Goal: Task Accomplishment & Management: Use online tool/utility

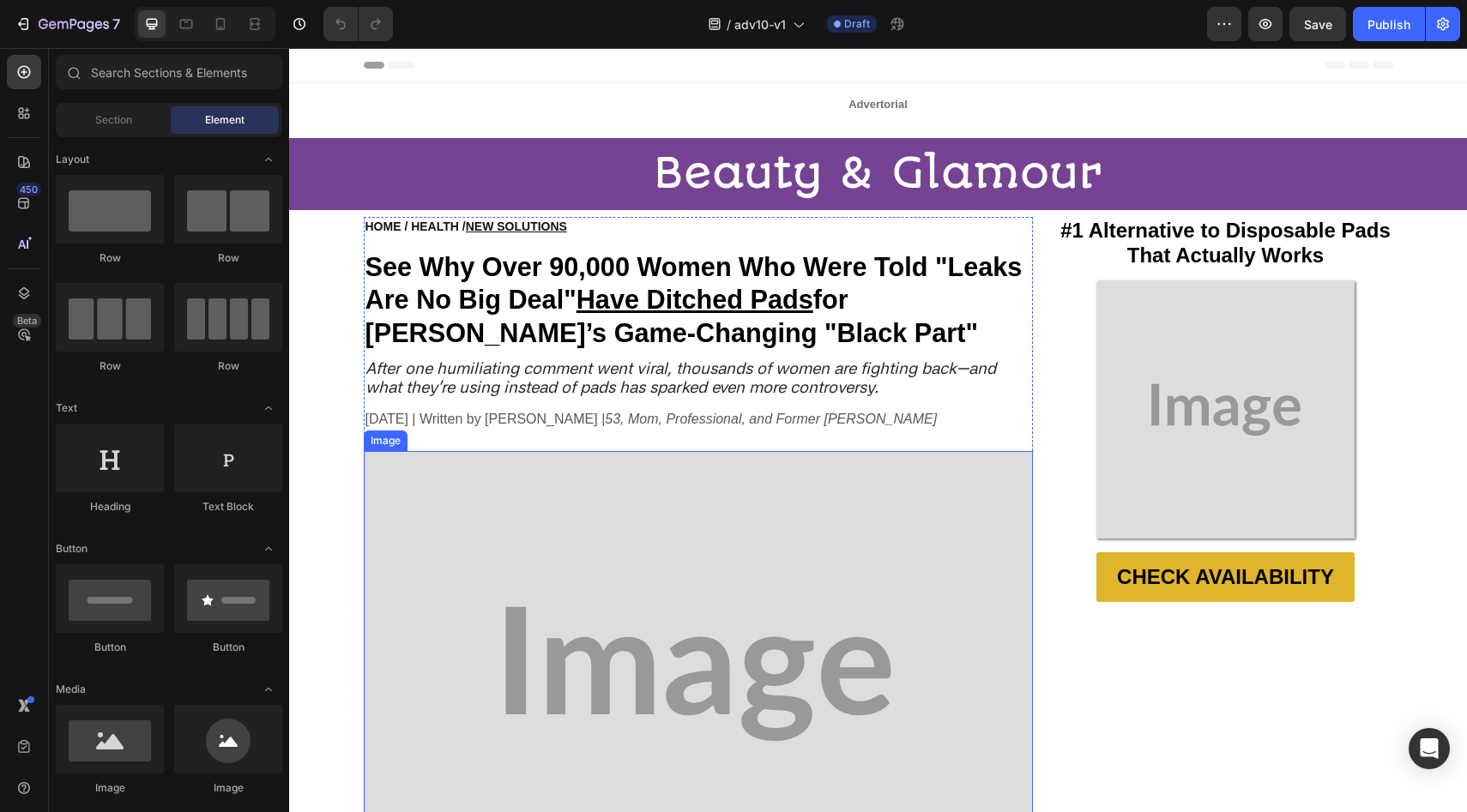
click at [590, 625] on img at bounding box center [698, 674] width 669 height 446
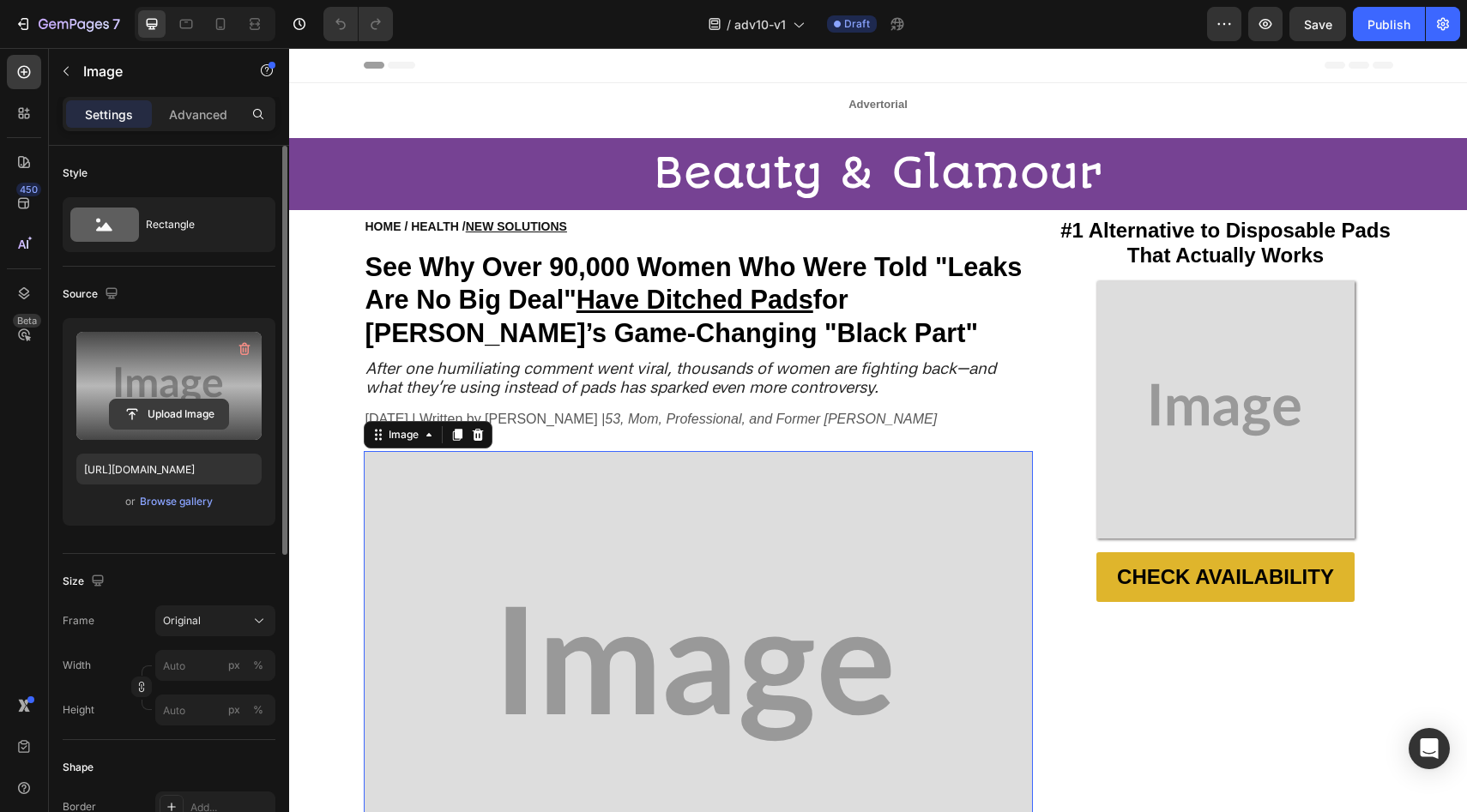
click at [200, 417] on input "file" at bounding box center [169, 414] width 119 height 29
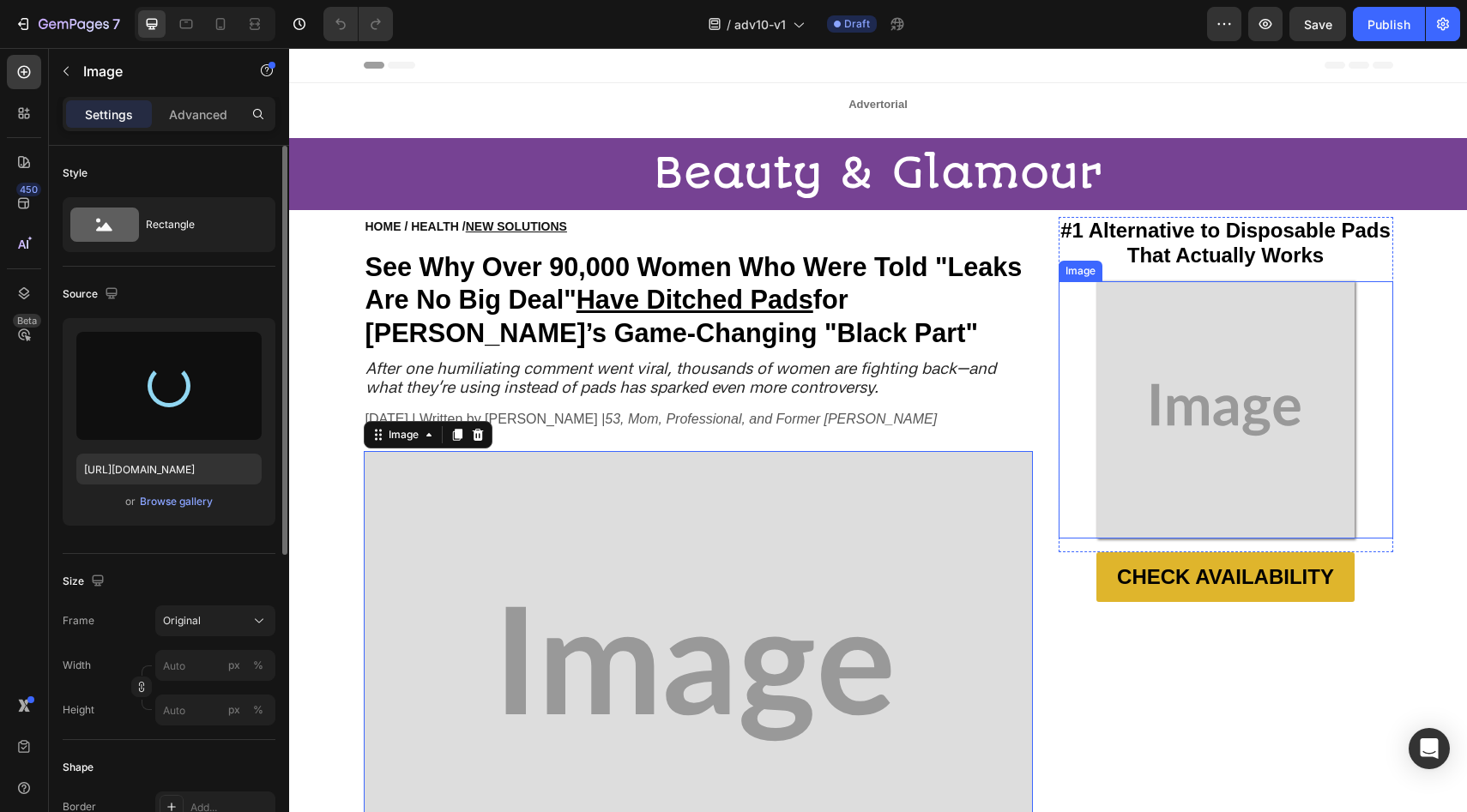
type input "[URL][DOMAIN_NAME]"
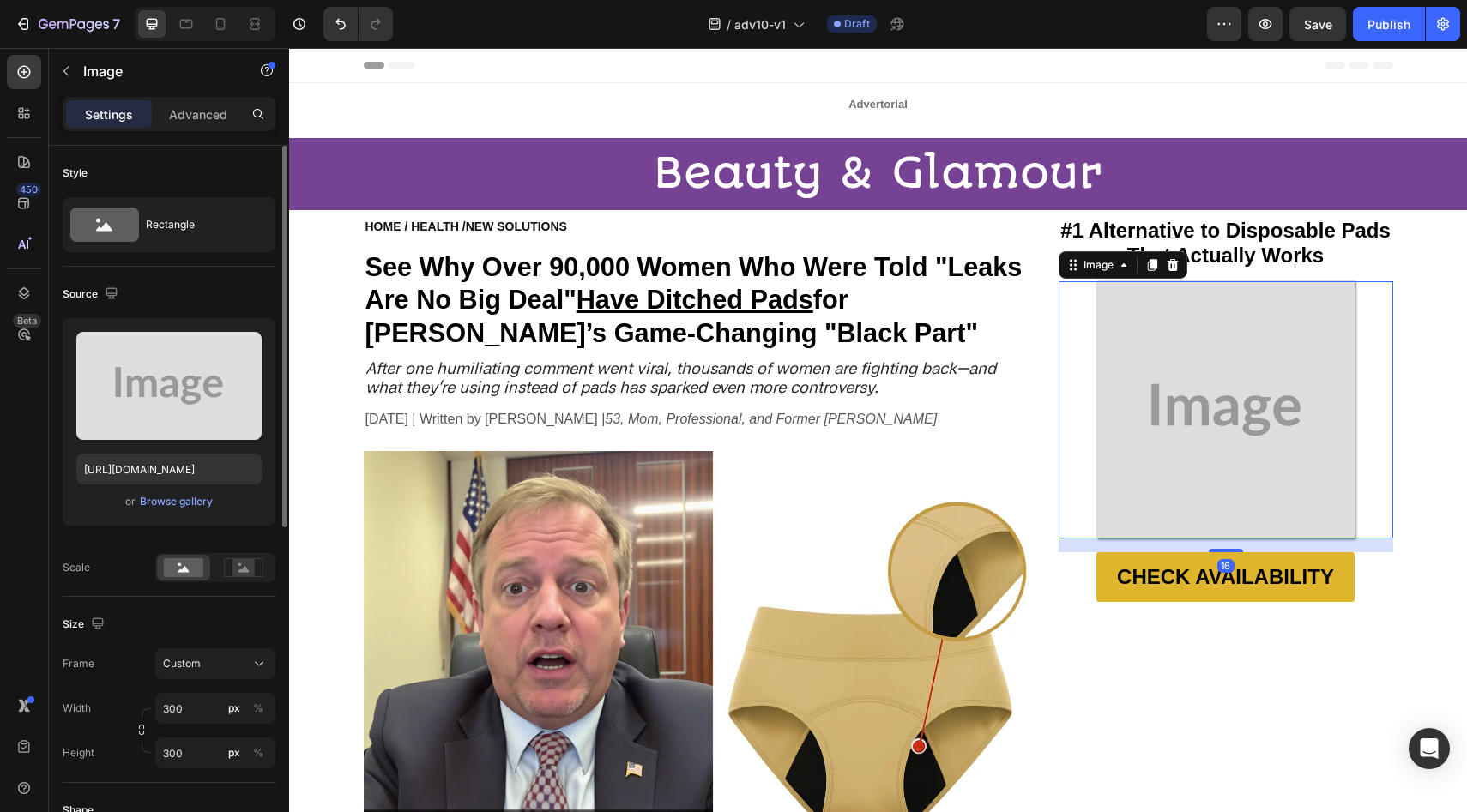
click at [1208, 443] on img at bounding box center [1225, 410] width 258 height 258
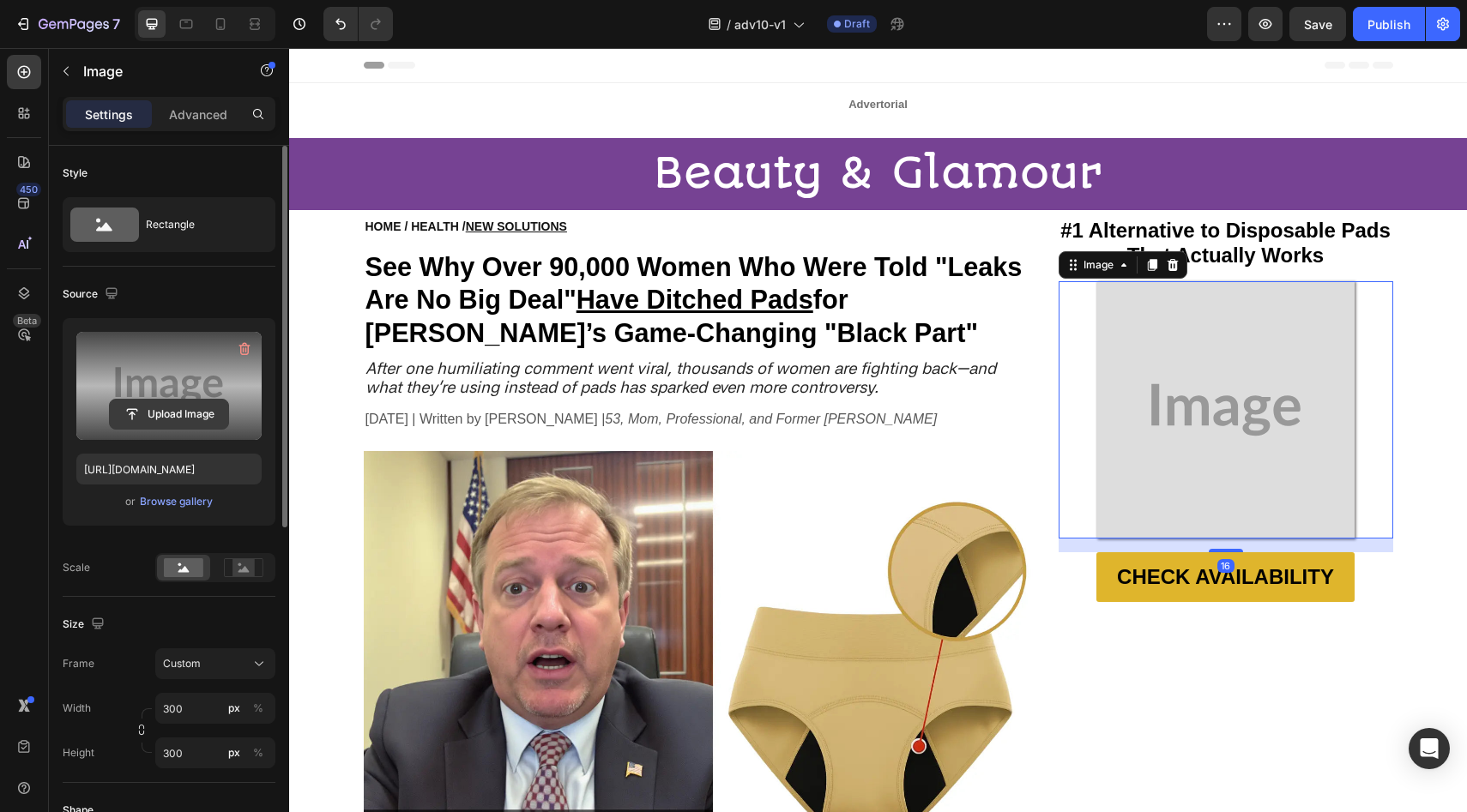
click at [133, 414] on input "file" at bounding box center [169, 414] width 119 height 29
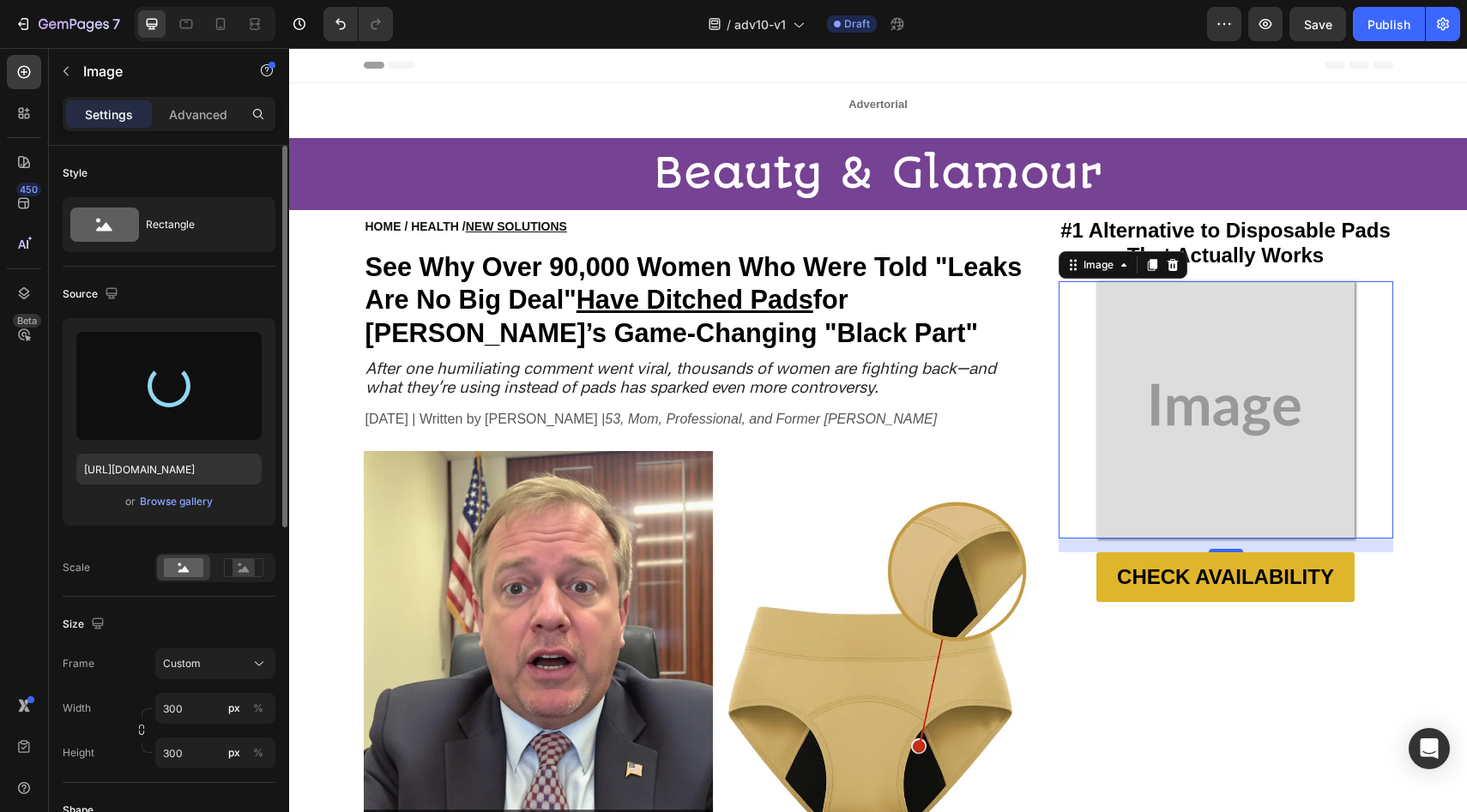
type input "[URL][DOMAIN_NAME]"
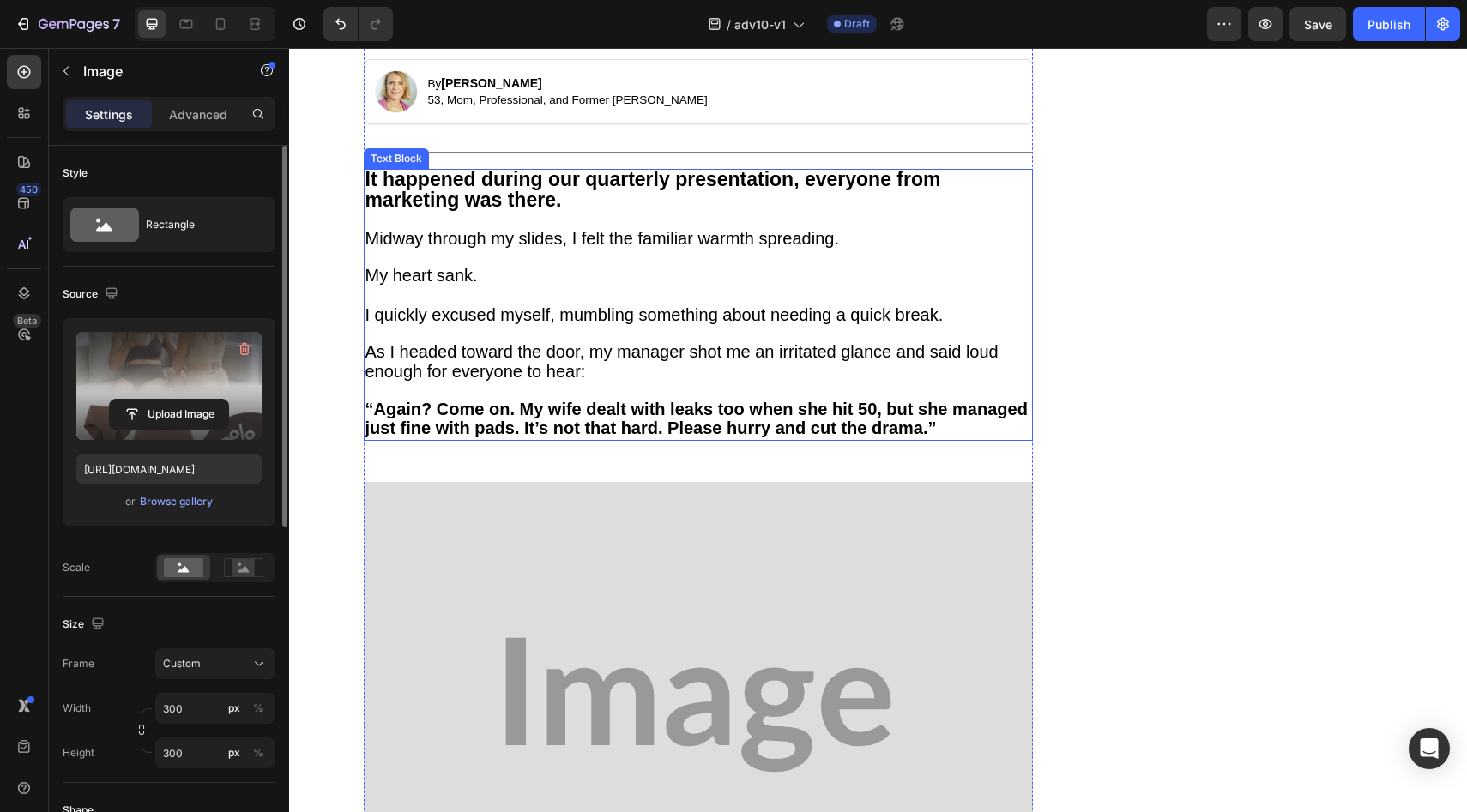
scroll to position [924, 0]
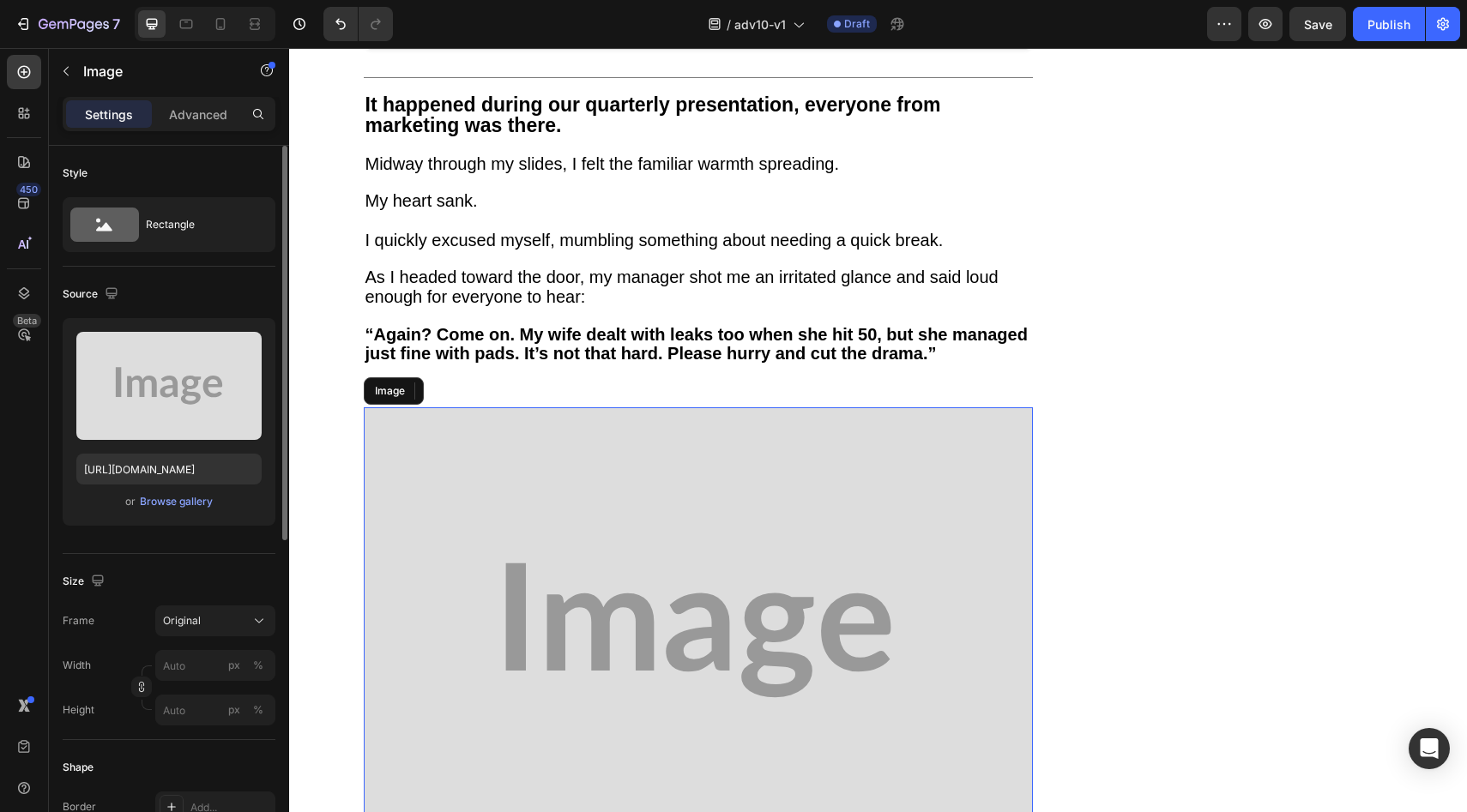
click at [628, 469] on img at bounding box center [698, 630] width 669 height 446
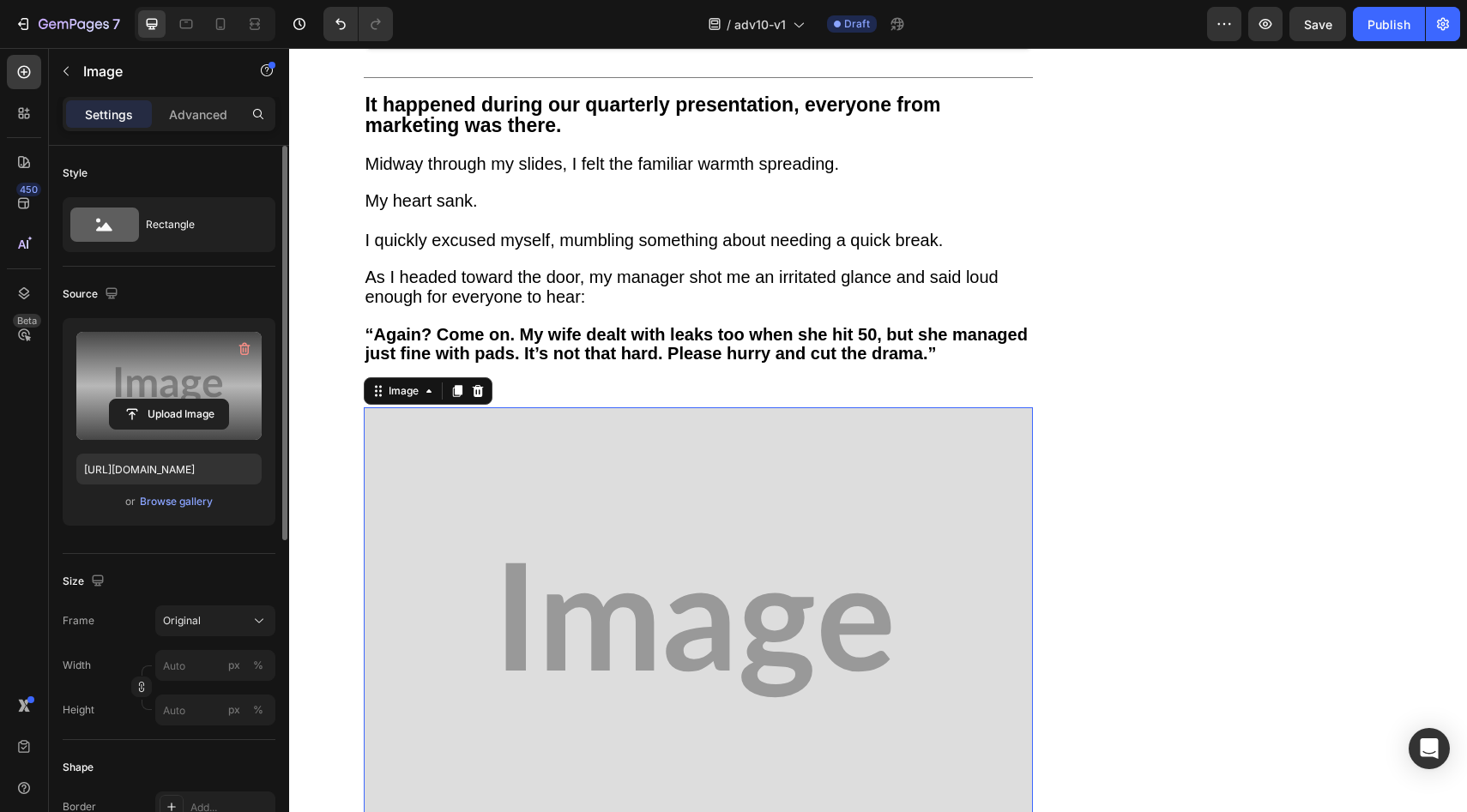
click at [231, 420] on div "Upload Image" at bounding box center [169, 414] width 185 height 31
click at [198, 414] on input "file" at bounding box center [169, 414] width 119 height 29
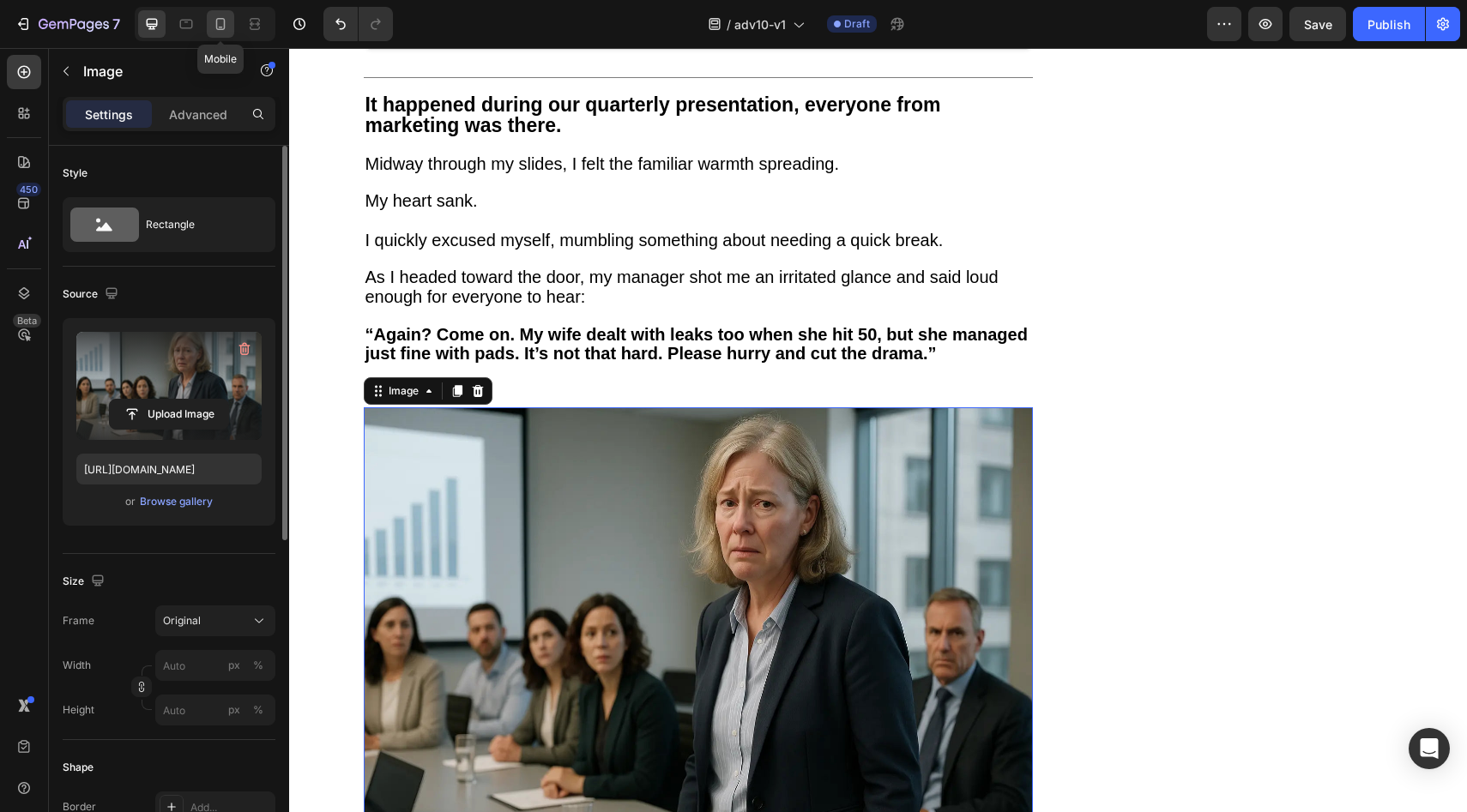
click at [231, 23] on div at bounding box center [220, 24] width 28 height 28
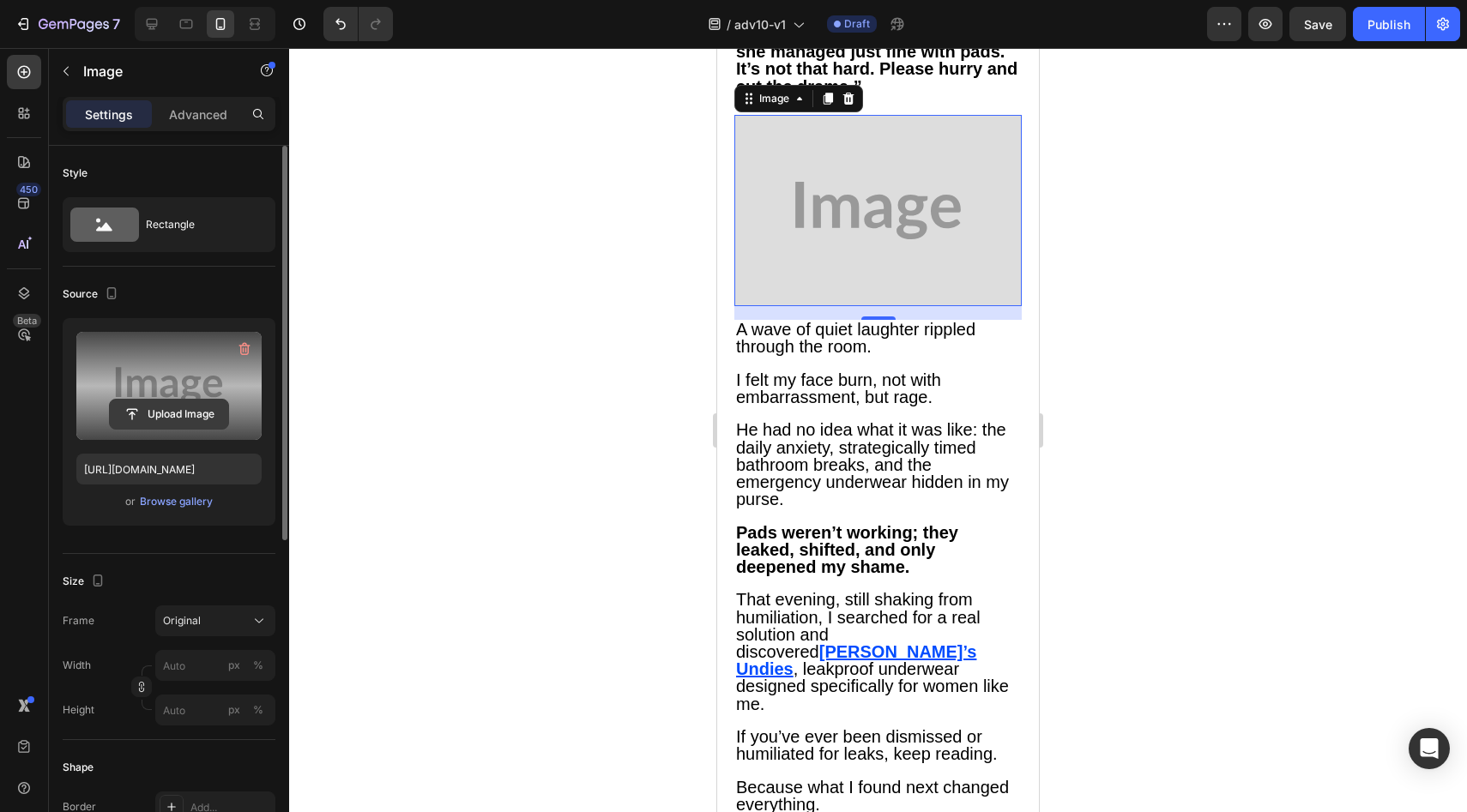
click at [210, 402] on input "file" at bounding box center [169, 414] width 119 height 29
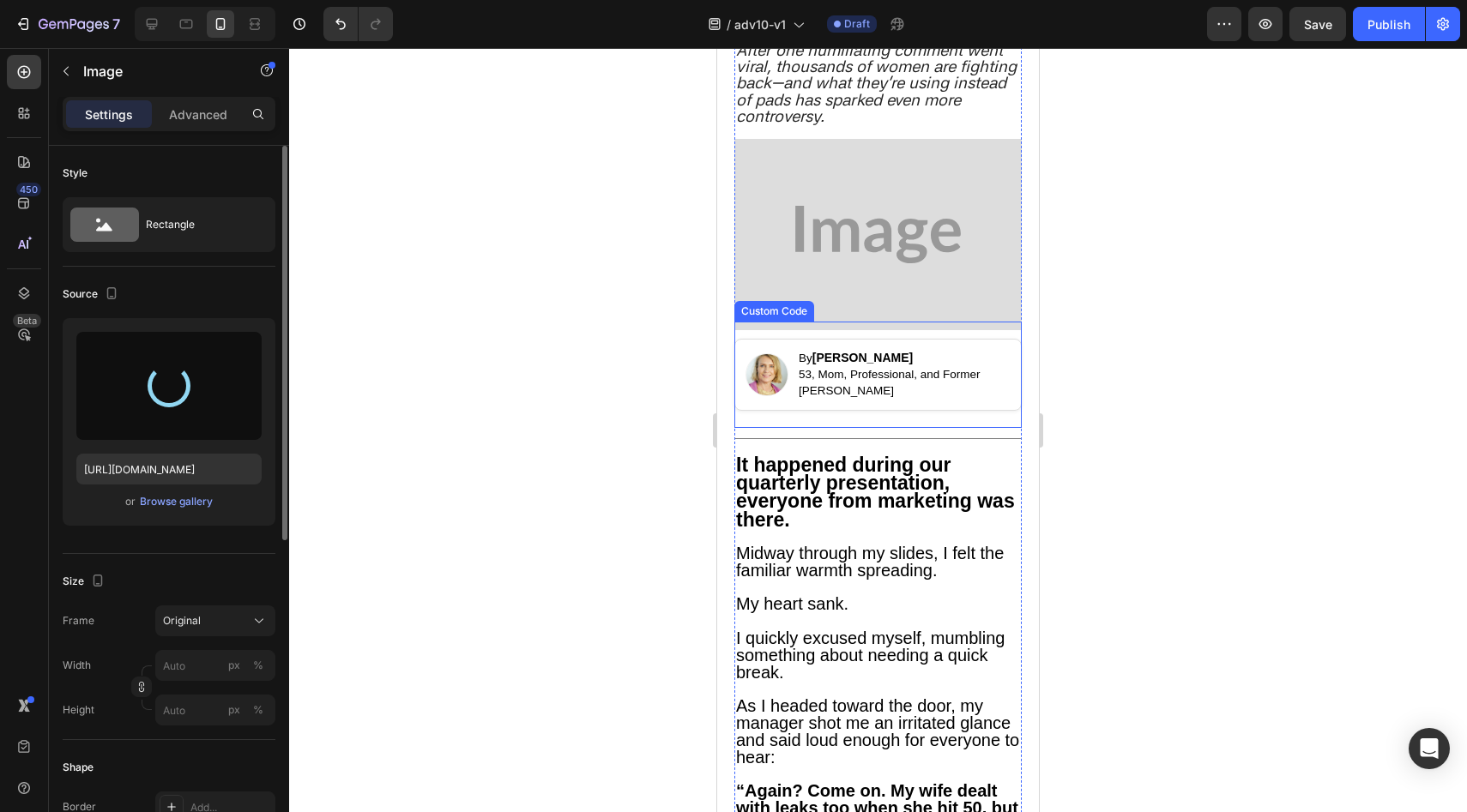
scroll to position [357, 0]
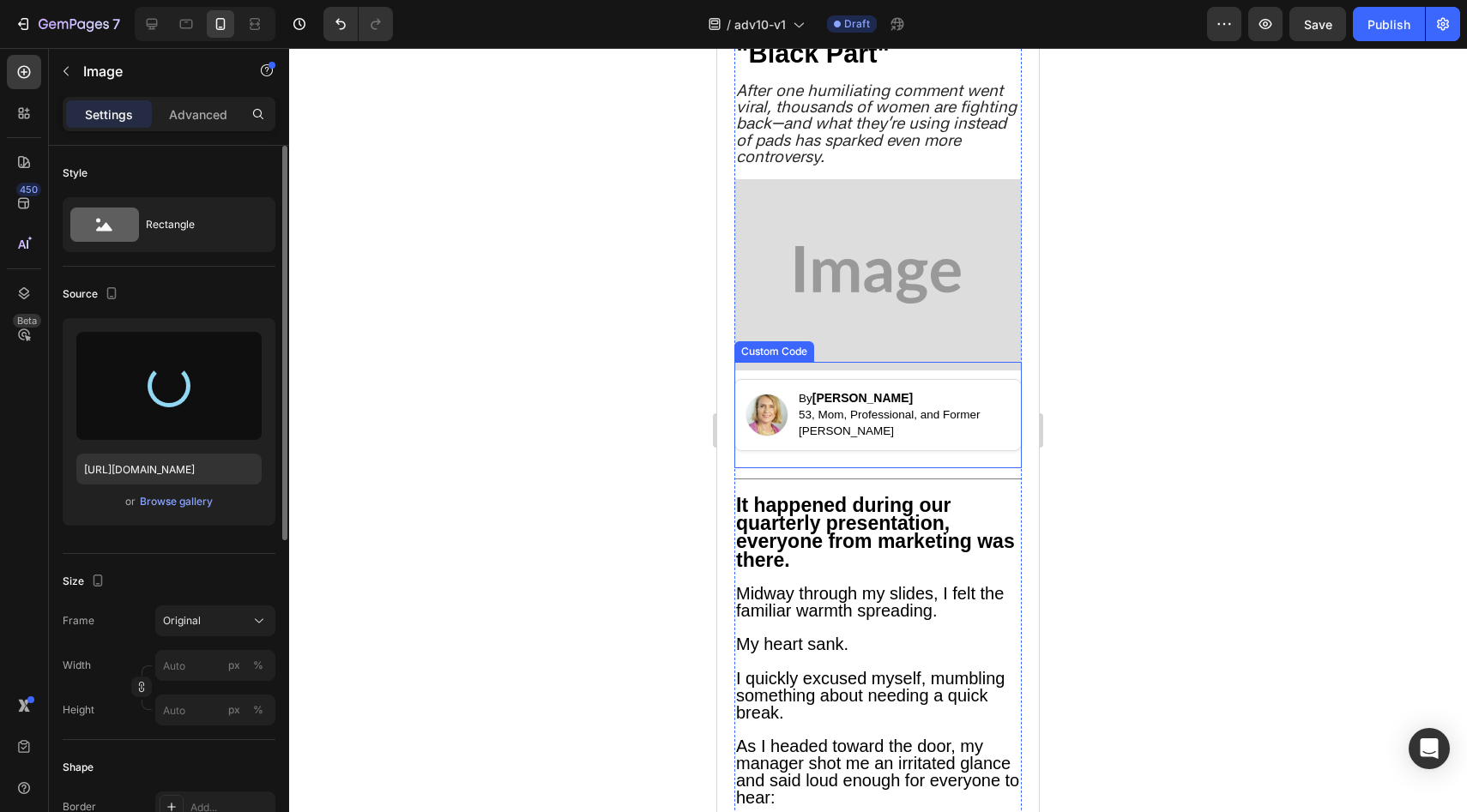
type input "[URL][DOMAIN_NAME]"
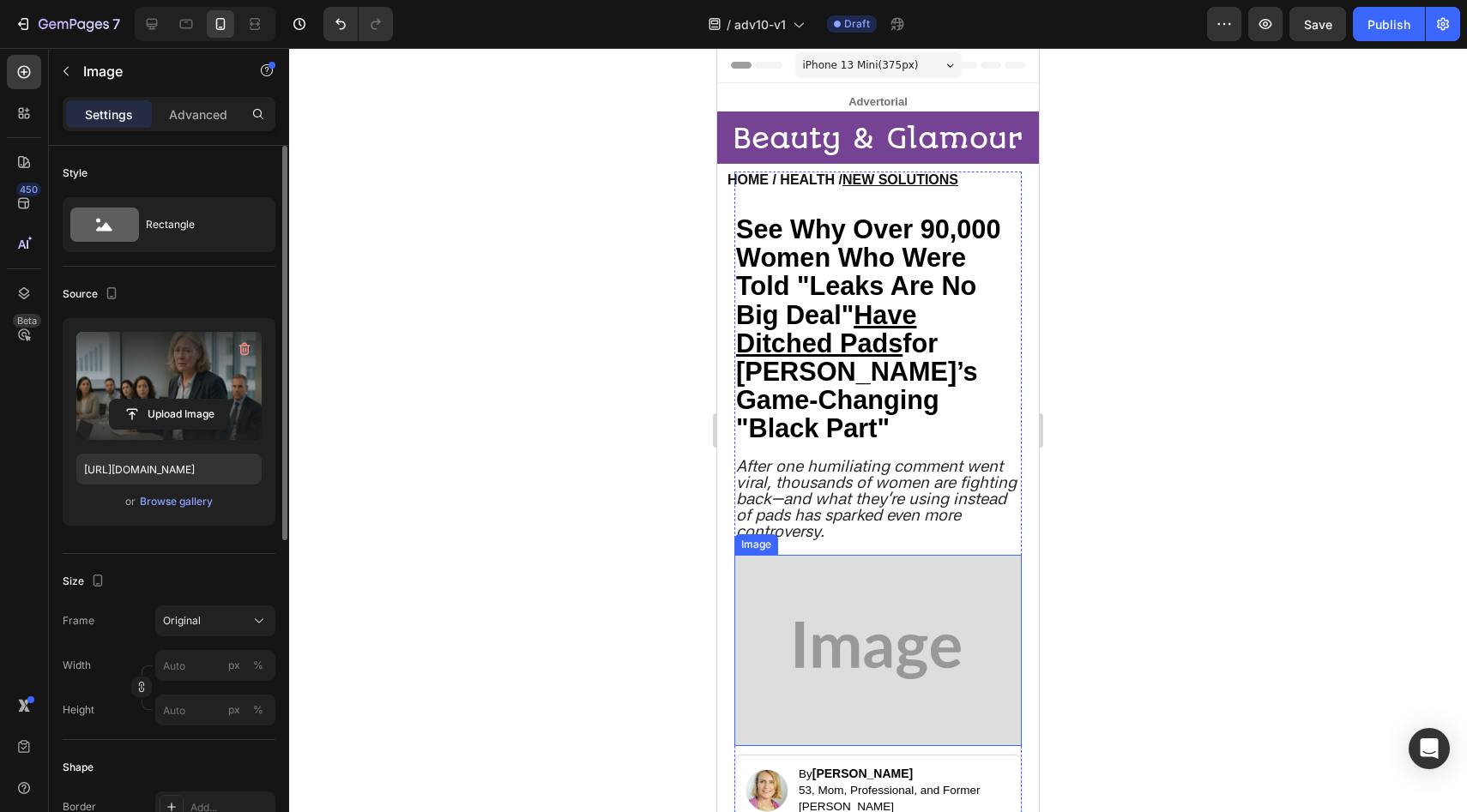
click at [880, 626] on img at bounding box center [878, 650] width 287 height 192
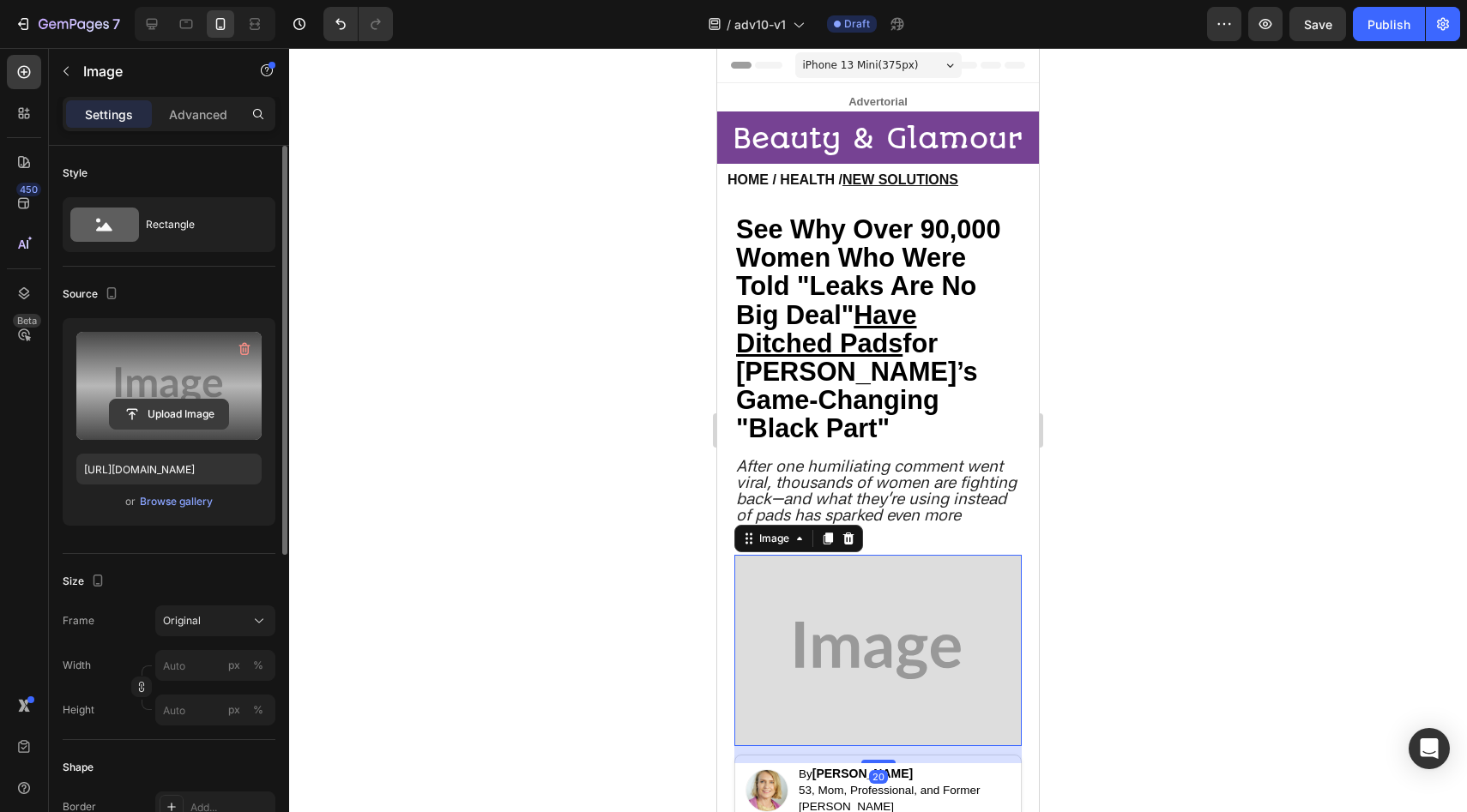
click at [131, 414] on input "file" at bounding box center [169, 414] width 119 height 29
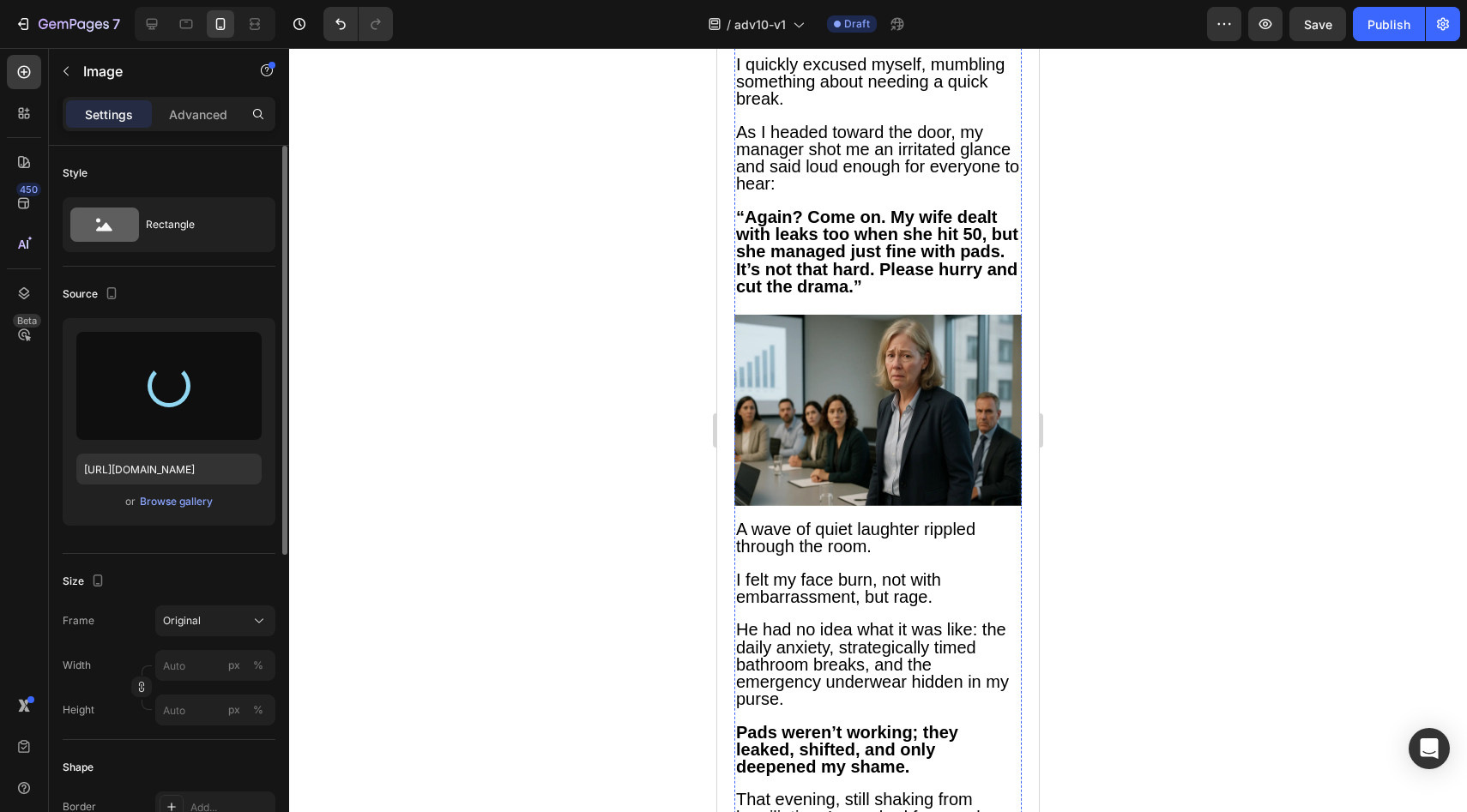
type input "[URL][DOMAIN_NAME]"
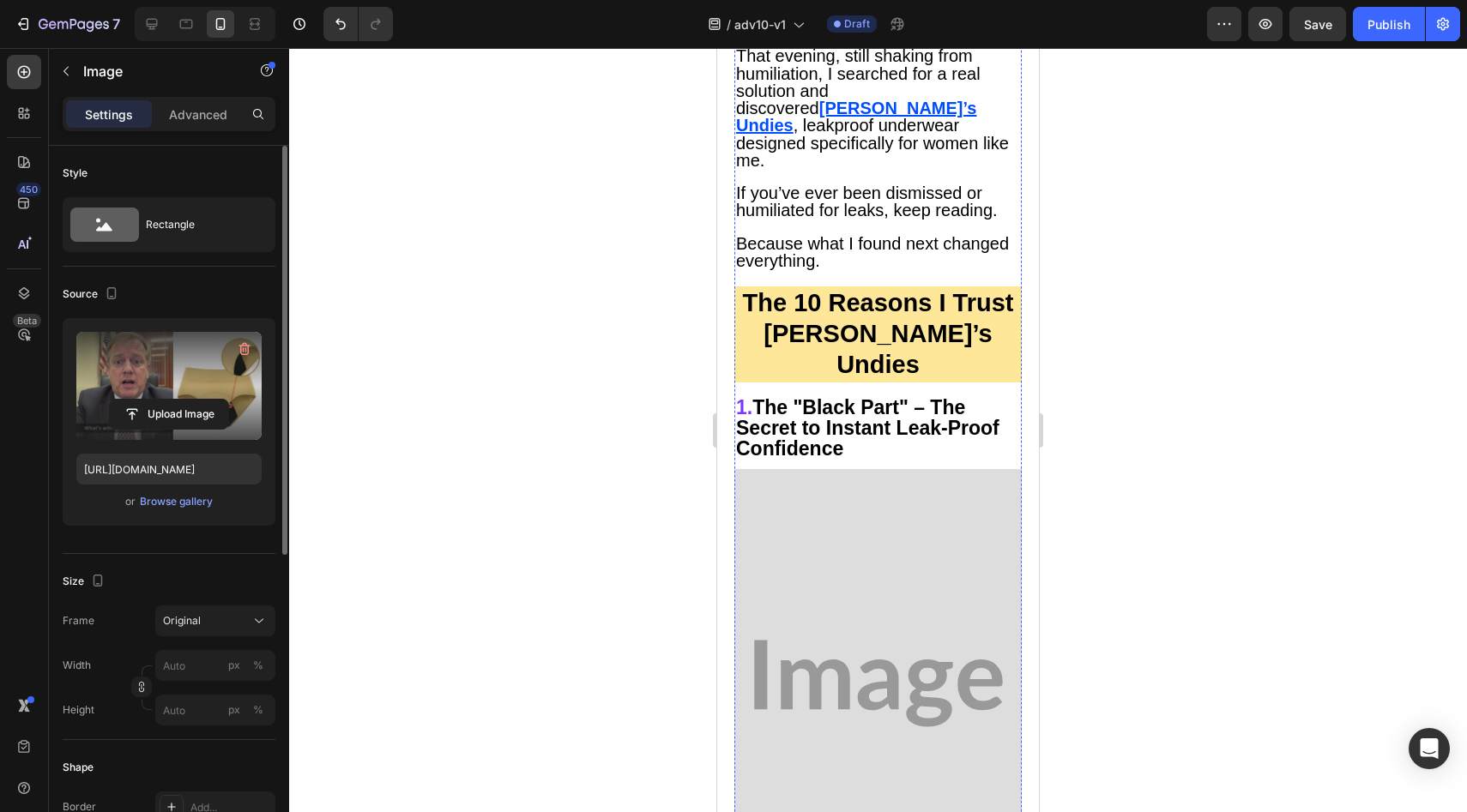
scroll to position [1975, 0]
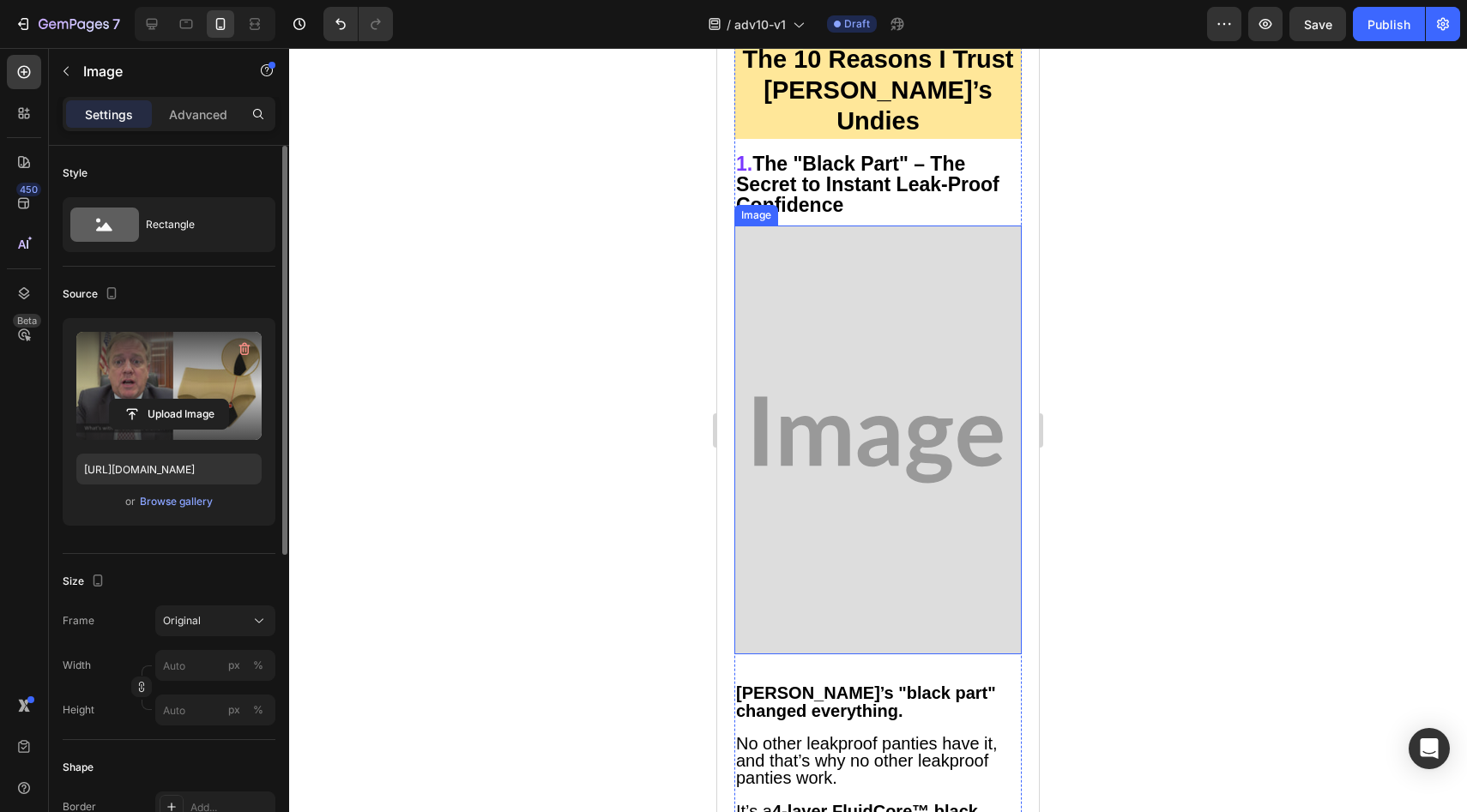
click at [856, 376] on img at bounding box center [878, 439] width 287 height 429
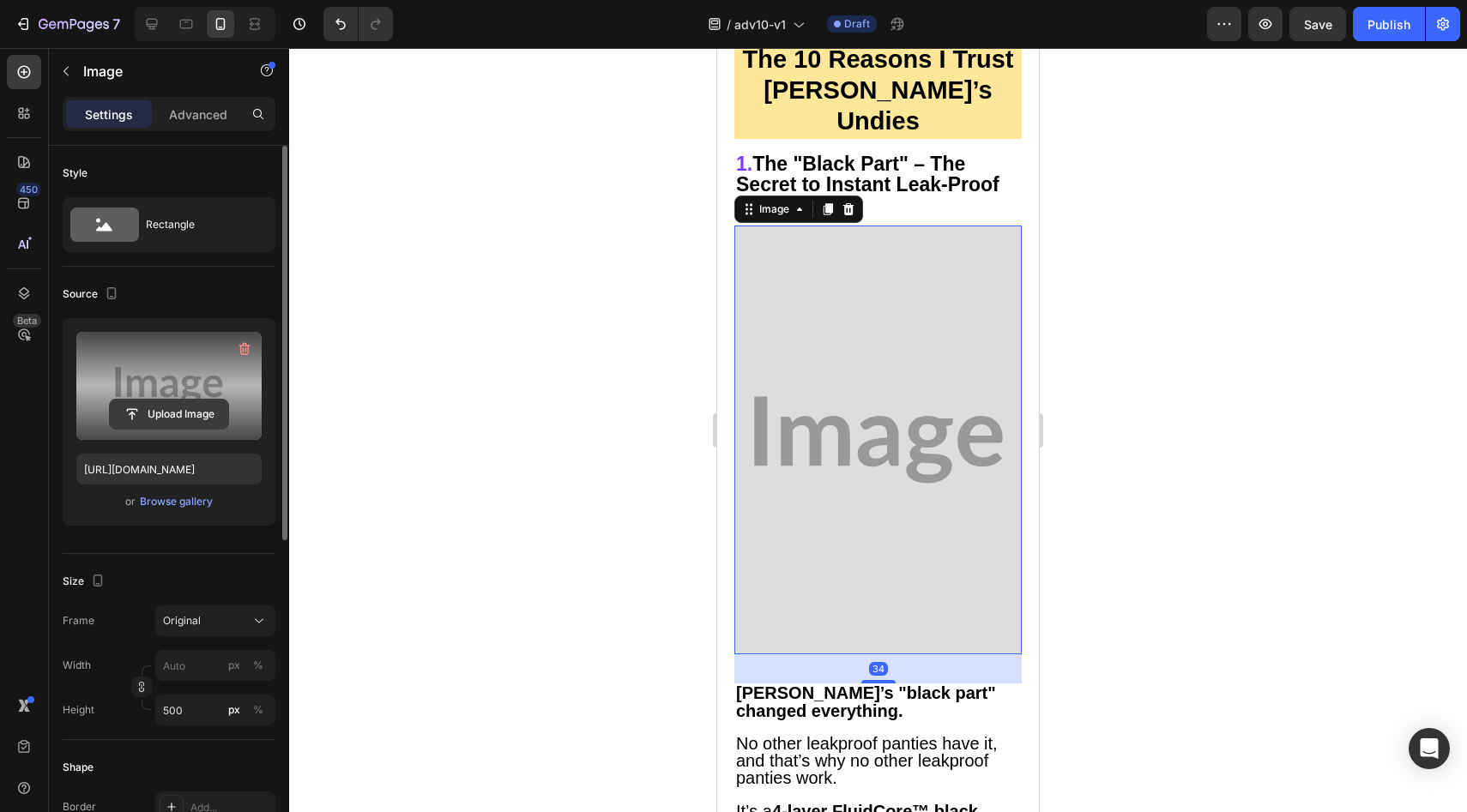
click at [164, 402] on input "file" at bounding box center [169, 414] width 119 height 29
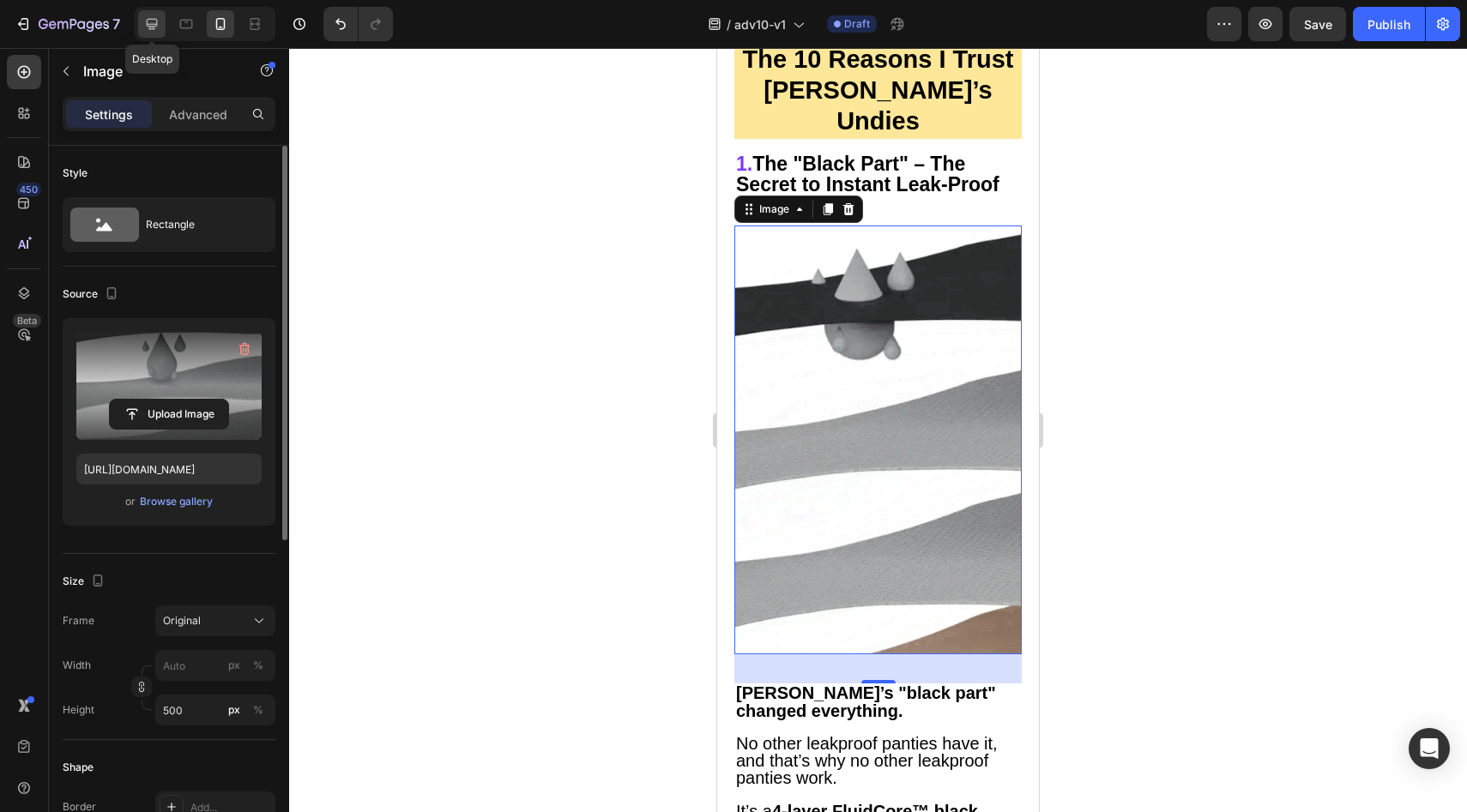
click at [157, 13] on div at bounding box center [152, 24] width 28 height 28
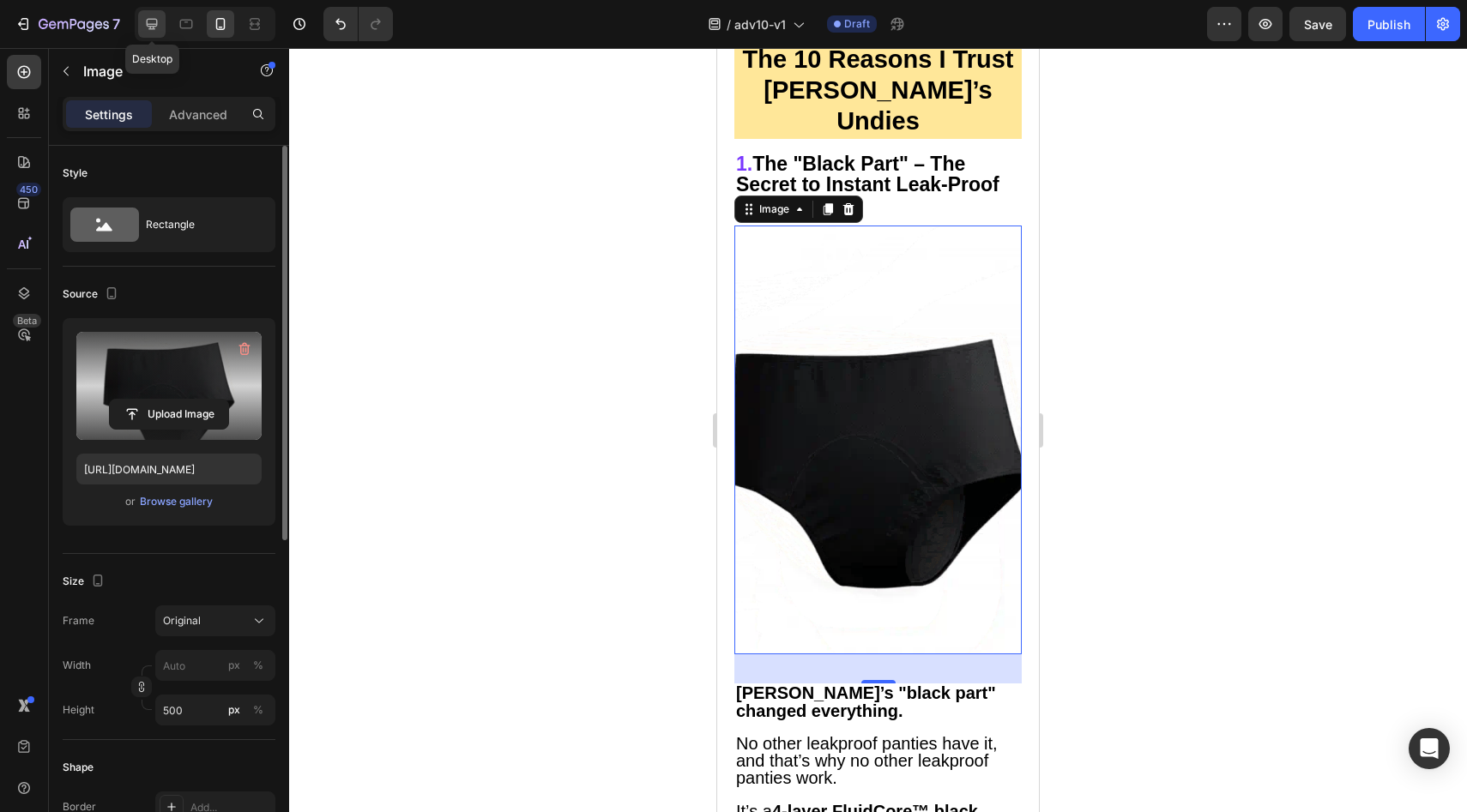
type input "[URL][DOMAIN_NAME]"
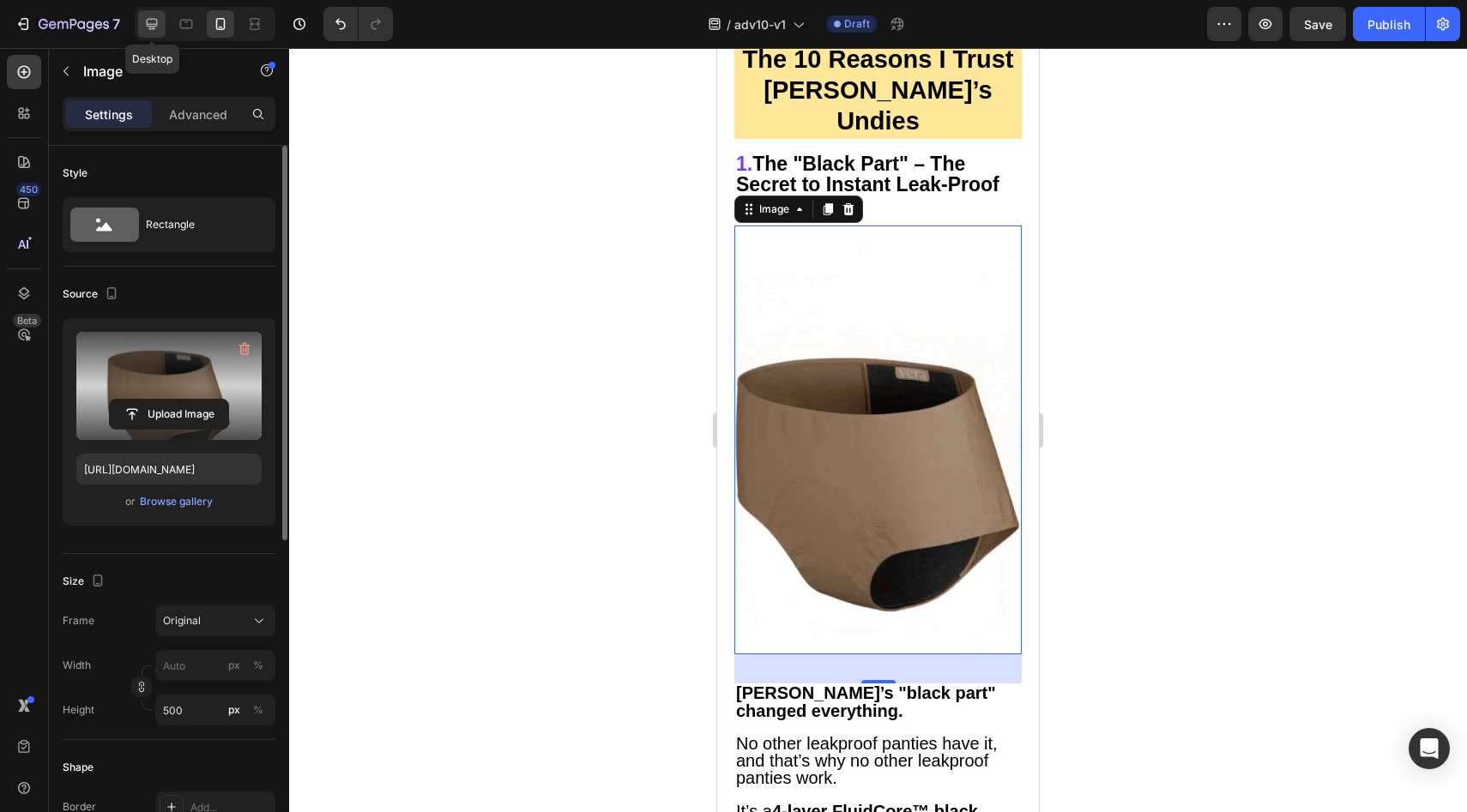
type input "600"
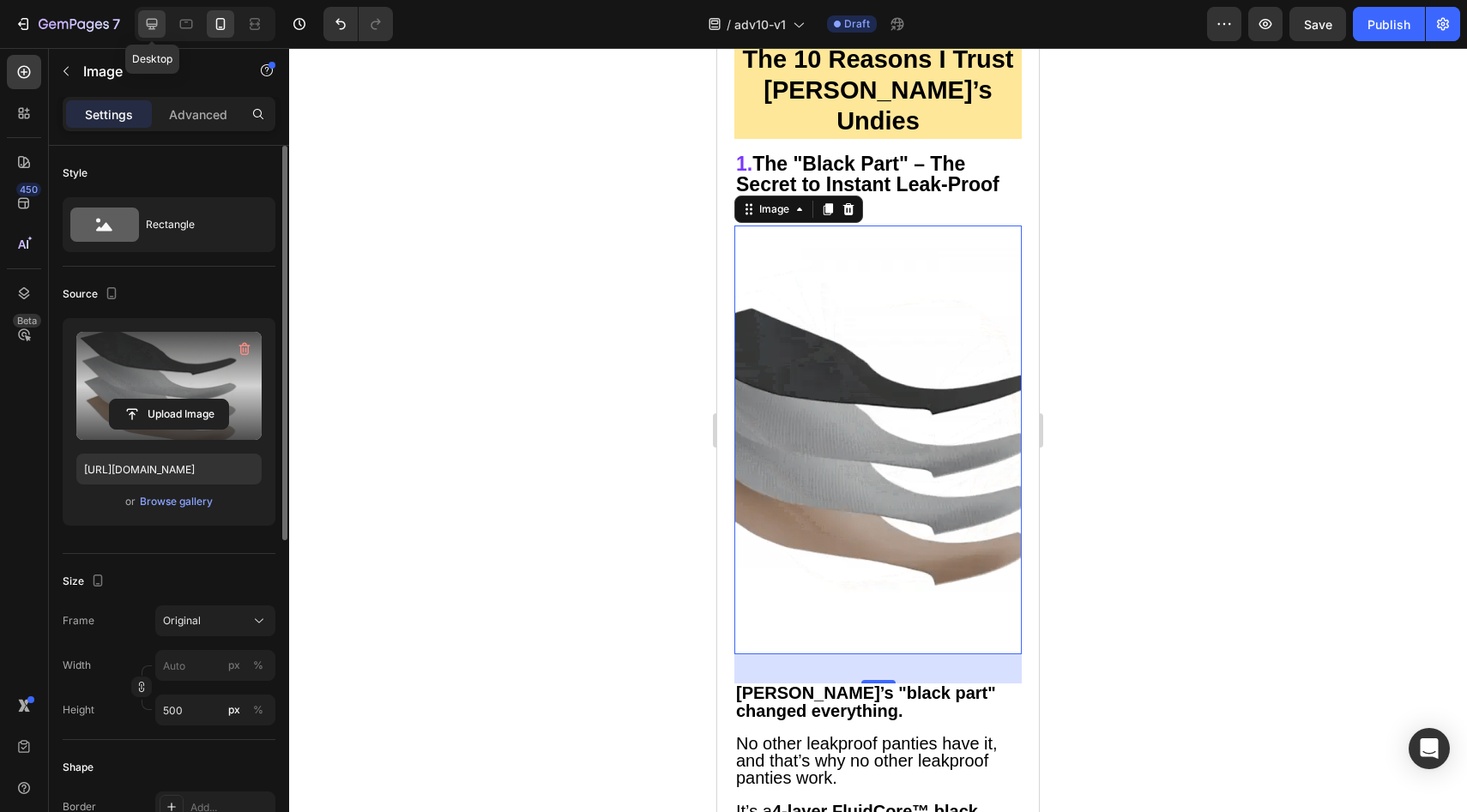
type input "600"
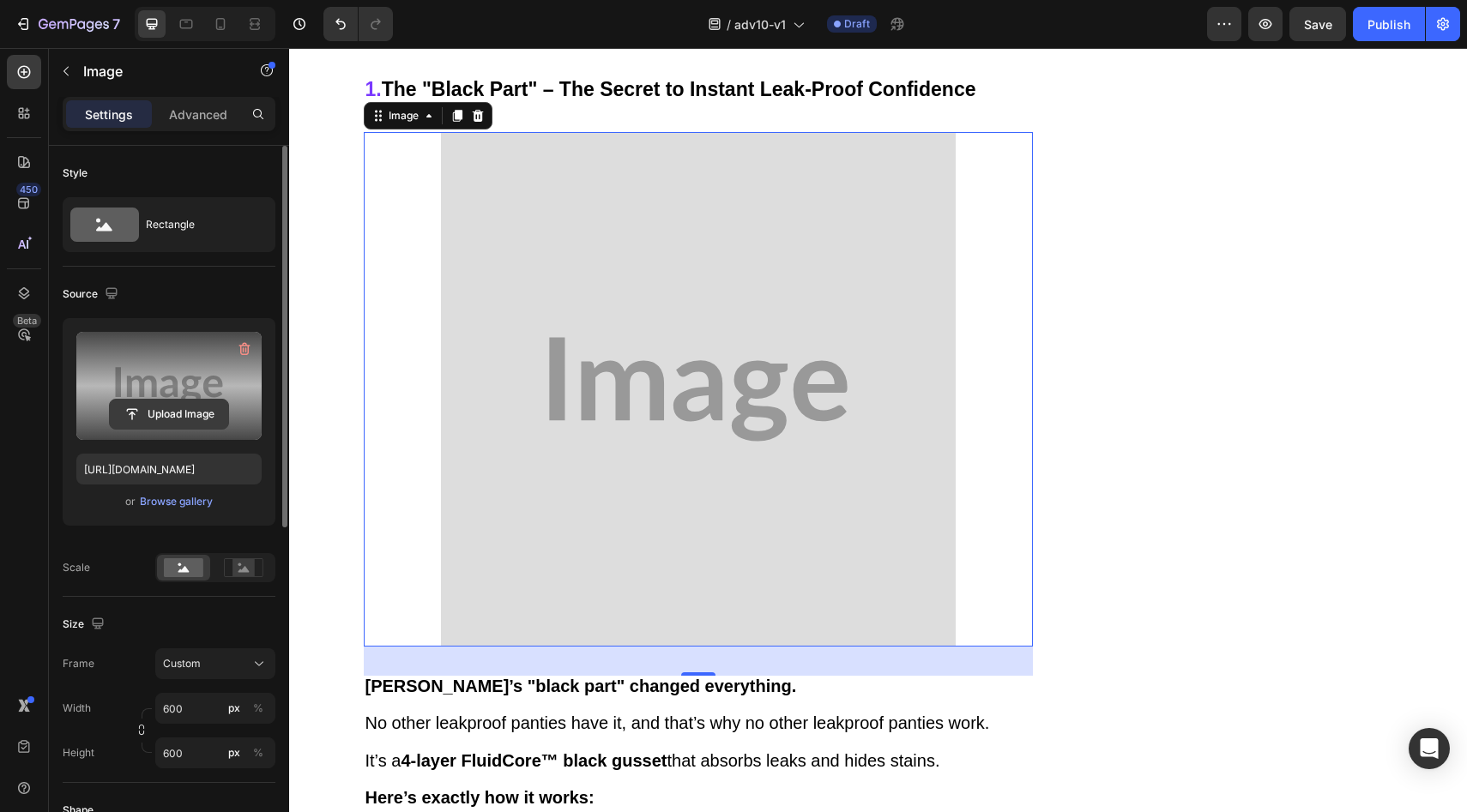
scroll to position [2133, 0]
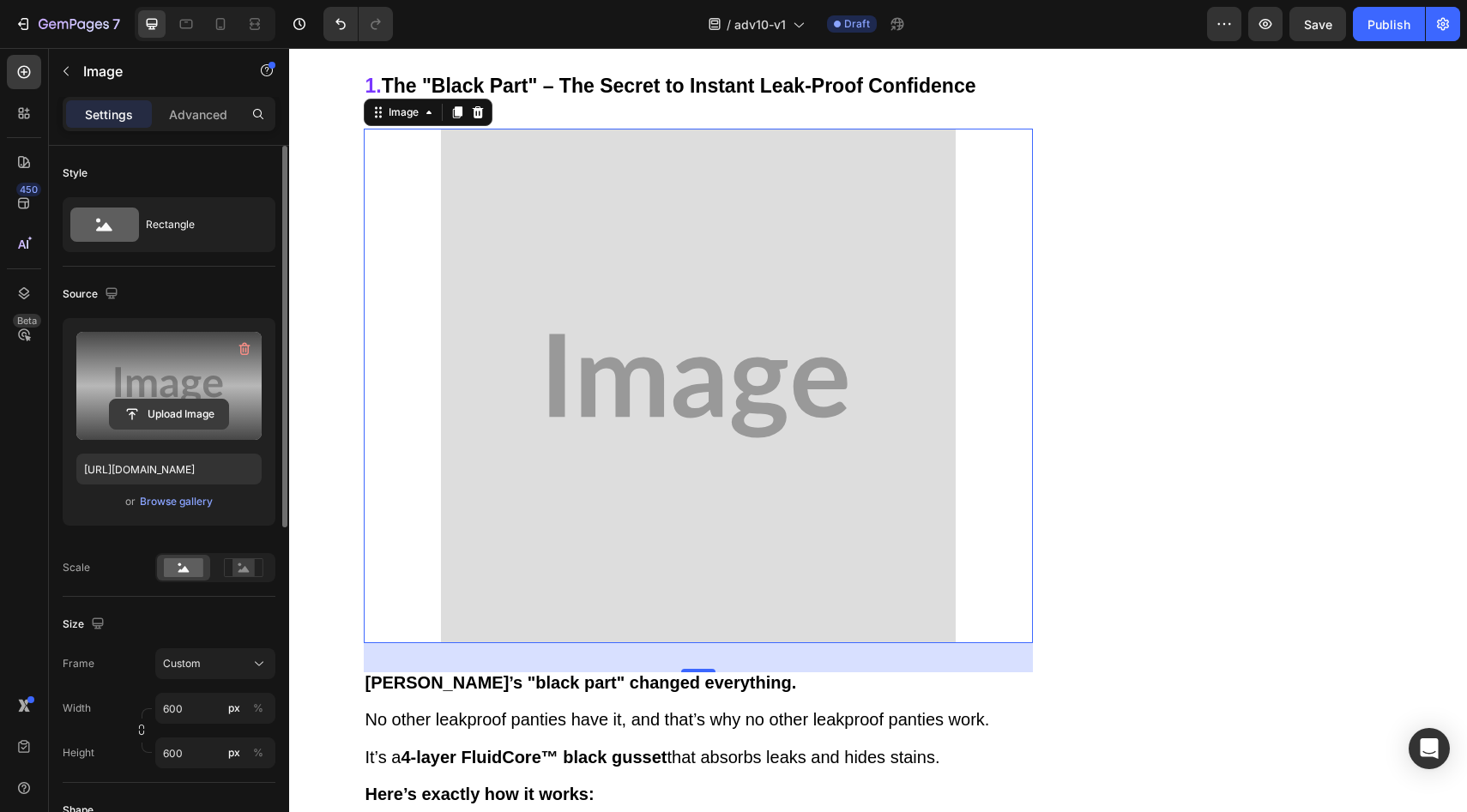
click at [167, 414] on input "file" at bounding box center [169, 414] width 119 height 29
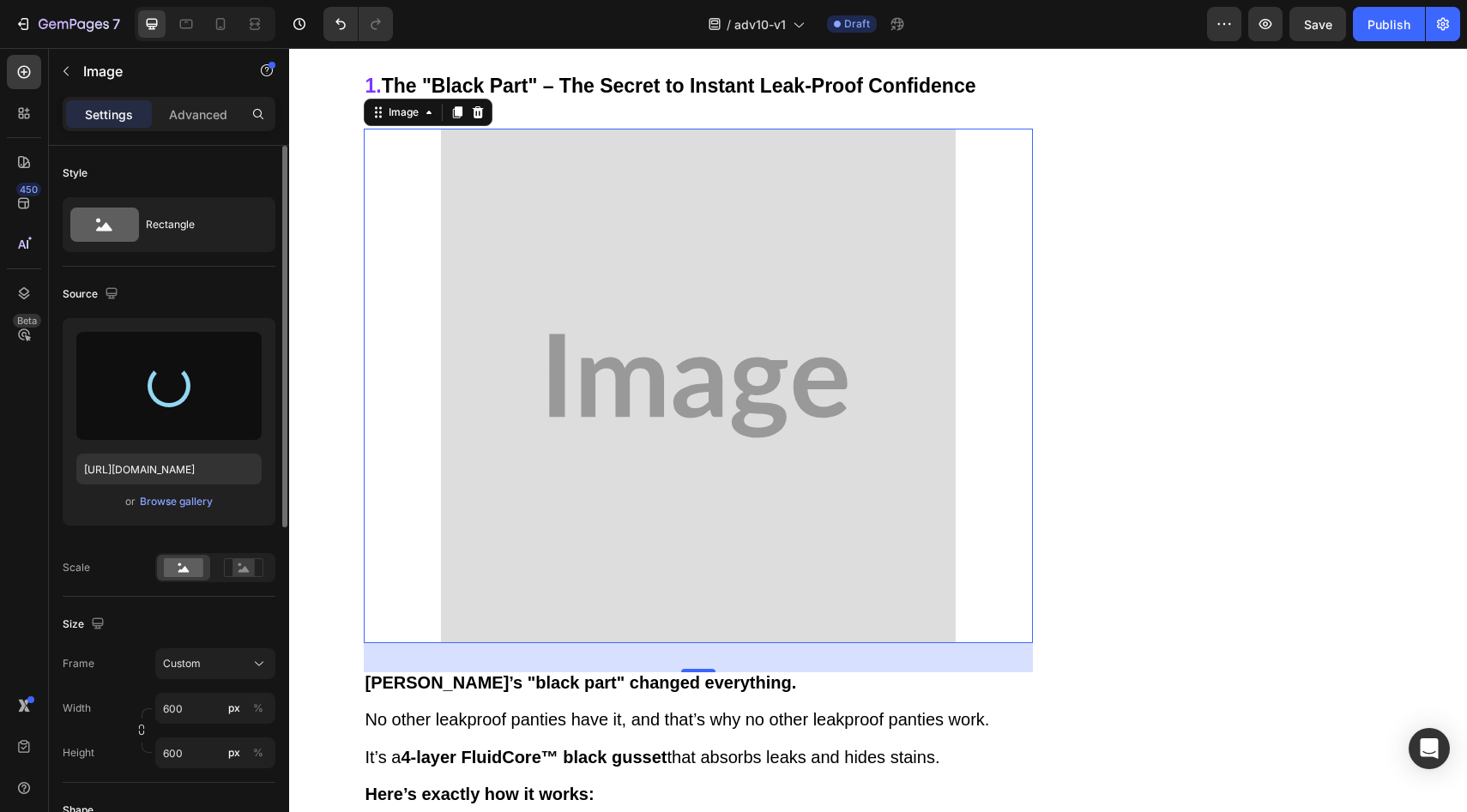
type input "[URL][DOMAIN_NAME]"
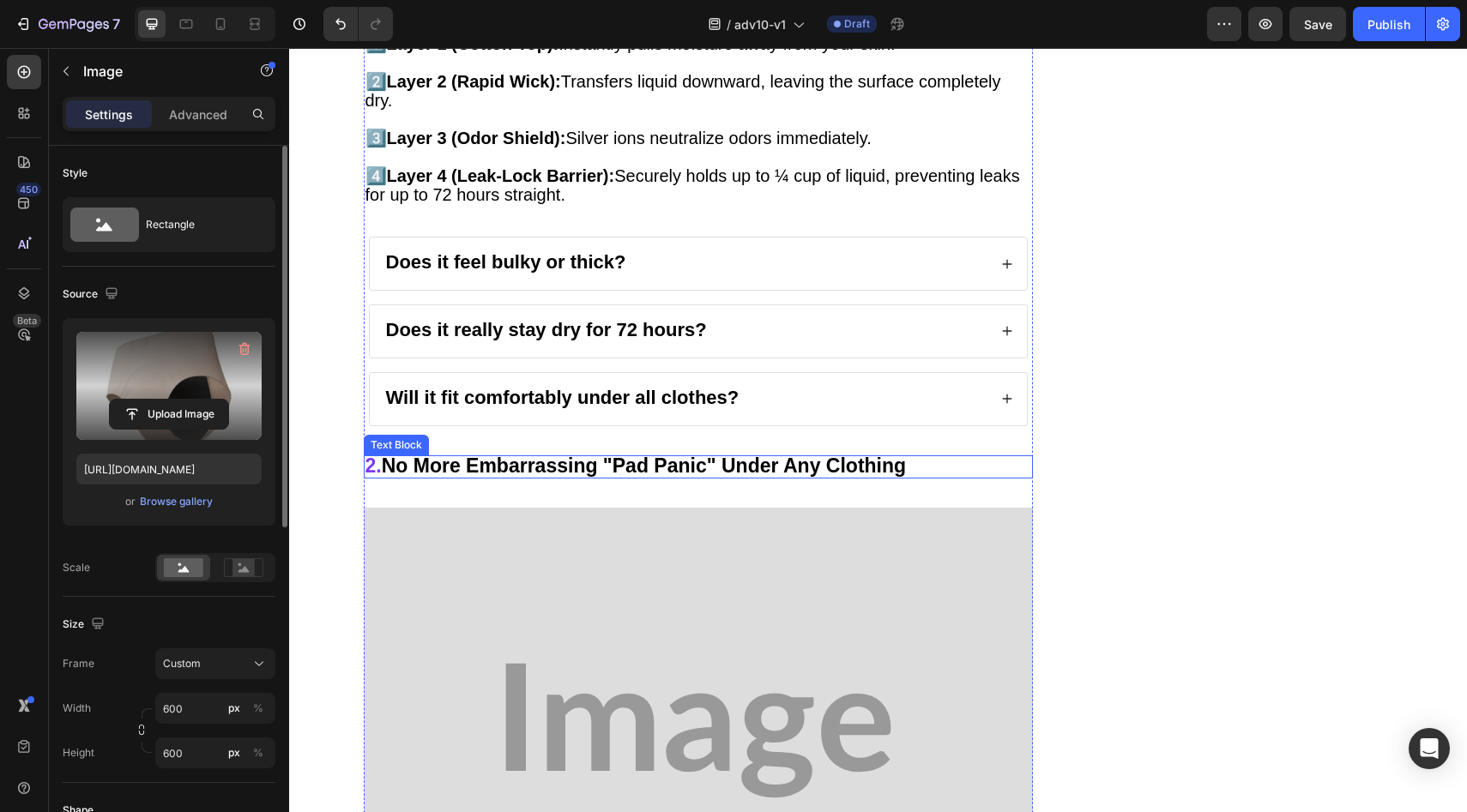
scroll to position [2923, 0]
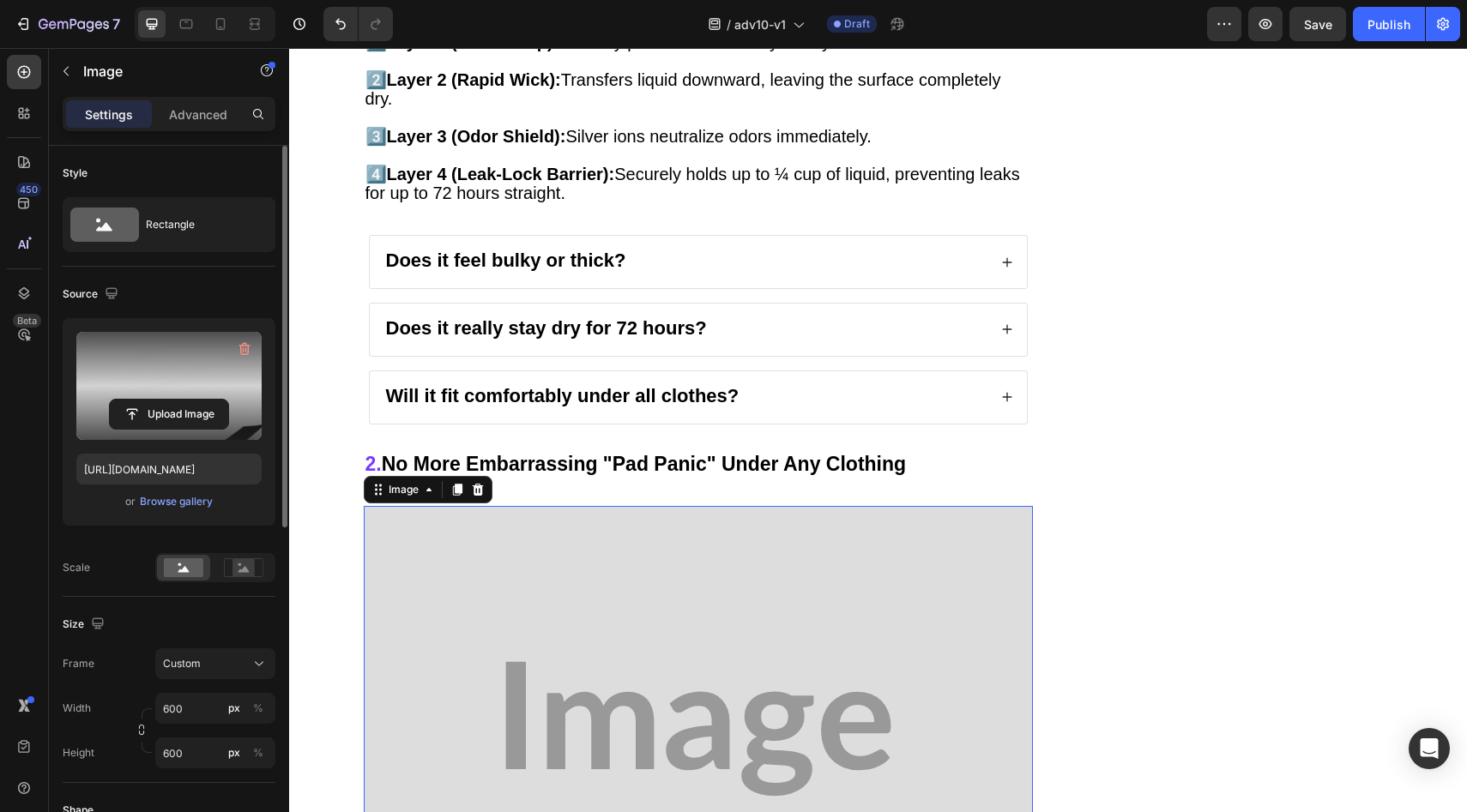
click at [640, 513] on img at bounding box center [698, 729] width 669 height 446
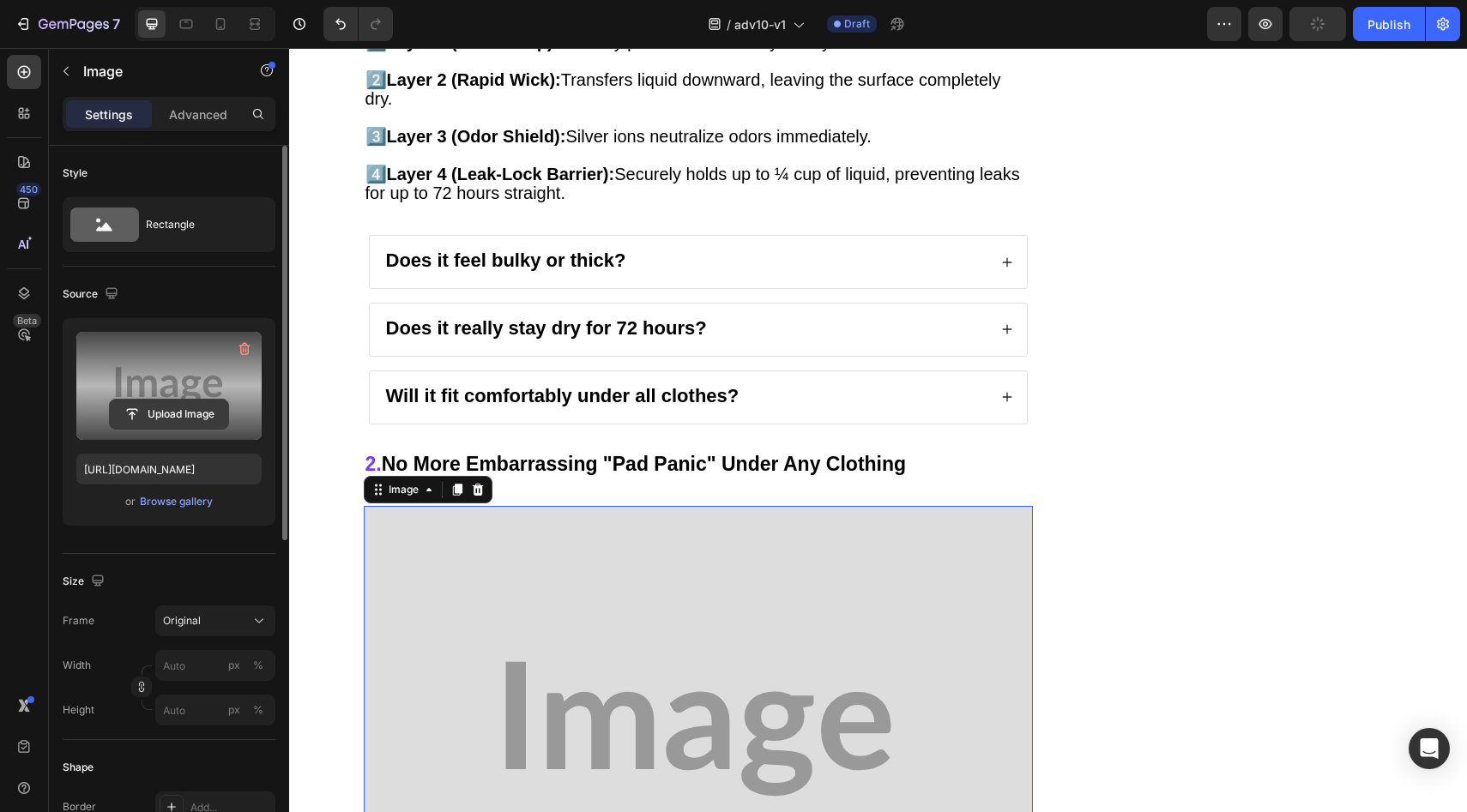
click at [203, 424] on input "file" at bounding box center [169, 414] width 119 height 29
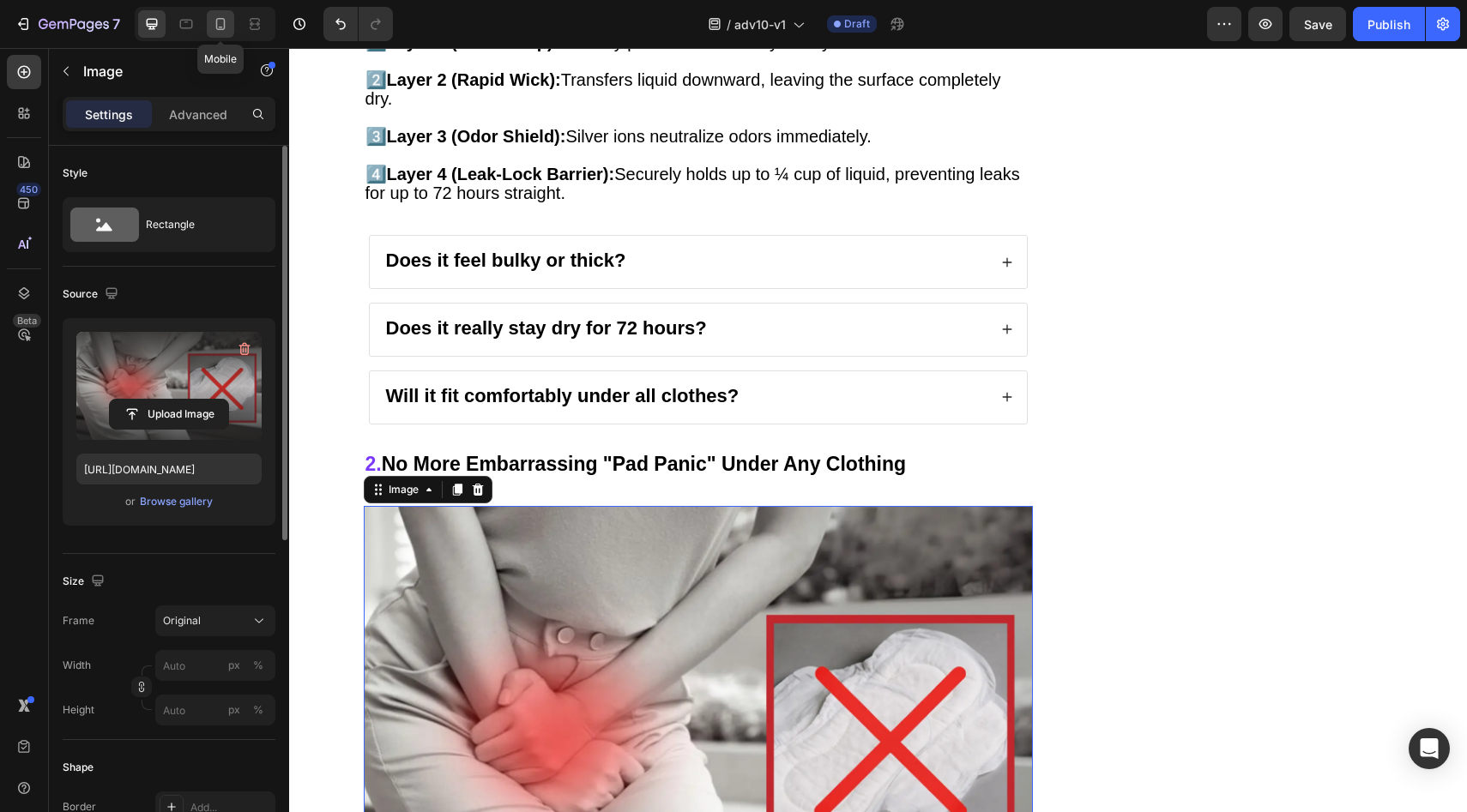
click at [216, 19] on icon at bounding box center [220, 23] width 10 height 12
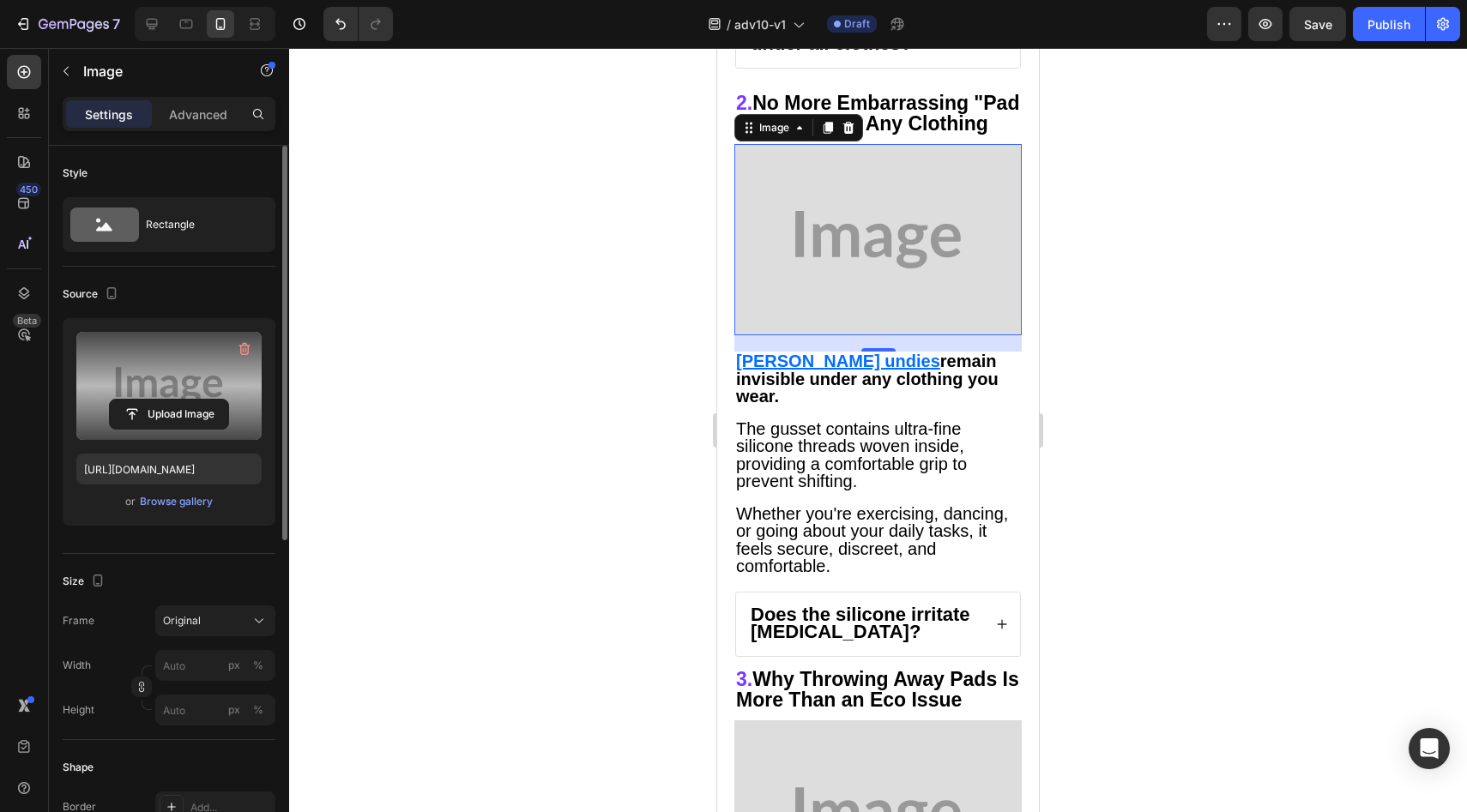
scroll to position [3278, 0]
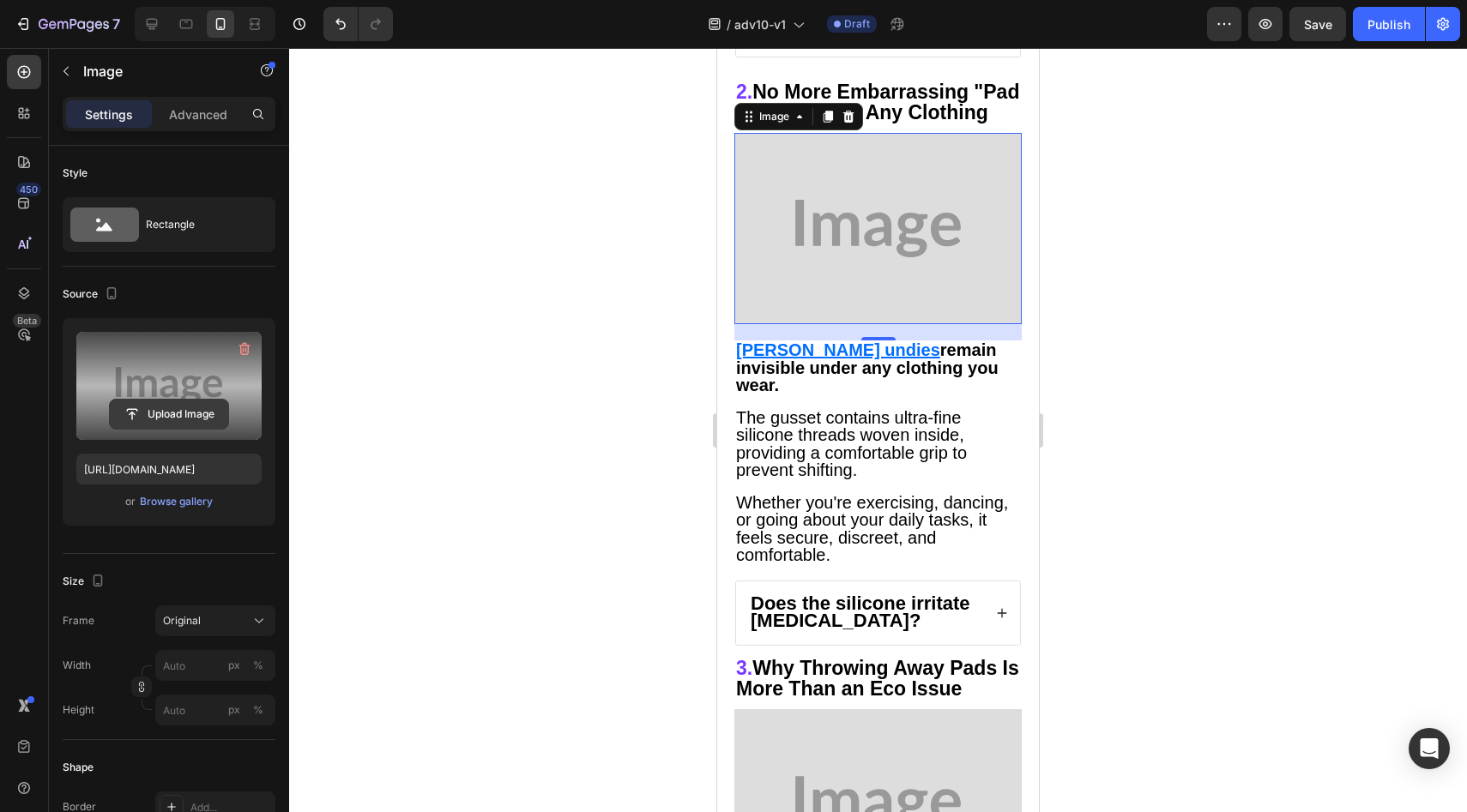
click at [146, 409] on input "file" at bounding box center [169, 414] width 119 height 29
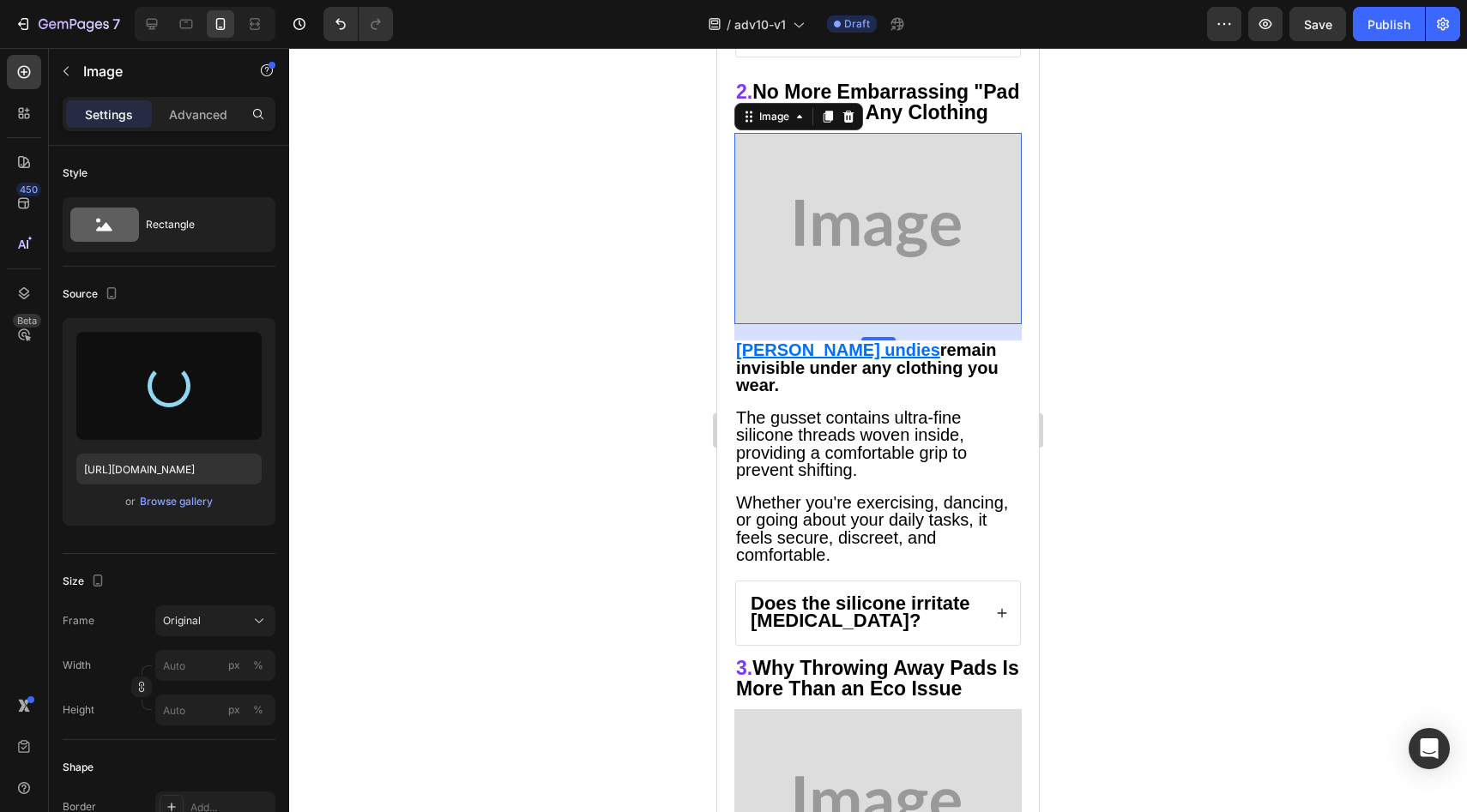
type input "[URL][DOMAIN_NAME]"
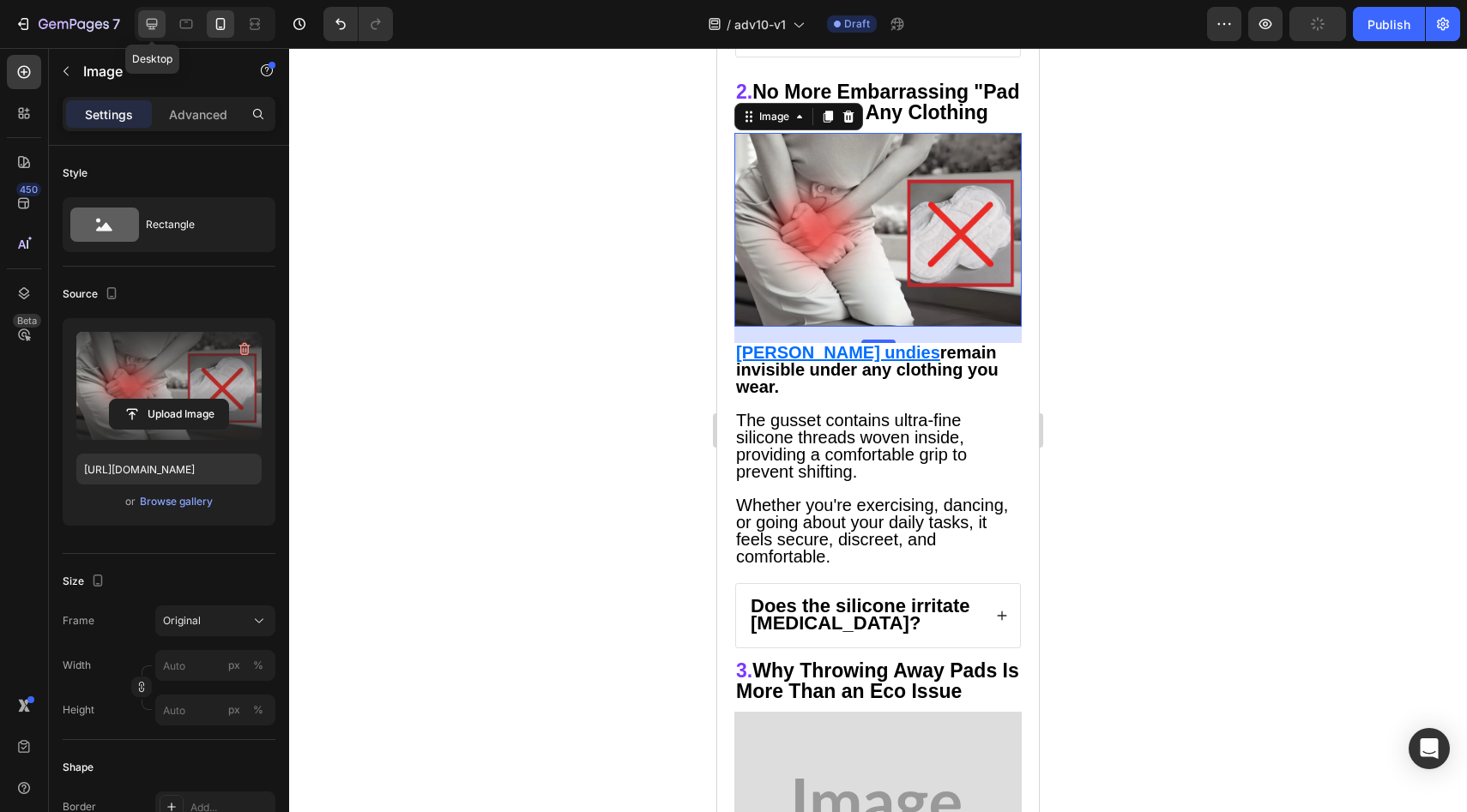
click at [155, 21] on icon at bounding box center [152, 23] width 17 height 17
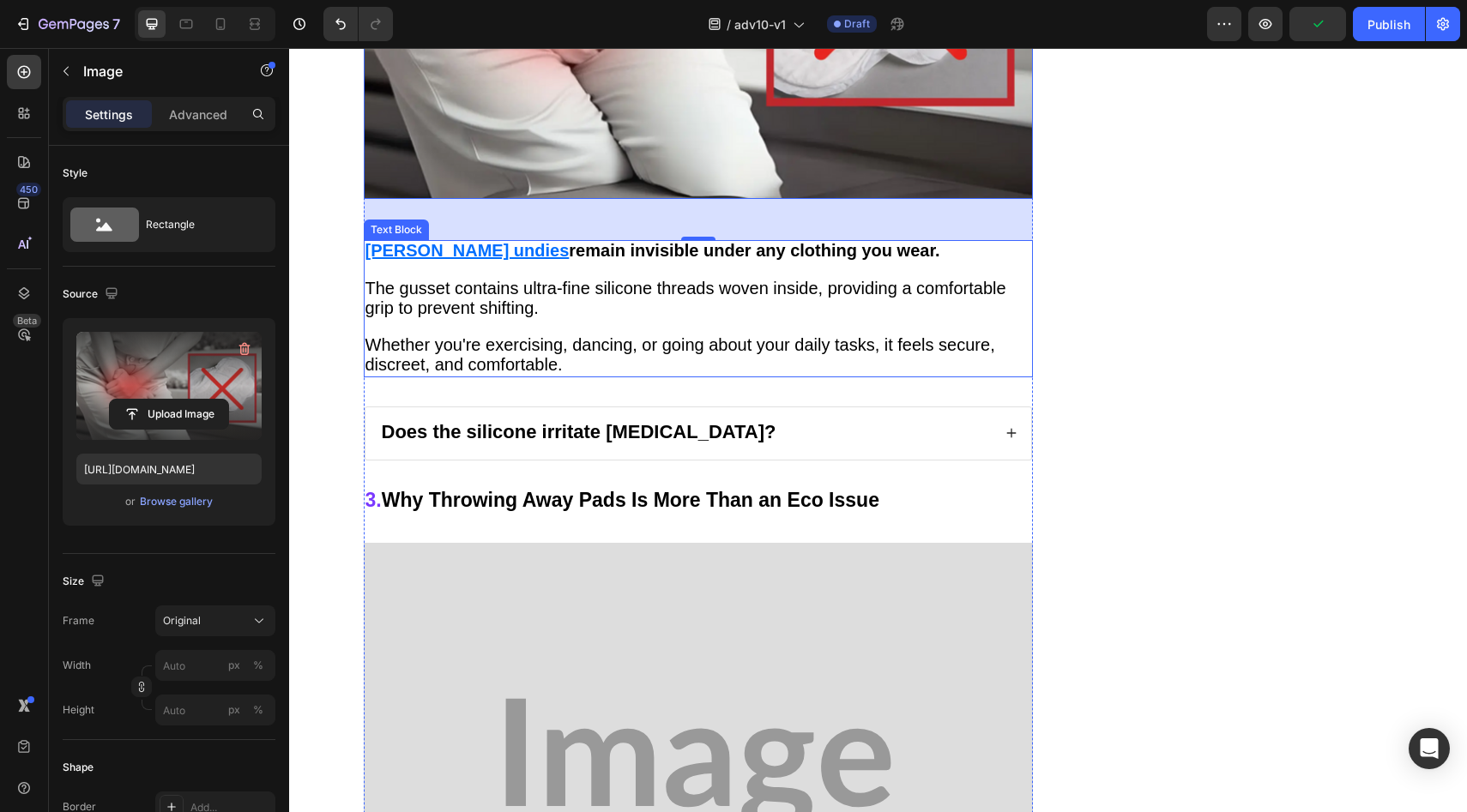
scroll to position [3768, 0]
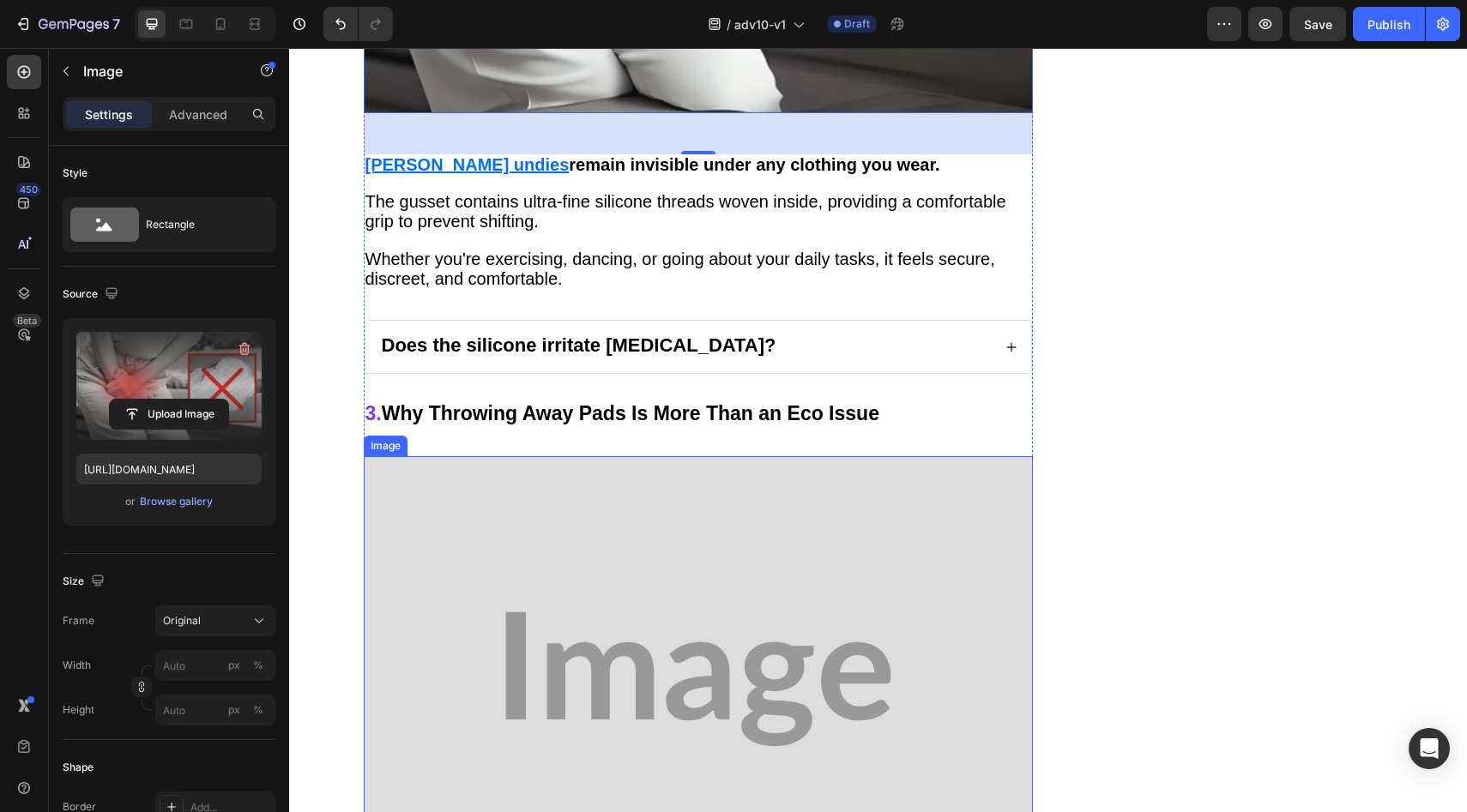
click at [692, 513] on img at bounding box center [698, 679] width 669 height 446
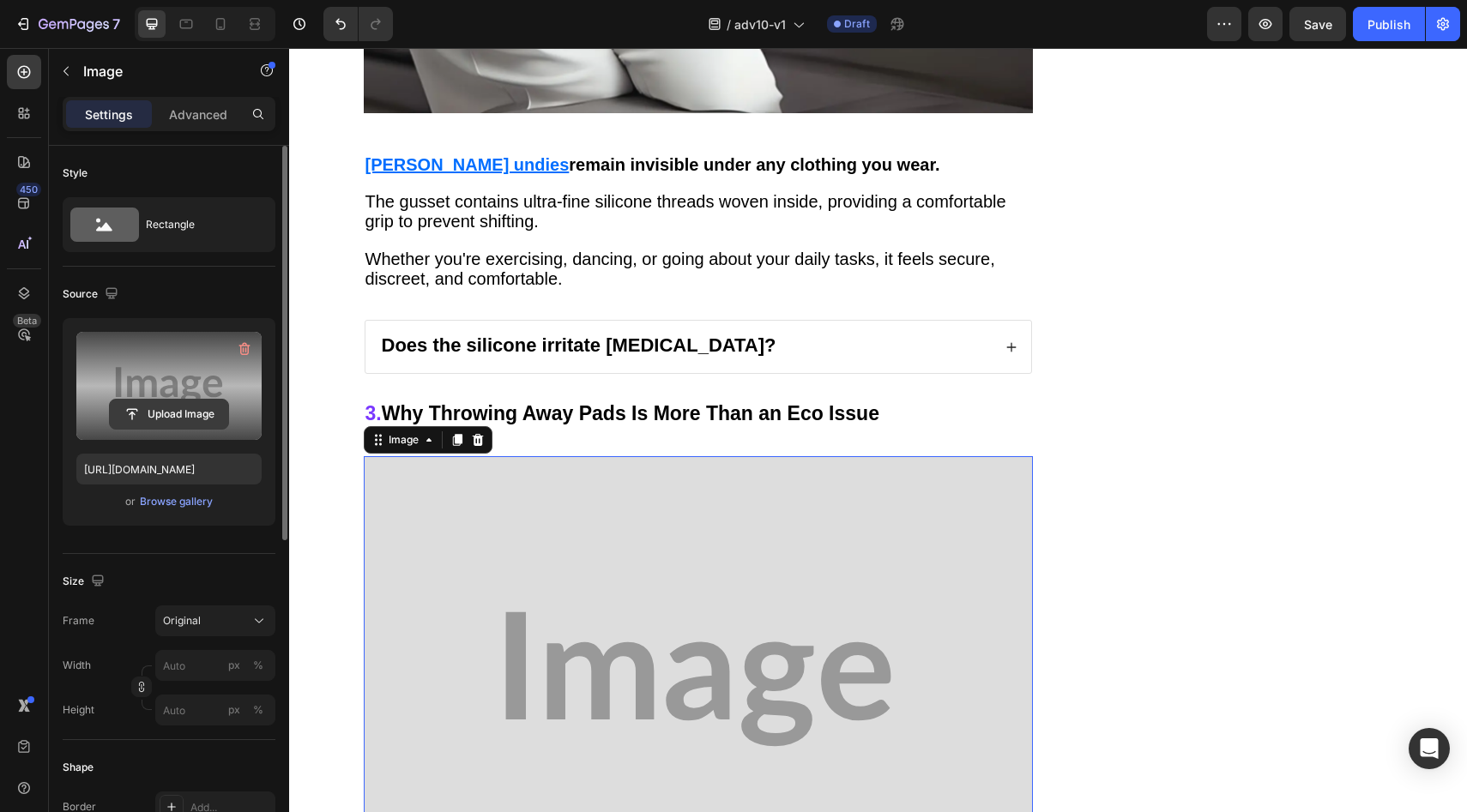
click at [198, 416] on input "file" at bounding box center [169, 414] width 119 height 29
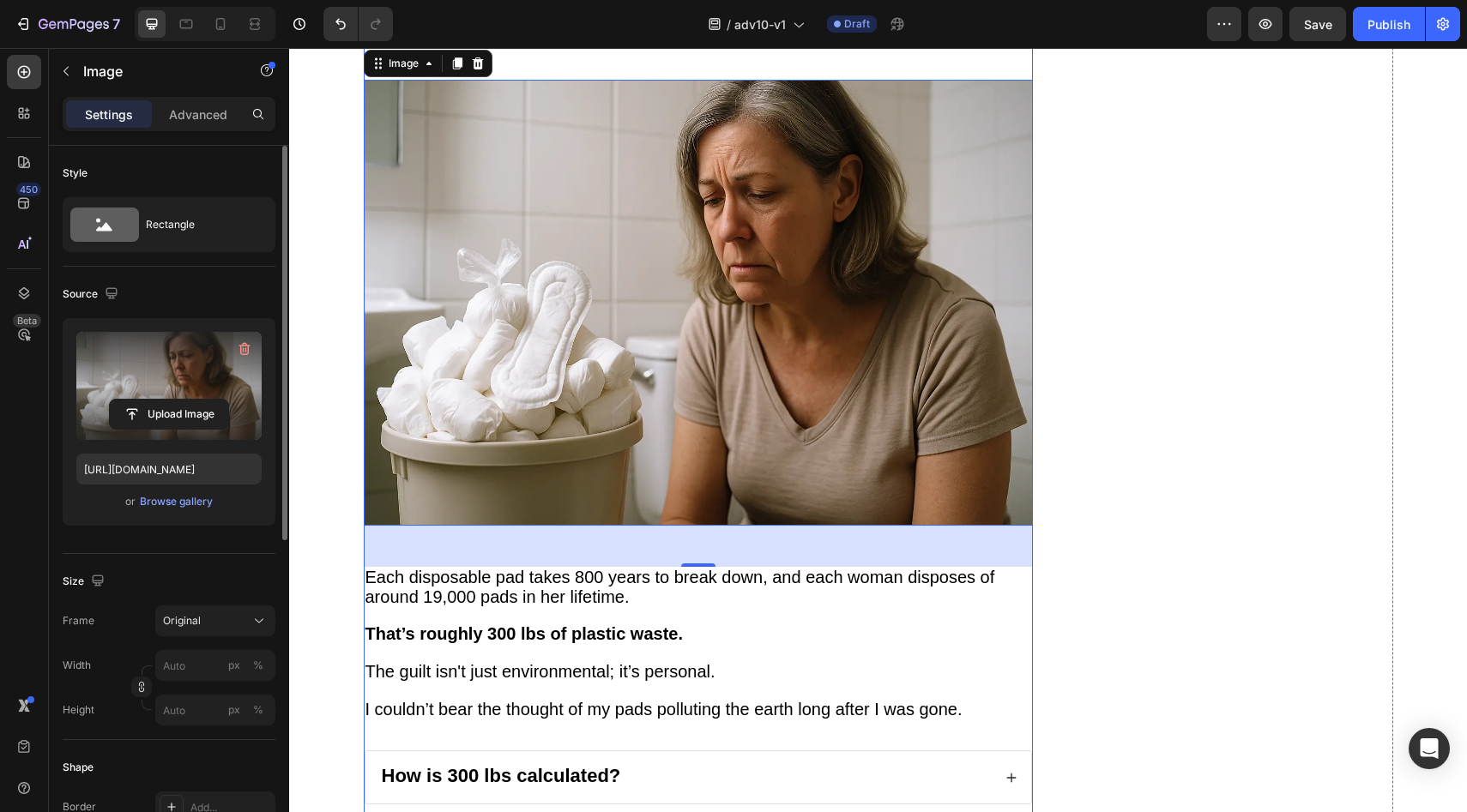
scroll to position [4256, 0]
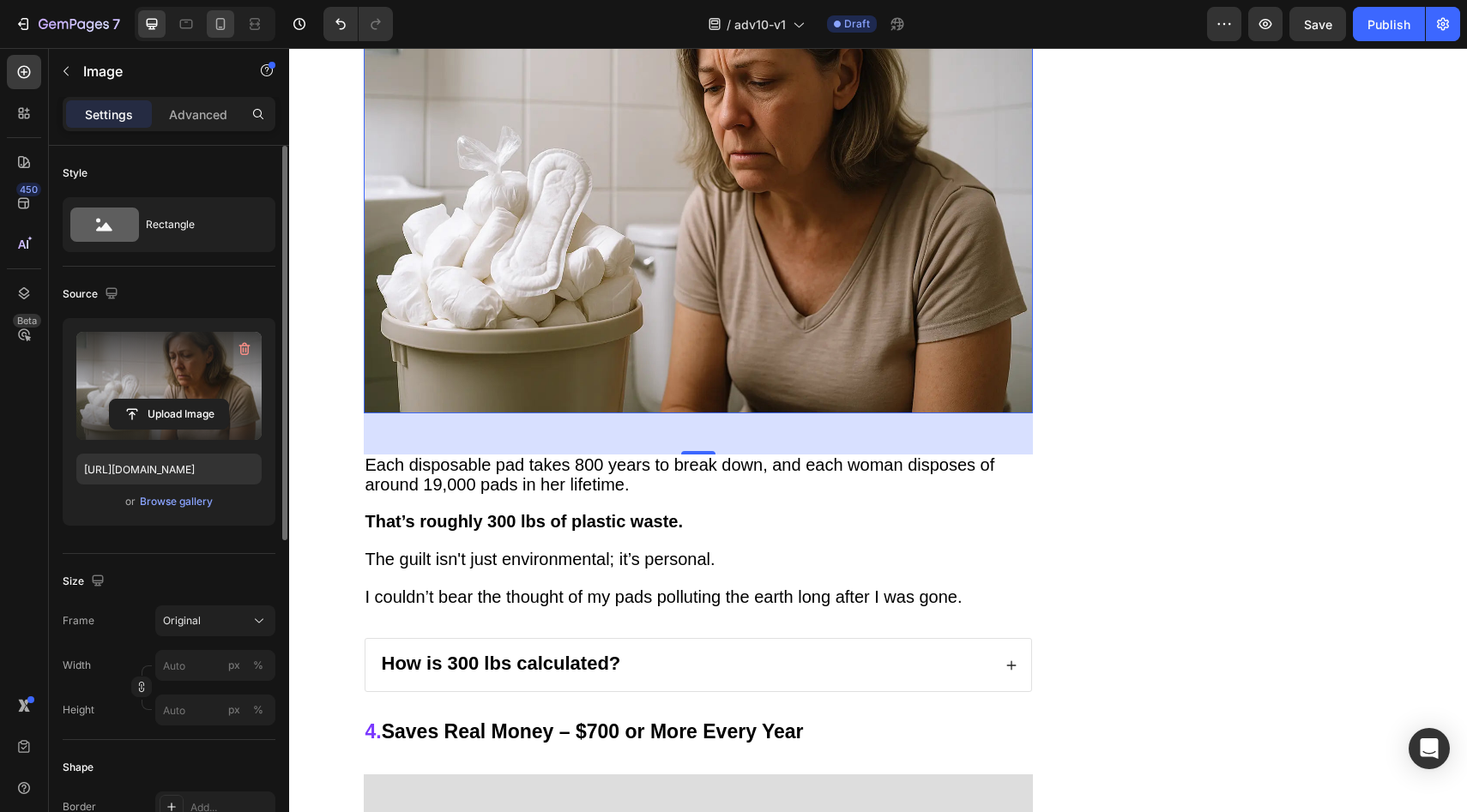
click at [215, 21] on icon at bounding box center [220, 23] width 17 height 17
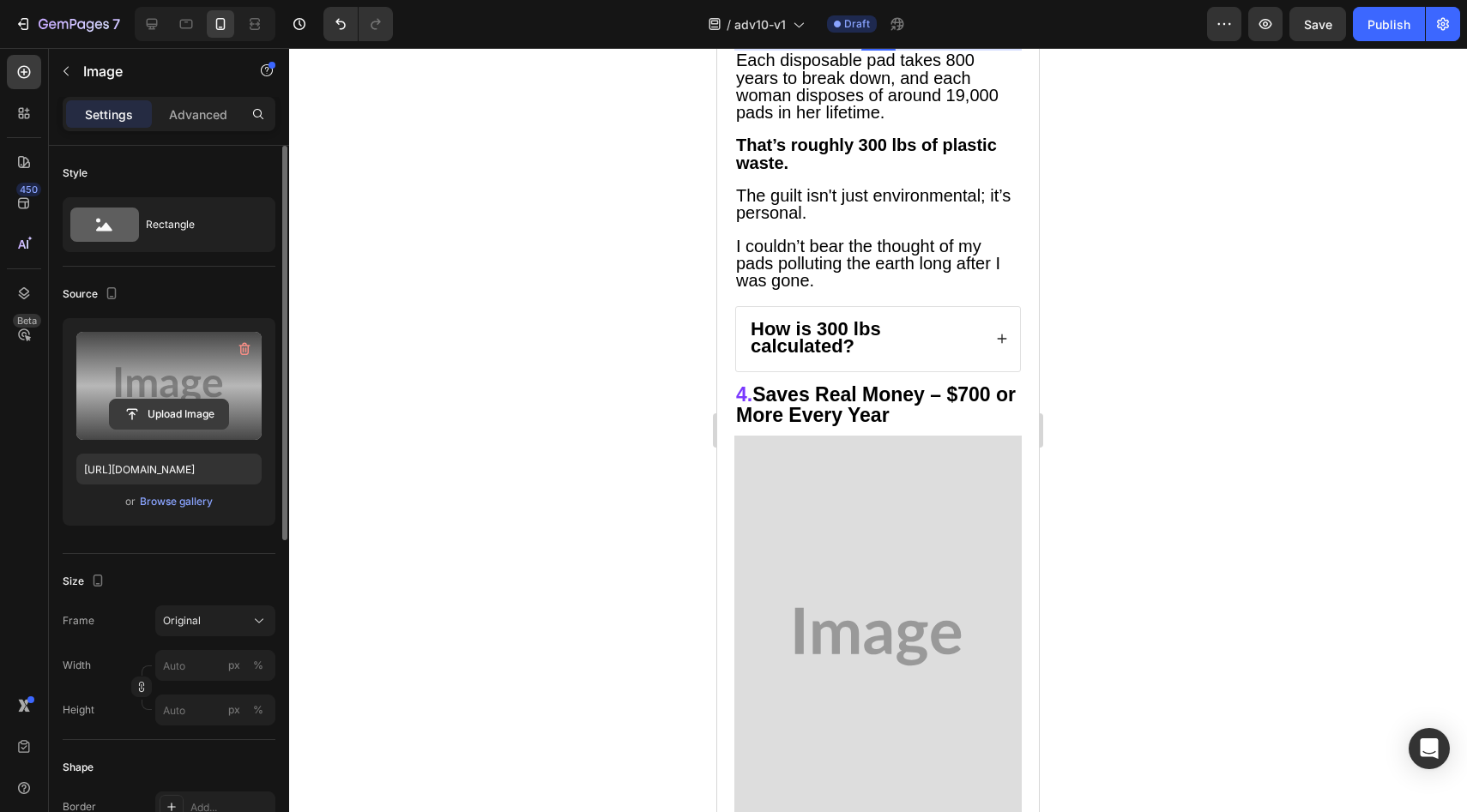
click at [166, 422] on input "file" at bounding box center [169, 414] width 119 height 29
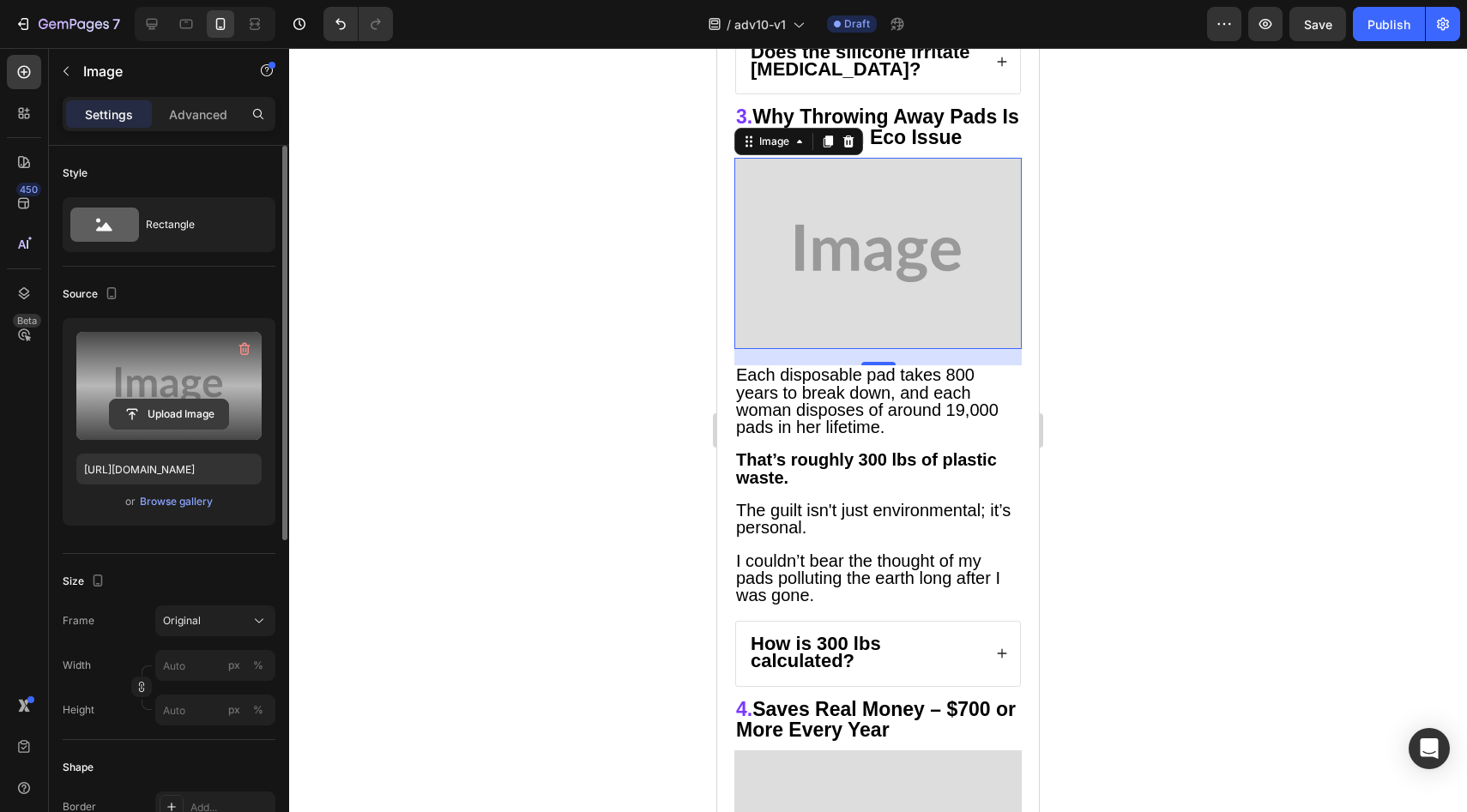
scroll to position [3831, 0]
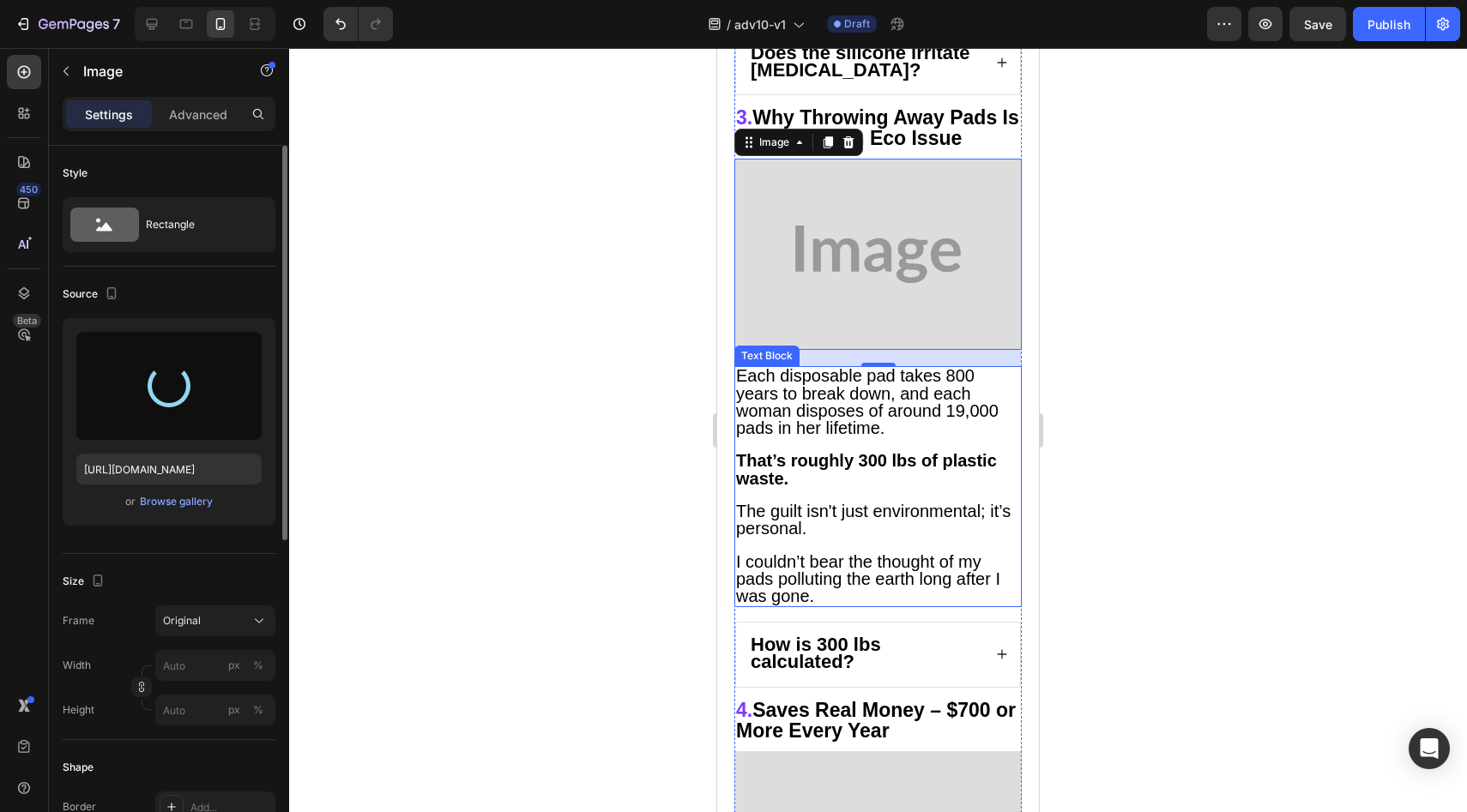
type input "https://cdn.shopify.com/s/files/1/0709/5353/3618/files/gempages_567420980318700…"
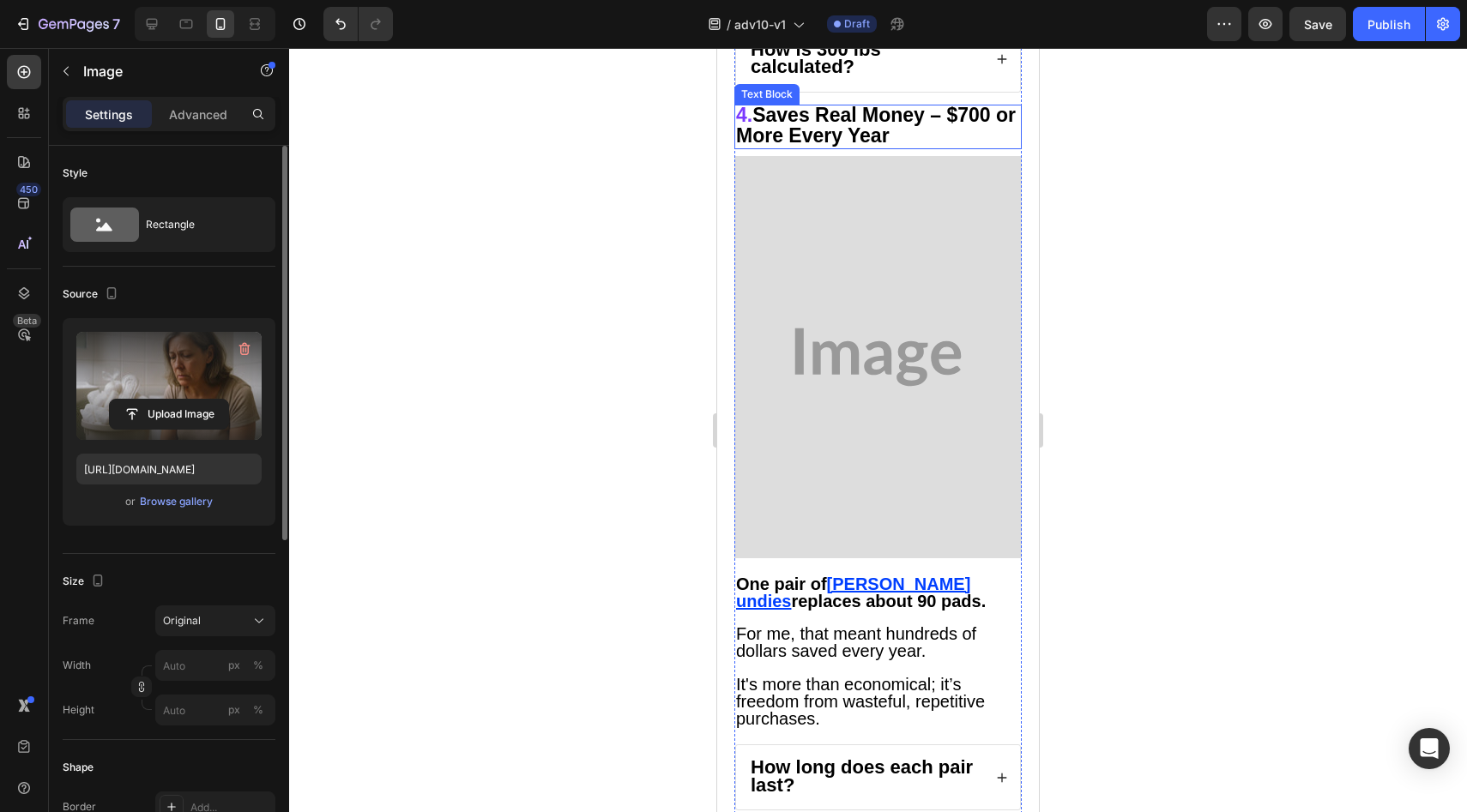
scroll to position [4512, 0]
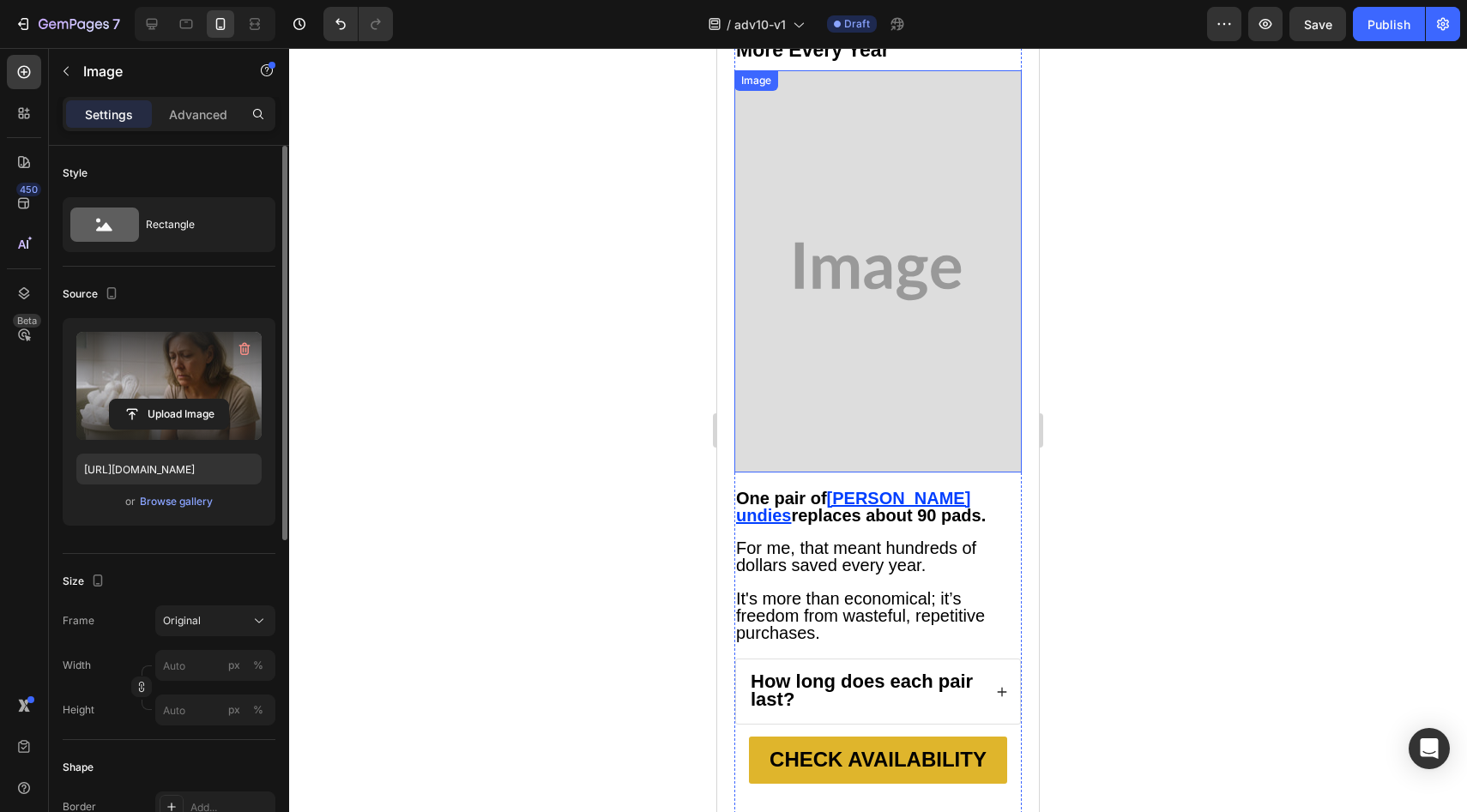
click at [855, 327] on img at bounding box center [878, 271] width 287 height 402
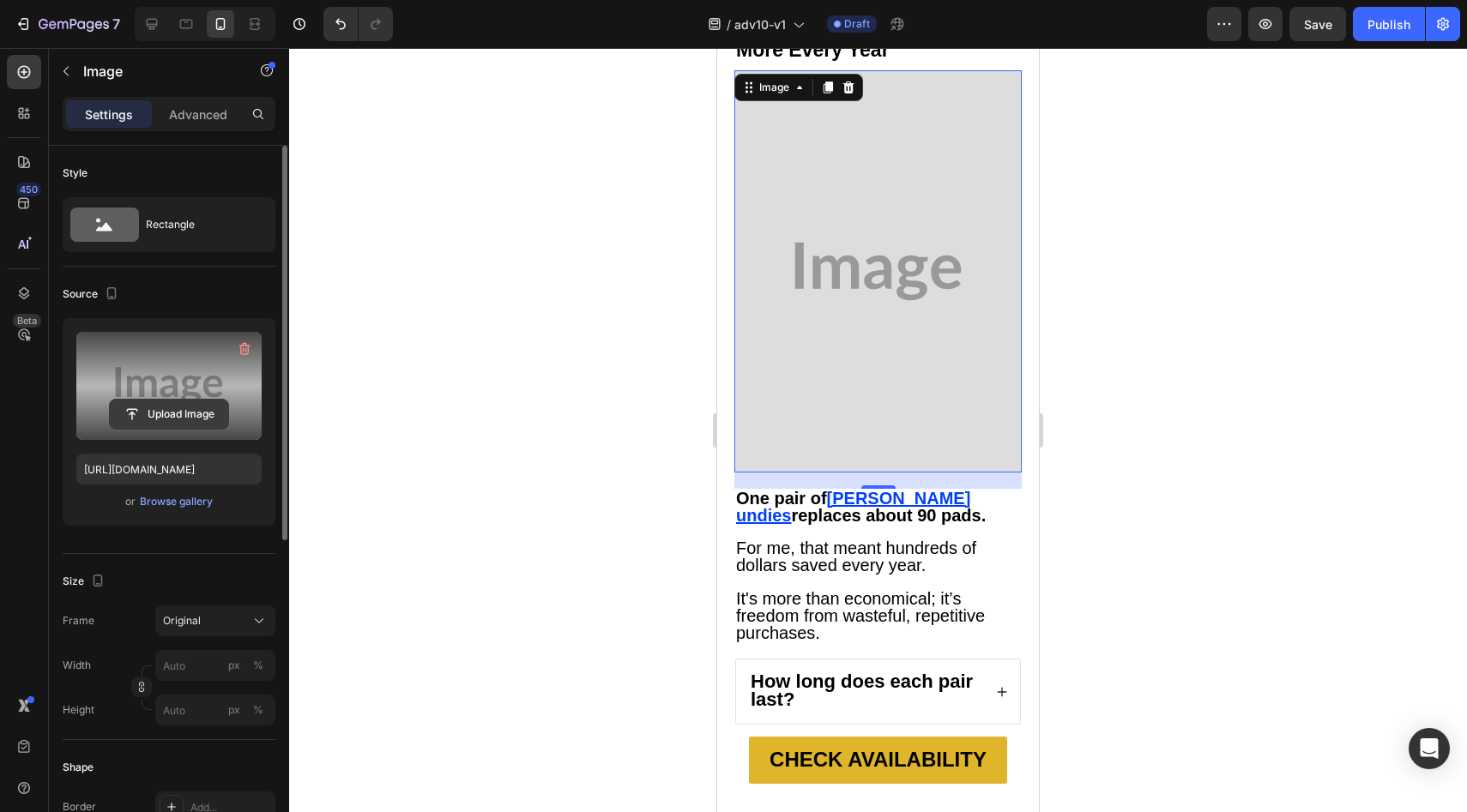
click at [157, 399] on input "file" at bounding box center [169, 414] width 119 height 29
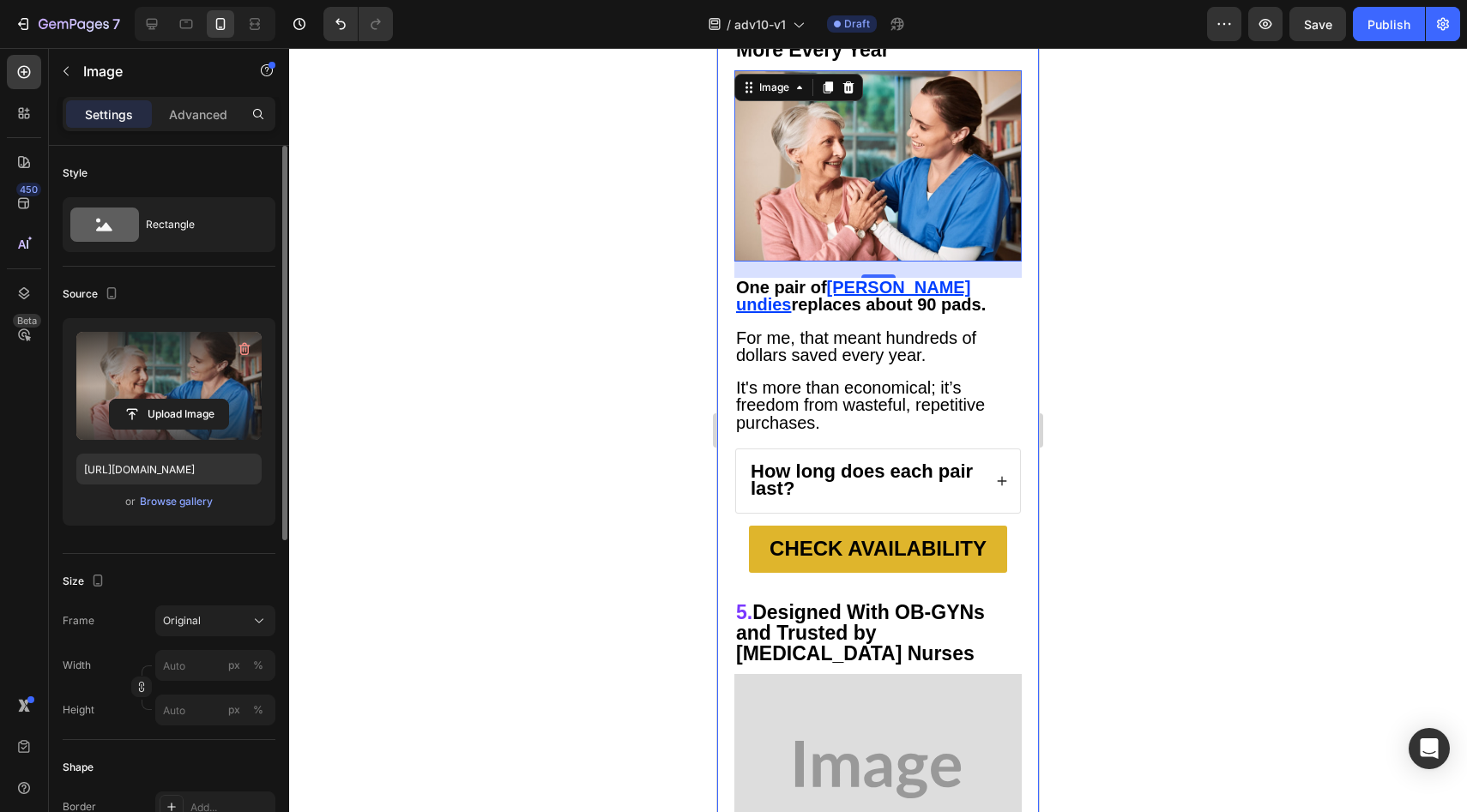
click at [171, 417] on input "file" at bounding box center [169, 414] width 119 height 29
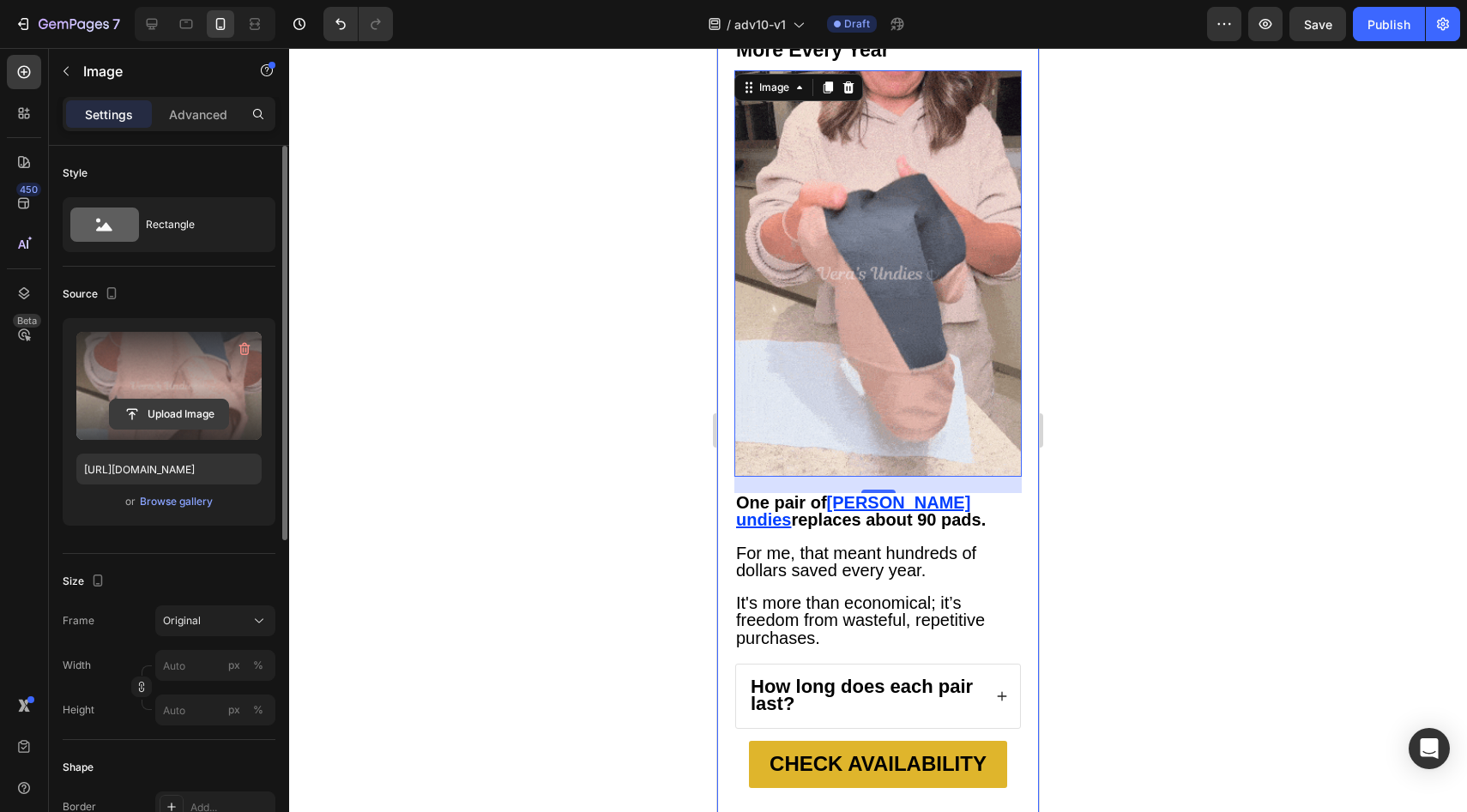
click at [171, 418] on input "file" at bounding box center [169, 414] width 119 height 29
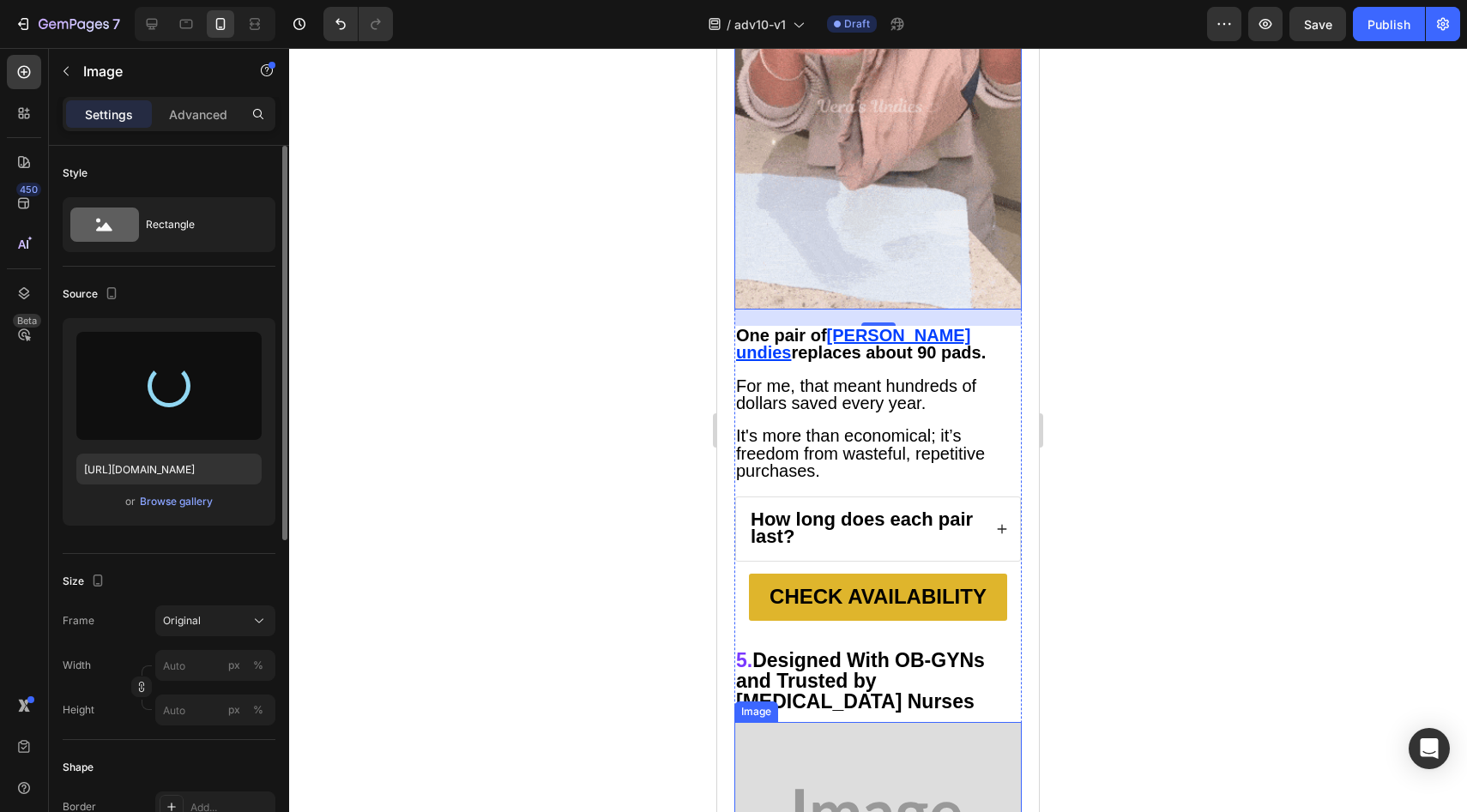
scroll to position [4515, 0]
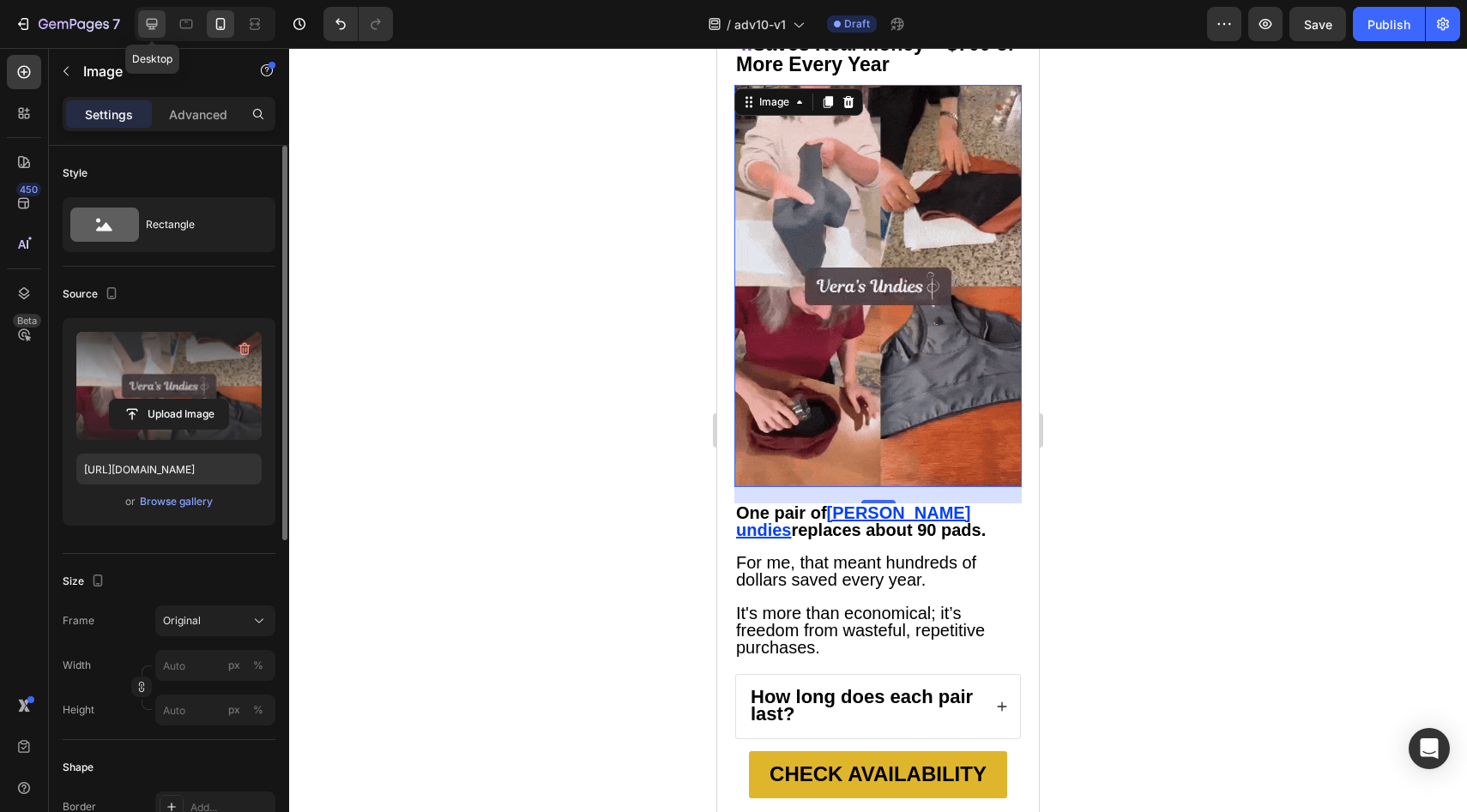
click at [141, 28] on div at bounding box center [152, 24] width 28 height 28
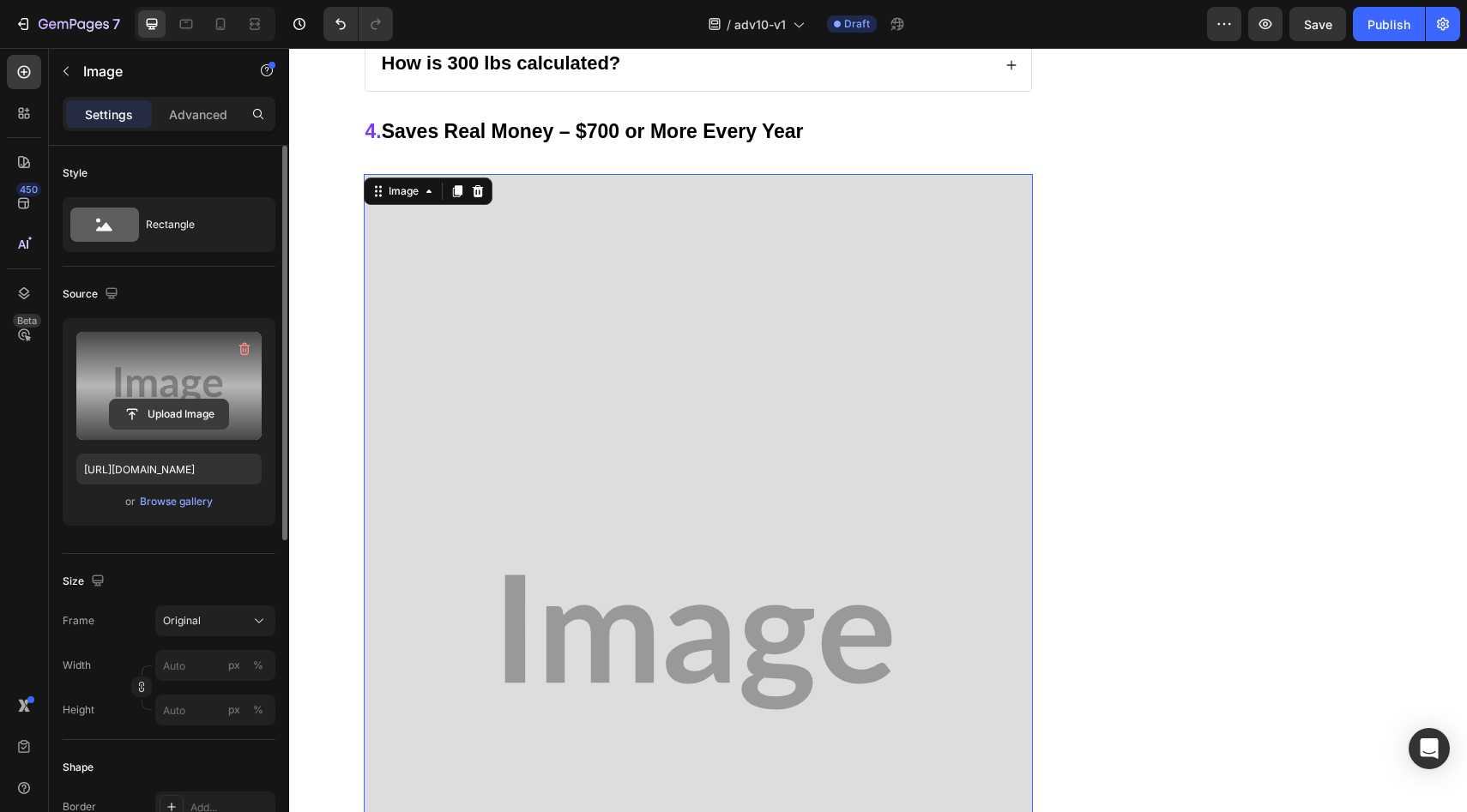
click at [153, 406] on input "file" at bounding box center [169, 414] width 119 height 29
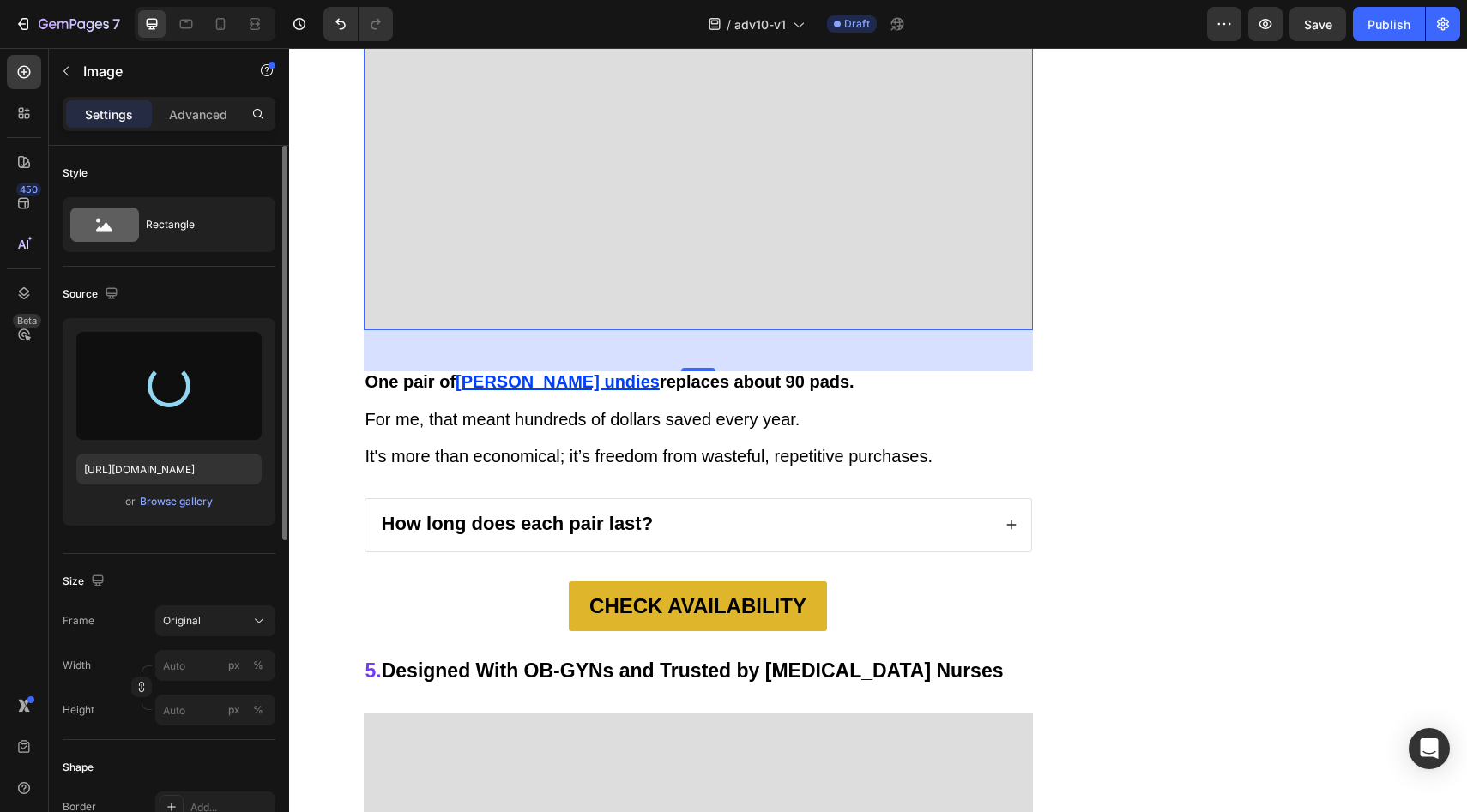
scroll to position [5652, 0]
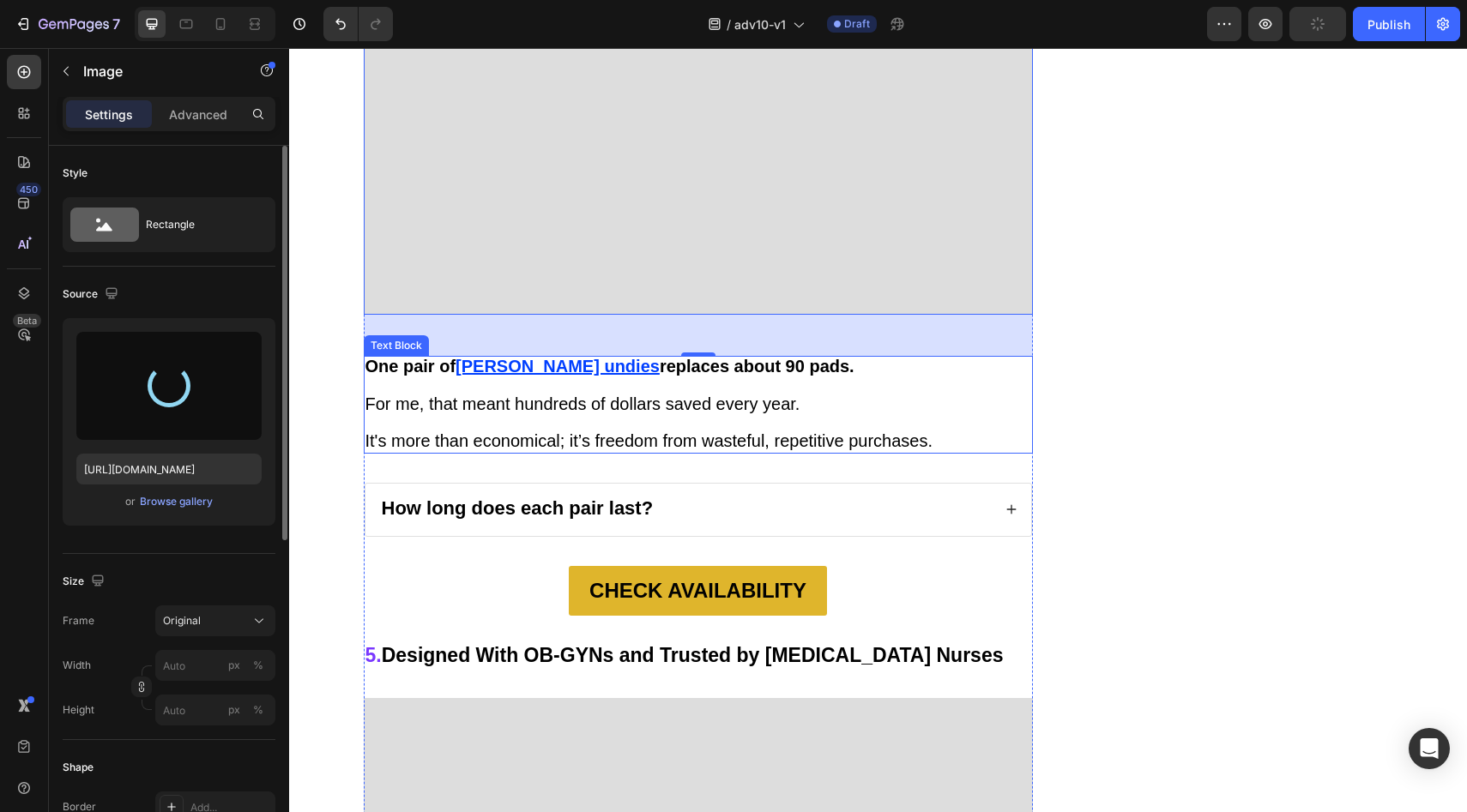
type input "https://cdn.shopify.com/s/files/1/0709/5353/3618/files/gempages_567420980318700…"
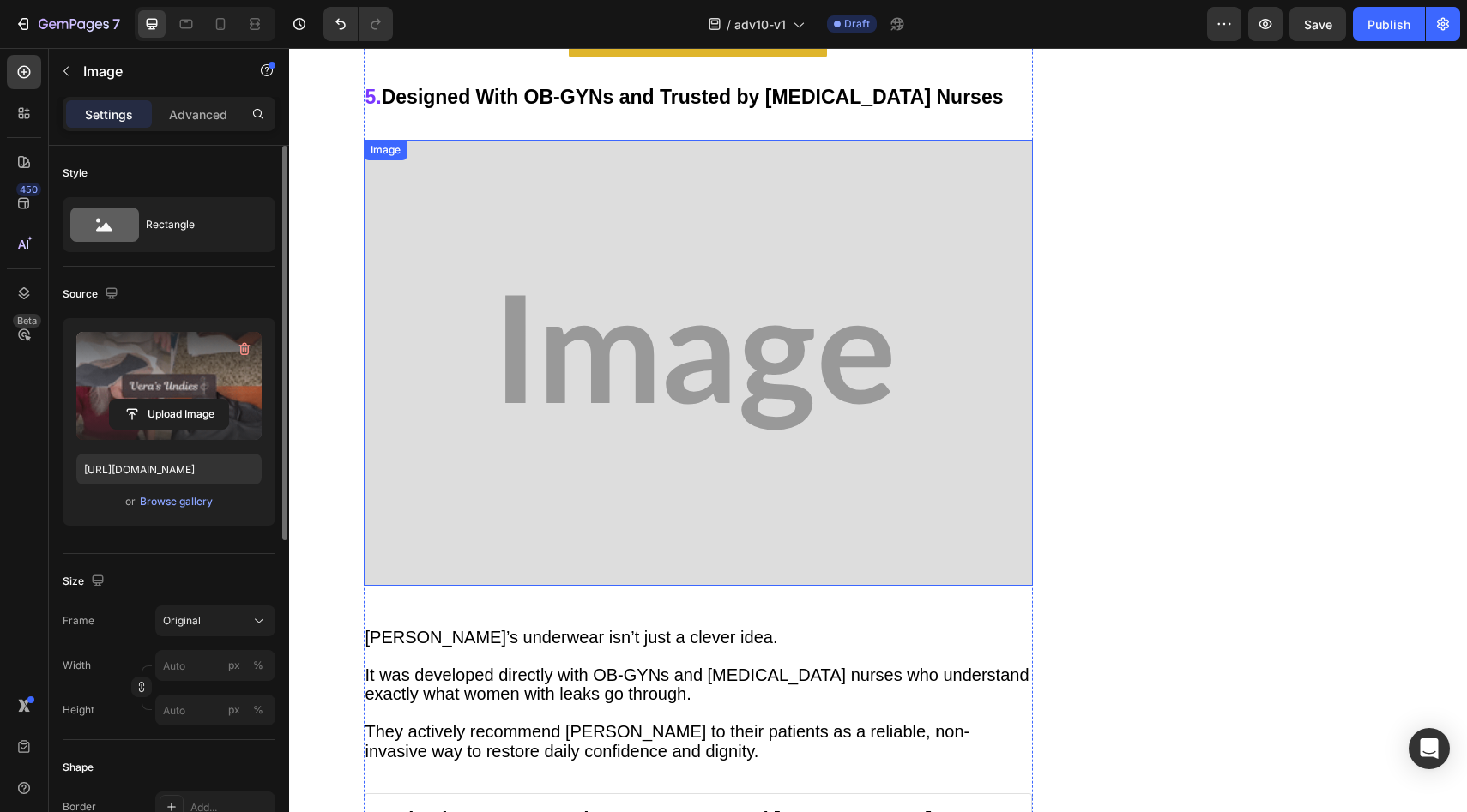
scroll to position [6198, 0]
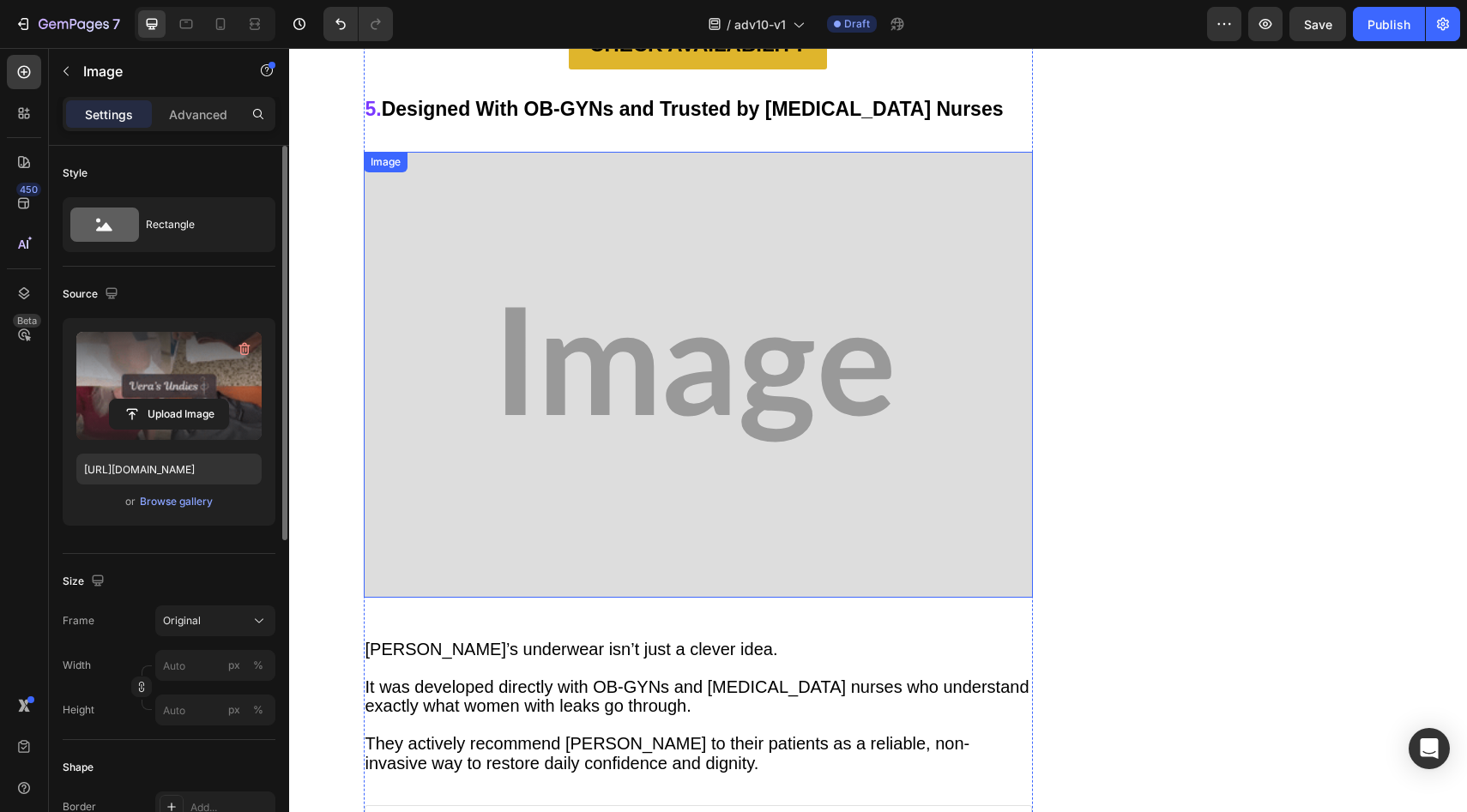
click at [583, 374] on img at bounding box center [698, 374] width 669 height 446
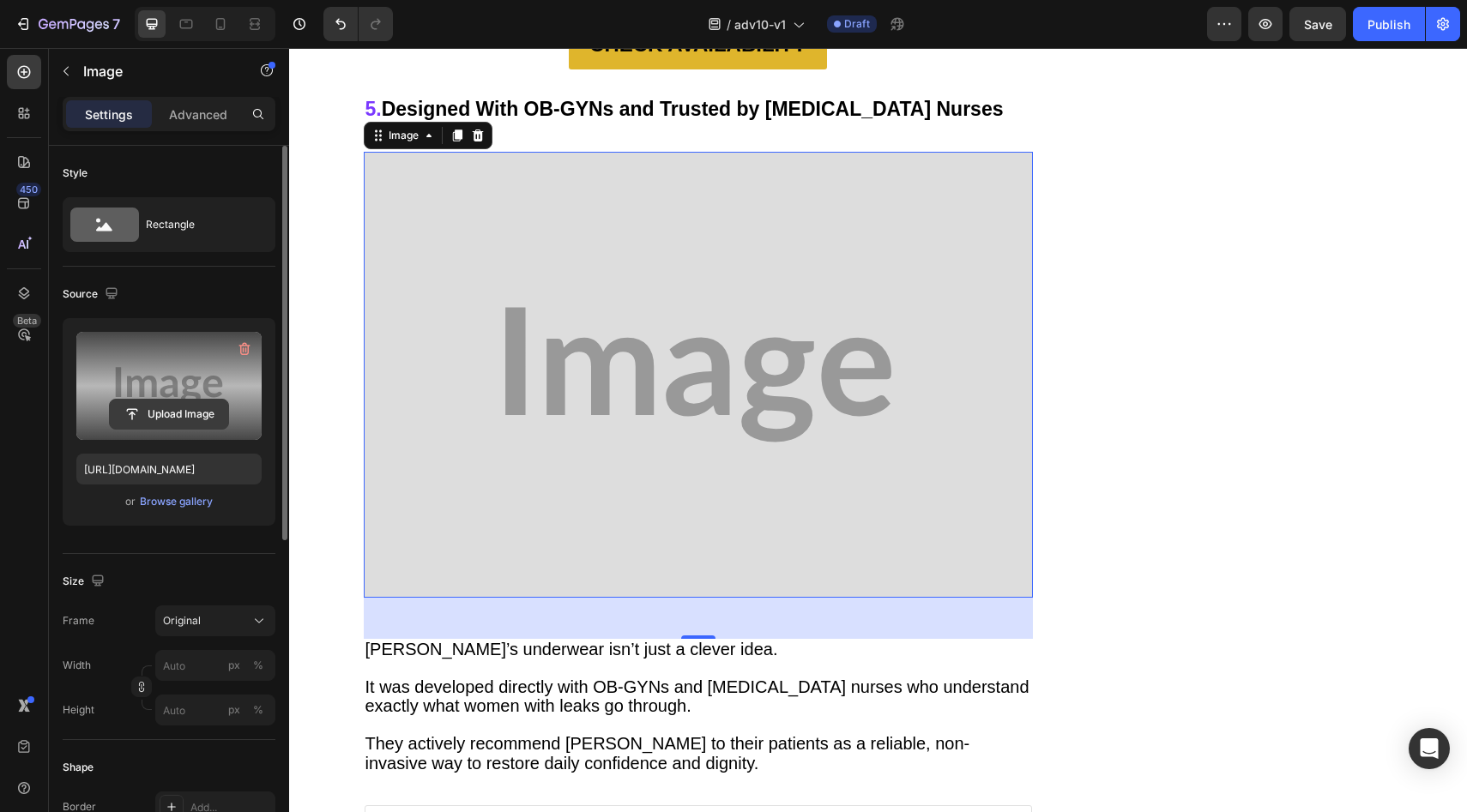
click at [161, 399] on input "file" at bounding box center [169, 414] width 119 height 29
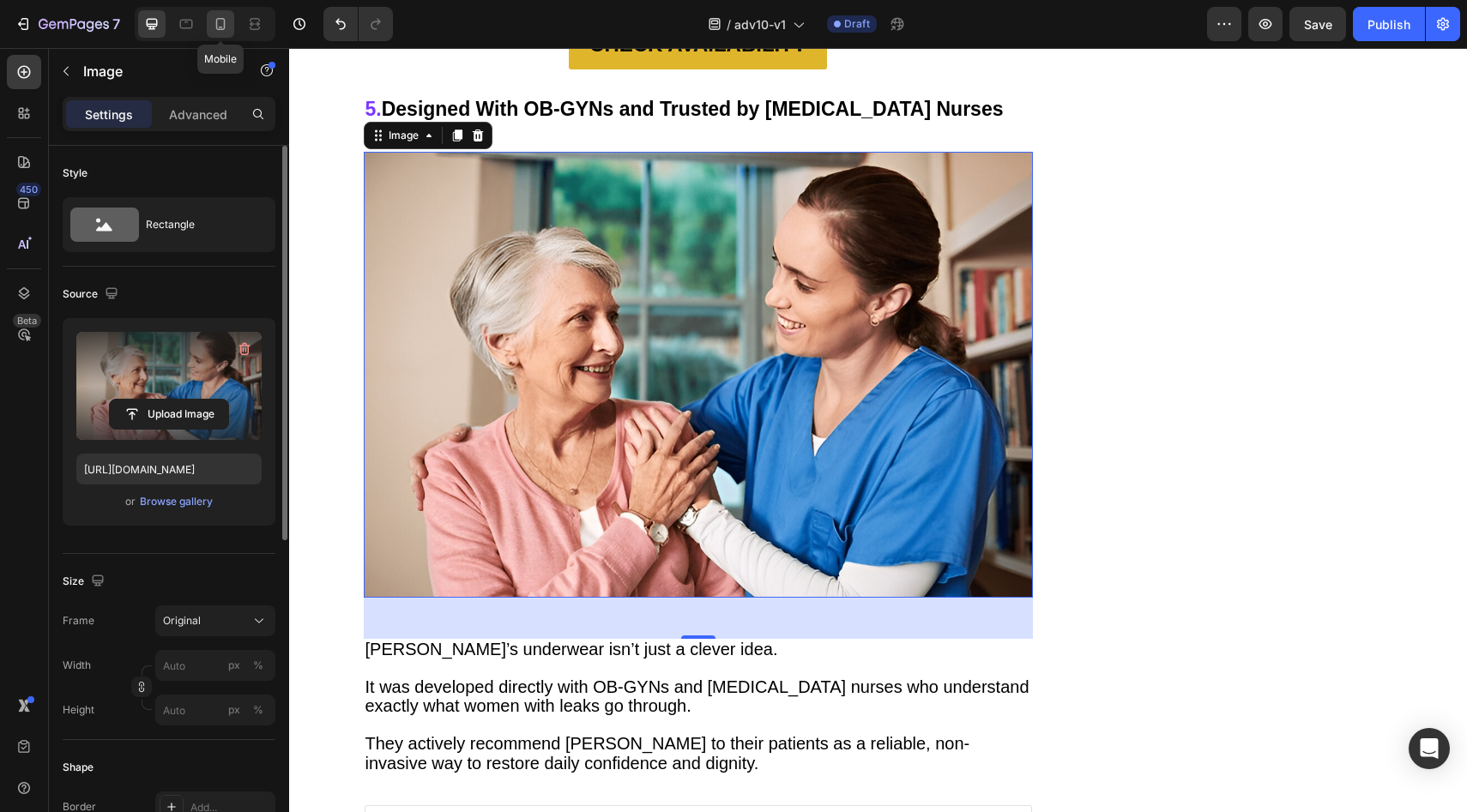
click at [214, 29] on icon at bounding box center [220, 23] width 17 height 17
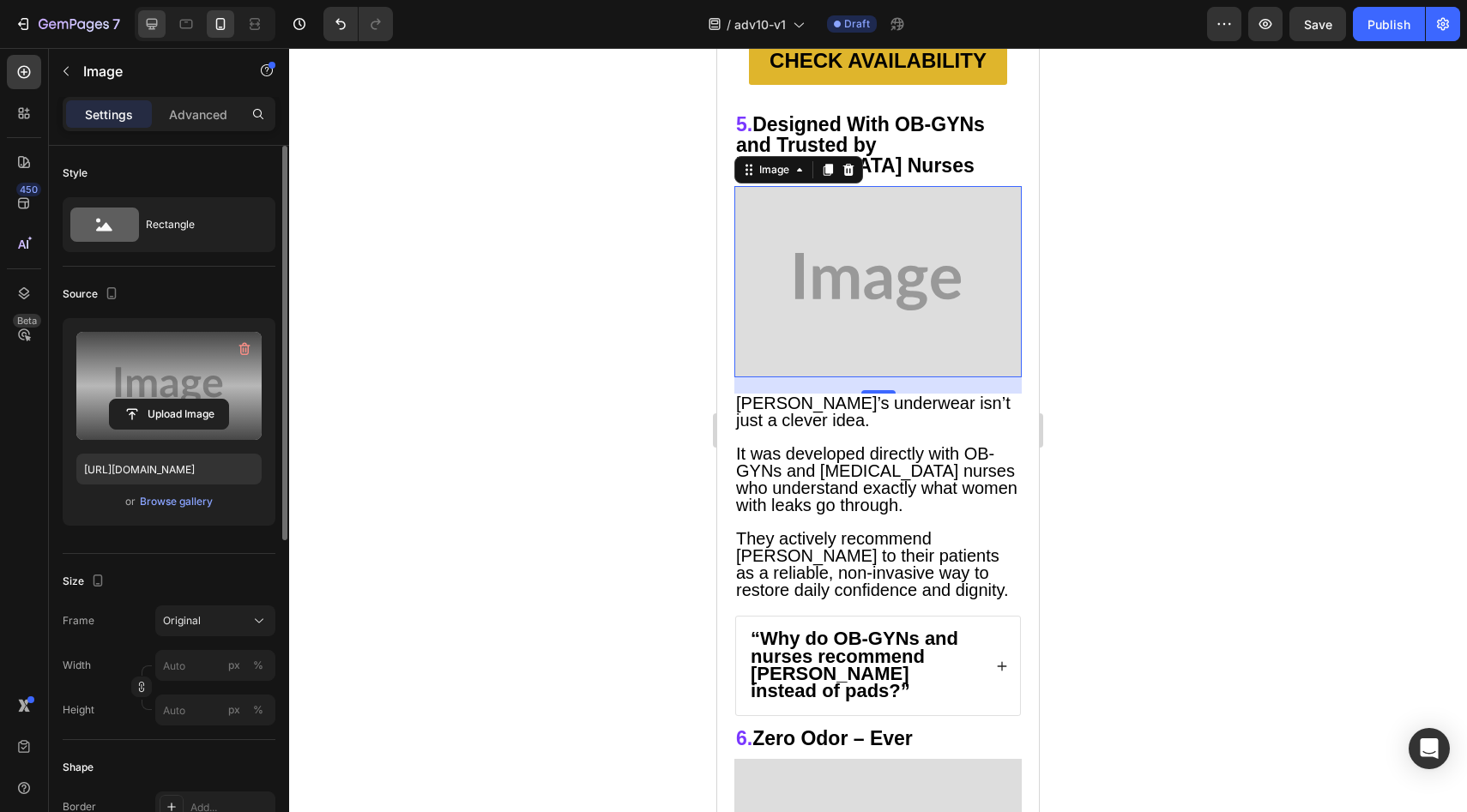
click at [154, 15] on icon at bounding box center [152, 23] width 17 height 17
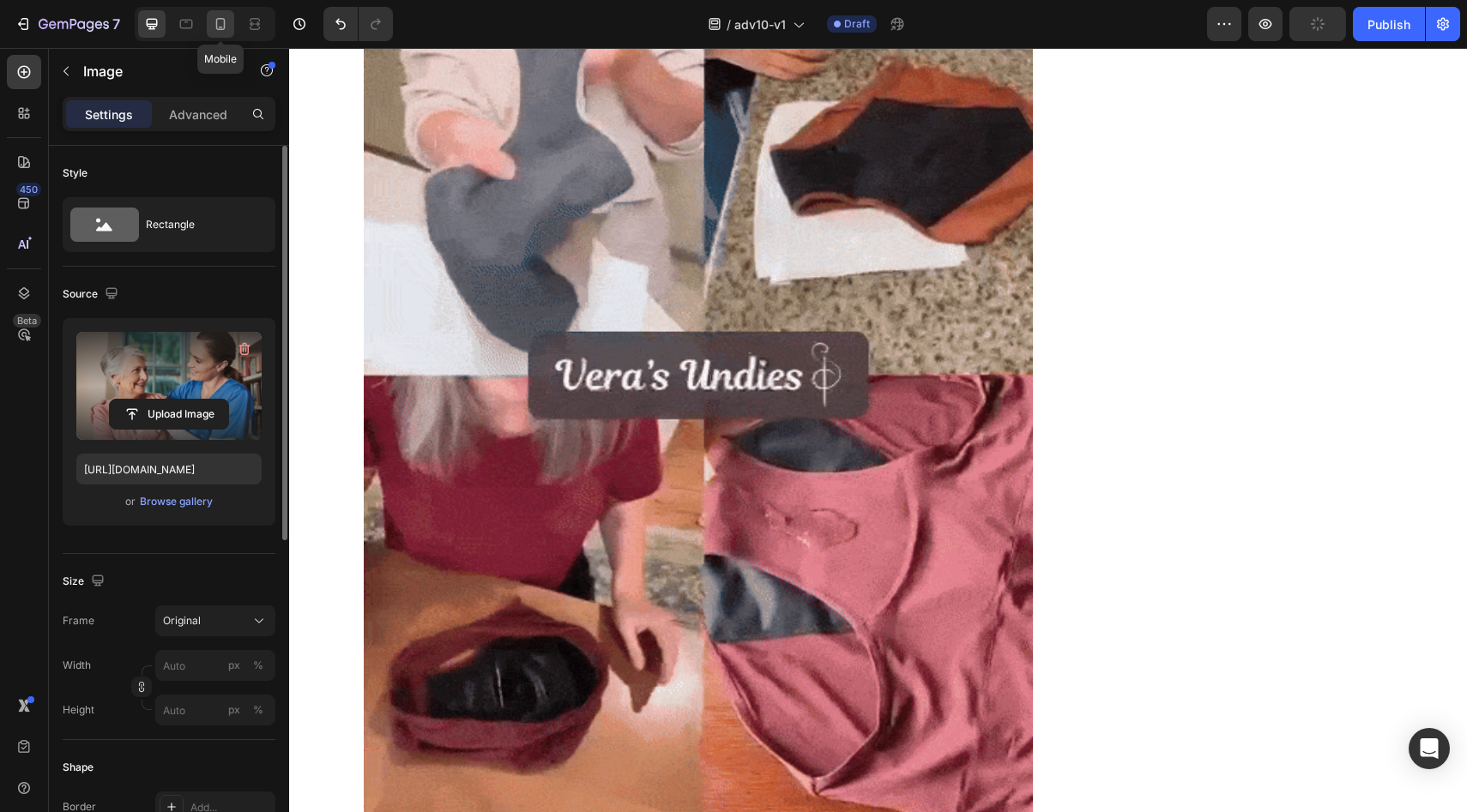
click at [218, 29] on icon at bounding box center [220, 23] width 17 height 17
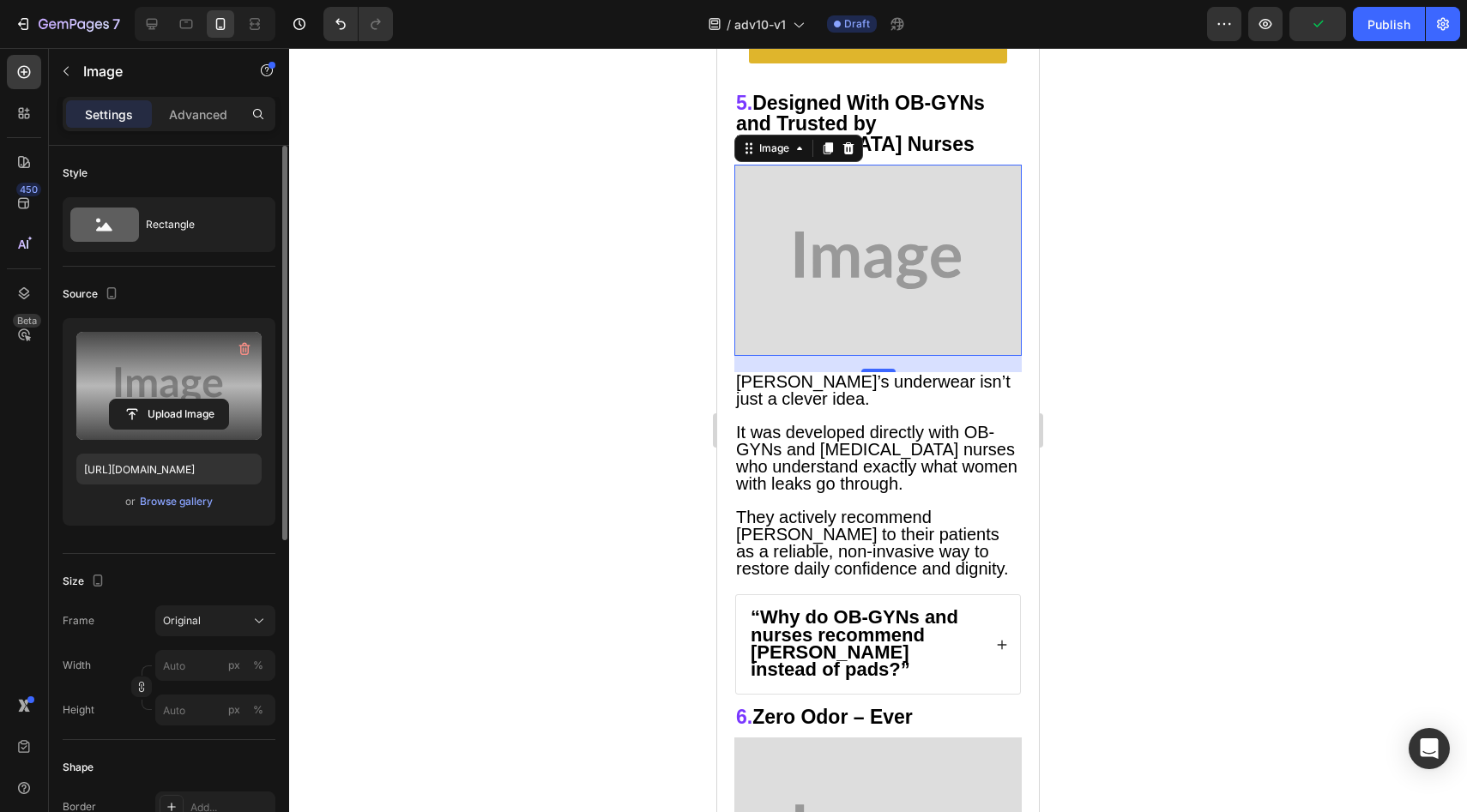
click at [136, 17] on div at bounding box center [205, 24] width 141 height 34
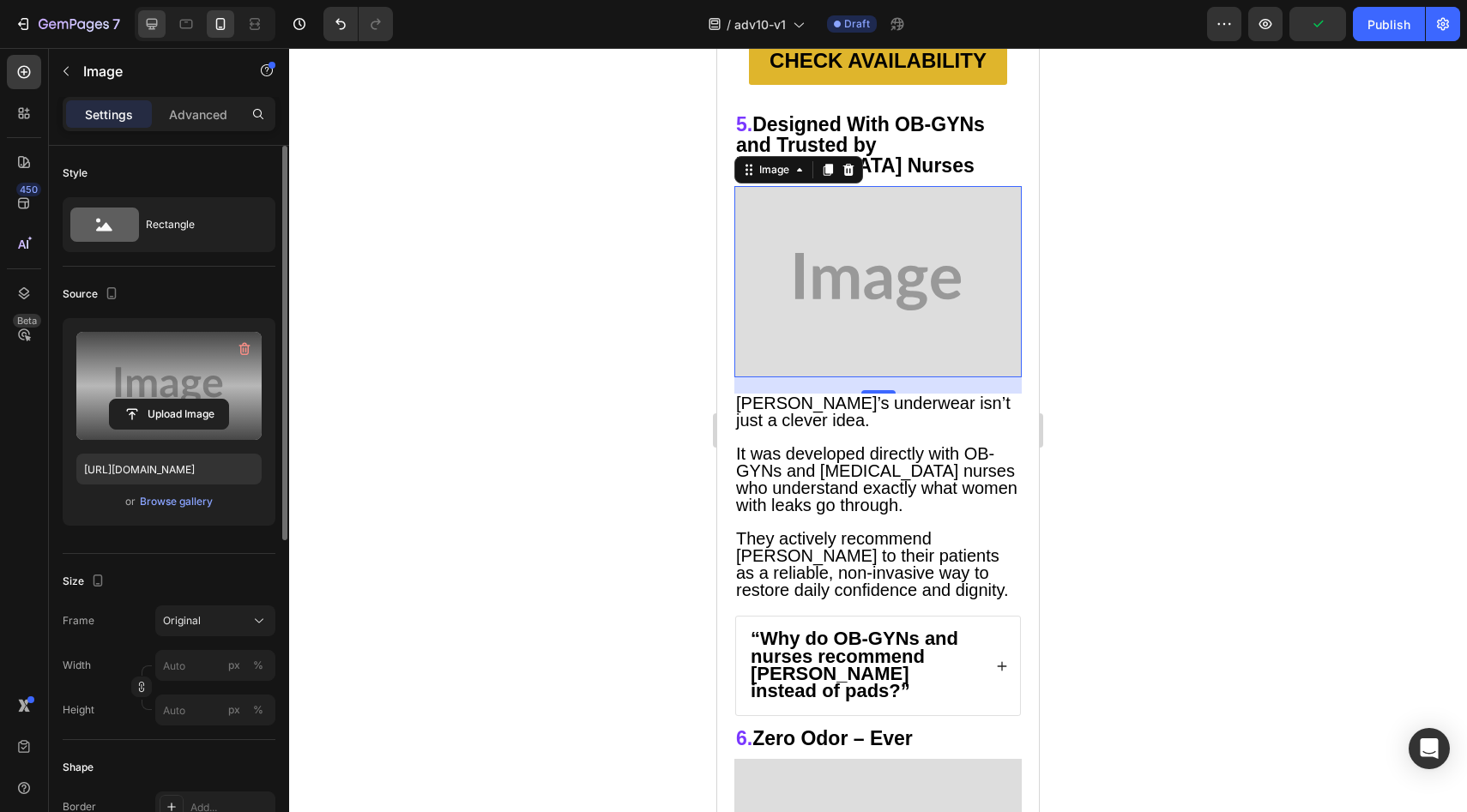
click at [141, 22] on div at bounding box center [152, 24] width 28 height 28
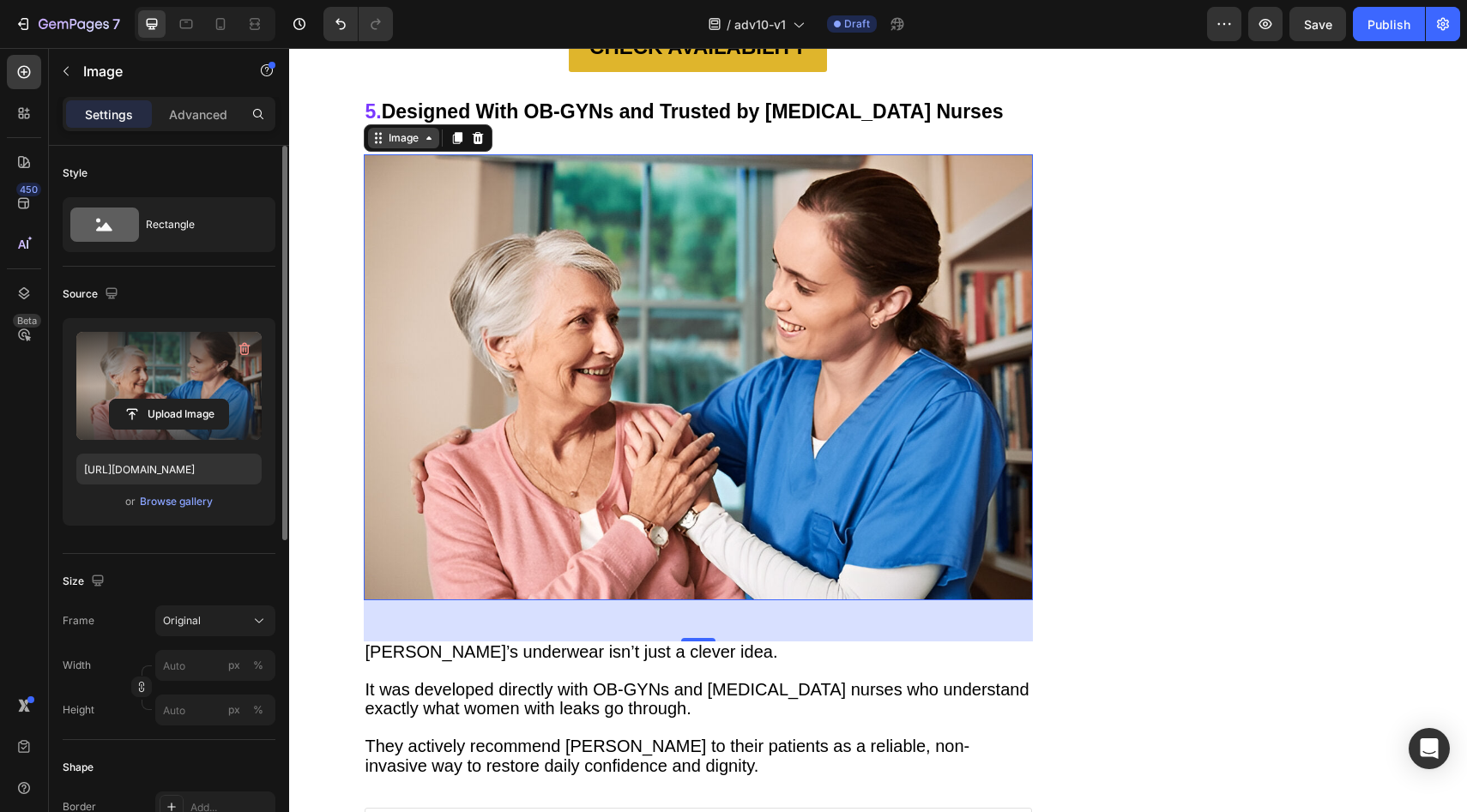
scroll to position [6198, 0]
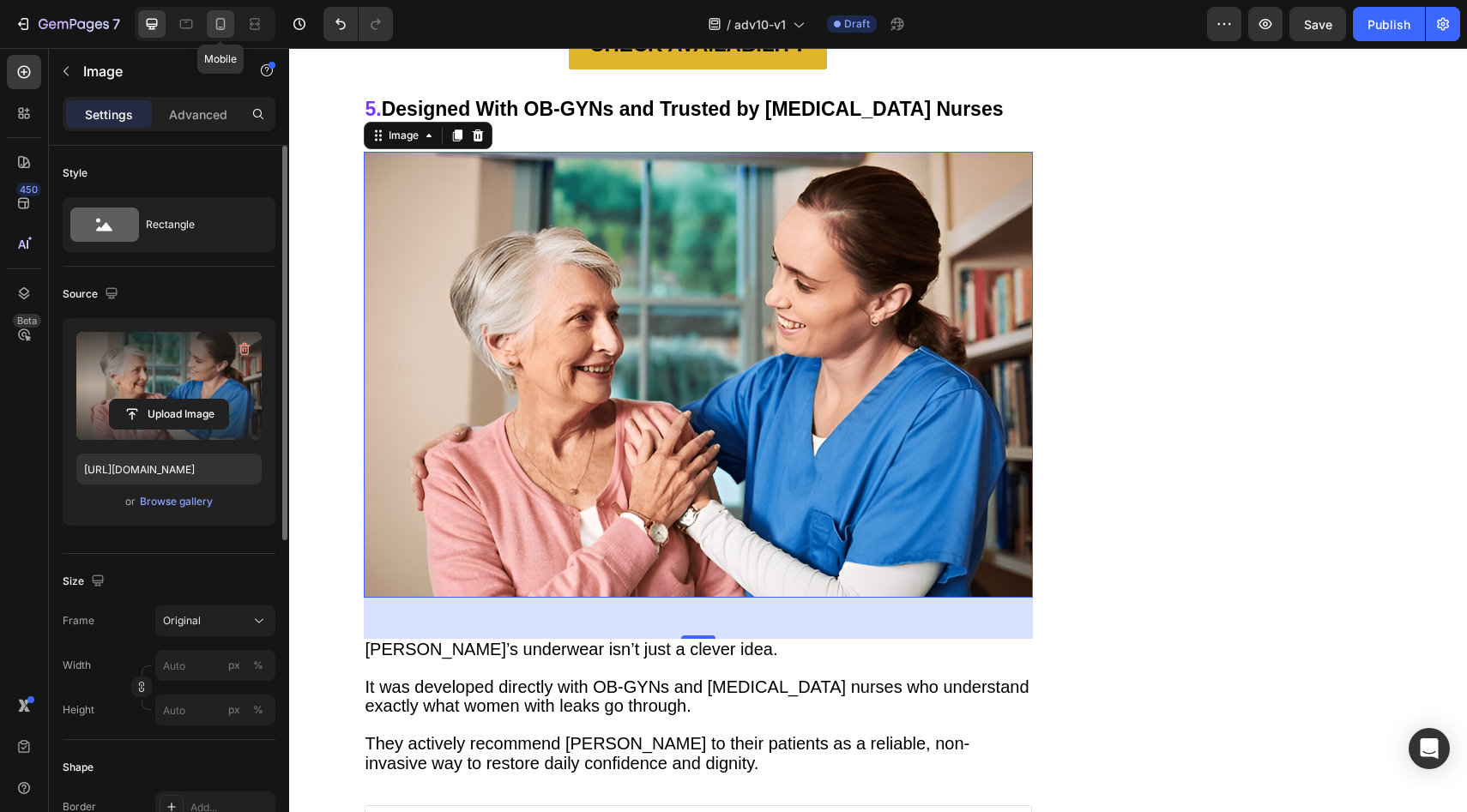
click at [211, 25] on div at bounding box center [220, 24] width 28 height 28
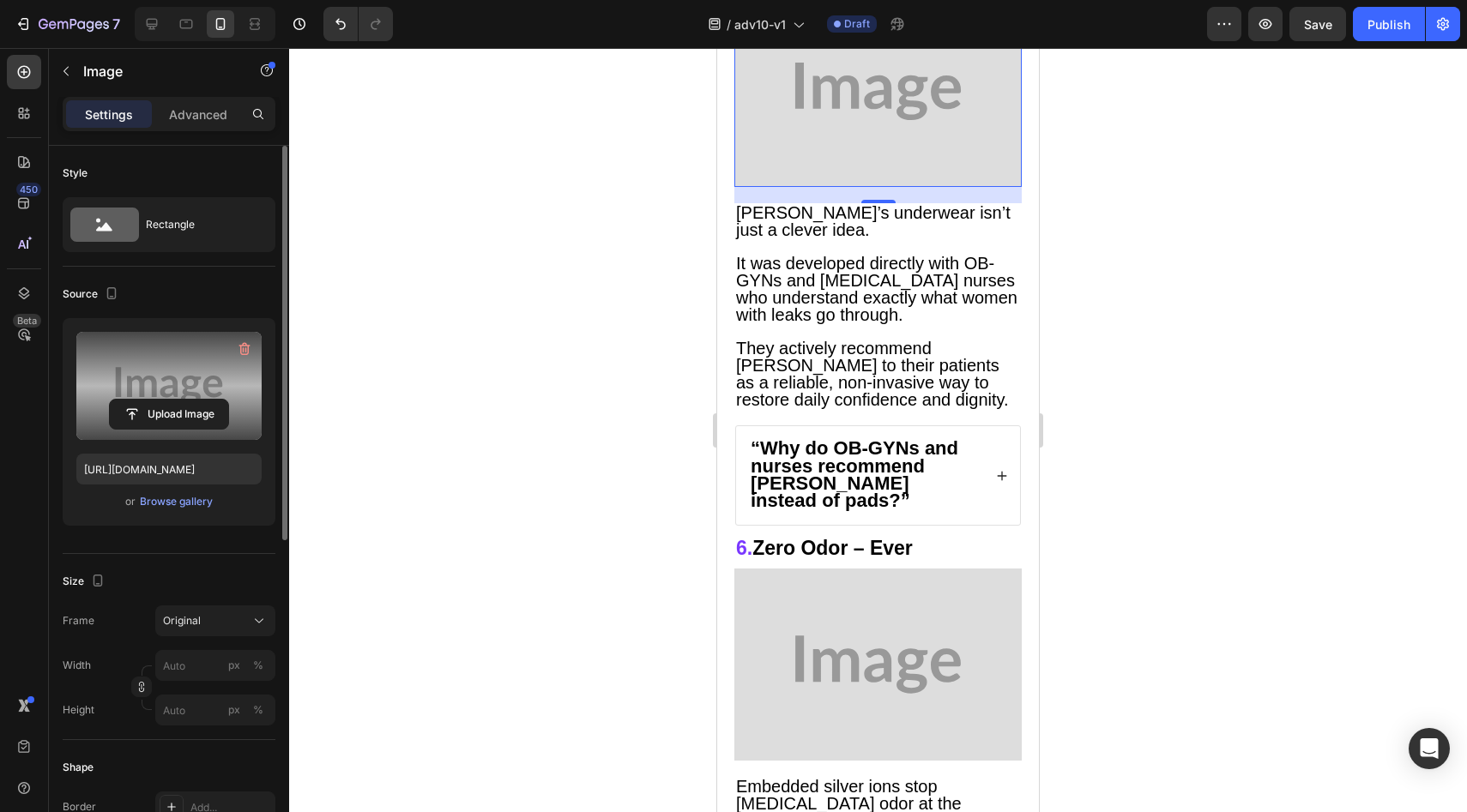
click at [183, 439] on label at bounding box center [169, 385] width 185 height 108
click at [183, 429] on input "file" at bounding box center [169, 414] width 119 height 29
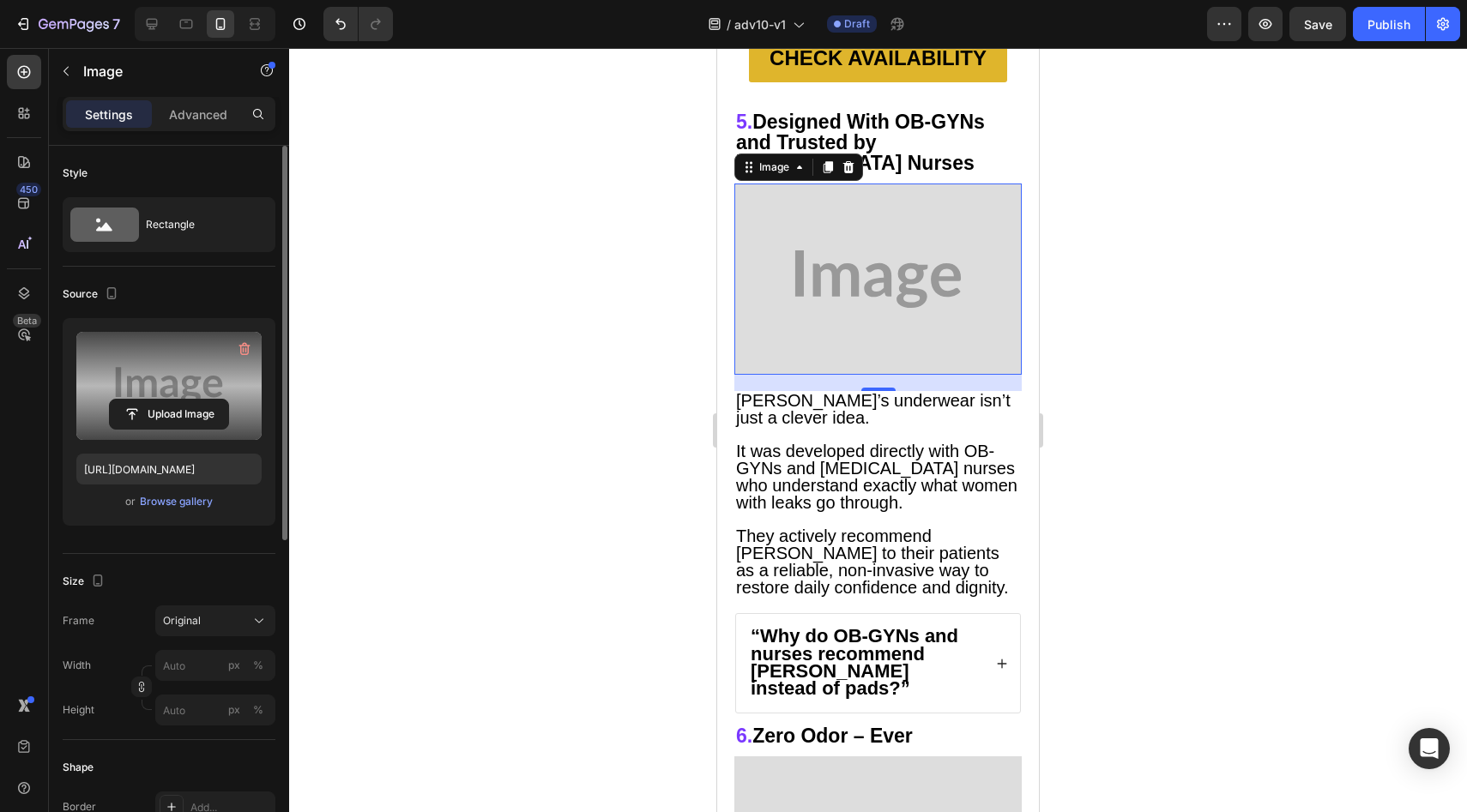
scroll to position [5211, 0]
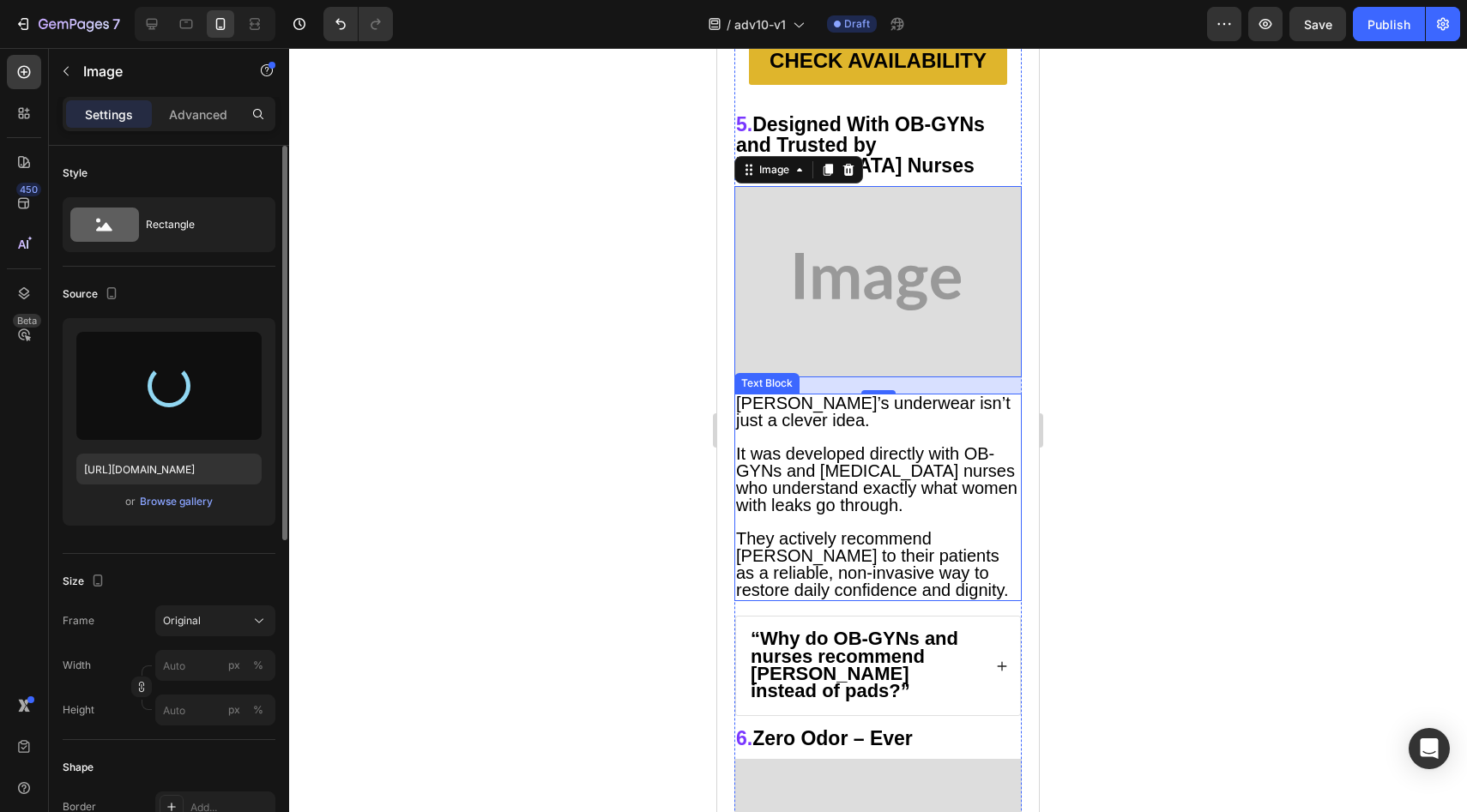
type input "https://cdn.shopify.com/s/files/1/0709/5353/3618/files/gempages_567420980318700…"
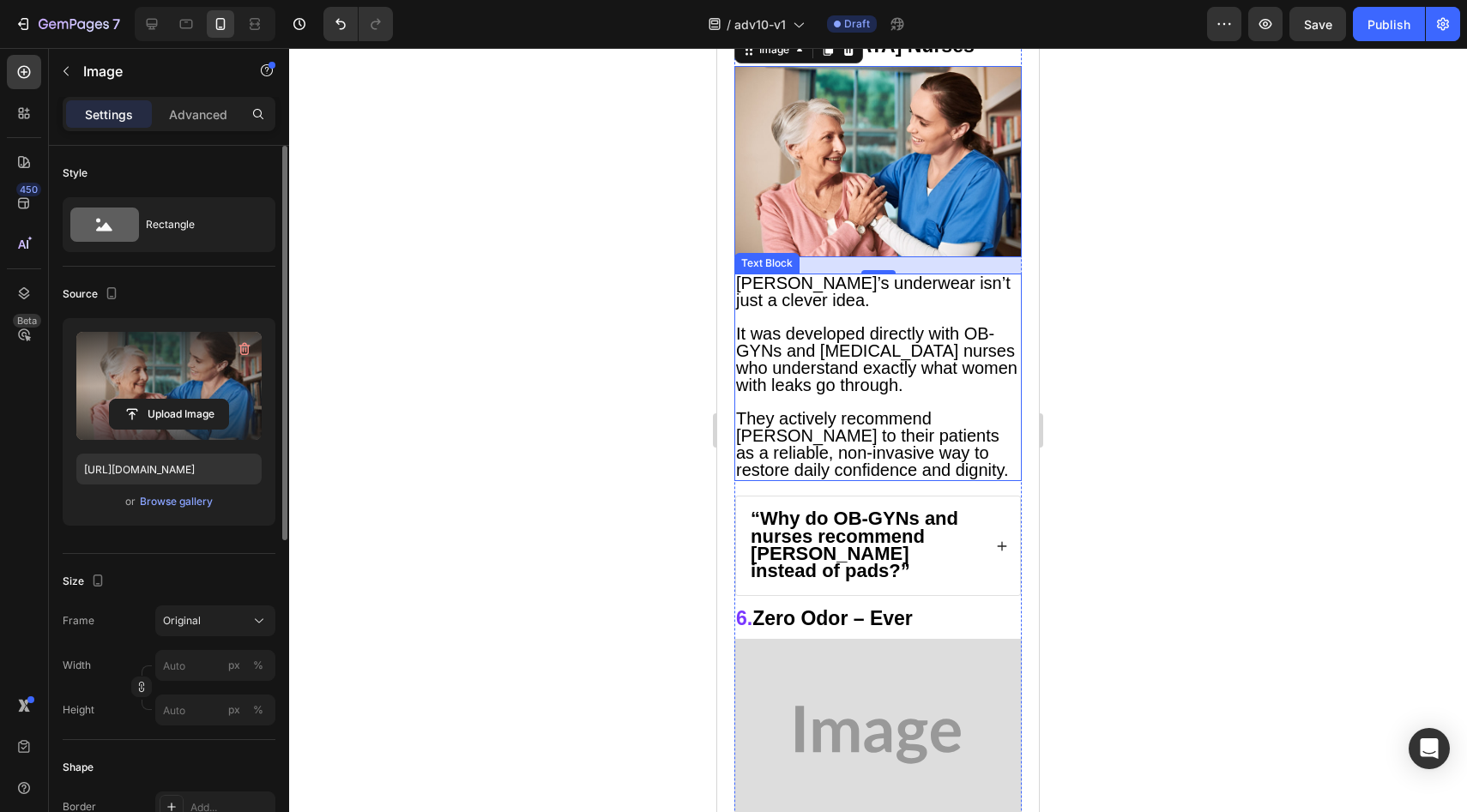
scroll to position [5546, 0]
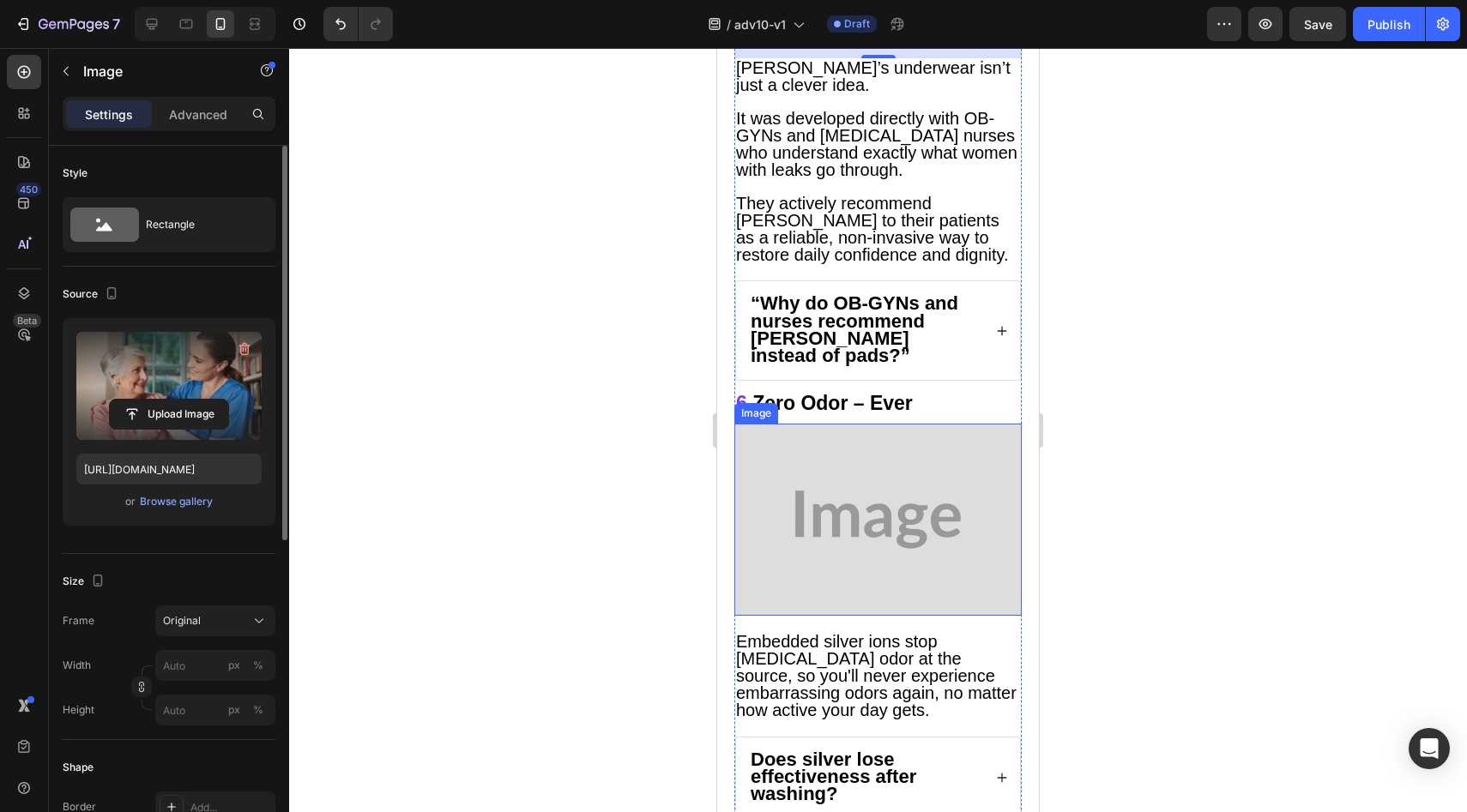
click at [869, 423] on img at bounding box center [878, 519] width 287 height 192
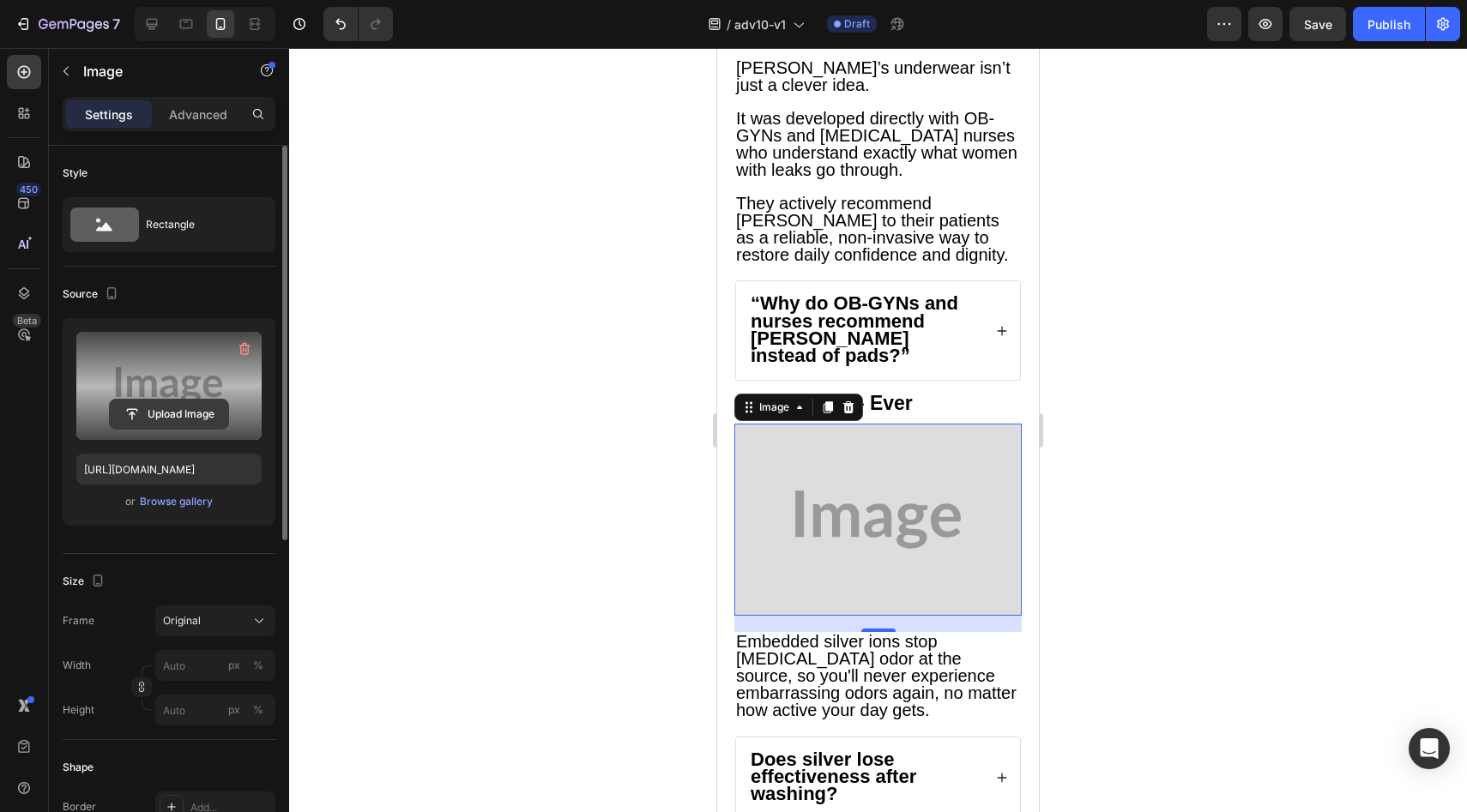
click at [175, 411] on input "file" at bounding box center [169, 414] width 119 height 29
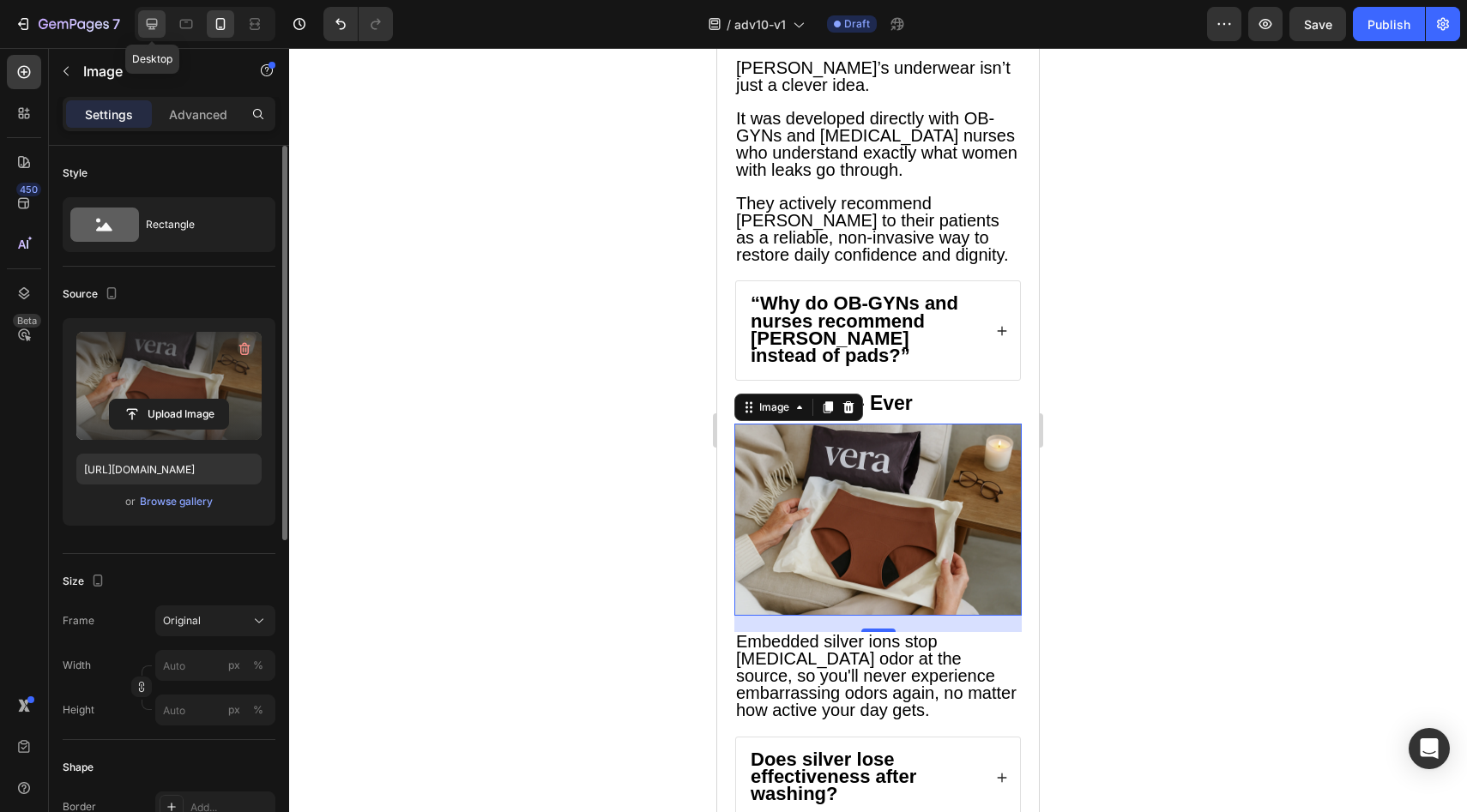
click at [152, 29] on icon at bounding box center [152, 24] width 12 height 12
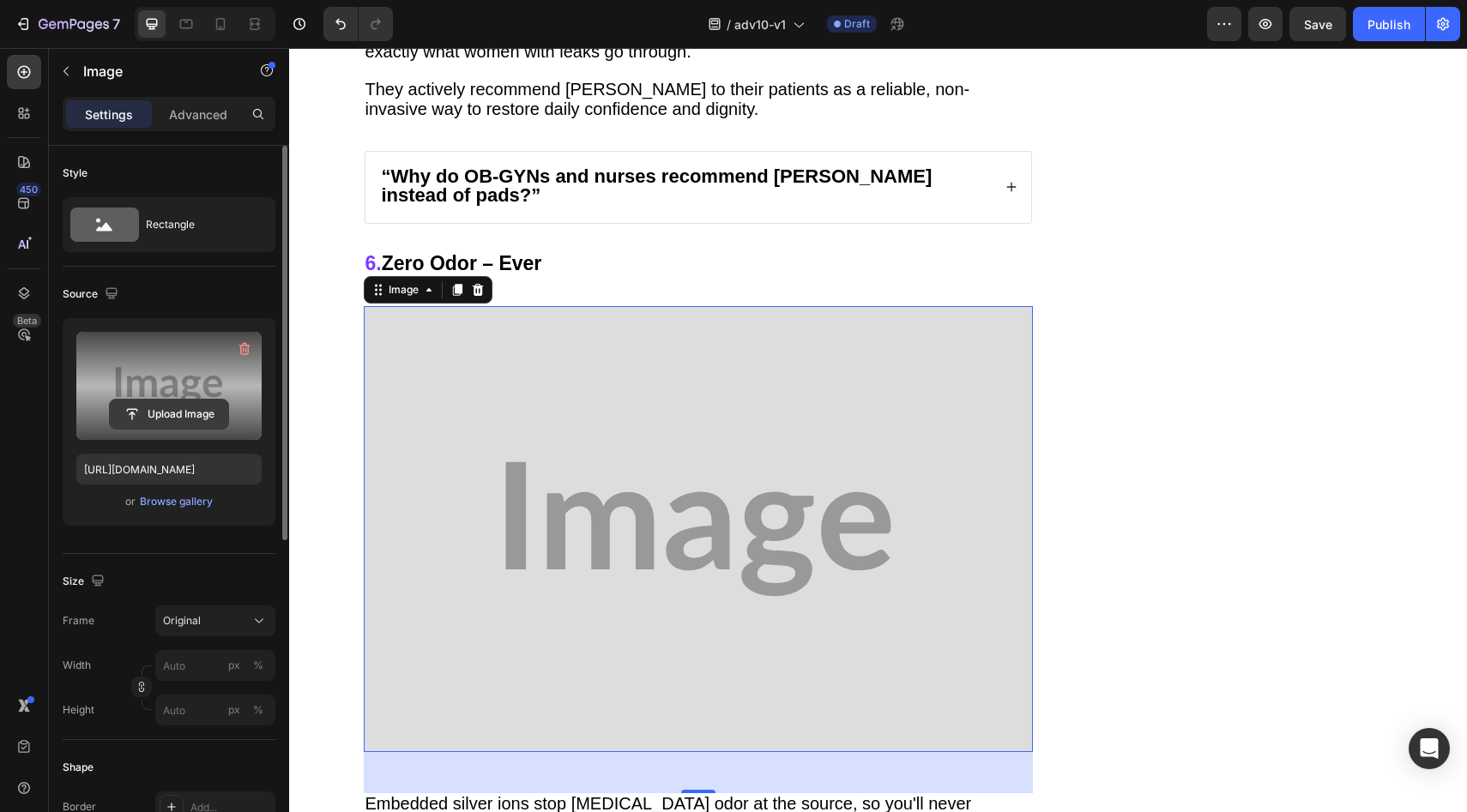
click at [152, 425] on input "file" at bounding box center [169, 414] width 119 height 29
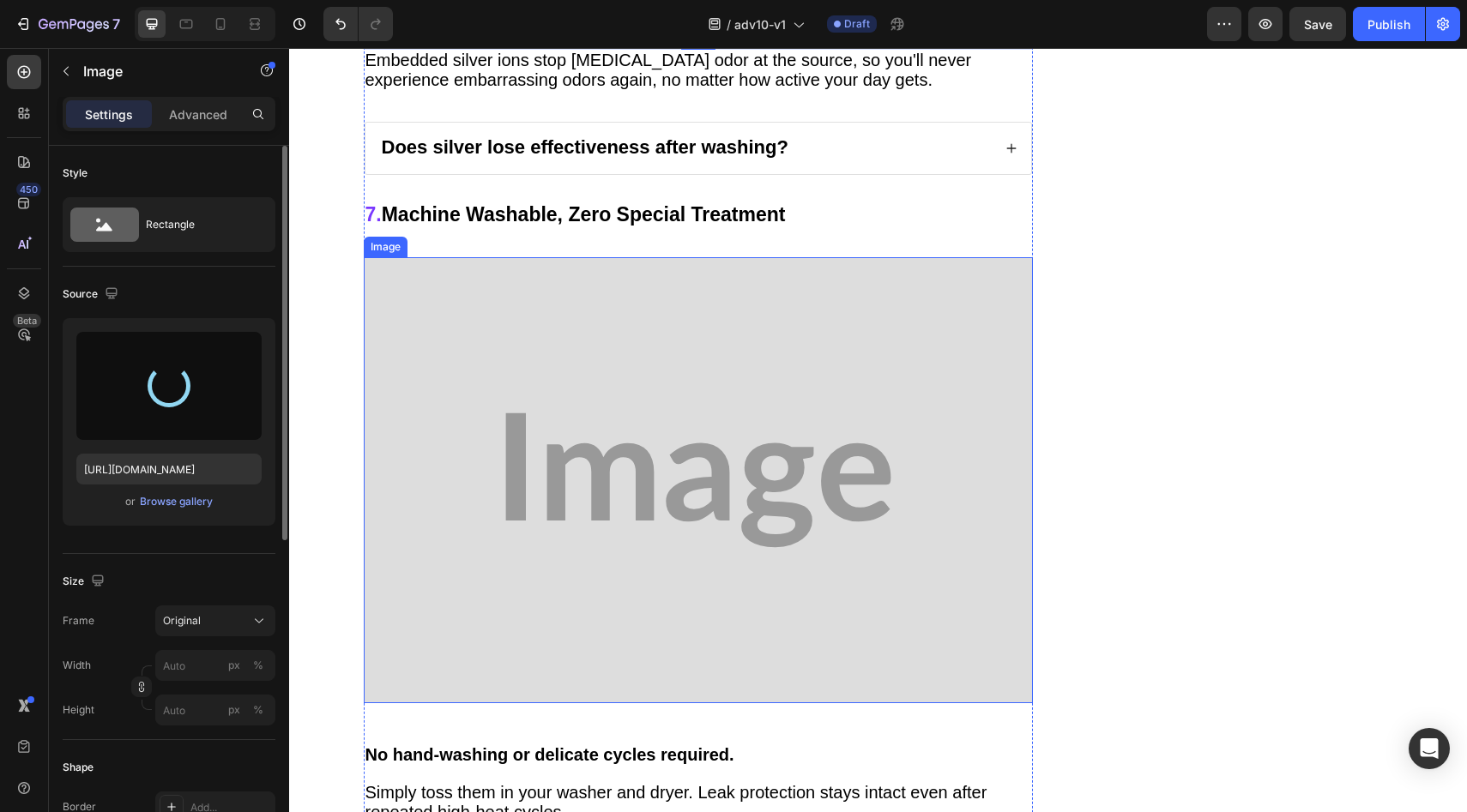
scroll to position [7320, 0]
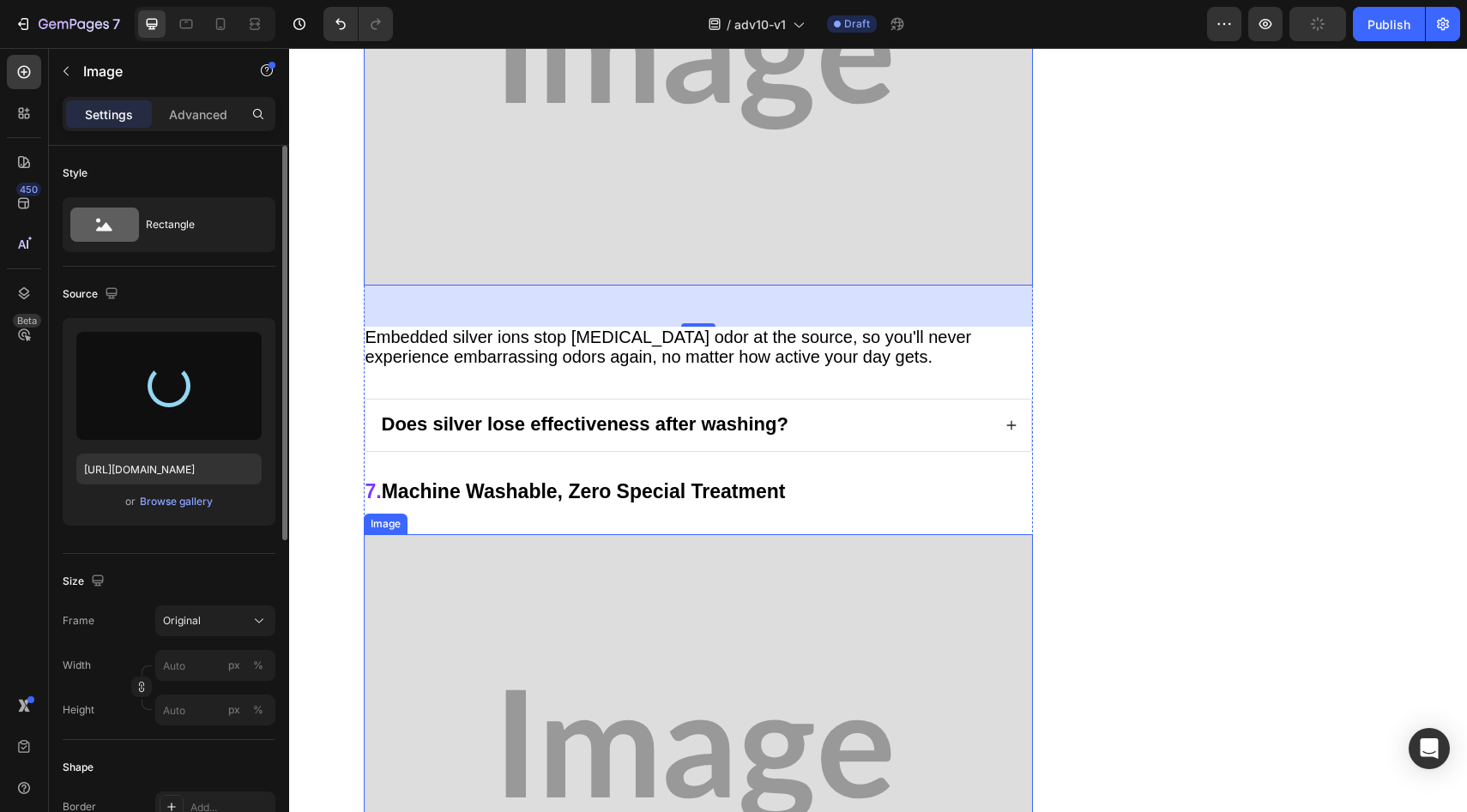
type input "https://cdn.shopify.com/s/files/1/0709/5353/3618/files/gempages_567420980318700…"
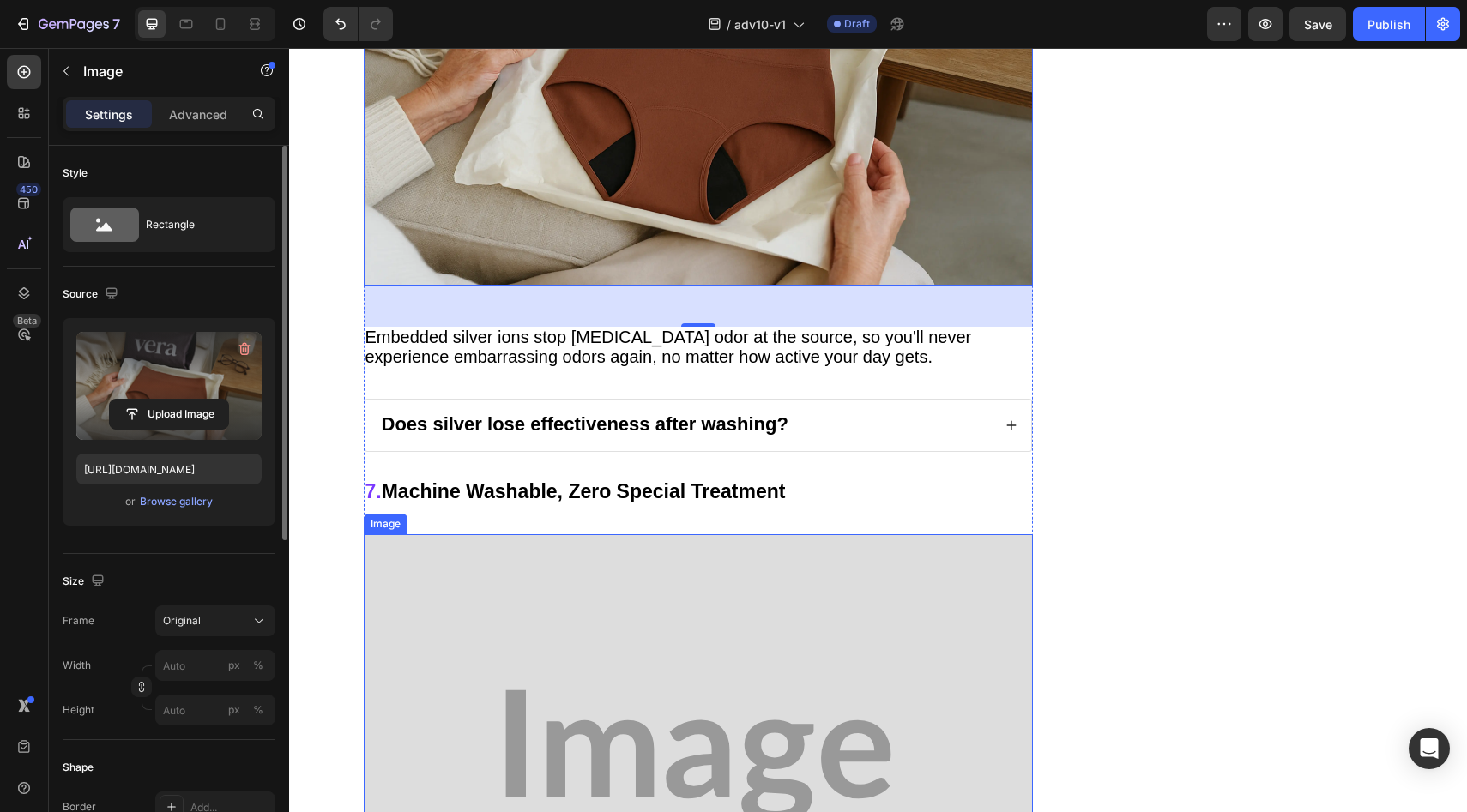
scroll to position [7827, 0]
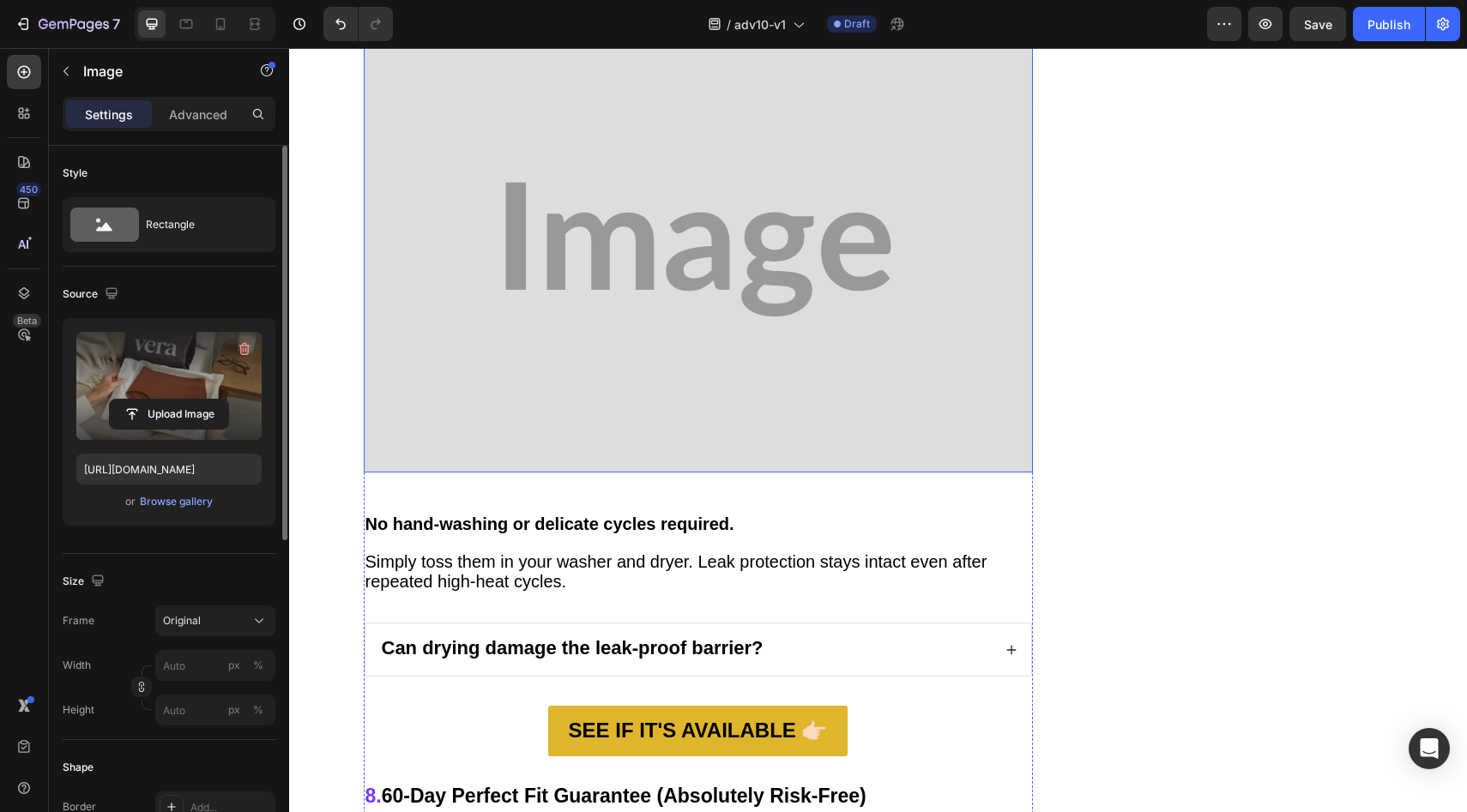
click at [590, 308] on img at bounding box center [698, 250] width 669 height 446
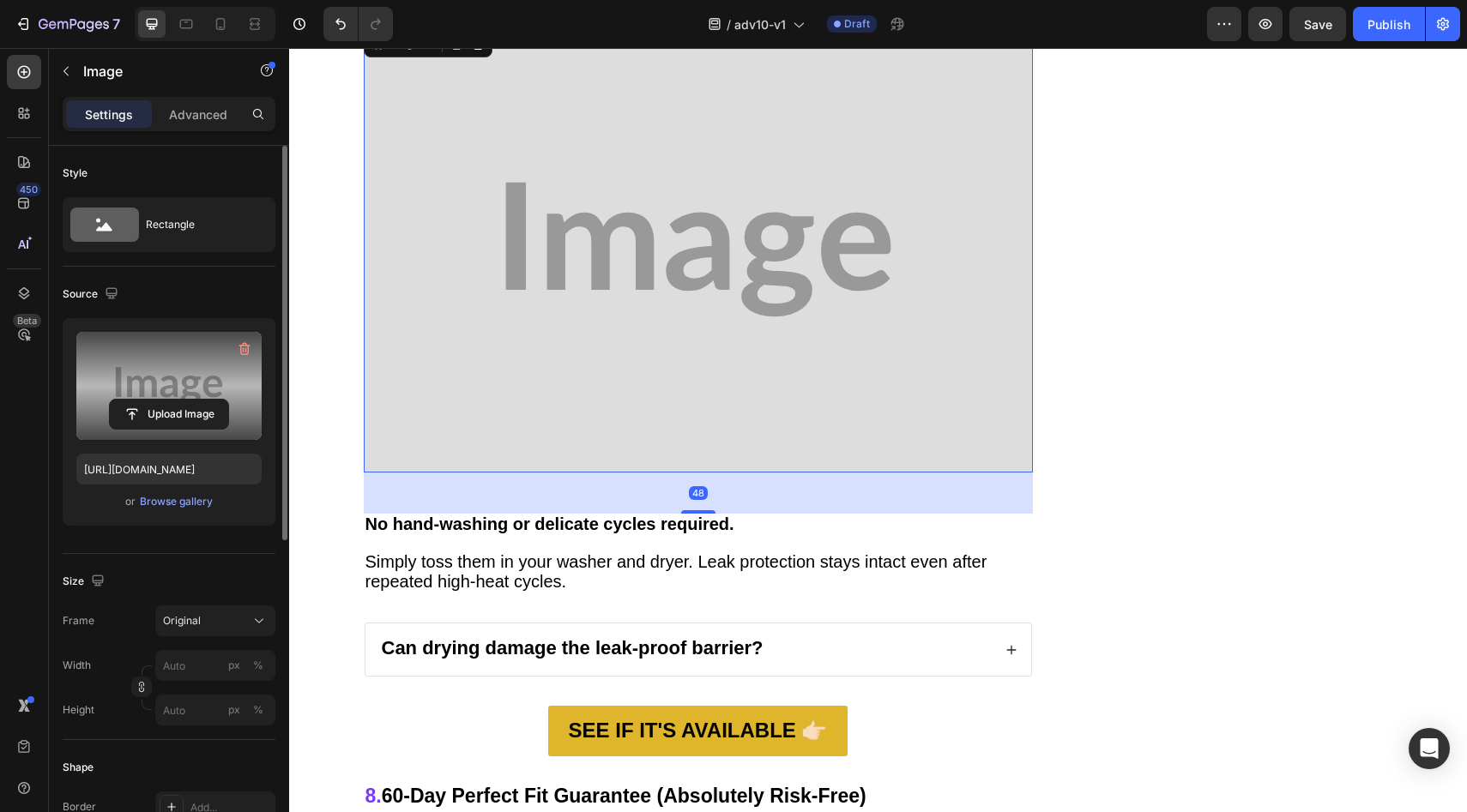
click at [176, 431] on label at bounding box center [169, 385] width 185 height 108
click at [176, 429] on input "file" at bounding box center [169, 414] width 119 height 29
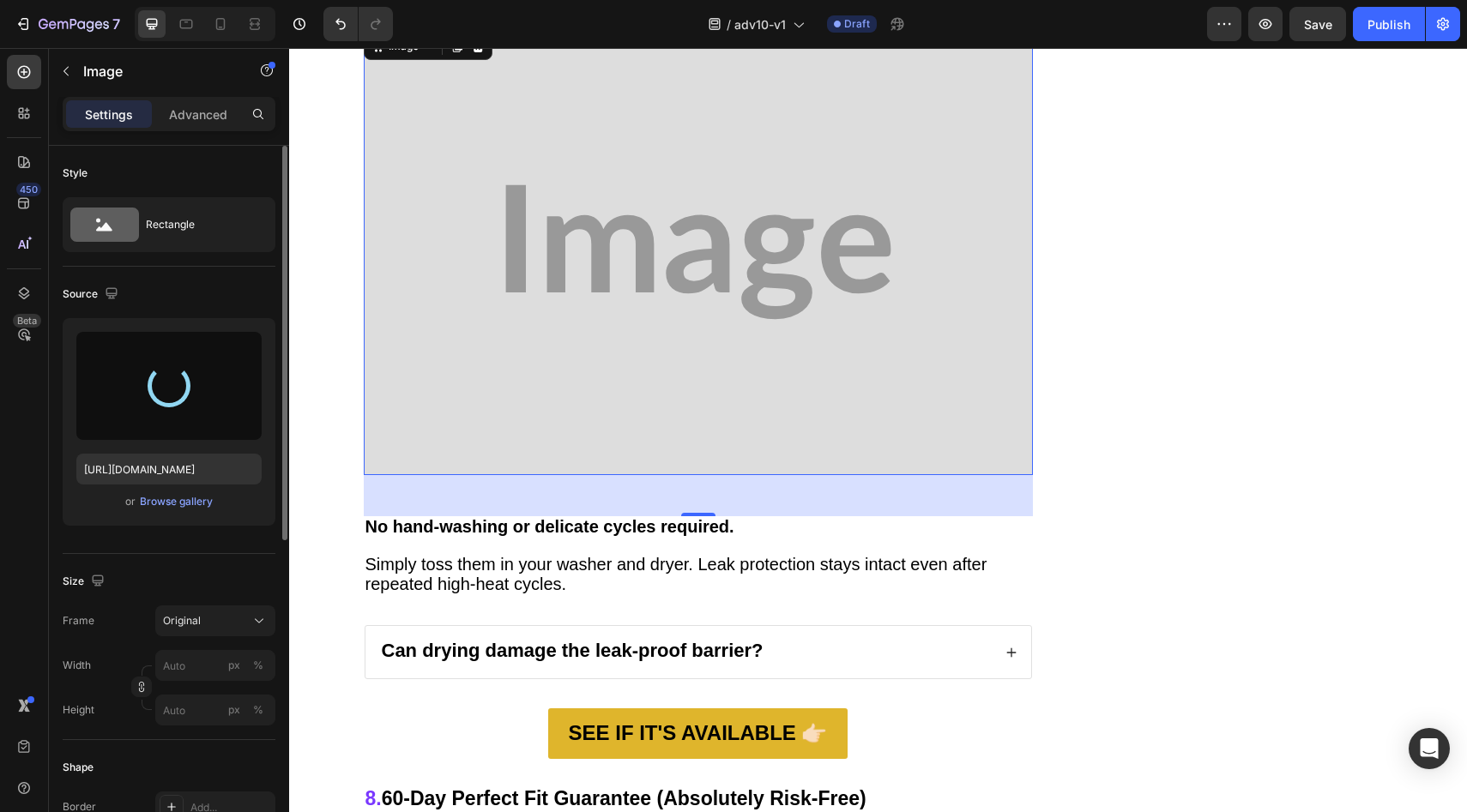
scroll to position [7823, 0]
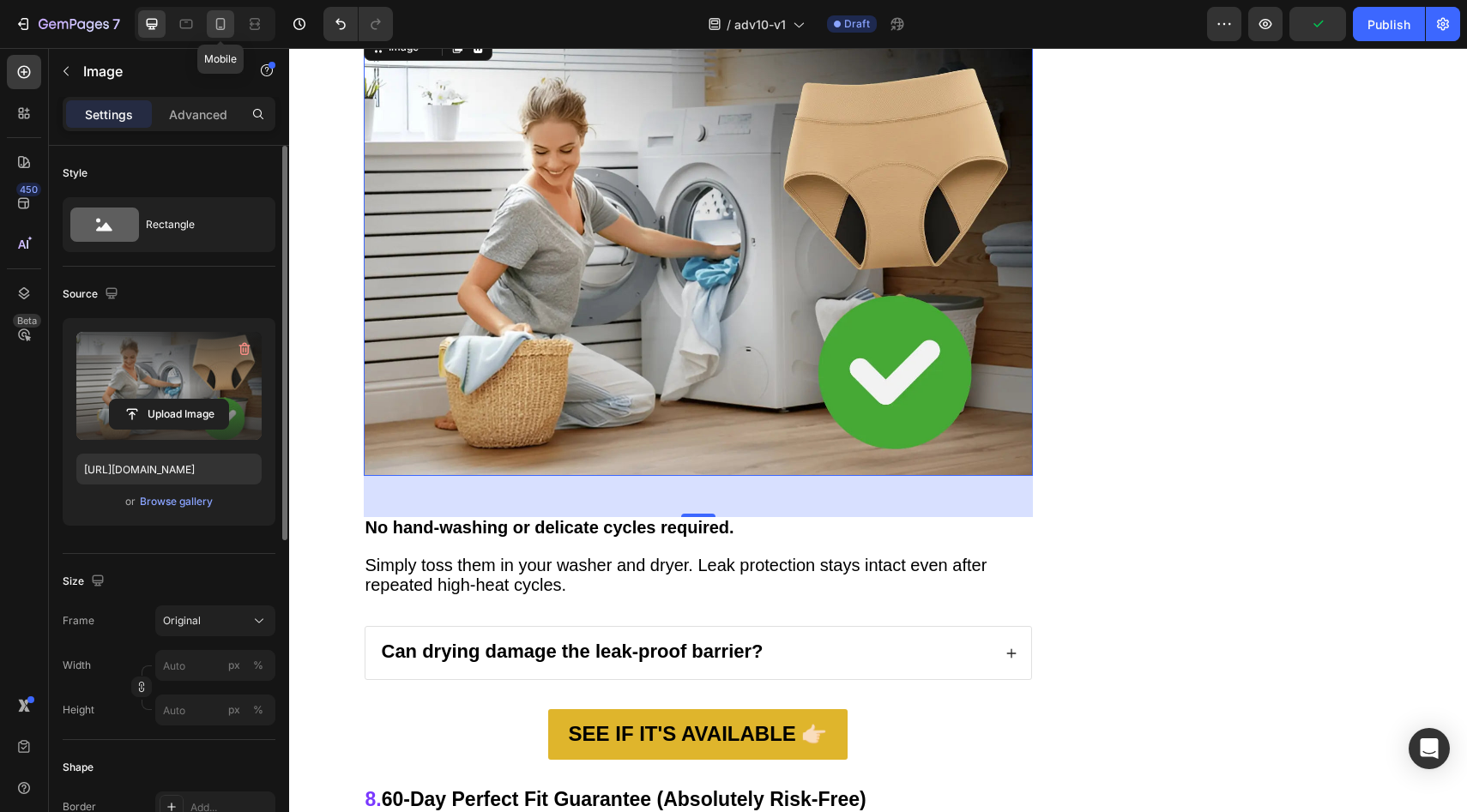
click at [217, 20] on icon at bounding box center [220, 23] width 17 height 17
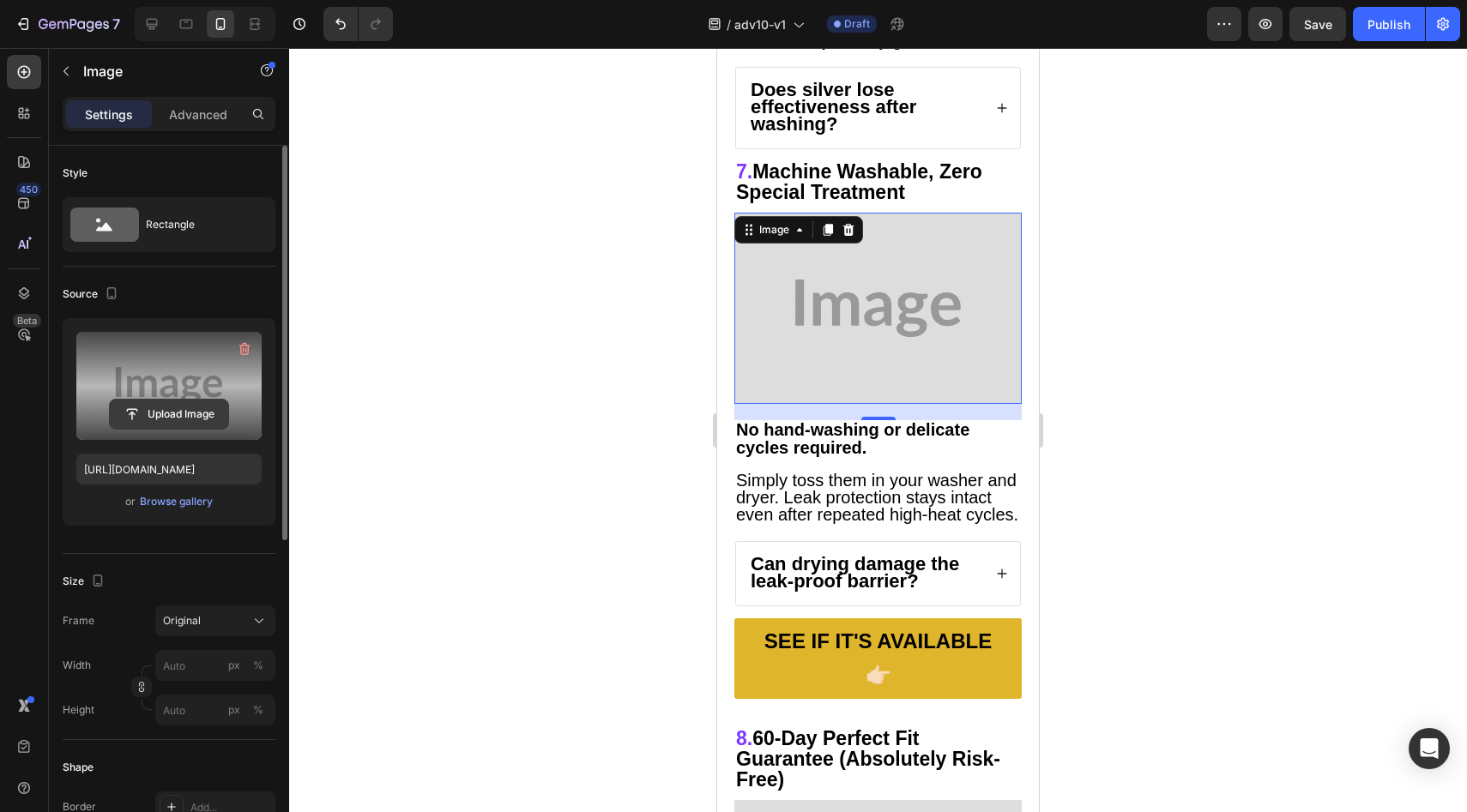
scroll to position [6210, 0]
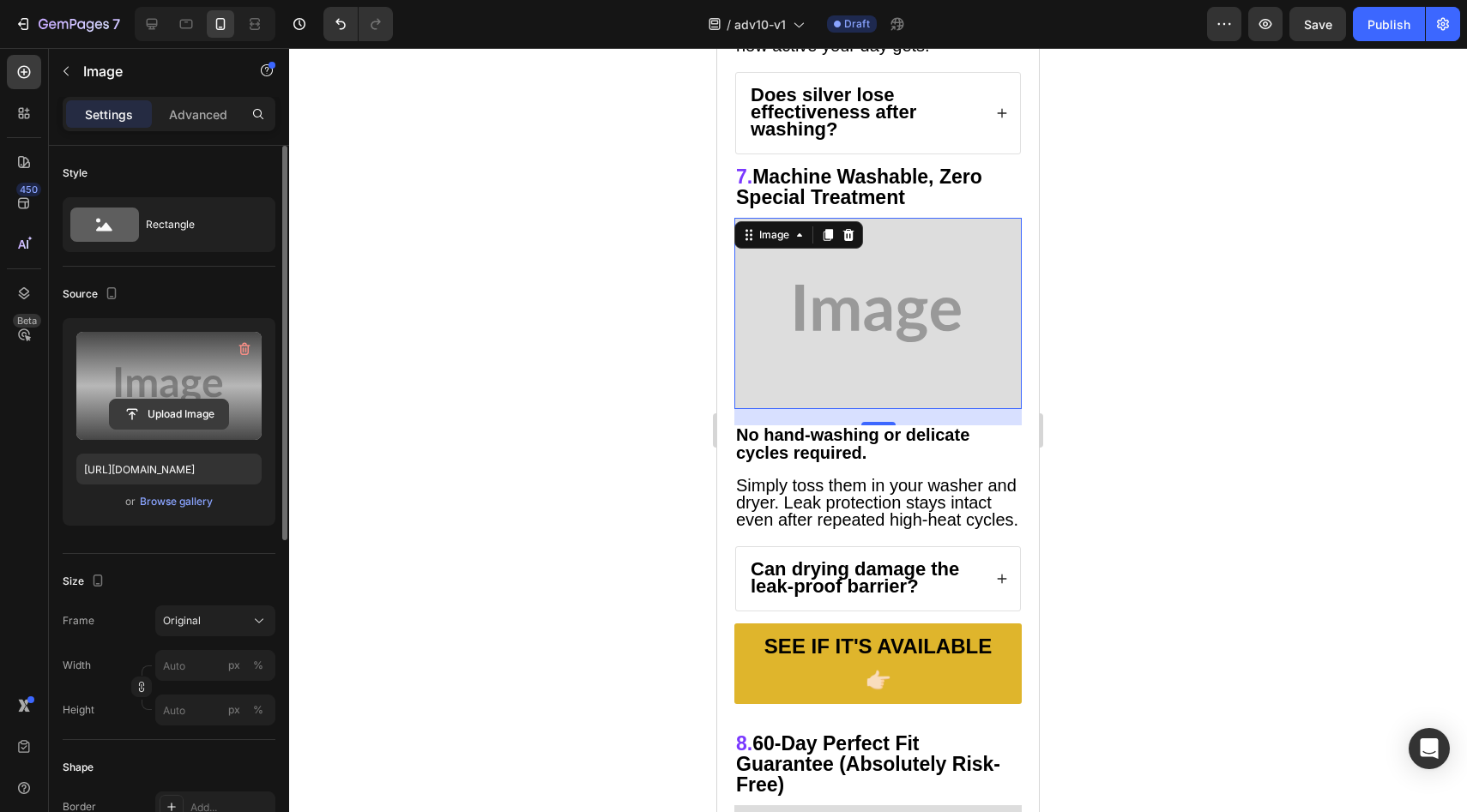
click at [152, 416] on input "file" at bounding box center [169, 414] width 119 height 29
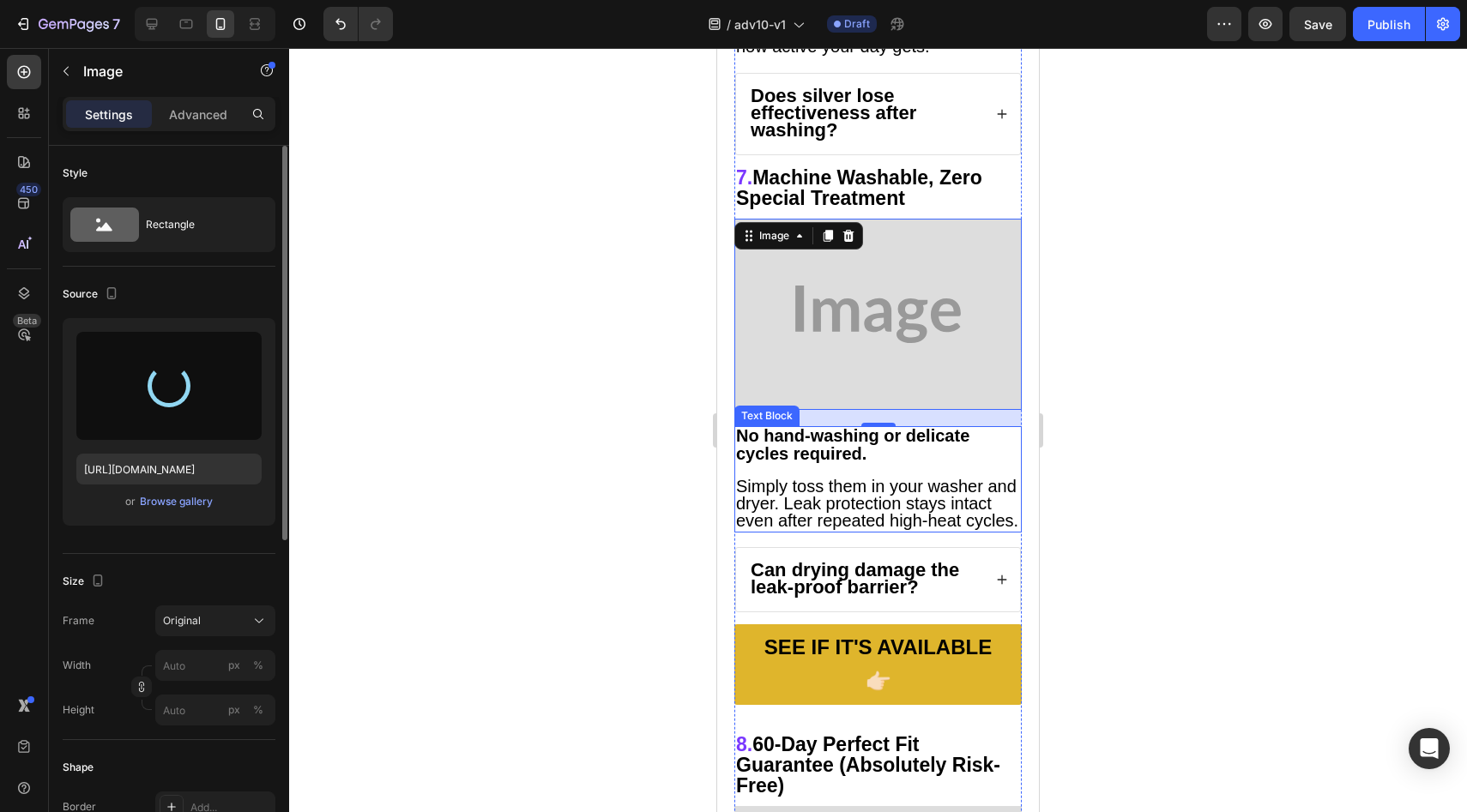
type input "https://cdn.shopify.com/s/files/1/0709/5353/3618/files/gempages_567420980318700…"
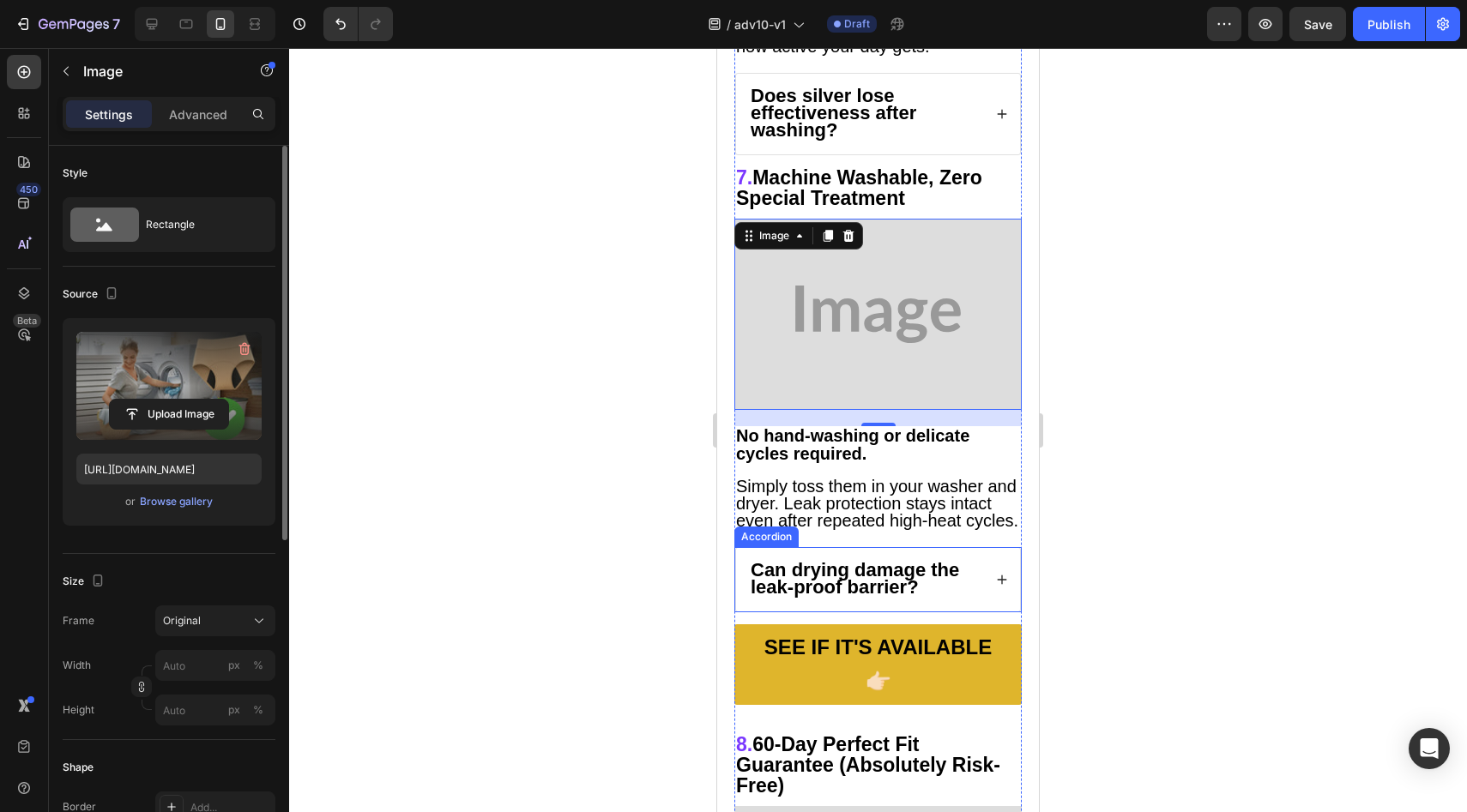
click at [871, 559] on strong "Can drying damage the leak-proof barrier?" at bounding box center [855, 578] width 209 height 38
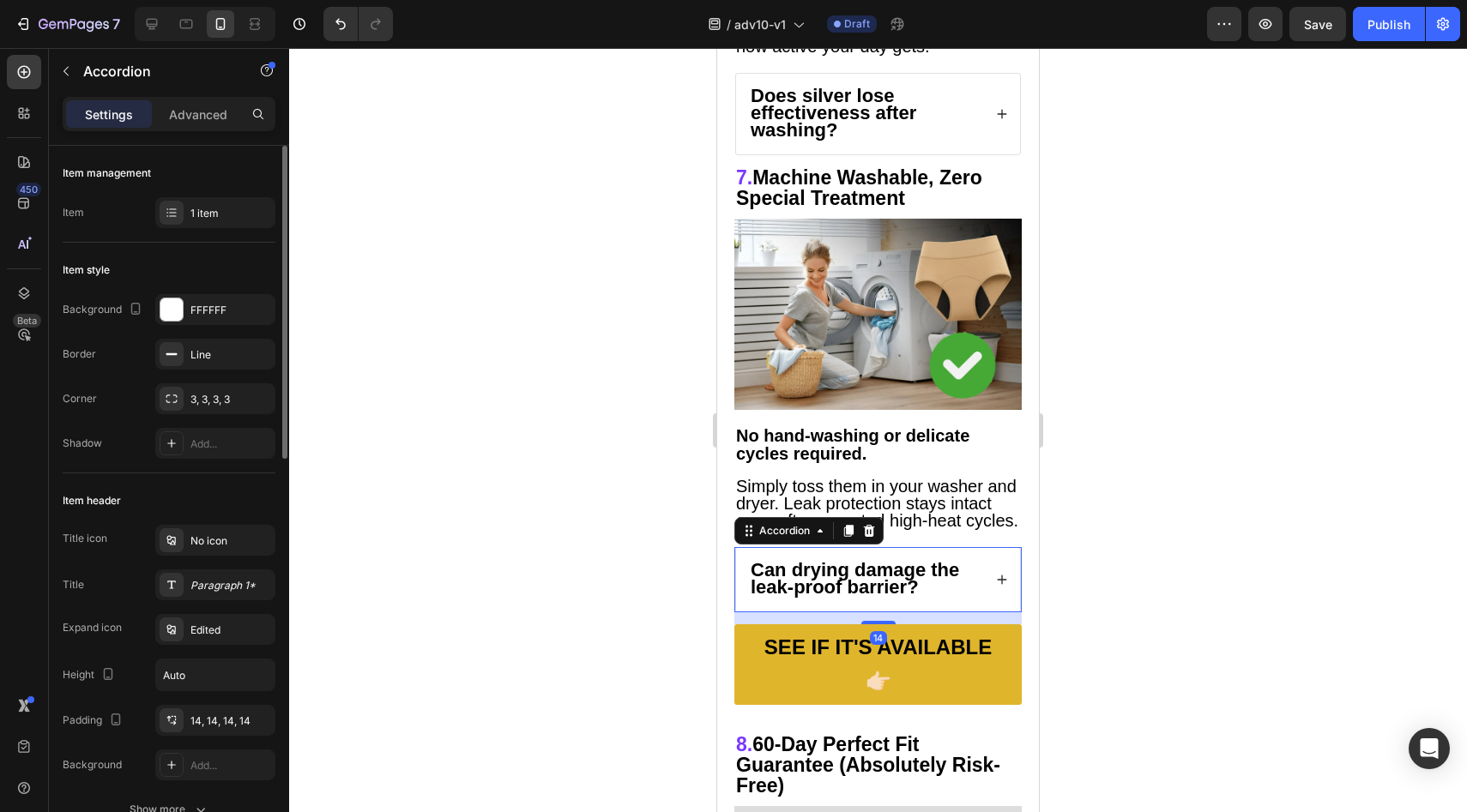
click at [116, 119] on p "Settings" at bounding box center [109, 114] width 48 height 18
click at [184, 116] on p "Advanced" at bounding box center [198, 114] width 58 height 18
type input "100%"
type input "100"
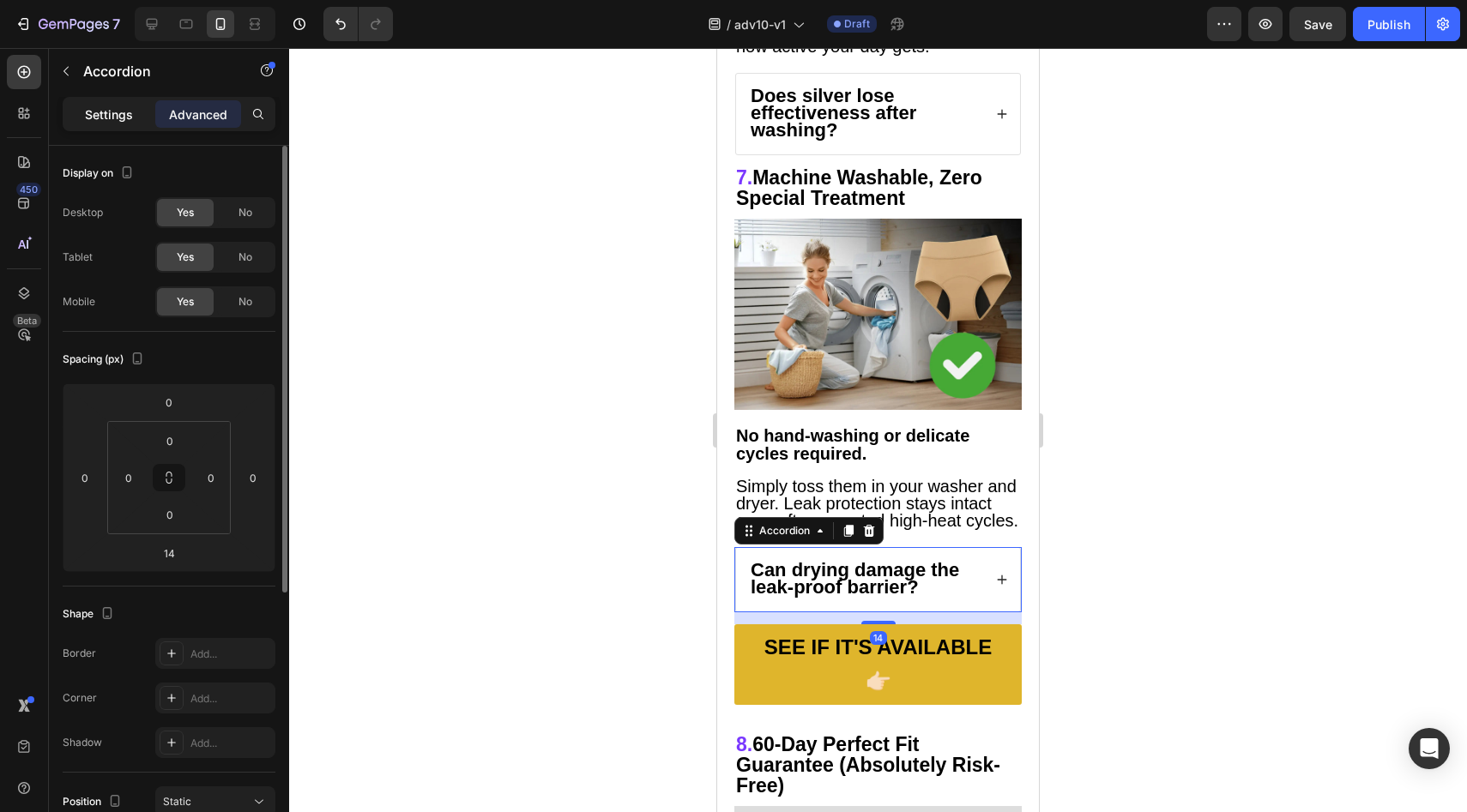
click at [111, 109] on p "Settings" at bounding box center [109, 114] width 48 height 18
type input "14"
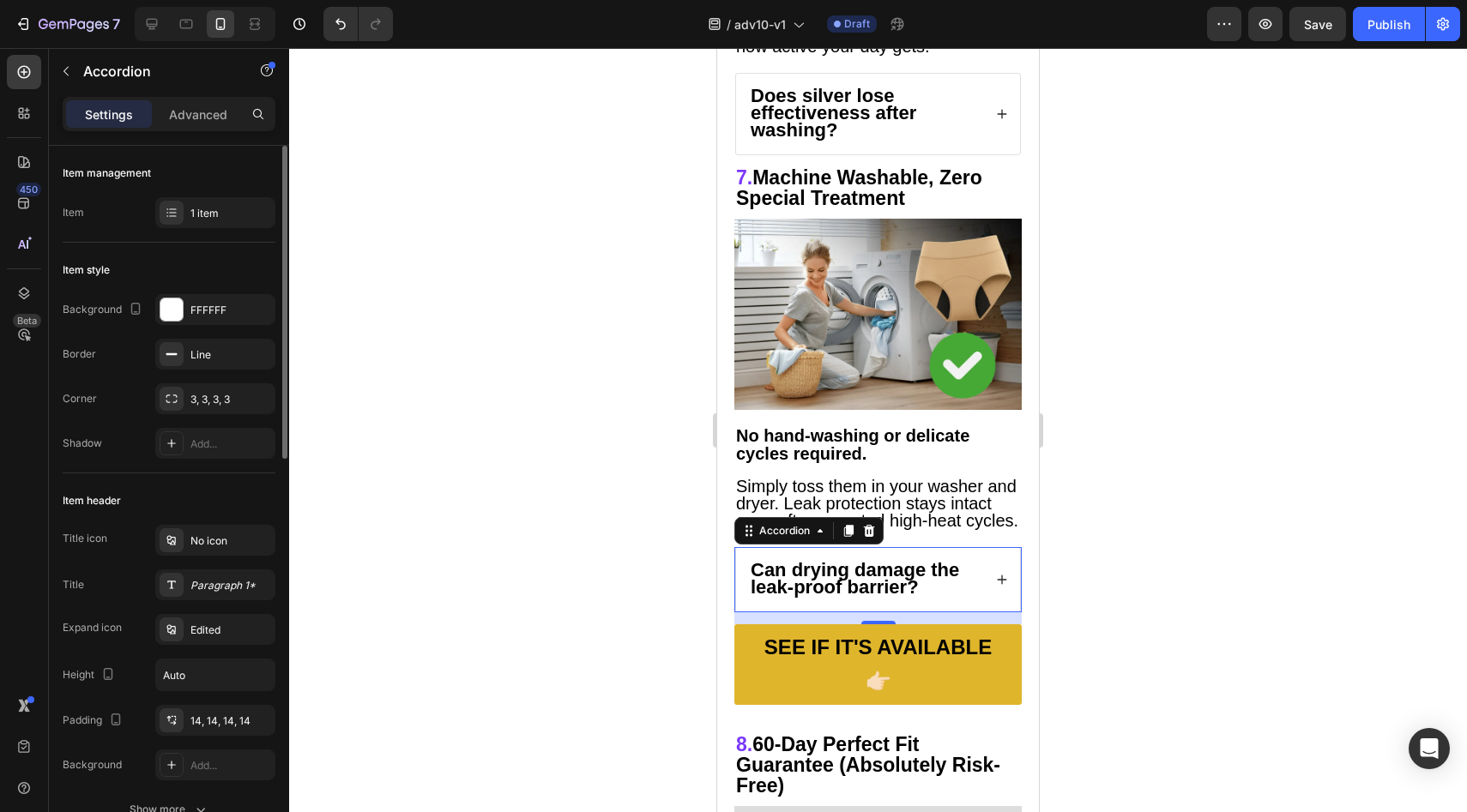
click at [873, 559] on strong "Can drying damage the leak-proof barrier?" at bounding box center [855, 578] width 209 height 38
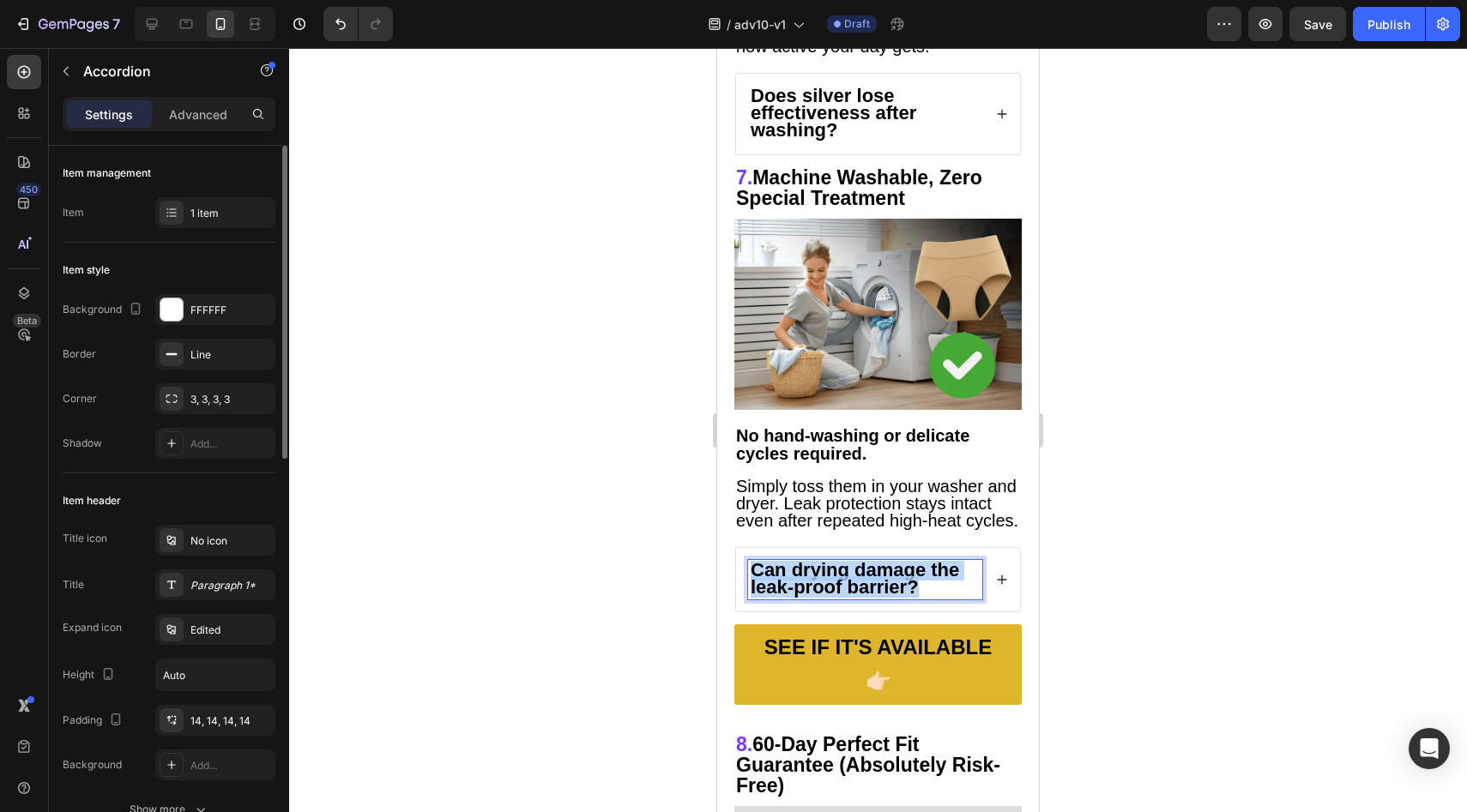
click at [873, 559] on strong "Can drying damage the leak-proof barrier?" at bounding box center [855, 578] width 209 height 38
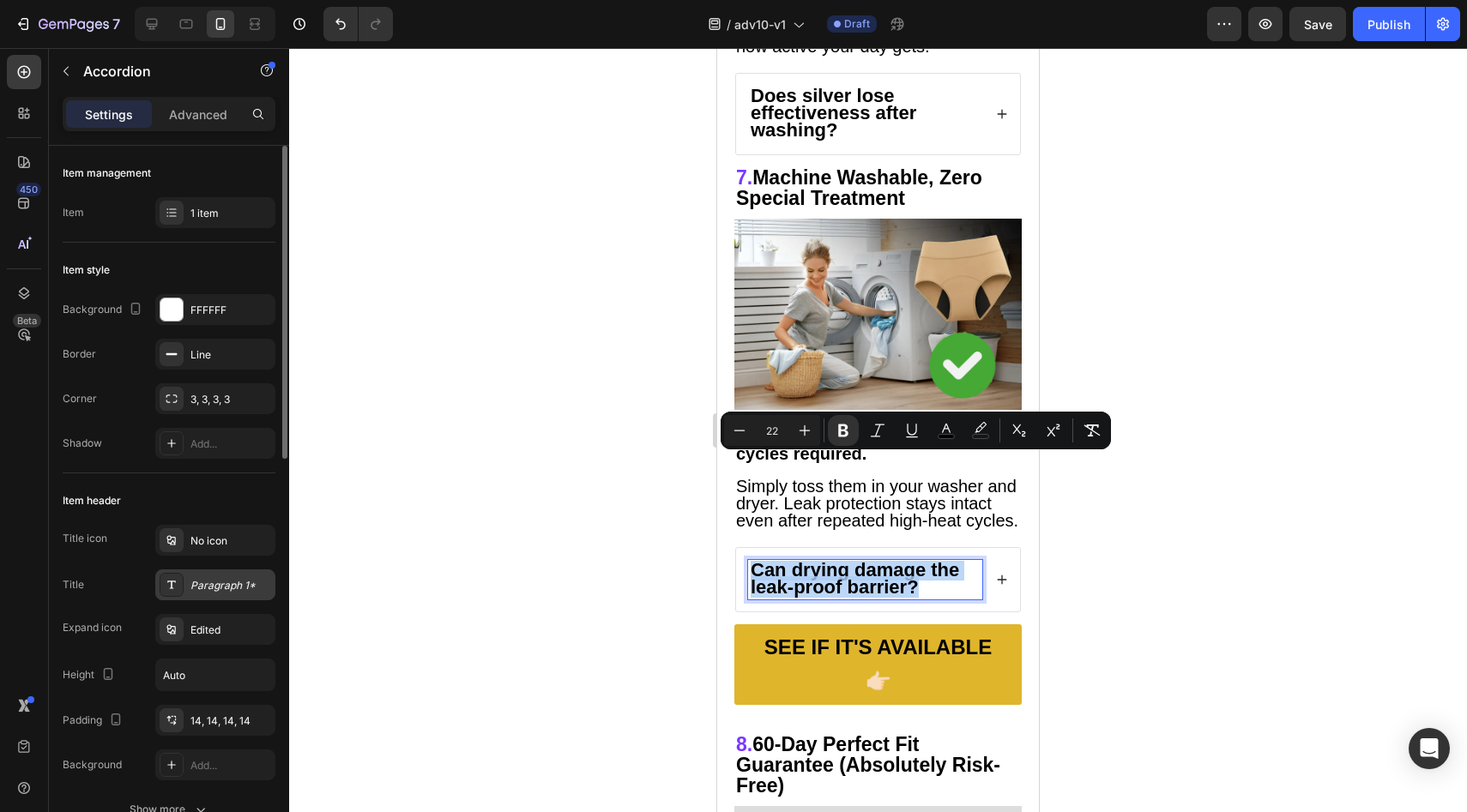
scroll to position [334, 0]
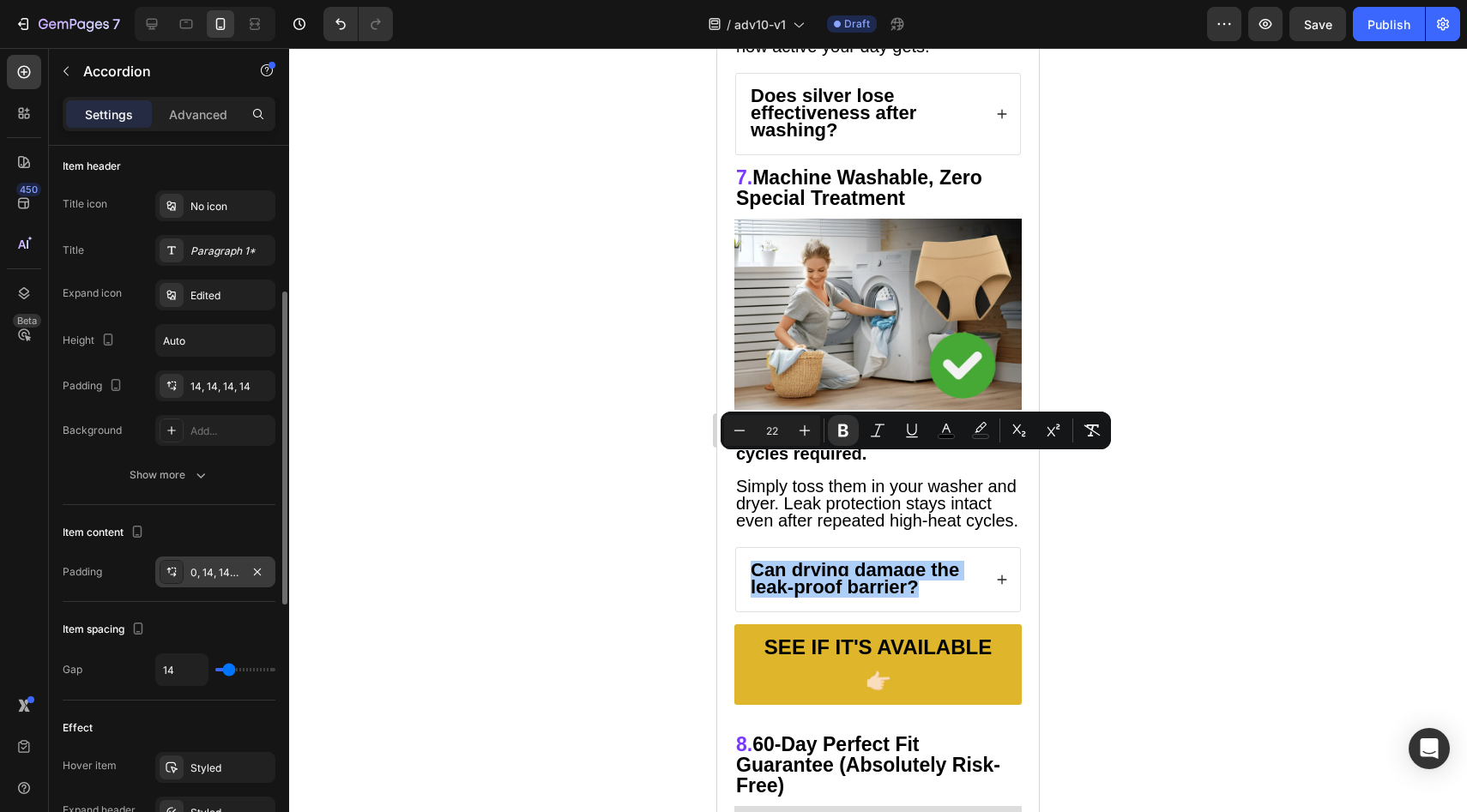
click at [204, 572] on div "0, 14, 14, 14" at bounding box center [216, 572] width 50 height 15
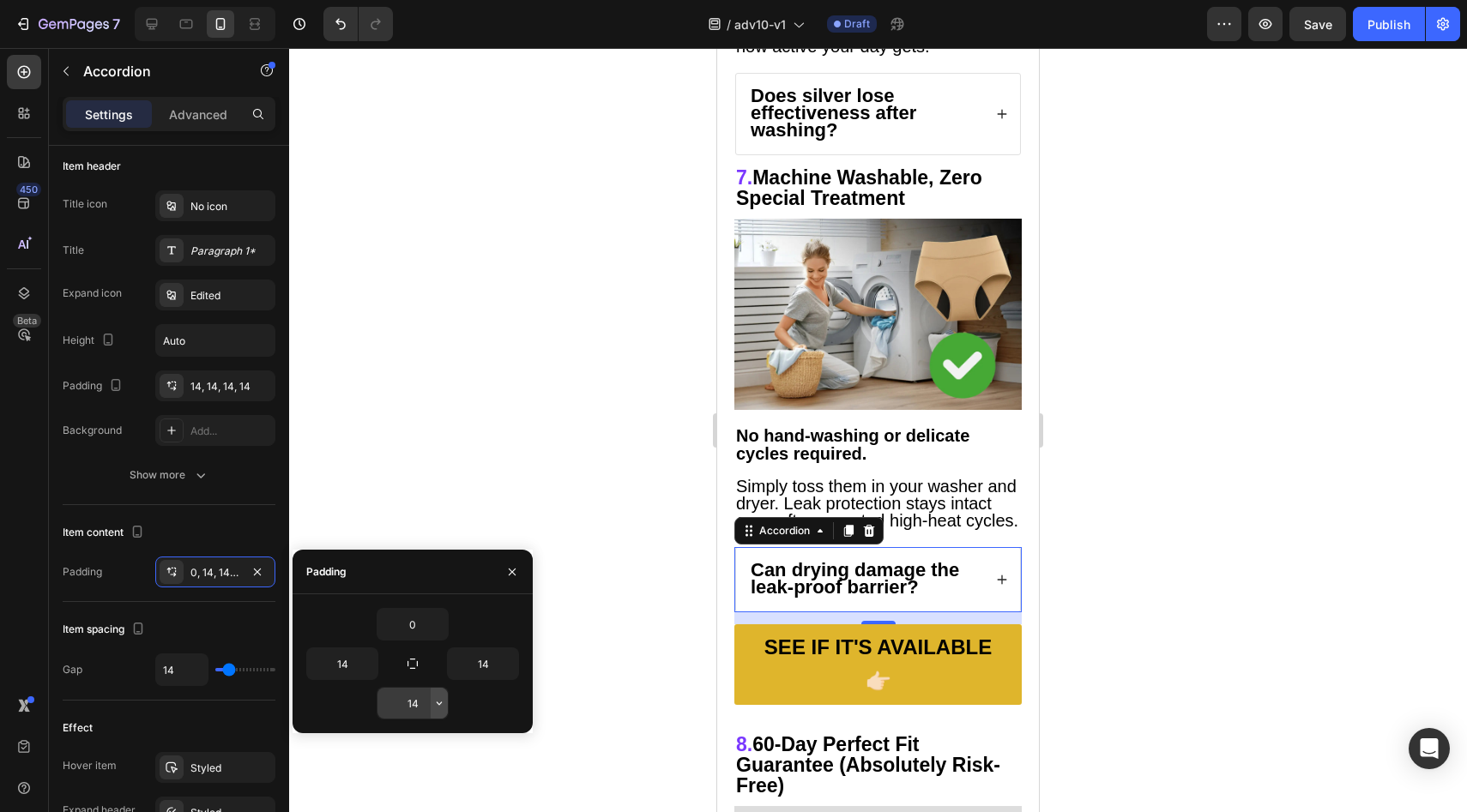
click at [440, 705] on icon "button" at bounding box center [439, 702] width 13 height 13
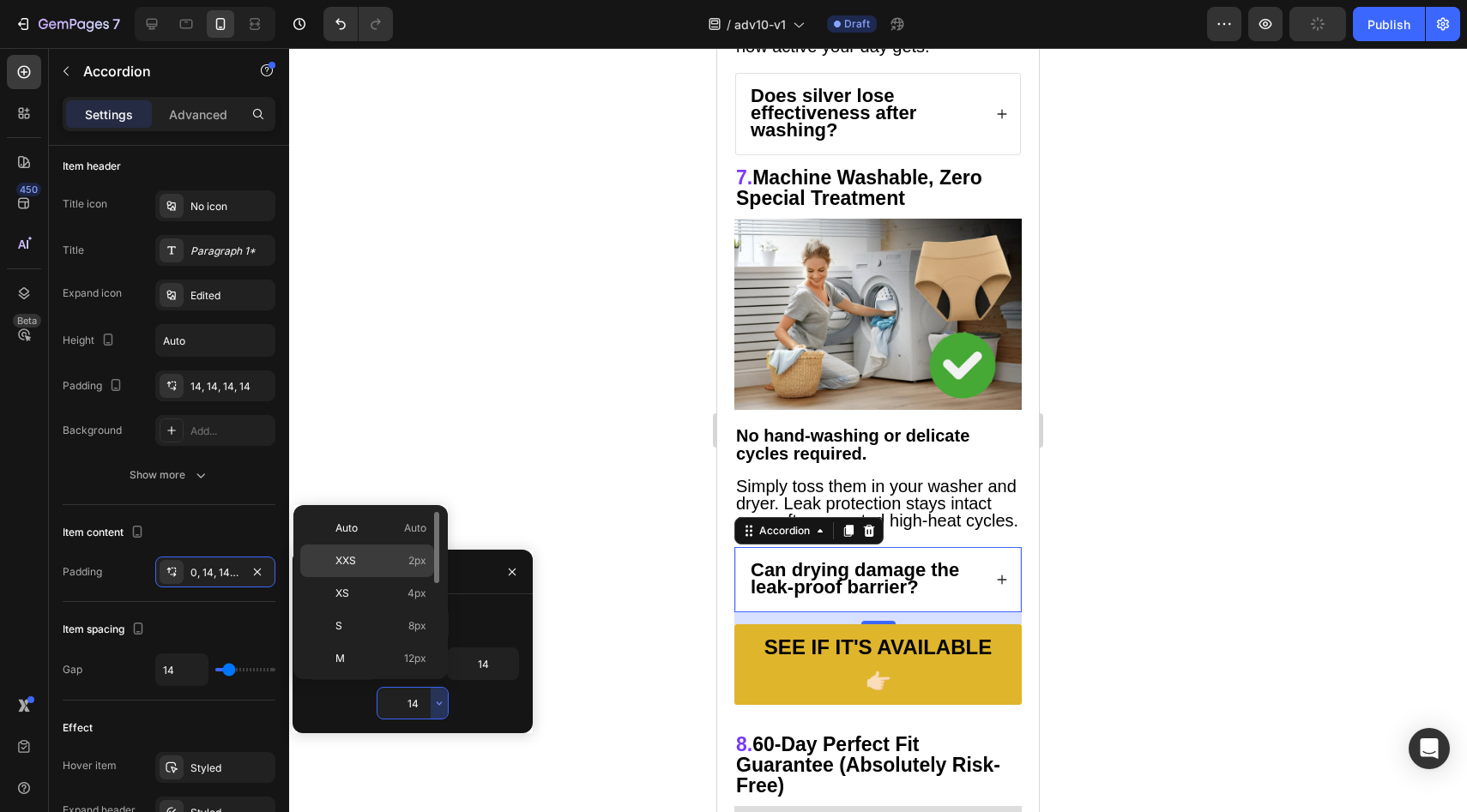
click at [388, 577] on div "XXS 2px" at bounding box center [367, 593] width 134 height 33
type input "2"
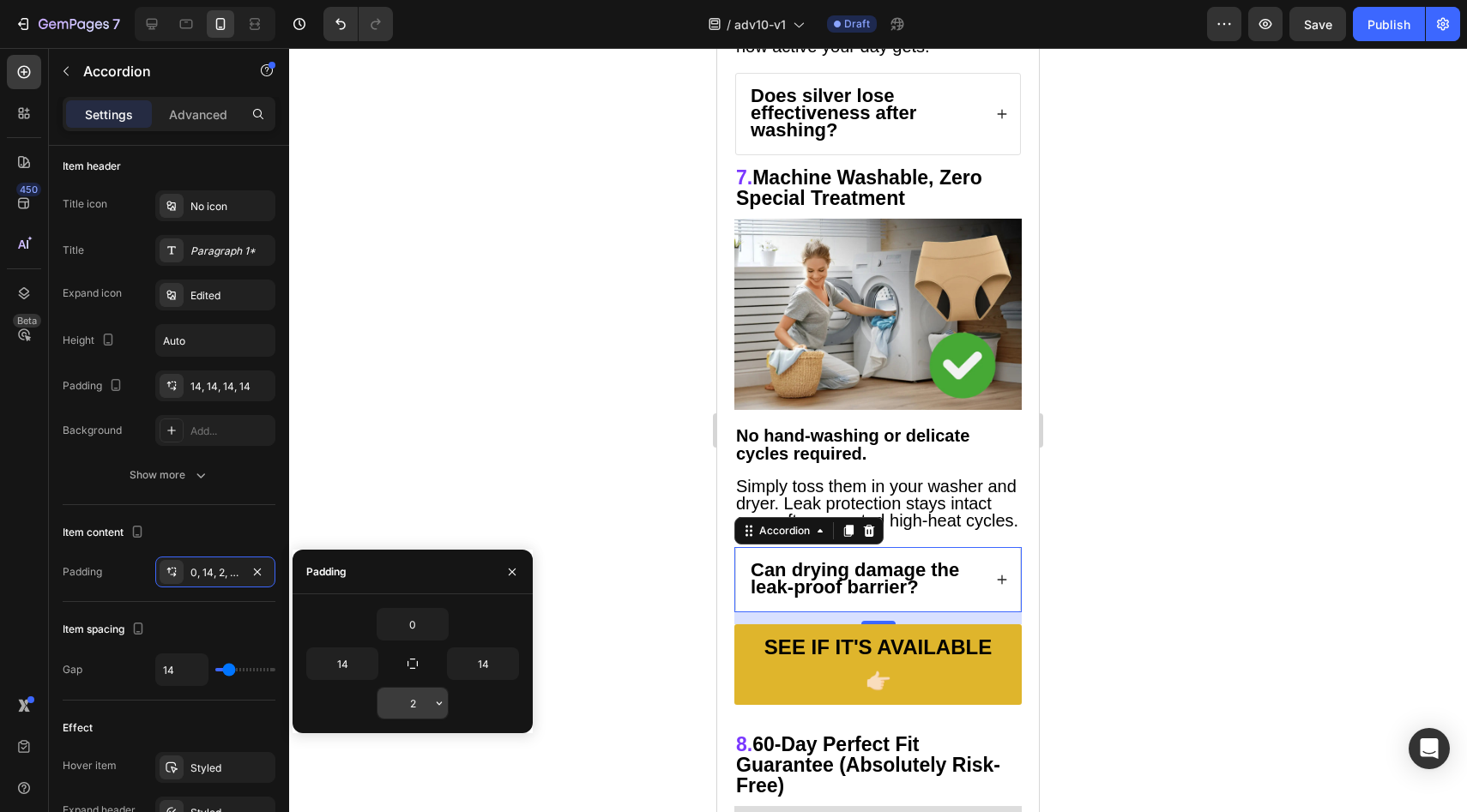
click at [416, 704] on input "2" at bounding box center [412, 703] width 70 height 31
type input "0"
click at [877, 734] on strong "60-Day Perfect Fit Guarantee (Absolutely Risk-Free)" at bounding box center [868, 765] width 264 height 63
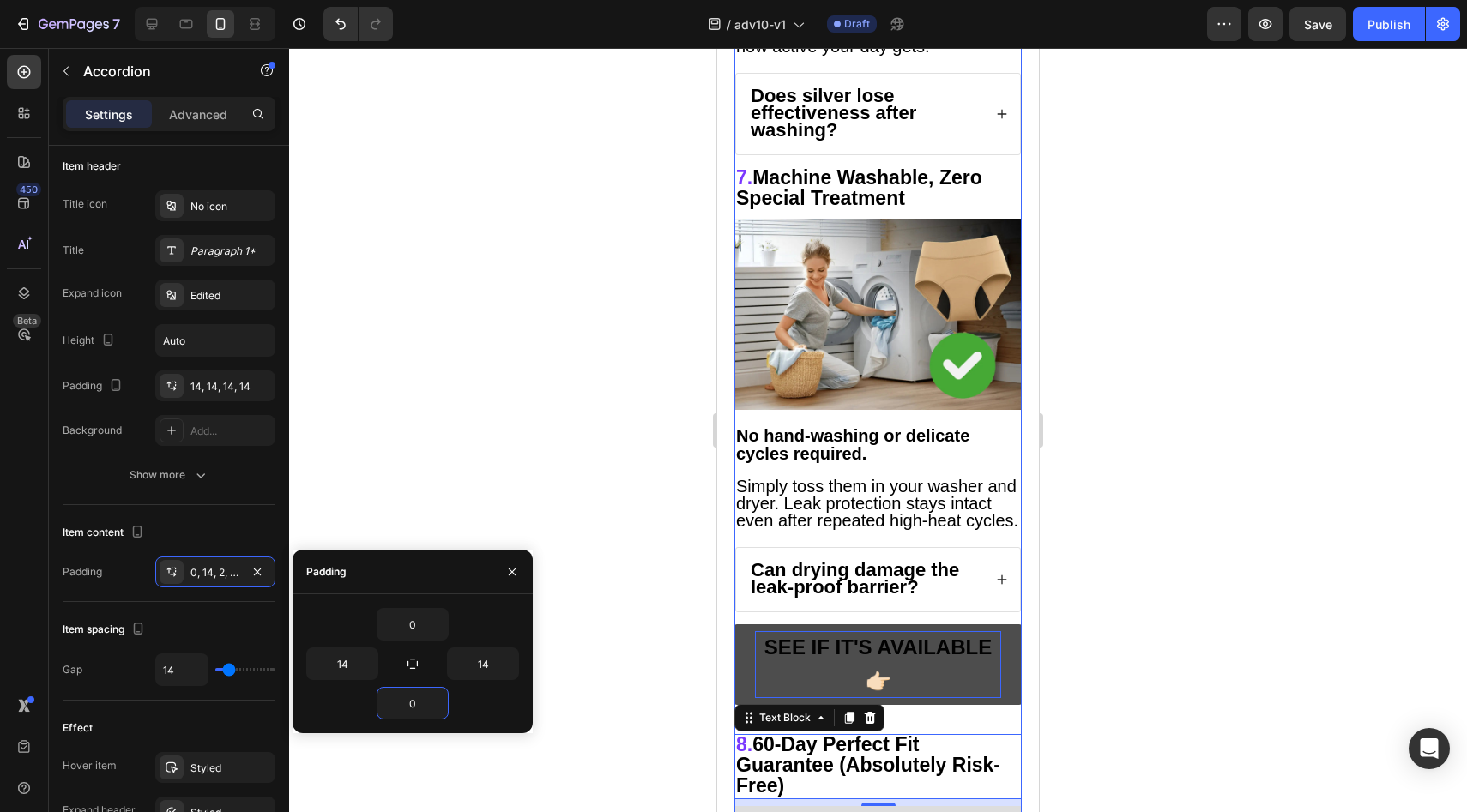
scroll to position [0, 0]
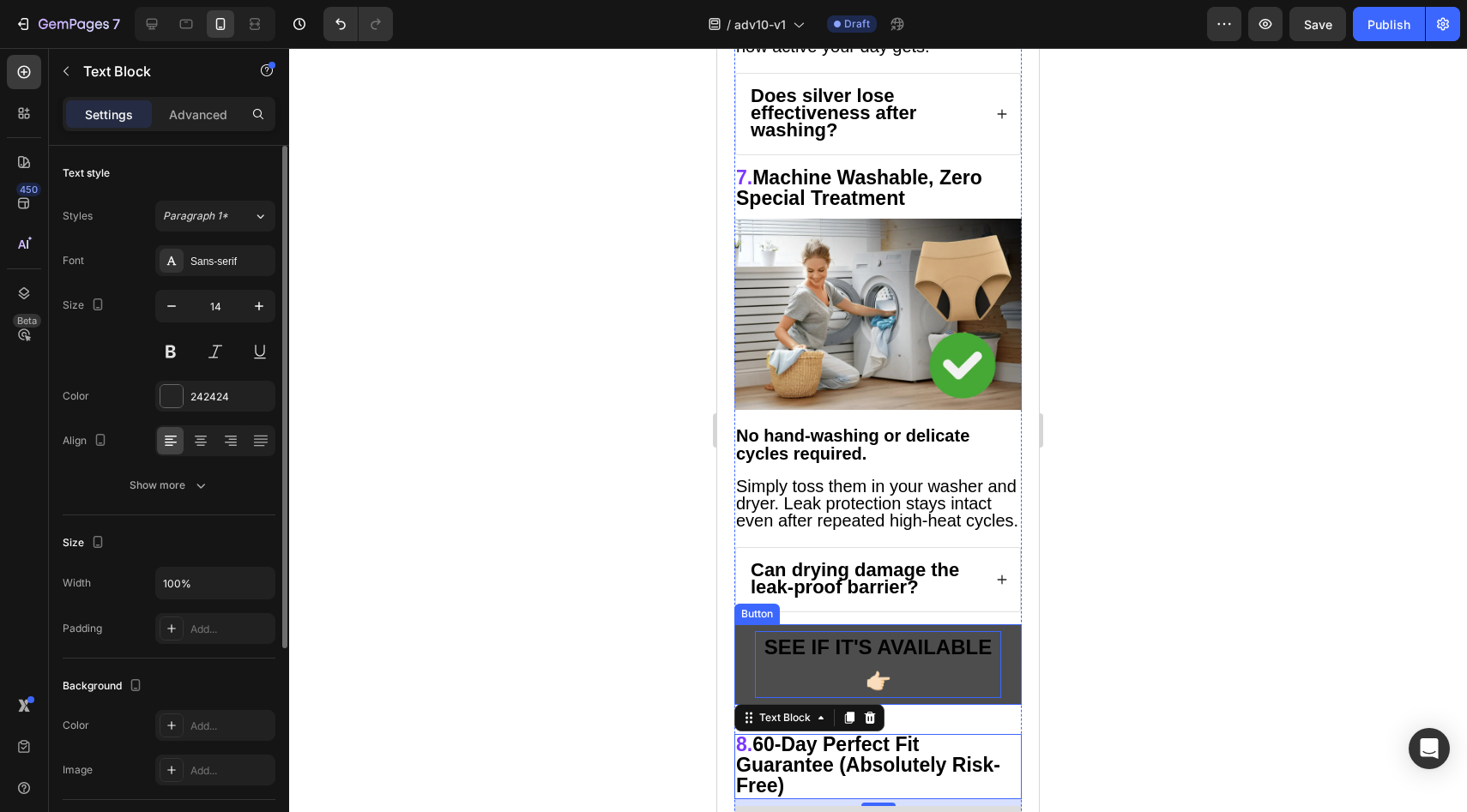
click at [886, 631] on p "SEE IF IT'S AVAILABLE 👉🏻" at bounding box center [878, 664] width 246 height 67
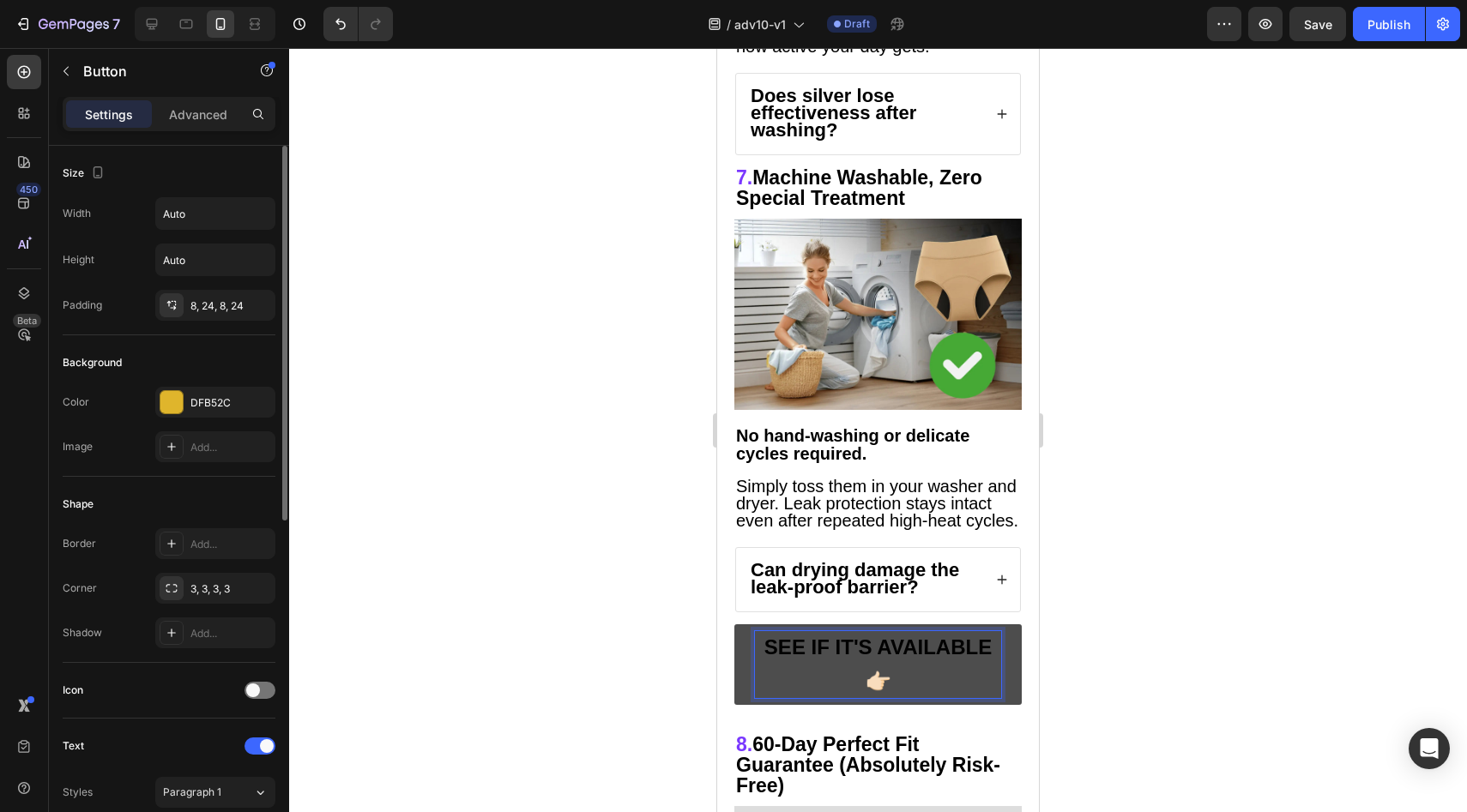
click at [886, 631] on p "SEE IF IT'S AVAILABLE 👉🏻" at bounding box center [878, 664] width 246 height 67
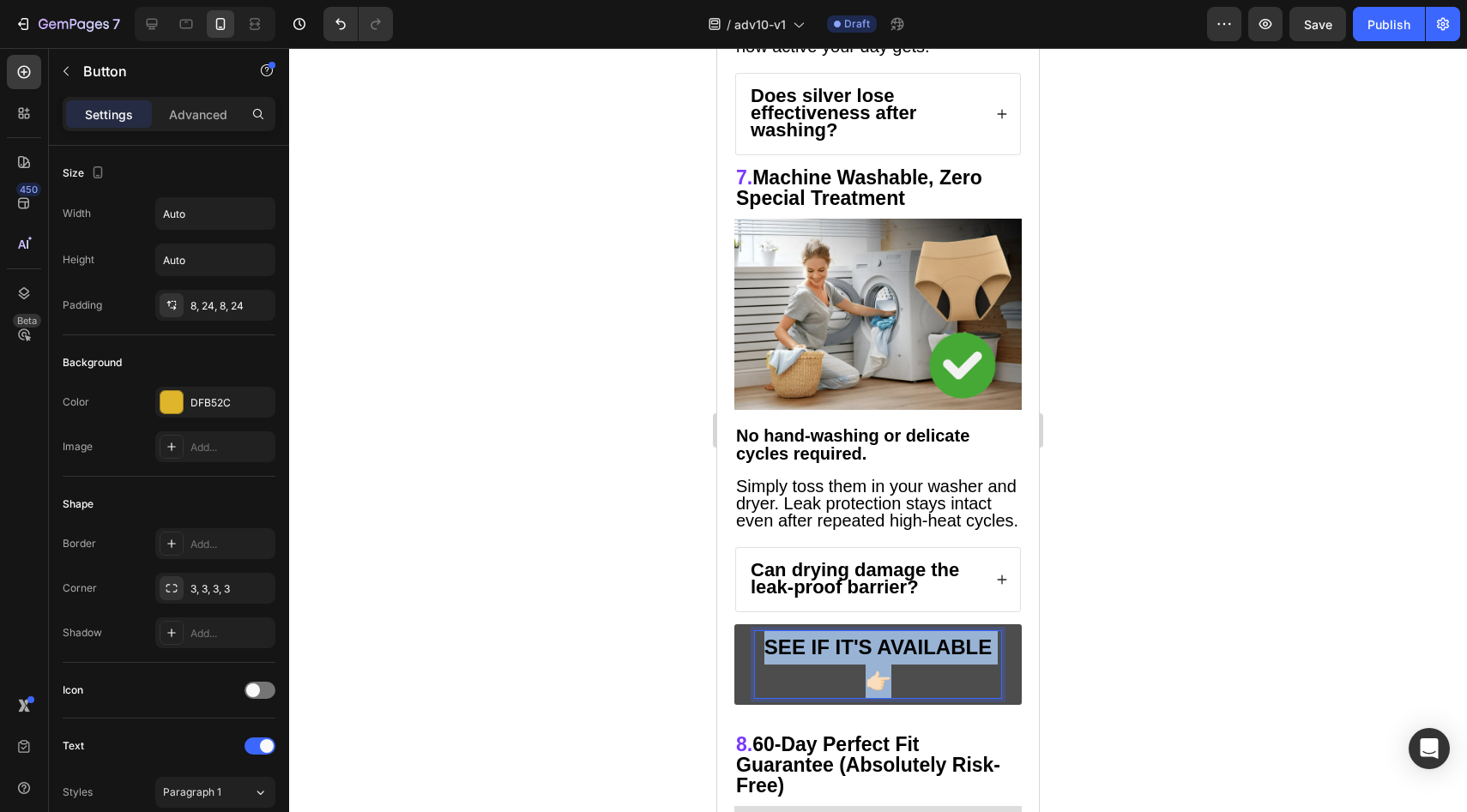
click at [886, 631] on p "SEE IF IT'S AVAILABLE 👉🏻" at bounding box center [878, 664] width 246 height 67
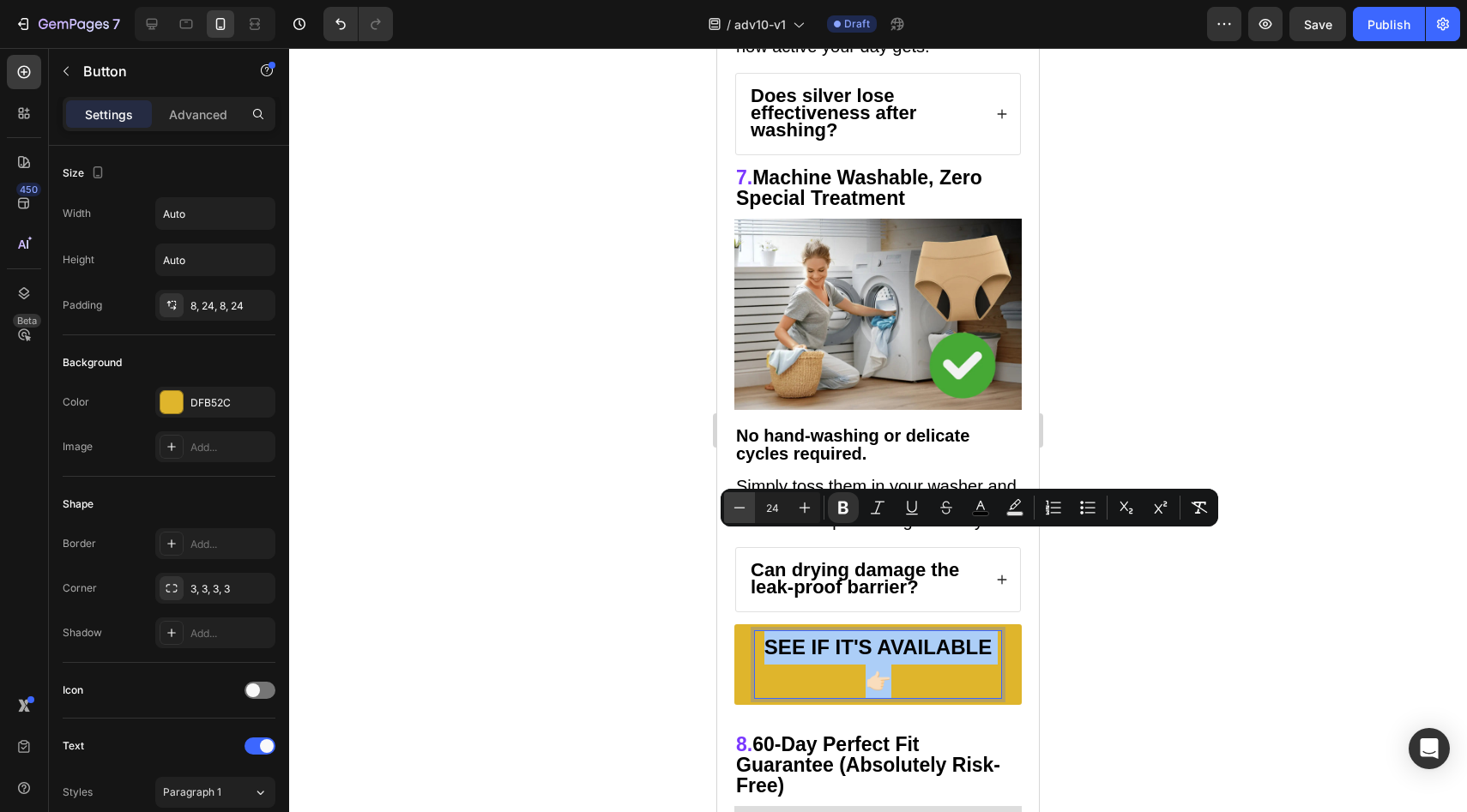
click at [746, 509] on icon "Editor contextual toolbar" at bounding box center [739, 507] width 17 height 17
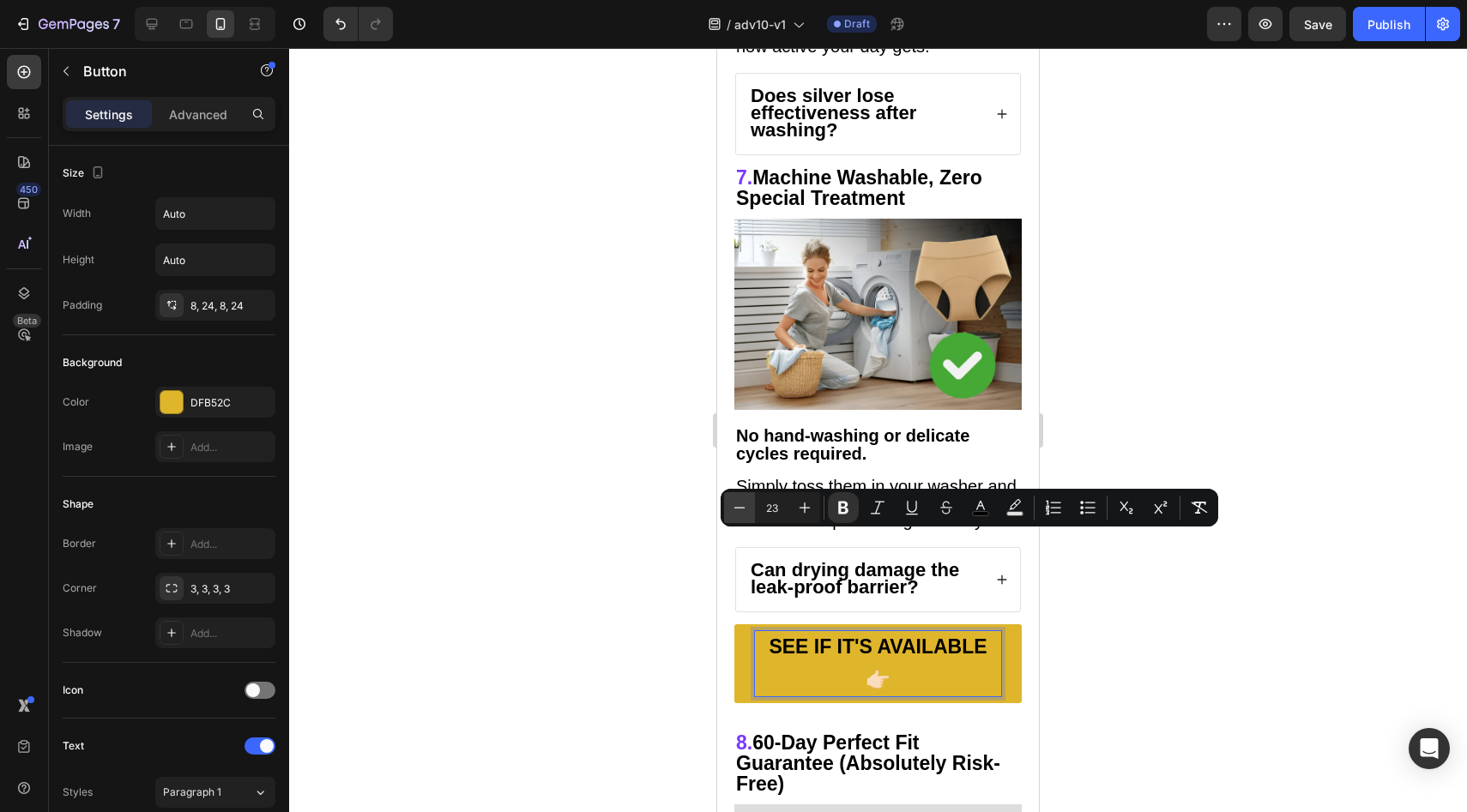
click at [746, 509] on icon "Editor contextual toolbar" at bounding box center [739, 507] width 17 height 17
type input "22"
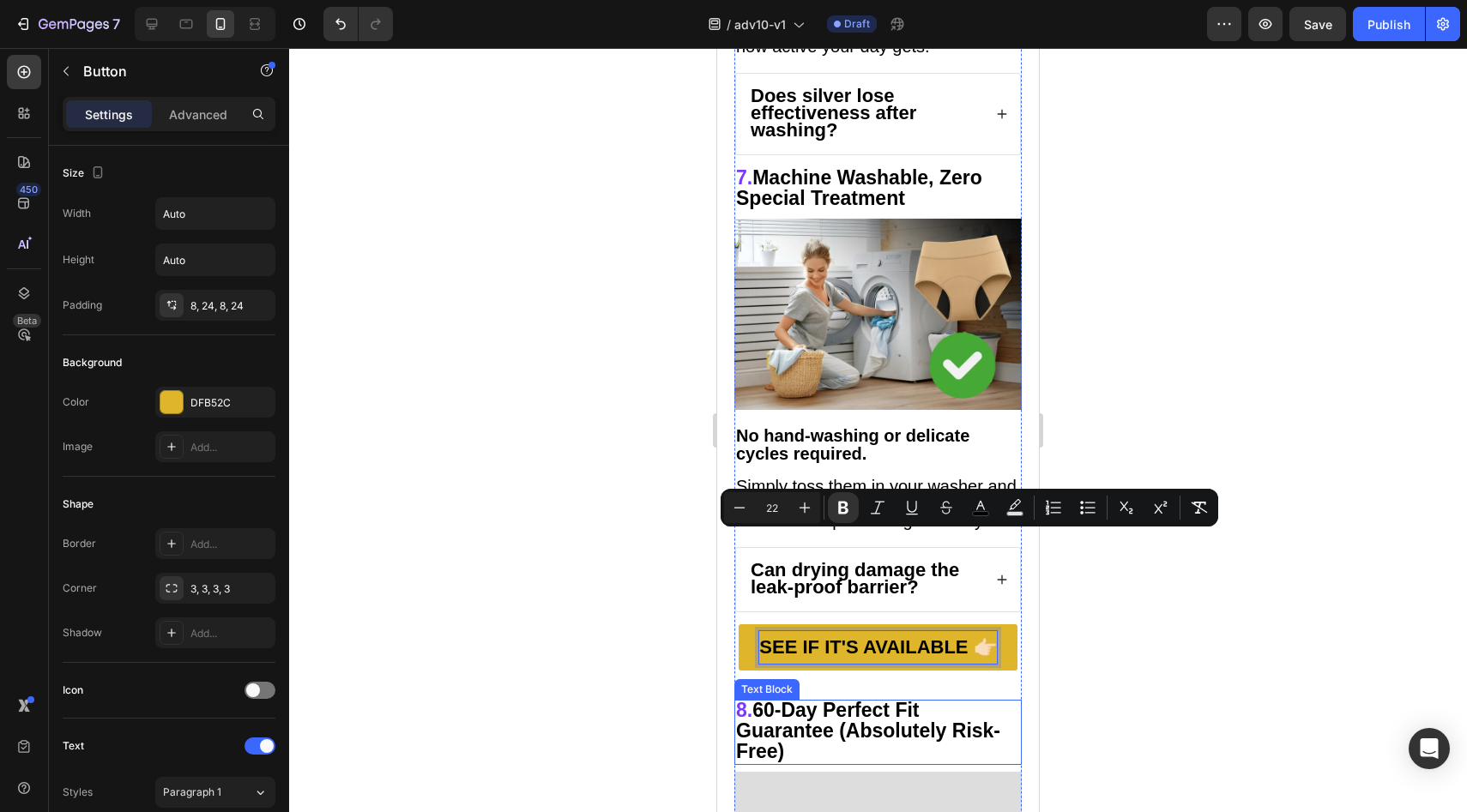
click at [922, 699] on strong "60-Day Perfect Fit Guarantee (Absolutely Risk-Free)" at bounding box center [868, 730] width 264 height 63
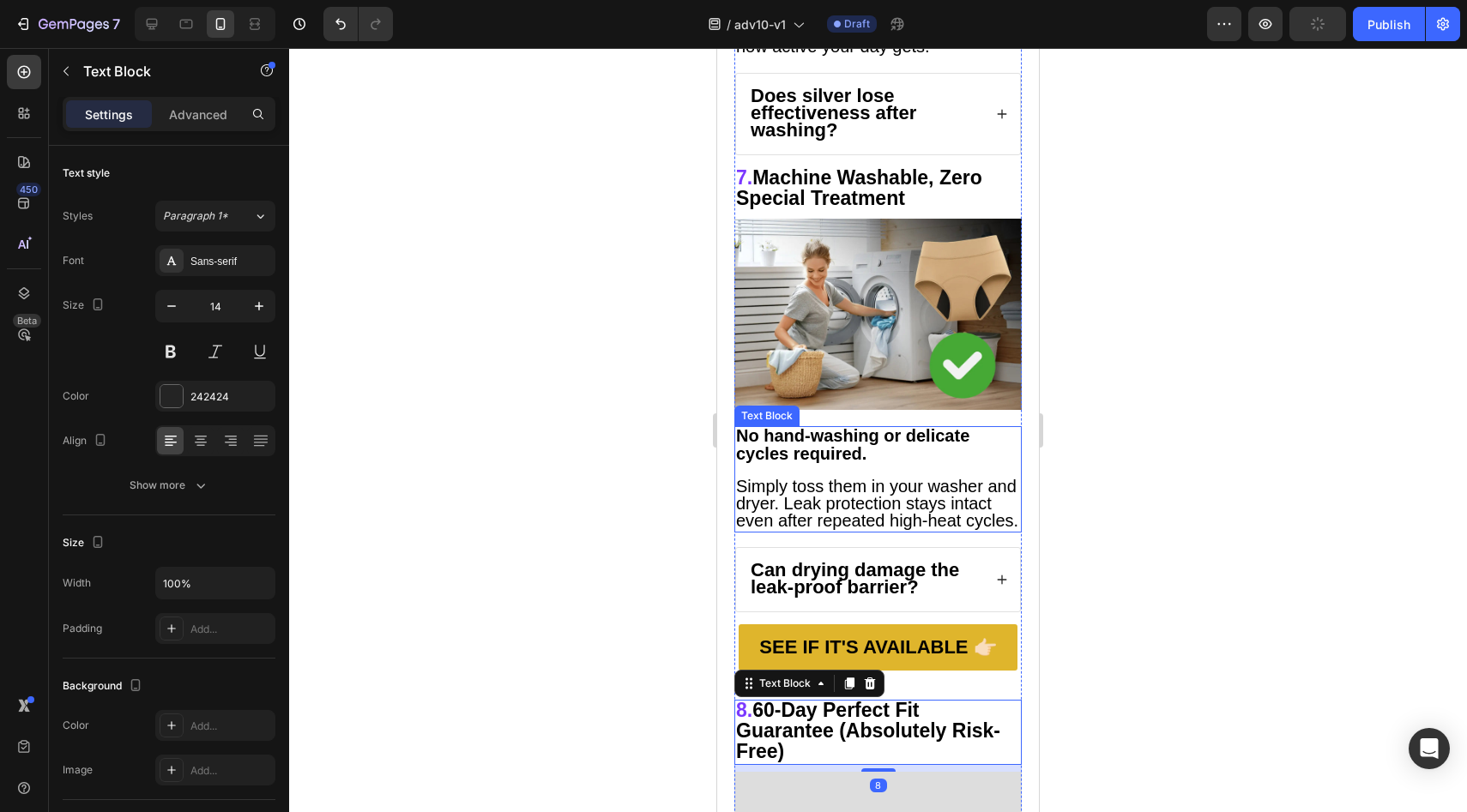
scroll to position [6368, 0]
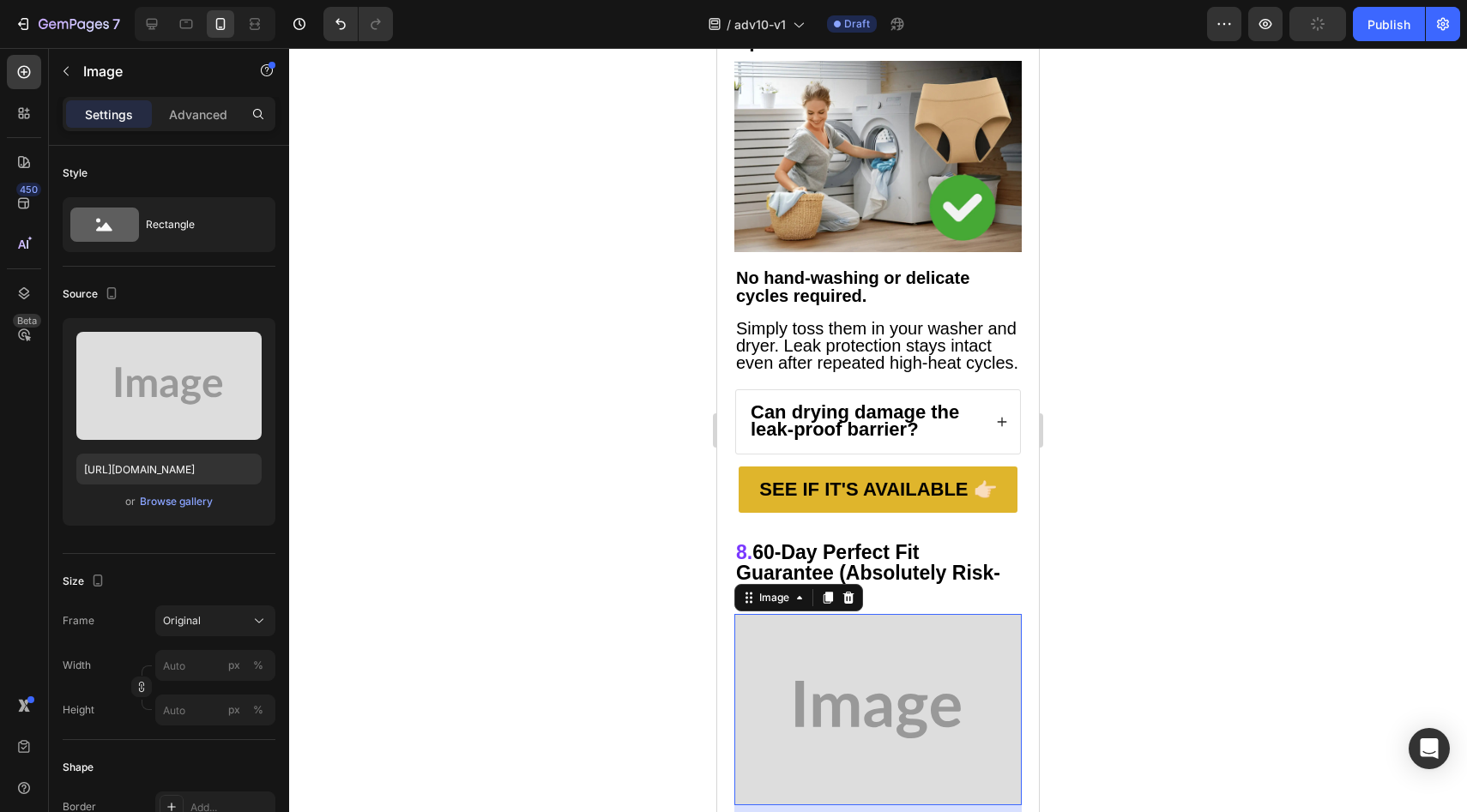
click at [827, 614] on img at bounding box center [878, 709] width 287 height 192
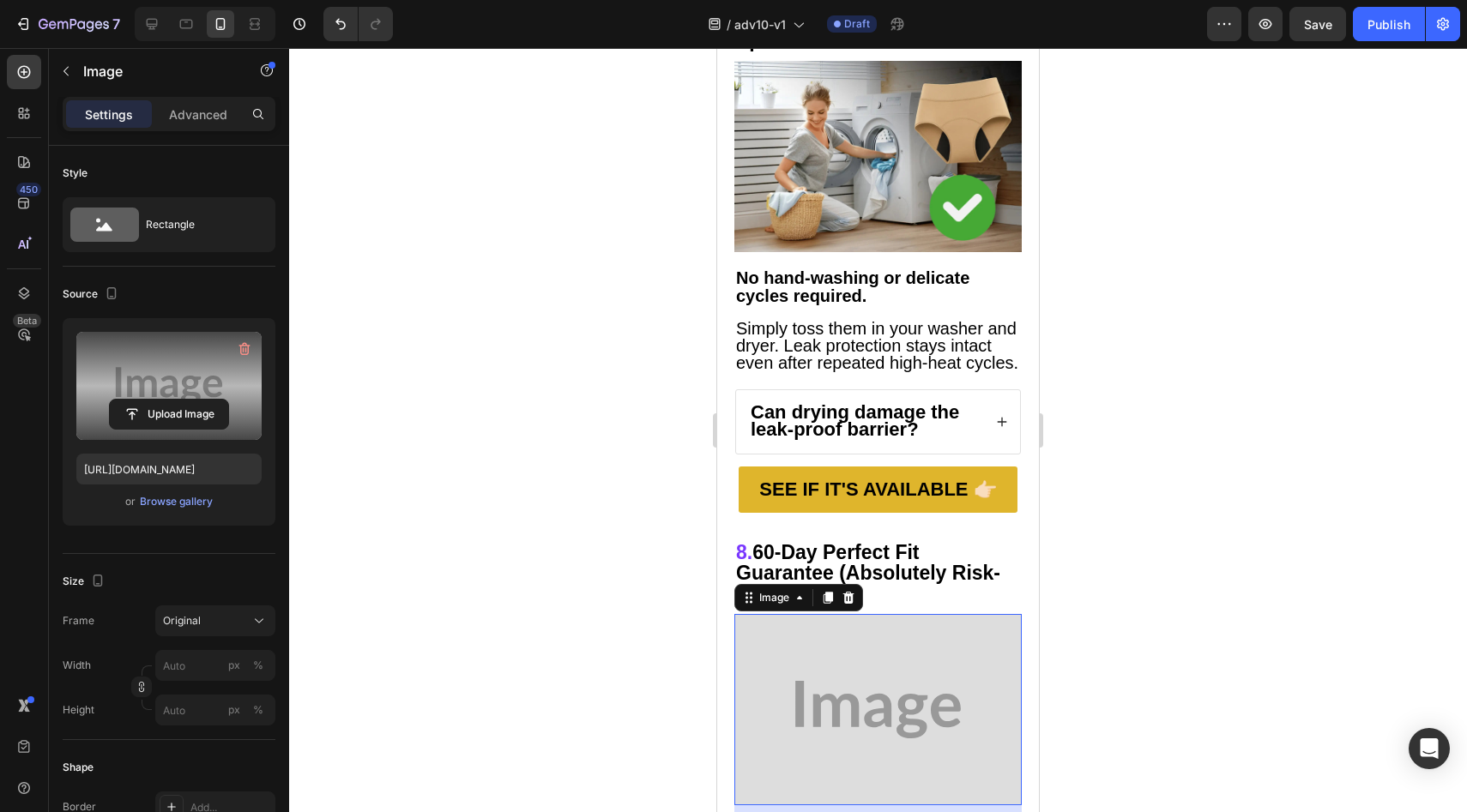
click at [182, 430] on label at bounding box center [169, 385] width 185 height 108
click at [182, 429] on input "file" at bounding box center [169, 414] width 119 height 29
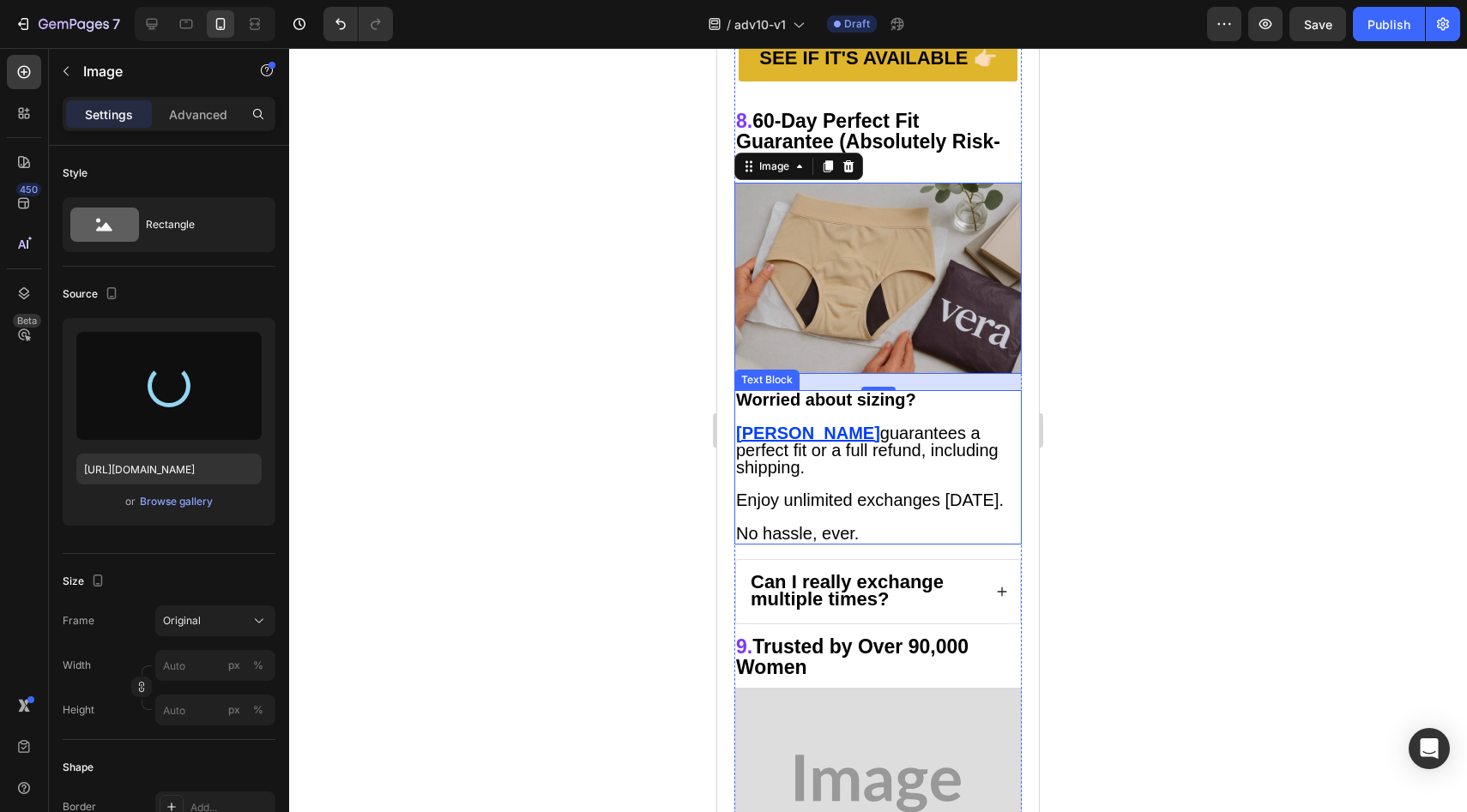
scroll to position [6741, 0]
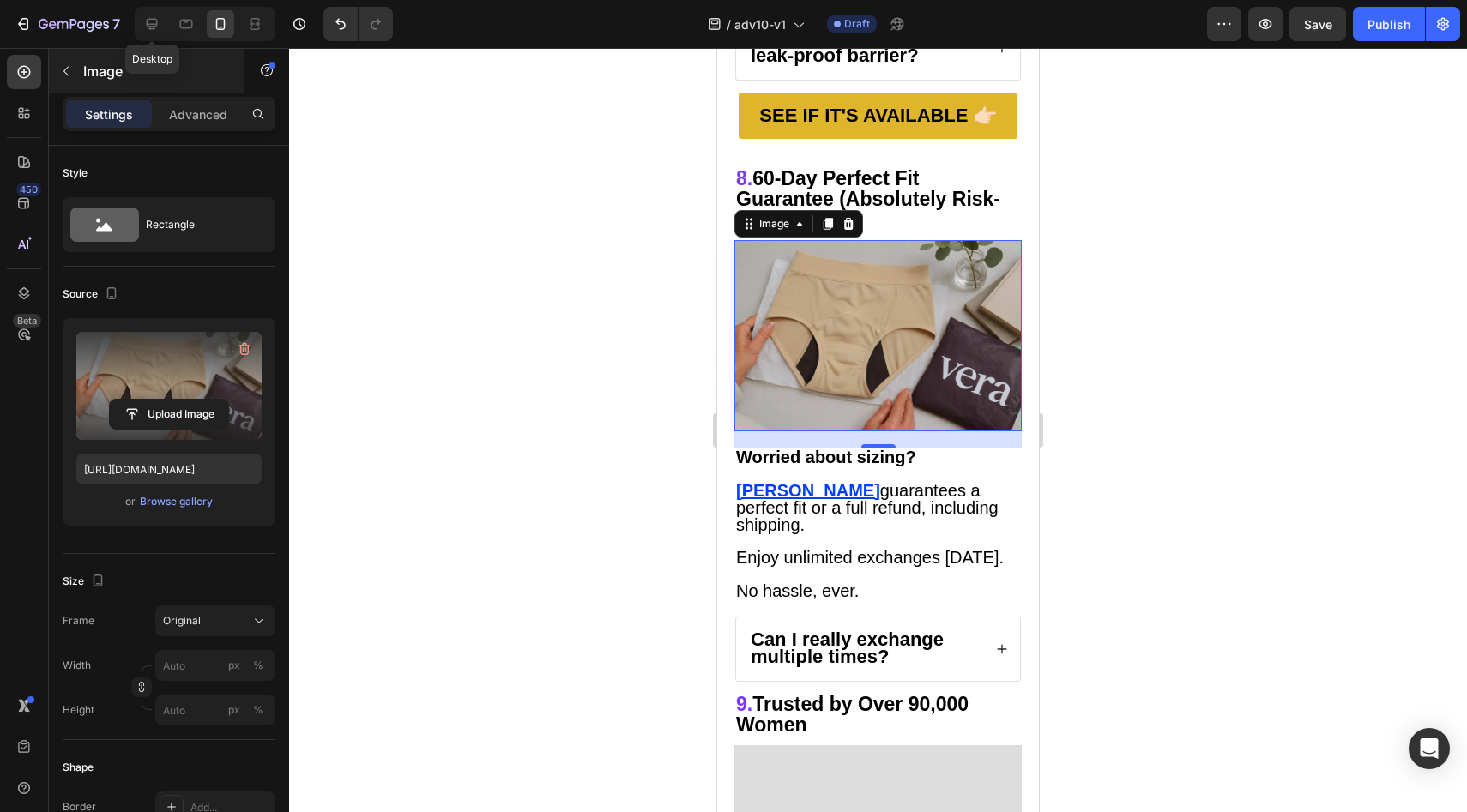
drag, startPoint x: 158, startPoint y: 23, endPoint x: 152, endPoint y: 60, distance: 37.5
click at [158, 23] on icon at bounding box center [152, 23] width 17 height 17
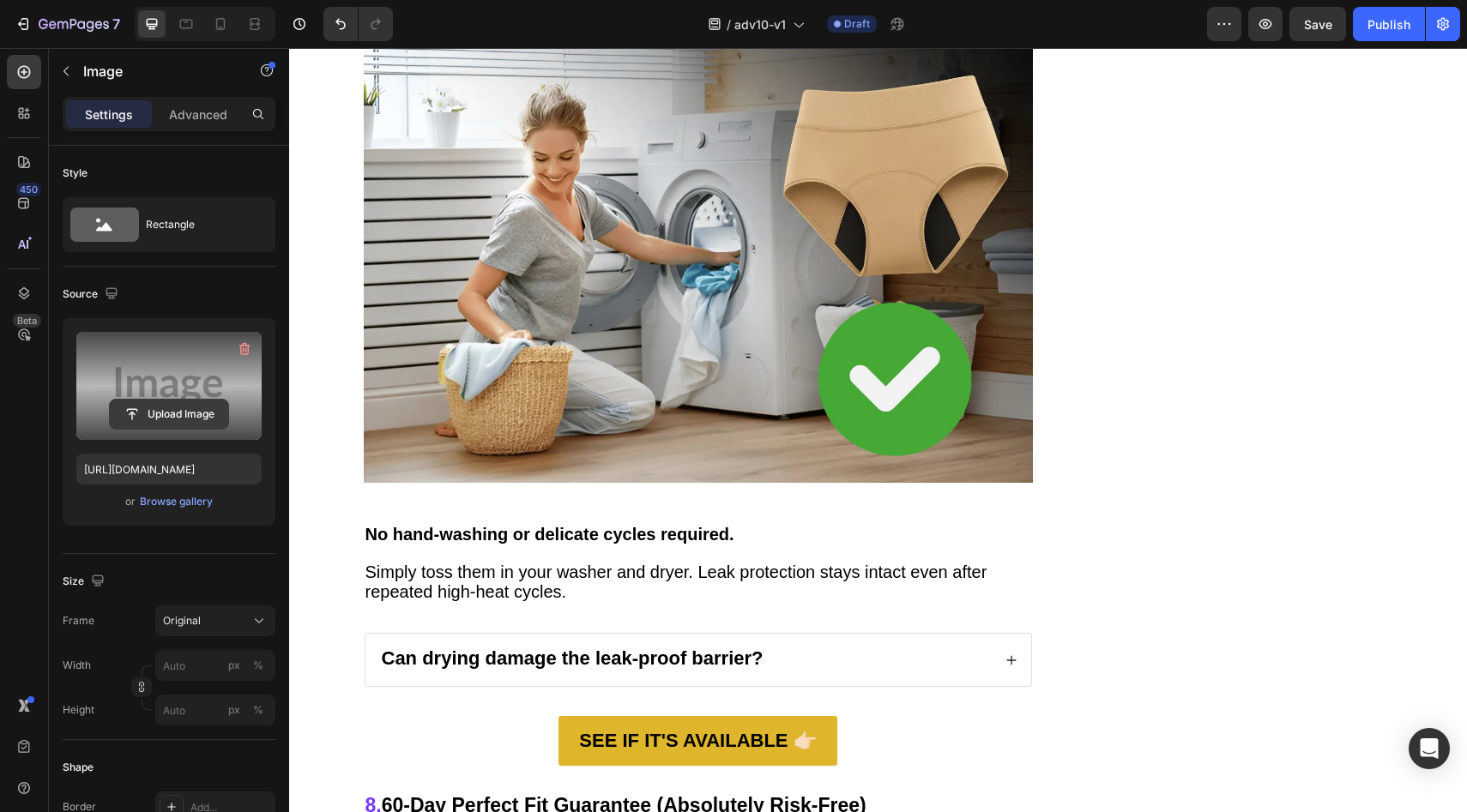
click at [173, 401] on input "file" at bounding box center [169, 414] width 119 height 29
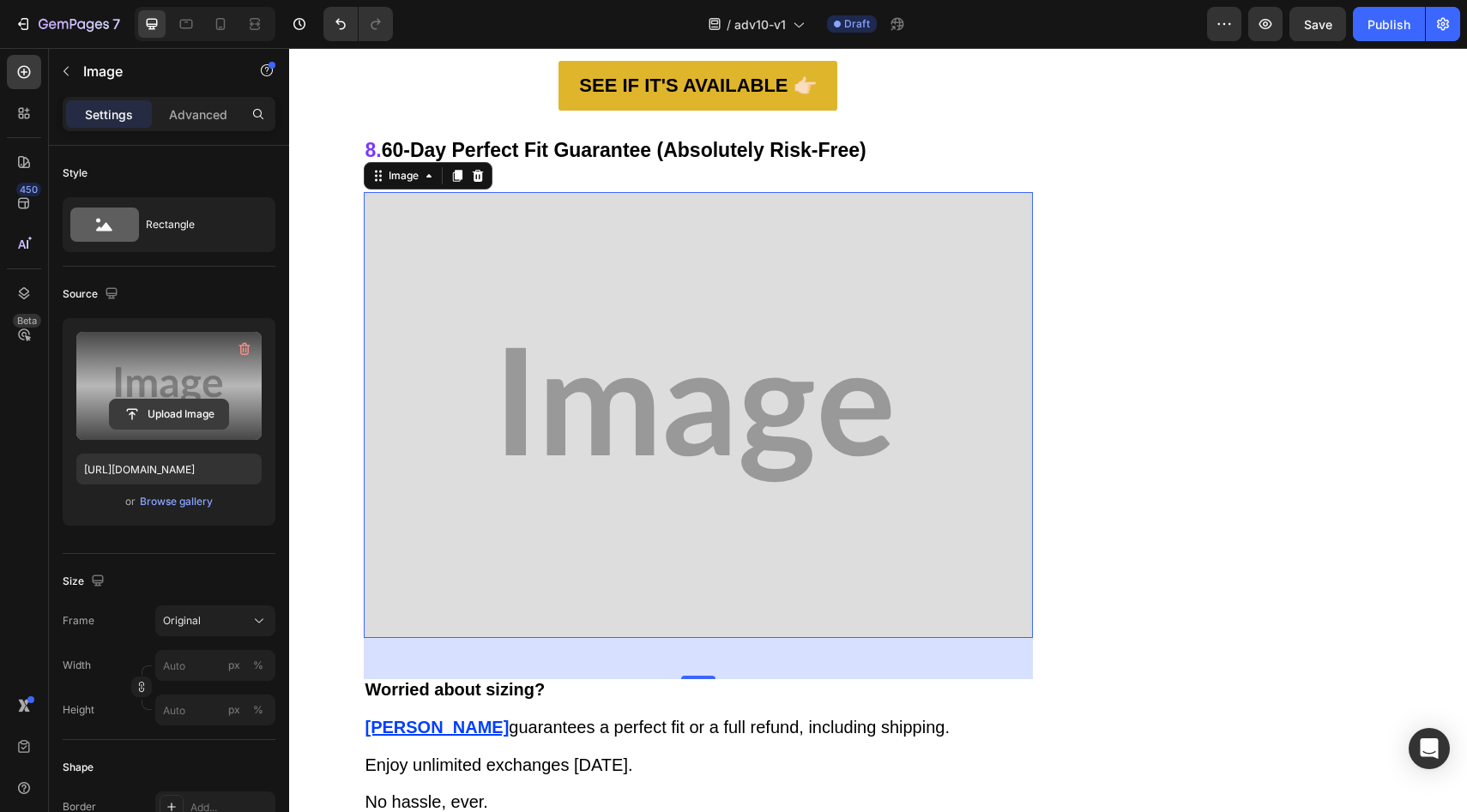
scroll to position [8481, 0]
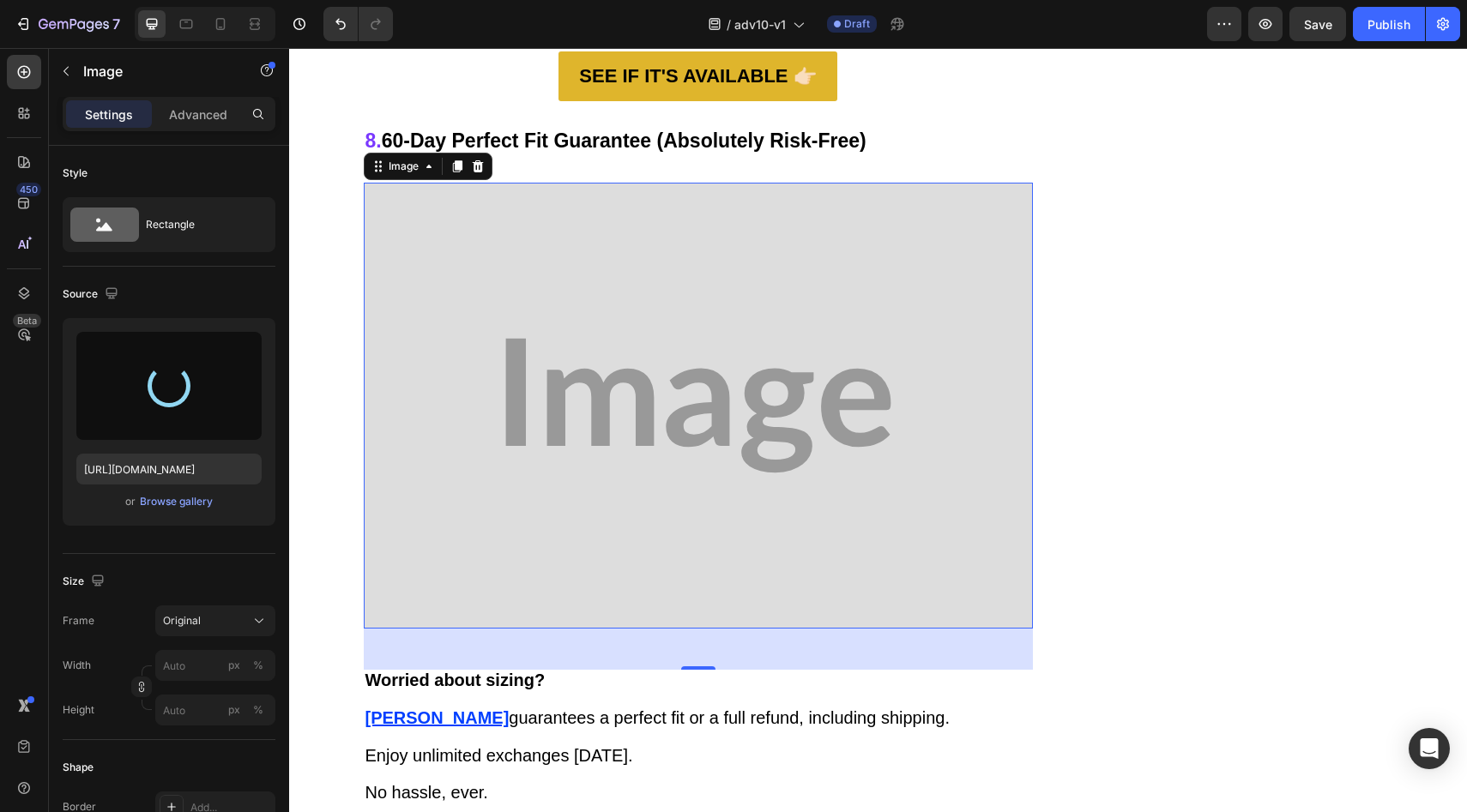
type input "https://cdn.shopify.com/s/files/1/0709/5353/3618/files/gempages_567420980318700…"
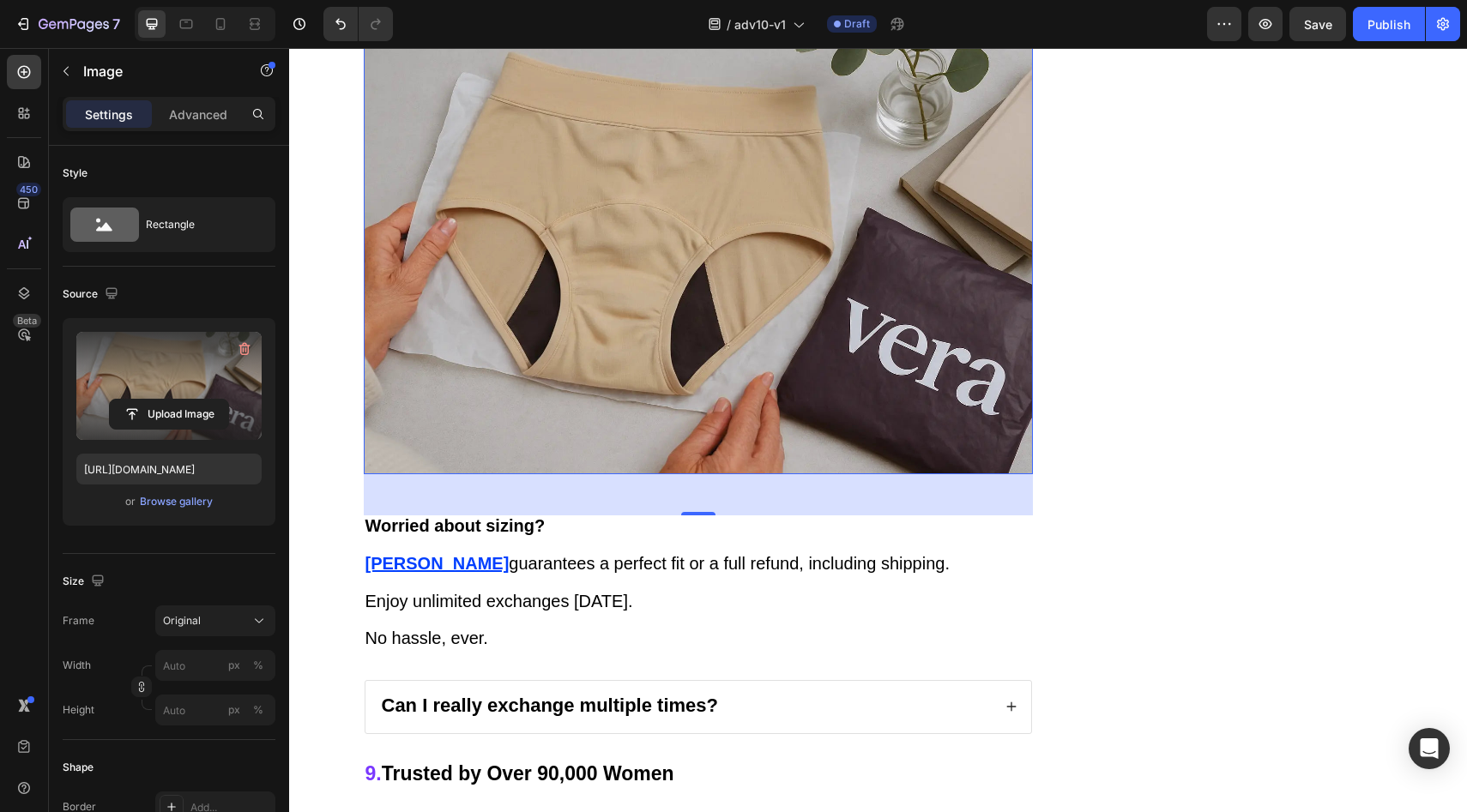
scroll to position [9199, 0]
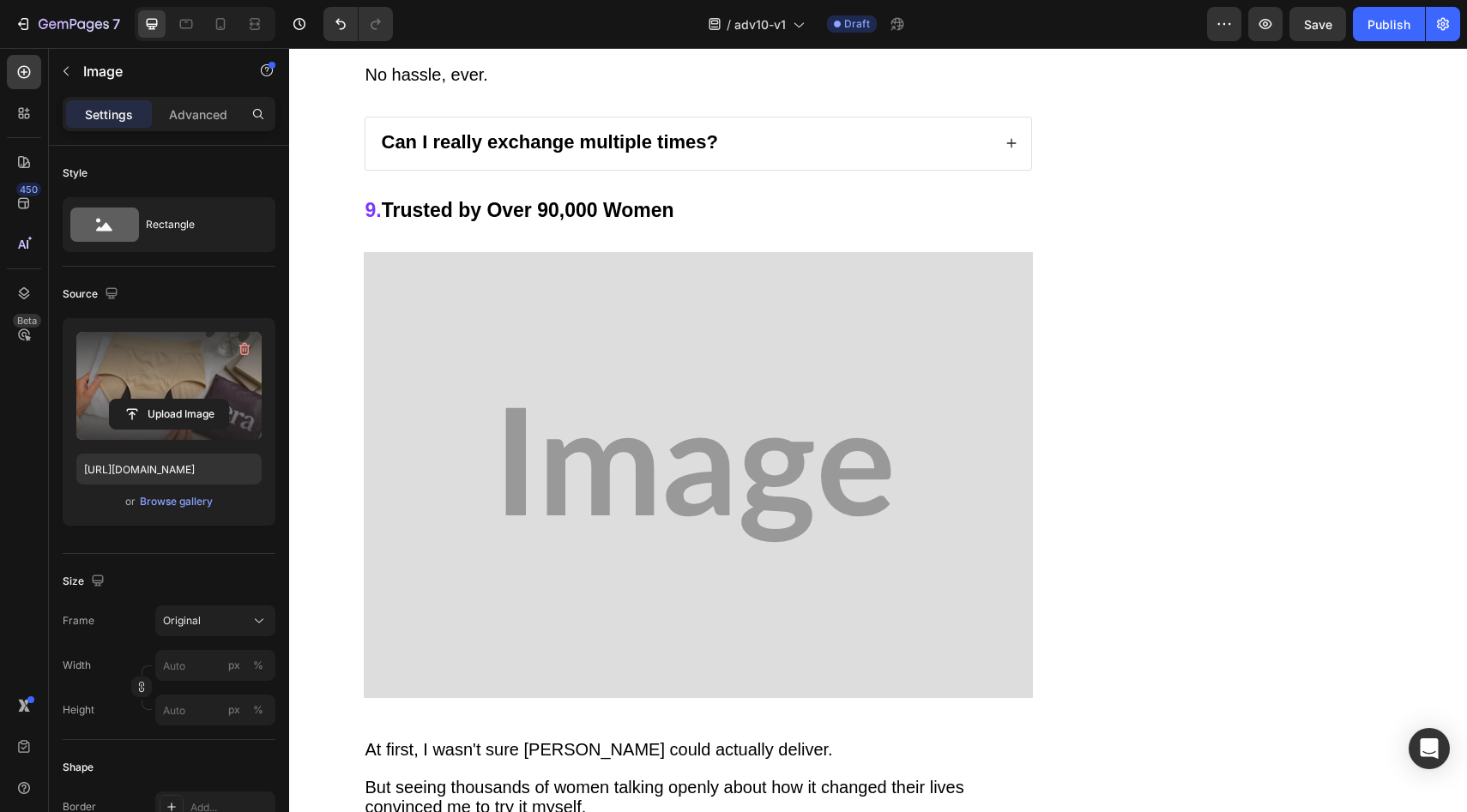
click at [585, 365] on img at bounding box center [698, 475] width 669 height 446
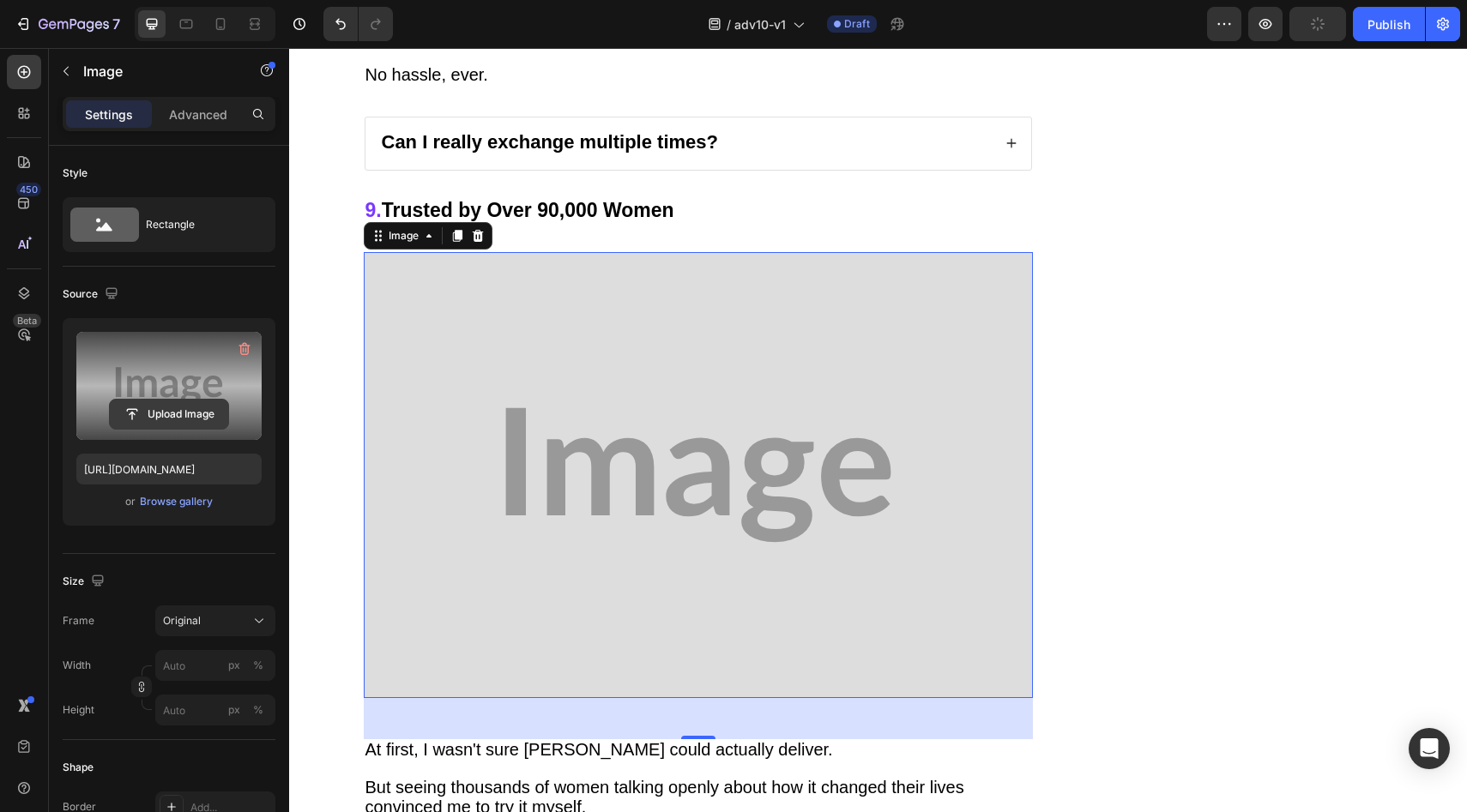
click at [189, 399] on input "file" at bounding box center [169, 414] width 119 height 29
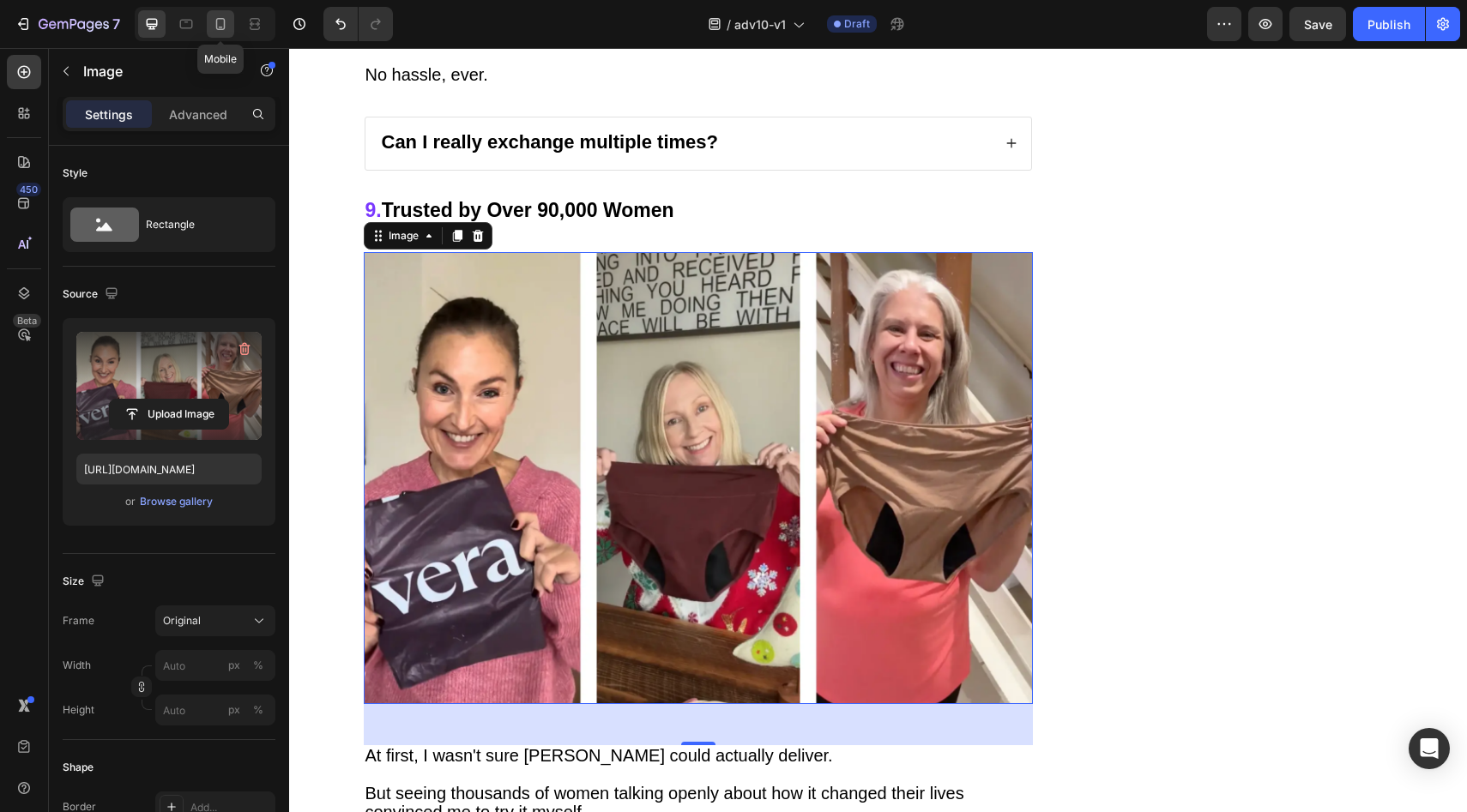
click at [214, 27] on icon at bounding box center [220, 23] width 17 height 17
type input "https://placehold.co/1536x1024?text=Image"
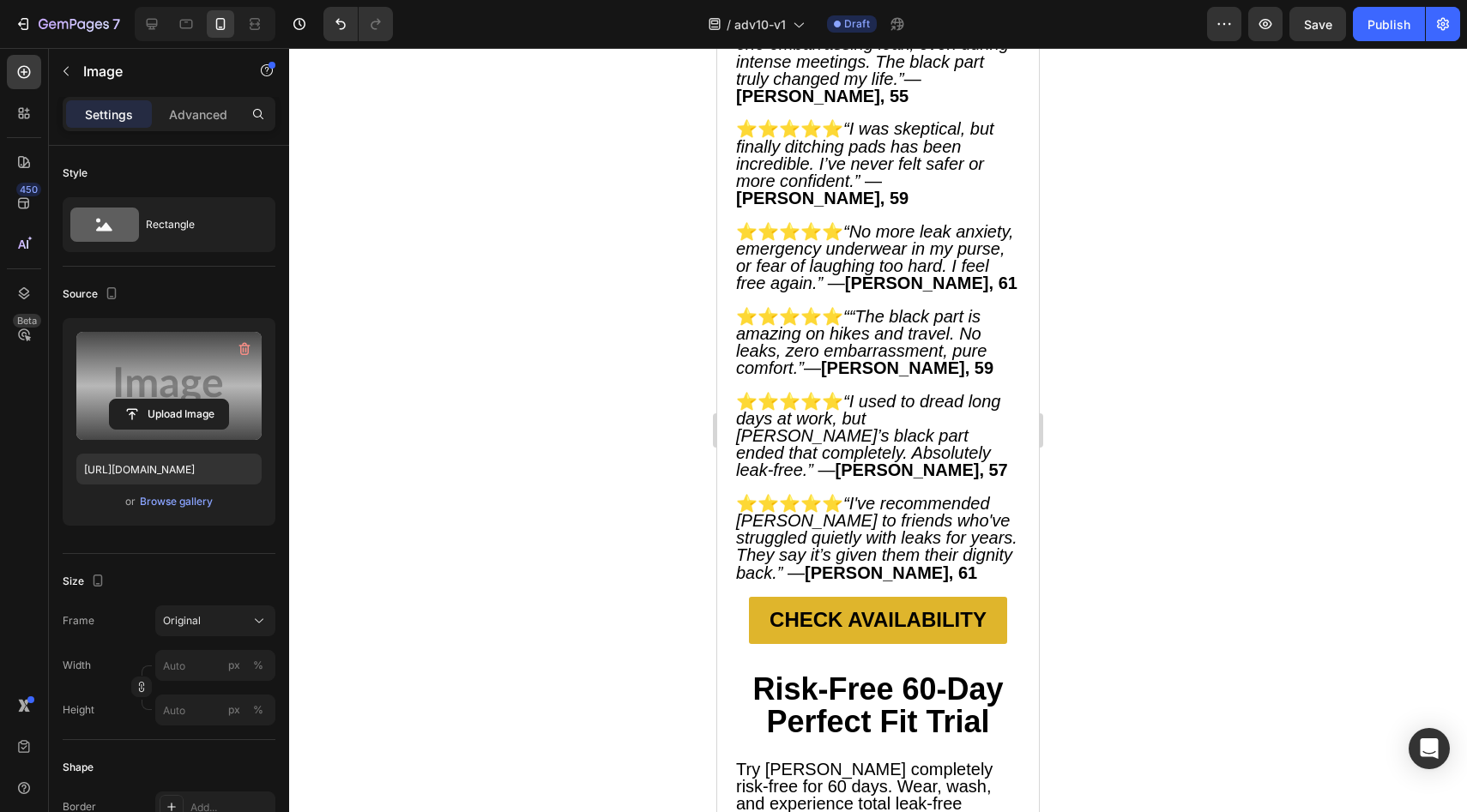
scroll to position [8537, 0]
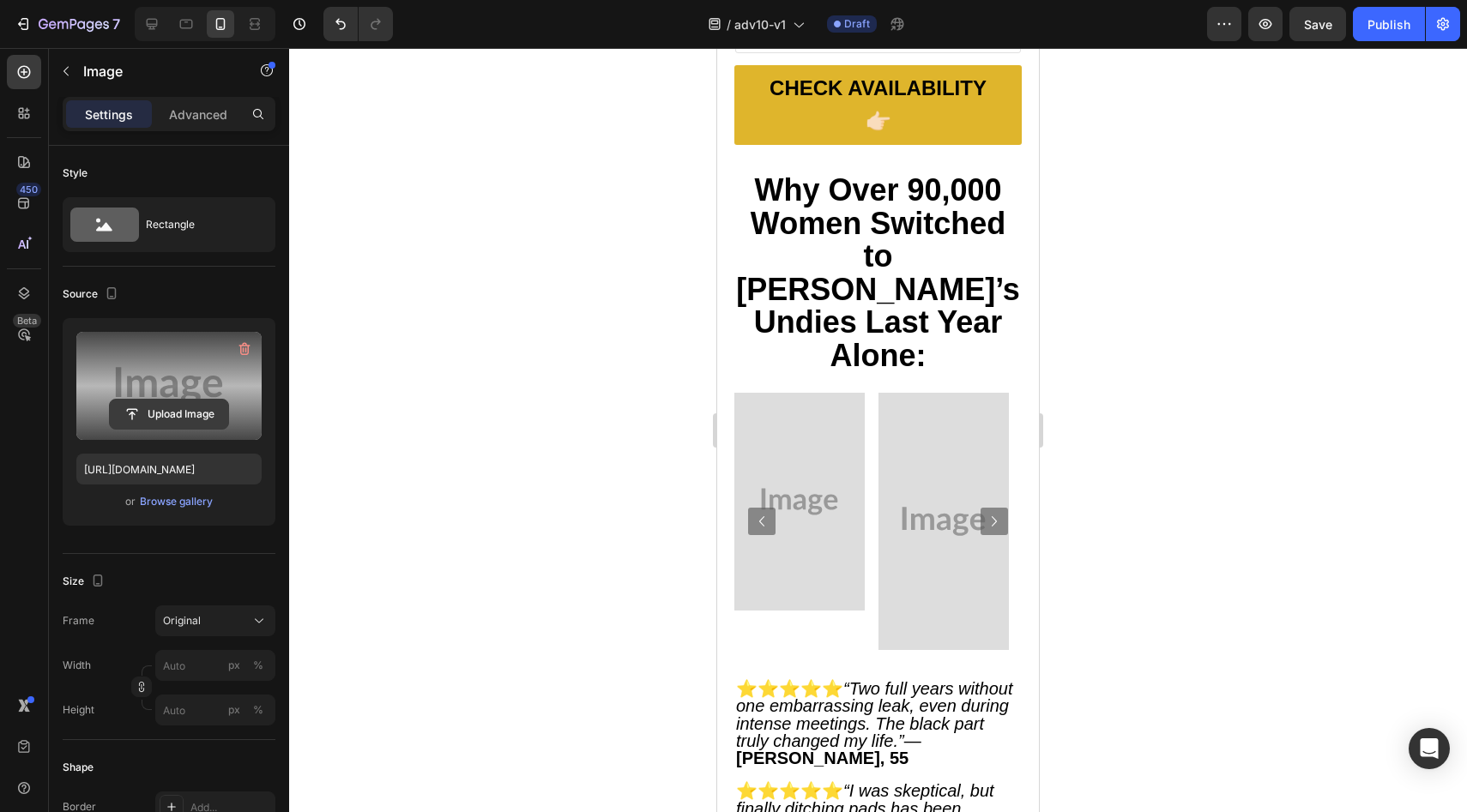
click at [143, 412] on input "file" at bounding box center [169, 414] width 119 height 29
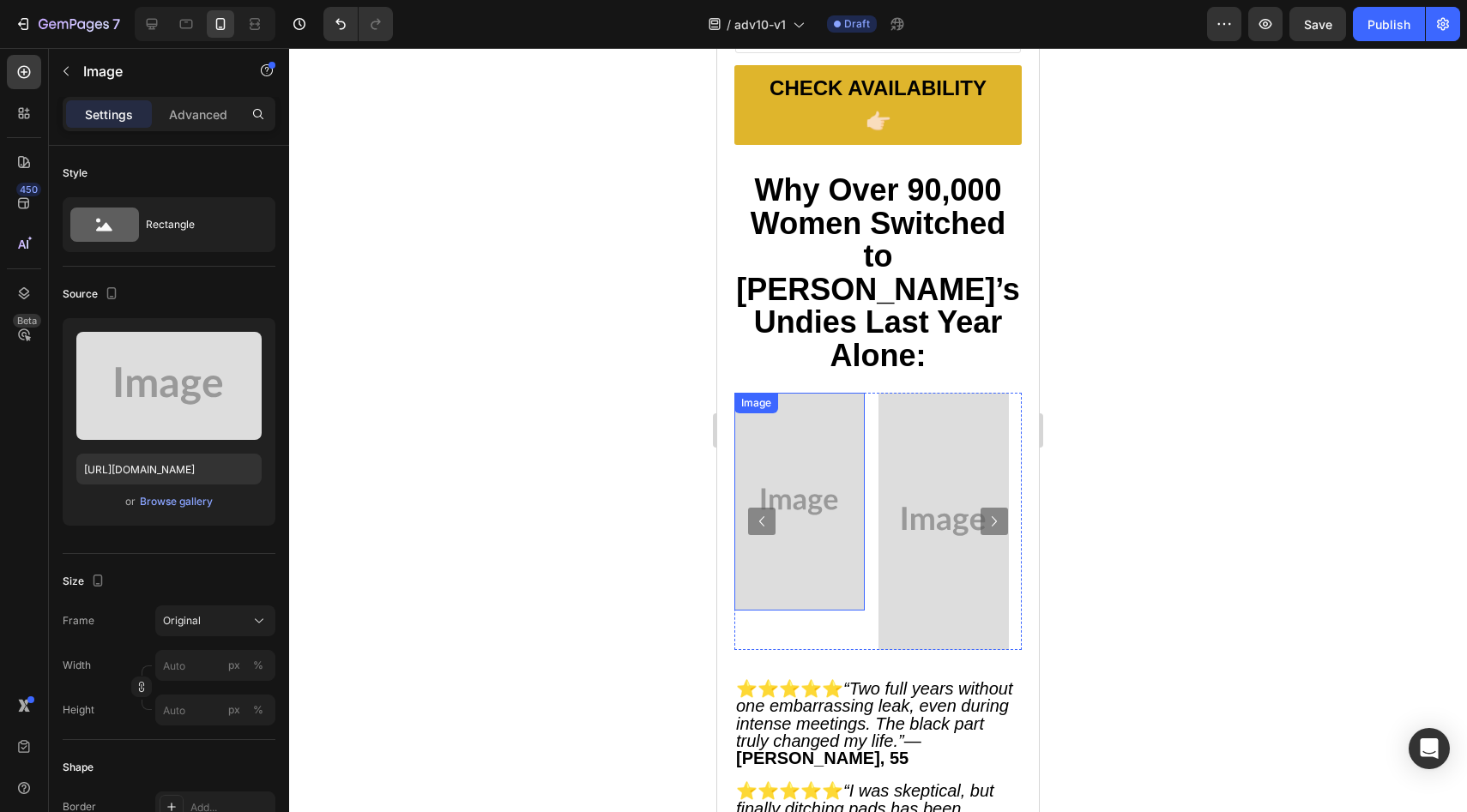
click at [815, 396] on img at bounding box center [799, 501] width 130 height 217
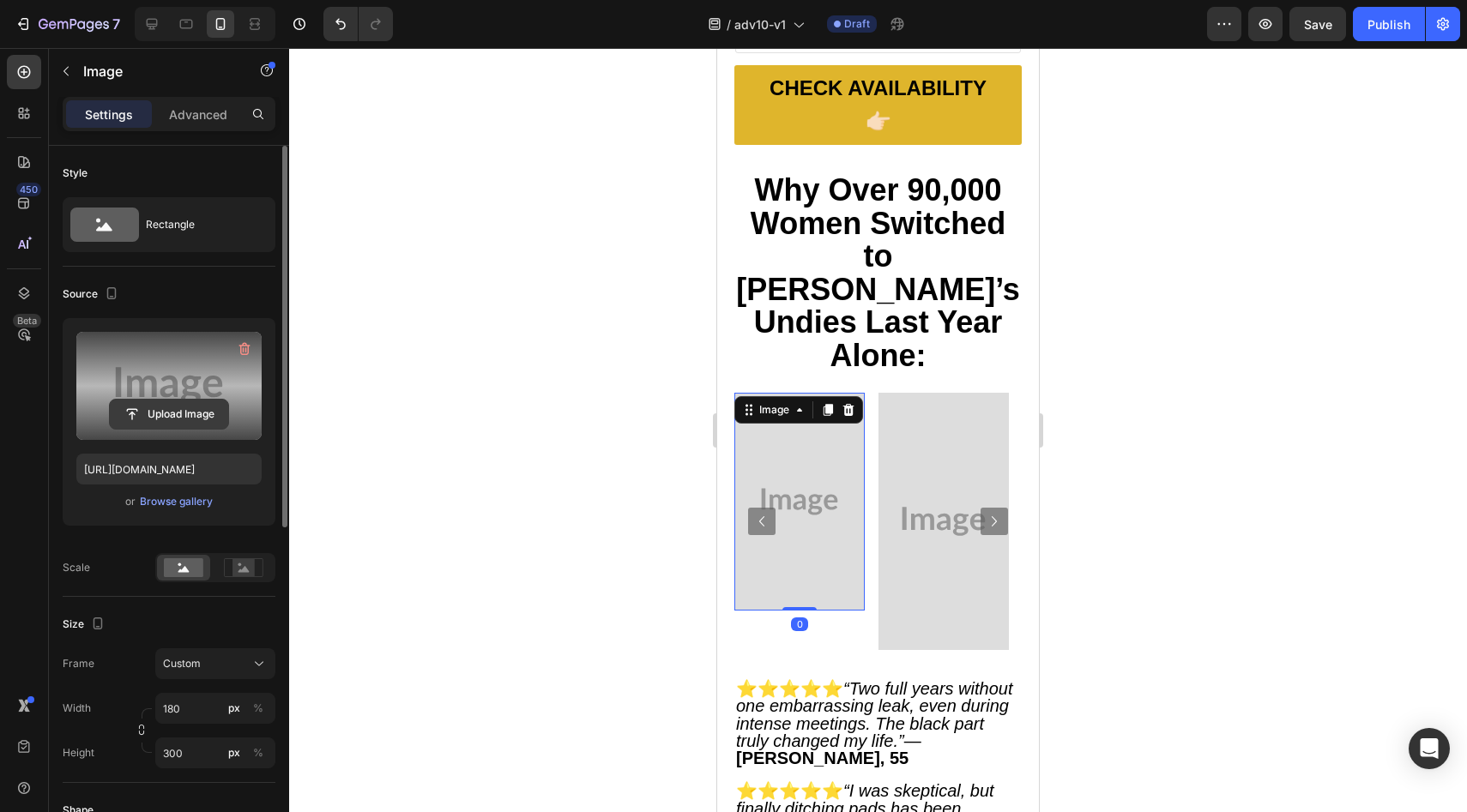
click at [208, 410] on input "file" at bounding box center [169, 414] width 119 height 29
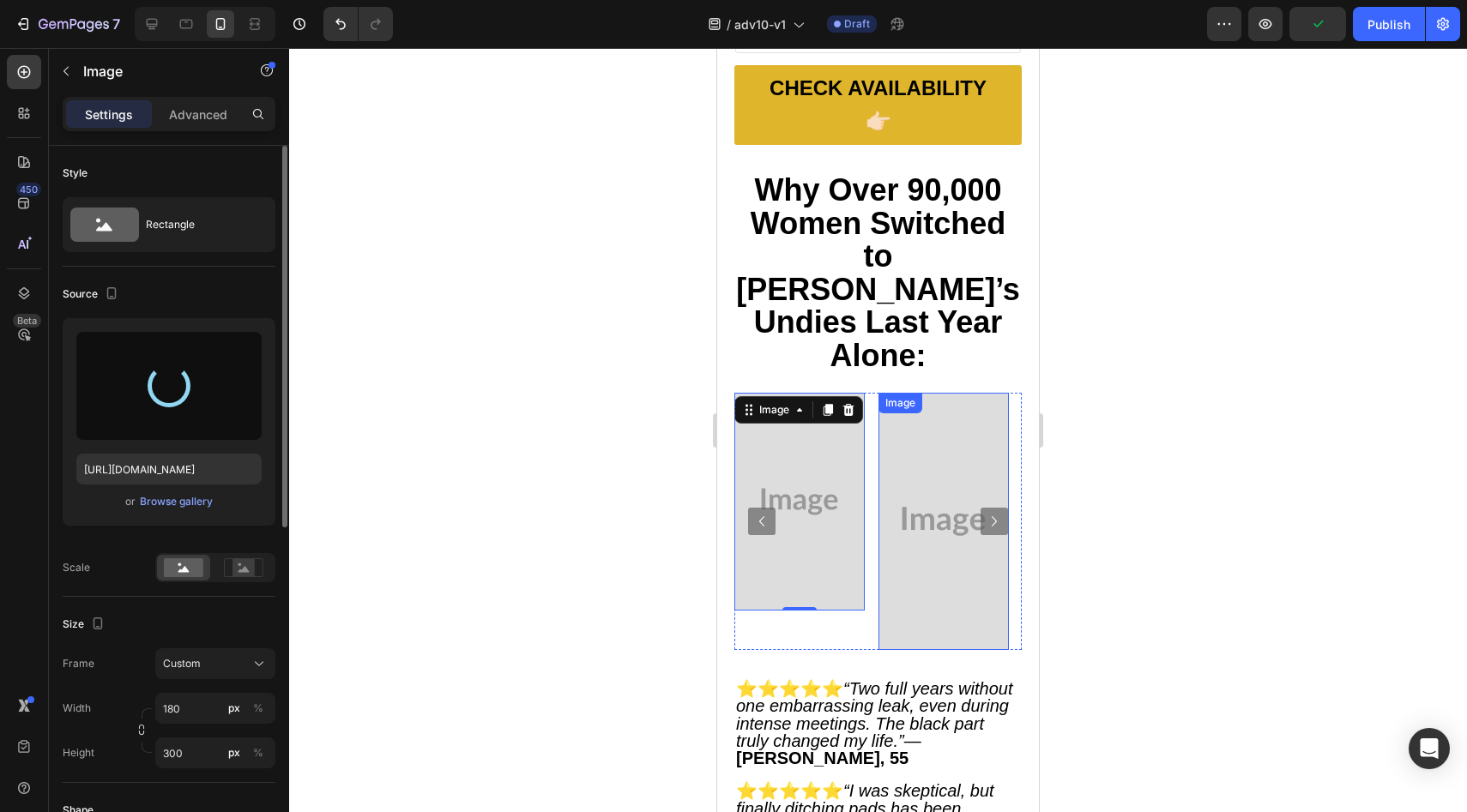
type input "https://cdn.shopify.com/s/files/1/0709/5353/3618/files/gempages_567420980318700…"
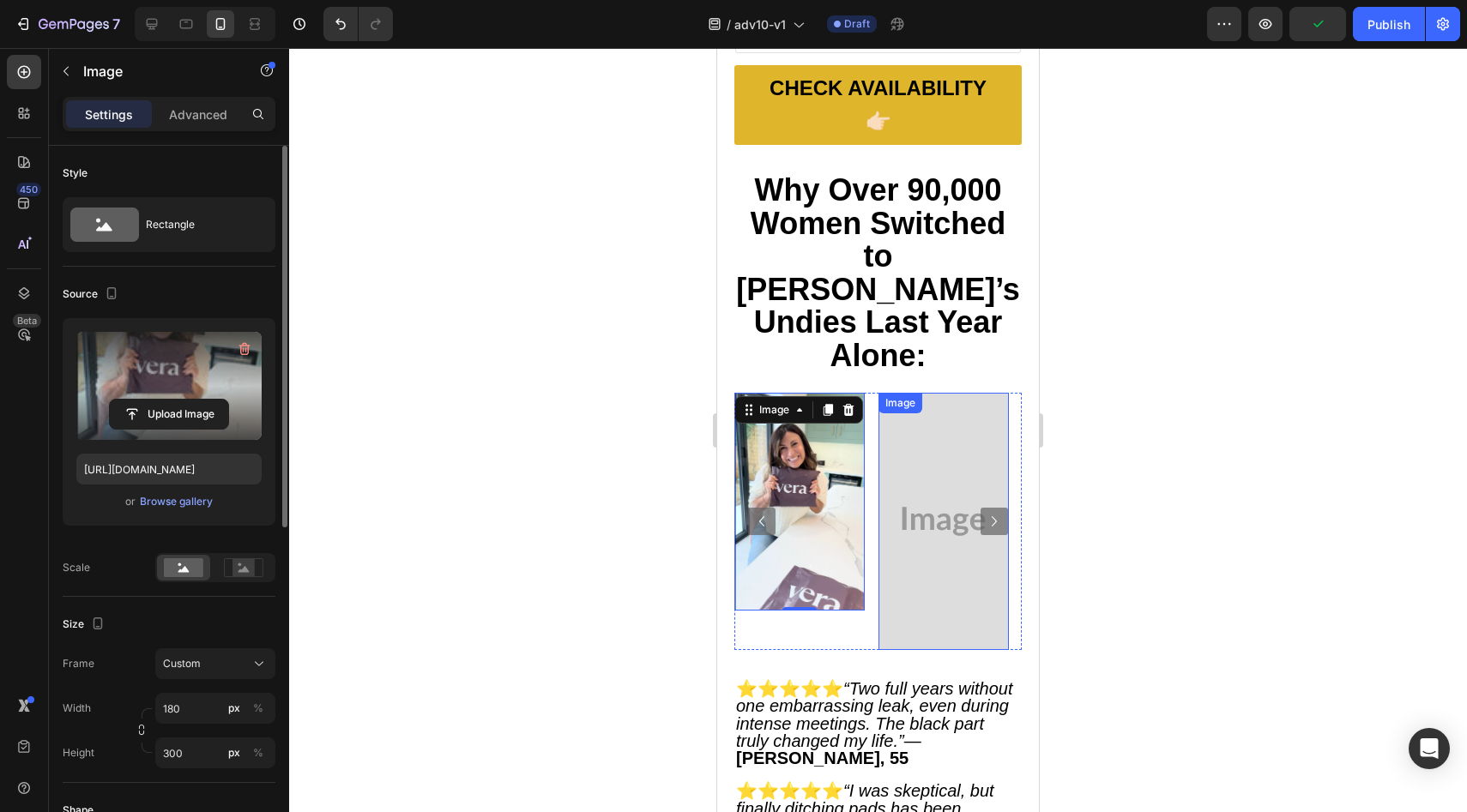
click at [937, 424] on img at bounding box center [944, 521] width 130 height 258
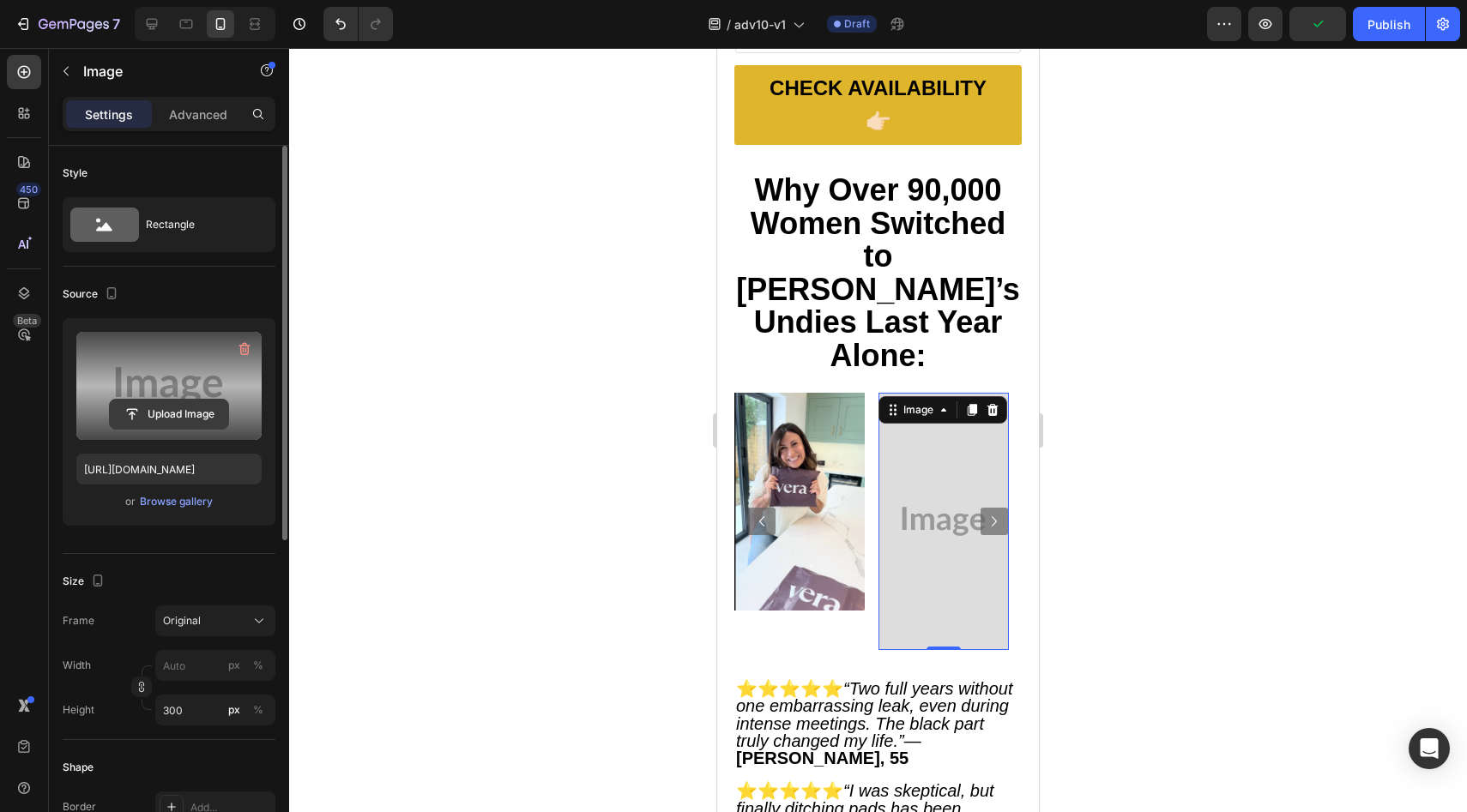
click at [137, 419] on input "file" at bounding box center [169, 414] width 119 height 29
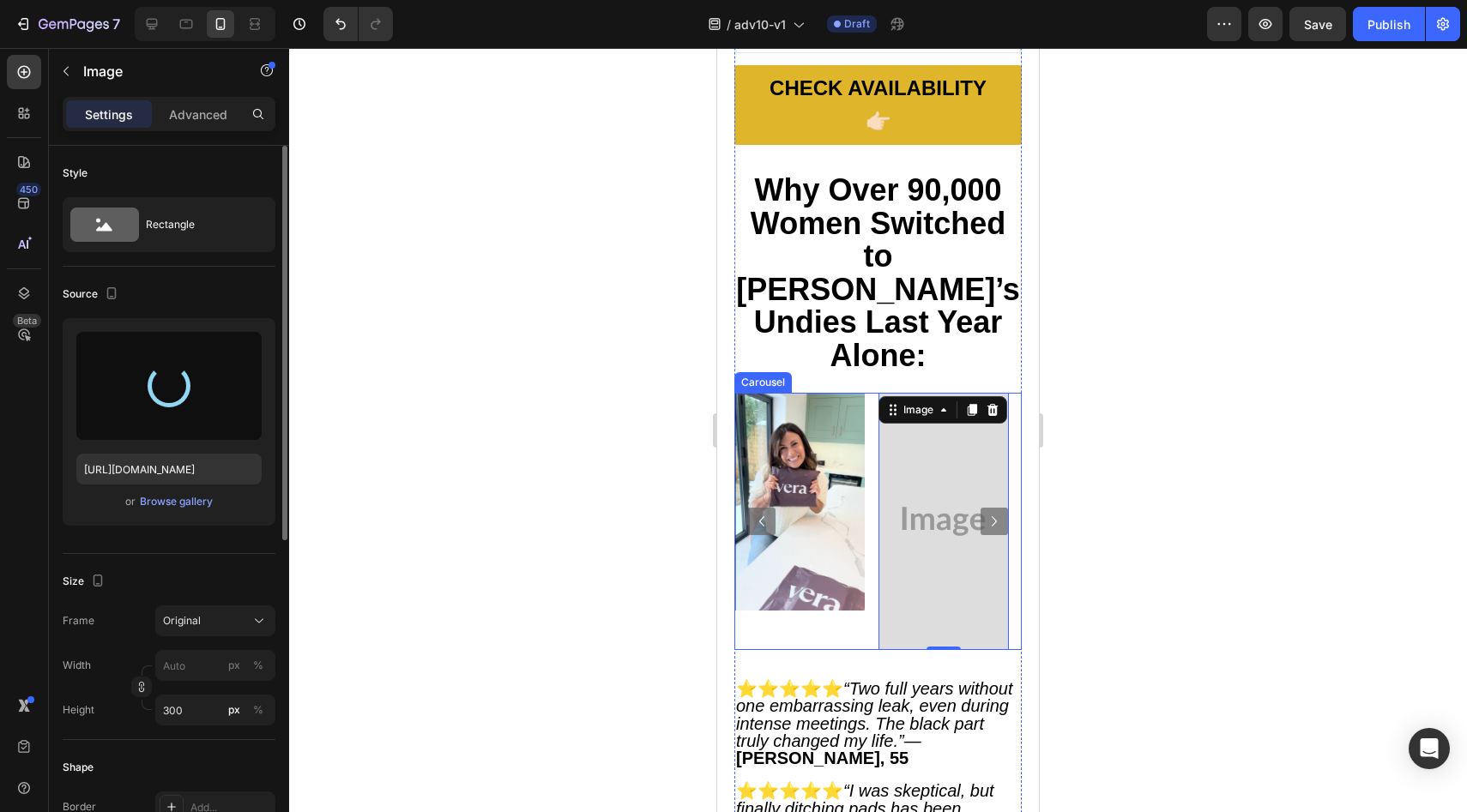
type input "https://cdn.shopify.com/s/files/1/0709/5353/3618/files/gempages_567420980318700…"
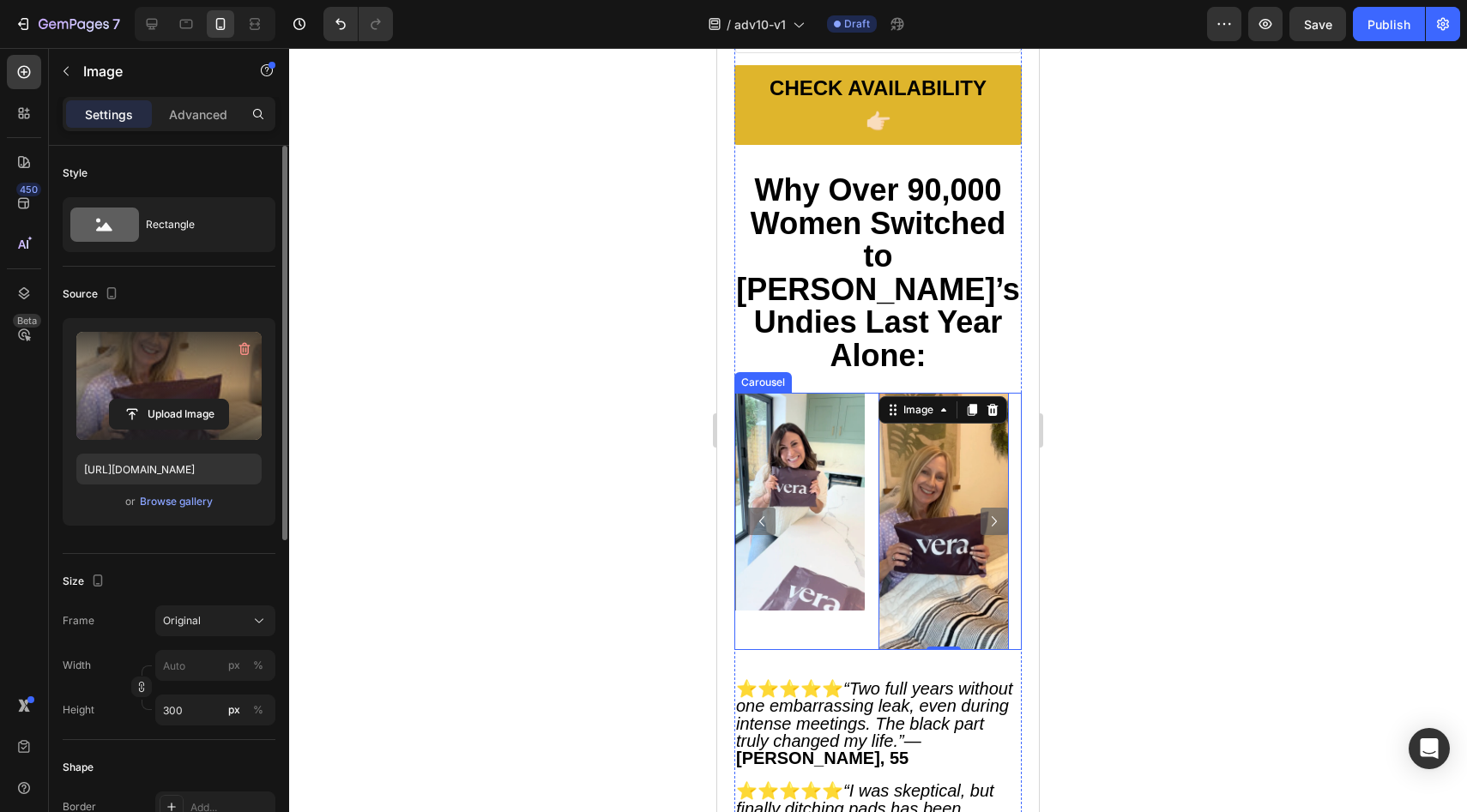
click at [984, 511] on icon "Carousel Next Arrow" at bounding box center [993, 521] width 21 height 21
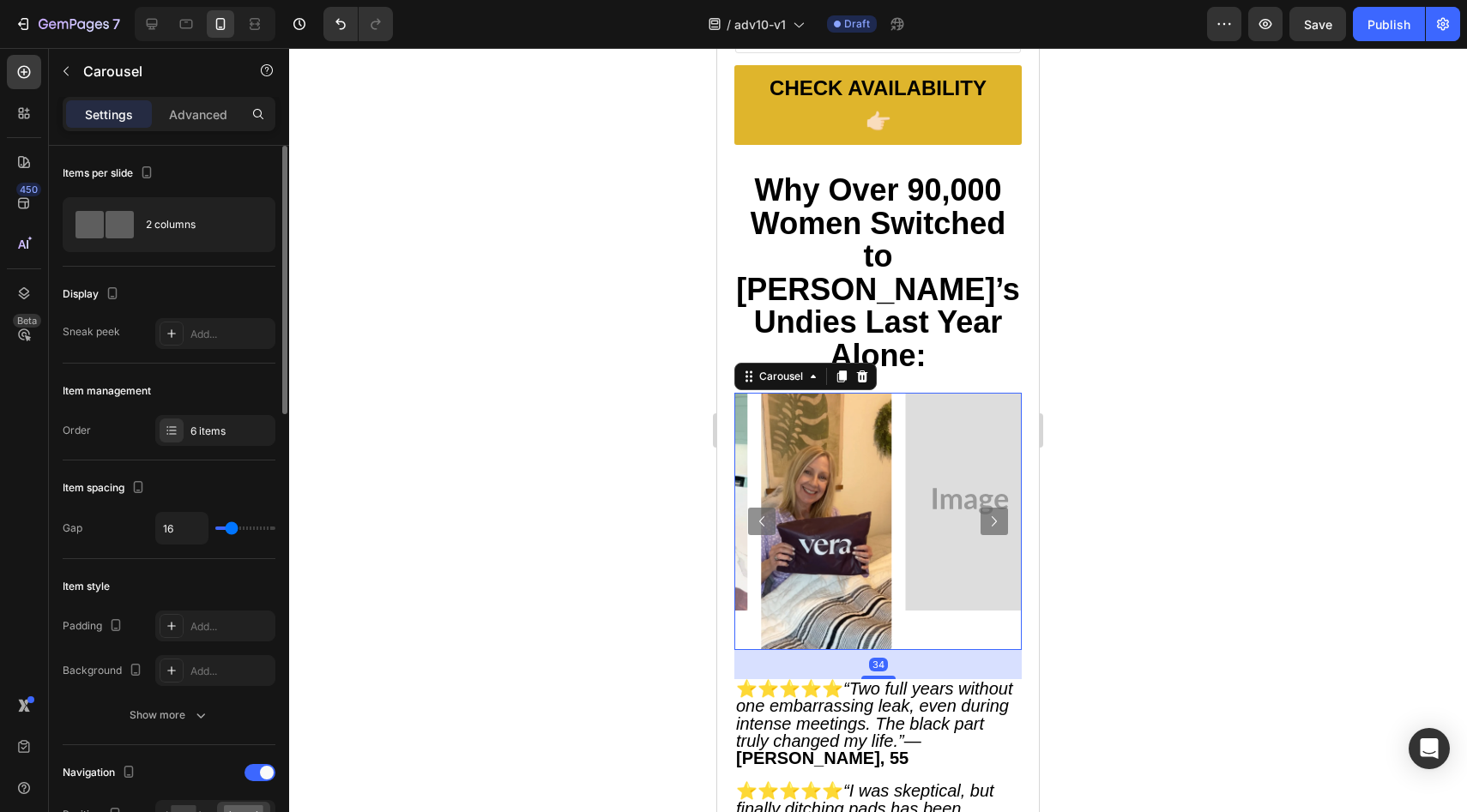
click at [984, 511] on icon "Carousel Next Arrow" at bounding box center [993, 521] width 21 height 21
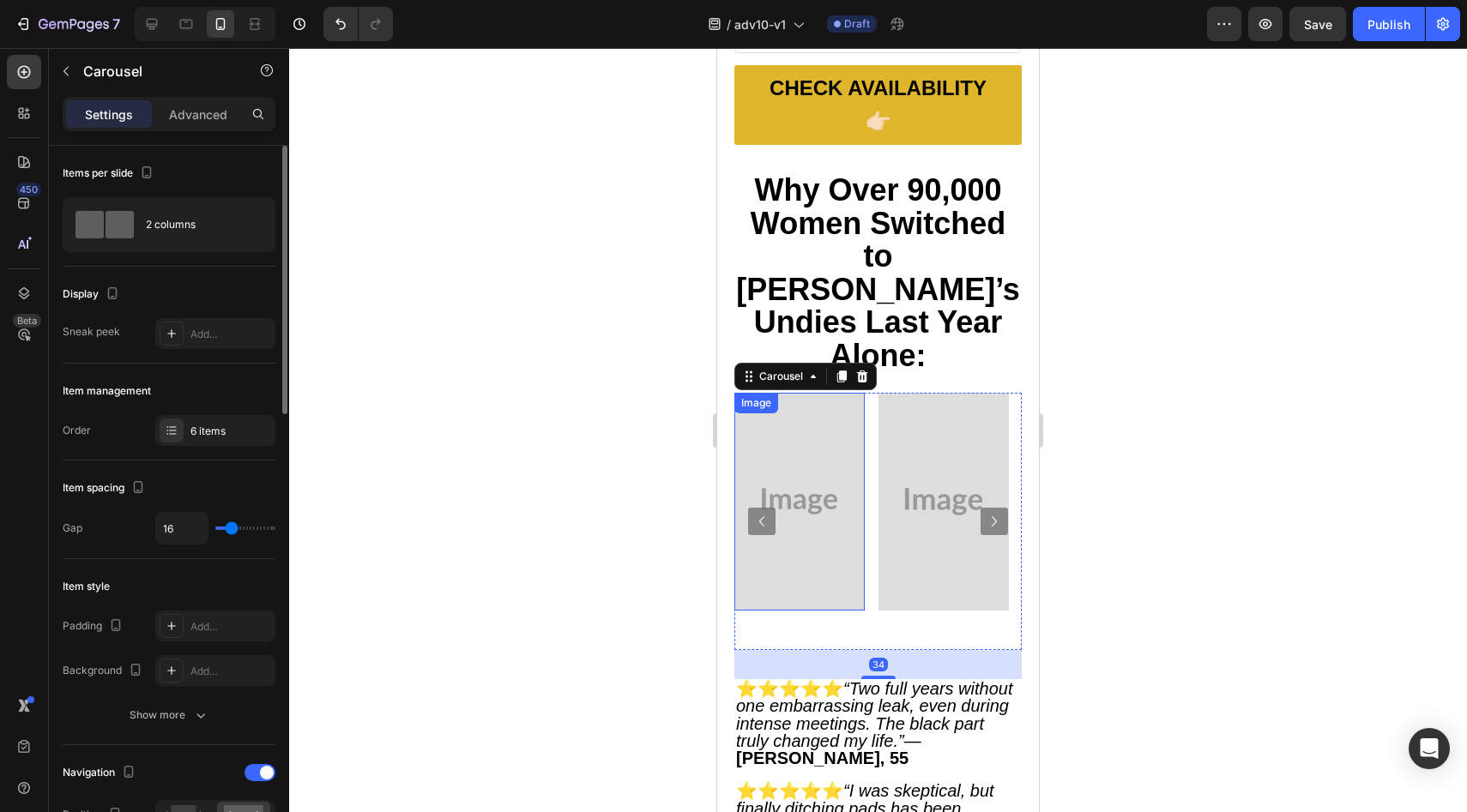
click at [787, 401] on img at bounding box center [799, 501] width 130 height 217
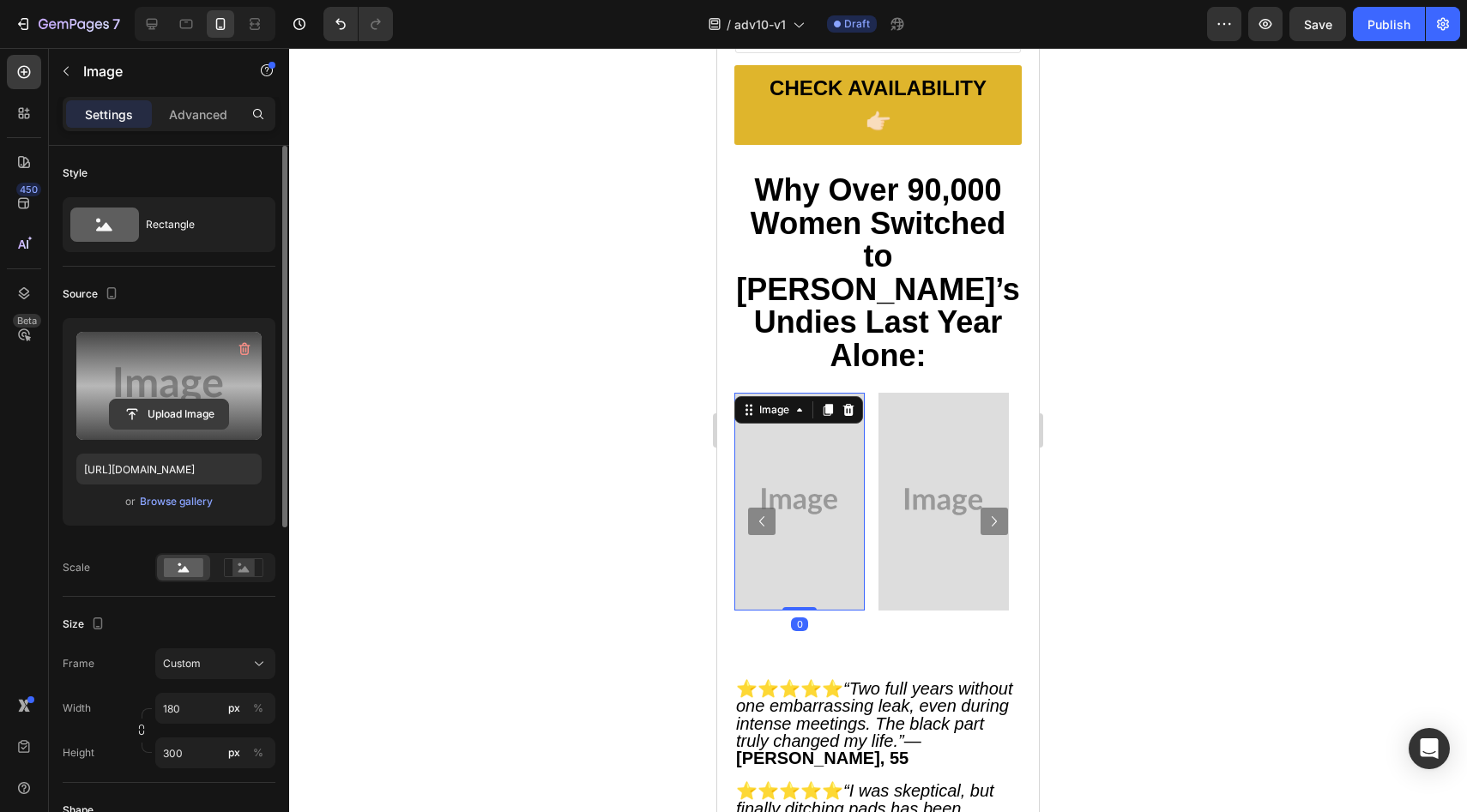
click at [159, 406] on input "file" at bounding box center [169, 414] width 119 height 29
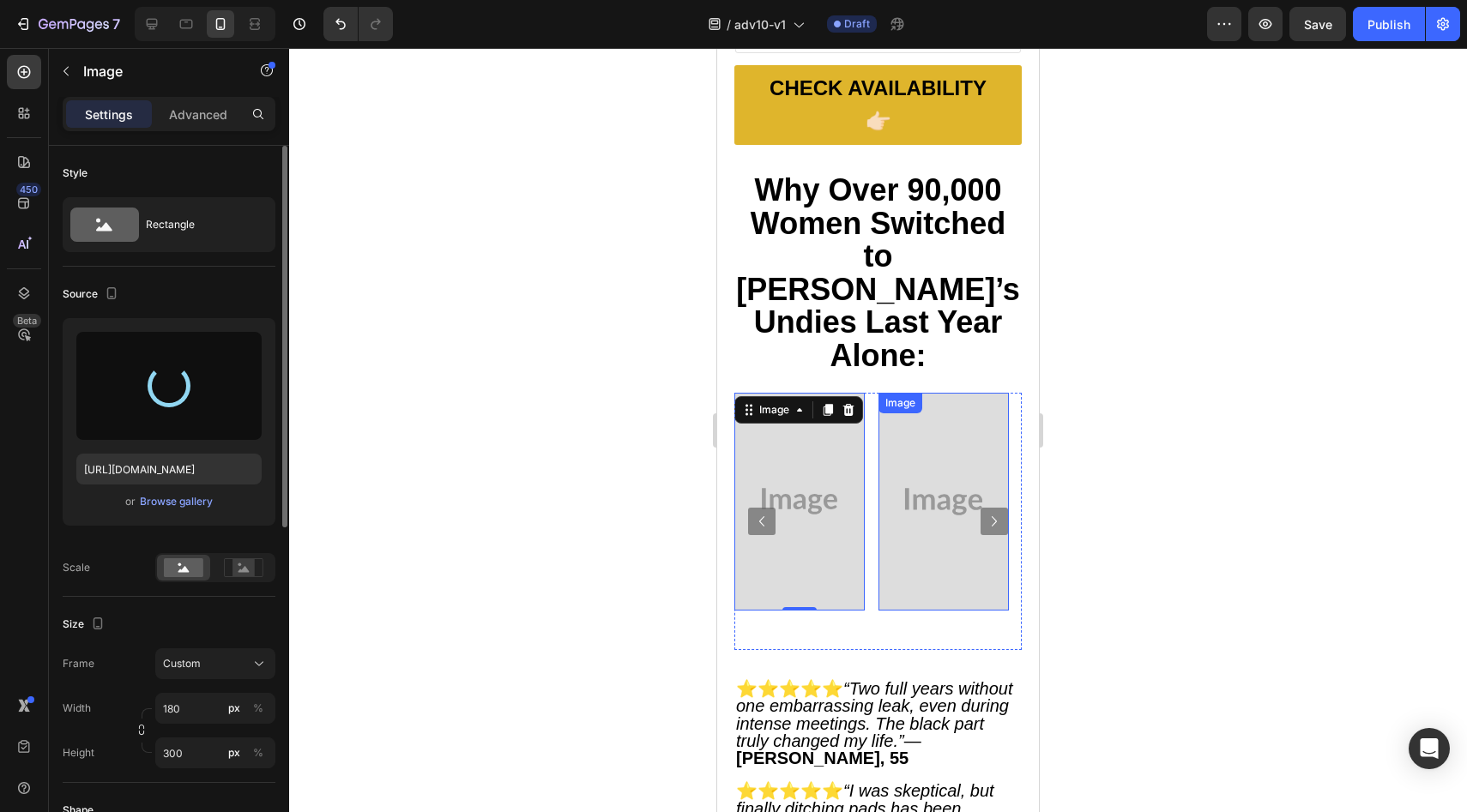
type input "https://cdn.shopify.com/s/files/1/0709/5353/3618/files/gempages_567420980318700…"
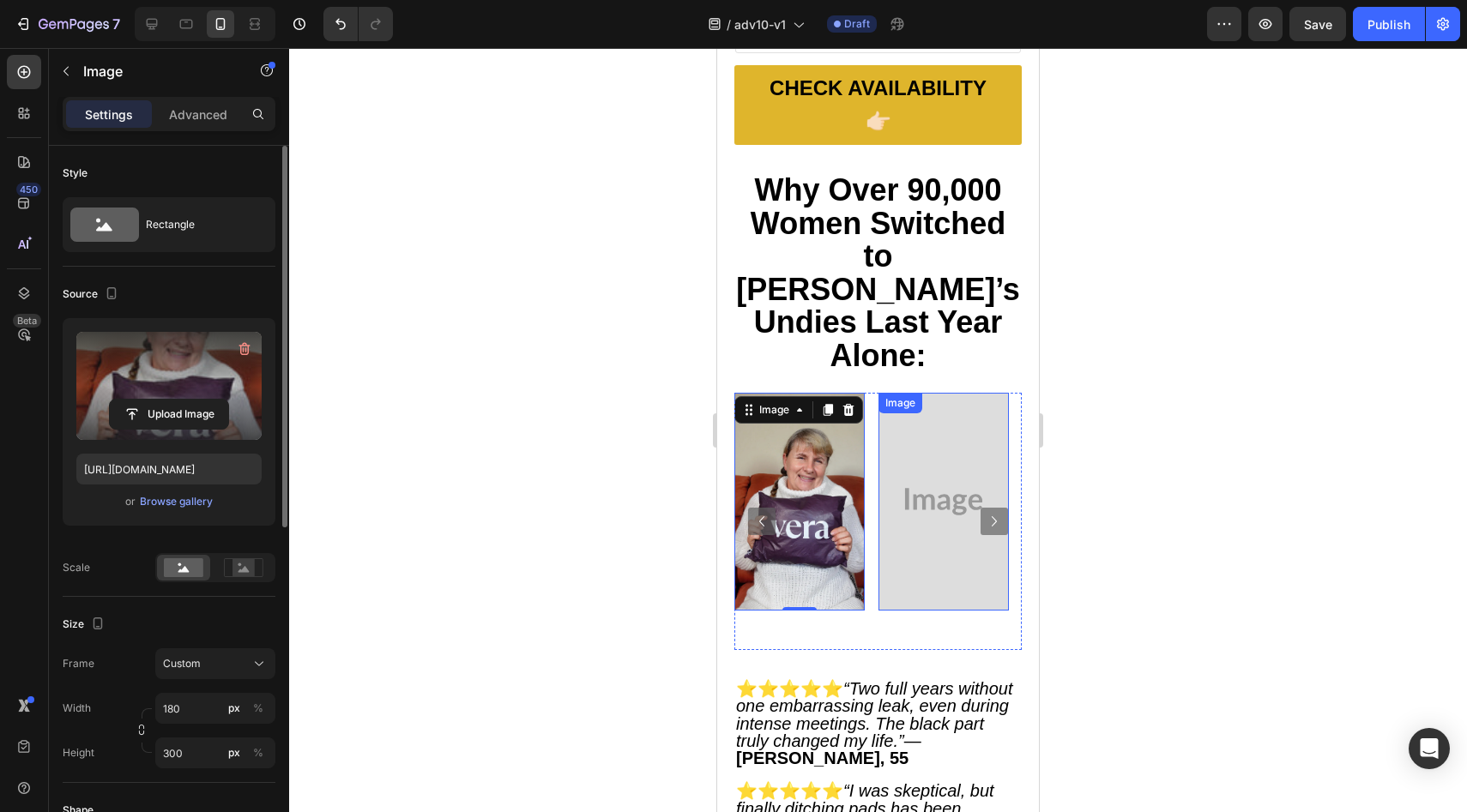
click at [902, 416] on img at bounding box center [944, 501] width 130 height 217
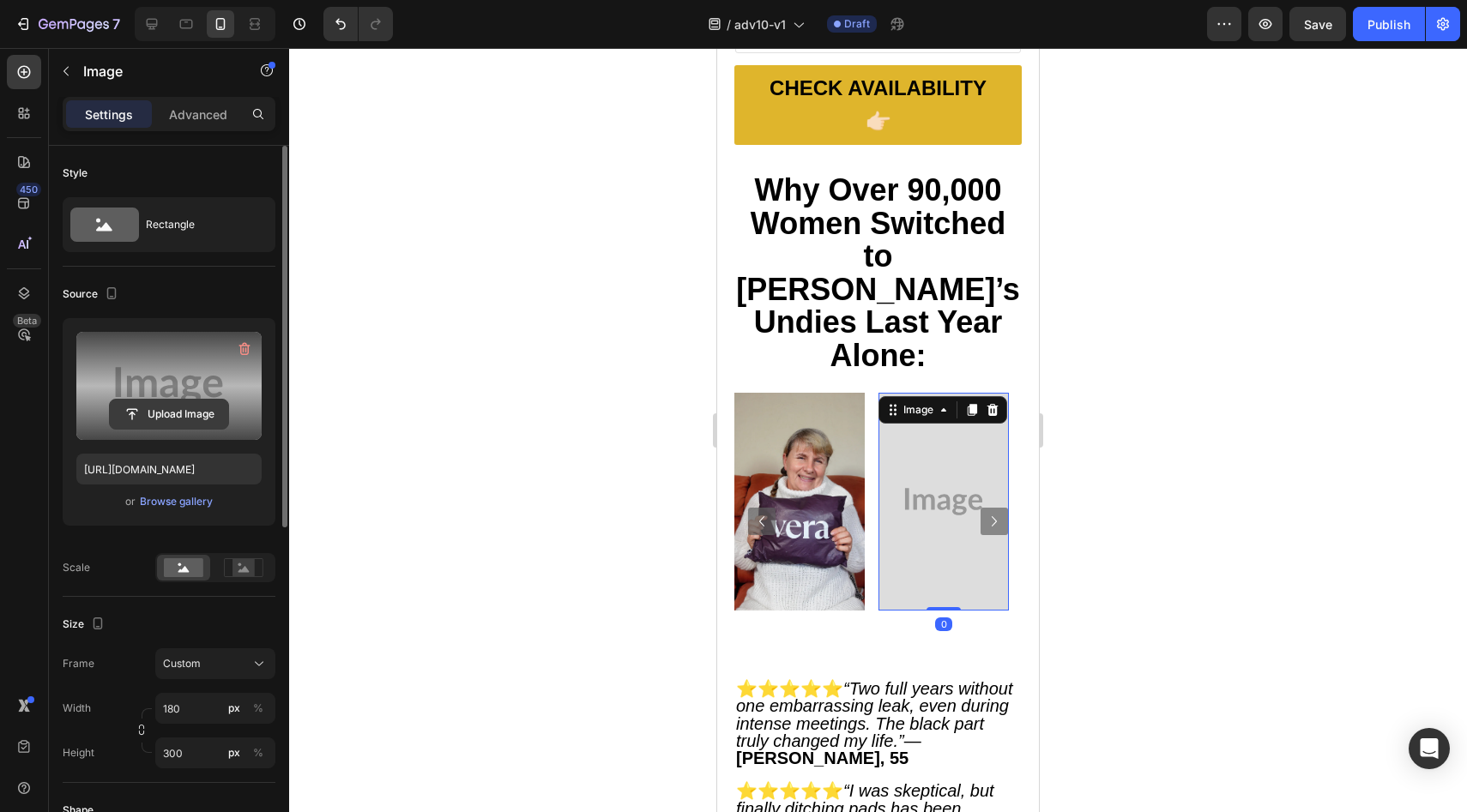
click at [174, 417] on input "file" at bounding box center [169, 414] width 119 height 29
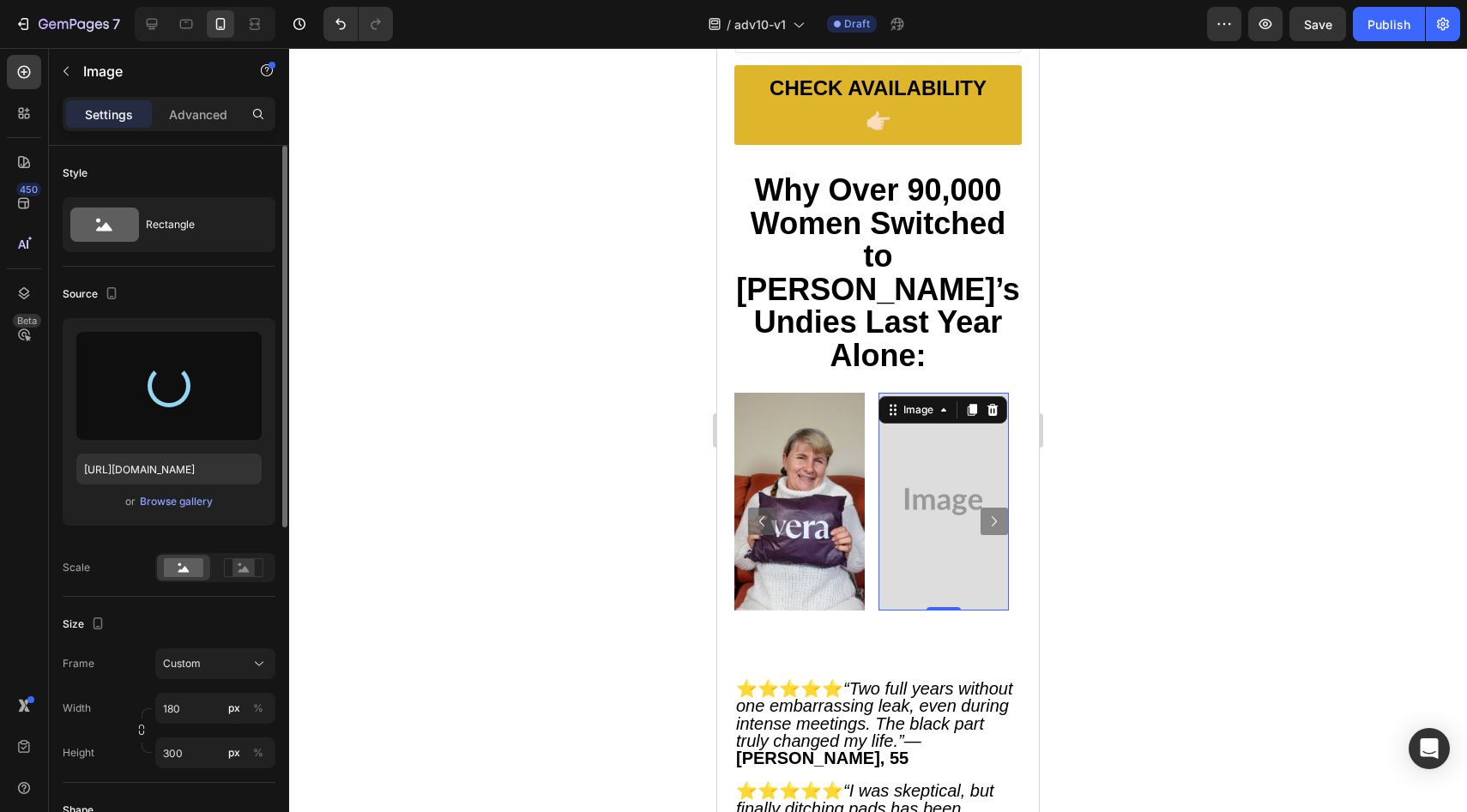
type input "https://cdn.shopify.com/s/files/1/0709/5353/3618/files/gempages_567420980318700…"
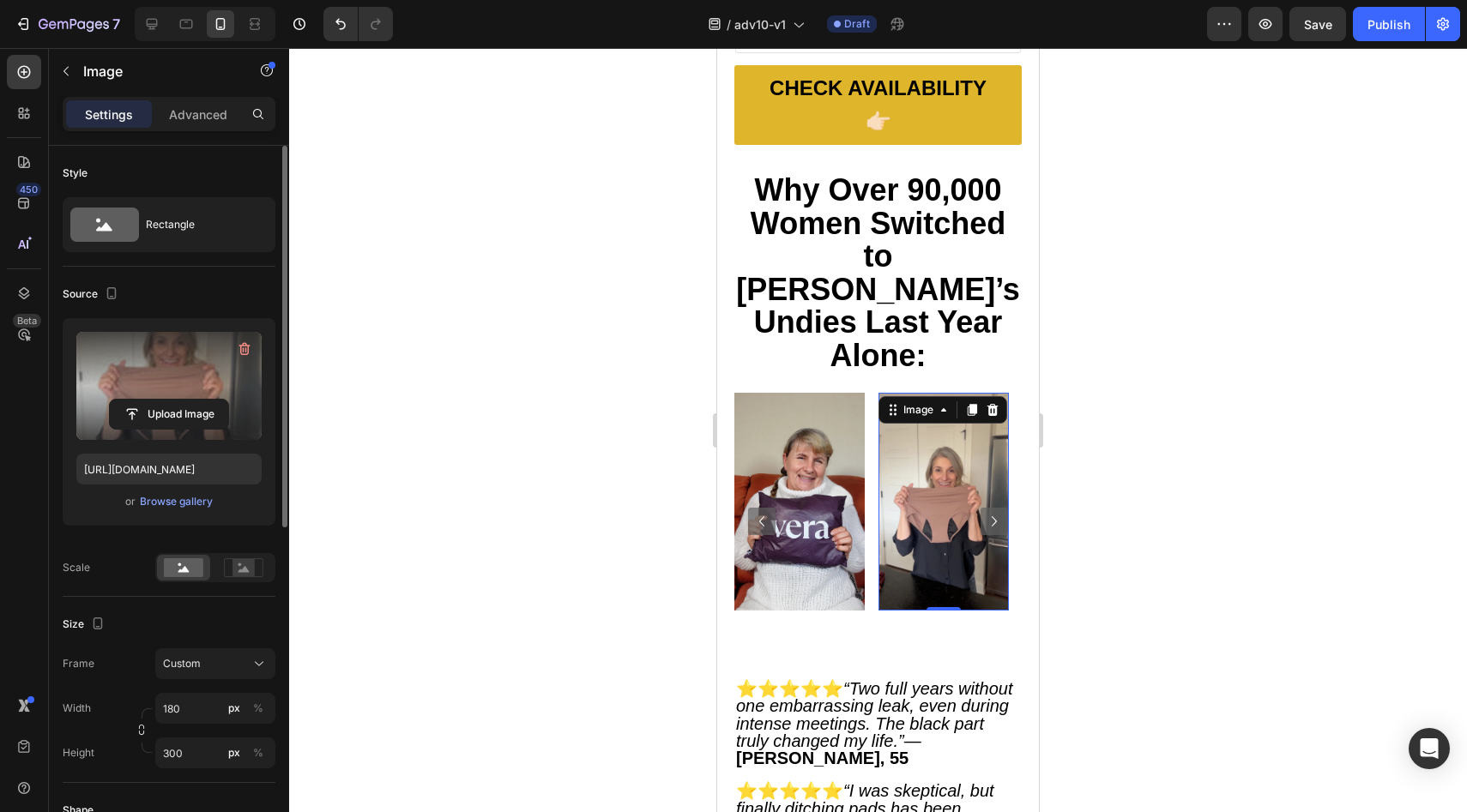
click at [984, 511] on icon "Carousel Next Arrow" at bounding box center [993, 521] width 21 height 21
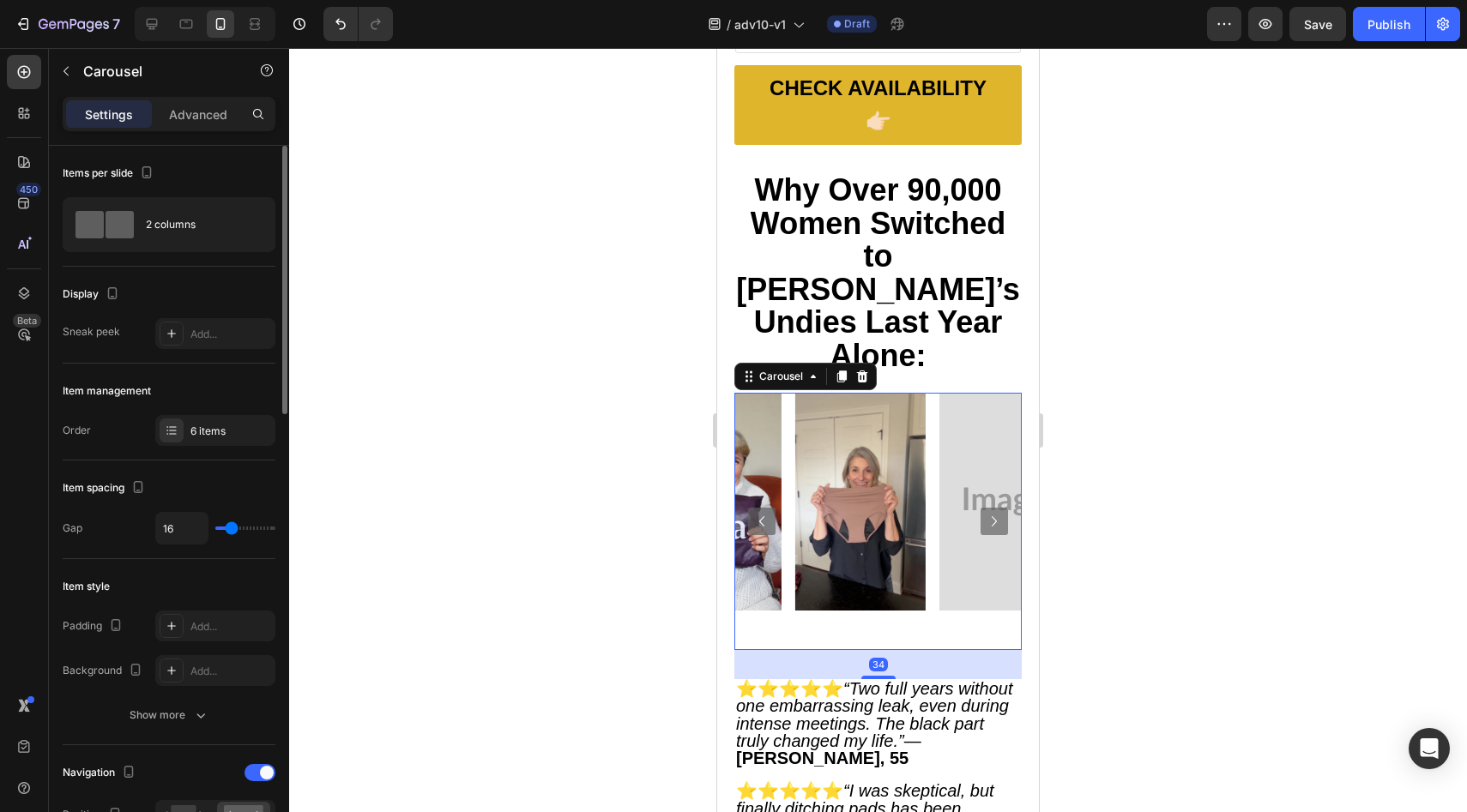
click at [984, 511] on icon "Carousel Next Arrow" at bounding box center [993, 521] width 21 height 21
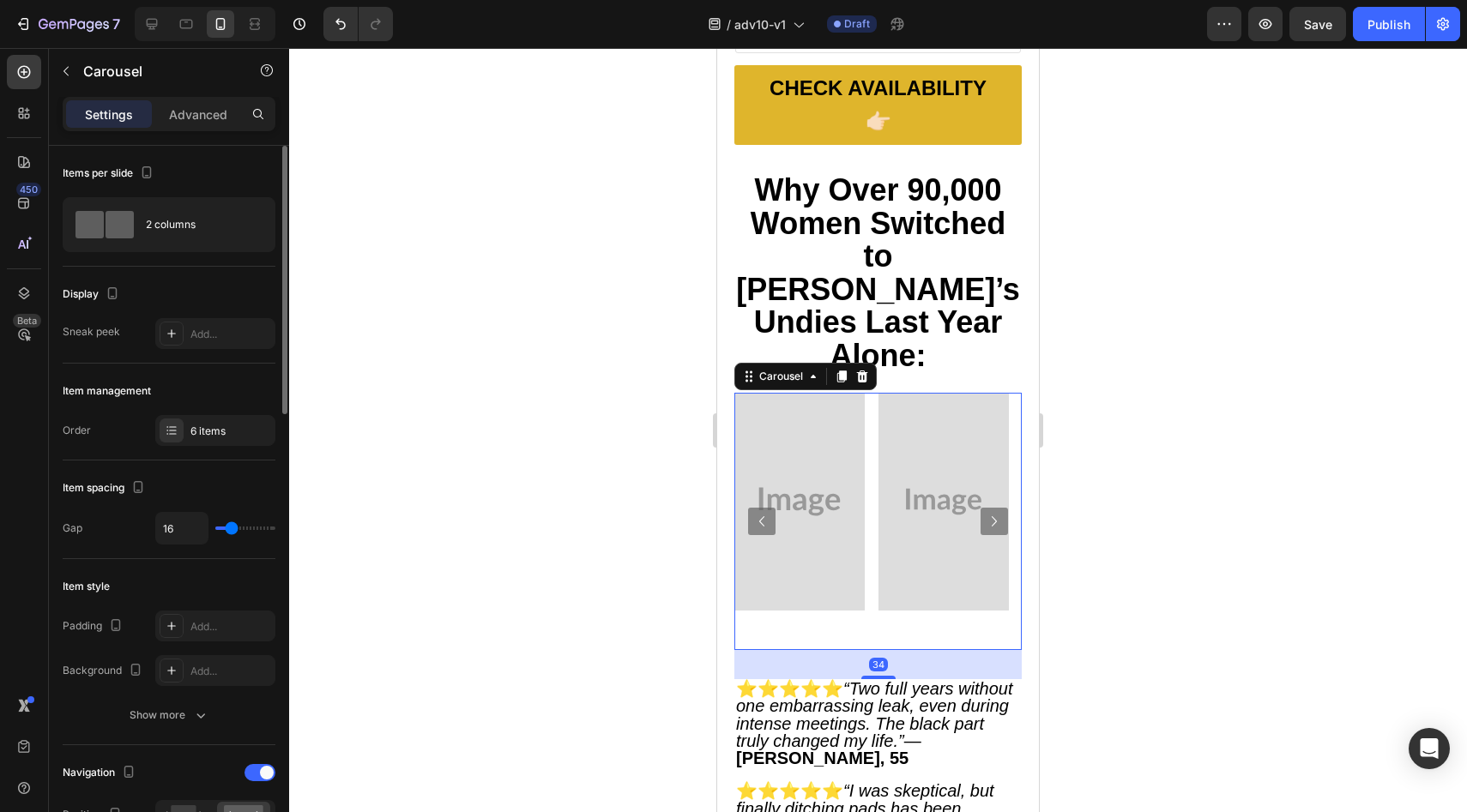
click at [981, 508] on button "Carousel Next Arrow" at bounding box center [994, 521] width 28 height 28
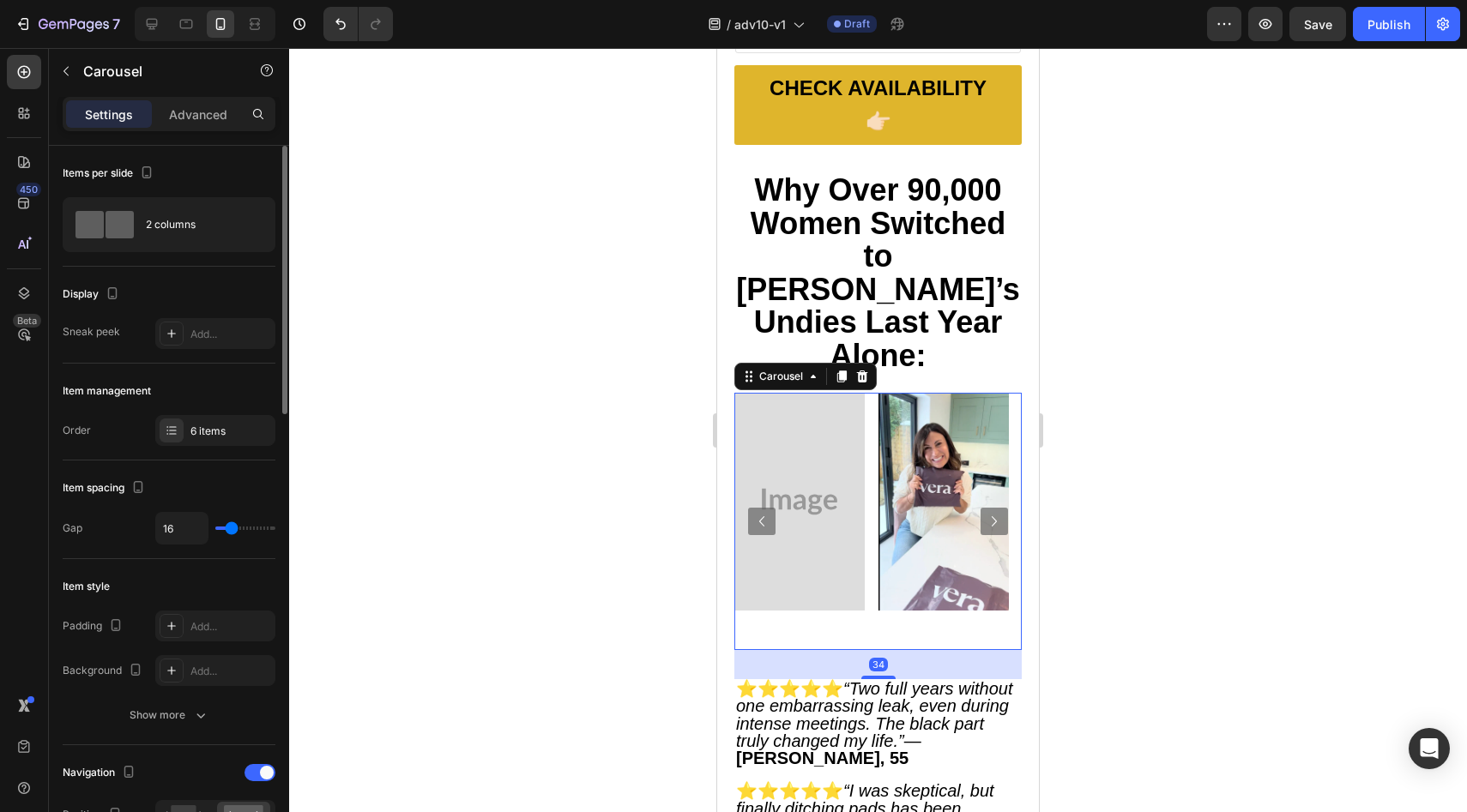
click at [981, 508] on button "Carousel Next Arrow" at bounding box center [994, 521] width 28 height 28
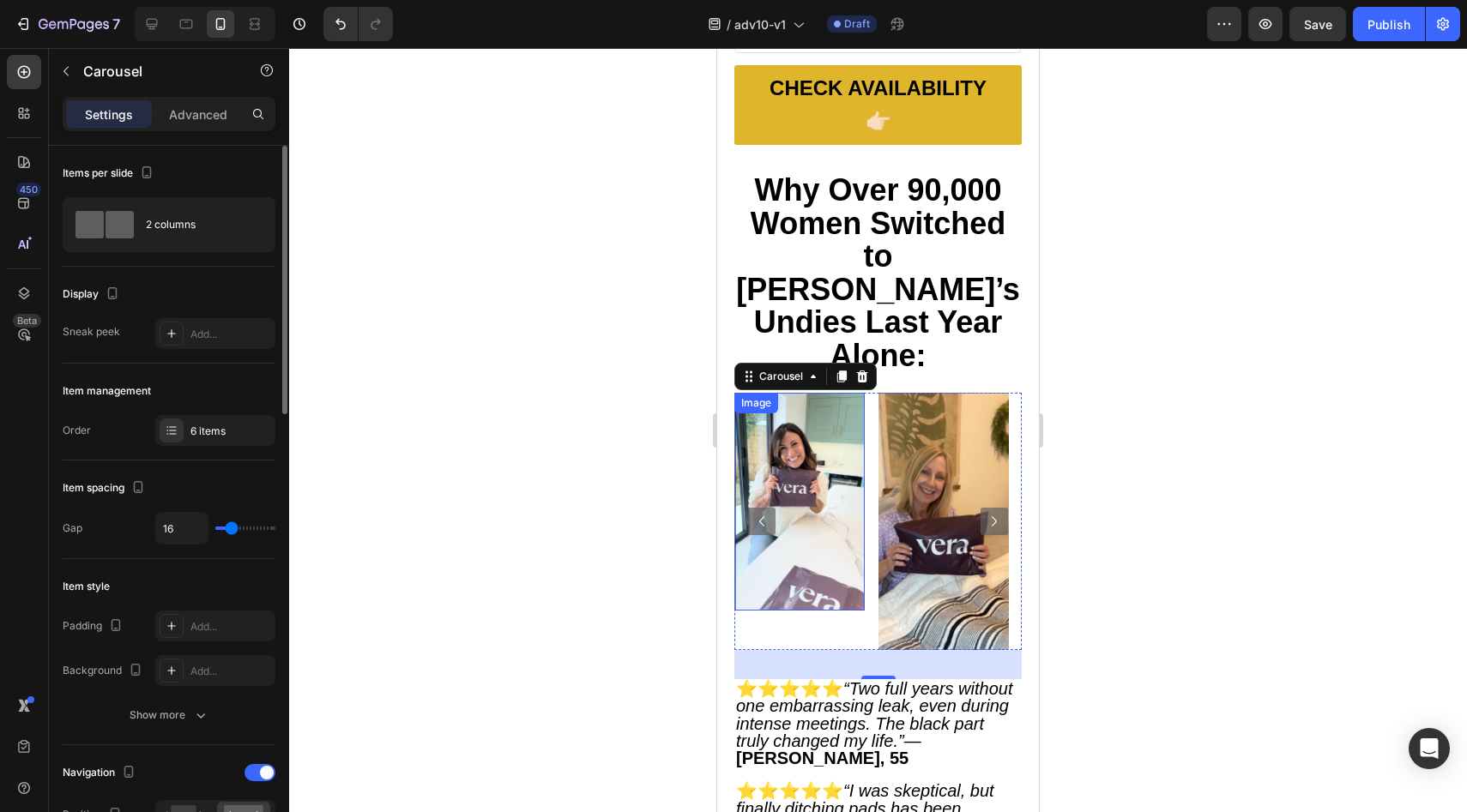
click at [767, 511] on icon "Carousel Back Arrow" at bounding box center [762, 521] width 21 height 21
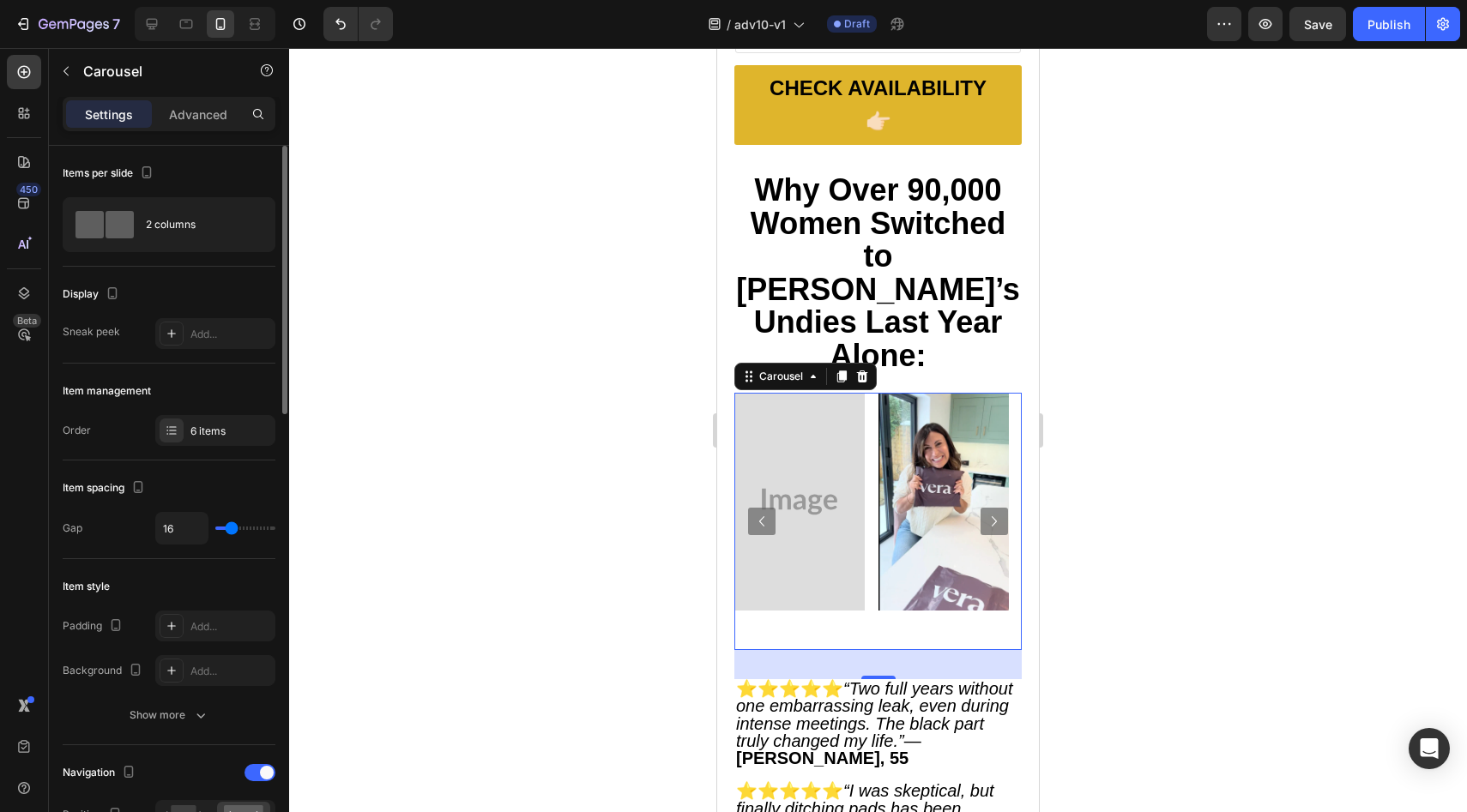
click at [767, 511] on icon "Carousel Back Arrow" at bounding box center [762, 521] width 21 height 21
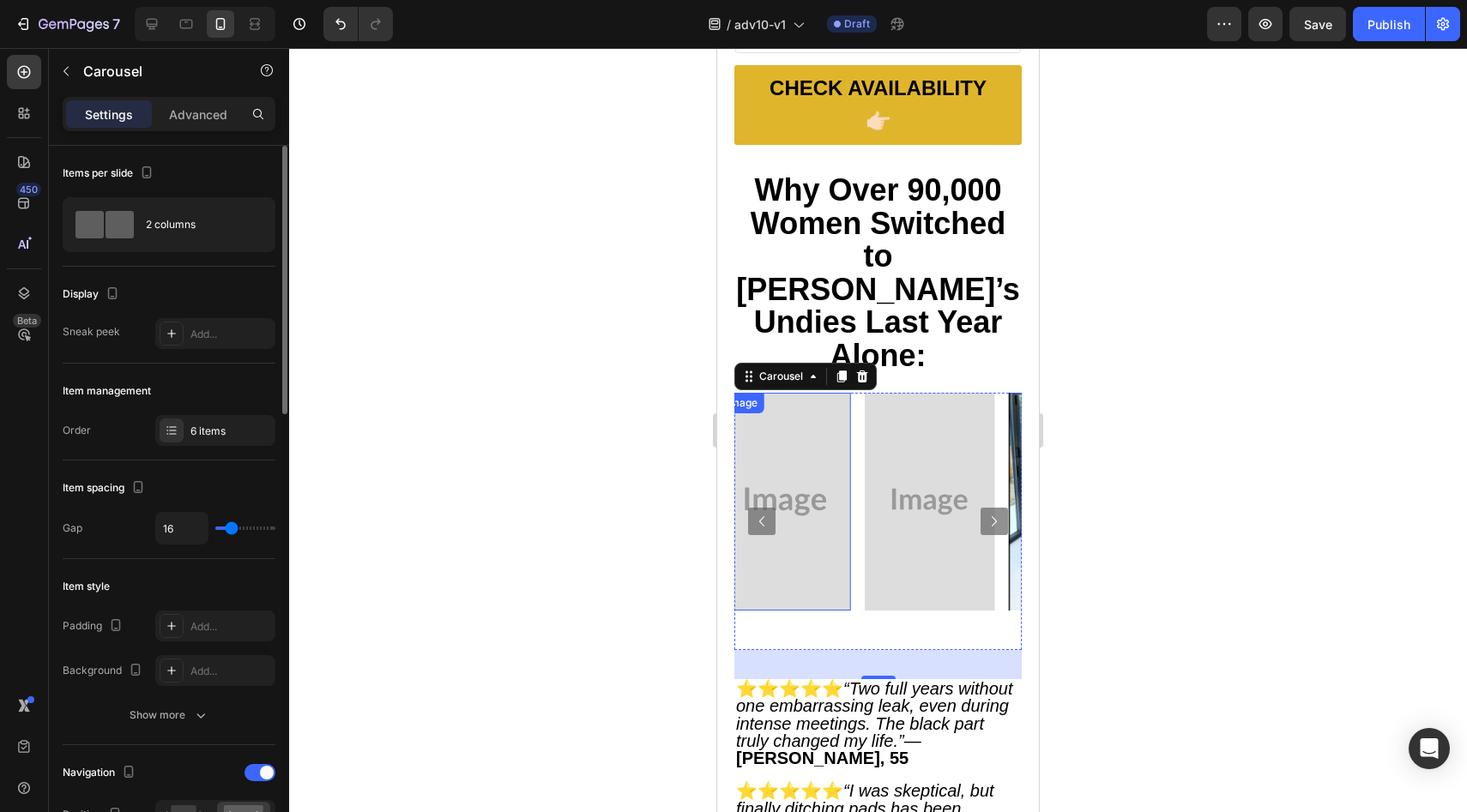
click at [842, 418] on img at bounding box center [786, 501] width 130 height 217
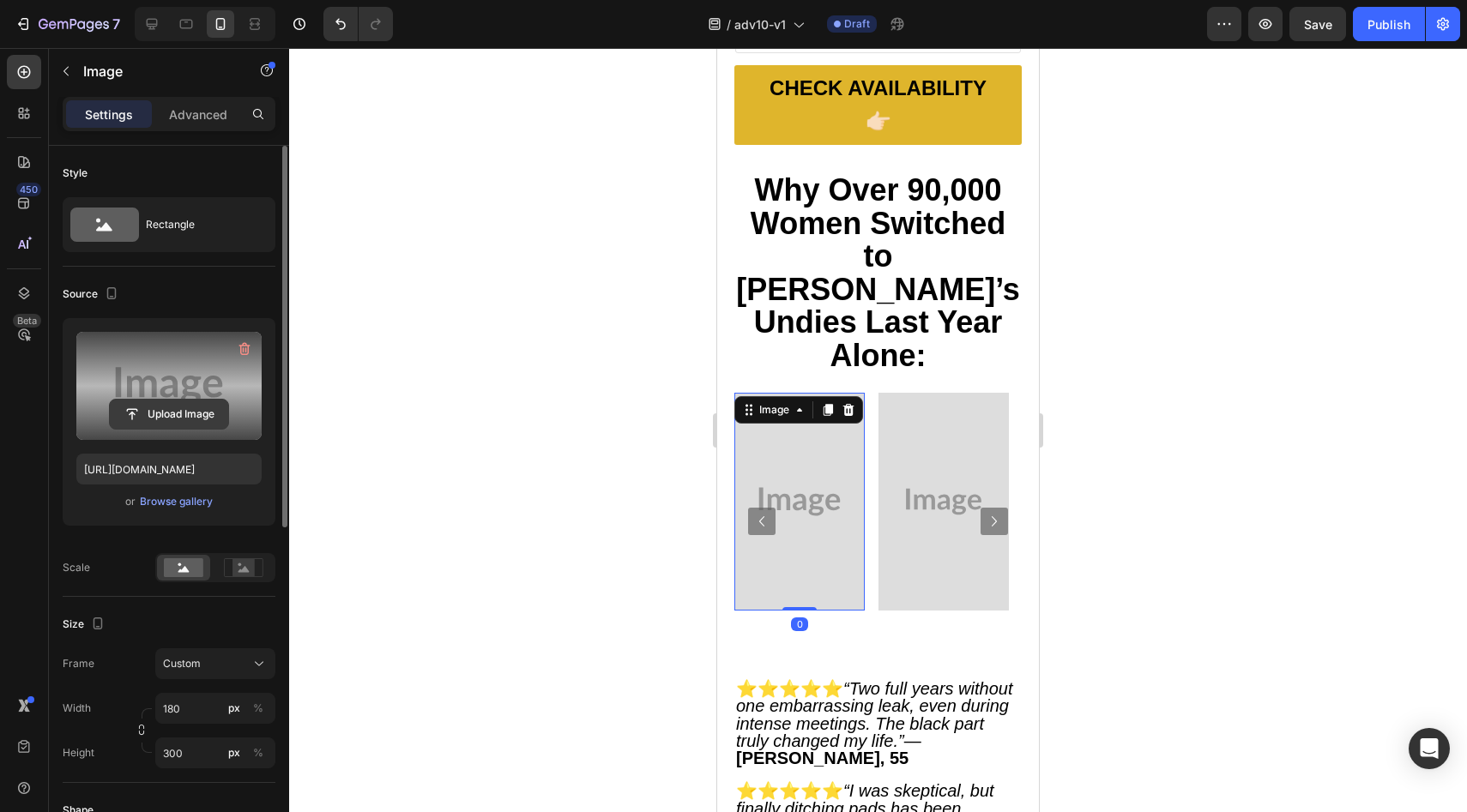
click at [191, 417] on input "file" at bounding box center [169, 414] width 119 height 29
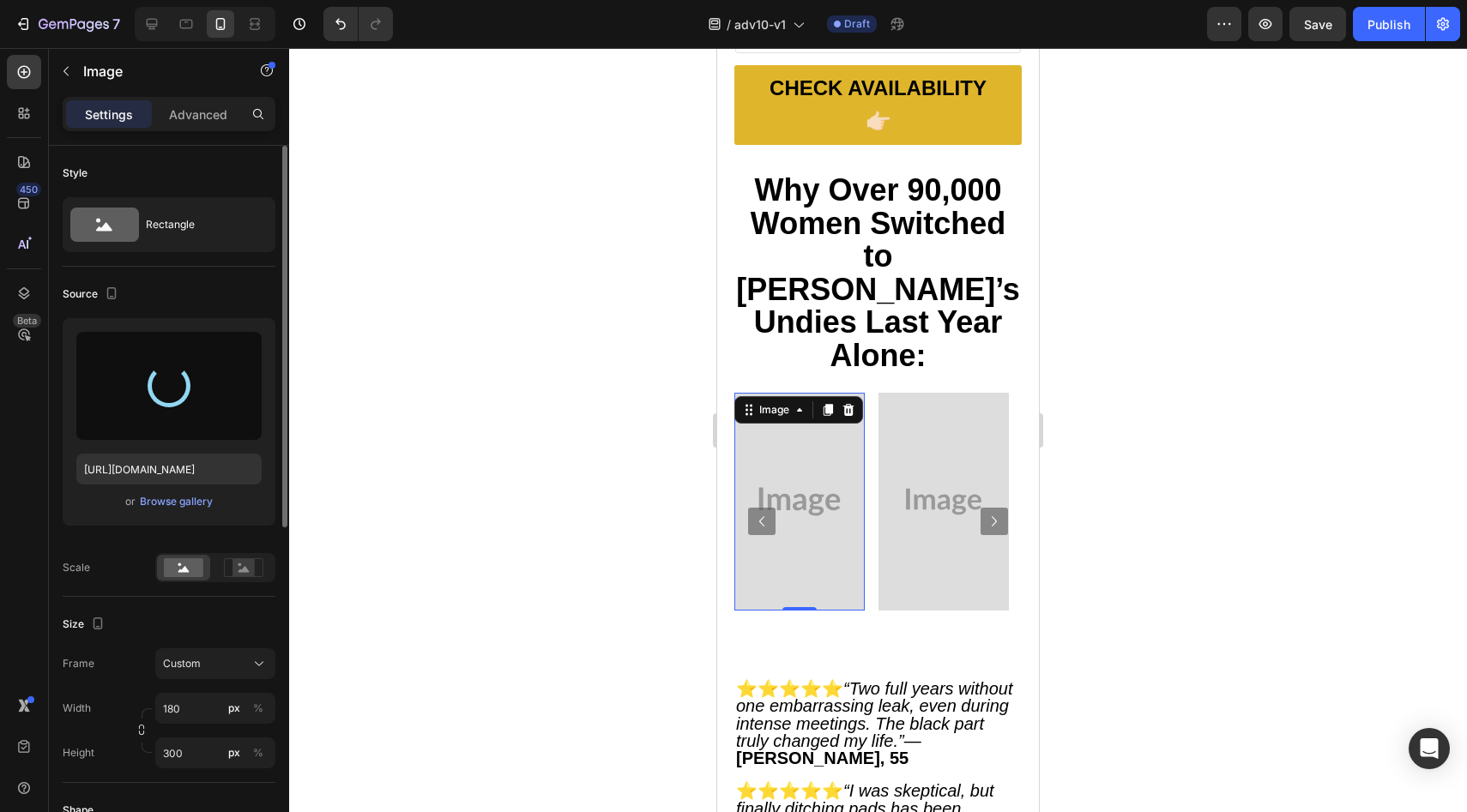
type input "https://cdn.shopify.com/s/files/1/0709/5353/3618/files/gempages_567420980318700…"
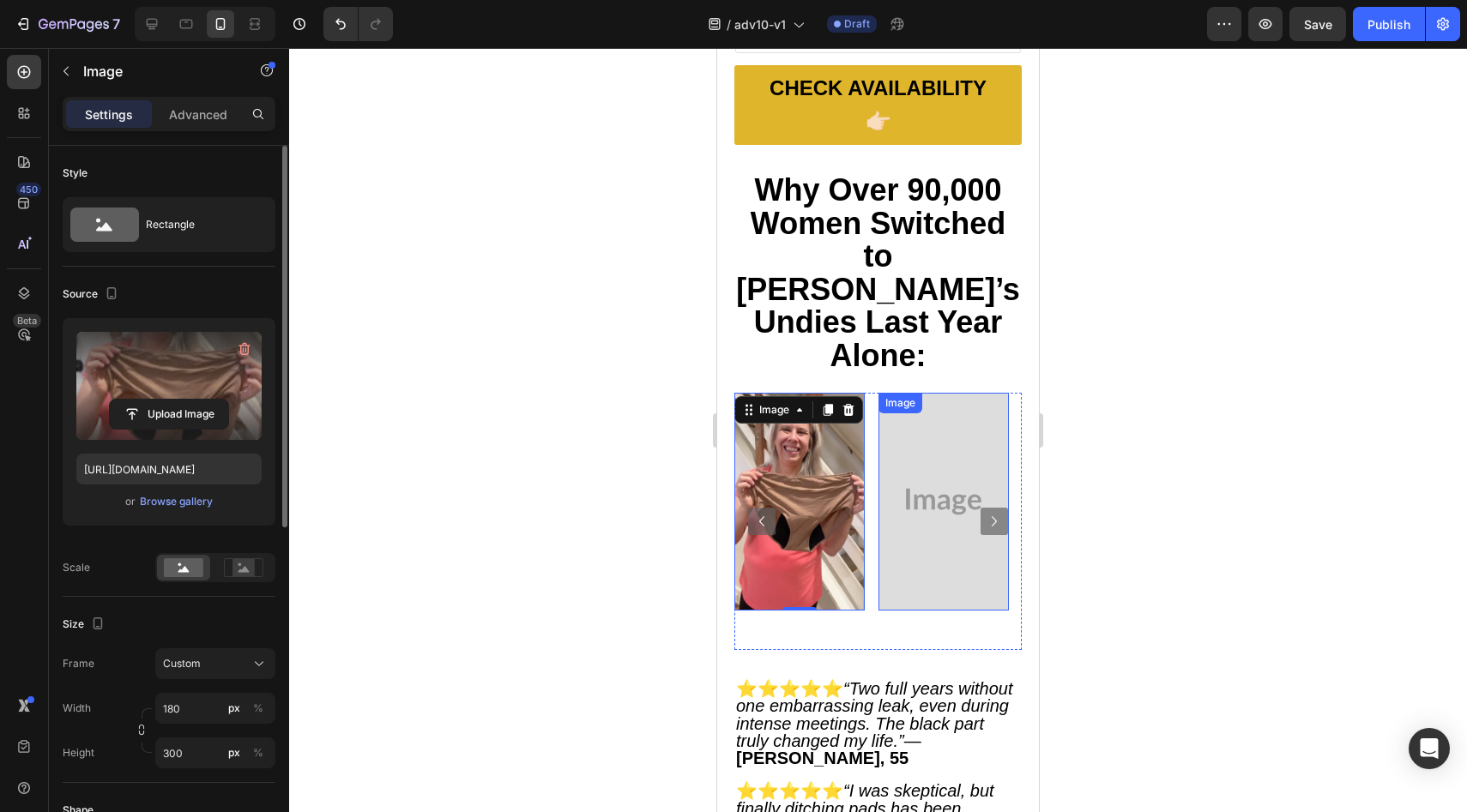
click at [902, 429] on img at bounding box center [944, 501] width 130 height 217
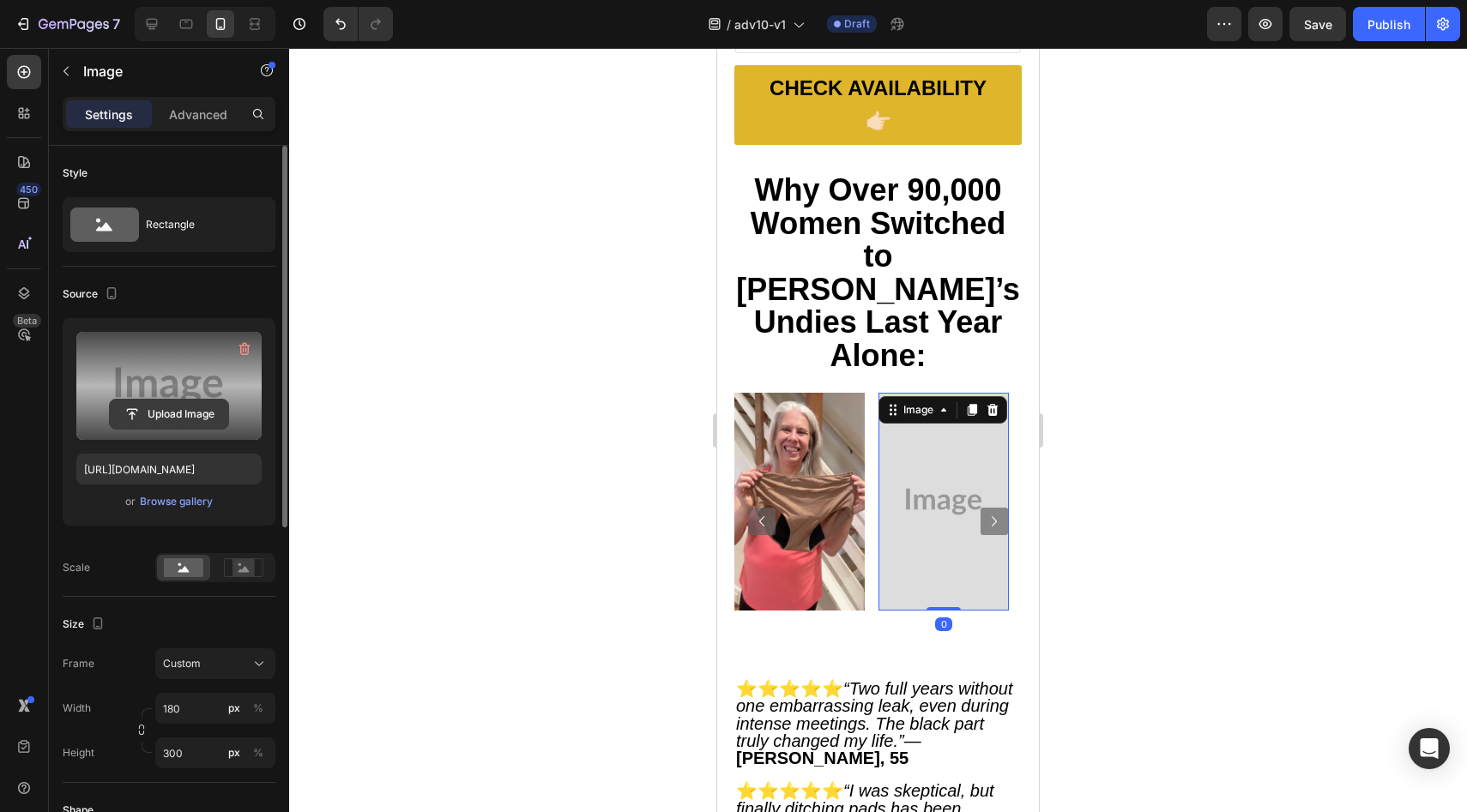
click at [175, 419] on input "file" at bounding box center [169, 414] width 119 height 29
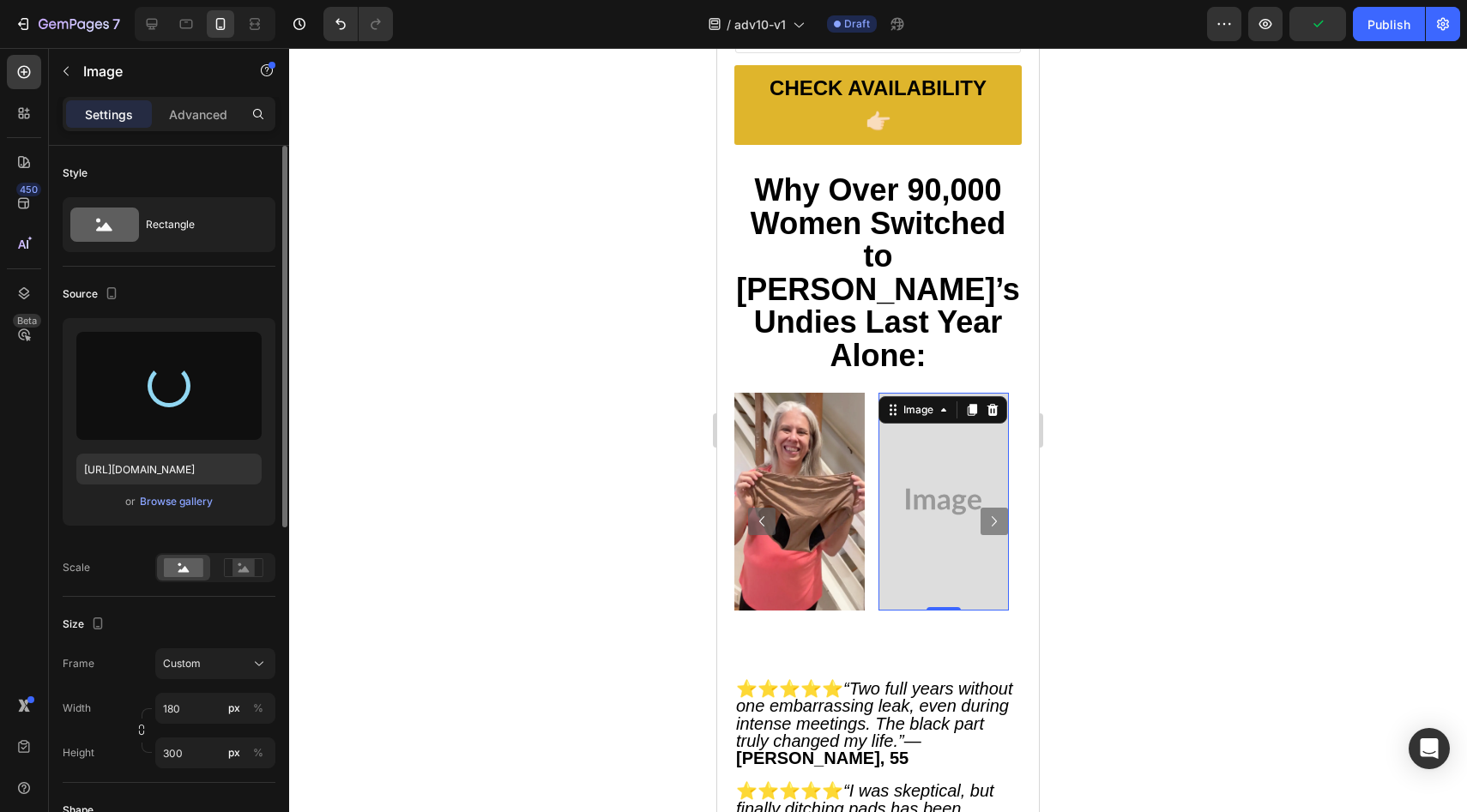
type input "https://cdn.shopify.com/s/files/1/0709/5353/3618/files/gempages_567420980318700…"
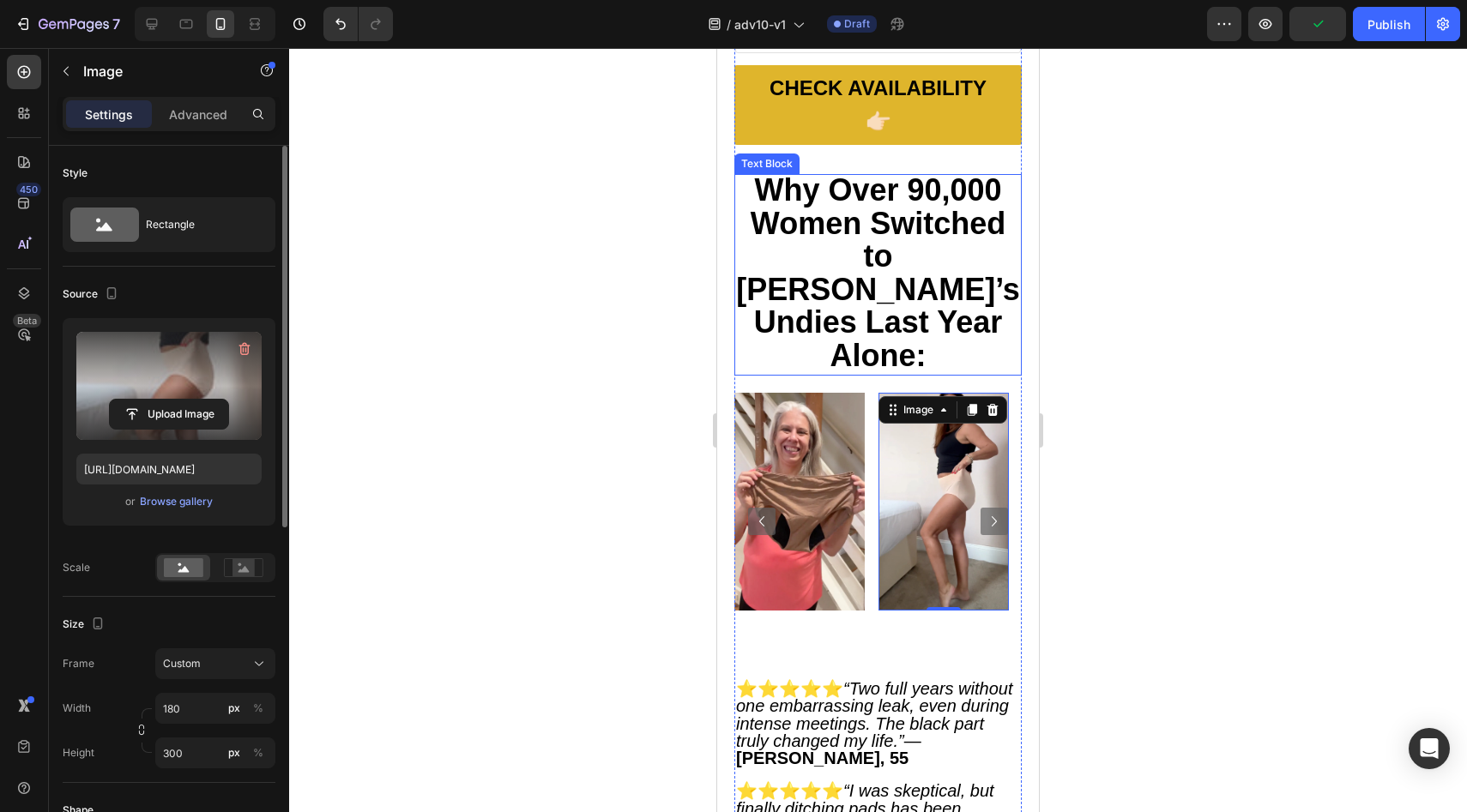
click at [842, 234] on strong "Why Over 90,000 Women Switched to Vera’s Undies Last Year Alone:" at bounding box center [878, 272] width 284 height 201
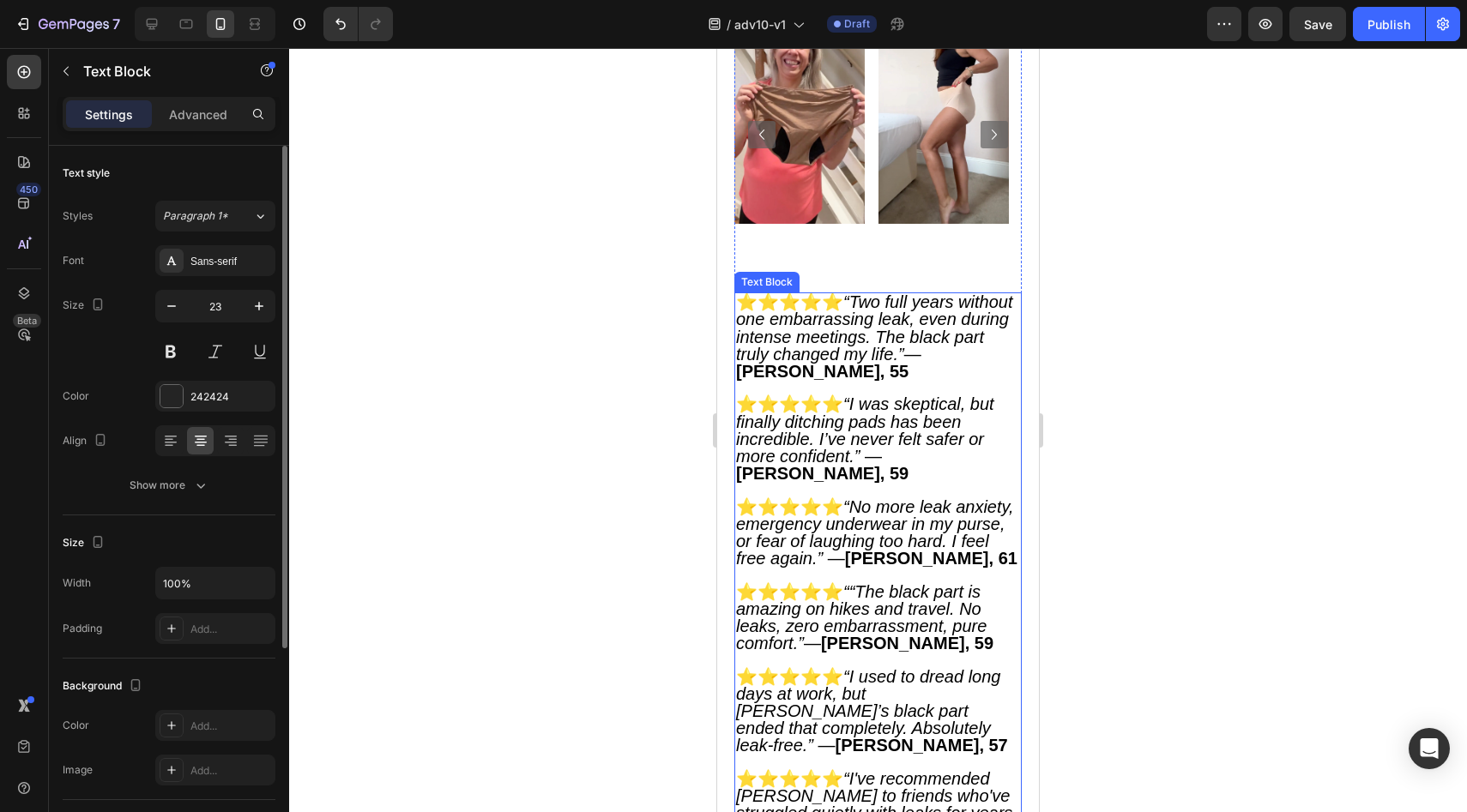
scroll to position [8924, 0]
click at [872, 154] on div "Image Image Image Image Image Image" at bounding box center [878, 134] width 287 height 258
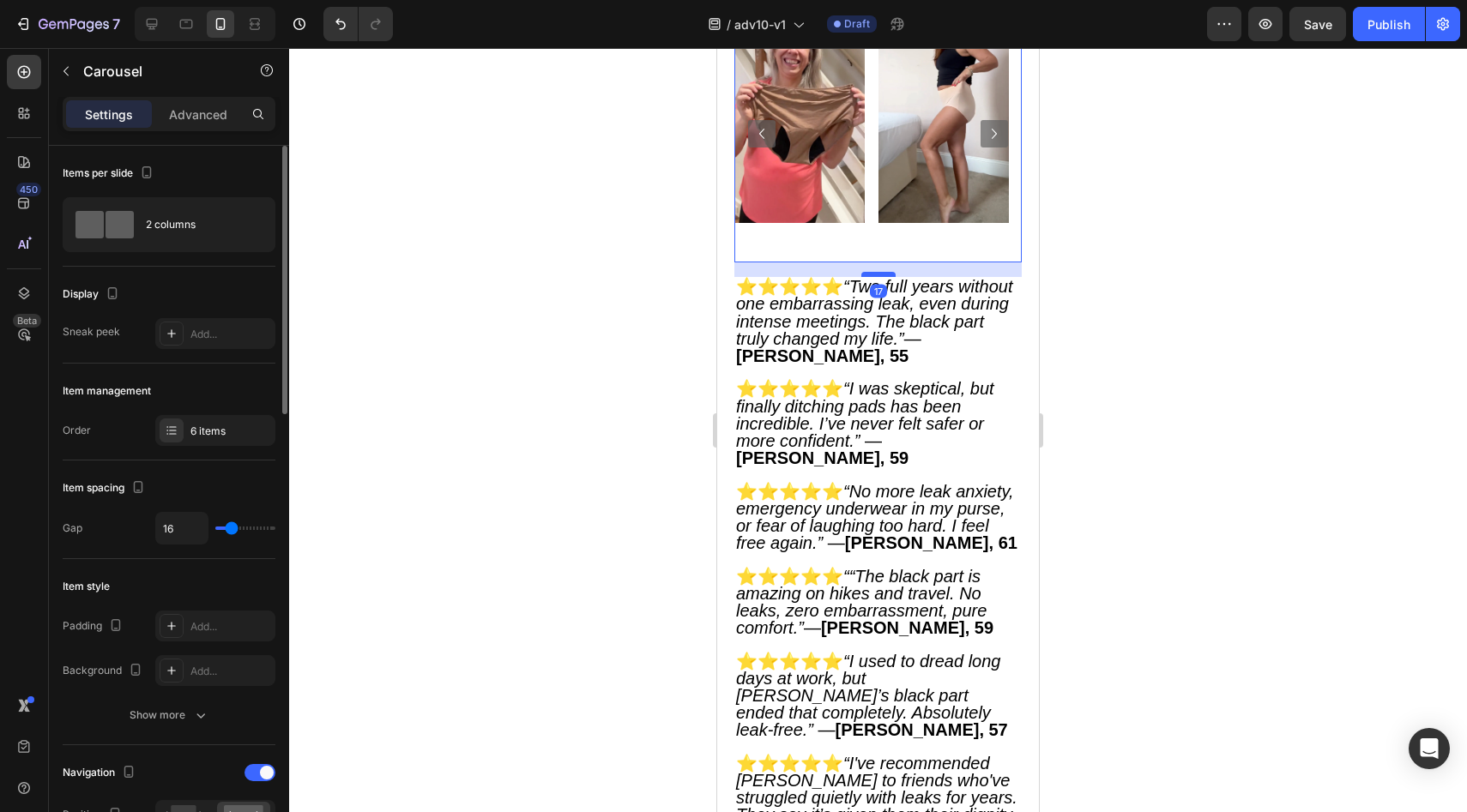
drag, startPoint x: 871, startPoint y: 195, endPoint x: 871, endPoint y: 181, distance: 14.0
click at [871, 272] on div at bounding box center [878, 275] width 34 height 5
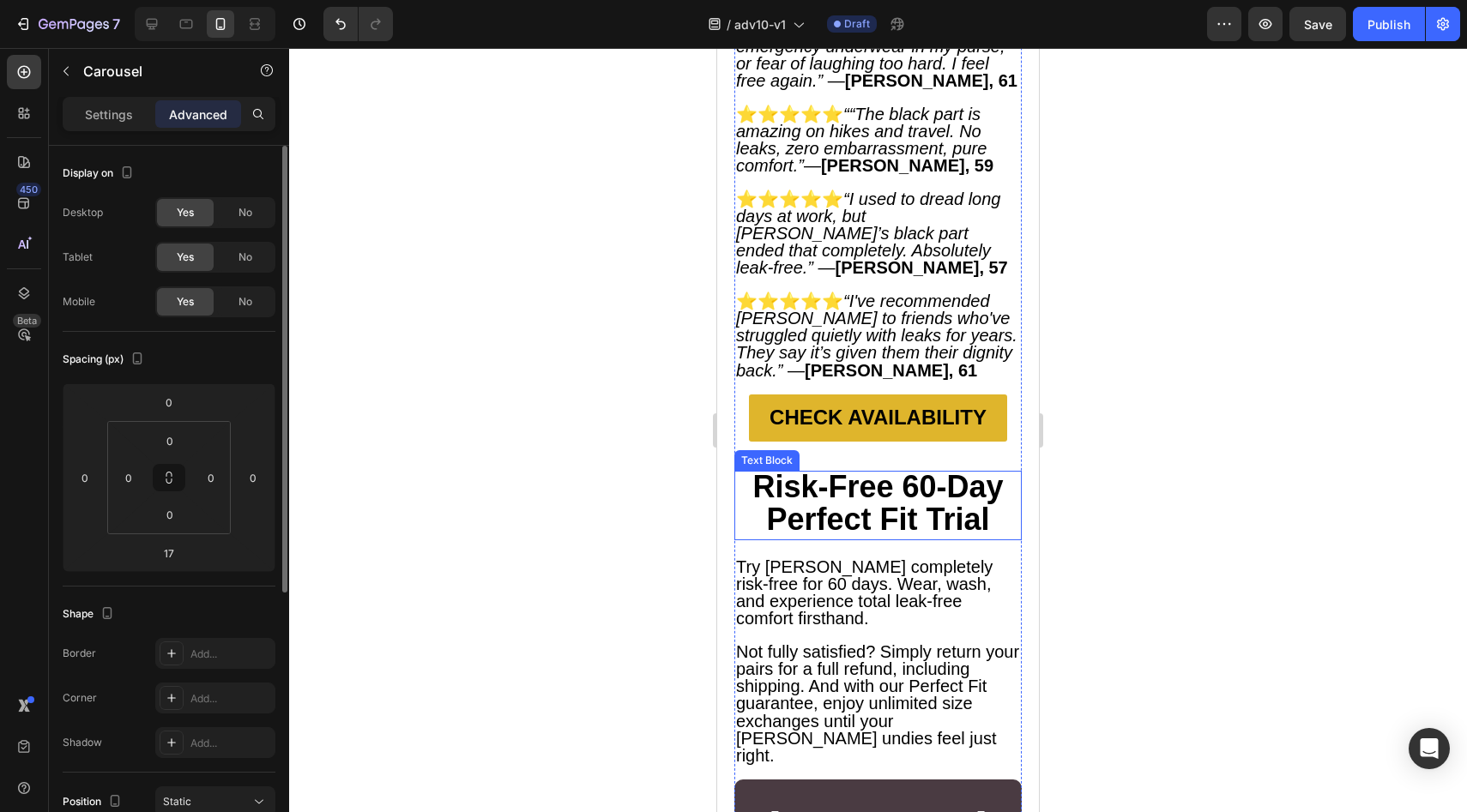
click at [888, 469] on strong "Risk-Free 60-Day Perfect Fit Trial" at bounding box center [878, 503] width 251 height 69
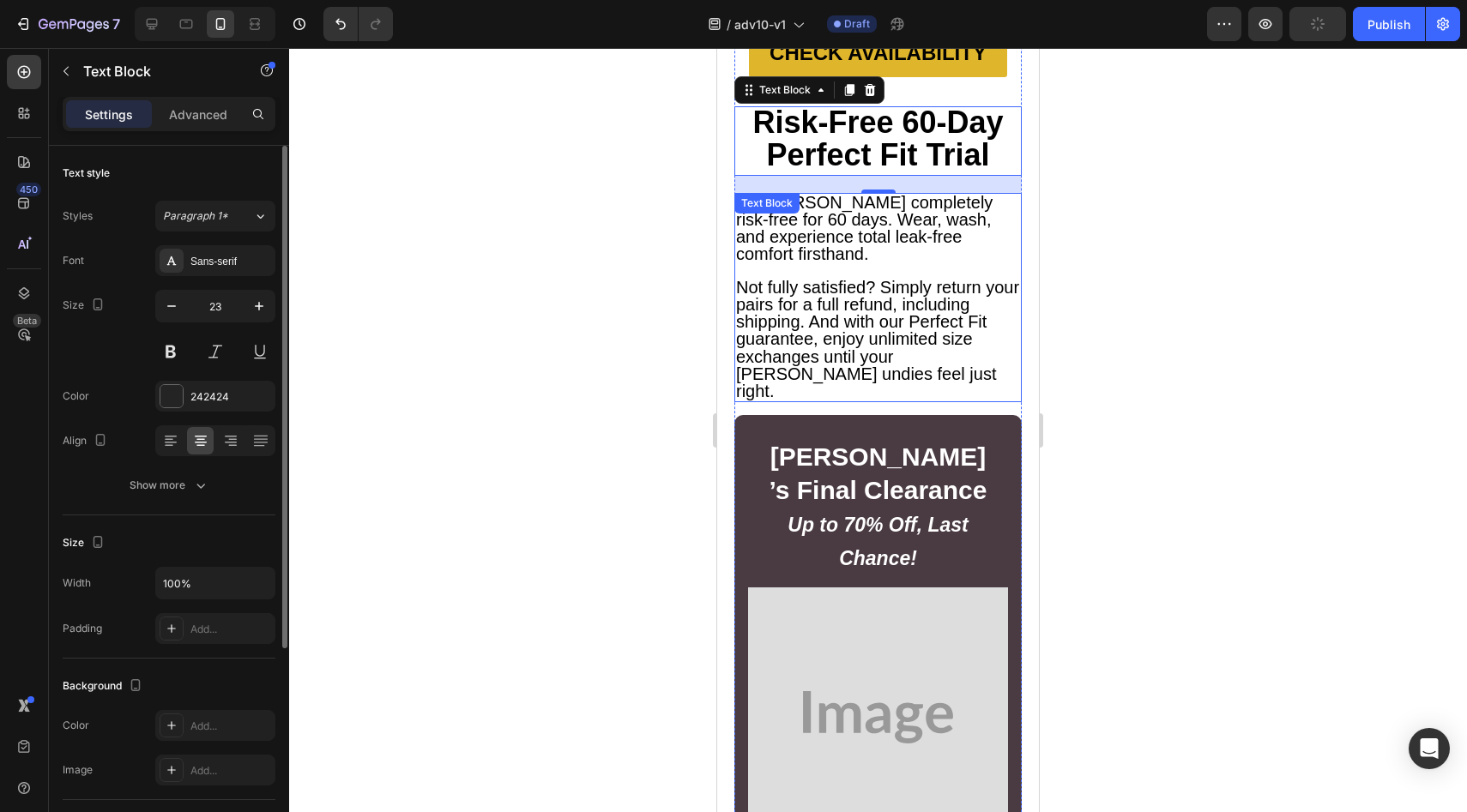
scroll to position [9905, 0]
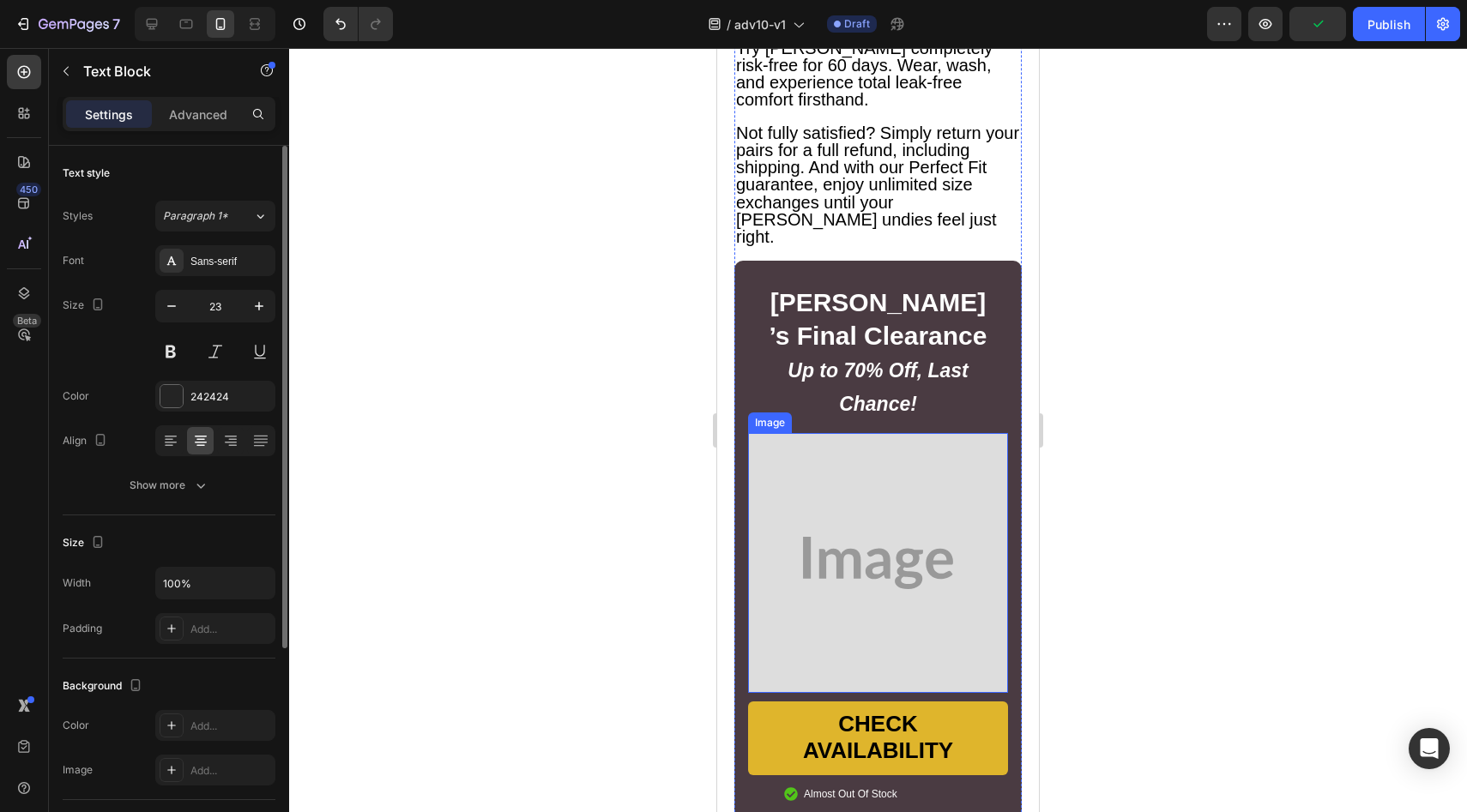
click at [878, 433] on img at bounding box center [878, 562] width 260 height 259
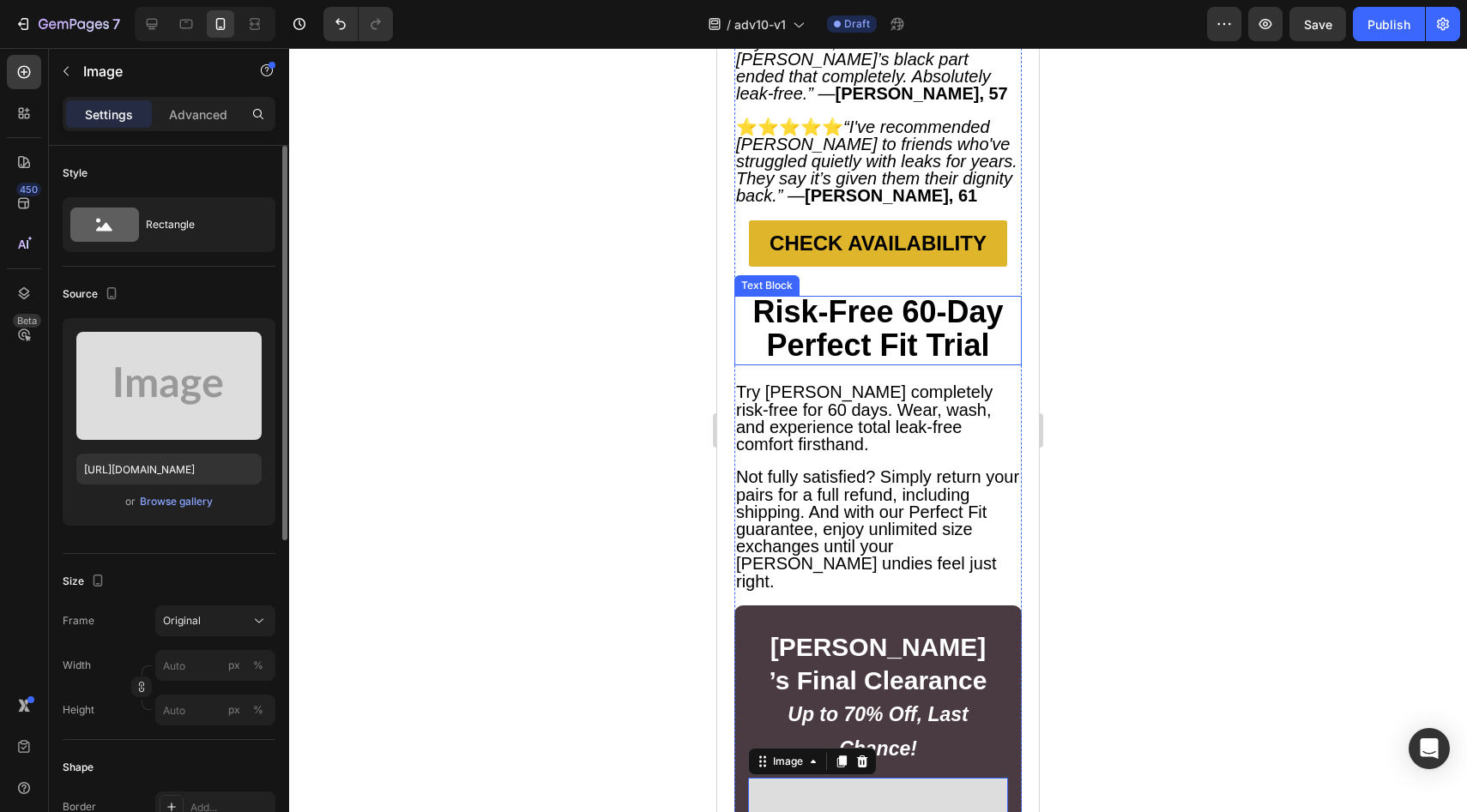
scroll to position [7778, 0]
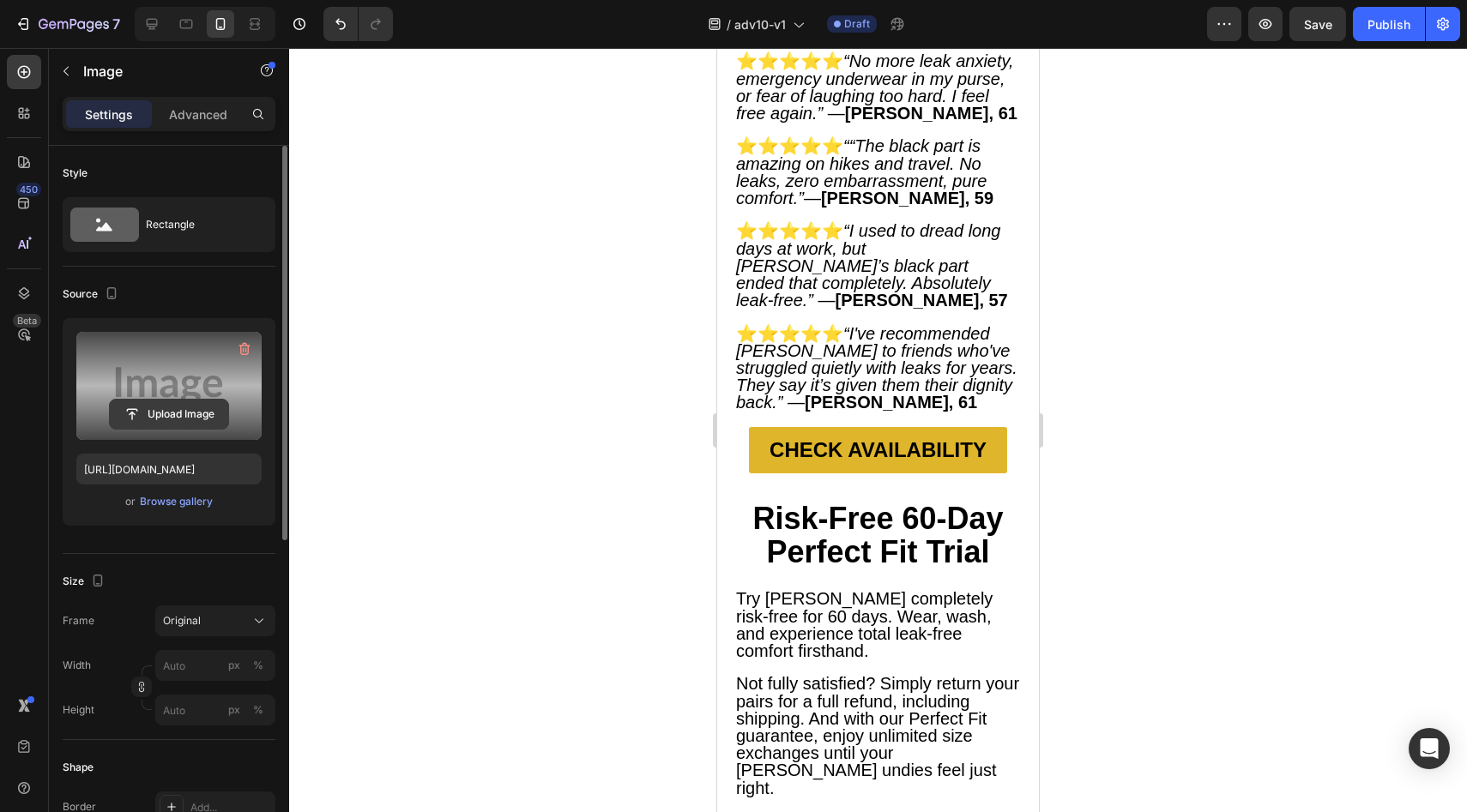
click at [139, 406] on input "file" at bounding box center [169, 414] width 119 height 29
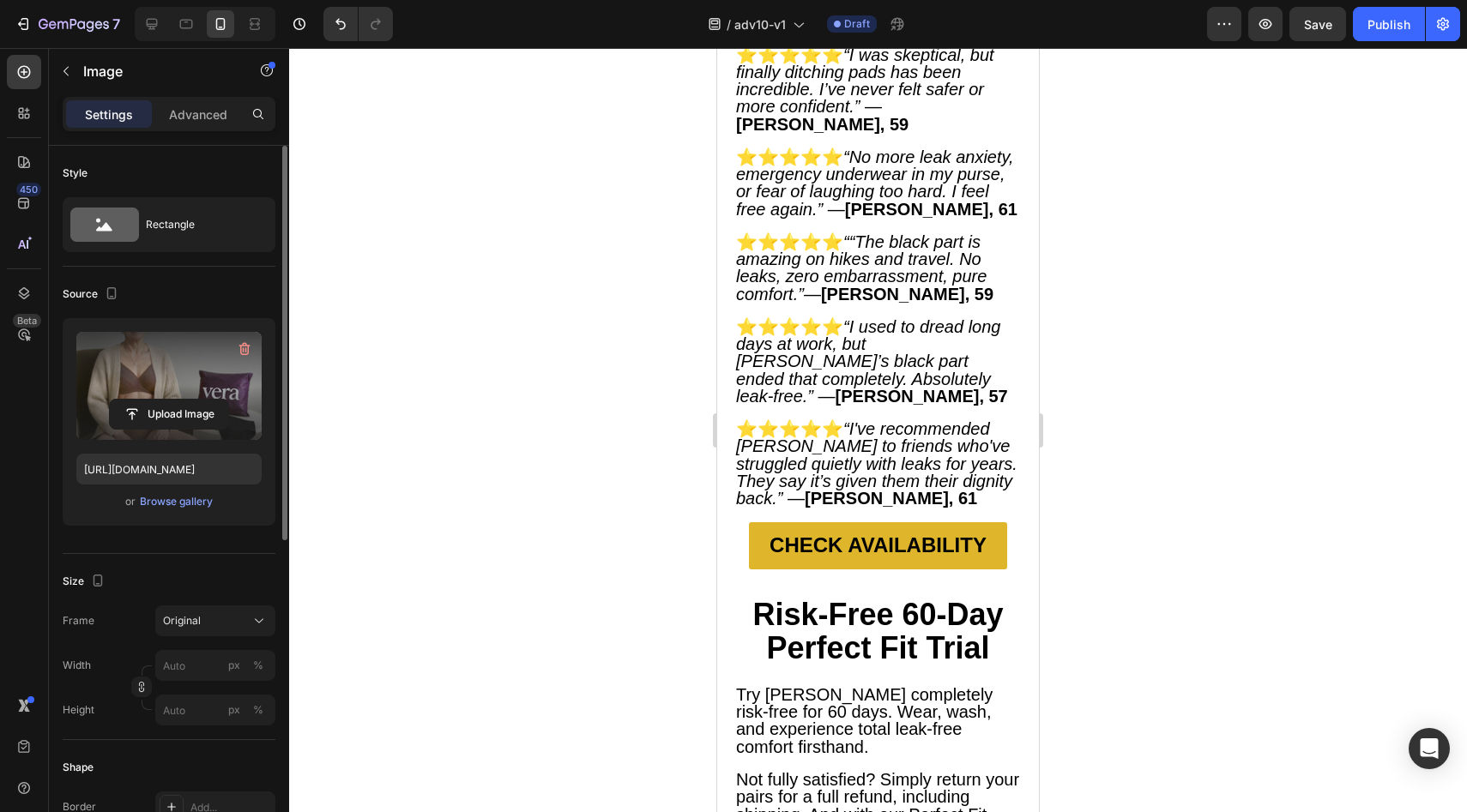
click at [139, 426] on input "file" at bounding box center [169, 414] width 119 height 29
click at [154, 421] on input "file" at bounding box center [169, 414] width 119 height 29
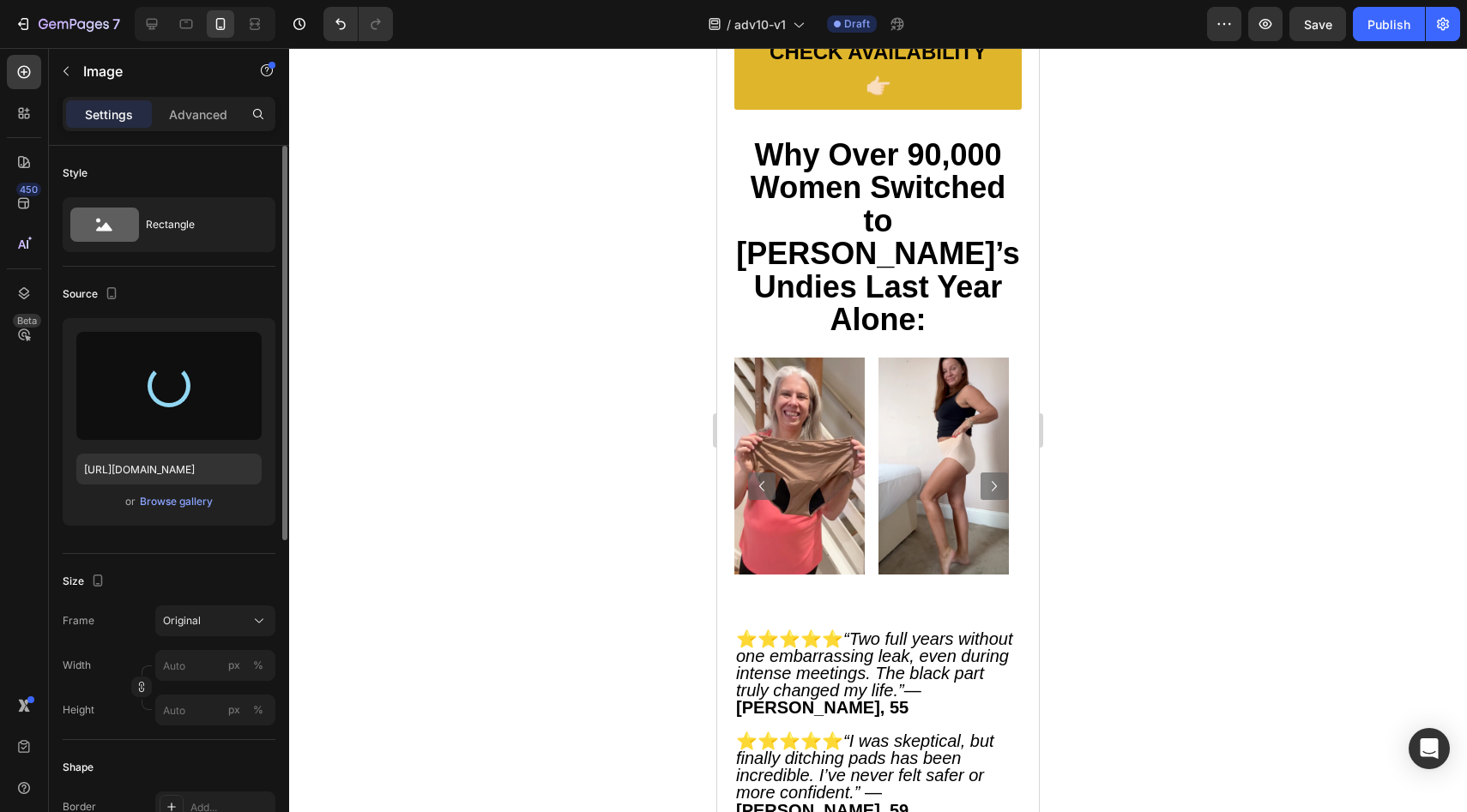
scroll to position [6831, 0]
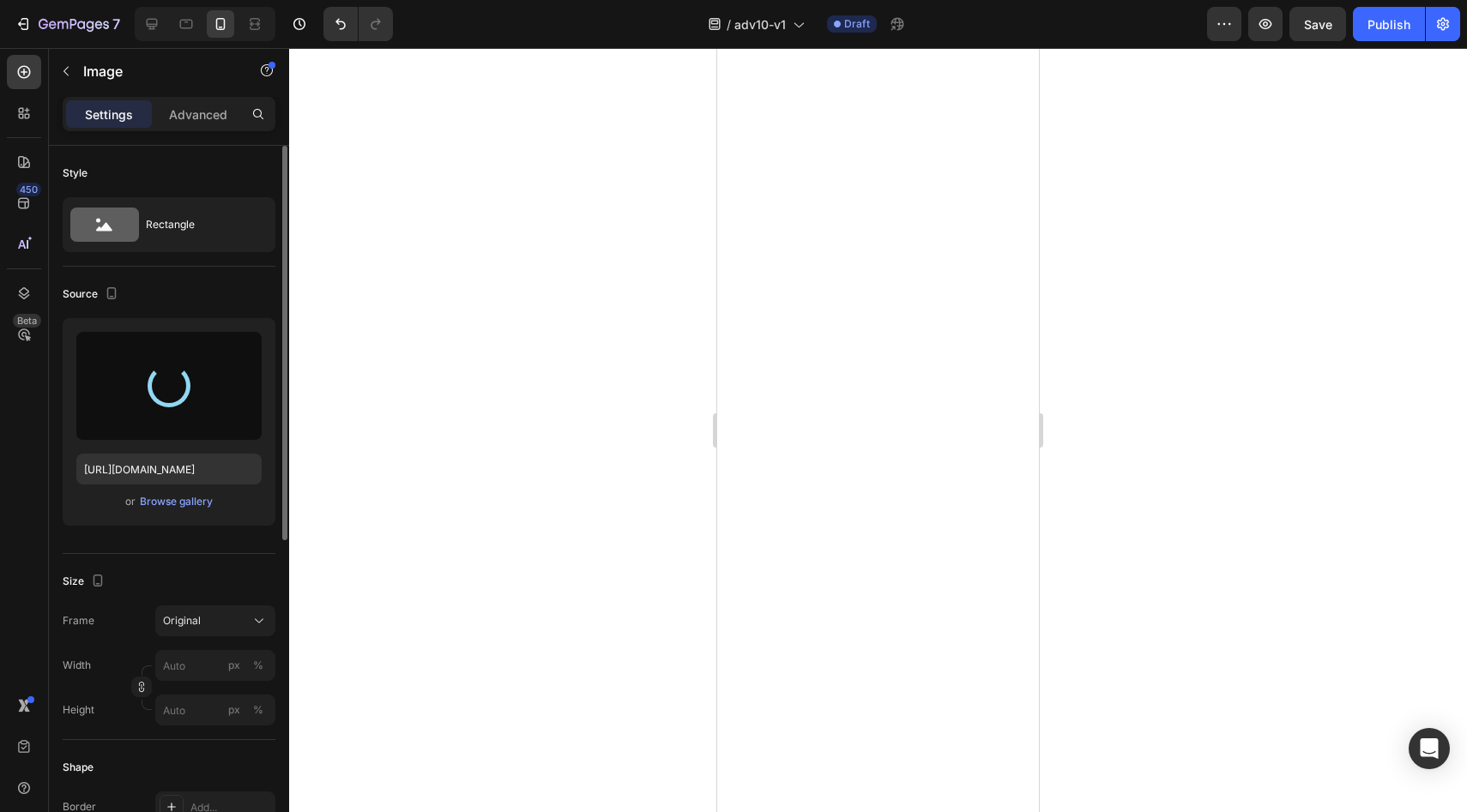
type input "https://cdn.shopify.com/s/files/1/0709/5353/3618/files/gempages_567420980318700…"
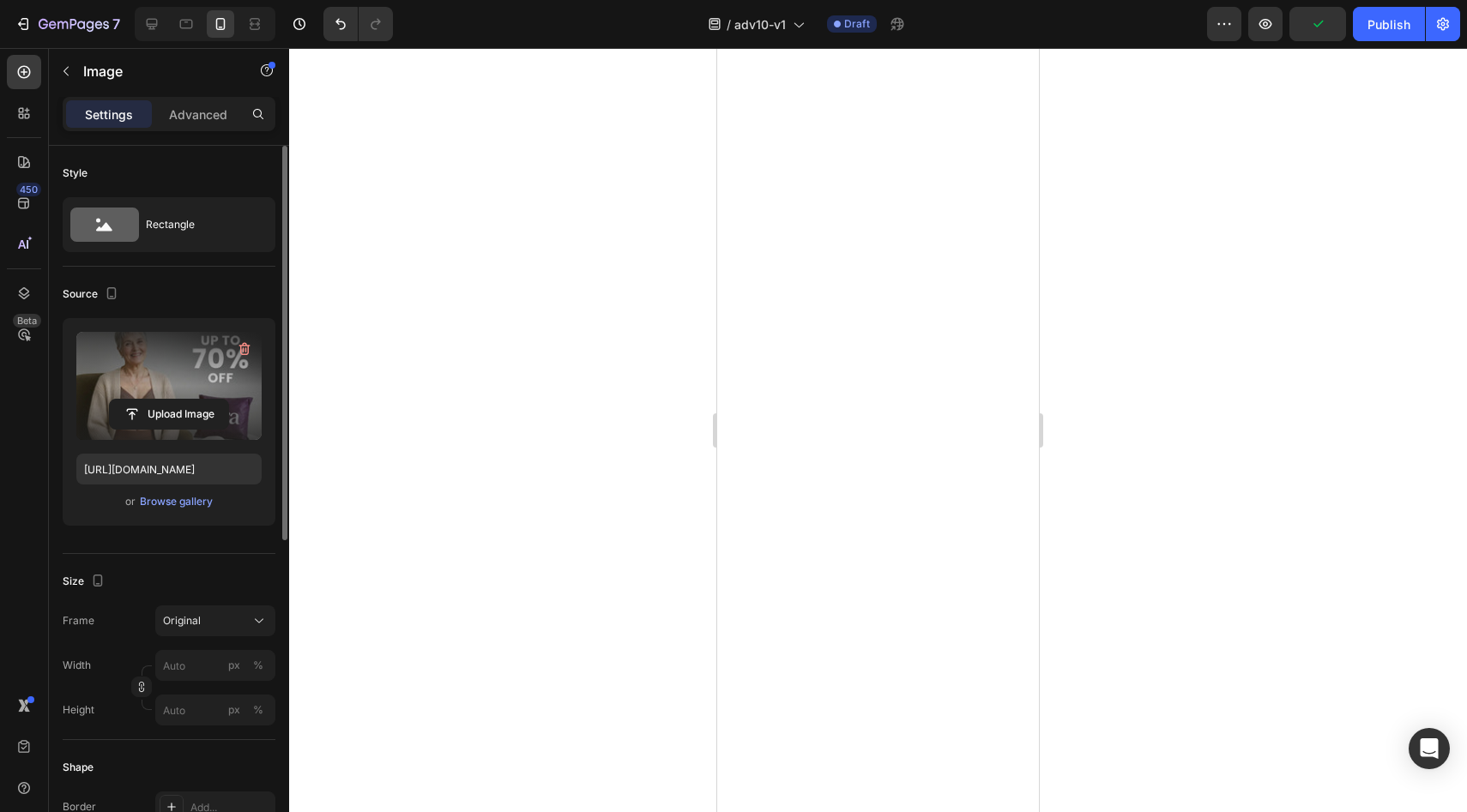
scroll to position [6994, 0]
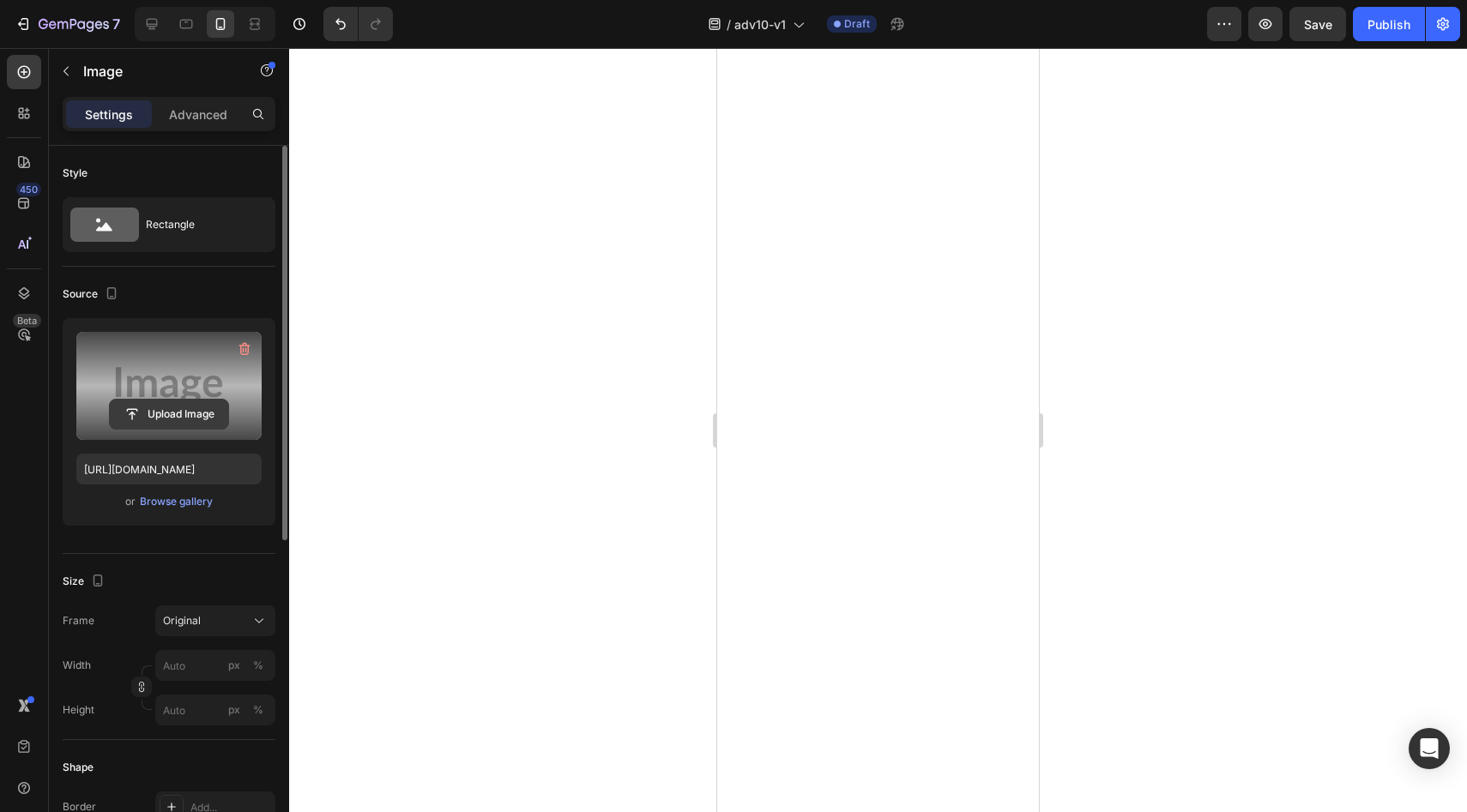
click at [210, 417] on input "file" at bounding box center [169, 414] width 119 height 29
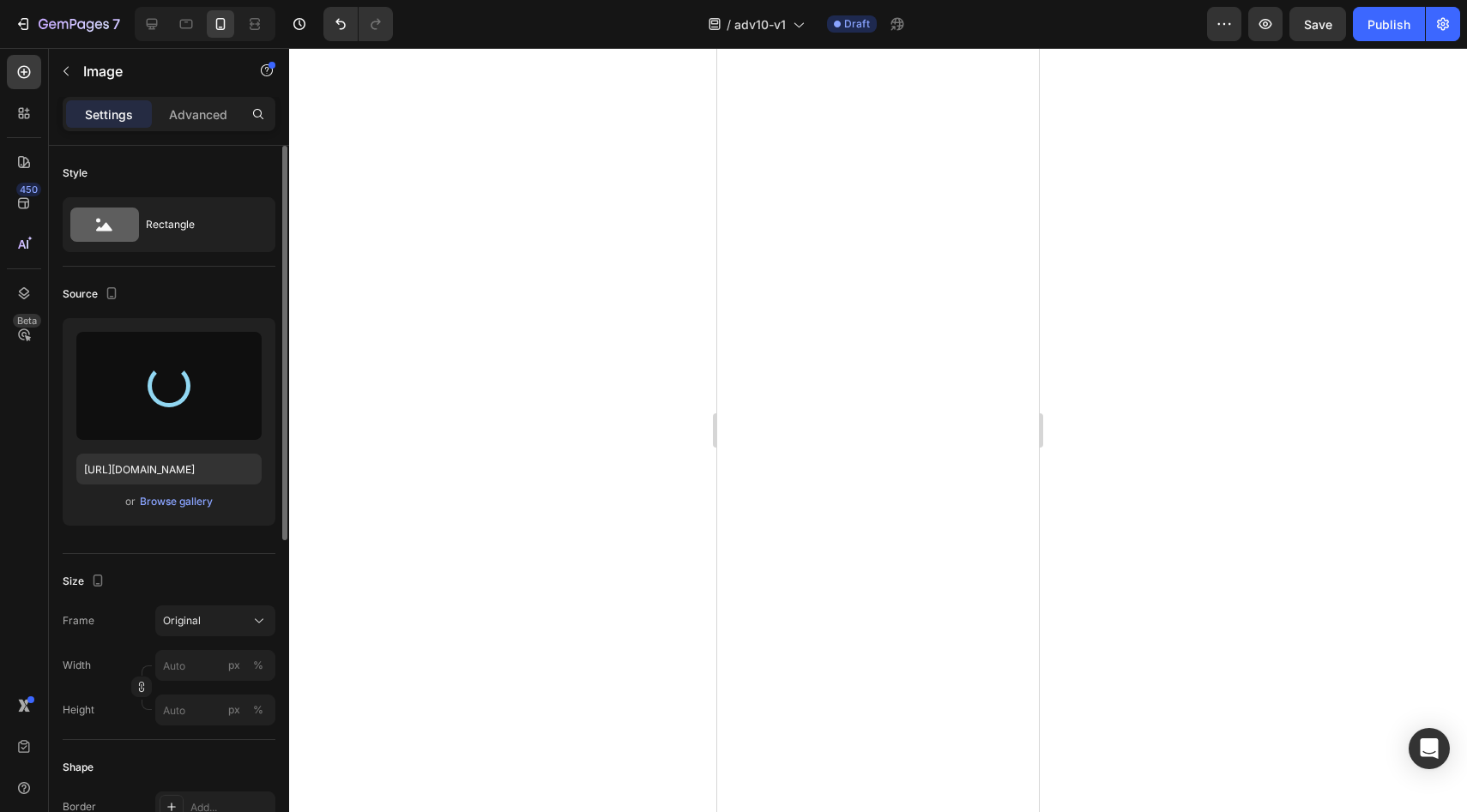
type input "https://cdn.shopify.com/s/files/1/0709/5353/3618/files/gempages_567420980318700…"
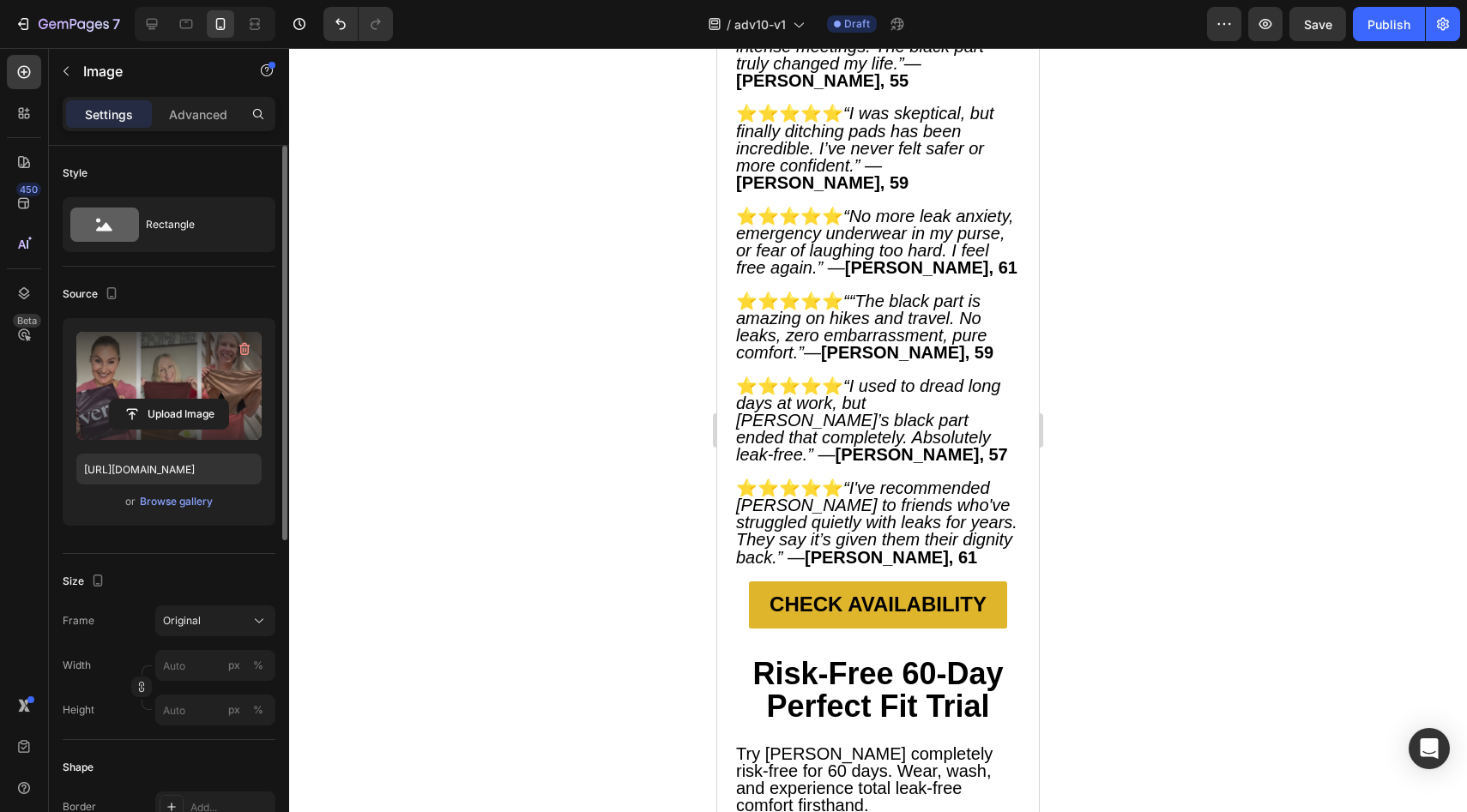
scroll to position [7347, 0]
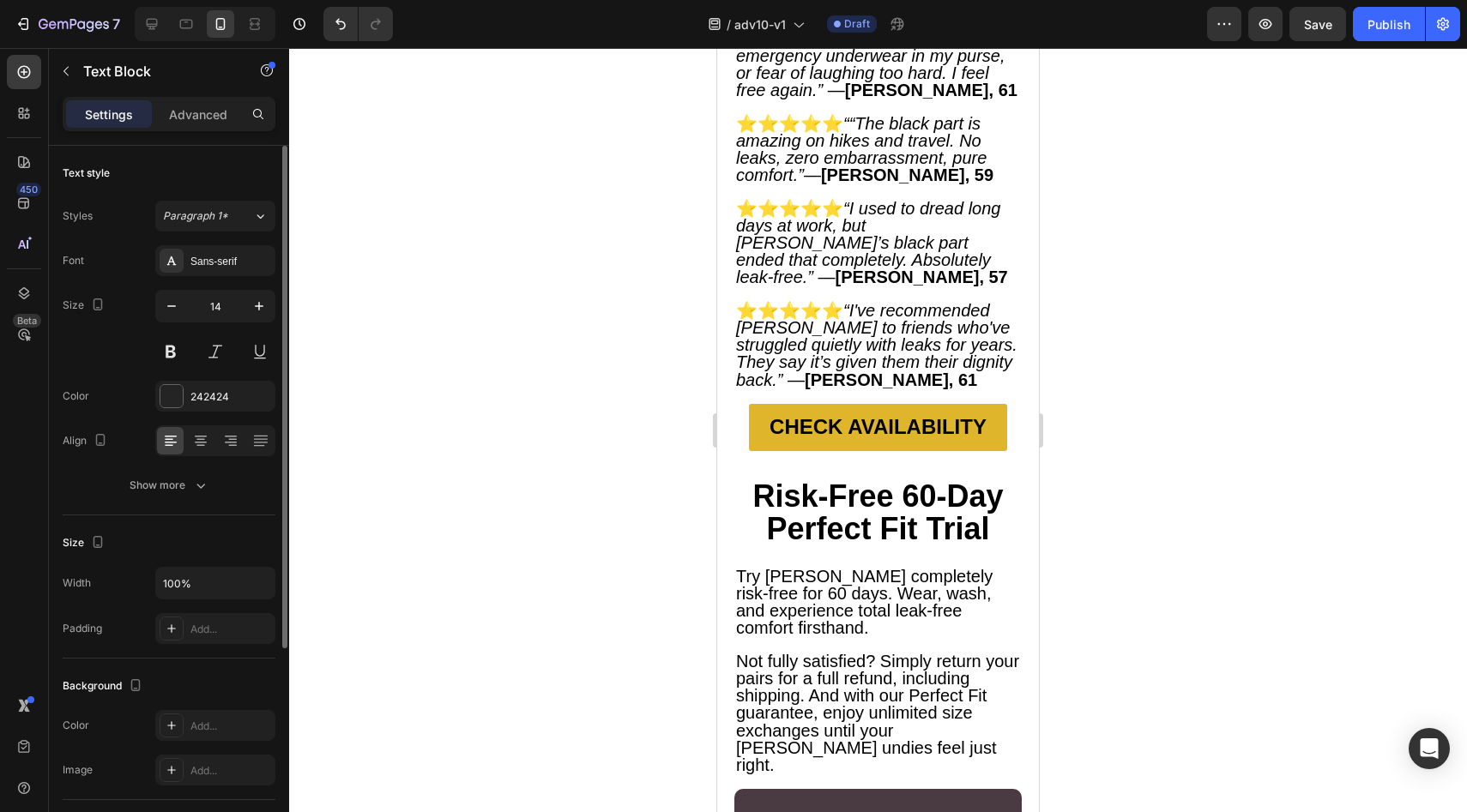
scroll to position [7838, 0]
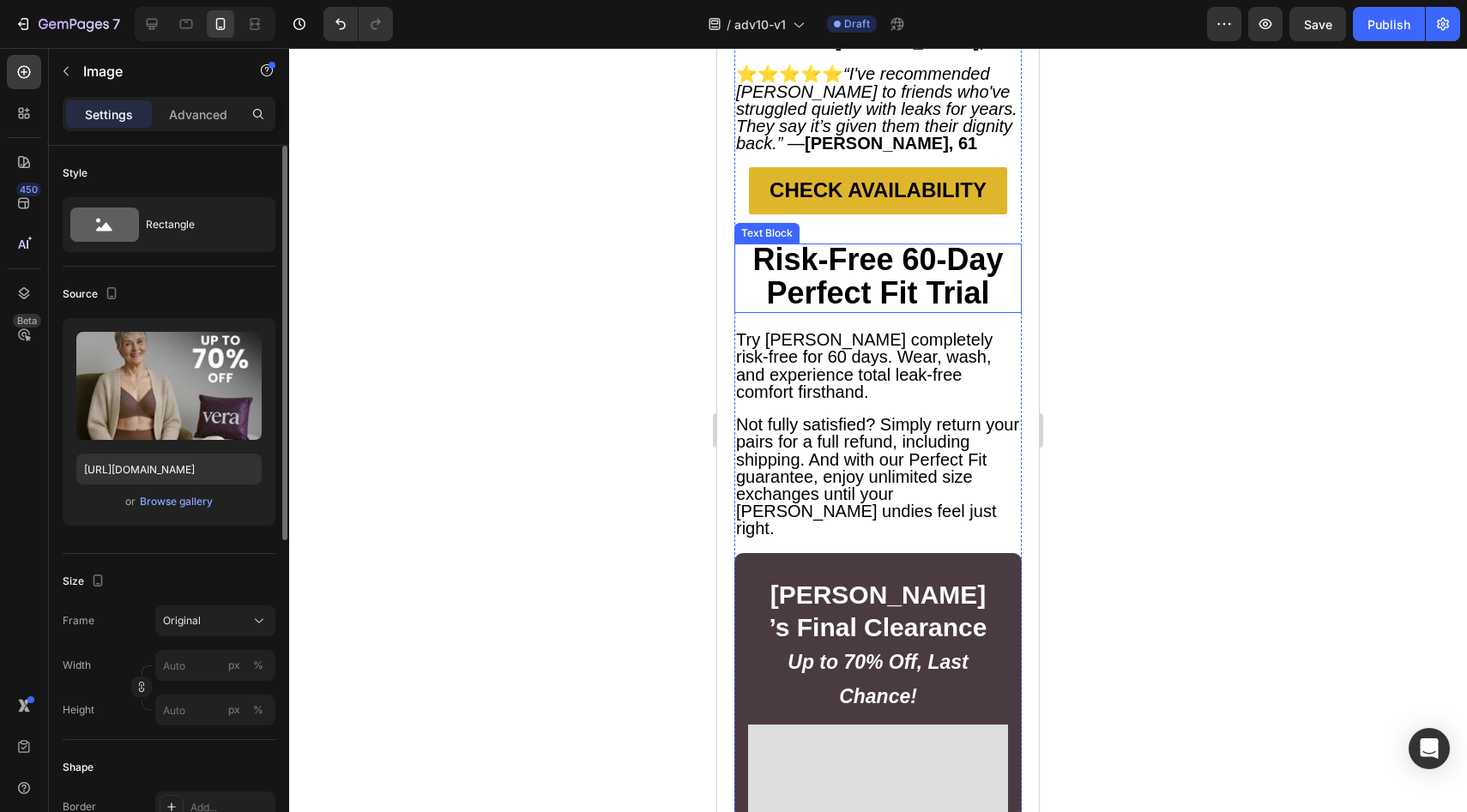
scroll to position [9768, 0]
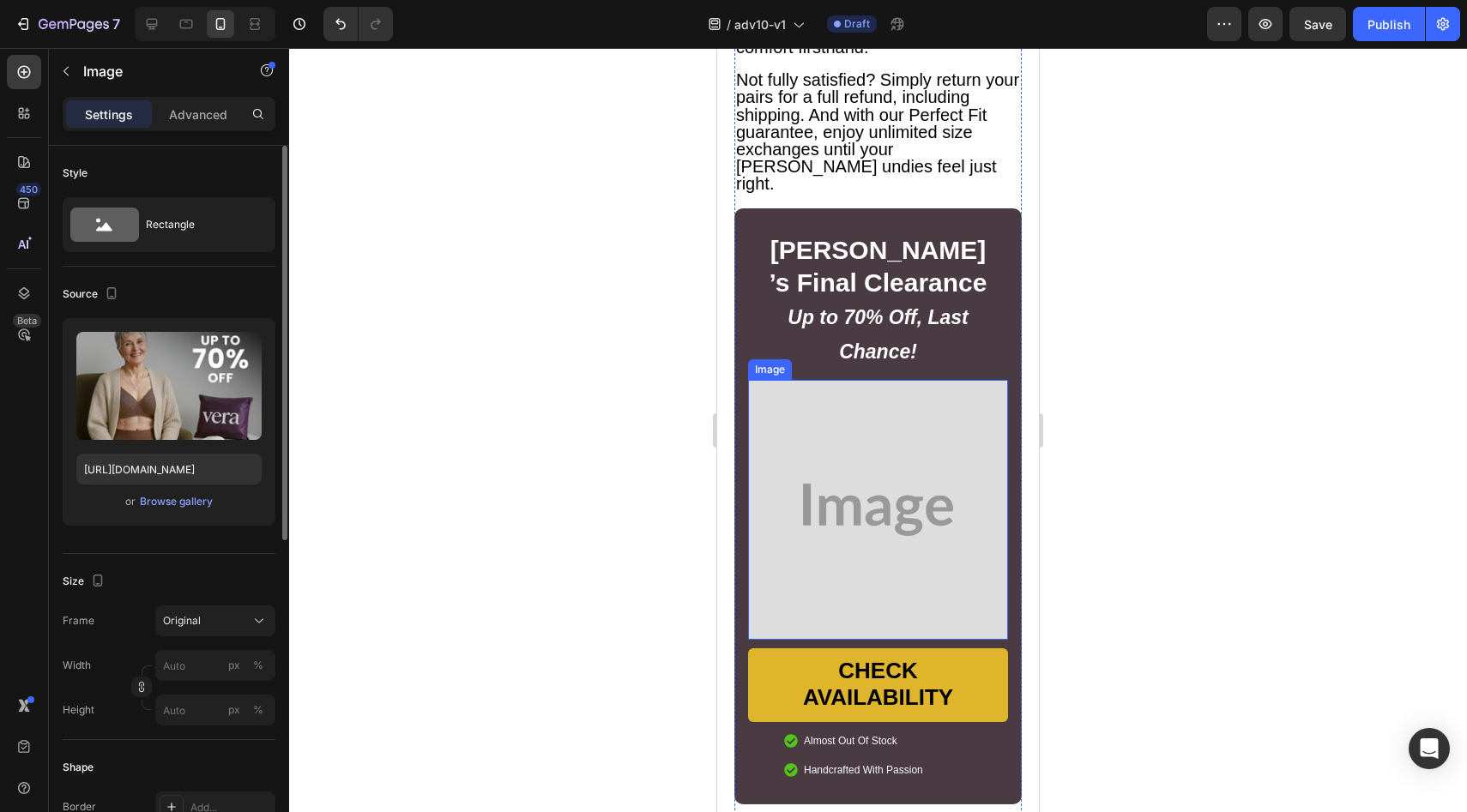
click at [865, 470] on img at bounding box center [878, 509] width 260 height 259
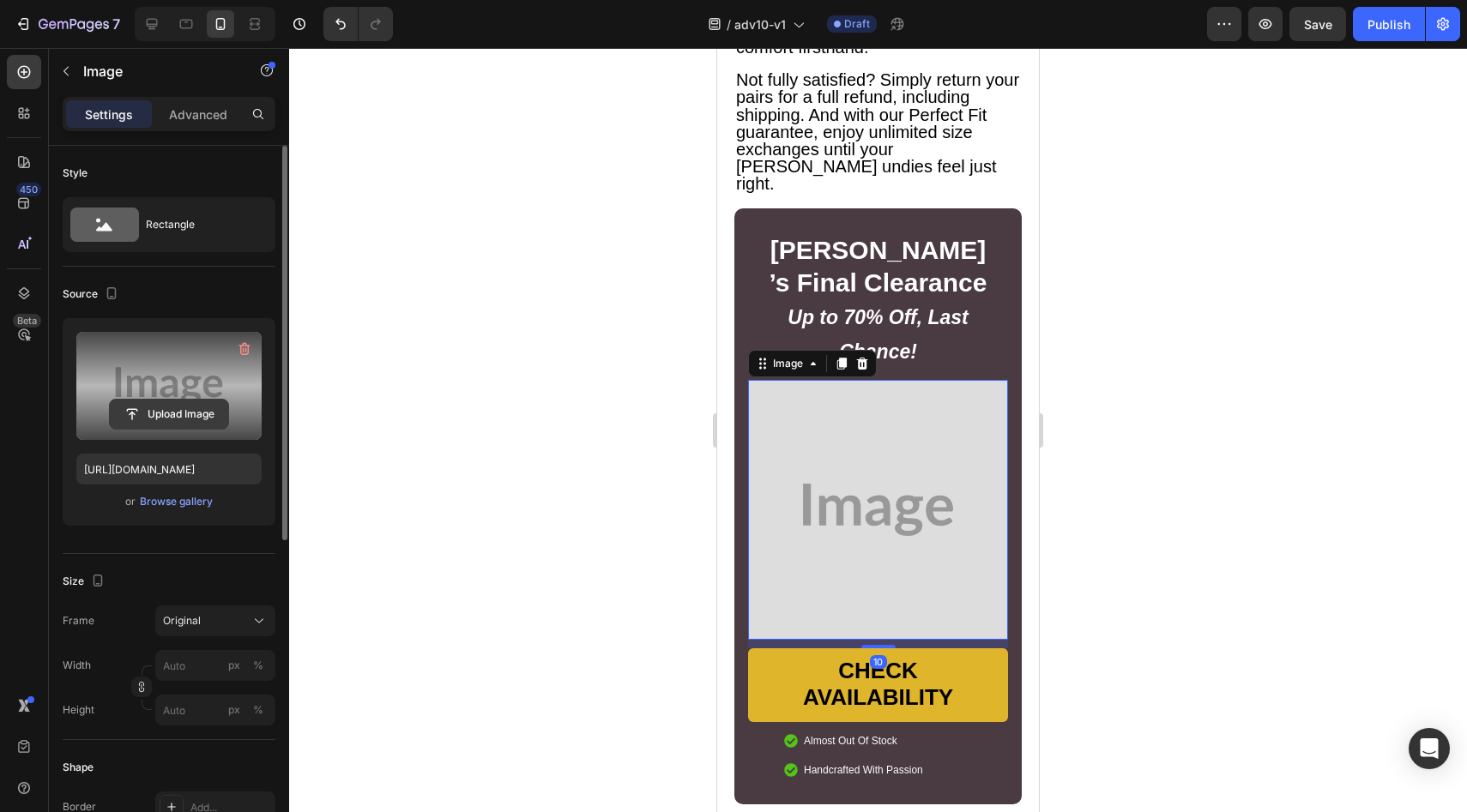
click at [188, 407] on input "file" at bounding box center [169, 414] width 119 height 29
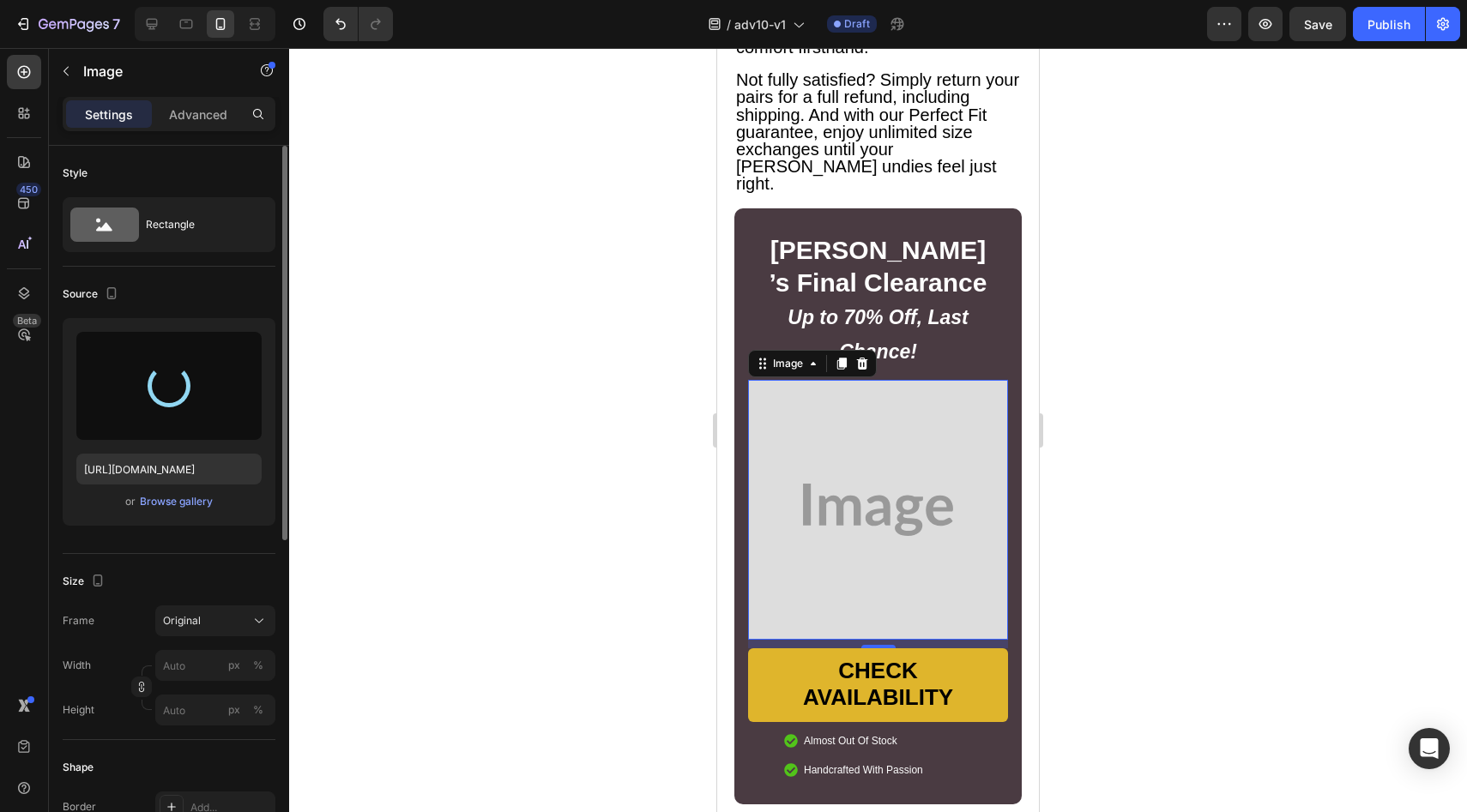
type input "https://cdn.shopify.com/s/files/1/0709/5353/3618/files/gempages_567420980318700…"
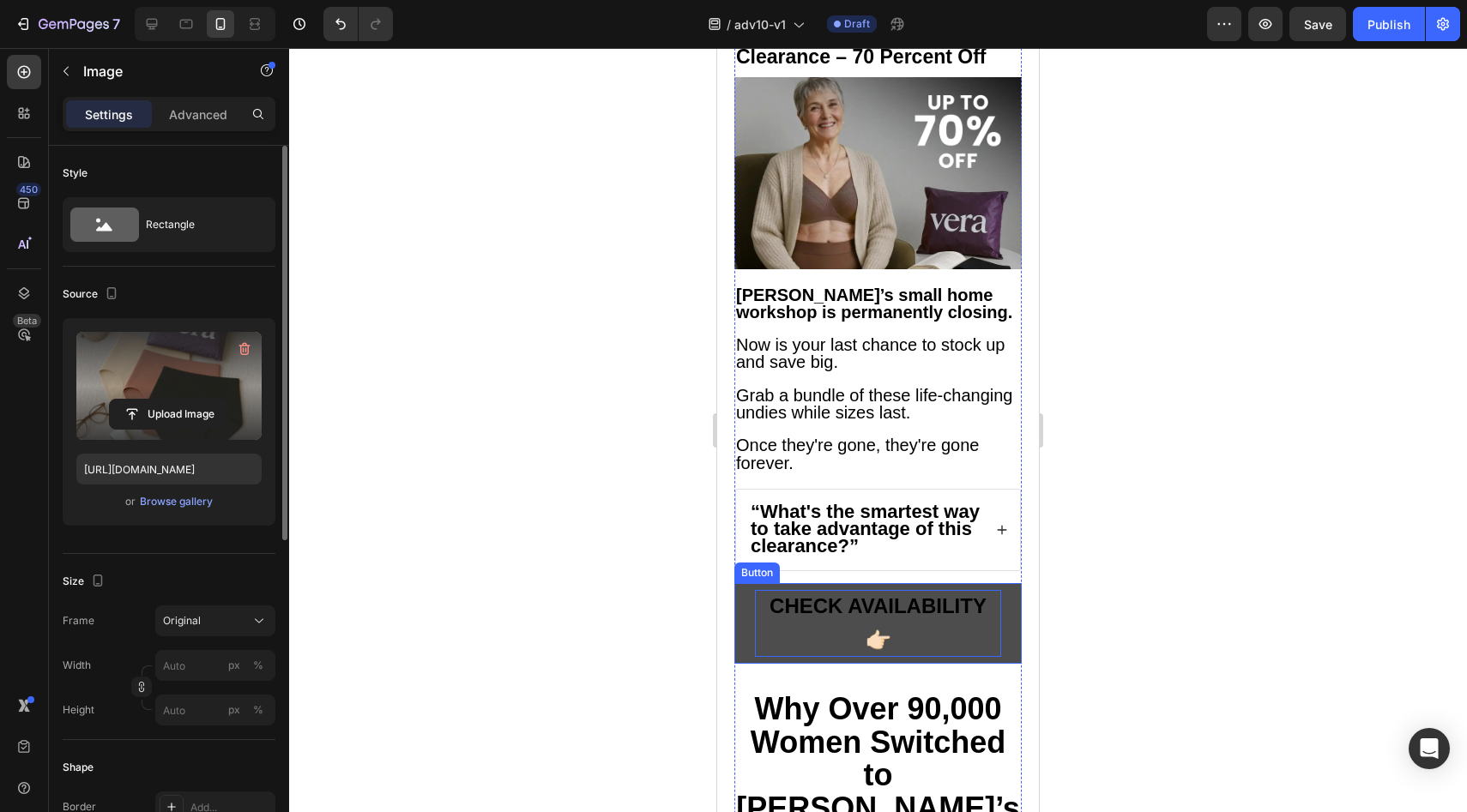
scroll to position [8022, 0]
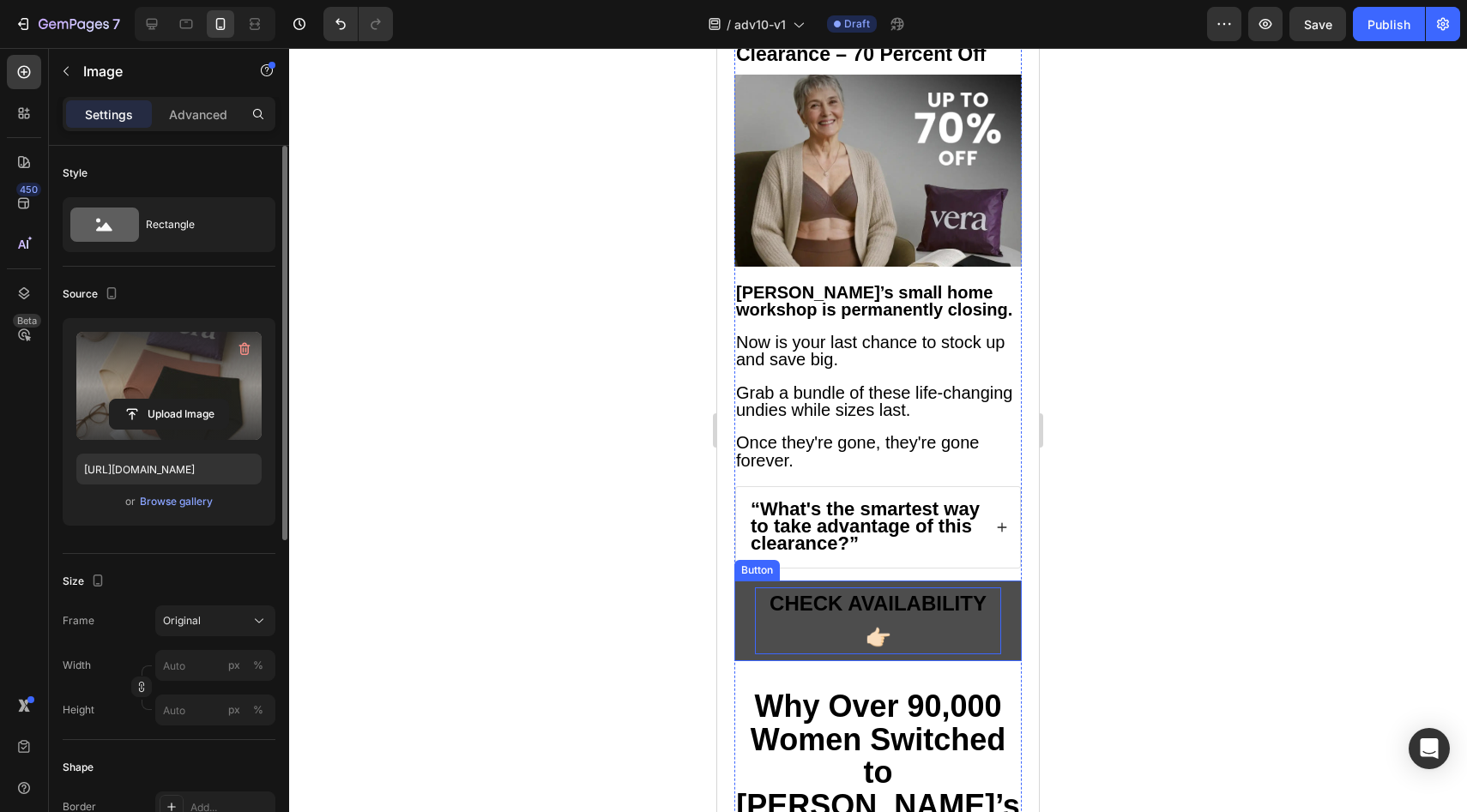
click at [887, 592] on strong "CHECK AVAILABILITY 👉🏻" at bounding box center [878, 619] width 217 height 56
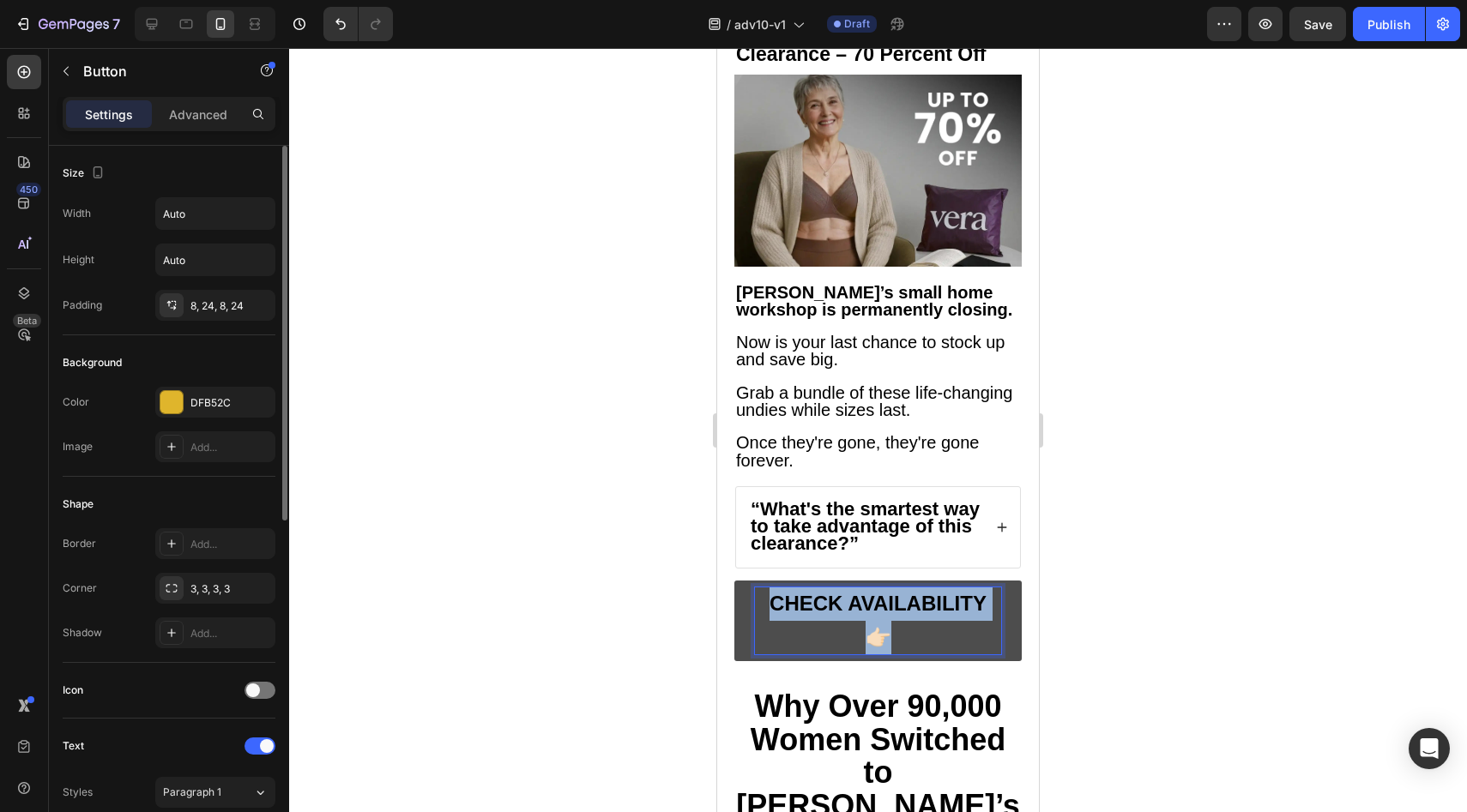
click at [887, 592] on strong "CHECK AVAILABILITY 👉🏻" at bounding box center [878, 619] width 217 height 56
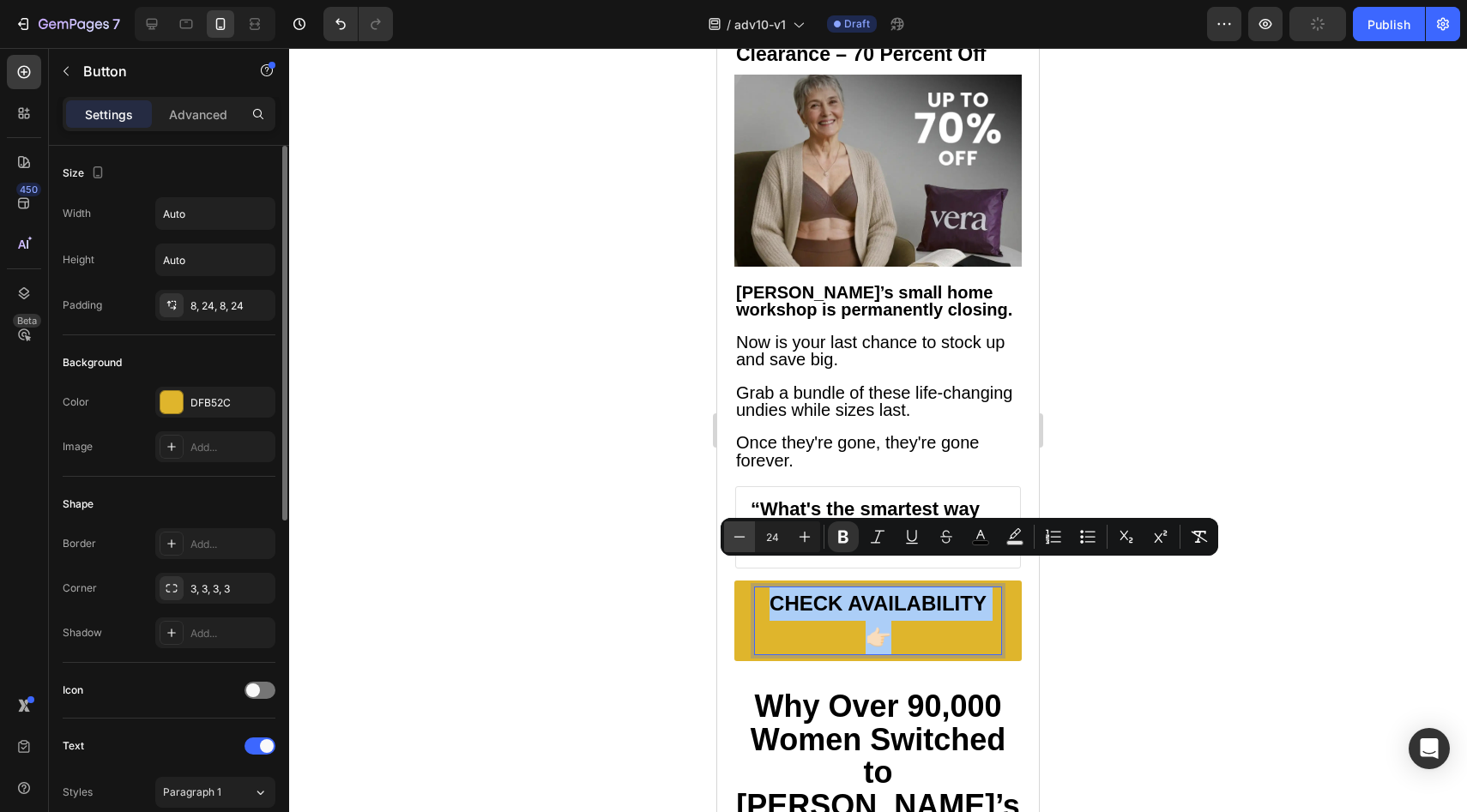
click at [747, 541] on icon "Editor contextual toolbar" at bounding box center [739, 537] width 17 height 17
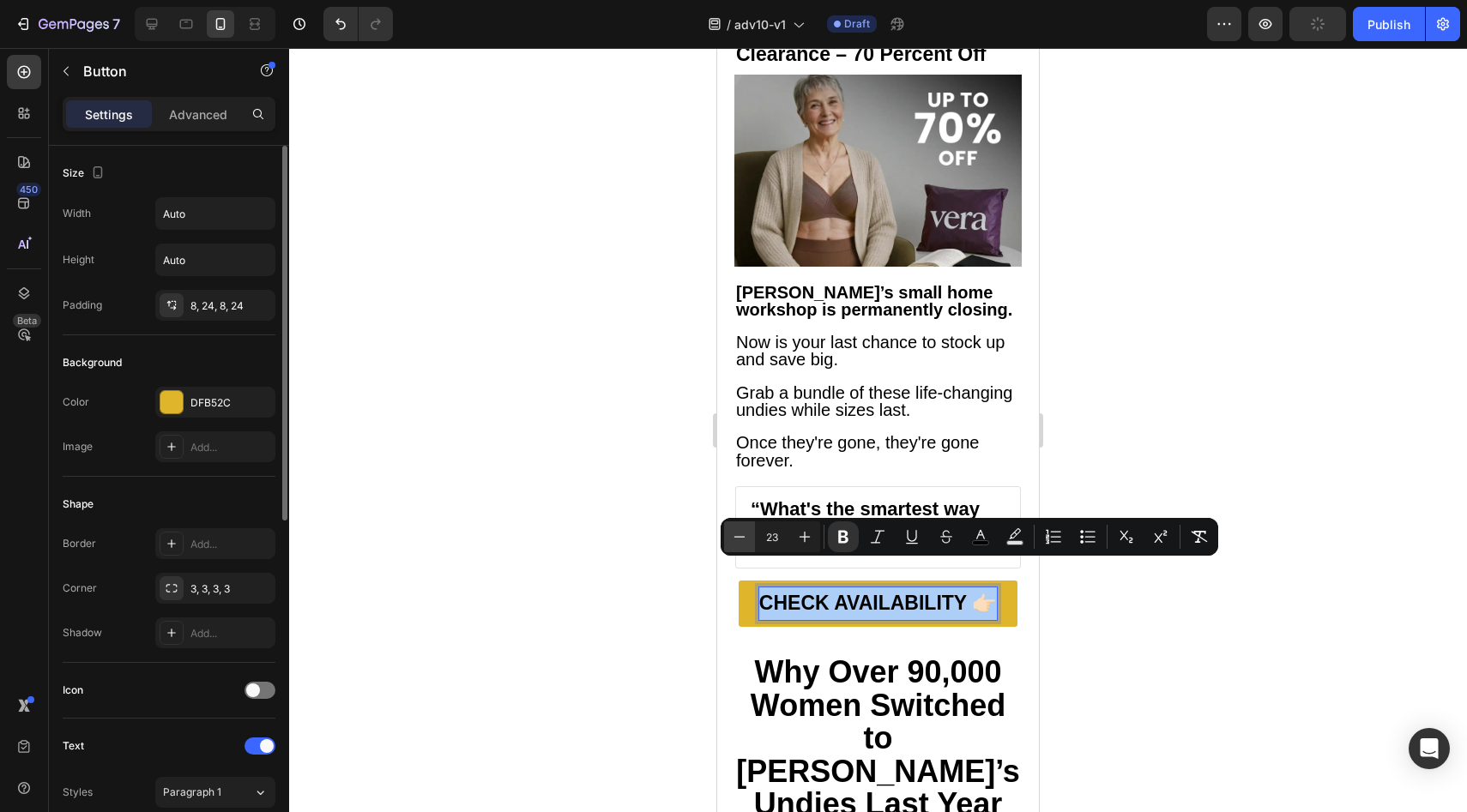
click at [747, 541] on icon "Editor contextual toolbar" at bounding box center [739, 537] width 17 height 17
click at [812, 541] on icon "Editor contextual toolbar" at bounding box center [804, 537] width 17 height 17
type input "23"
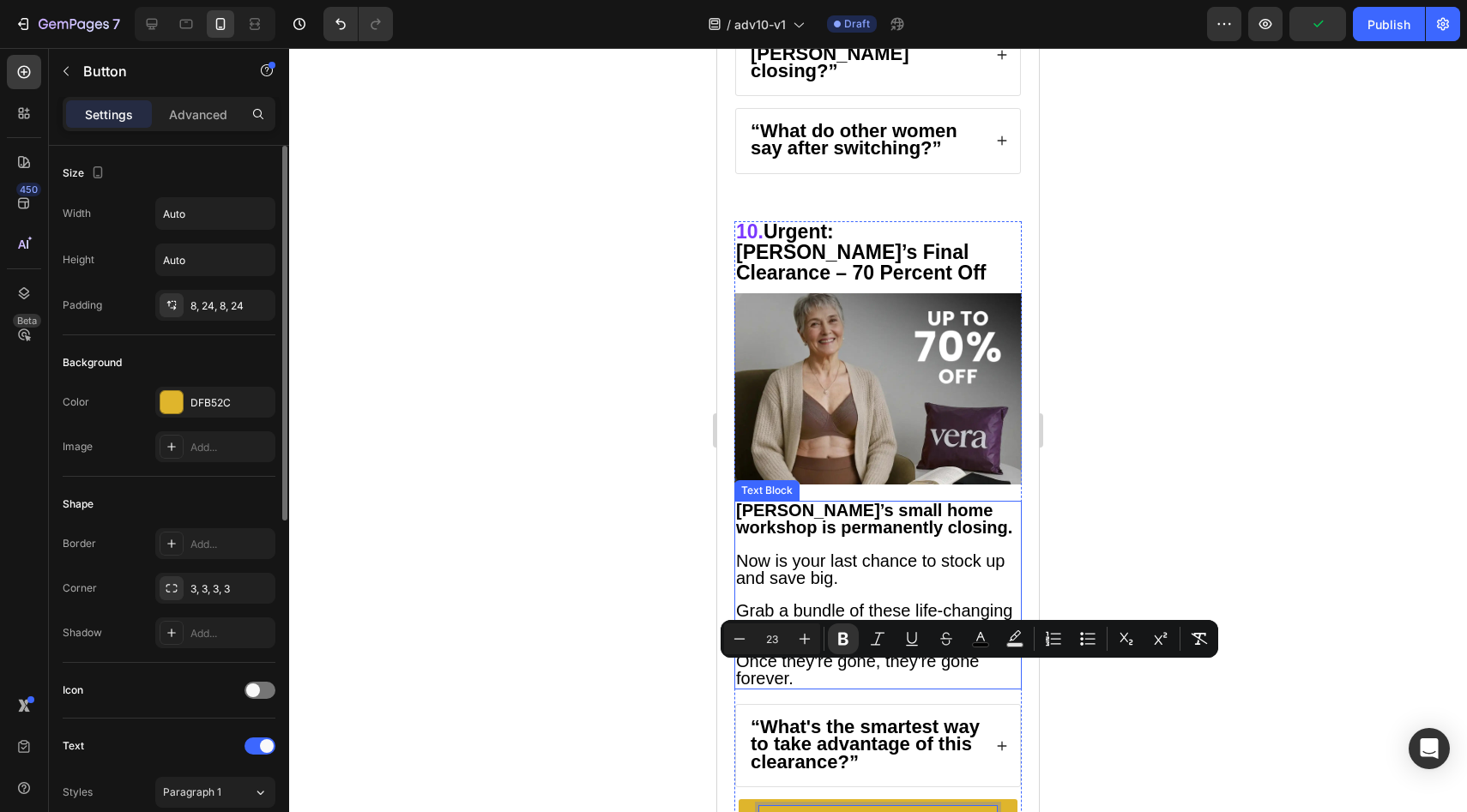
scroll to position [7880, 0]
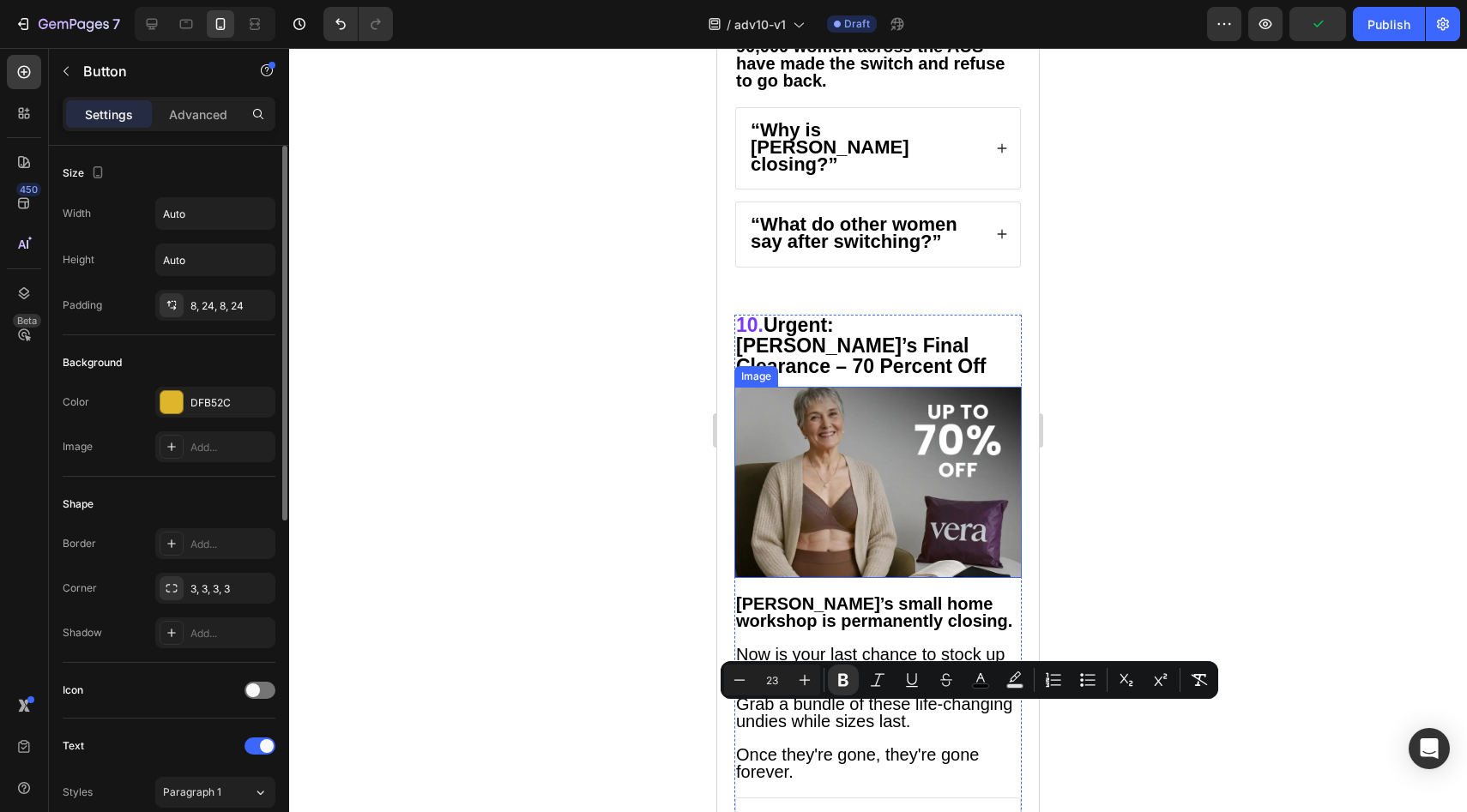
click at [905, 387] on img at bounding box center [878, 482] width 287 height 192
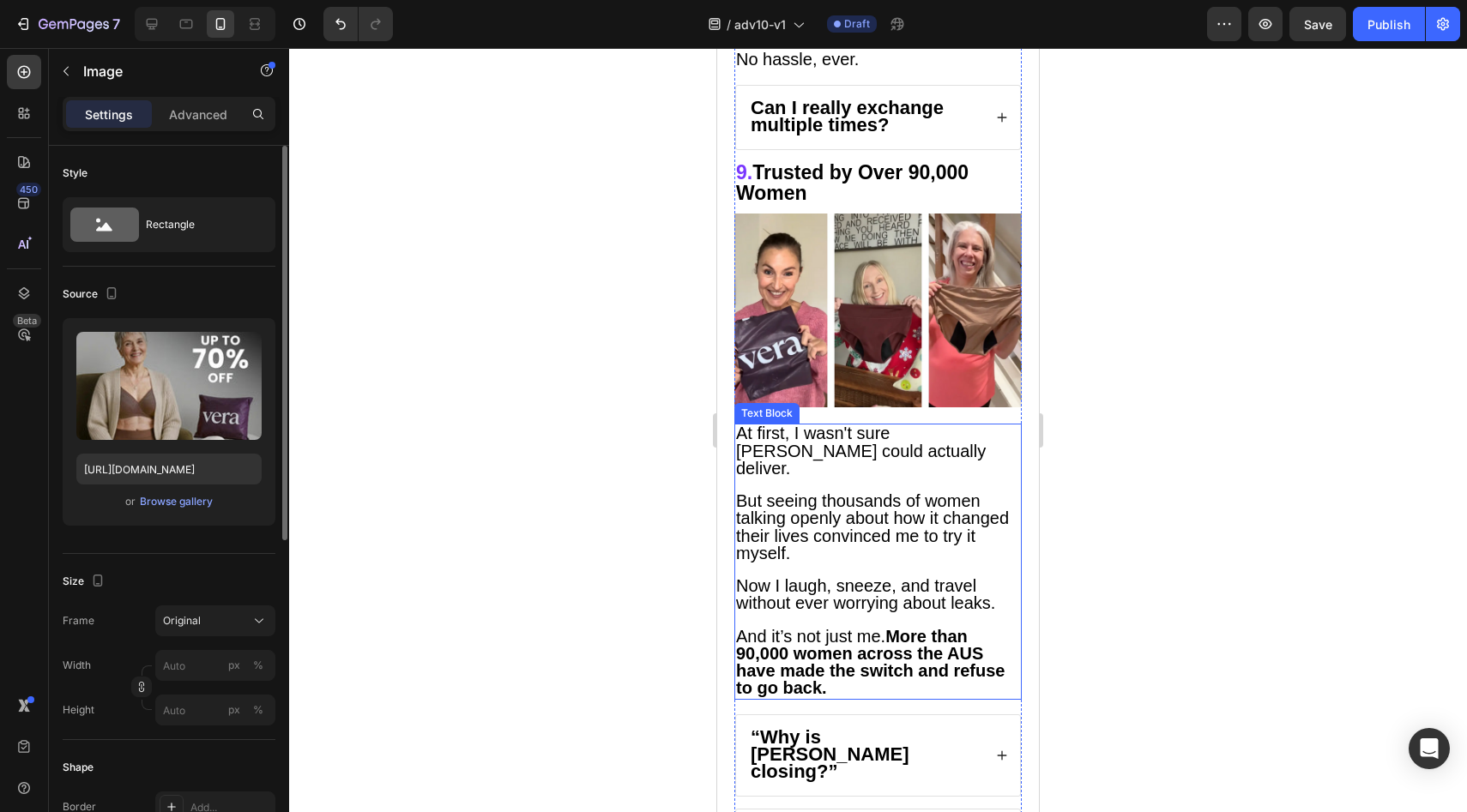
scroll to position [7255, 0]
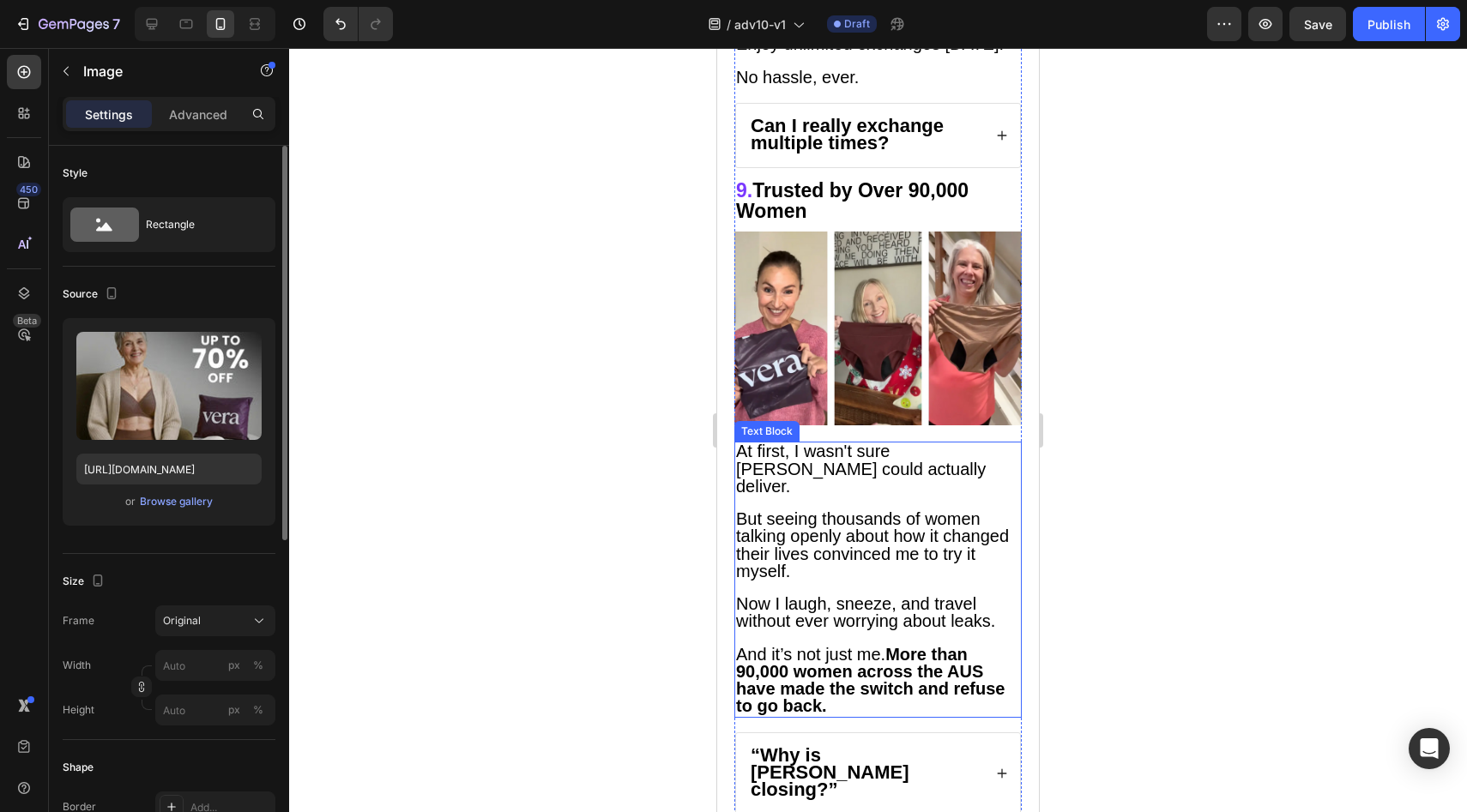
click at [872, 244] on img at bounding box center [878, 328] width 287 height 193
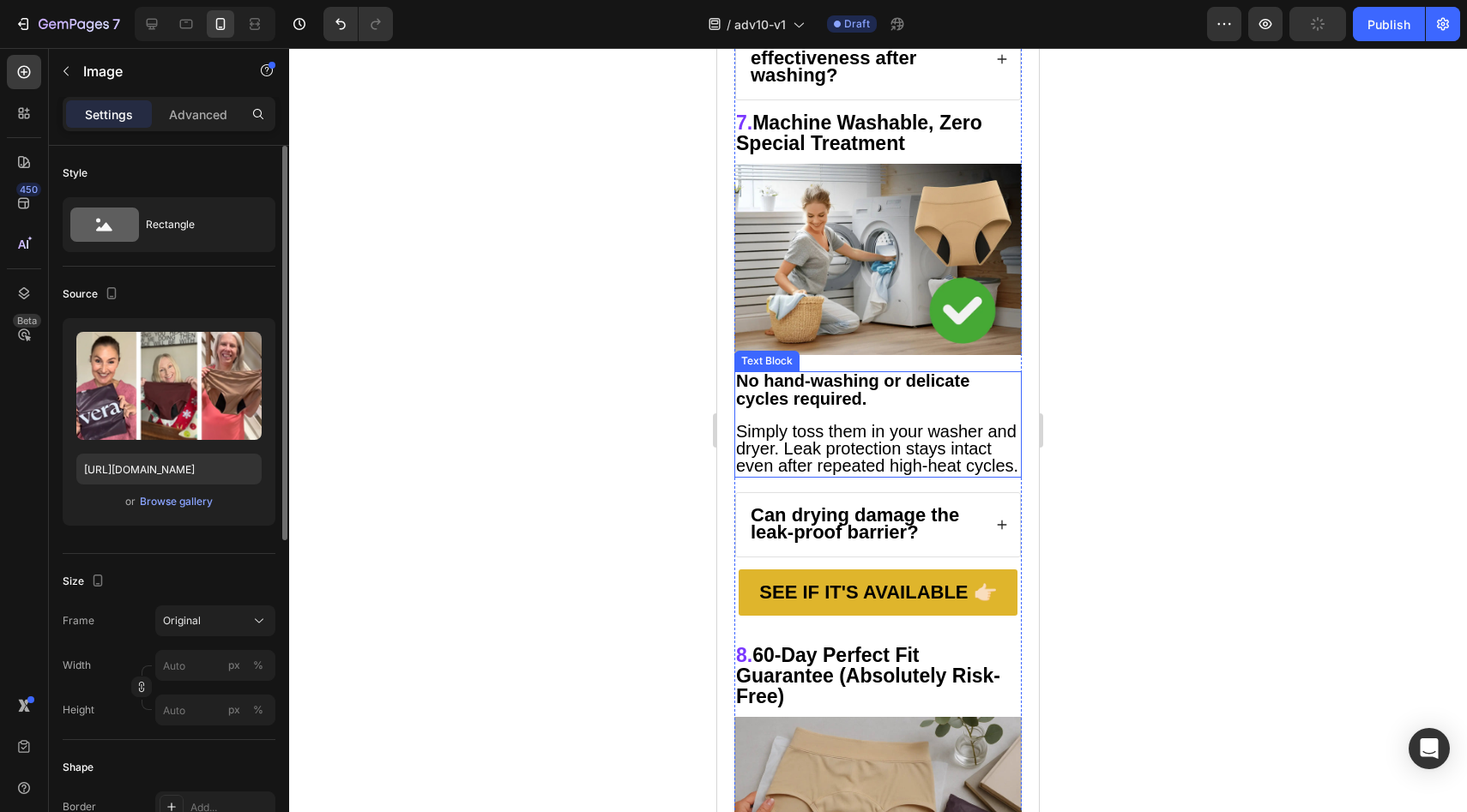
scroll to position [6086, 0]
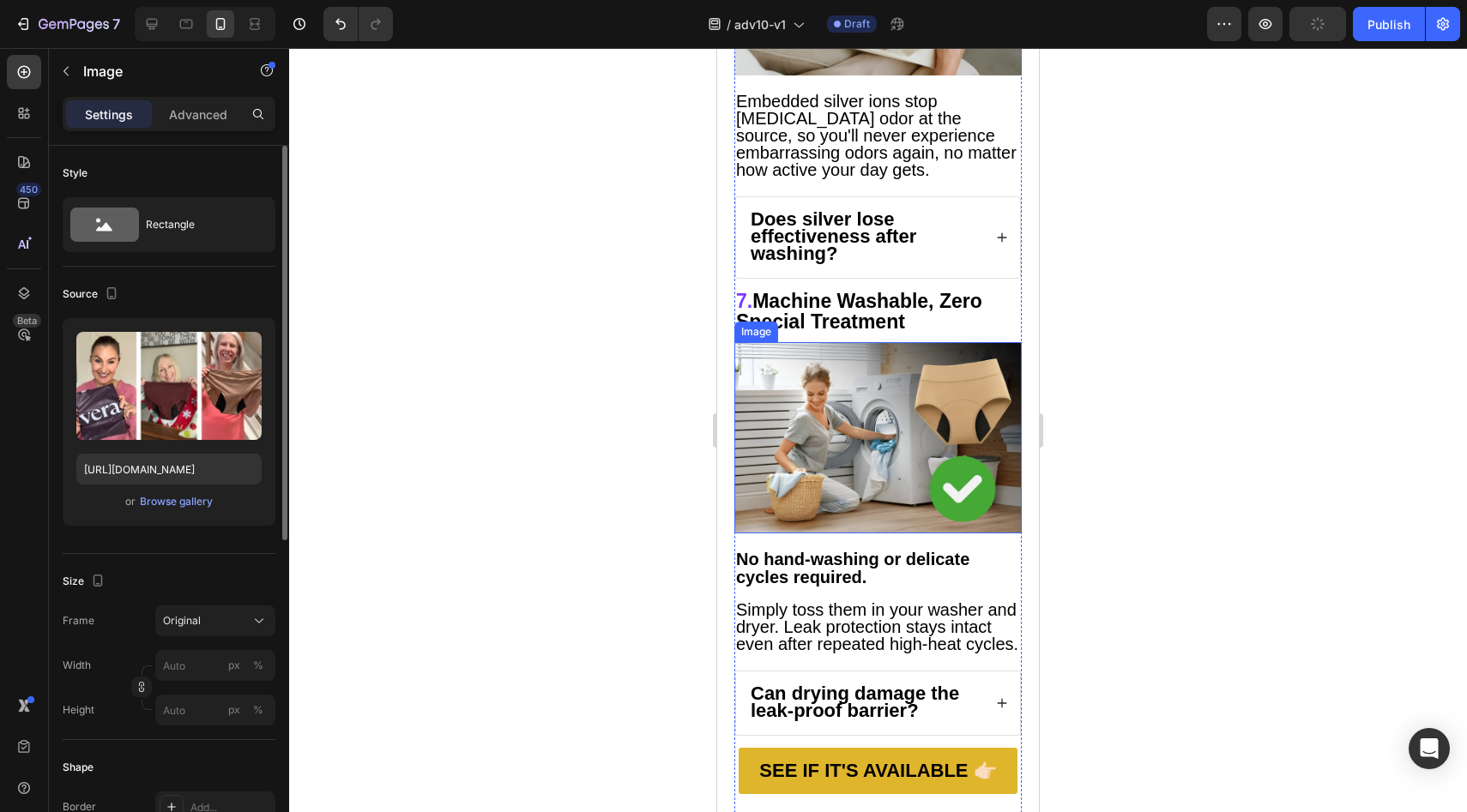
click at [869, 342] on img at bounding box center [878, 438] width 287 height 192
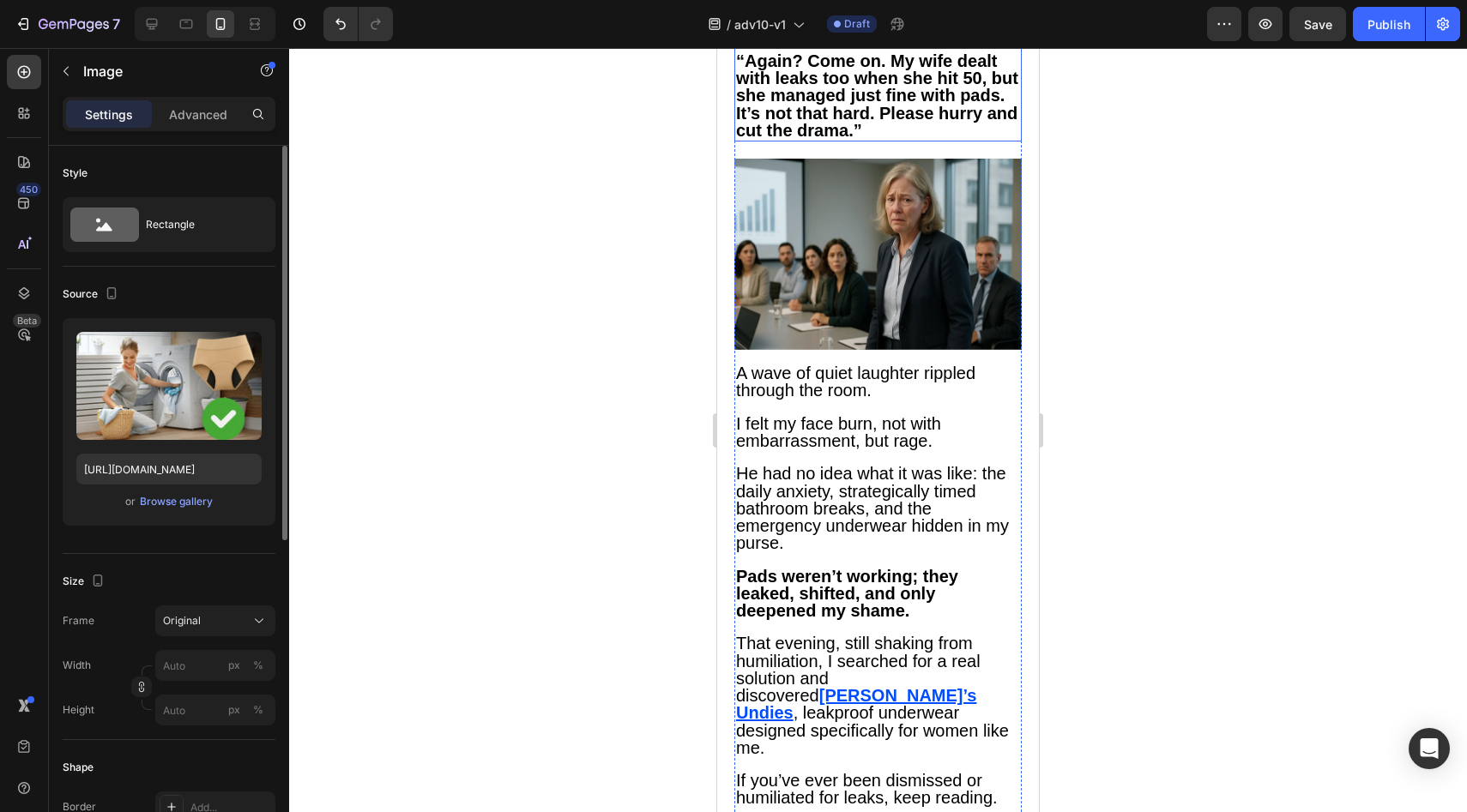
scroll to position [1435, 0]
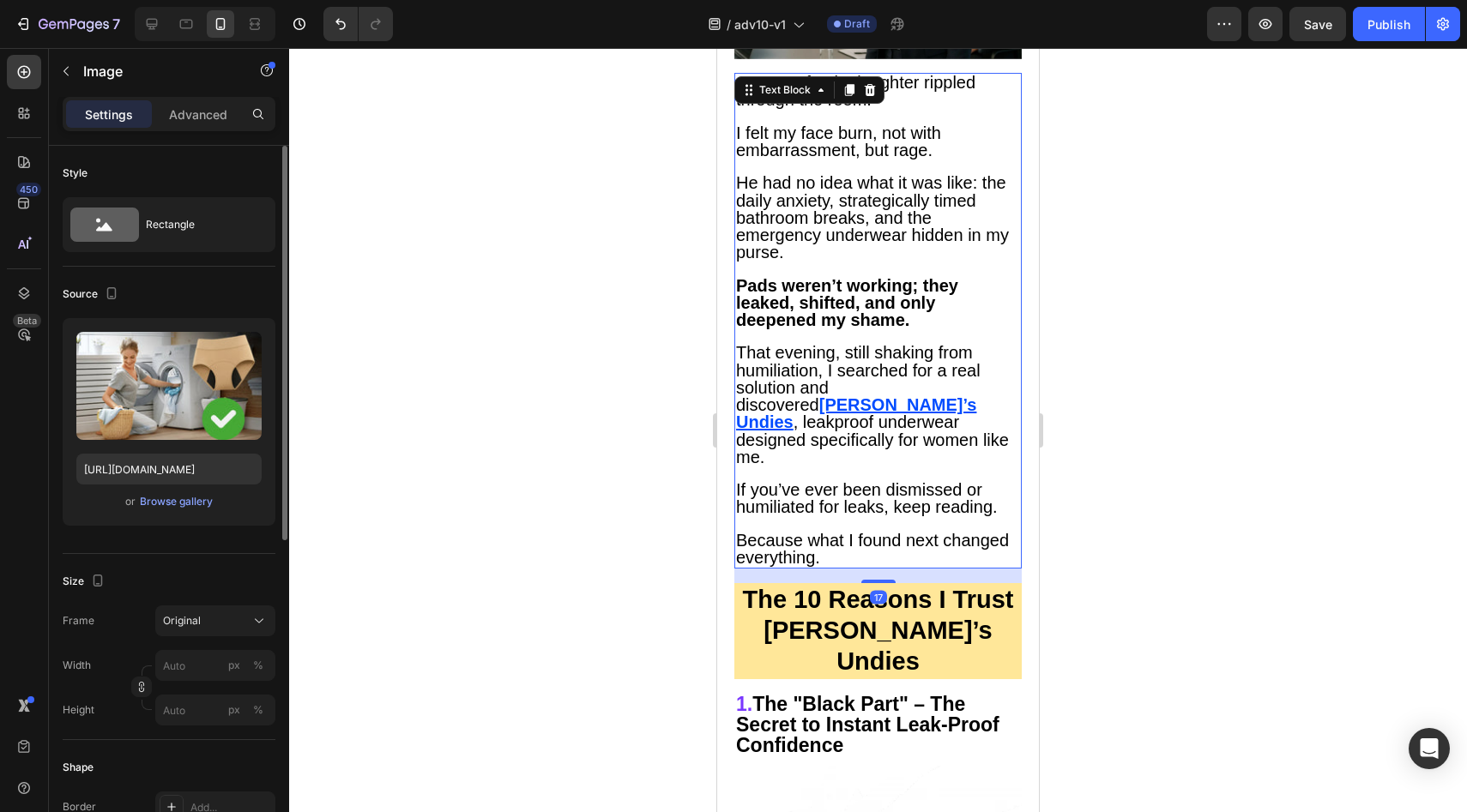
click at [942, 395] on u "Vera’s Undies" at bounding box center [855, 413] width 240 height 36
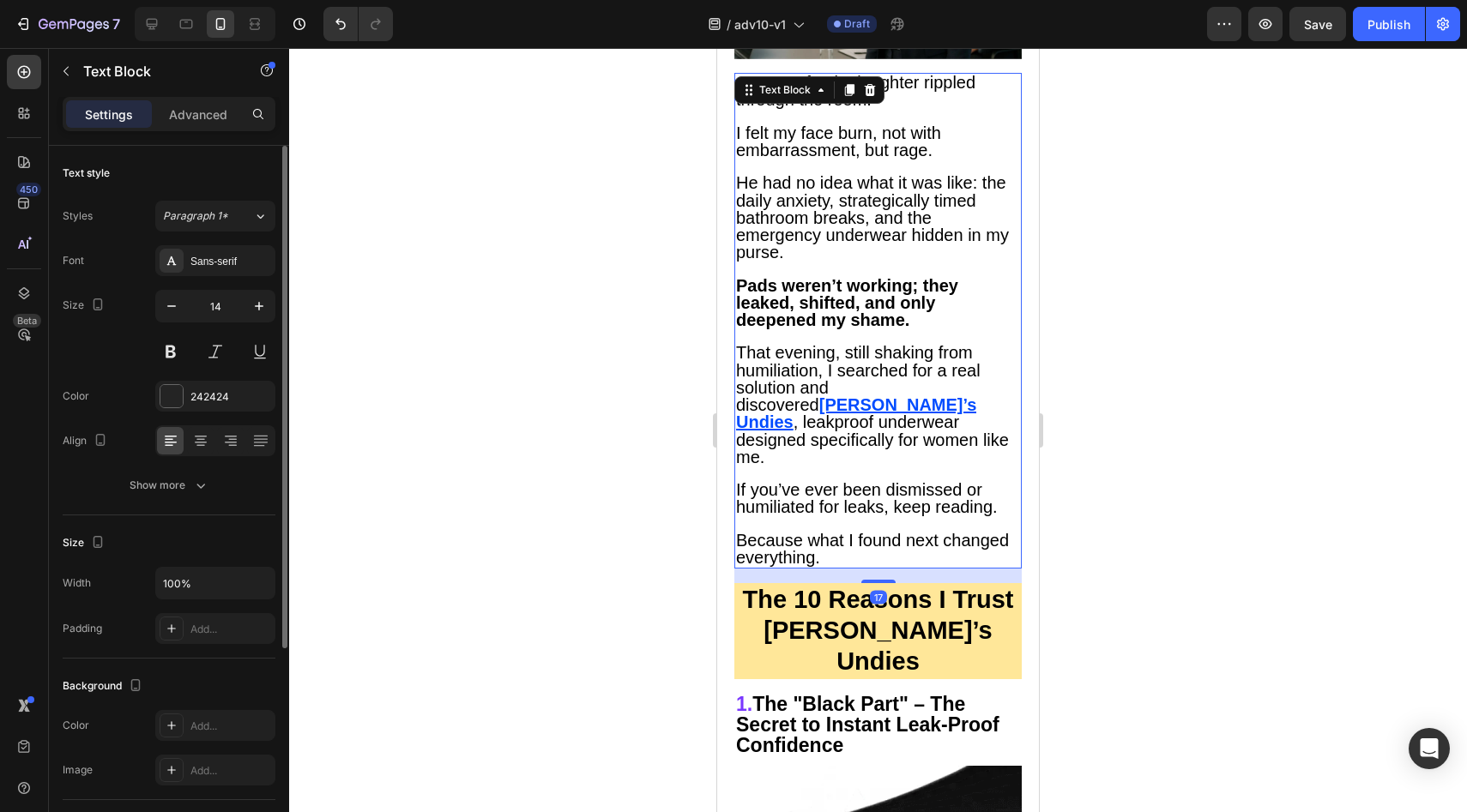
click at [942, 395] on u "Vera’s Undies" at bounding box center [855, 413] width 240 height 36
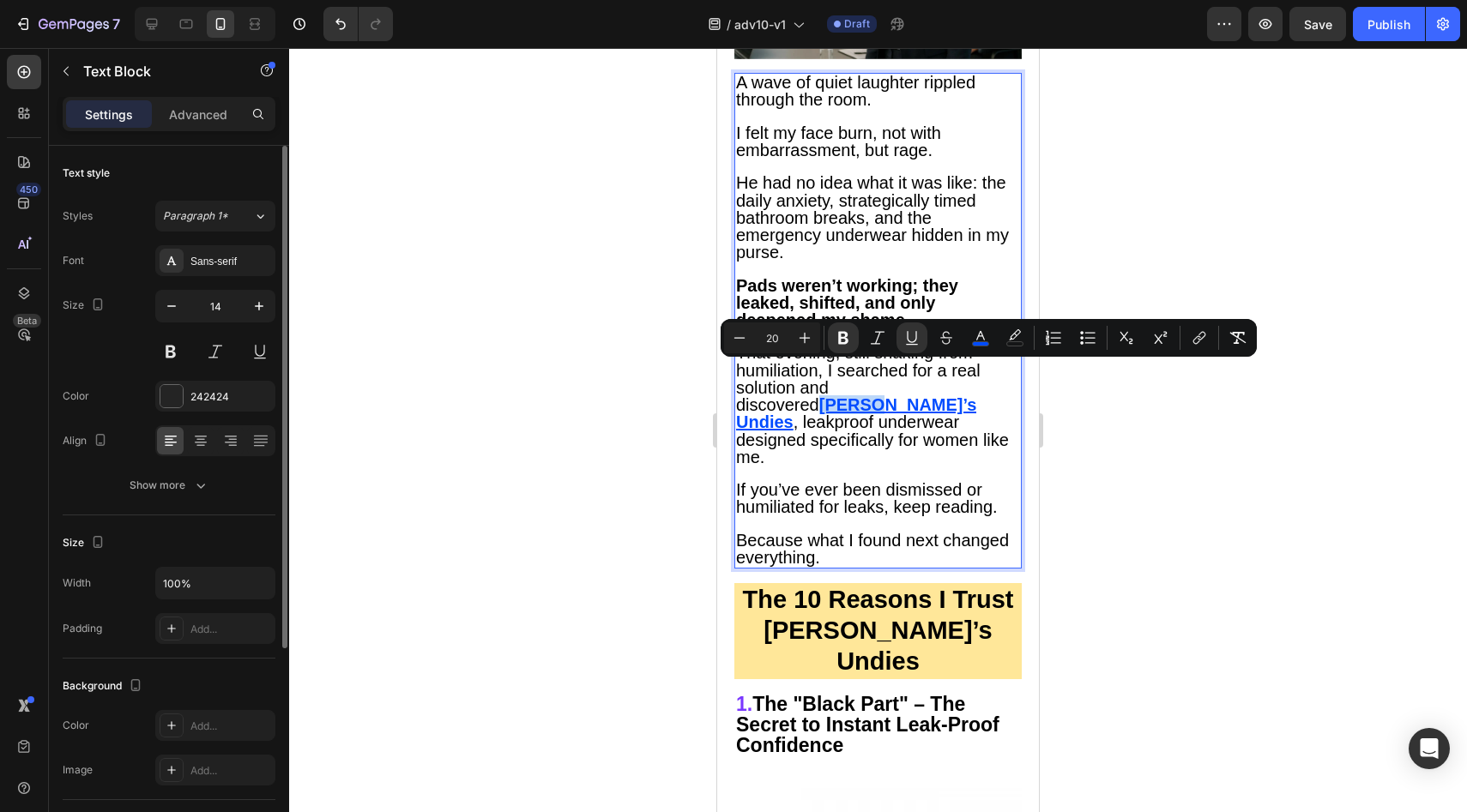
click at [919, 376] on span "That evening, still shaking from humiliation, I searched for a real solution an…" at bounding box center [858, 379] width 244 height 71
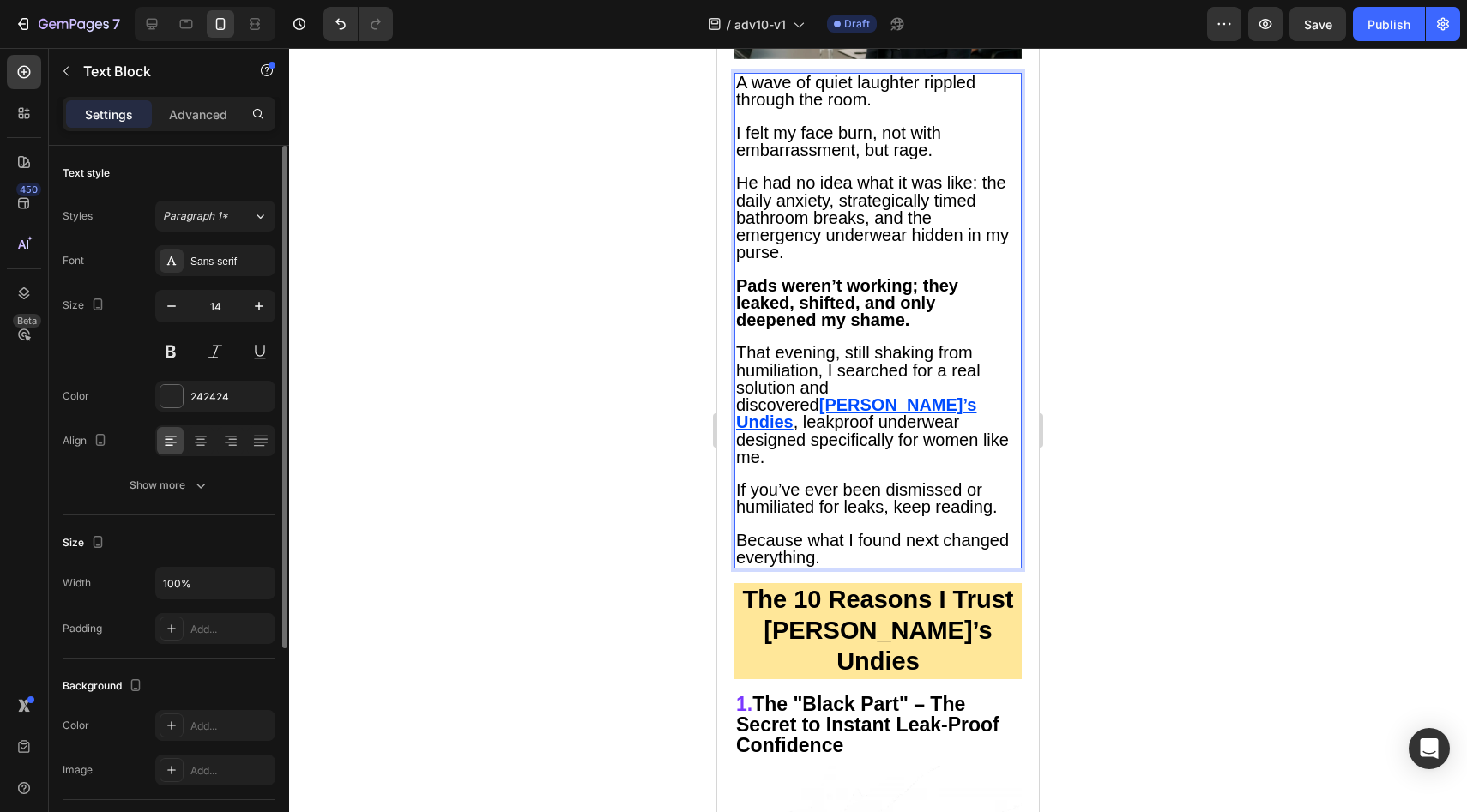
click at [929, 395] on u "Vera’s Undies" at bounding box center [855, 413] width 240 height 36
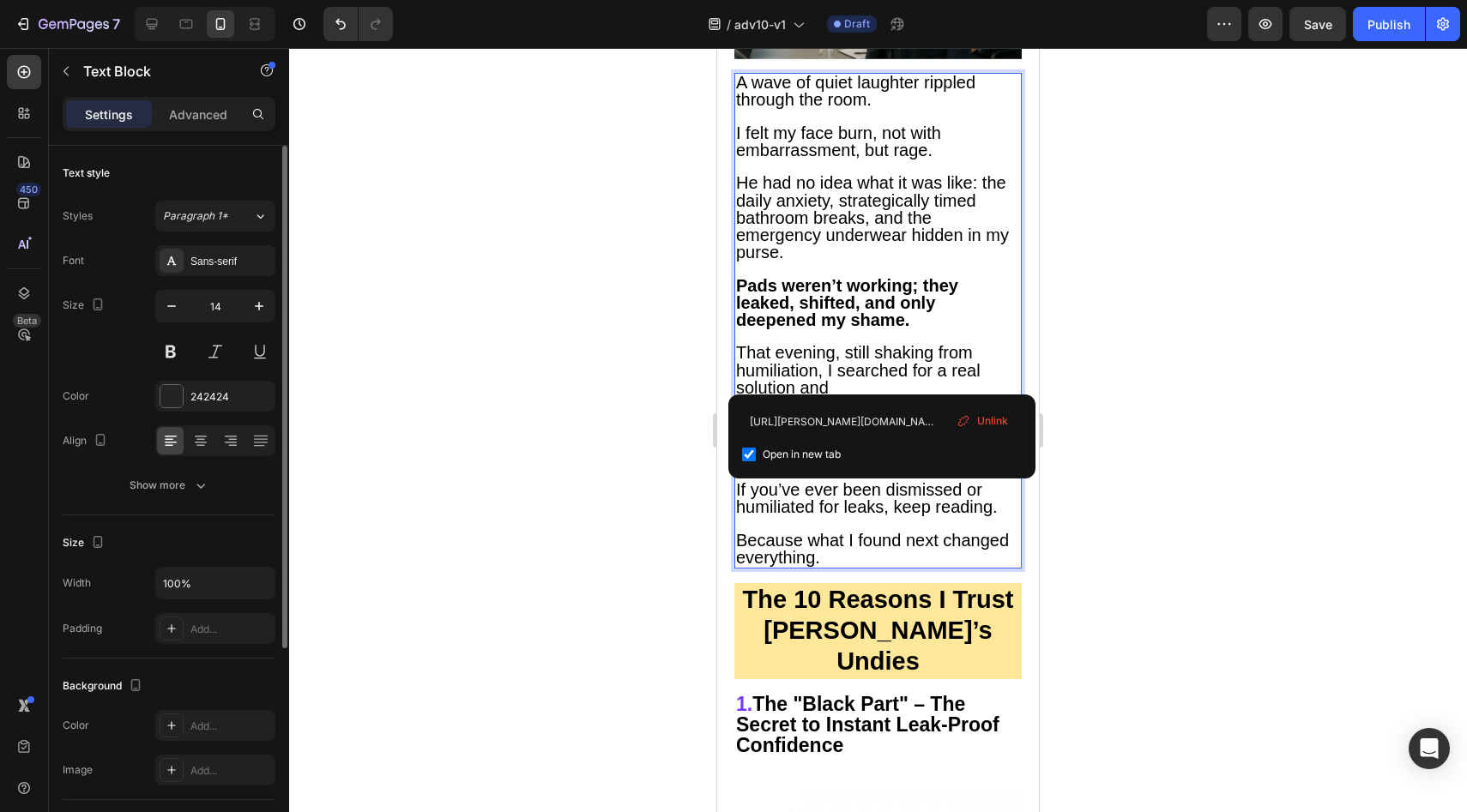
click at [979, 421] on span "Unlink" at bounding box center [993, 421] width 31 height 15
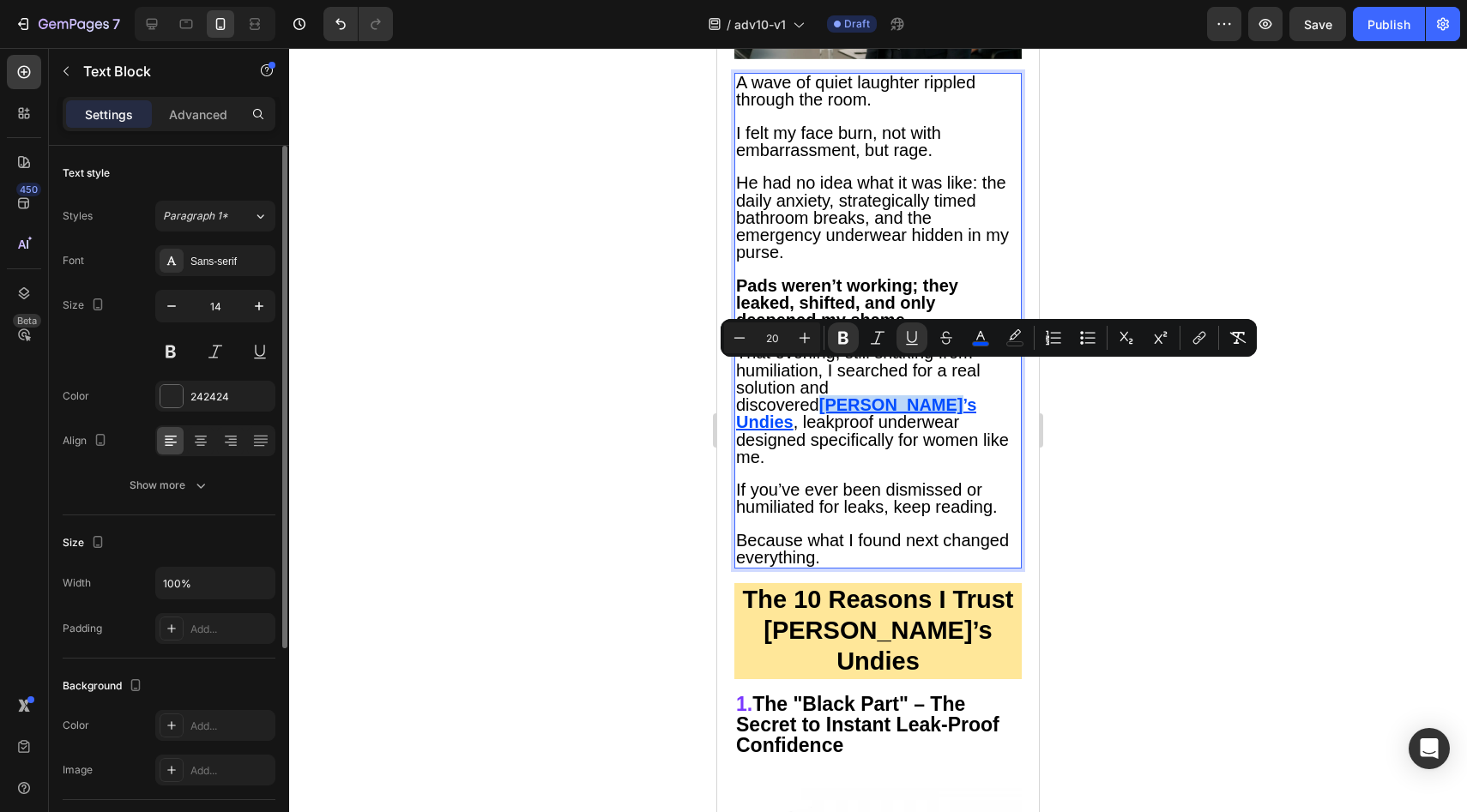
drag, startPoint x: 936, startPoint y: 371, endPoint x: 787, endPoint y: 393, distance: 150.6
click at [787, 395] on u "Vera’s Undies" at bounding box center [855, 413] width 240 height 36
click at [1182, 348] on div "Minus 20 Plus Bold Italic Underline Strikethrough color color Numbered List Bul…" at bounding box center [989, 338] width 530 height 31
click at [1196, 341] on icon "Editor contextual toolbar" at bounding box center [1199, 337] width 17 height 17
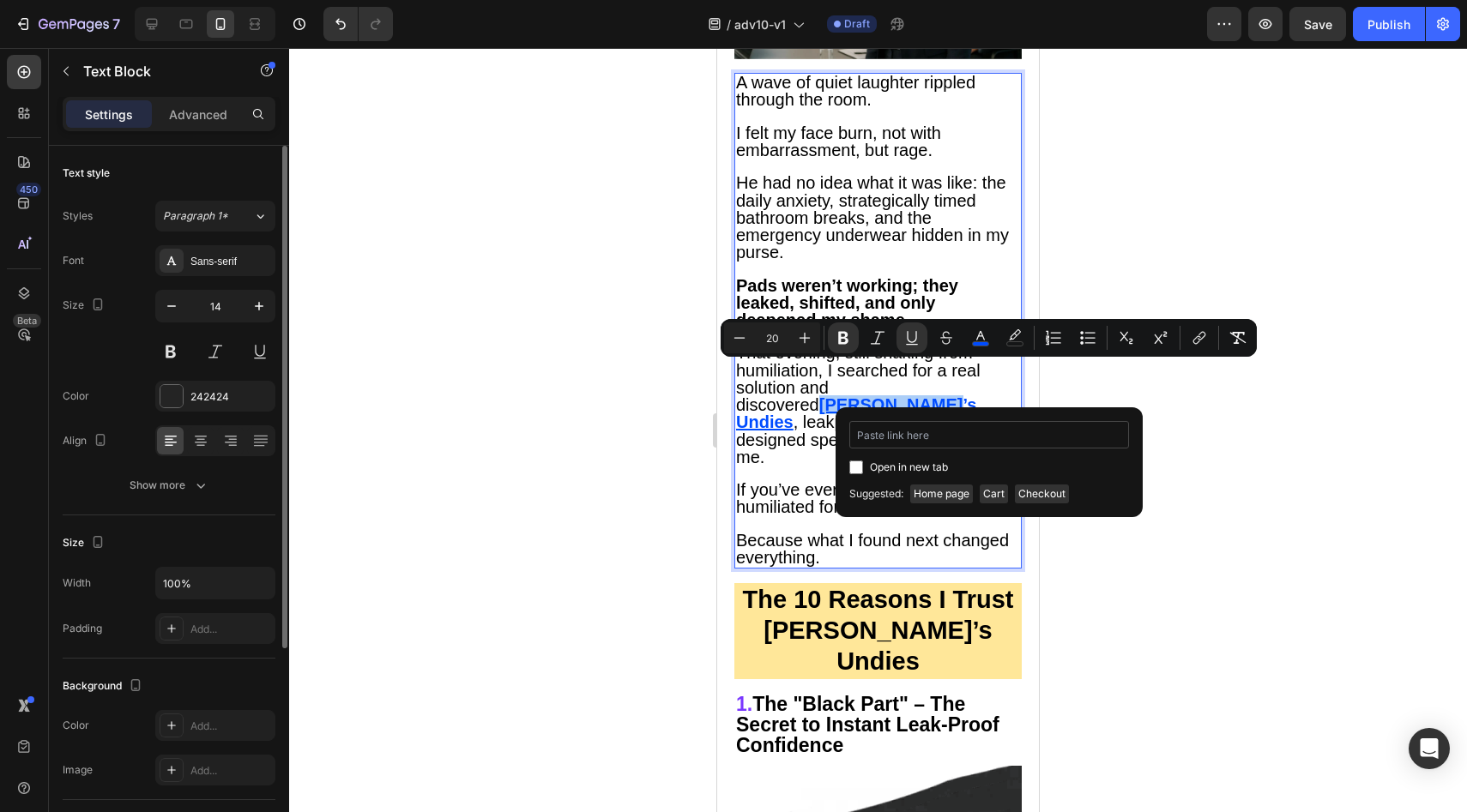
type input "https://vera-undies.com/products/signature-leakproof-underwear-5-pack2"
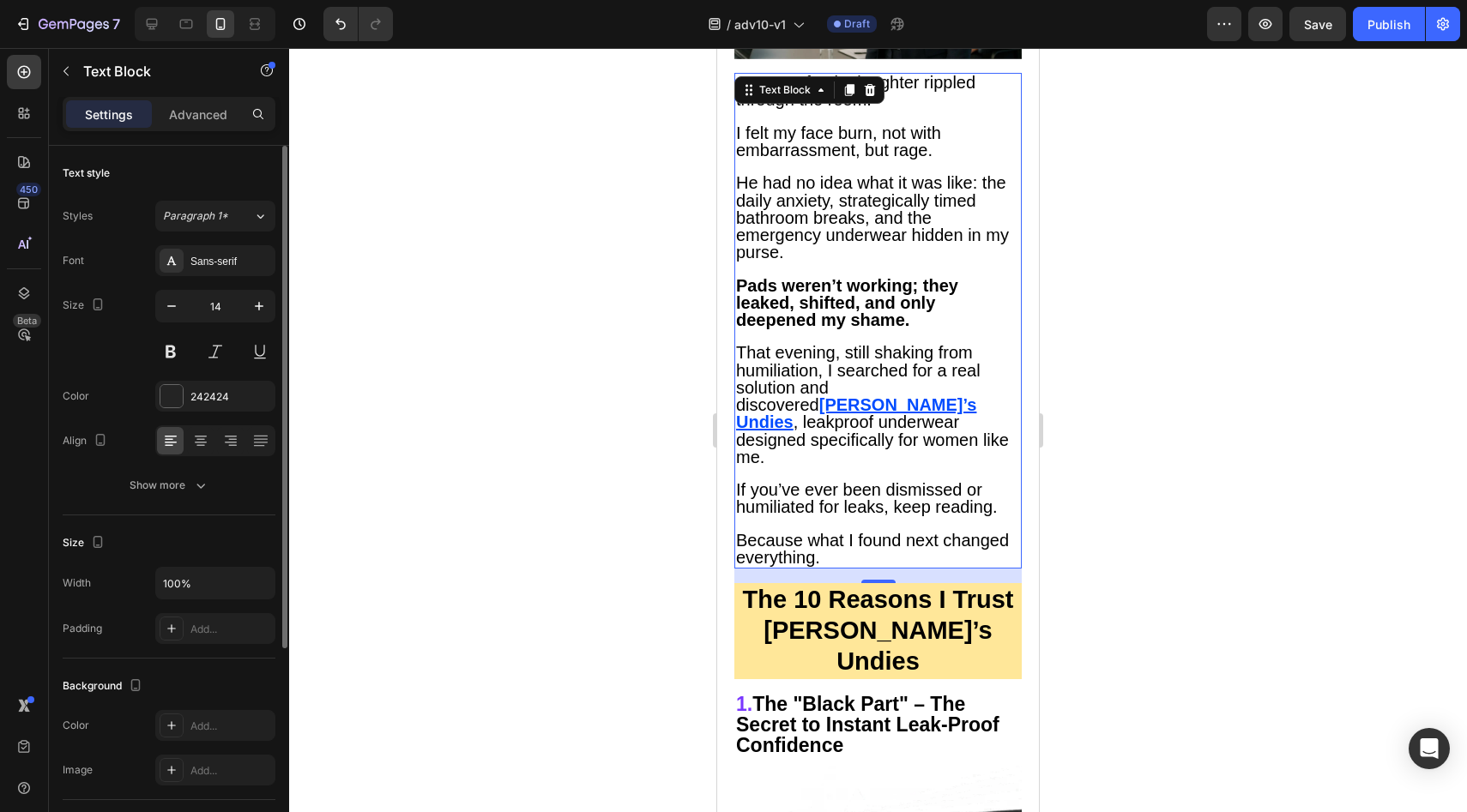
click at [779, 432] on span ", leakproof underwear designed specifically for women like me." at bounding box center [872, 439] width 273 height 53
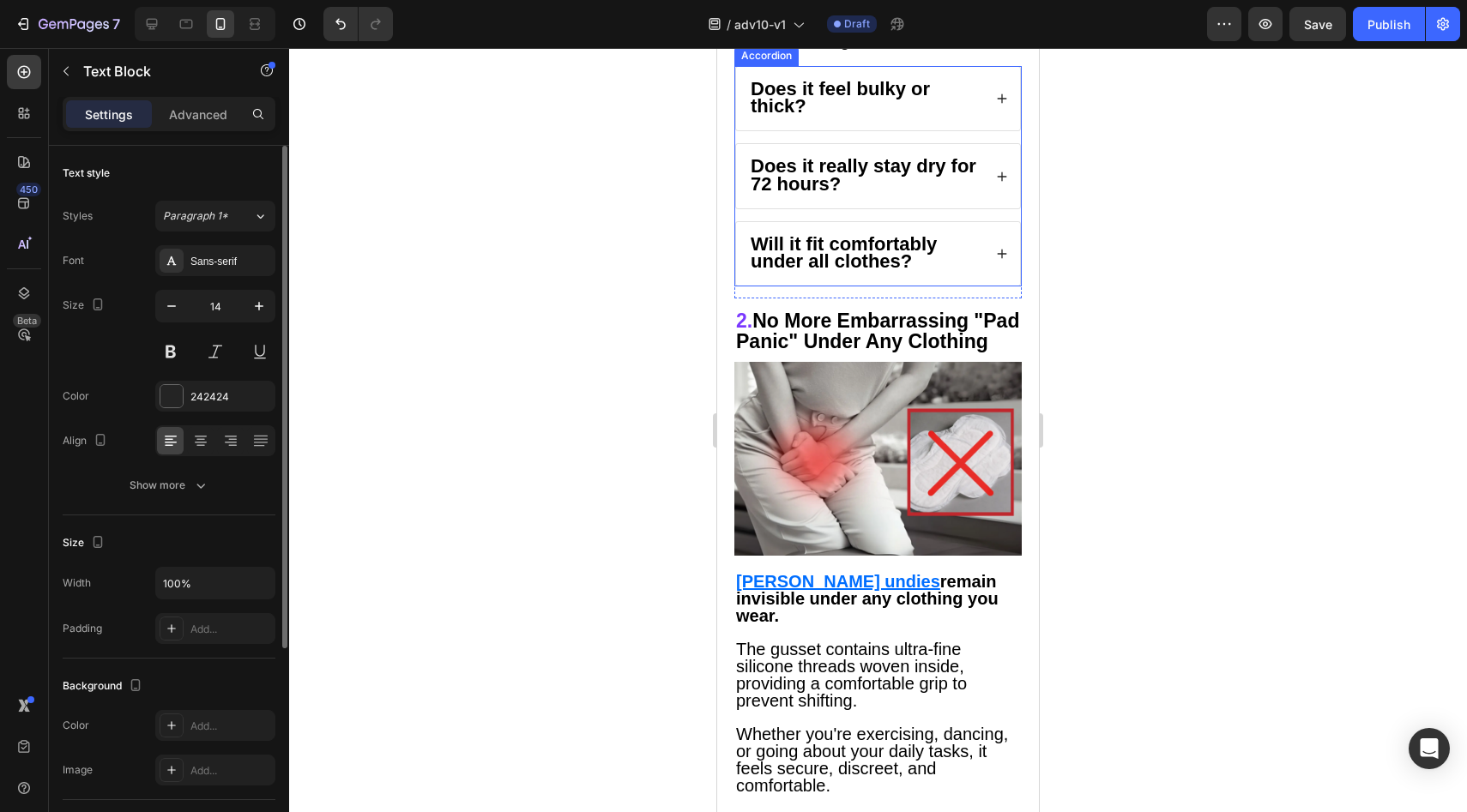
scroll to position [3312, 0]
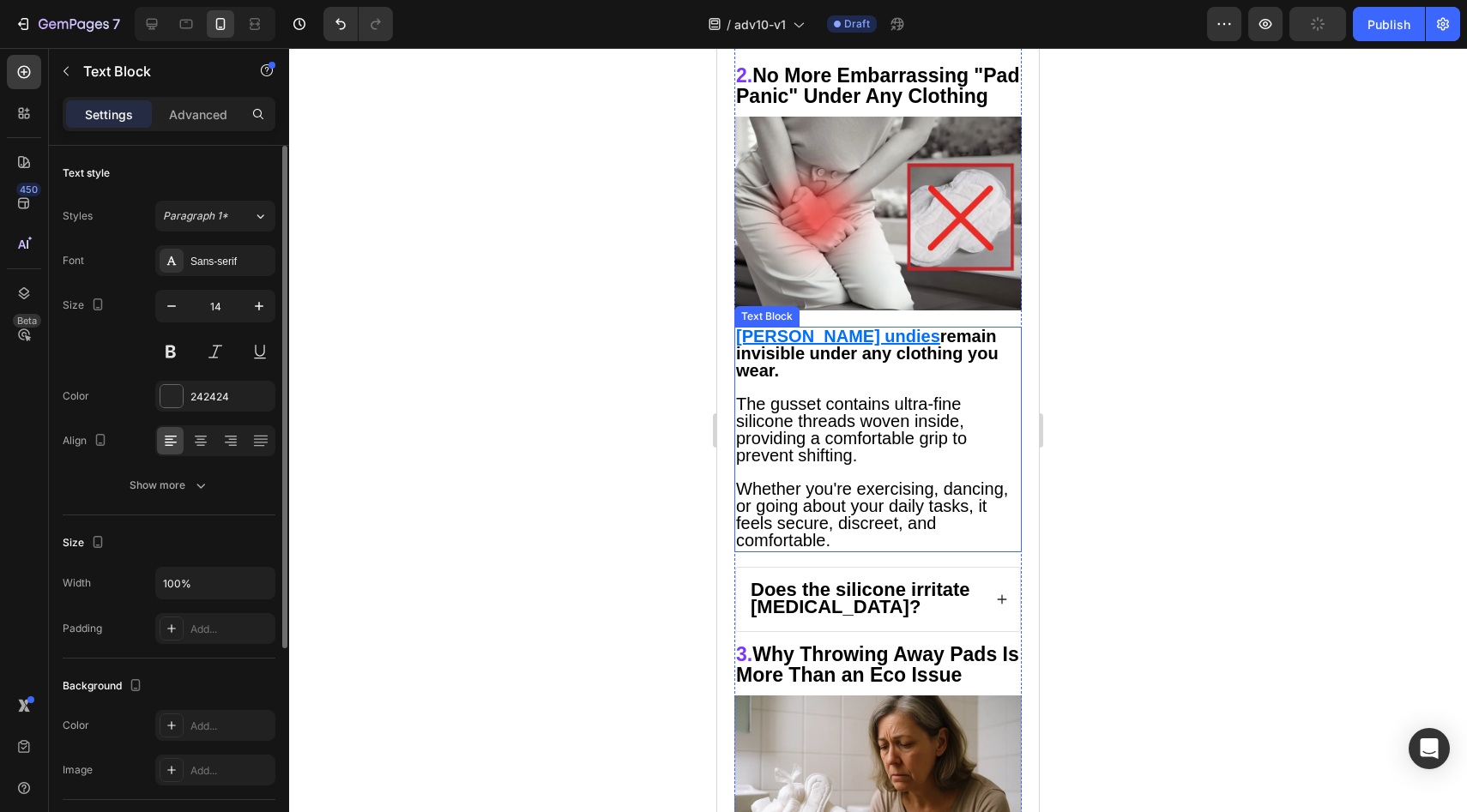
click at [787, 327] on u "Vera undies" at bounding box center [837, 336] width 204 height 19
click at [788, 327] on u "Vera undies" at bounding box center [837, 336] width 204 height 19
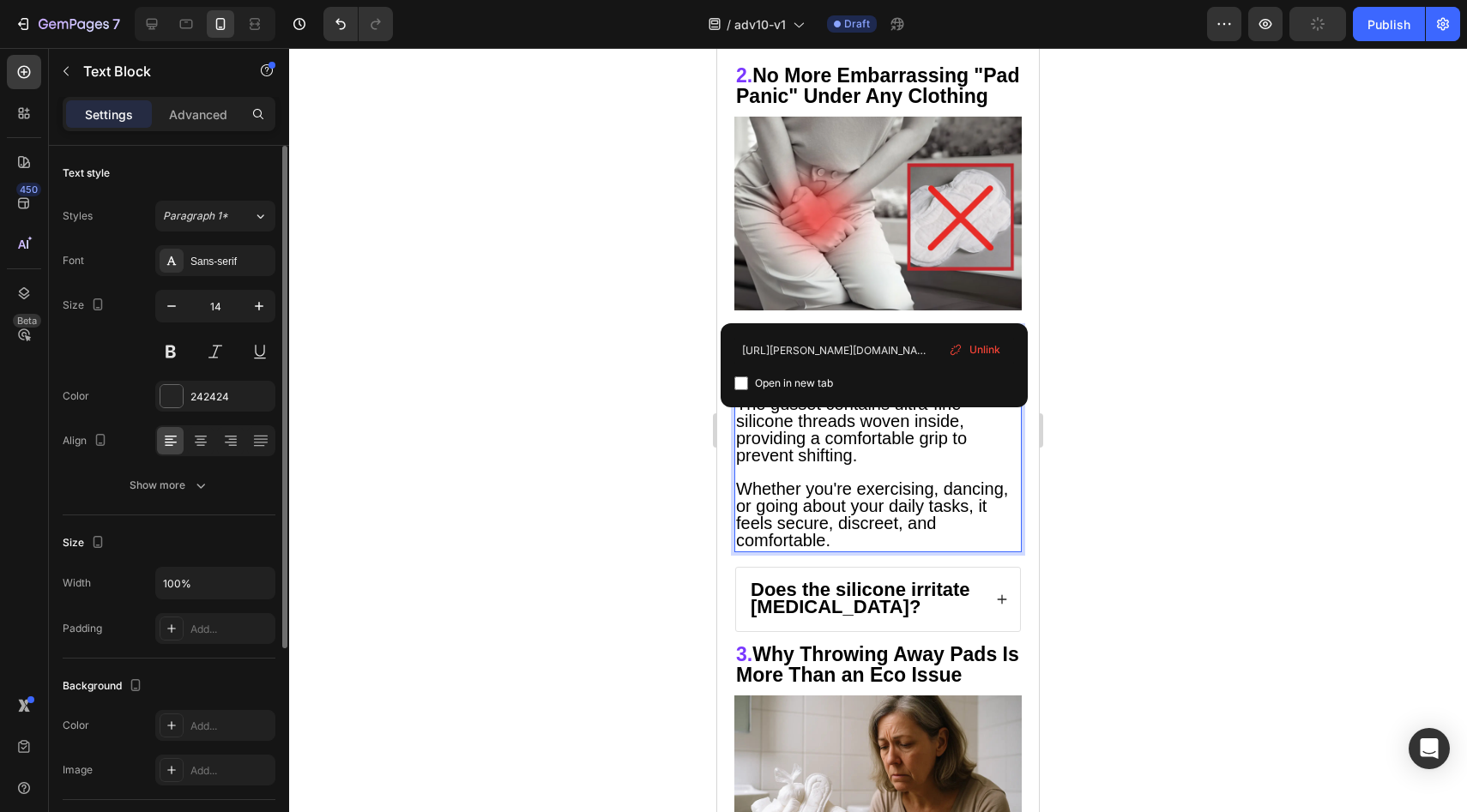
click at [977, 343] on span "Unlink" at bounding box center [985, 349] width 31 height 15
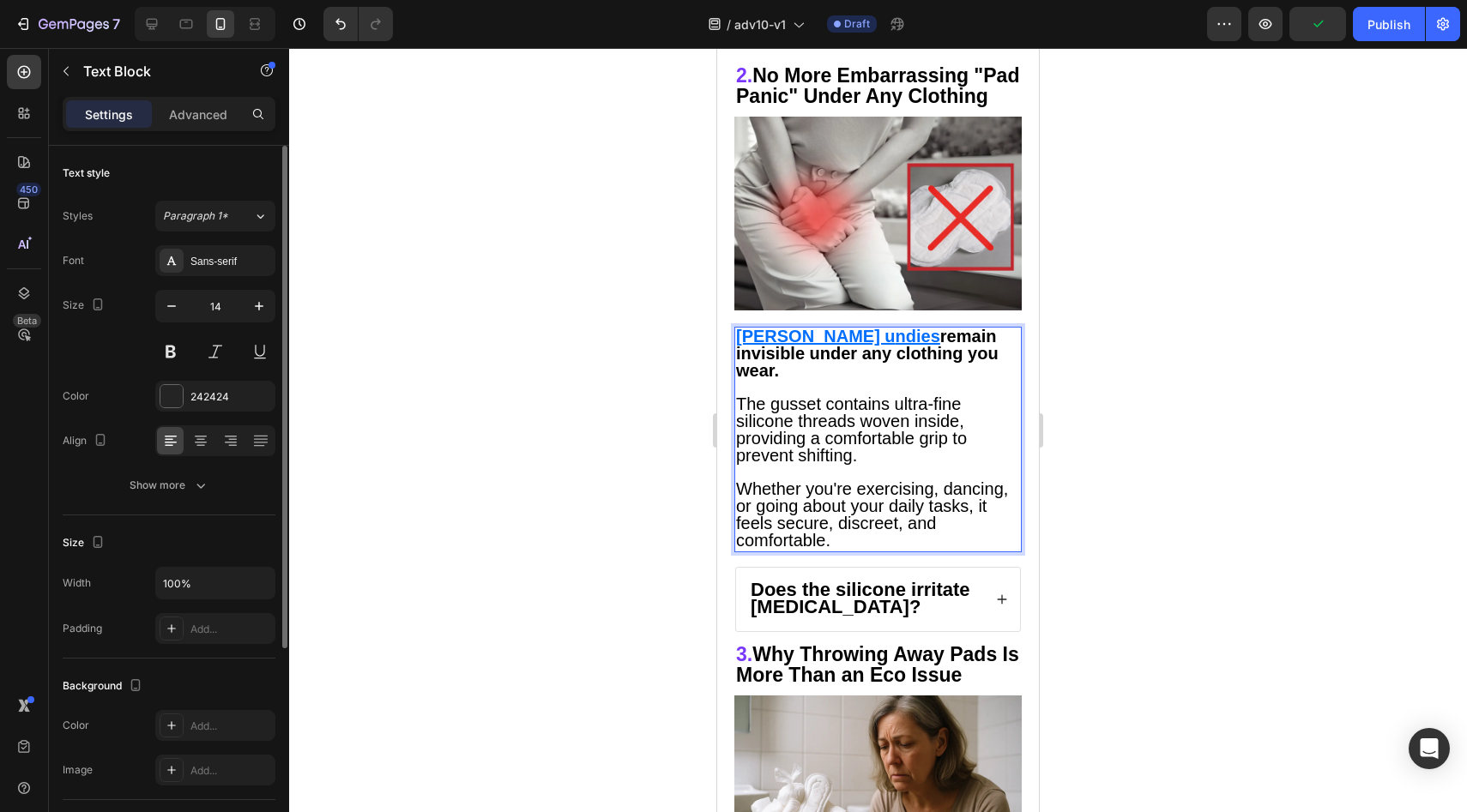
click at [752, 327] on u "Vera u" at bounding box center [815, 336] width 160 height 19
drag, startPoint x: 752, startPoint y: 299, endPoint x: 829, endPoint y: 305, distance: 77.2
click at [829, 327] on u "Vera undies" at bounding box center [837, 336] width 204 height 19
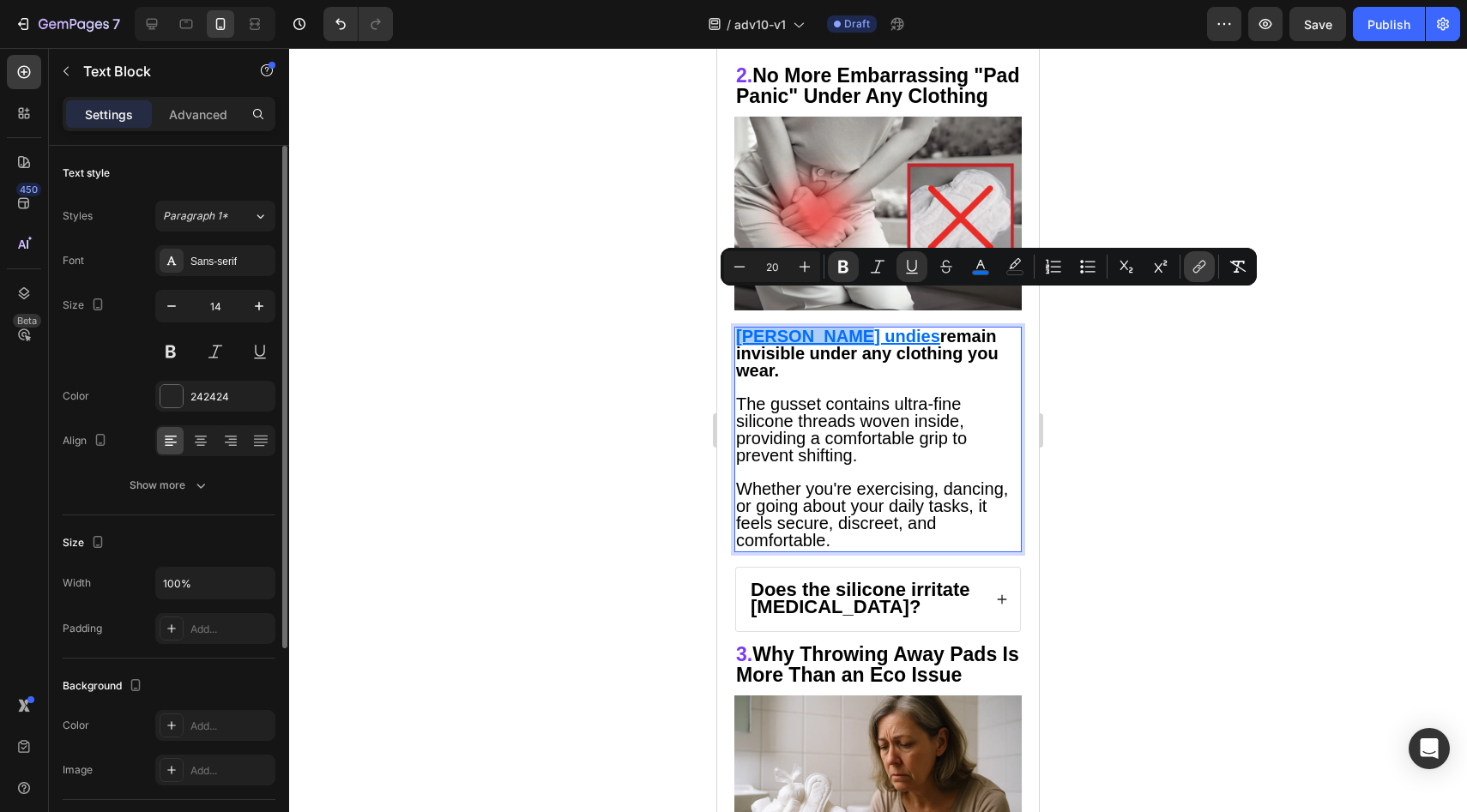
click at [1199, 268] on icon "Editor contextual toolbar" at bounding box center [1201, 265] width 8 height 9
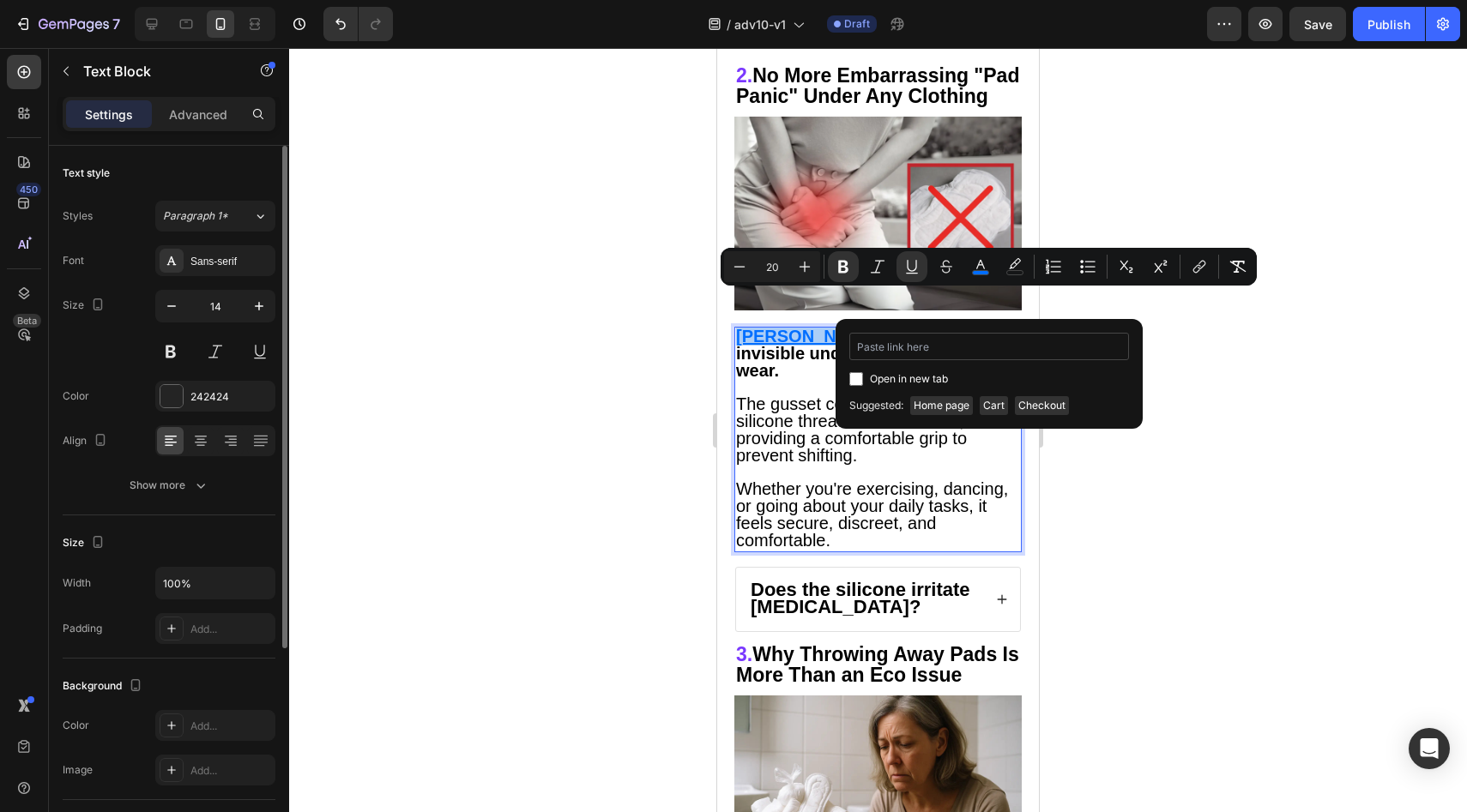
type input "https://vera-undies.com/products/signature-leakproof-underwear-5-pack2"
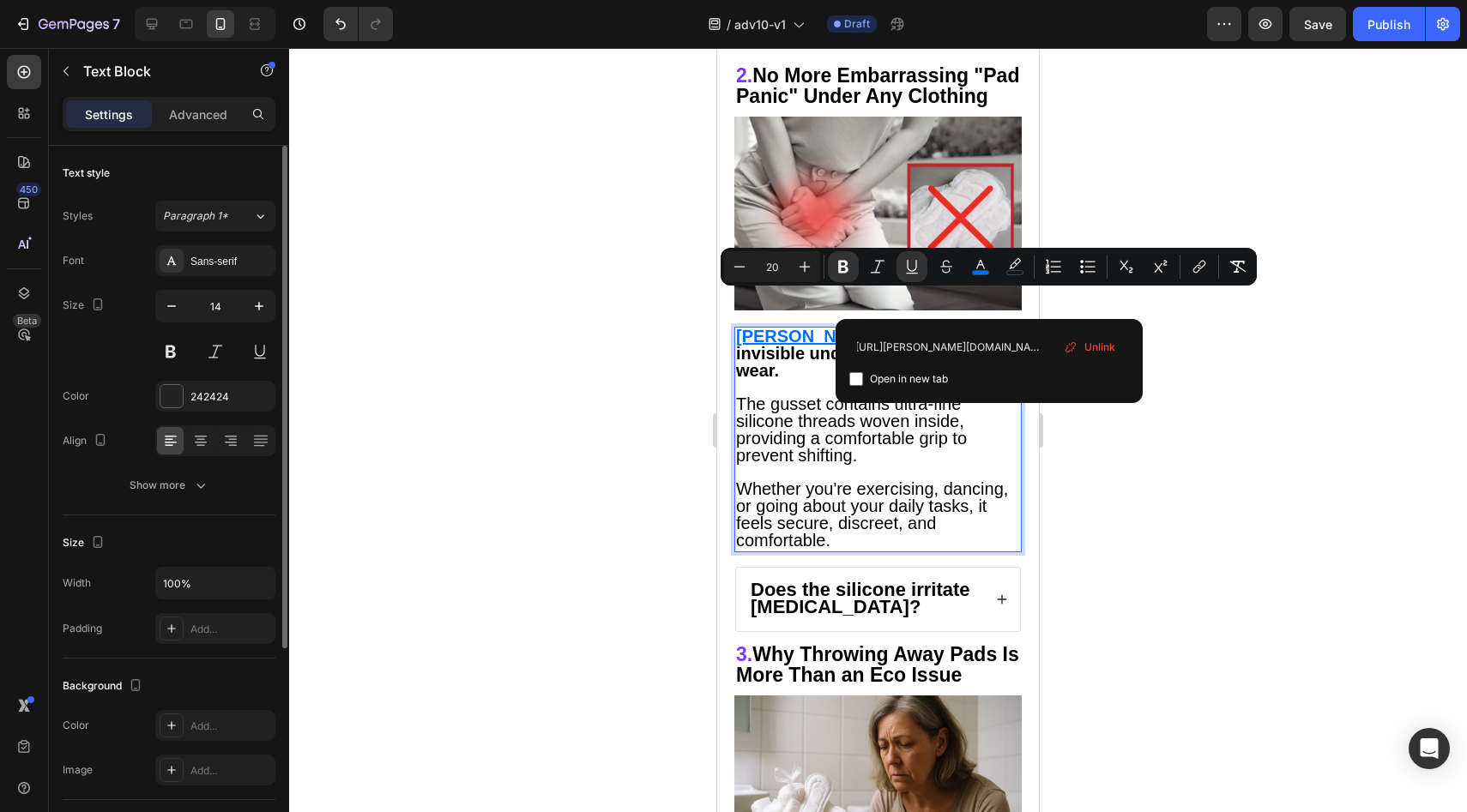
click at [788, 395] on span "The gusset contains ultra-fine silicone threads woven inside, providing a comfo…" at bounding box center [851, 431] width 231 height 71
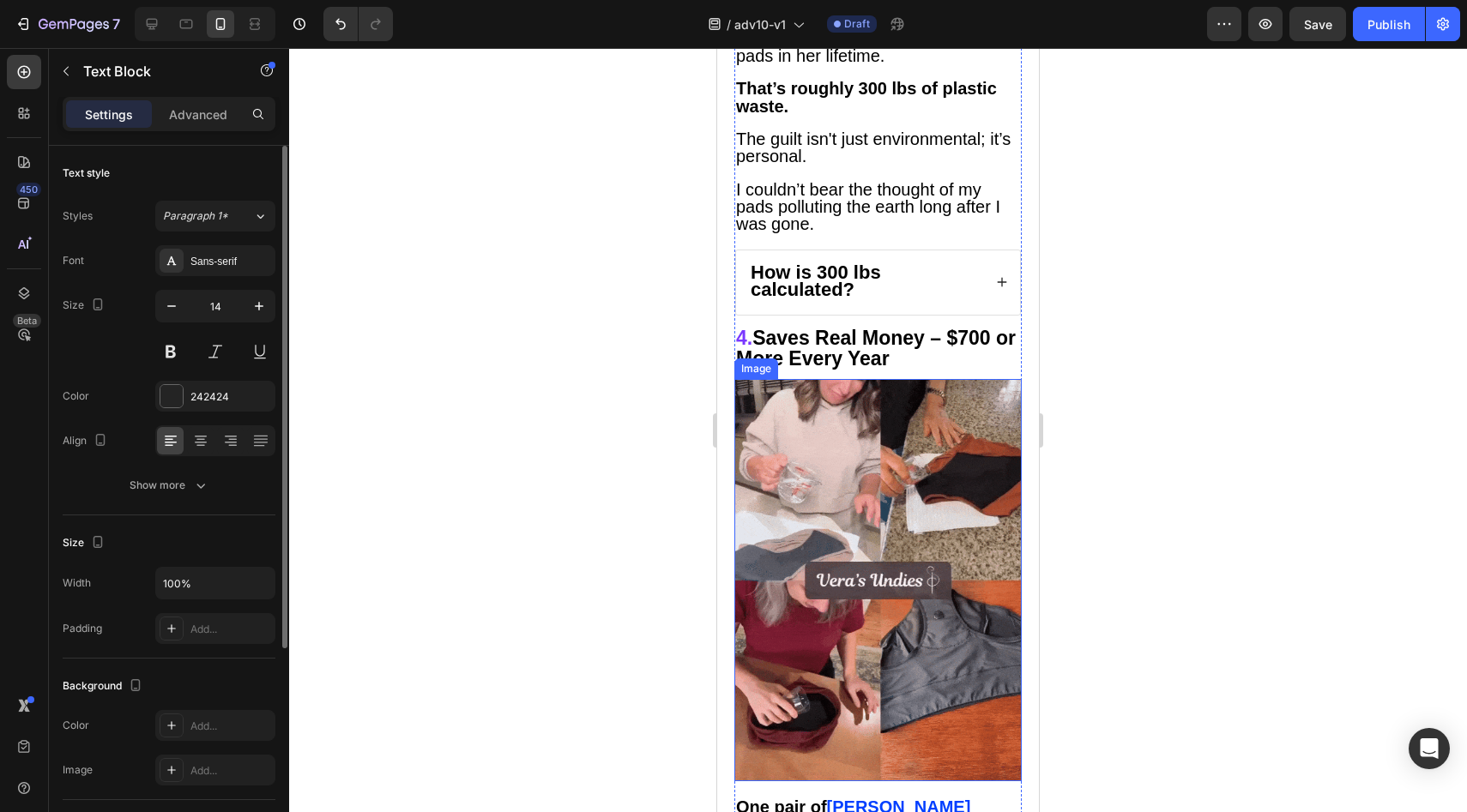
scroll to position [4532, 0]
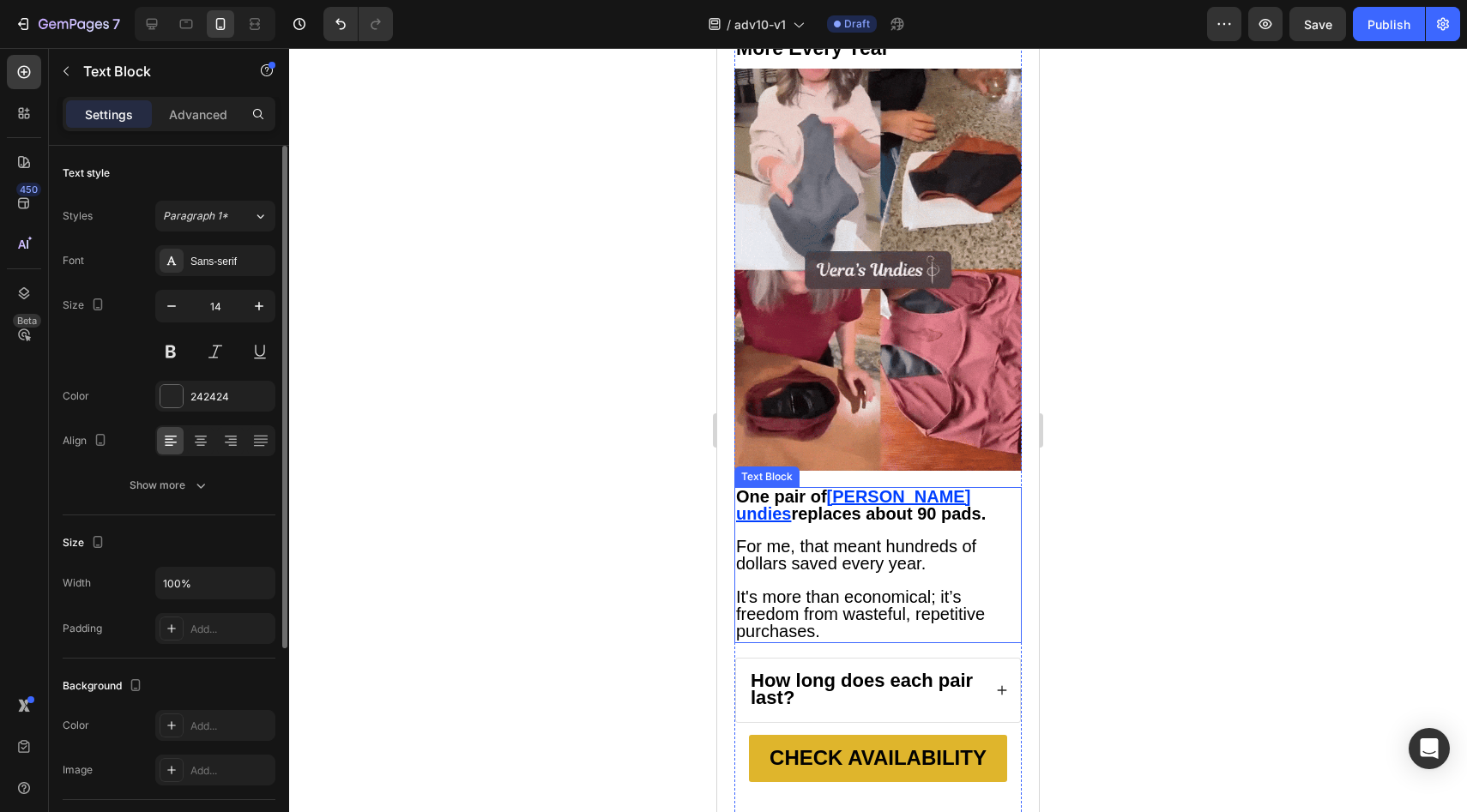
click at [877, 487] on u "Vera undies" at bounding box center [853, 504] width 235 height 36
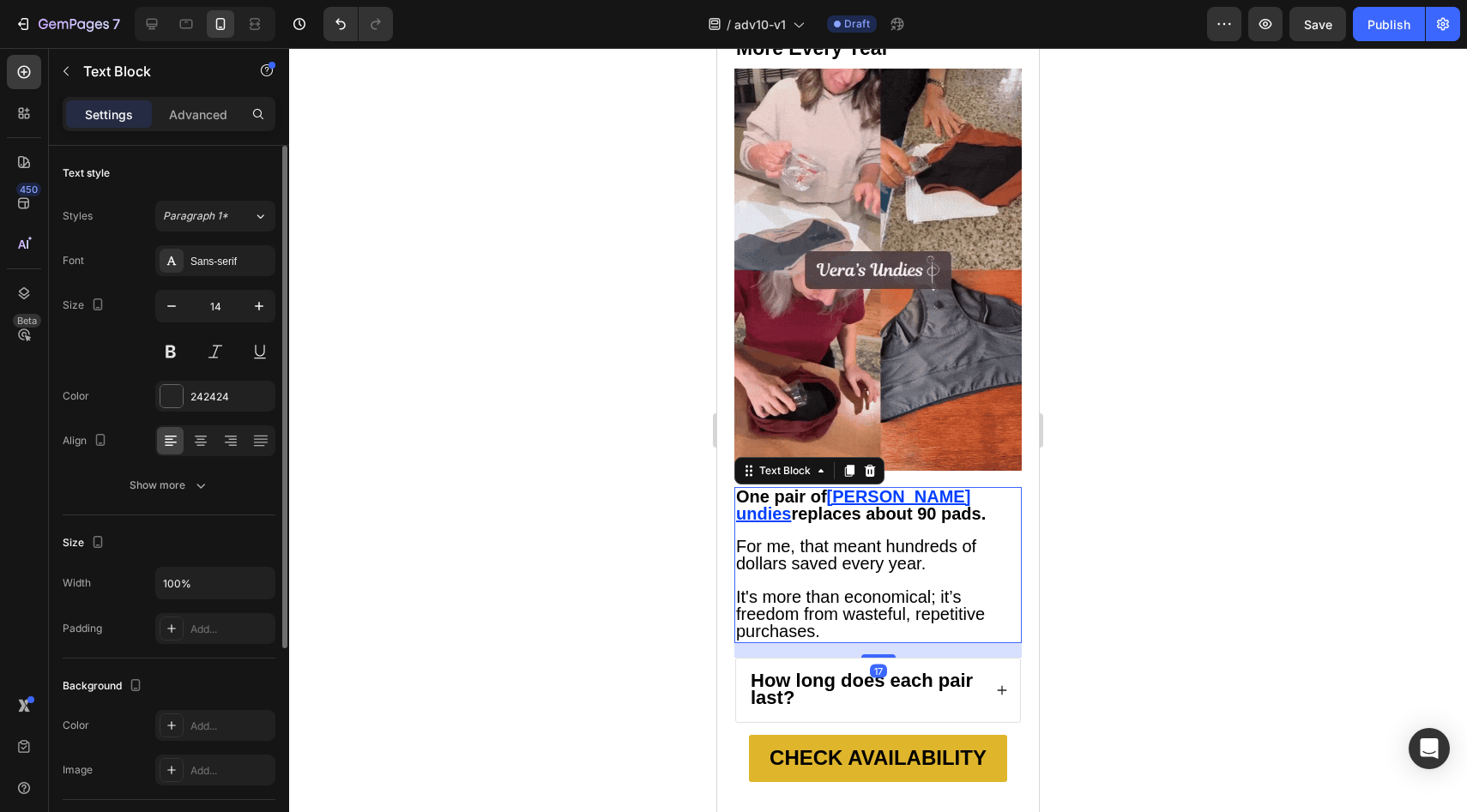
click at [876, 487] on u "Vera undies" at bounding box center [853, 504] width 235 height 36
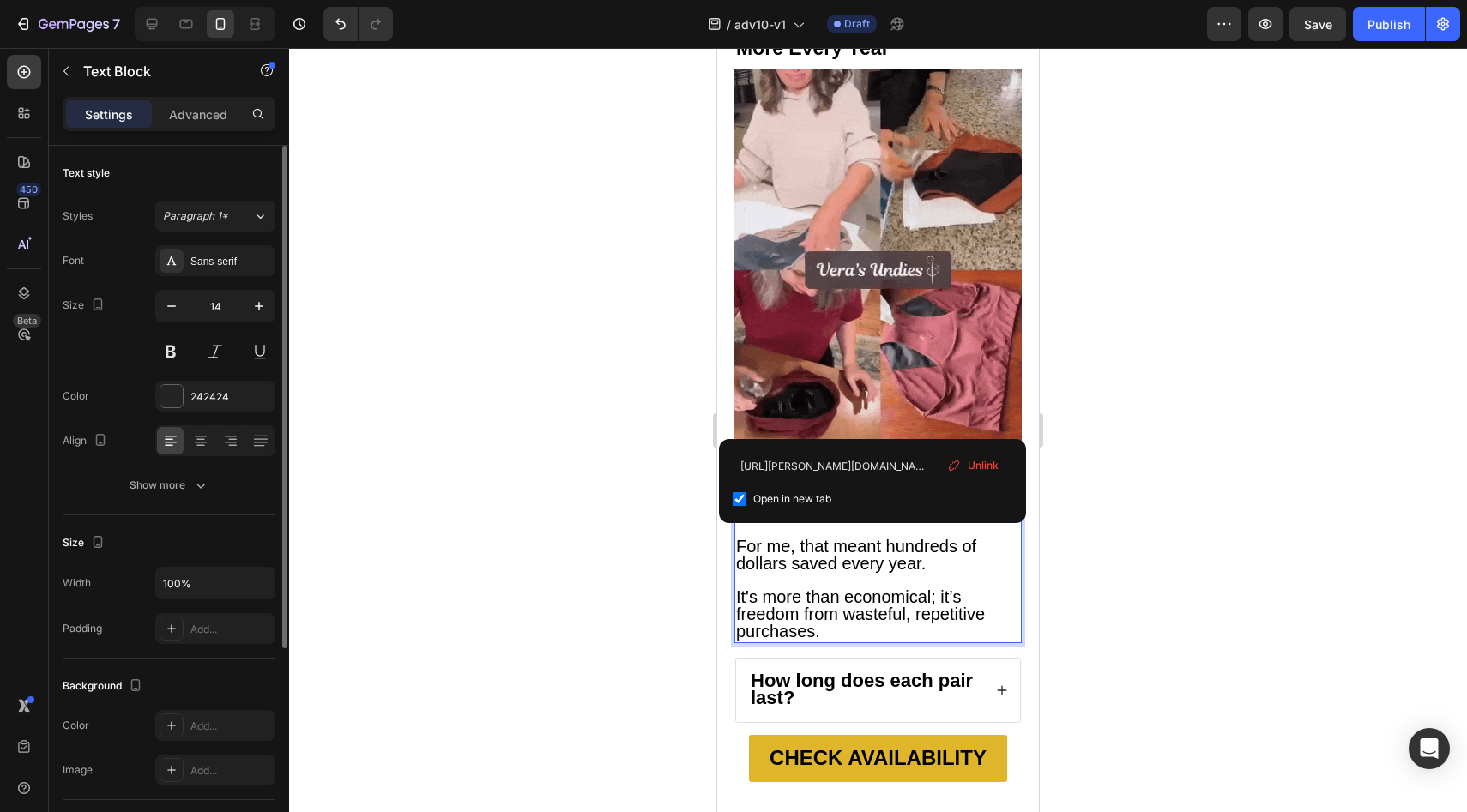
click at [992, 469] on span "Unlink" at bounding box center [983, 465] width 31 height 15
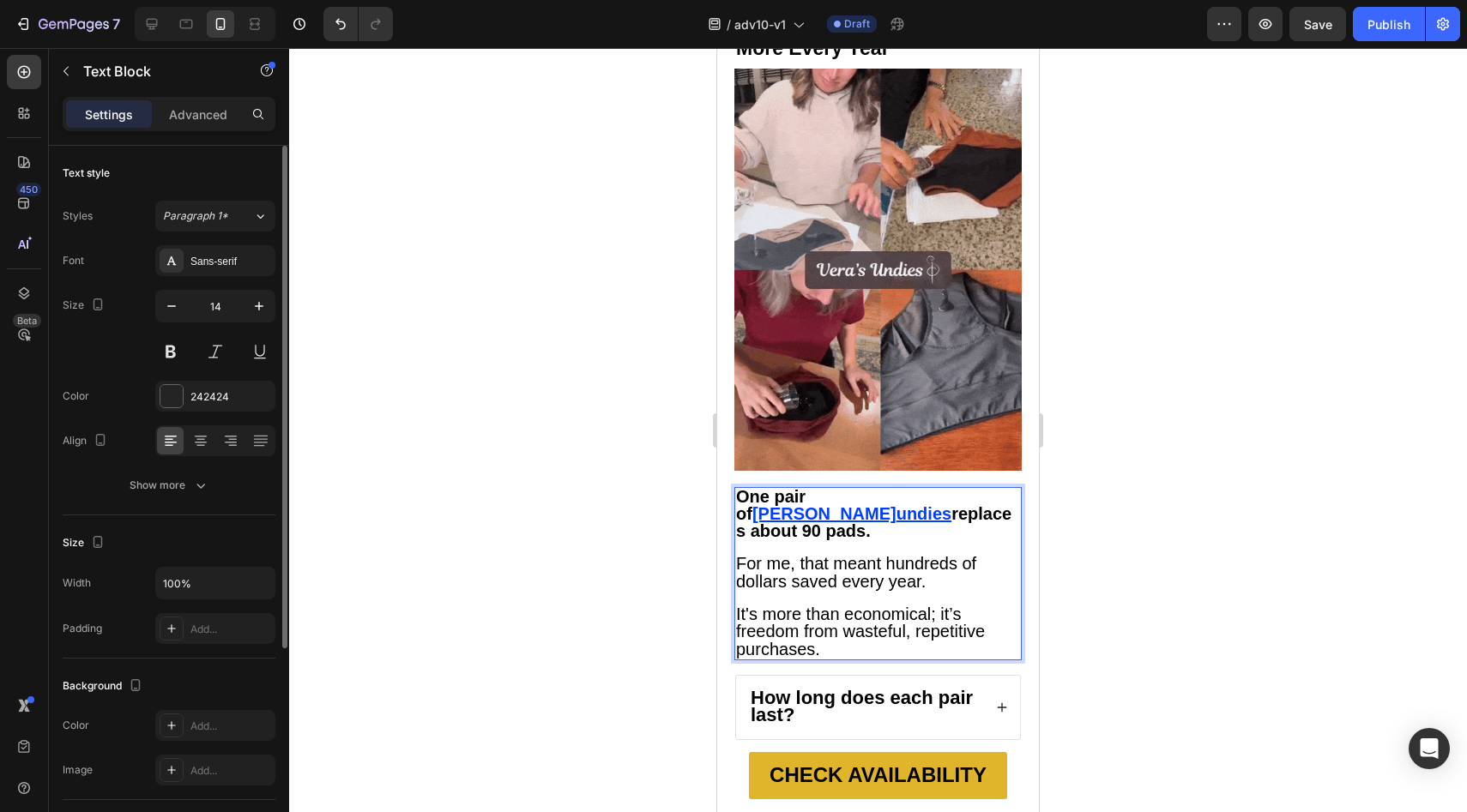
click at [858, 504] on u "Vera" at bounding box center [825, 513] width 144 height 19
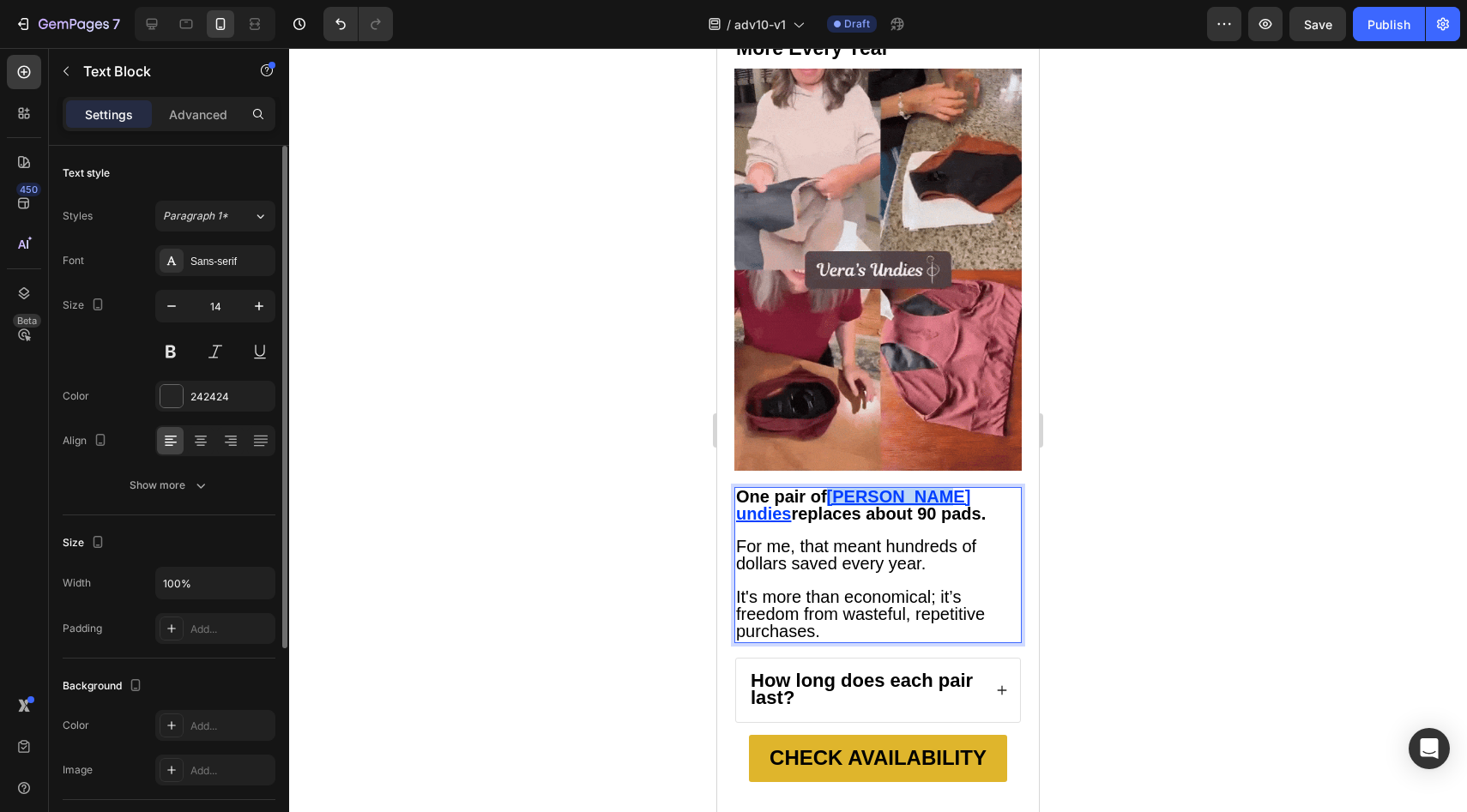
drag, startPoint x: 858, startPoint y: 422, endPoint x: 906, endPoint y: 423, distance: 48.0
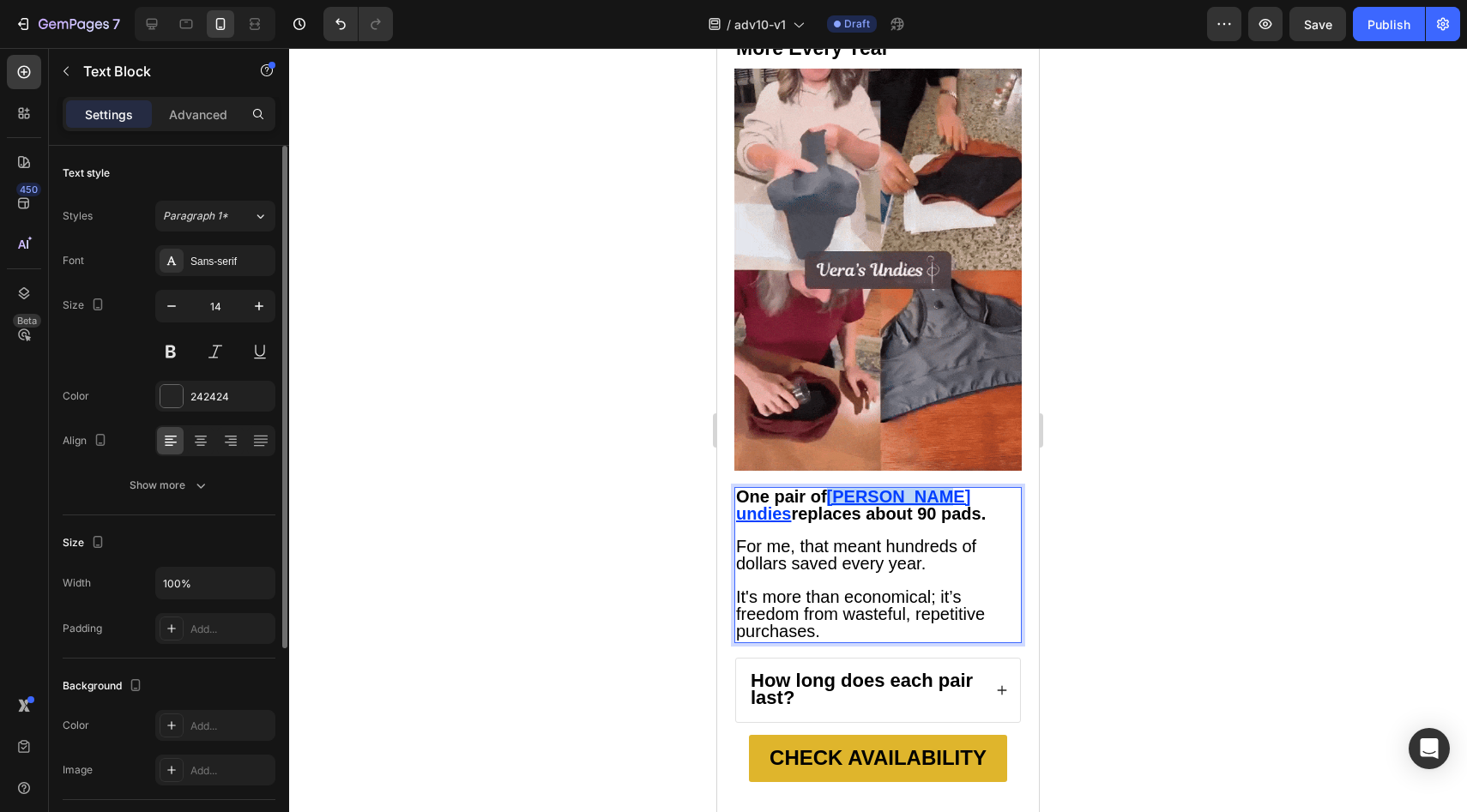
click at [906, 487] on u "Vera undies" at bounding box center [853, 504] width 235 height 36
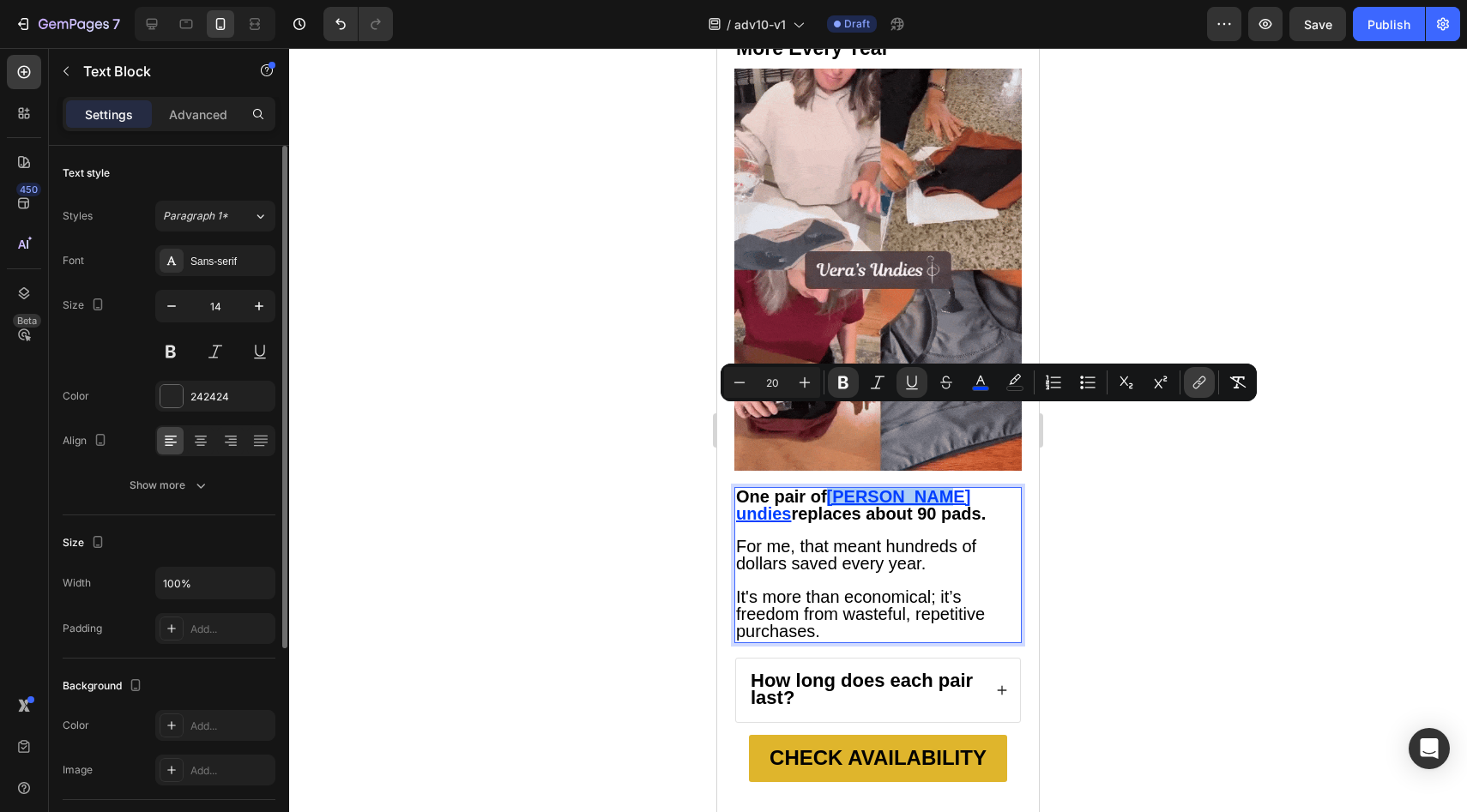
click at [1192, 387] on icon "Editor contextual toolbar" at bounding box center [1199, 381] width 17 height 17
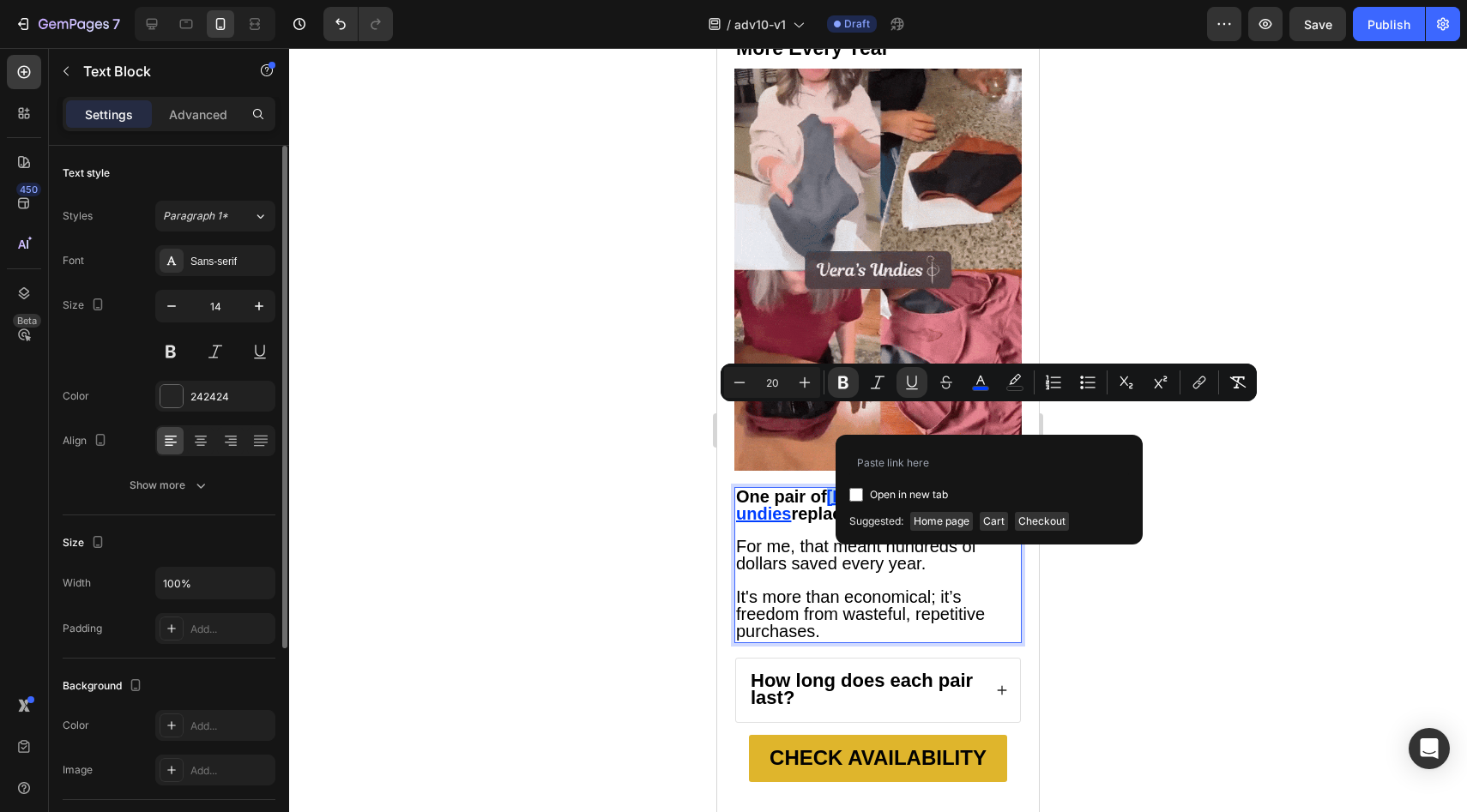
type input "https://vera-undies.com/products/signature-leakproof-underwear-5-pack2"
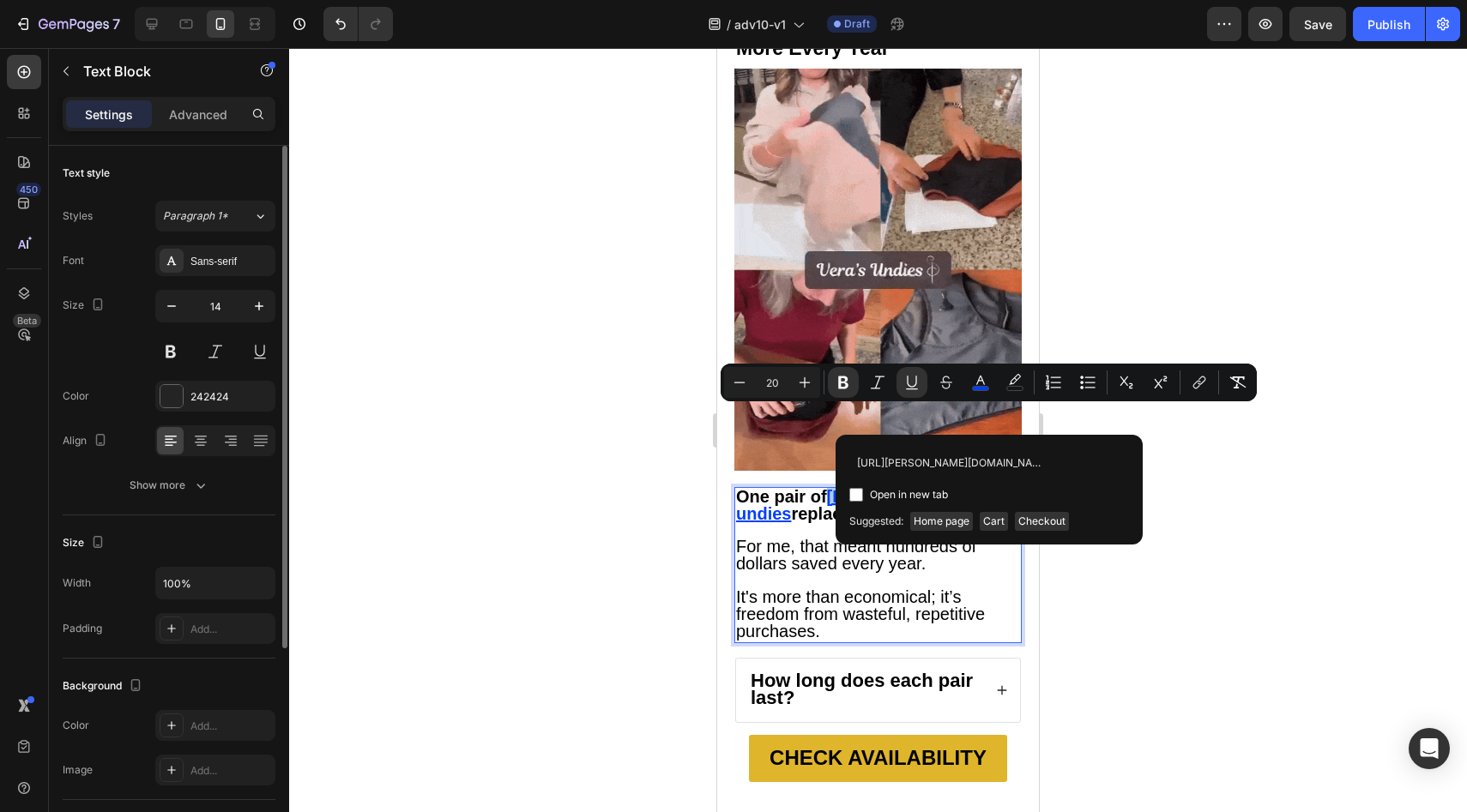
scroll to position [0, 173]
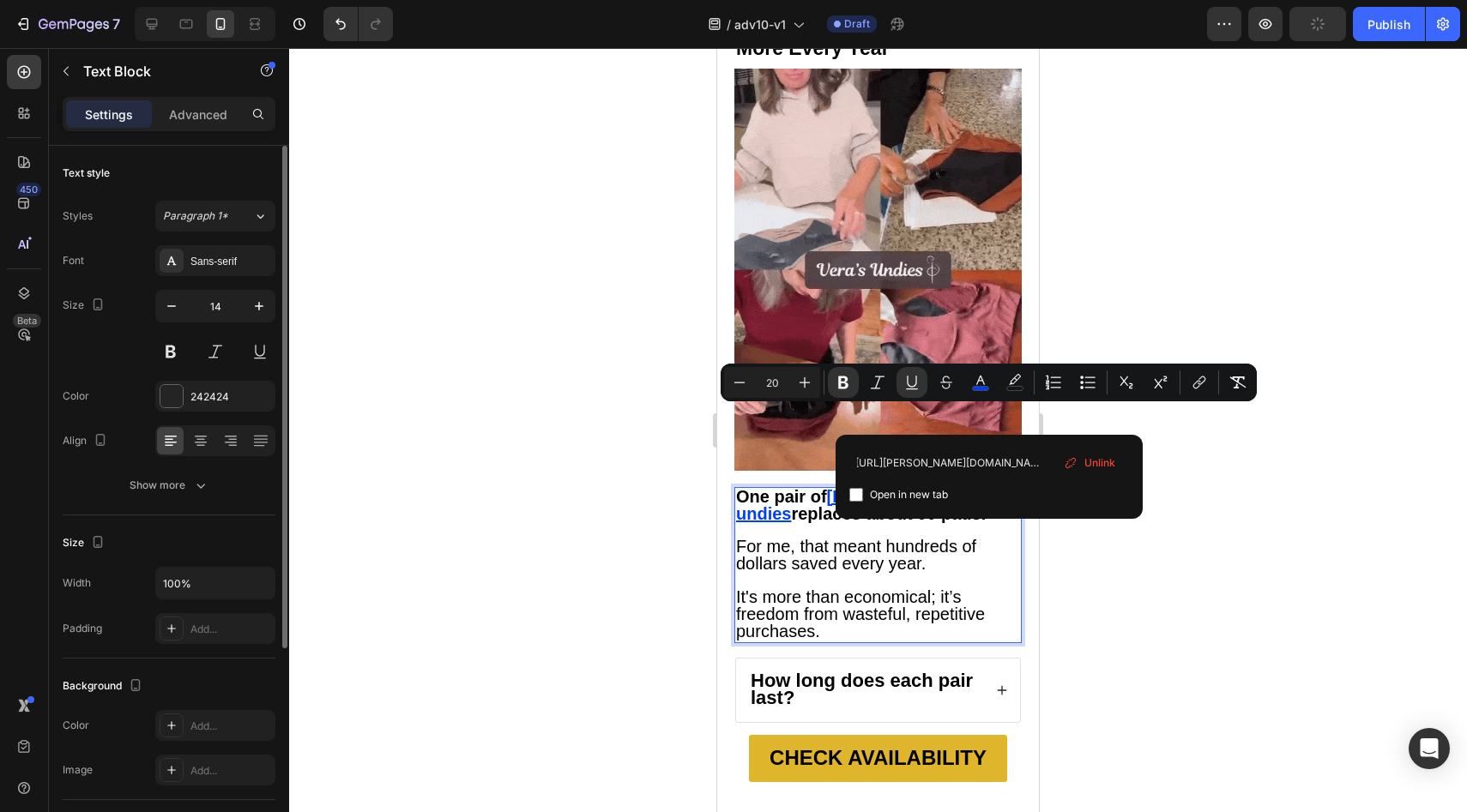
click at [786, 537] on span "For me, that meant hundreds of dollars saved every year." at bounding box center [855, 554] width 240 height 36
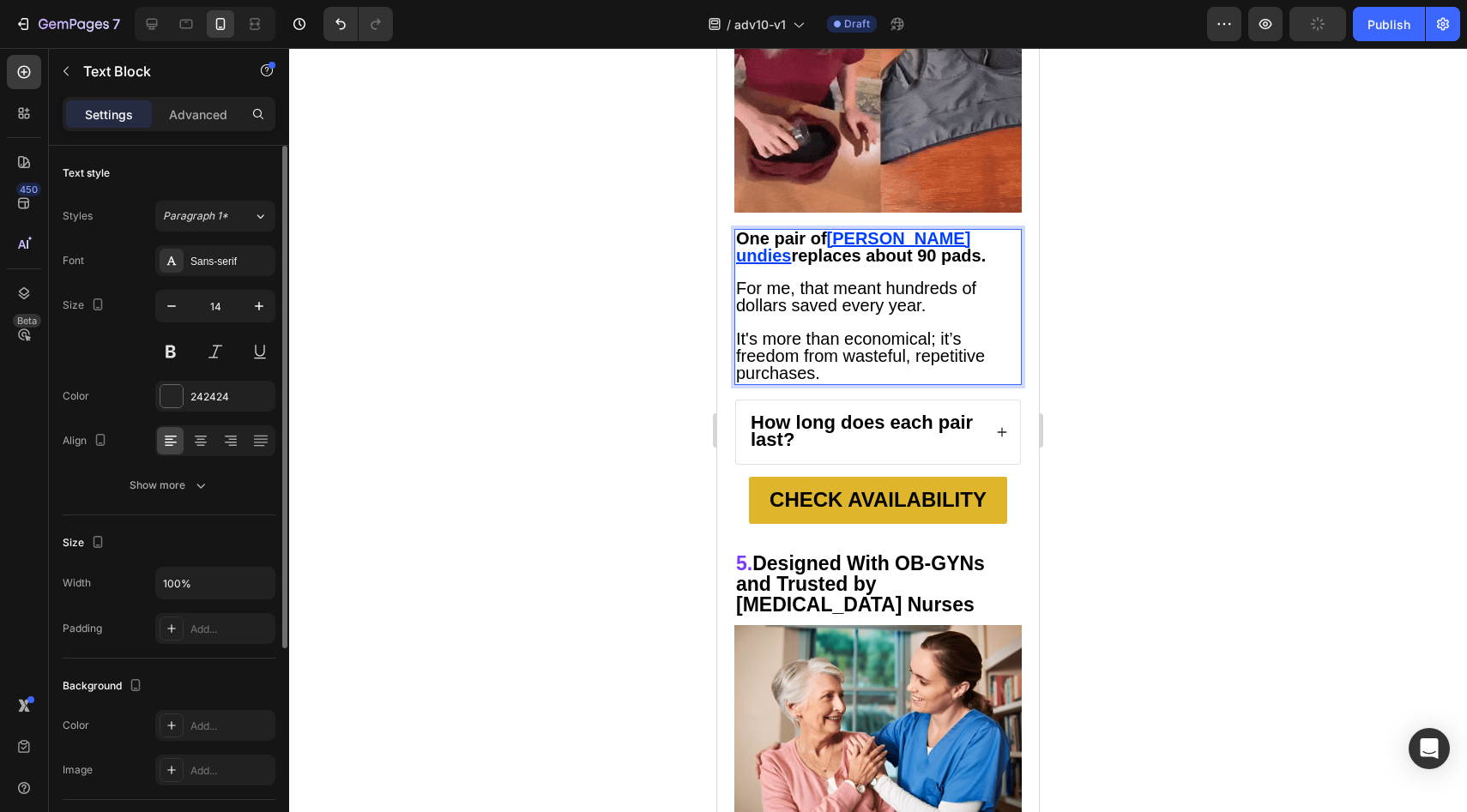
scroll to position [4877, 0]
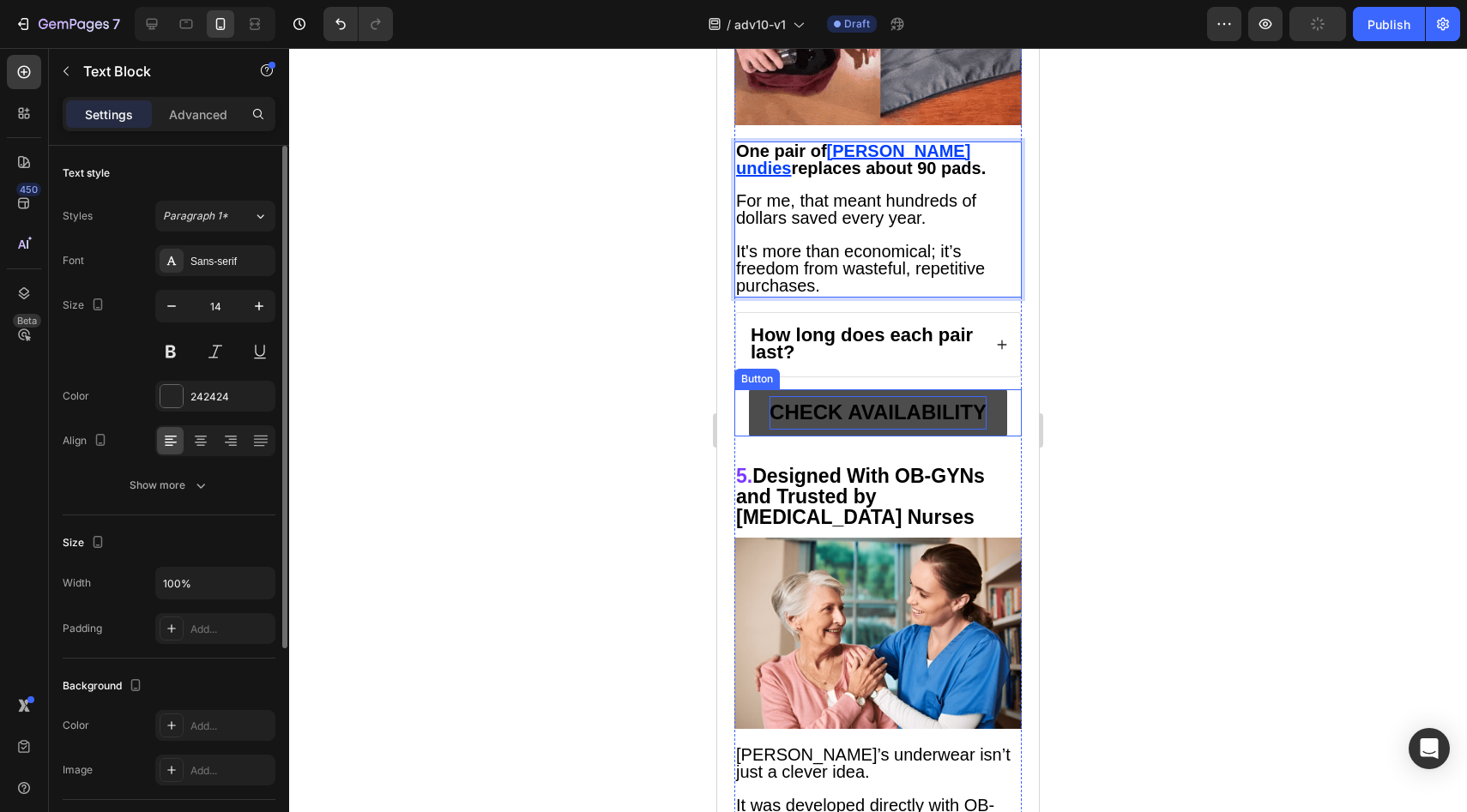
click at [778, 400] on strong "CHECK AVAILABILITY" at bounding box center [878, 412] width 217 height 23
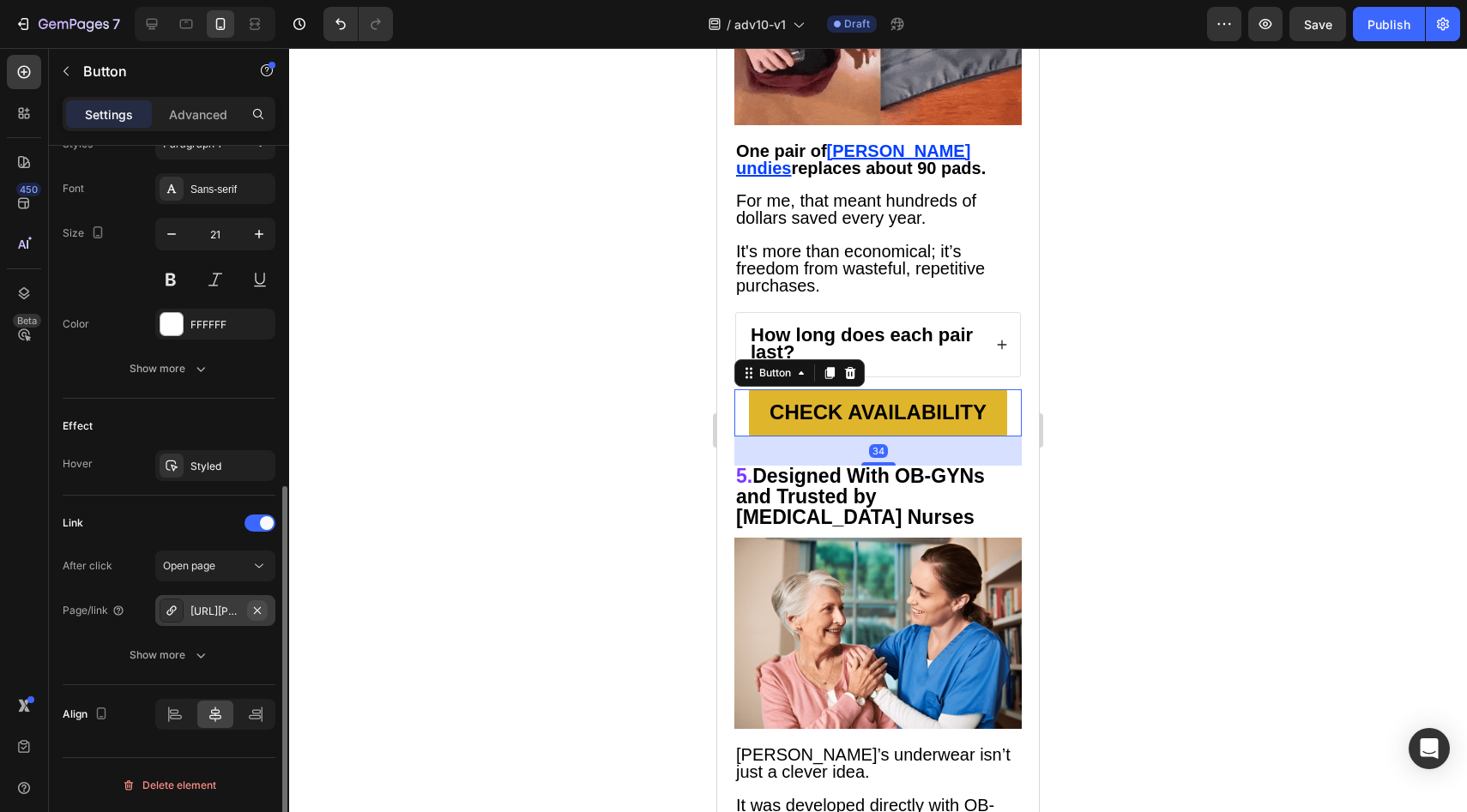
click at [257, 620] on button "button" at bounding box center [257, 610] width 21 height 21
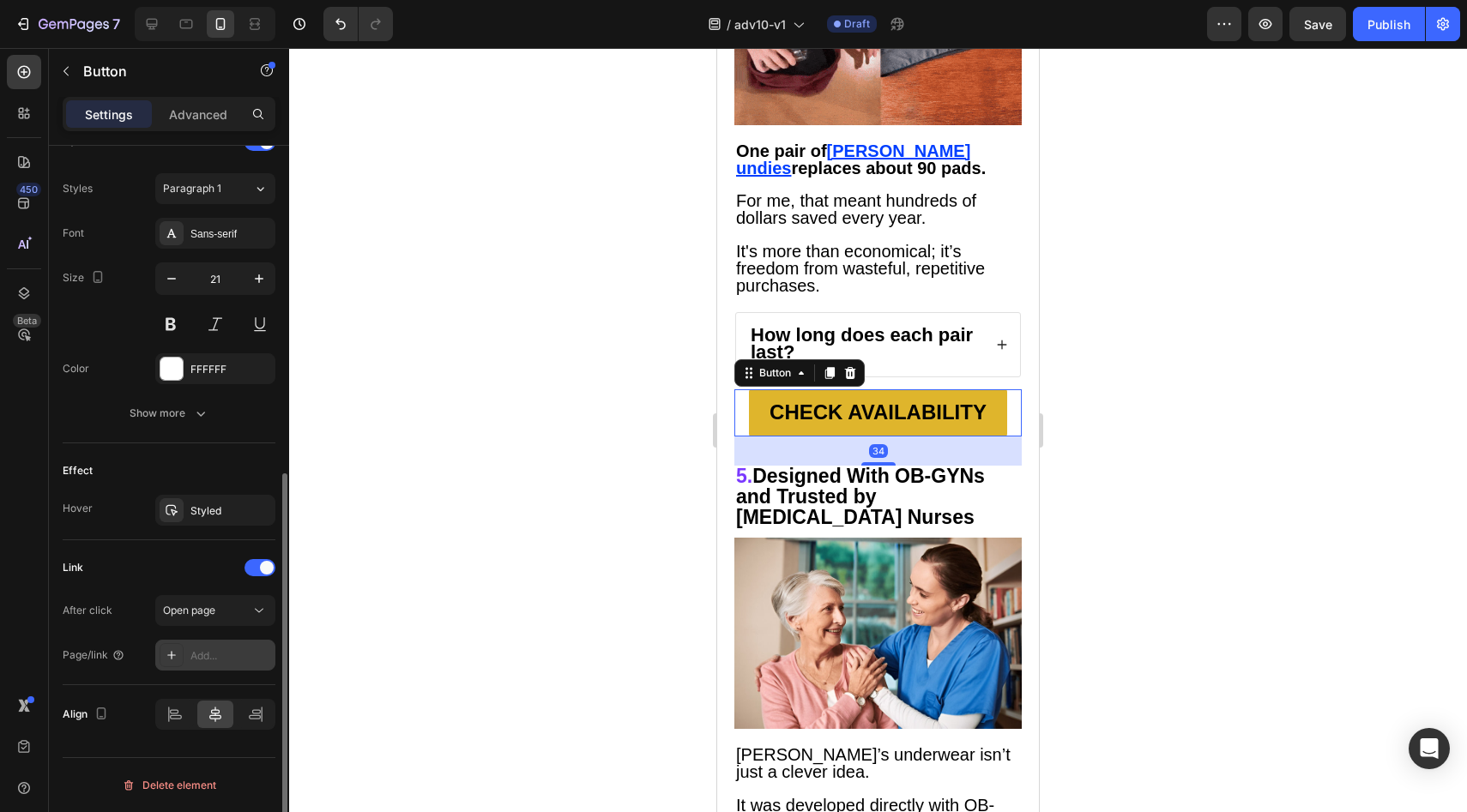
scroll to position [603, 0]
click at [237, 626] on div "After click Open page Page/link Add..." at bounding box center [169, 633] width 213 height 76
click at [234, 648] on div "Add..." at bounding box center [231, 655] width 80 height 15
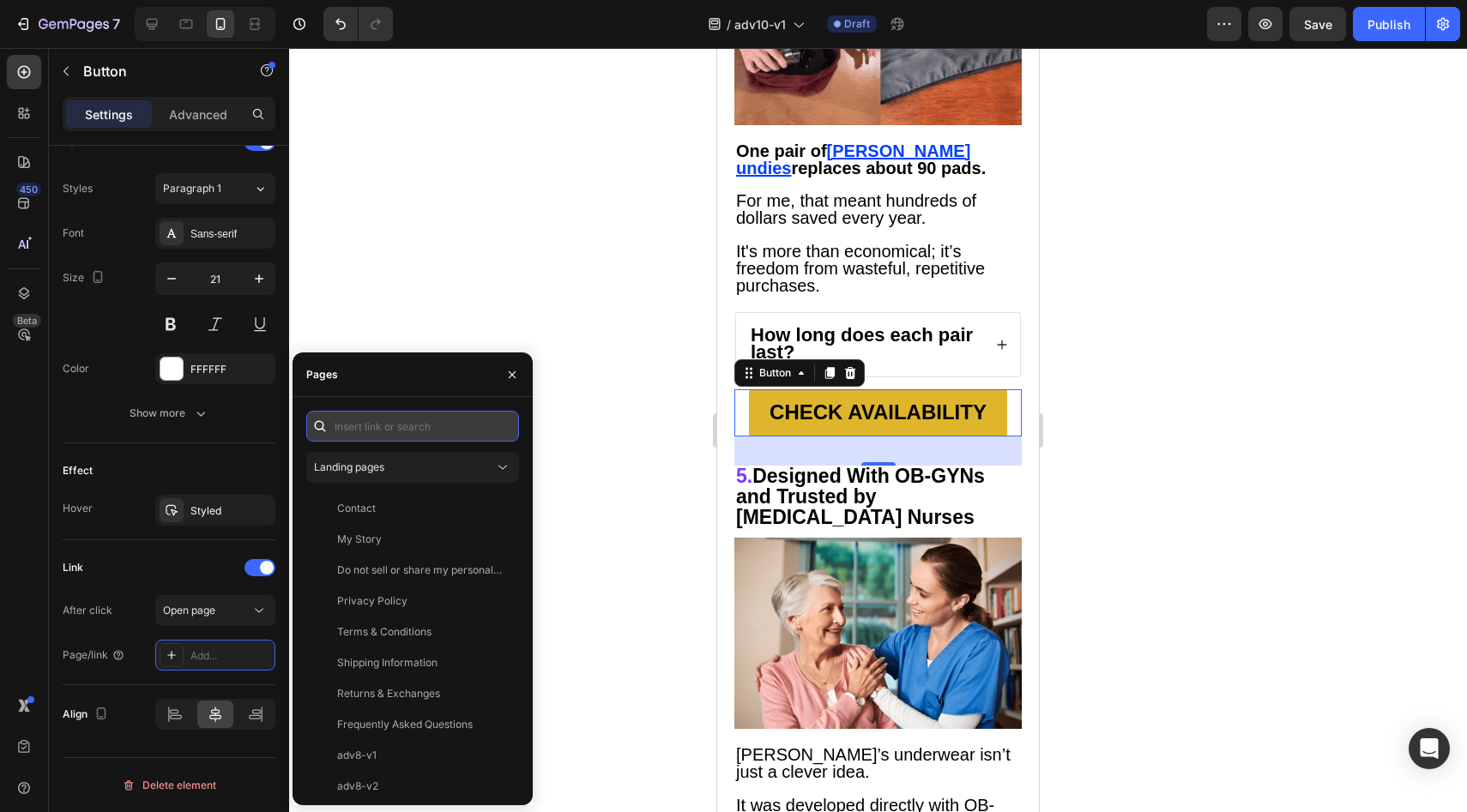
click at [447, 433] on input "text" at bounding box center [412, 426] width 213 height 31
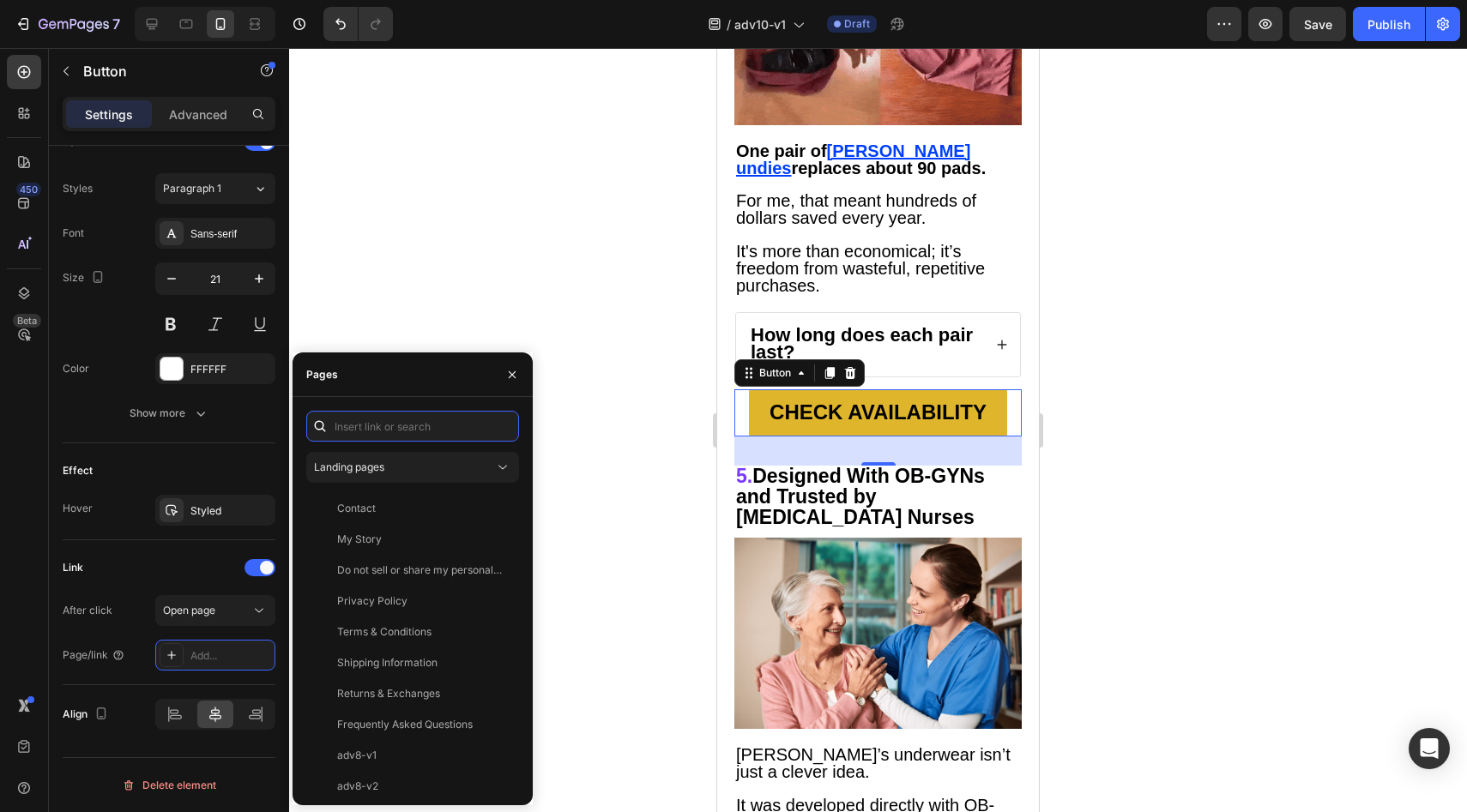
paste input "https://vera-undies.com/products/signature-leakproof-underwear-5-pack2"
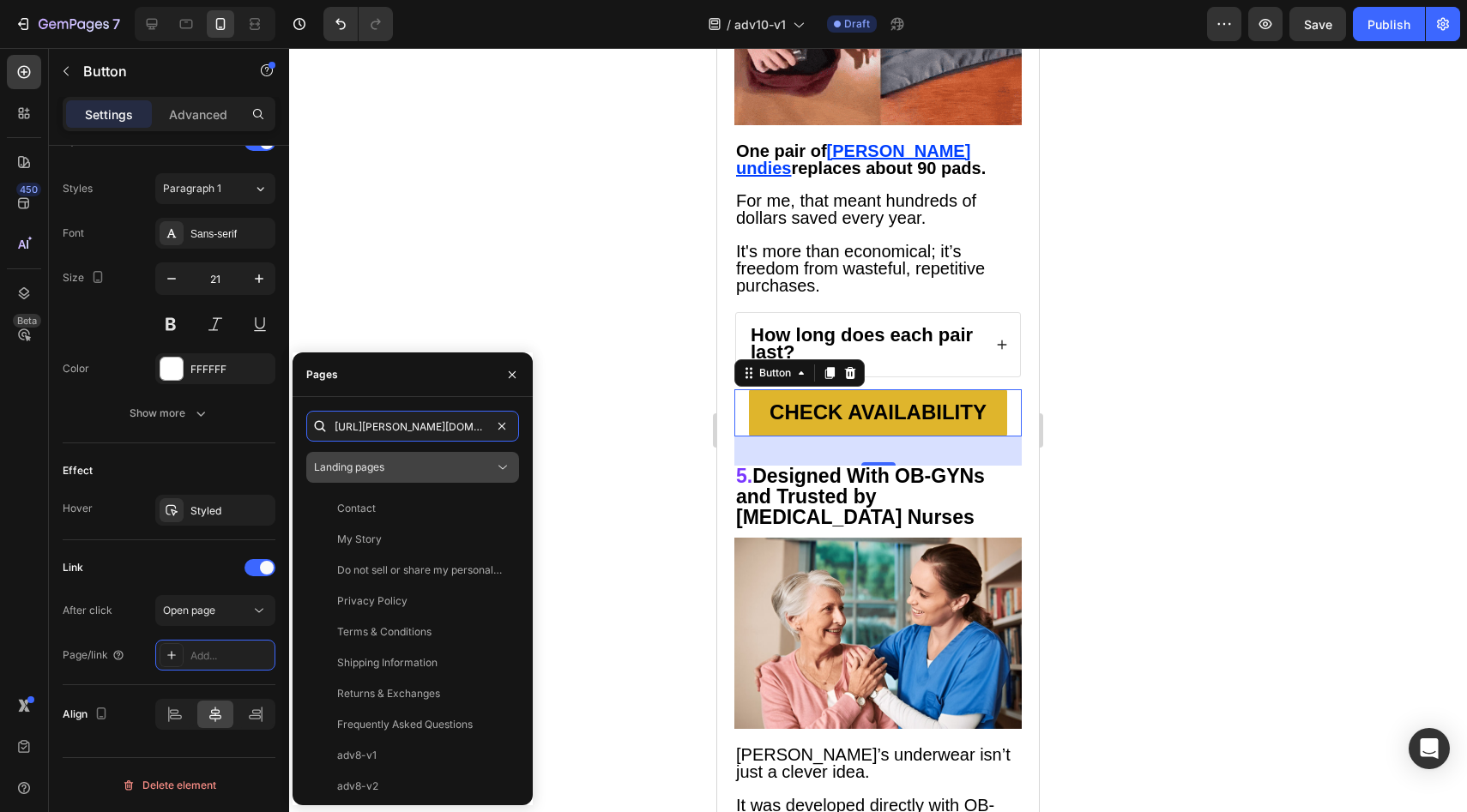
scroll to position [0, 216]
type input "https://vera-undies.com/products/signature-leakproof-underwear-5-pack2"
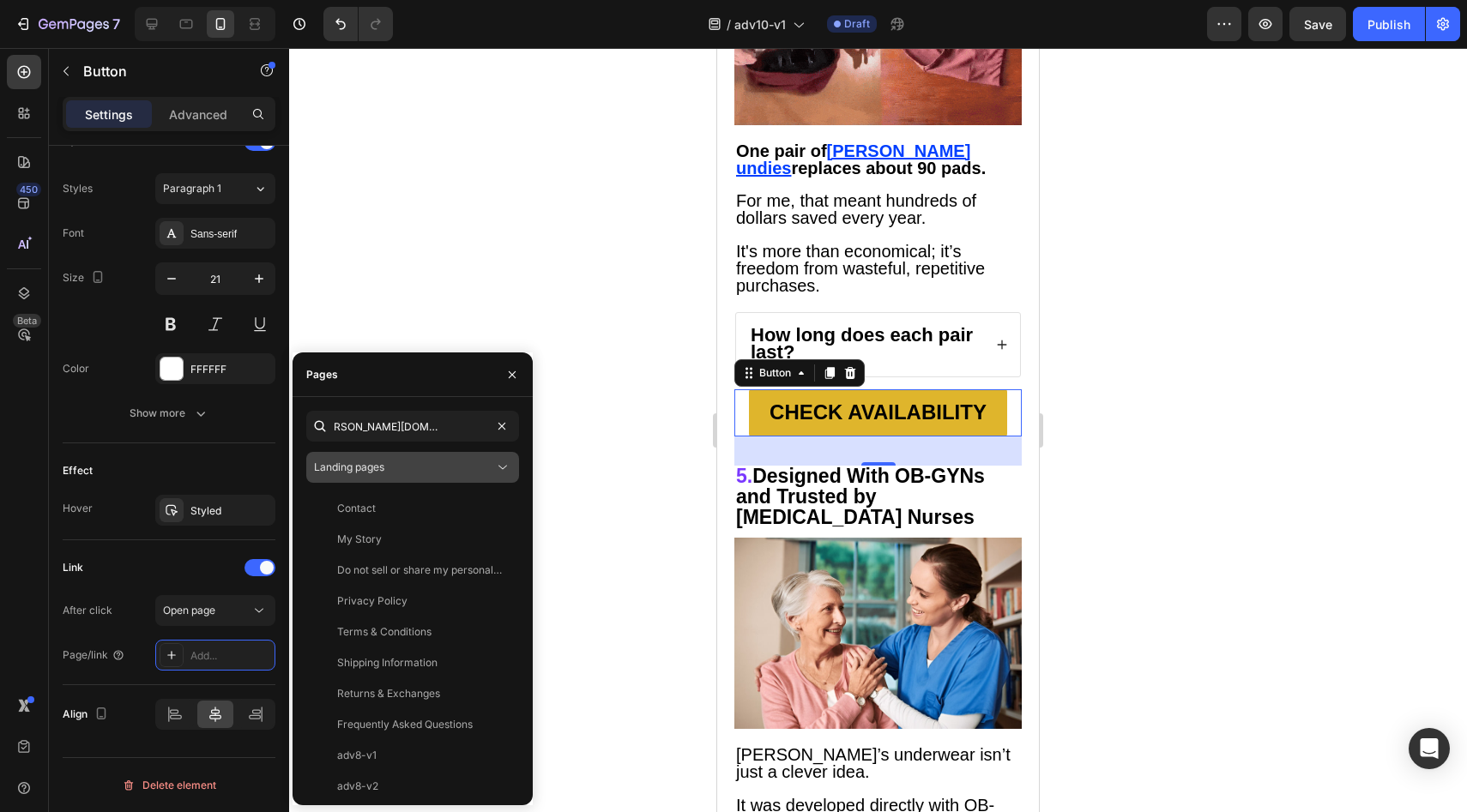
scroll to position [0, 0]
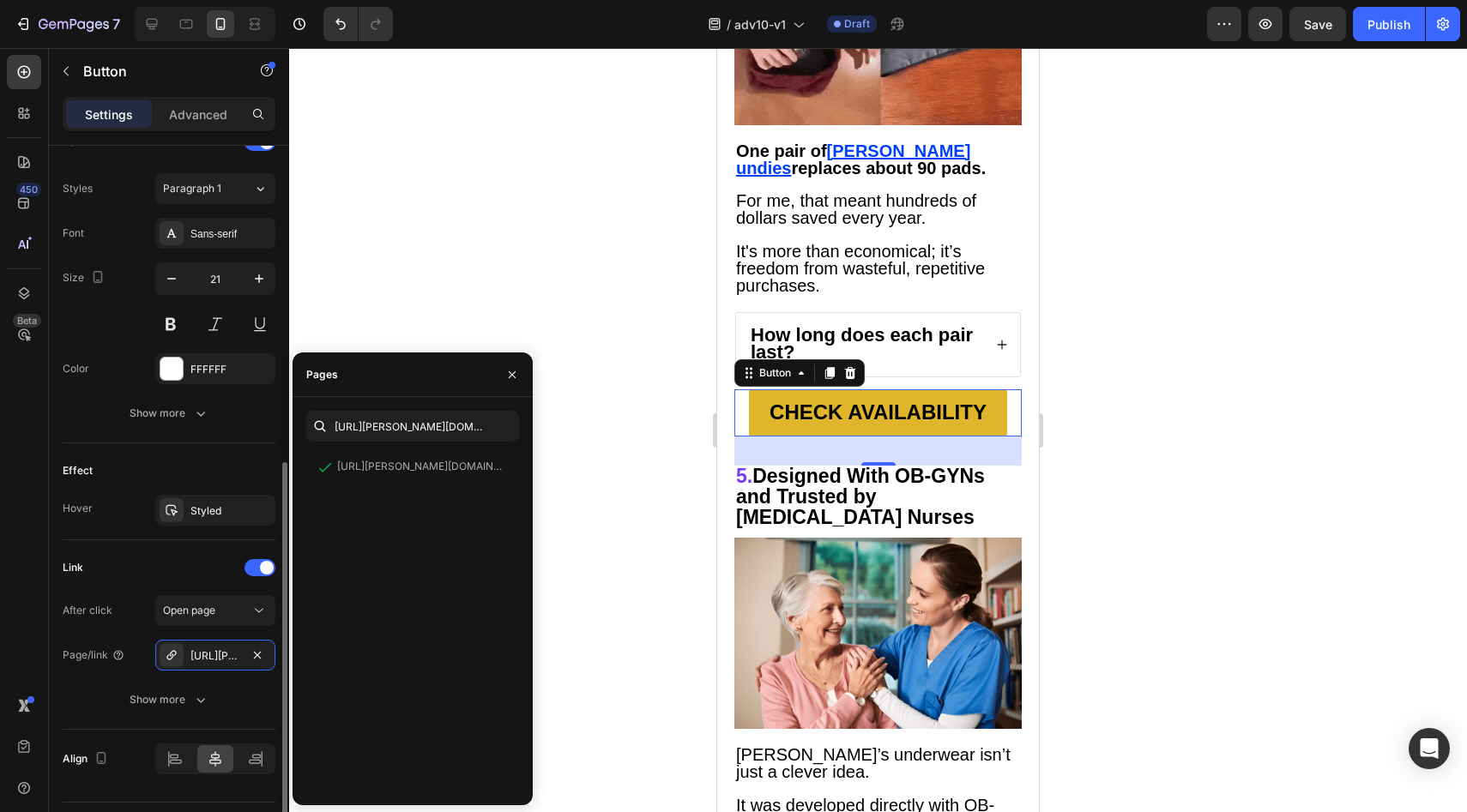
click at [218, 460] on div "Effect" at bounding box center [169, 471] width 213 height 28
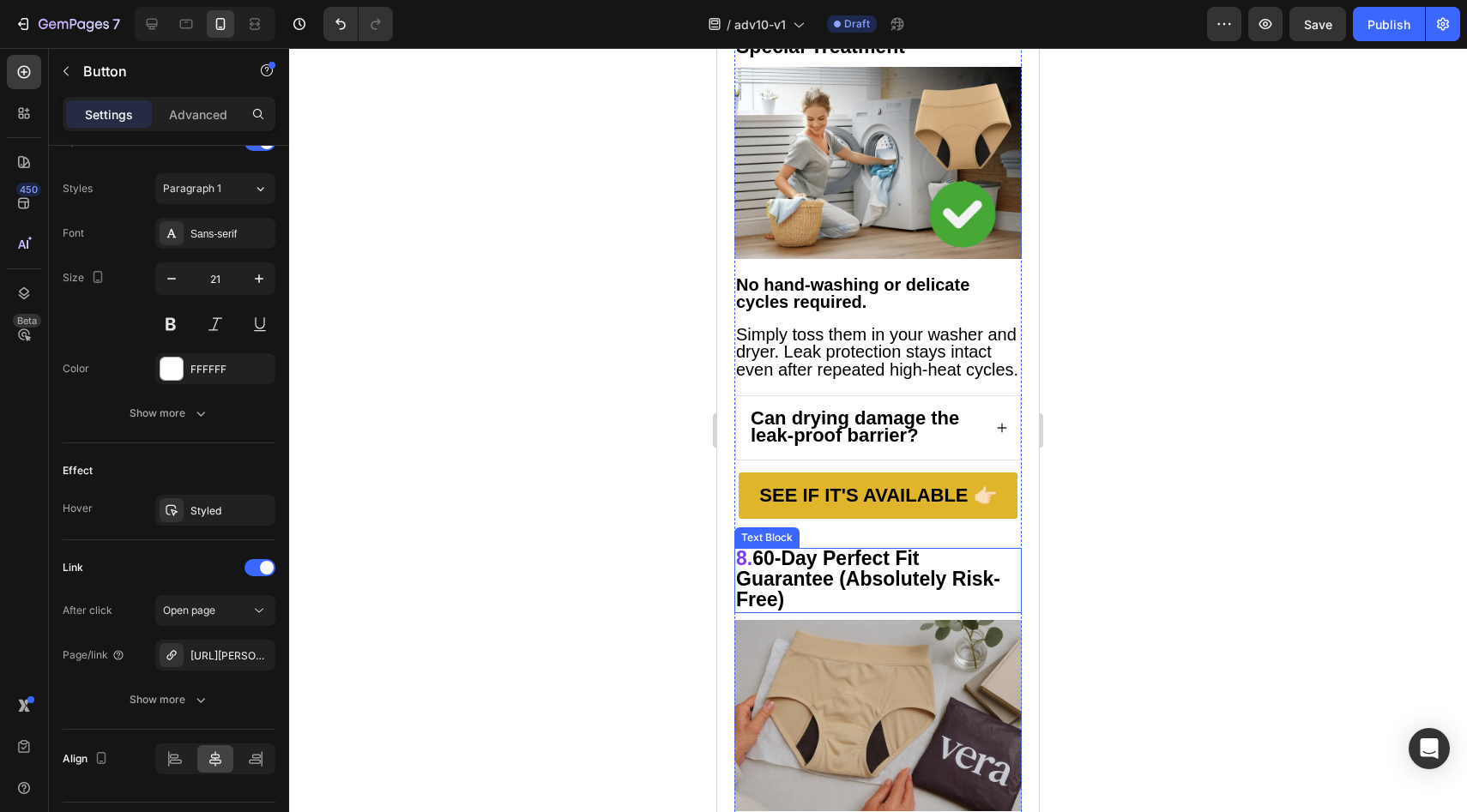
scroll to position [6407, 0]
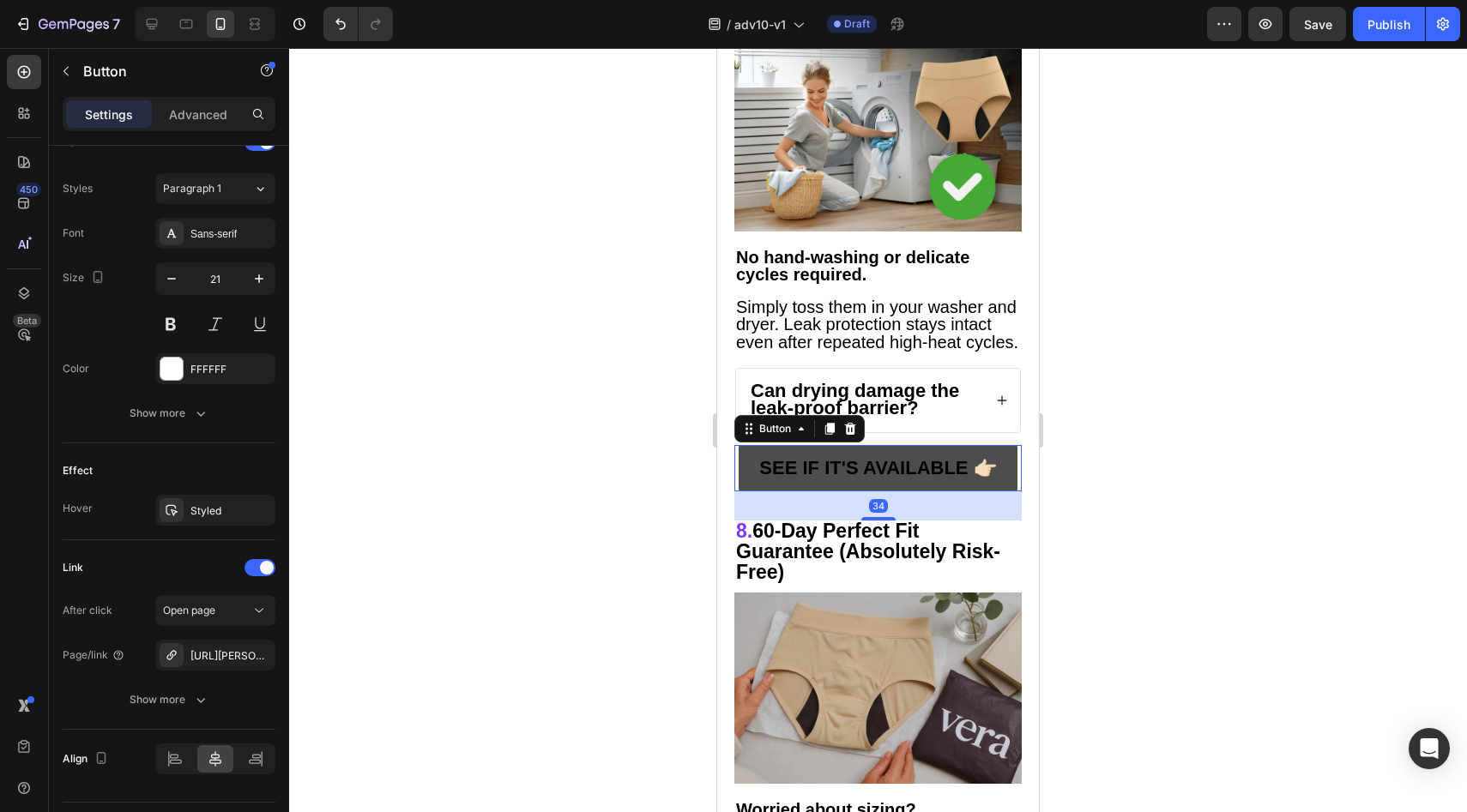
click at [752, 445] on link "SEE IF IT'S AVAILABLE 👉🏻" at bounding box center [878, 468] width 278 height 46
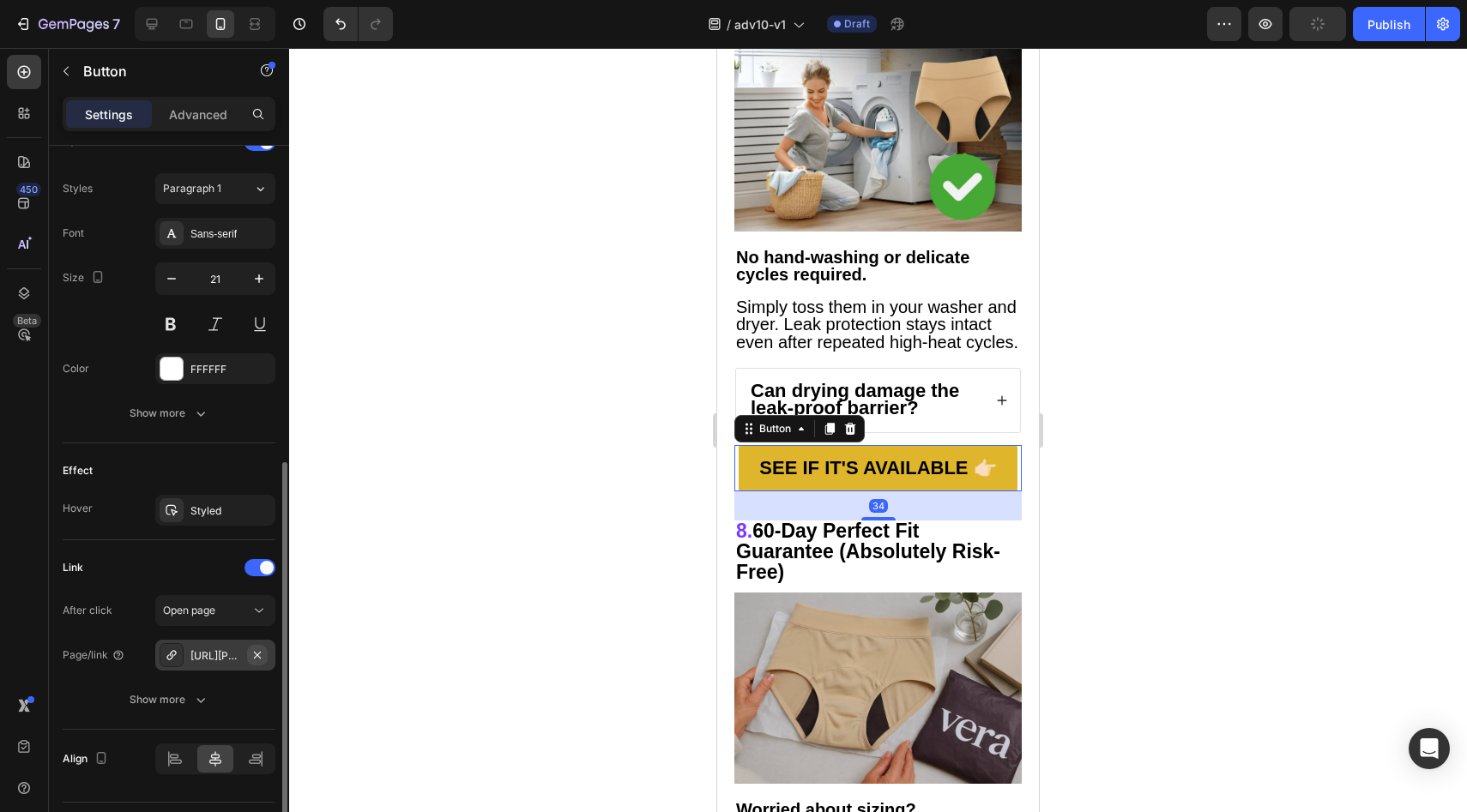
click at [253, 656] on icon "button" at bounding box center [257, 654] width 13 height 13
click at [244, 660] on div "Add..." at bounding box center [231, 655] width 80 height 15
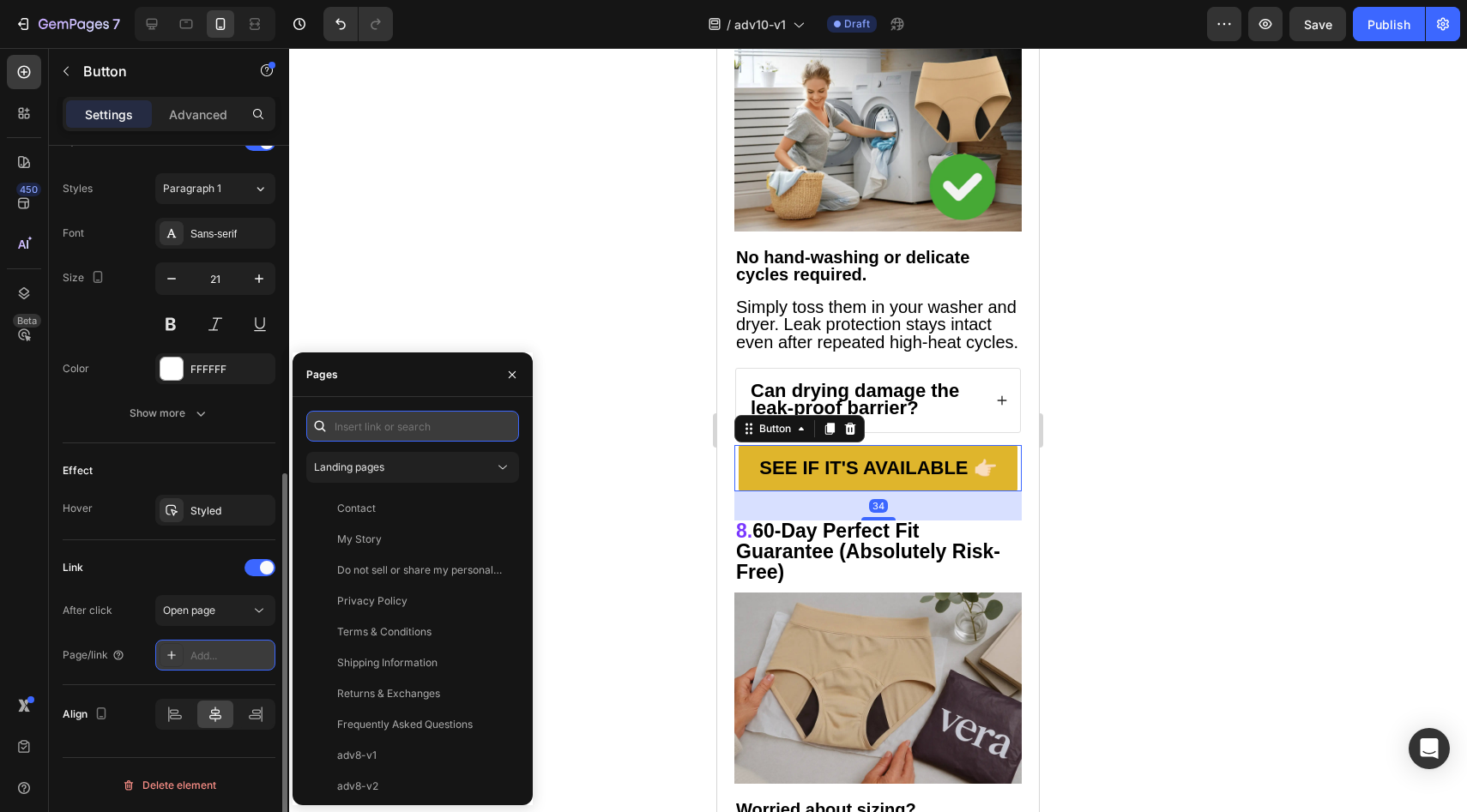
click at [390, 424] on input "text" at bounding box center [412, 426] width 213 height 31
paste input "https://vera-undies.com/products/signature-leakproof-underwear-5-pack2"
type input "https://vera-undies.com/products/signature-leakproof-underwear-5-pack2"
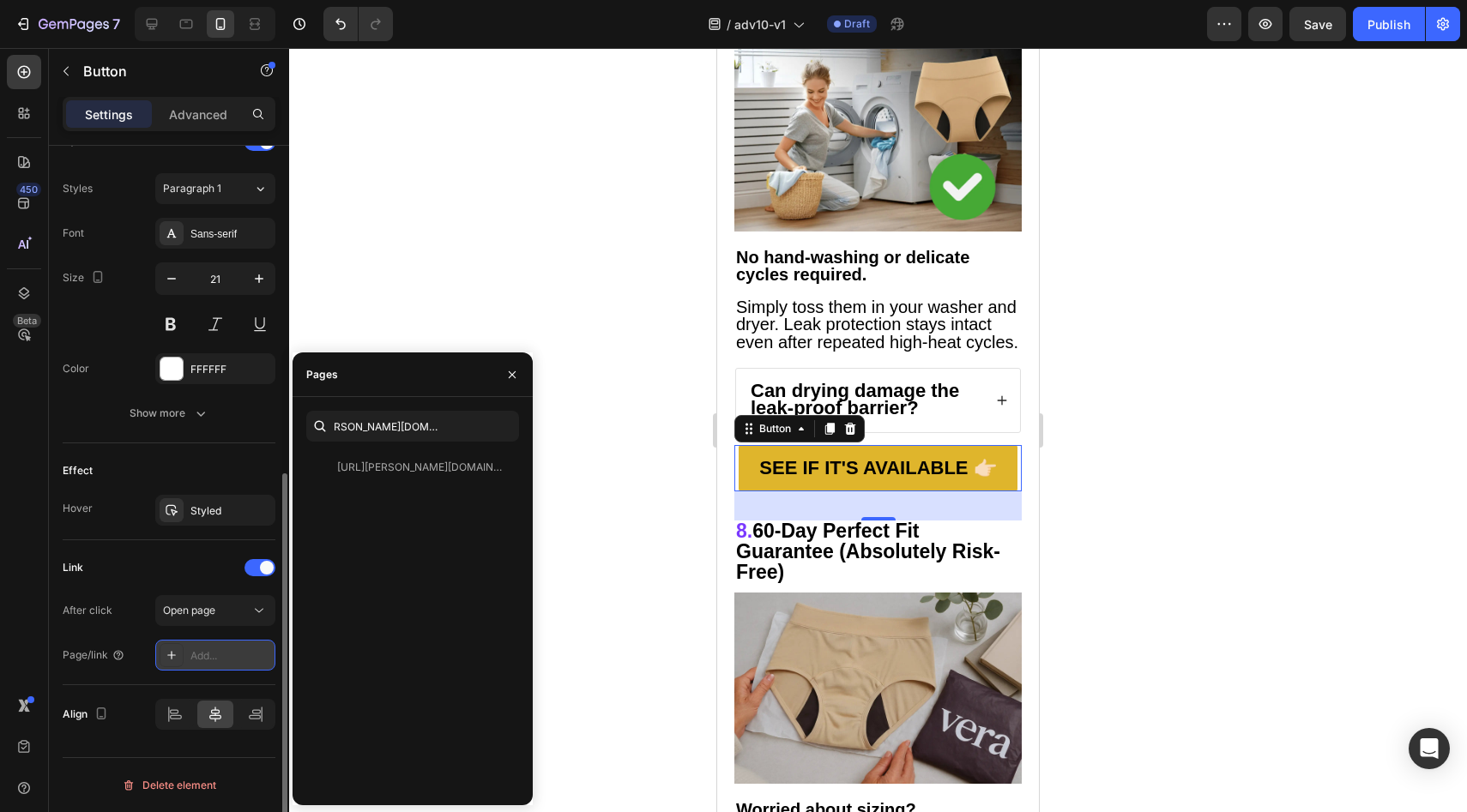
click at [381, 463] on div "https://vera-undies.com/products/signature-leakproof-underwear-5-pack2" at bounding box center [419, 467] width 165 height 15
click at [194, 469] on div "Effect" at bounding box center [169, 471] width 213 height 28
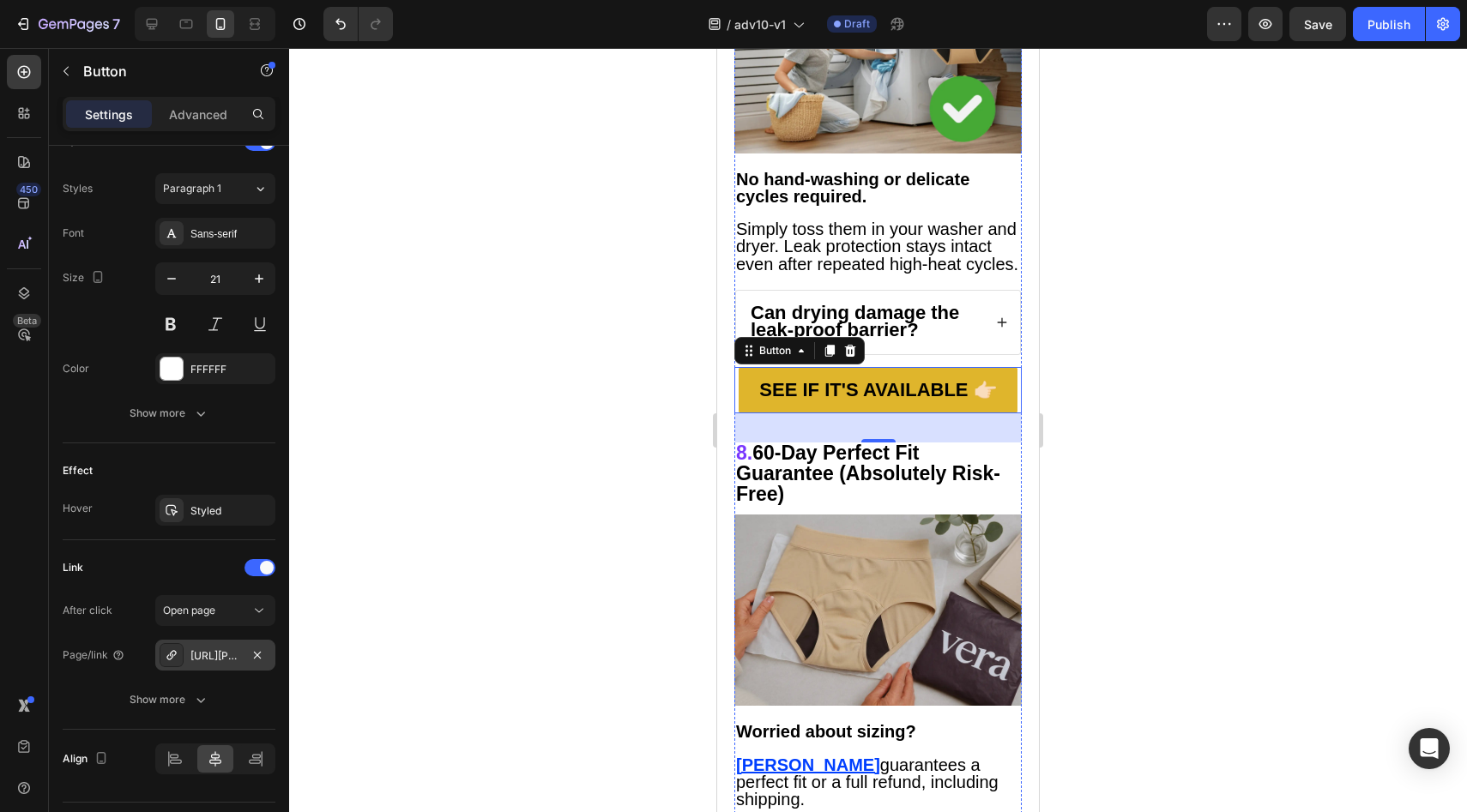
scroll to position [6935, 0]
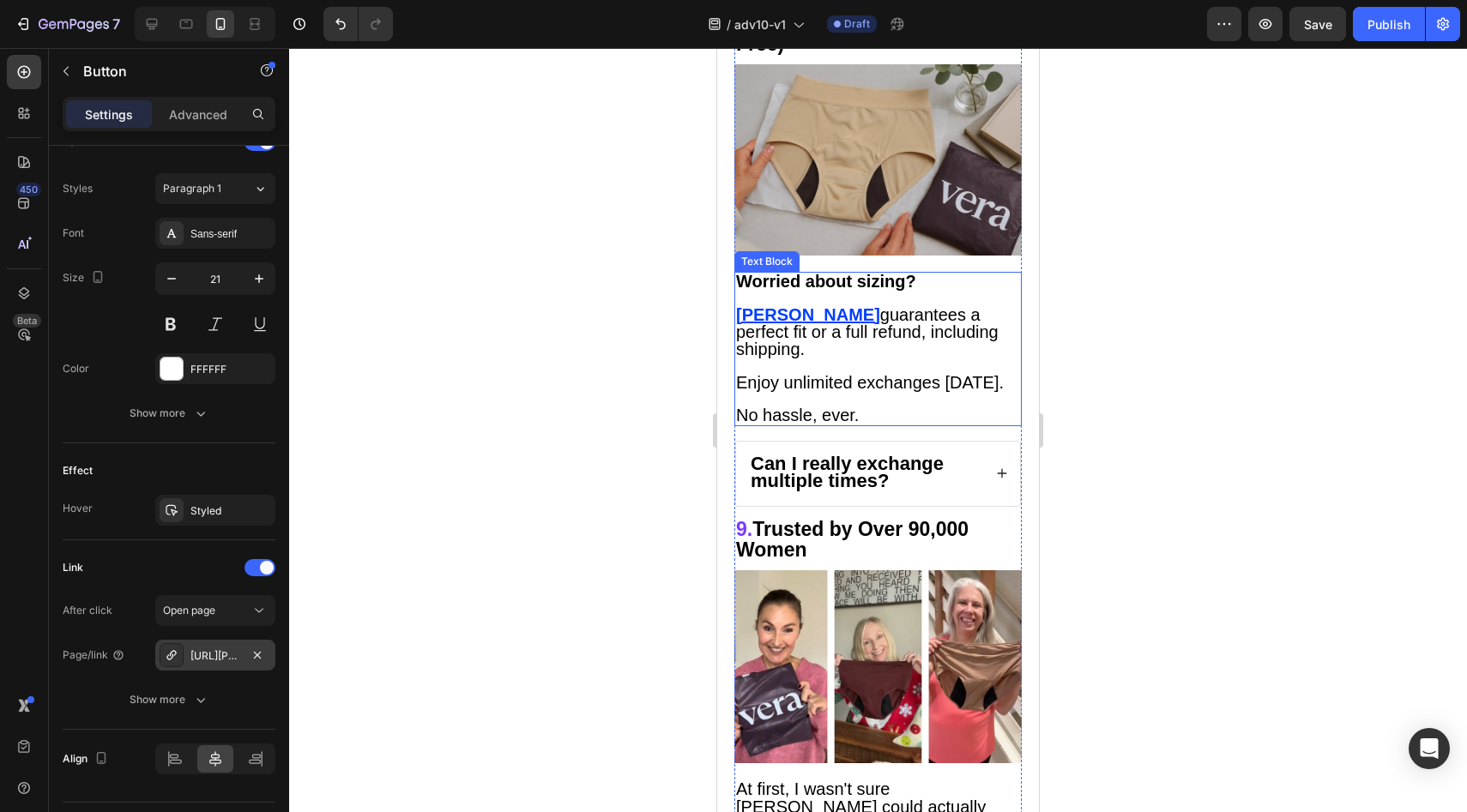
click at [762, 305] on u "Vera" at bounding box center [808, 314] width 144 height 19
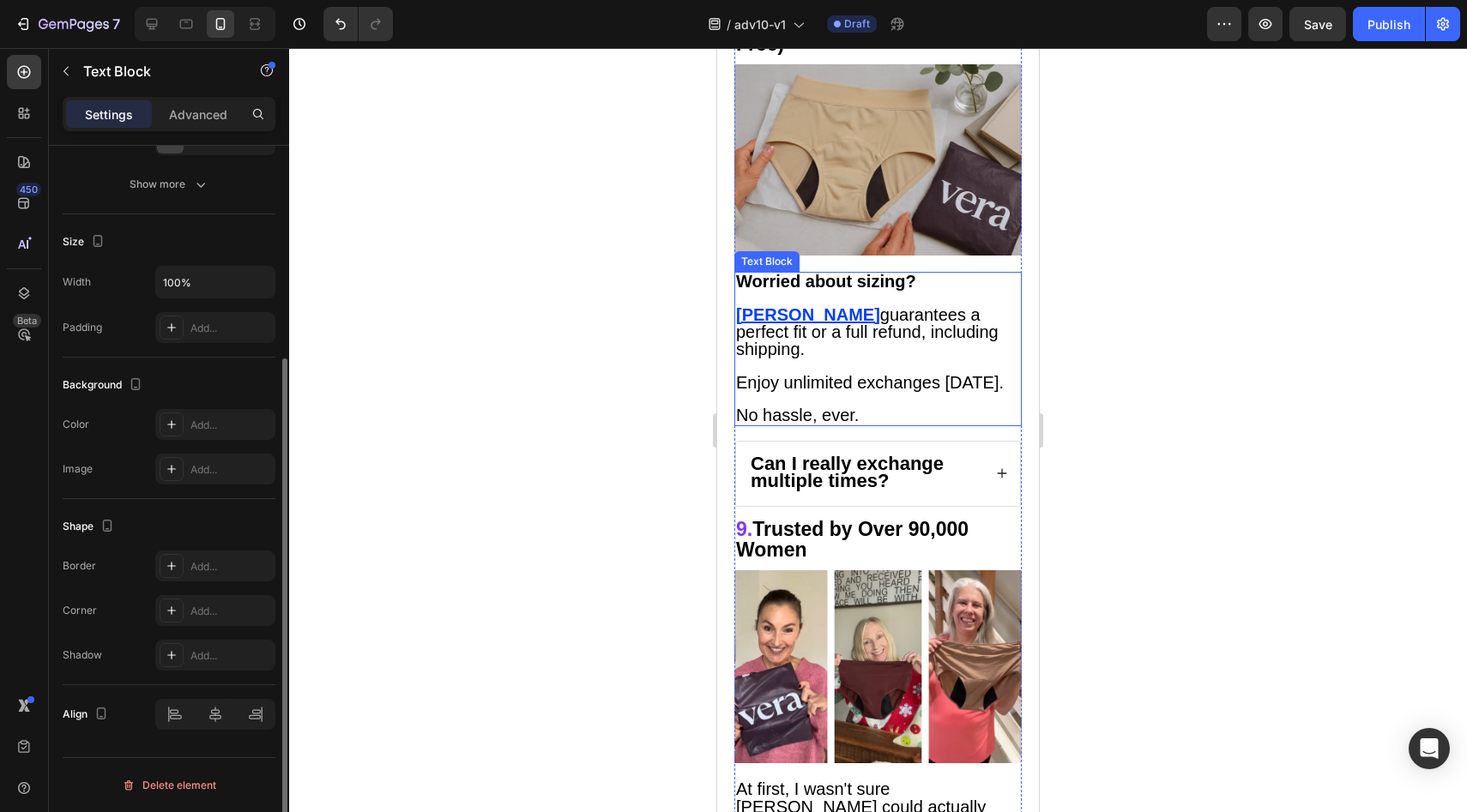
scroll to position [0, 0]
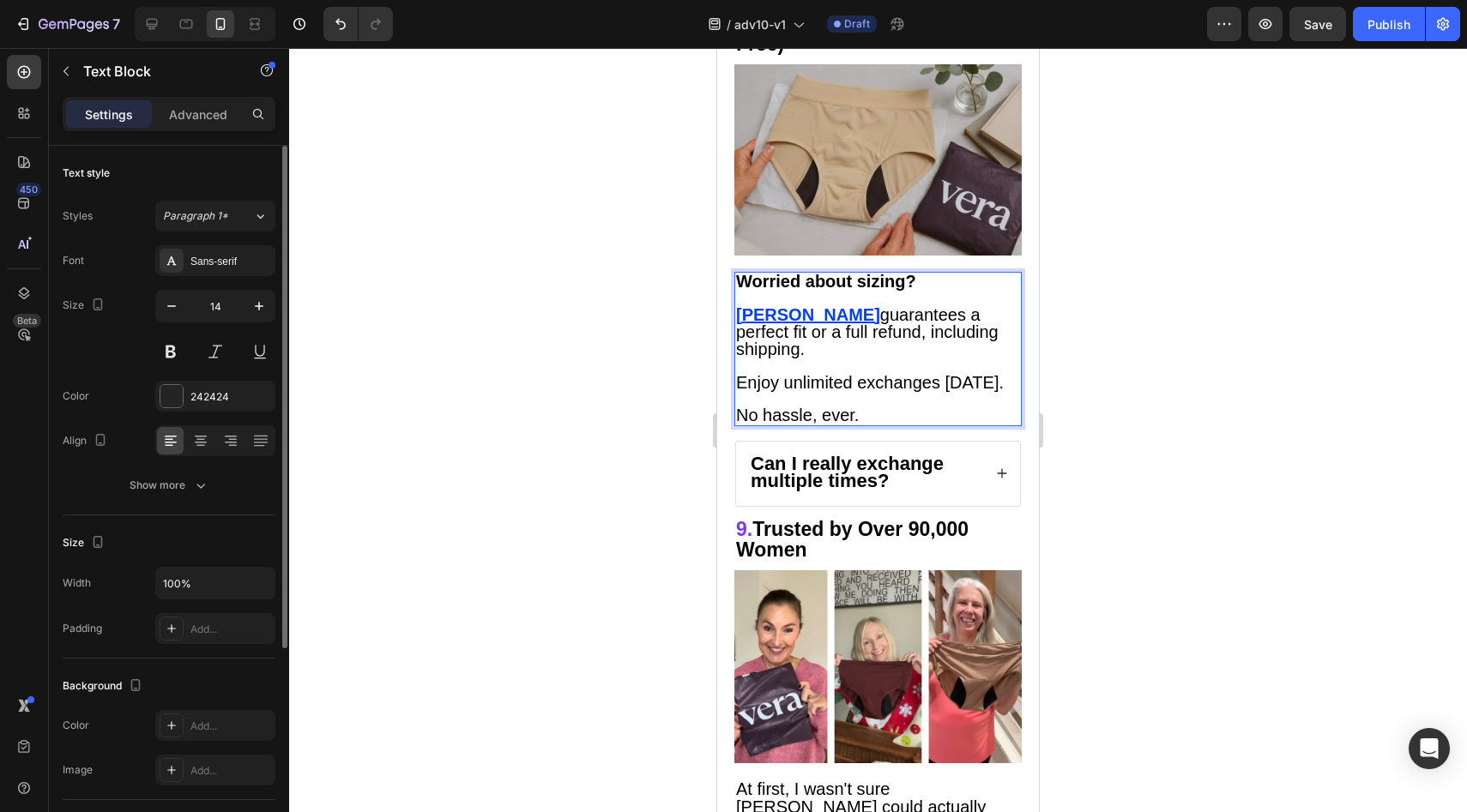
click at [753, 305] on u "Vera" at bounding box center [808, 314] width 144 height 19
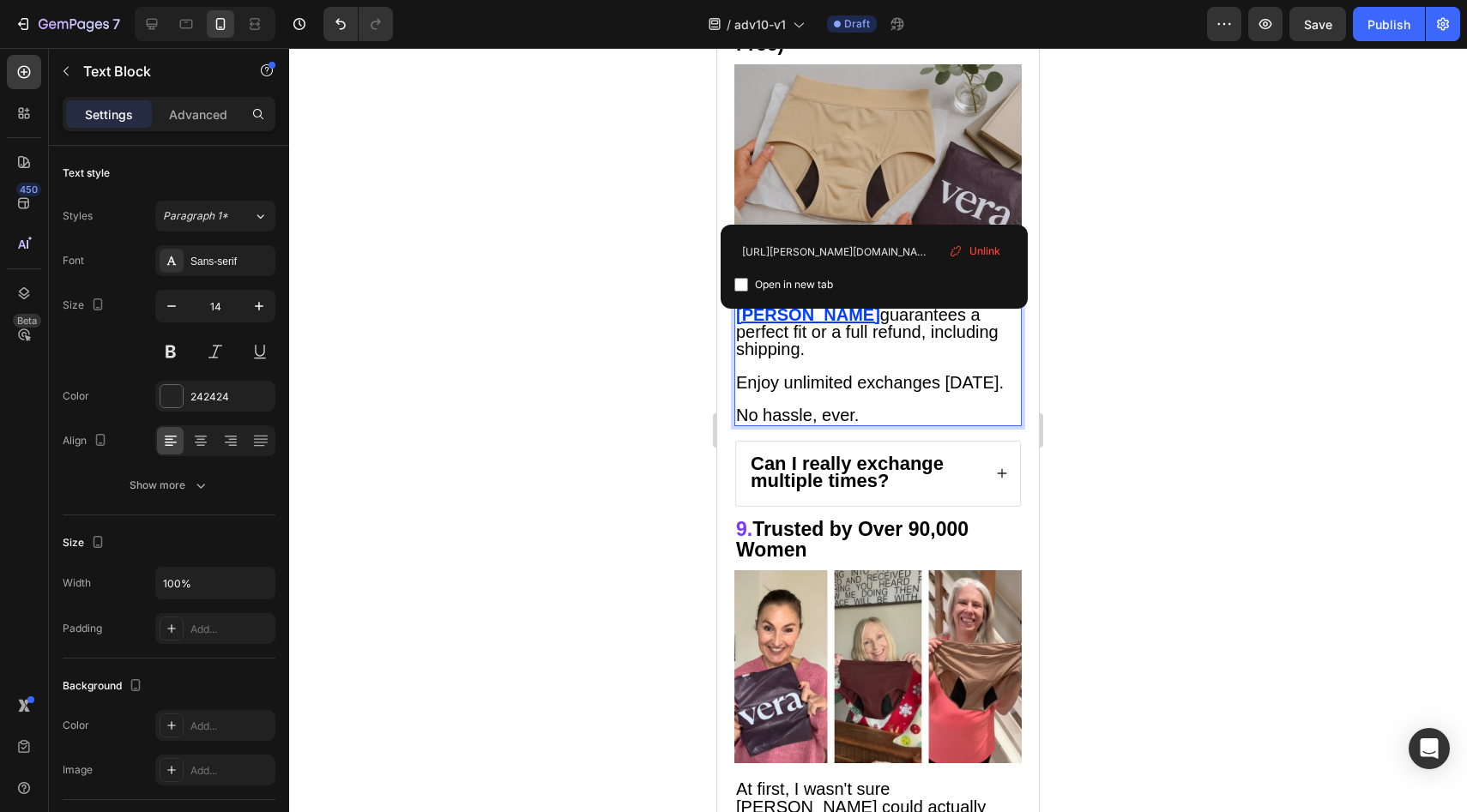
drag, startPoint x: 993, startPoint y: 251, endPoint x: 17, endPoint y: 172, distance: 979.2
click at [993, 251] on span "Unlink" at bounding box center [985, 250] width 31 height 15
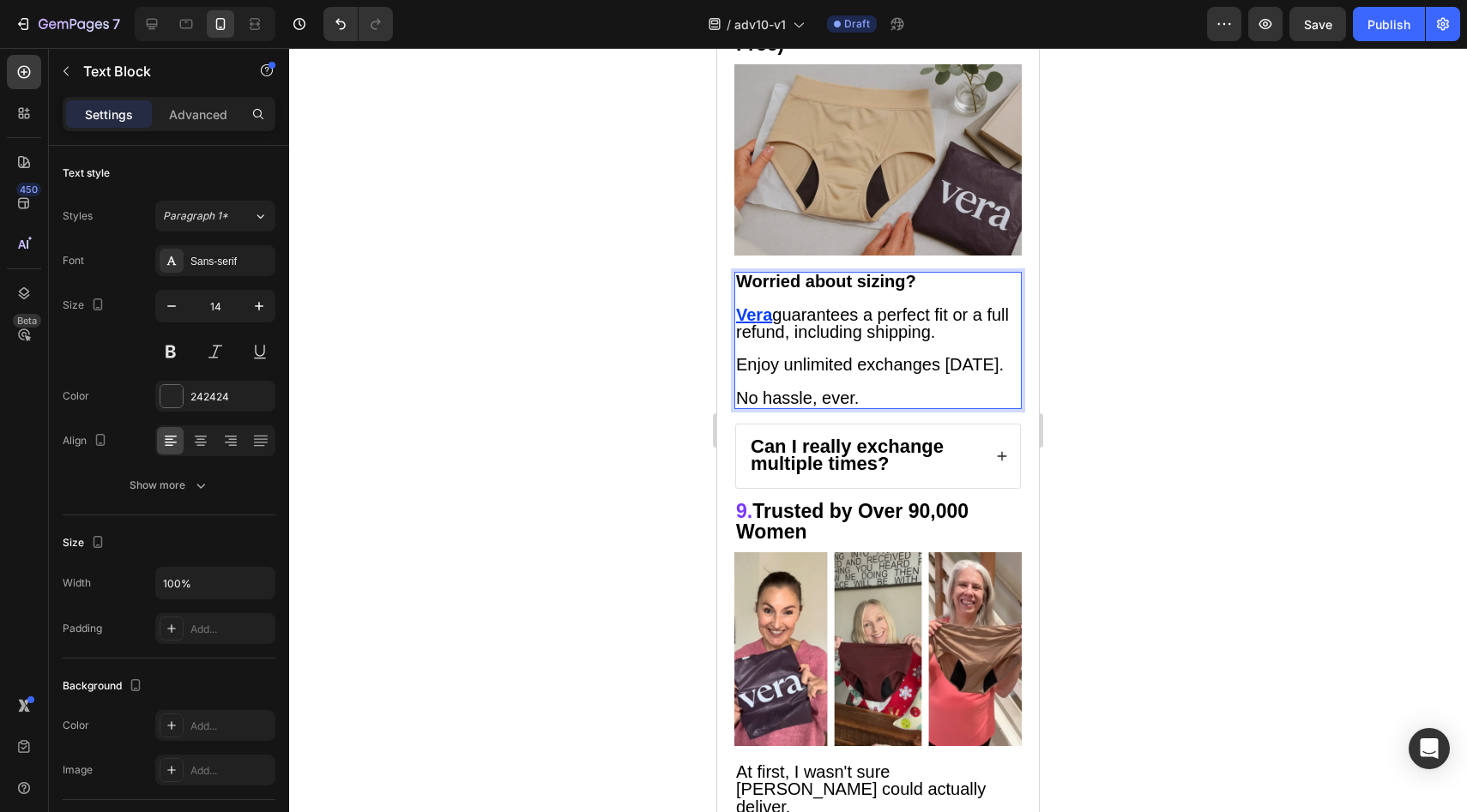
click at [746, 305] on u "Ve" at bounding box center [746, 314] width 20 height 19
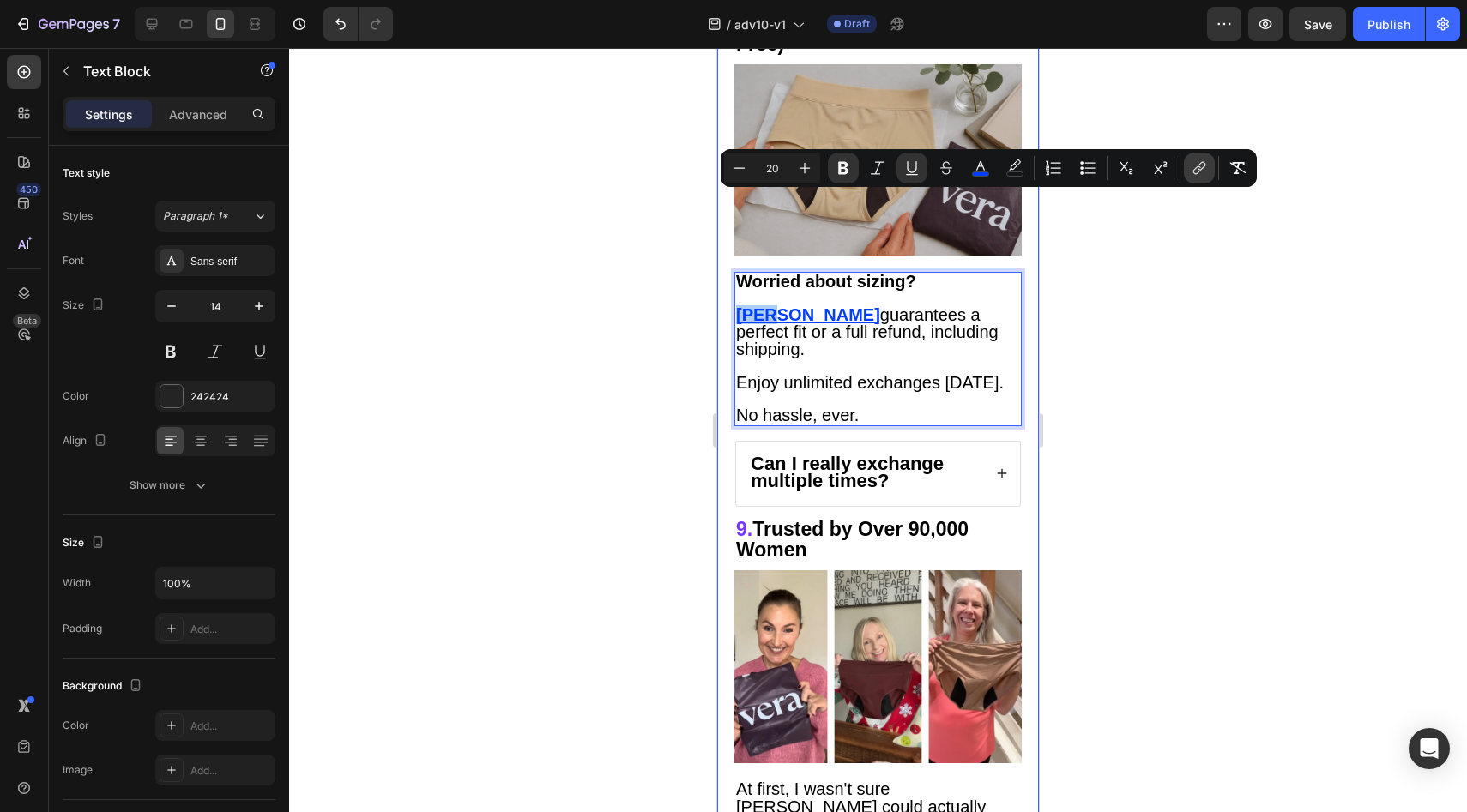
click at [1212, 160] on button "link" at bounding box center [1199, 168] width 31 height 31
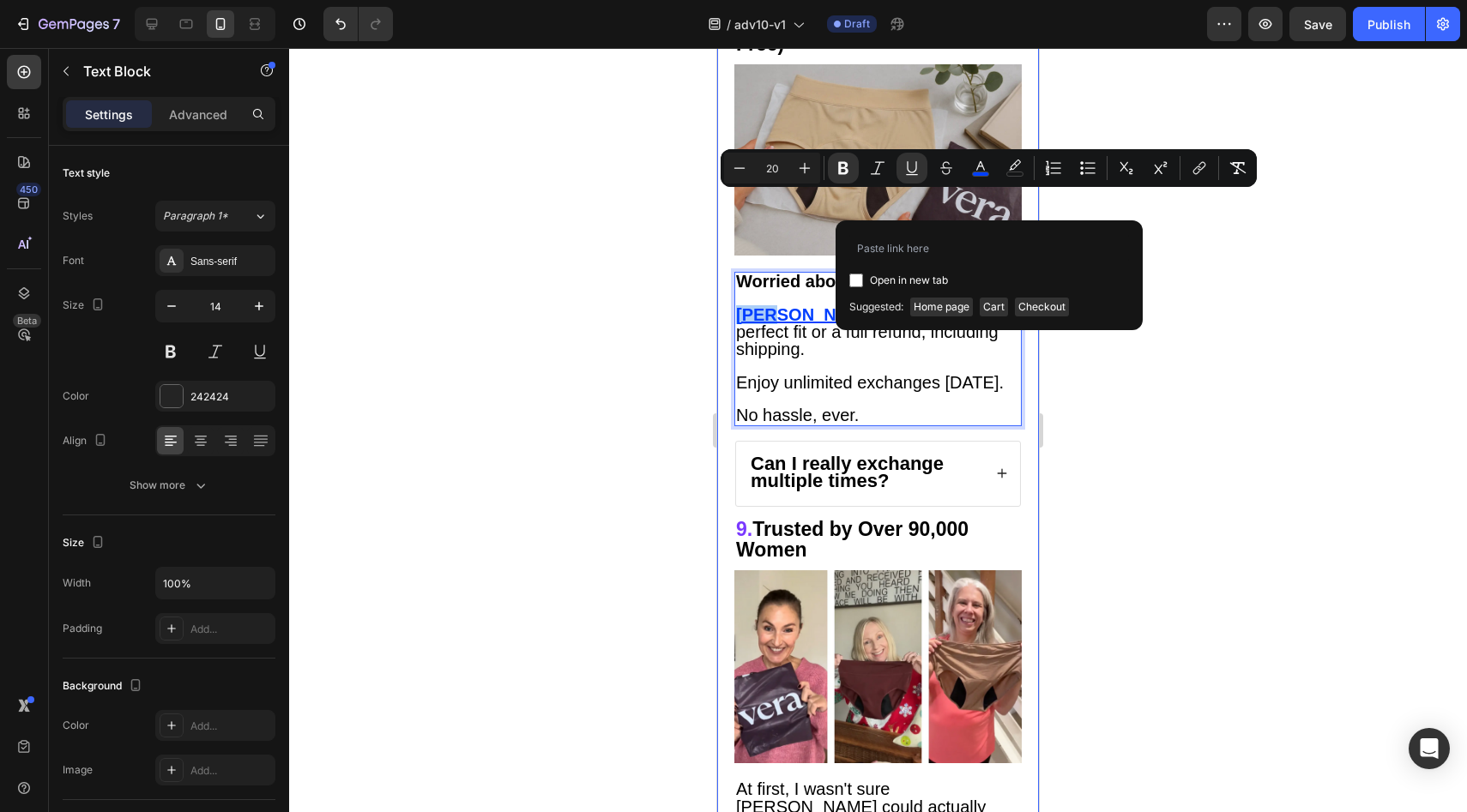
type input "https://vera-undies.com/products/signature-leakproof-underwear-5-pack2"
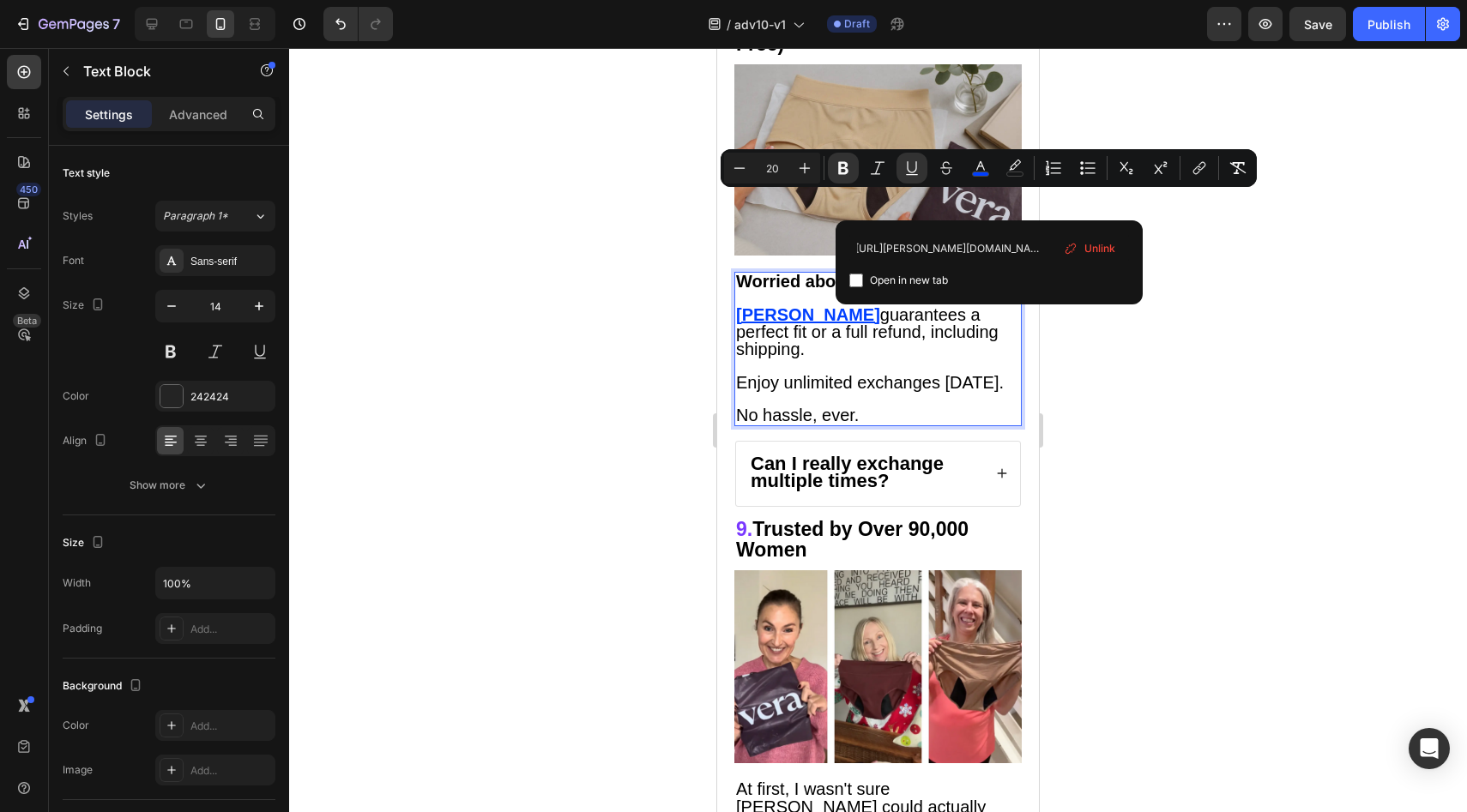
click at [754, 373] on span "Enjoy unlimited exchanges within 60 days." at bounding box center [869, 381] width 268 height 19
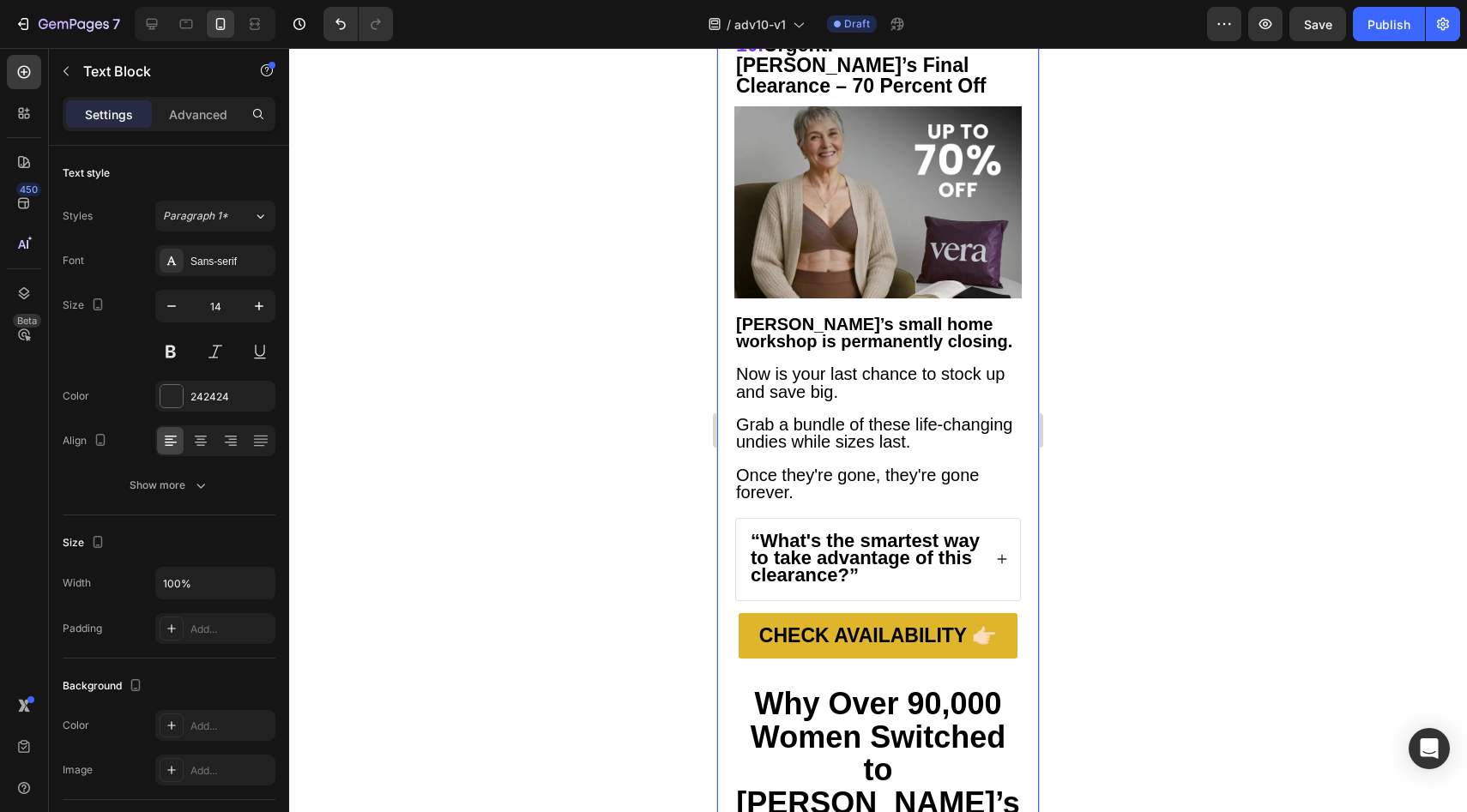
scroll to position [8168, 0]
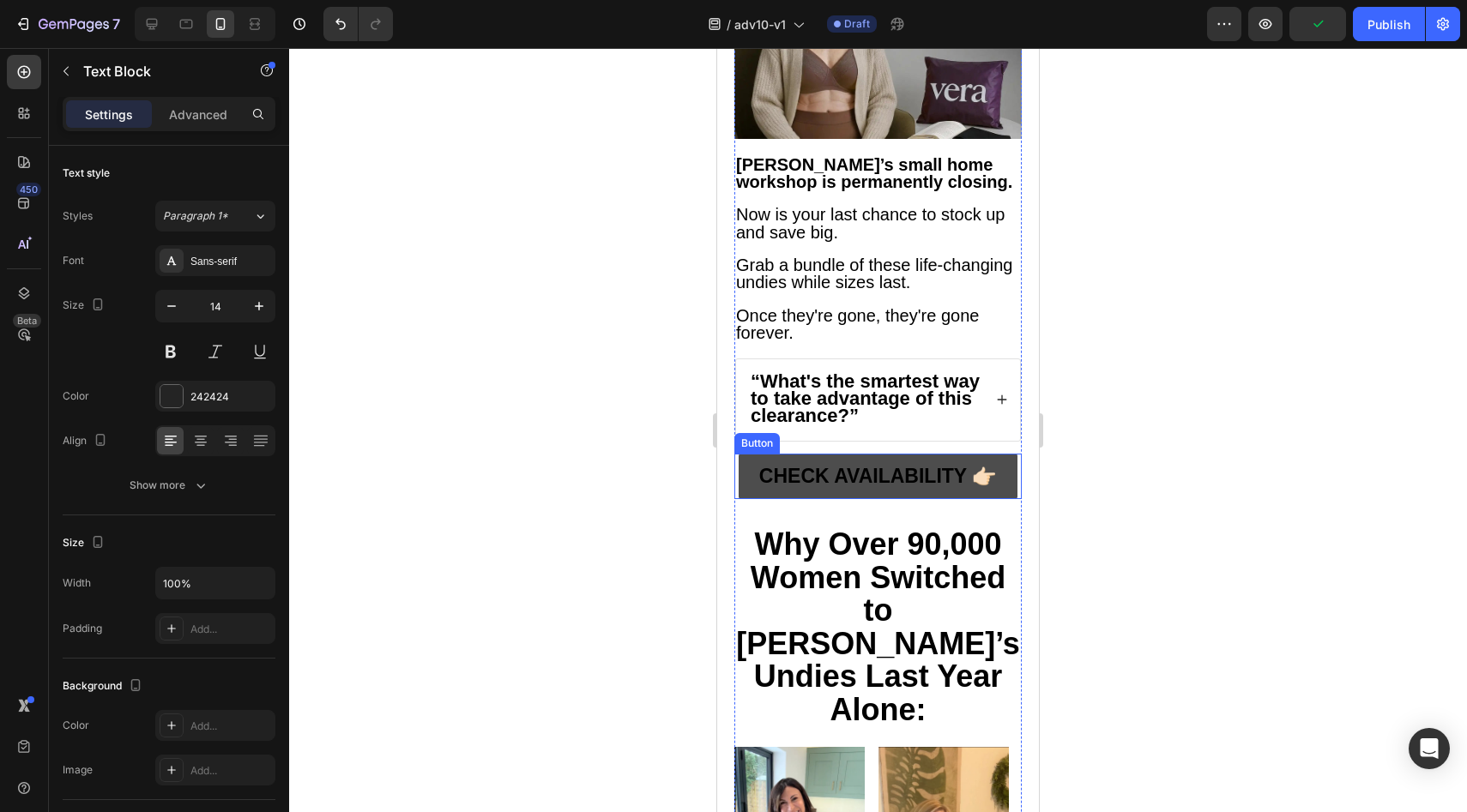
click at [742, 454] on link "CHECK AVAILABILITY 👉🏻" at bounding box center [878, 477] width 279 height 46
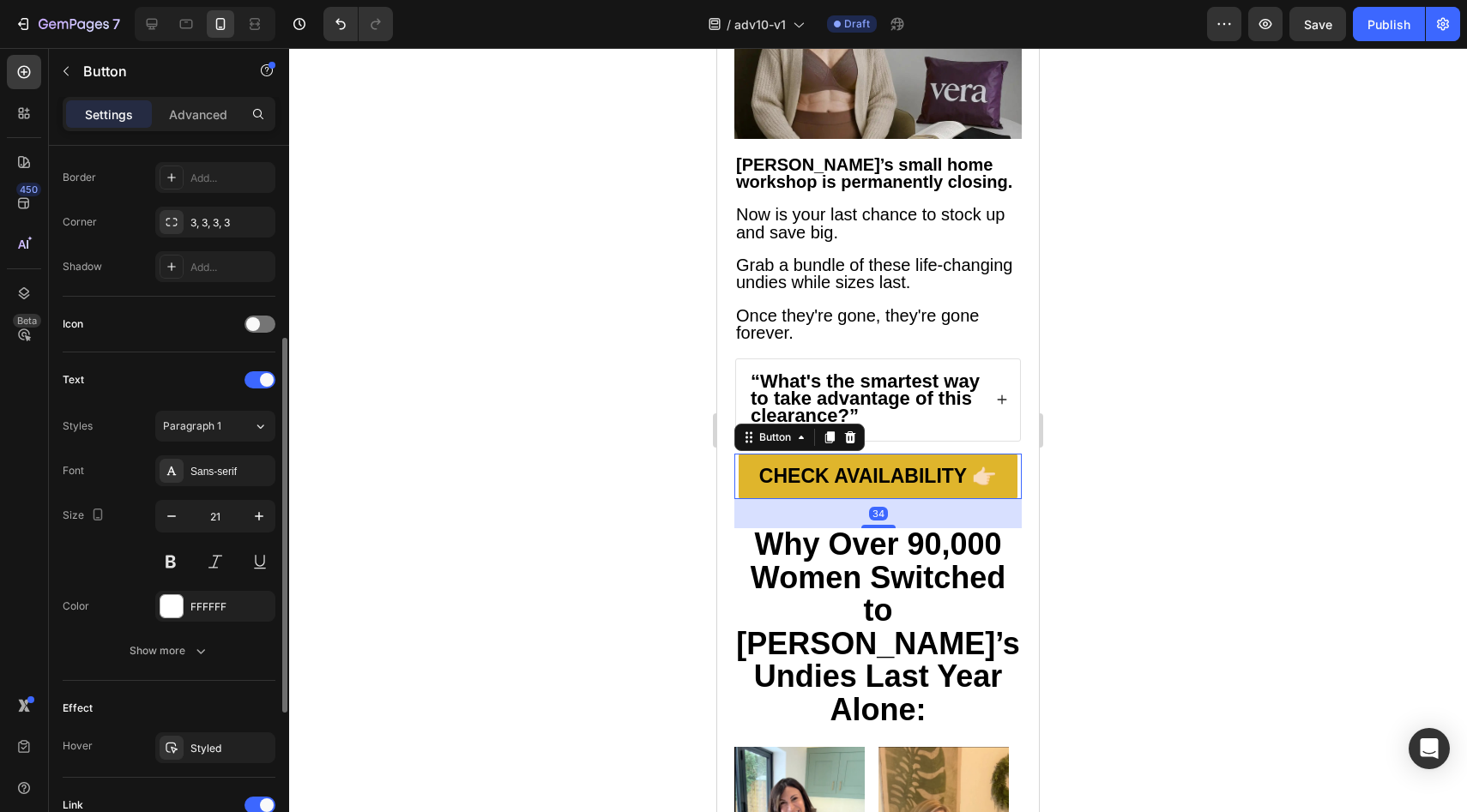
scroll to position [648, 0]
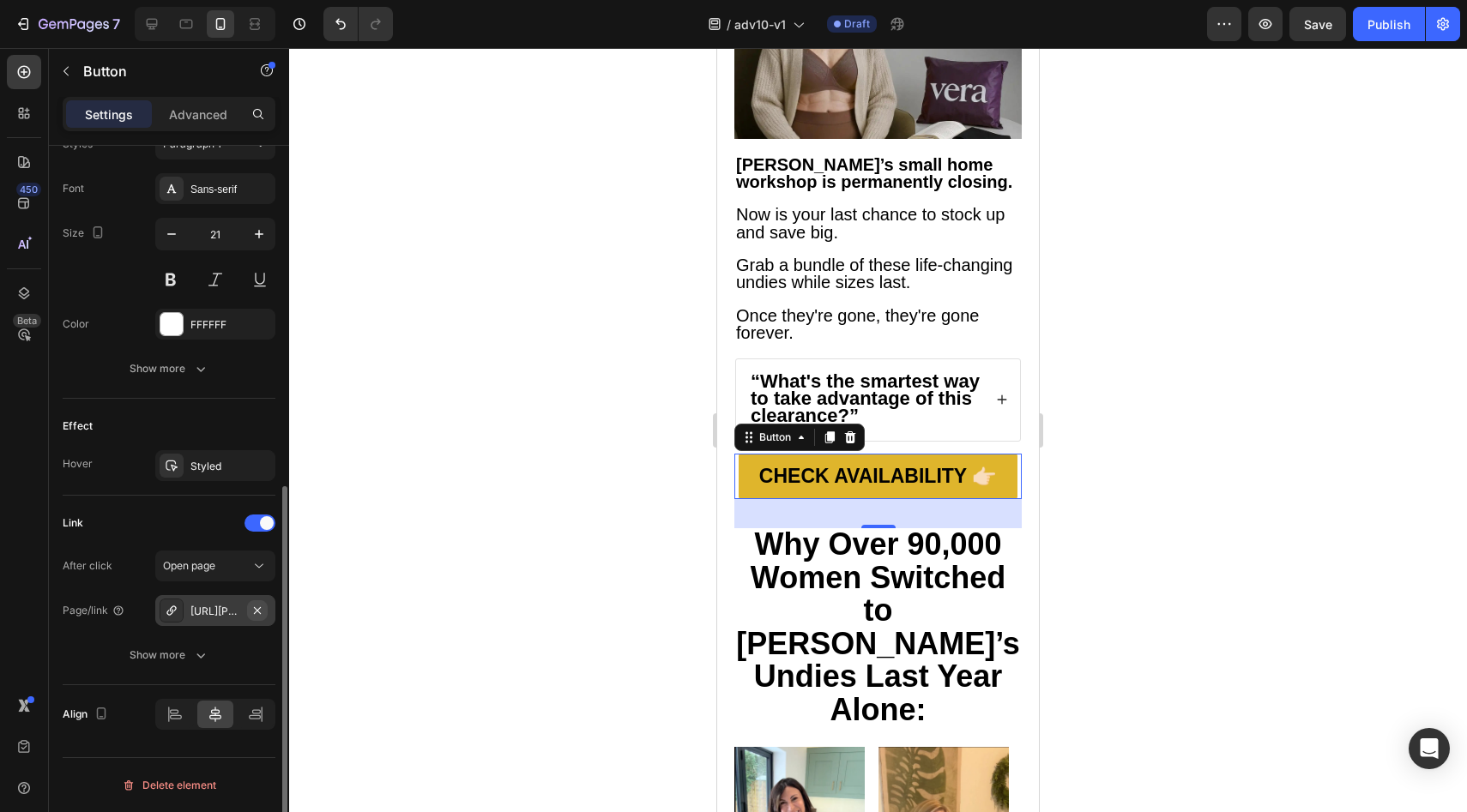
click at [248, 610] on button "button" at bounding box center [257, 610] width 21 height 21
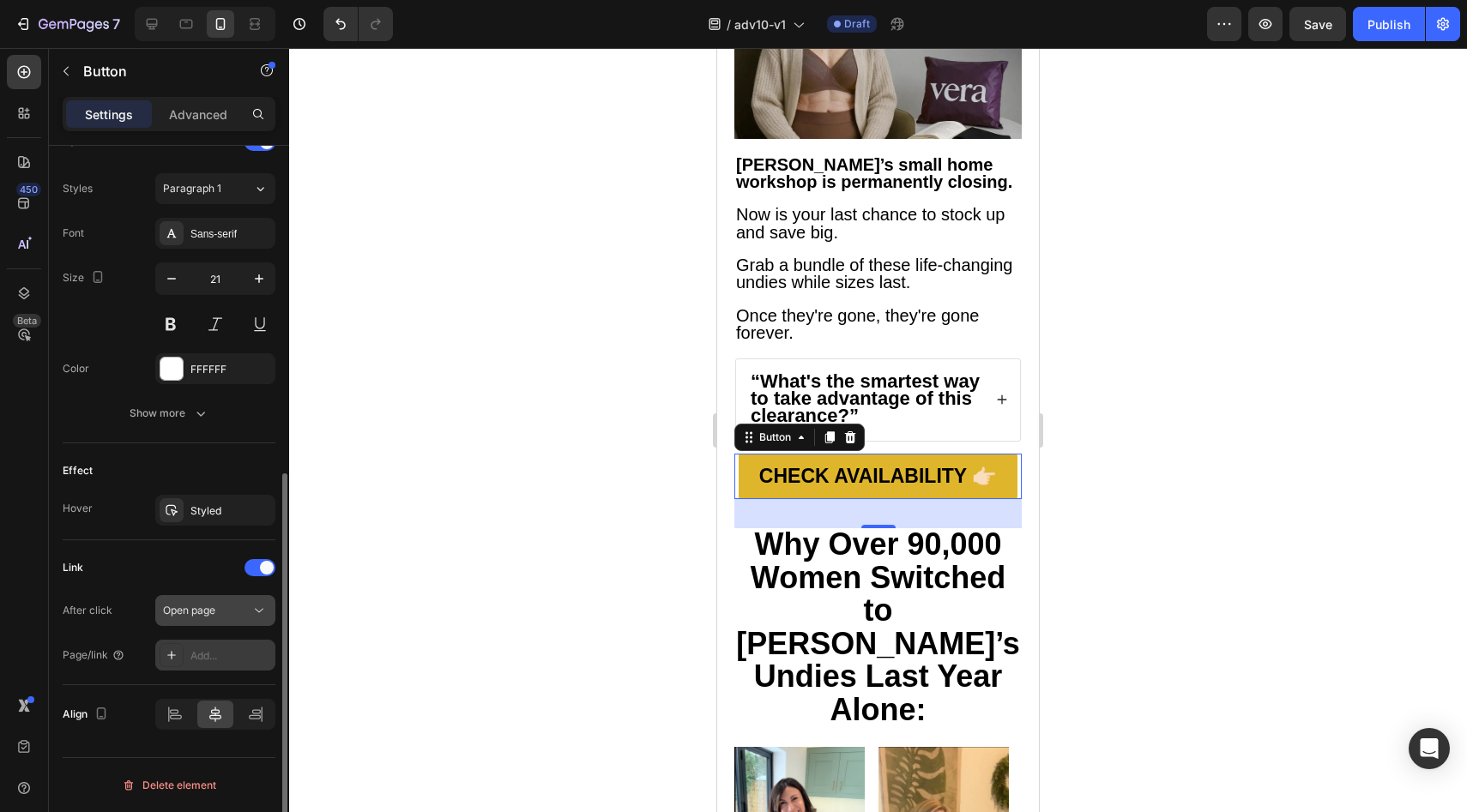
scroll to position [603, 0]
click at [216, 655] on div "Add..." at bounding box center [231, 655] width 80 height 15
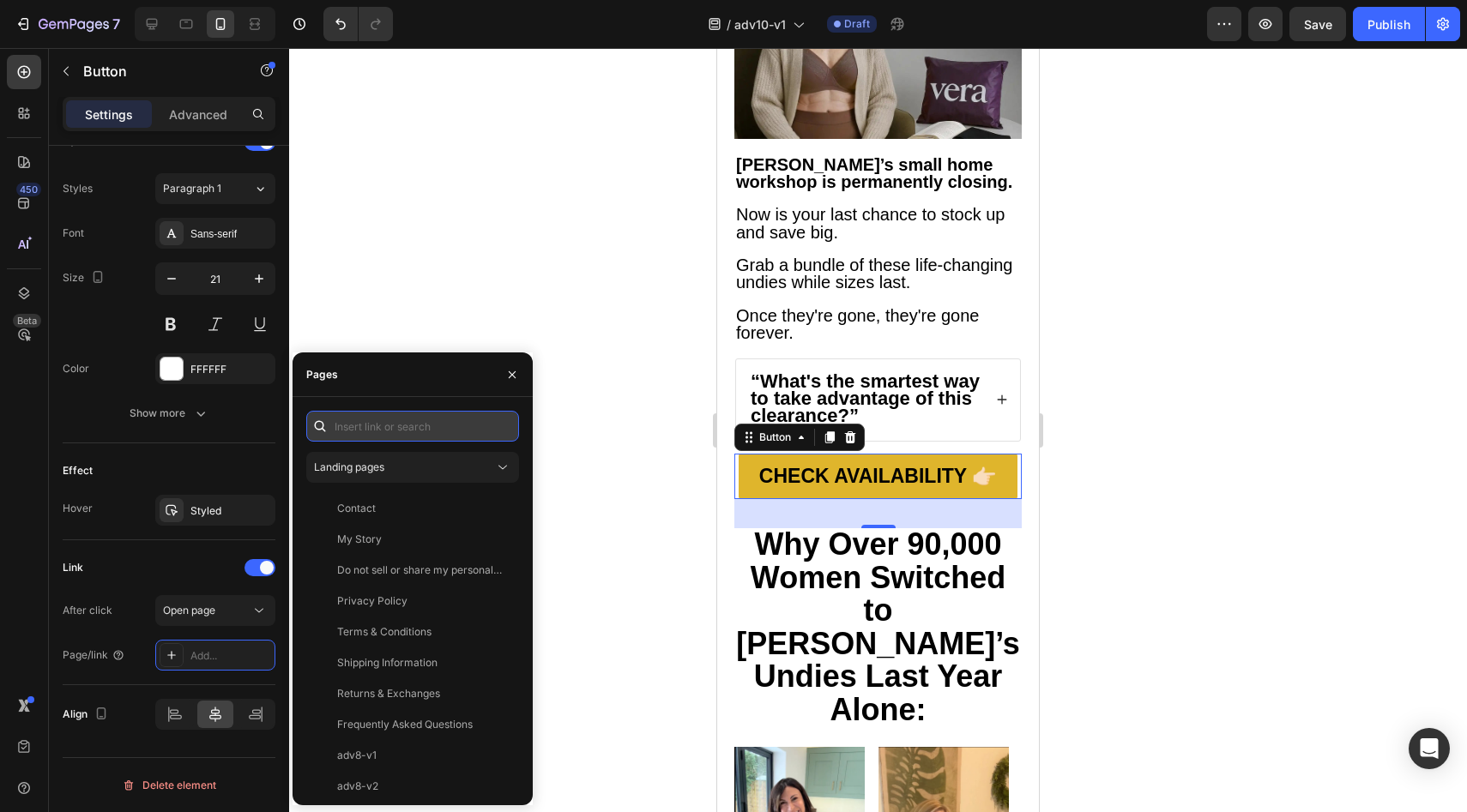
click at [374, 421] on input "text" at bounding box center [412, 426] width 213 height 31
paste input "https://vera-undies.com/products/signature-leakproof-underwear-5-pack2"
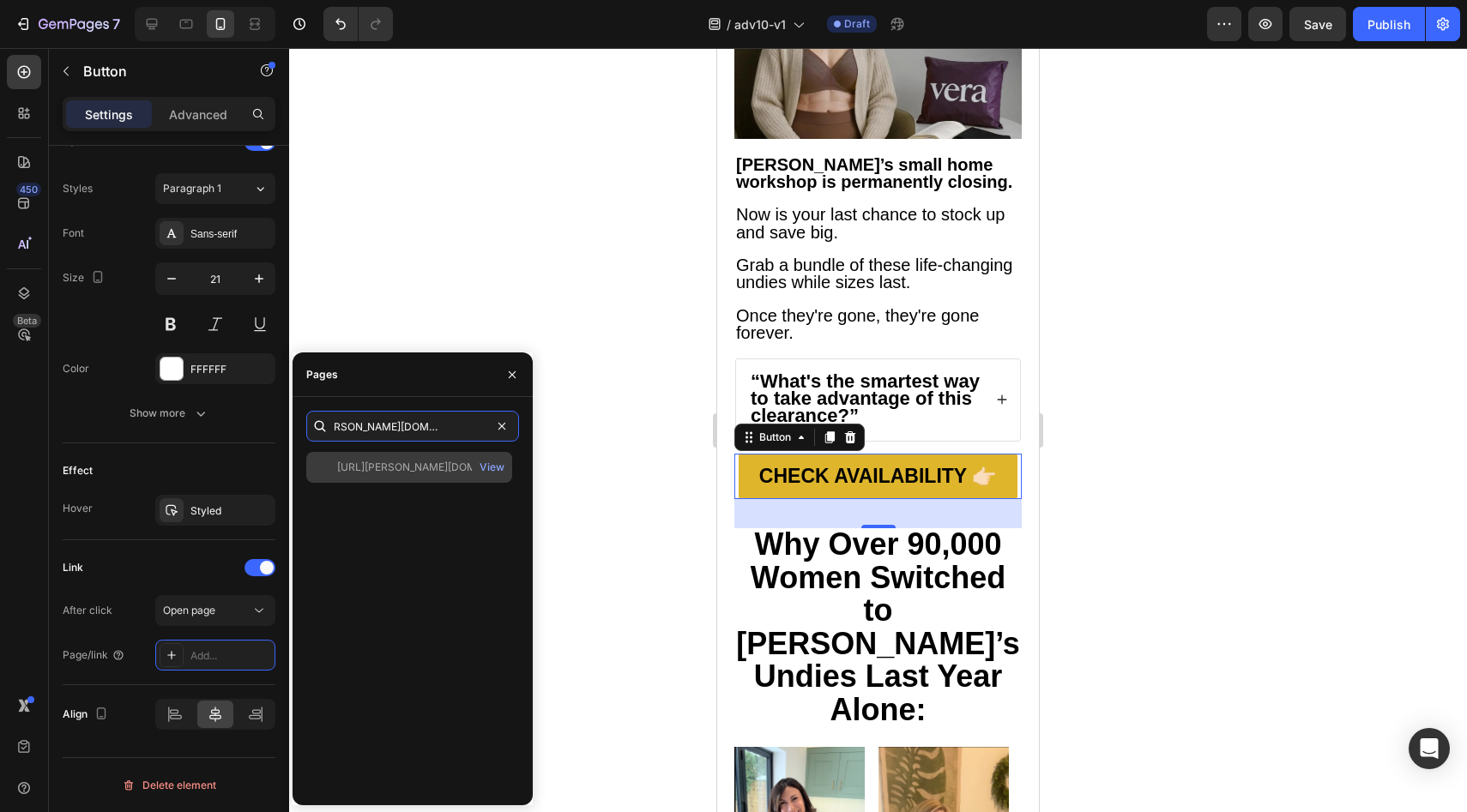
type input "https://vera-undies.com/products/signature-leakproof-underwear-5-pack2"
click at [378, 462] on div "https://vera-undies.com/products/signature-leakproof-underwear-5-pack2" at bounding box center [419, 467] width 165 height 15
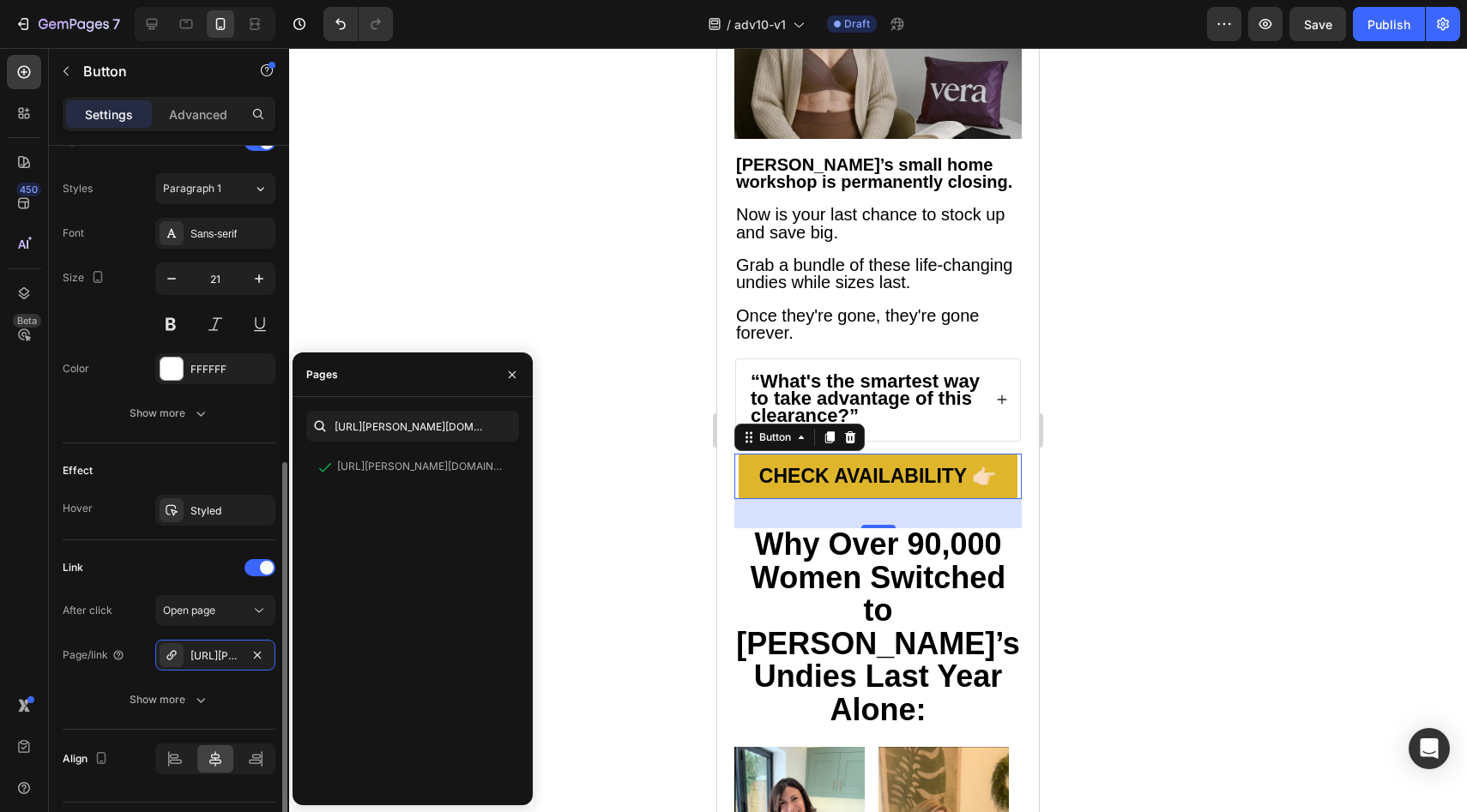
click at [202, 451] on div "Effect Hover Styled" at bounding box center [169, 491] width 213 height 97
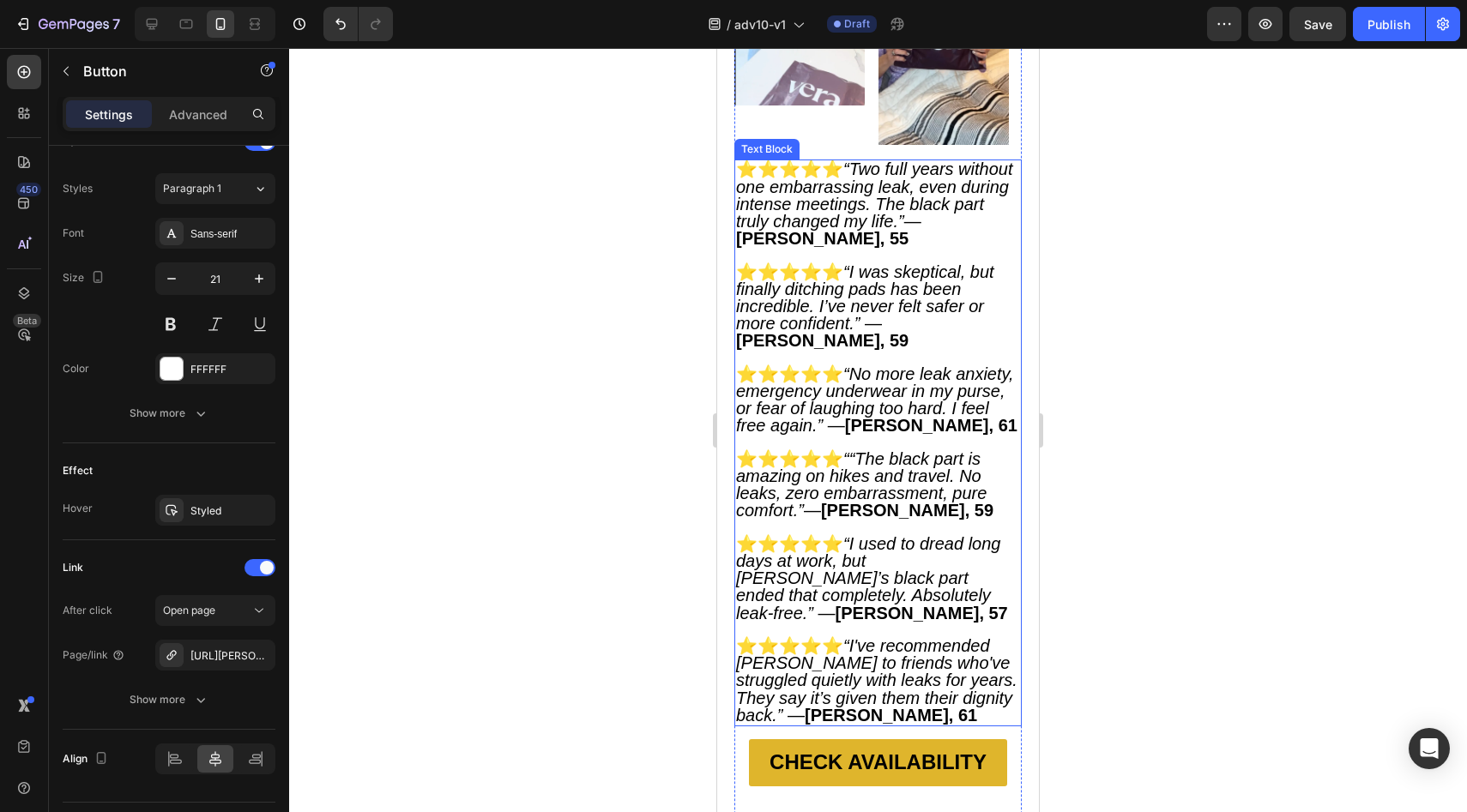
scroll to position [9190, 0]
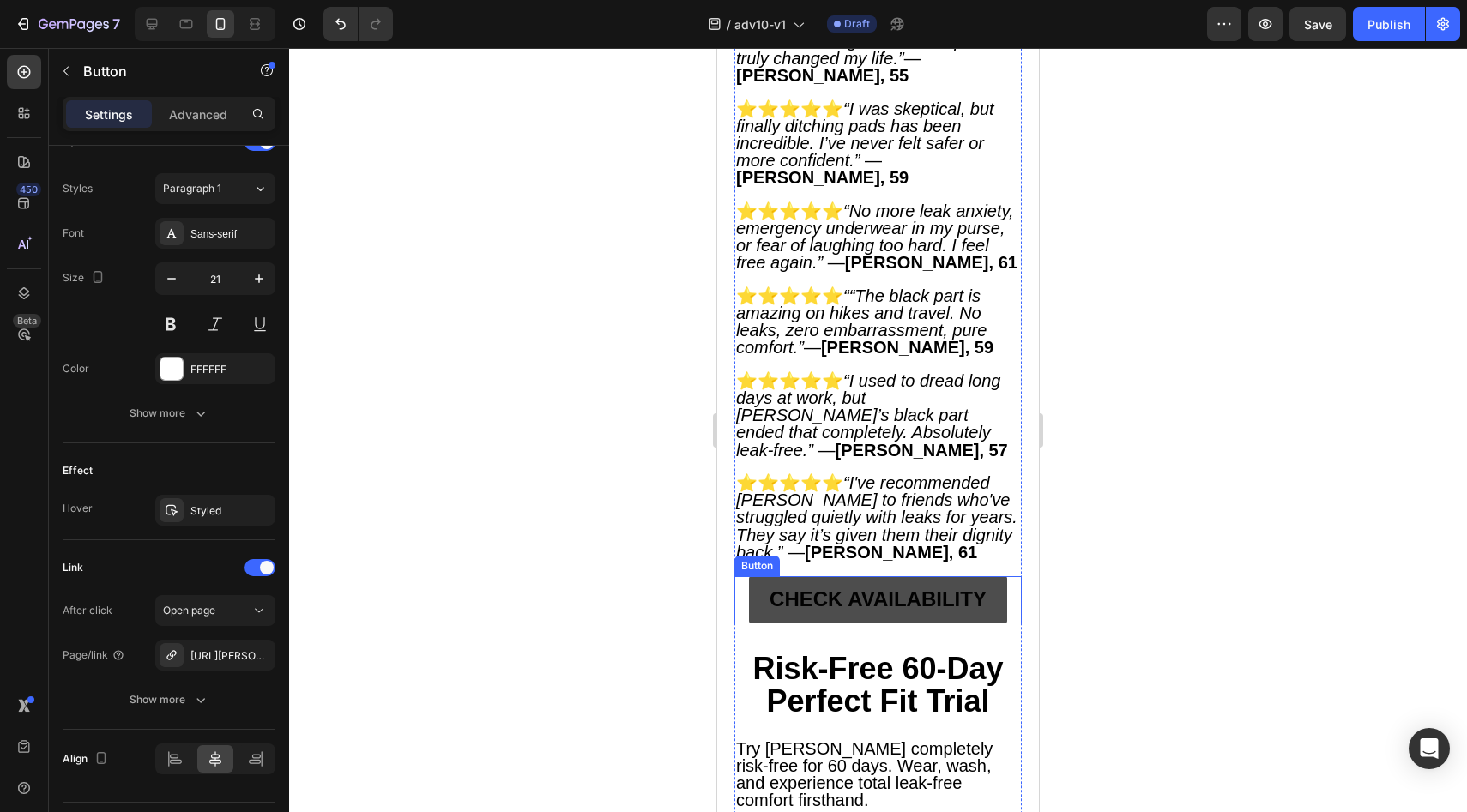
click at [755, 576] on link "CHECK AVAILABILITY" at bounding box center [878, 599] width 259 height 47
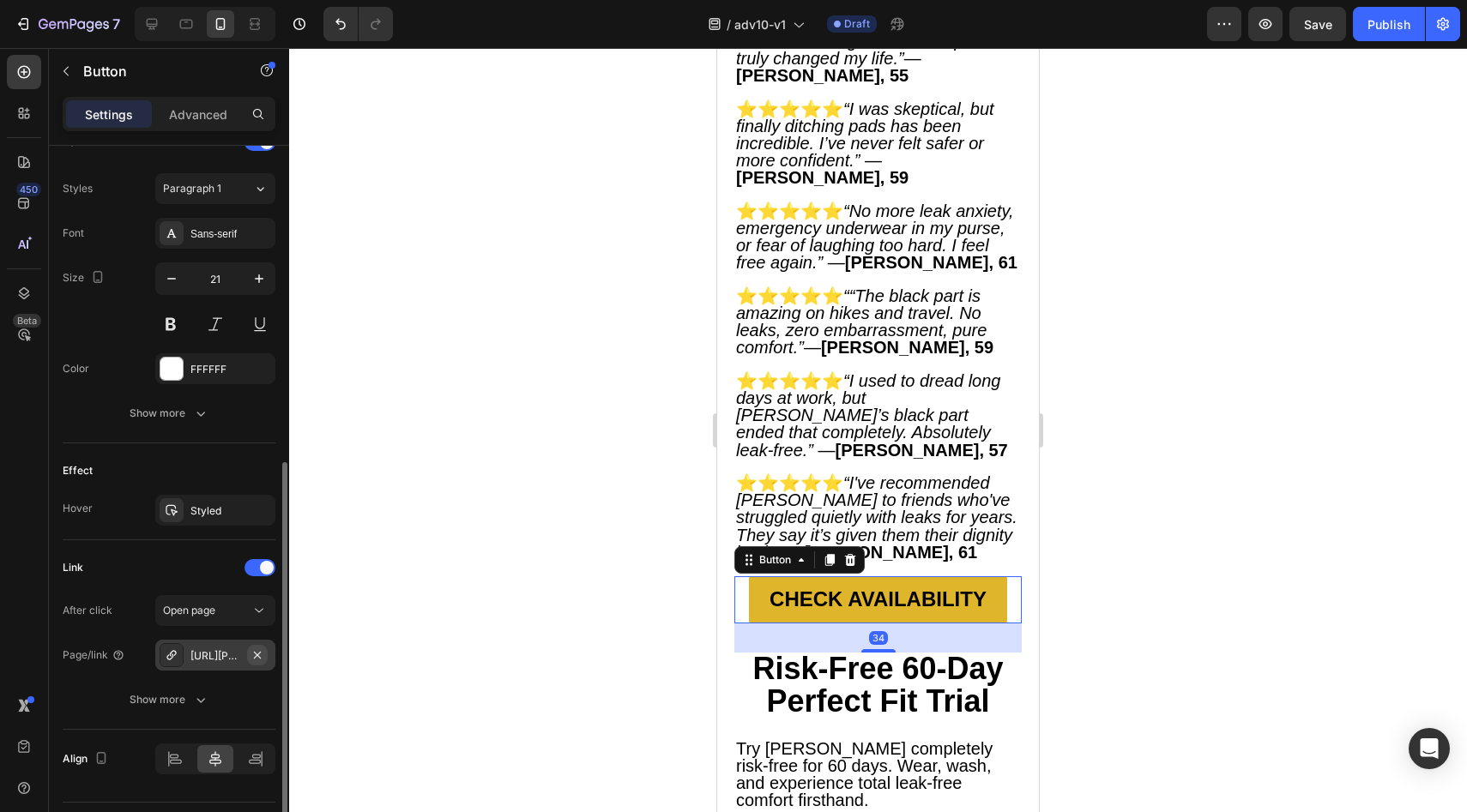
click at [260, 656] on icon "button" at bounding box center [257, 654] width 13 height 13
click at [254, 660] on div "Add..." at bounding box center [231, 655] width 80 height 15
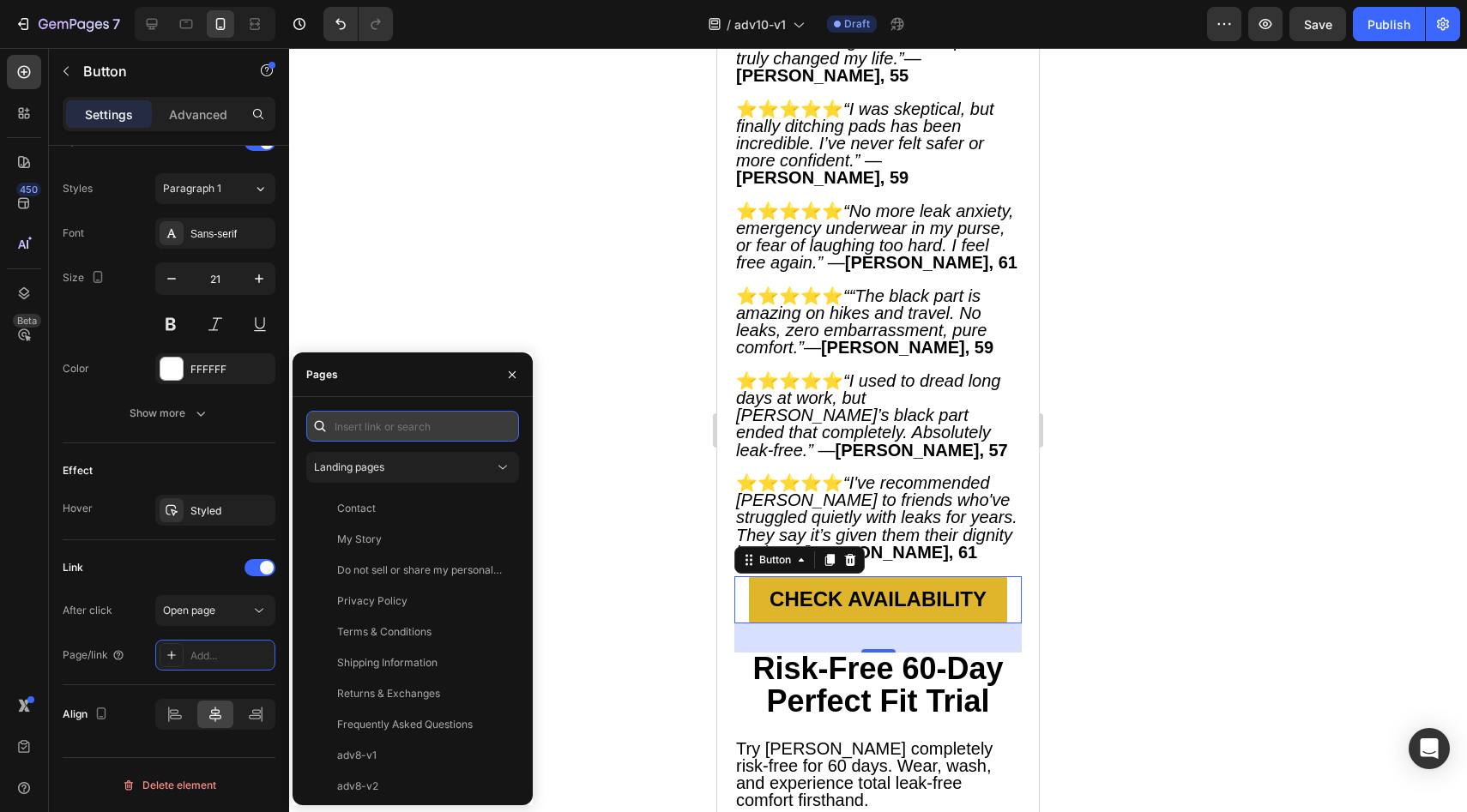
click at [438, 431] on input "text" at bounding box center [412, 426] width 213 height 31
paste input "https://vera-undies.com/products/signature-leakproof-underwear-5-pack2"
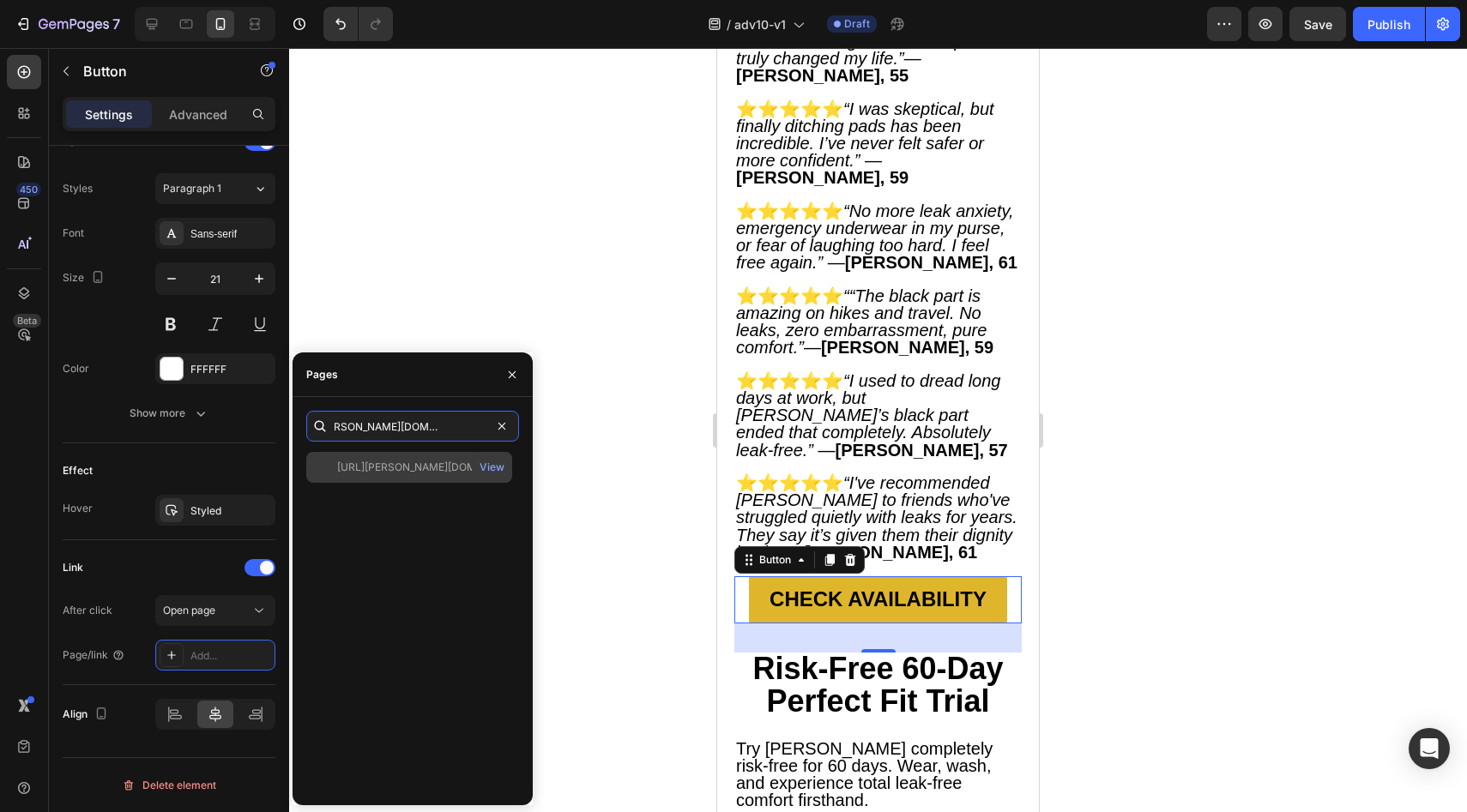
type input "https://vera-undies.com/products/signature-leakproof-underwear-5-pack2"
click at [368, 471] on div "https://vera-undies.com/products/signature-leakproof-underwear-5-pack2" at bounding box center [419, 467] width 165 height 15
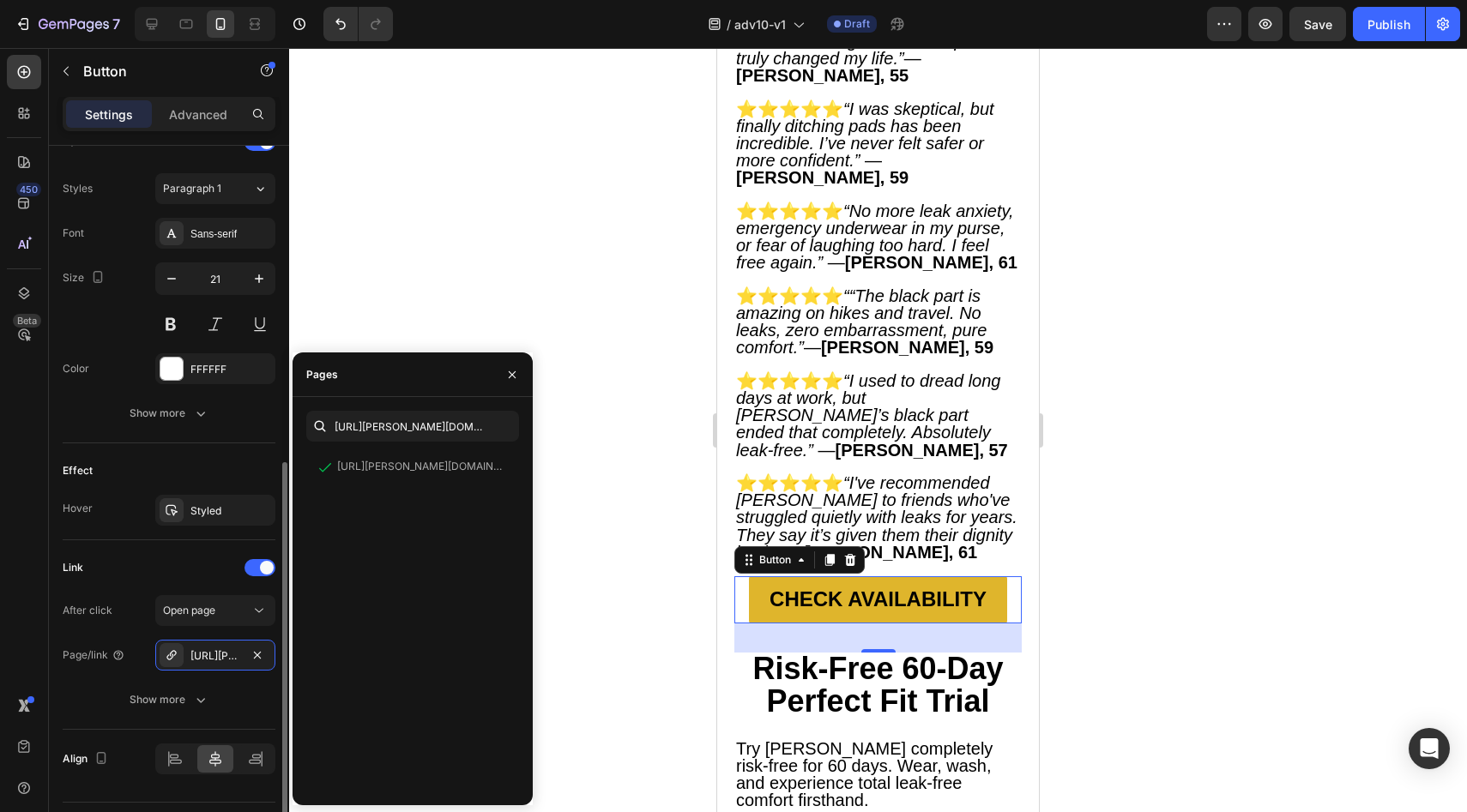
click at [178, 474] on div "Effect" at bounding box center [169, 471] width 213 height 28
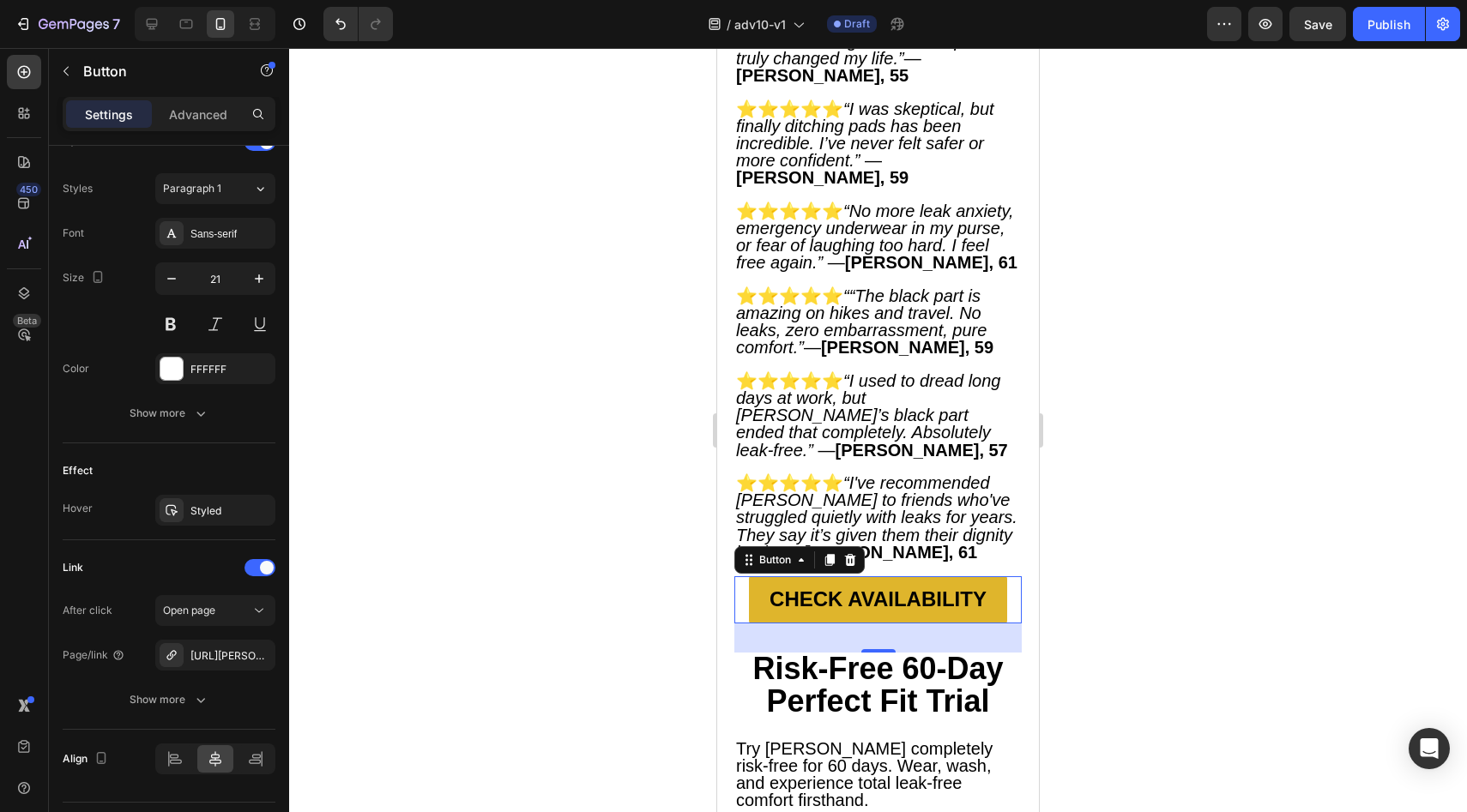
scroll to position [9763, 0]
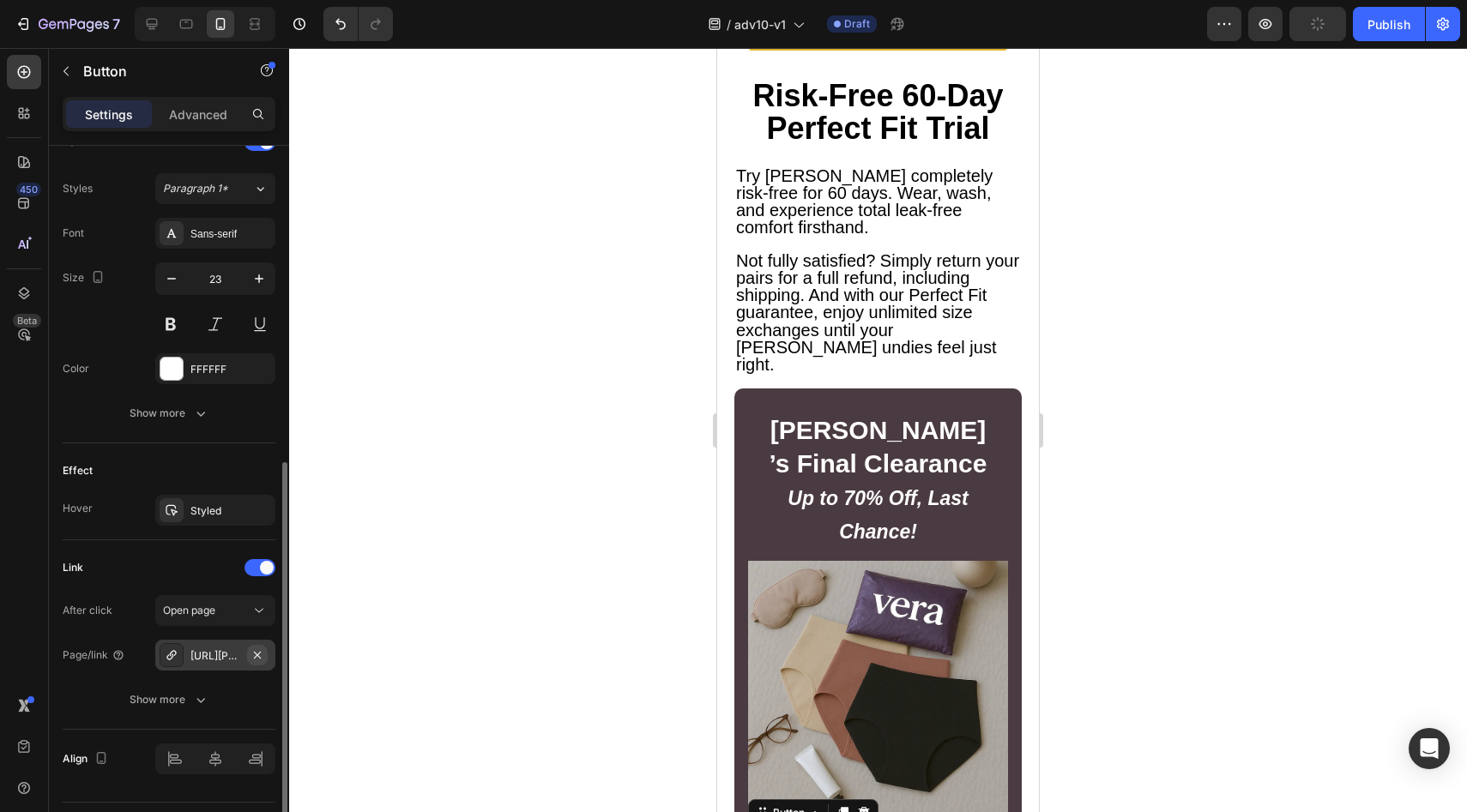
click at [260, 652] on icon "button" at bounding box center [258, 654] width 7 height 7
click at [244, 659] on div "Add..." at bounding box center [231, 655] width 80 height 15
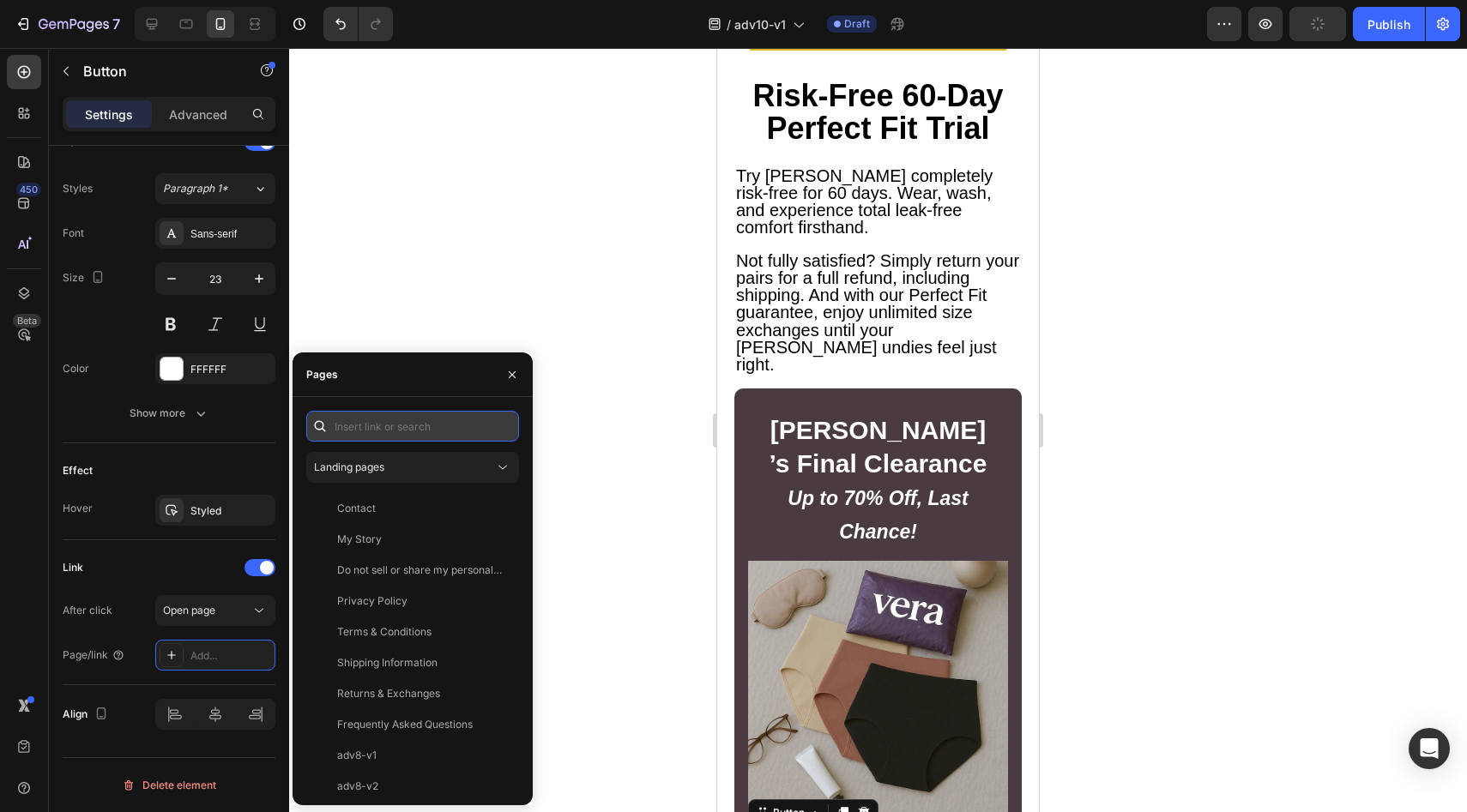
click at [449, 430] on input "text" at bounding box center [412, 426] width 213 height 31
paste input "https://vera-undies.com/products/signature-leakproof-underwear-5-pack2"
type input "https://vera-undies.com/products/signature-leakproof-underwear-5-pack2"
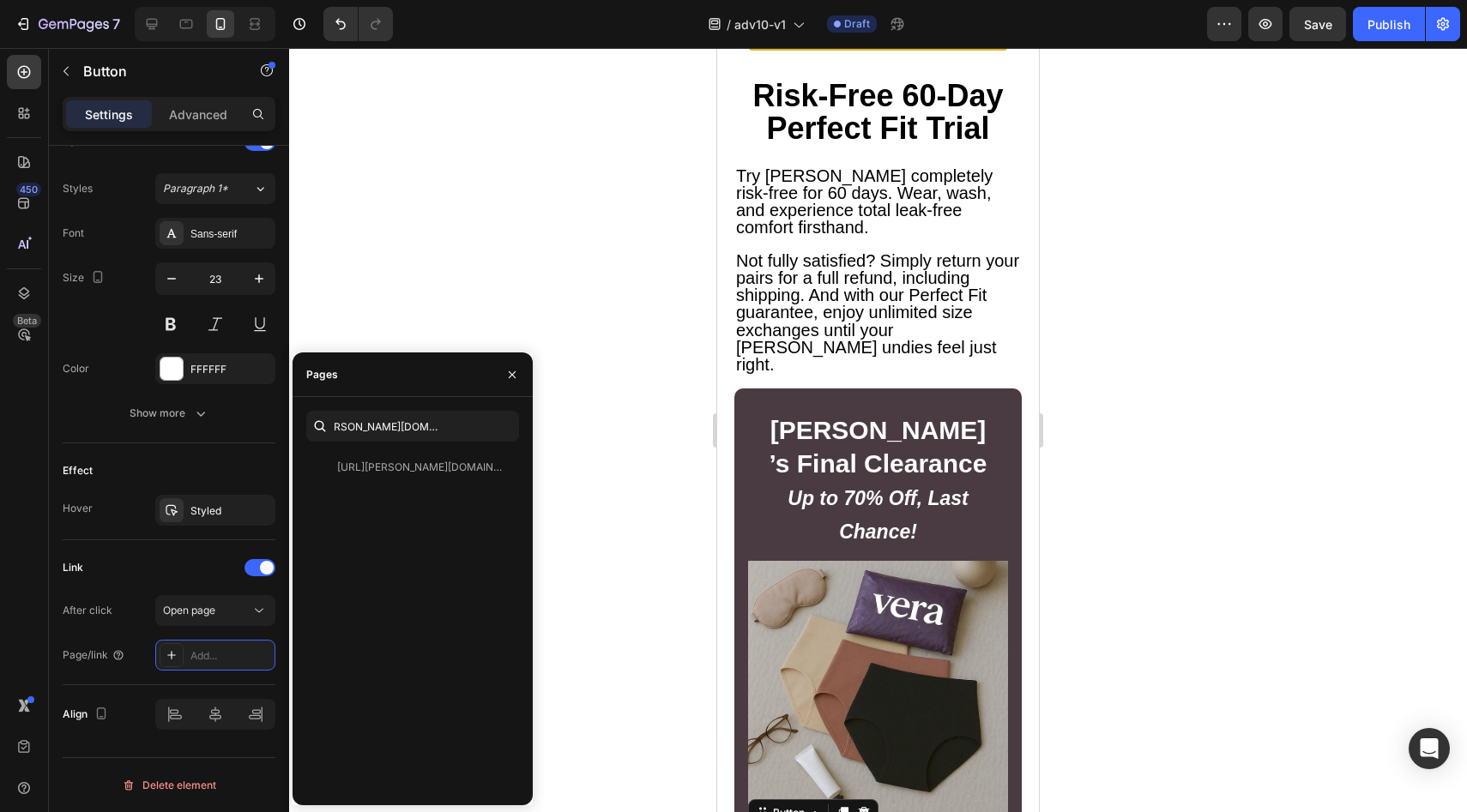
click at [416, 453] on div "https://vera-undies.com/products/signature-leakproof-underwear-5-pack2 View" at bounding box center [408, 467] width 206 height 31
click at [243, 453] on div "Effect Hover Styled" at bounding box center [169, 491] width 213 height 97
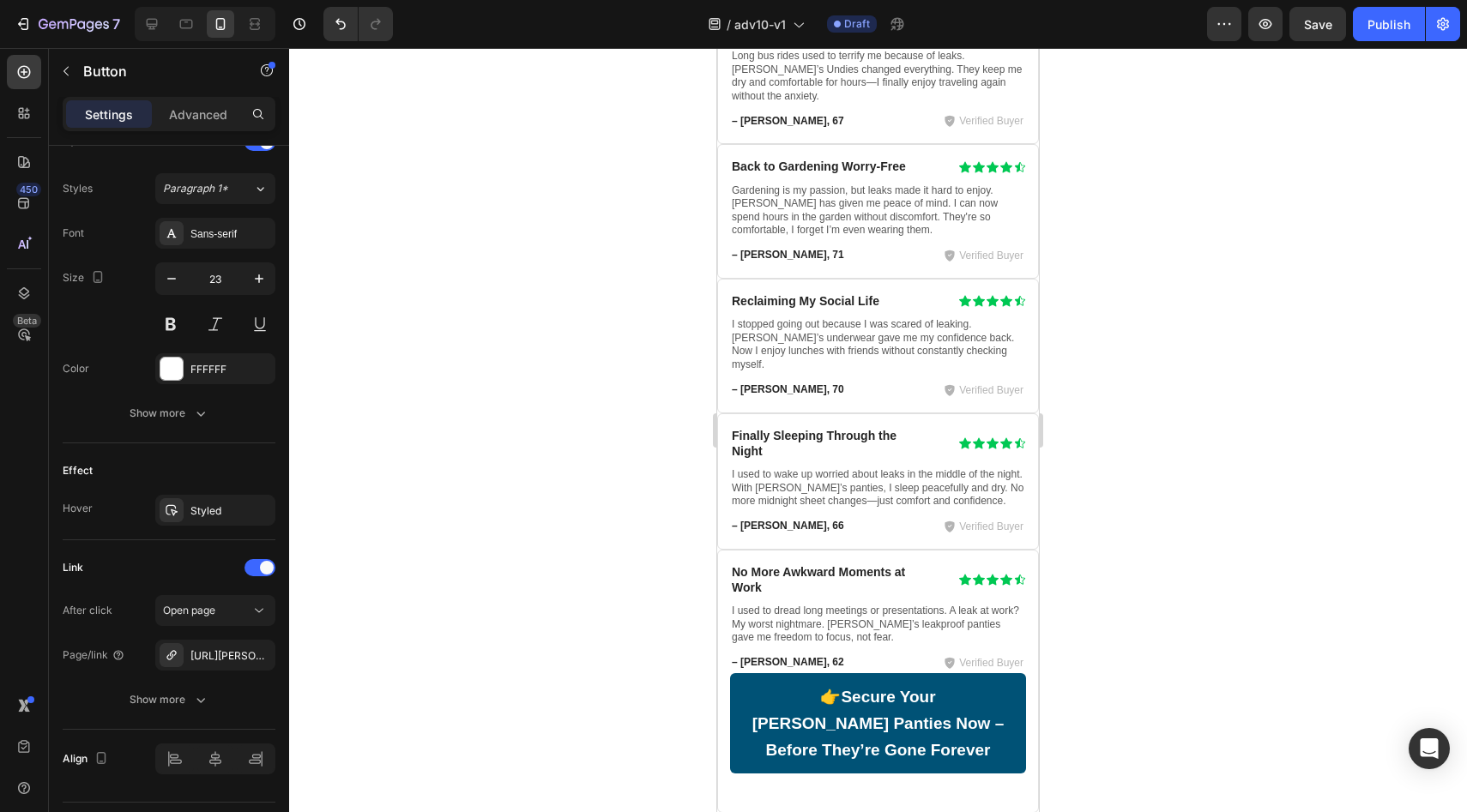
scroll to position [10871, 0]
click at [747, 672] on link "👉 Secure Your Vera Leakproof Panties Now – Before They’re Gone Forever" at bounding box center [878, 722] width 296 height 101
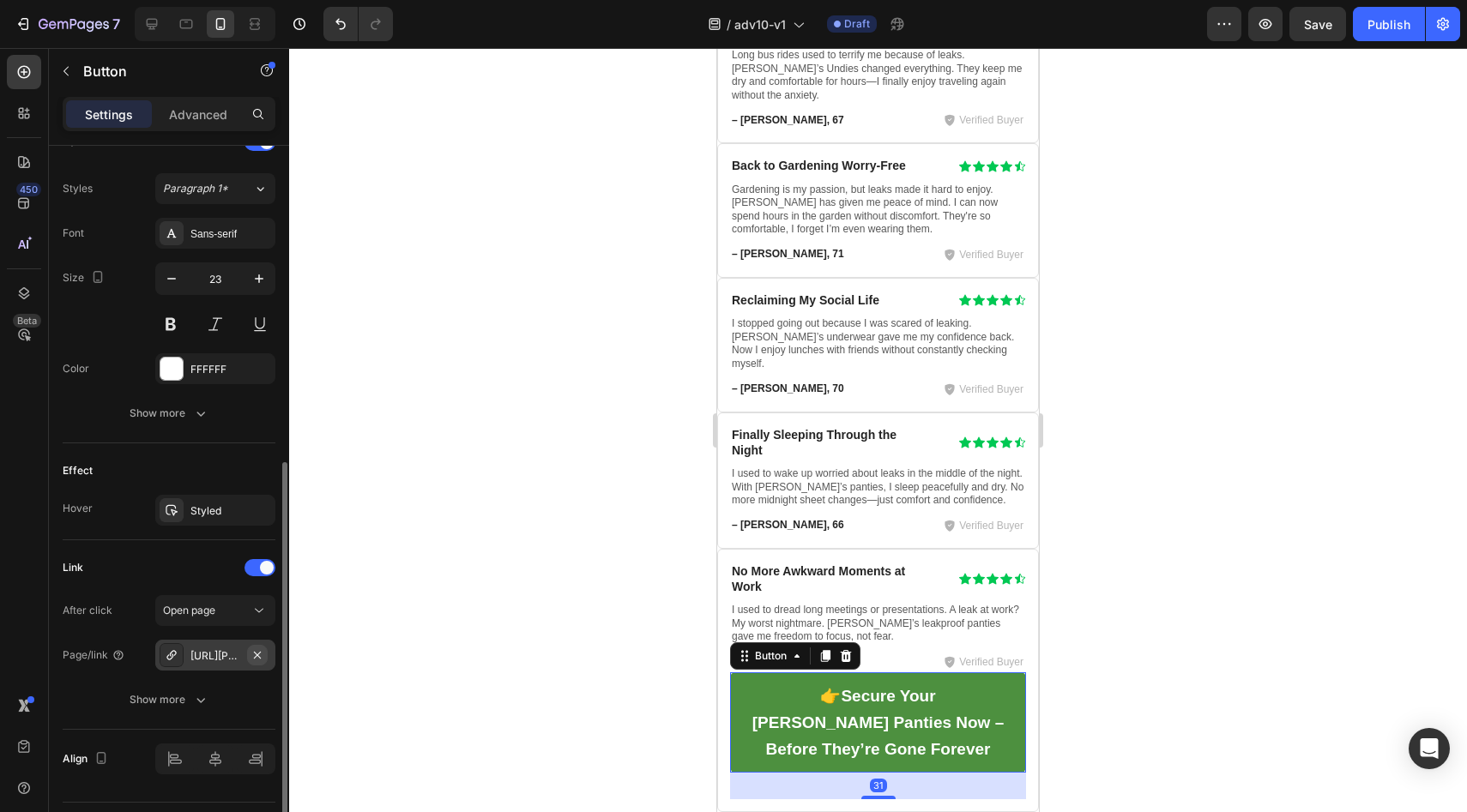
click at [262, 652] on icon "button" at bounding box center [257, 654] width 13 height 13
click at [258, 654] on div "Add..." at bounding box center [231, 655] width 80 height 15
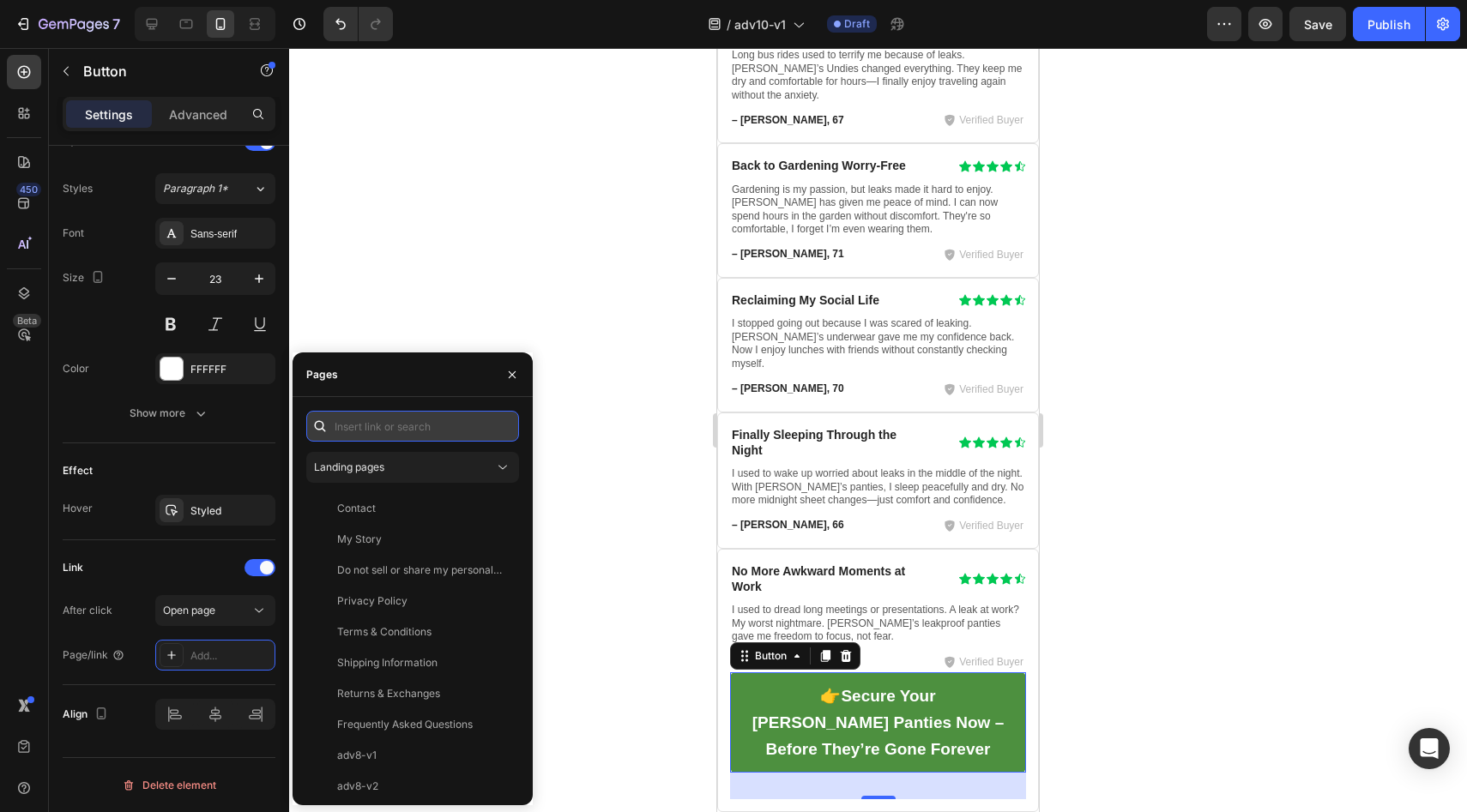
click at [415, 422] on input "text" at bounding box center [412, 426] width 213 height 31
paste input "https://vera-undies.com/products/signature-leakproof-underwear-5-pack2"
type input "https://vera-undies.com/products/signature-leakproof-underwear-5-pack2"
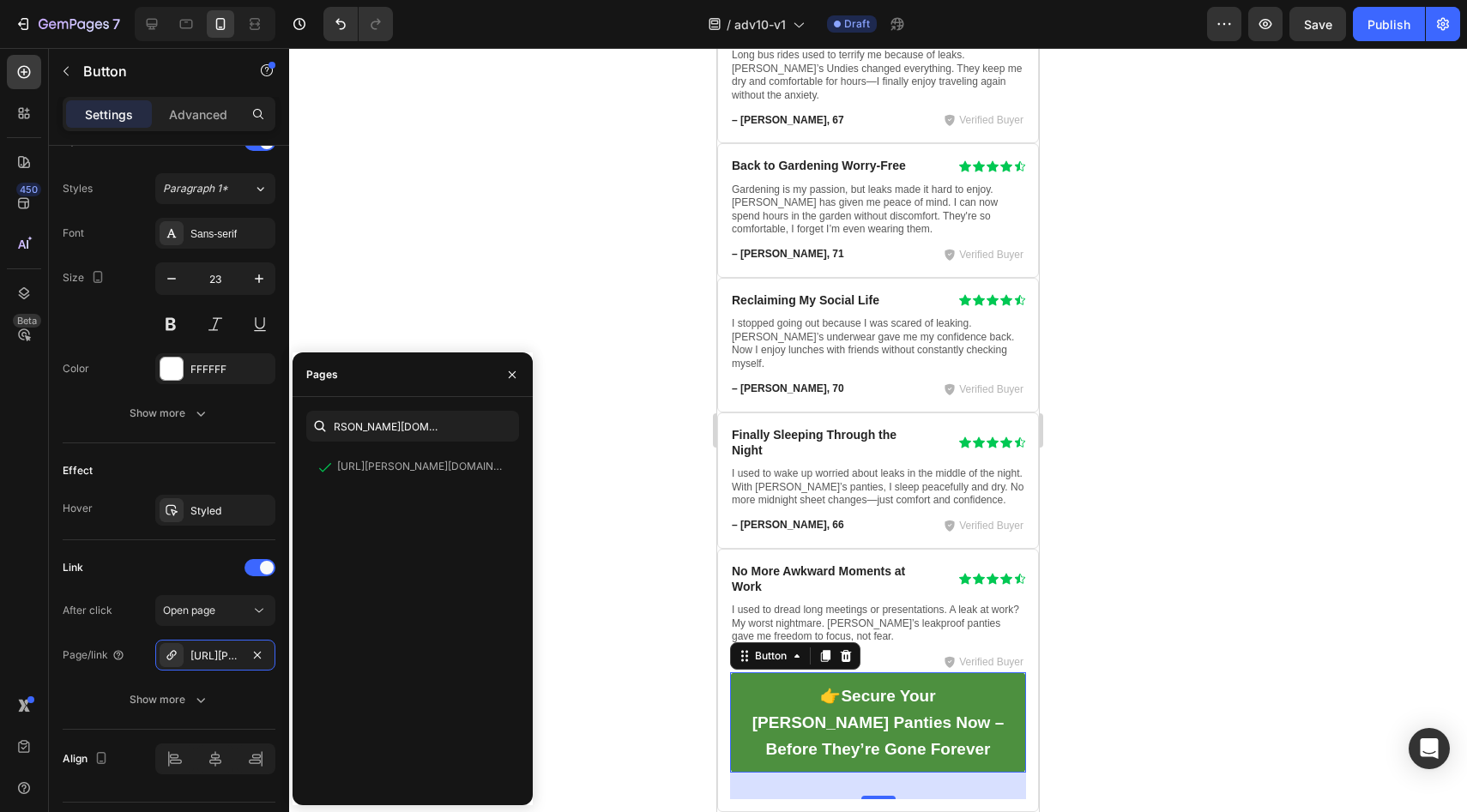
scroll to position [0, 0]
click at [217, 463] on div "Effect" at bounding box center [169, 471] width 213 height 28
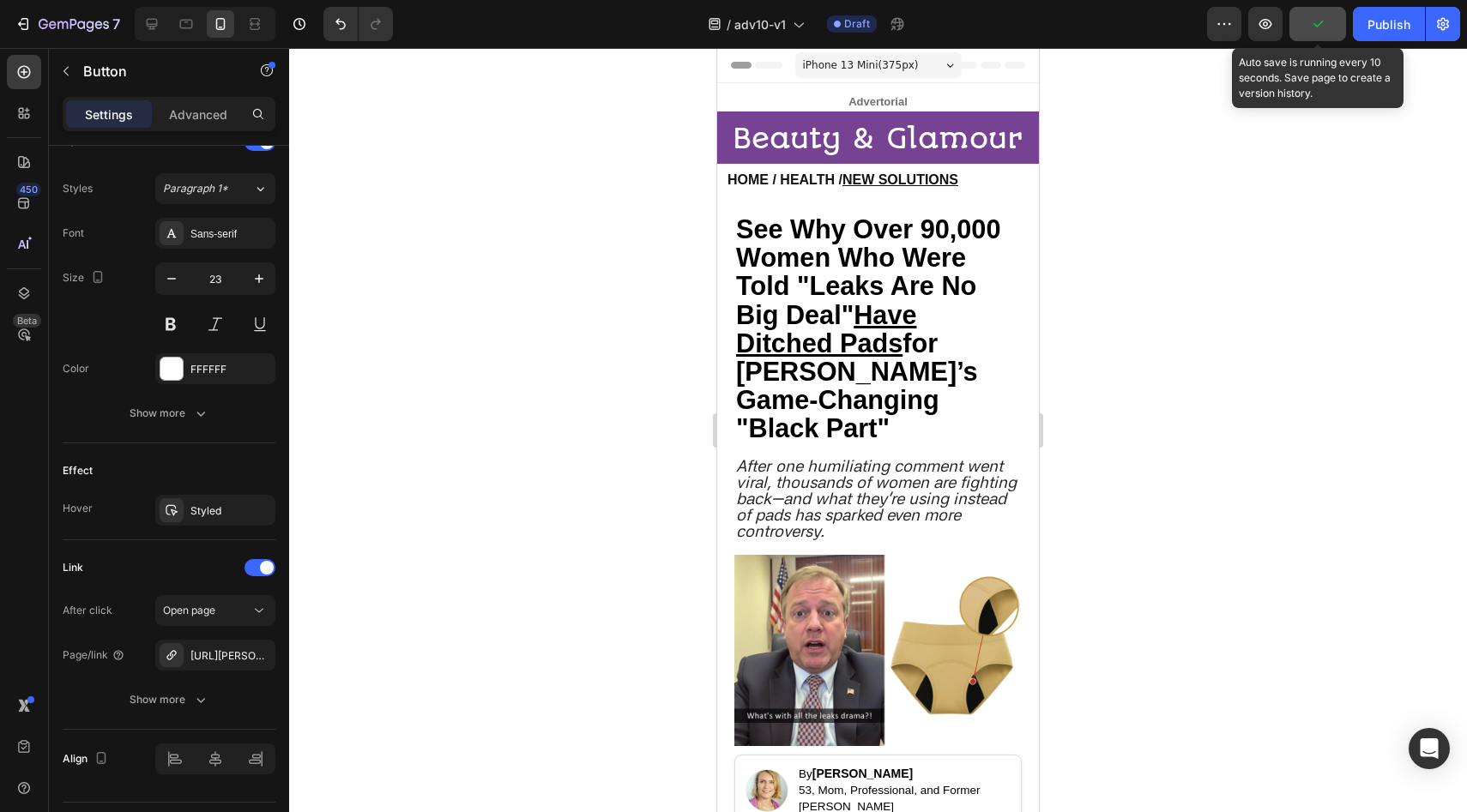
click at [1324, 29] on icon "button" at bounding box center [1317, 23] width 17 height 17
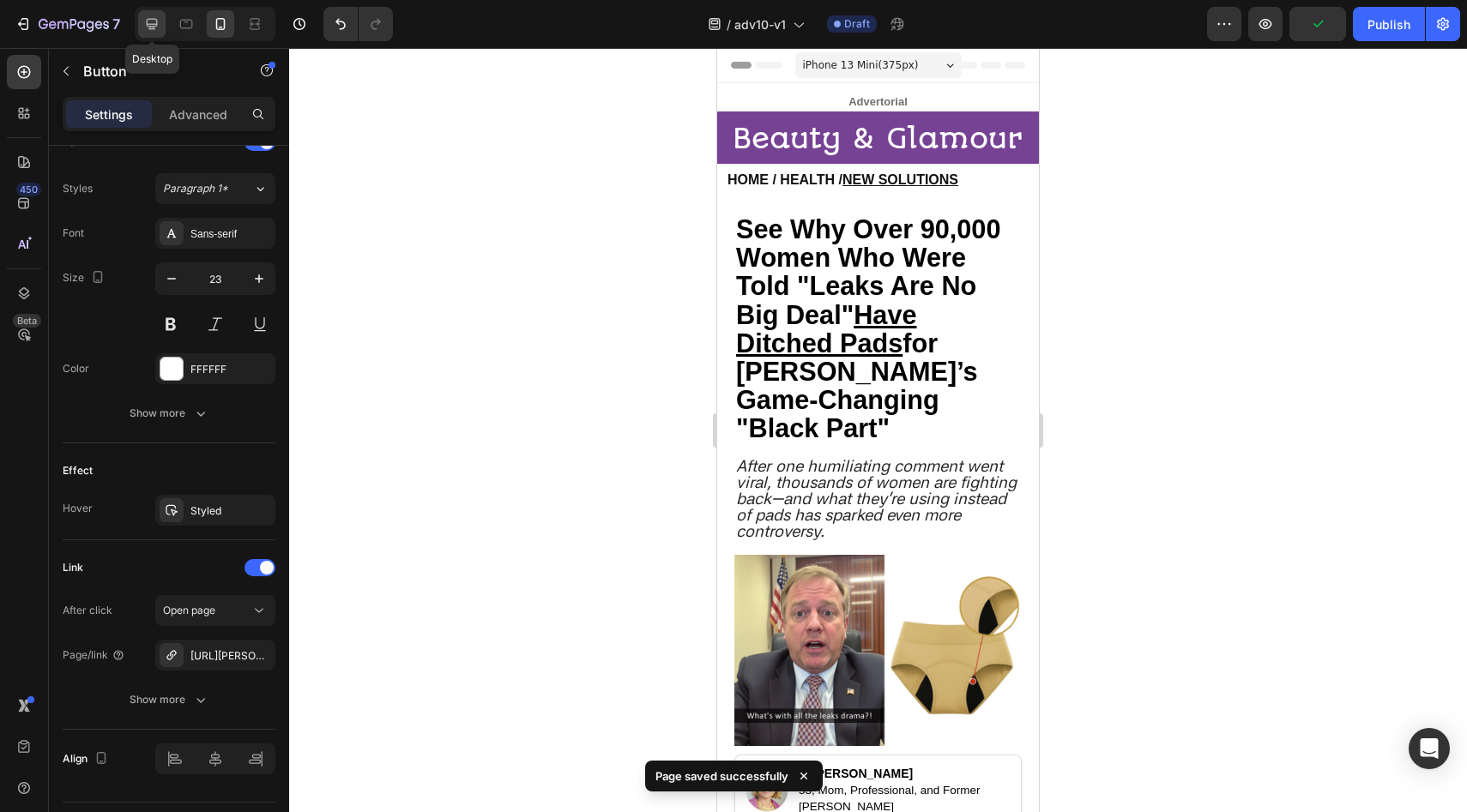
click at [153, 24] on icon at bounding box center [152, 24] width 12 height 12
type input "16"
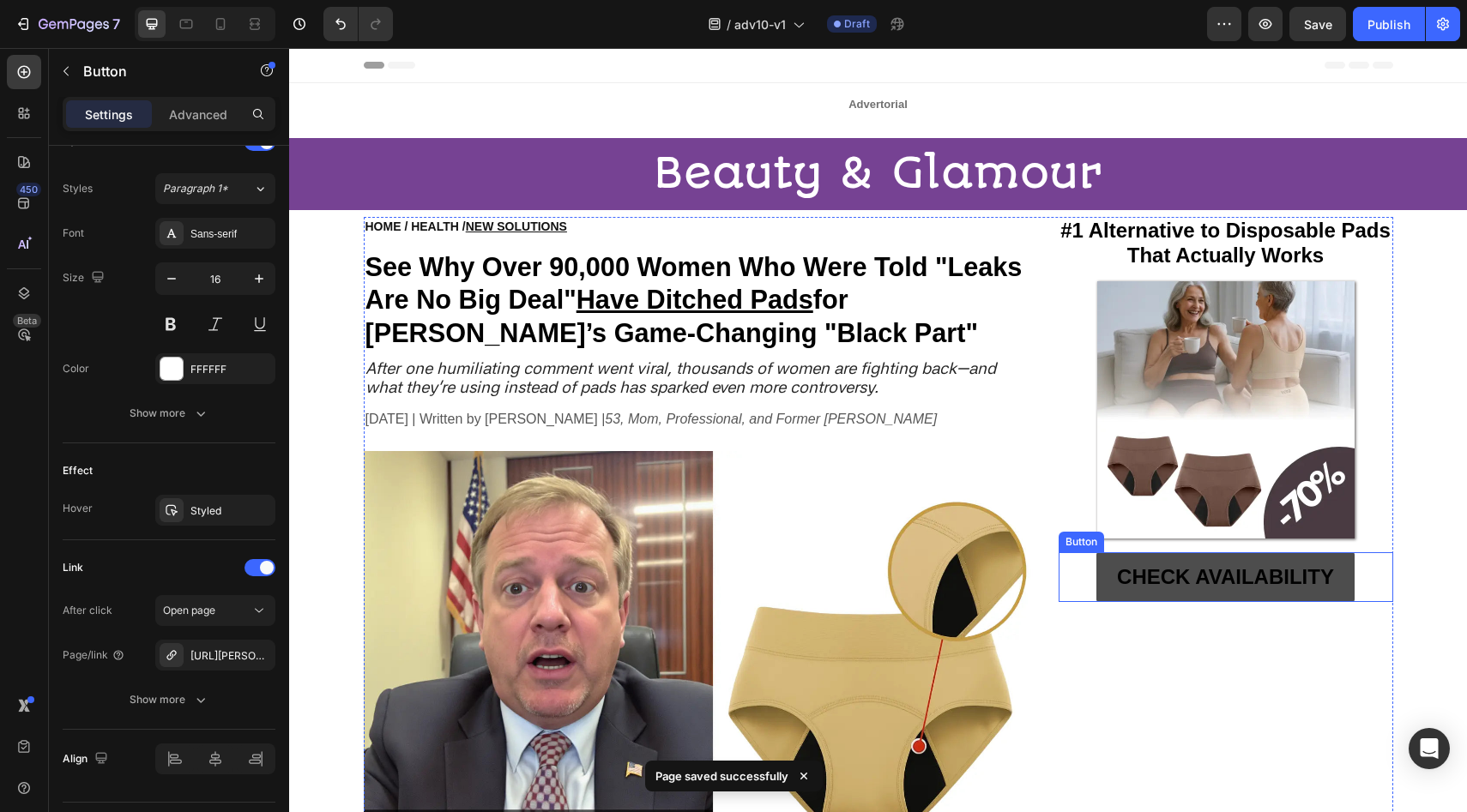
click at [1102, 569] on link "CHECK AVAILABILITY" at bounding box center [1225, 578] width 259 height 50
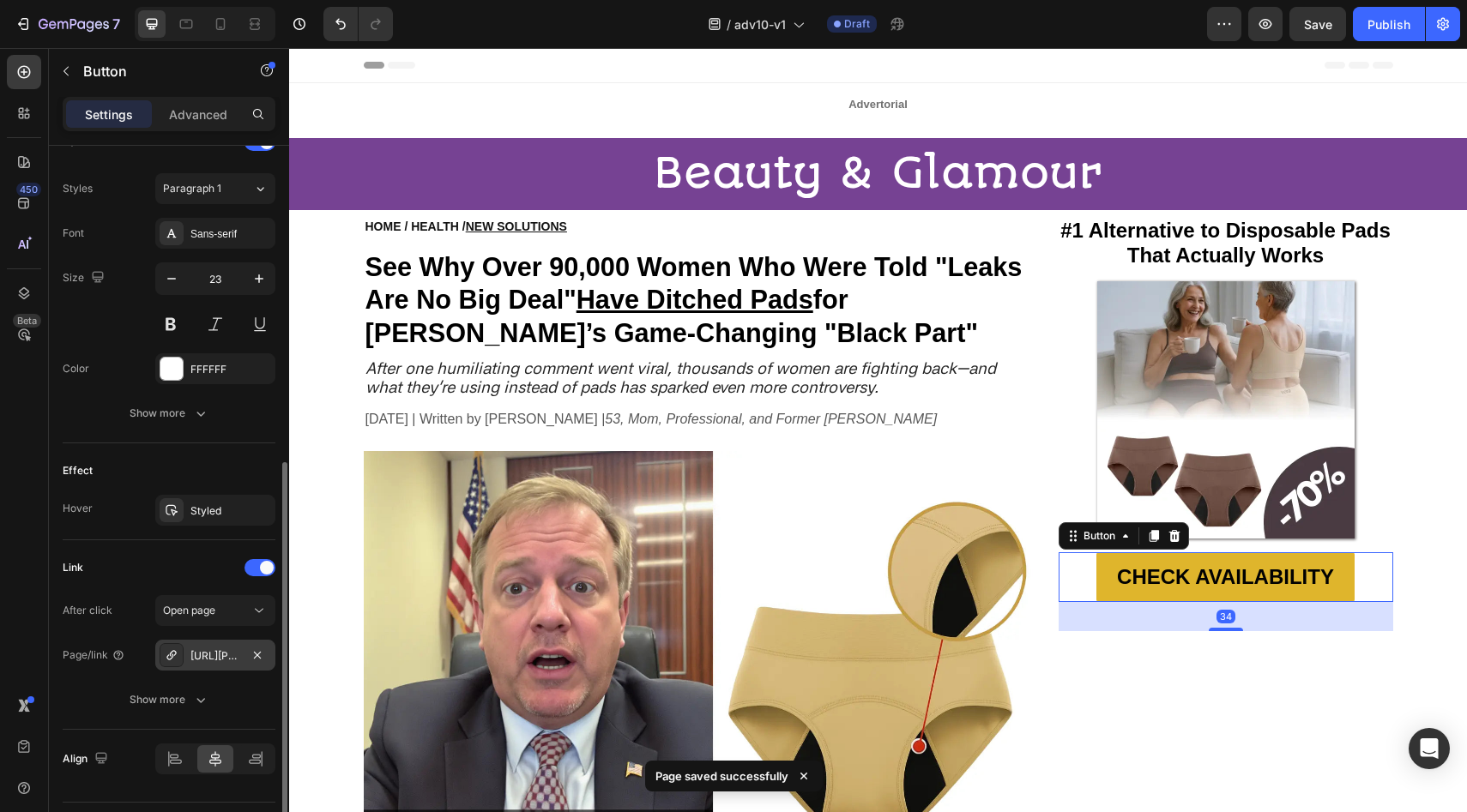
click at [270, 658] on div "https://veras-undies.com/signature-leakproof-underwear-5-pack" at bounding box center [215, 655] width 120 height 31
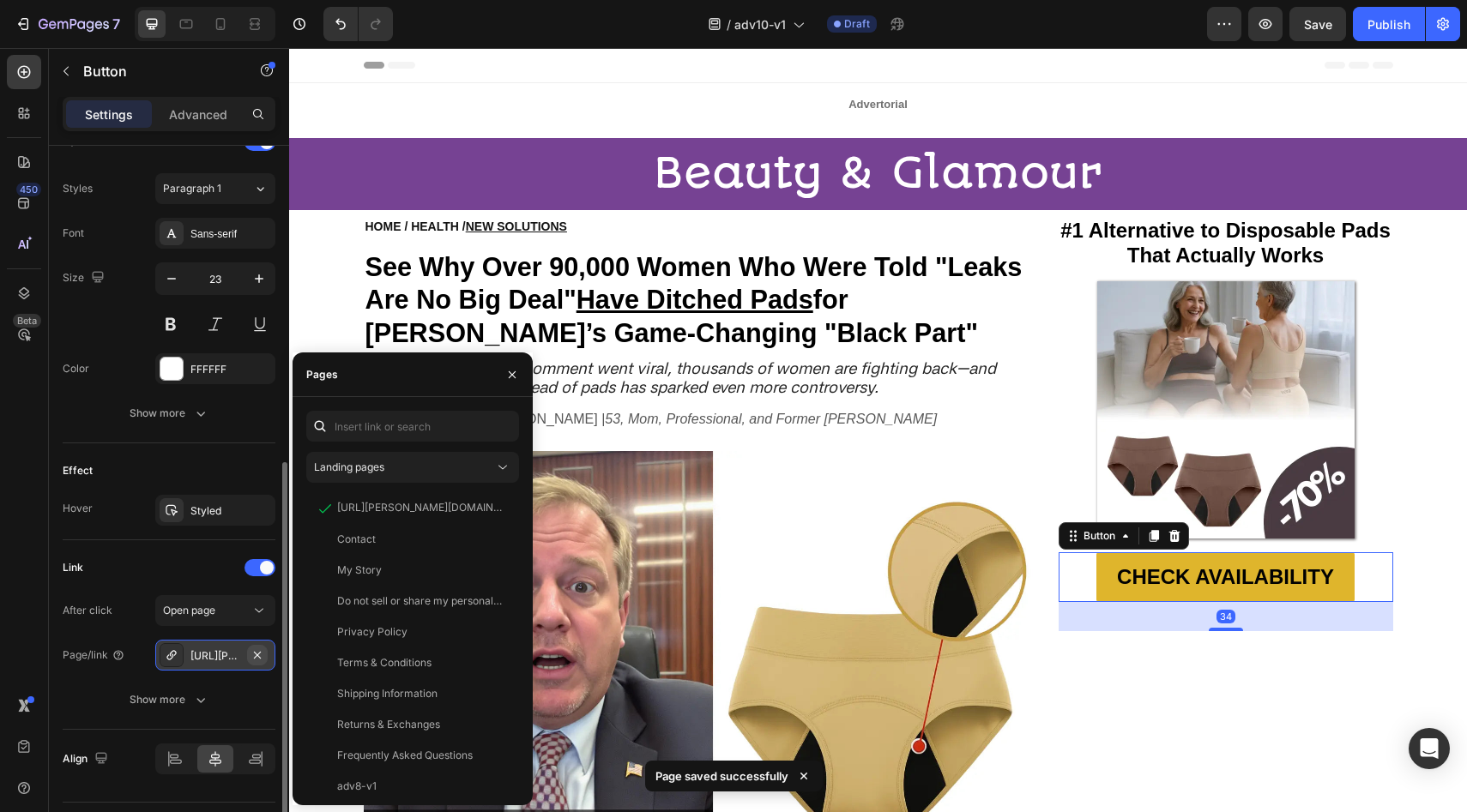
click at [249, 660] on button "button" at bounding box center [257, 654] width 21 height 21
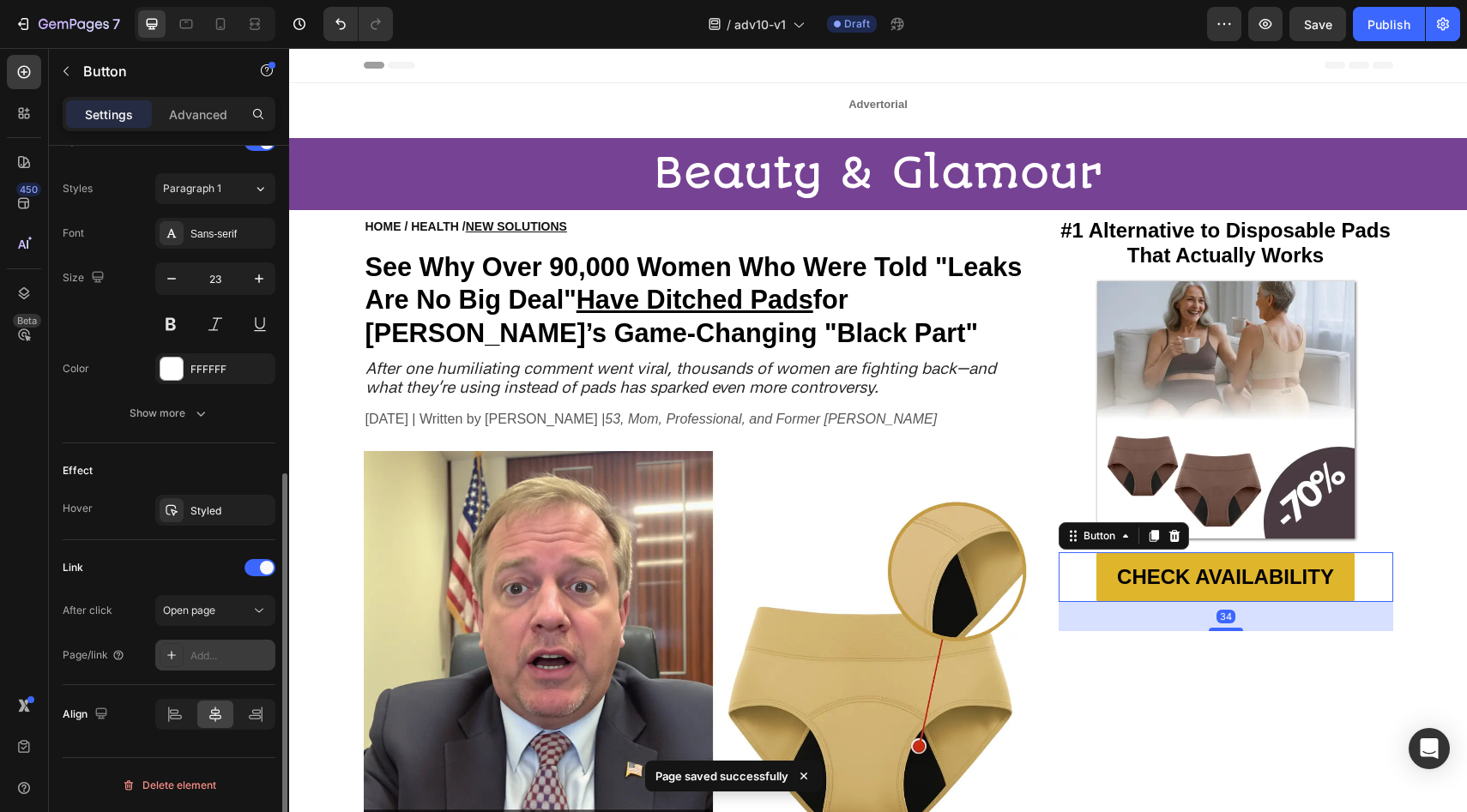
click at [246, 660] on div "Add..." at bounding box center [231, 655] width 80 height 15
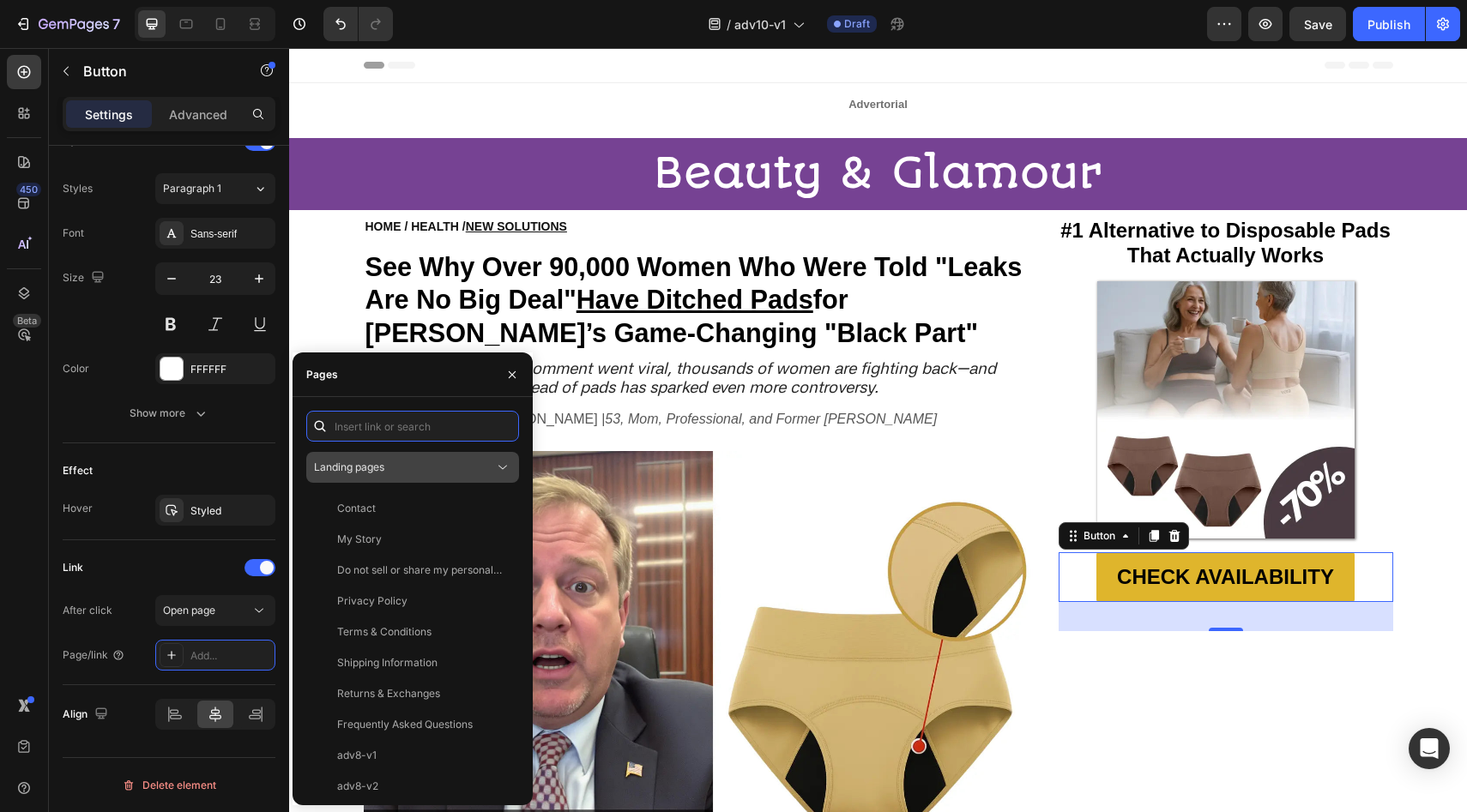
paste input "https://vera-undies.com/products/signature-leakproof-underwear-5-pack2"
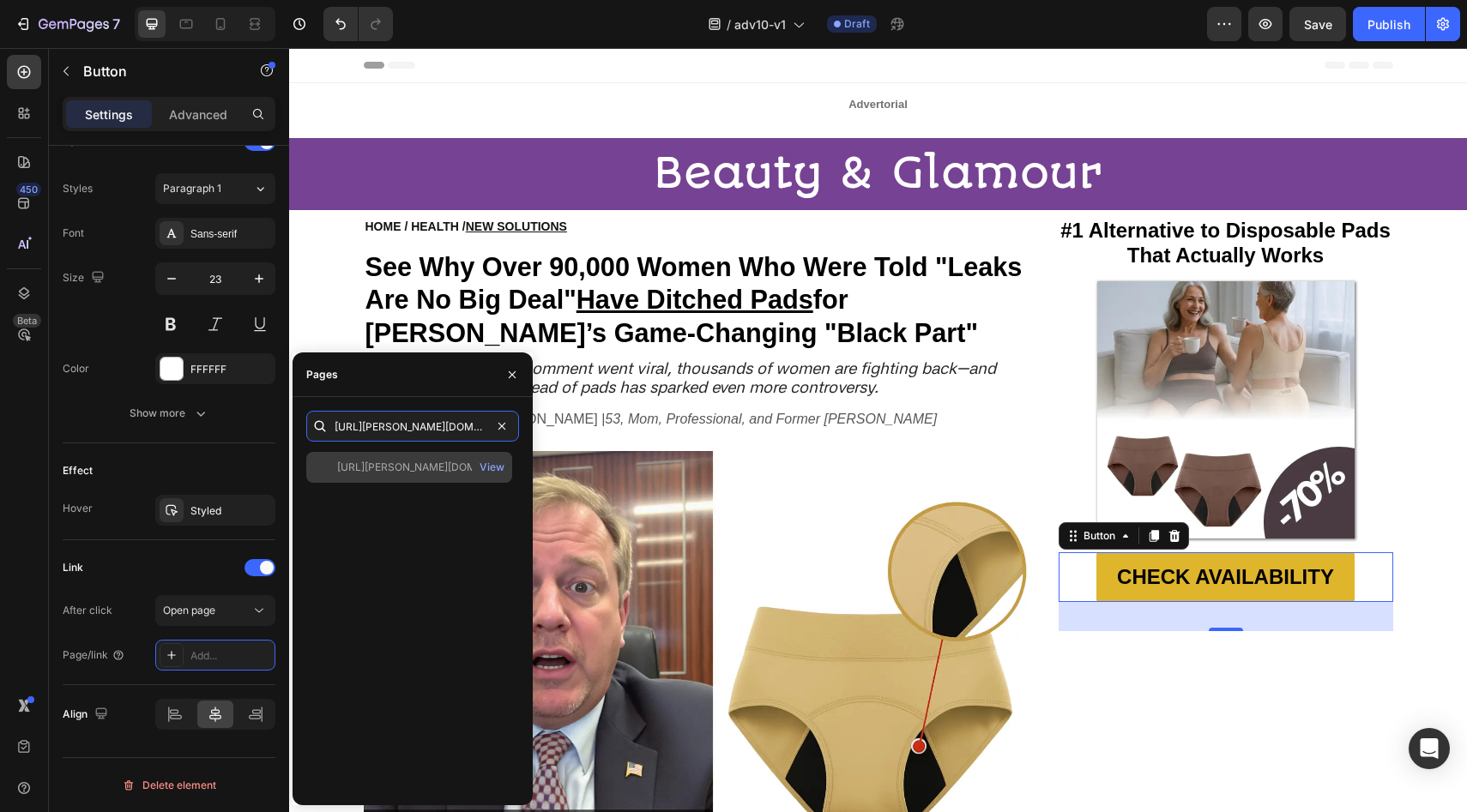
scroll to position [0, 216]
type input "https://vera-undies.com/products/signature-leakproof-underwear-5-pack2"
click at [392, 475] on div "https://vera-undies.com/products/signature-leakproof-underwear-5-pack2 View" at bounding box center [408, 467] width 206 height 31
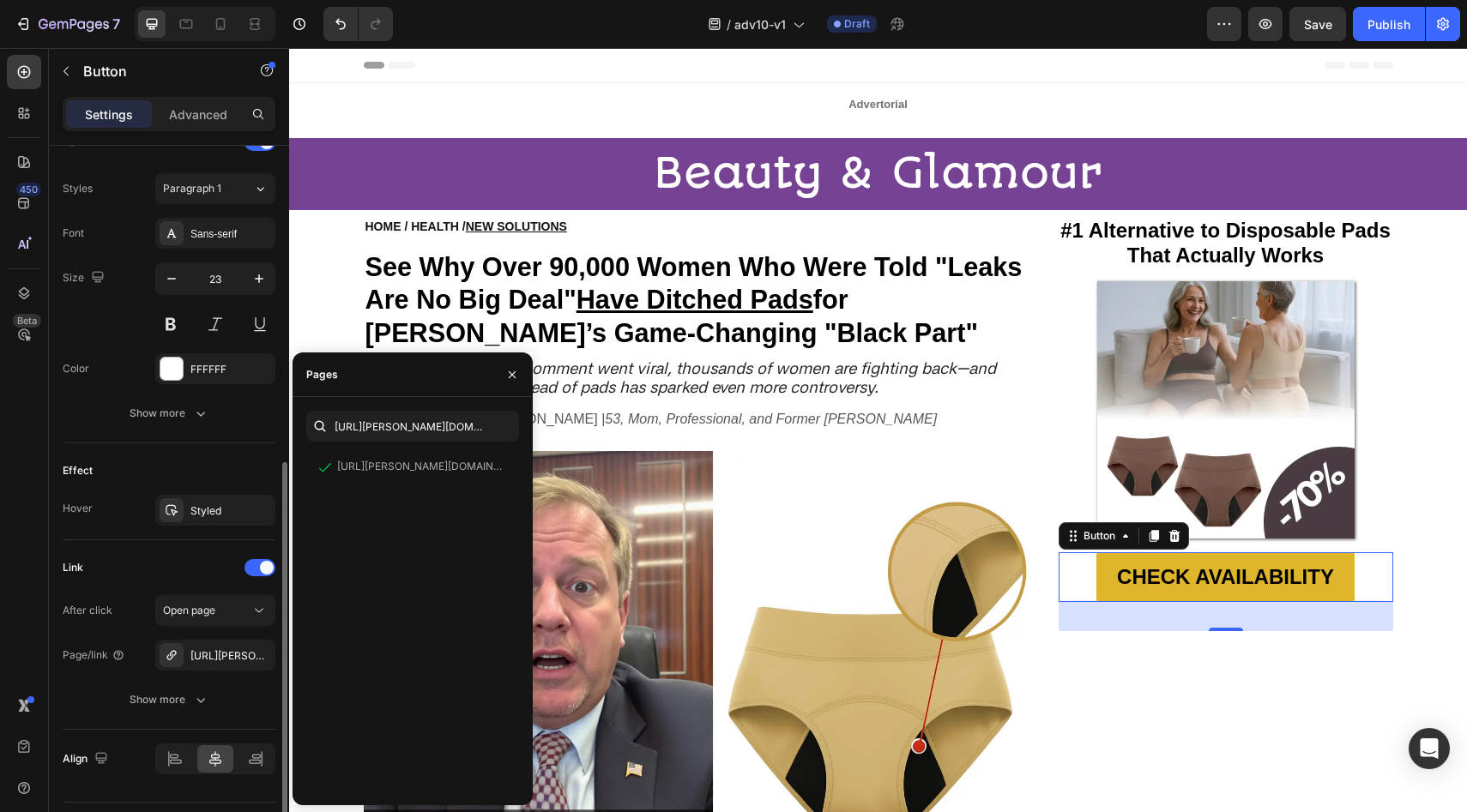
drag, startPoint x: 214, startPoint y: 476, endPoint x: 71, endPoint y: 422, distance: 152.9
click at [214, 476] on div "Effect" at bounding box center [169, 471] width 213 height 28
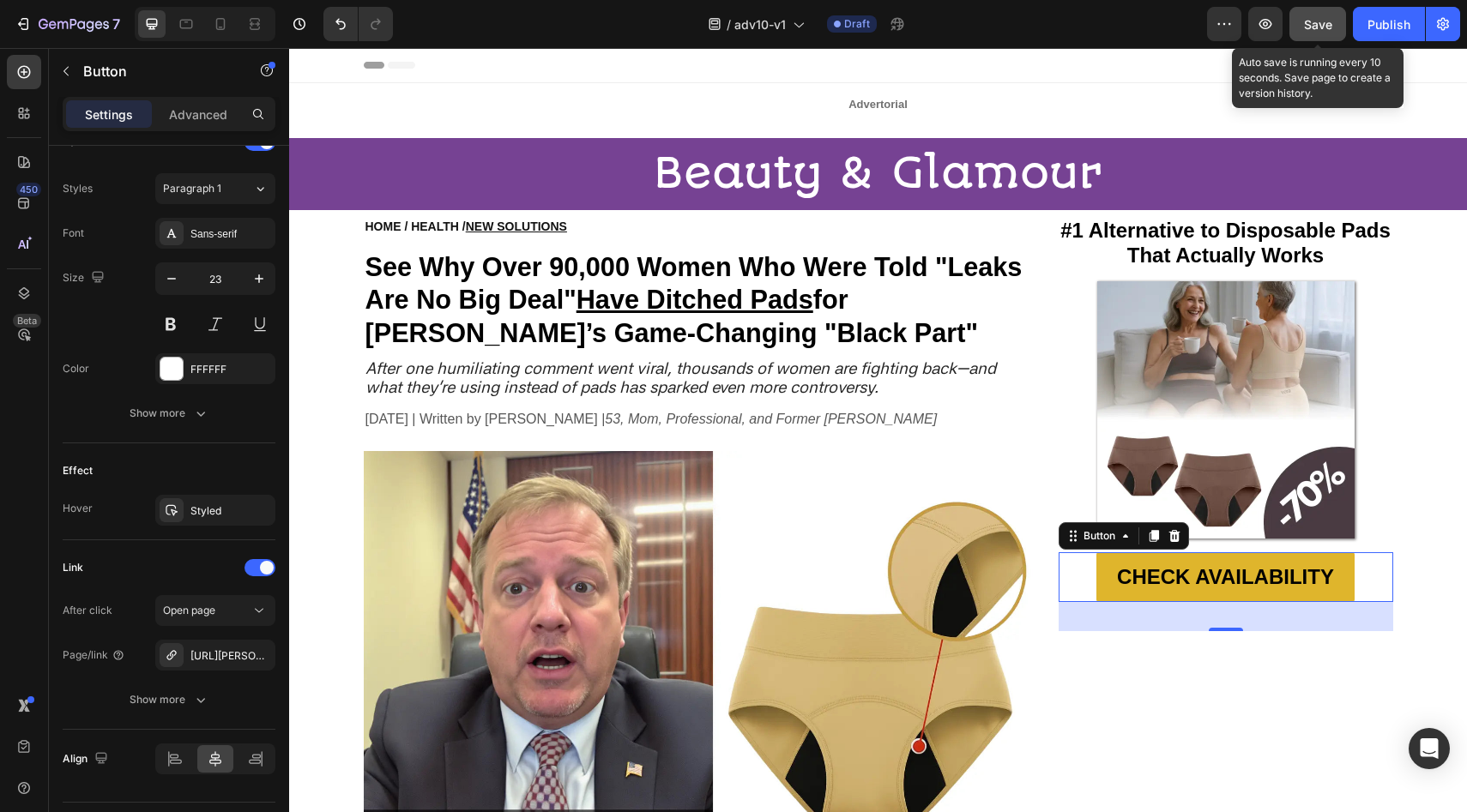
click at [1329, 38] on button "Save" at bounding box center [1317, 24] width 56 height 34
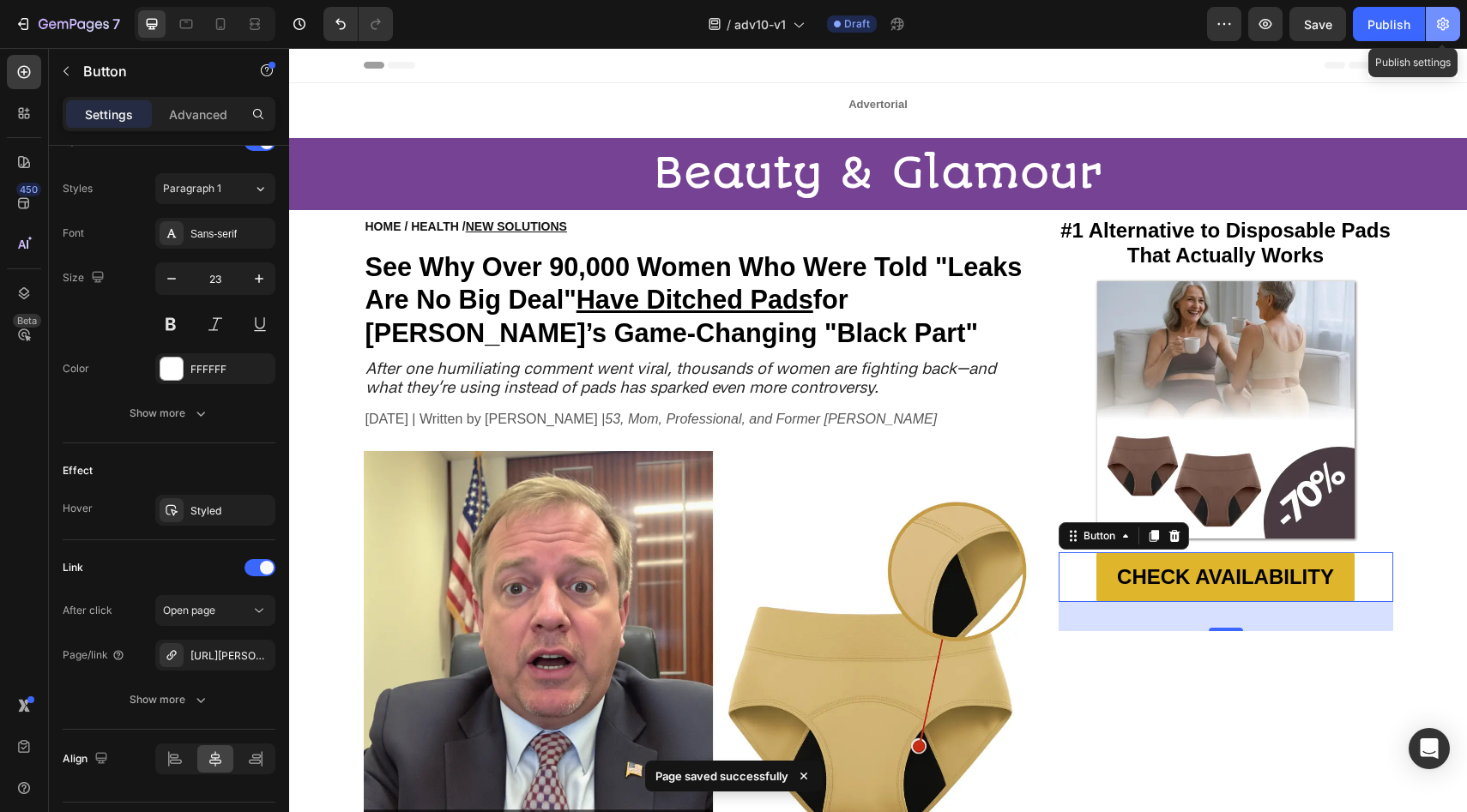
click at [1440, 29] on icon "button" at bounding box center [1442, 24] width 12 height 12
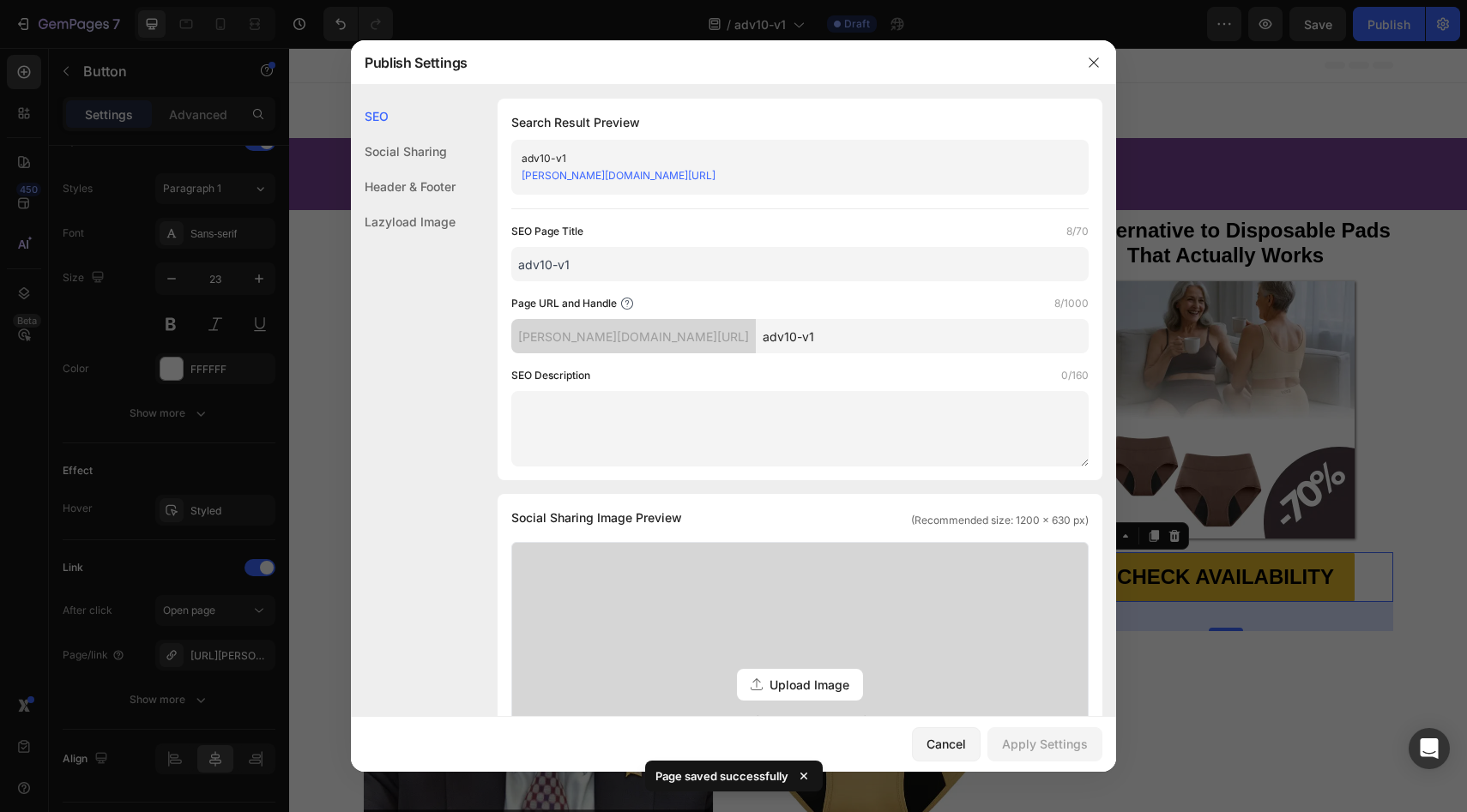
click at [816, 326] on input "adv10-v1" at bounding box center [922, 336] width 333 height 34
click at [812, 329] on input "adv10-v1" at bounding box center [922, 336] width 333 height 34
type input "adv10-v1A"
click at [746, 255] on input "adv10-v1" at bounding box center [799, 264] width 577 height 34
click at [750, 257] on input "adv10-v1" at bounding box center [799, 264] width 577 height 34
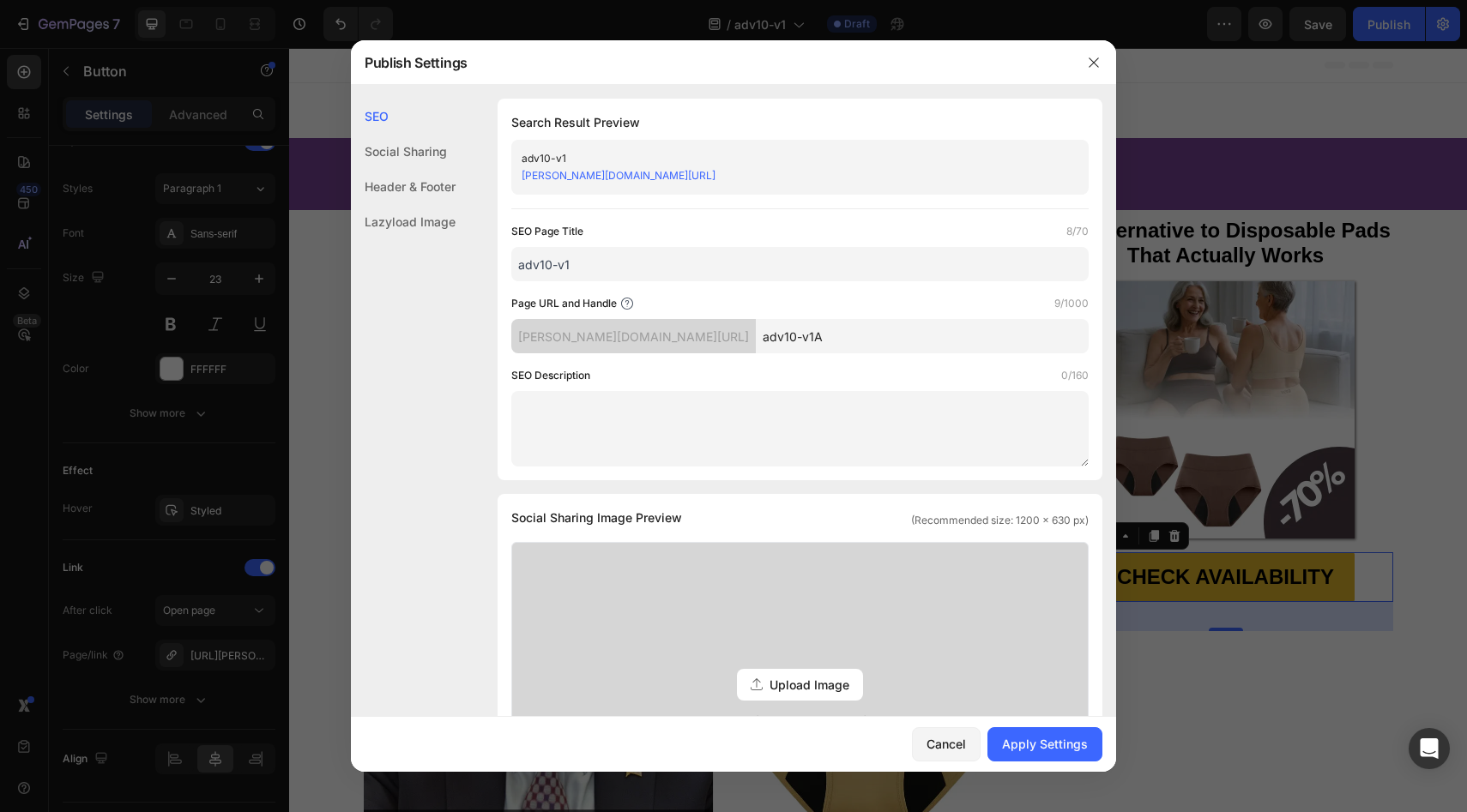
click at [740, 259] on input "adv10-v1" at bounding box center [799, 264] width 577 height 34
type input "adv10-v1 AUS"
click at [1040, 755] on button "Apply Settings" at bounding box center [1044, 744] width 115 height 34
click at [1096, 62] on icon "button" at bounding box center [1093, 62] width 13 height 13
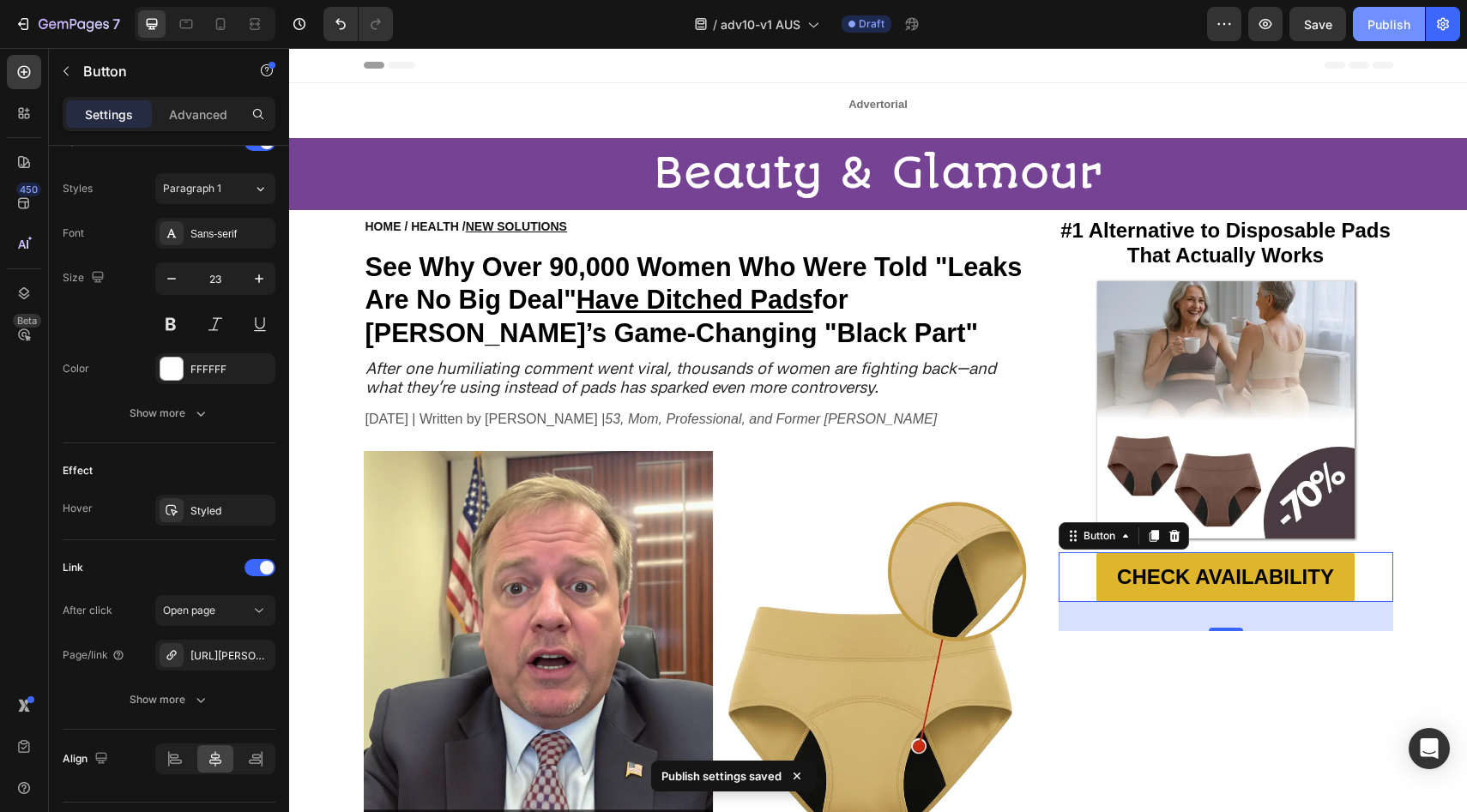
click at [1392, 18] on div "Publish" at bounding box center [1389, 24] width 43 height 18
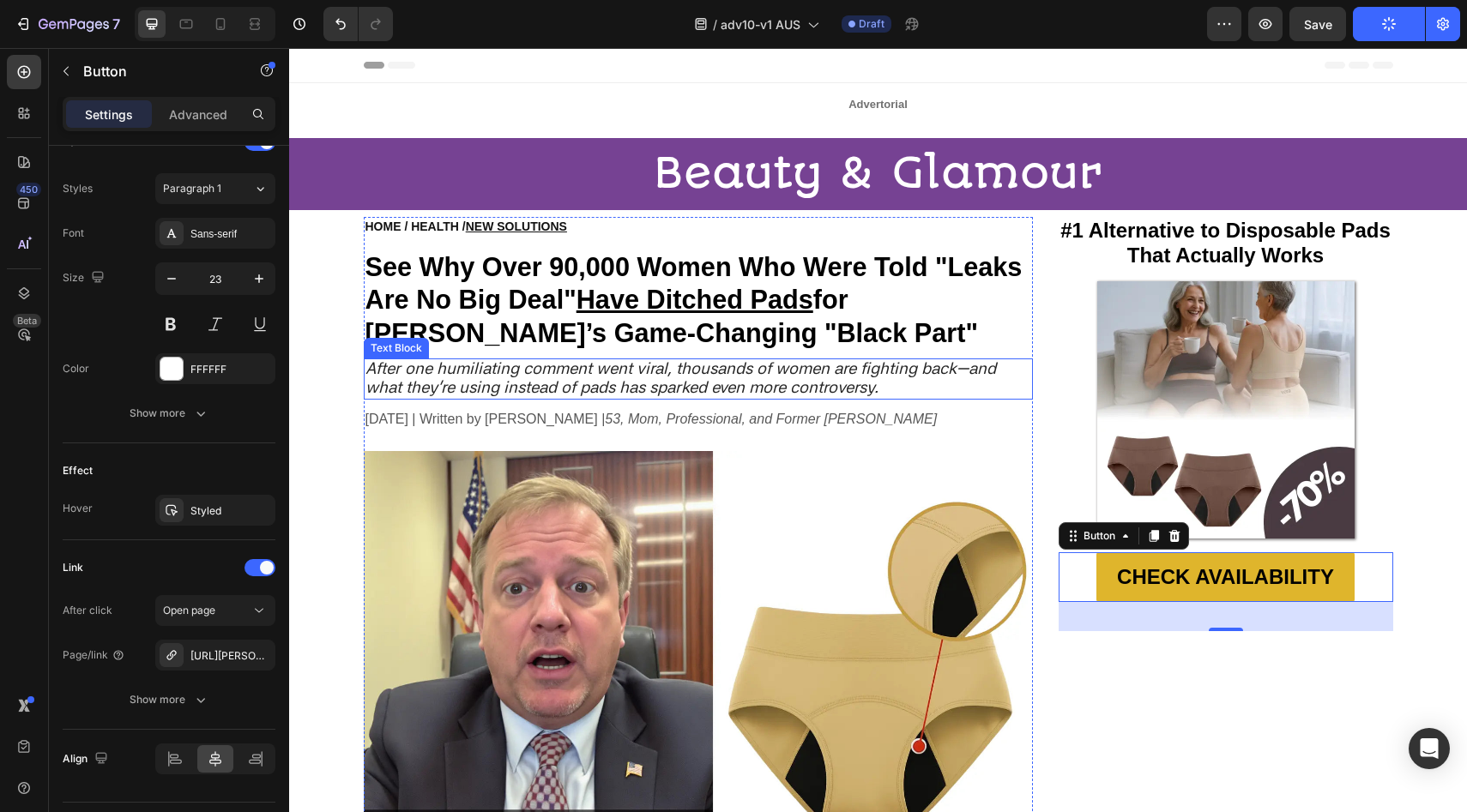
click at [656, 377] on icon "After one humiliating comment went viral, thousands of women are fighting back—…" at bounding box center [680, 377] width 630 height 38
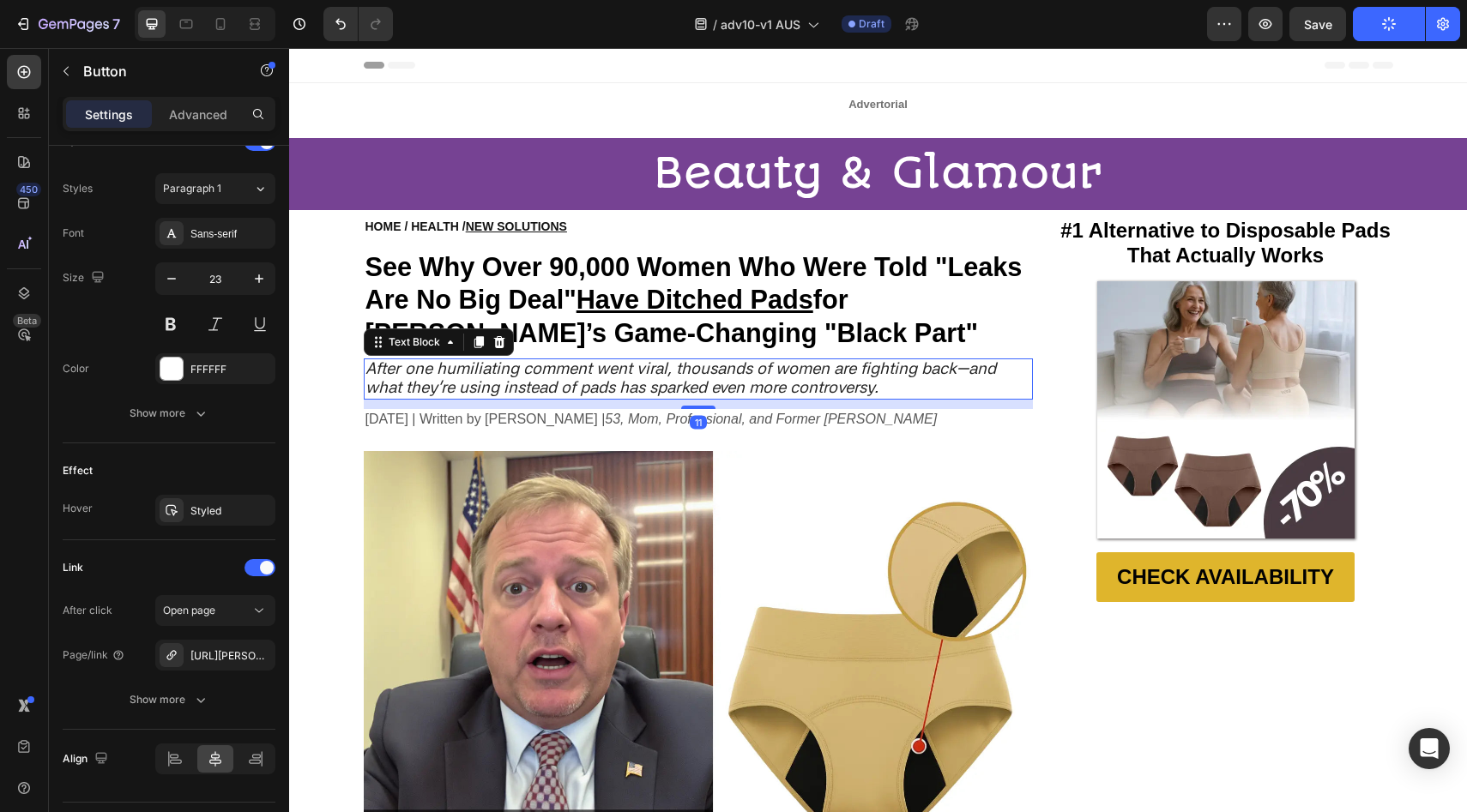
scroll to position [0, 0]
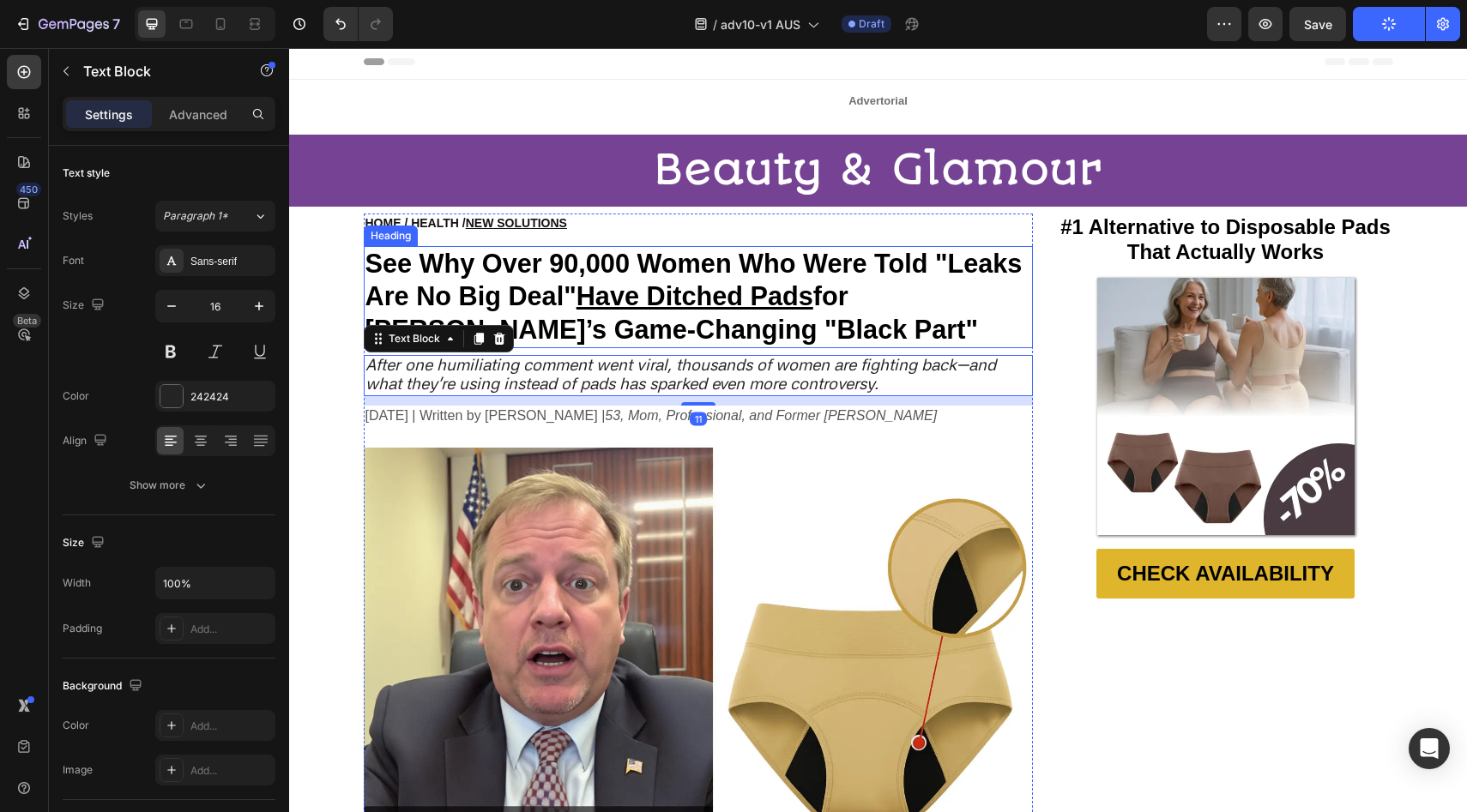
click at [619, 304] on u "Have Ditched Pads" at bounding box center [695, 296] width 237 height 29
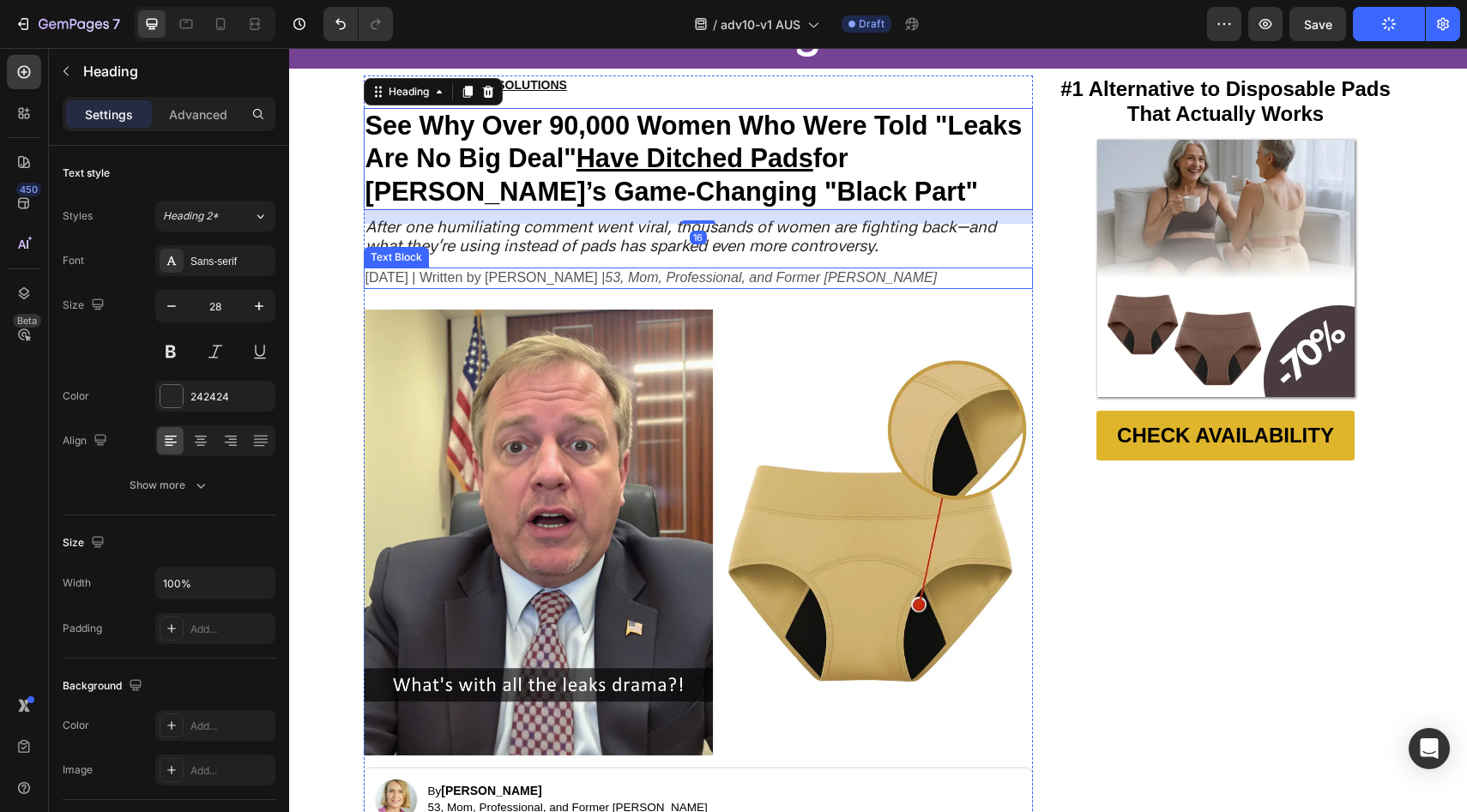
click at [551, 278] on p "April 28, 2025 | Written by Lisa Thompson | 53, Mom, Professional, and Former L…" at bounding box center [698, 278] width 666 height 18
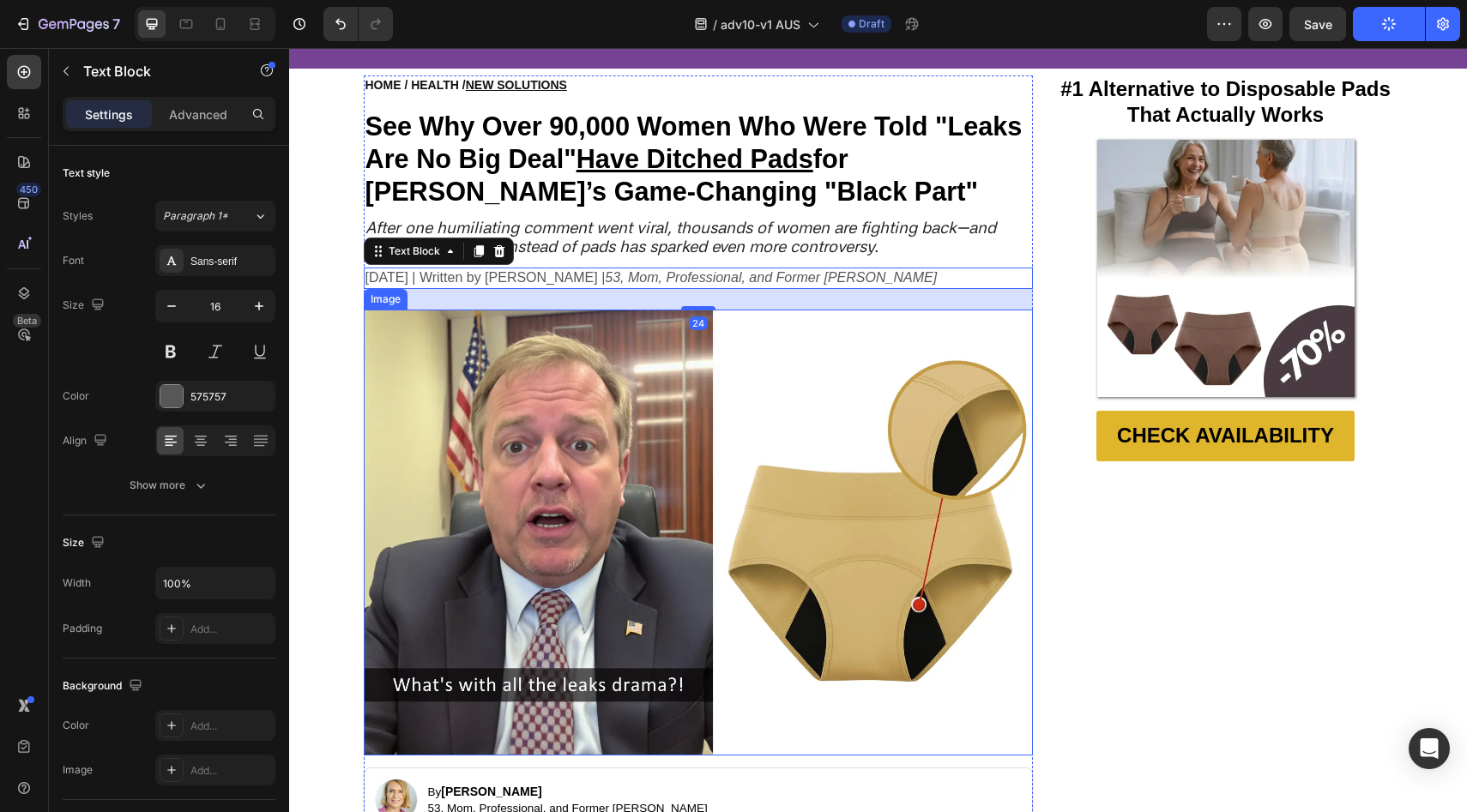
scroll to position [710, 0]
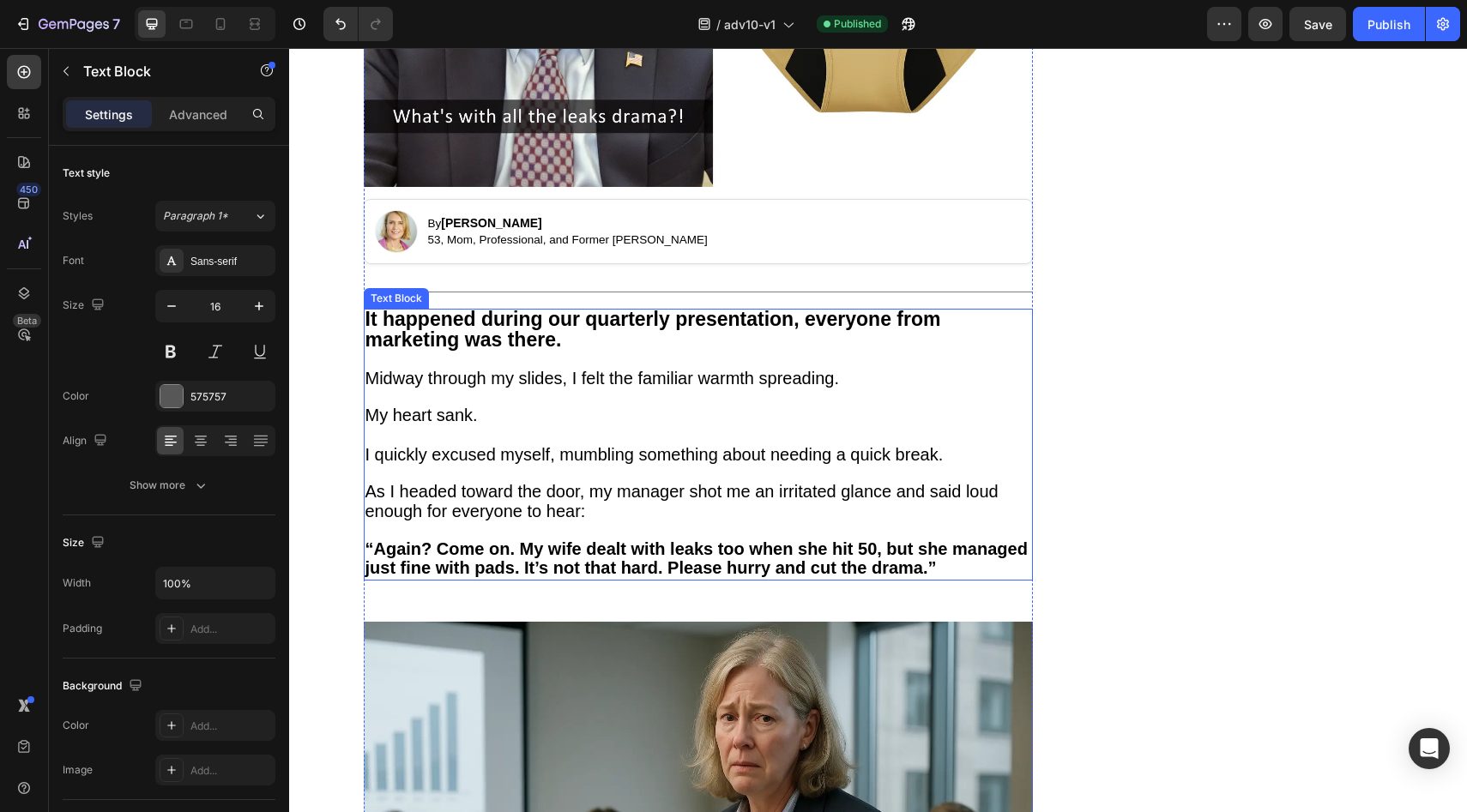
click at [624, 362] on p at bounding box center [698, 360] width 666 height 18
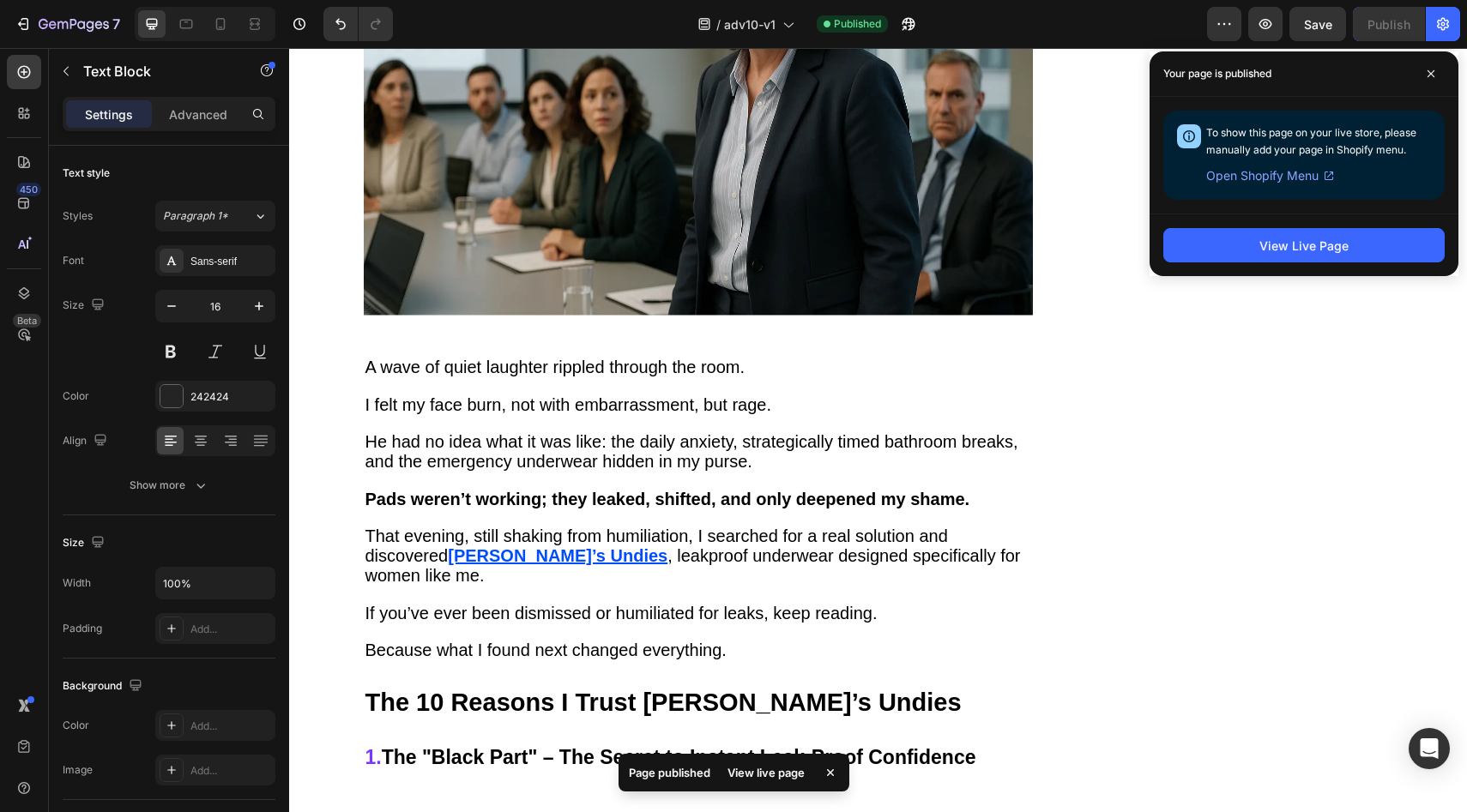
scroll to position [1478, 0]
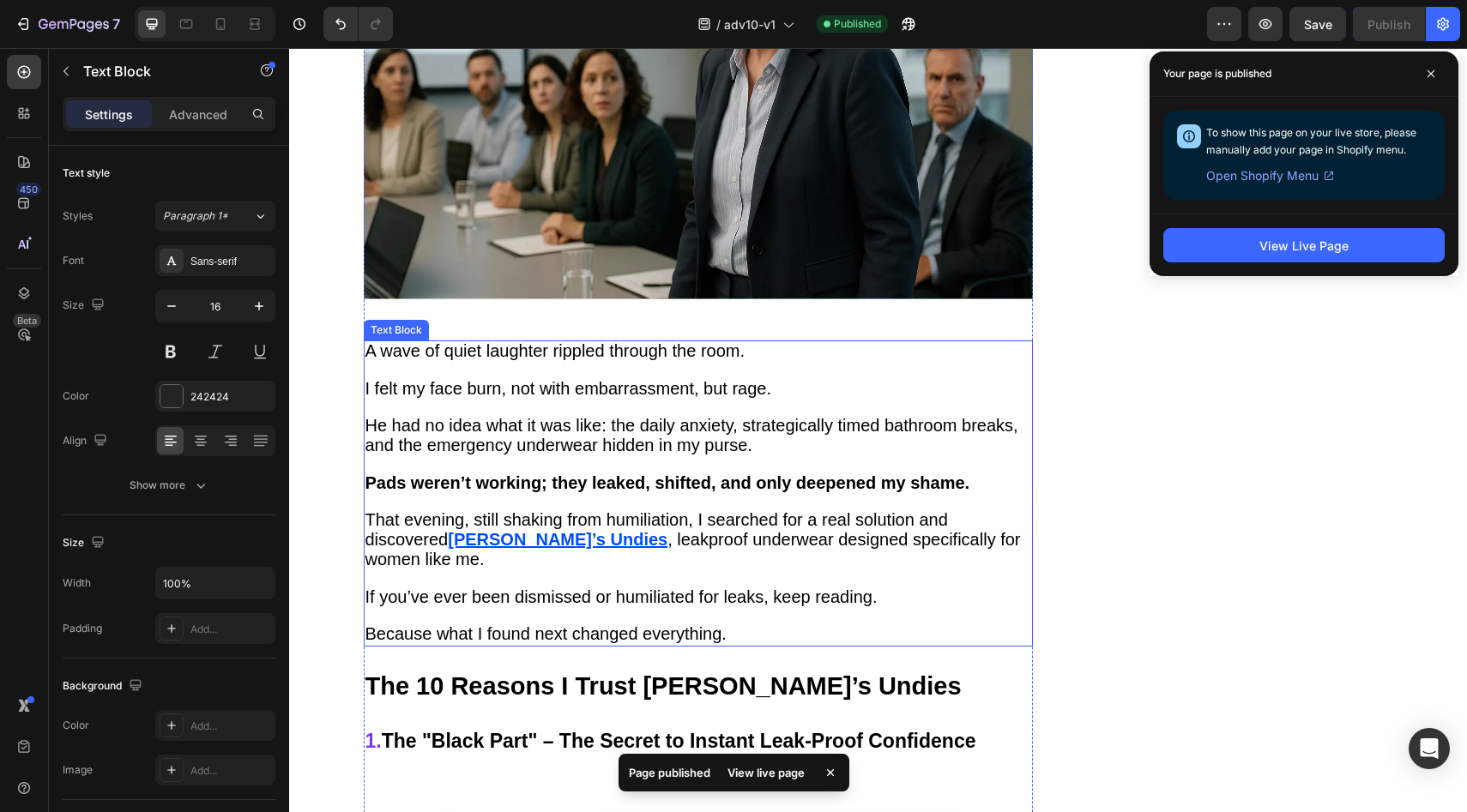
click at [560, 456] on p at bounding box center [698, 465] width 666 height 18
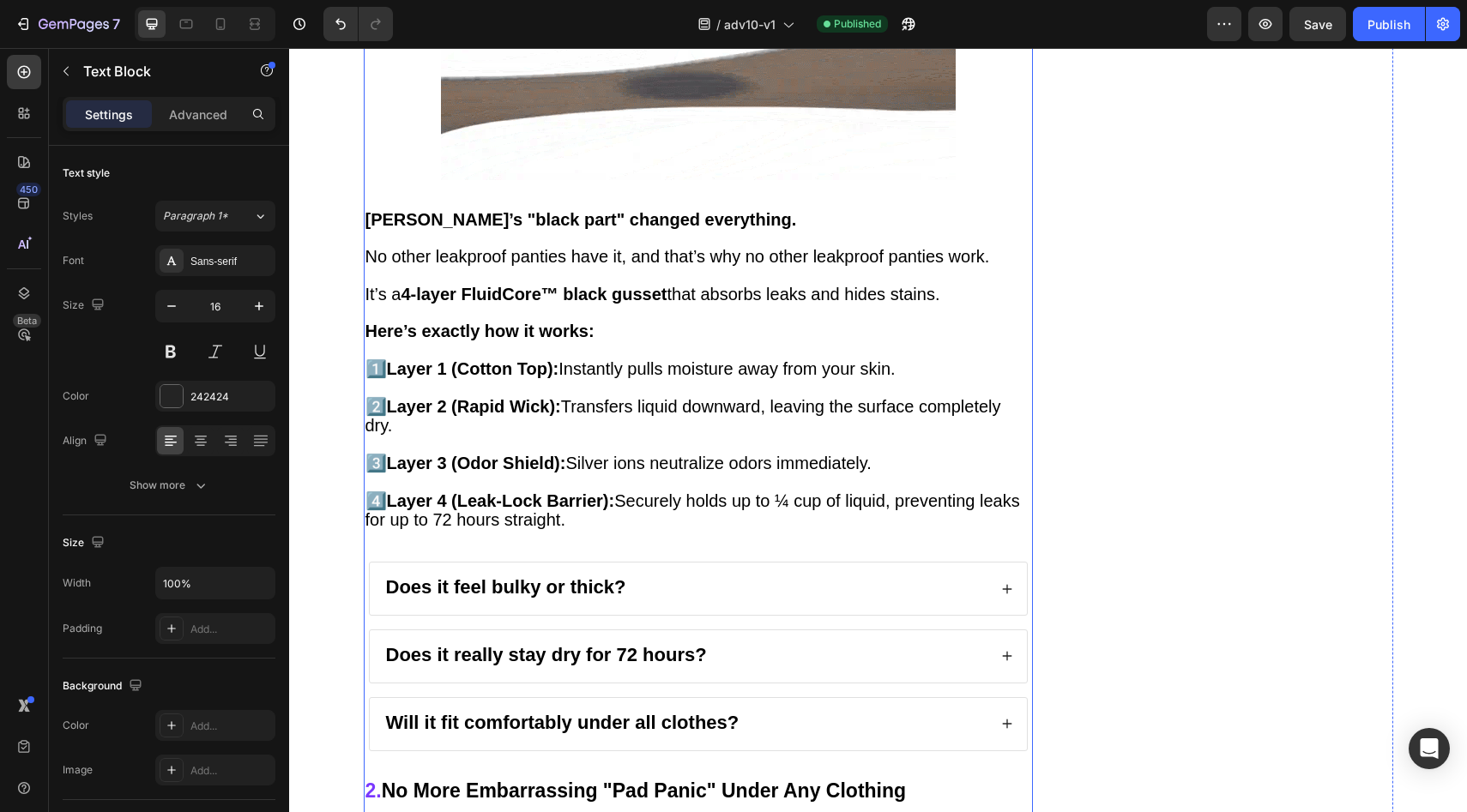
scroll to position [2605, 0]
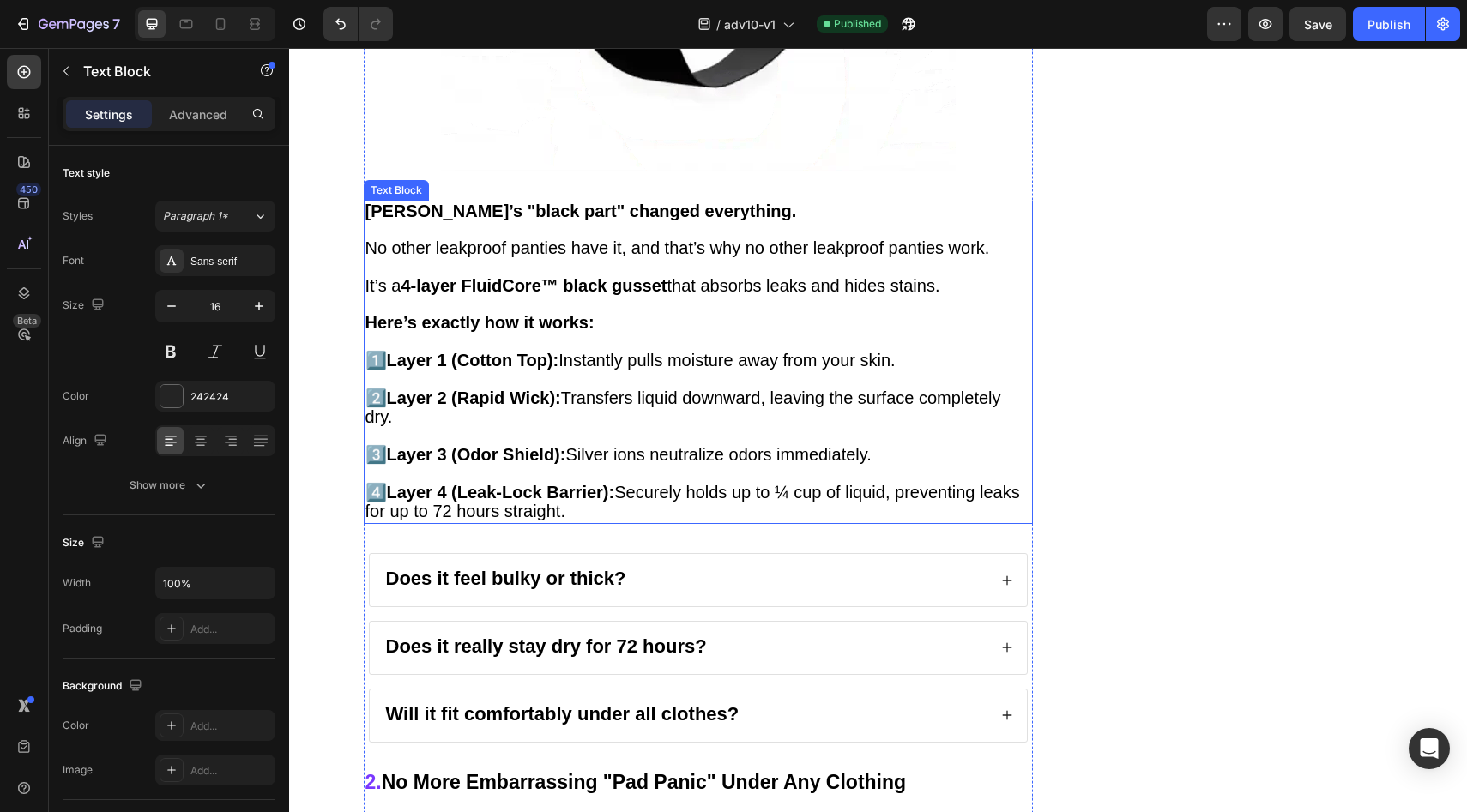
click at [593, 372] on p at bounding box center [698, 381] width 666 height 18
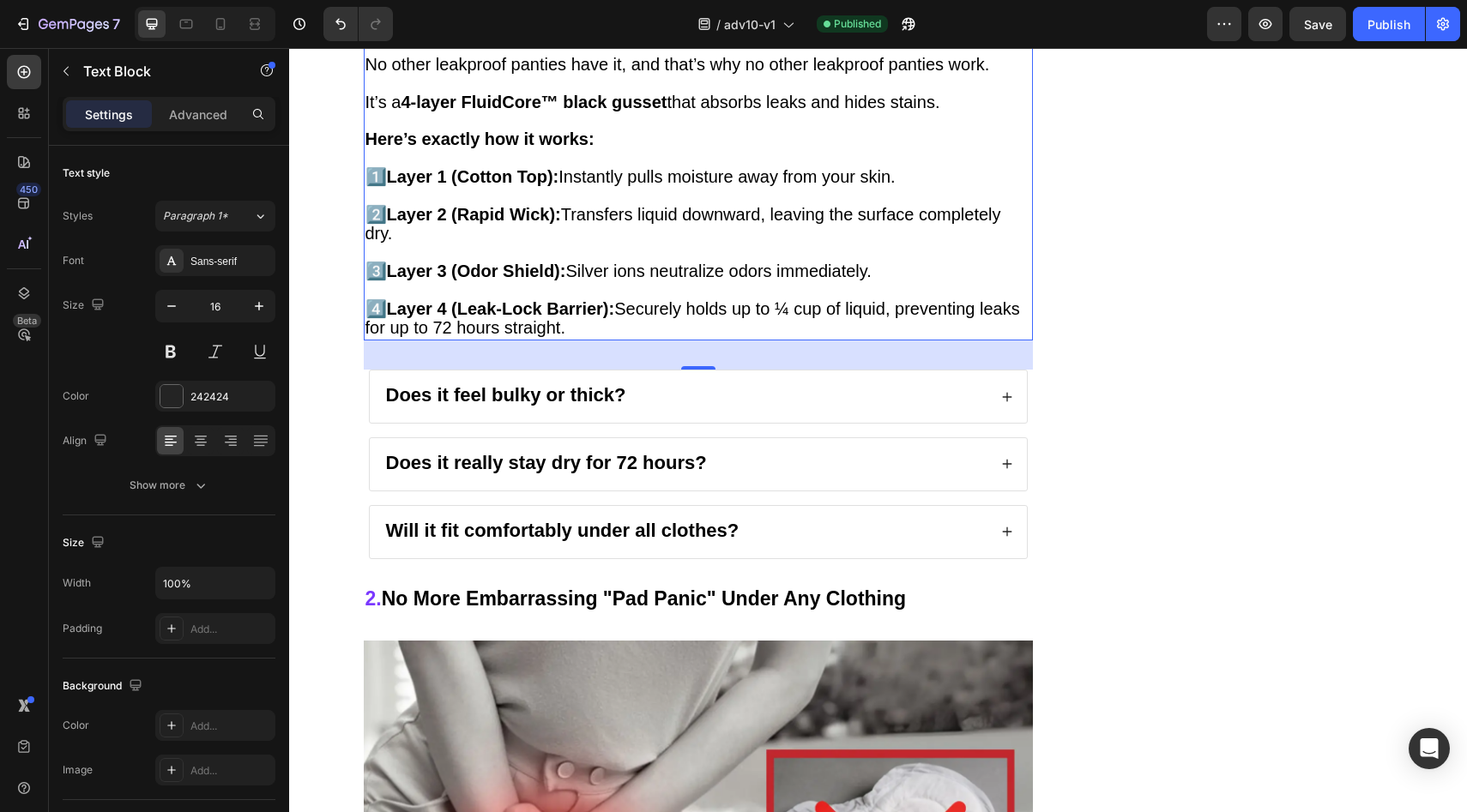
scroll to position [2905, 0]
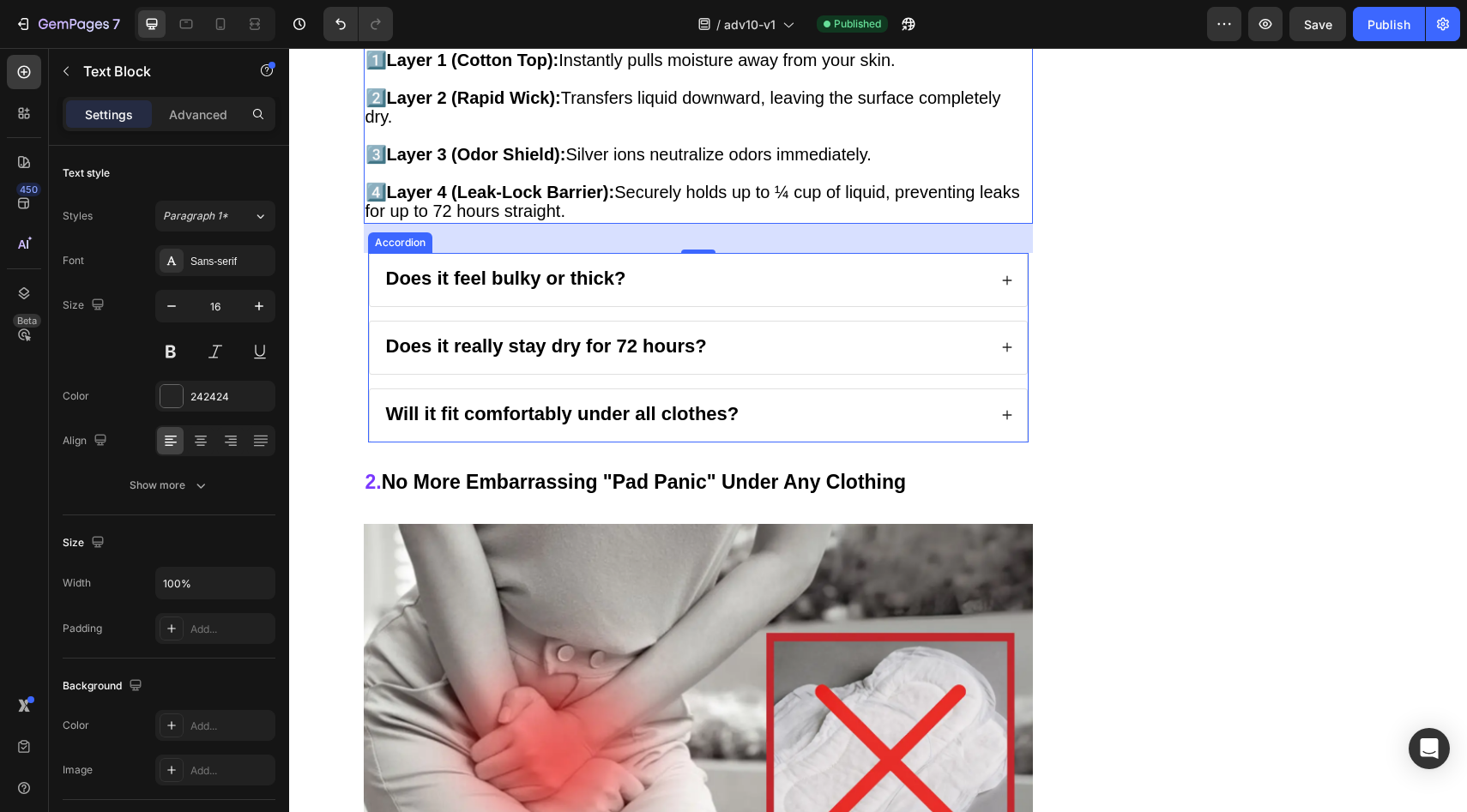
click at [627, 267] on div "Does it feel bulky or thick?" at bounding box center [685, 280] width 604 height 25
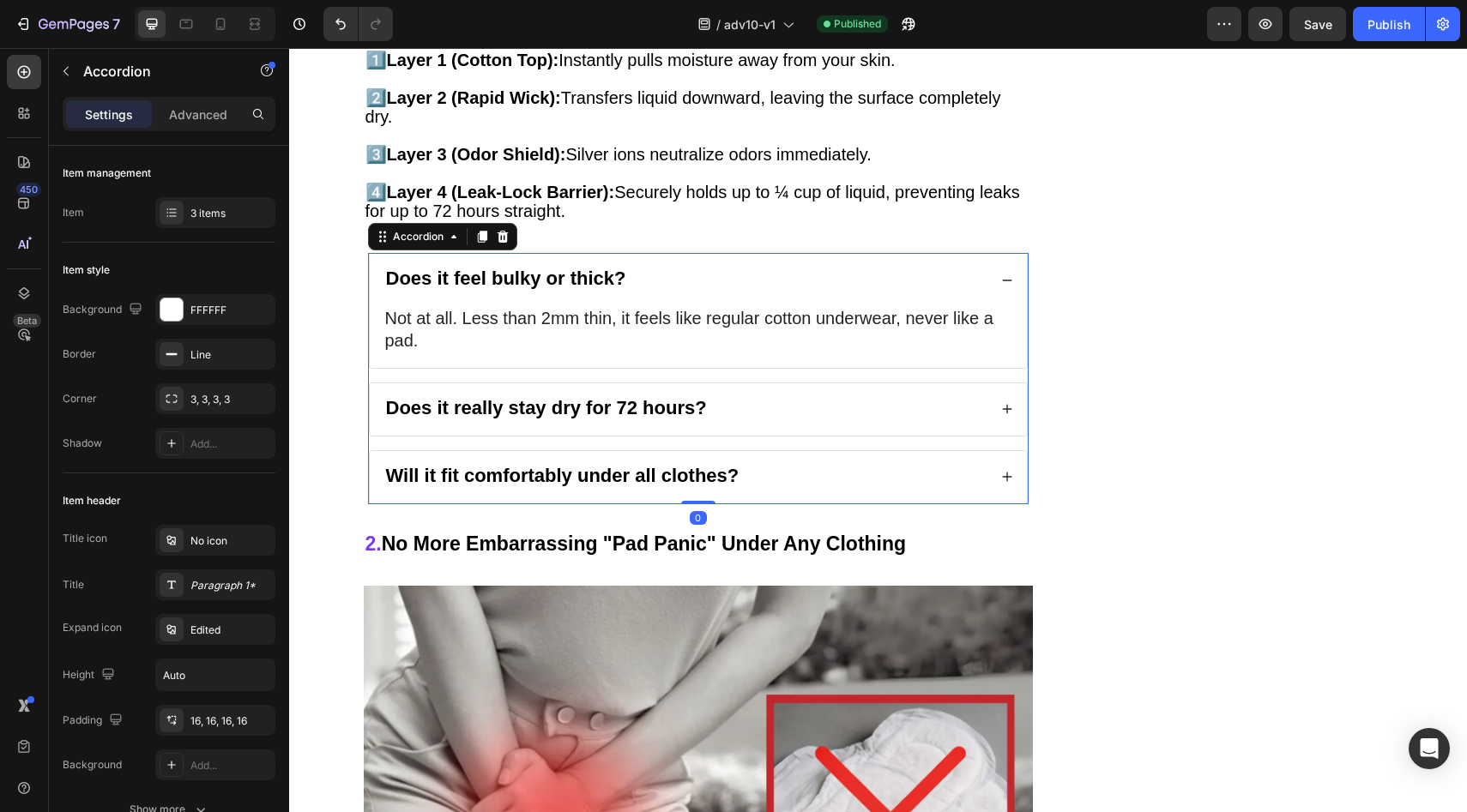
click at [658, 267] on div "Does it feel bulky or thick?" at bounding box center [685, 280] width 604 height 25
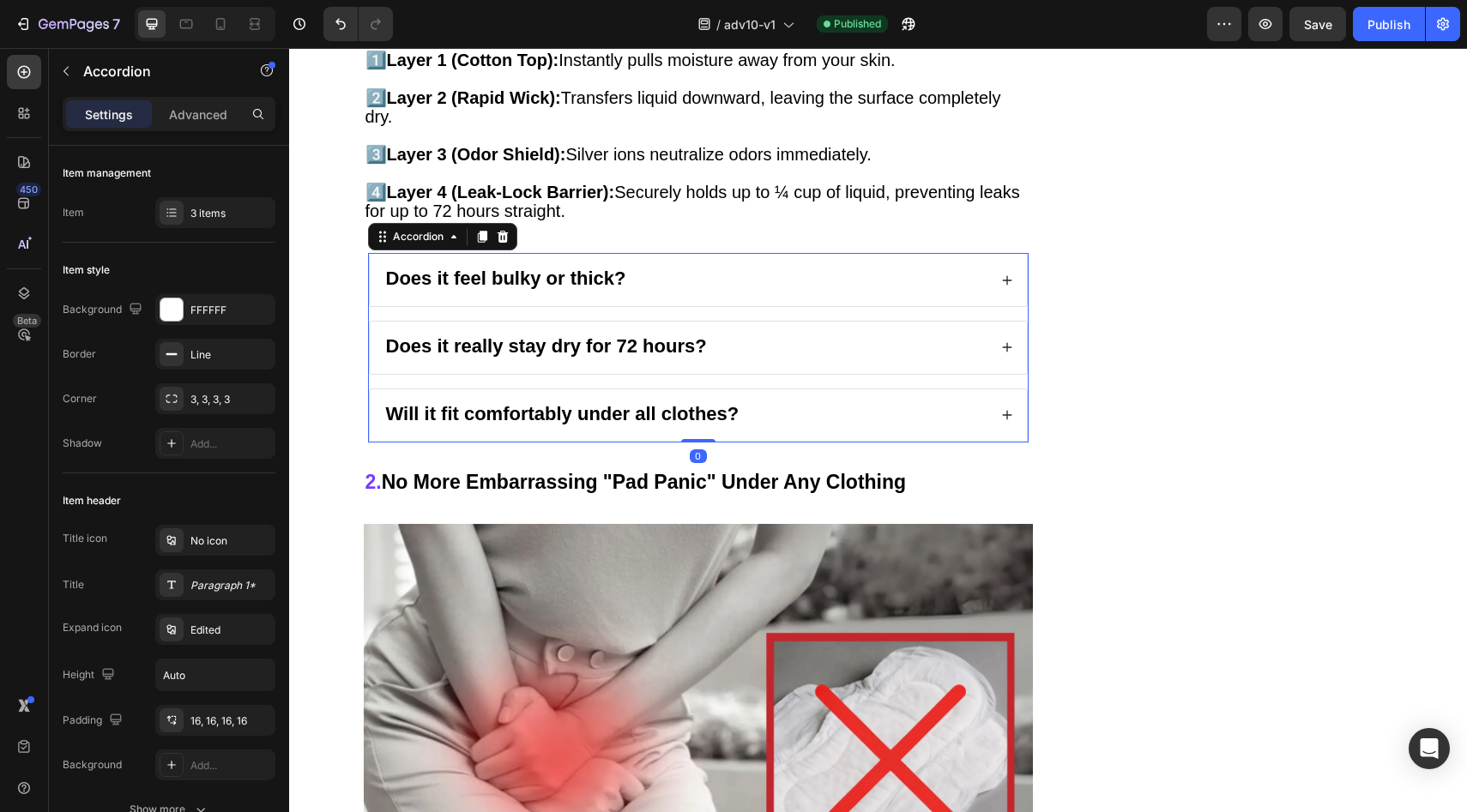
click at [711, 335] on div "Does it really stay dry for 72 hours?" at bounding box center [685, 348] width 604 height 25
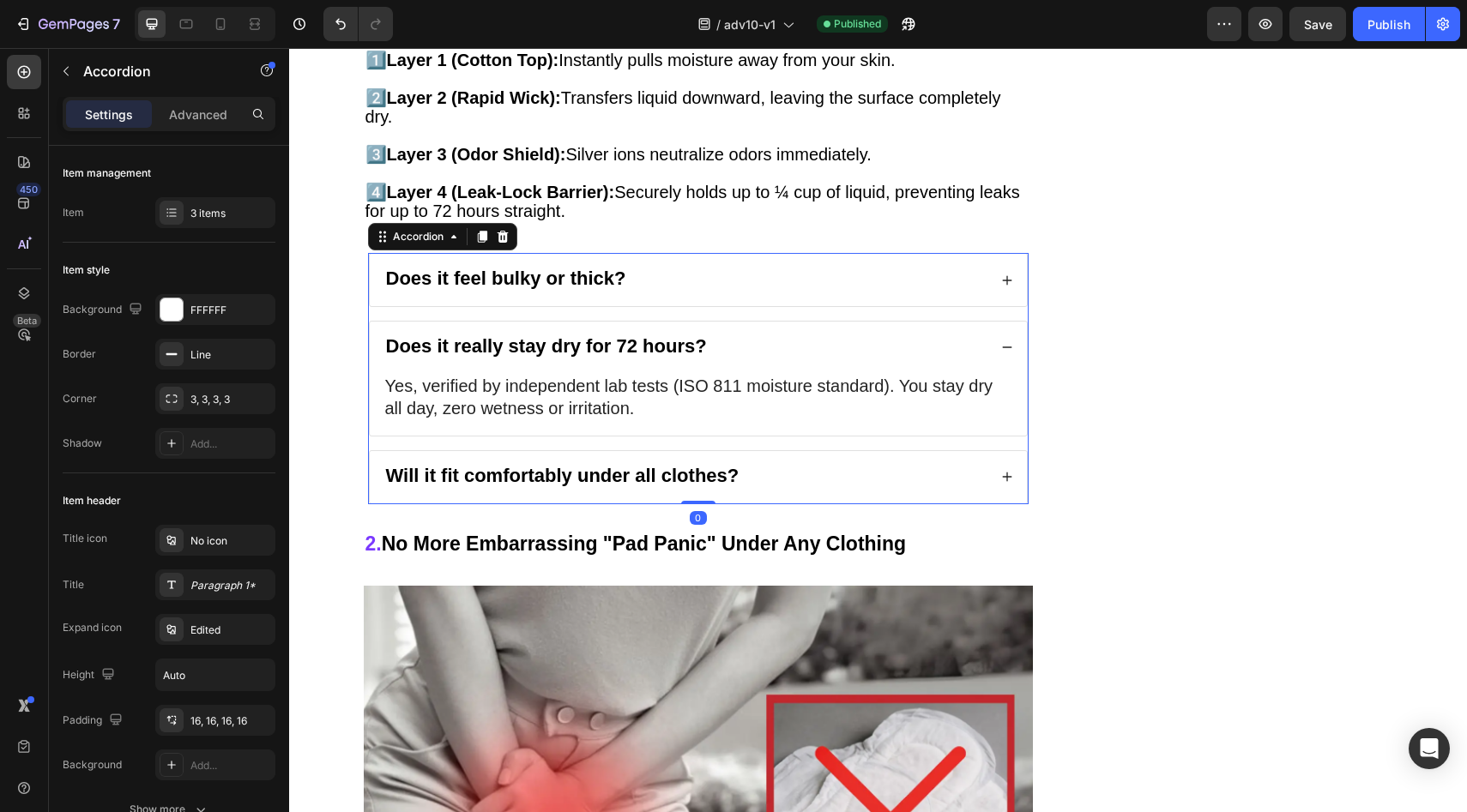
click at [713, 335] on div "Does it really stay dry for 72 hours?" at bounding box center [685, 348] width 604 height 25
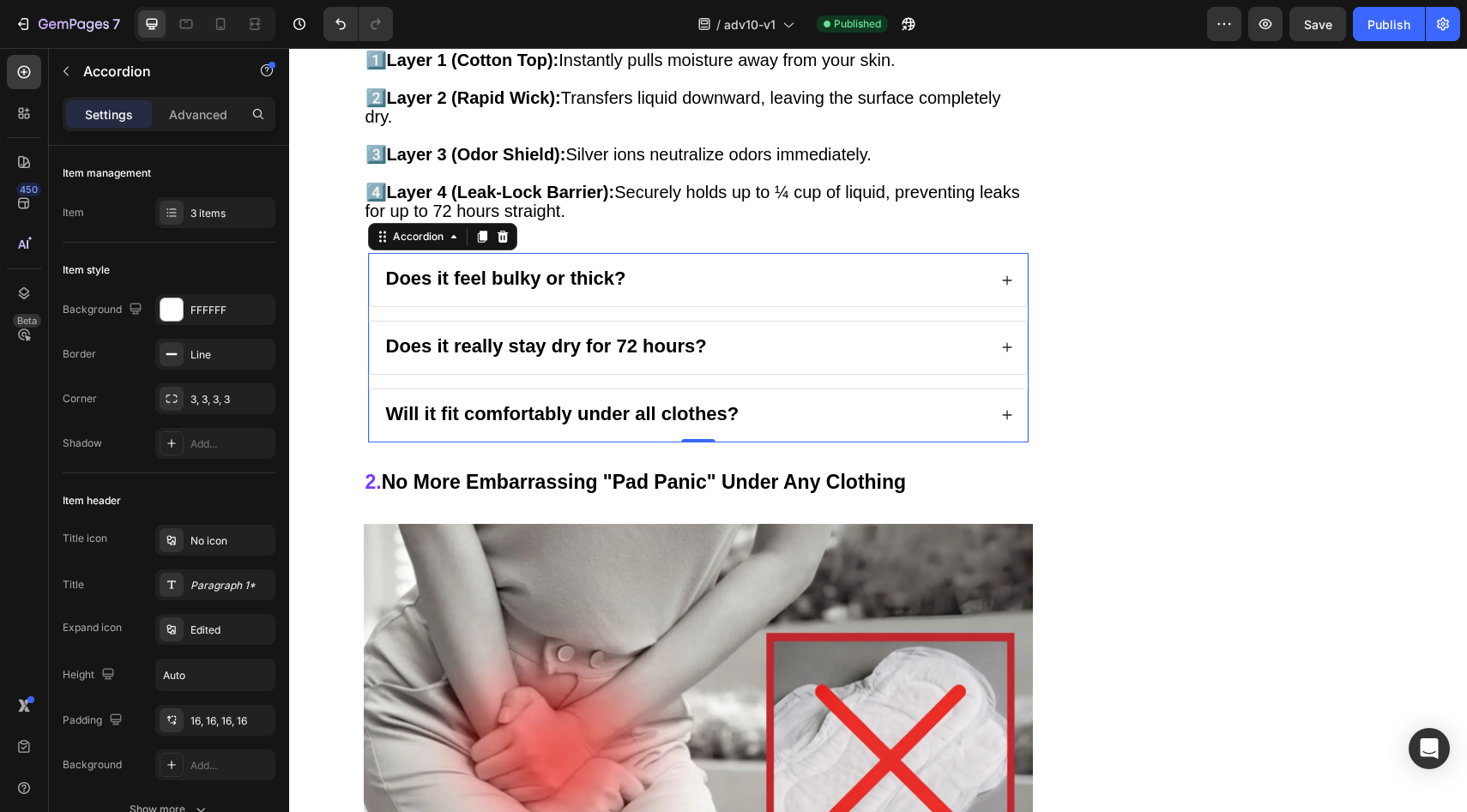
click at [762, 403] on div "Will it fit comfortably under all clothes?" at bounding box center [685, 415] width 604 height 25
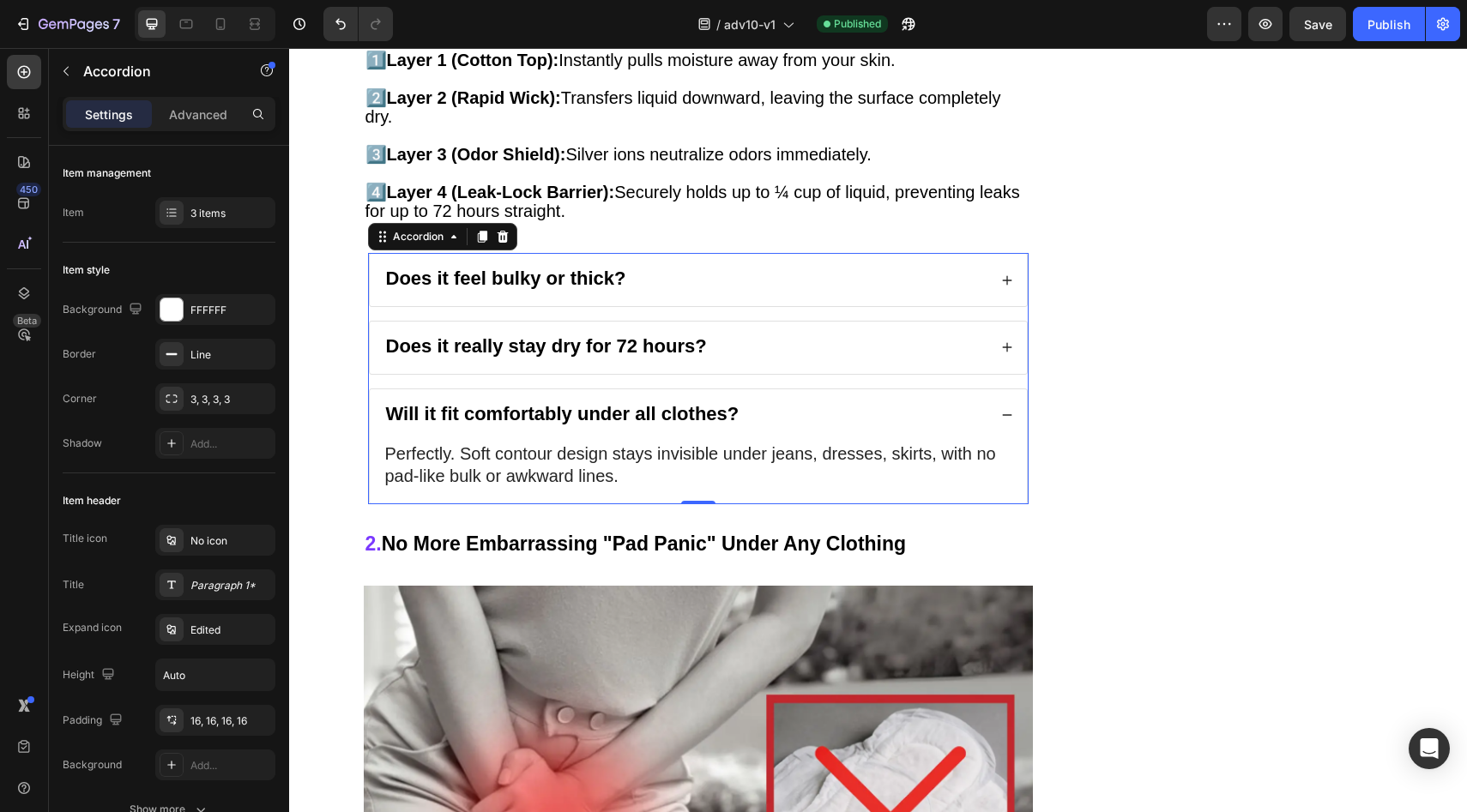
click at [762, 403] on div "Will it fit comfortably under all clothes?" at bounding box center [685, 415] width 604 height 25
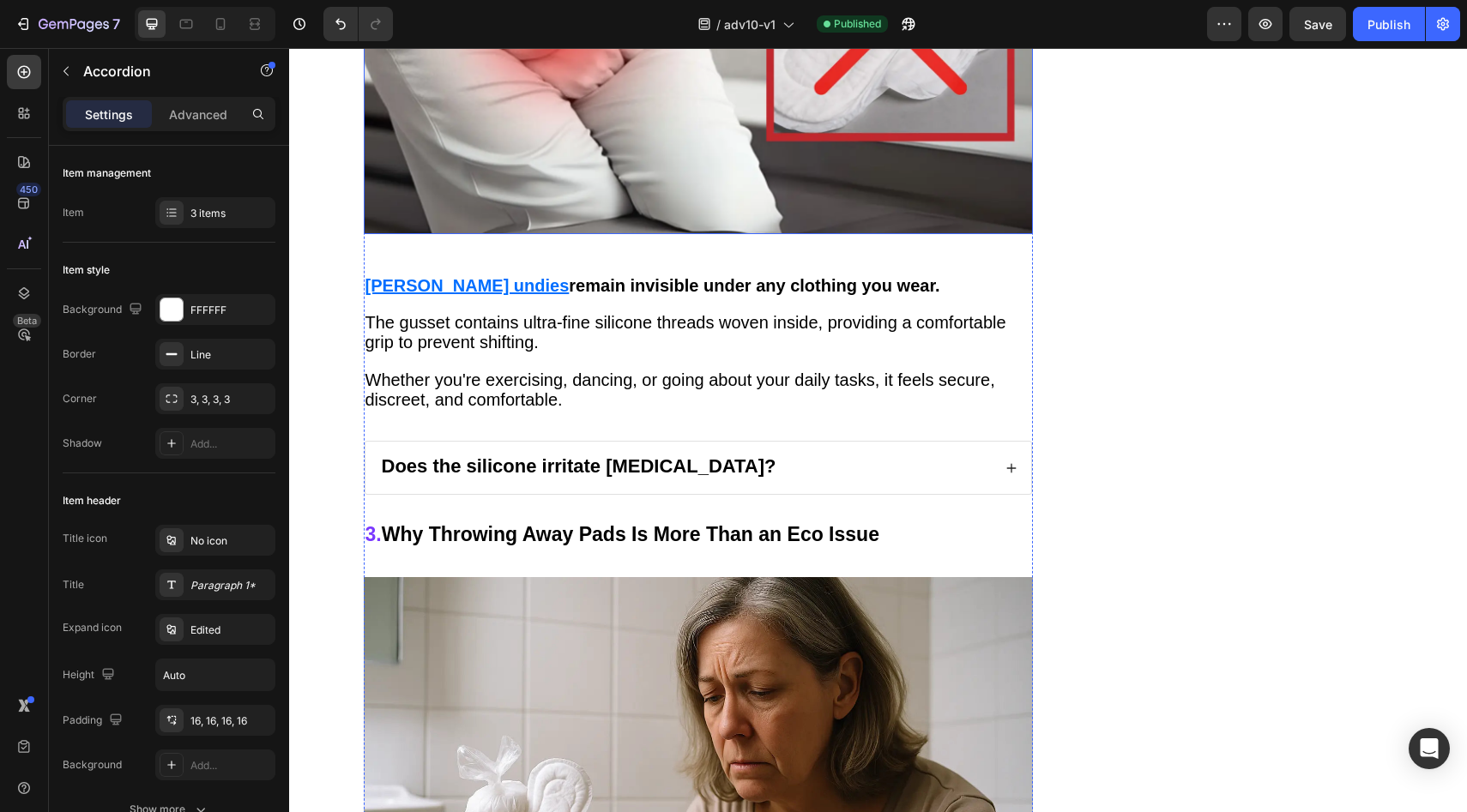
scroll to position [3730, 0]
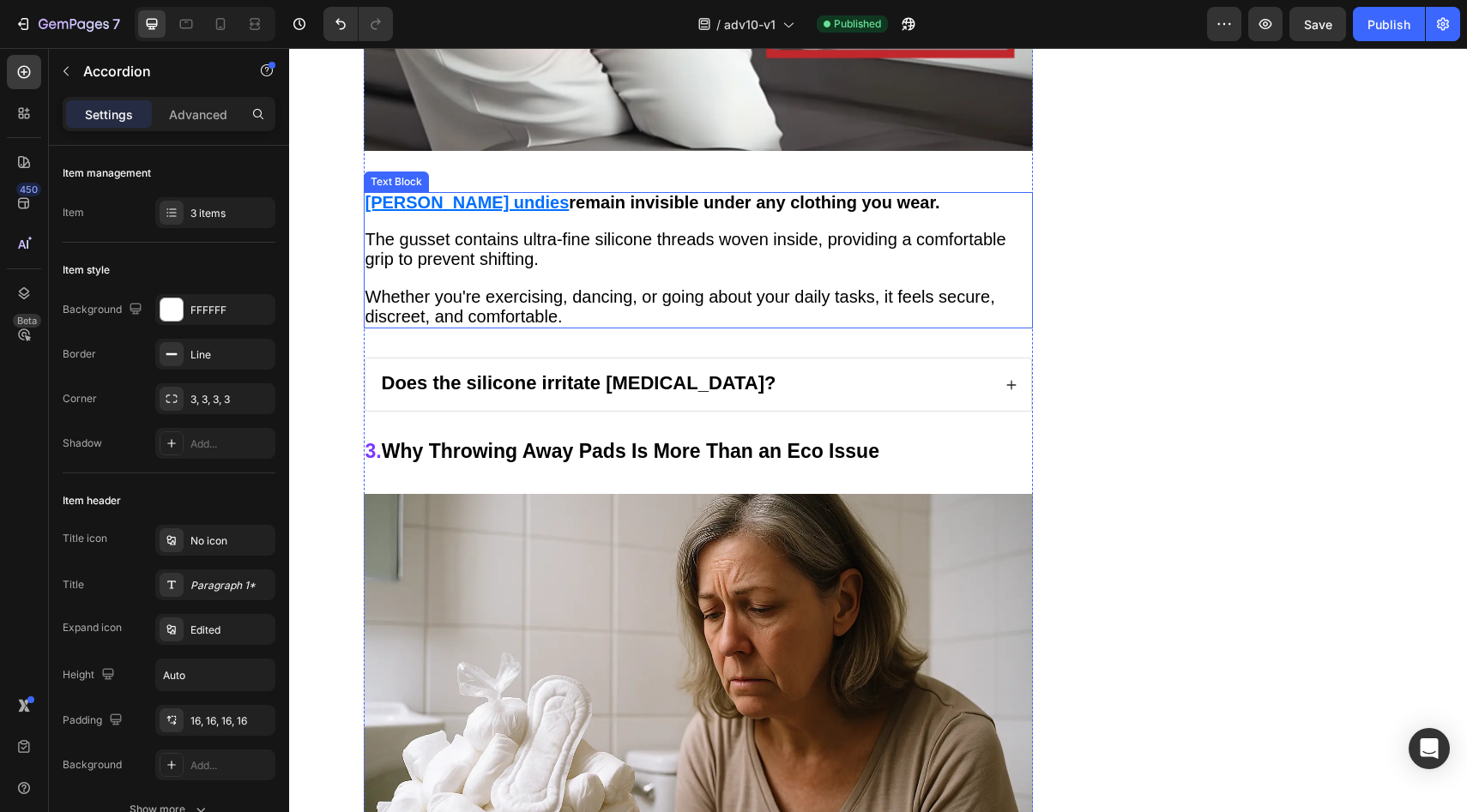
click at [716, 270] on p at bounding box center [698, 279] width 666 height 18
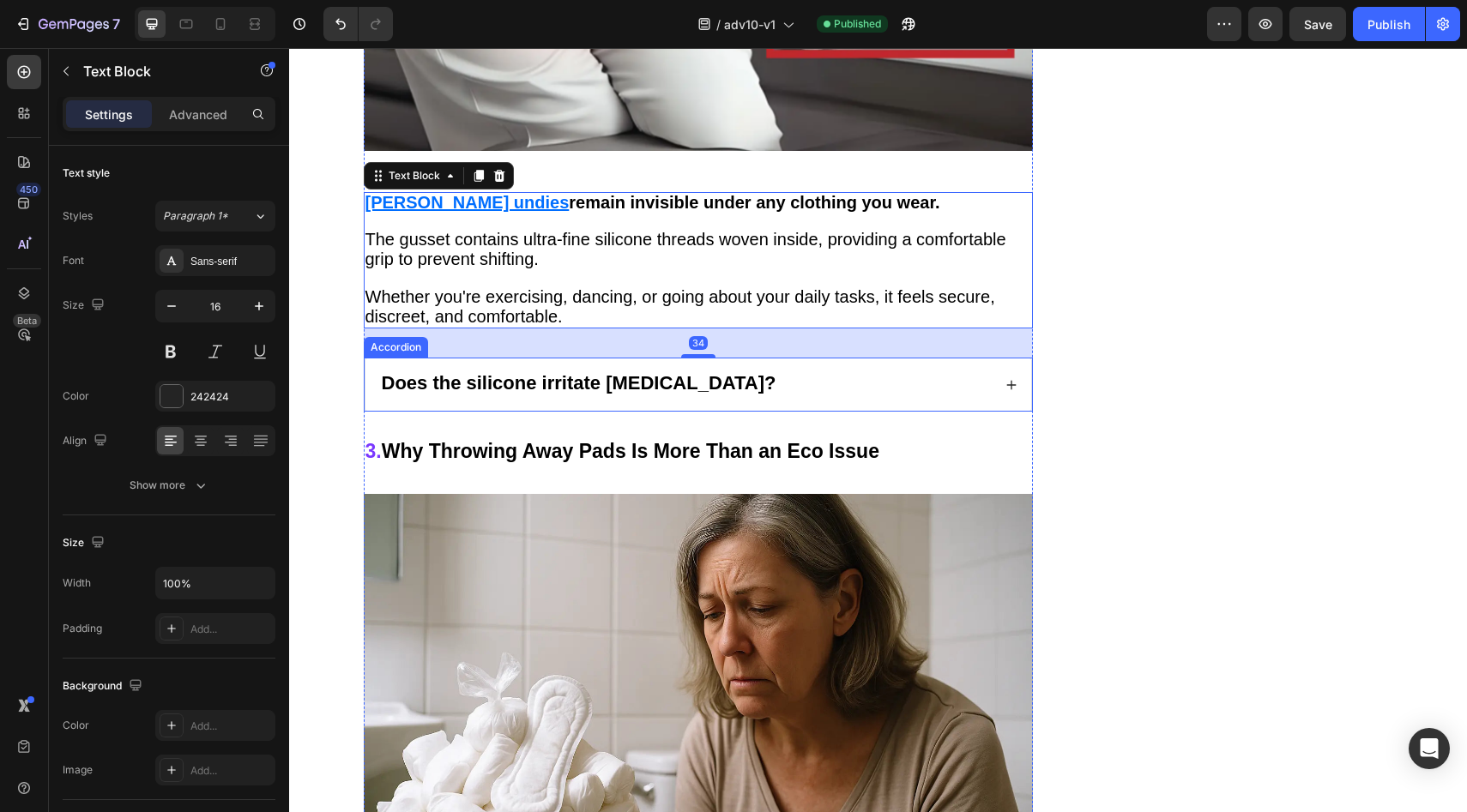
click at [796, 373] on div "Does the silicone irritate sensitive skin?" at bounding box center [685, 385] width 613 height 25
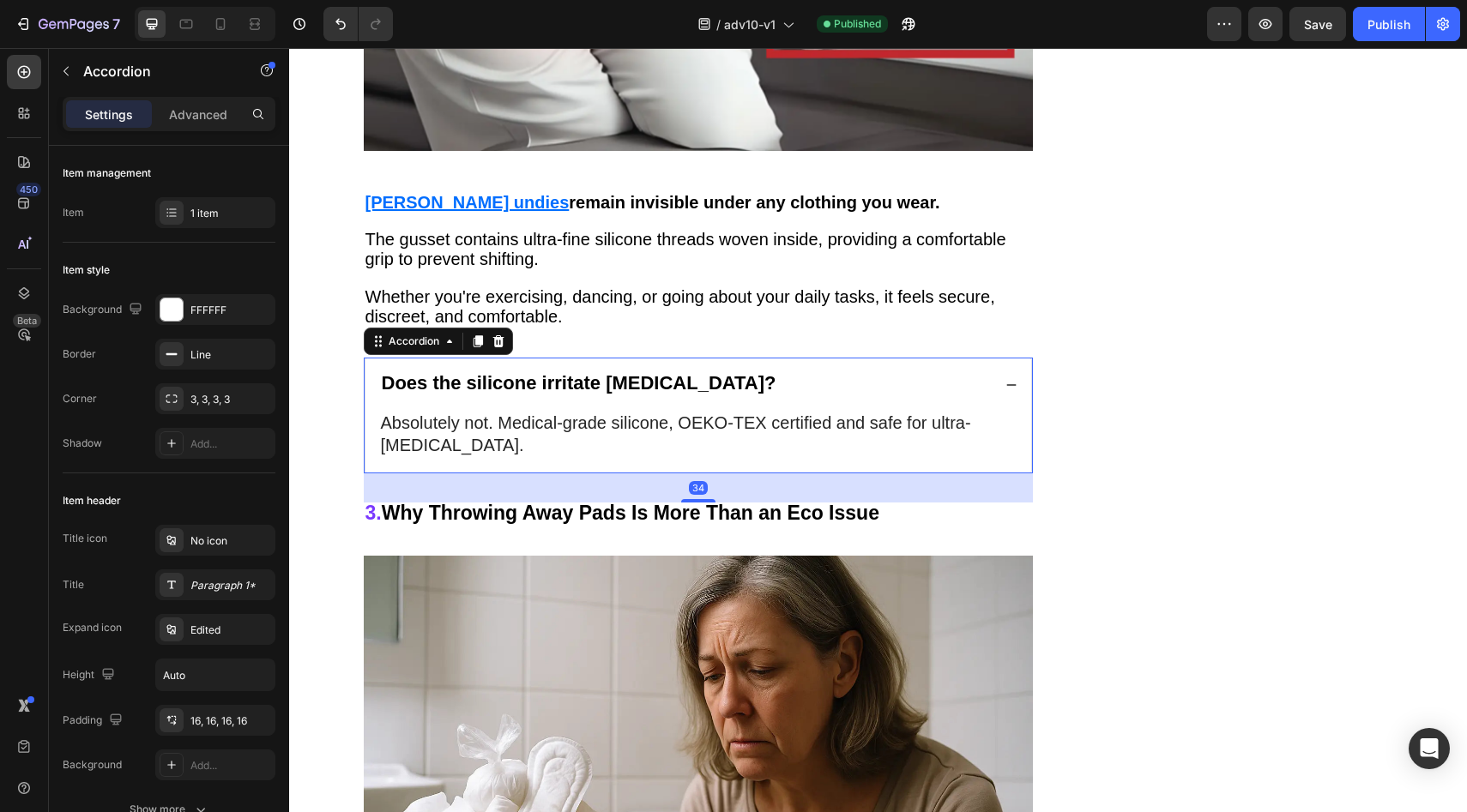
click at [796, 373] on div "Does the silicone irritate sensitive skin?" at bounding box center [685, 385] width 613 height 25
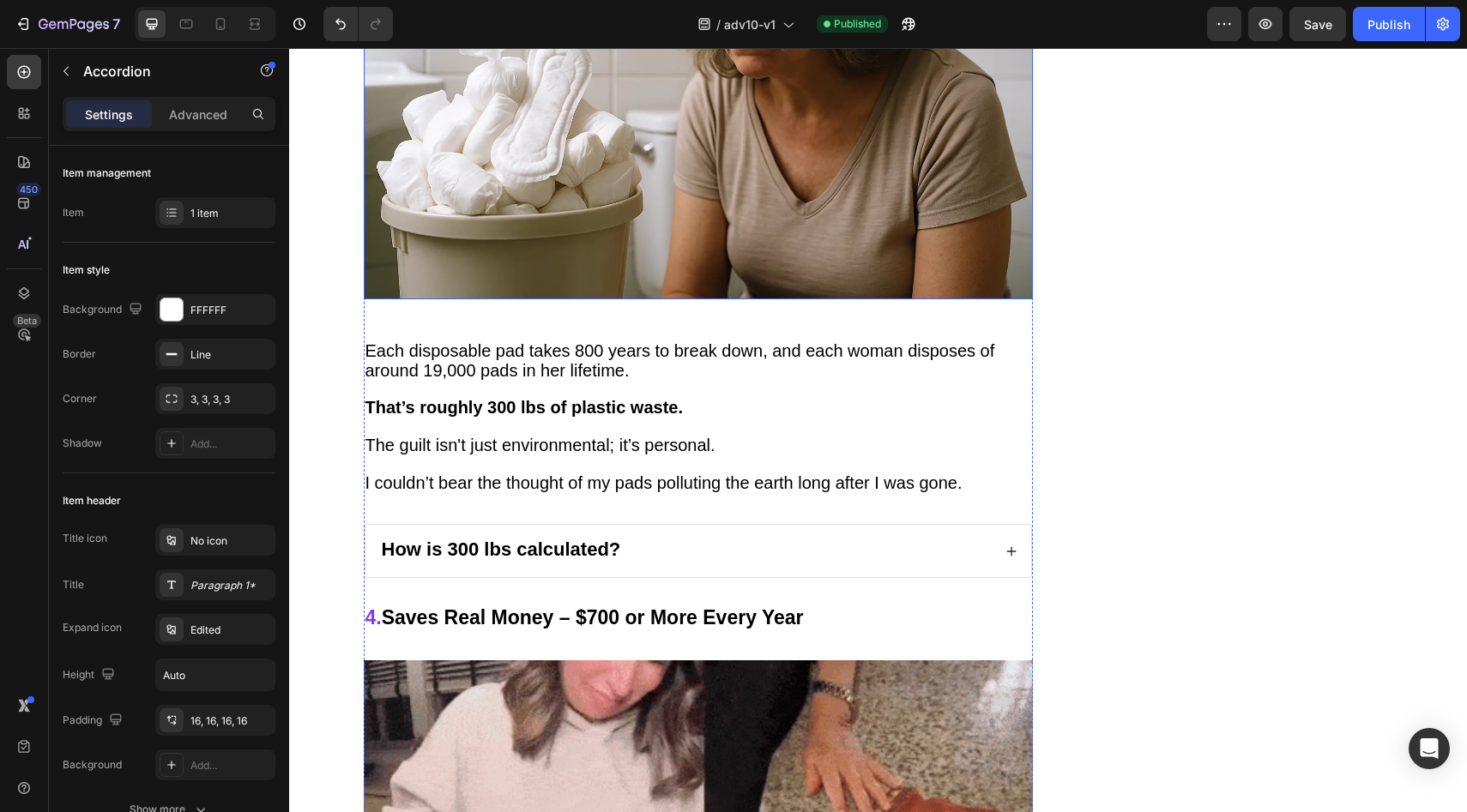
scroll to position [4466, 0]
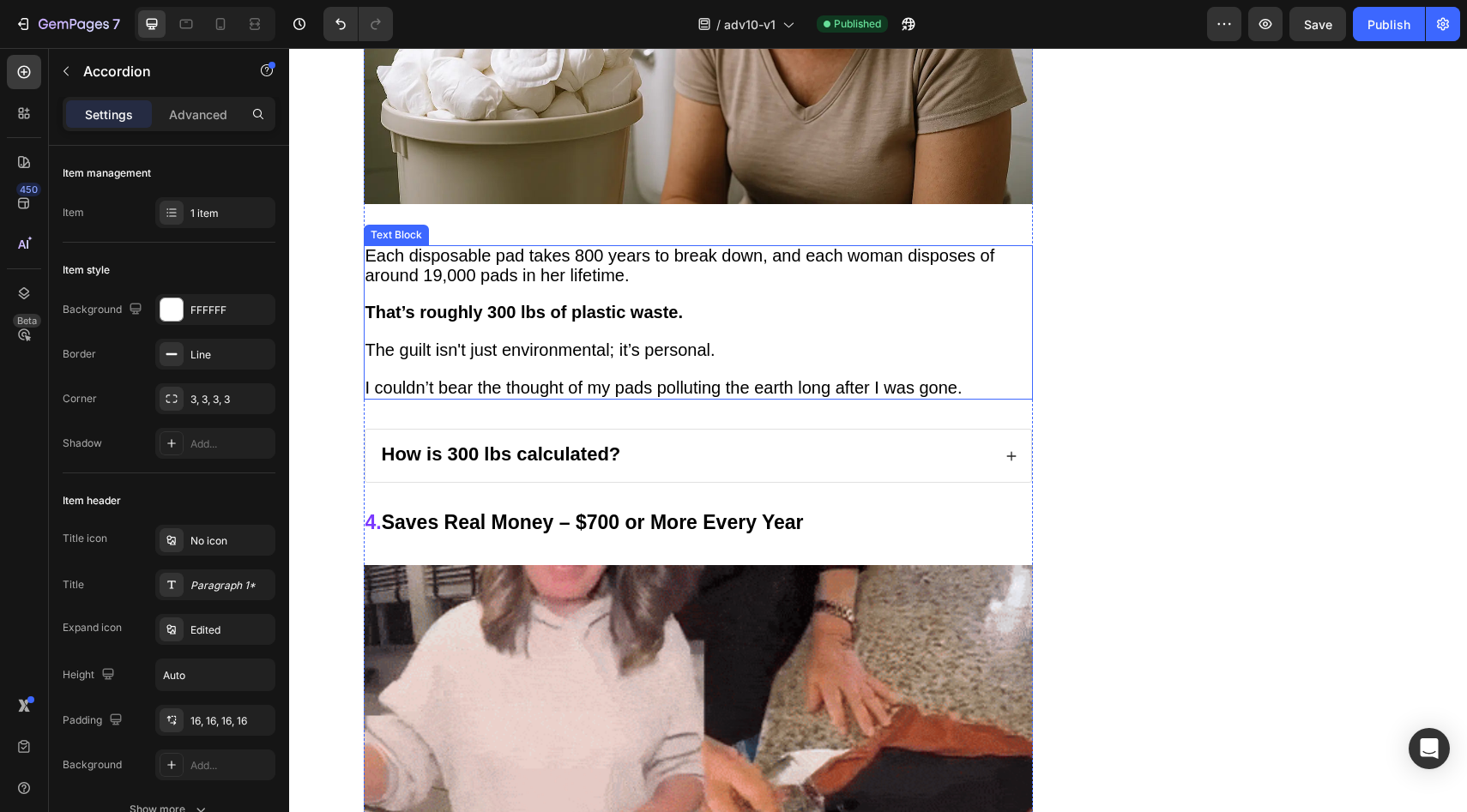
click at [711, 340] on span "The guilt isn't just environmental; it’s personal." at bounding box center [540, 349] width 350 height 19
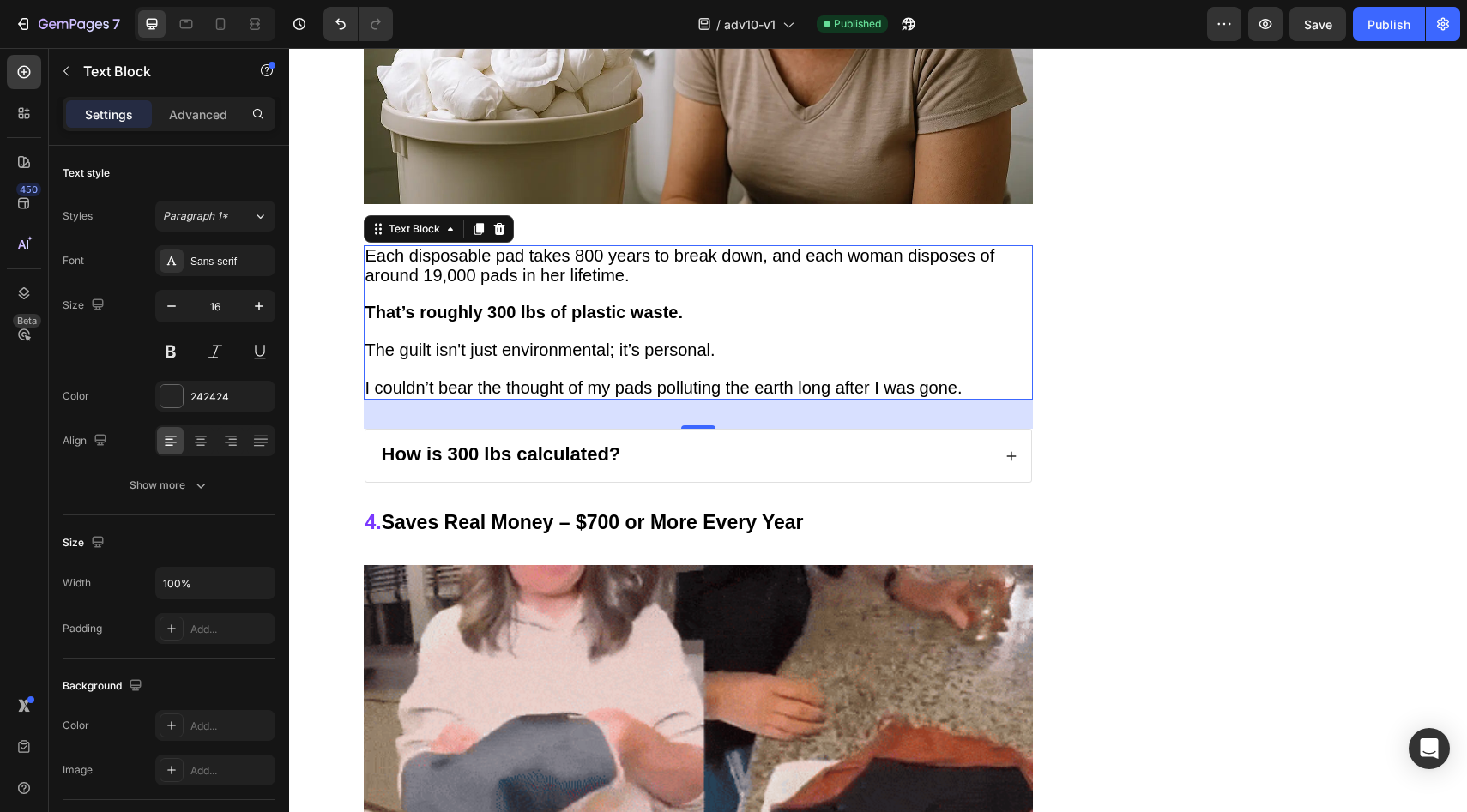
scroll to position [4615, 0]
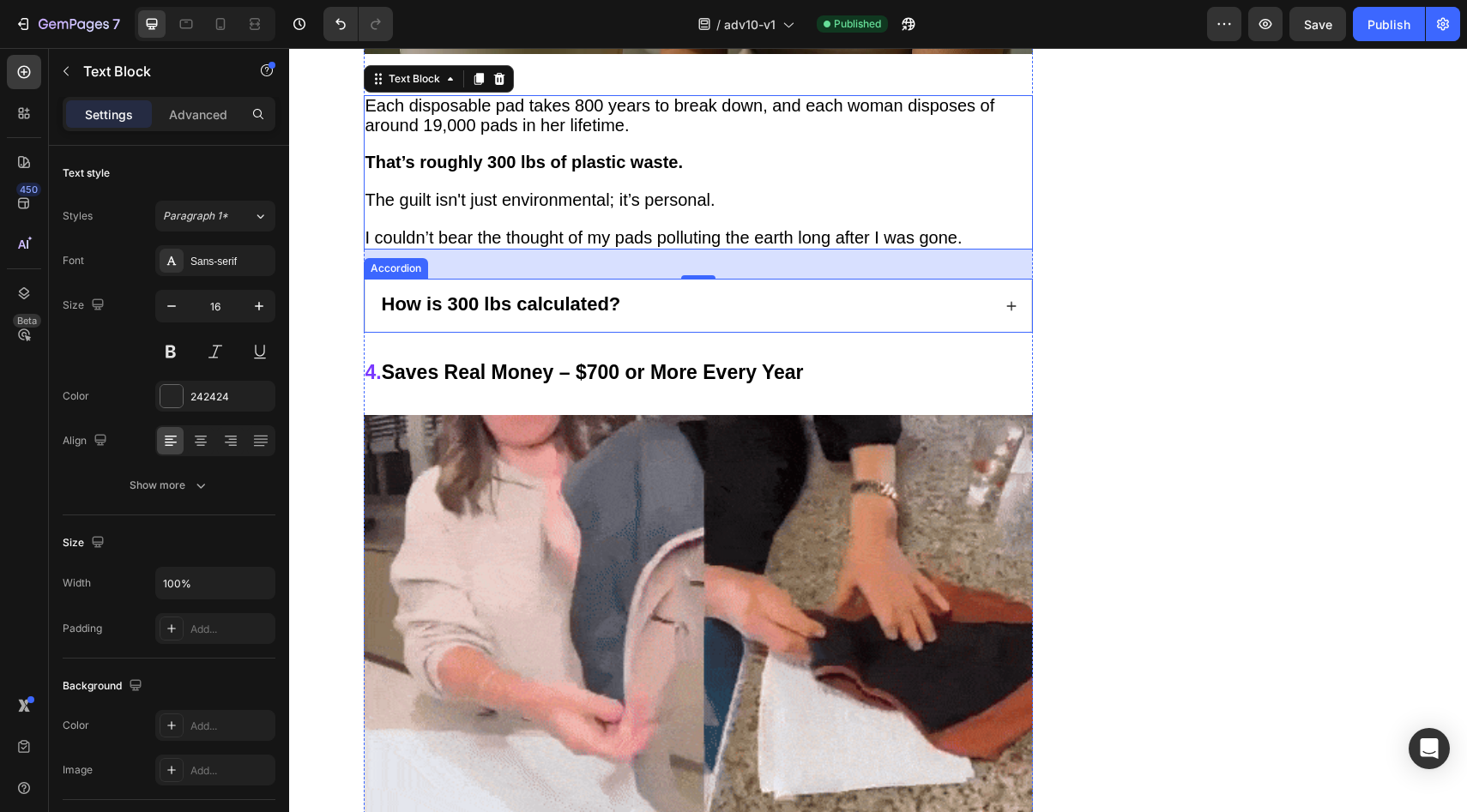
click at [718, 293] on div "How is 300 lbs calculated?" at bounding box center [685, 306] width 613 height 25
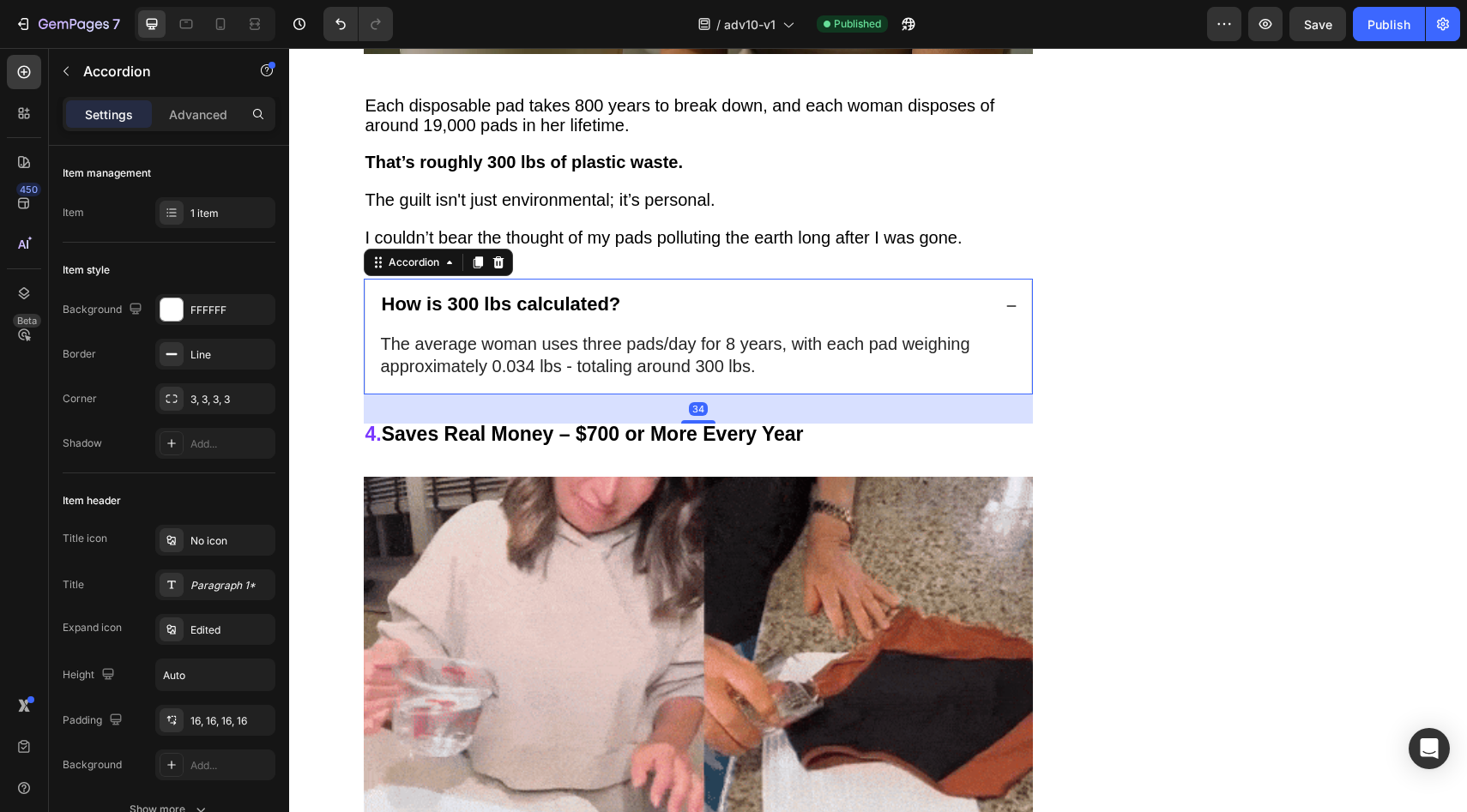
click at [750, 293] on div "How is 300 lbs calculated?" at bounding box center [685, 306] width 613 height 25
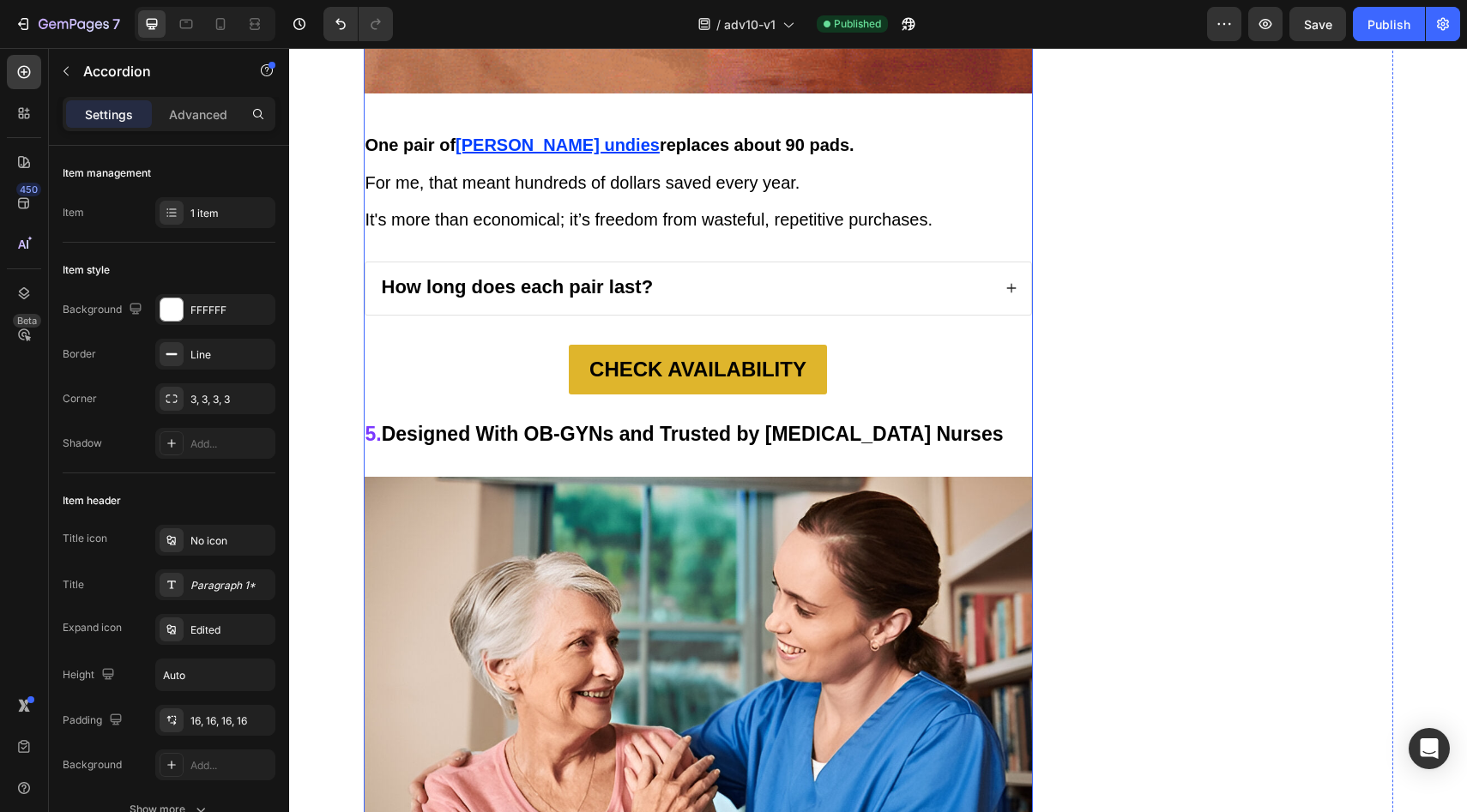
scroll to position [5832, 0]
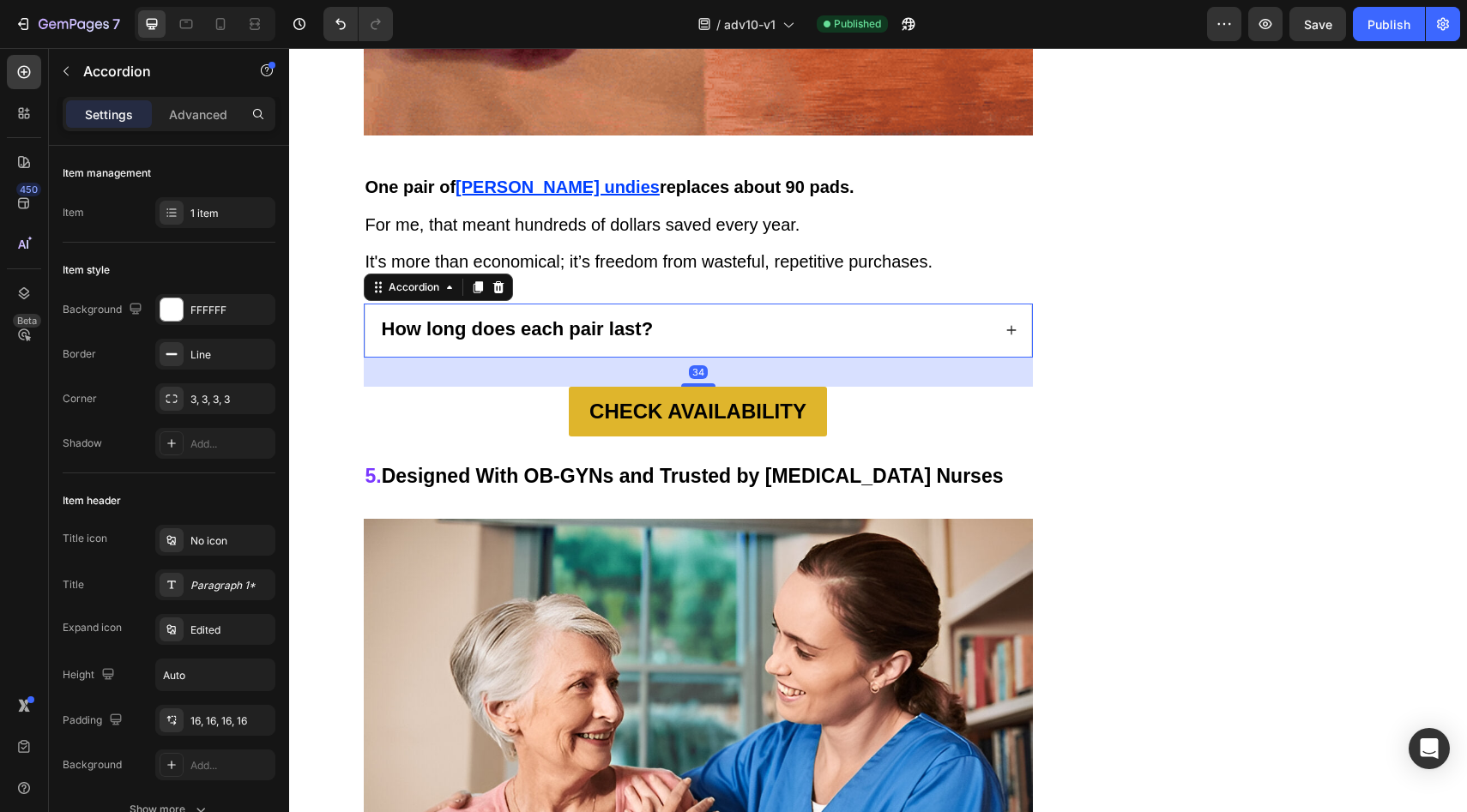
click at [703, 318] on div "How long does each pair last?" at bounding box center [685, 331] width 613 height 25
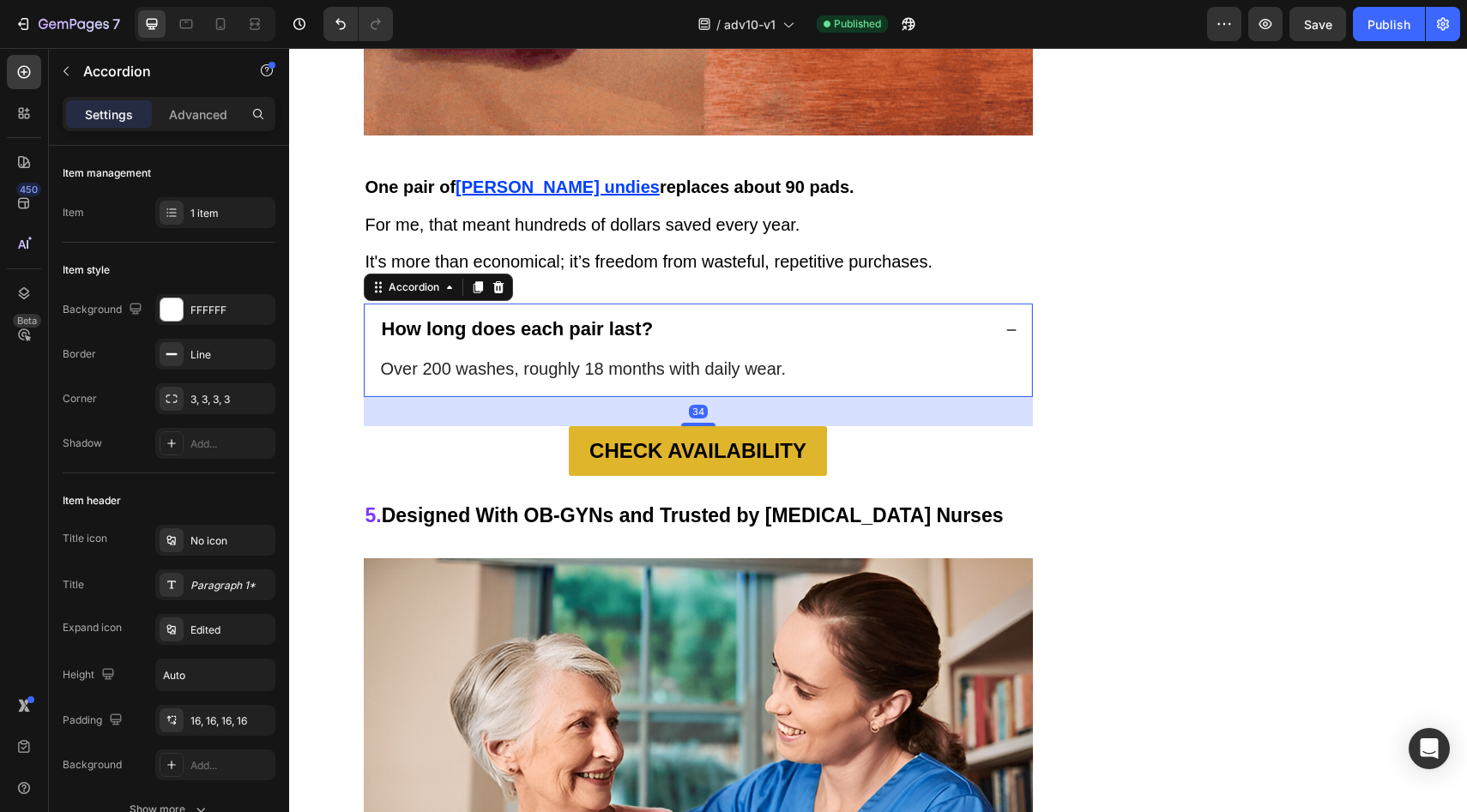
click at [703, 318] on div "How long does each pair last?" at bounding box center [685, 331] width 613 height 25
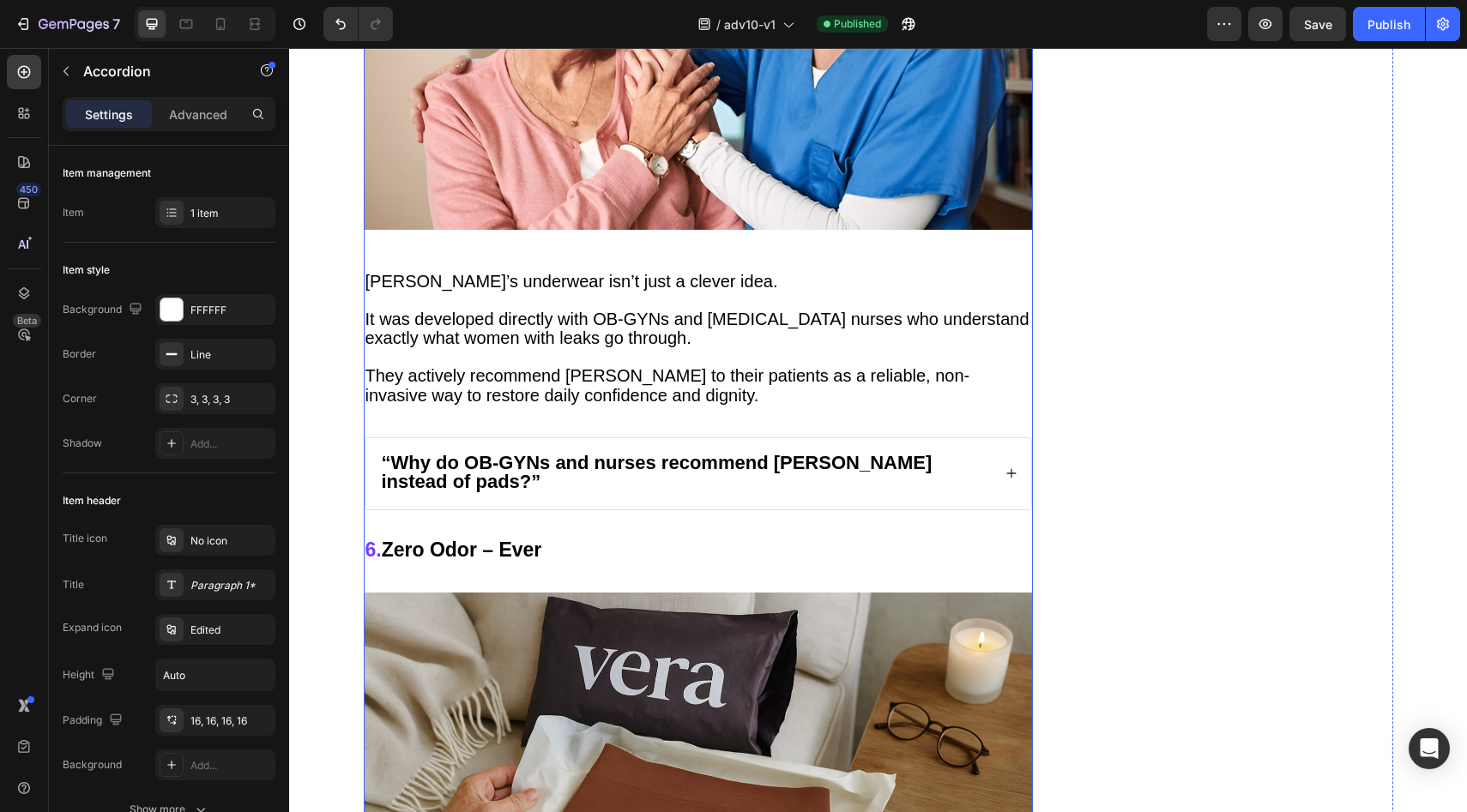
scroll to position [6633, 0]
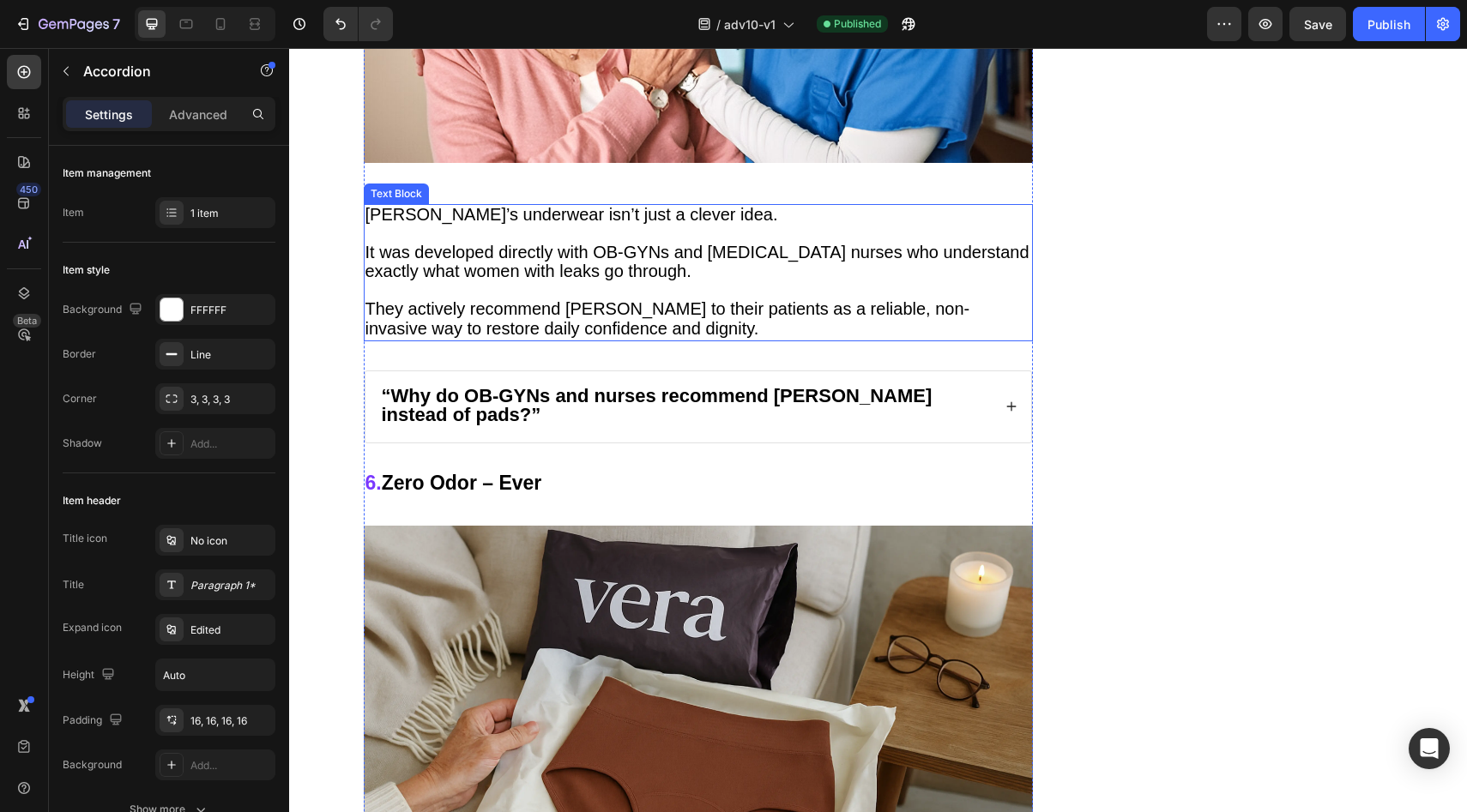
click at [695, 300] on p "They actively recommend Vera to their patients as a reliable, non-invasive way …" at bounding box center [698, 320] width 666 height 39
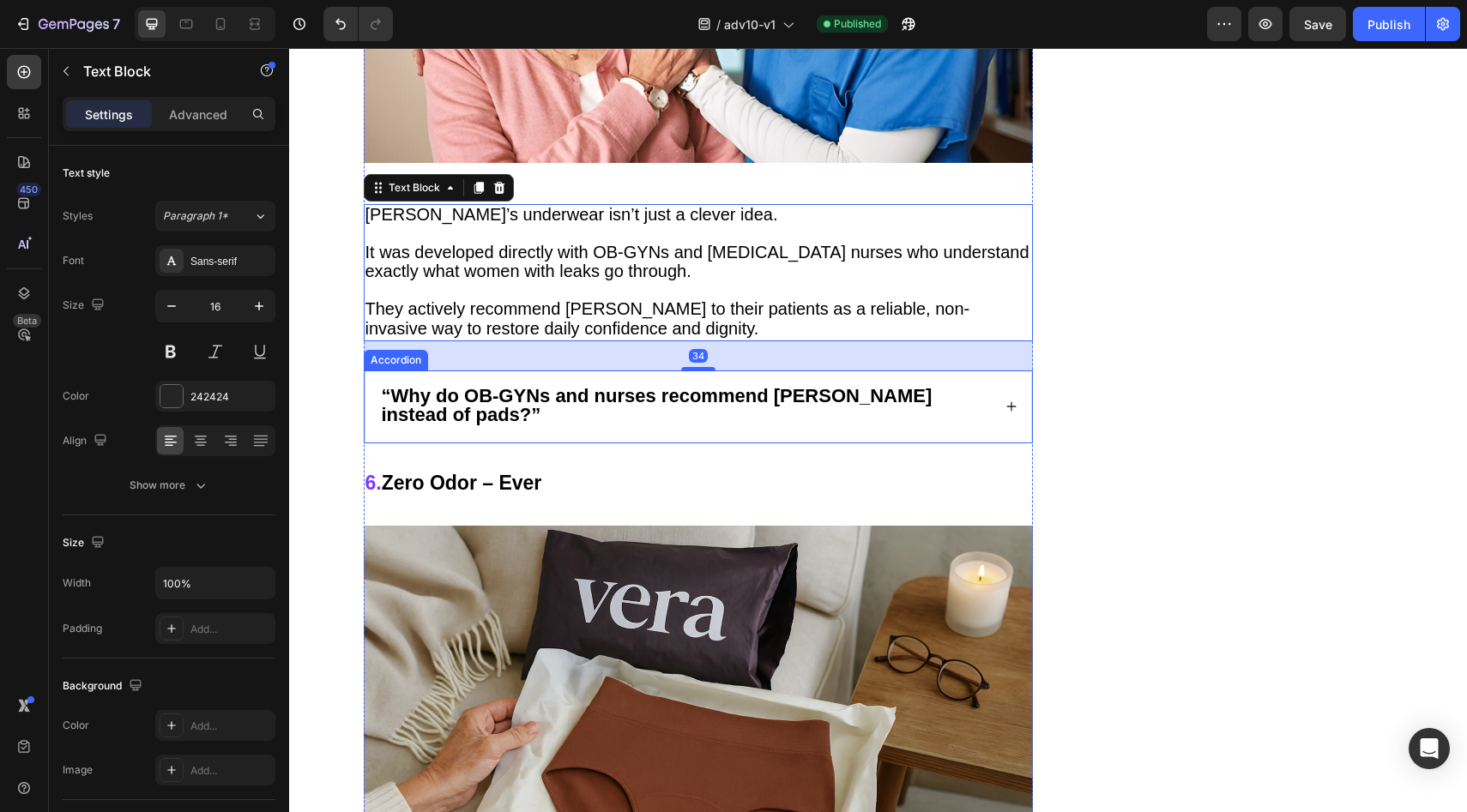
click at [804, 385] on strong "“Why do OB-GYNs and nurses recommend Vera instead of pads?”" at bounding box center [657, 406] width 551 height 41
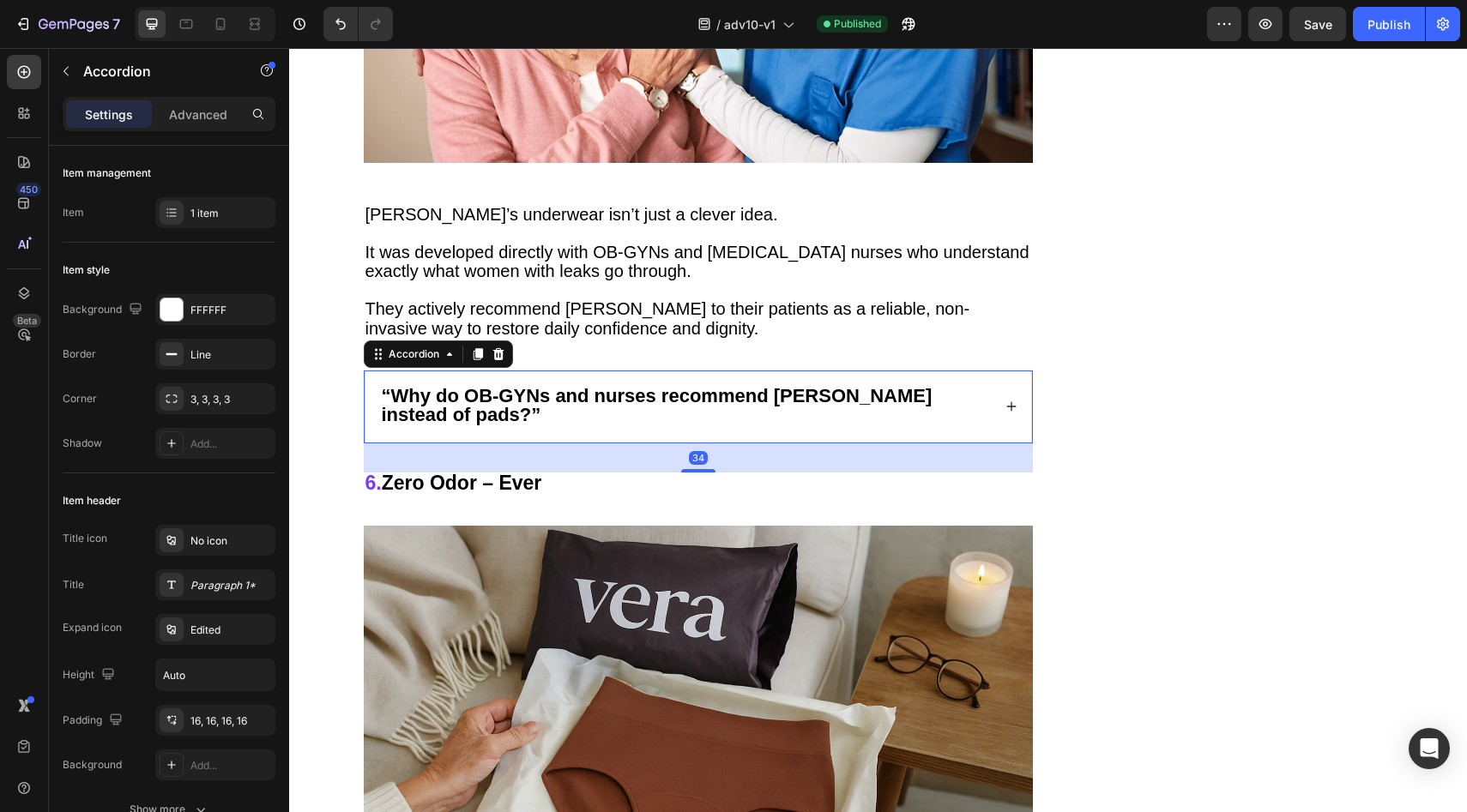
click at [997, 372] on div "“Why do OB-GYNs and nurses recommend Vera instead of pads?”" at bounding box center [698, 407] width 666 height 72
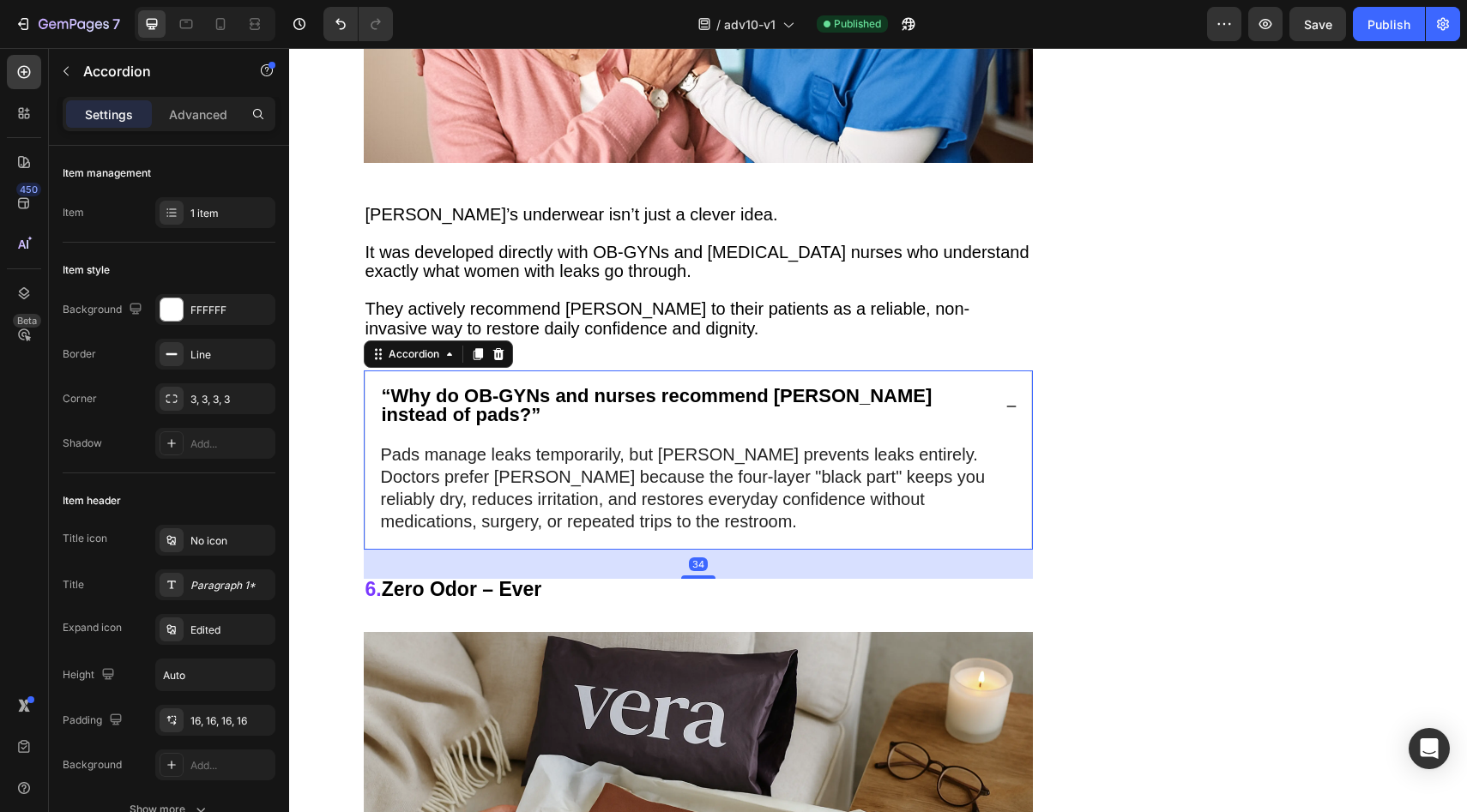
click at [995, 372] on div "“Why do OB-GYNs and nurses recommend Vera instead of pads?”" at bounding box center [698, 407] width 666 height 72
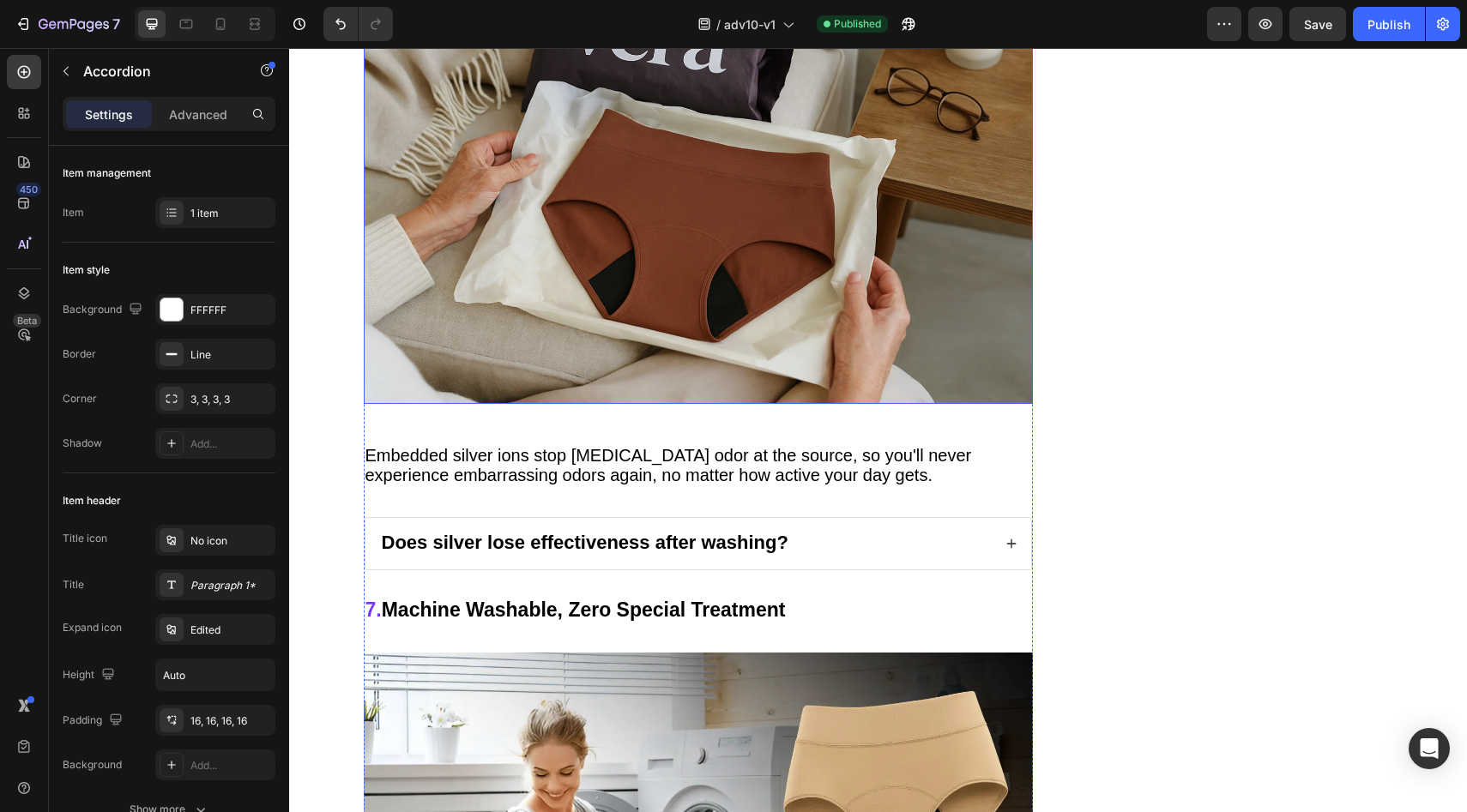
scroll to position [7319, 0]
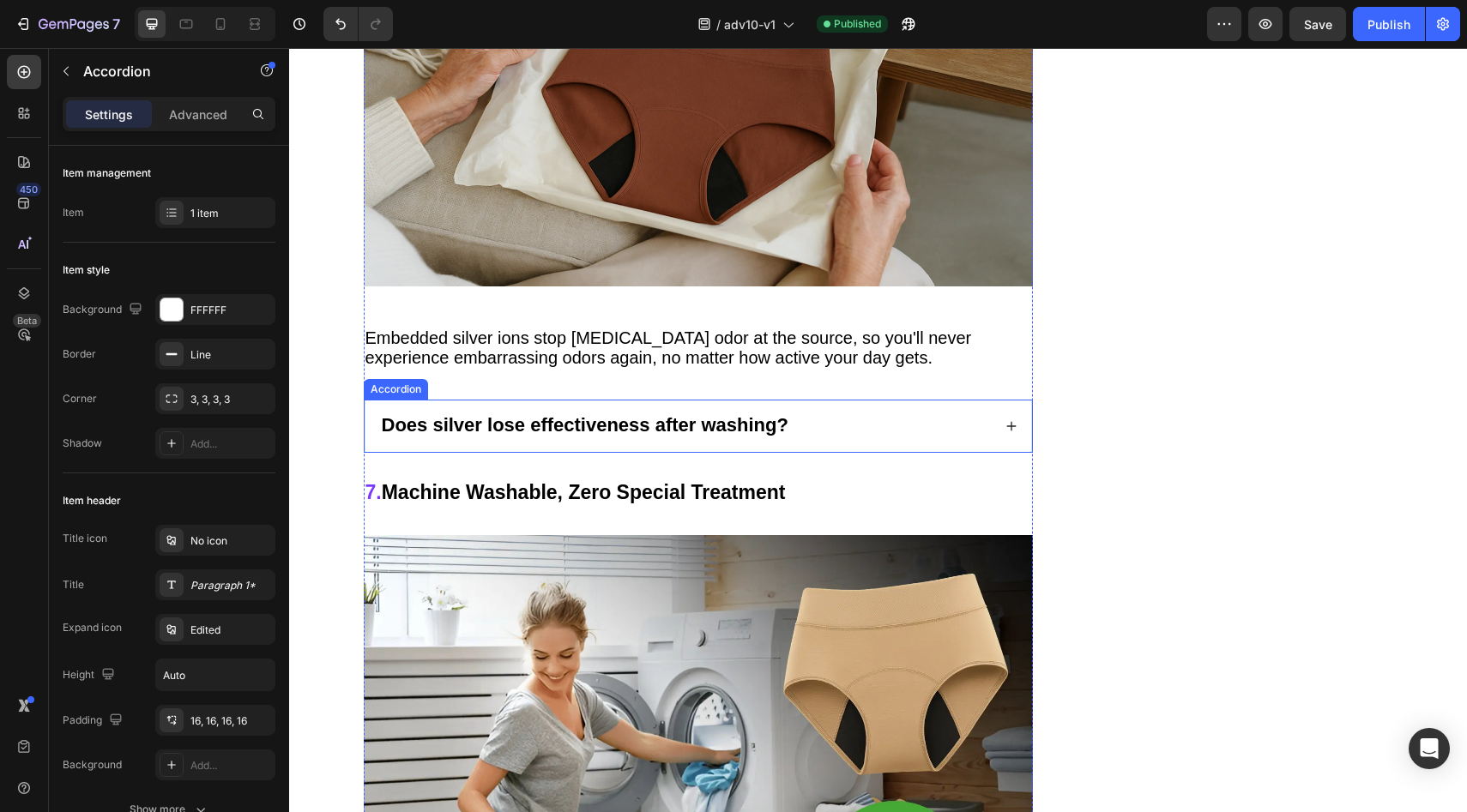
click at [878, 400] on div "Does silver lose effectiveness after washing?" at bounding box center [698, 426] width 666 height 53
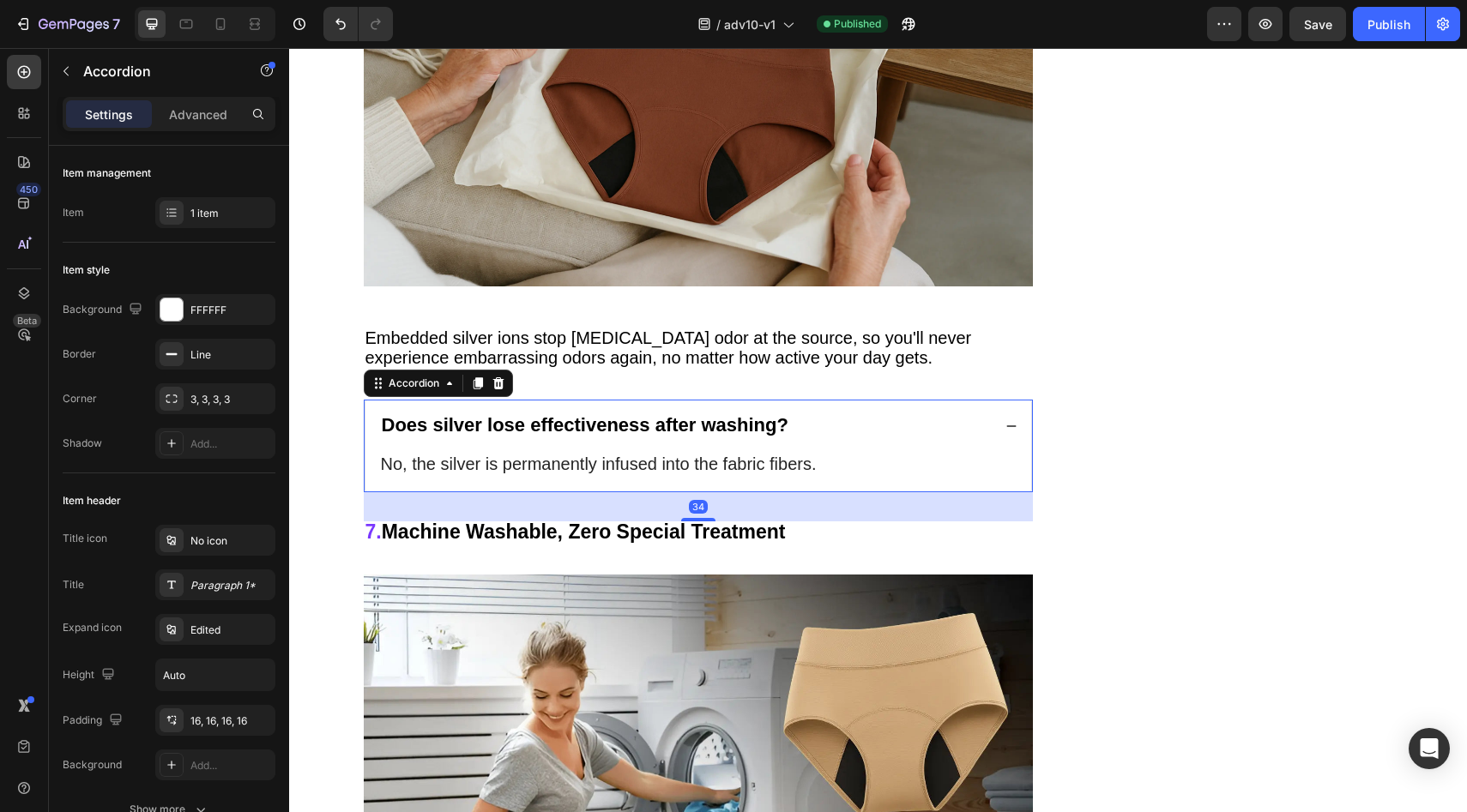
click at [861, 400] on div "Does silver lose effectiveness after washing?" at bounding box center [698, 426] width 666 height 53
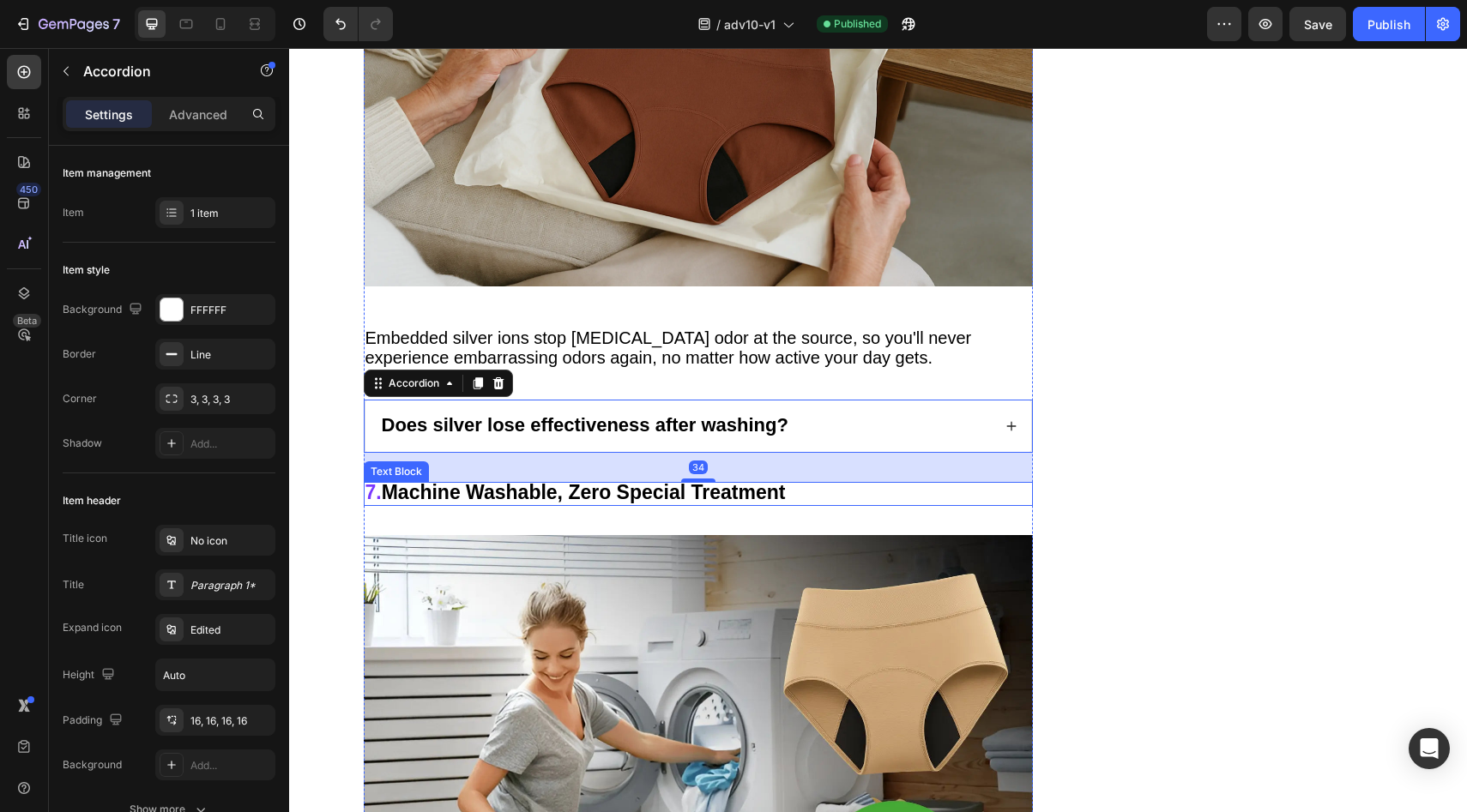
click at [812, 484] on p "7. Machine Washable, Zero Special Treatment" at bounding box center [698, 494] width 666 height 21
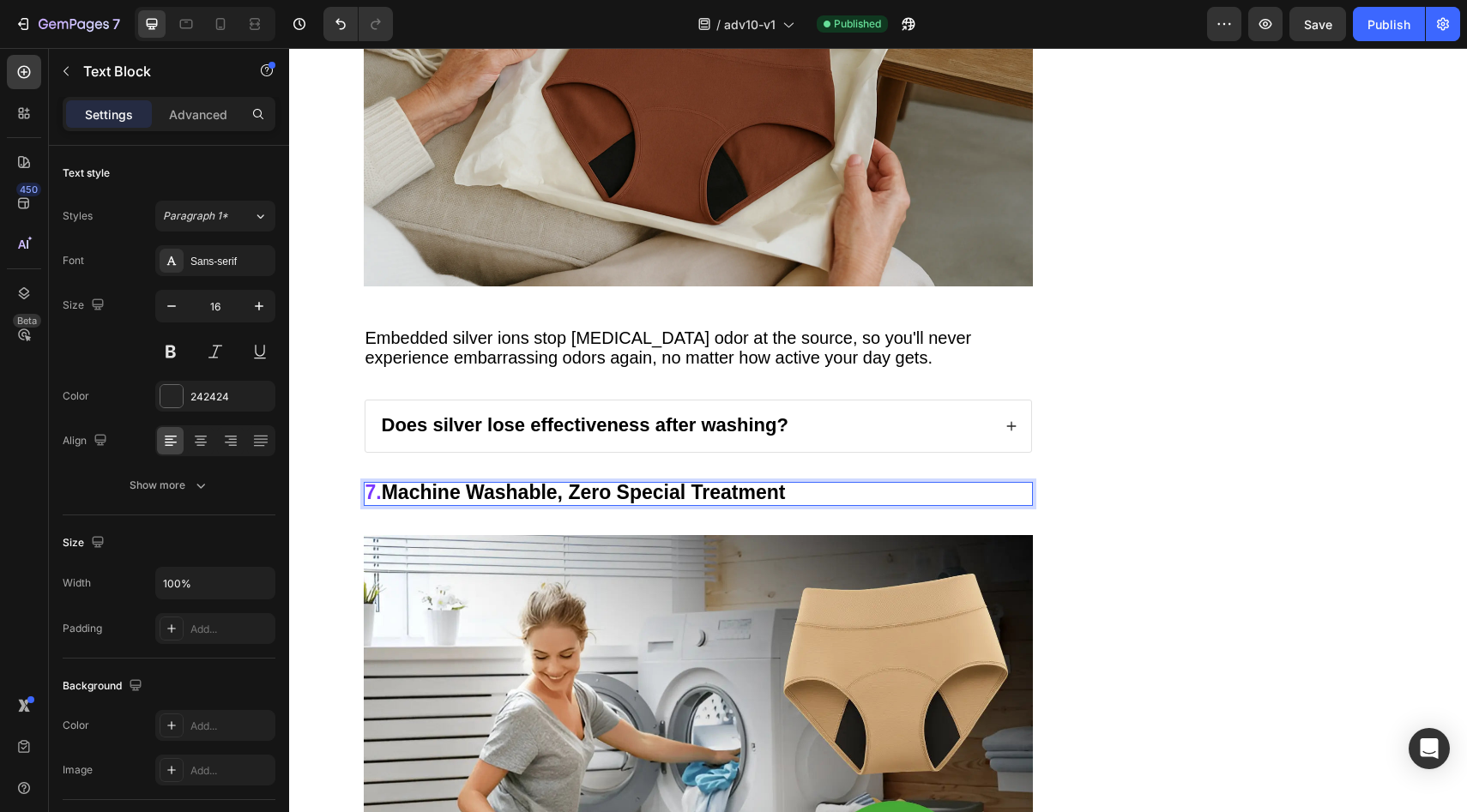
click at [824, 484] on p "7. Machine Washable, Zero Special Treatment" at bounding box center [698, 494] width 666 height 21
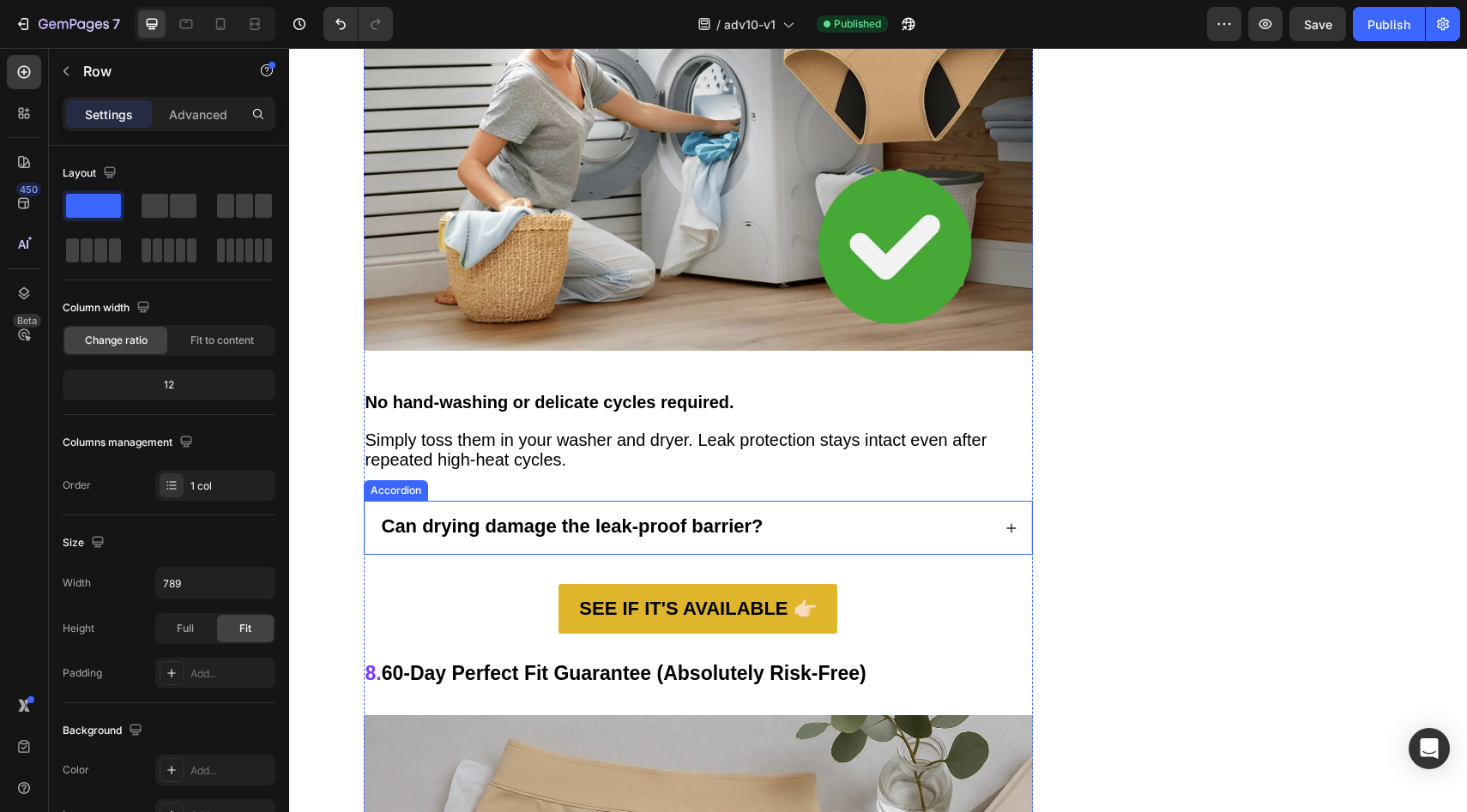
scroll to position [8012, 0]
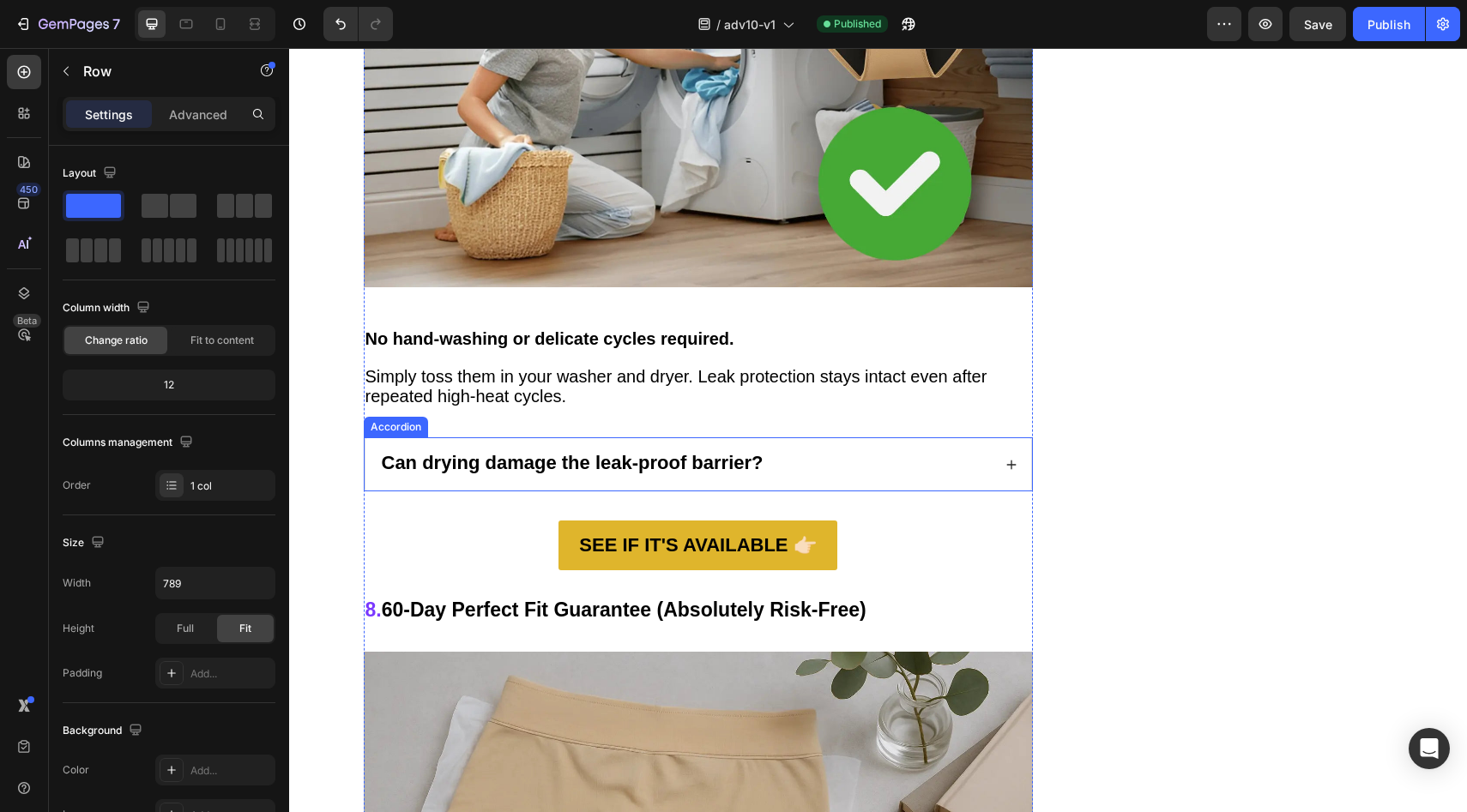
click at [801, 452] on div "Can drying damage the leak-proof barrier?" at bounding box center [685, 464] width 613 height 25
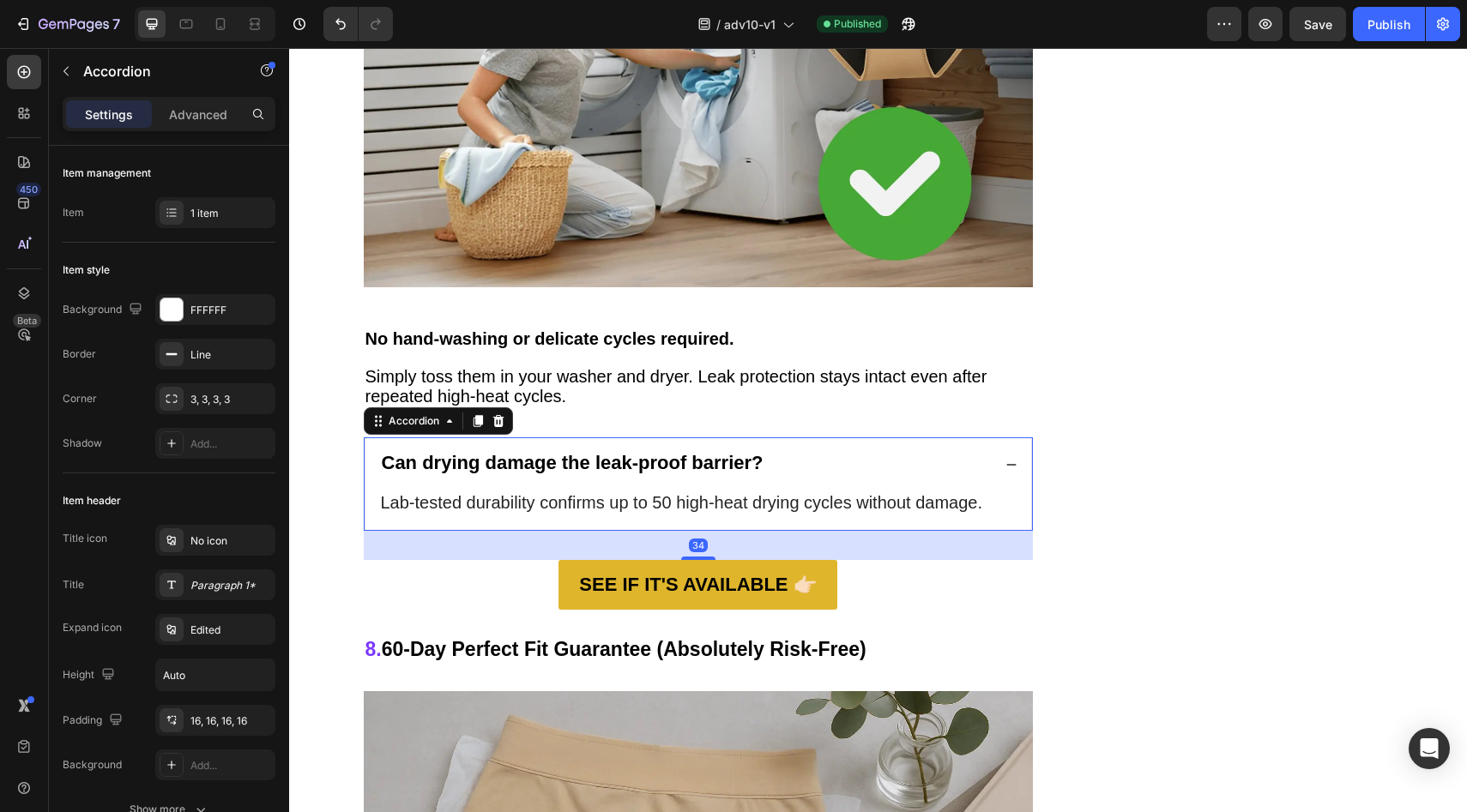
click at [805, 452] on div "Can drying damage the leak-proof barrier?" at bounding box center [685, 464] width 613 height 25
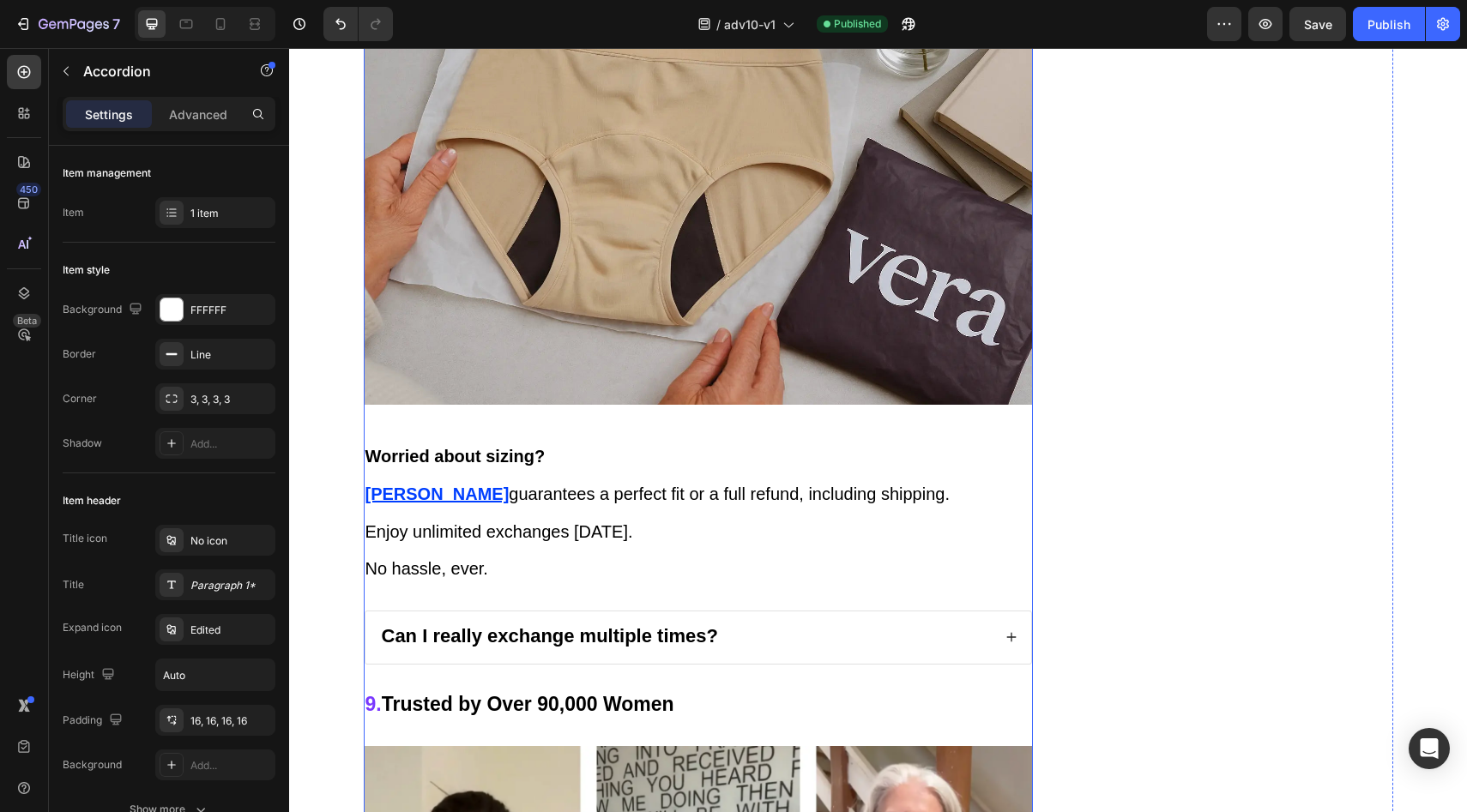
scroll to position [8724, 0]
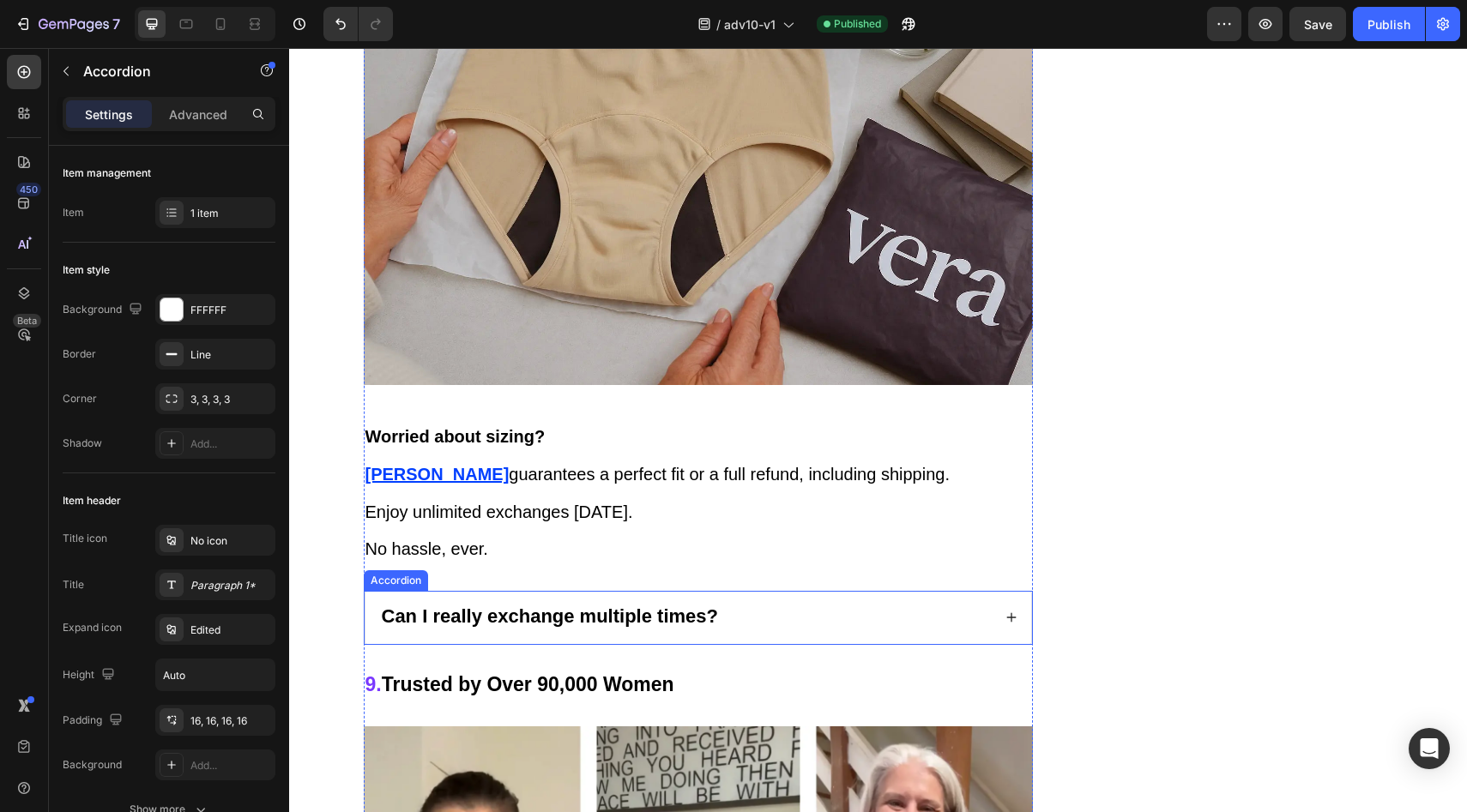
click at [783, 605] on div "Can I really exchange multiple times?" at bounding box center [685, 618] width 613 height 25
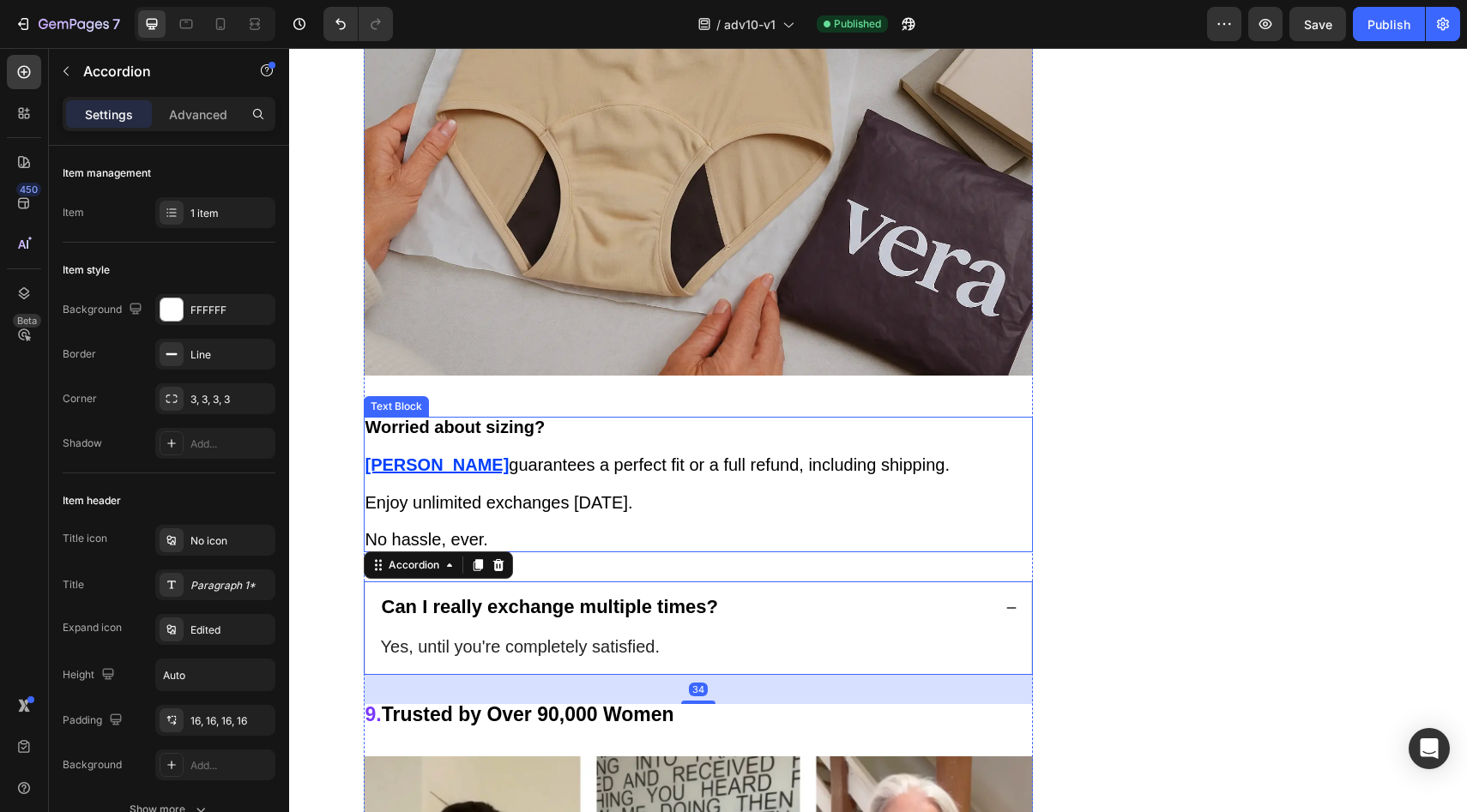
scroll to position [9052, 0]
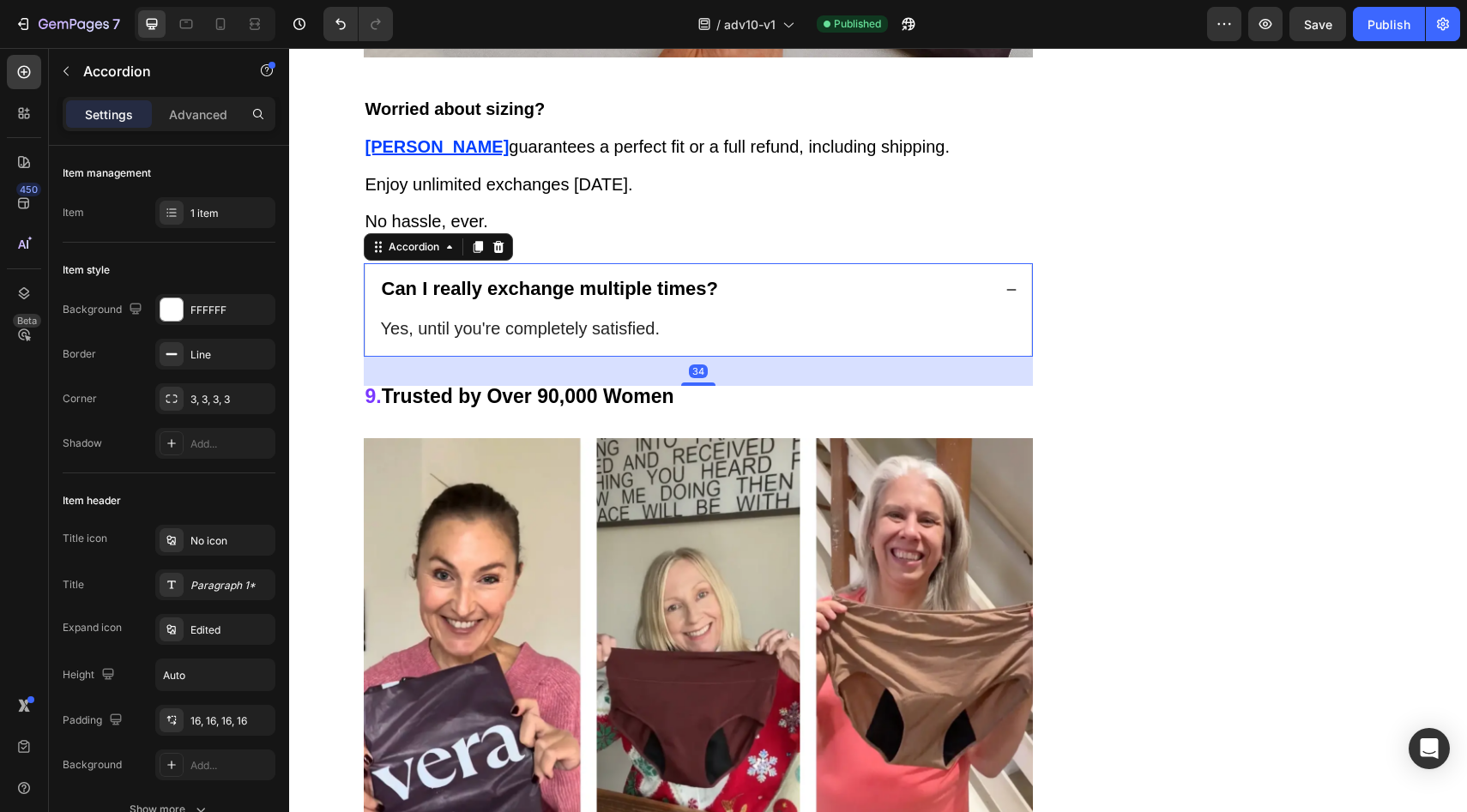
click at [739, 278] on div "Can I really exchange multiple times?" at bounding box center [685, 291] width 613 height 25
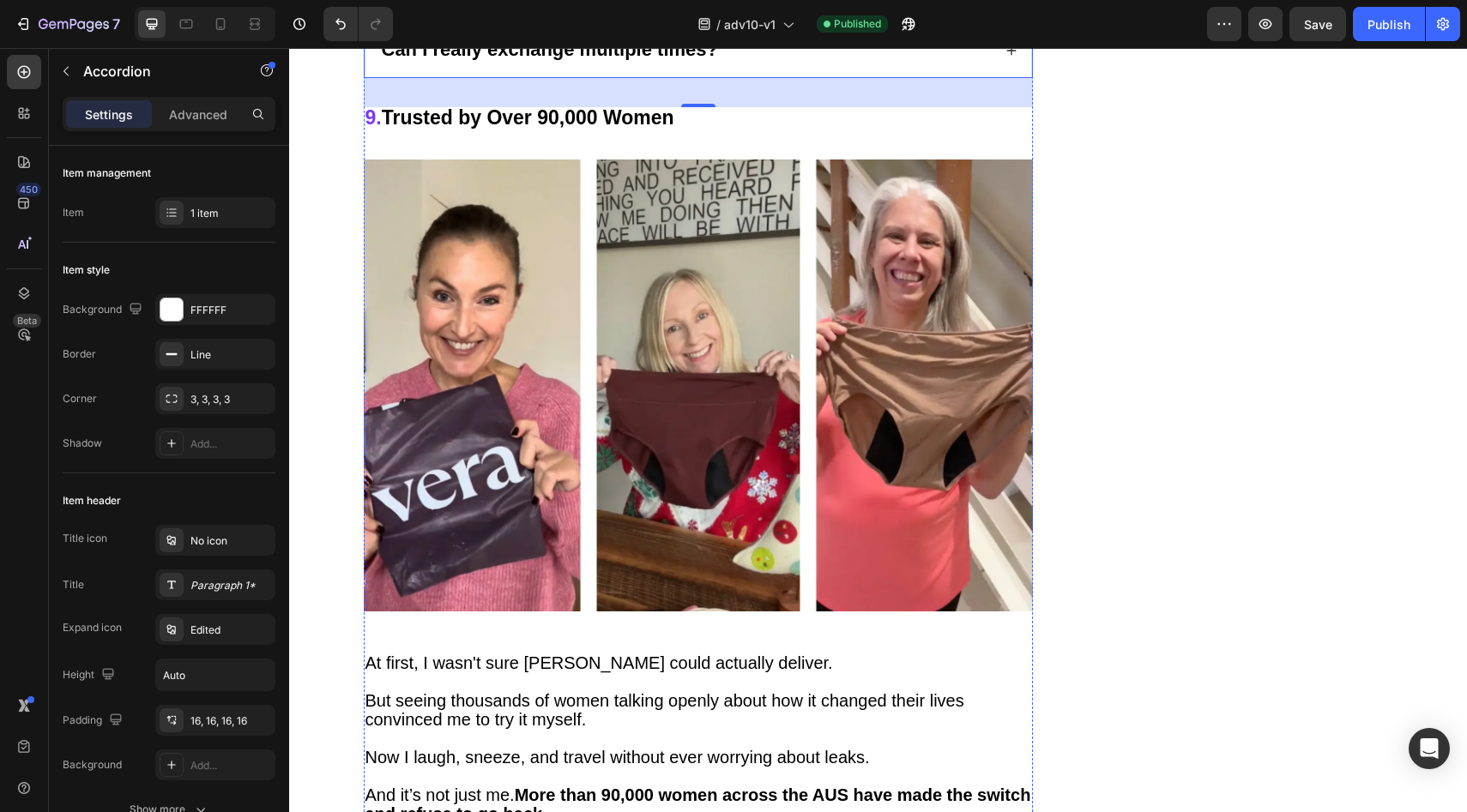
scroll to position [9603, 0]
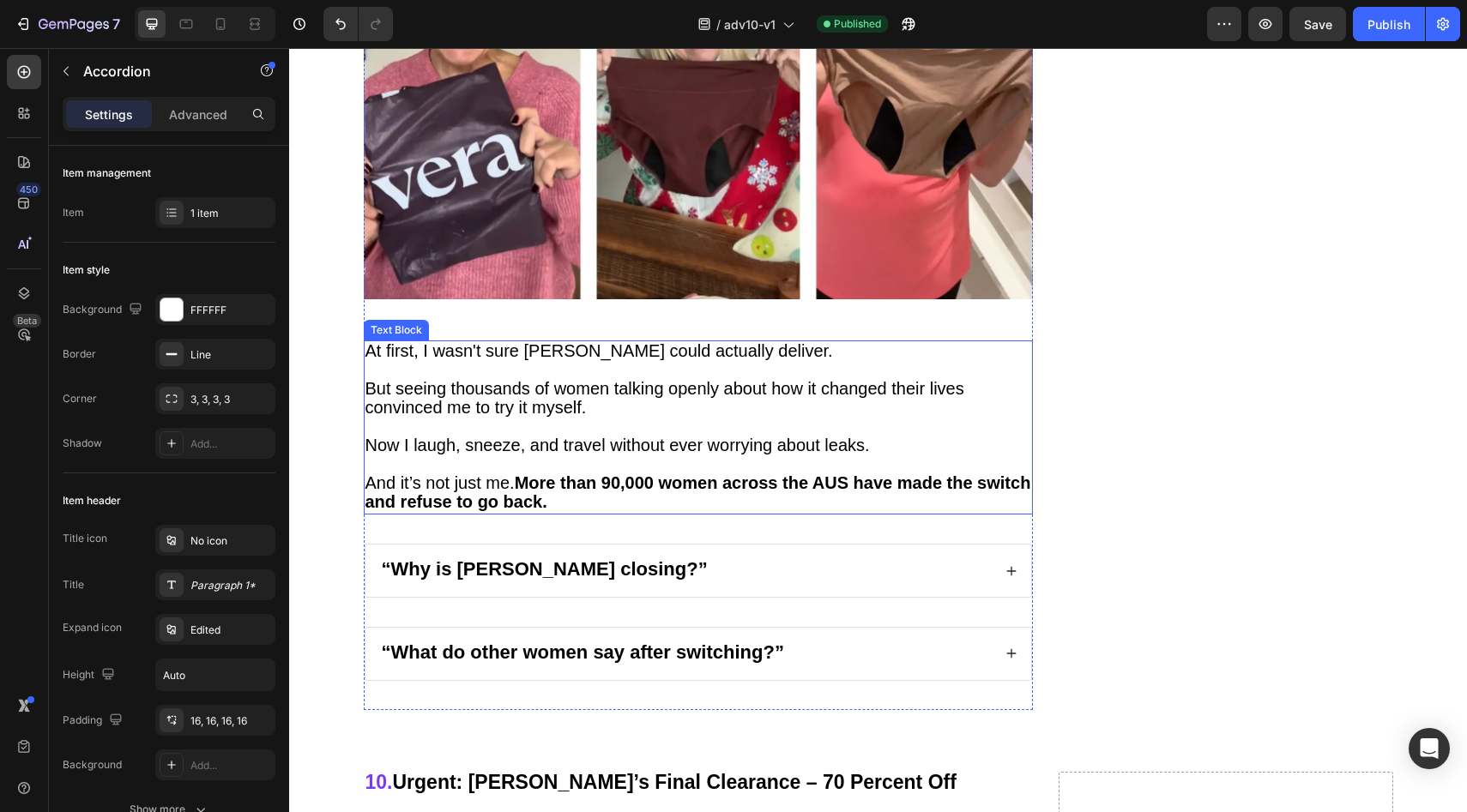
click at [731, 436] on span "Now I laugh, sneeze, and travel without ever worrying about leaks." at bounding box center [618, 445] width 505 height 19
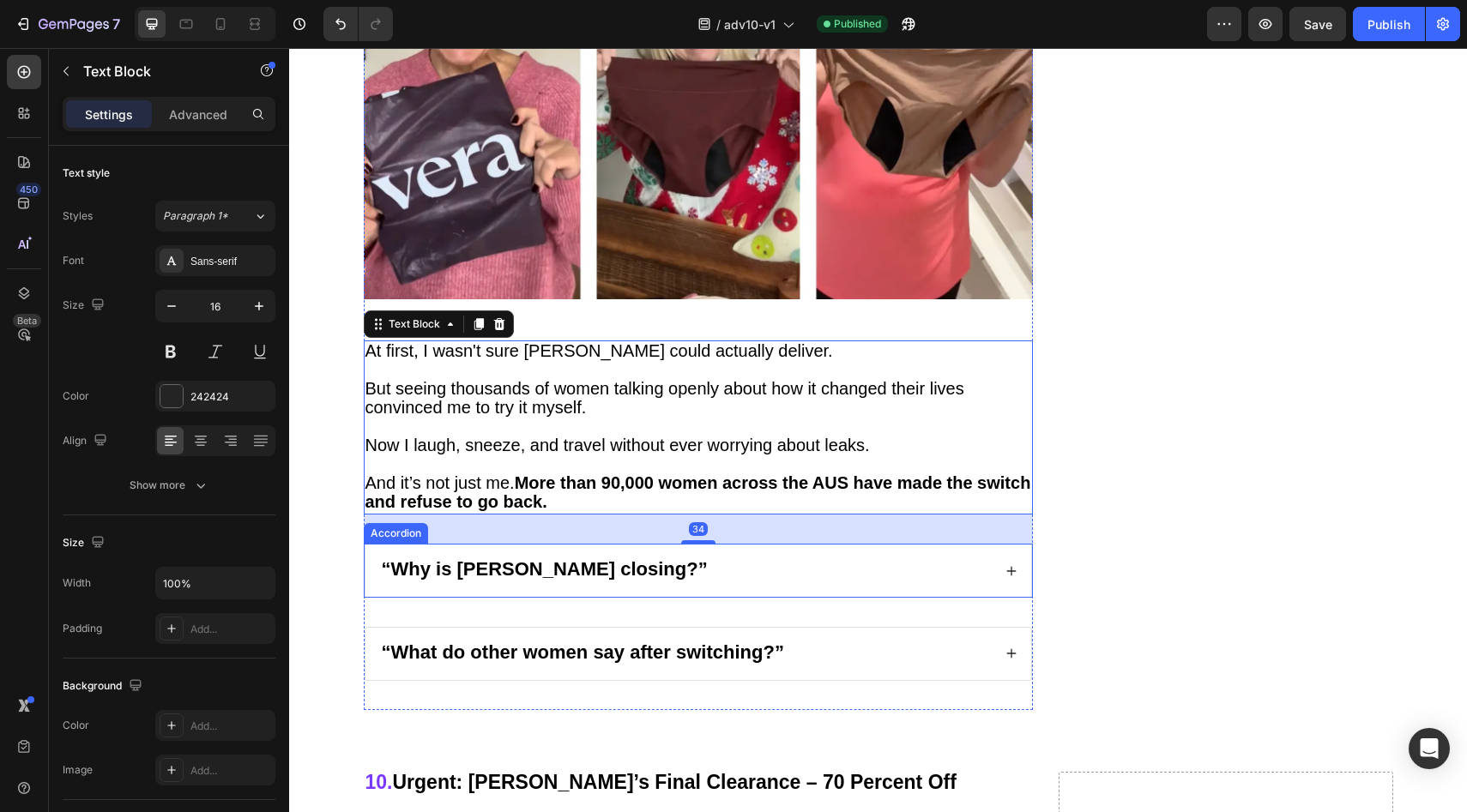
click at [633, 558] on div "“Why is Vera closing?”" at bounding box center [685, 570] width 613 height 25
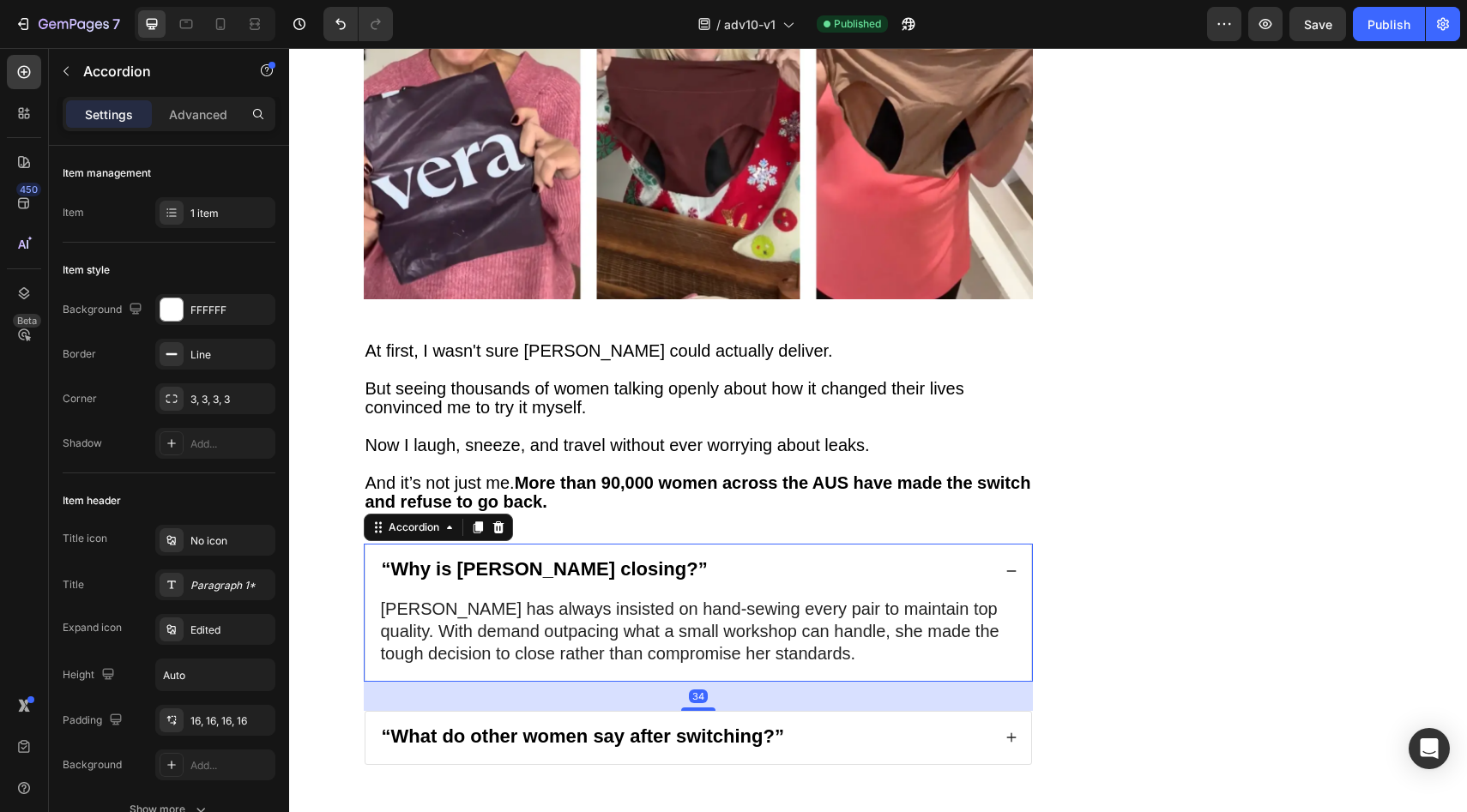
click at [635, 558] on div "“Why is Vera closing?”" at bounding box center [685, 570] width 613 height 25
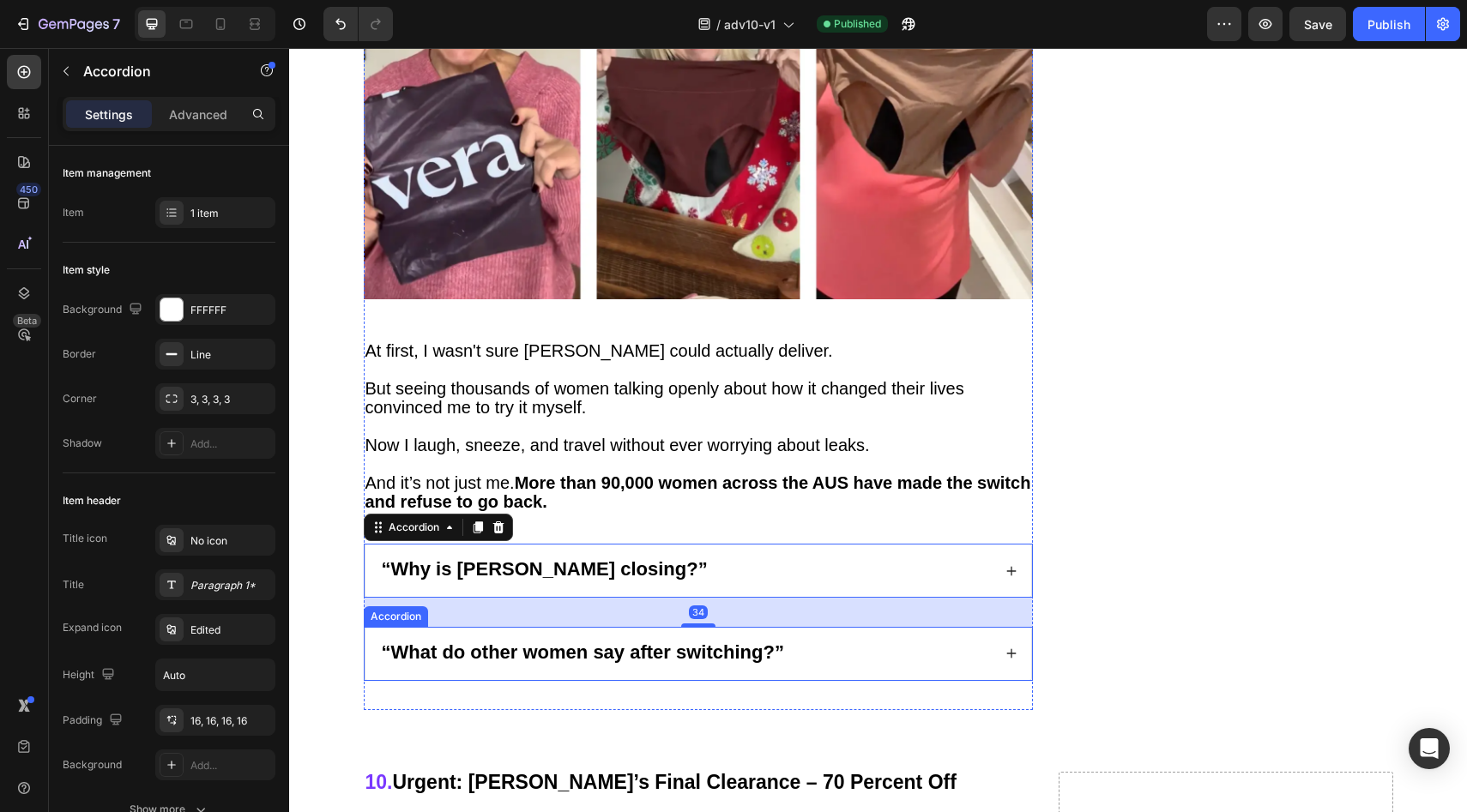
click at [647, 642] on strong "“What do other women say after switching?”" at bounding box center [582, 652] width 402 height 21
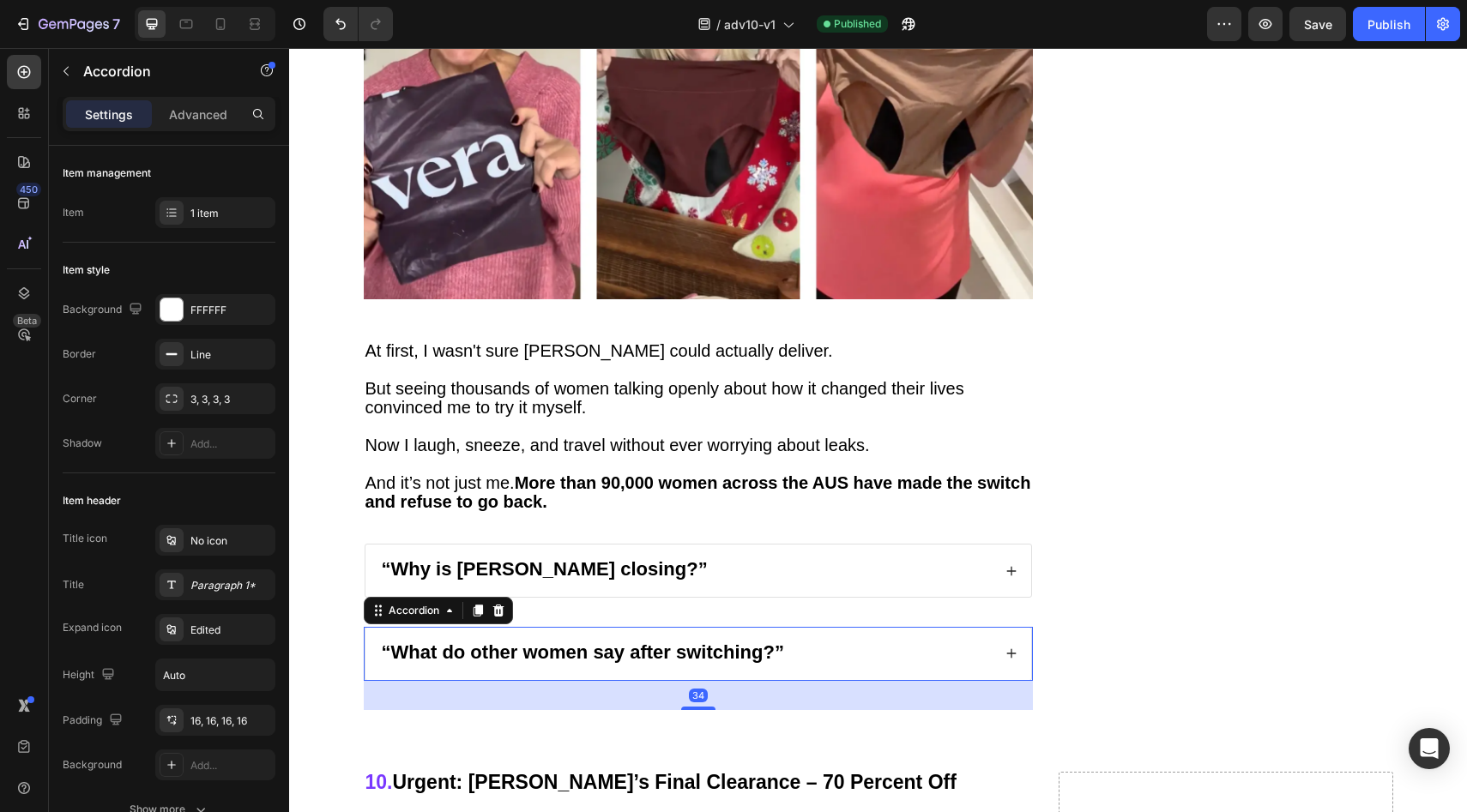
click at [811, 642] on div "“What do other women say after switching?”" at bounding box center [685, 654] width 613 height 25
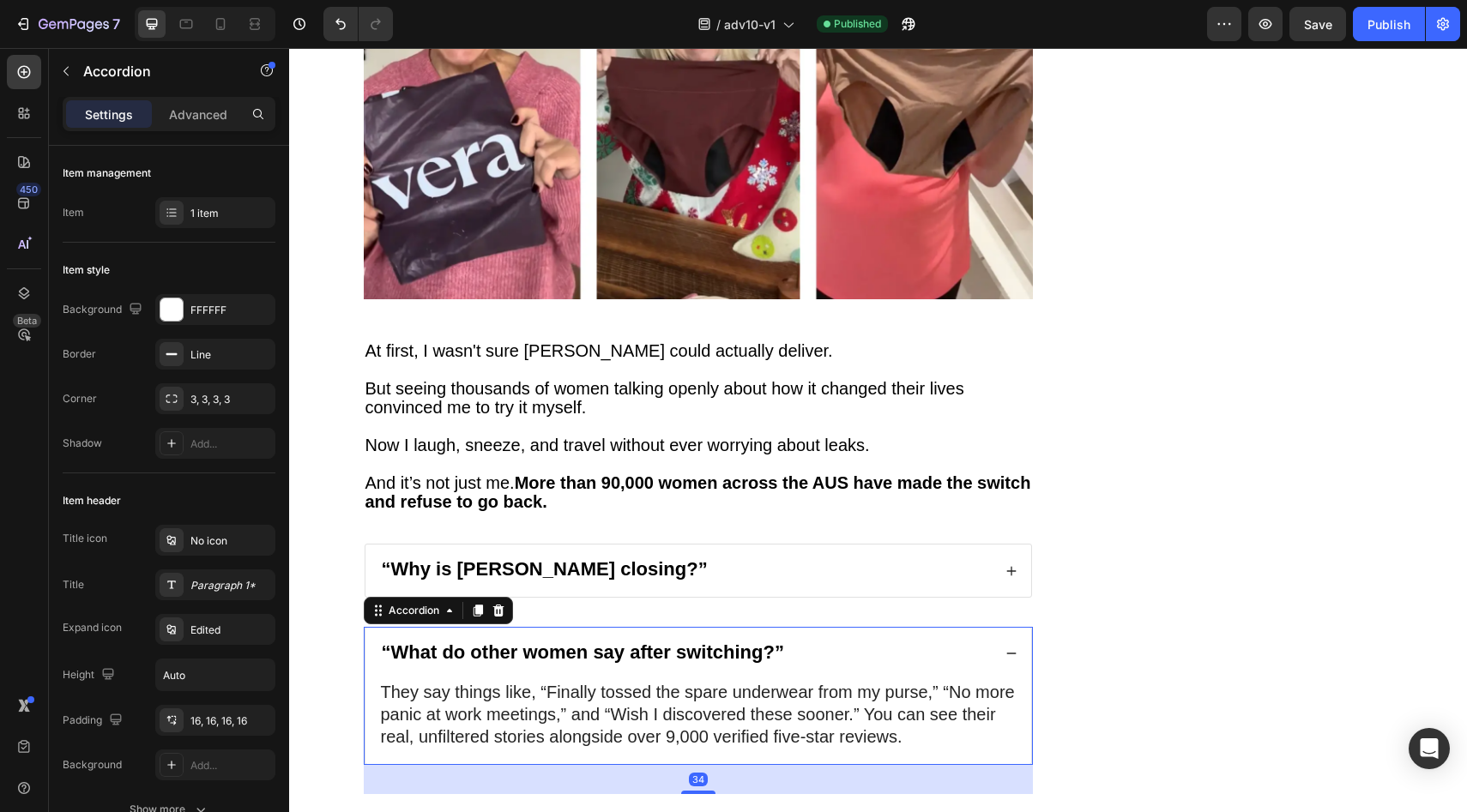
click at [810, 642] on div "“What do other women say after switching?”" at bounding box center [685, 654] width 613 height 25
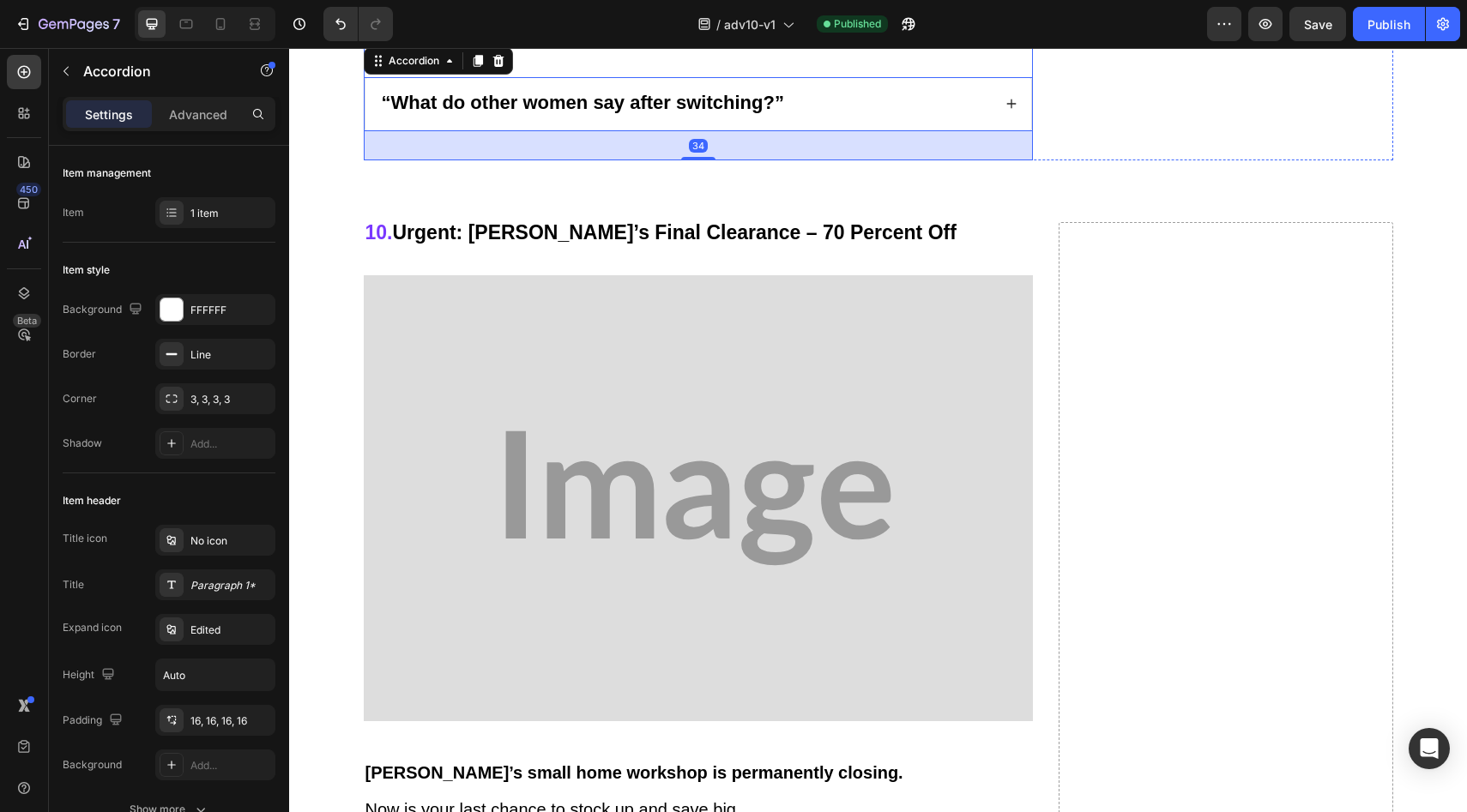
scroll to position [10170, 0]
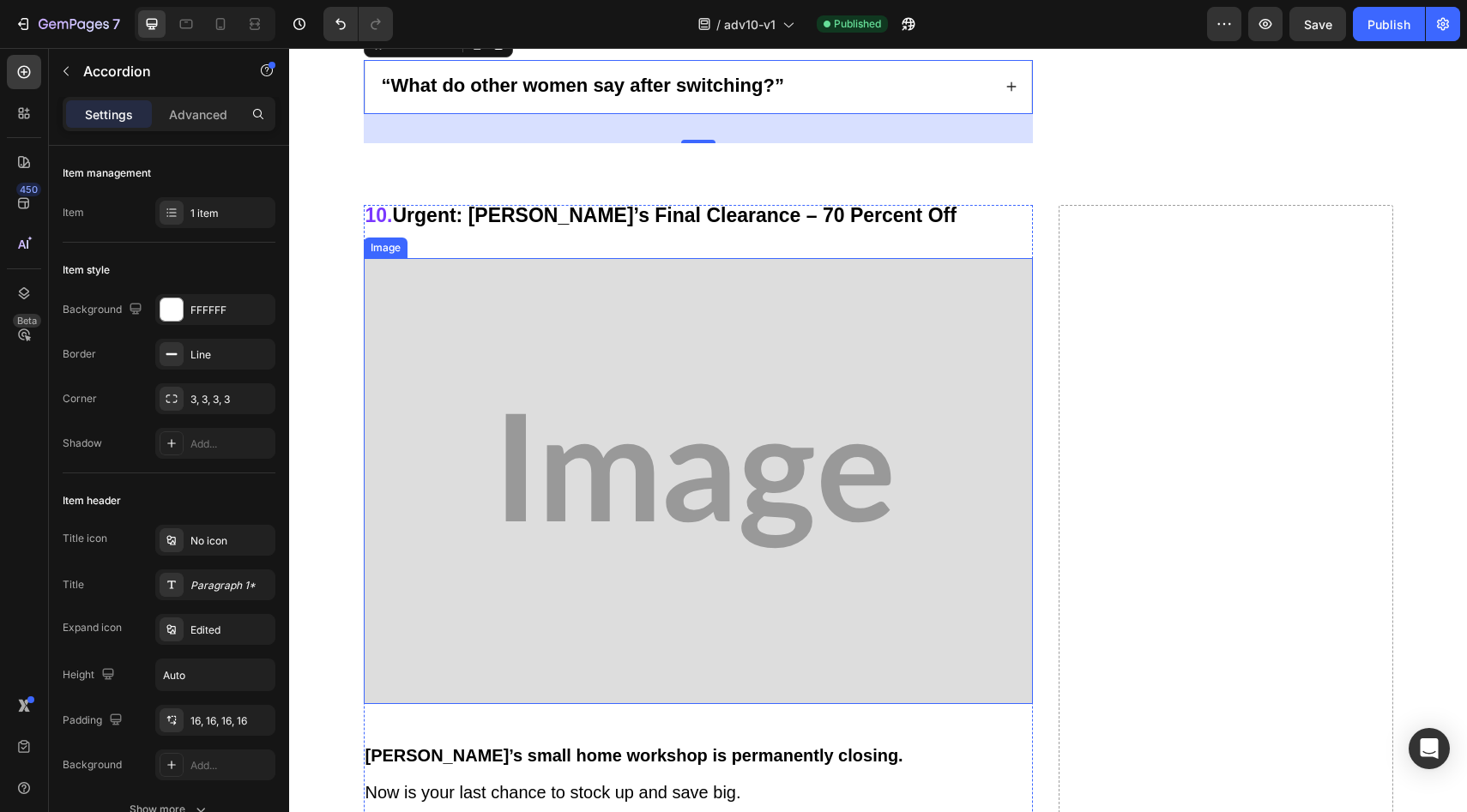
click at [751, 300] on img at bounding box center [698, 481] width 669 height 446
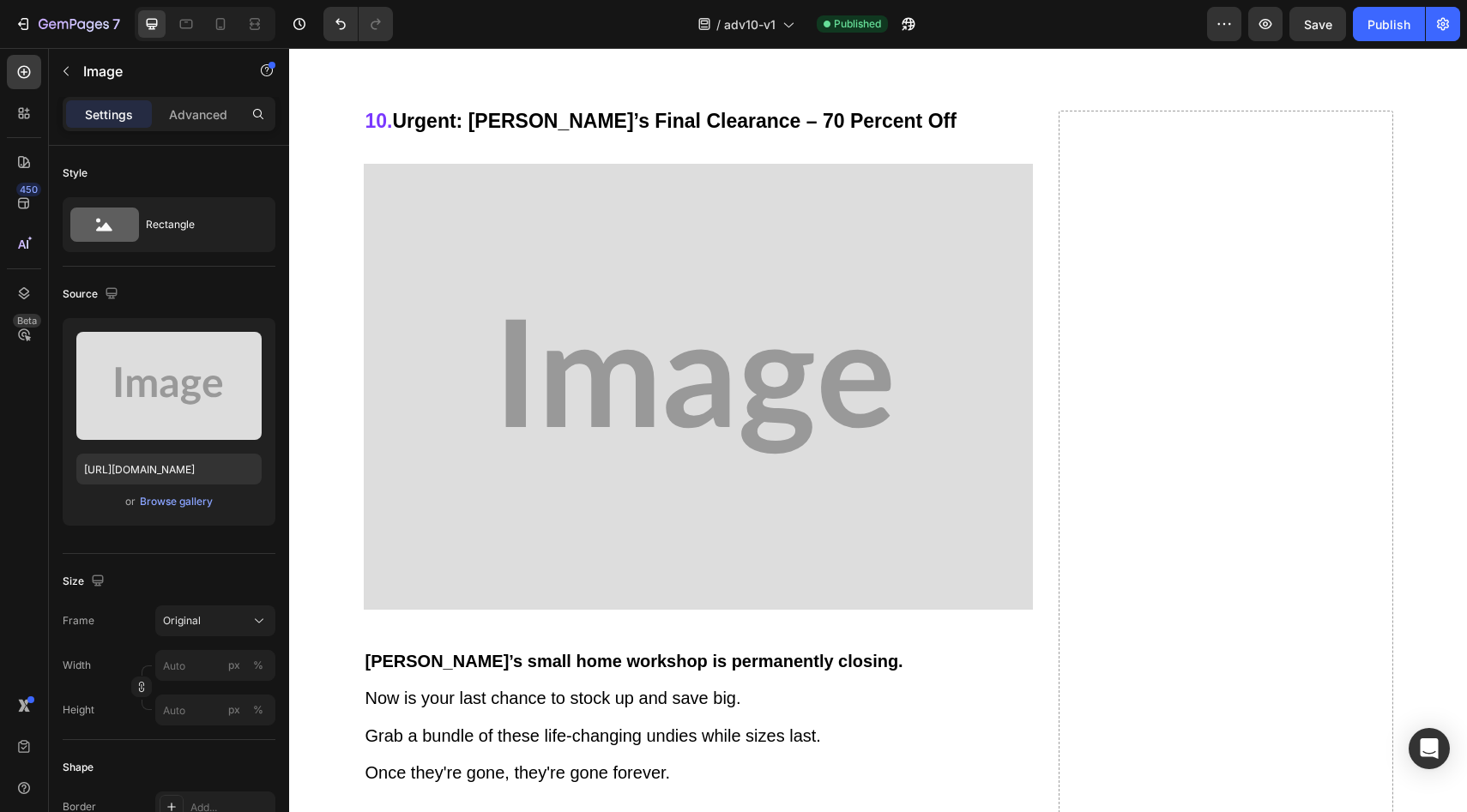
scroll to position [10168, 0]
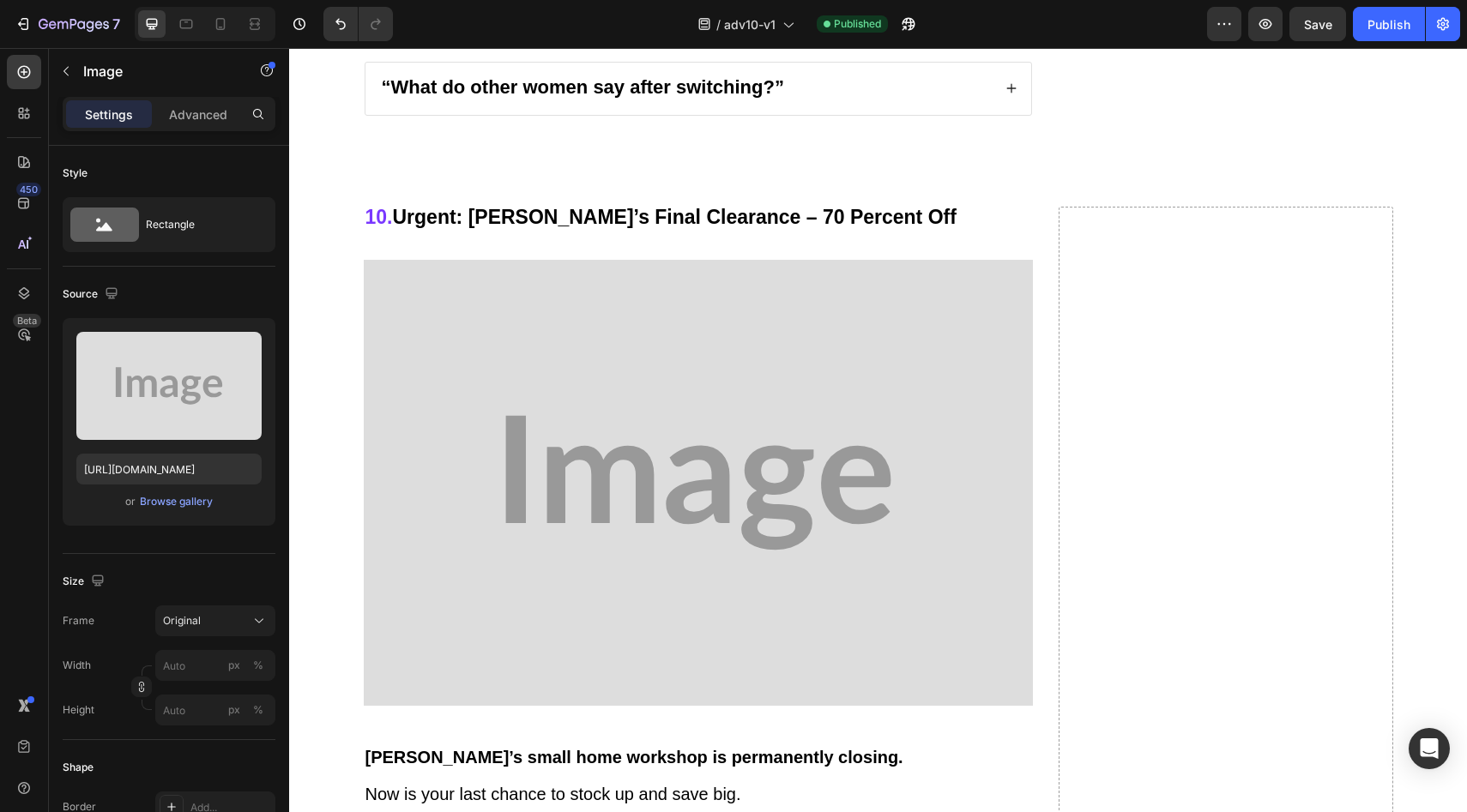
click at [570, 320] on img at bounding box center [698, 482] width 669 height 446
click at [542, 349] on img at bounding box center [698, 482] width 669 height 446
click at [409, 506] on img at bounding box center [698, 482] width 669 height 446
click at [878, 619] on img at bounding box center [698, 482] width 669 height 446
click at [696, 767] on p at bounding box center [698, 776] width 666 height 18
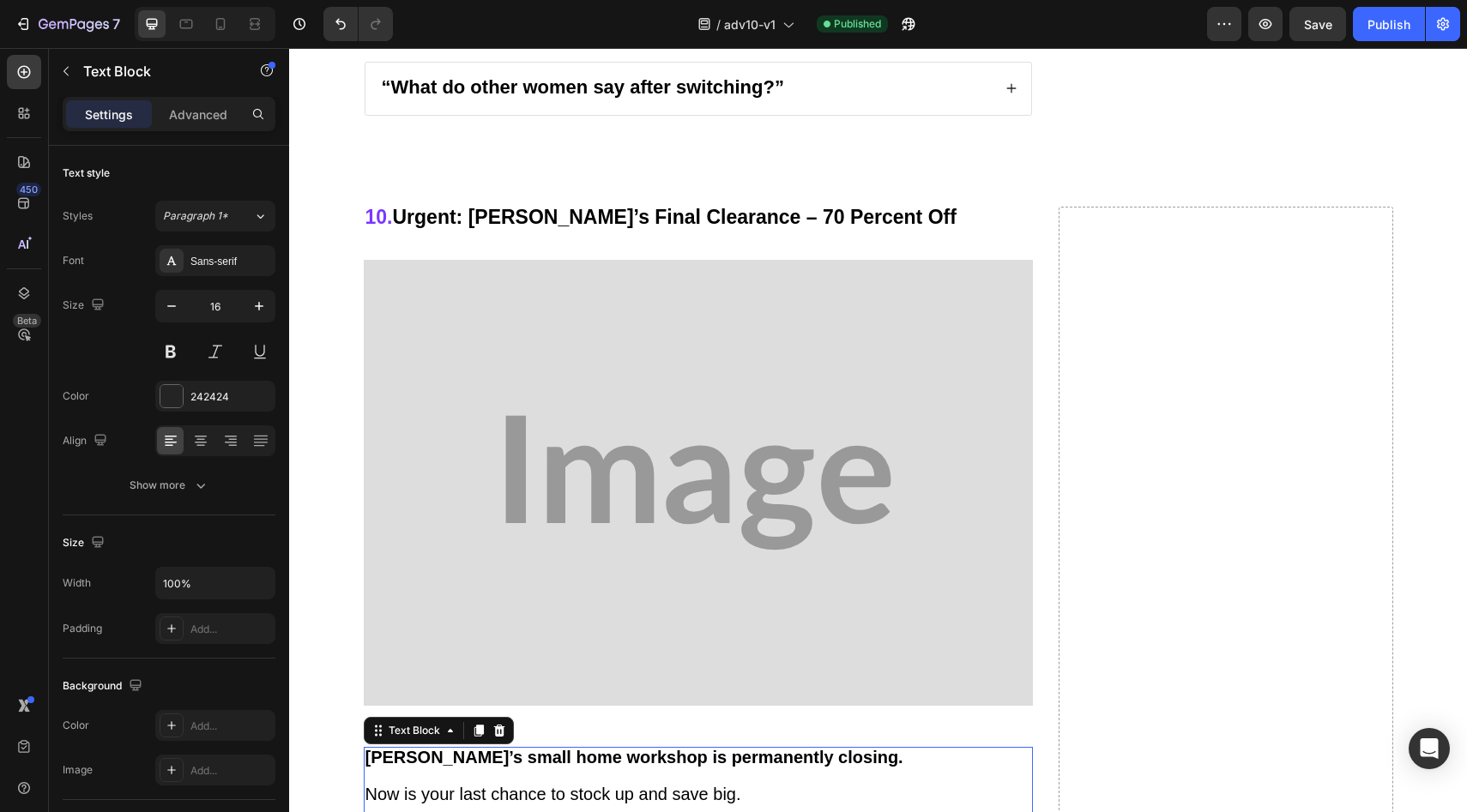
click at [820, 507] on img at bounding box center [698, 482] width 669 height 446
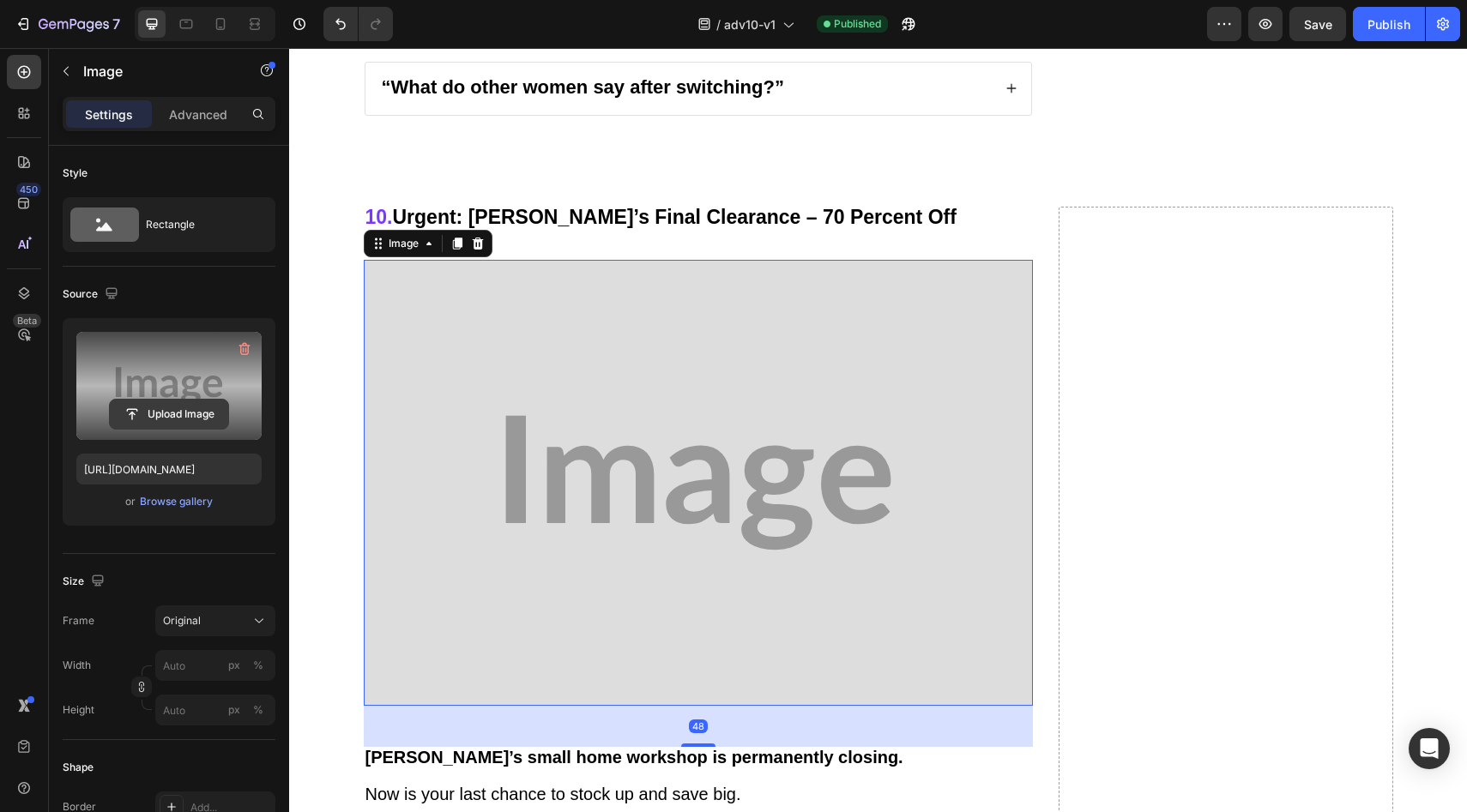
click at [216, 414] on input "file" at bounding box center [169, 414] width 119 height 29
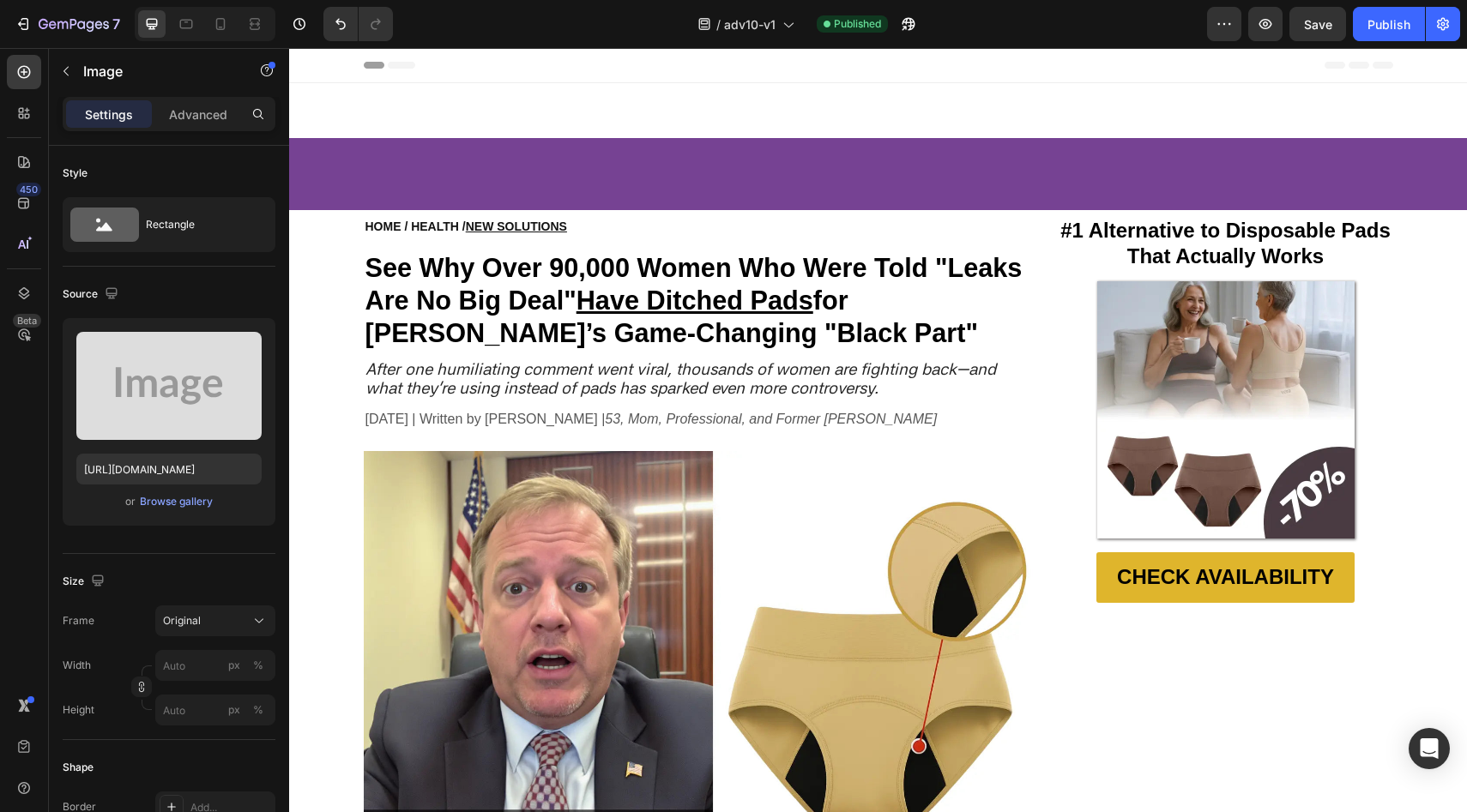
scroll to position [10168, 0]
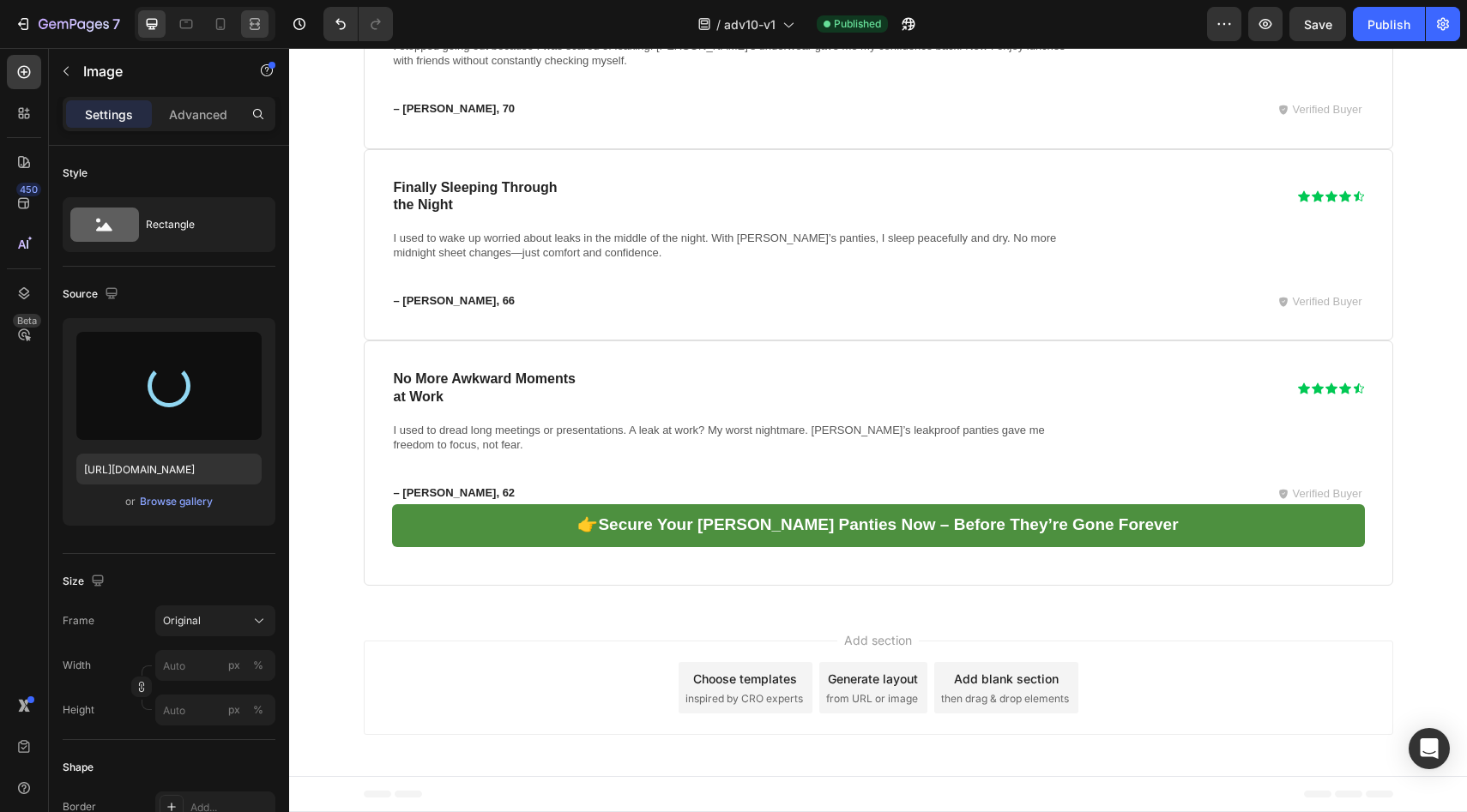
type input "[URL][DOMAIN_NAME]"
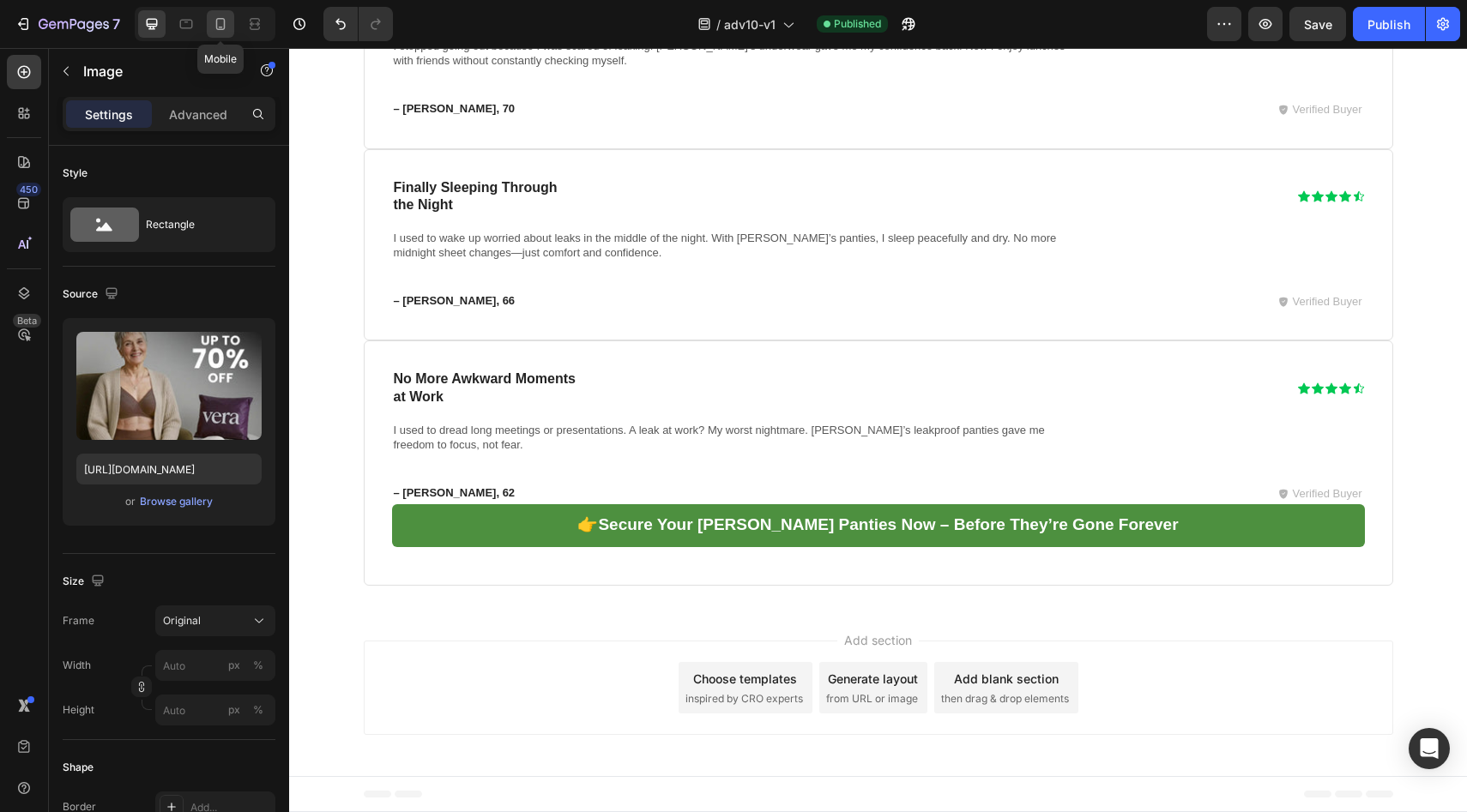
click at [228, 17] on icon at bounding box center [220, 23] width 17 height 17
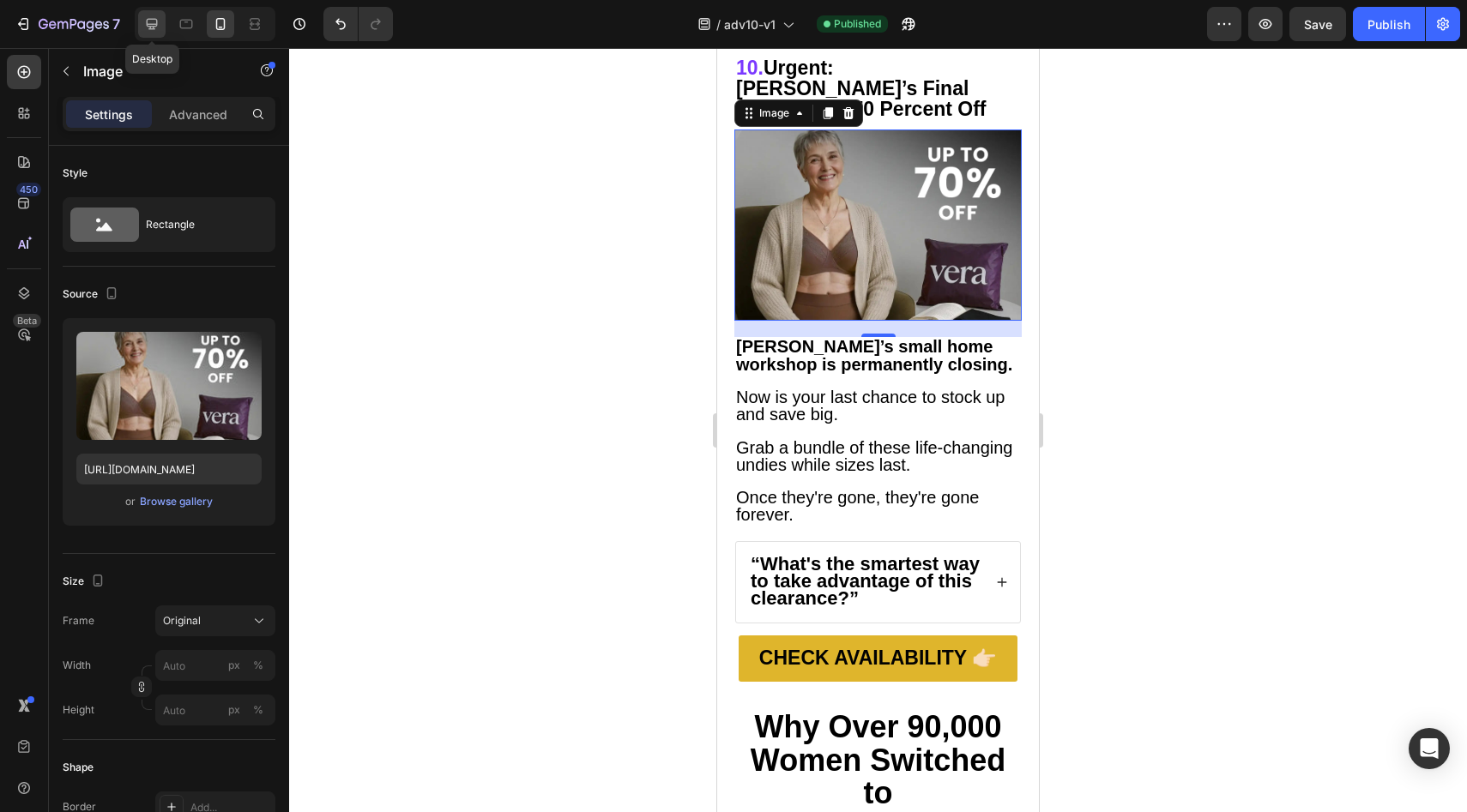
click at [159, 18] on icon at bounding box center [152, 23] width 17 height 17
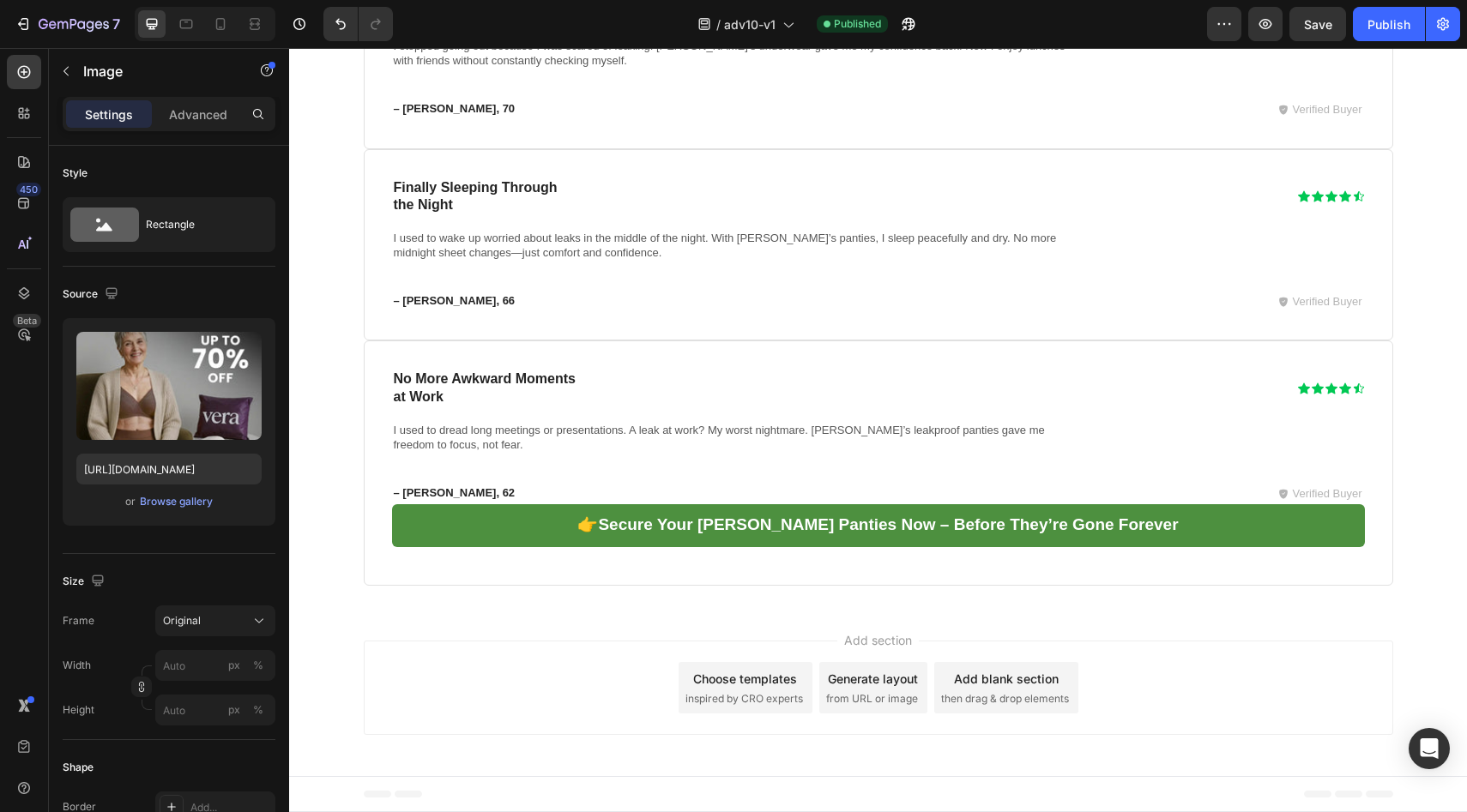
scroll to position [10700, 0]
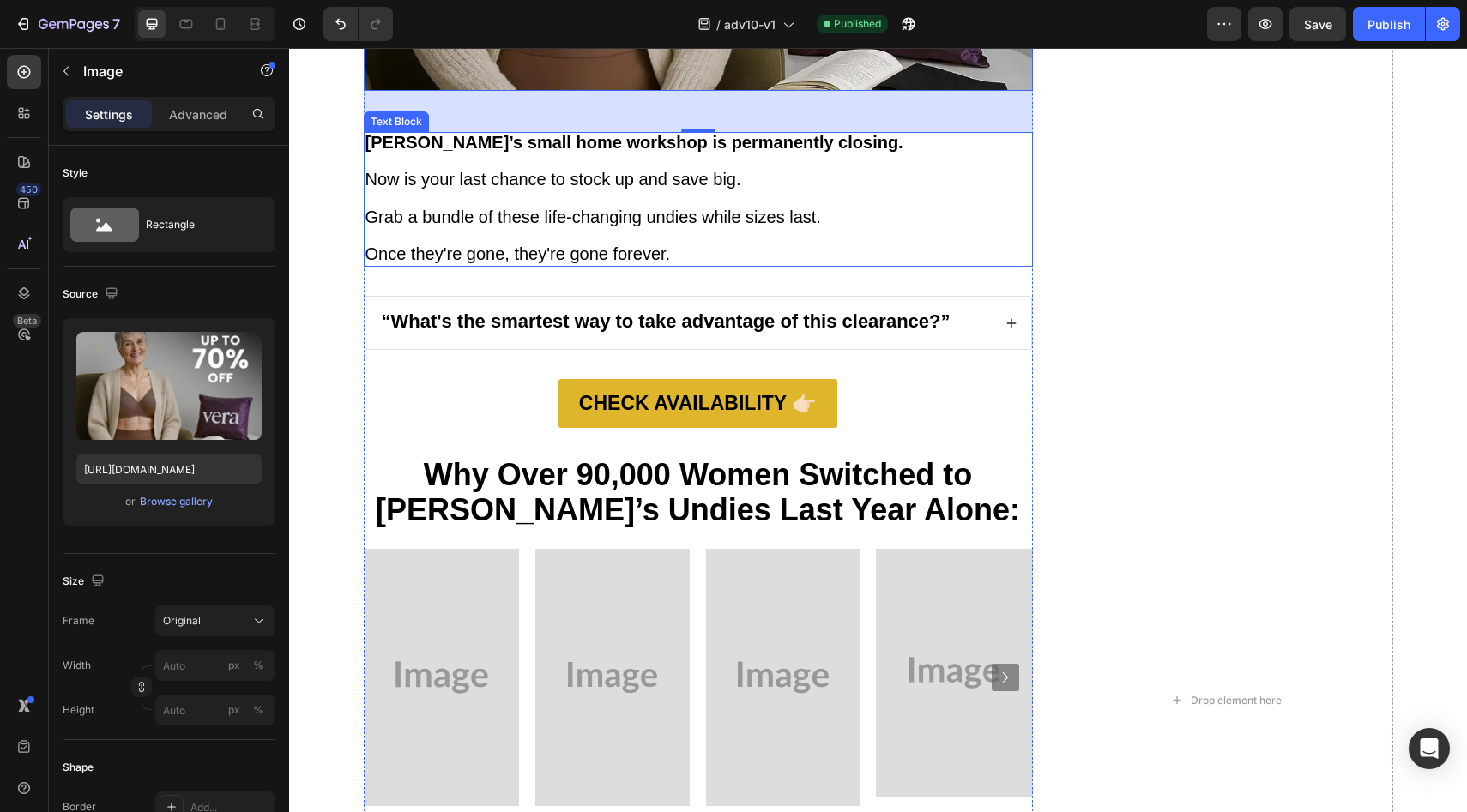
click at [644, 220] on span "Grab a bundle of these life-changing undies while sizes last." at bounding box center [593, 217] width 456 height 19
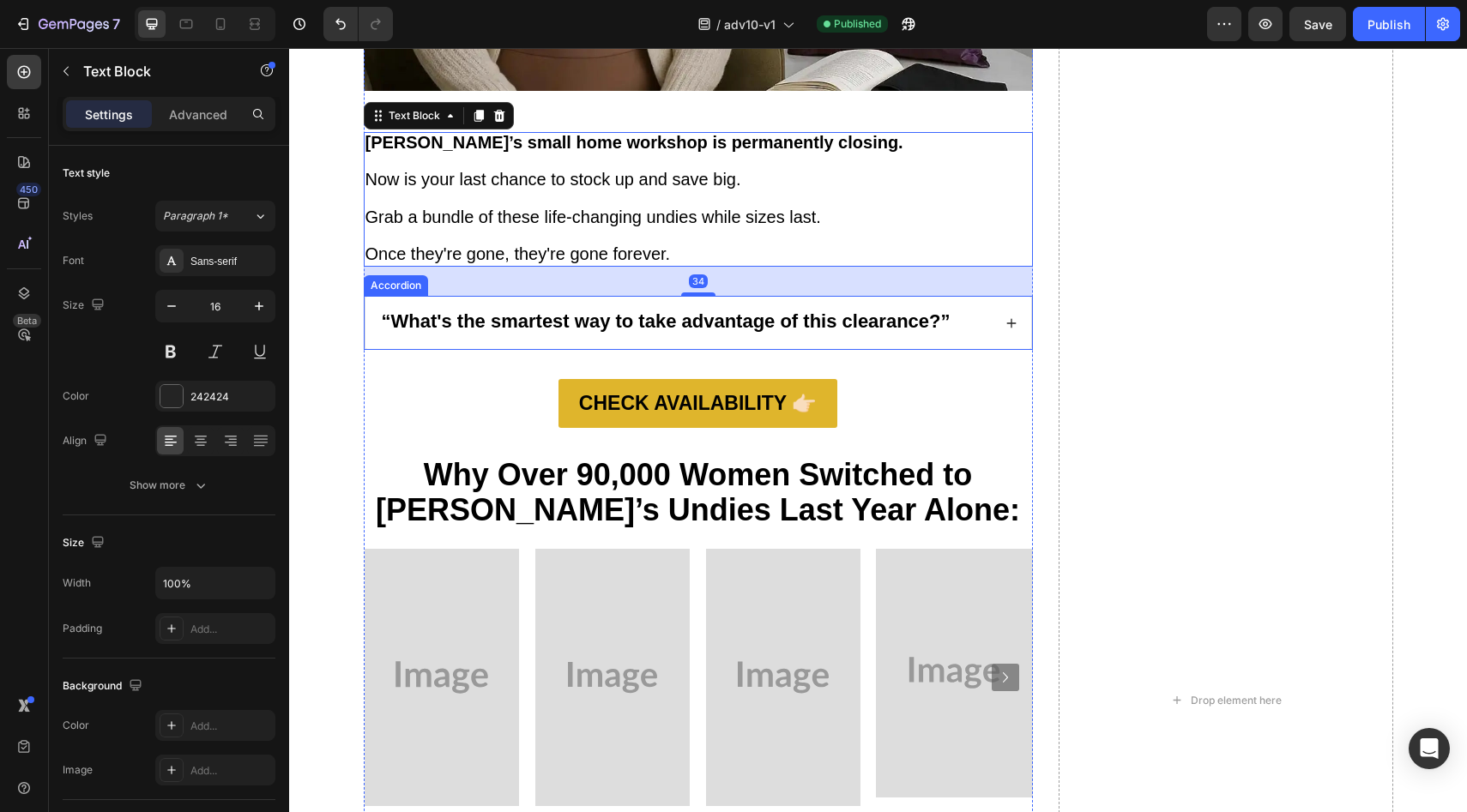
click at [602, 310] on div "“What's the smartest way to take advantage of this clearance?”" at bounding box center [666, 323] width 574 height 25
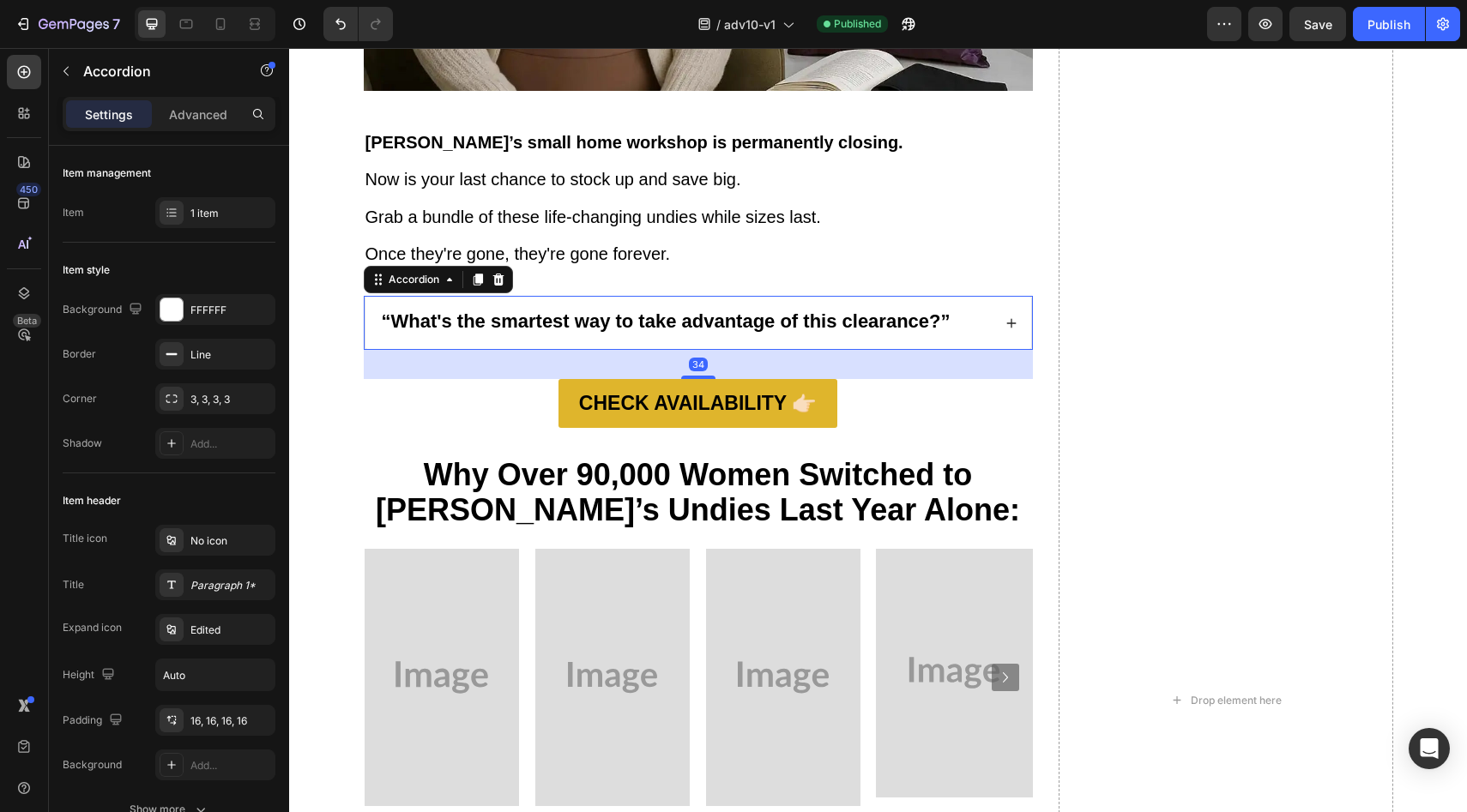
click at [986, 310] on div "“What's the smartest way to take advantage of this clearance?”" at bounding box center [698, 323] width 666 height 53
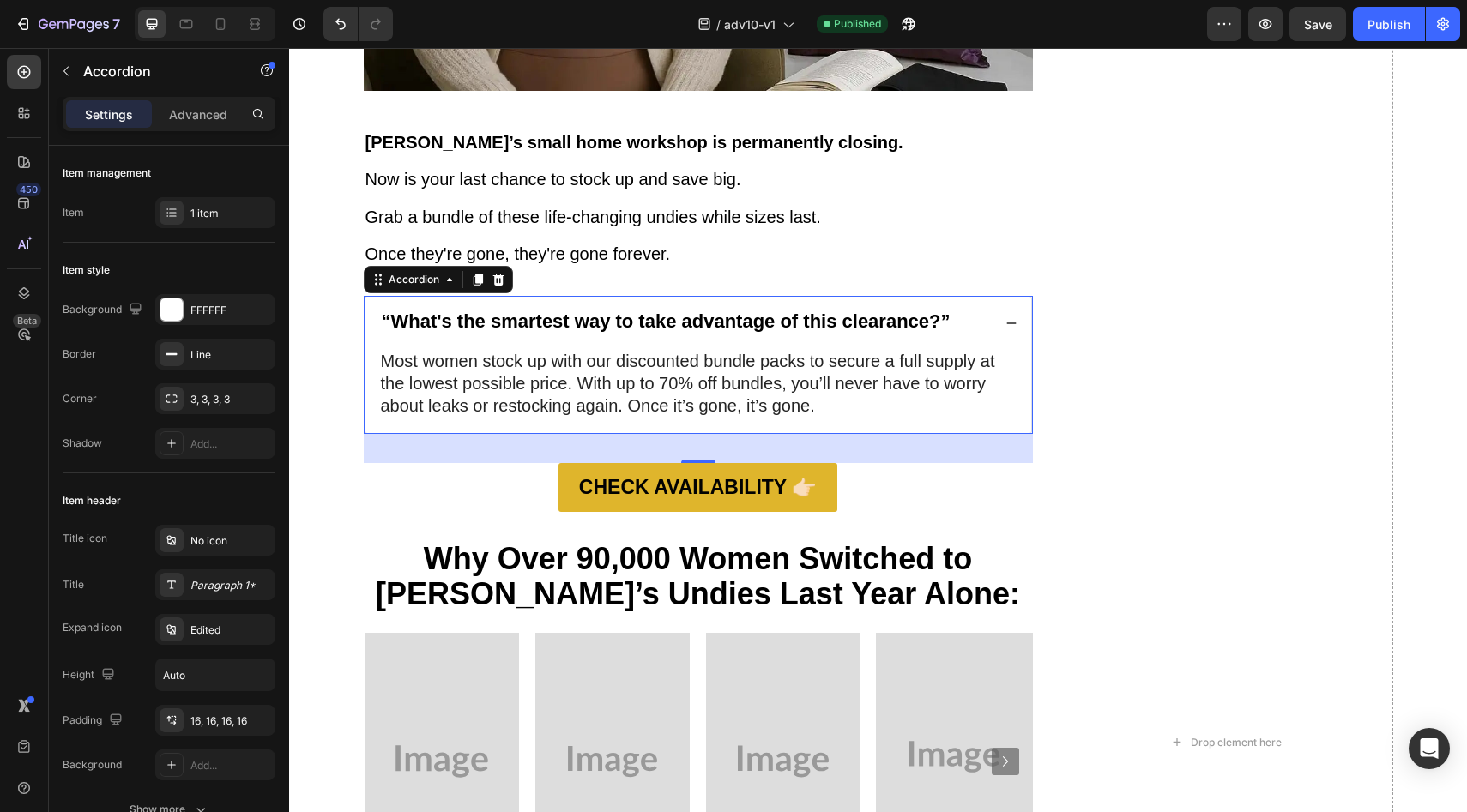
click at [993, 314] on div "“What's the smartest way to take advantage of this clearance?”" at bounding box center [698, 323] width 666 height 53
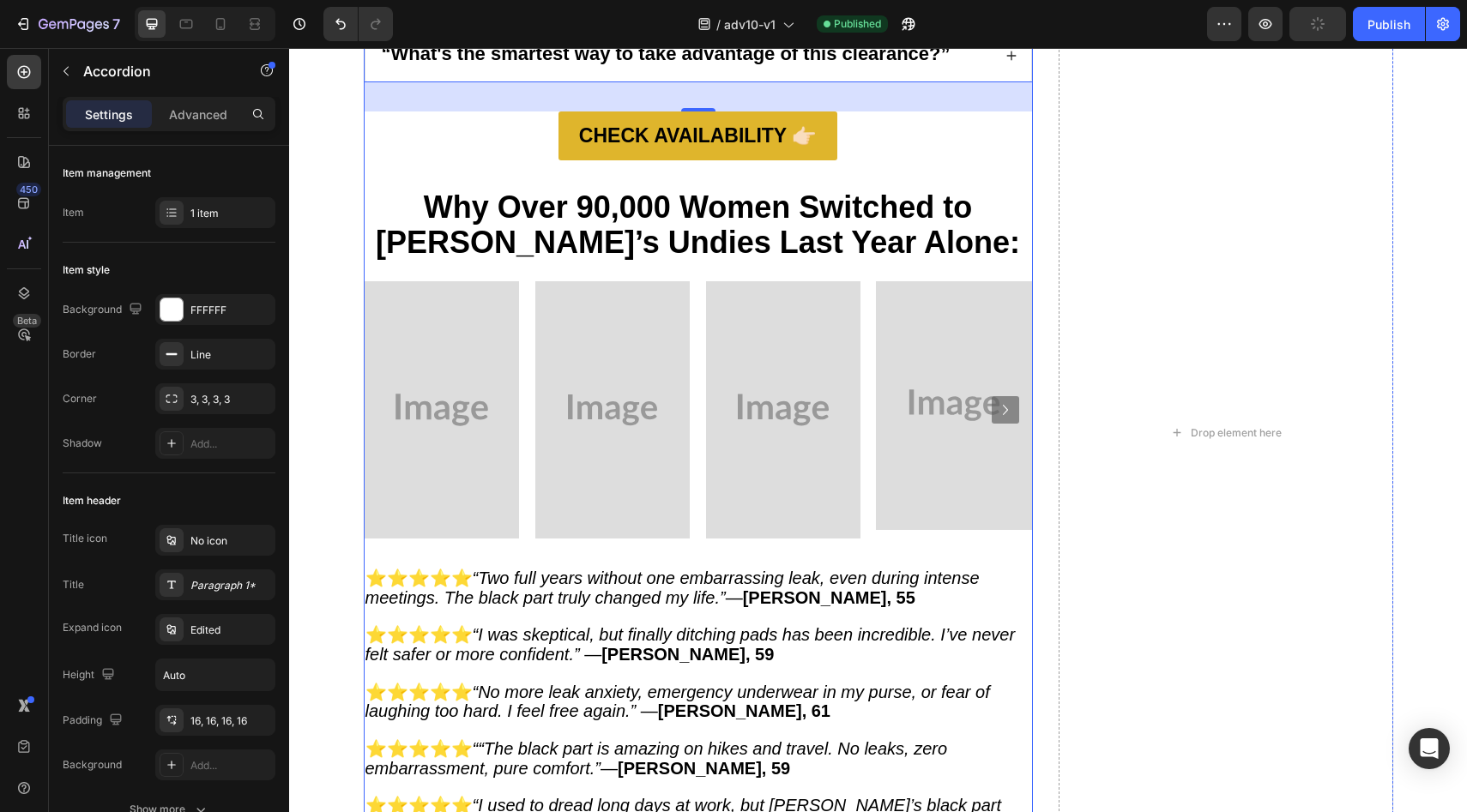
scroll to position [11067, 0]
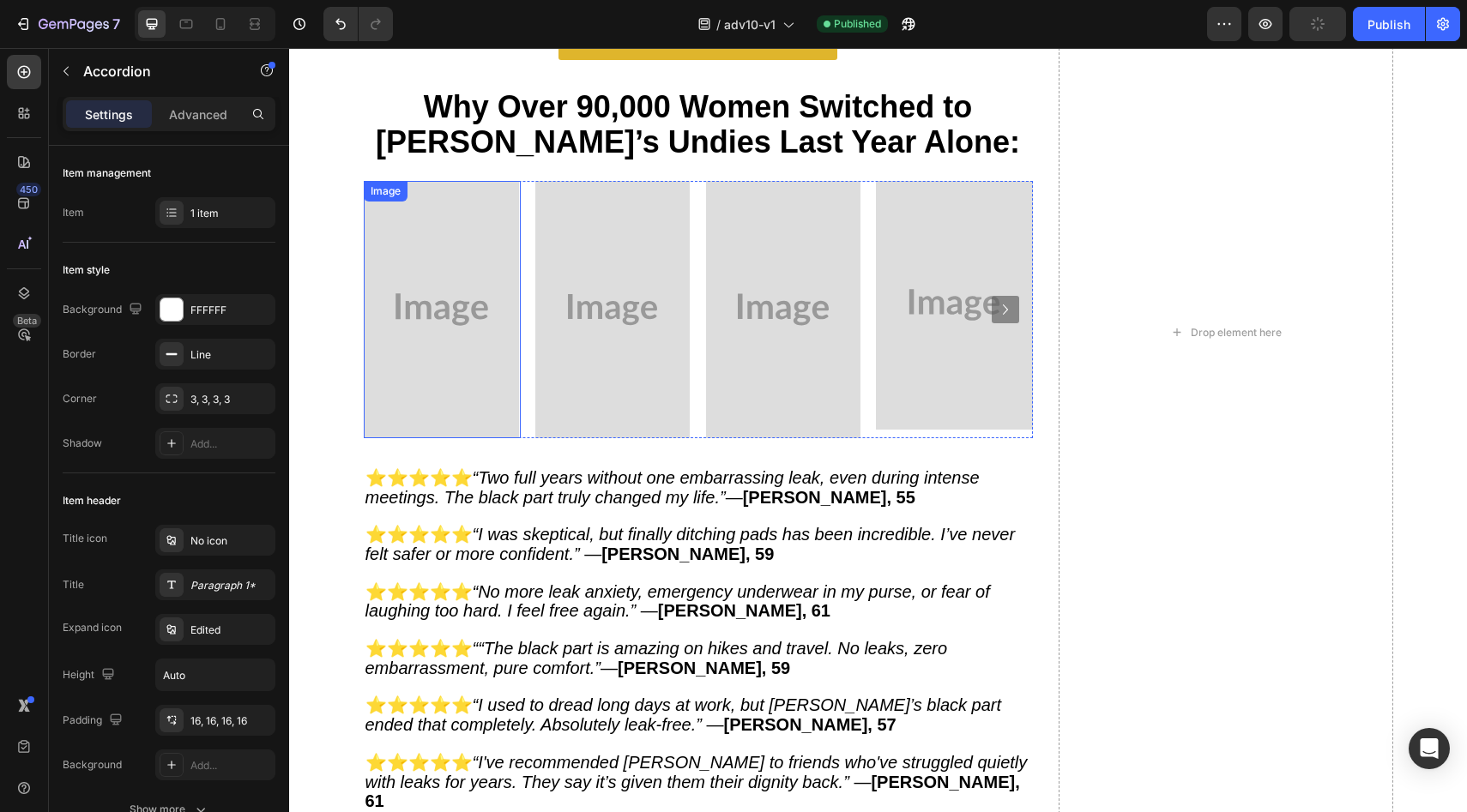
click at [424, 286] on img at bounding box center [441, 309] width 154 height 258
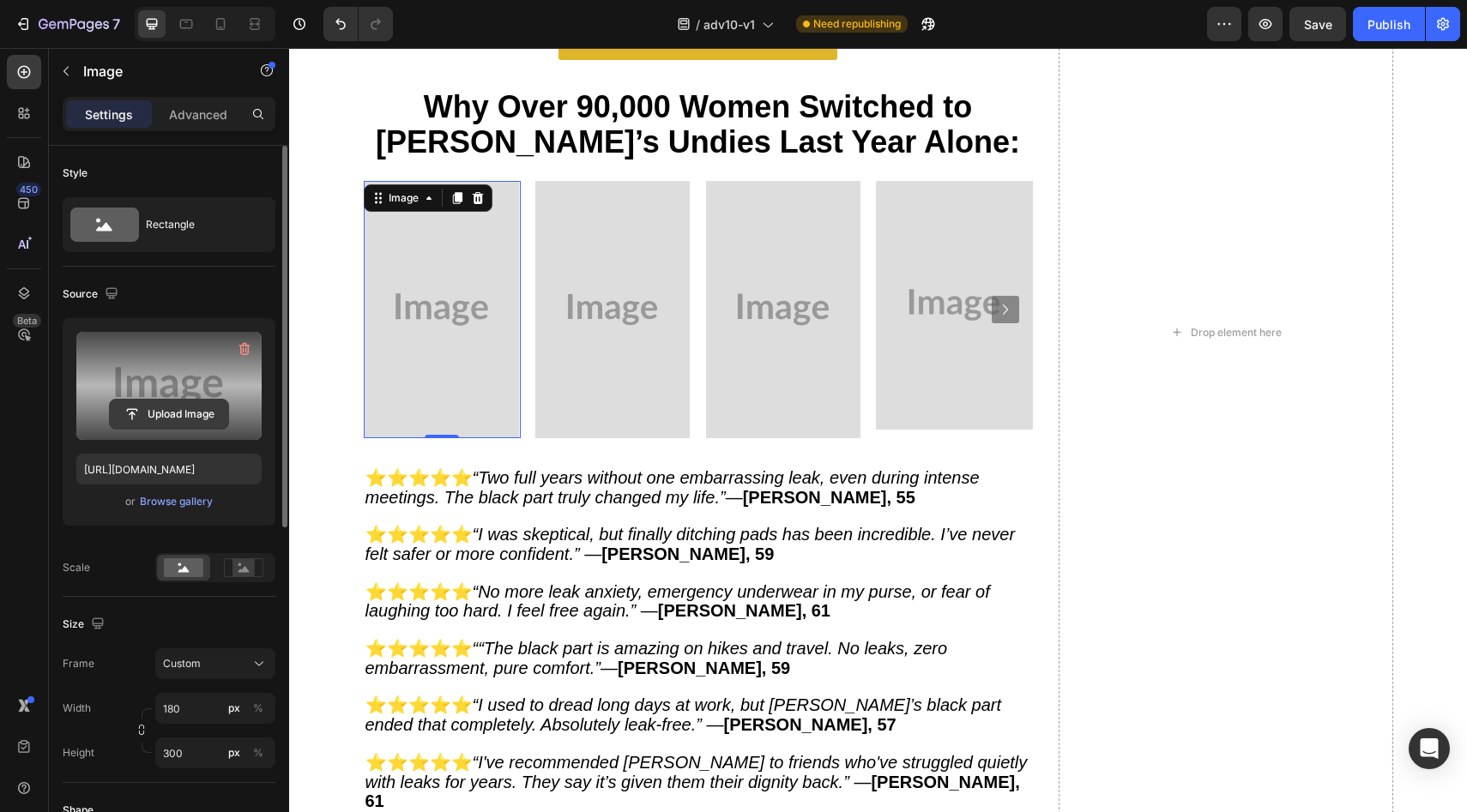
click at [177, 409] on input "file" at bounding box center [169, 414] width 119 height 29
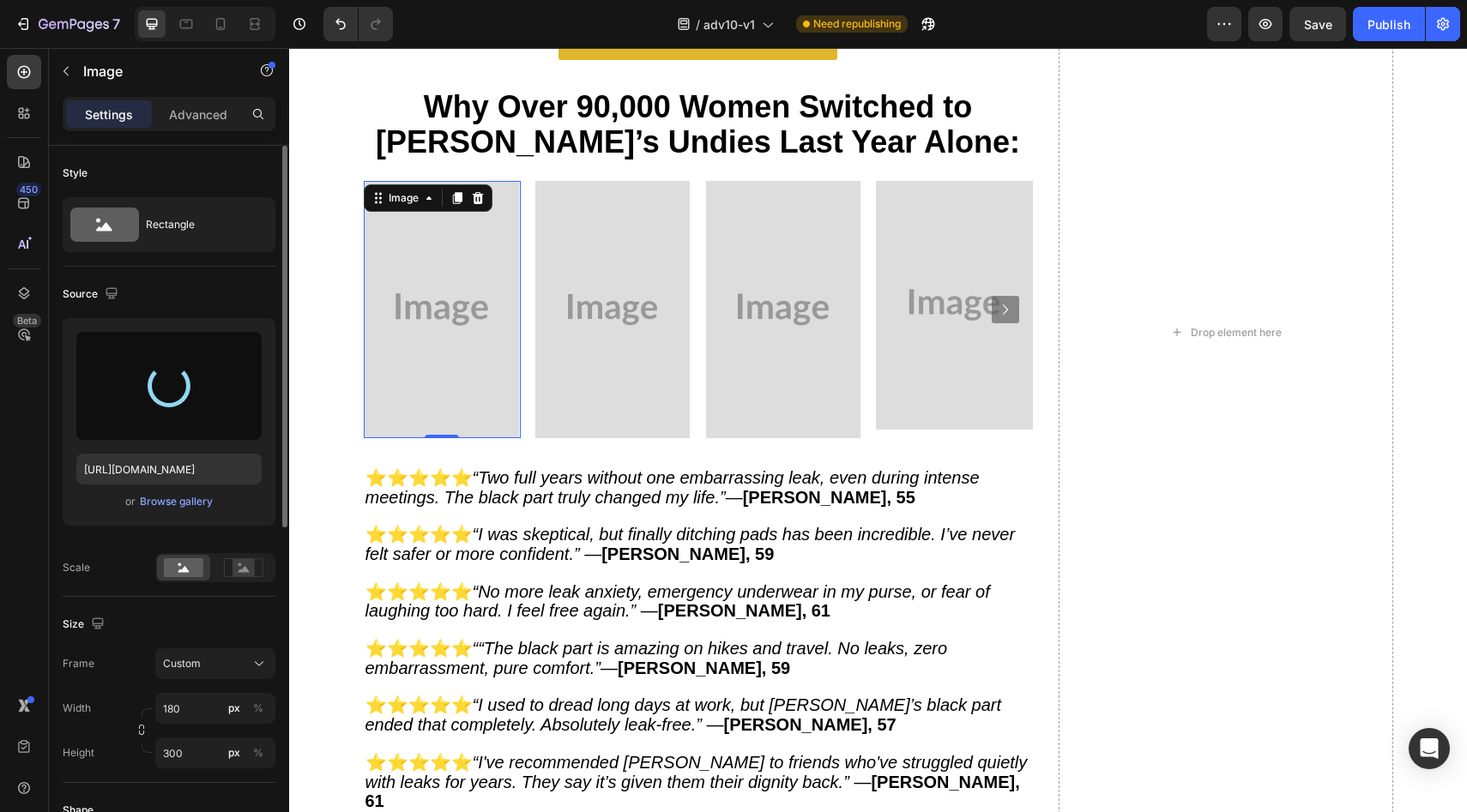
type input "[URL][DOMAIN_NAME]"
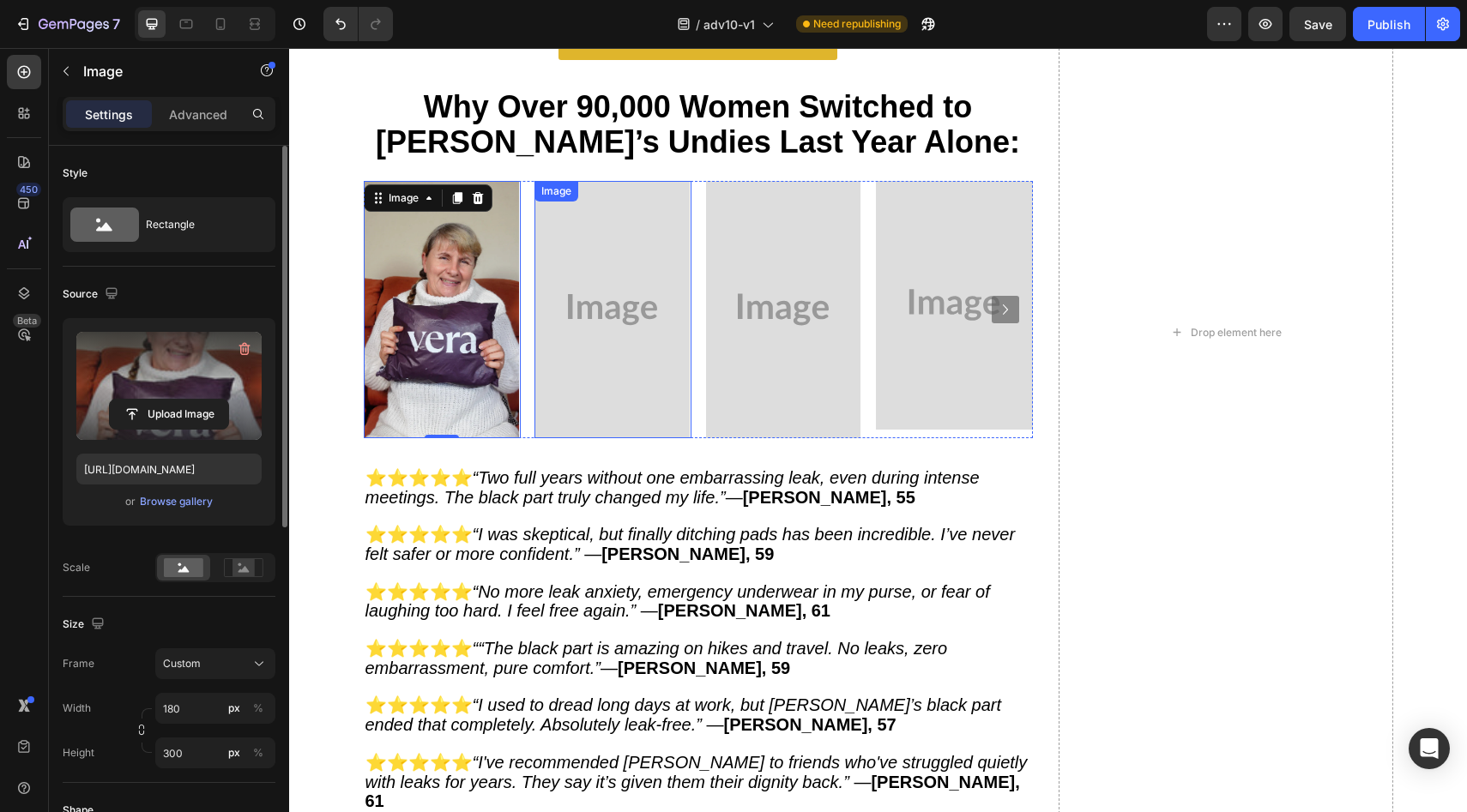
click at [639, 349] on img at bounding box center [612, 309] width 154 height 258
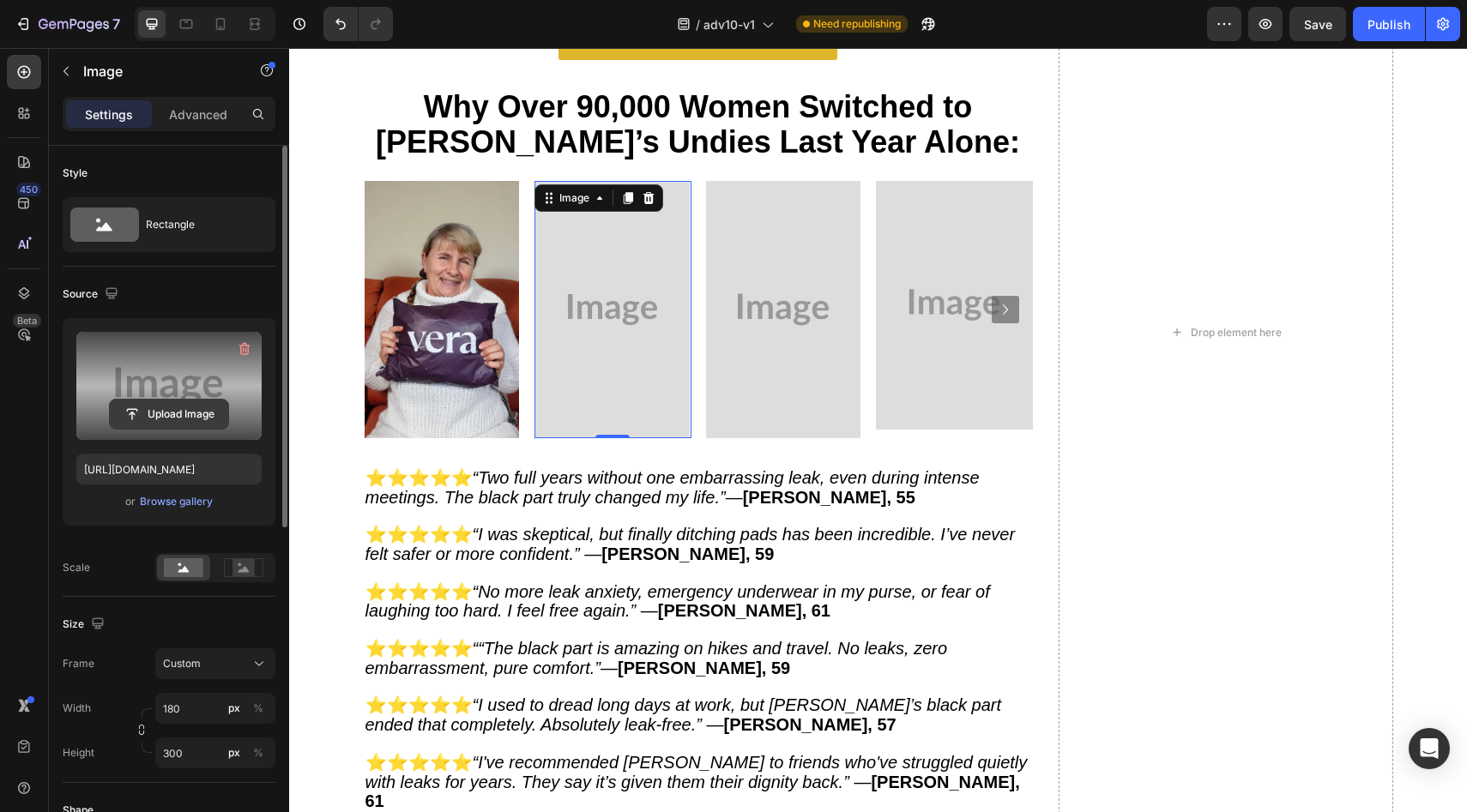
click at [224, 417] on input "file" at bounding box center [169, 414] width 119 height 29
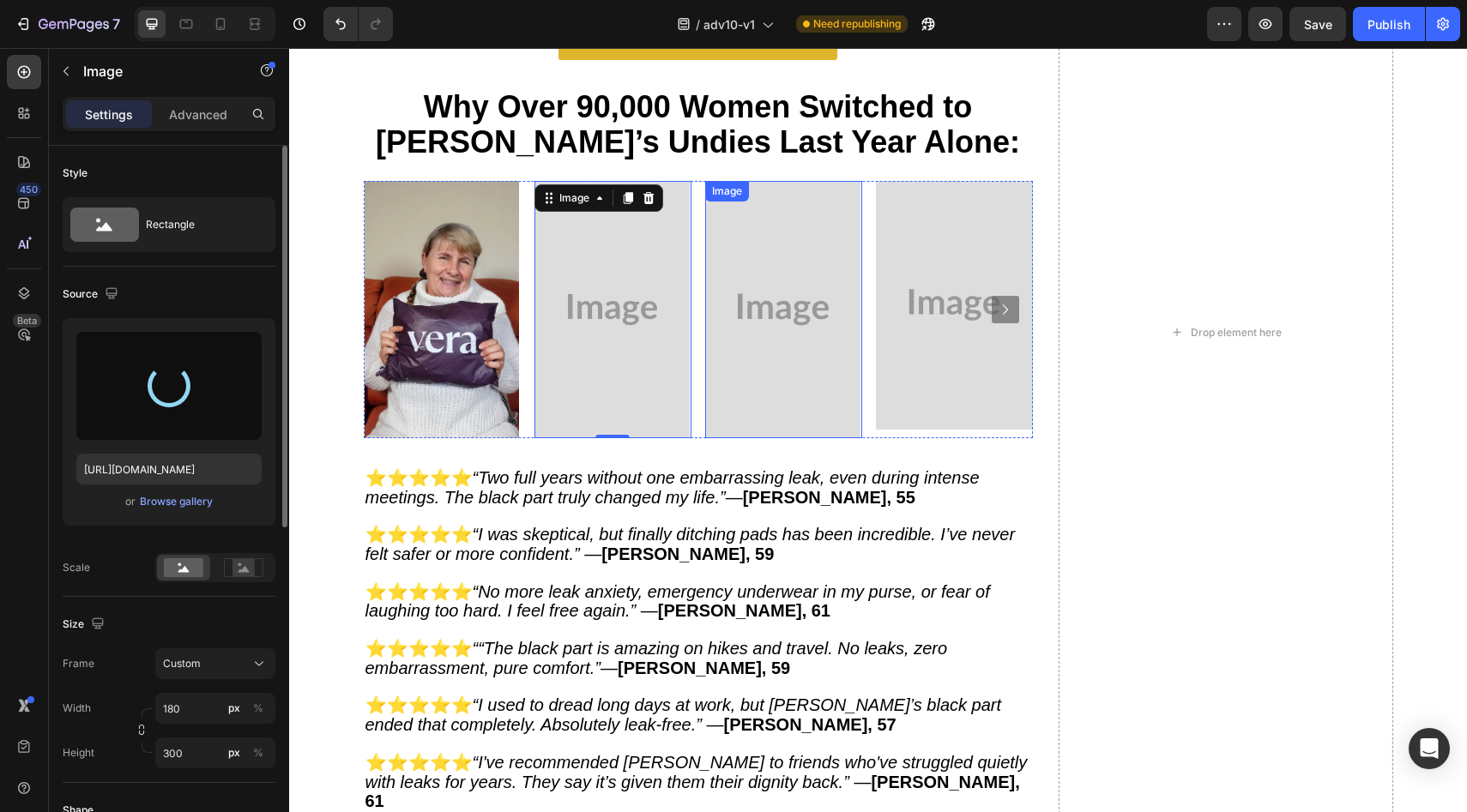
type input "https://cdn.shopify.com/s/files/1/0709/5353/3618/files/gempages_567420980318700…"
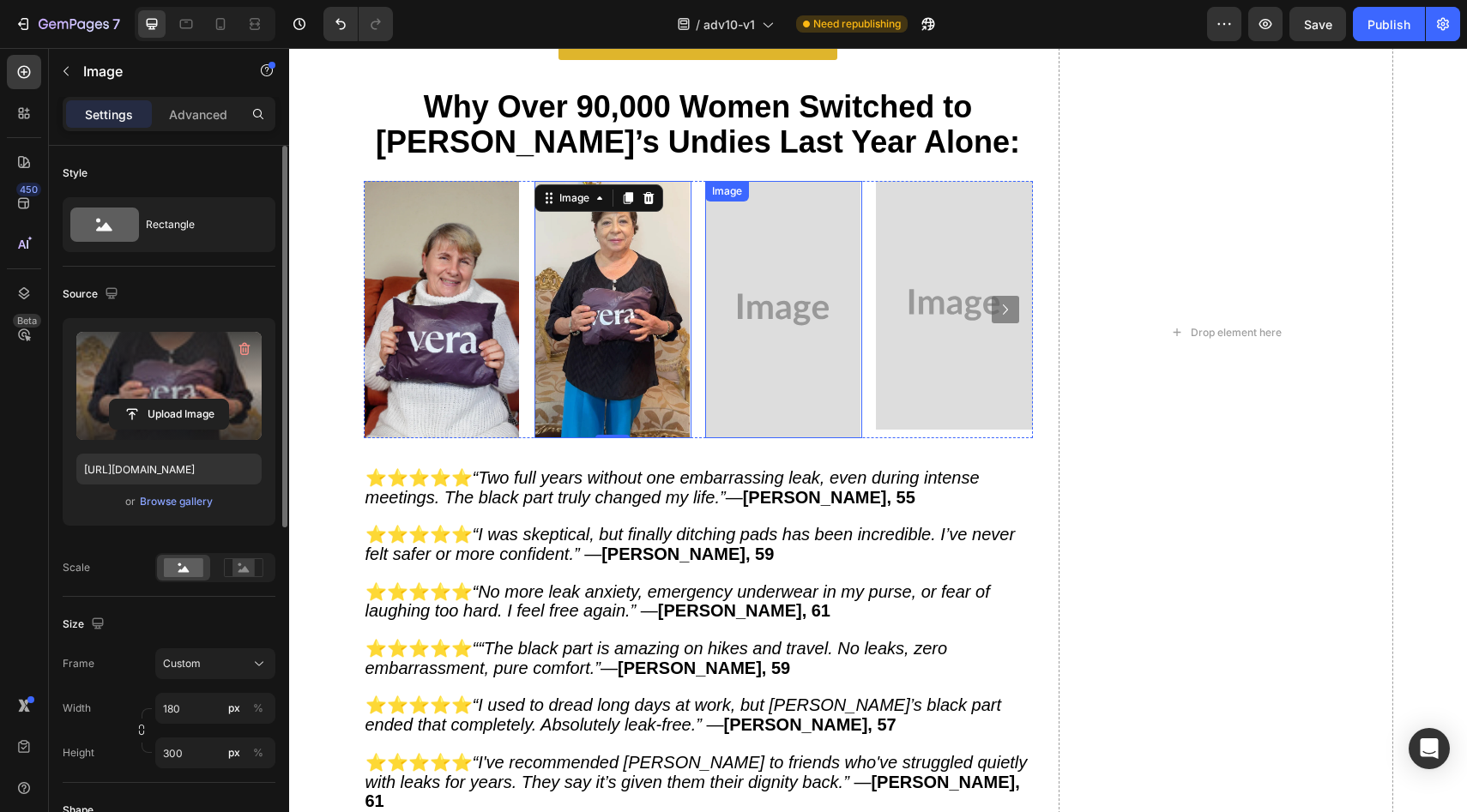
drag, startPoint x: 818, startPoint y: 336, endPoint x: 644, endPoint y: 365, distance: 176.4
click at [818, 336] on img at bounding box center [783, 309] width 154 height 258
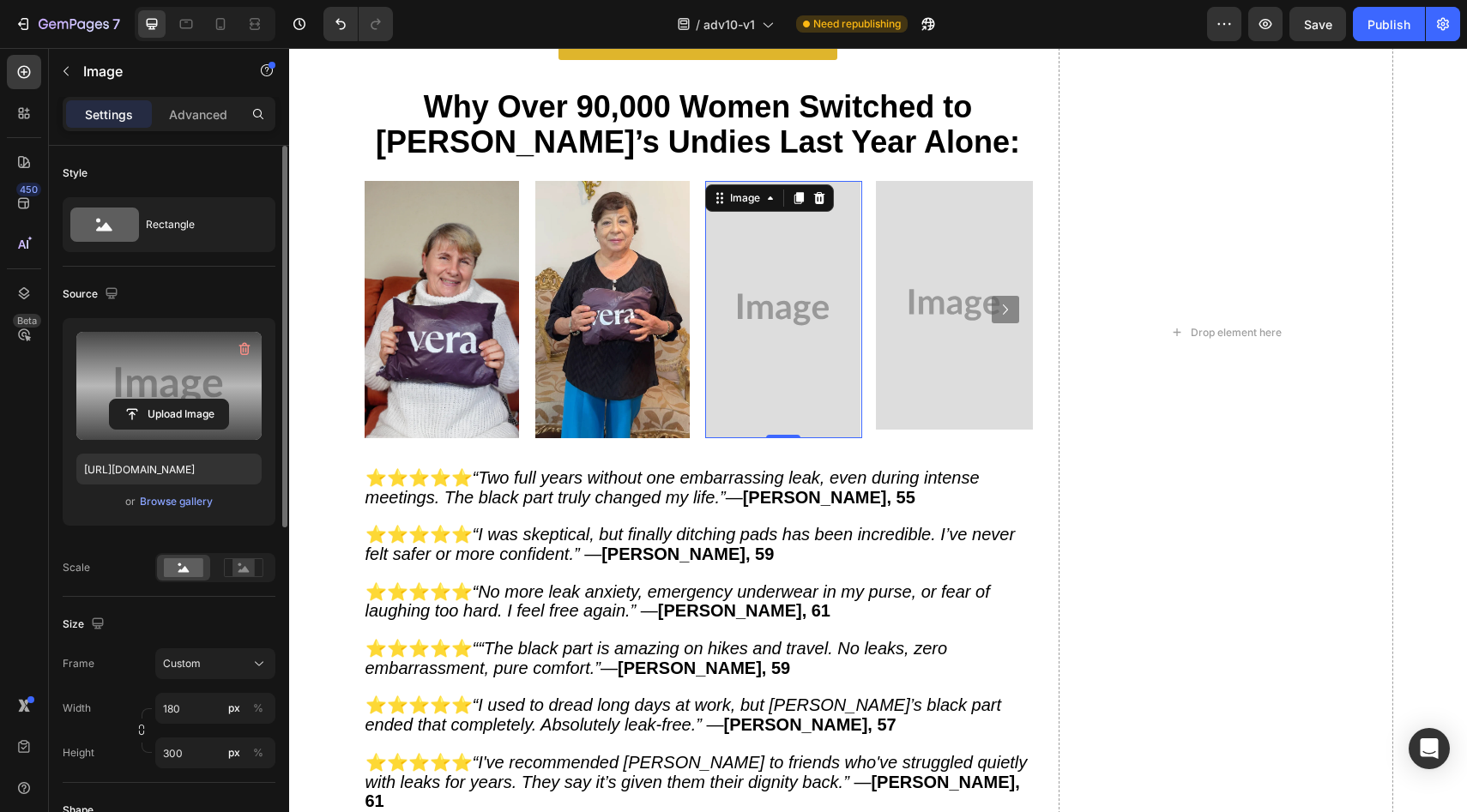
click at [232, 414] on div "Upload Image" at bounding box center [169, 414] width 185 height 31
click at [158, 422] on input "file" at bounding box center [169, 414] width 119 height 29
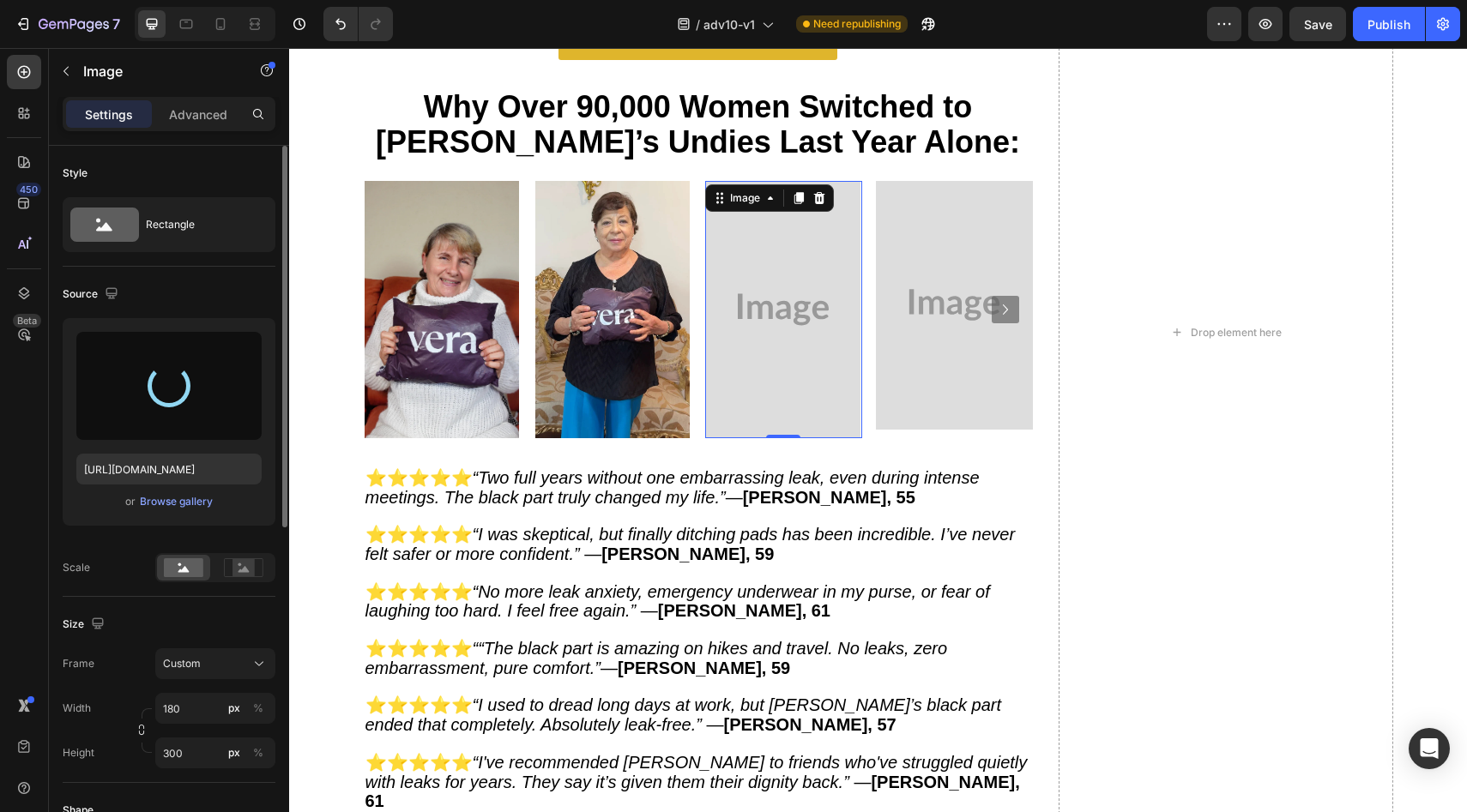
type input "[URL][DOMAIN_NAME]"
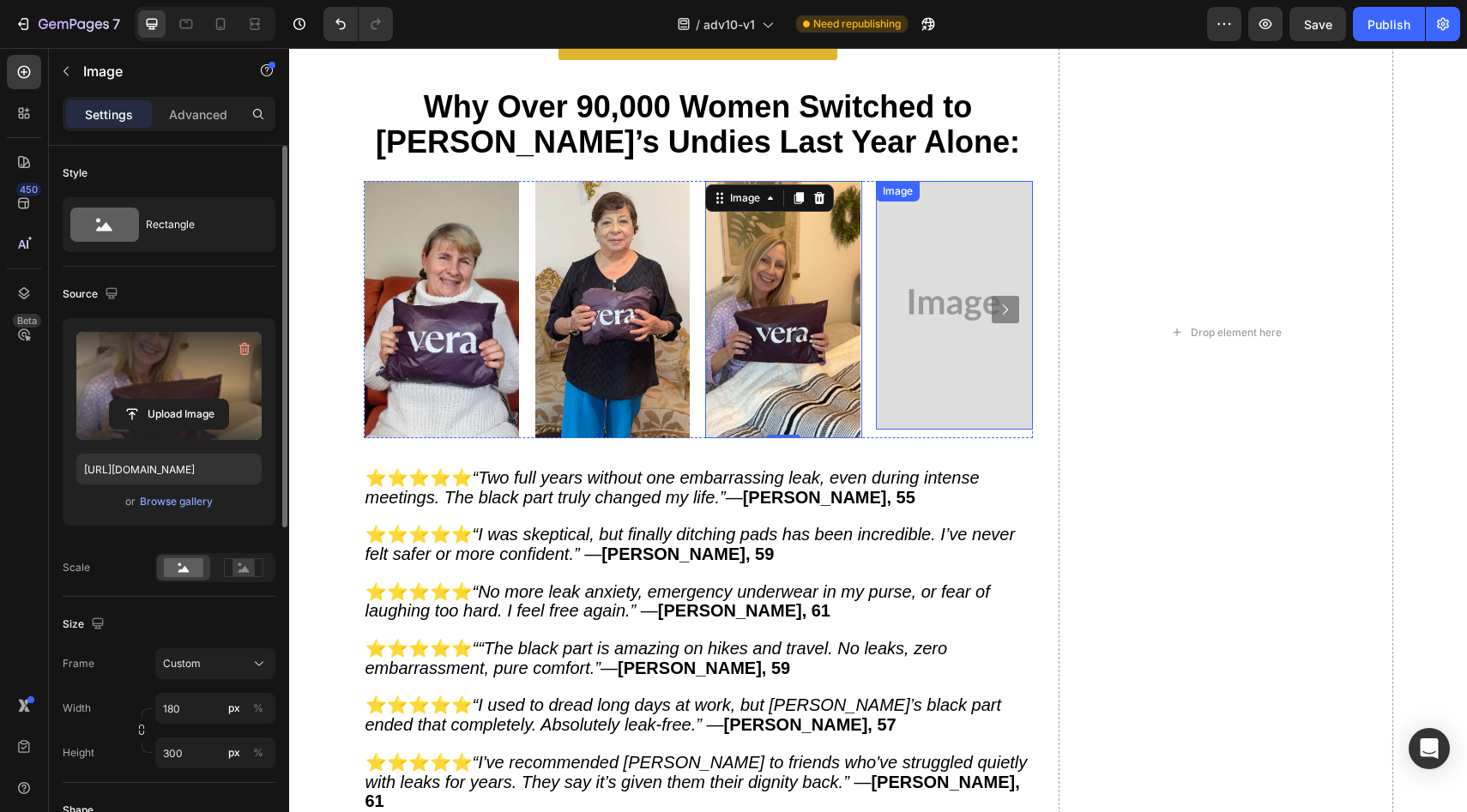
click at [957, 390] on img at bounding box center [954, 305] width 157 height 249
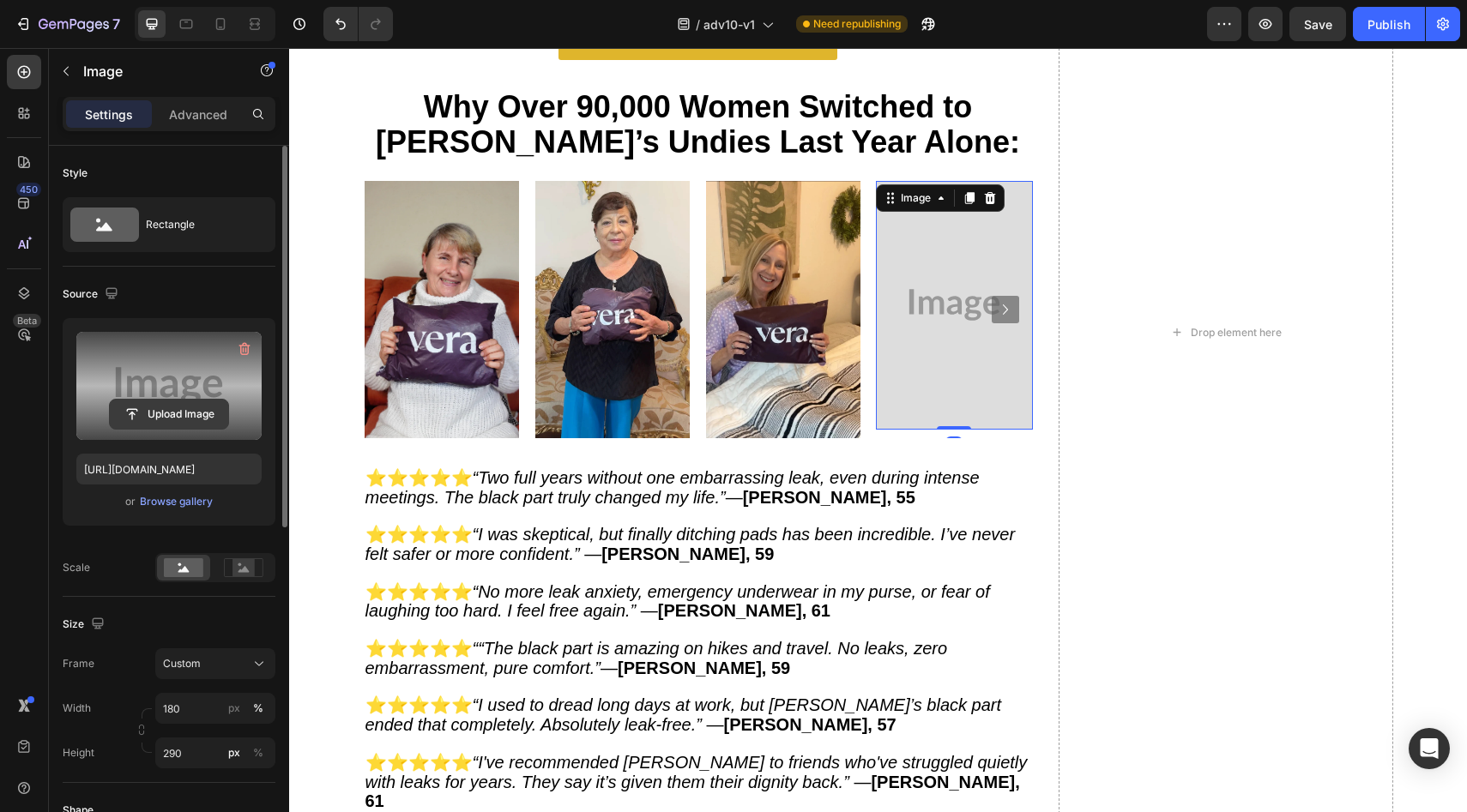
click at [169, 413] on input "file" at bounding box center [169, 414] width 119 height 29
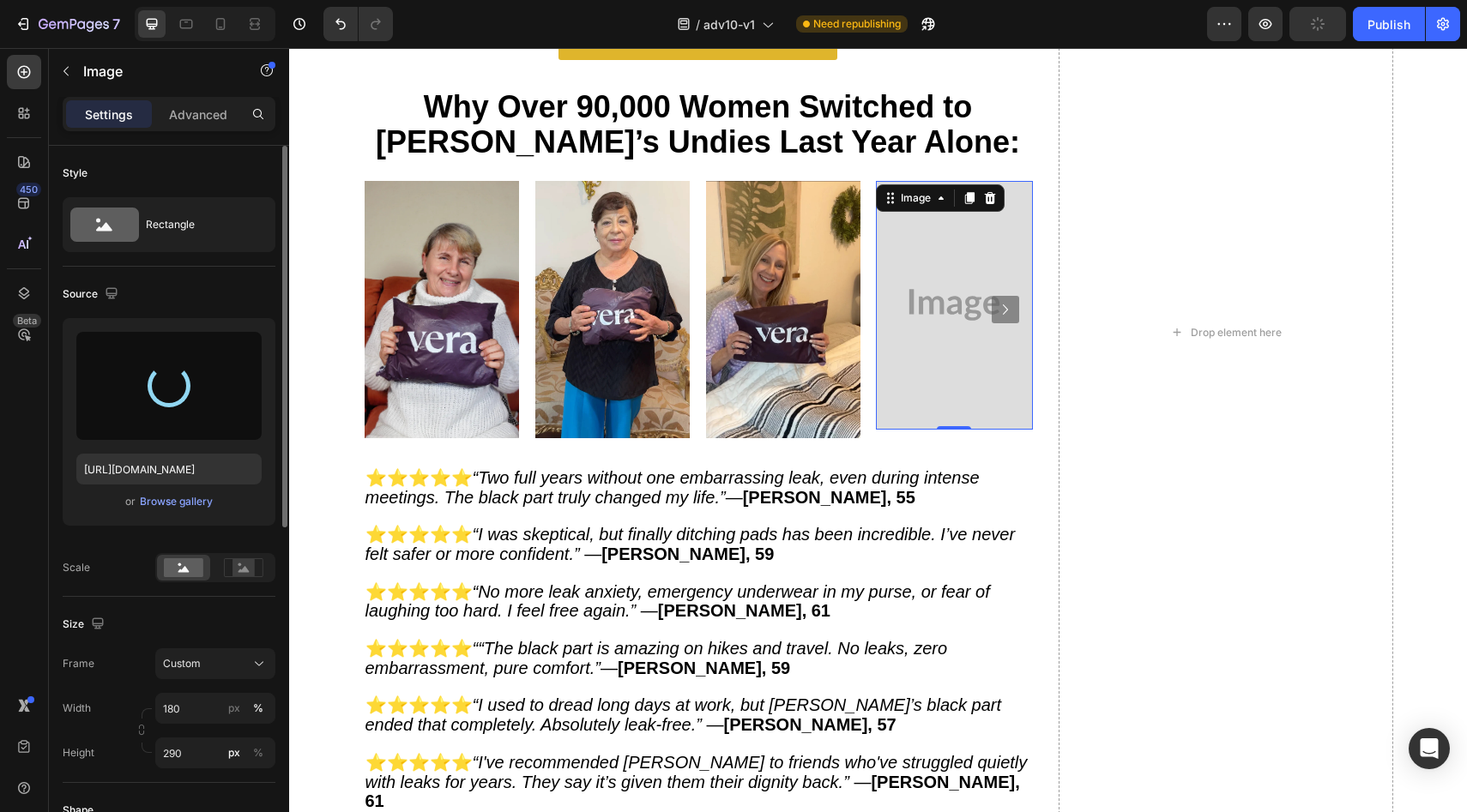
type input "[URL][DOMAIN_NAME]"
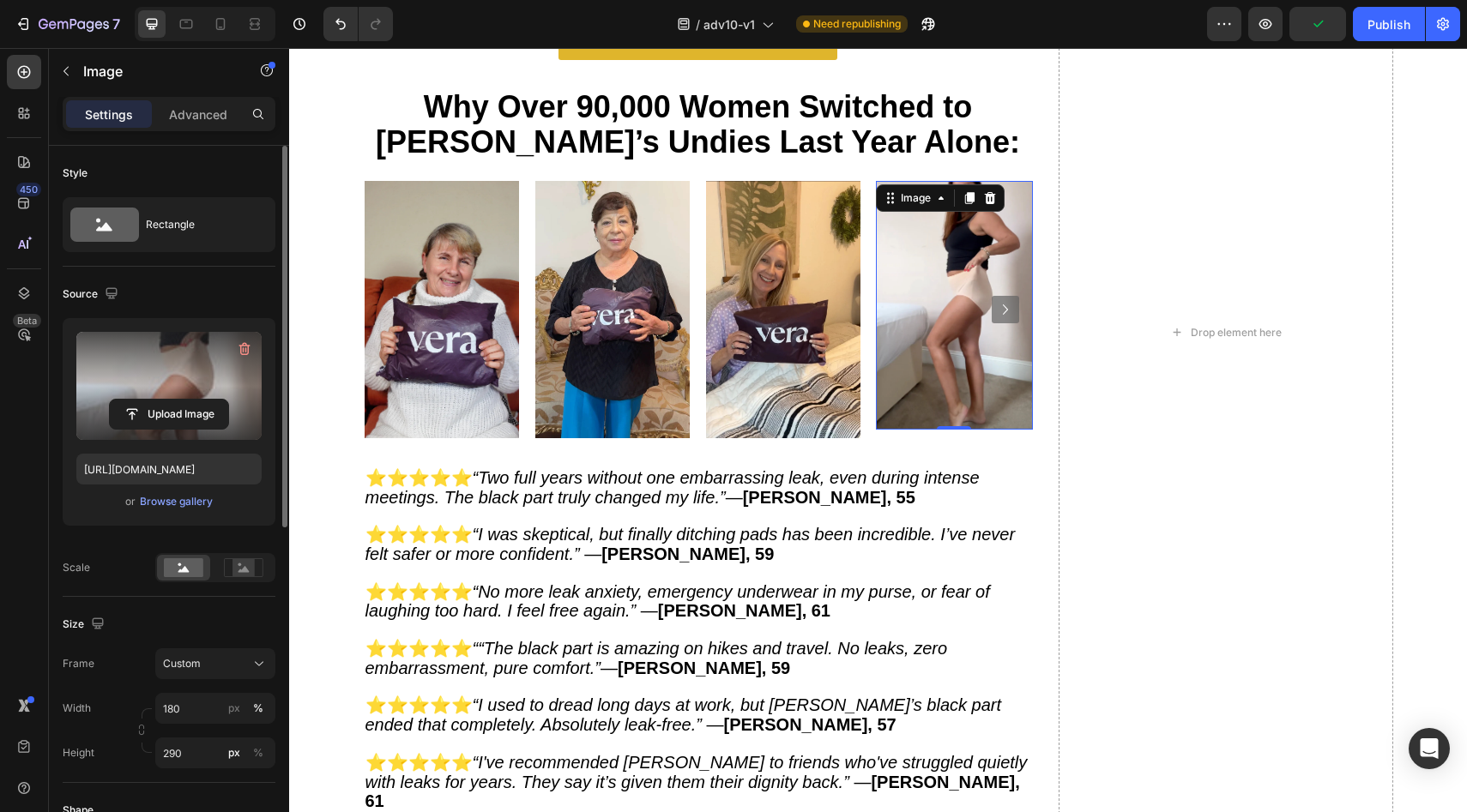
click at [983, 310] on img at bounding box center [954, 305] width 157 height 249
click at [1004, 305] on icon "Carousel Next Arrow" at bounding box center [1005, 309] width 21 height 21
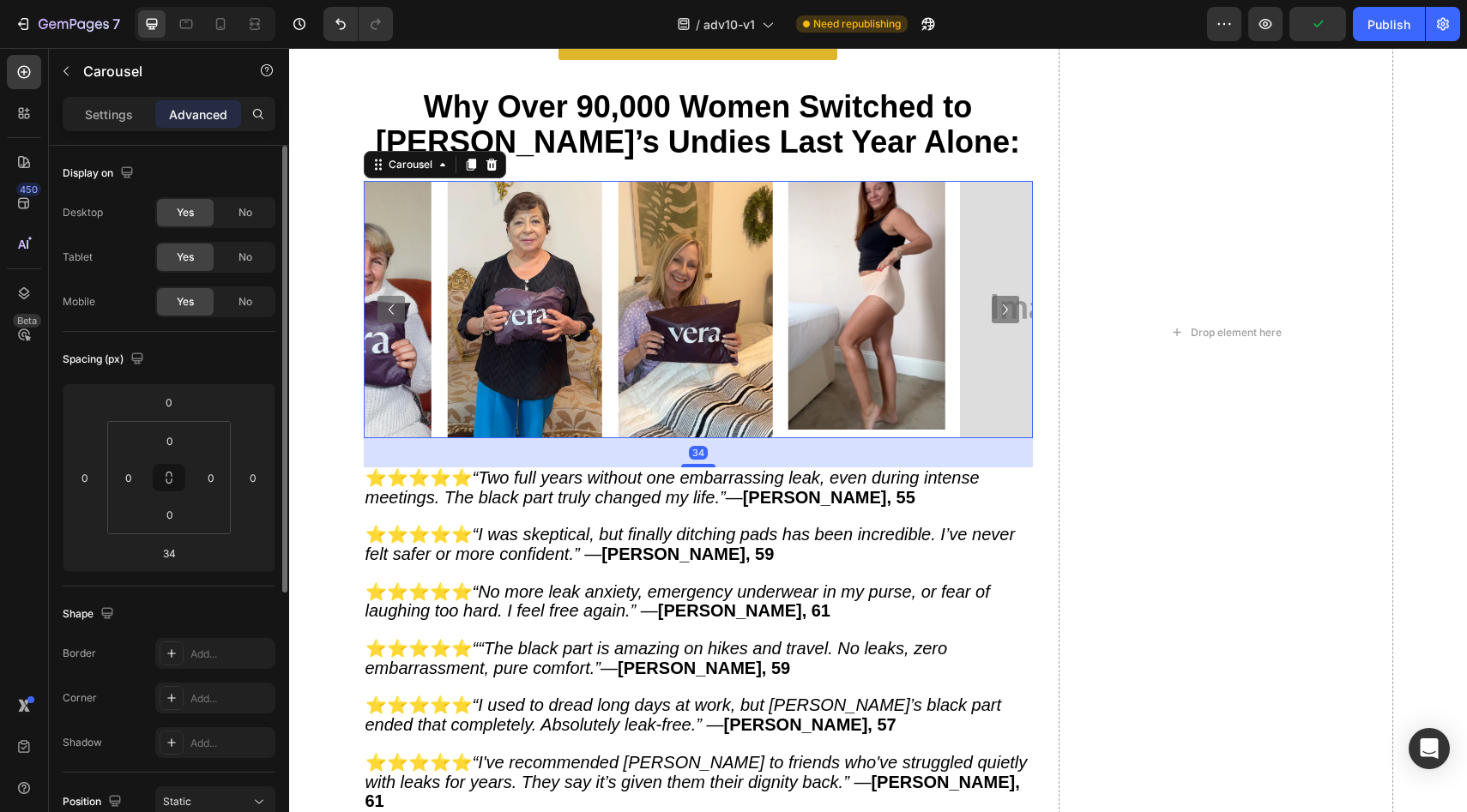
click at [1002, 305] on icon "Carousel Next Arrow" at bounding box center [1005, 309] width 21 height 21
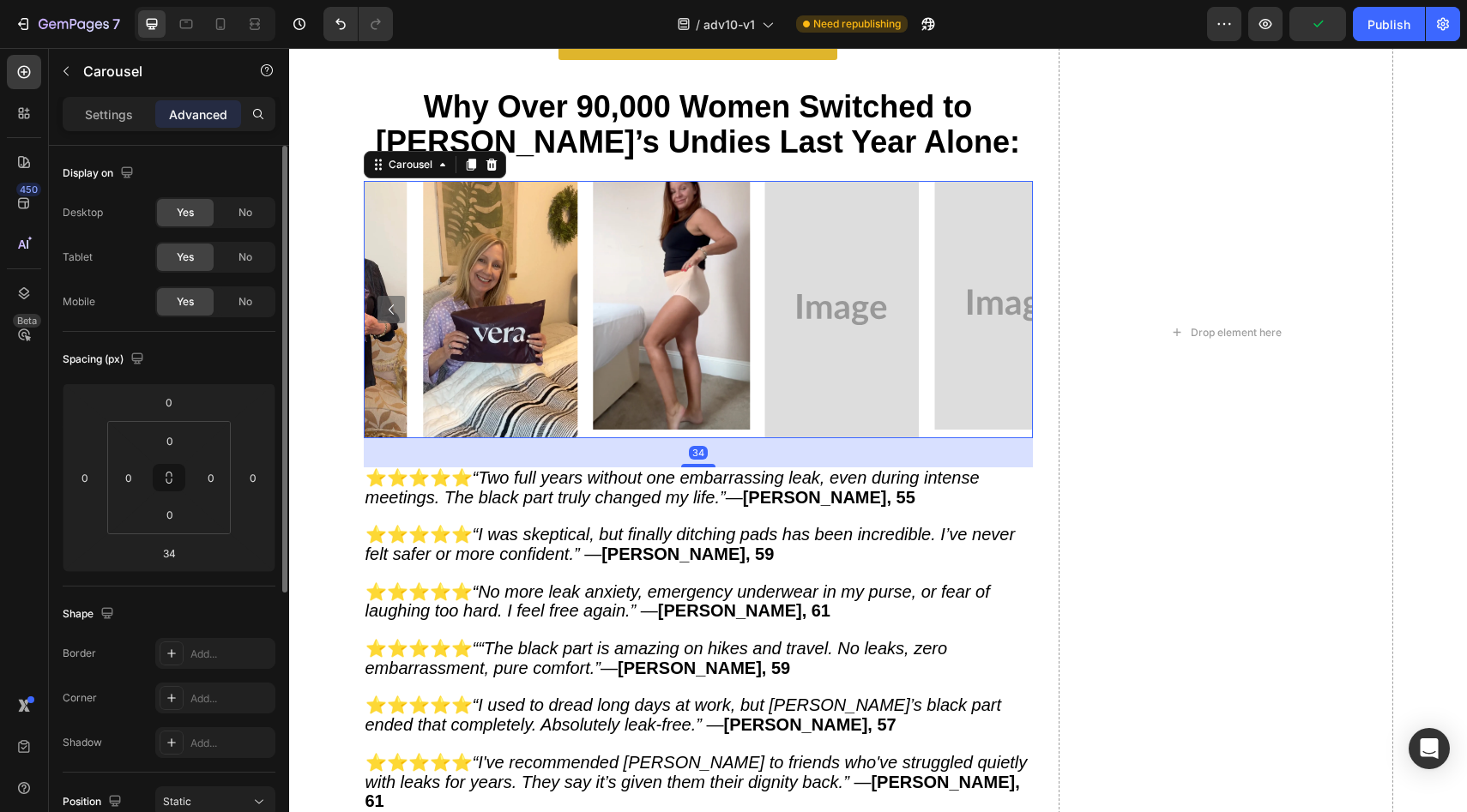
click at [1001, 305] on img at bounding box center [1013, 305] width 157 height 249
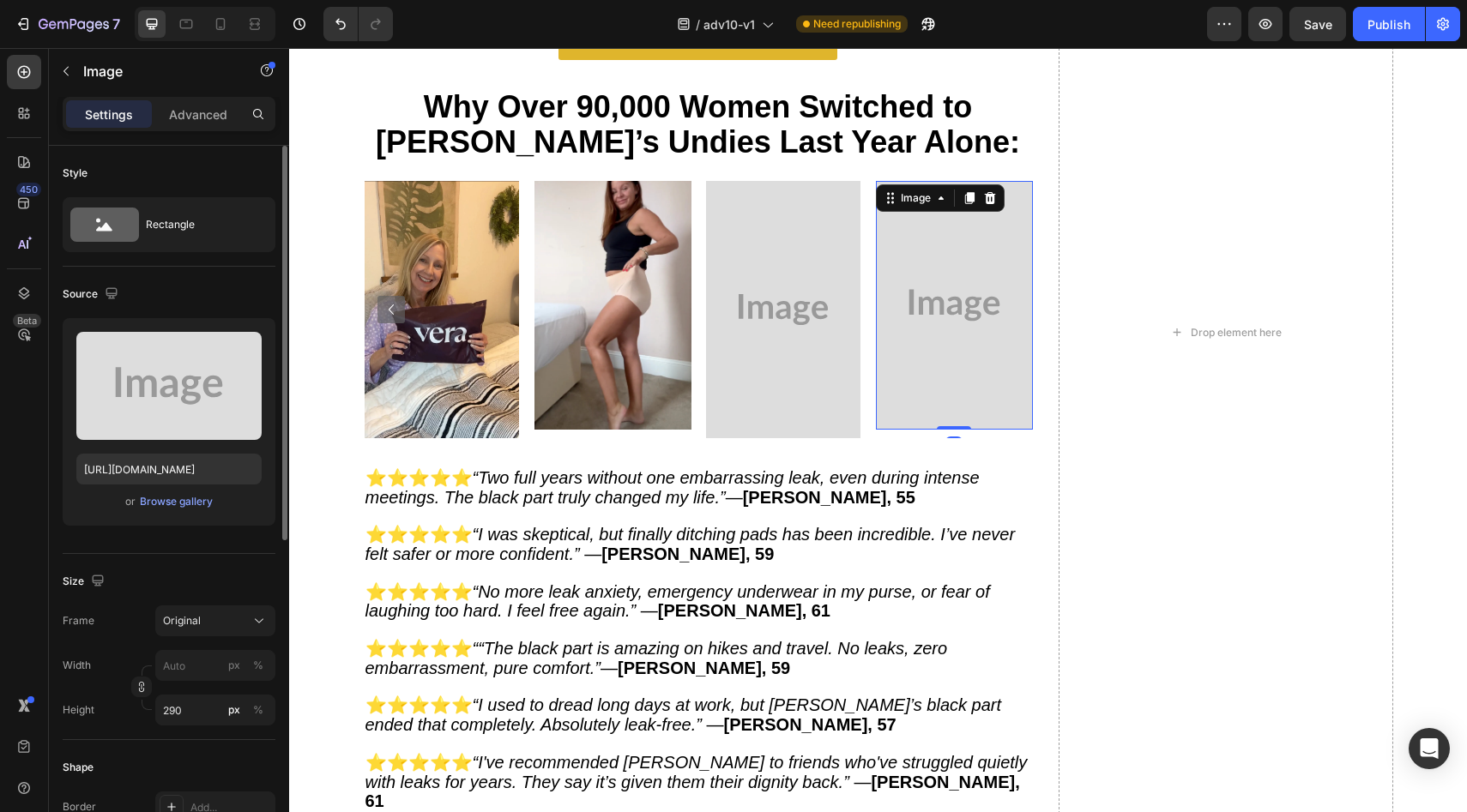
click at [770, 303] on img at bounding box center [783, 309] width 154 height 258
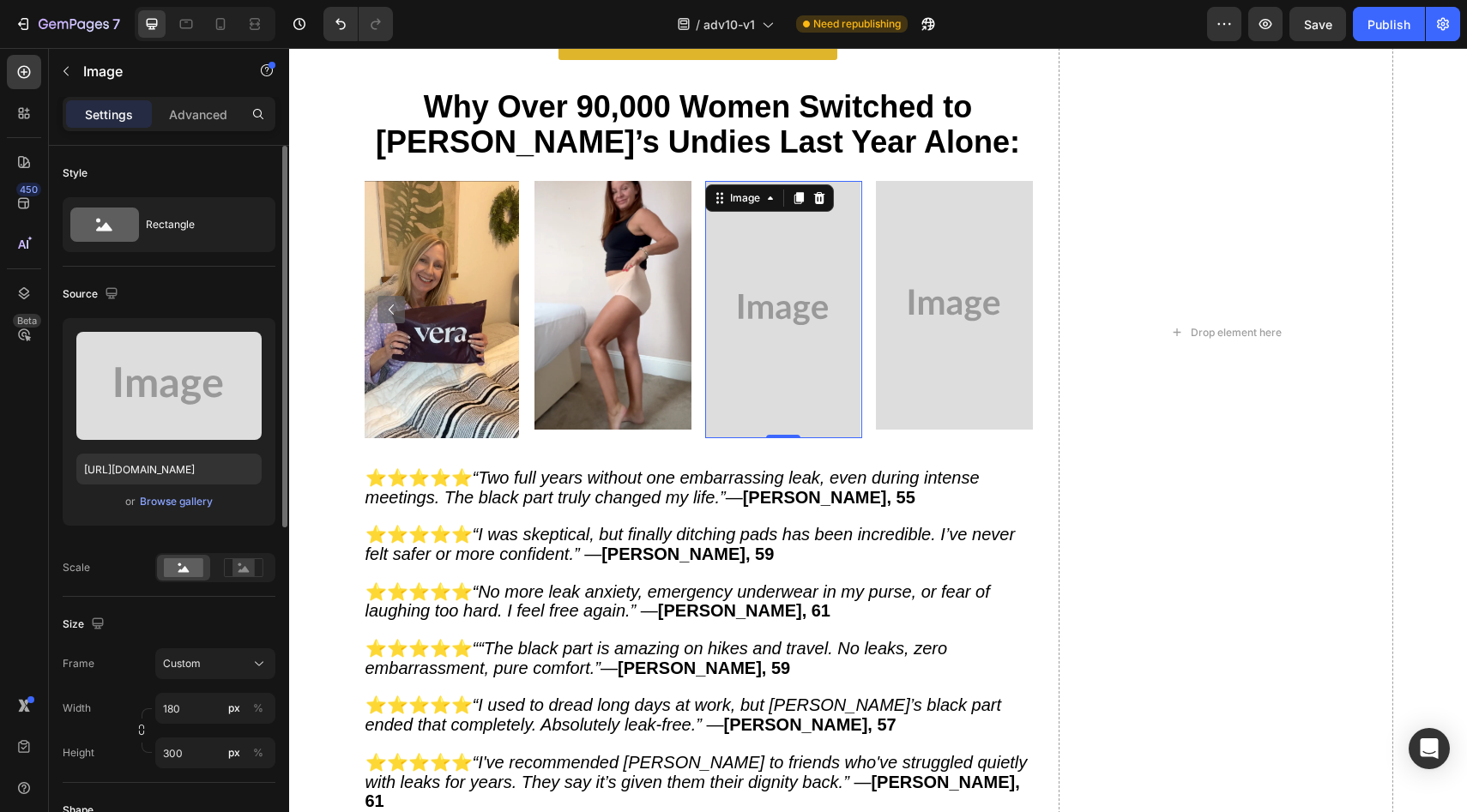
click at [755, 282] on img at bounding box center [783, 309] width 154 height 258
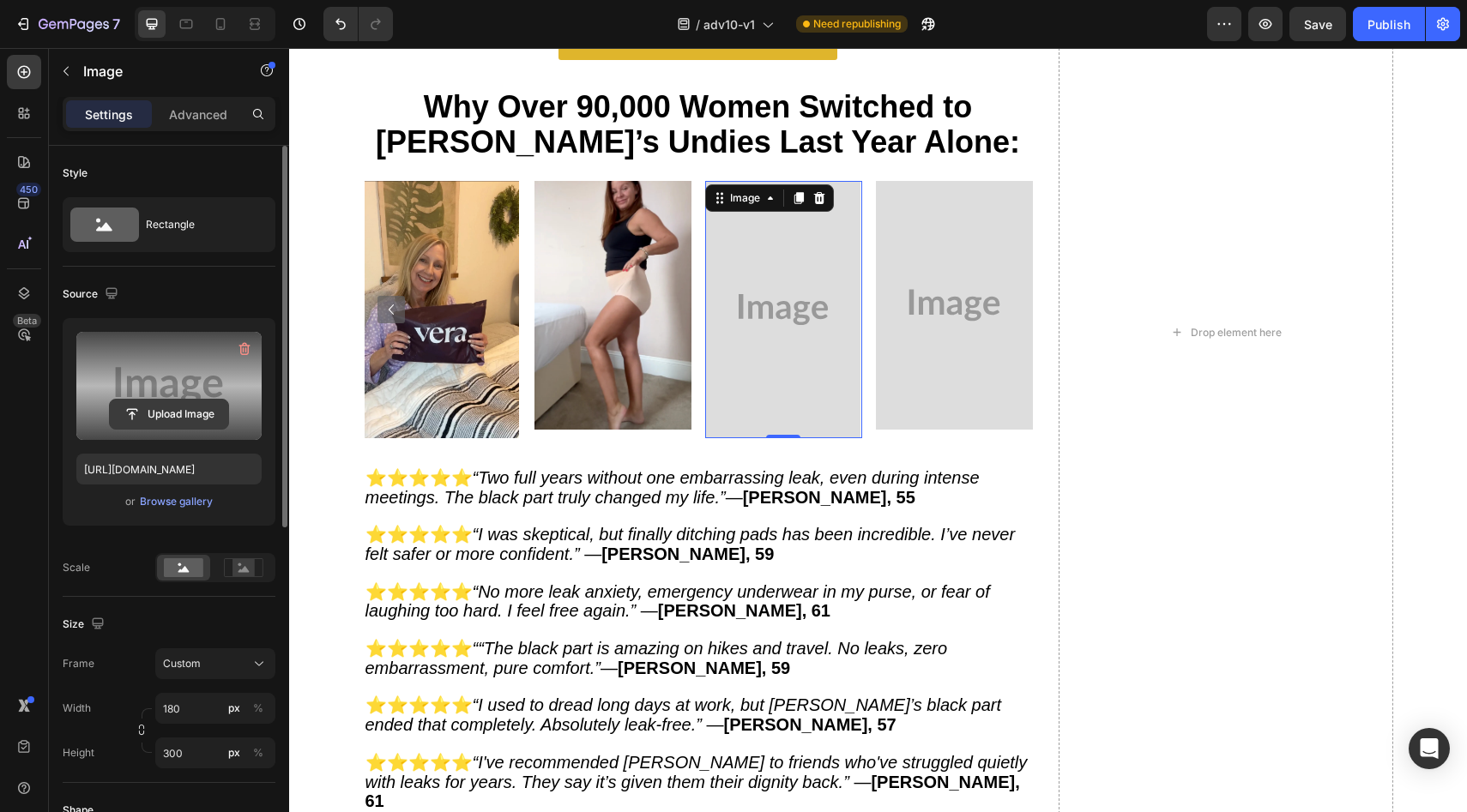
click at [192, 409] on input "file" at bounding box center [169, 414] width 119 height 29
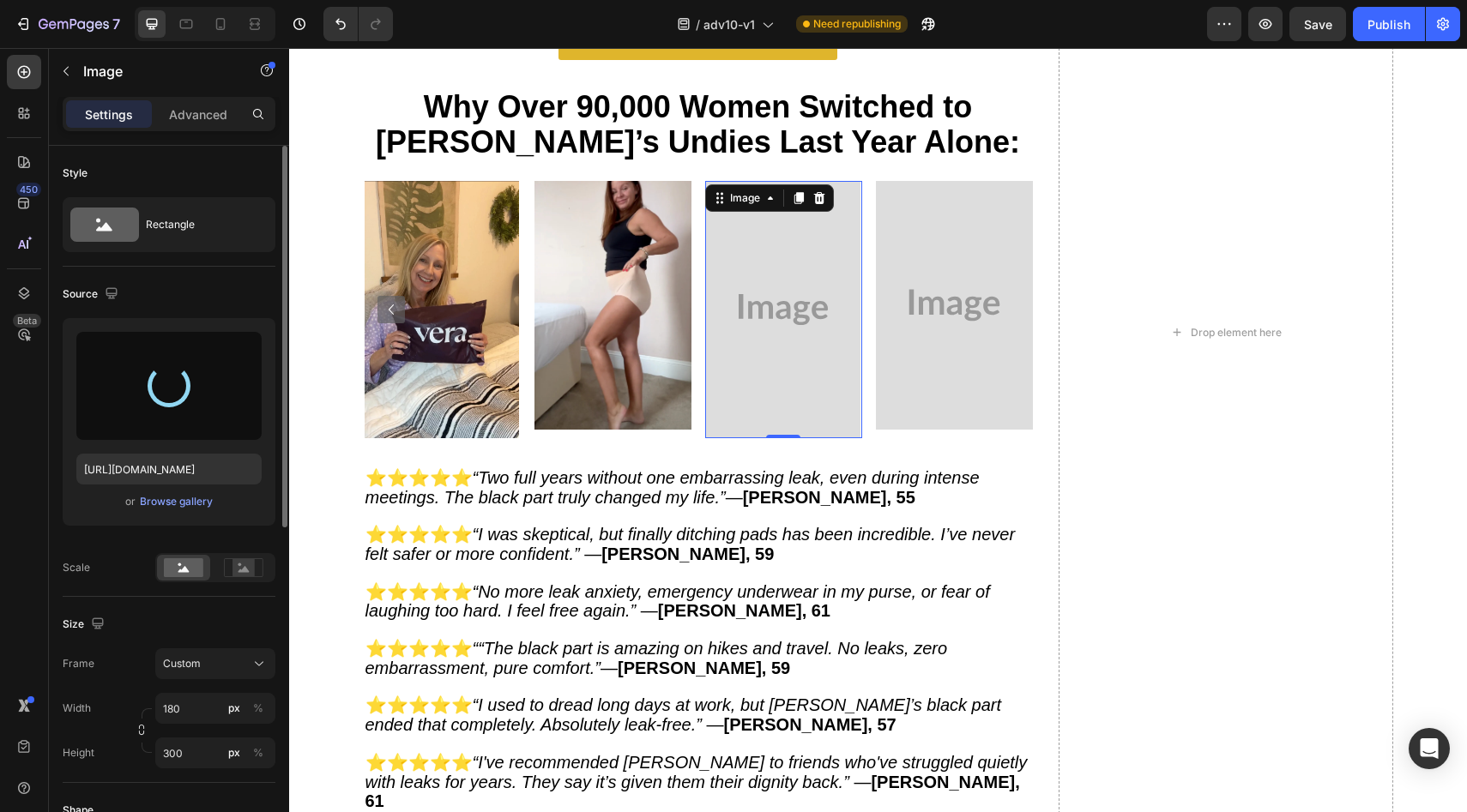
type input "[URL][DOMAIN_NAME]"
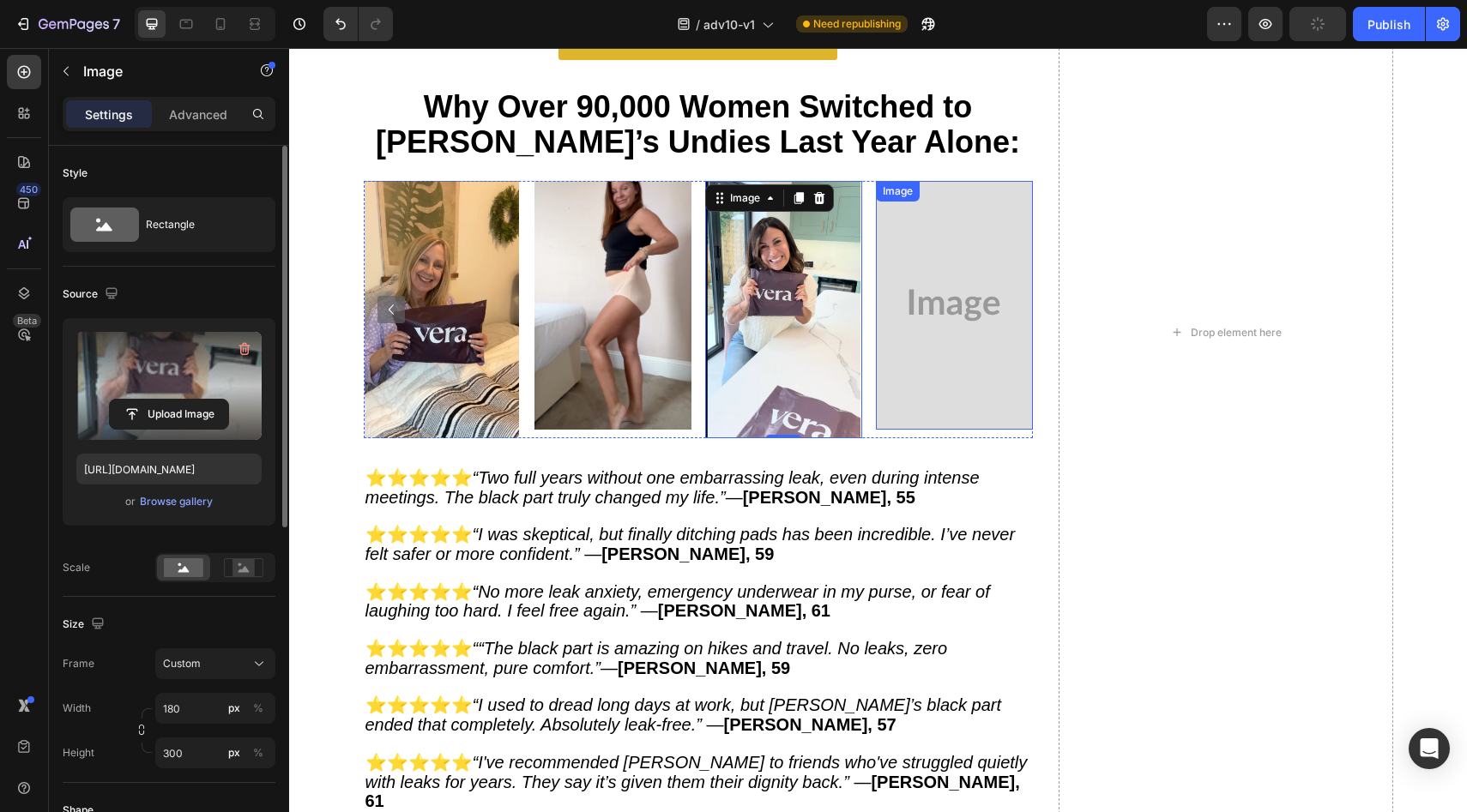
click at [887, 297] on img at bounding box center [954, 305] width 157 height 249
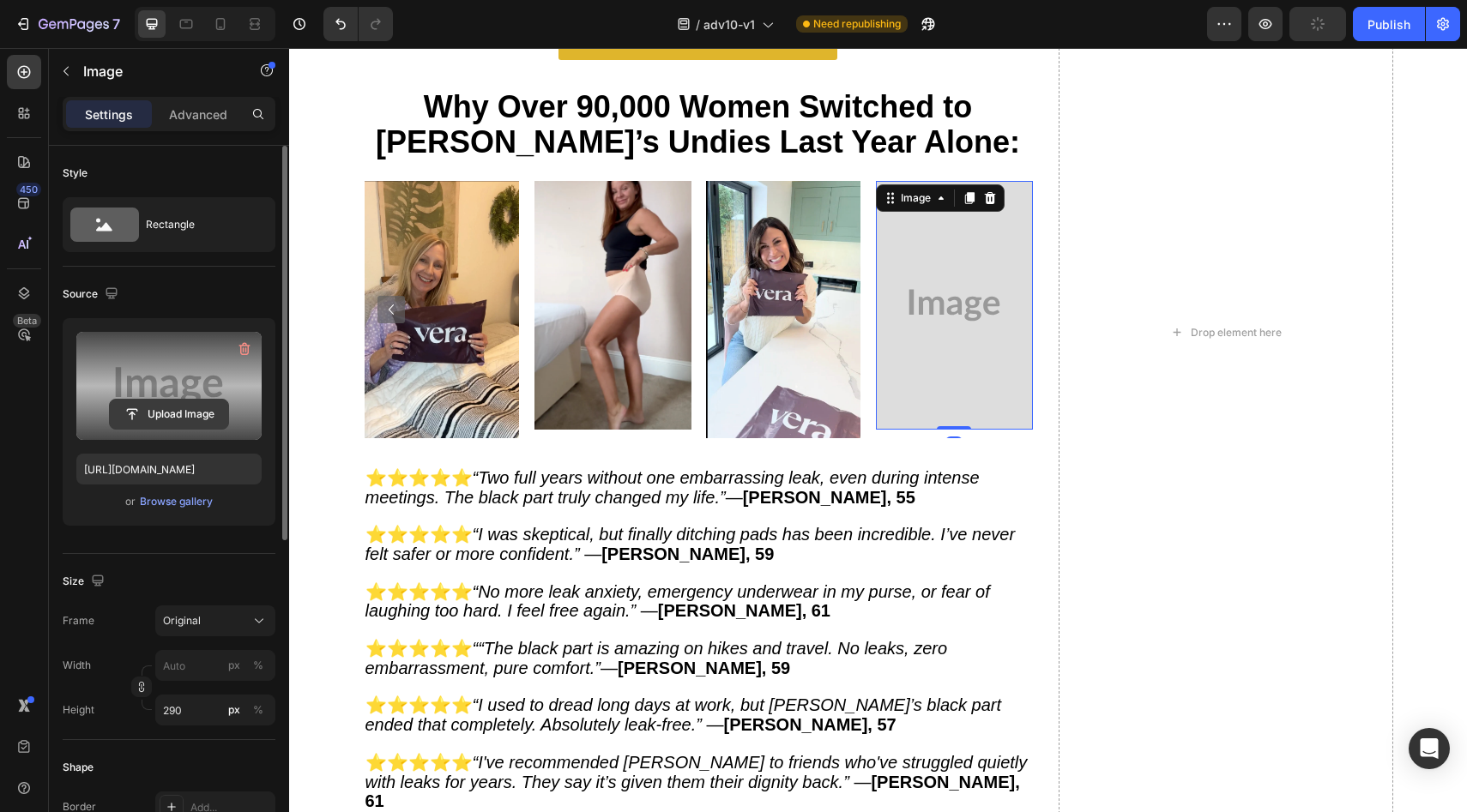
click at [184, 418] on input "file" at bounding box center [169, 414] width 119 height 29
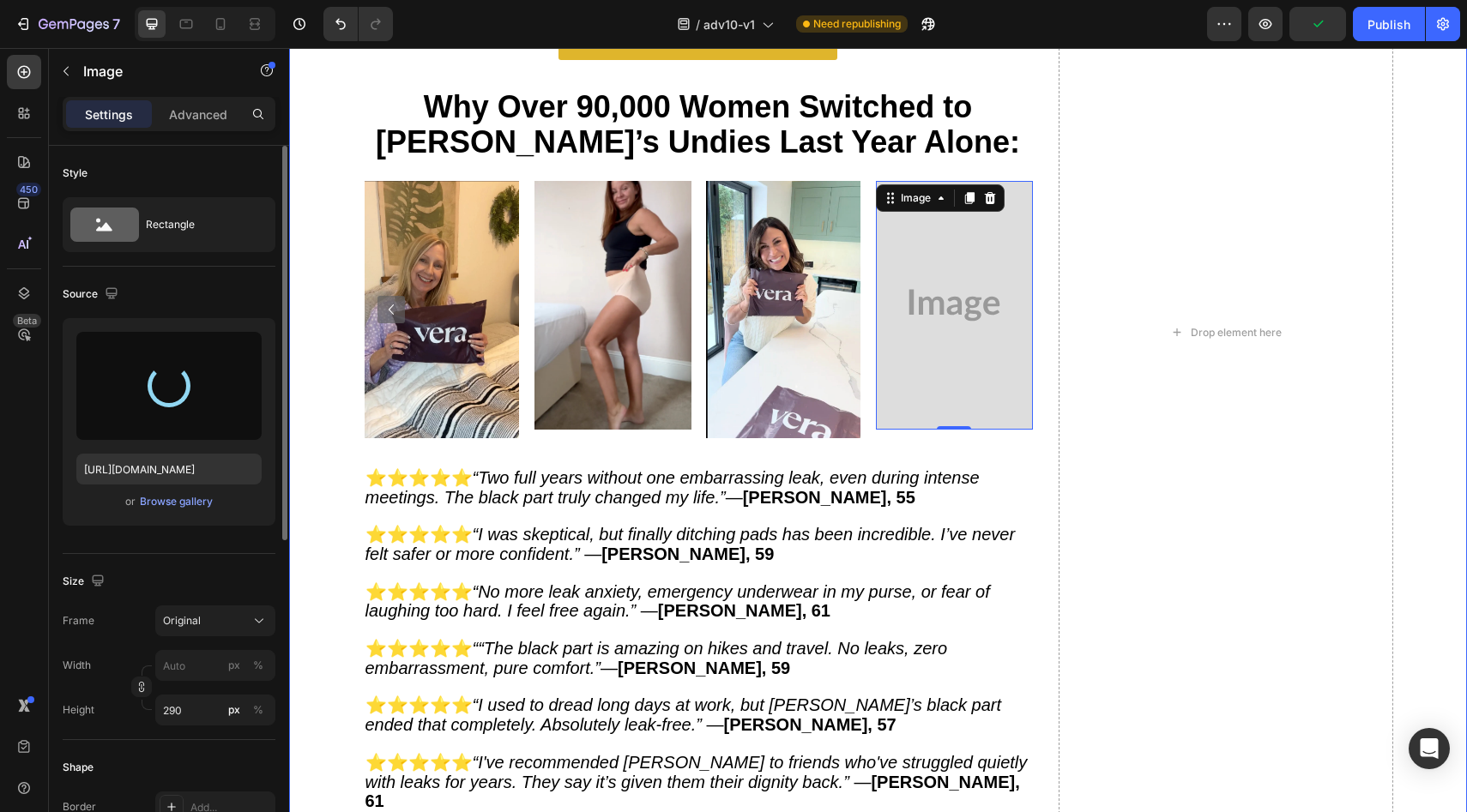
type input "[URL][DOMAIN_NAME]"
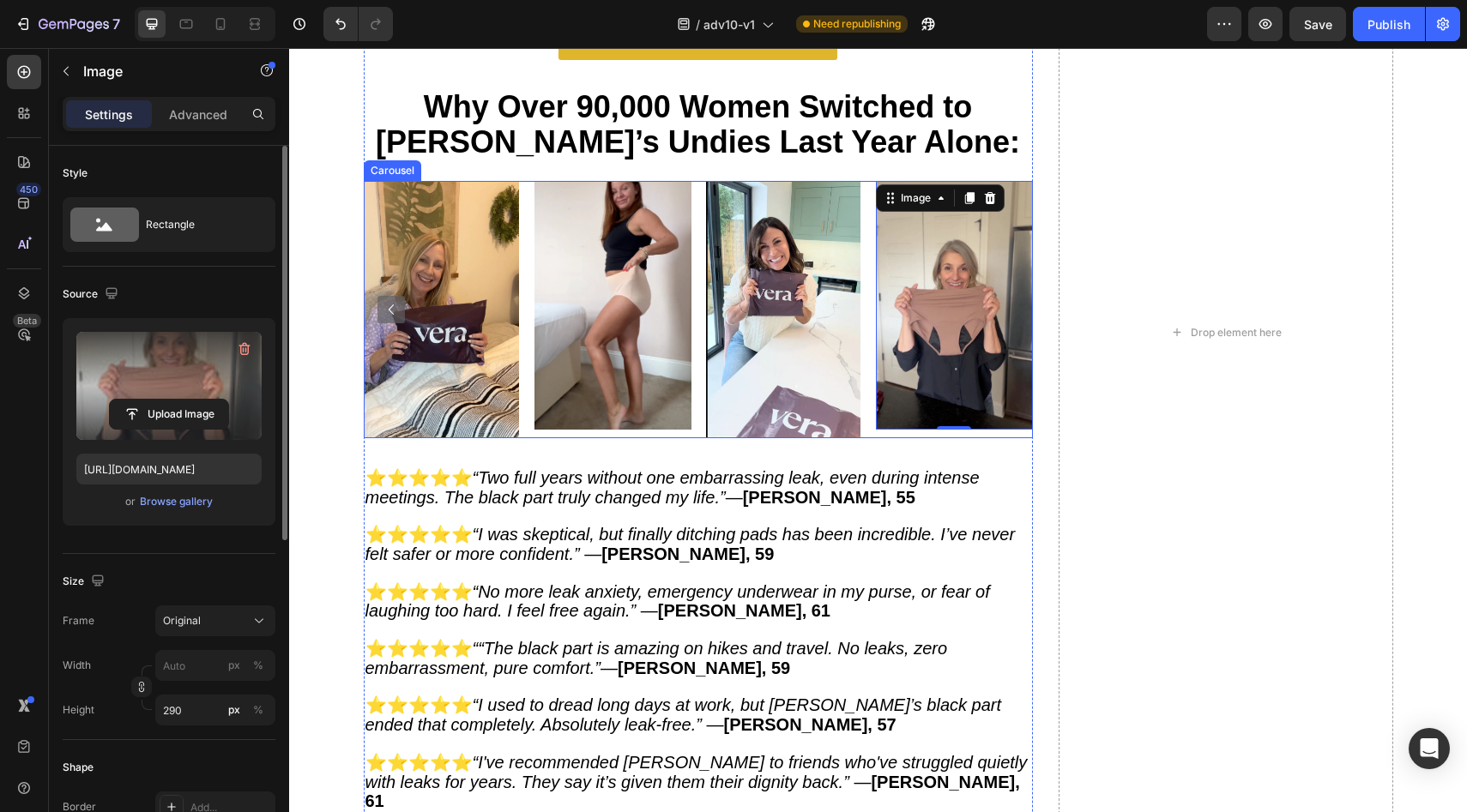
click at [381, 300] on icon "Carousel Back Arrow" at bounding box center [391, 309] width 21 height 21
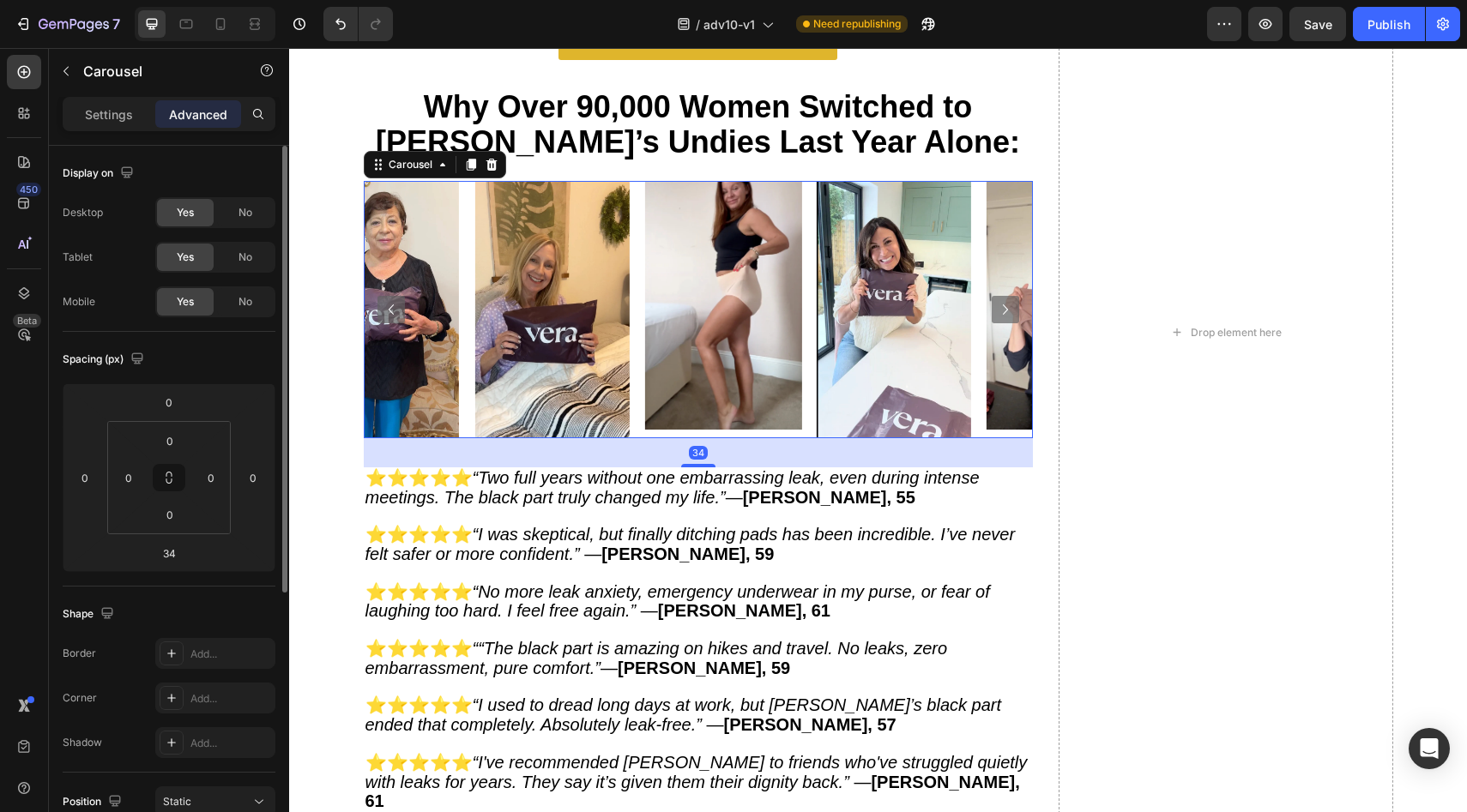
click at [381, 301] on icon "Carousel Back Arrow" at bounding box center [391, 309] width 21 height 21
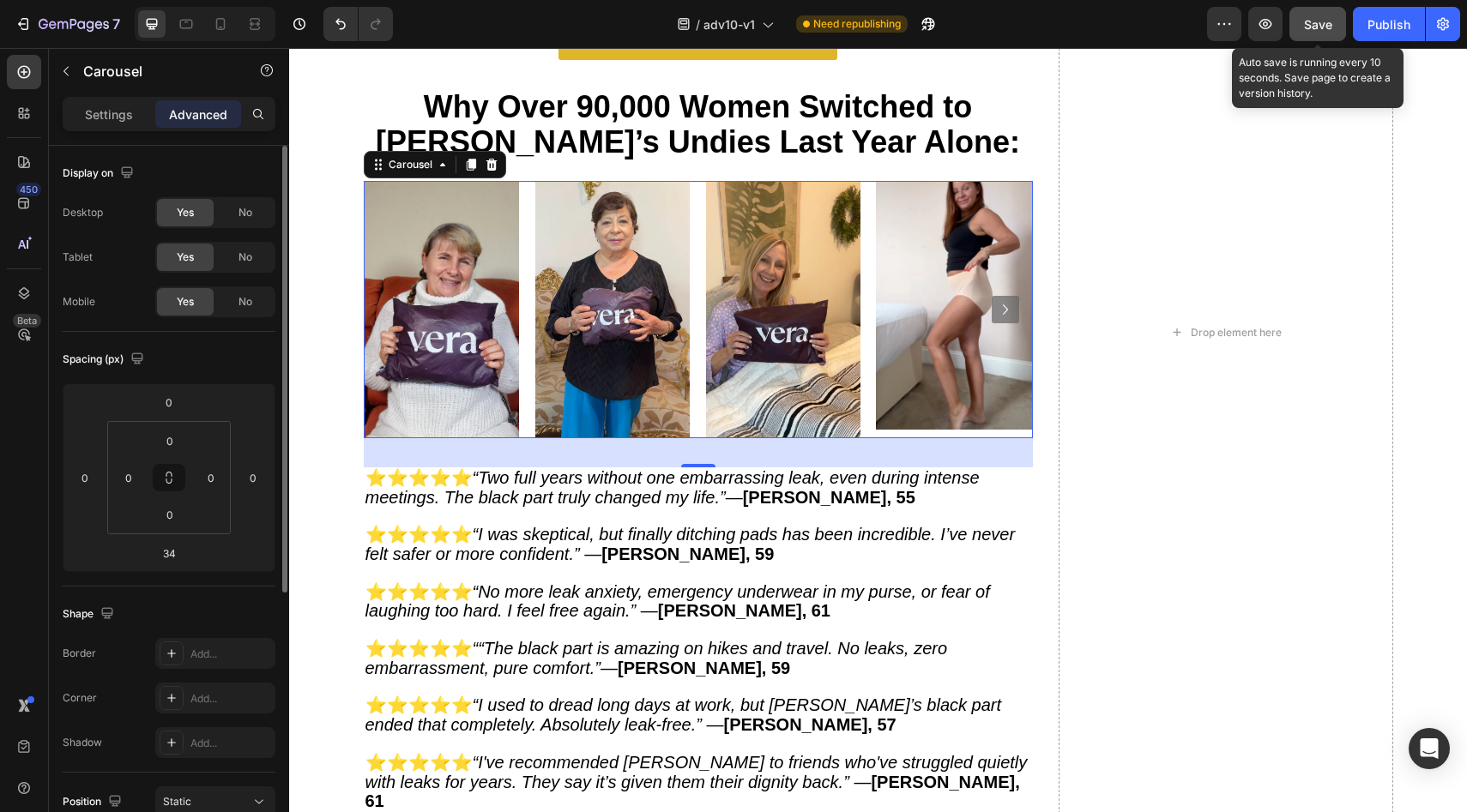
click at [1321, 17] on span "Save" at bounding box center [1318, 24] width 29 height 14
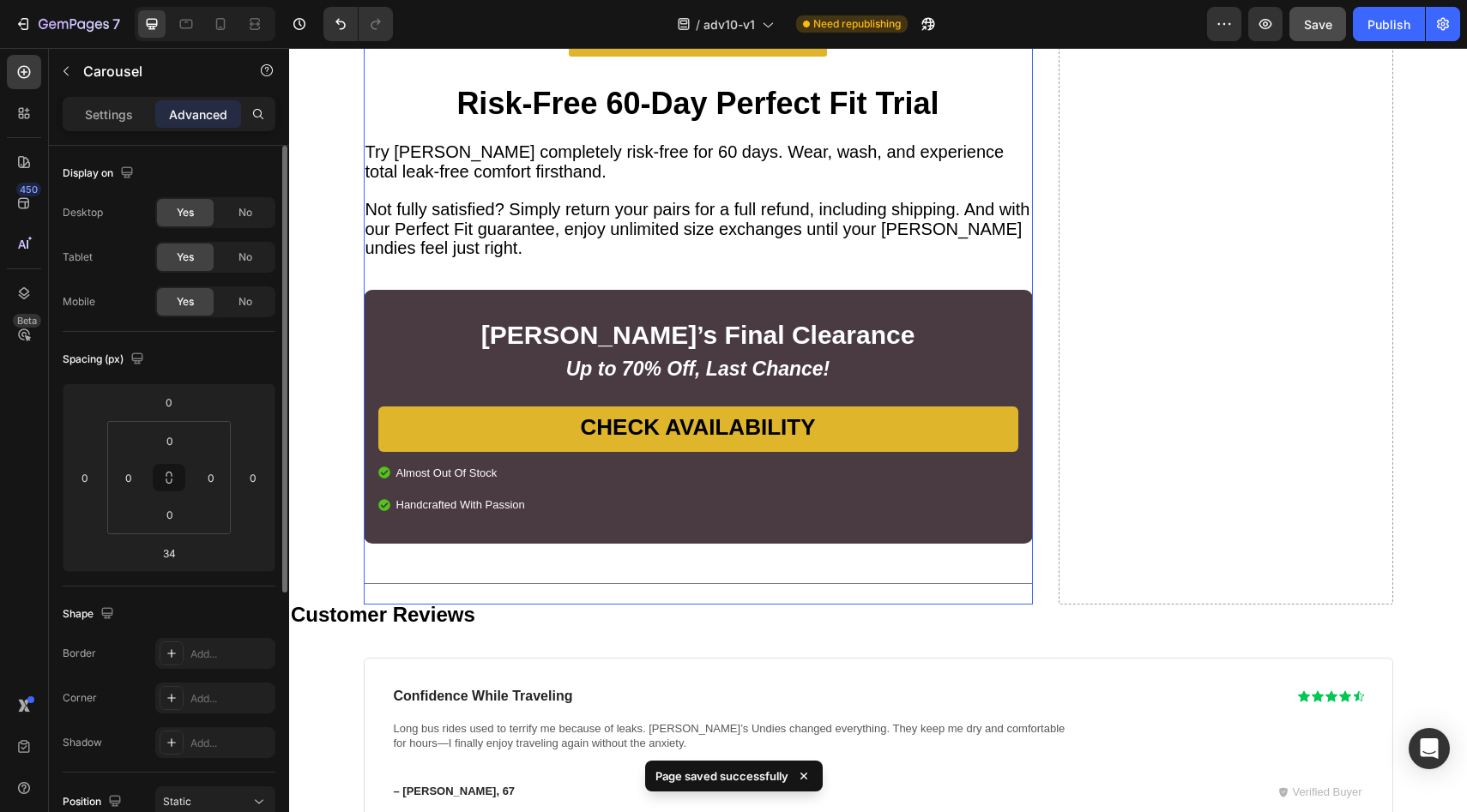
scroll to position [11801, 0]
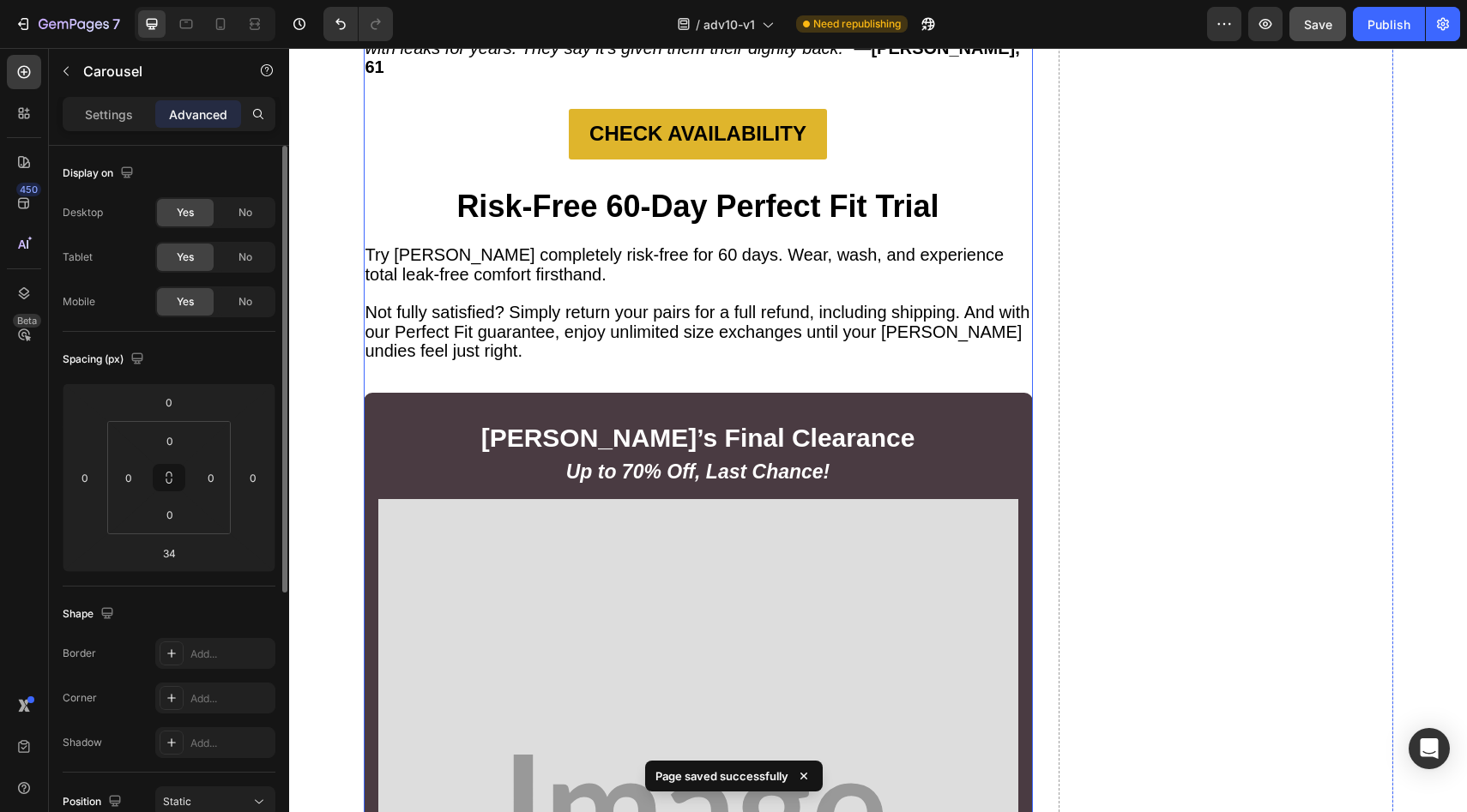
click at [662, 246] on p "Try [PERSON_NAME] completely risk-free for 60 days. Wear, wash, and experience …" at bounding box center [698, 266] width 666 height 39
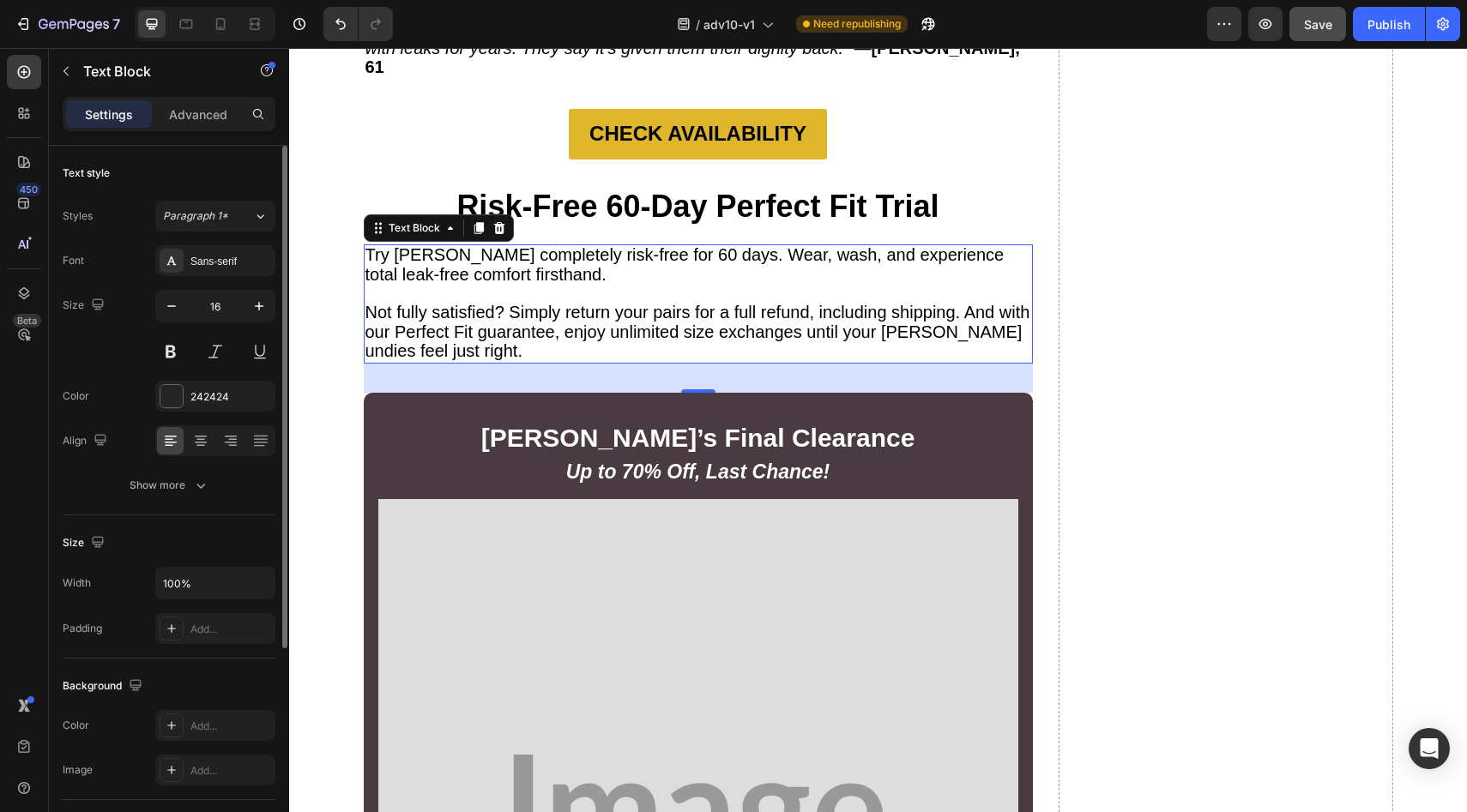
scroll to position [12147, 0]
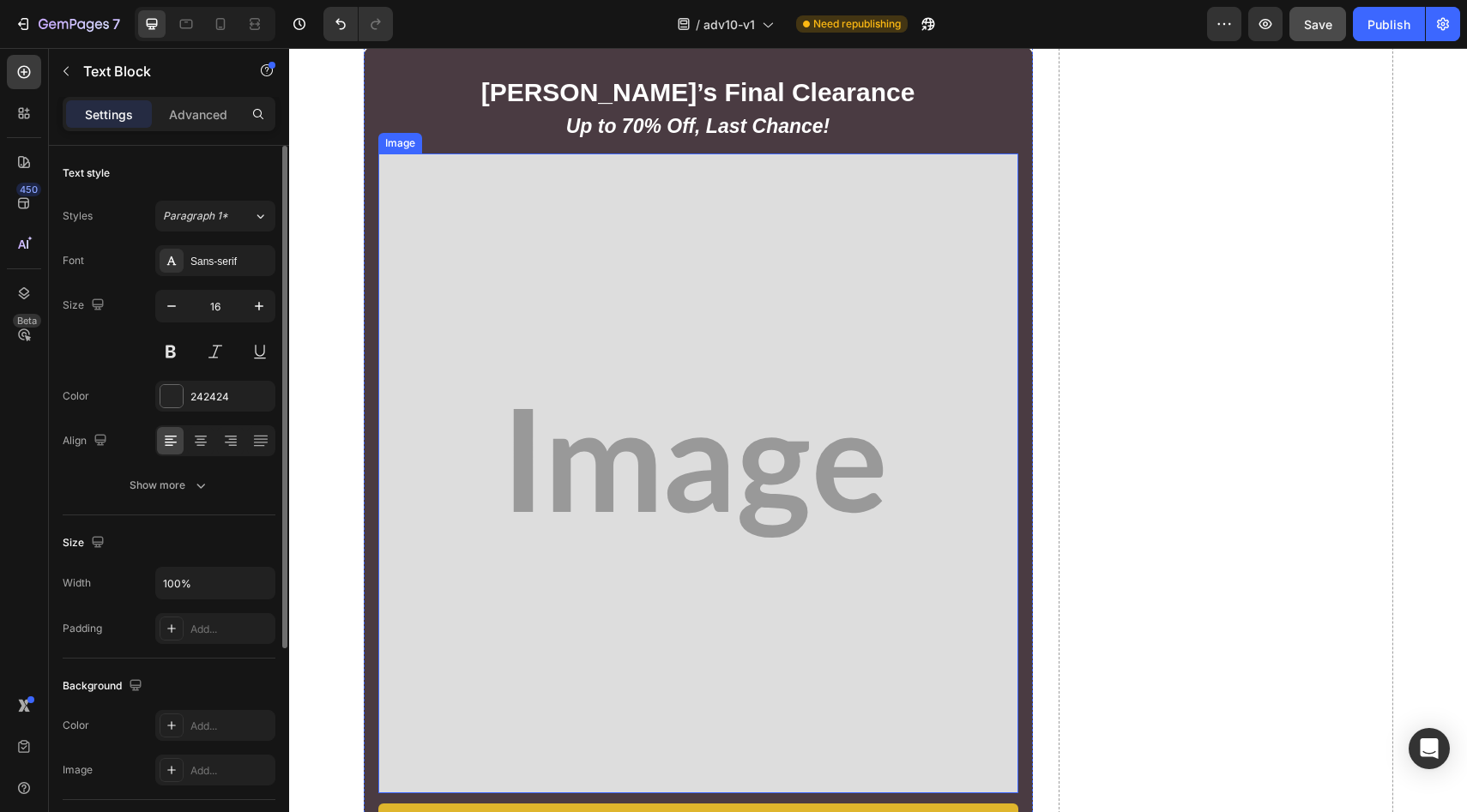
click at [598, 275] on img at bounding box center [698, 473] width 640 height 640
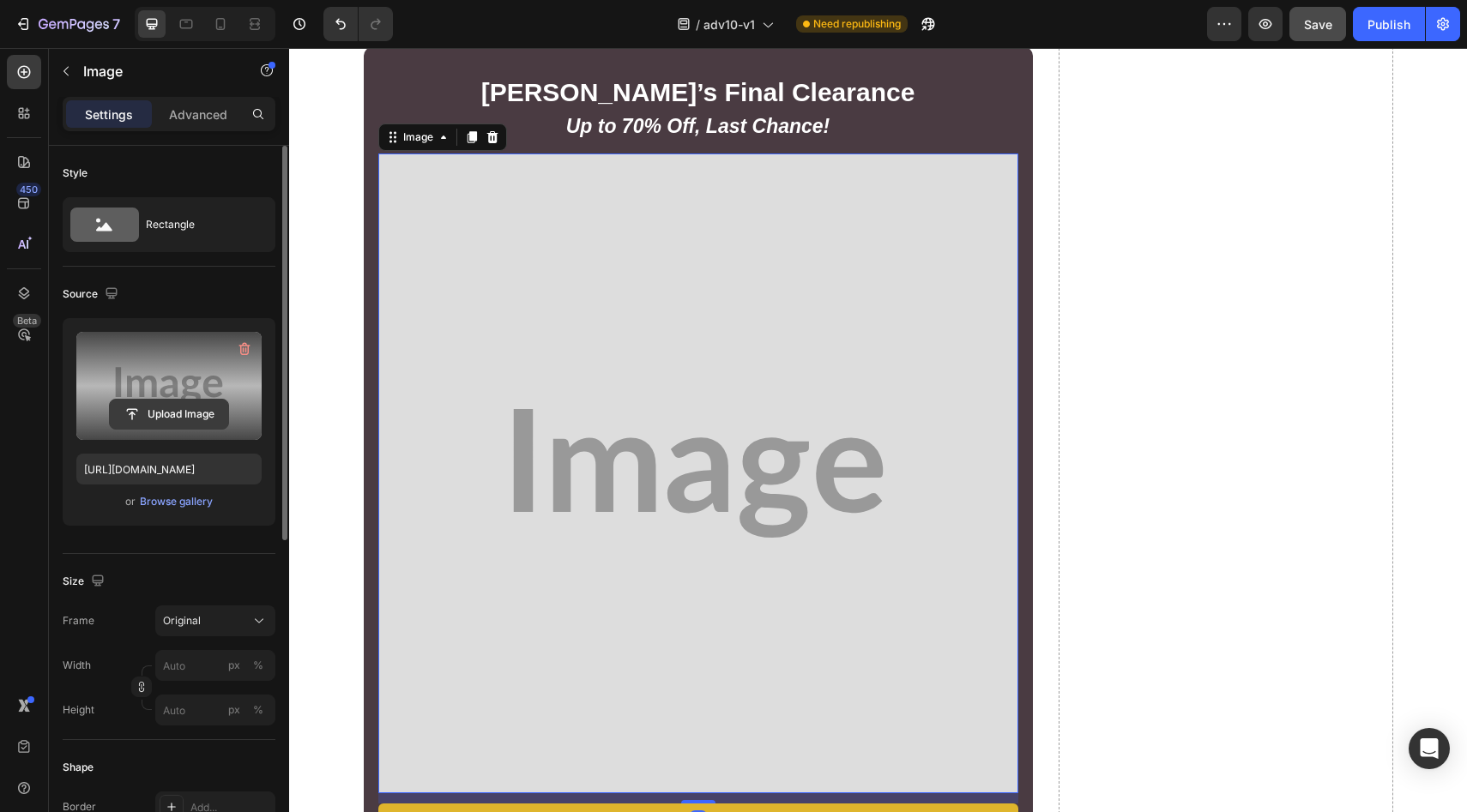
click at [170, 422] on input "file" at bounding box center [169, 414] width 119 height 29
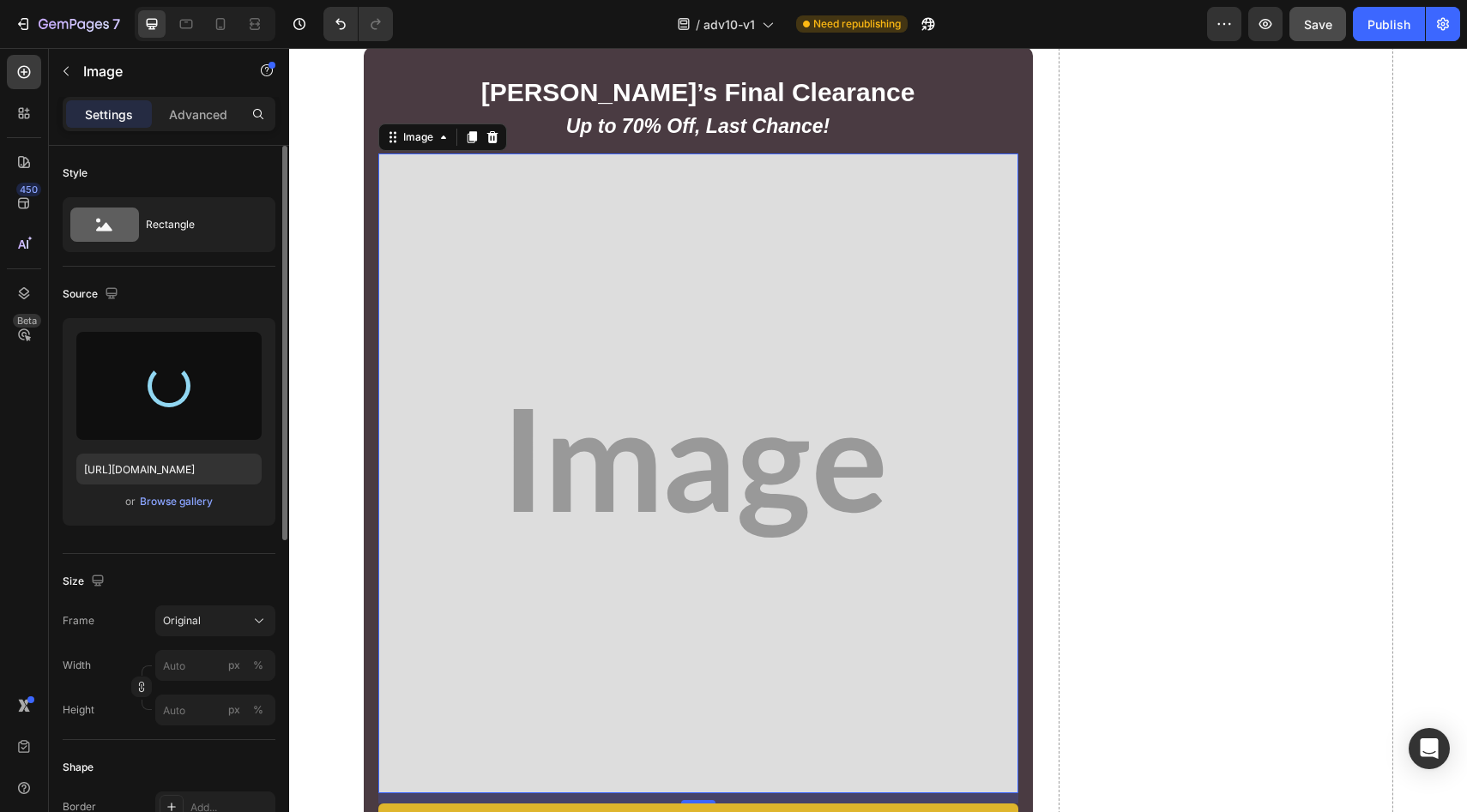
type input "https://cdn.shopify.com/s/files/1/0709/5353/3618/files/gempages_567420980318700…"
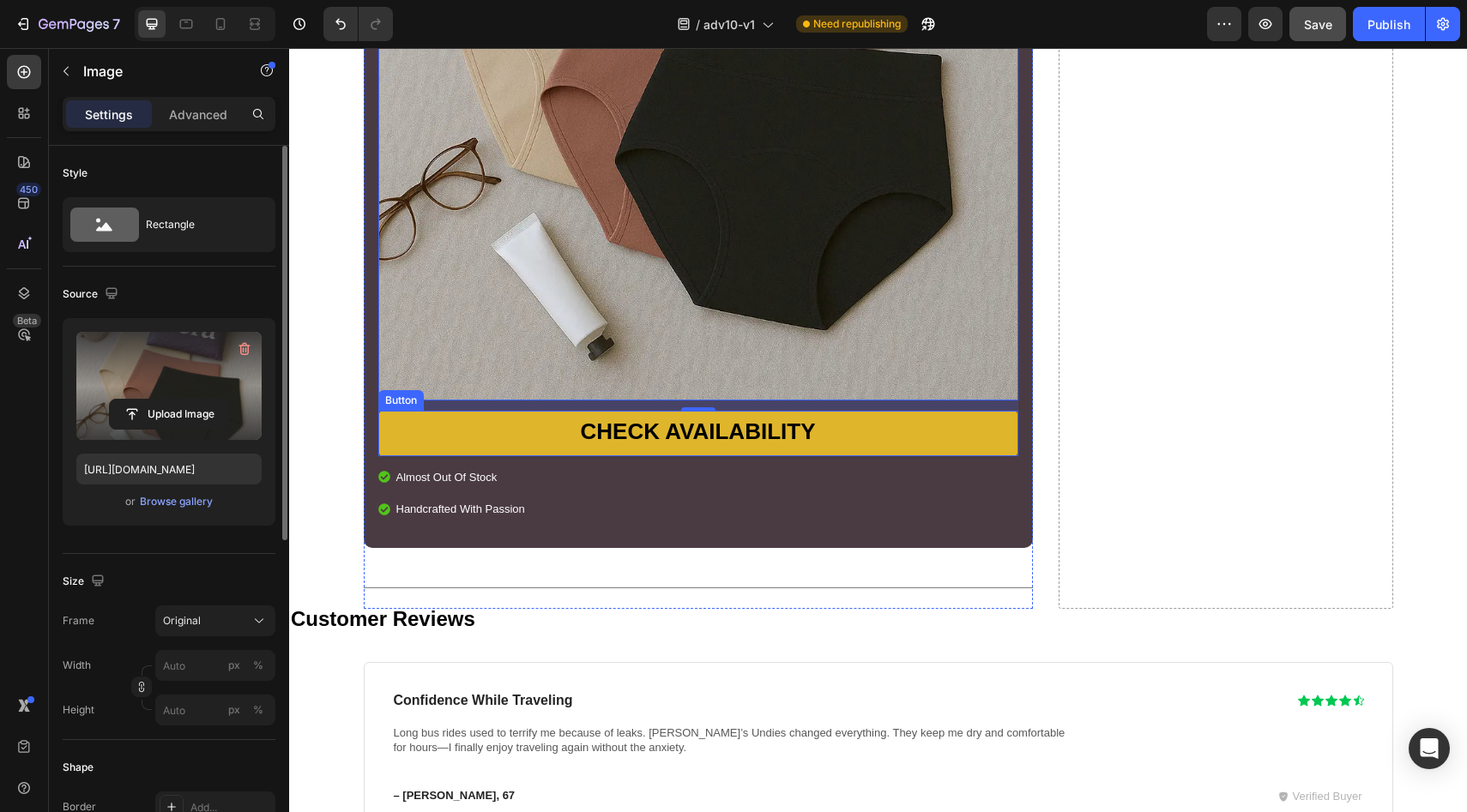
scroll to position [12645, 0]
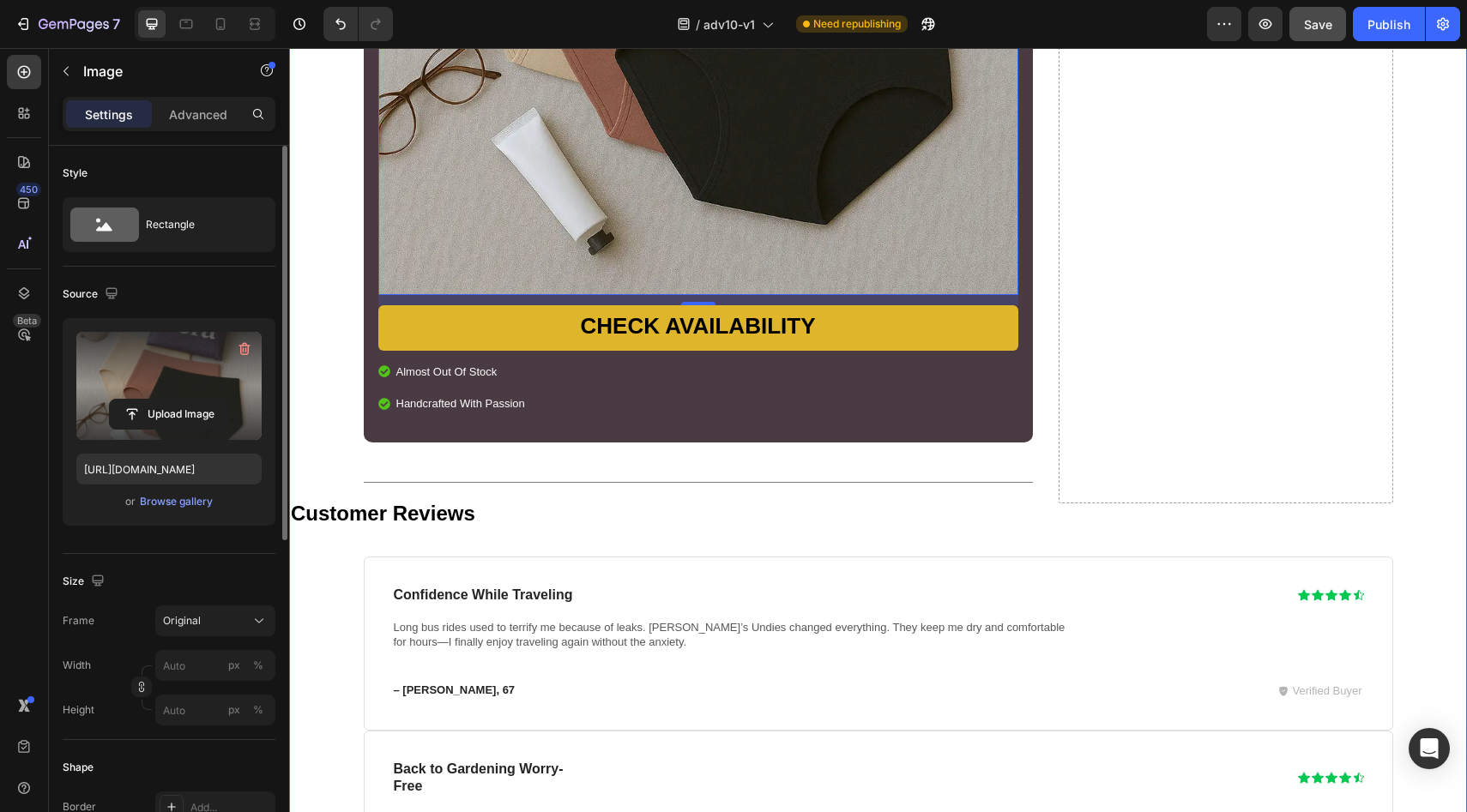
click at [549, 505] on p "Customer Reviews" at bounding box center [878, 515] width 1174 height 21
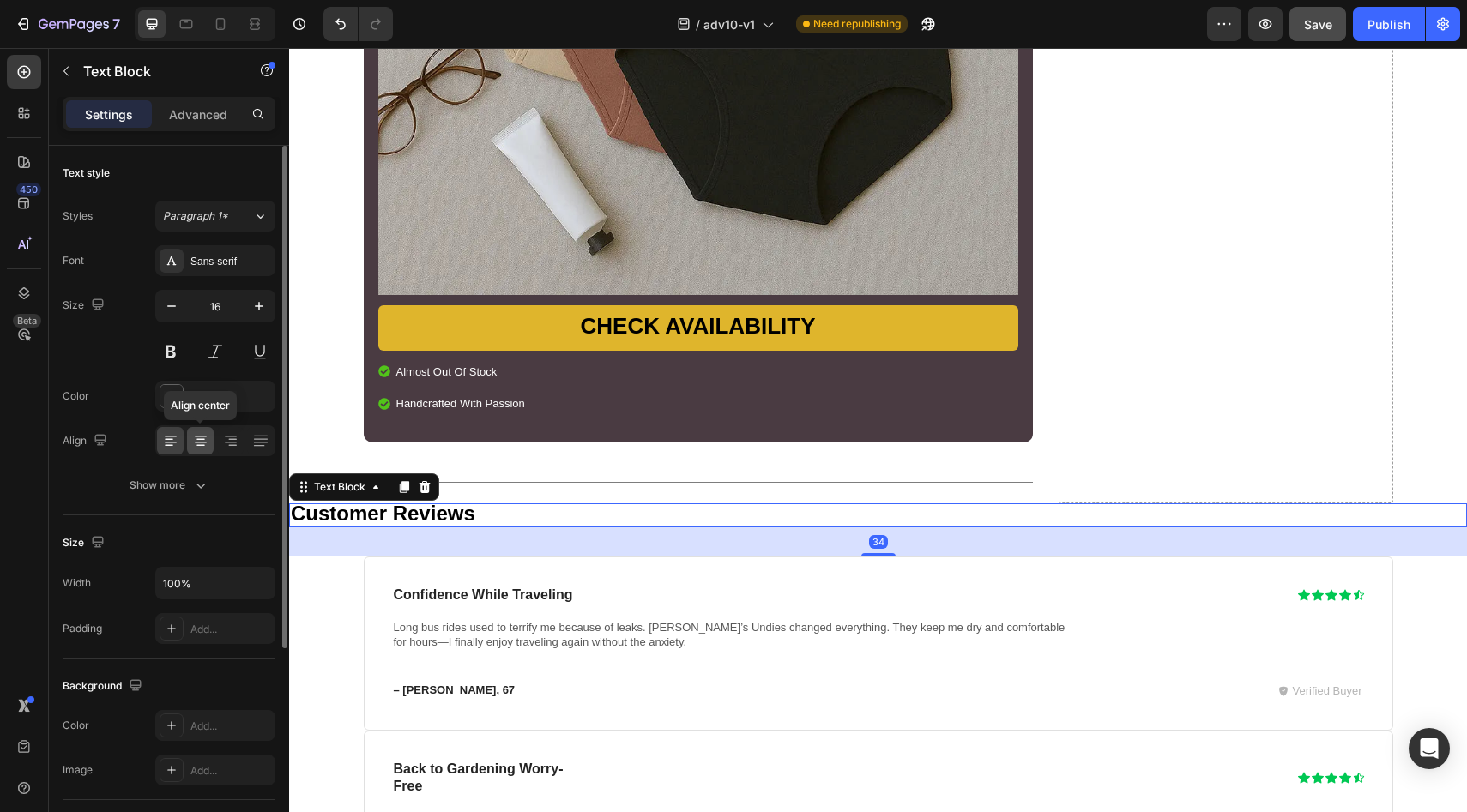
click at [206, 447] on icon at bounding box center [200, 440] width 17 height 17
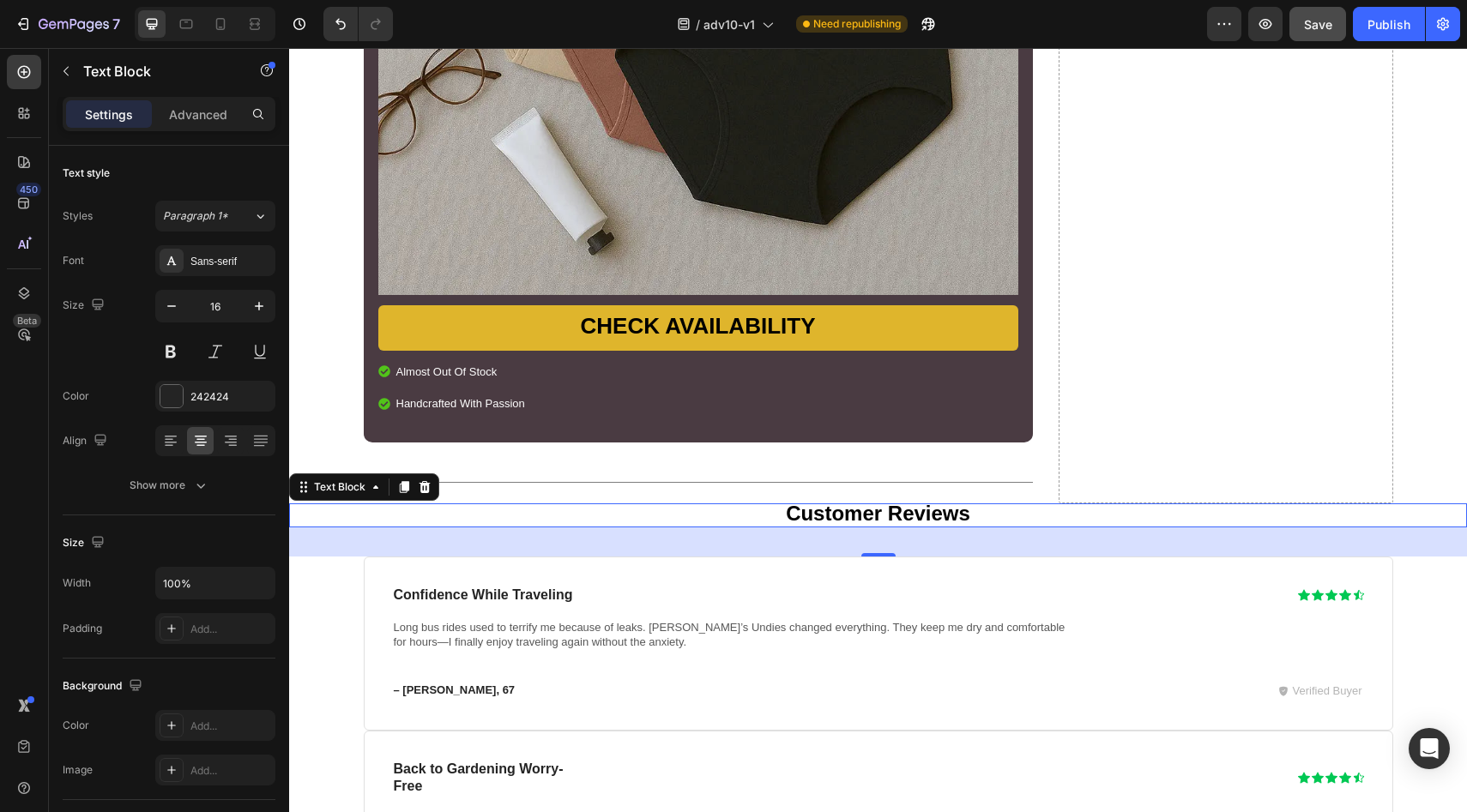
click at [1311, 32] on div "Save" at bounding box center [1318, 24] width 29 height 18
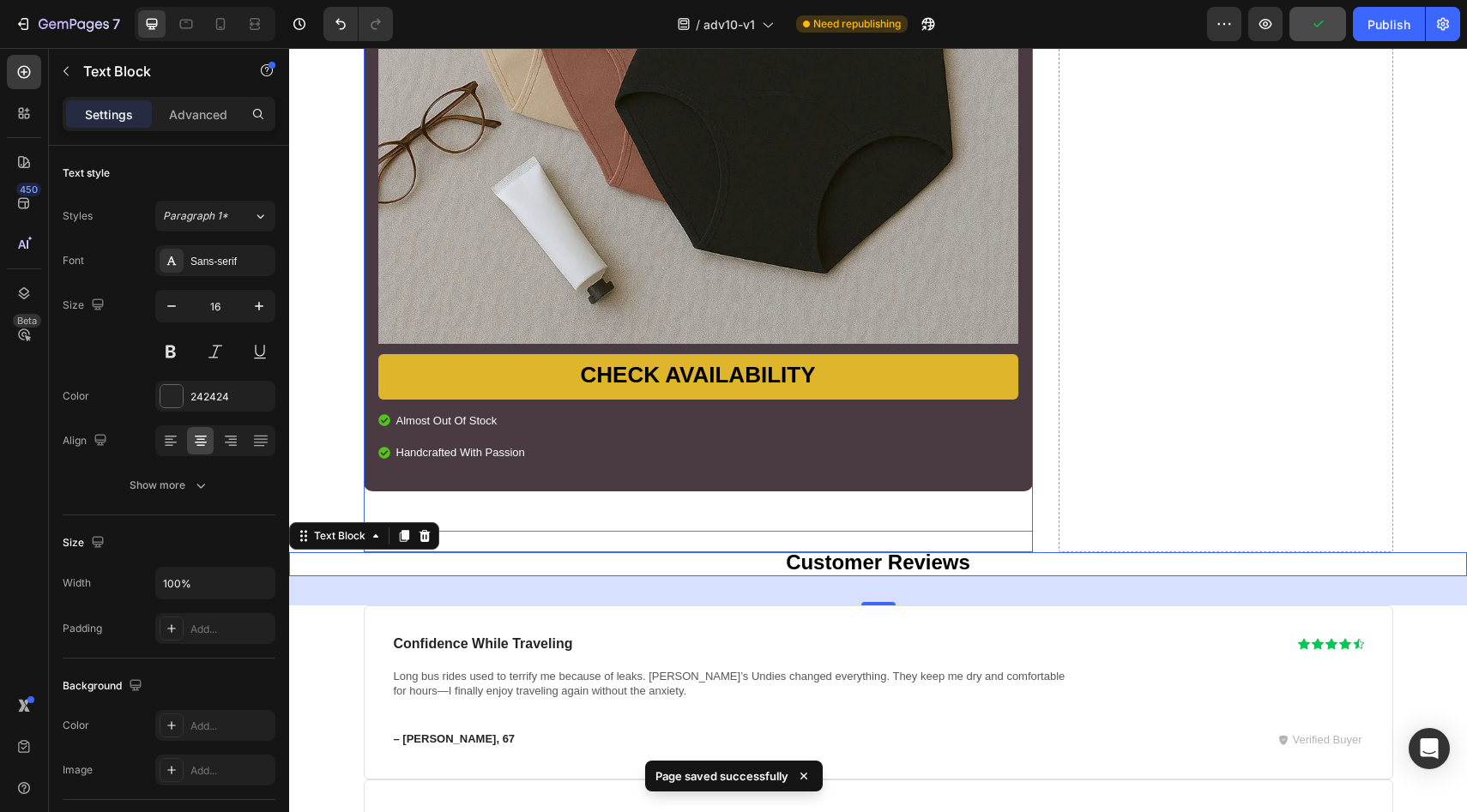
scroll to position [12492, 0]
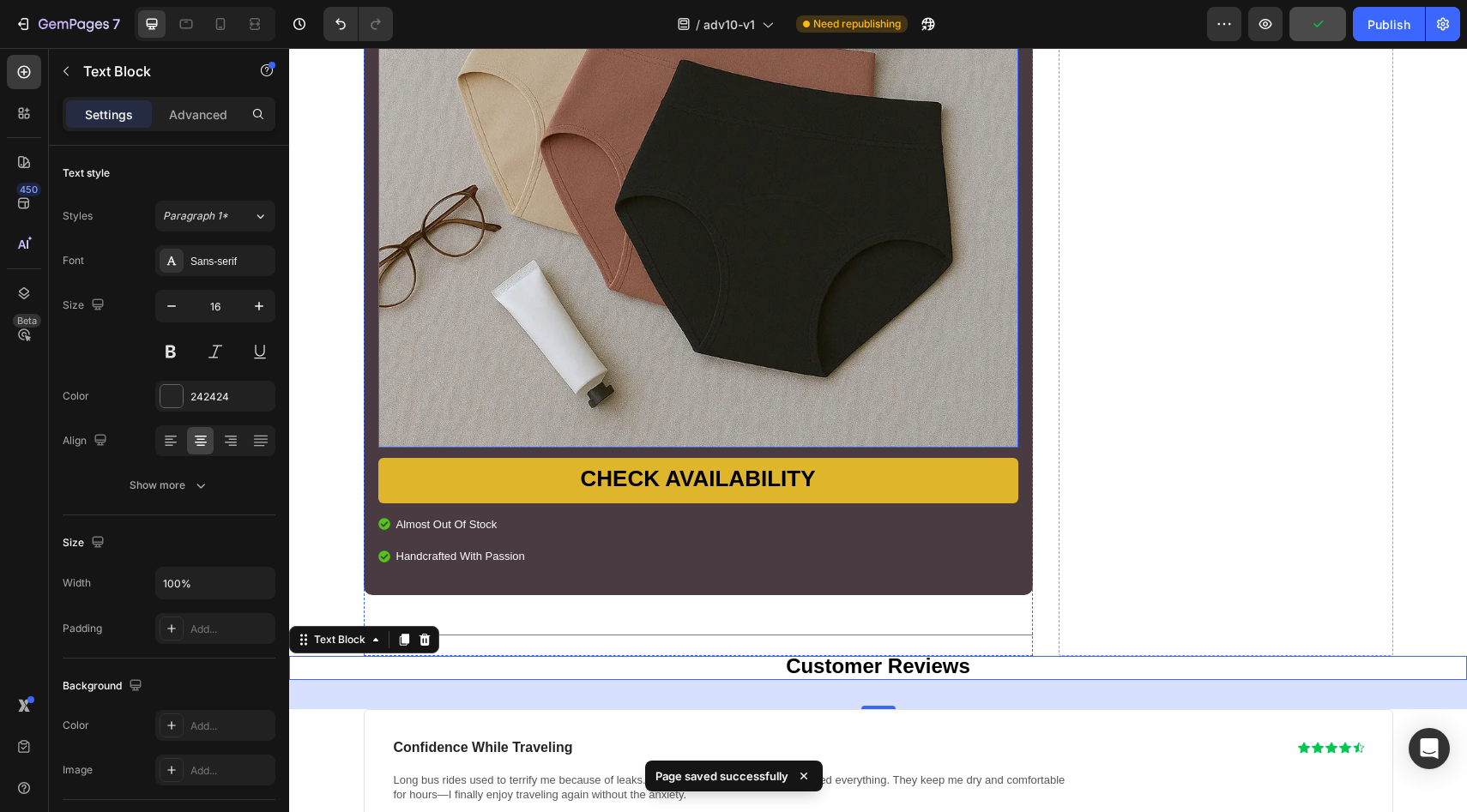
click at [554, 178] on img at bounding box center [698, 128] width 640 height 640
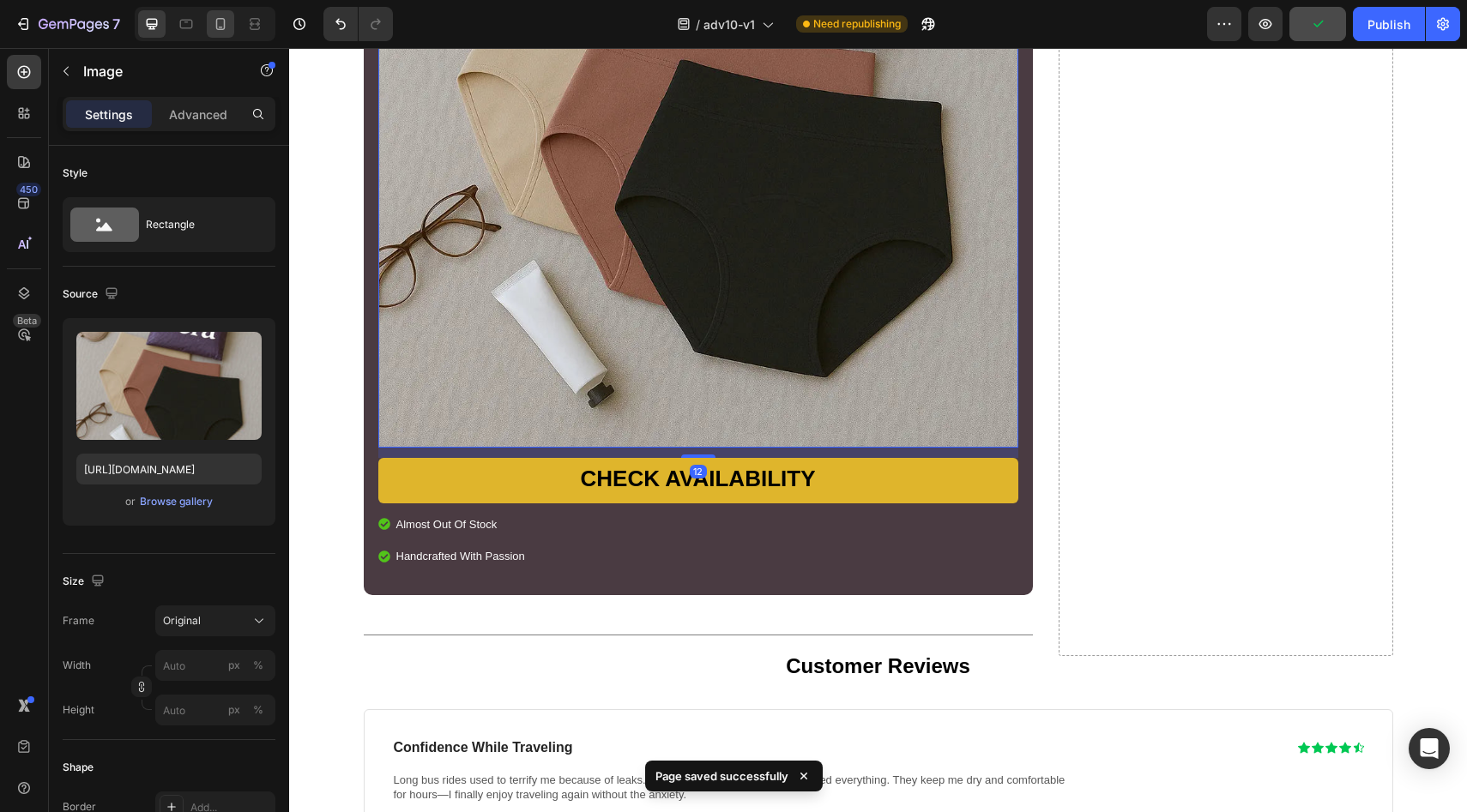
click at [227, 25] on icon at bounding box center [220, 23] width 17 height 17
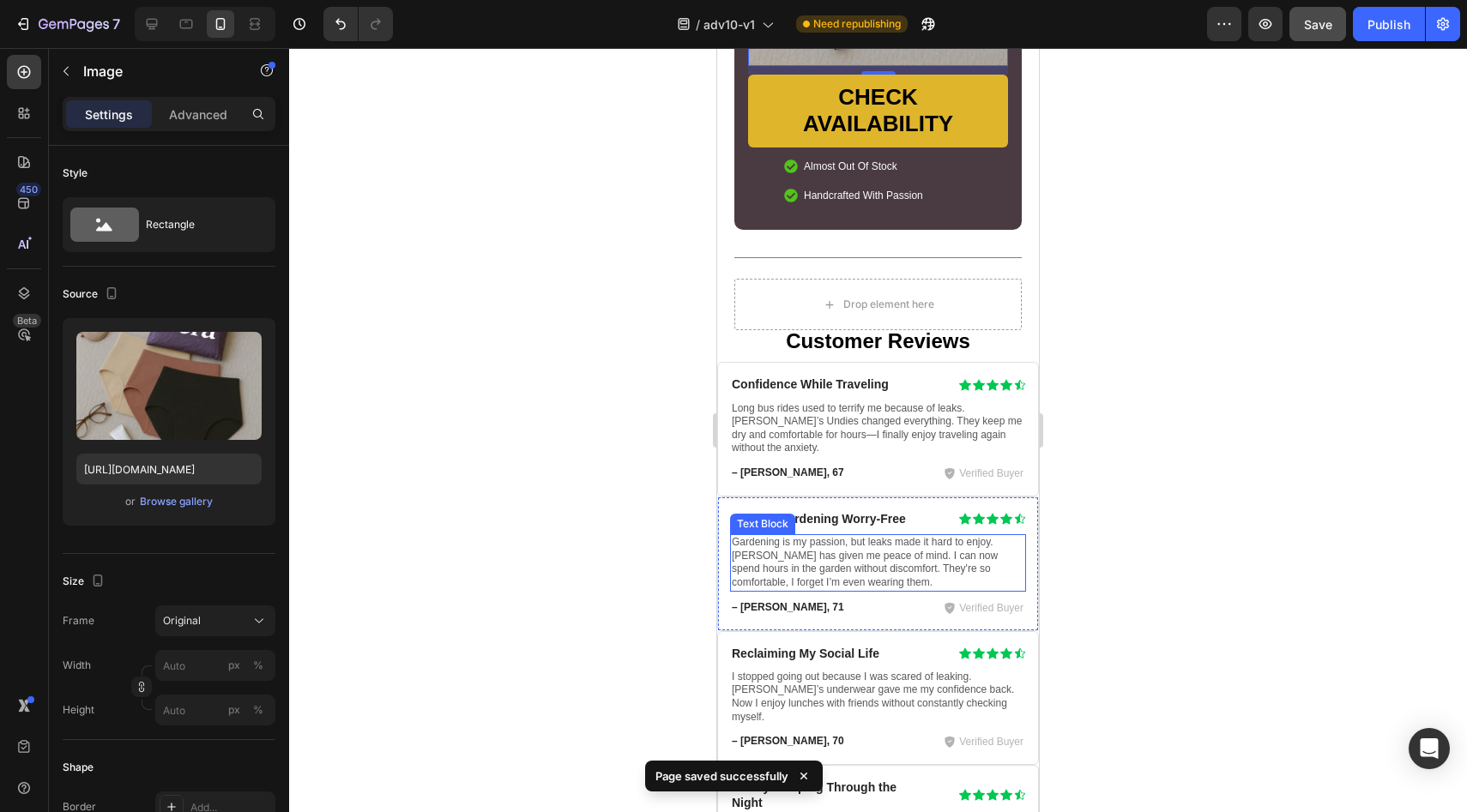
scroll to position [13205, 0]
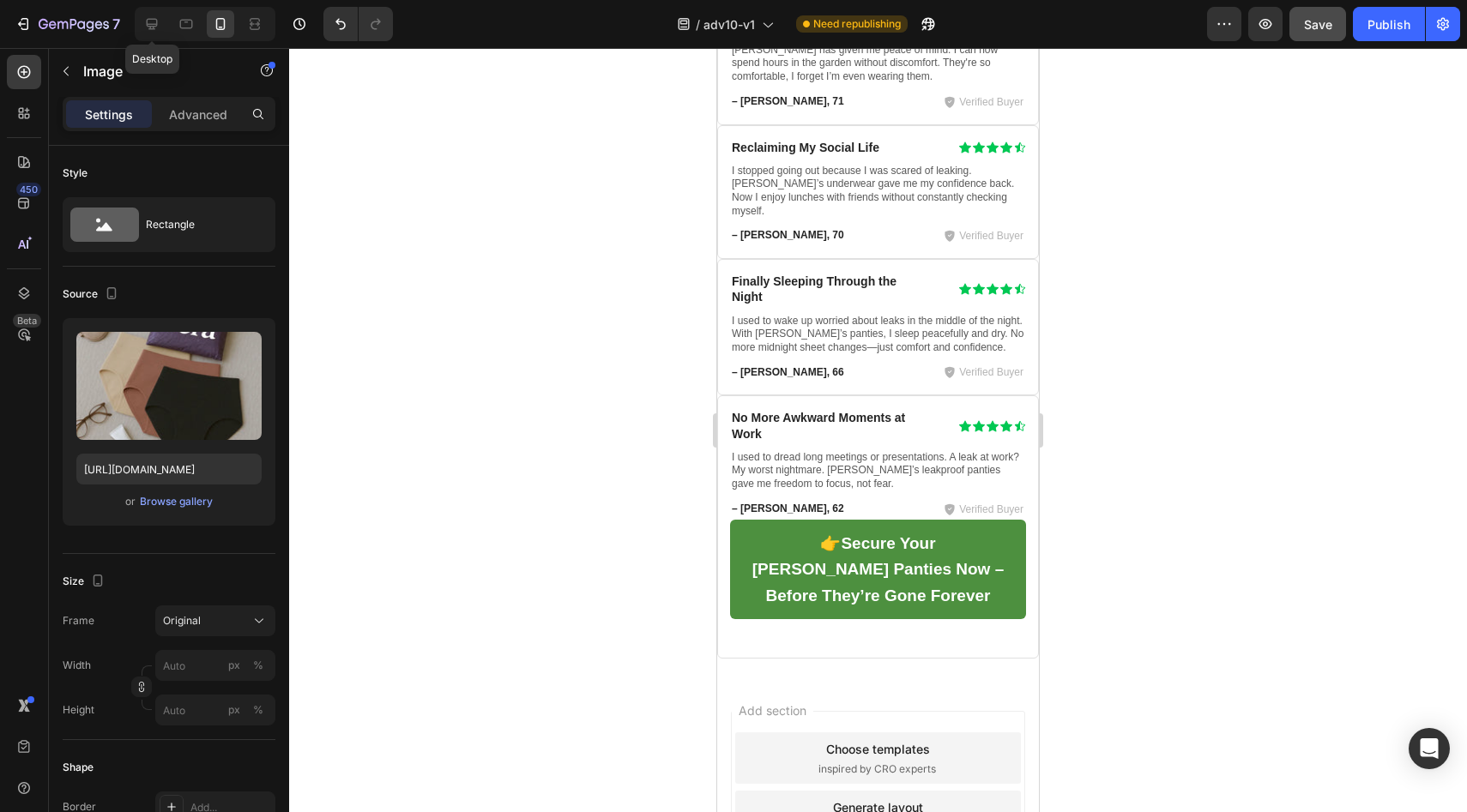
drag, startPoint x: 152, startPoint y: 21, endPoint x: 260, endPoint y: 0, distance: 110.0
click at [152, 21] on icon at bounding box center [152, 23] width 17 height 17
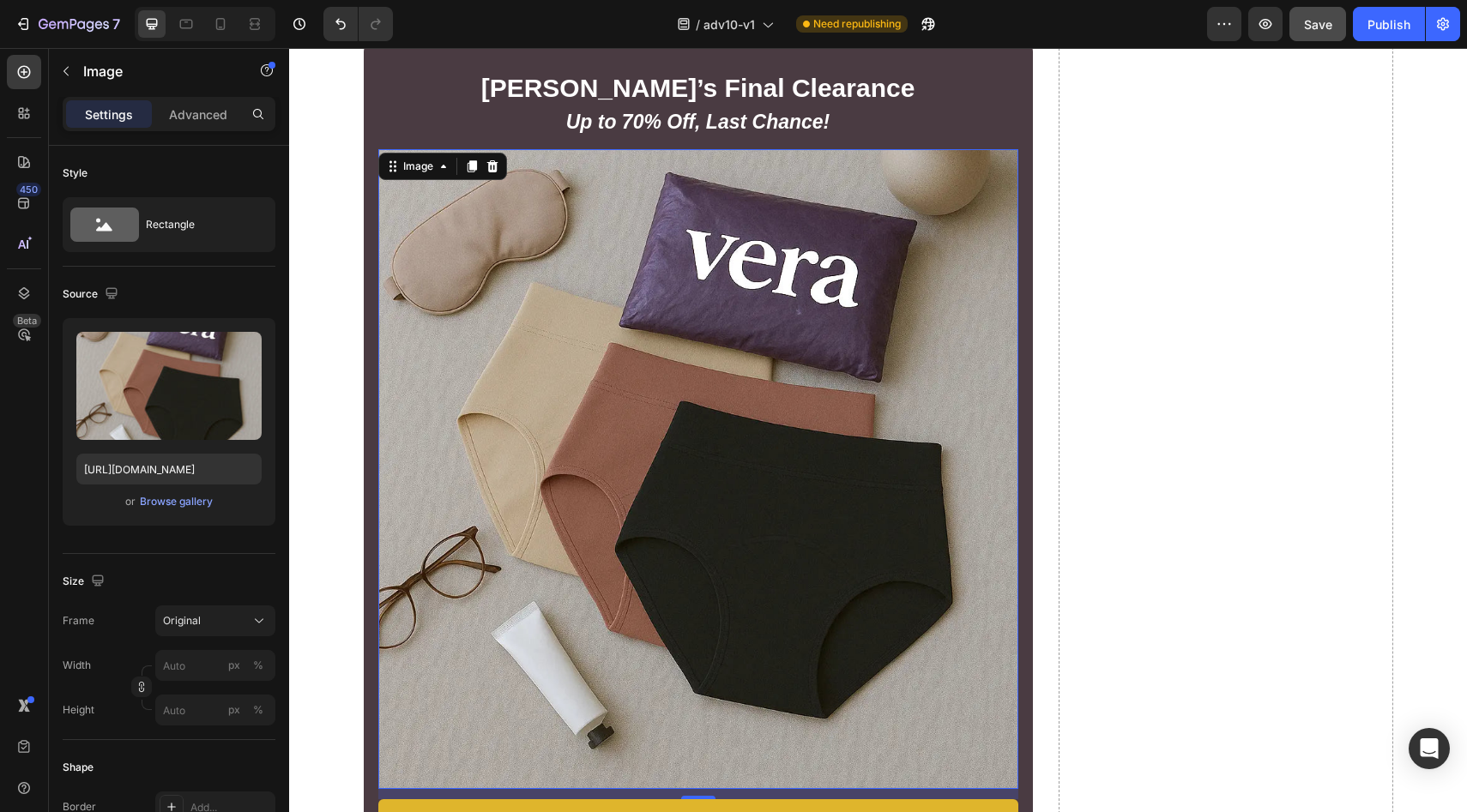
scroll to position [12503, 0]
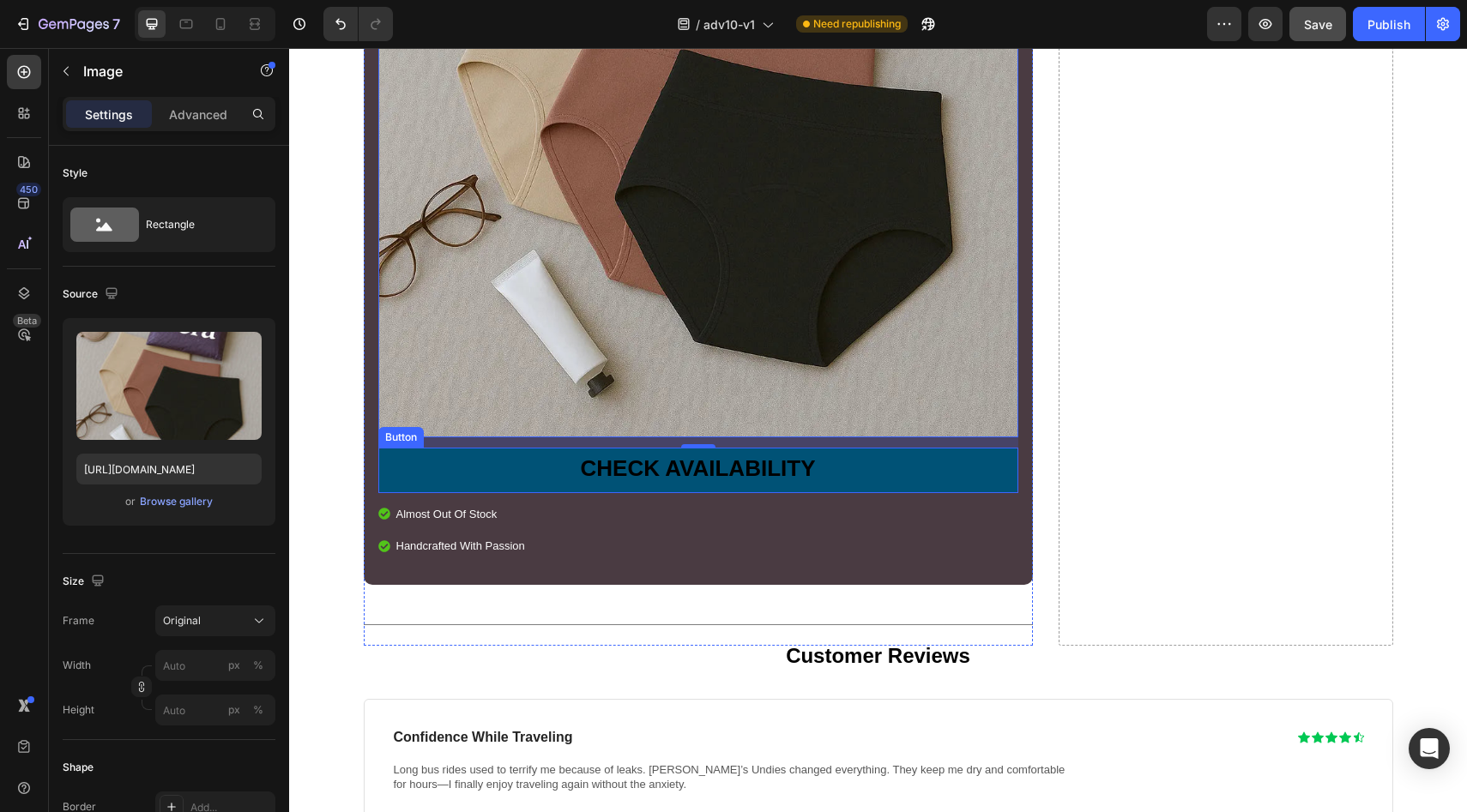
click at [490, 447] on link "CHECK AVAILABILITY" at bounding box center [698, 470] width 640 height 45
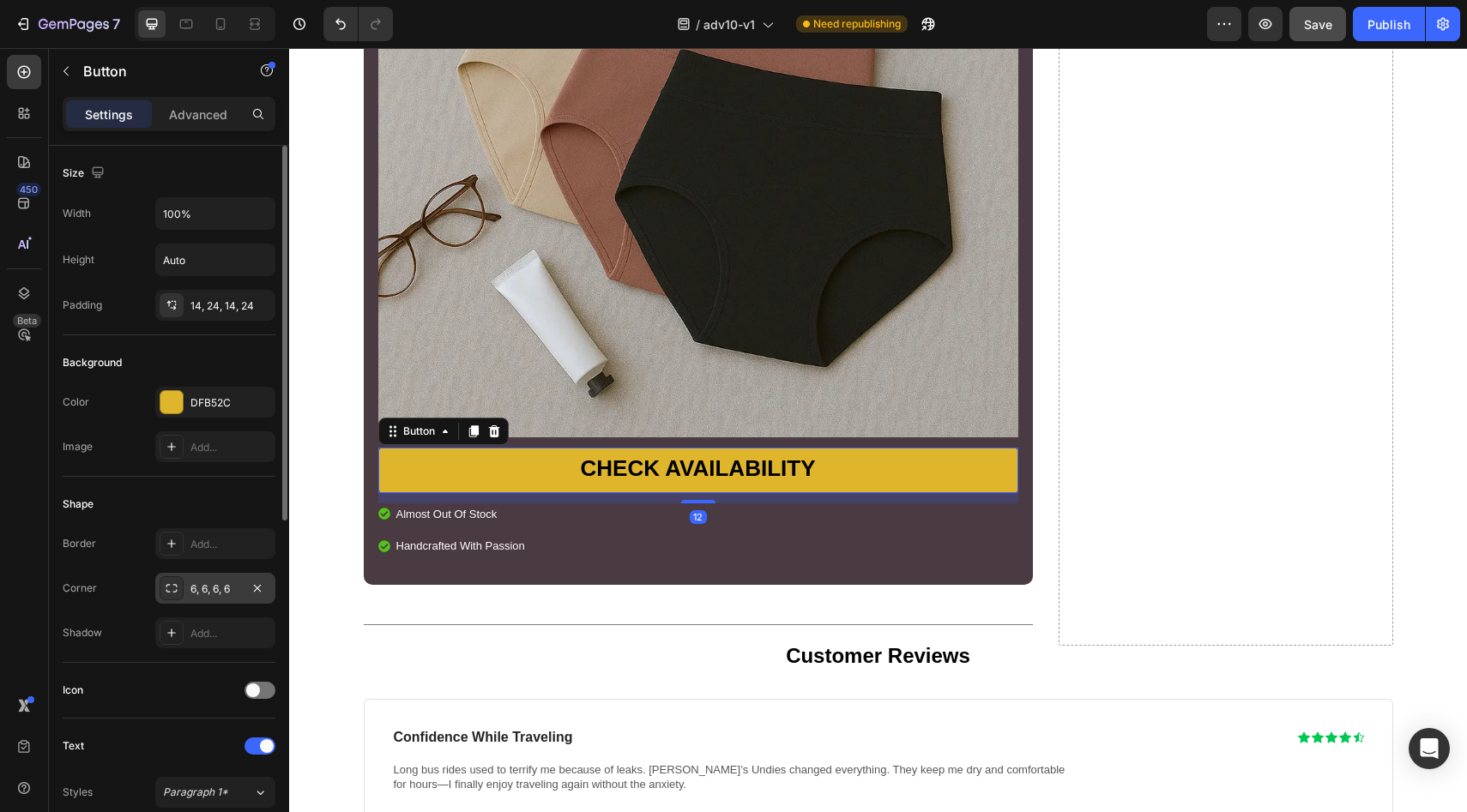
scroll to position [648, 0]
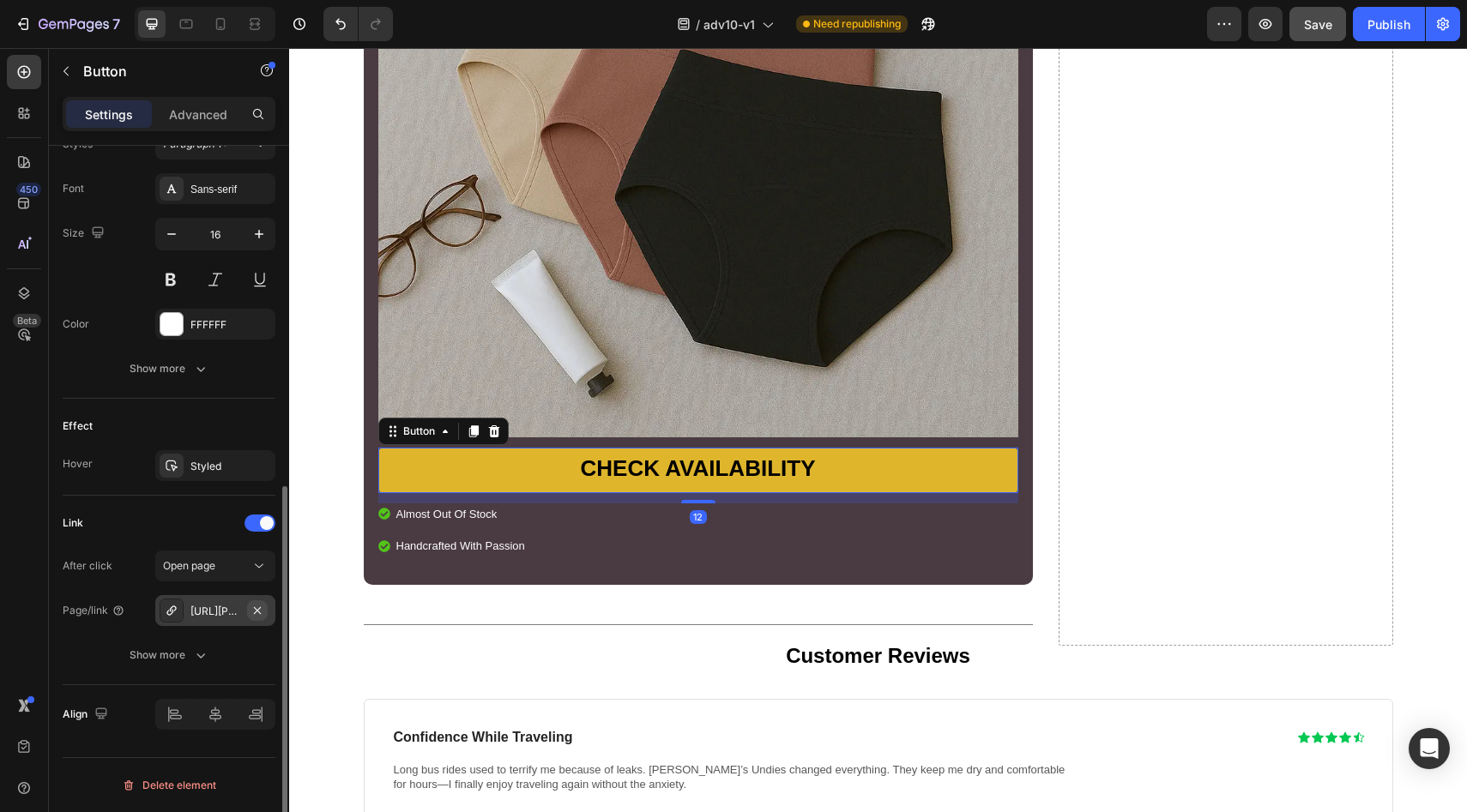
click at [256, 615] on icon "button" at bounding box center [257, 610] width 13 height 13
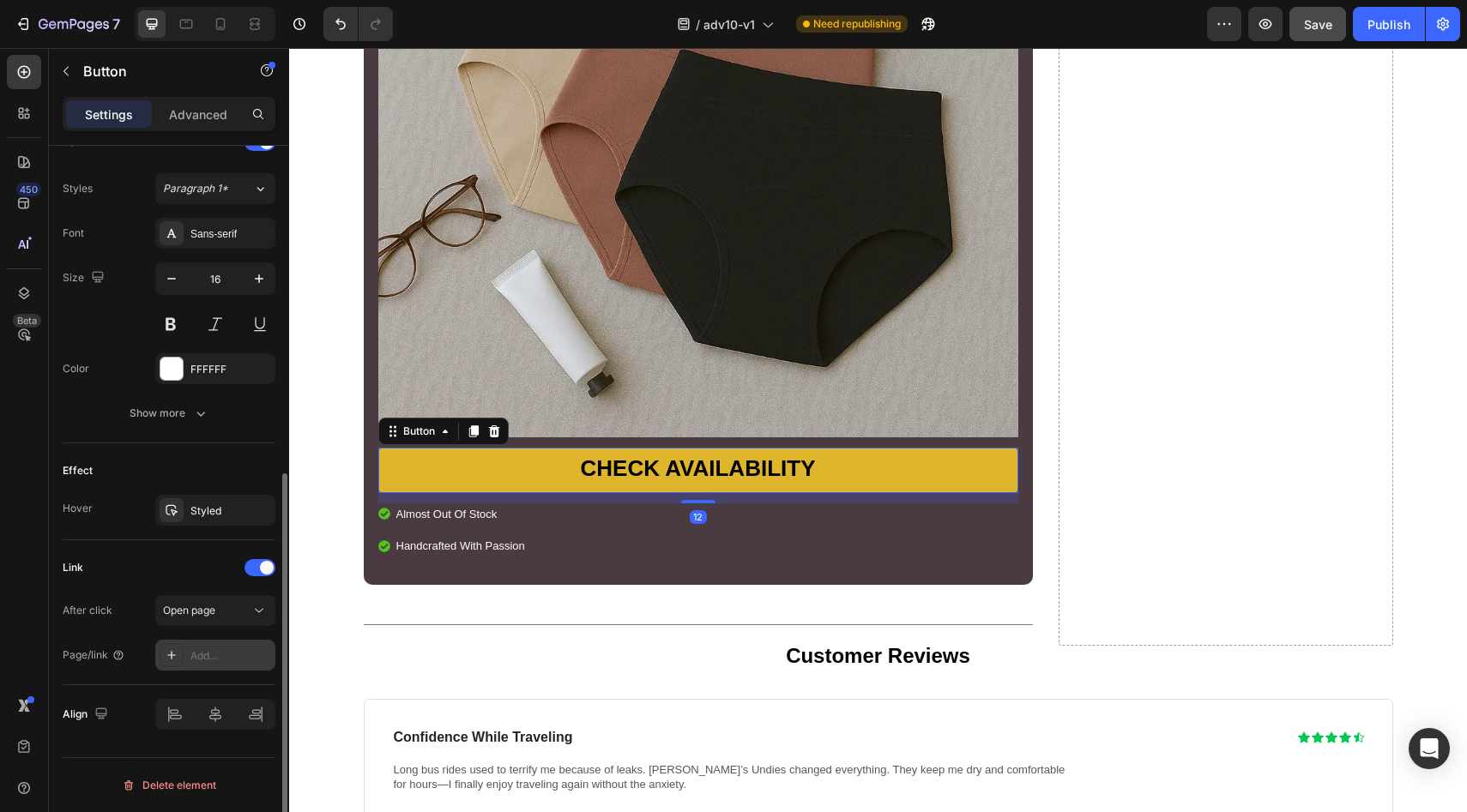
scroll to position [603, 0]
click at [225, 646] on div "Add..." at bounding box center [215, 655] width 120 height 31
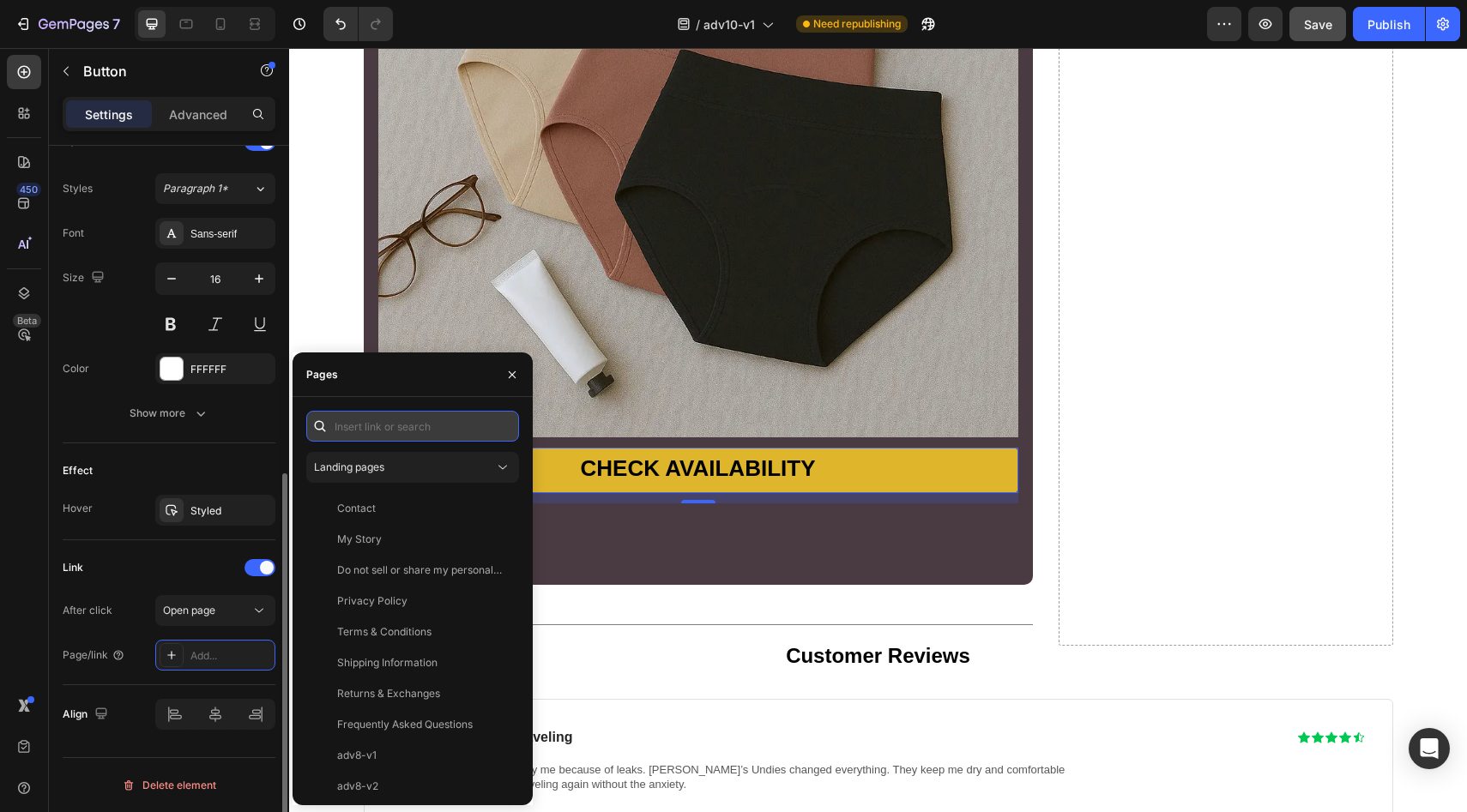
click at [380, 419] on input "text" at bounding box center [412, 426] width 213 height 31
paste input "https://vera-undies.com/products/signature-leakproof-underwear-5-pack2"
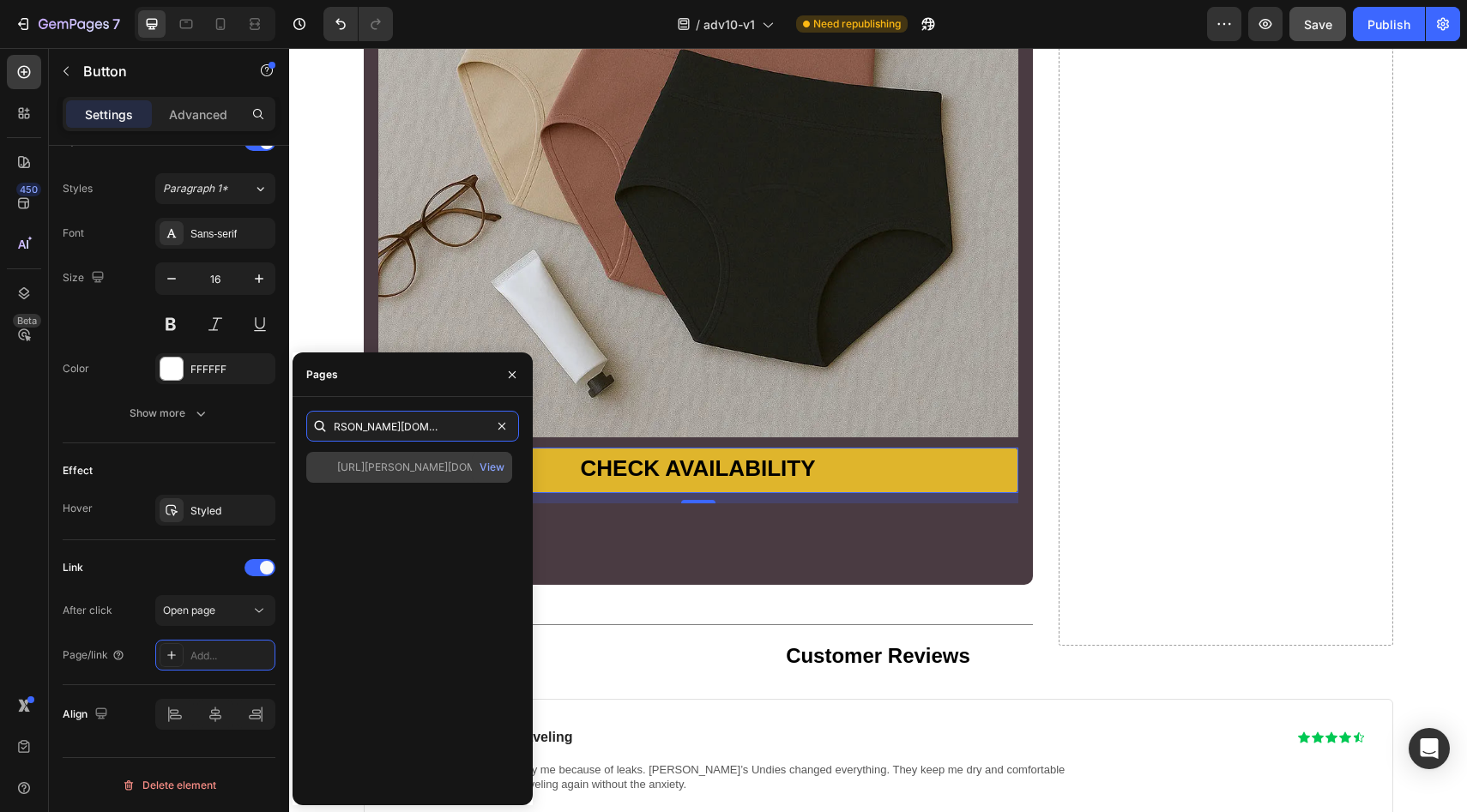
type input "https://vera-undies.com/products/signature-leakproof-underwear-5-pack2"
click at [376, 470] on div "https://vera-undies.com/products/signature-leakproof-underwear-5-pack2" at bounding box center [419, 467] width 165 height 15
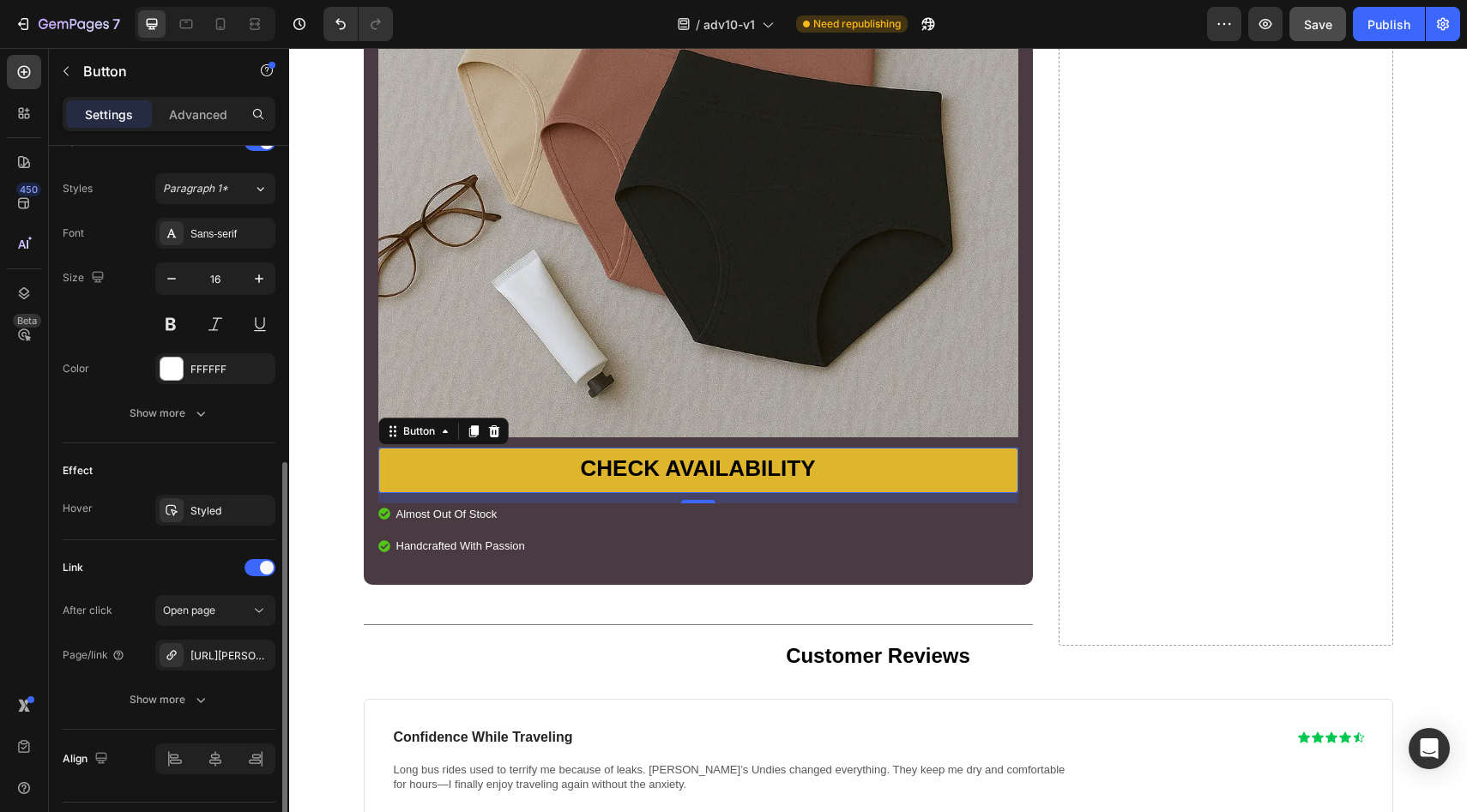
click at [205, 465] on div "Effect" at bounding box center [169, 471] width 213 height 28
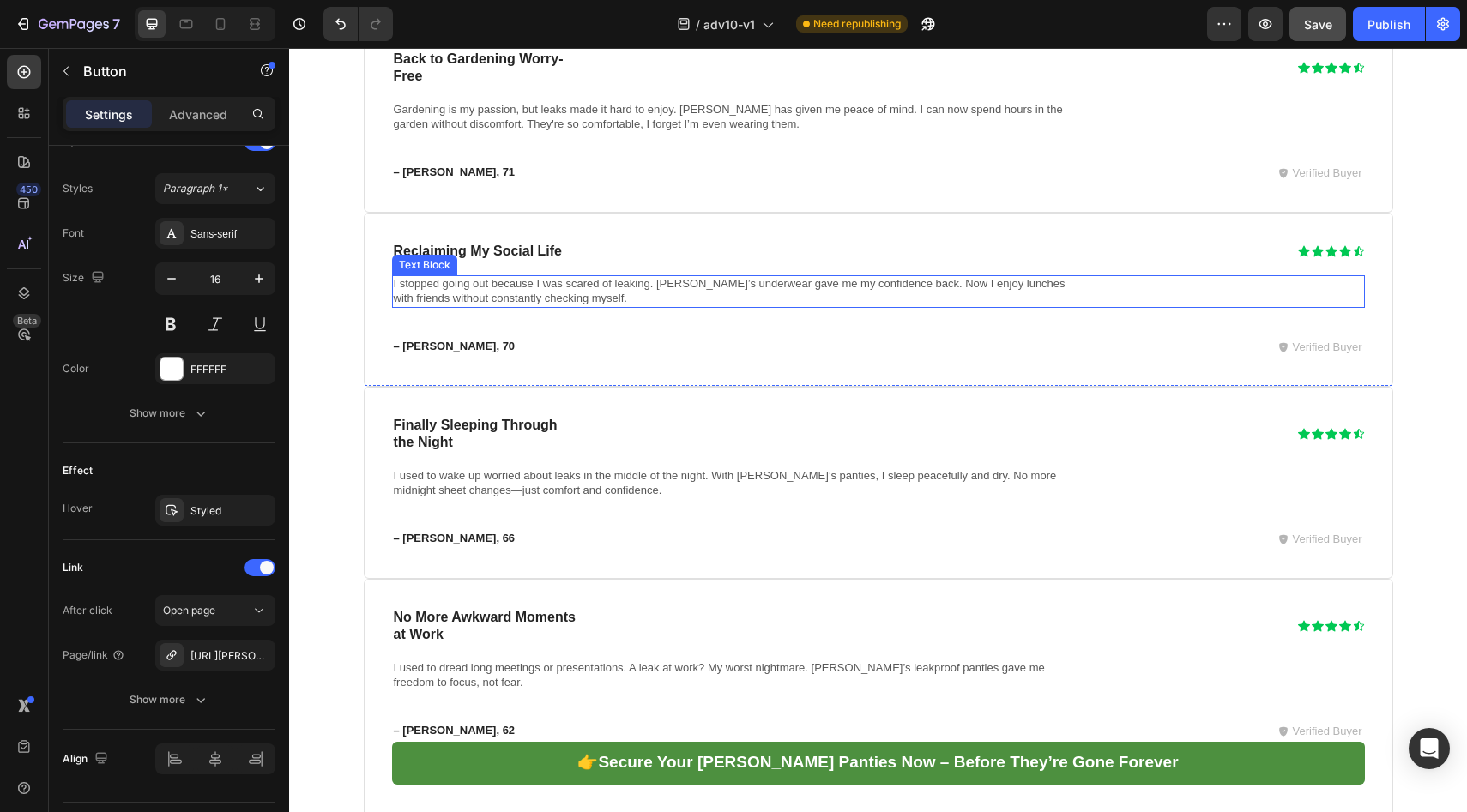
scroll to position [13549, 0]
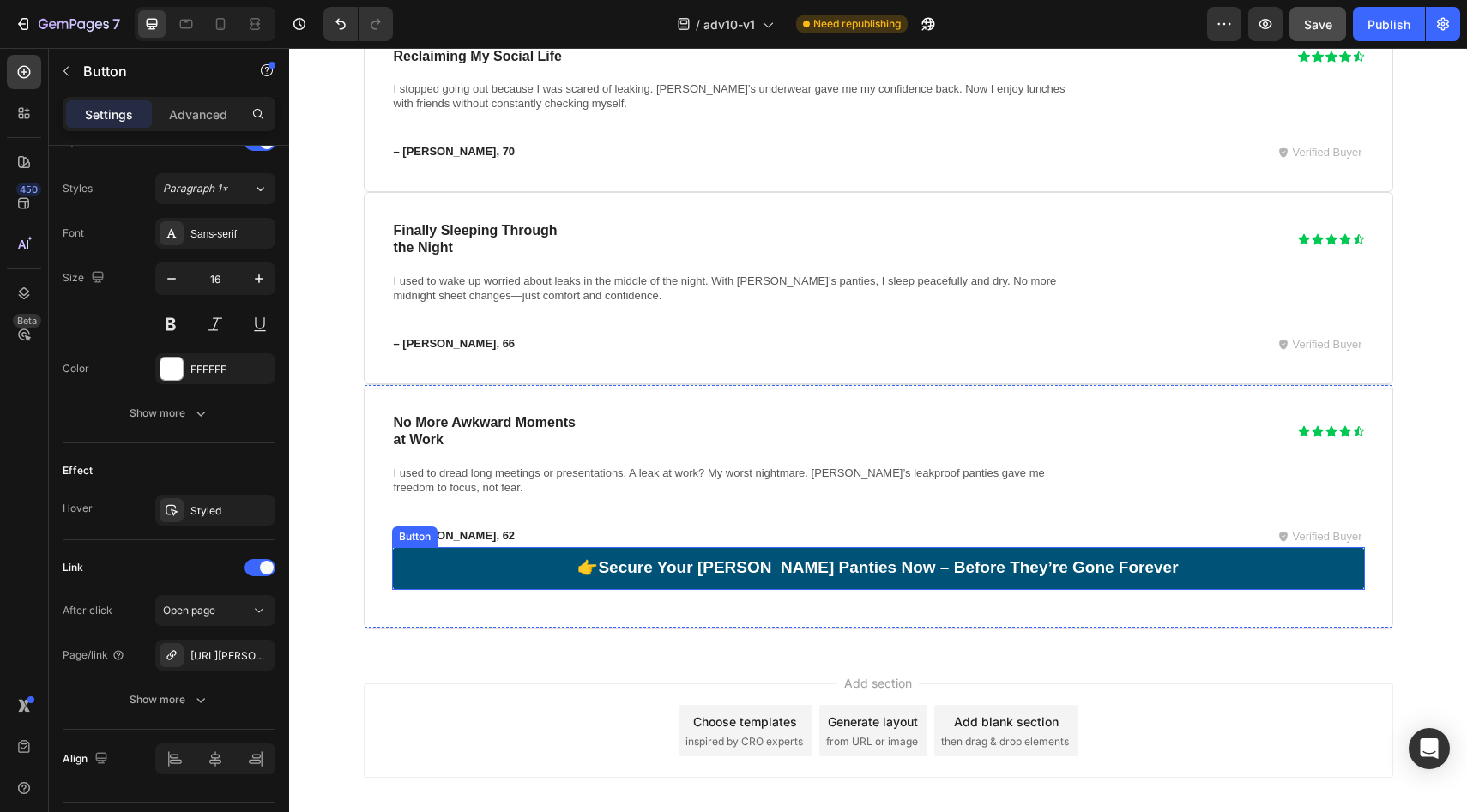
click at [506, 547] on link "👉 Secure Your Vera Leakproof Panties Now – Before They’re Gone Forever" at bounding box center [878, 569] width 973 height 43
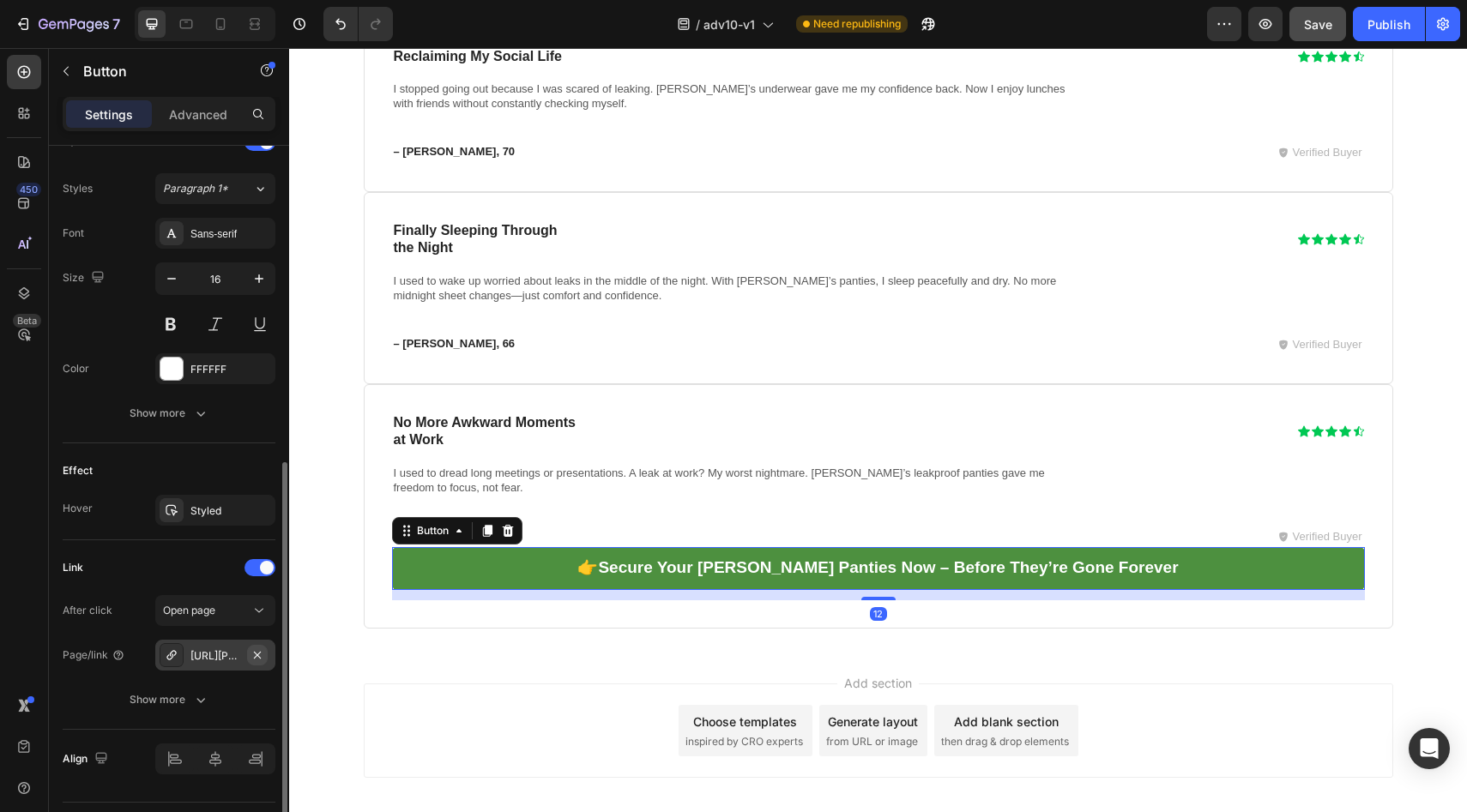
click at [252, 656] on icon "button" at bounding box center [257, 654] width 13 height 13
click at [241, 661] on div "Add..." at bounding box center [231, 655] width 80 height 15
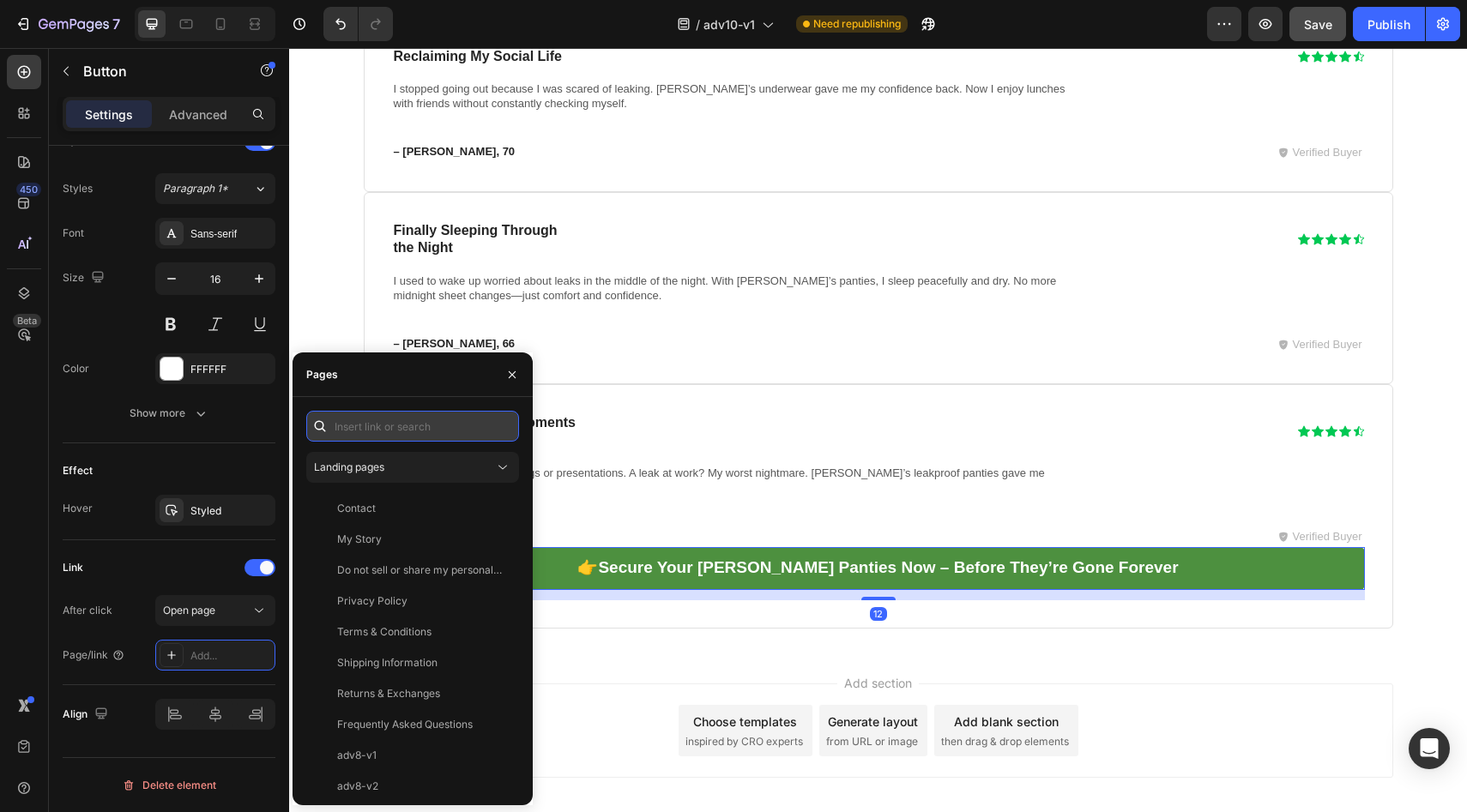
click at [391, 429] on input "text" at bounding box center [412, 426] width 213 height 31
paste input "https://vera-undies.com/products/signature-leakproof-underwear-5-pack2"
type input "https://vera-undies.com/products/signature-leakproof-underwear-5-pack2"
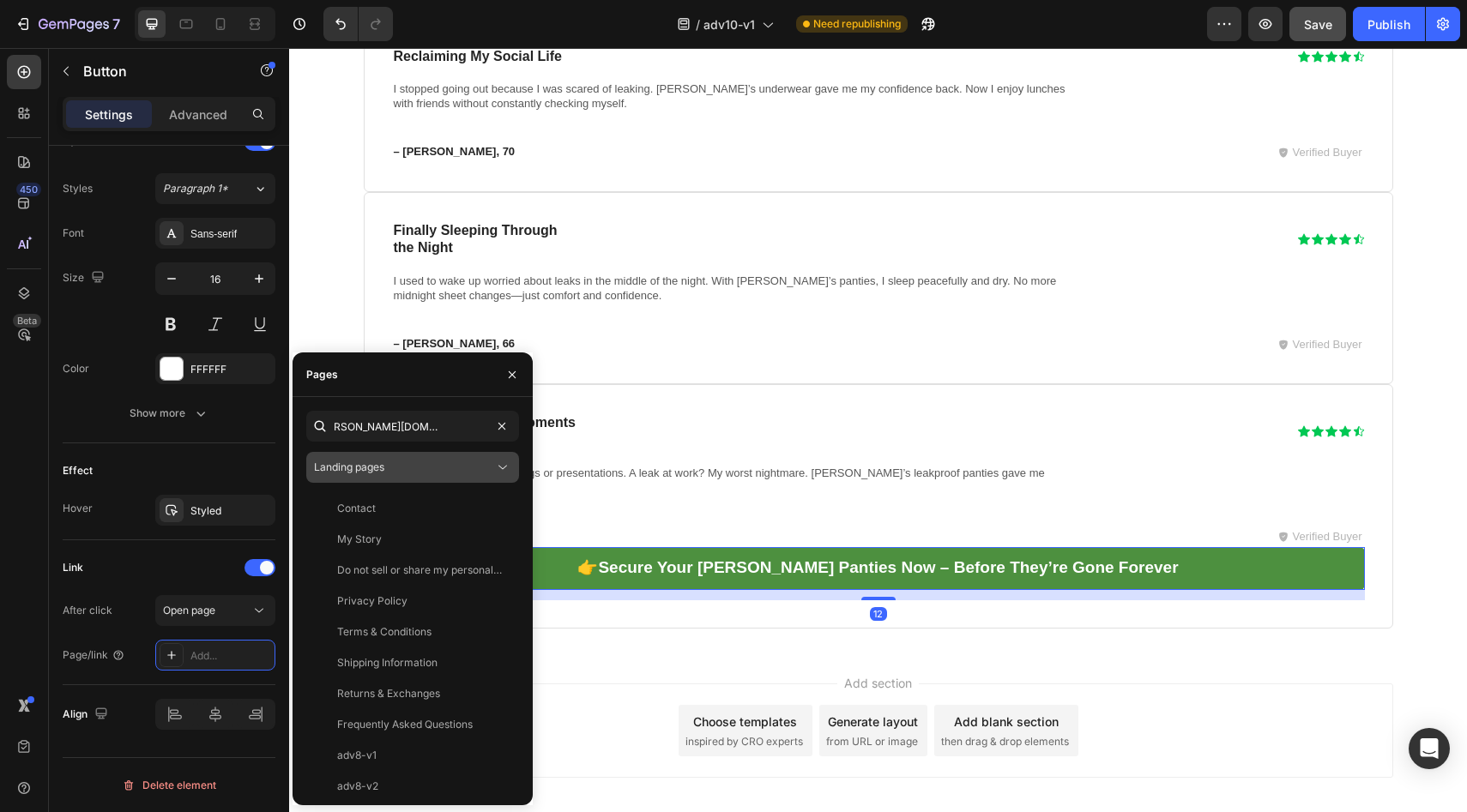
scroll to position [0, 0]
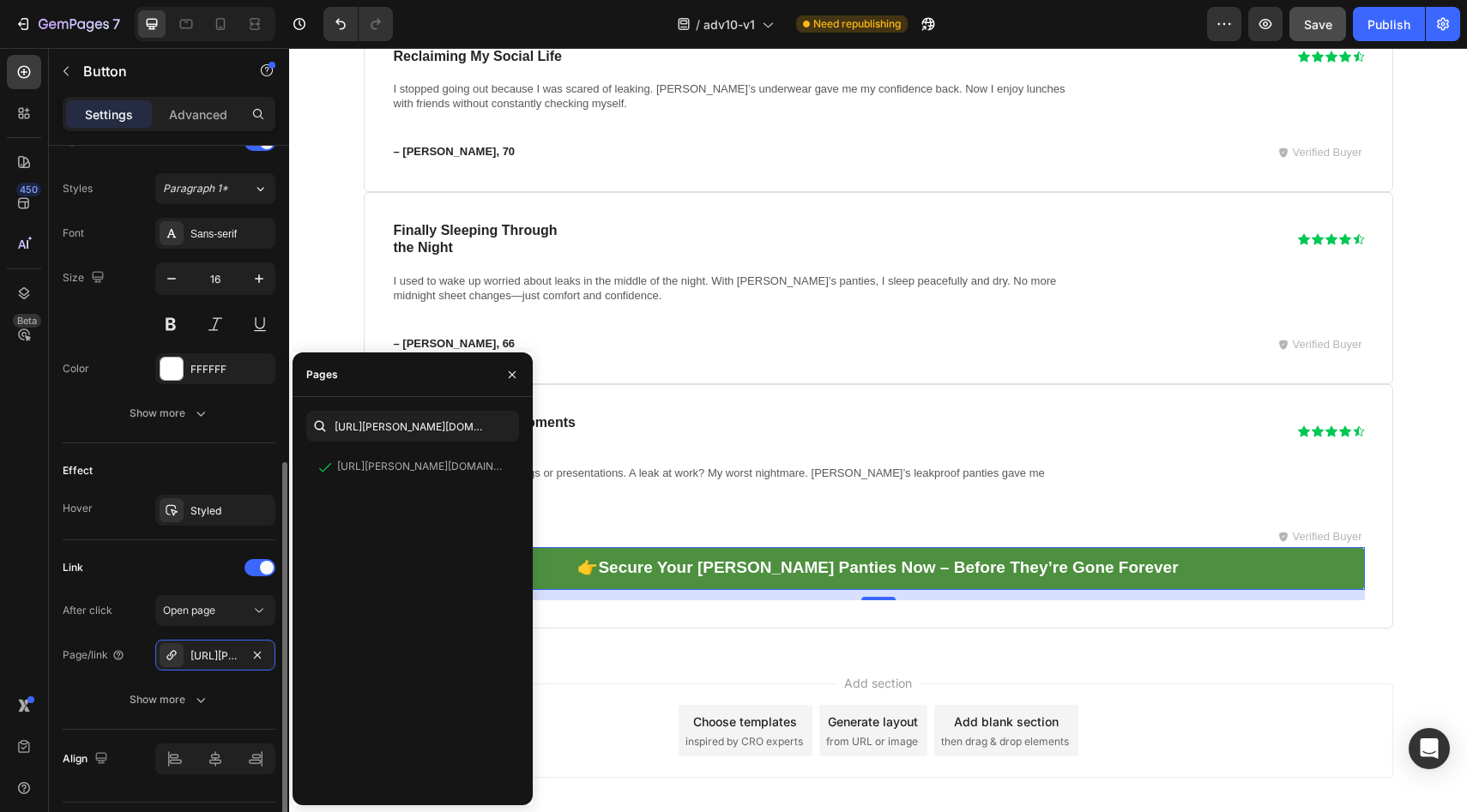
click at [209, 468] on div "Effect" at bounding box center [169, 471] width 213 height 28
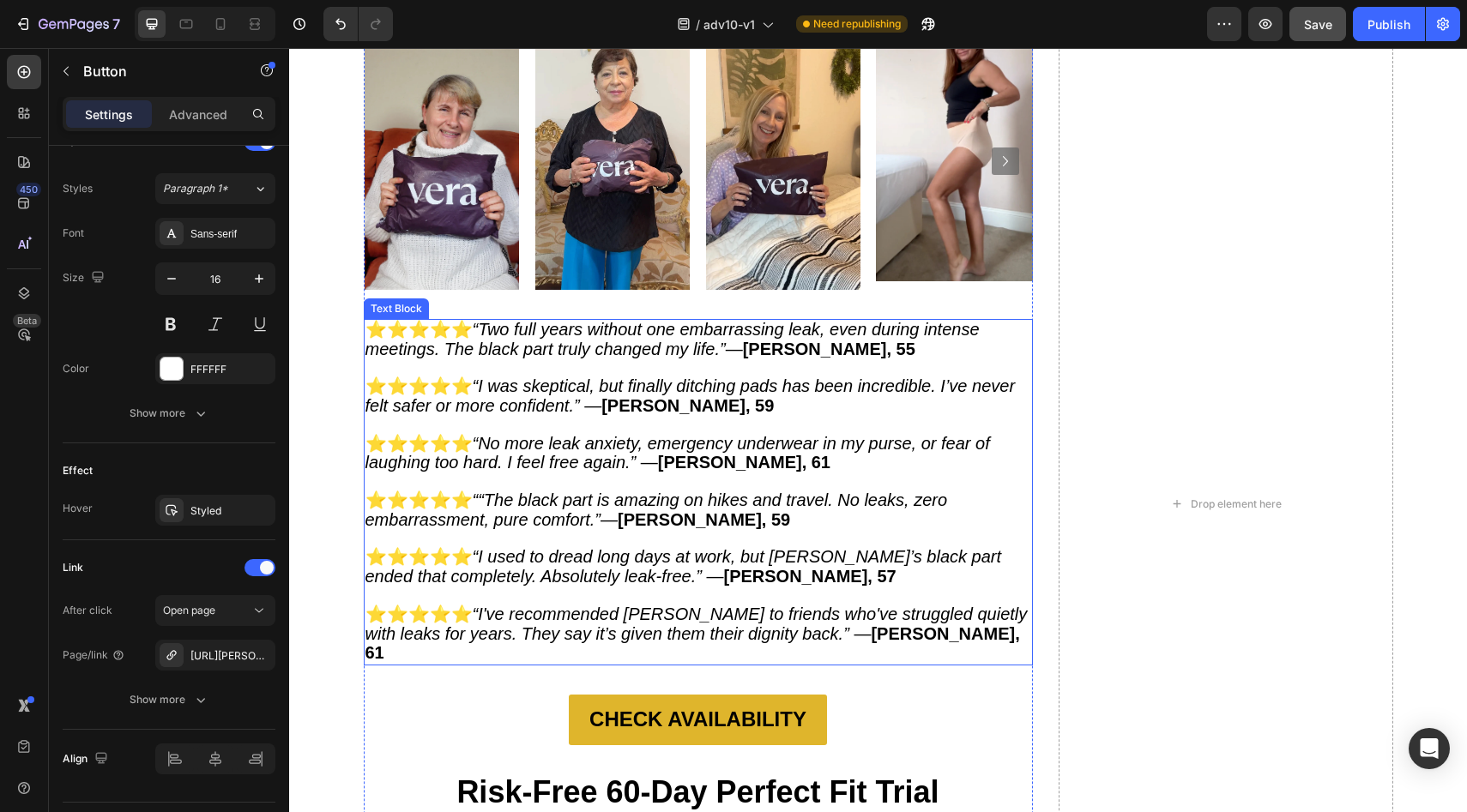
scroll to position [11212, 0]
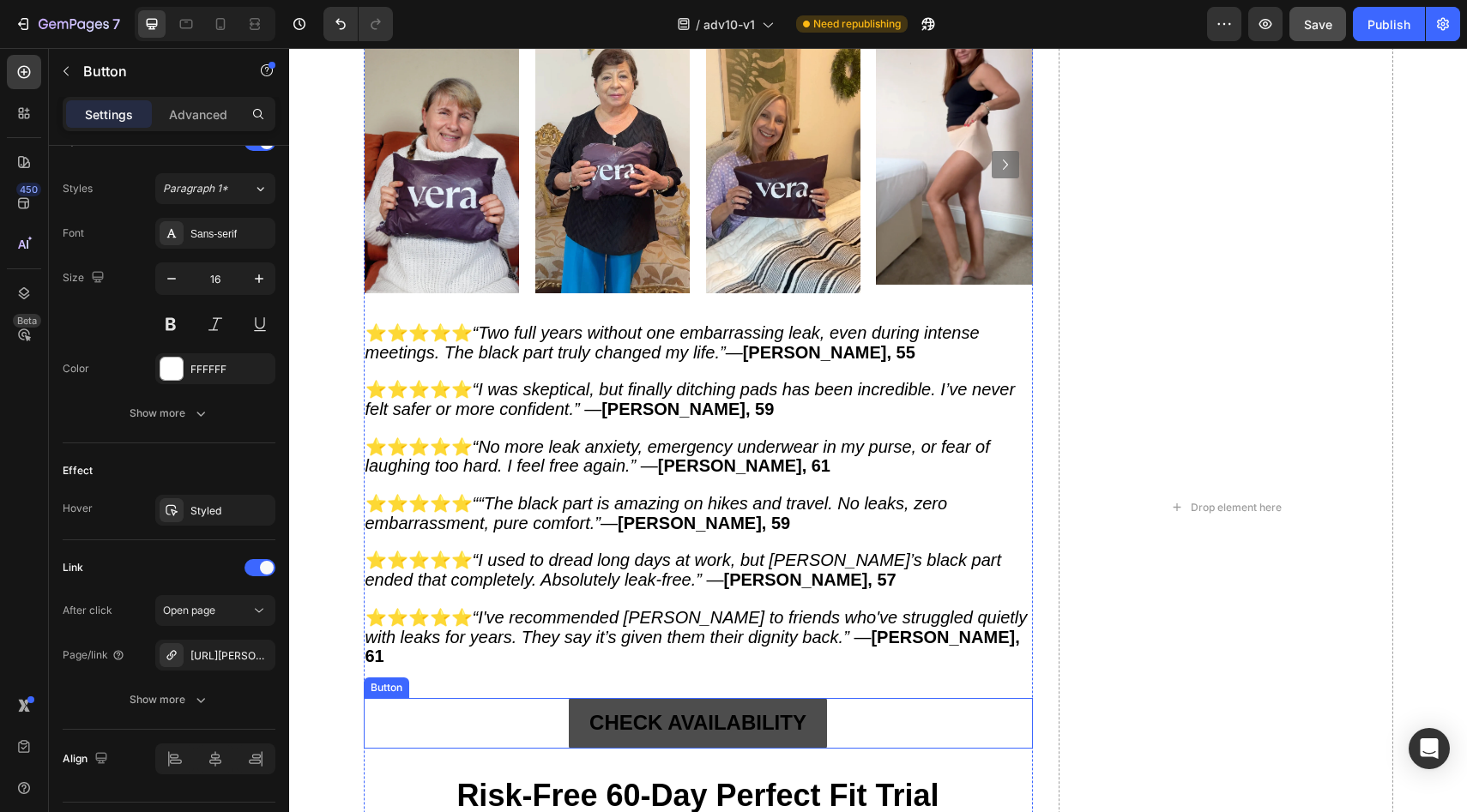
click at [573, 698] on link "CHECK AVAILABILITY" at bounding box center [698, 723] width 259 height 50
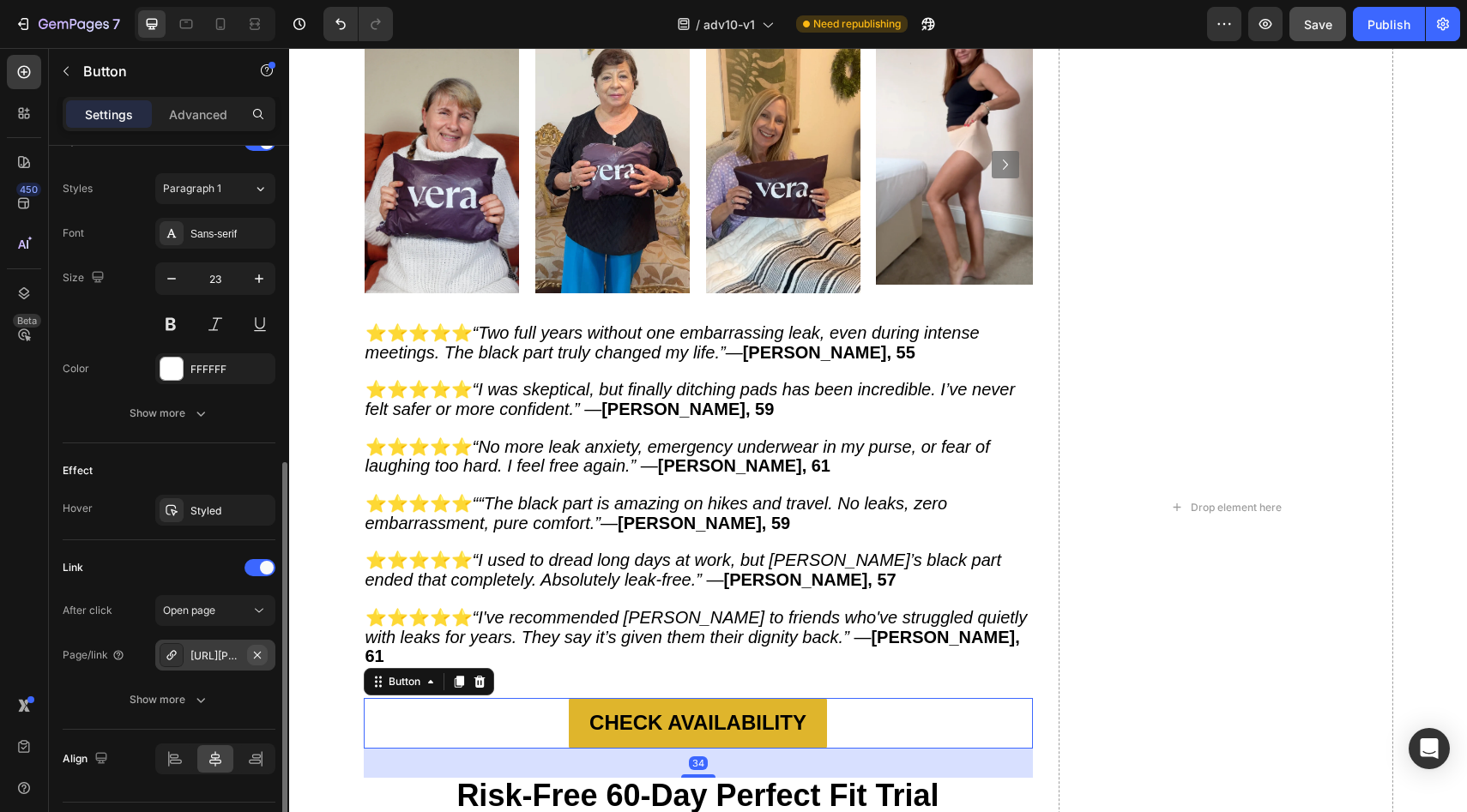
click at [261, 660] on icon "button" at bounding box center [257, 654] width 13 height 13
click at [260, 660] on div "Add..." at bounding box center [231, 655] width 80 height 15
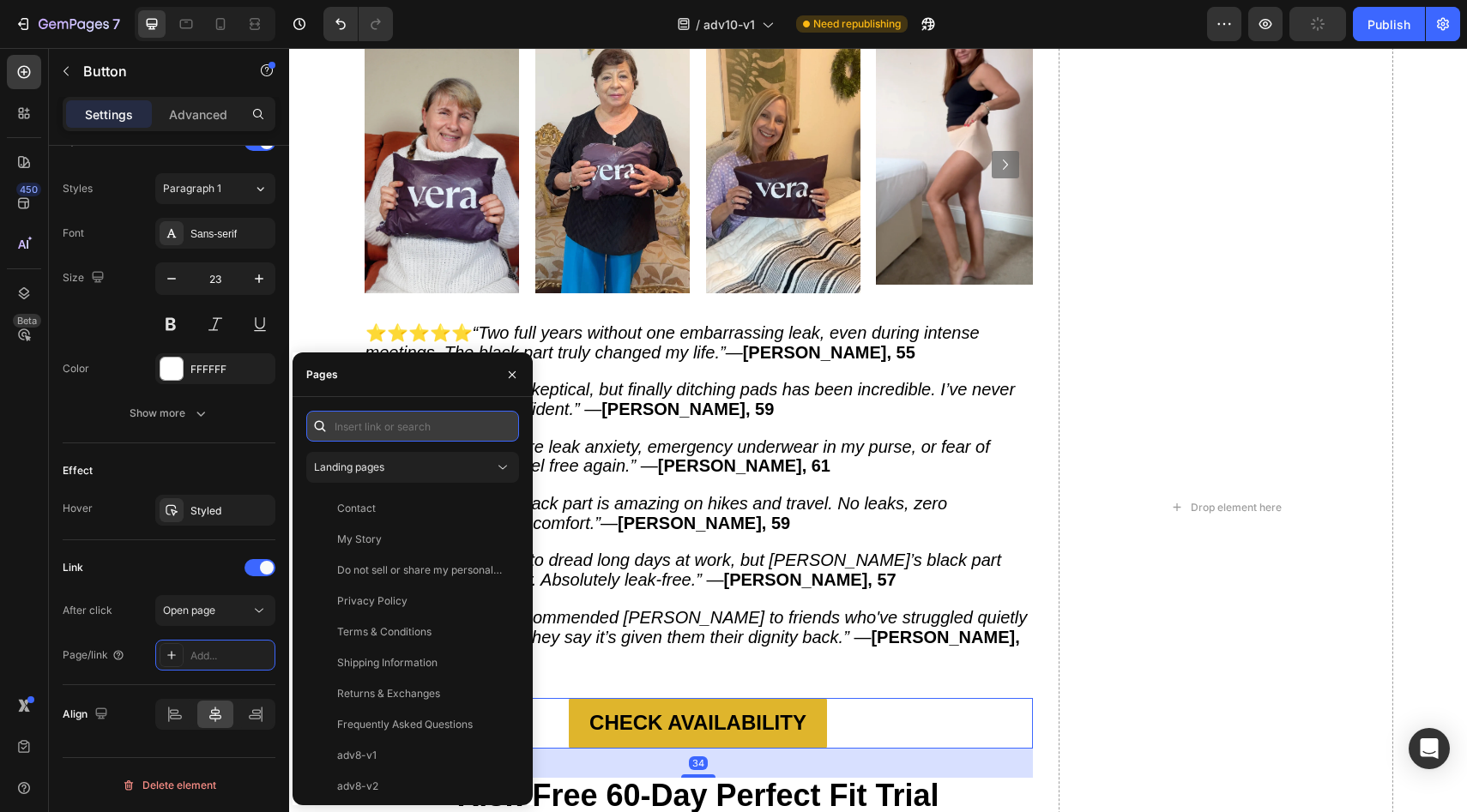
click at [422, 424] on input "text" at bounding box center [412, 426] width 213 height 31
paste input "https://vera-undies.com/products/signature-leakproof-underwear-5-pack2"
type input "https://vera-undies.com/products/signature-leakproof-underwear-5-pack2"
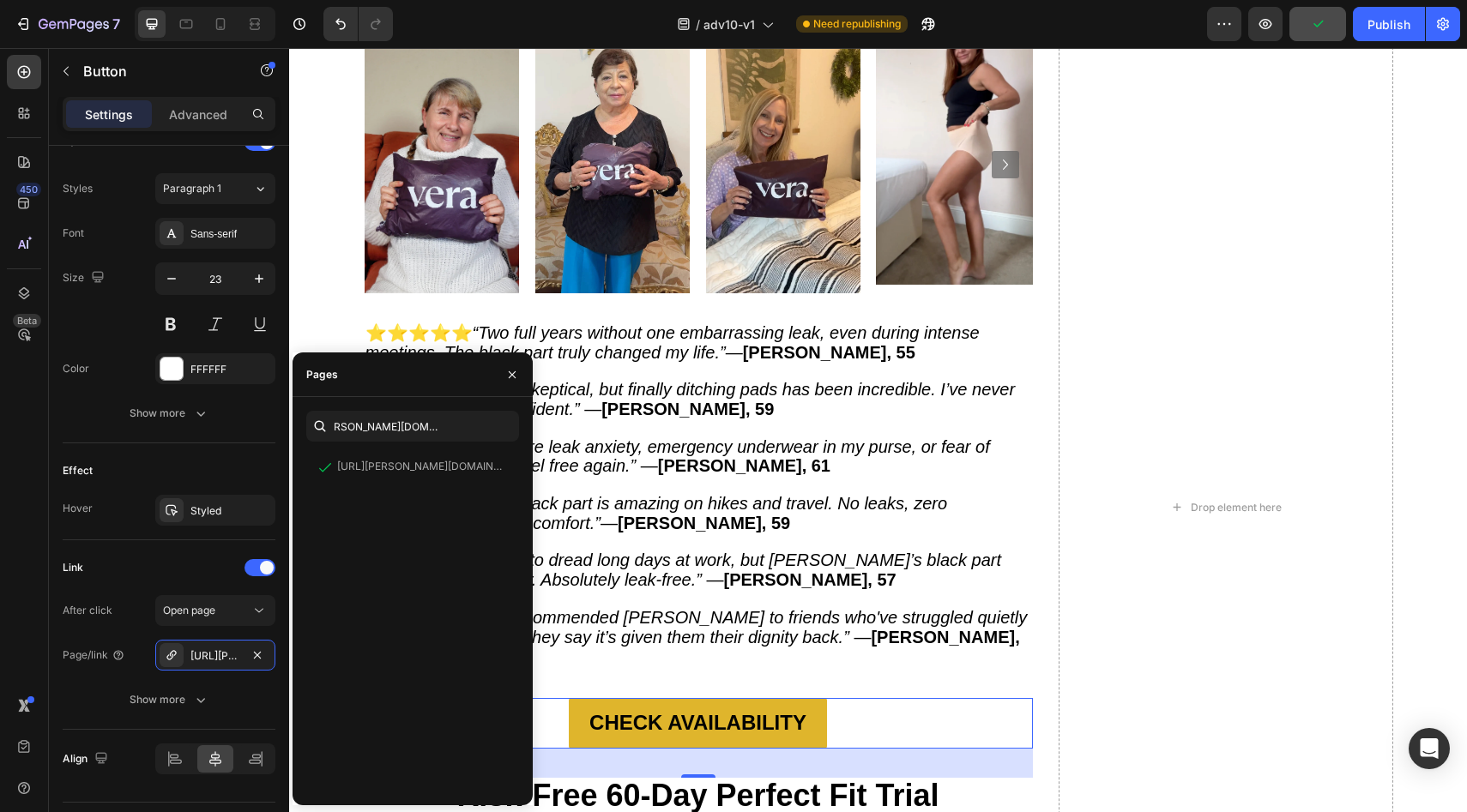
scroll to position [0, 0]
click at [207, 468] on div "Effect" at bounding box center [169, 471] width 213 height 28
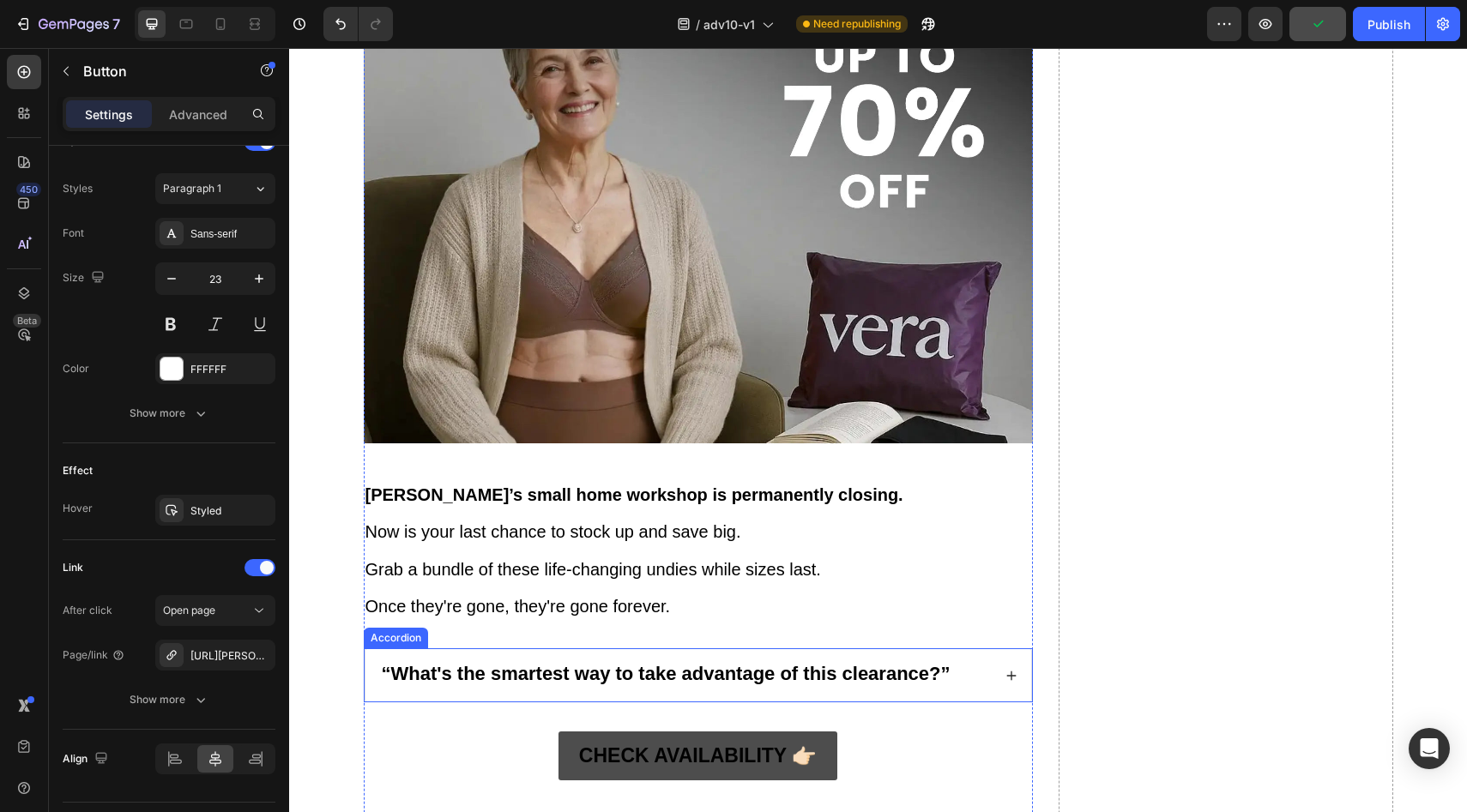
scroll to position [10348, 0]
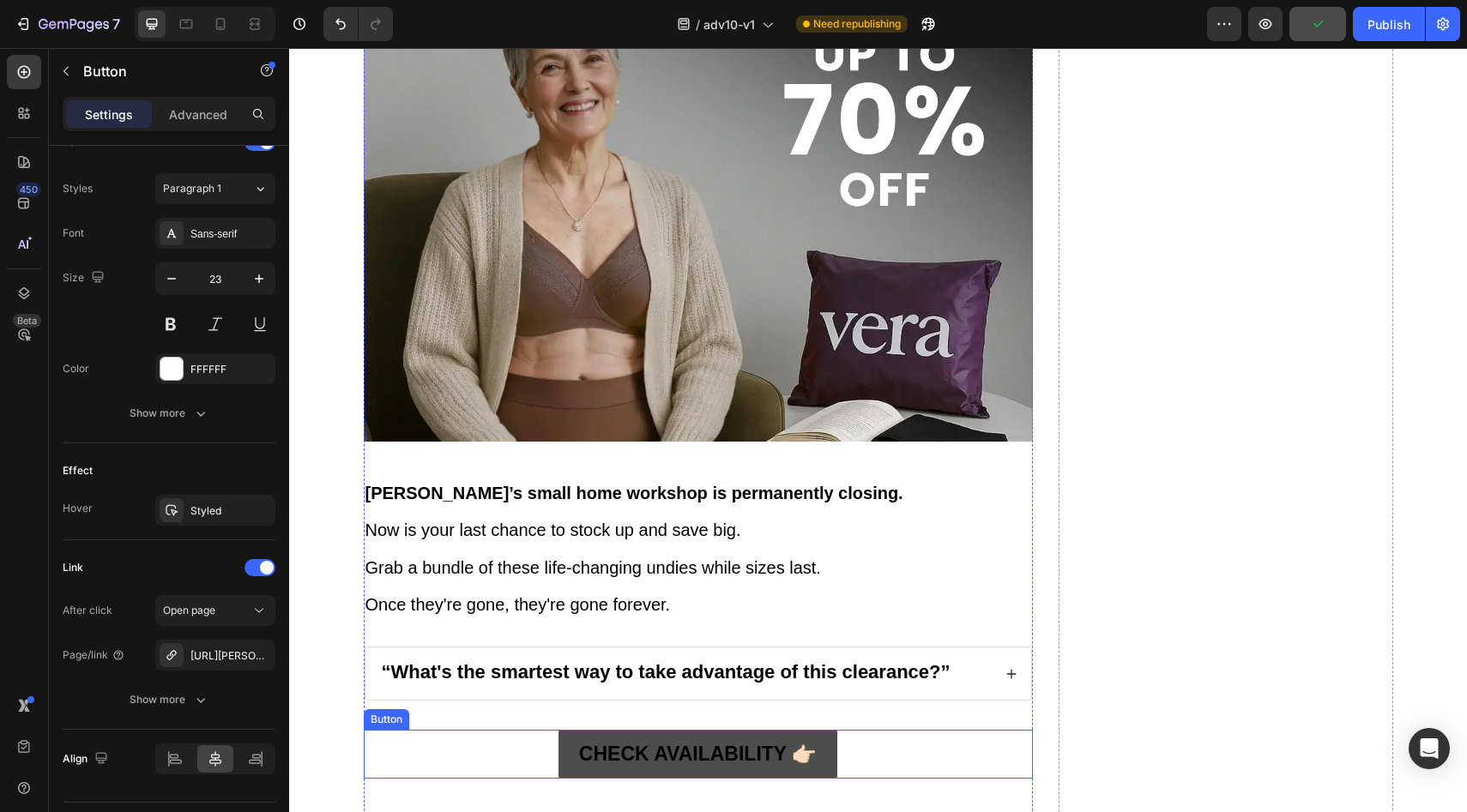
click at [567, 743] on link "CHECK AVAILABILITY 👉🏻" at bounding box center [697, 754] width 279 height 49
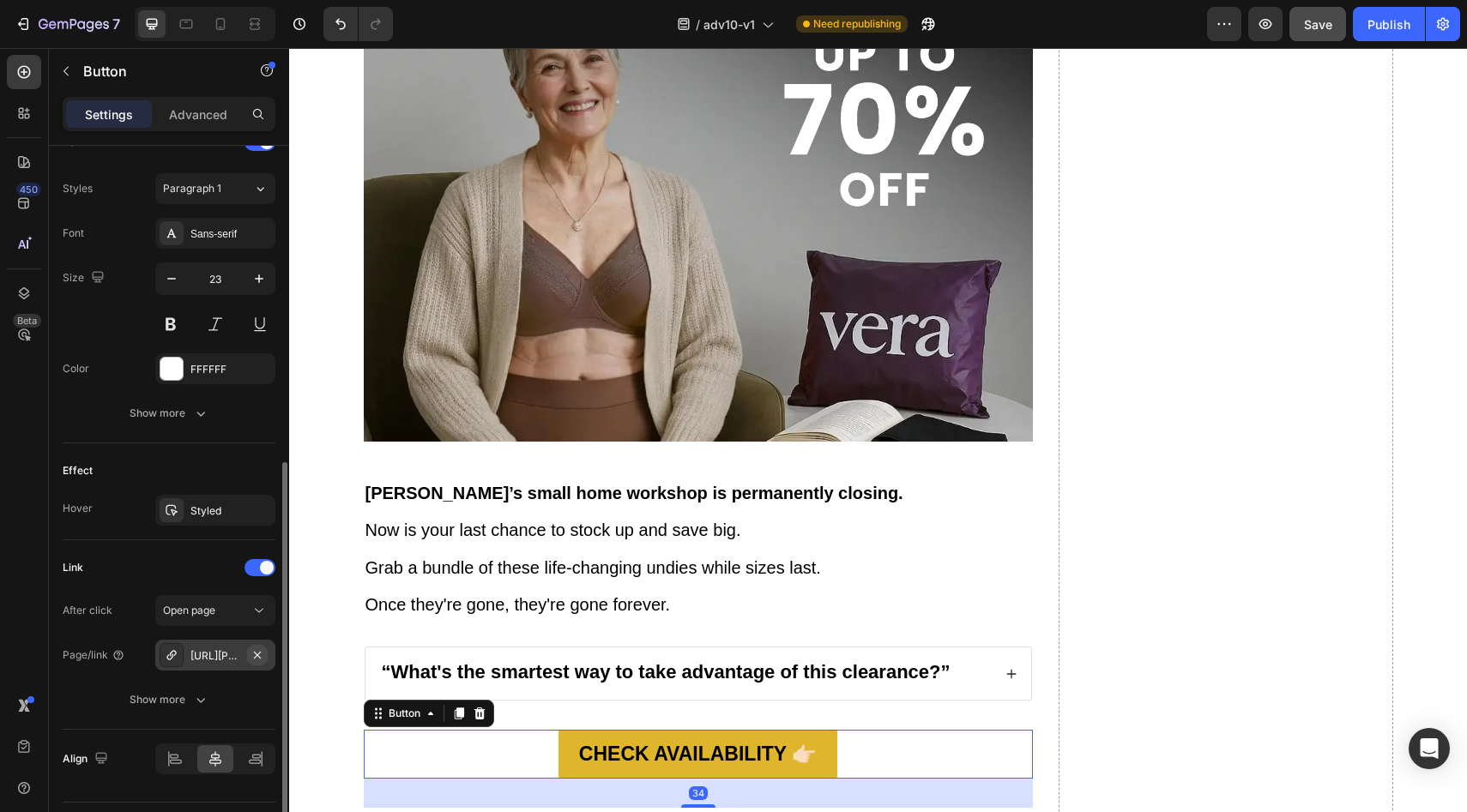
click at [259, 664] on button "button" at bounding box center [257, 654] width 21 height 21
click at [257, 664] on div "Add..." at bounding box center [215, 655] width 120 height 31
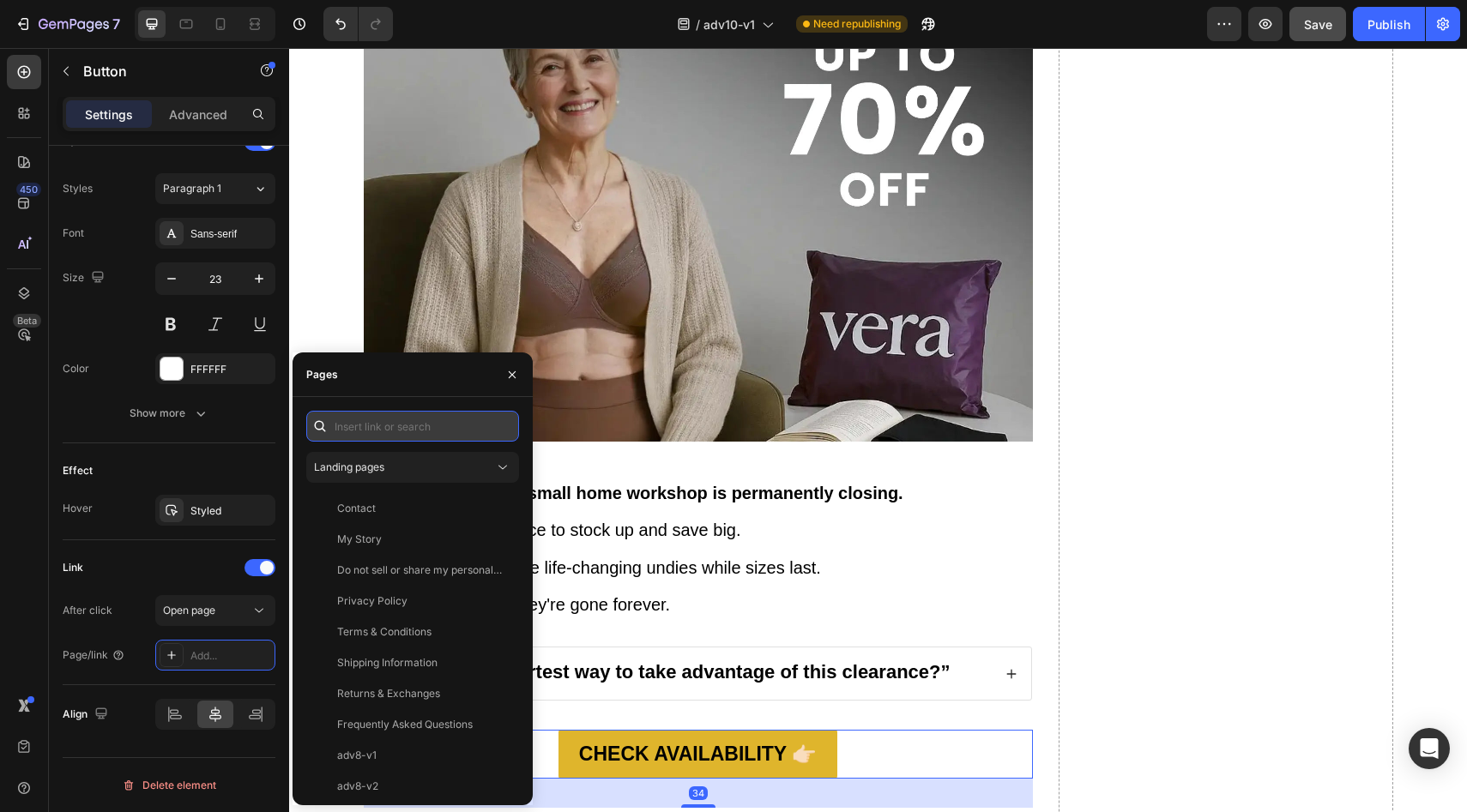
click at [391, 430] on input "text" at bounding box center [412, 426] width 213 height 31
paste input "https://vera-undies.com/products/signature-leakproof-underwear-5-pack2"
type input "https://vera-undies.com/products/signature-leakproof-underwear-5-pack2"
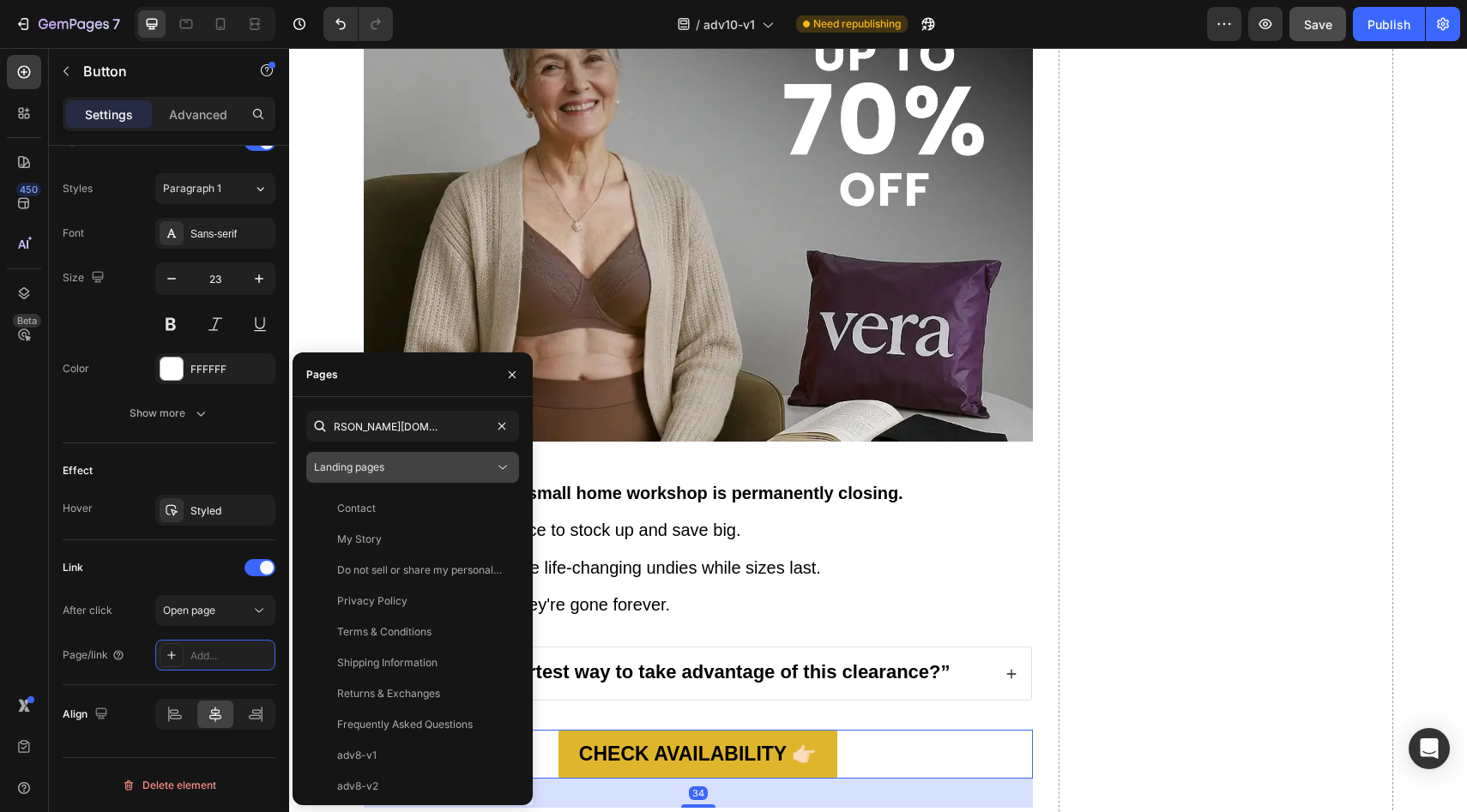
scroll to position [0, 0]
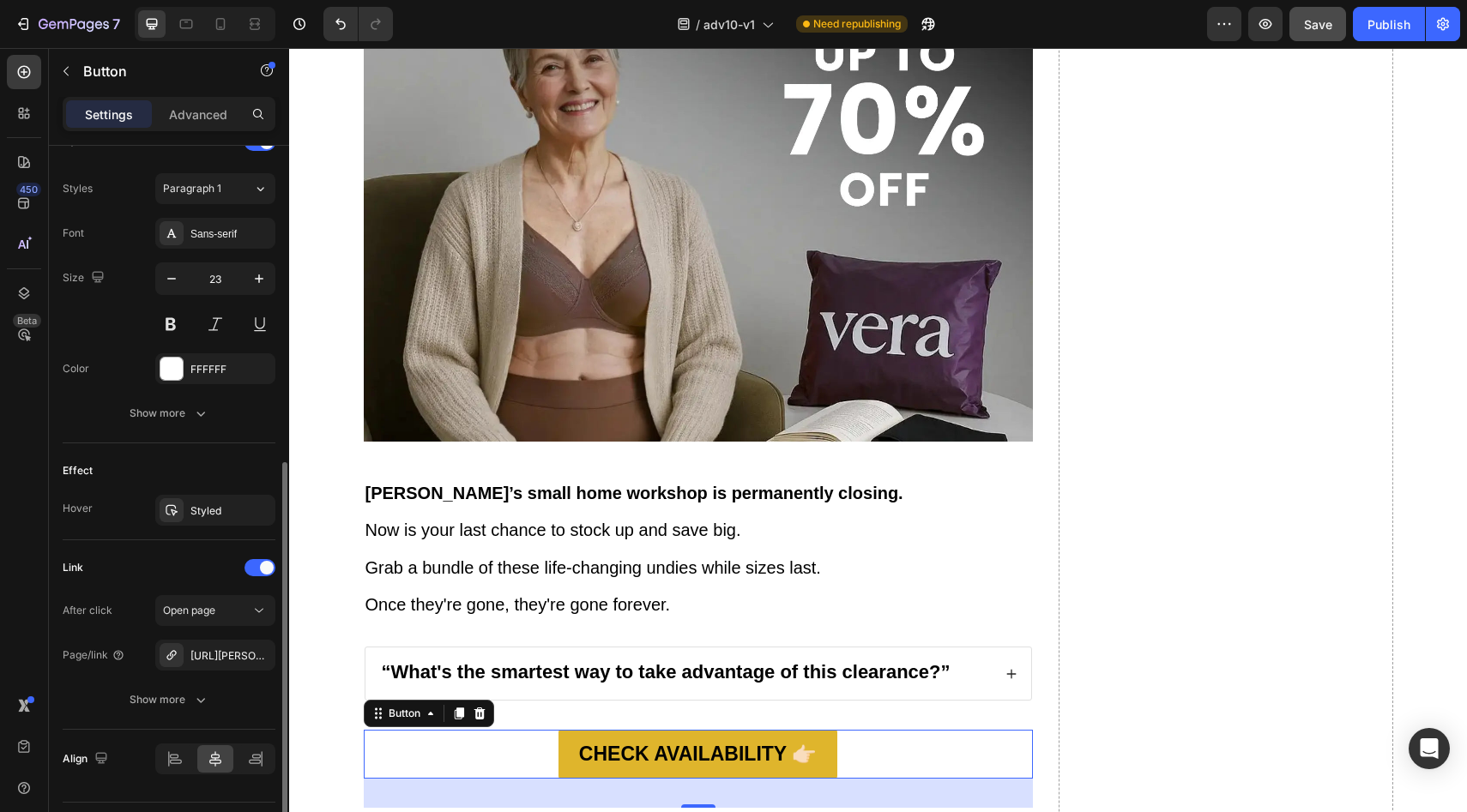
click at [258, 478] on div "Effect" at bounding box center [169, 471] width 213 height 28
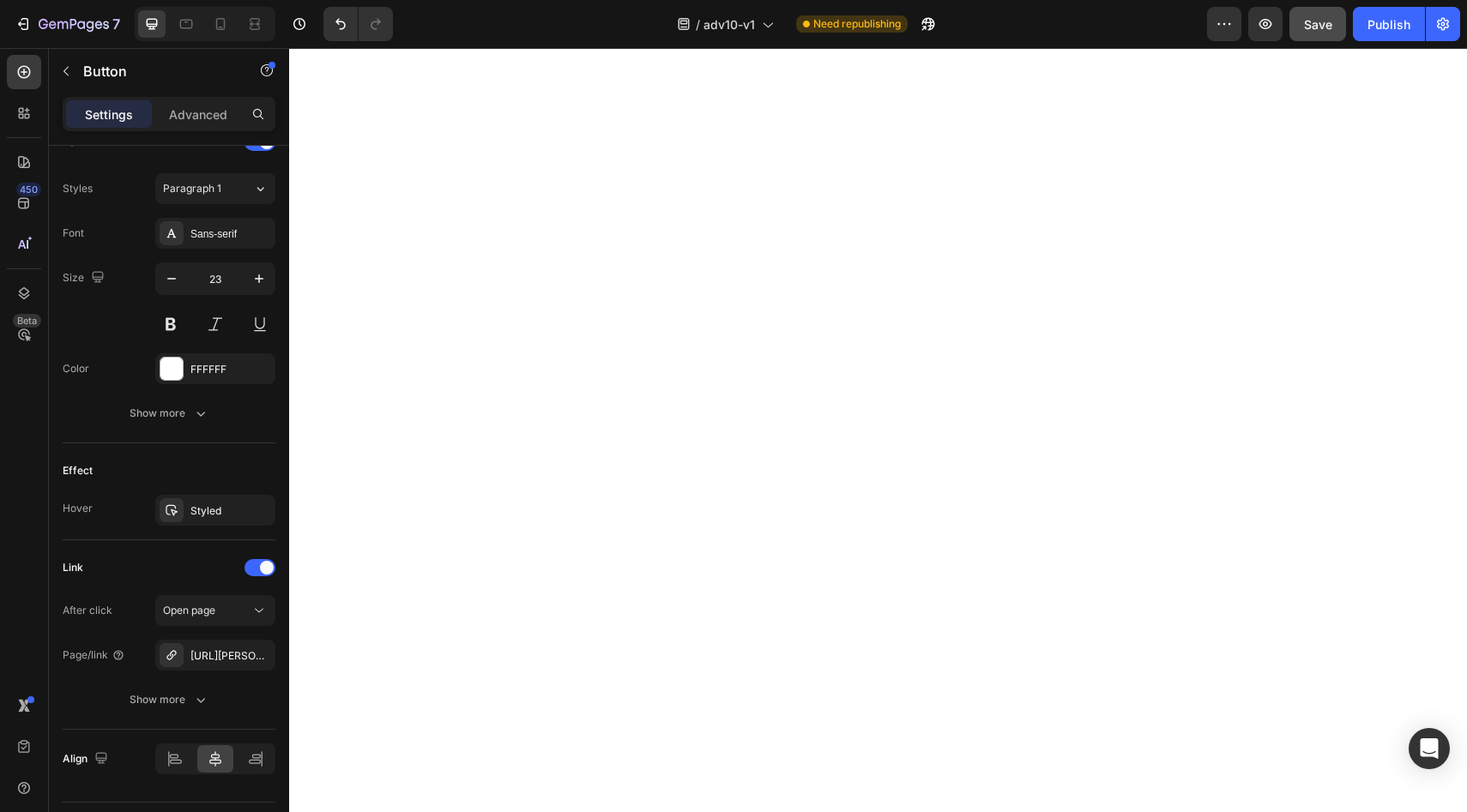
scroll to position [8583, 0]
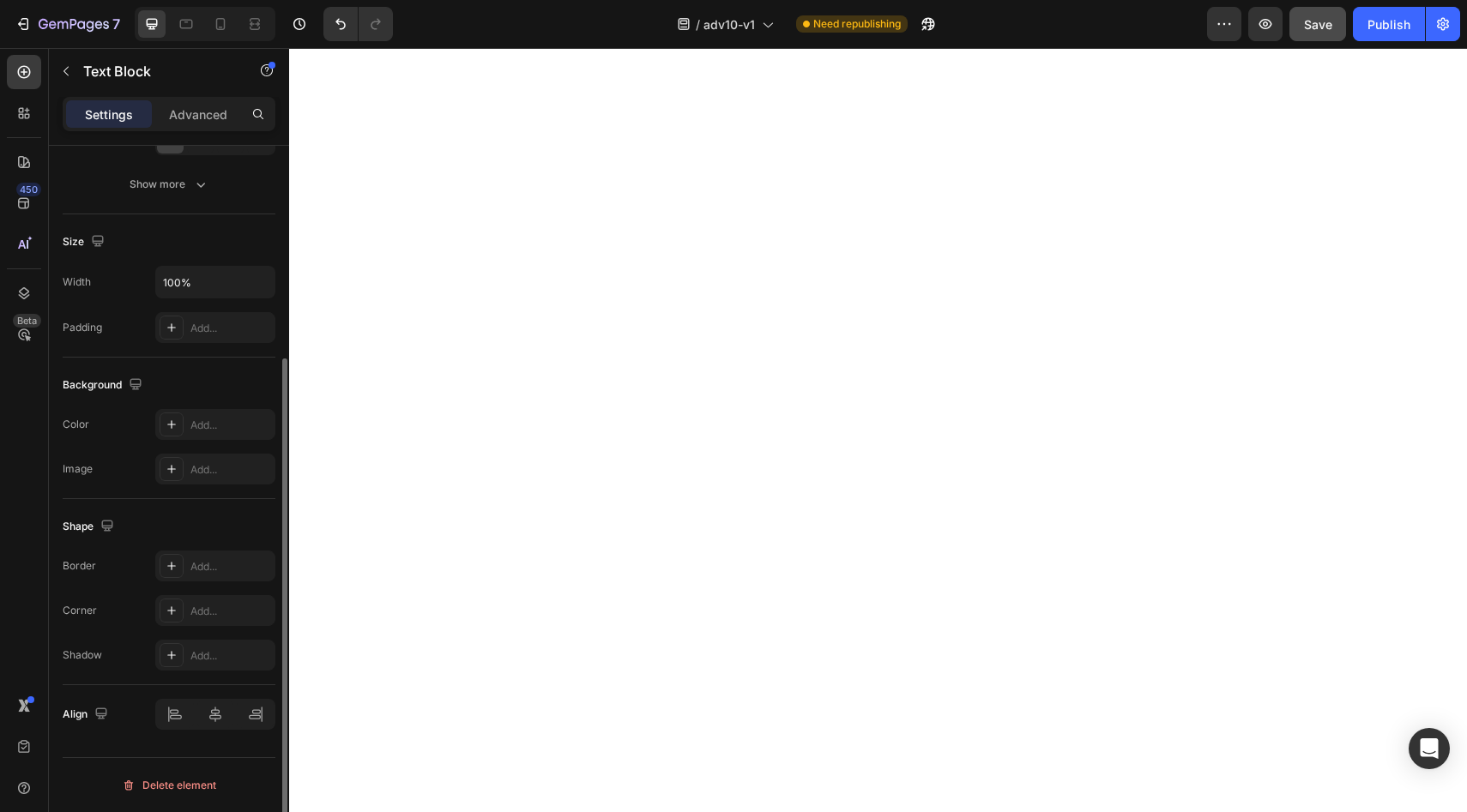
scroll to position [0, 0]
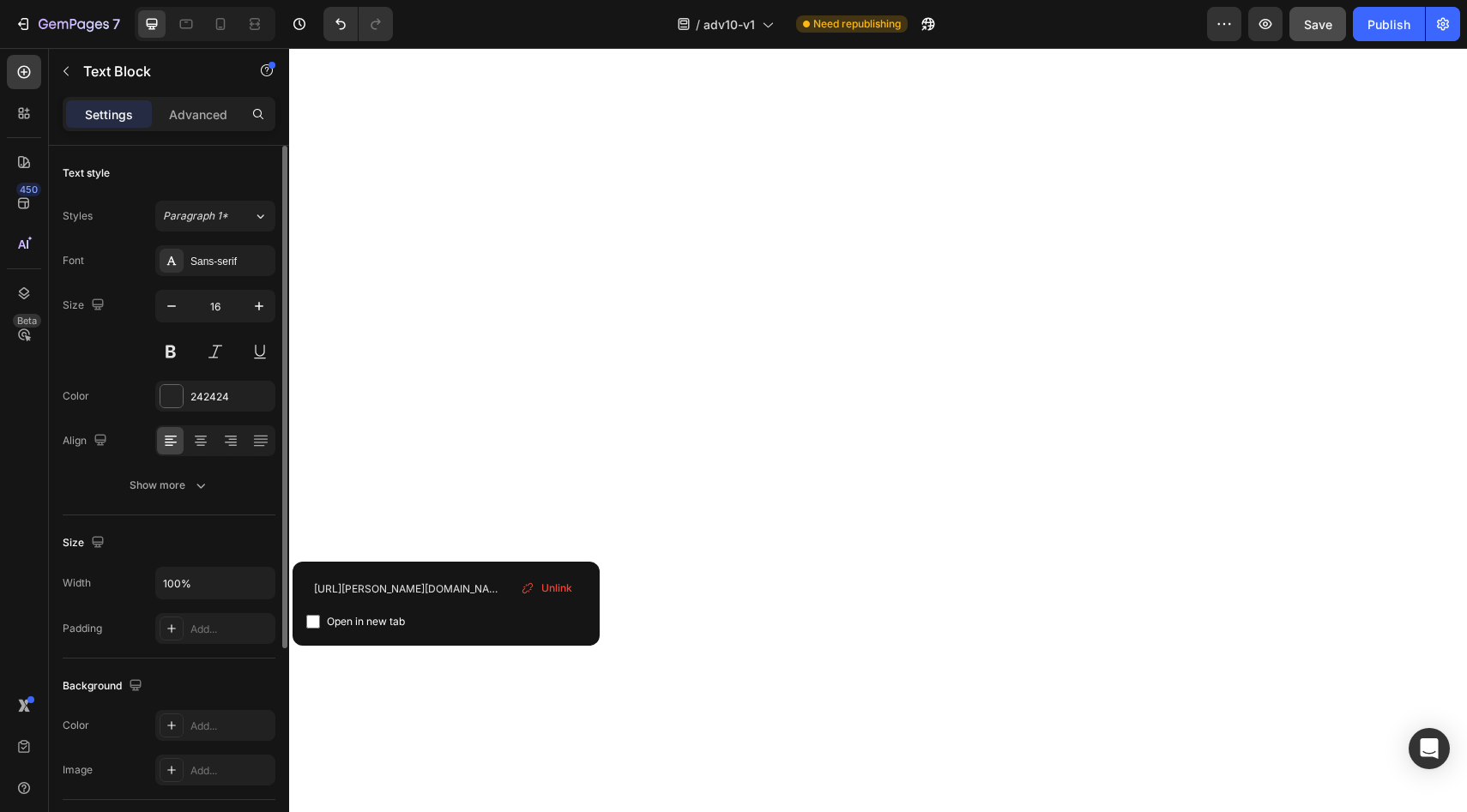
drag, startPoint x: 554, startPoint y: 586, endPoint x: 117, endPoint y: 491, distance: 447.2
click at [554, 586] on span "Unlink" at bounding box center [556, 587] width 31 height 15
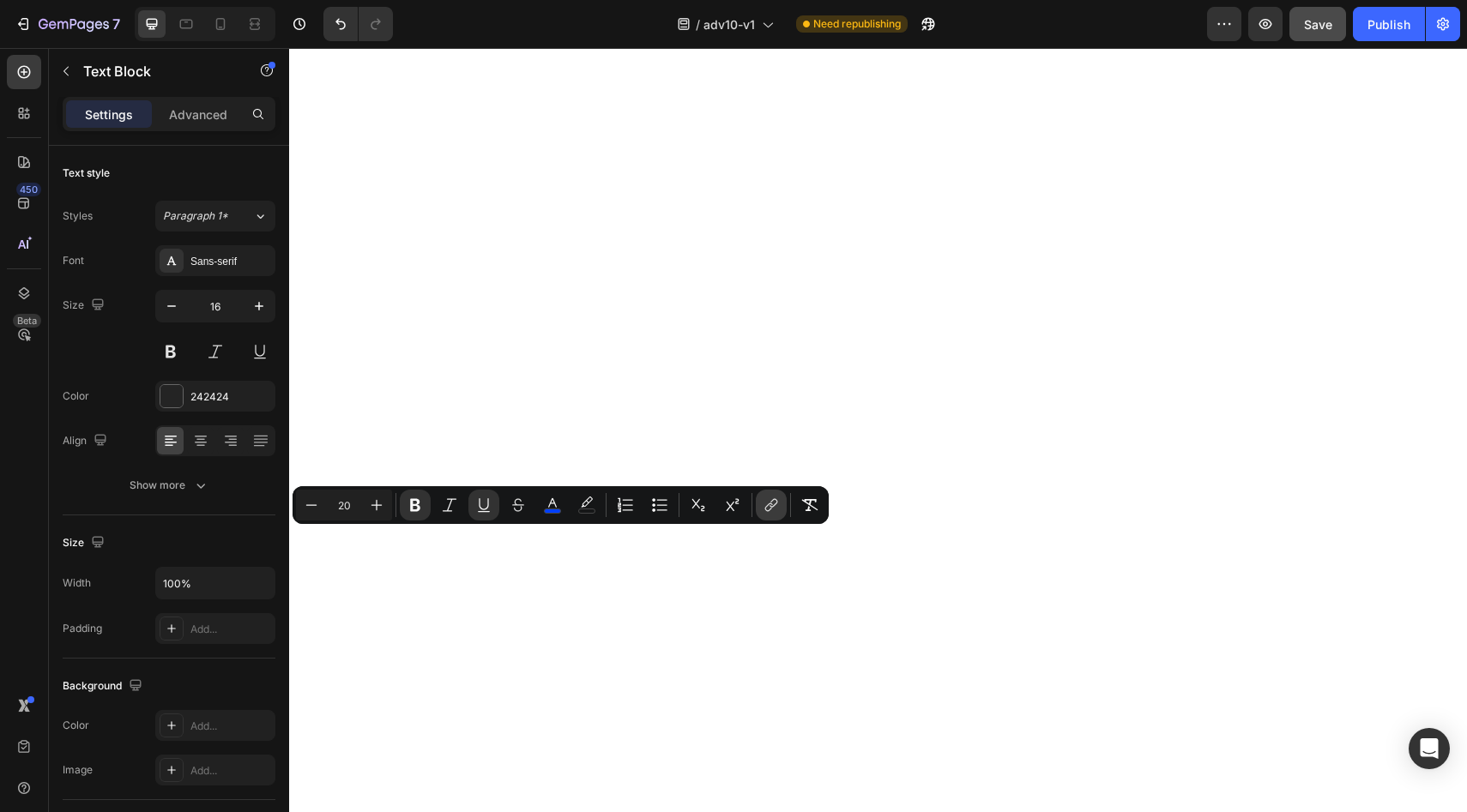
click at [762, 506] on icon "Editor contextual toolbar" at bounding box center [771, 504] width 17 height 17
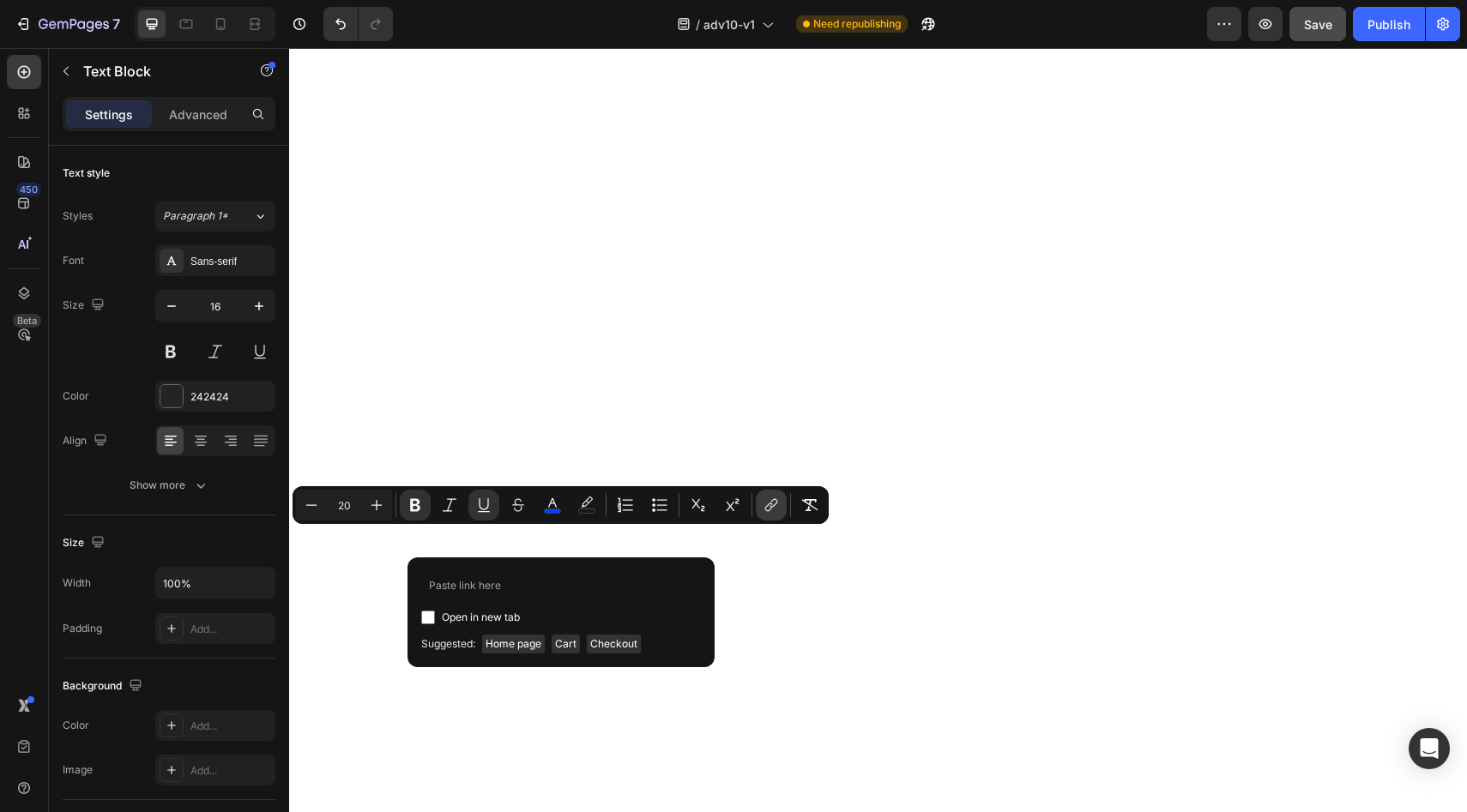
type input "https://vera-undies.com/products/signature-leakproof-underwear-5-pack2"
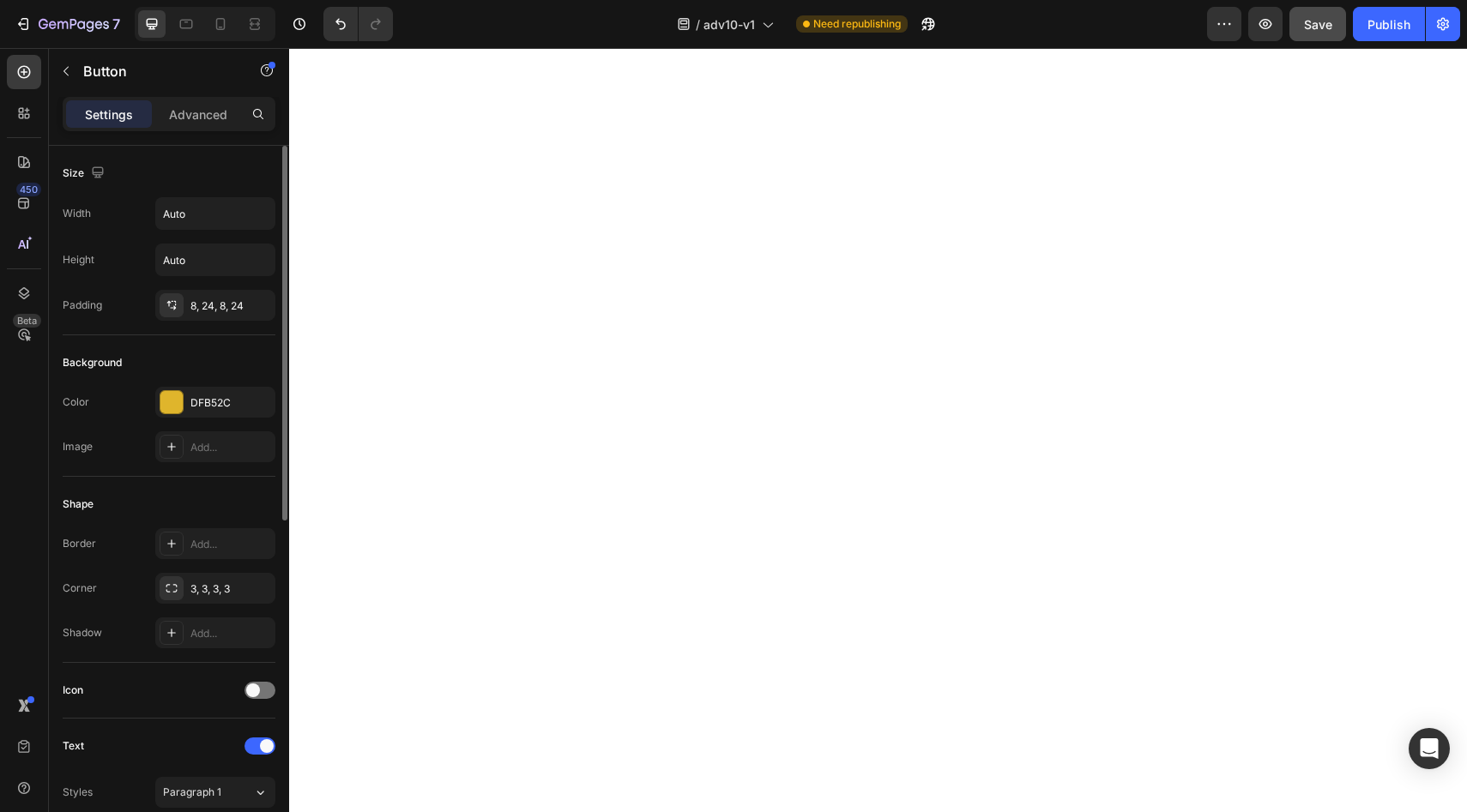
scroll to position [648, 0]
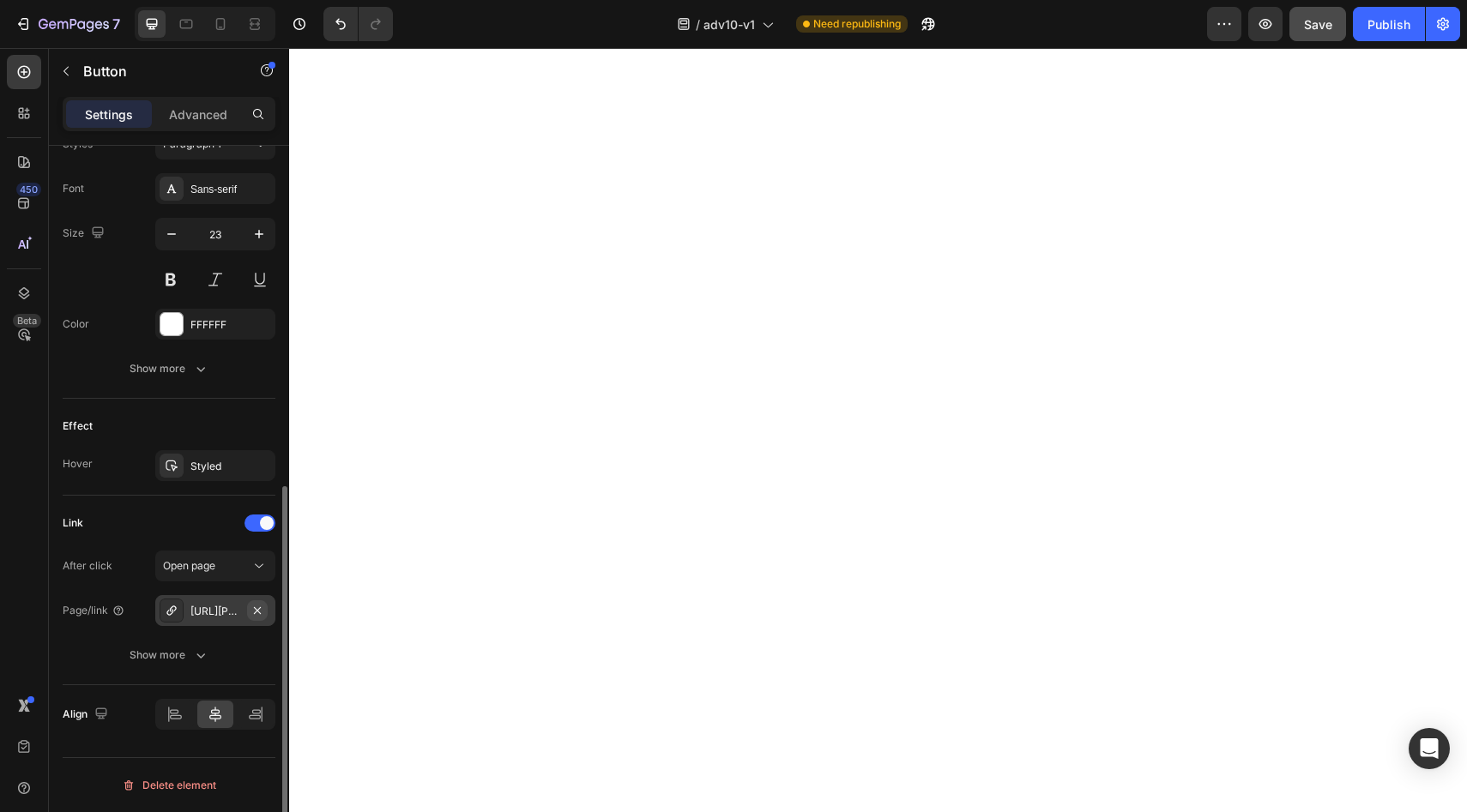
click at [264, 609] on button "button" at bounding box center [257, 610] width 21 height 21
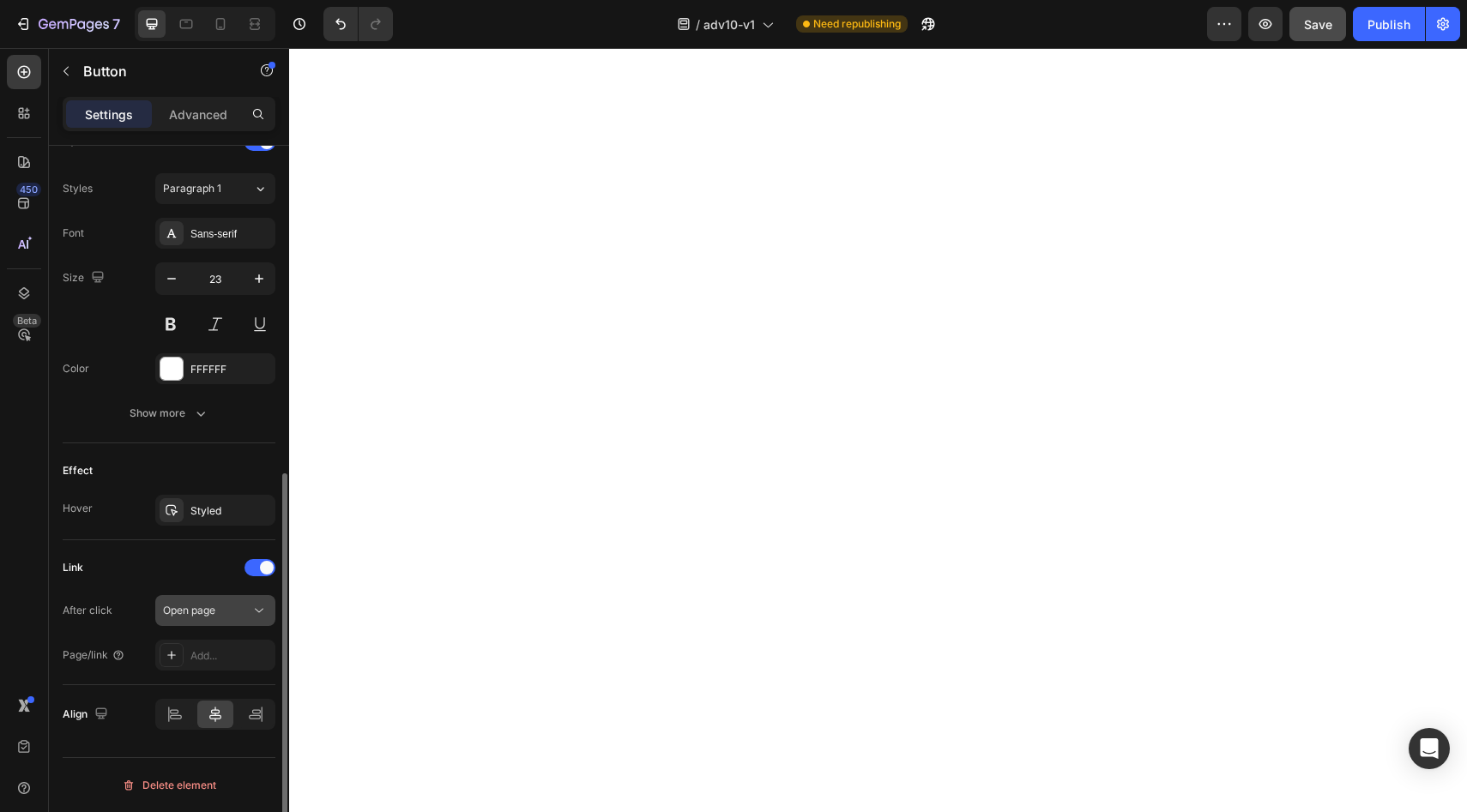
click at [253, 613] on icon at bounding box center [259, 610] width 17 height 17
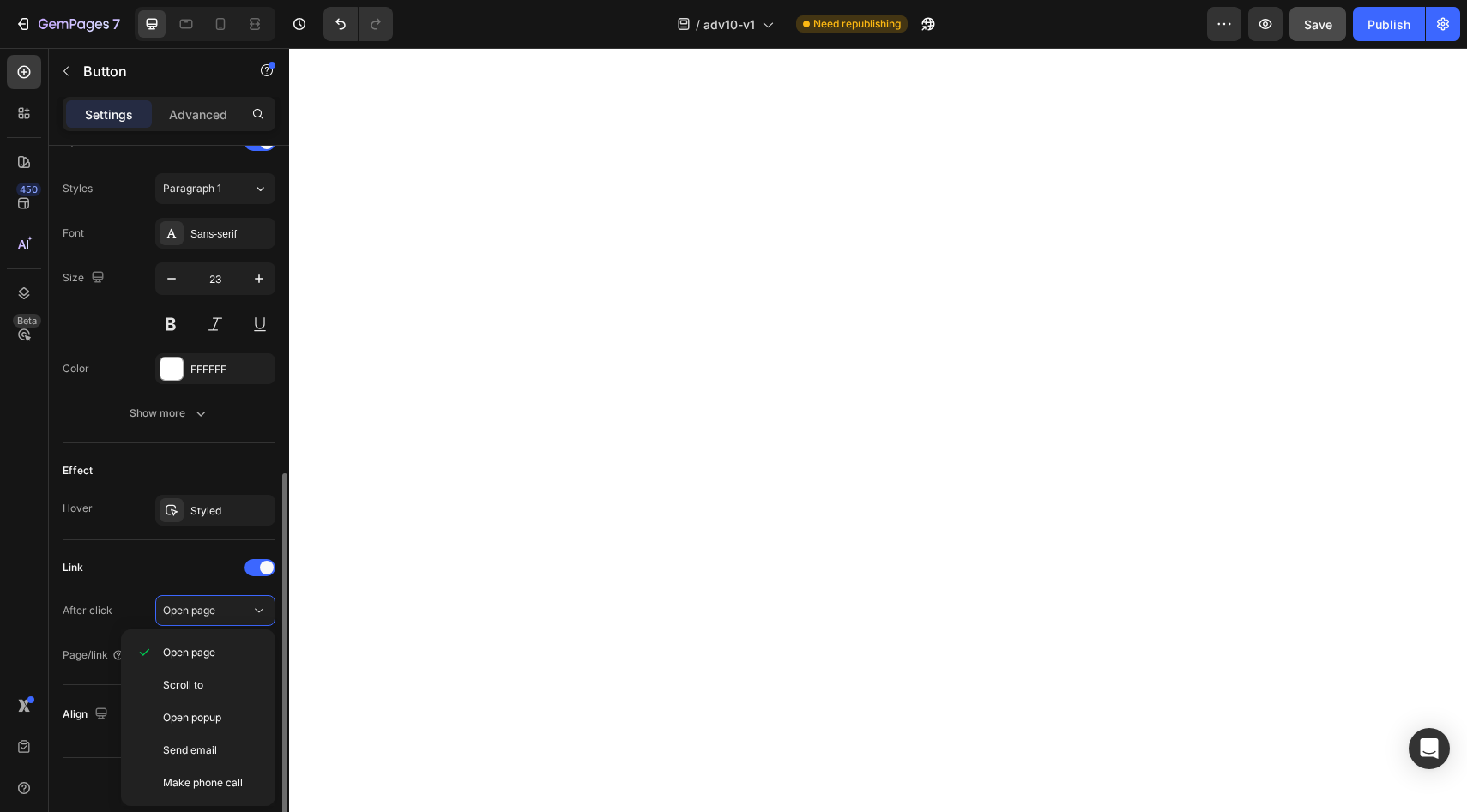
click at [192, 569] on div "Link" at bounding box center [169, 567] width 213 height 28
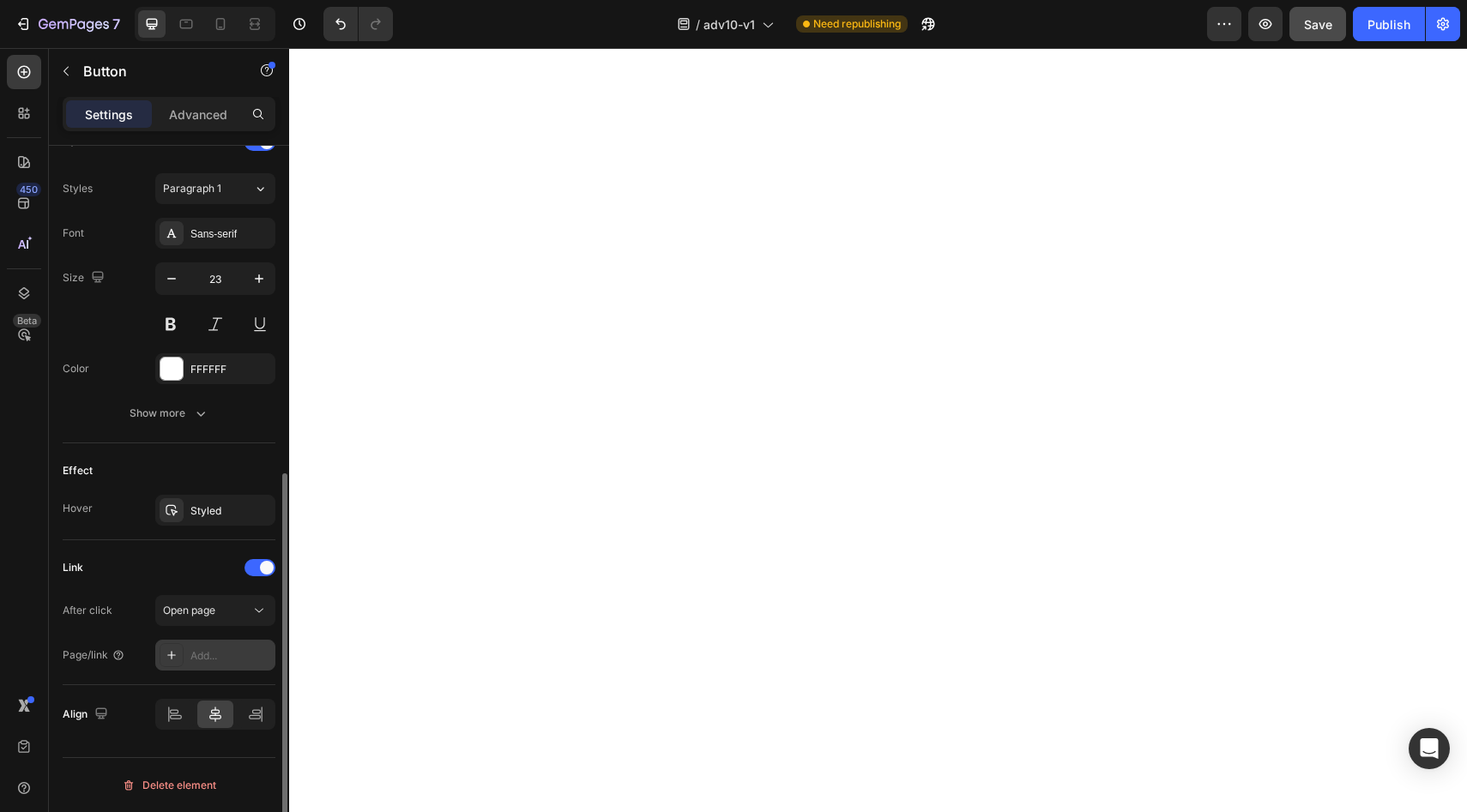
click at [234, 656] on div "Add..." at bounding box center [231, 655] width 80 height 15
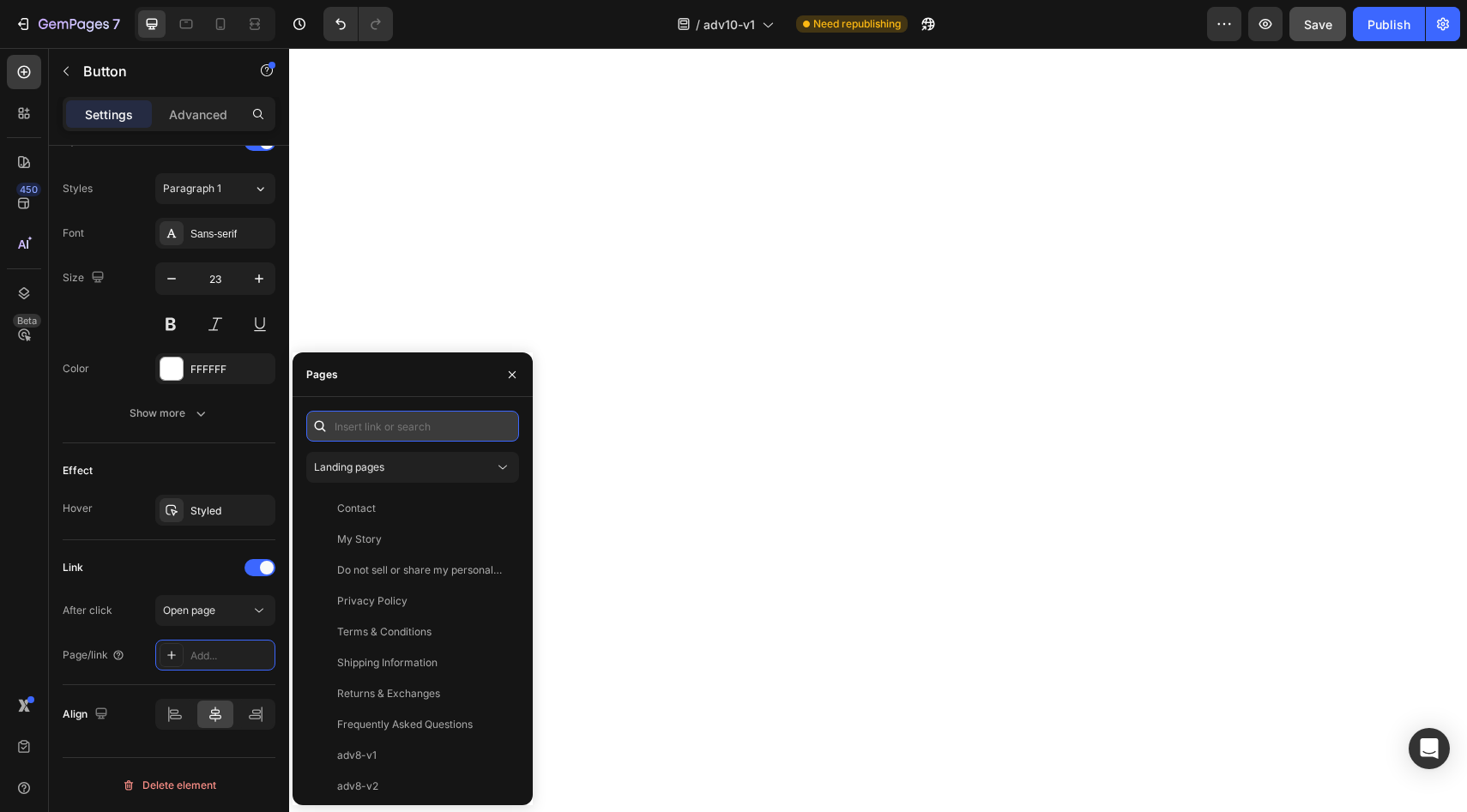
click at [457, 438] on input "text" at bounding box center [412, 426] width 213 height 31
paste input "https://vera-undies.com/products/signature-leakproof-underwear-5-pack2"
type input "https://vera-undies.com/products/signature-leakproof-underwear-5-pack2"
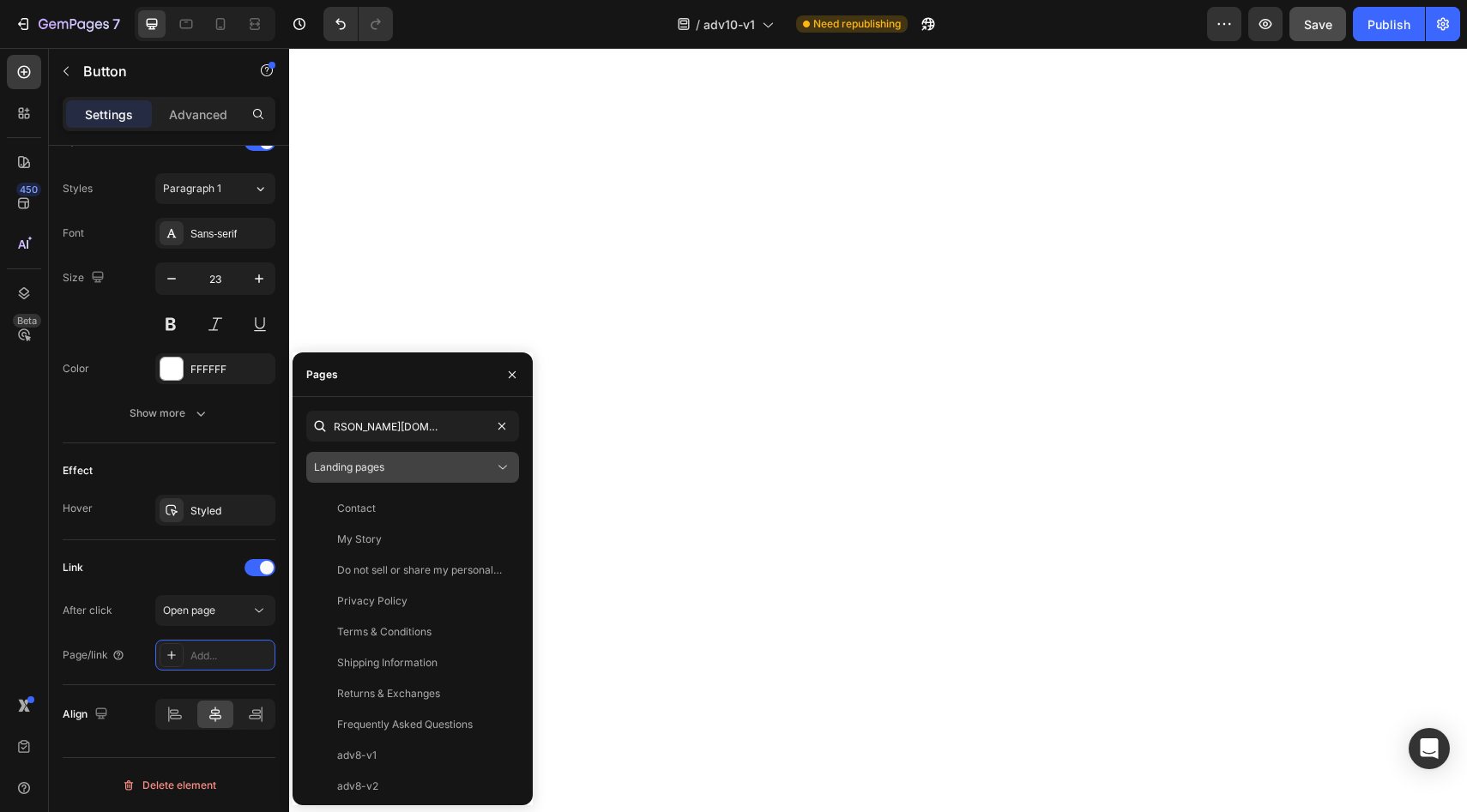
scroll to position [0, 0]
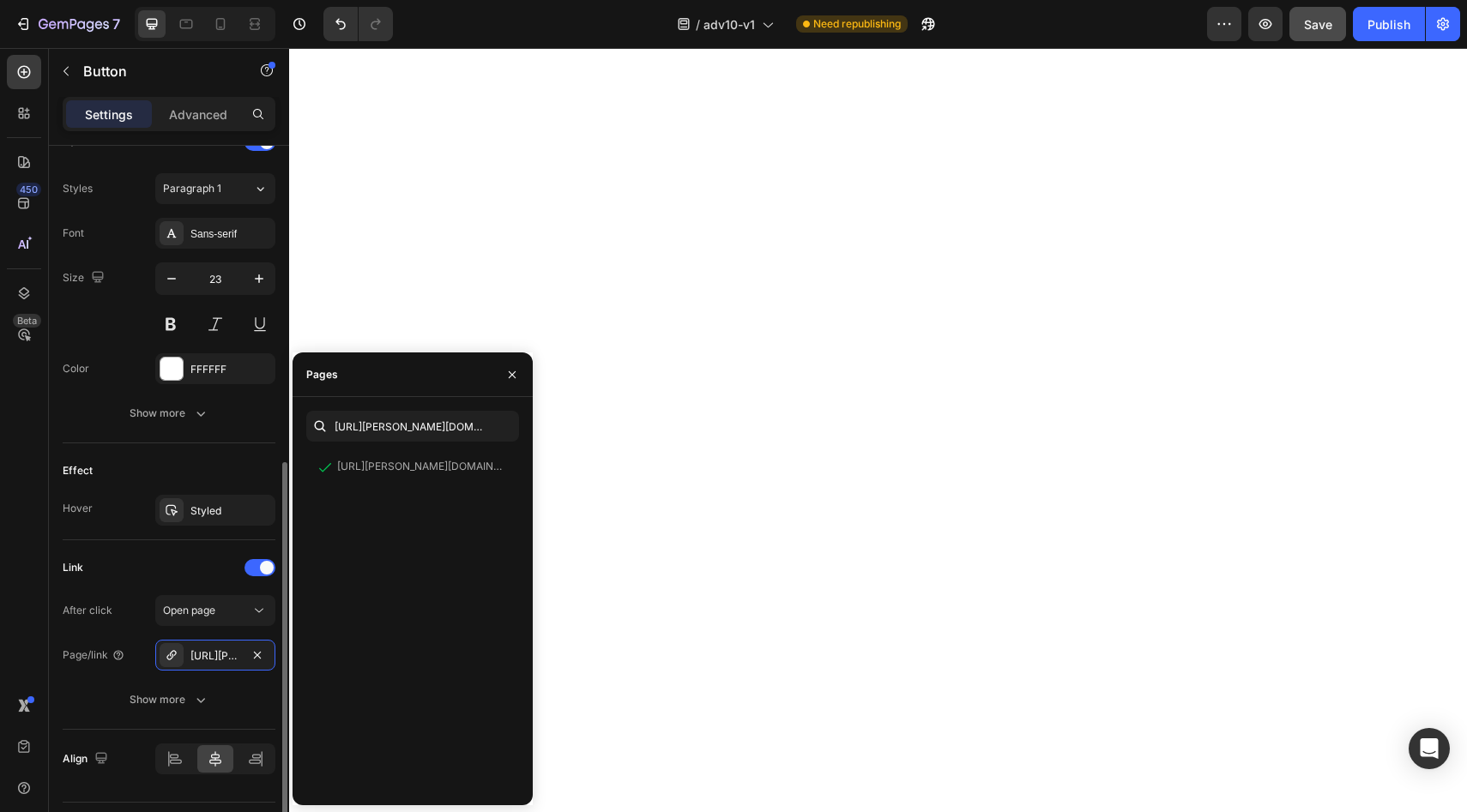
click at [185, 468] on div "Effect" at bounding box center [169, 471] width 213 height 28
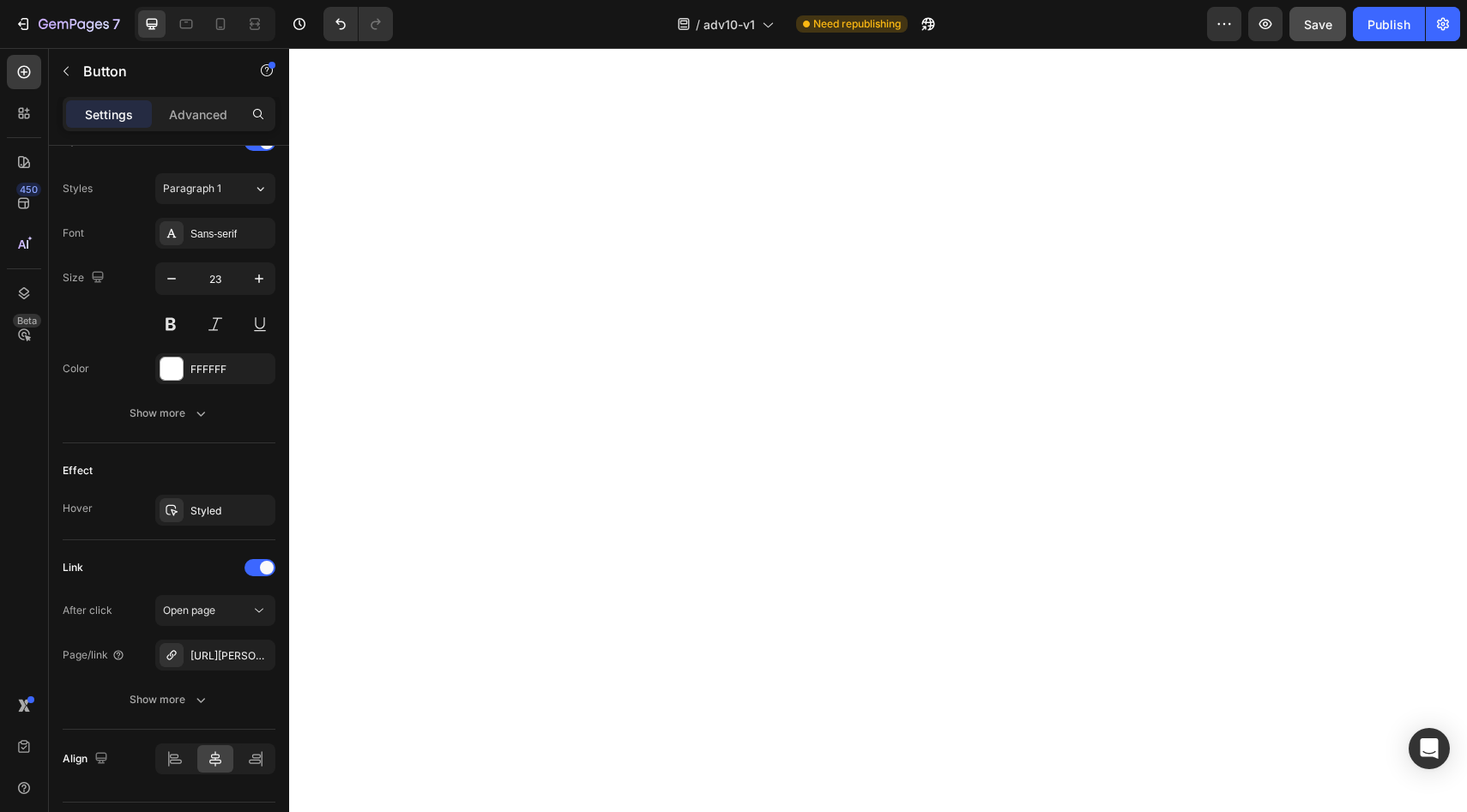
scroll to position [5813, 0]
click at [263, 652] on icon "button" at bounding box center [257, 654] width 13 height 13
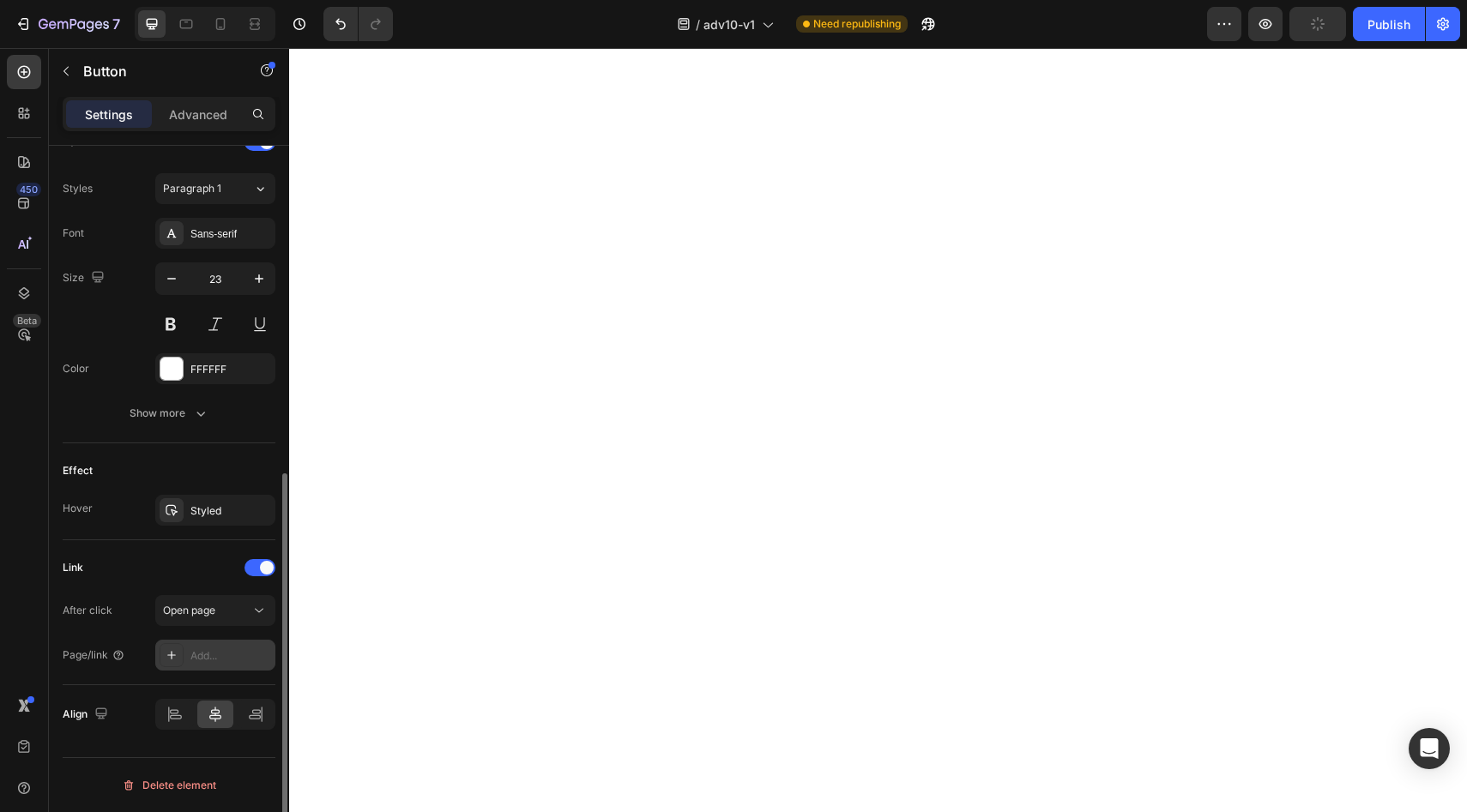
click at [250, 660] on div "Add..." at bounding box center [231, 655] width 80 height 15
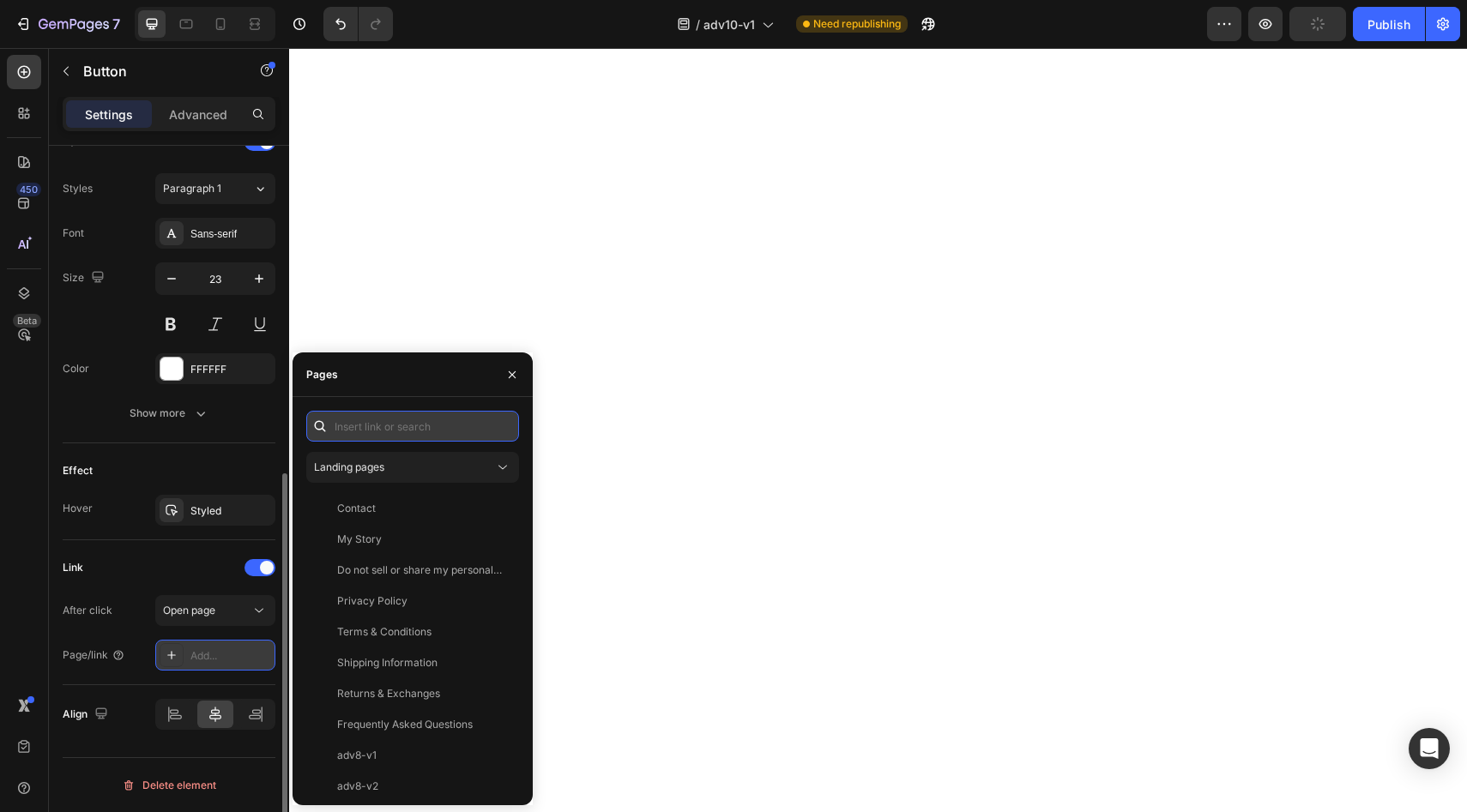
click at [409, 422] on input "text" at bounding box center [412, 426] width 213 height 31
paste input "https://vera-undies.com/products/signature-leakproof-underwear-5-pack2"
type input "https://vera-undies.com/products/signature-leakproof-underwear-5-pack2"
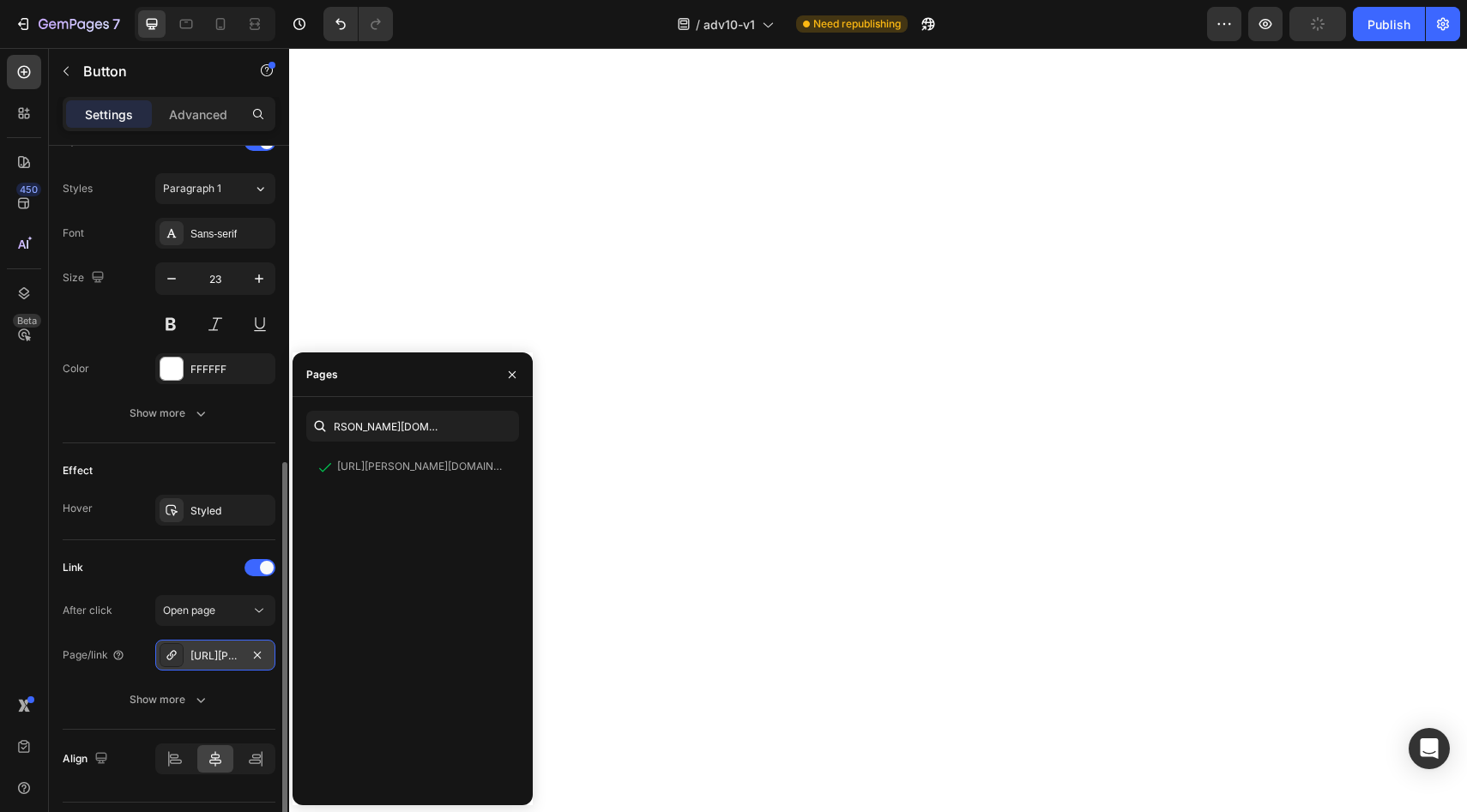
scroll to position [0, 0]
click at [196, 461] on div "Effect" at bounding box center [169, 471] width 213 height 28
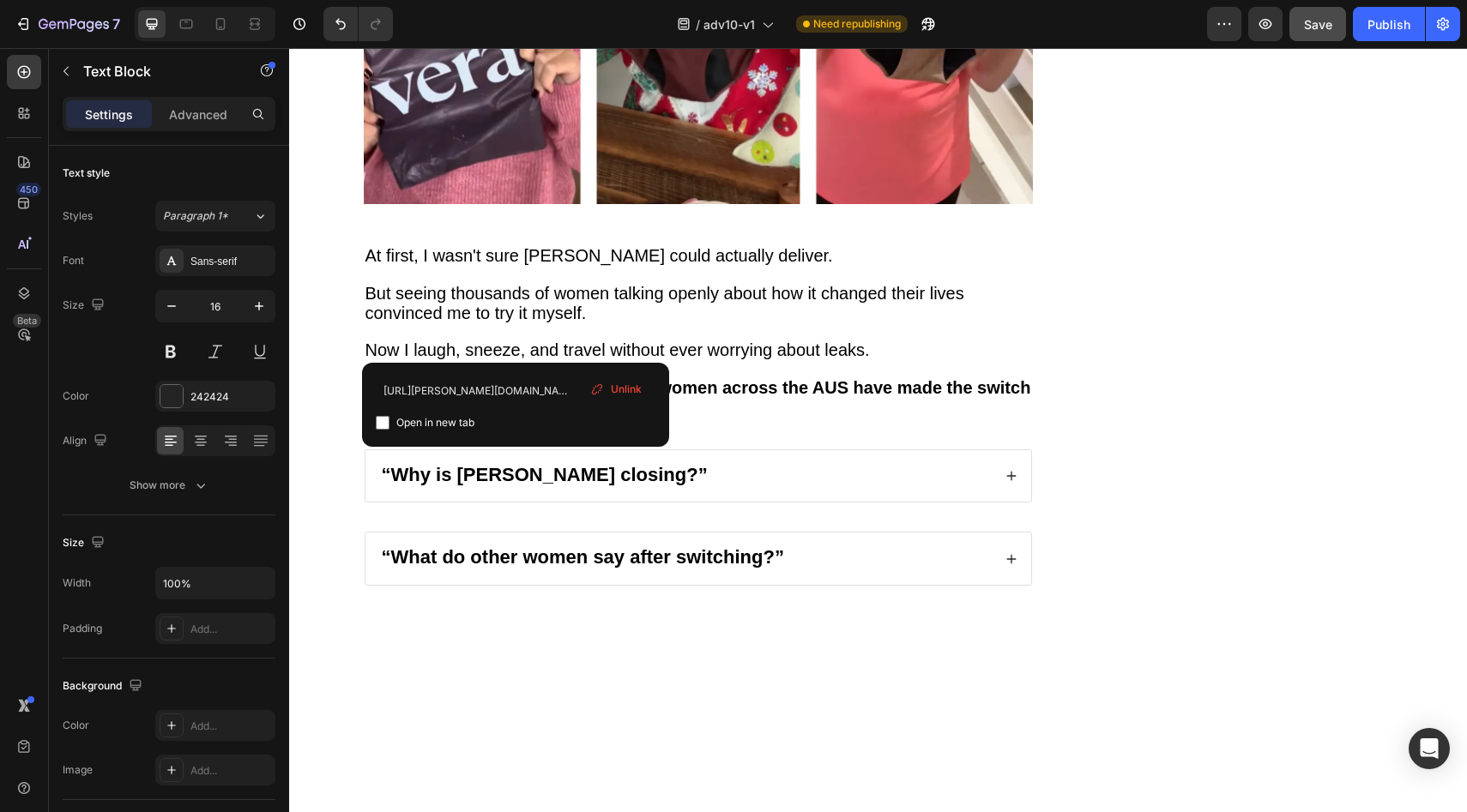
click at [639, 389] on span "Unlink" at bounding box center [626, 389] width 31 height 15
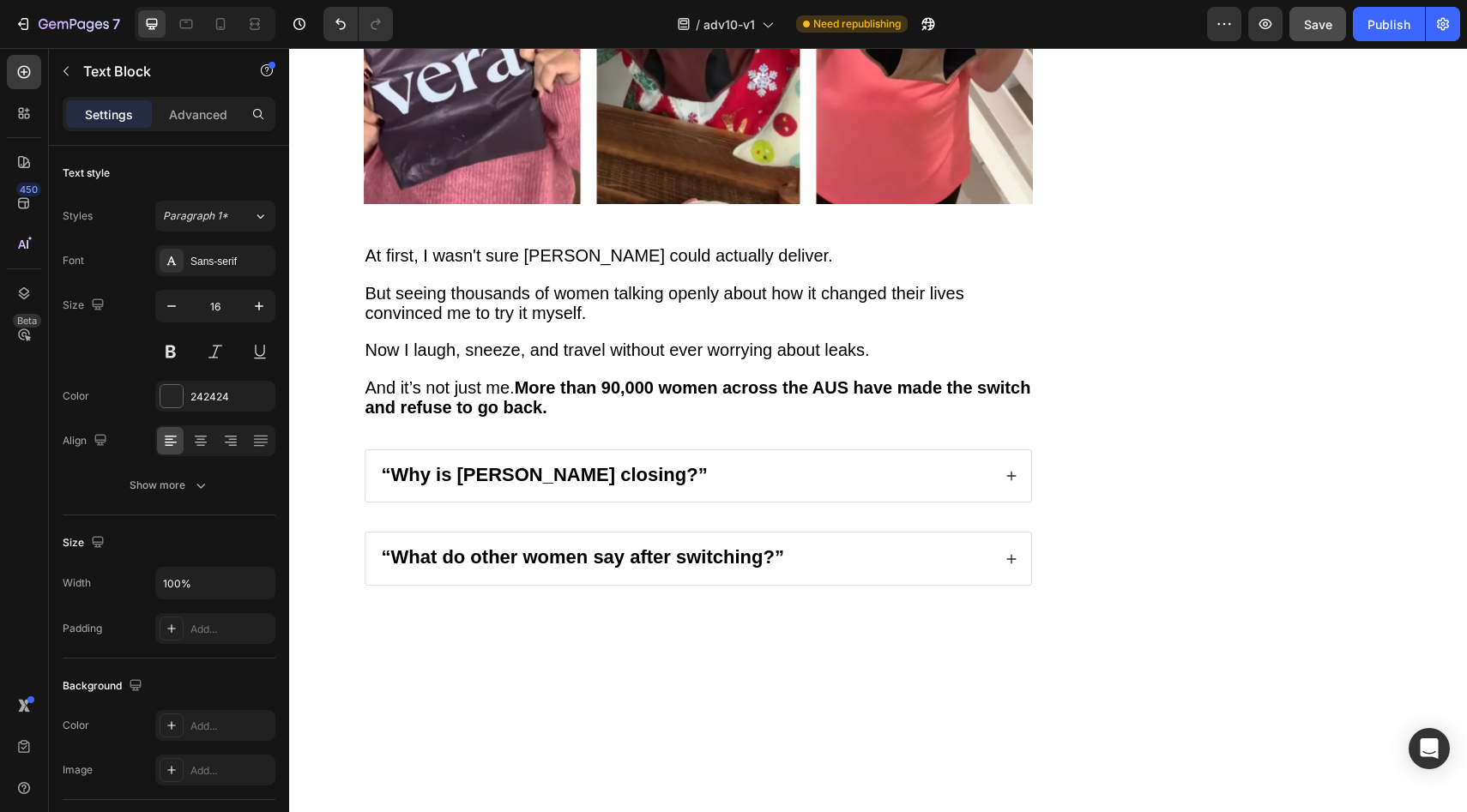
drag, startPoint x: 481, startPoint y: 334, endPoint x: 511, endPoint y: 339, distance: 30.4
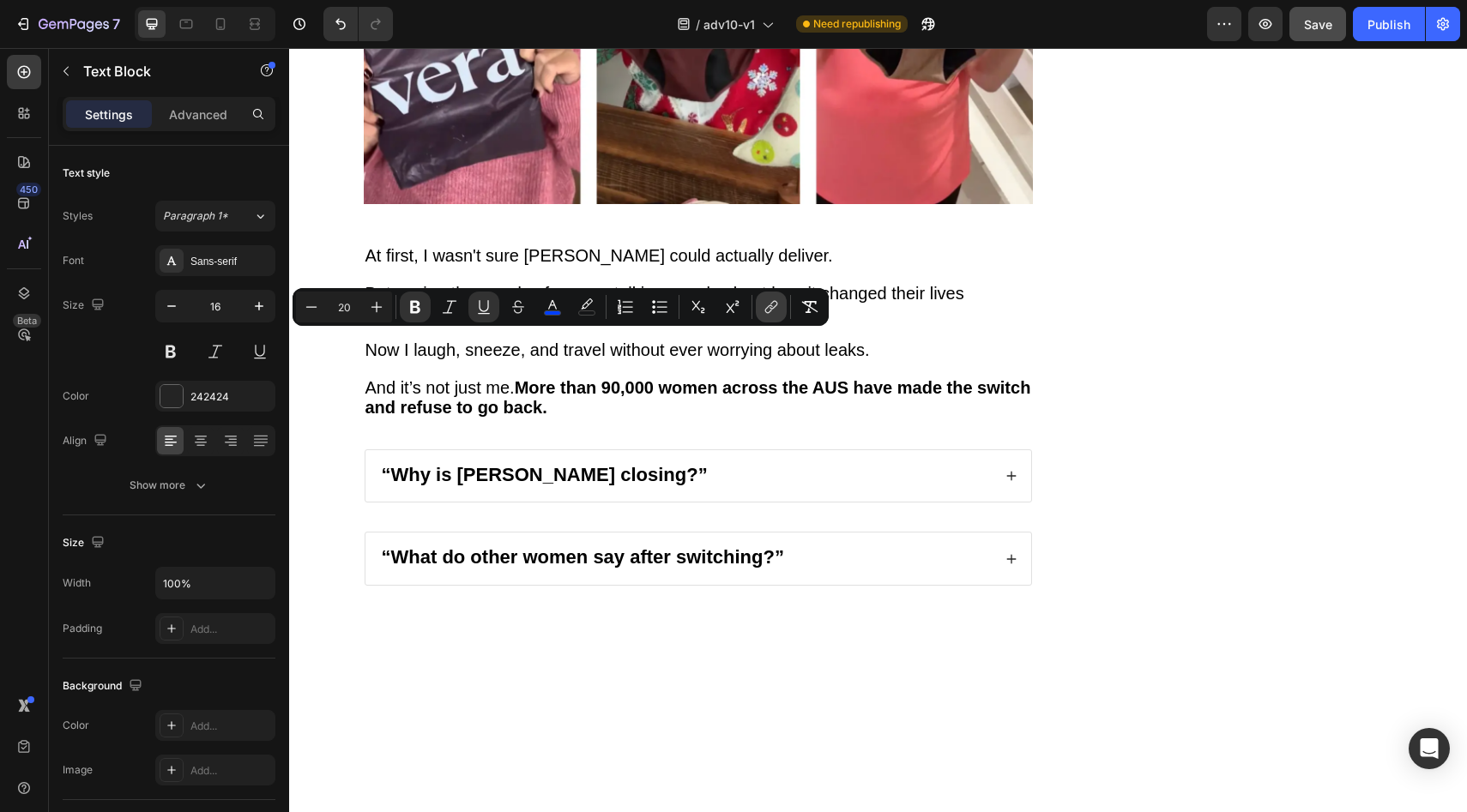
click at [762, 313] on icon "Editor contextual toolbar" at bounding box center [771, 307] width 17 height 17
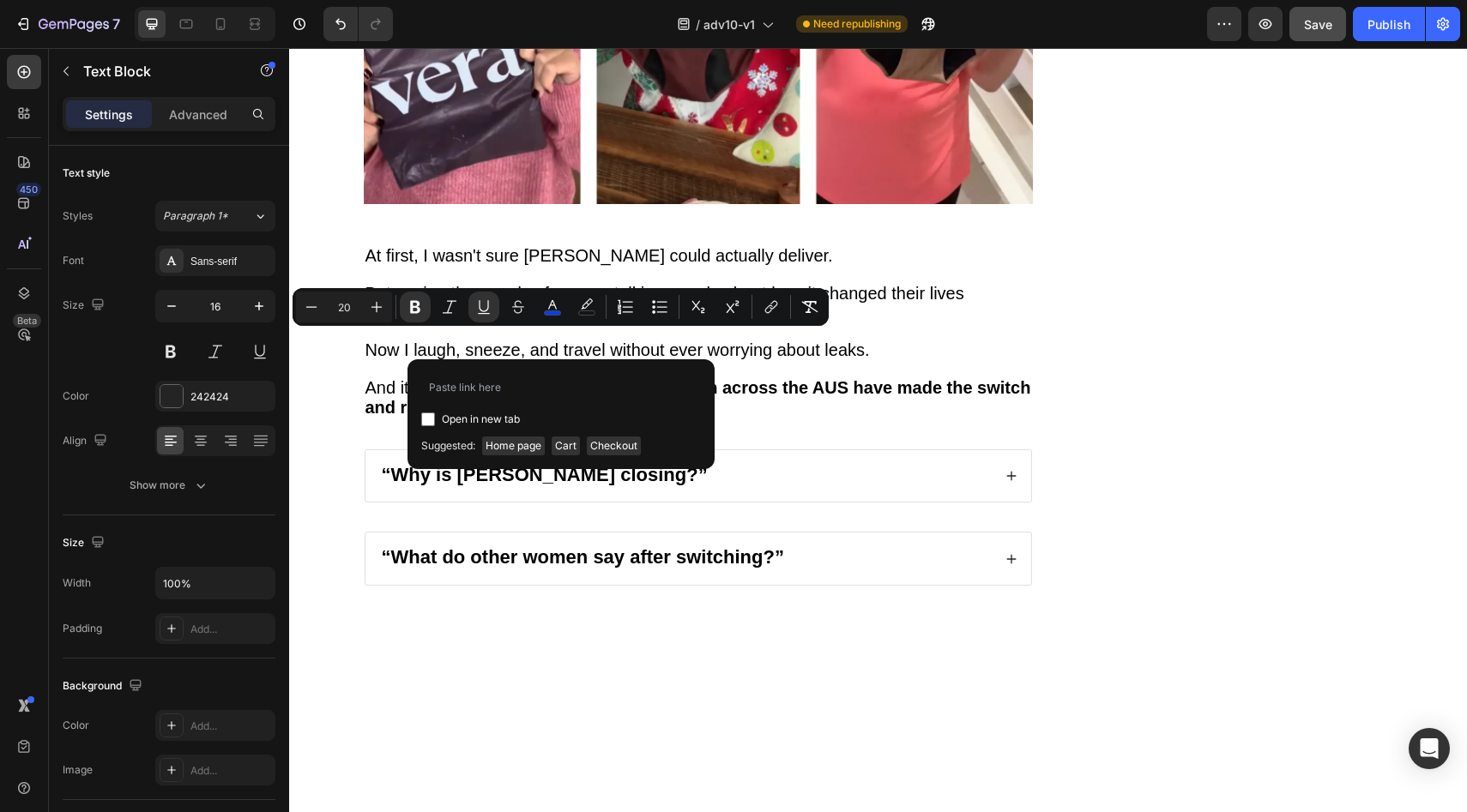
type input "https://vera-undies.com/products/signature-leakproof-underwear-5-pack2"
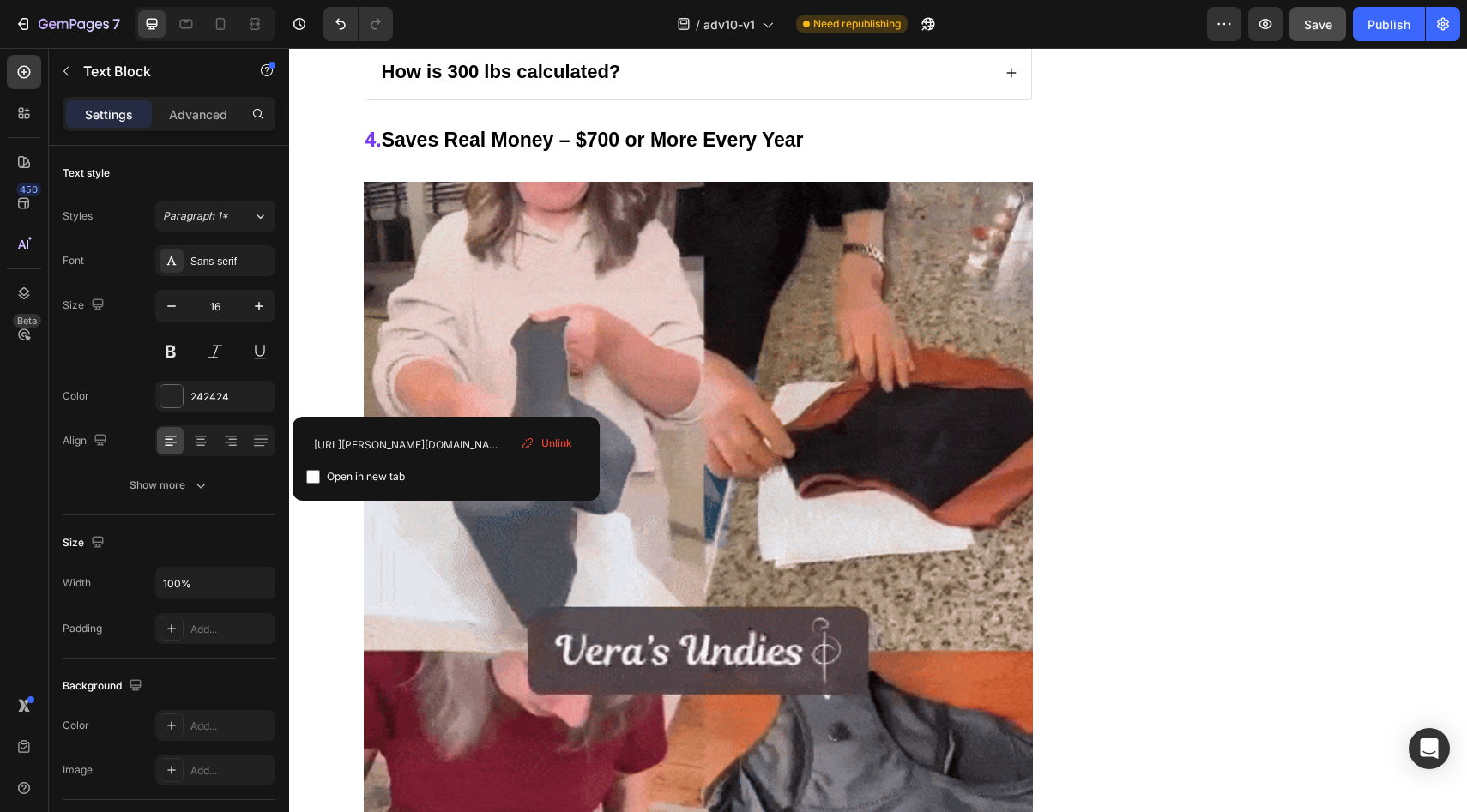
click at [571, 442] on span "Unlink" at bounding box center [556, 443] width 31 height 15
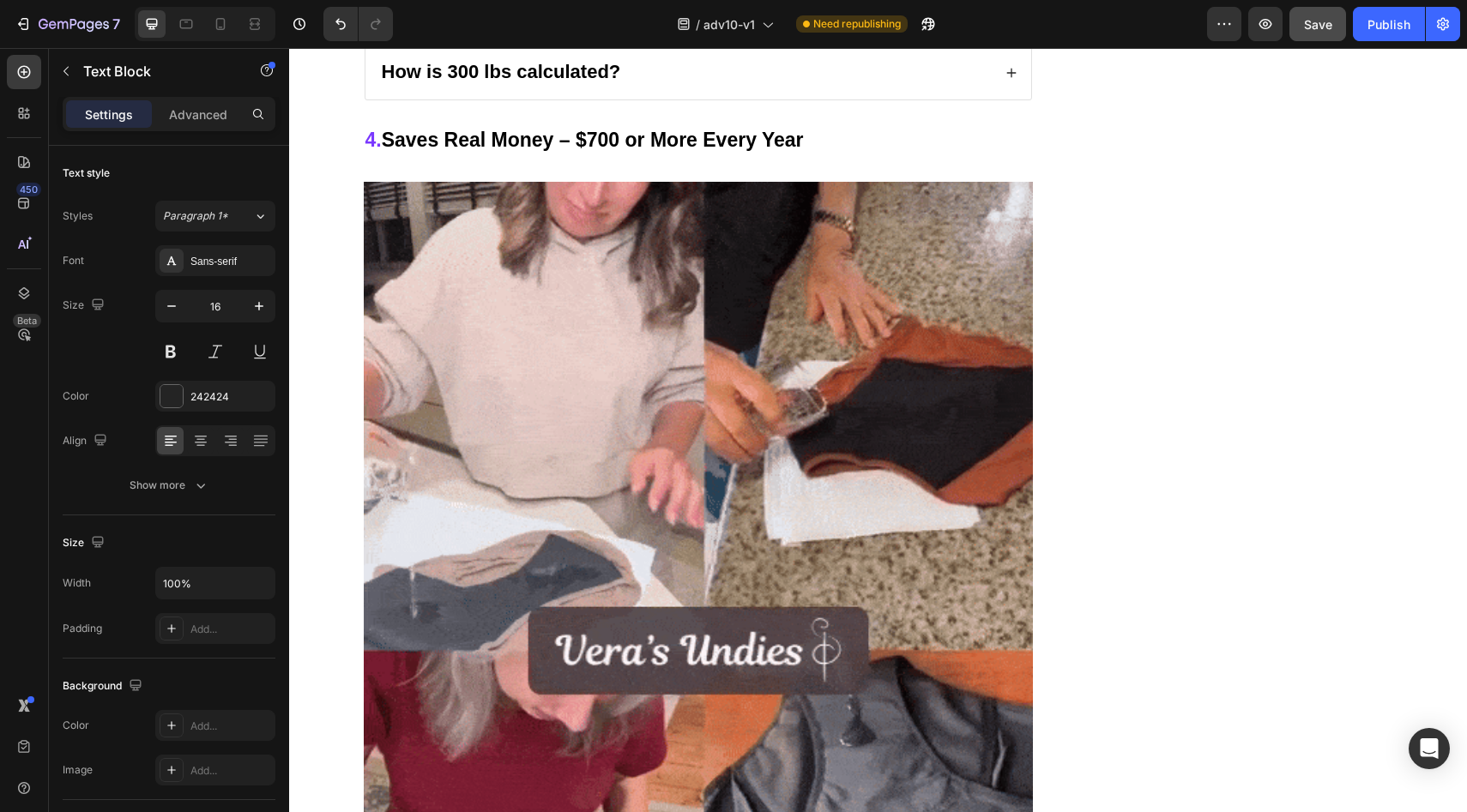
drag, startPoint x: 369, startPoint y: 391, endPoint x: 455, endPoint y: 397, distance: 86.2
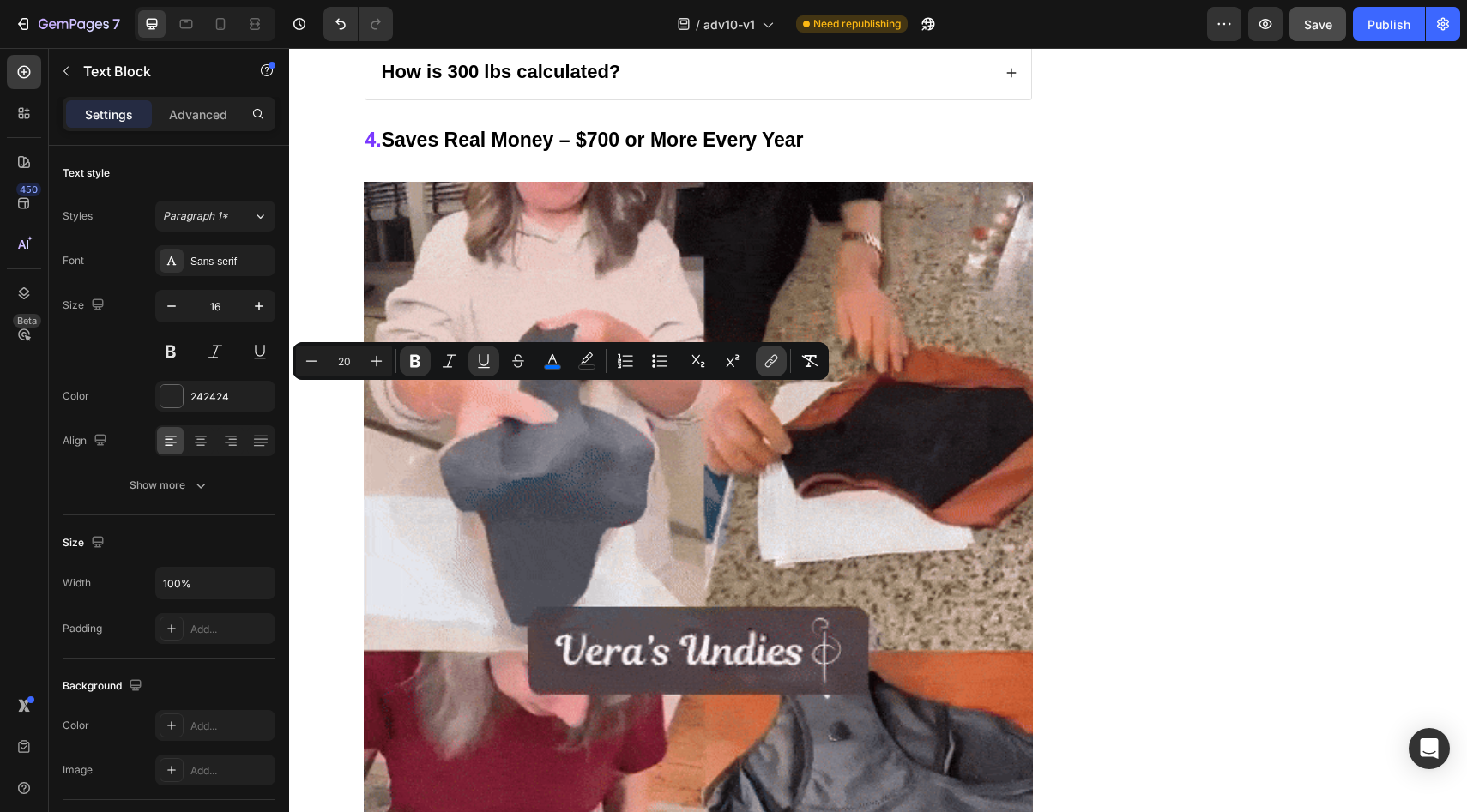
click at [776, 364] on icon "Editor contextual toolbar" at bounding box center [771, 360] width 17 height 17
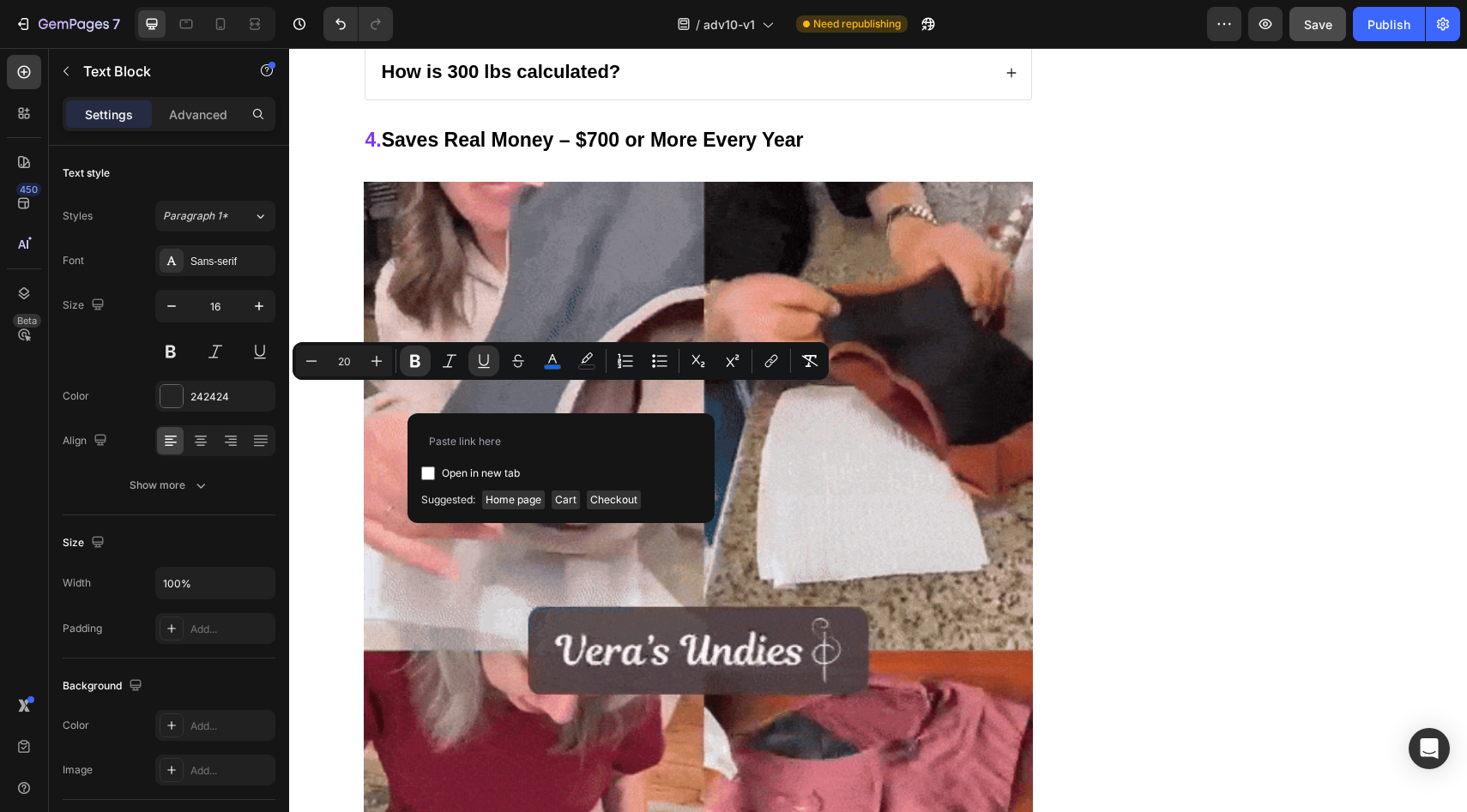
type input "https://vera-undies.com/products/signature-leakproof-underwear-5-pack2"
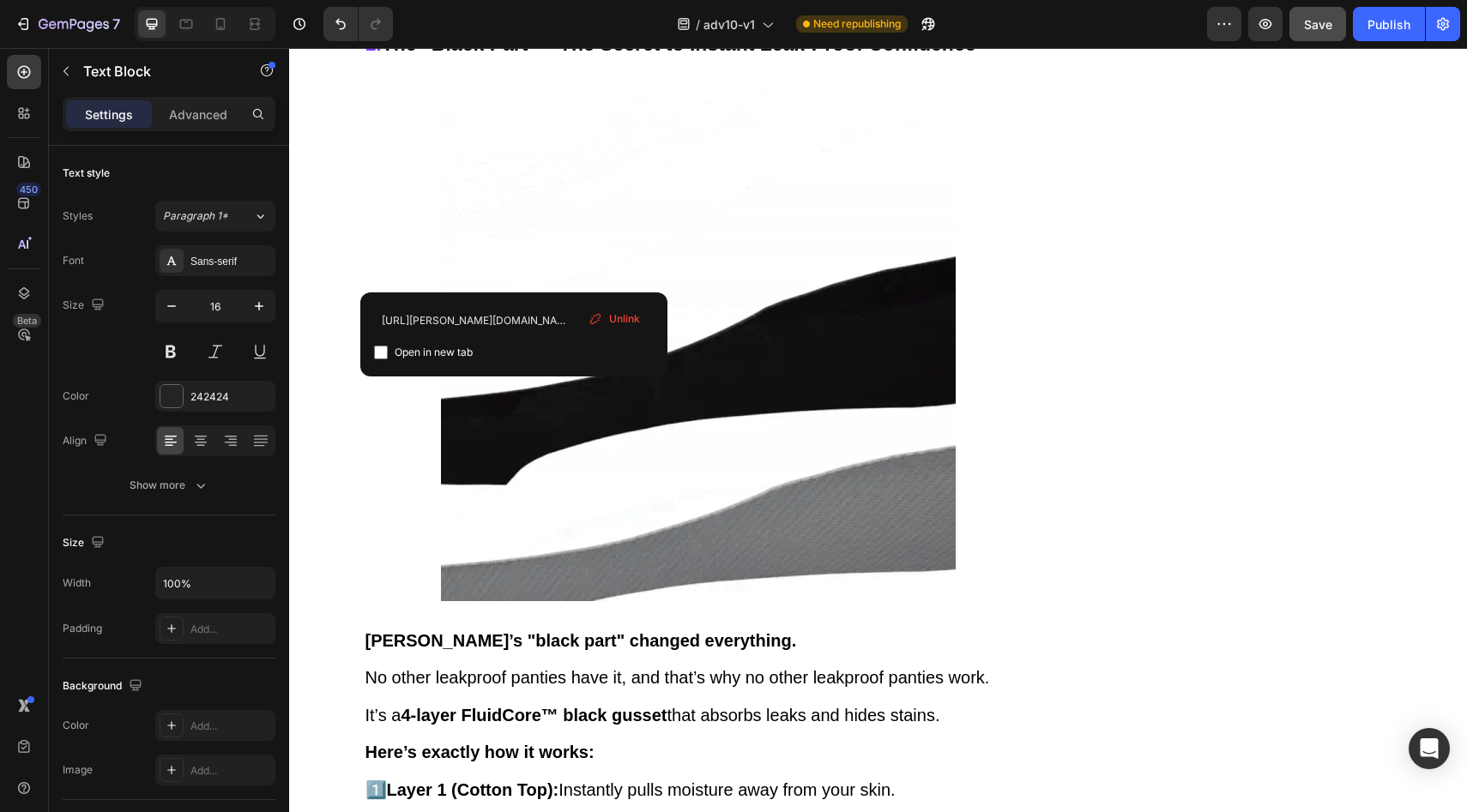
click at [631, 326] on span "Unlink" at bounding box center [624, 318] width 31 height 15
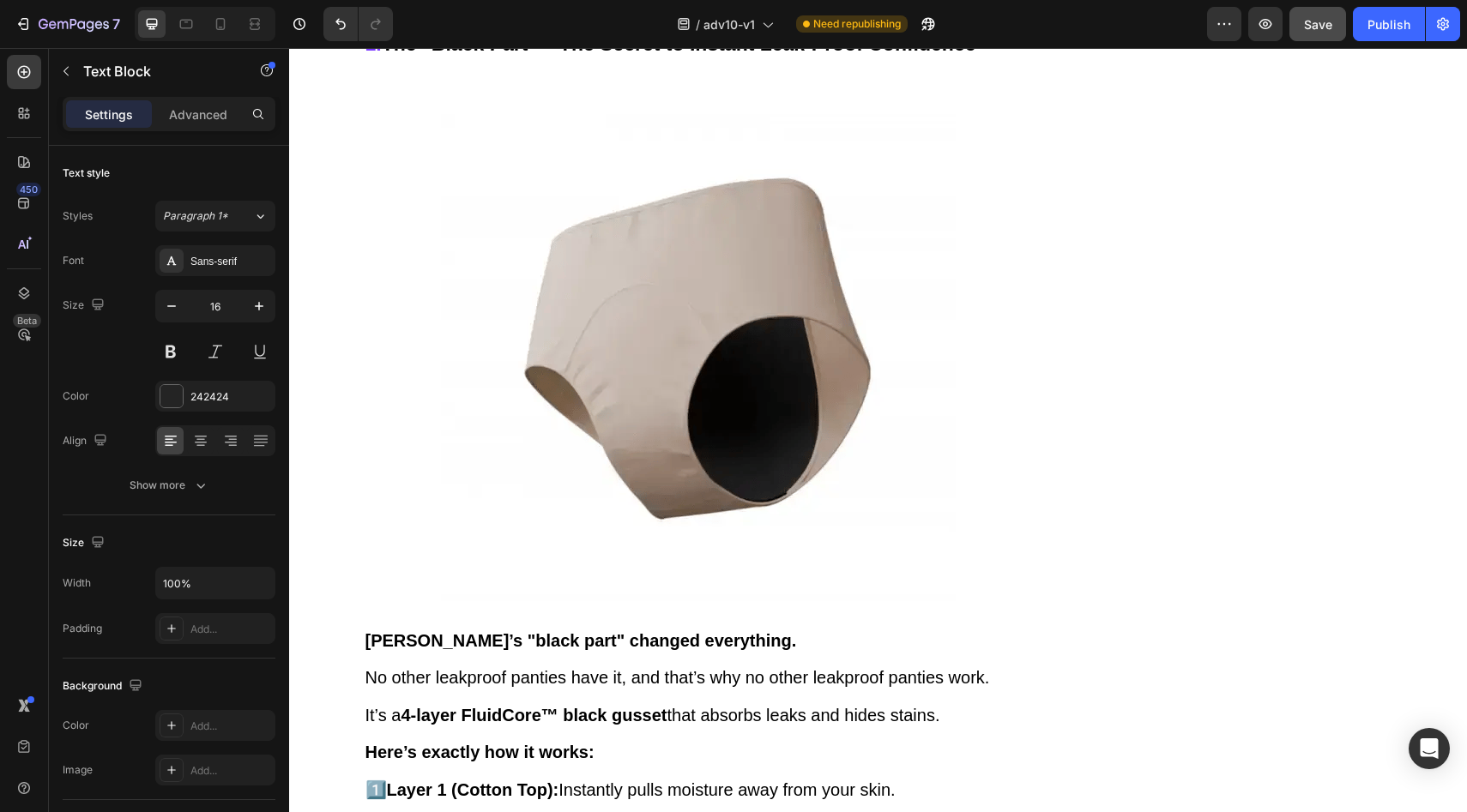
drag, startPoint x: 472, startPoint y: 265, endPoint x: 548, endPoint y: 277, distance: 76.9
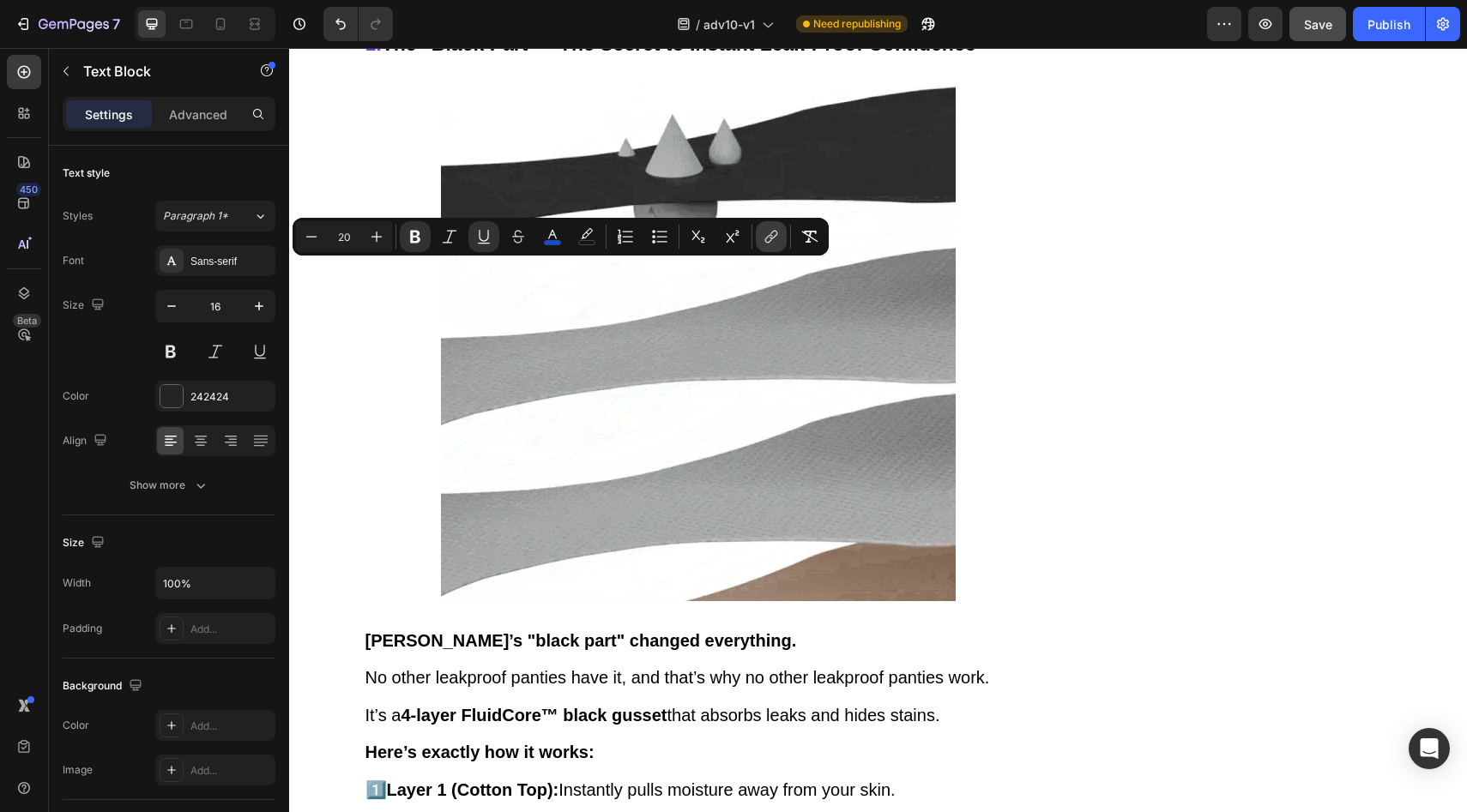
click at [784, 239] on button "link" at bounding box center [771, 236] width 31 height 31
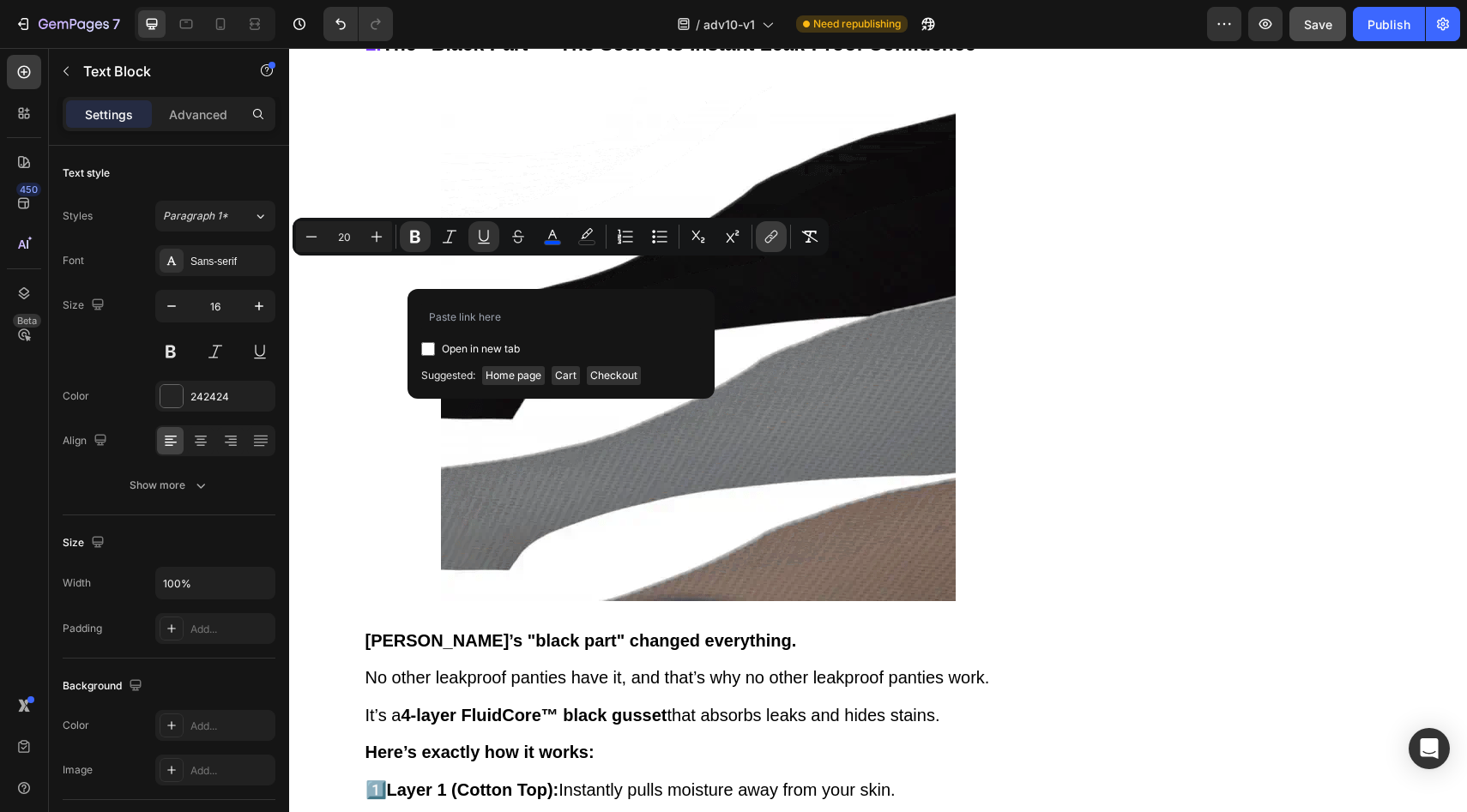
type input "https://vera-undies.com/products/signature-leakproof-underwear-5-pack2"
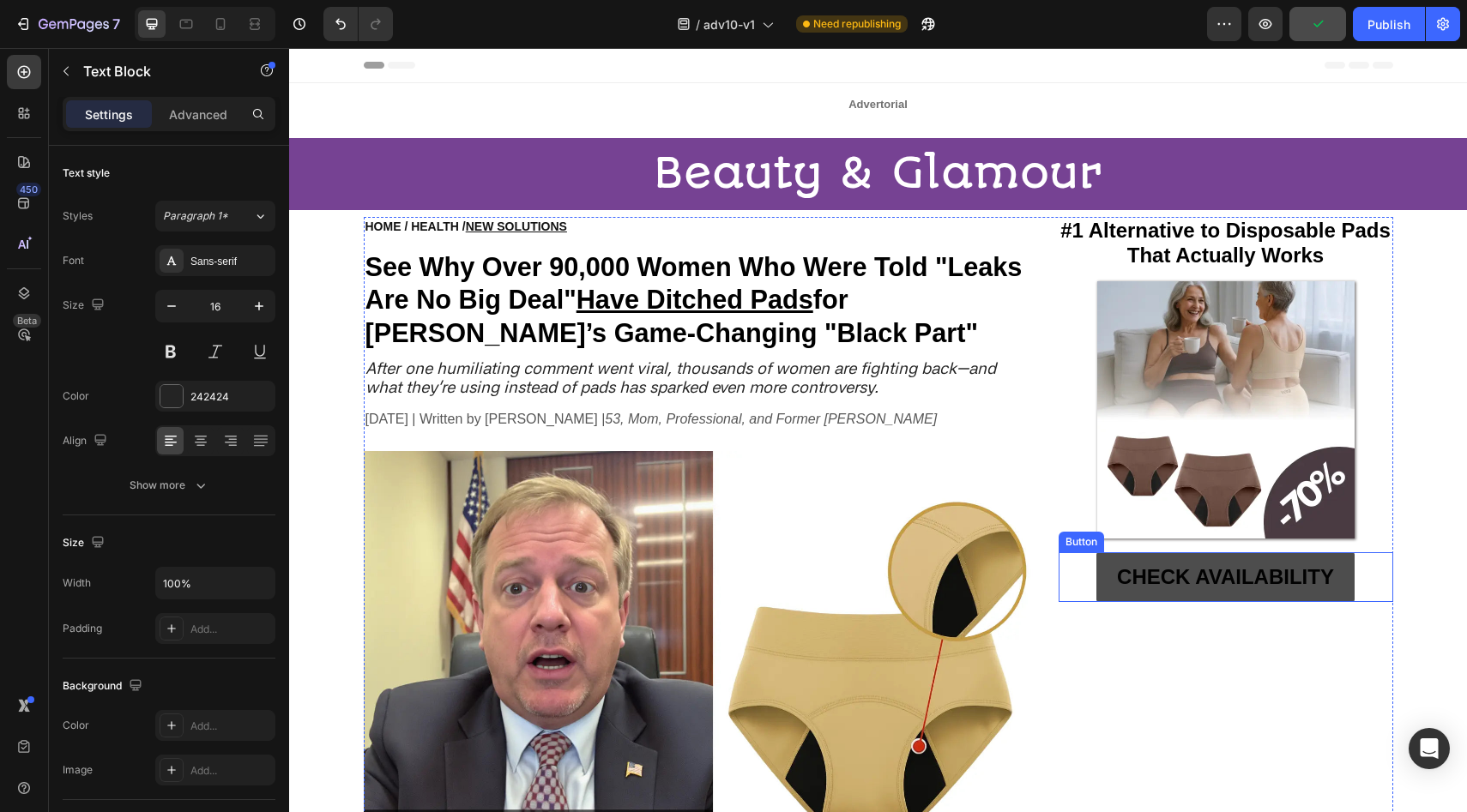
click at [1100, 557] on link "CHECK AVAILABILITY" at bounding box center [1225, 578] width 259 height 50
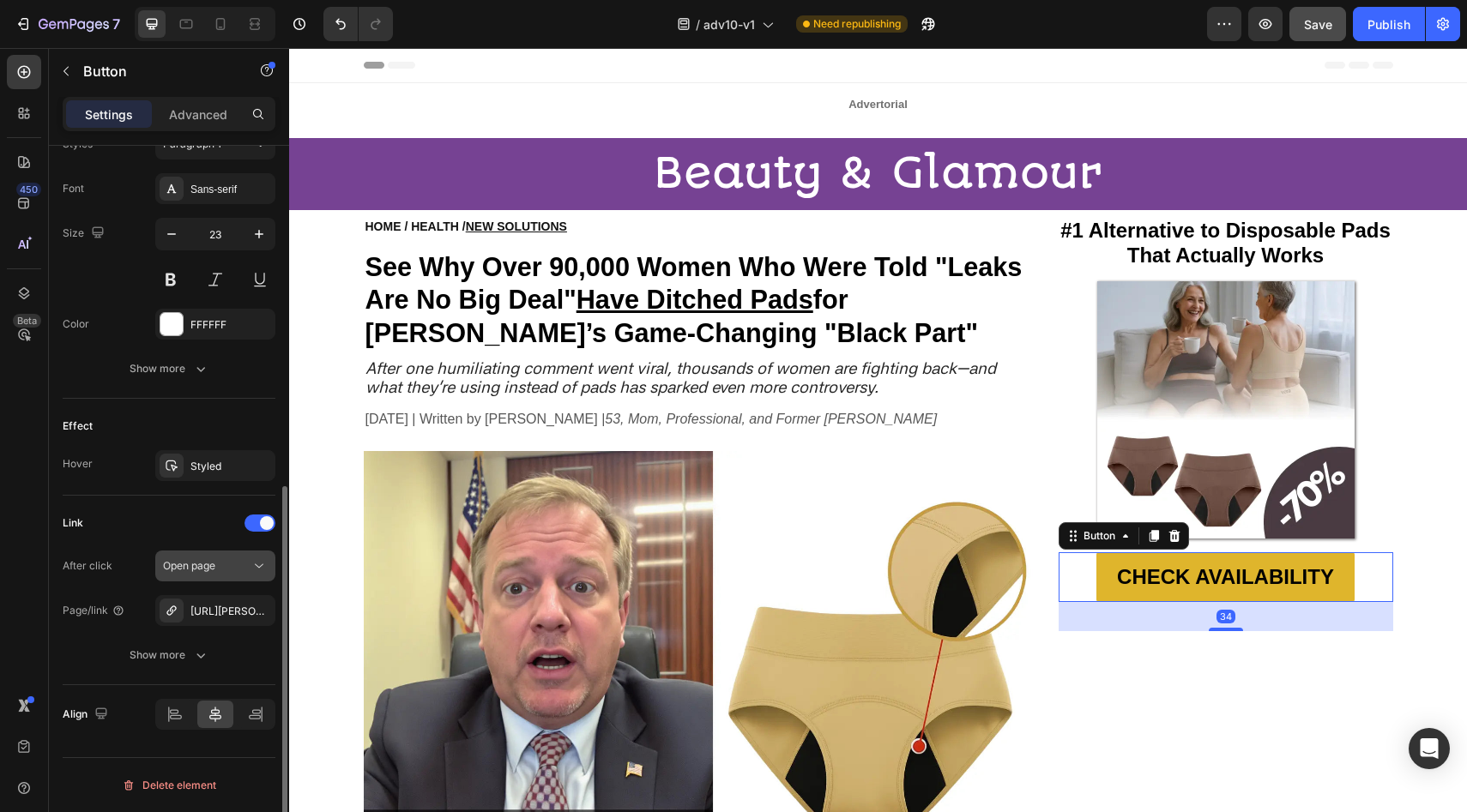
click at [0, 0] on icon "button" at bounding box center [0, 0] width 0 height 0
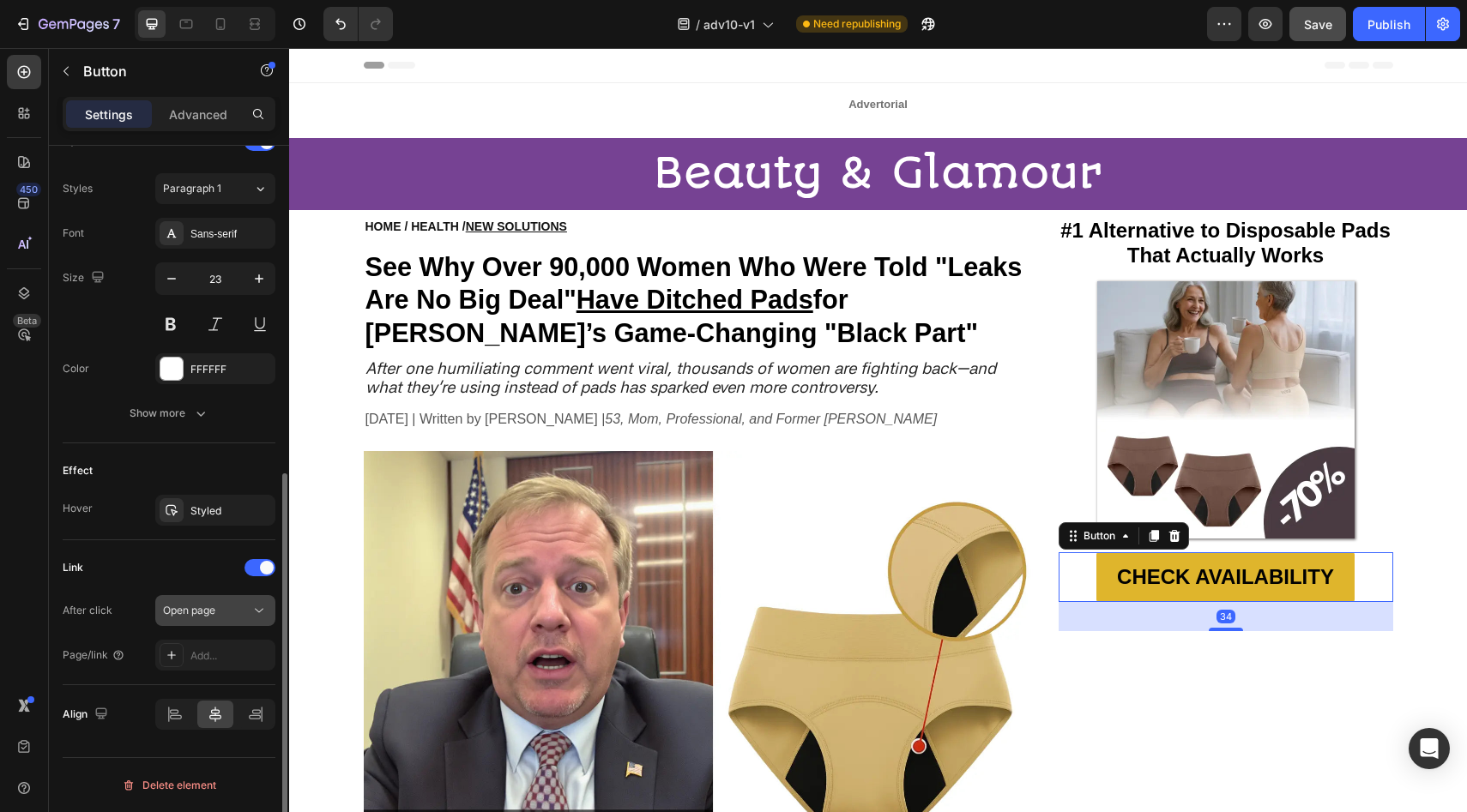
click at [210, 620] on button "Open page" at bounding box center [215, 611] width 120 height 31
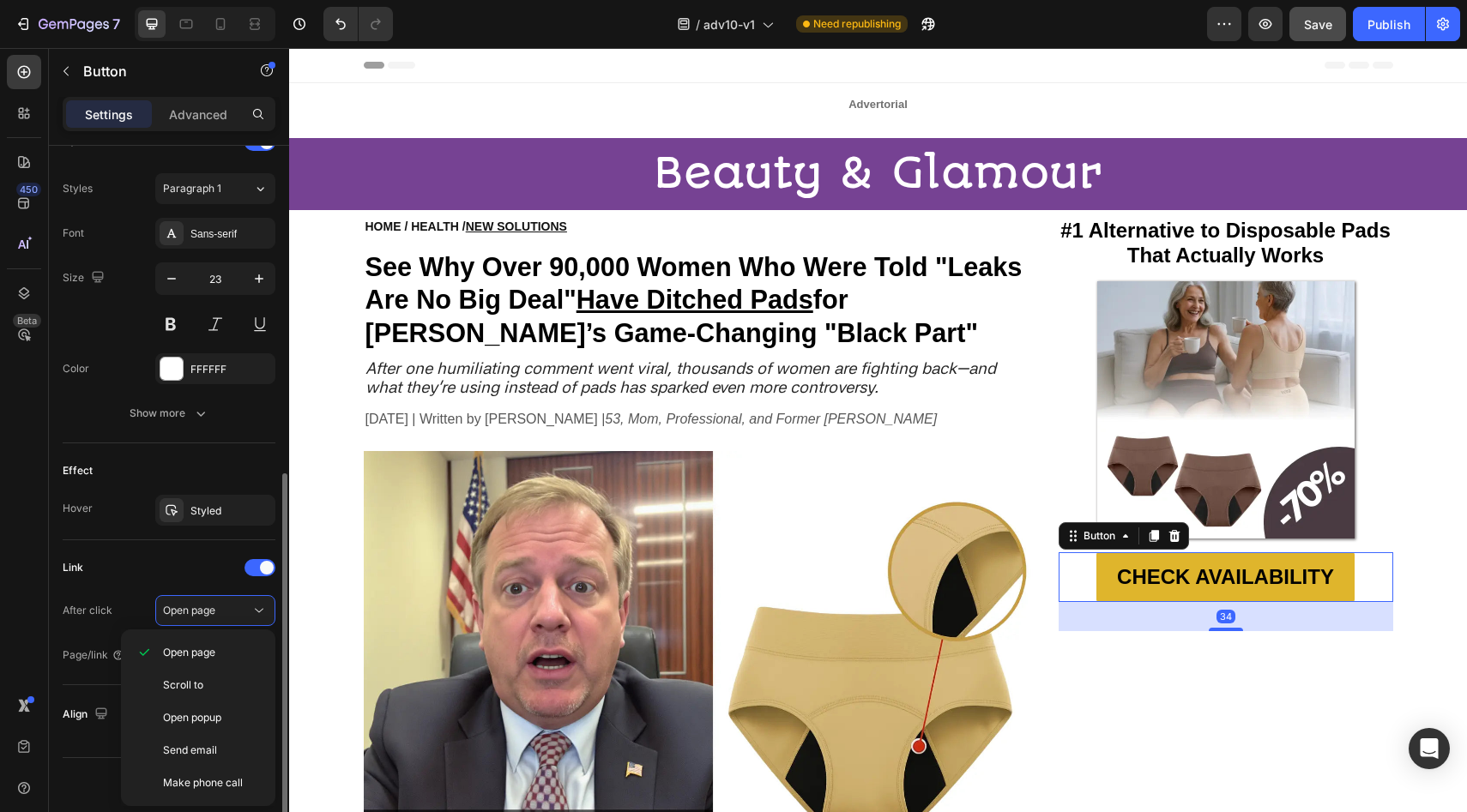
click at [176, 554] on div "Link" at bounding box center [169, 567] width 213 height 28
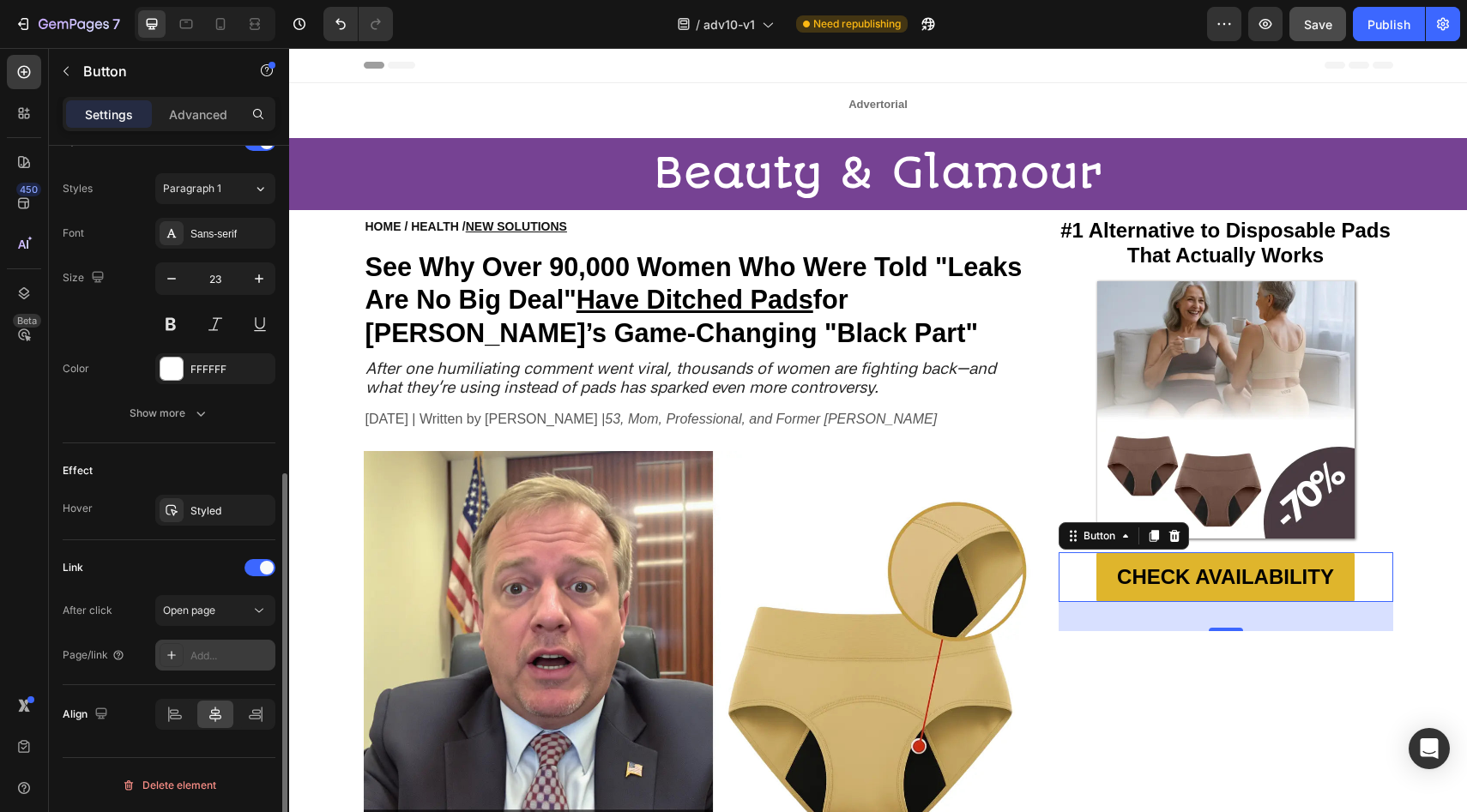
click at [234, 660] on div "Add..." at bounding box center [231, 655] width 80 height 15
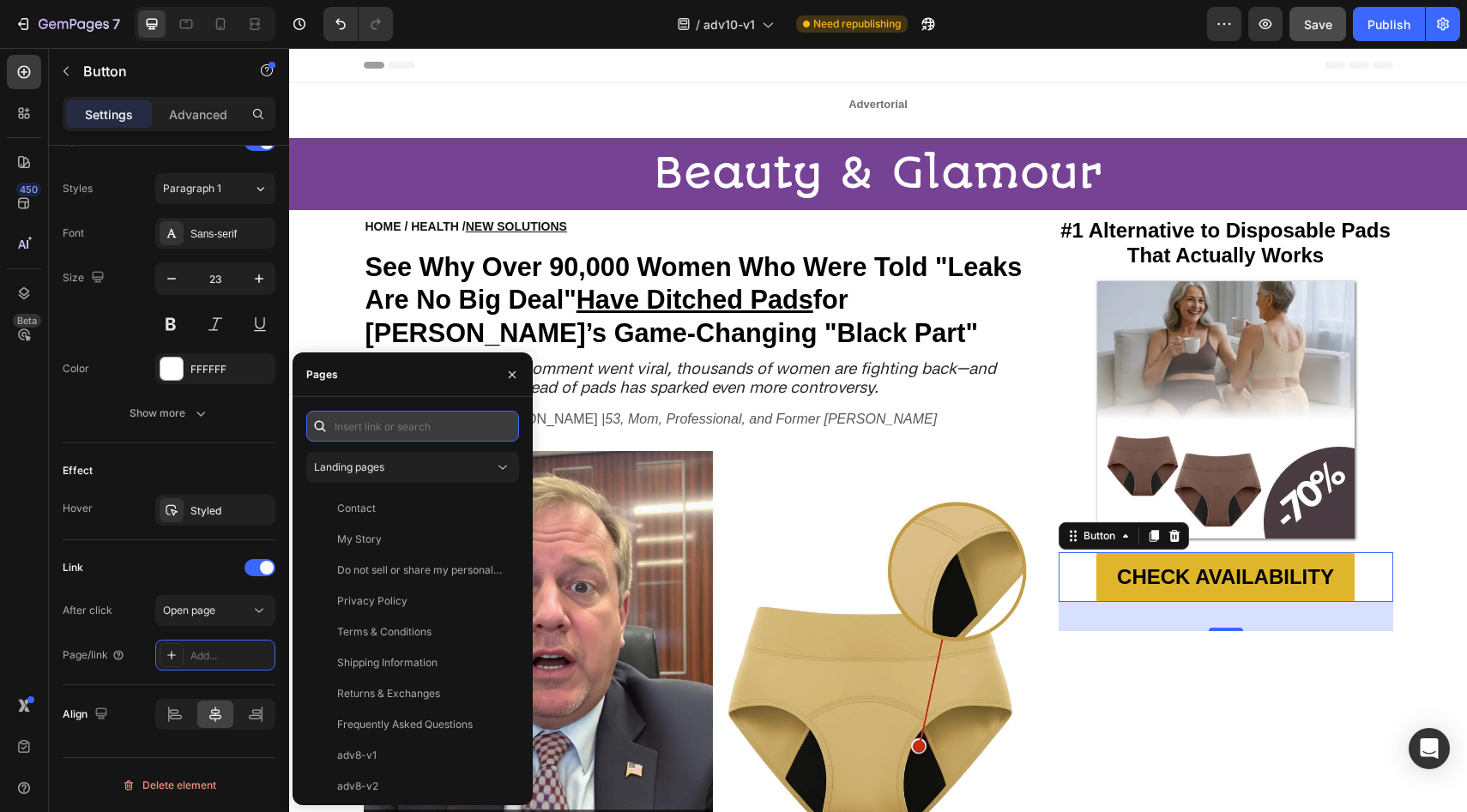
click at [435, 431] on input "text" at bounding box center [412, 426] width 213 height 31
paste input "https://vera-undies.com/products/signature-leakproof-underwear-5-pack2"
type input "https://vera-undies.com/products/signature-leakproof-underwear-5-pack2"
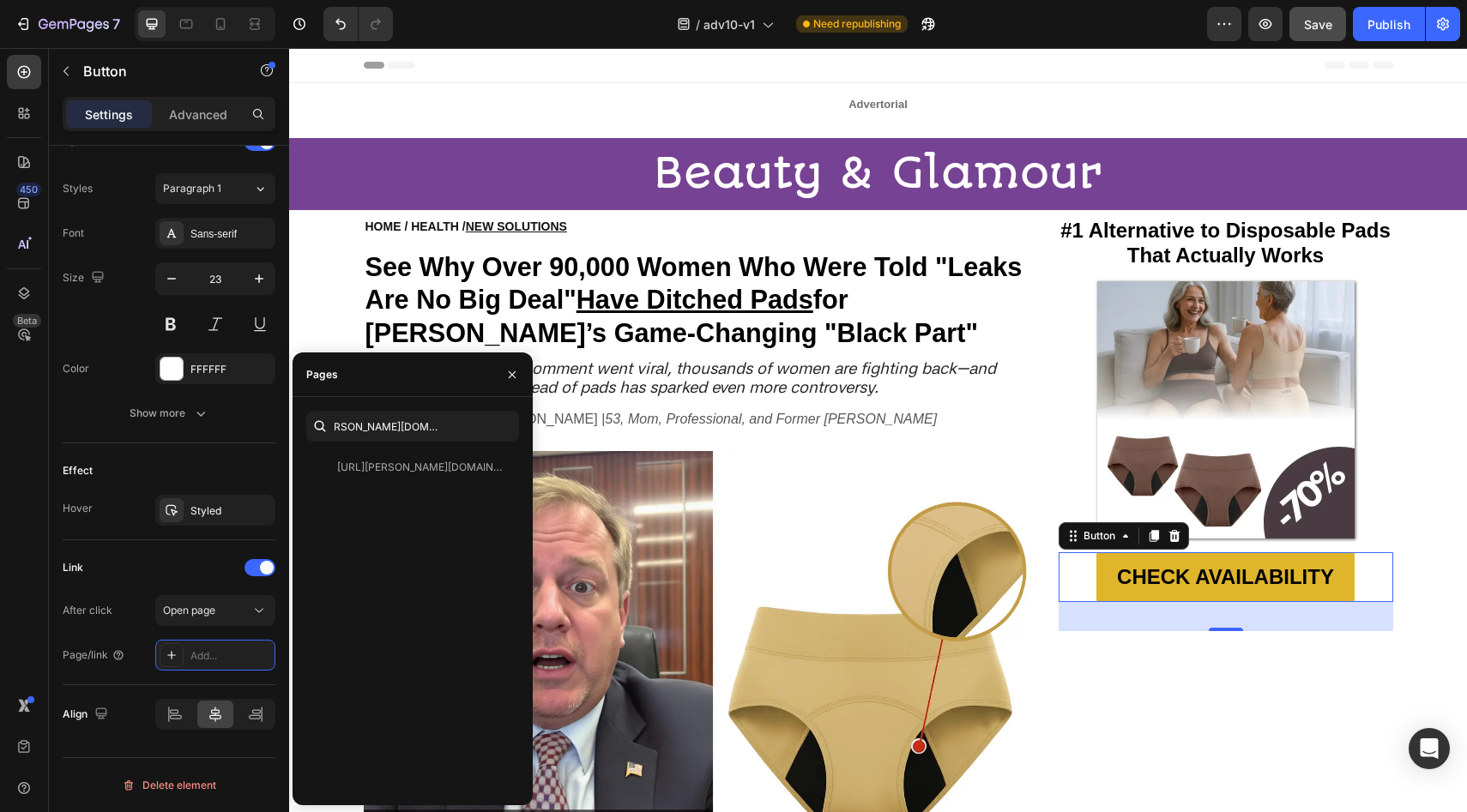
click at [381, 472] on div "https://vera-undies.com/products/signature-leakproof-underwear-5-pack2" at bounding box center [419, 467] width 165 height 15
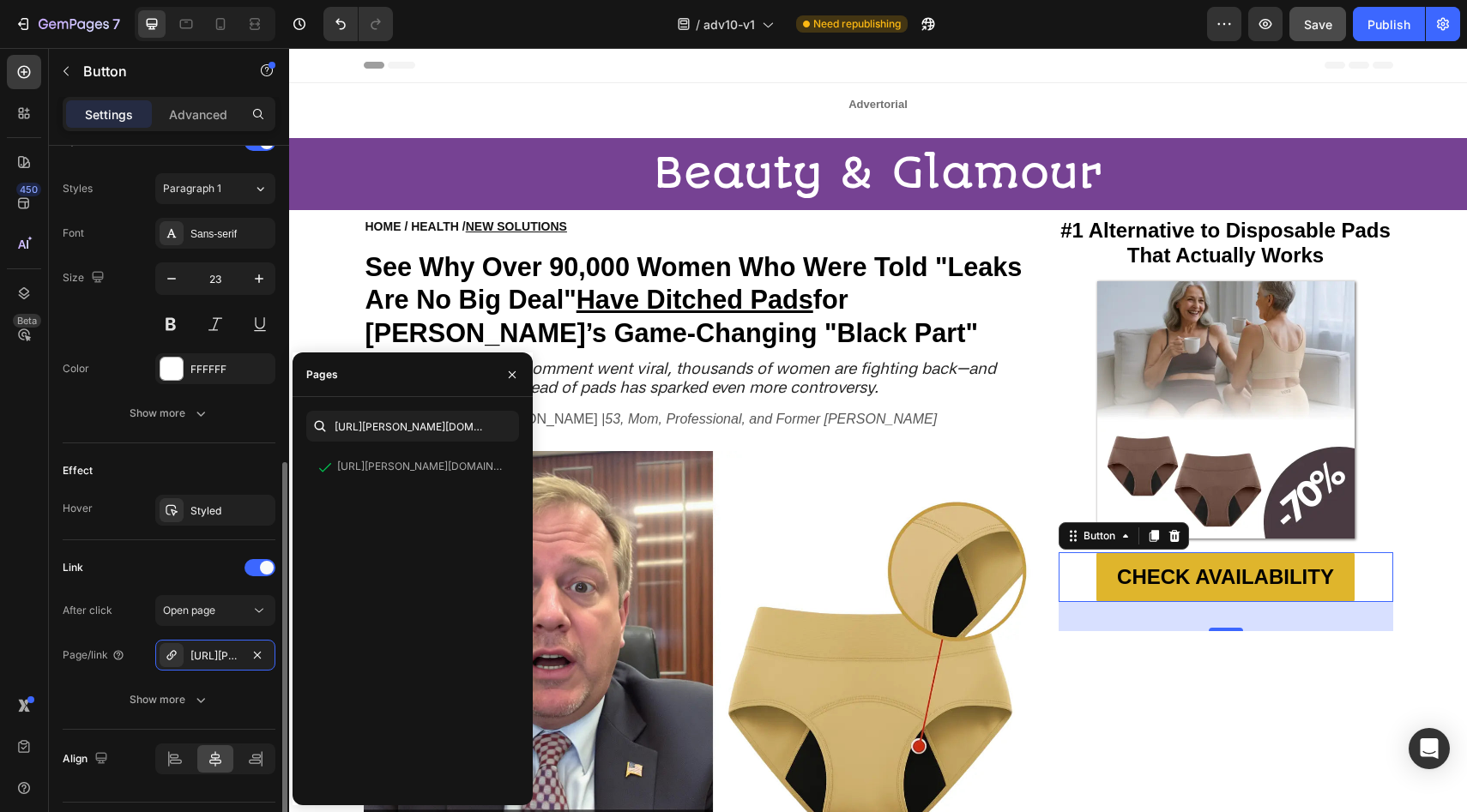
click at [209, 464] on div "Effect" at bounding box center [169, 471] width 213 height 28
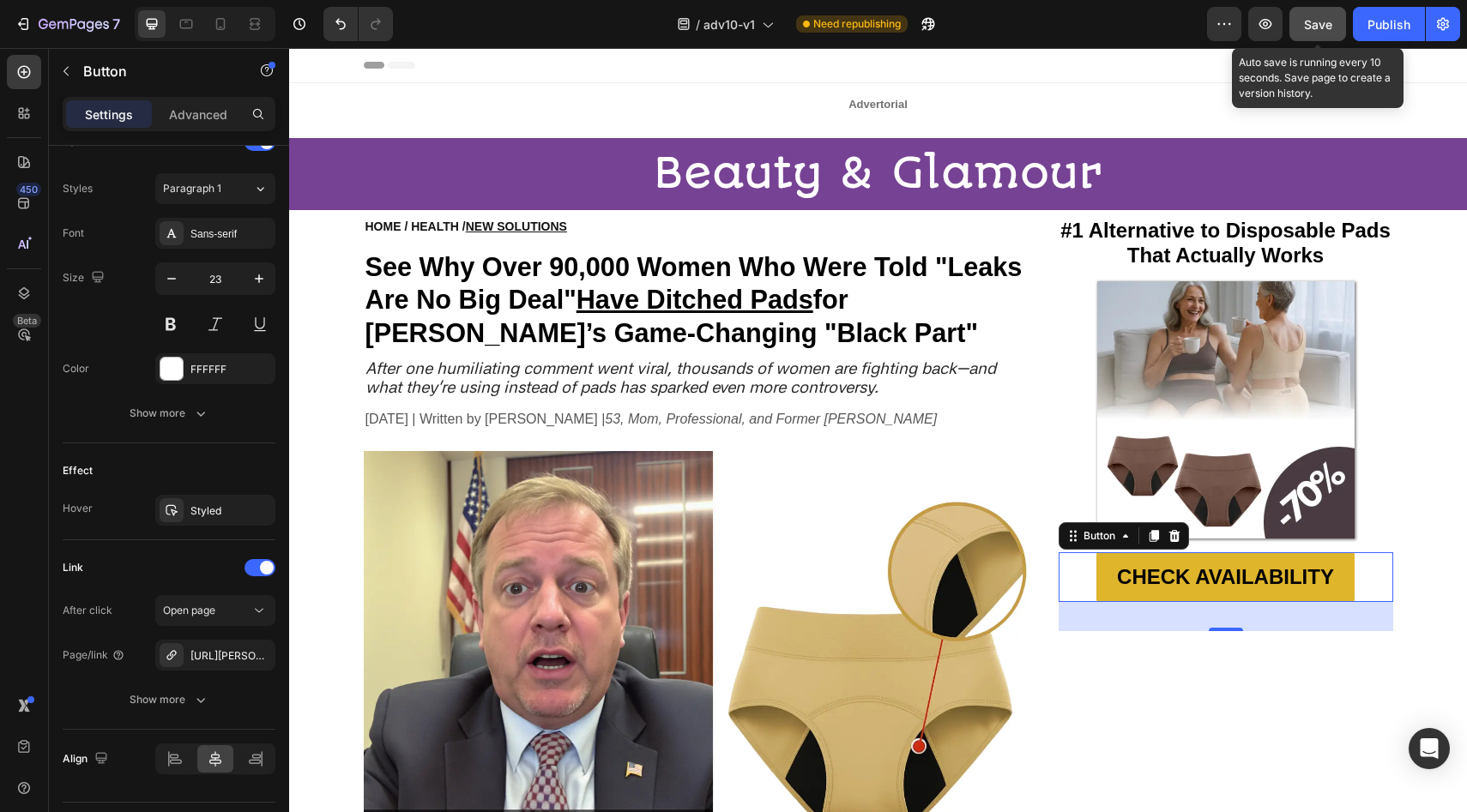
click at [1311, 22] on span "Save" at bounding box center [1318, 24] width 29 height 14
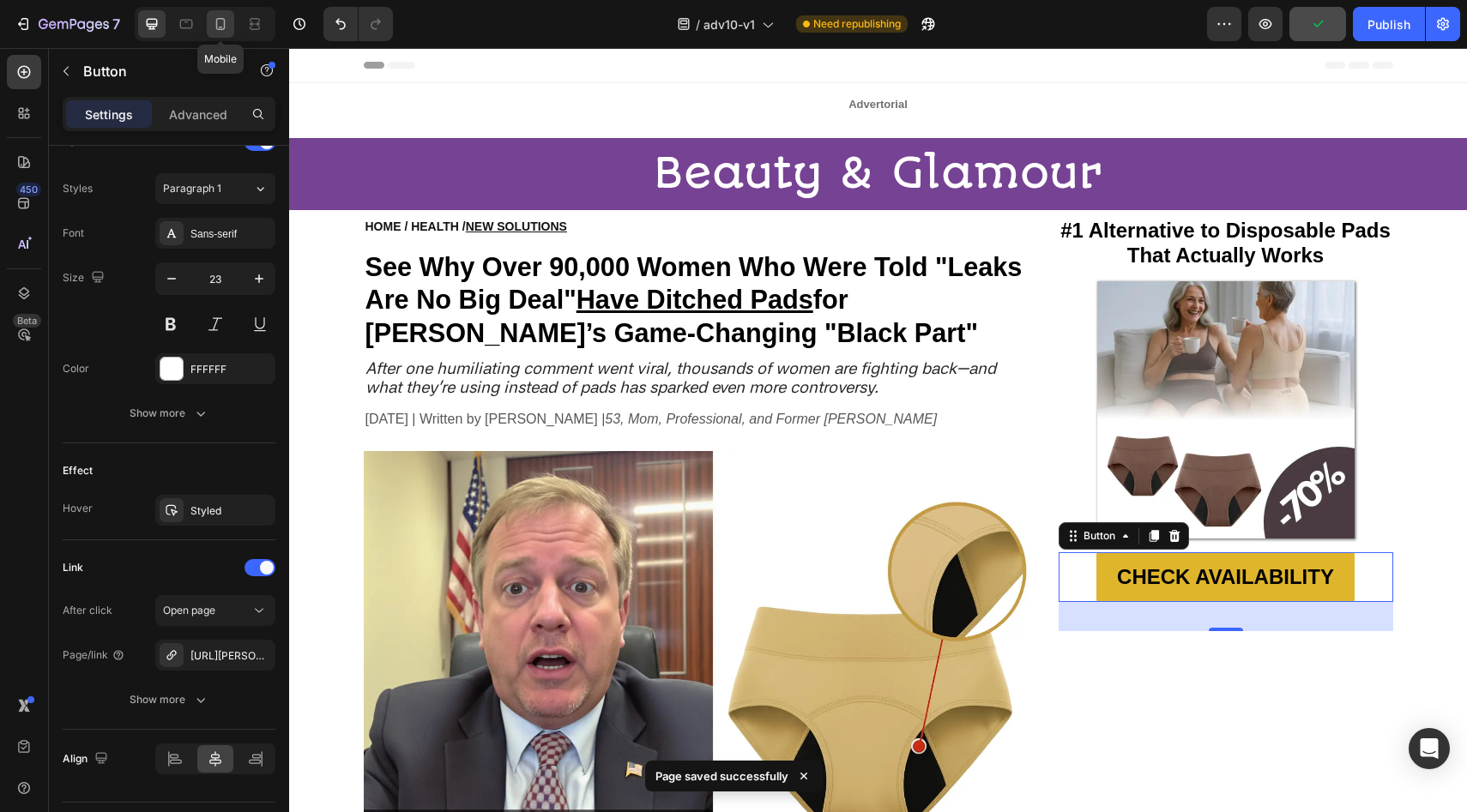
click at [212, 25] on icon at bounding box center [220, 23] width 17 height 17
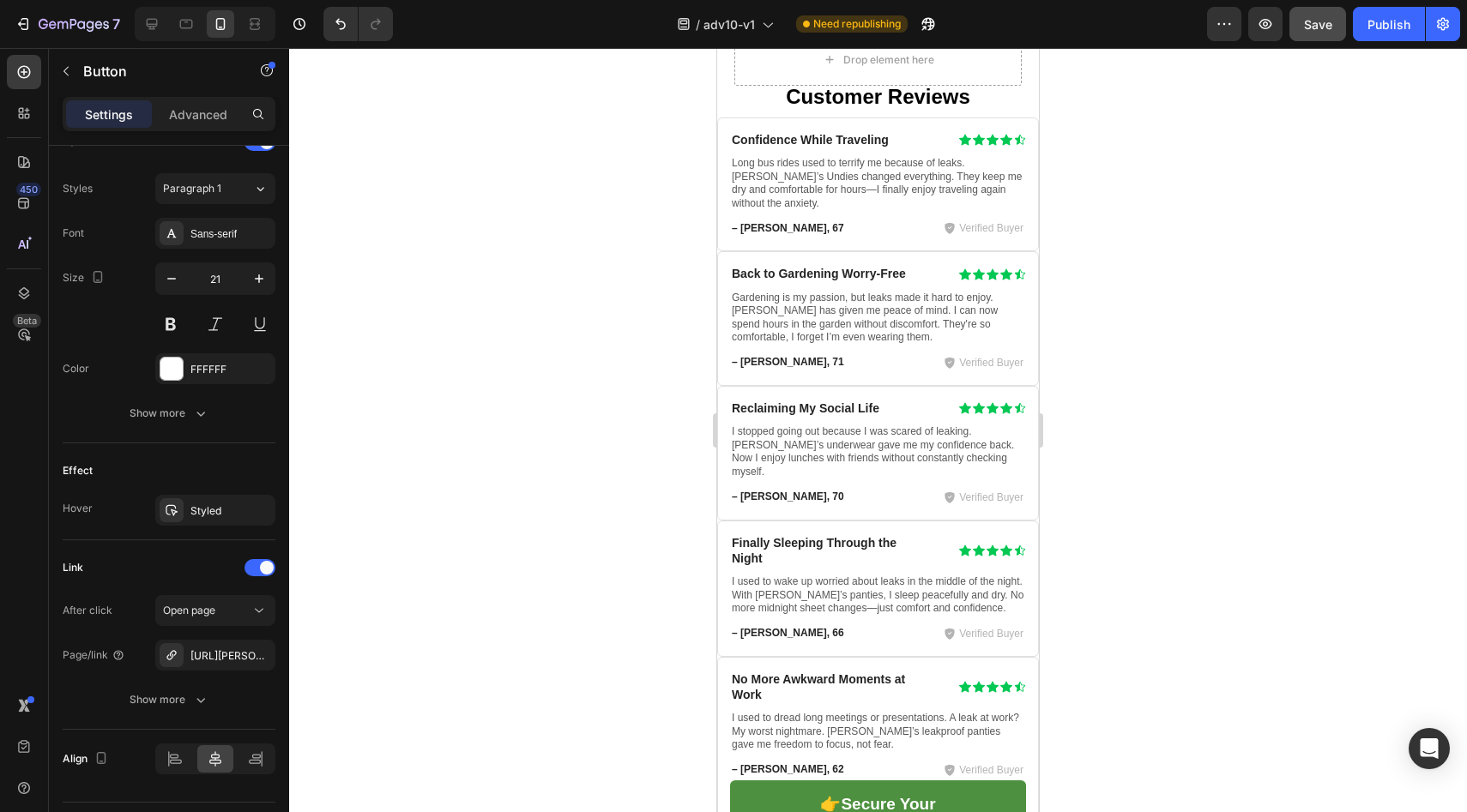
scroll to position [10764, 0]
click at [150, 30] on icon at bounding box center [152, 23] width 17 height 17
type input "23"
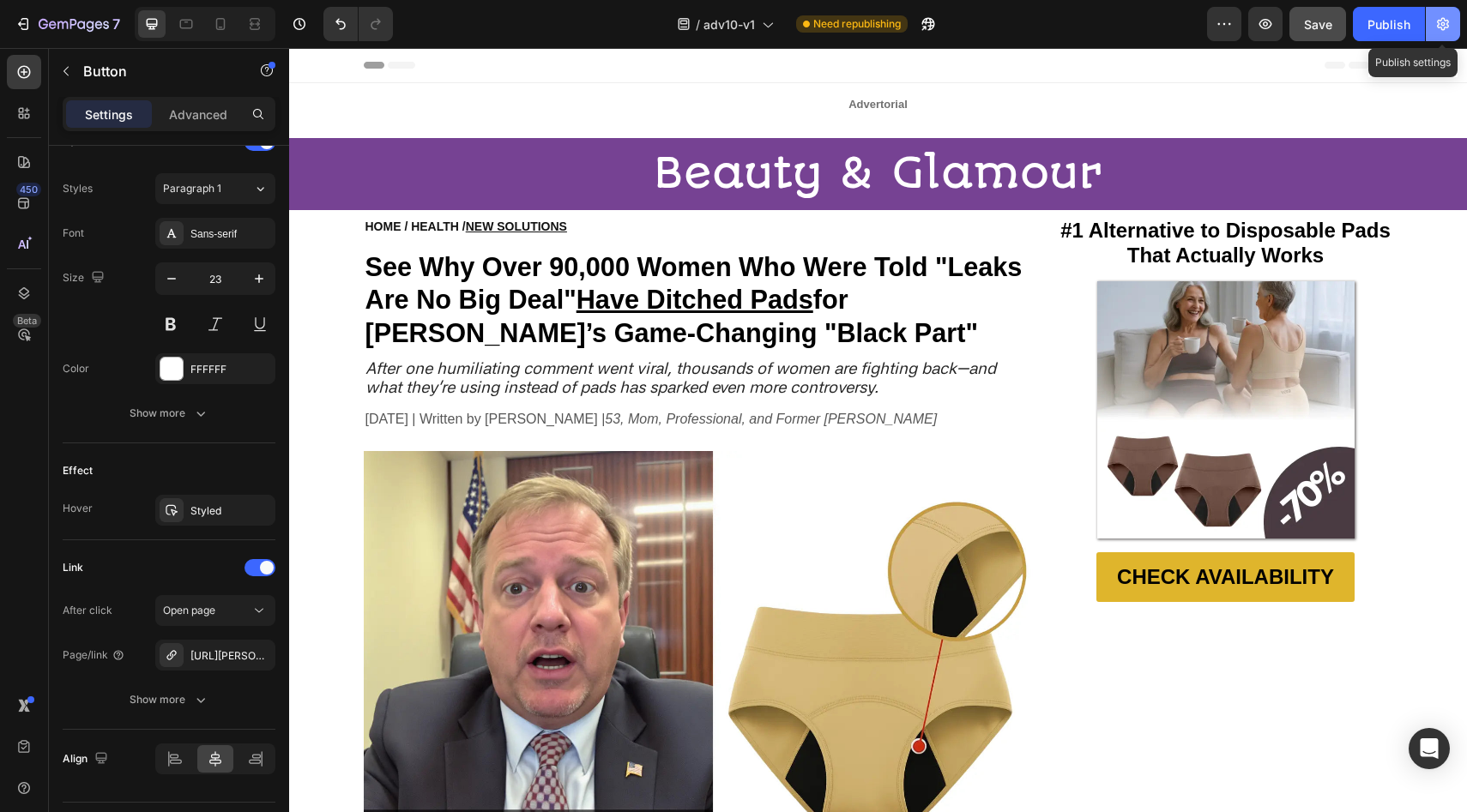
click at [1437, 19] on icon "button" at bounding box center [1442, 23] width 17 height 17
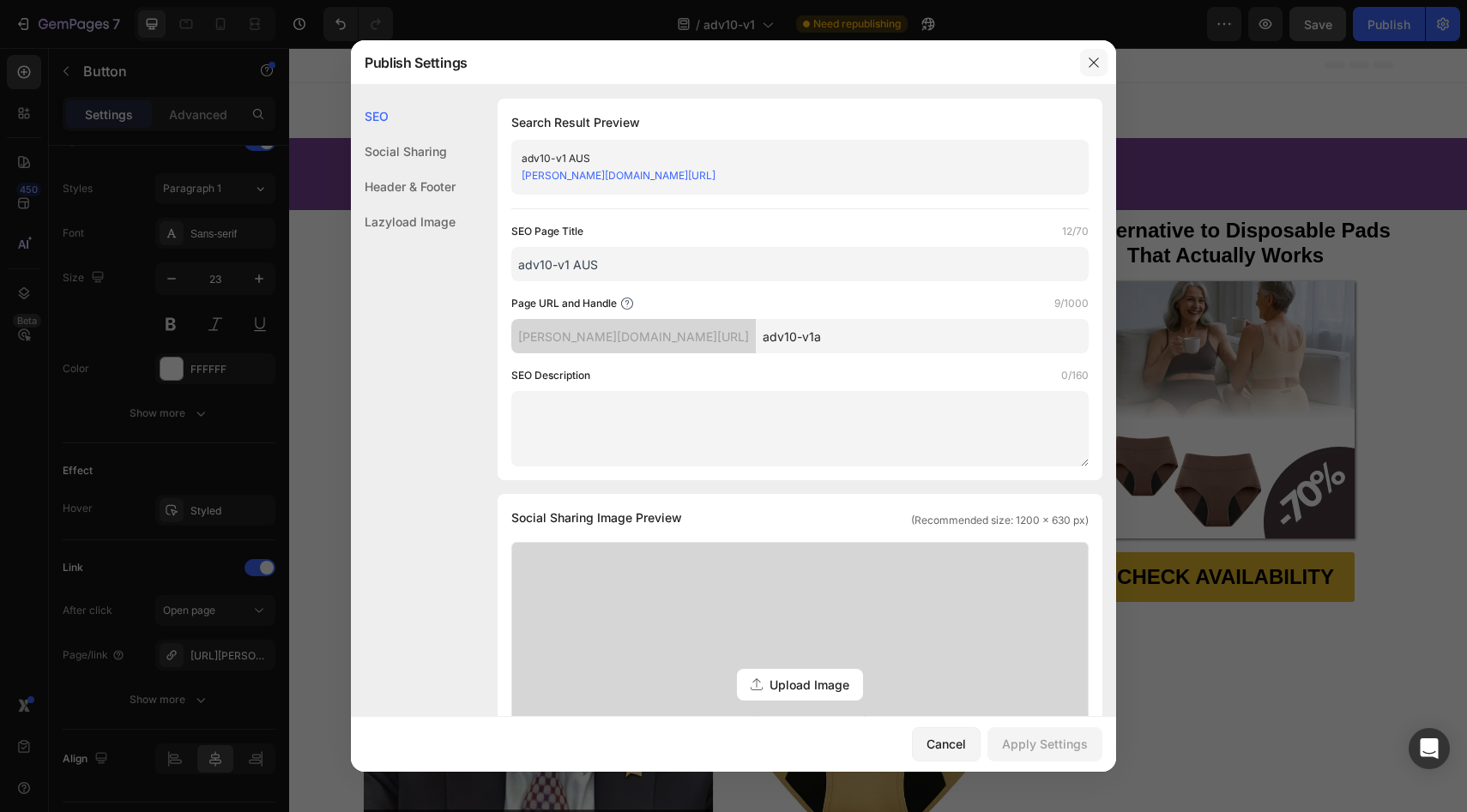
click at [1089, 59] on icon "button" at bounding box center [1093, 62] width 13 height 13
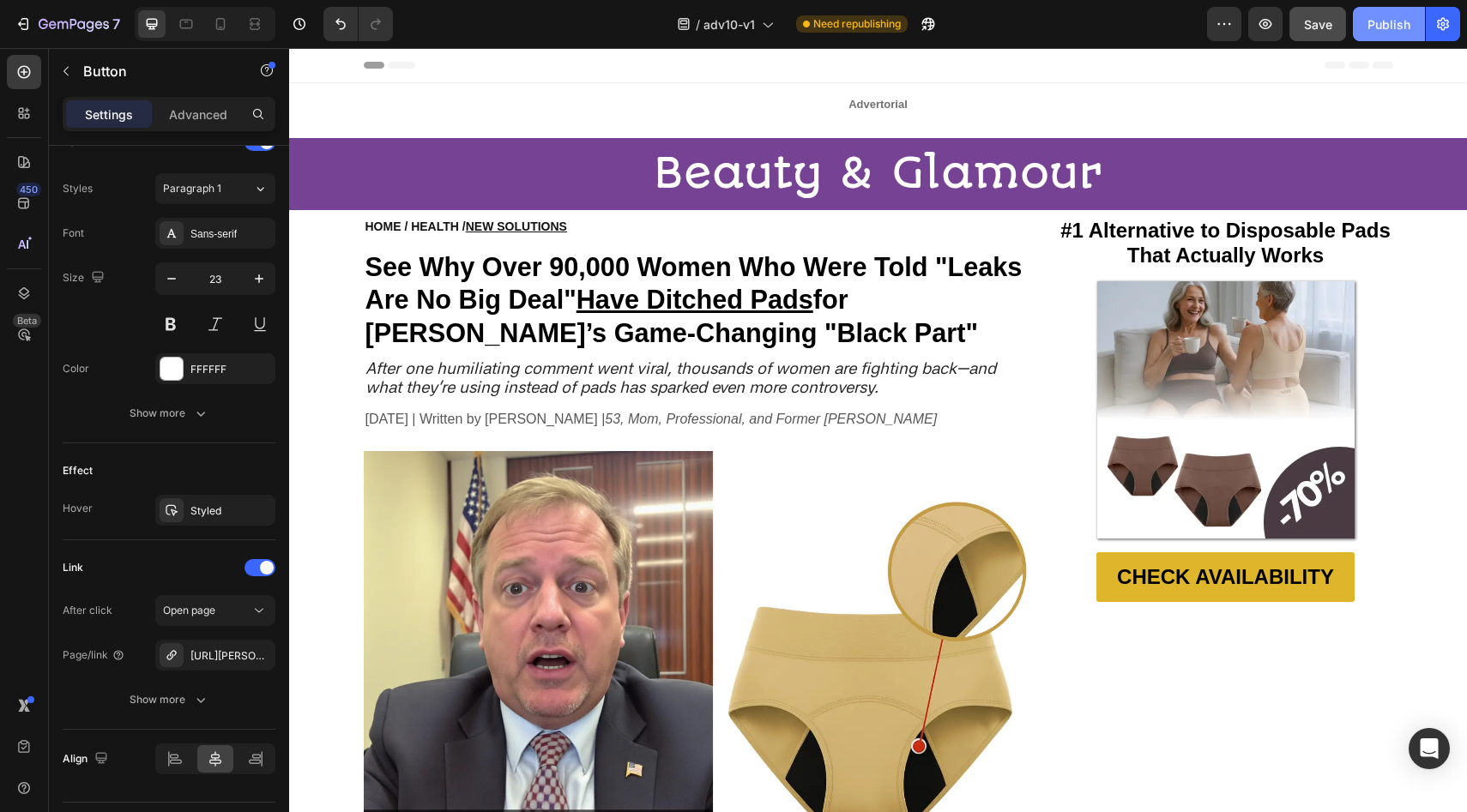
click at [1372, 28] on div "Publish" at bounding box center [1389, 24] width 43 height 18
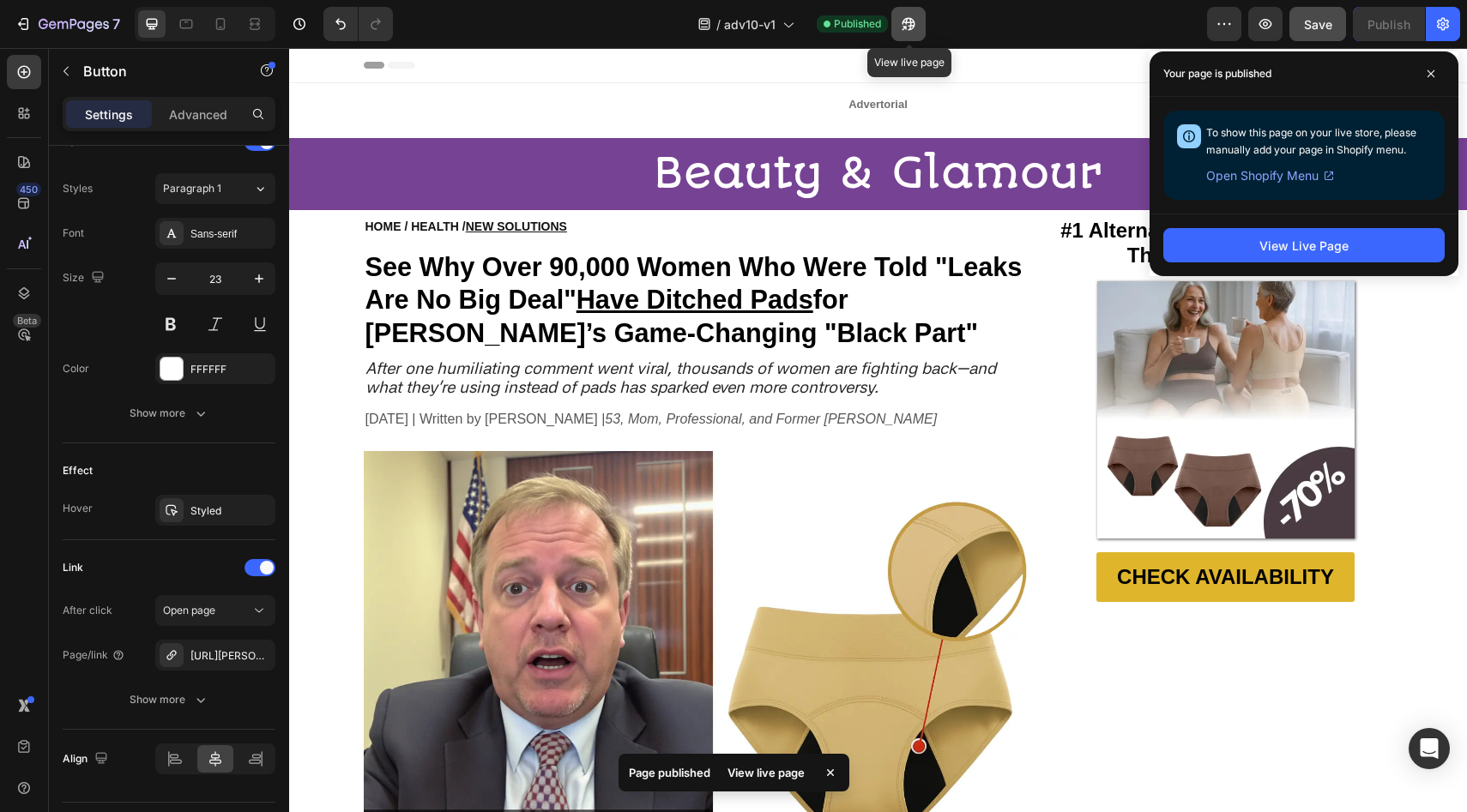
click at [925, 20] on button "button" at bounding box center [909, 24] width 34 height 34
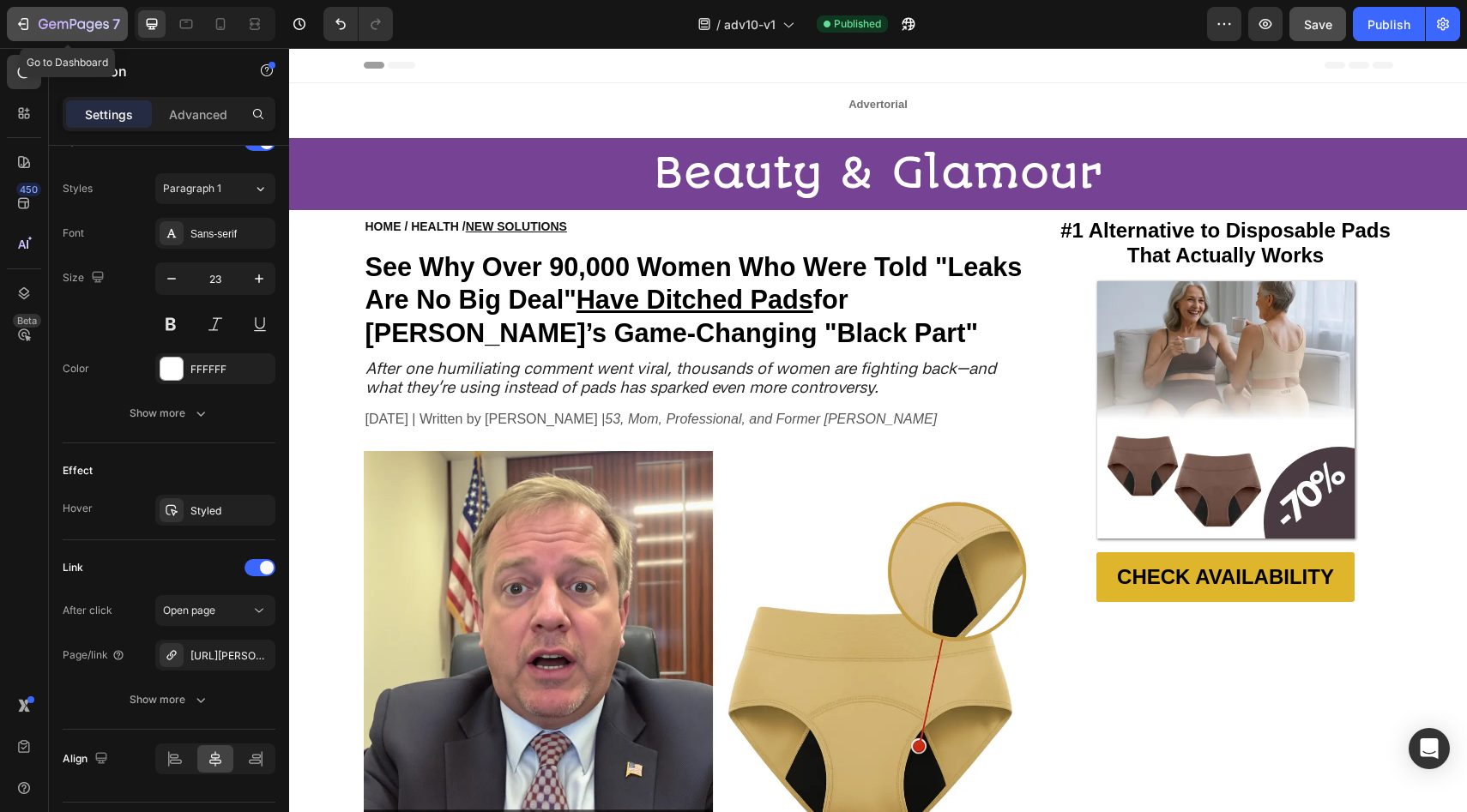
click at [63, 18] on icon "button" at bounding box center [73, 25] width 70 height 14
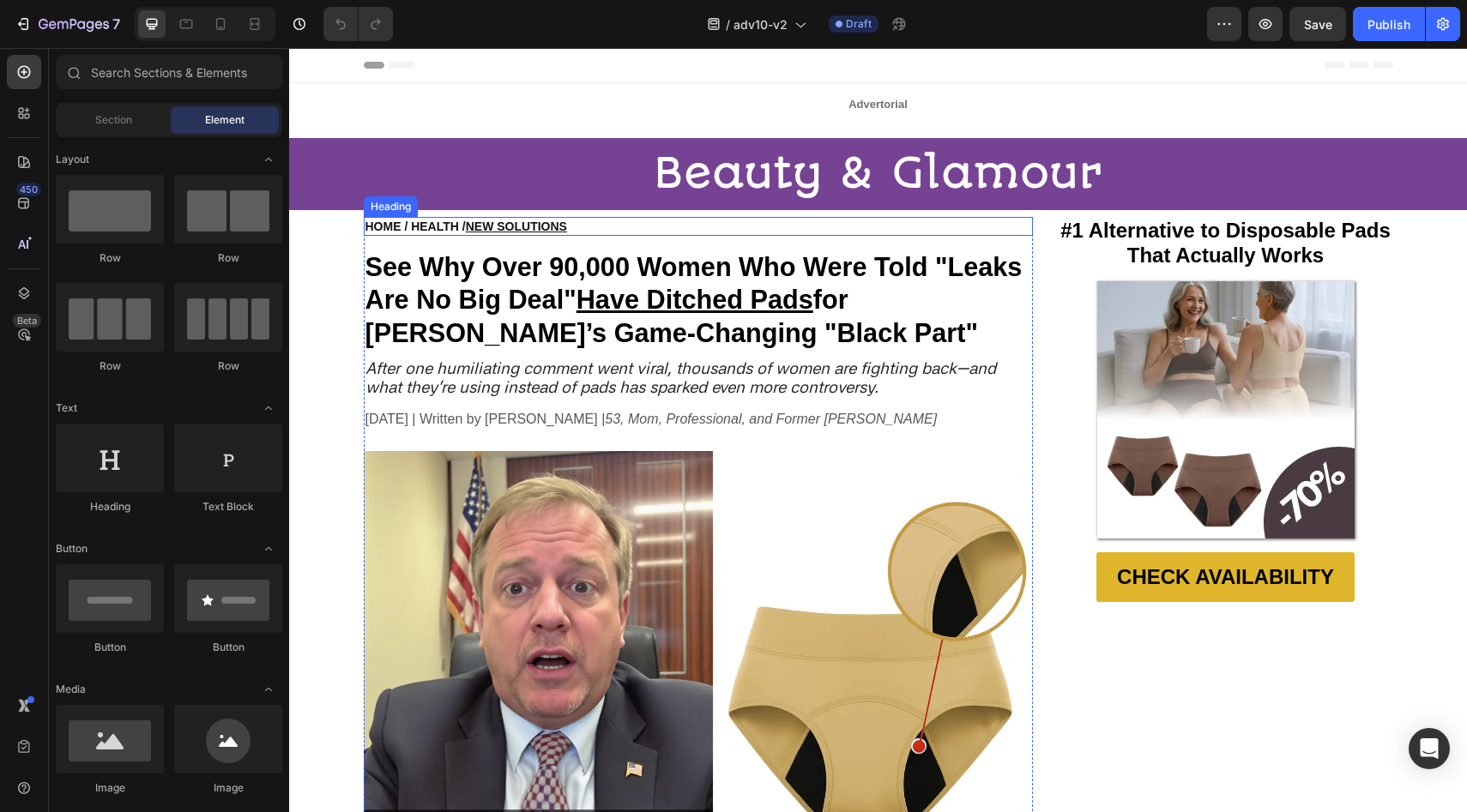
click at [585, 280] on strong "See Why Over 90,000 Women Who Were Told "Leaks Are No Big Deal" Have Ditched Pa…" at bounding box center [694, 299] width 657 height 95
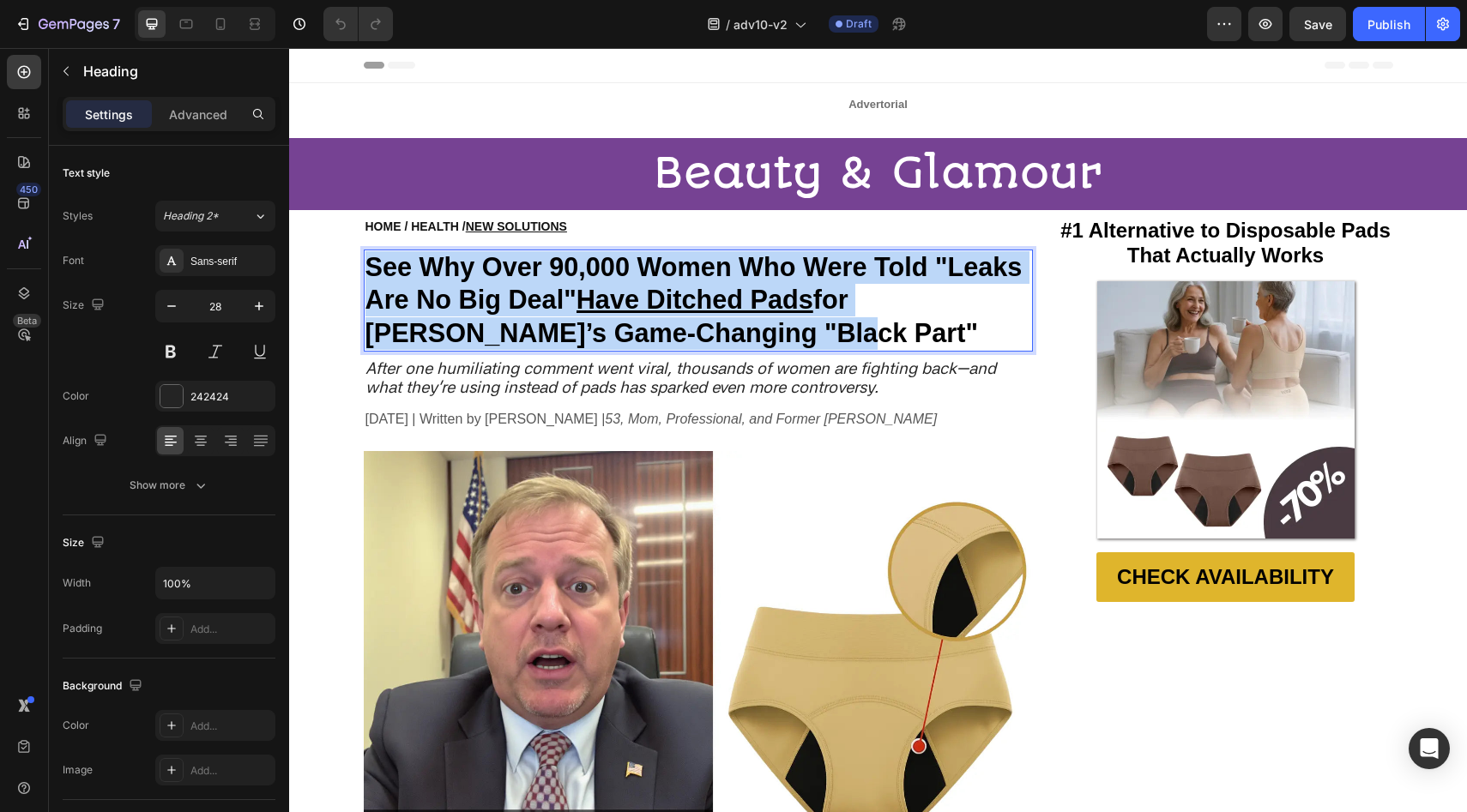
click at [585, 280] on strong "See Why Over 90,000 Women Who Were Told "Leaks Are No Big Deal" Have Ditched Pa…" at bounding box center [694, 299] width 657 height 95
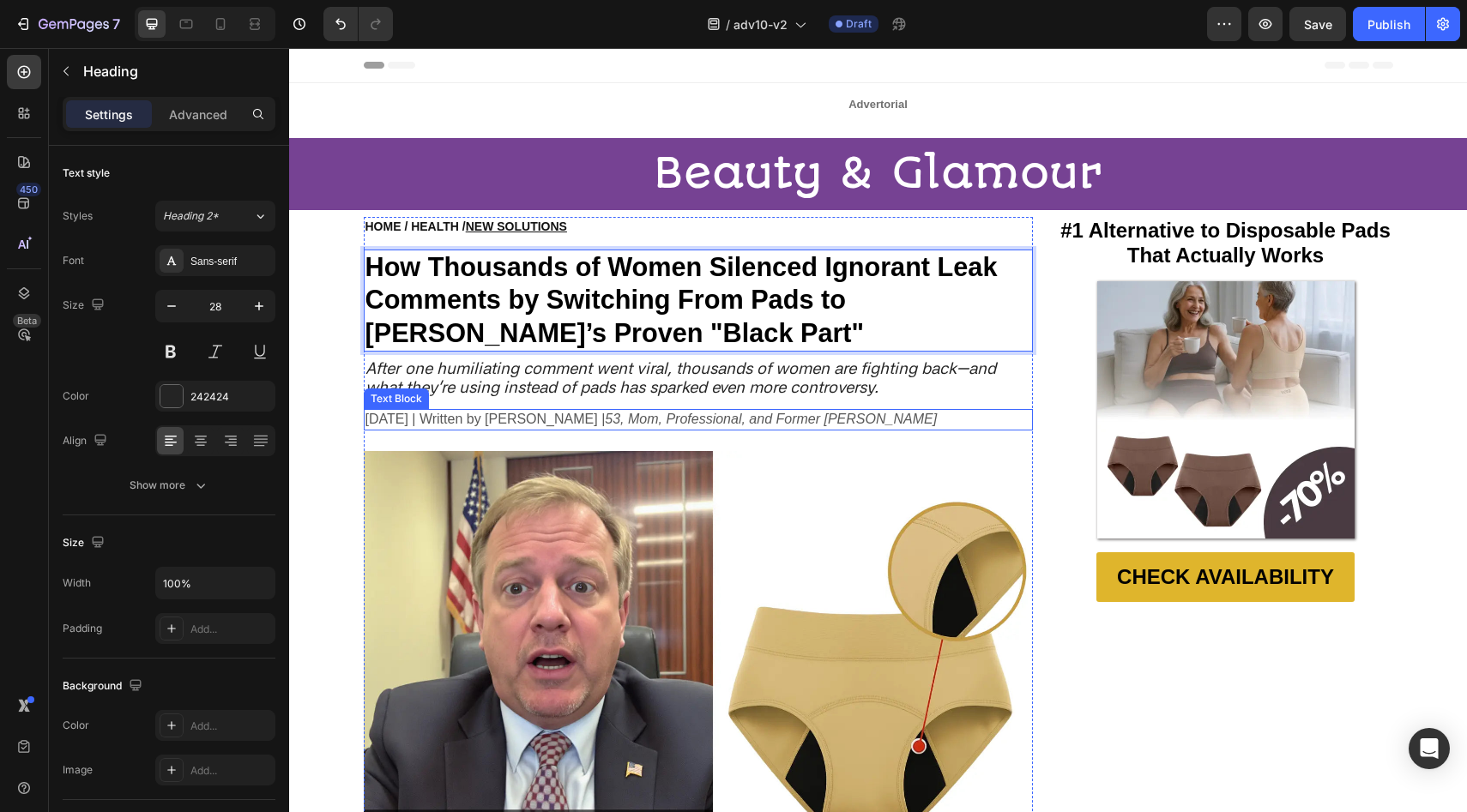
click at [701, 393] on icon "After one humiliating comment went viral, thousands of women are fighting back—…" at bounding box center [680, 377] width 630 height 38
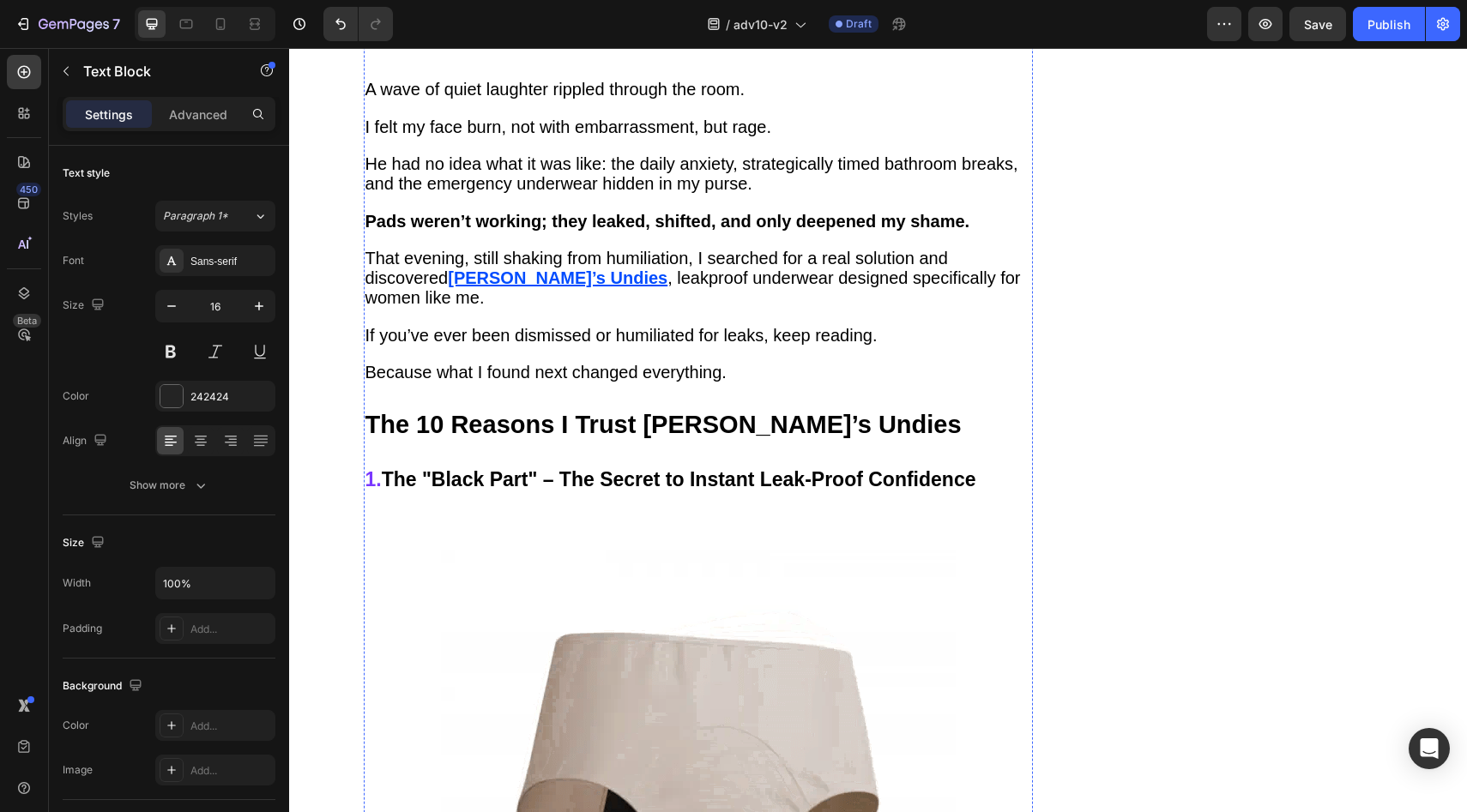
scroll to position [1472, 0]
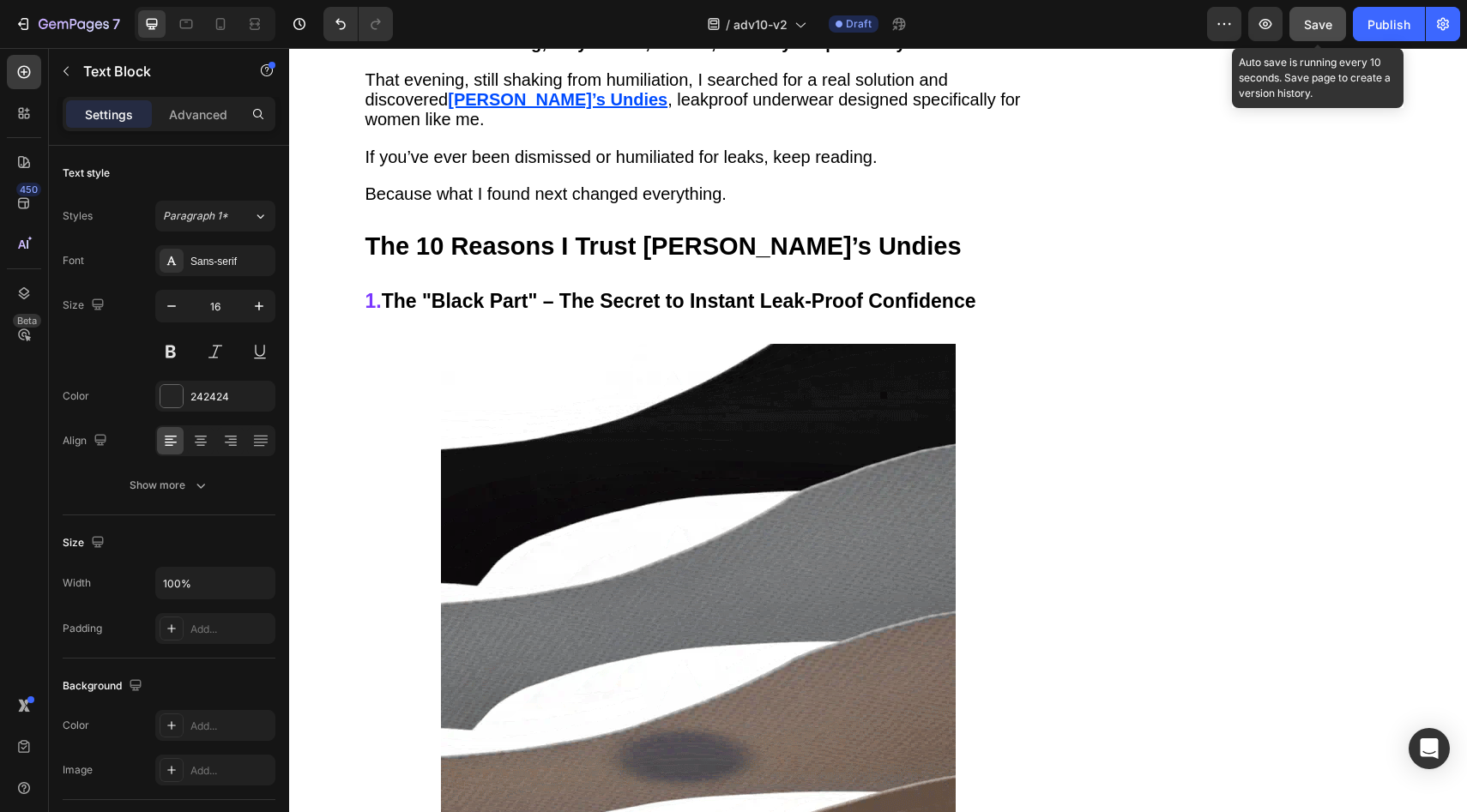
click at [1305, 26] on span "Save" at bounding box center [1318, 24] width 29 height 14
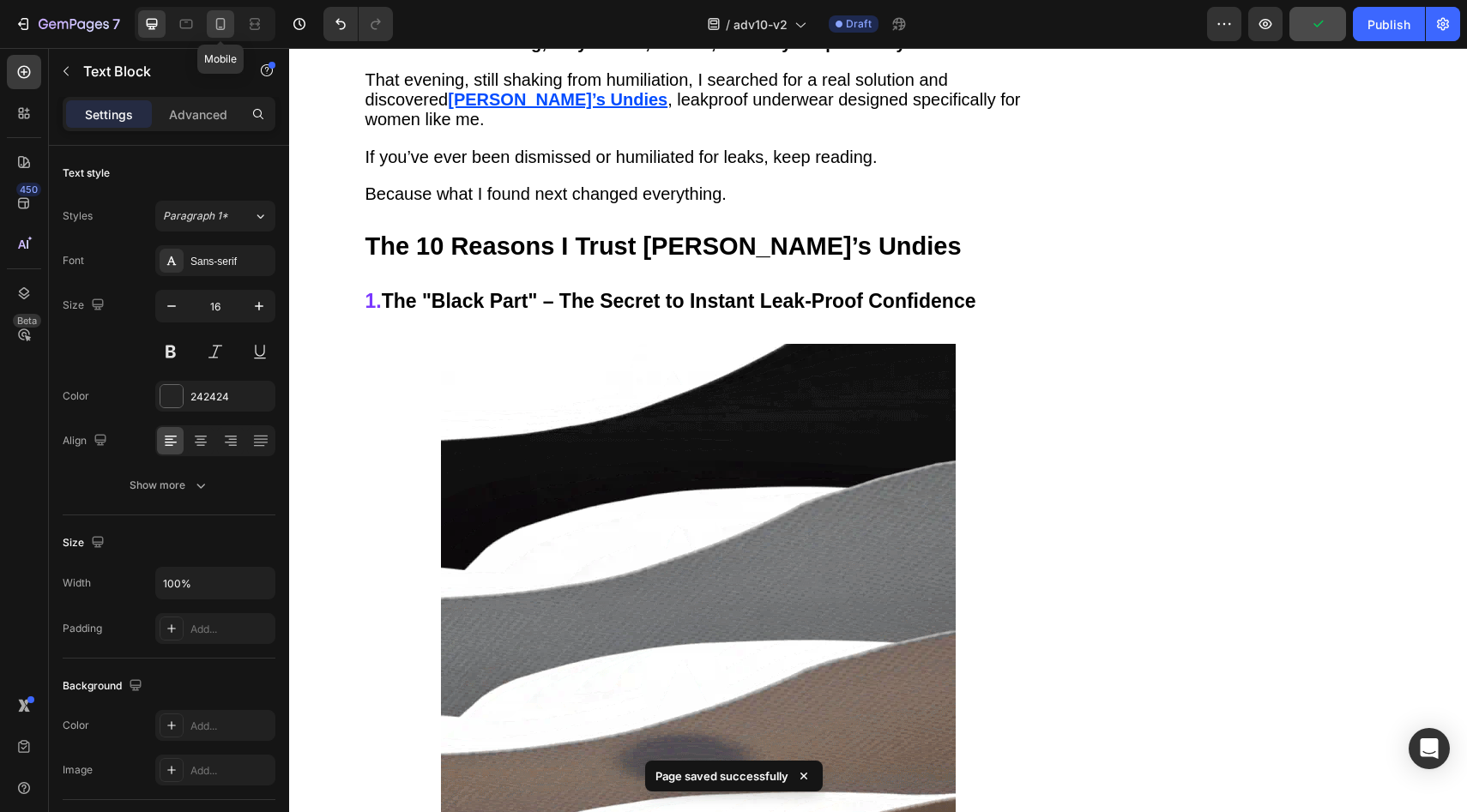
click at [220, 29] on icon at bounding box center [220, 23] width 17 height 17
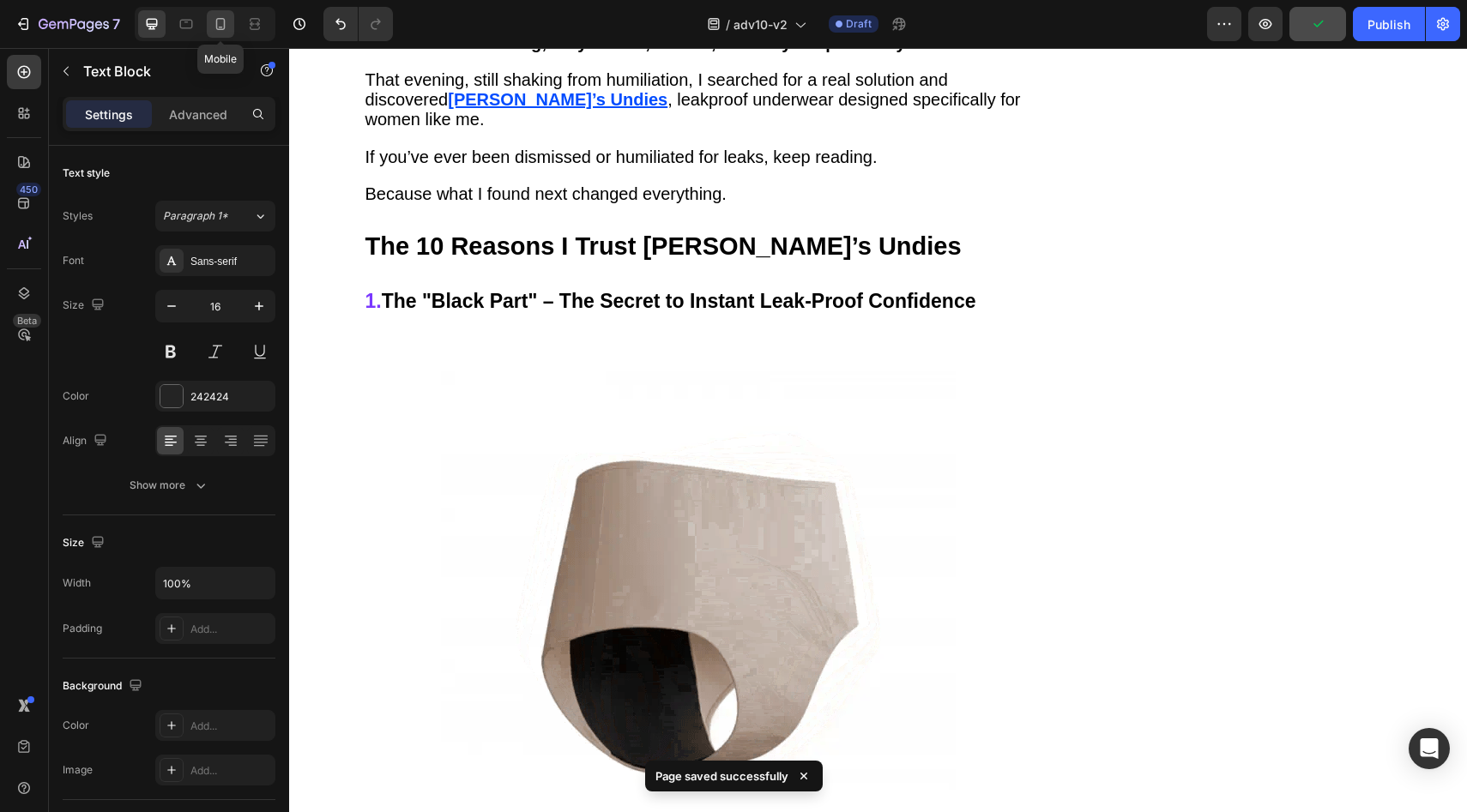
type input "14"
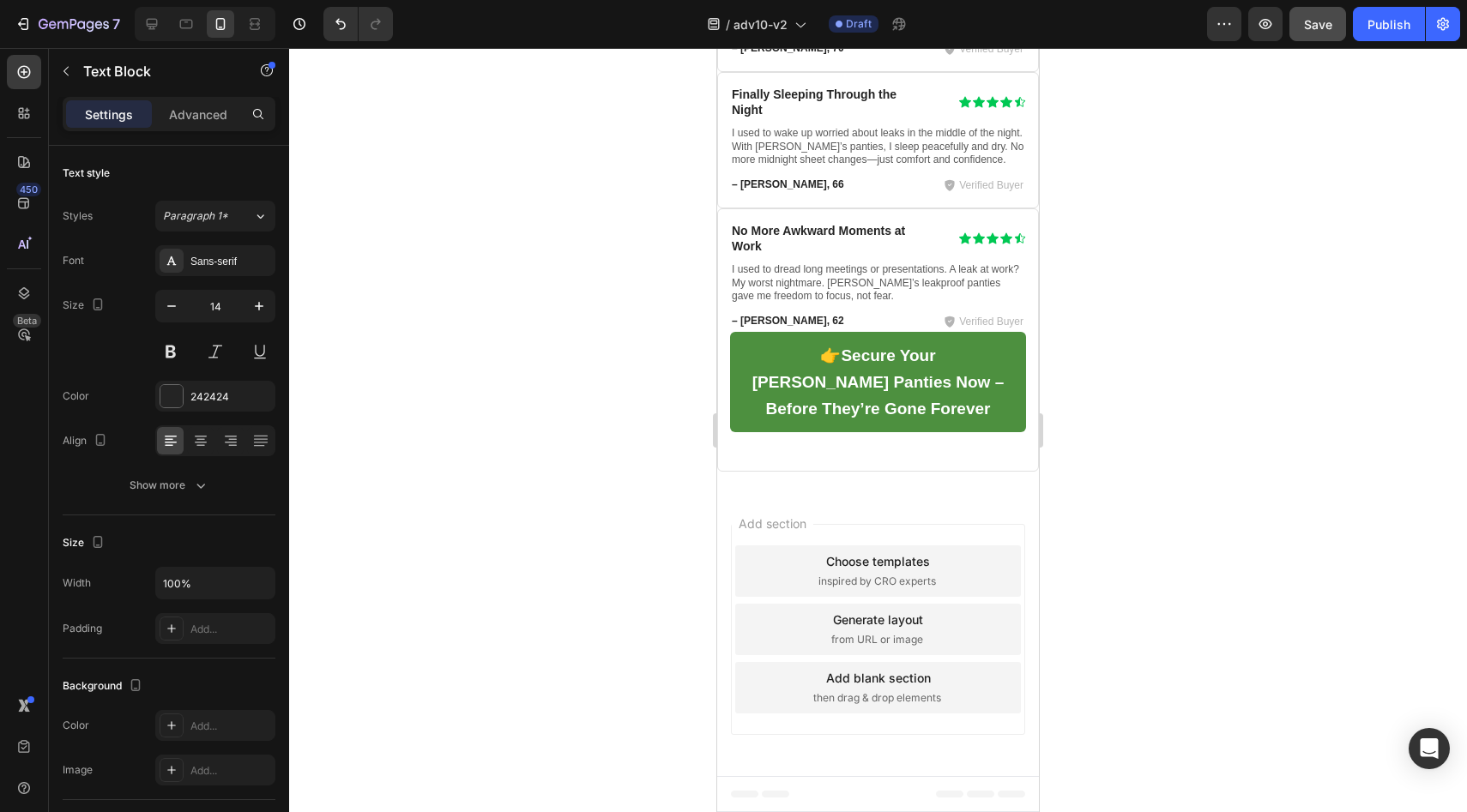
scroll to position [10995, 0]
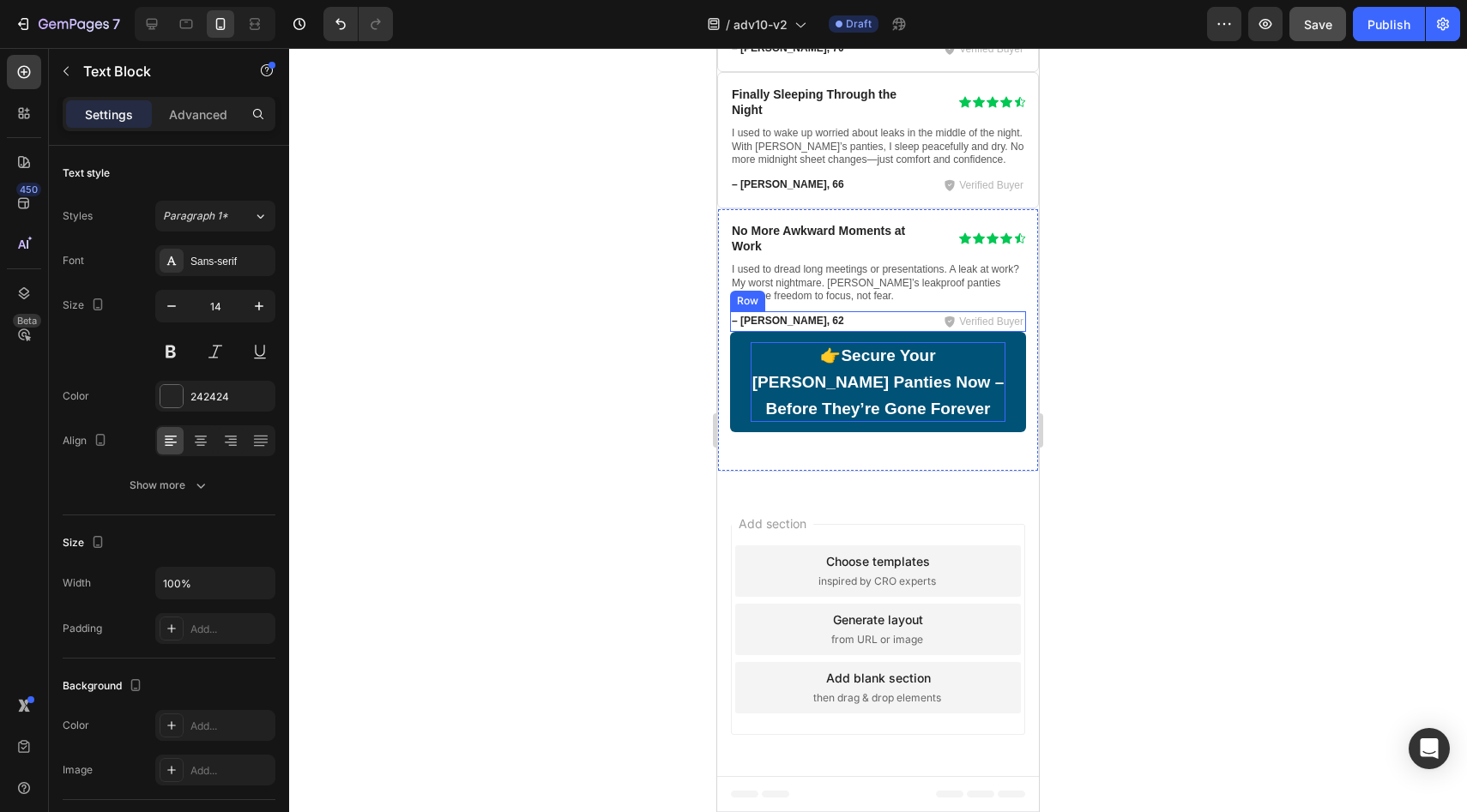
click at [869, 345] on p "👉 Secure Your [PERSON_NAME] Leakproof Panties Now – Before They’re Gone Forever" at bounding box center [878, 381] width 255 height 79
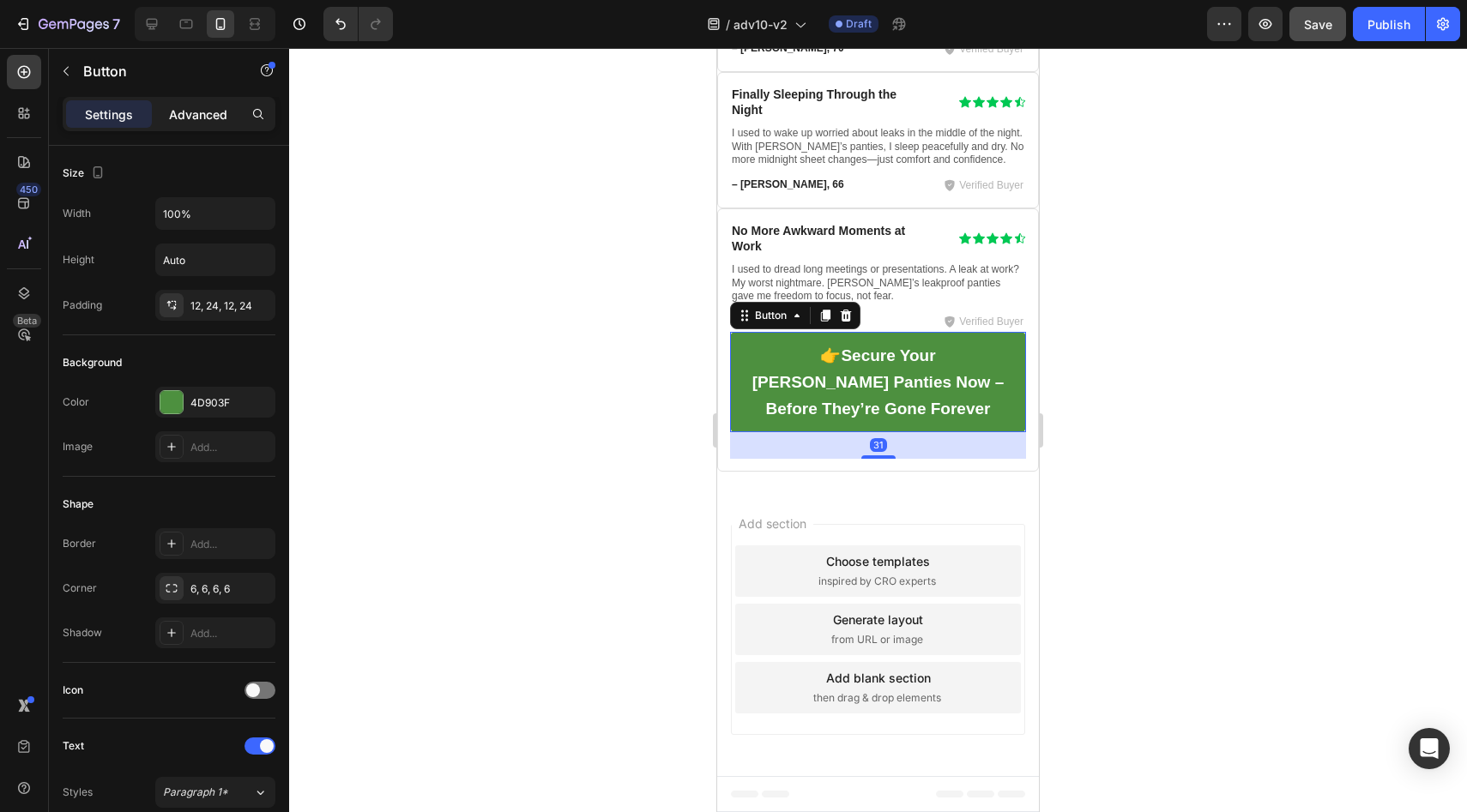
click at [199, 124] on div "Advanced" at bounding box center [198, 114] width 86 height 28
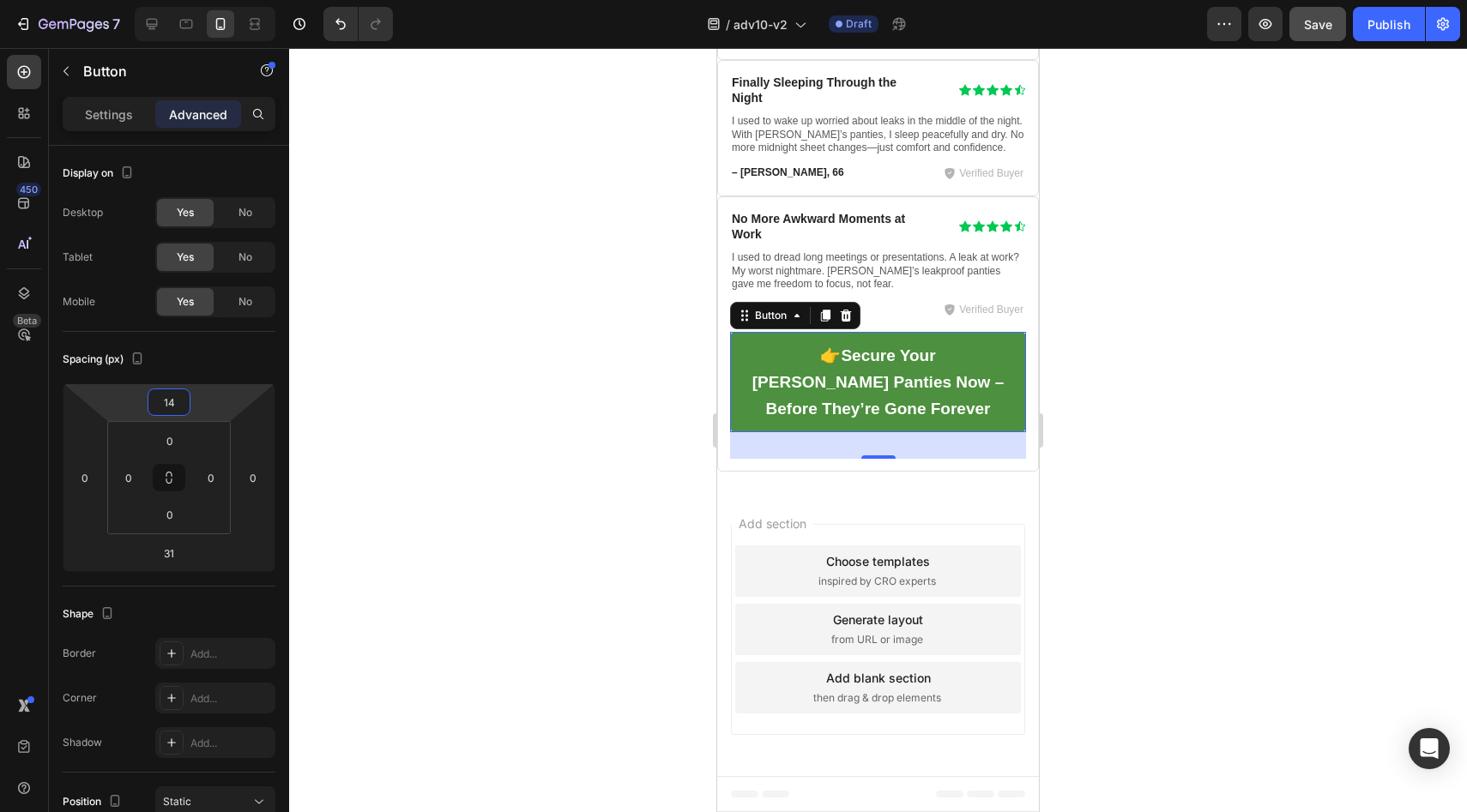
type input "16"
click at [210, 0] on html "7 Version history / adv10-v2 Draft Preview Save Publish 450 Beta Sections(18) E…" at bounding box center [733, 0] width 1467 height 0
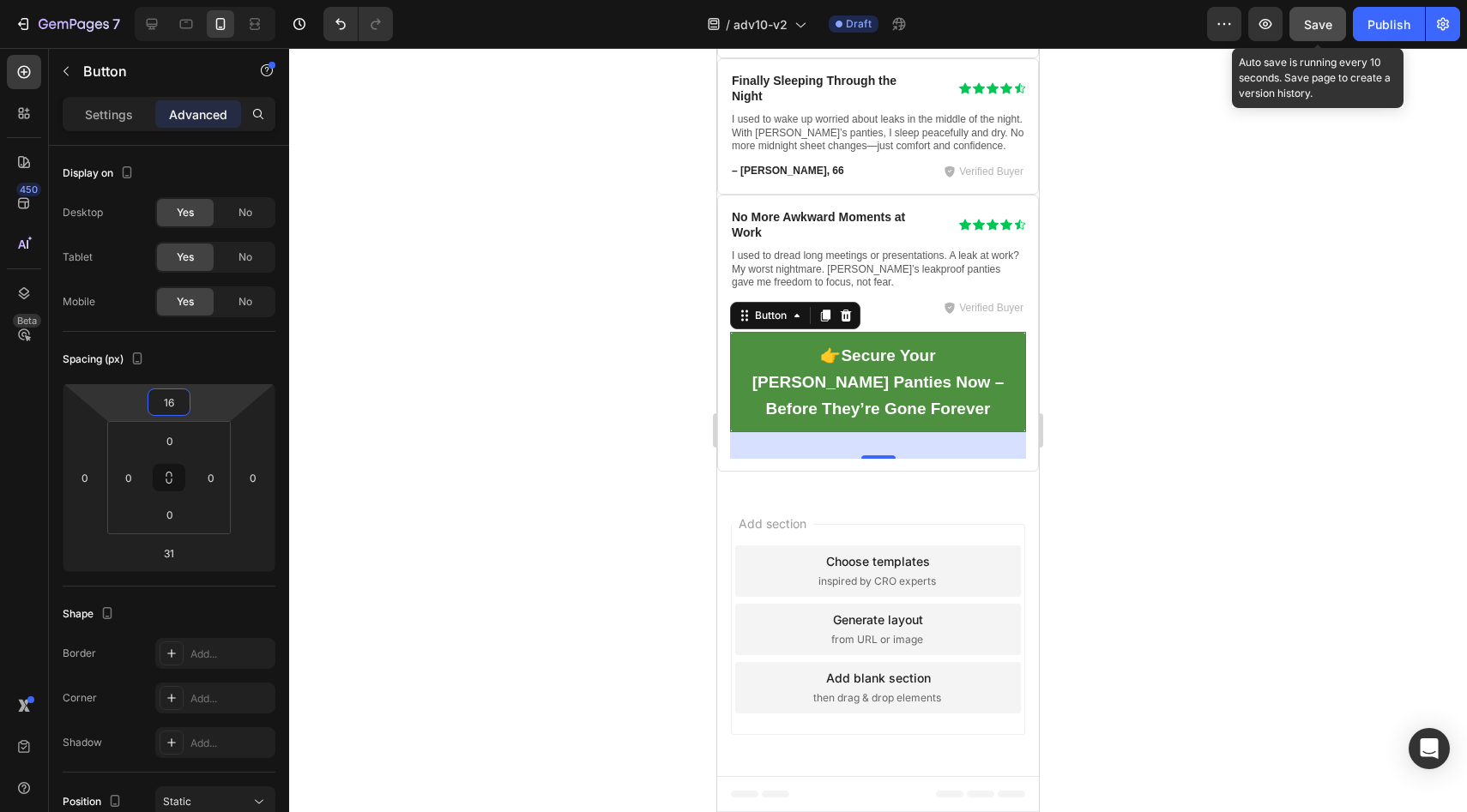
click at [1327, 27] on span "Save" at bounding box center [1318, 24] width 29 height 14
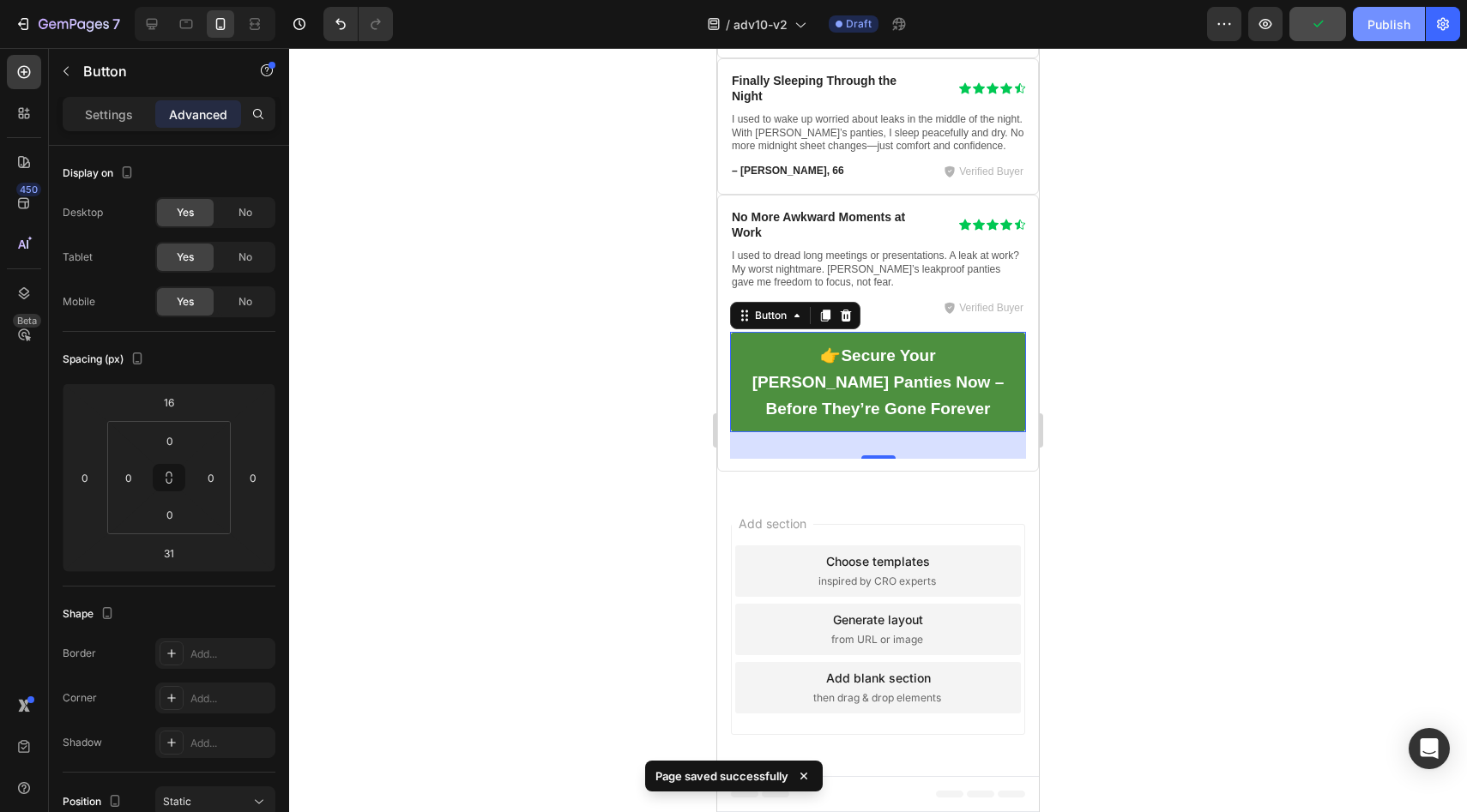
click at [1388, 21] on div "Publish" at bounding box center [1389, 24] width 43 height 18
click at [1457, 26] on button "button" at bounding box center [1443, 24] width 34 height 34
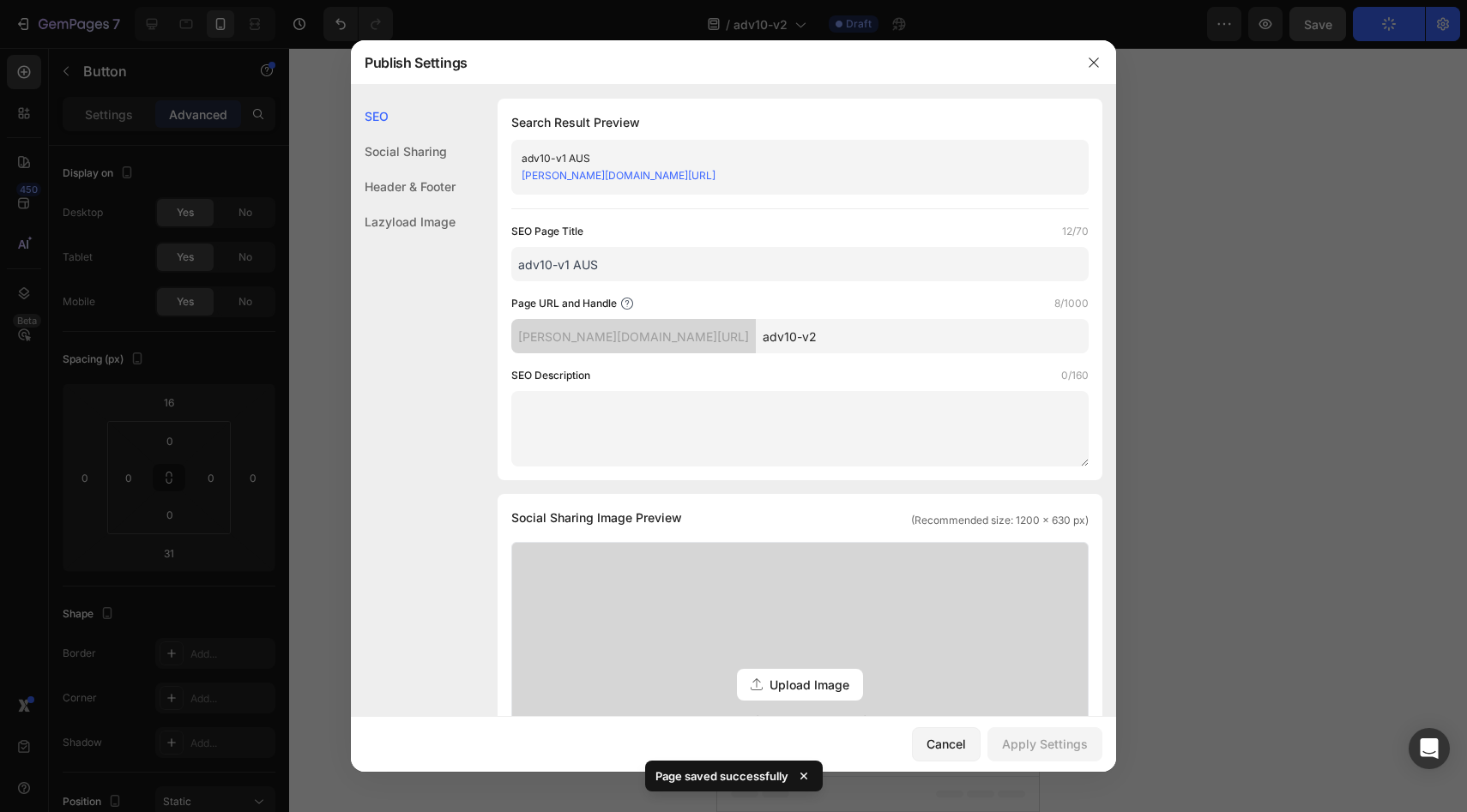
click at [569, 263] on input "adv10-v1 AUS" at bounding box center [799, 264] width 577 height 34
type input "adv10-v2 AUS"
click at [771, 340] on input "adv10-v2" at bounding box center [922, 336] width 333 height 34
type input "adv10-v2A"
click at [1060, 737] on div "Apply Settings" at bounding box center [1045, 743] width 86 height 18
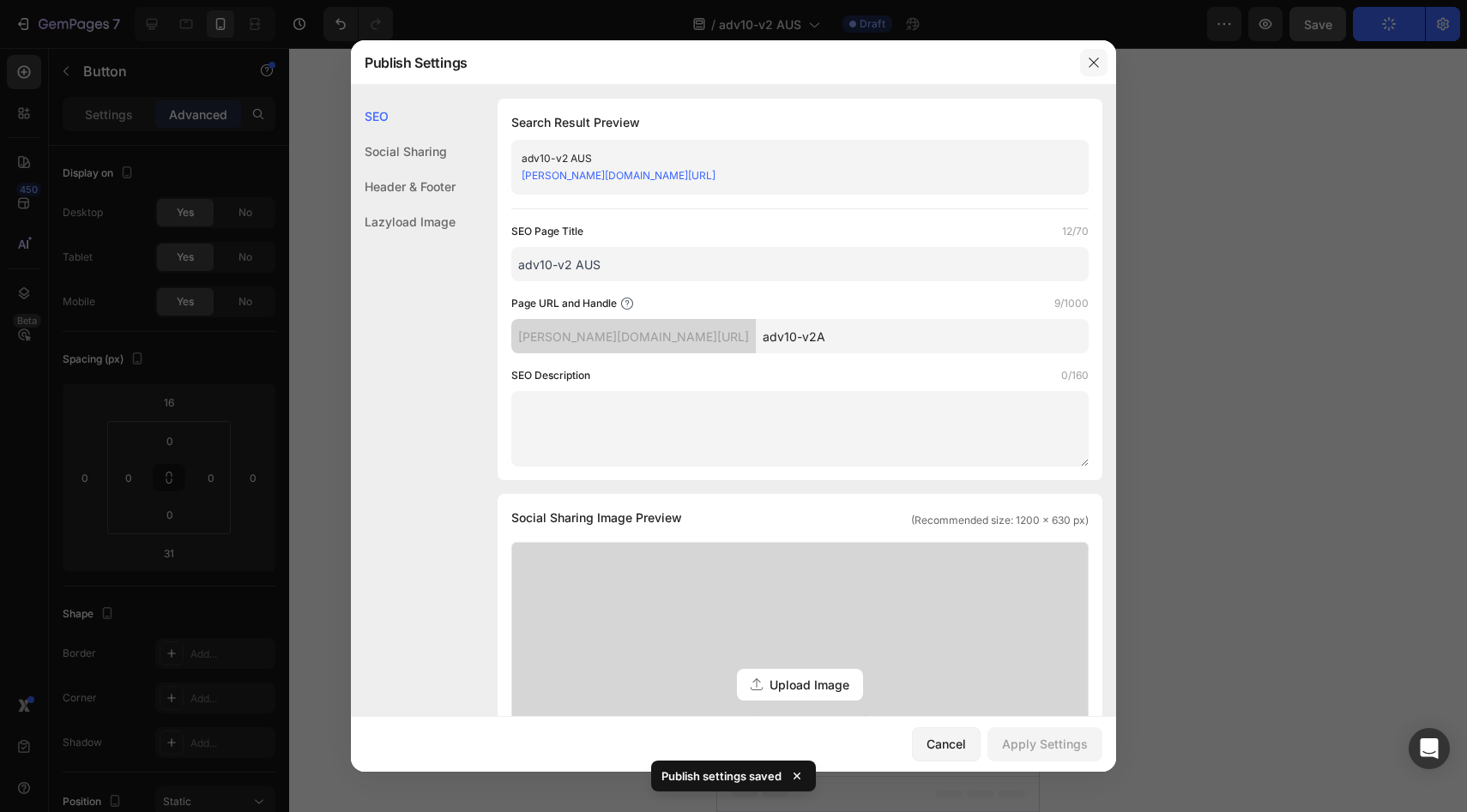
click at [1091, 67] on icon "button" at bounding box center [1093, 62] width 13 height 13
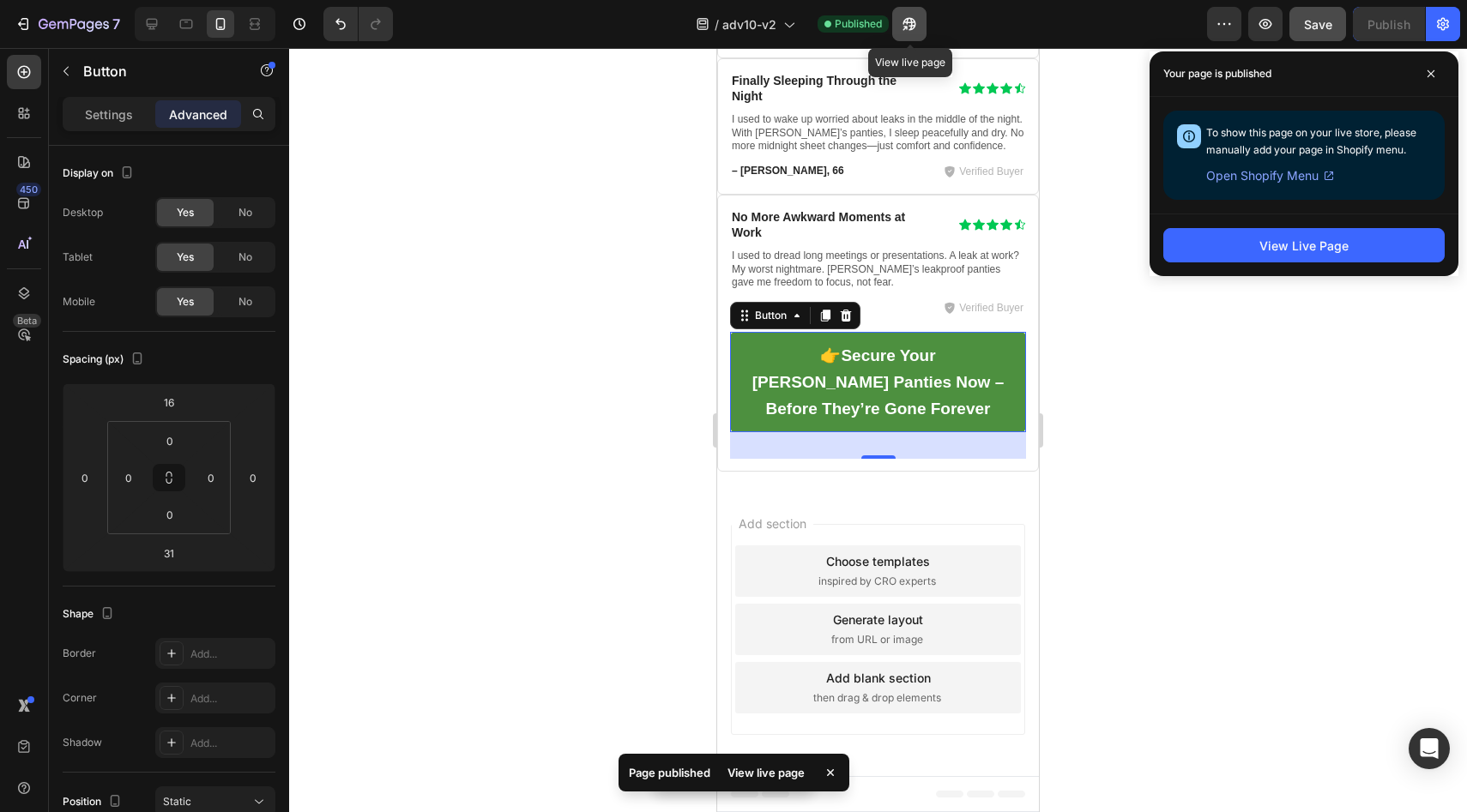
click at [908, 26] on icon "button" at bounding box center [905, 28] width 4 height 4
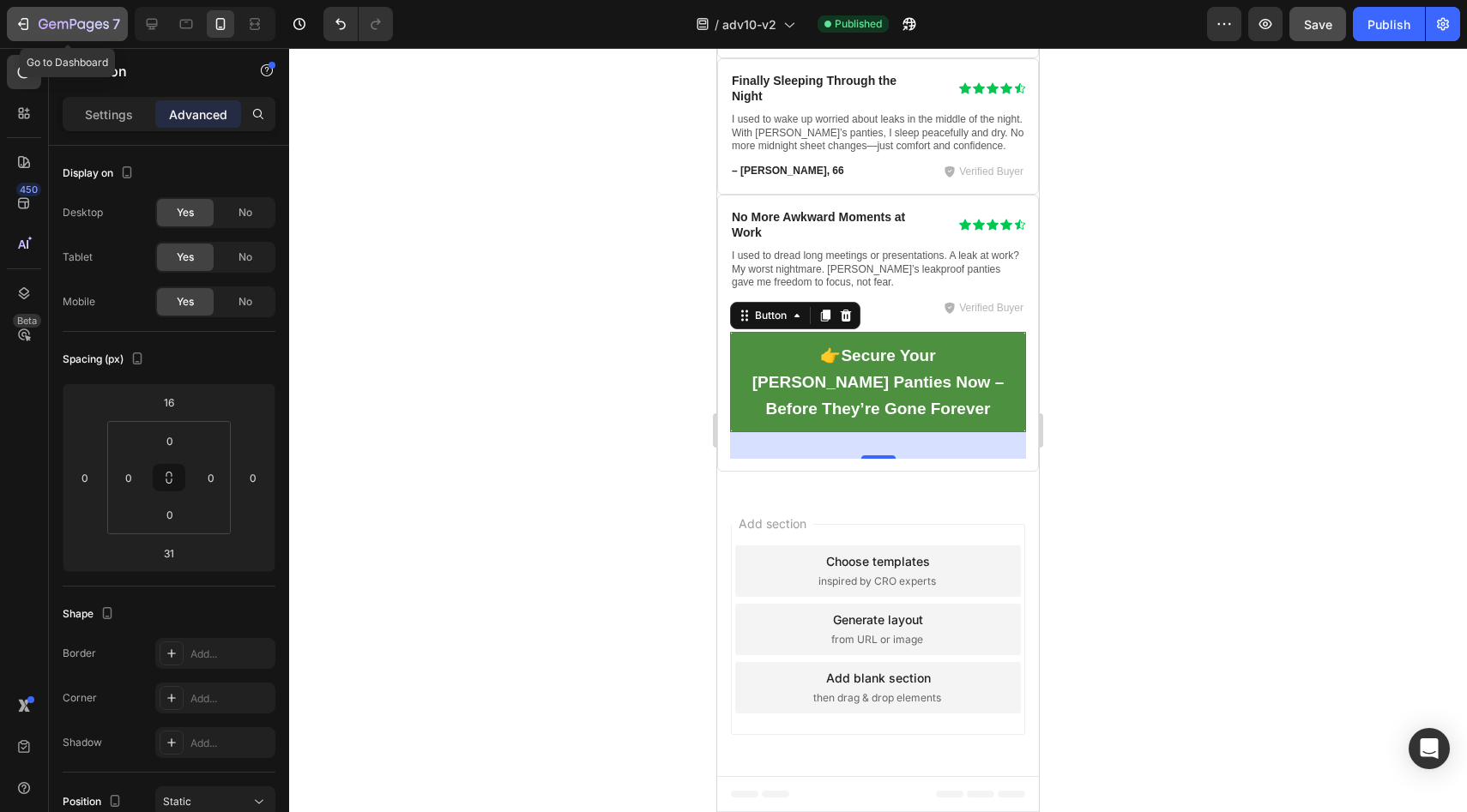
click at [90, 23] on icon "button" at bounding box center [73, 25] width 70 height 14
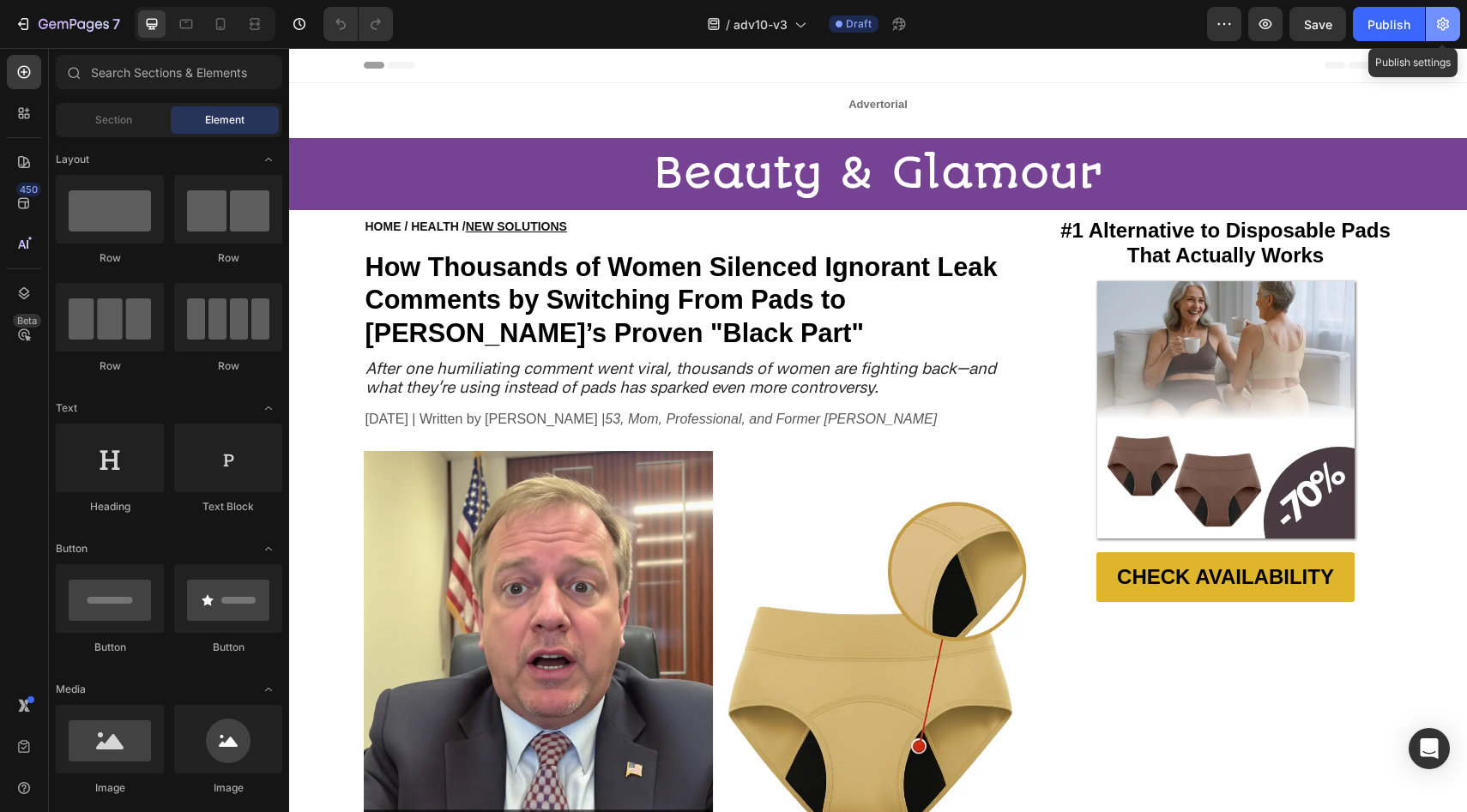
click at [1446, 28] on icon "button" at bounding box center [1442, 24] width 12 height 12
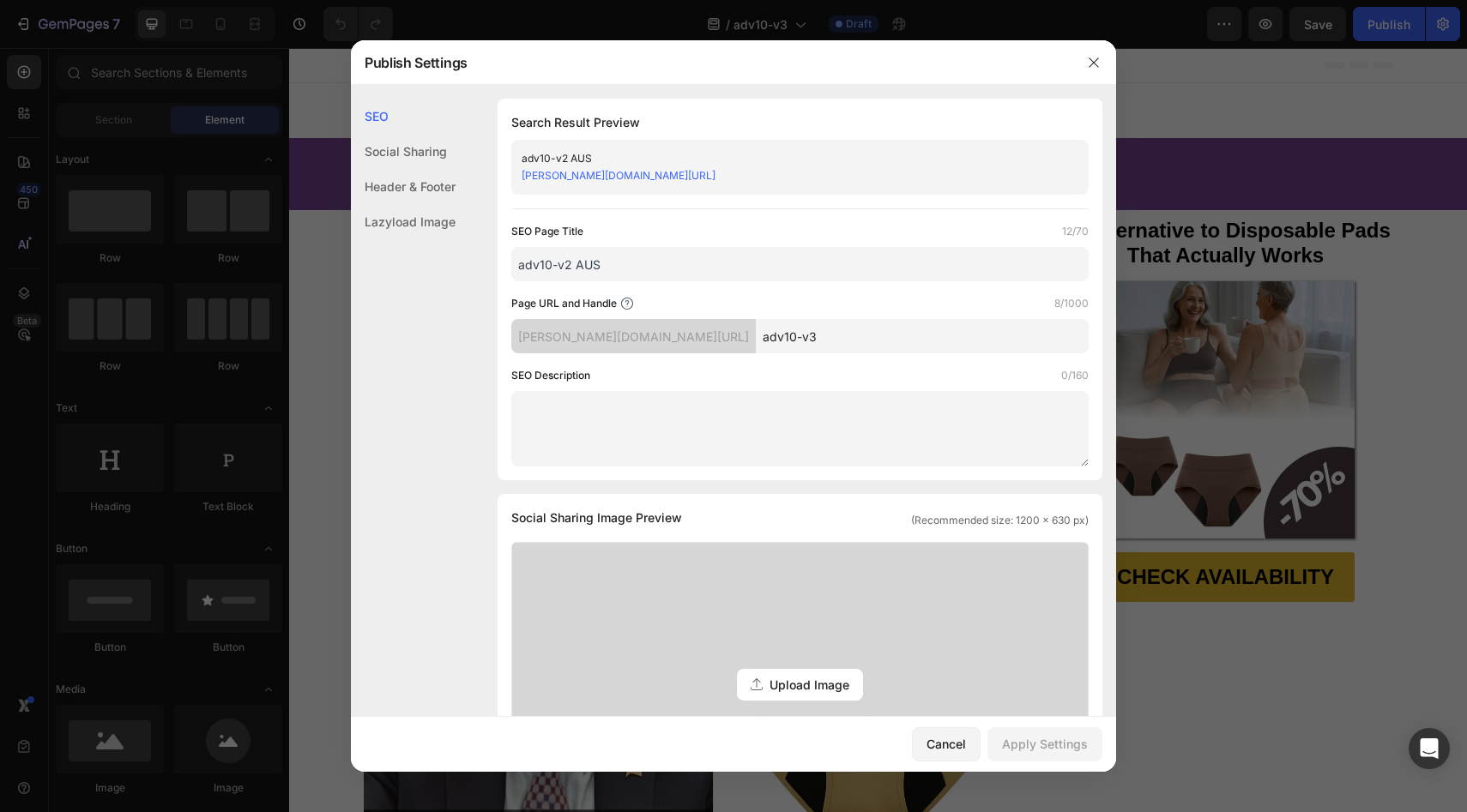
click at [565, 264] on input "adv10-v2 AUS" at bounding box center [799, 264] width 577 height 34
click at [571, 267] on input "adv10-v2 AUS" at bounding box center [799, 264] width 577 height 34
type input "adv10-v3 AUS"
click at [771, 321] on input "adv10-v3" at bounding box center [922, 336] width 333 height 34
click at [777, 338] on input "adv10-v3" at bounding box center [922, 336] width 333 height 34
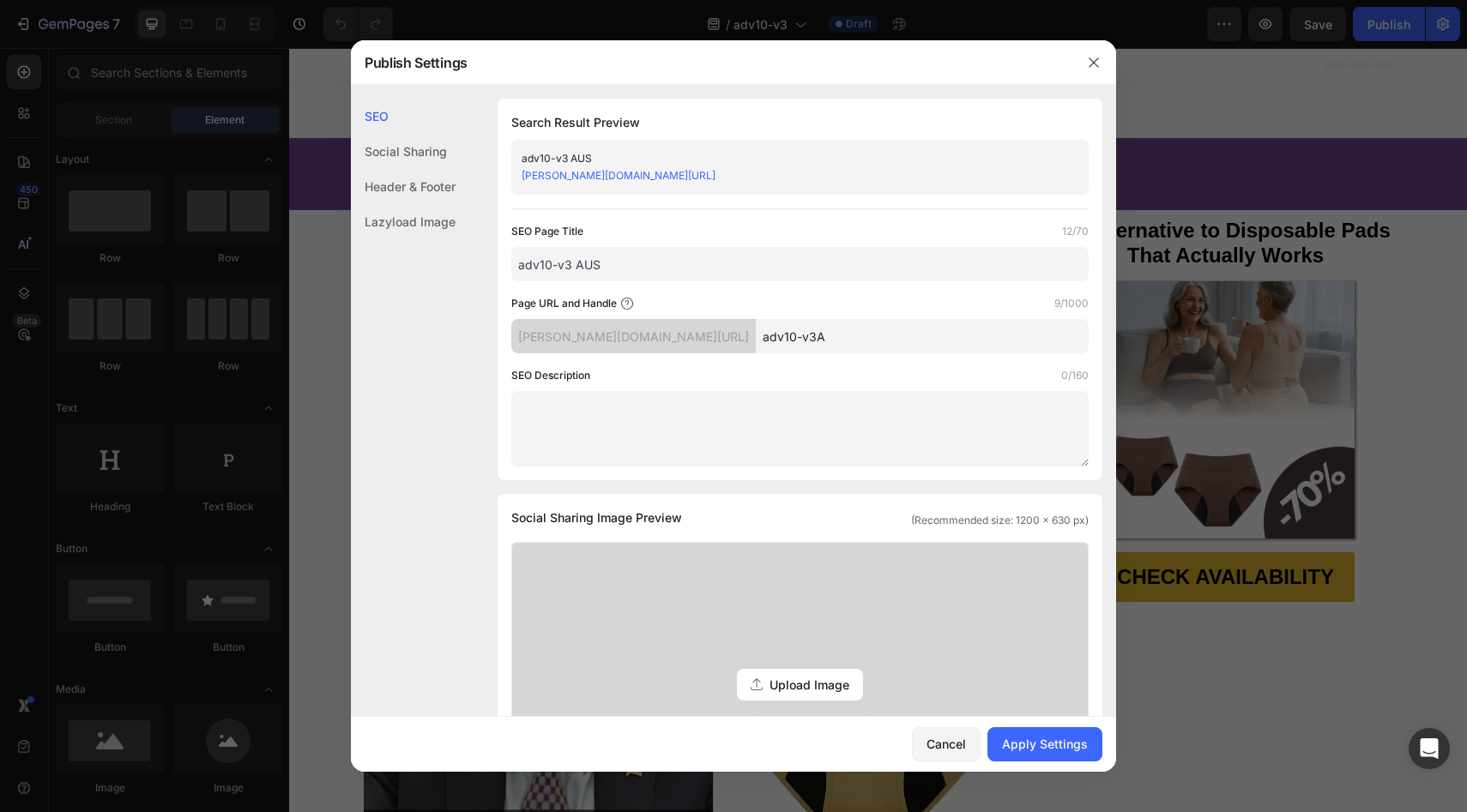
type input "adv10-v3A"
click at [718, 280] on input "adv10-v3 AUS" at bounding box center [799, 264] width 577 height 34
click at [1051, 733] on button "Apply Settings" at bounding box center [1044, 744] width 115 height 34
click at [1092, 60] on icon "button" at bounding box center [1093, 62] width 13 height 13
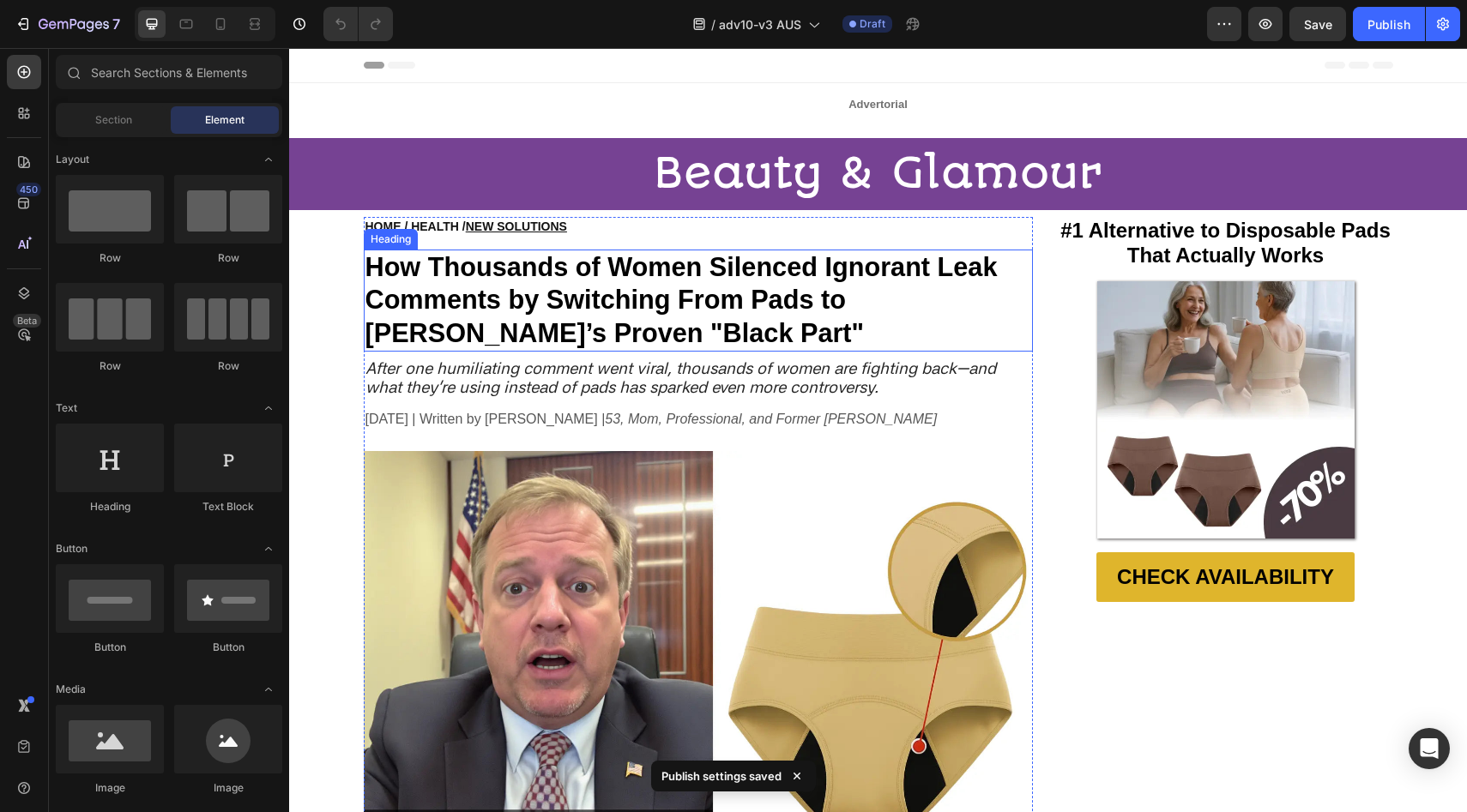
click at [565, 314] on strong "How Thousands of Women Silenced Ignorant Leak Comments by Switching From Pads t…" at bounding box center [681, 299] width 632 height 95
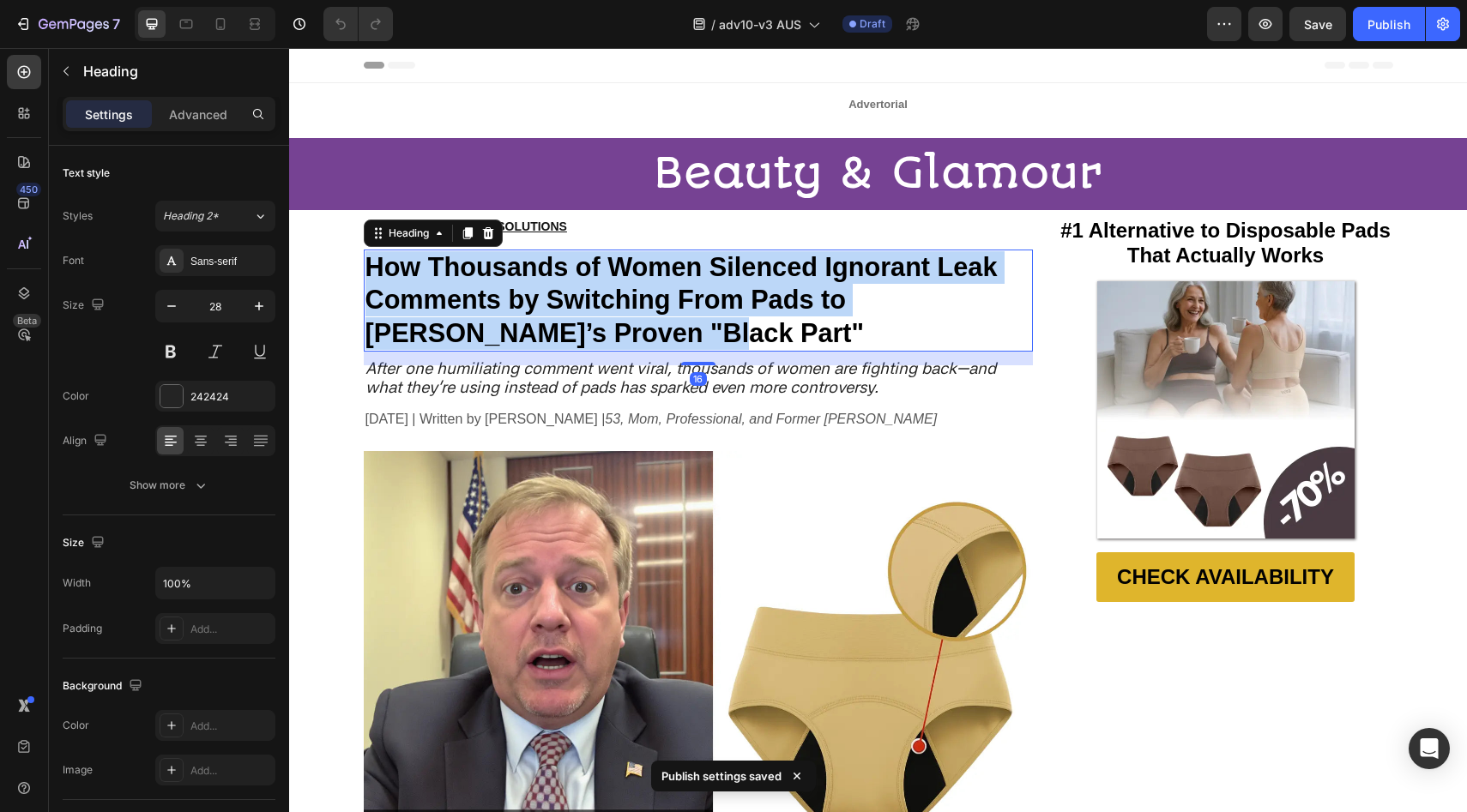
click at [565, 314] on strong "How Thousands of Women Silenced Ignorant Leak Comments by Switching From Pads t…" at bounding box center [681, 299] width 632 height 95
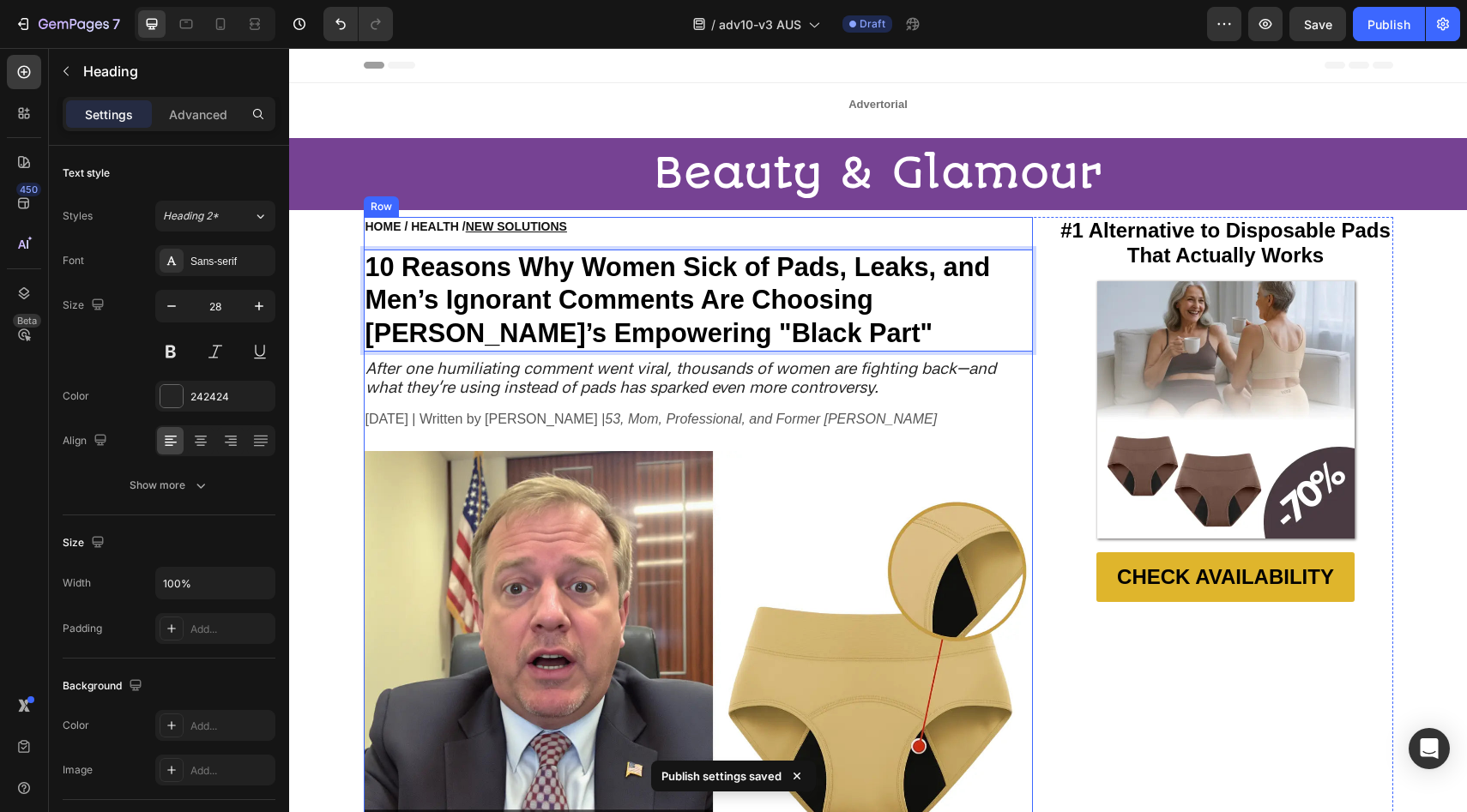
click at [660, 451] on img at bounding box center [698, 674] width 669 height 446
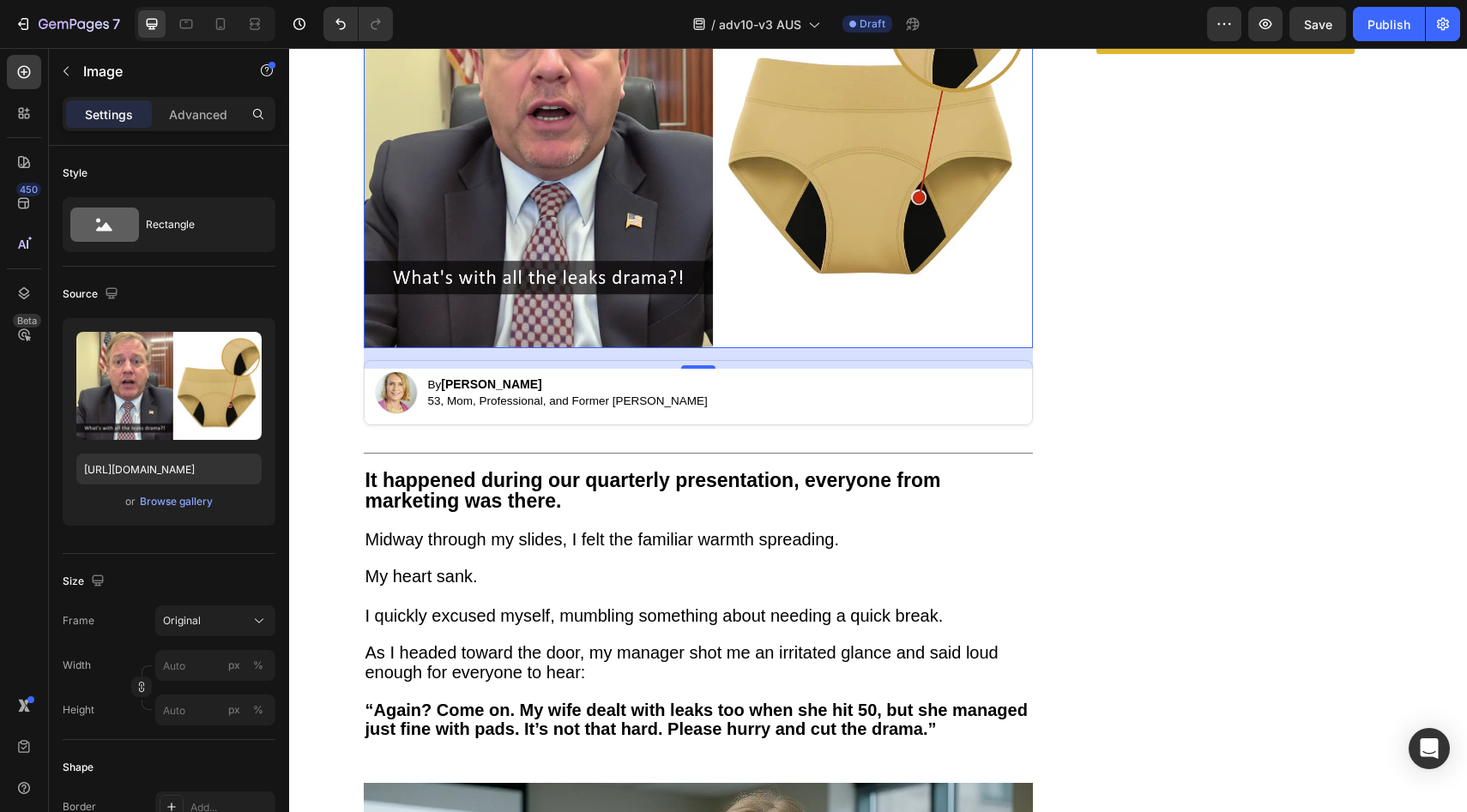
scroll to position [553, 0]
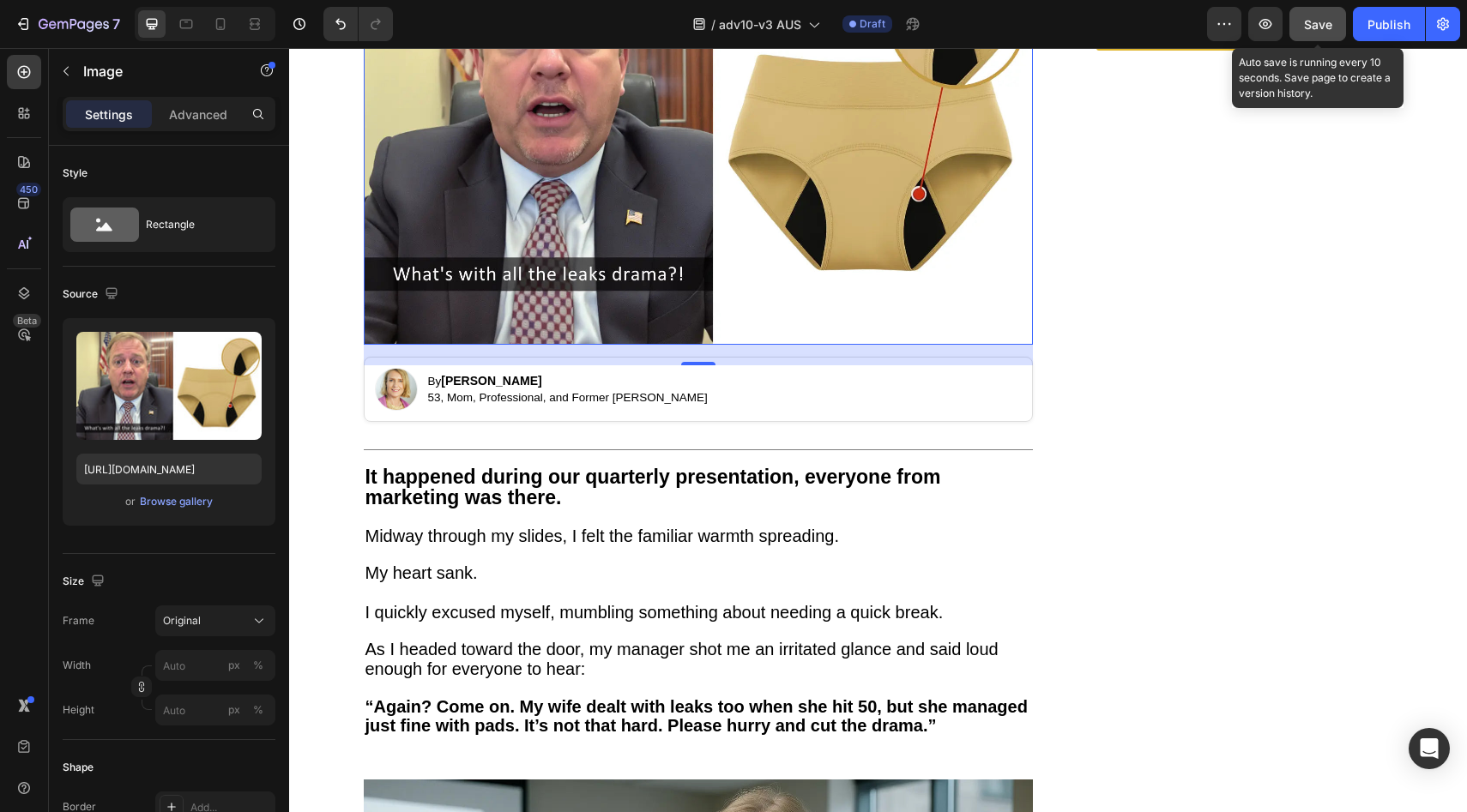
click at [1309, 27] on span "Save" at bounding box center [1318, 24] width 29 height 14
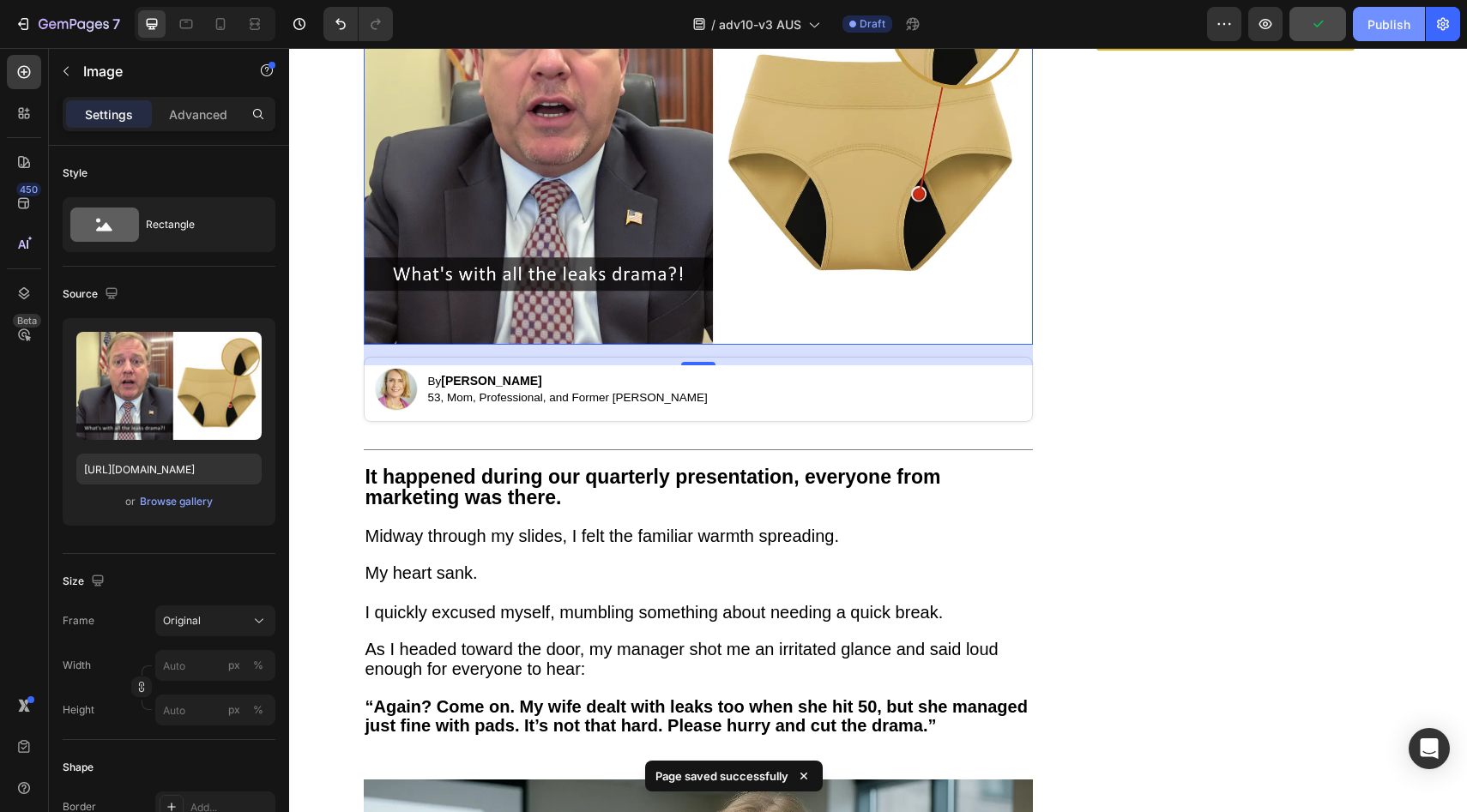
click at [1362, 19] on button "Publish" at bounding box center [1389, 24] width 72 height 34
click at [221, 34] on div at bounding box center [220, 24] width 28 height 28
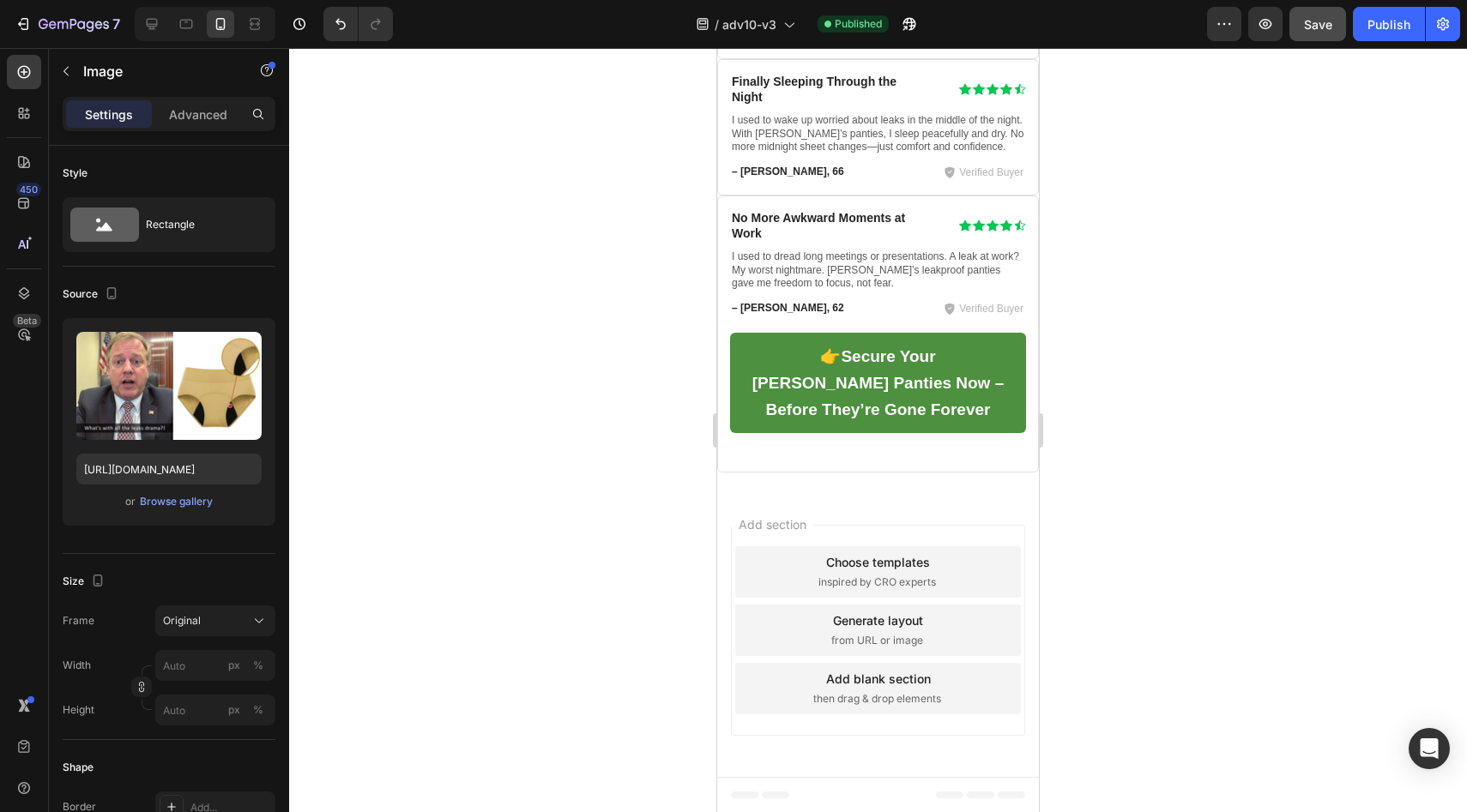
scroll to position [10817, 0]
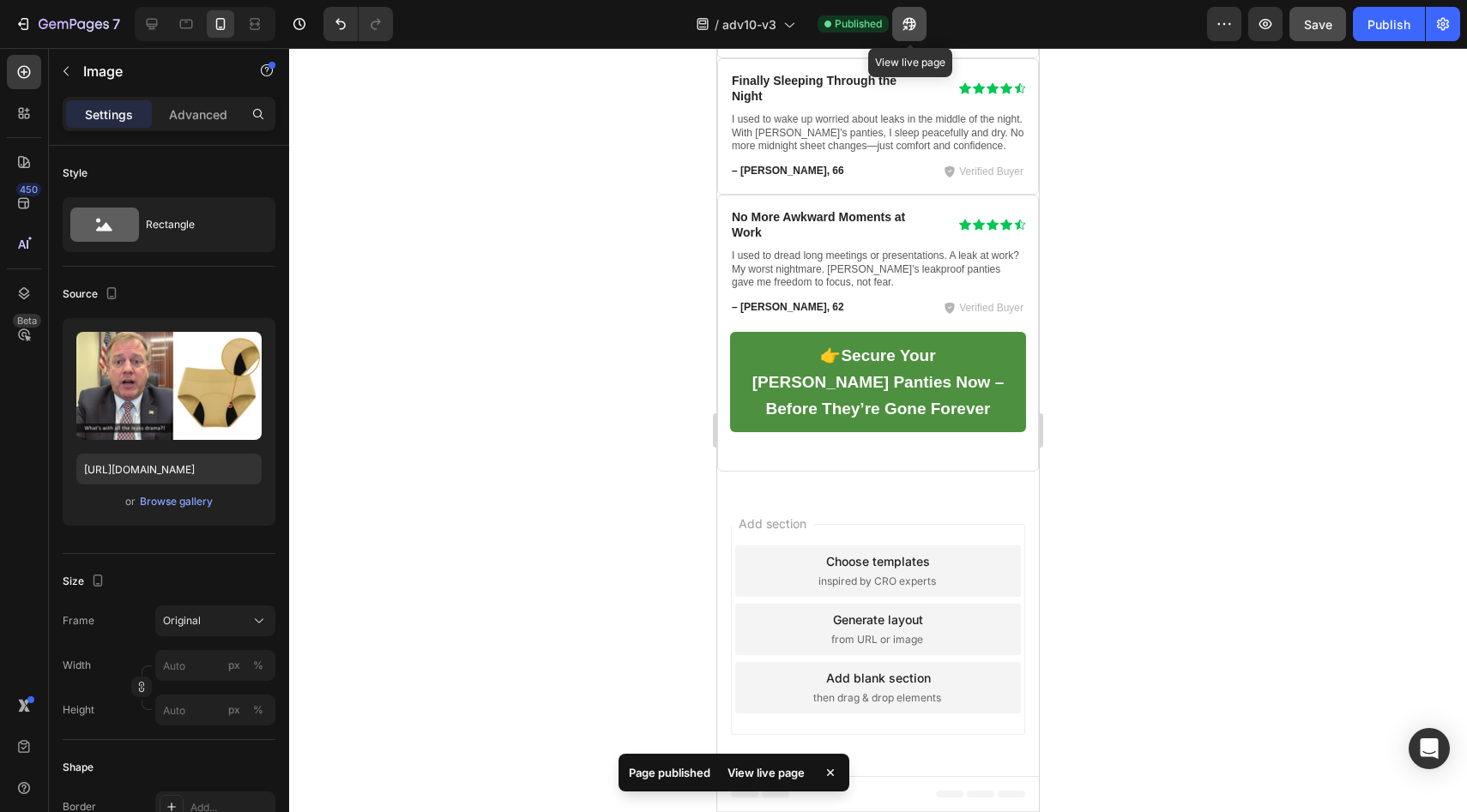
click at [917, 18] on icon "button" at bounding box center [909, 23] width 17 height 17
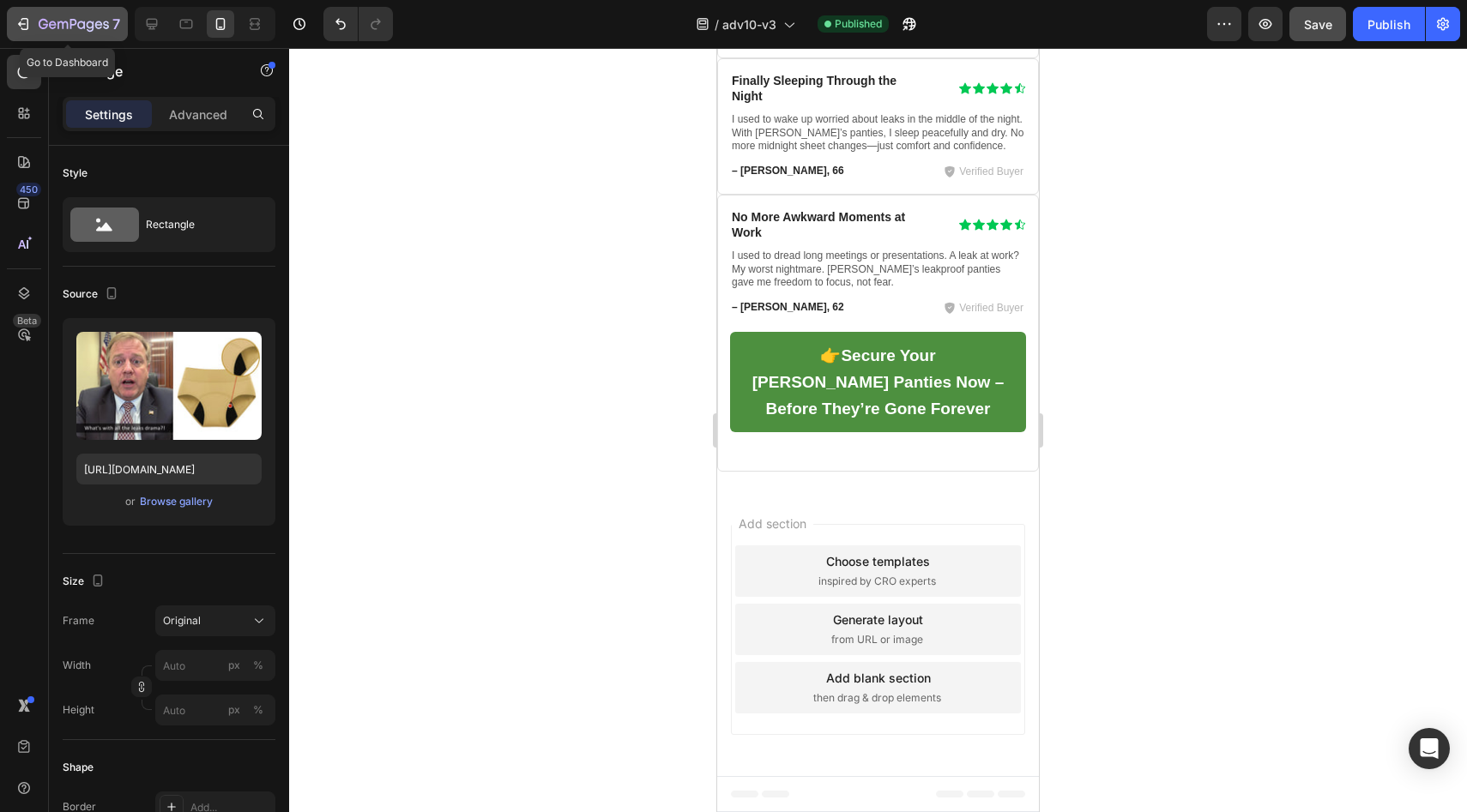
click at [102, 15] on div "7" at bounding box center [78, 23] width 81 height 21
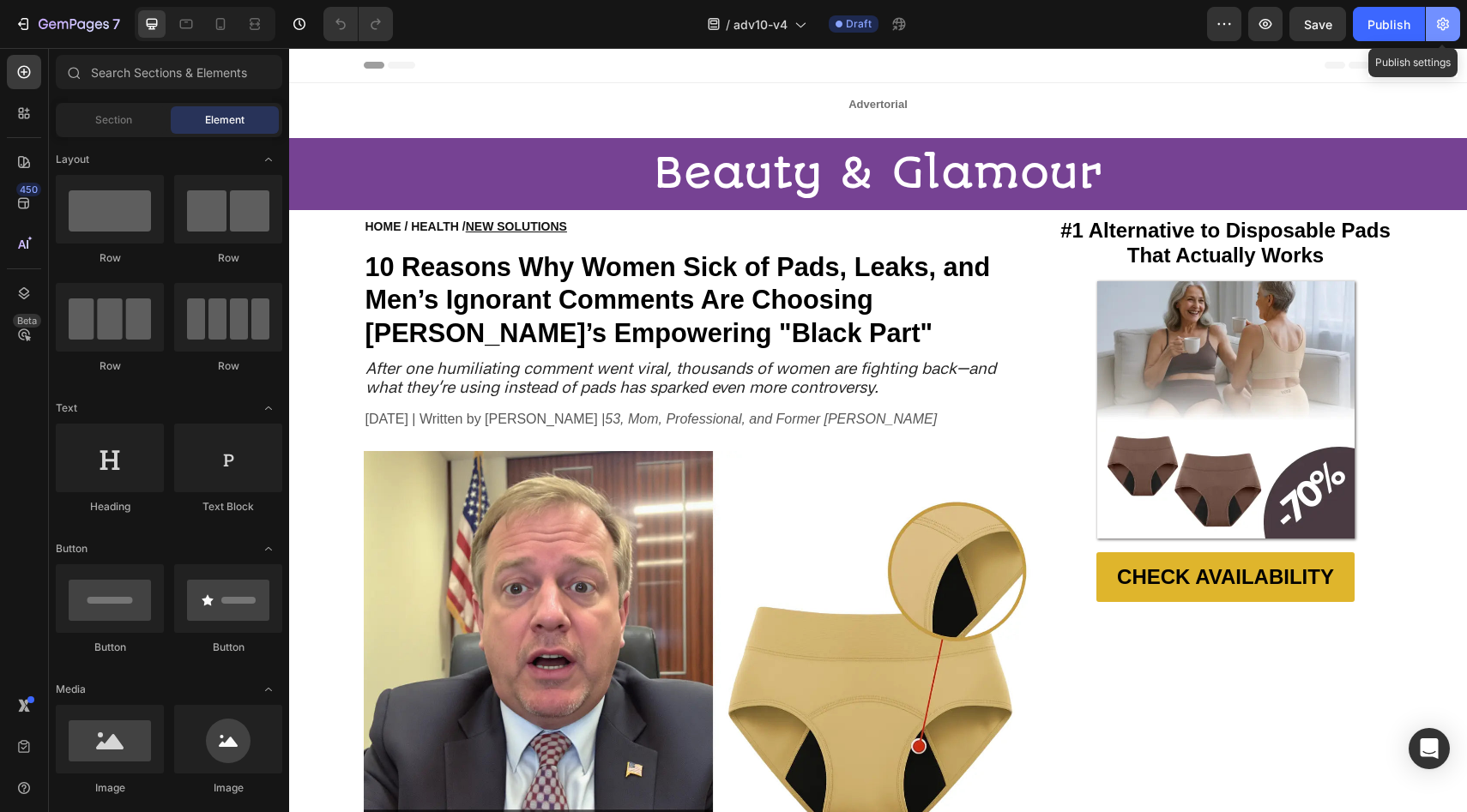
click at [1455, 21] on button "button" at bounding box center [1443, 24] width 34 height 34
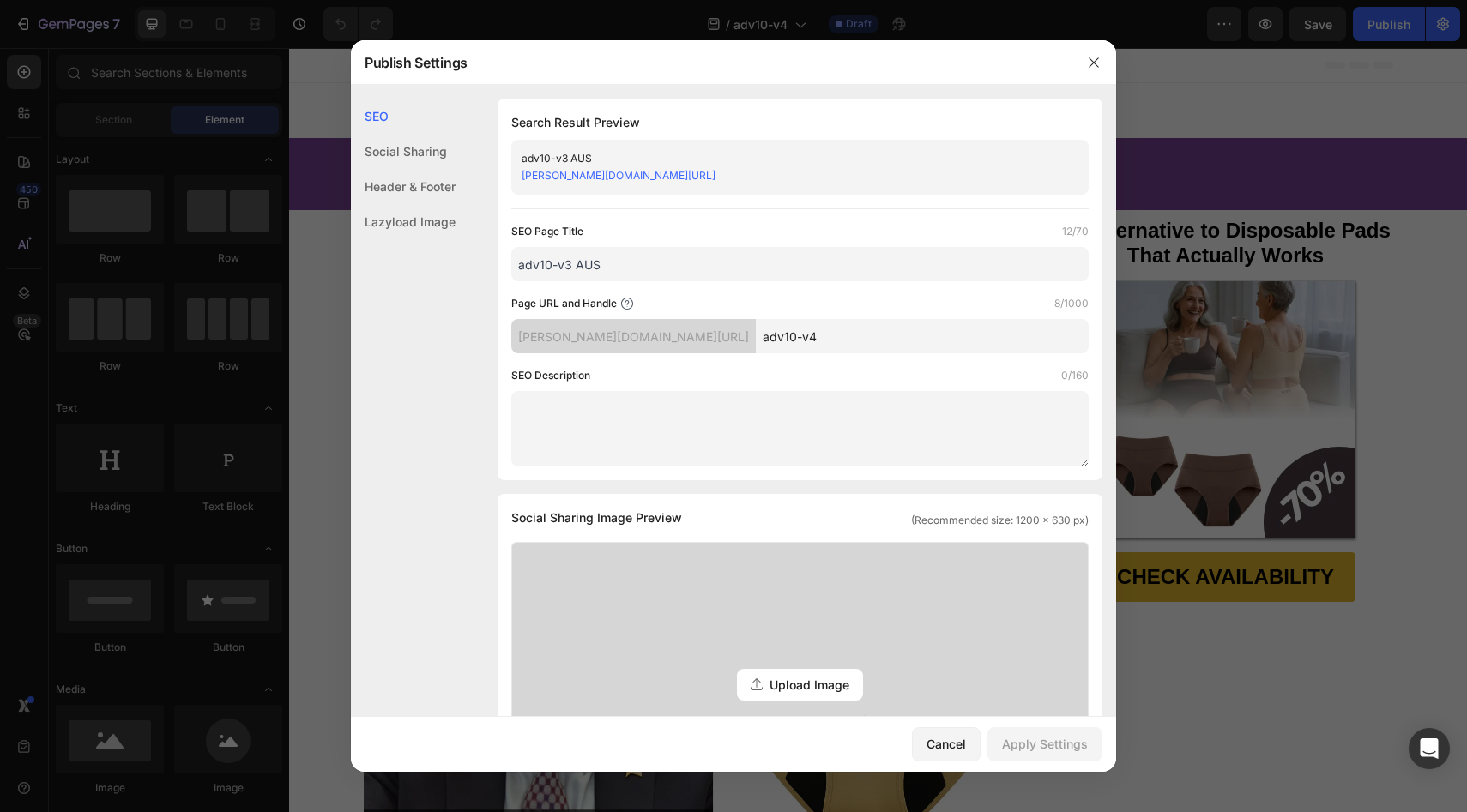
click at [571, 265] on input "adv10-v3 AUS" at bounding box center [799, 264] width 577 height 34
type input "adv10-v4 AUS"
click at [821, 336] on input "adv10-v4" at bounding box center [922, 336] width 333 height 34
type input "adv10-v4A"
click at [1068, 754] on button "Apply Settings" at bounding box center [1044, 744] width 115 height 34
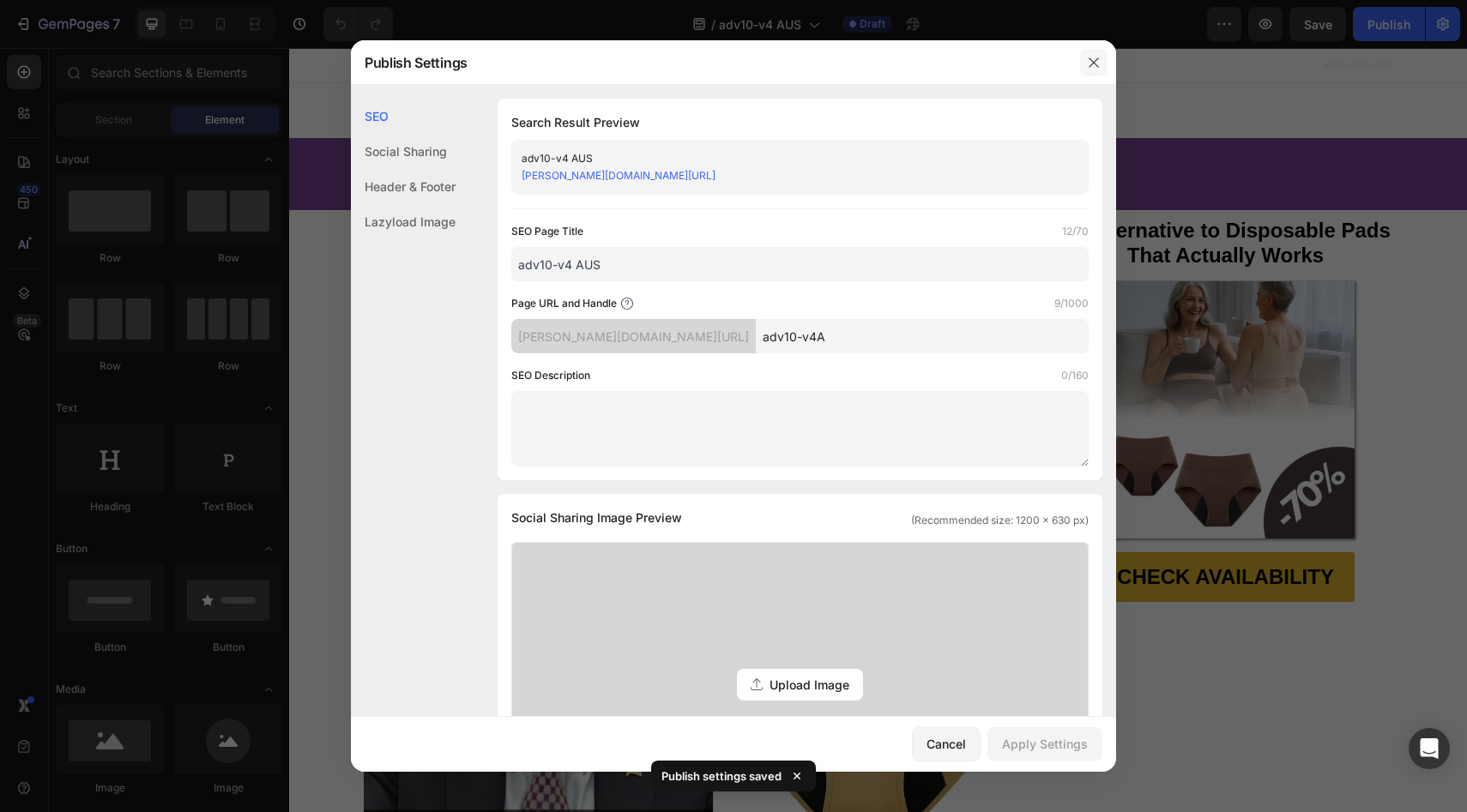
click at [1094, 56] on icon "button" at bounding box center [1093, 62] width 13 height 13
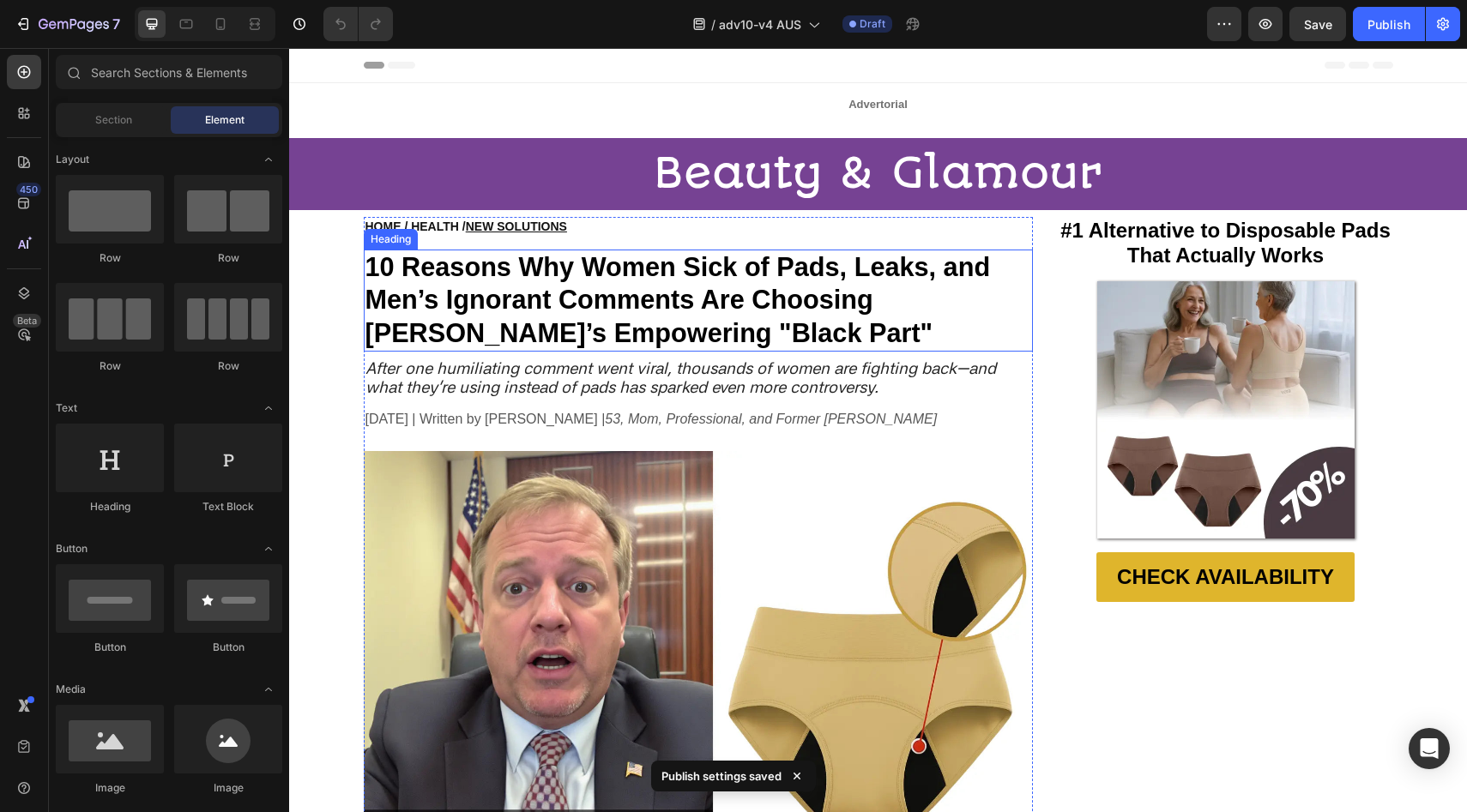
click at [554, 303] on strong "10 Reasons Why Women Sick of Pads, Leaks, and Men’s Ignorant Comments Are Choos…" at bounding box center [678, 299] width 625 height 95
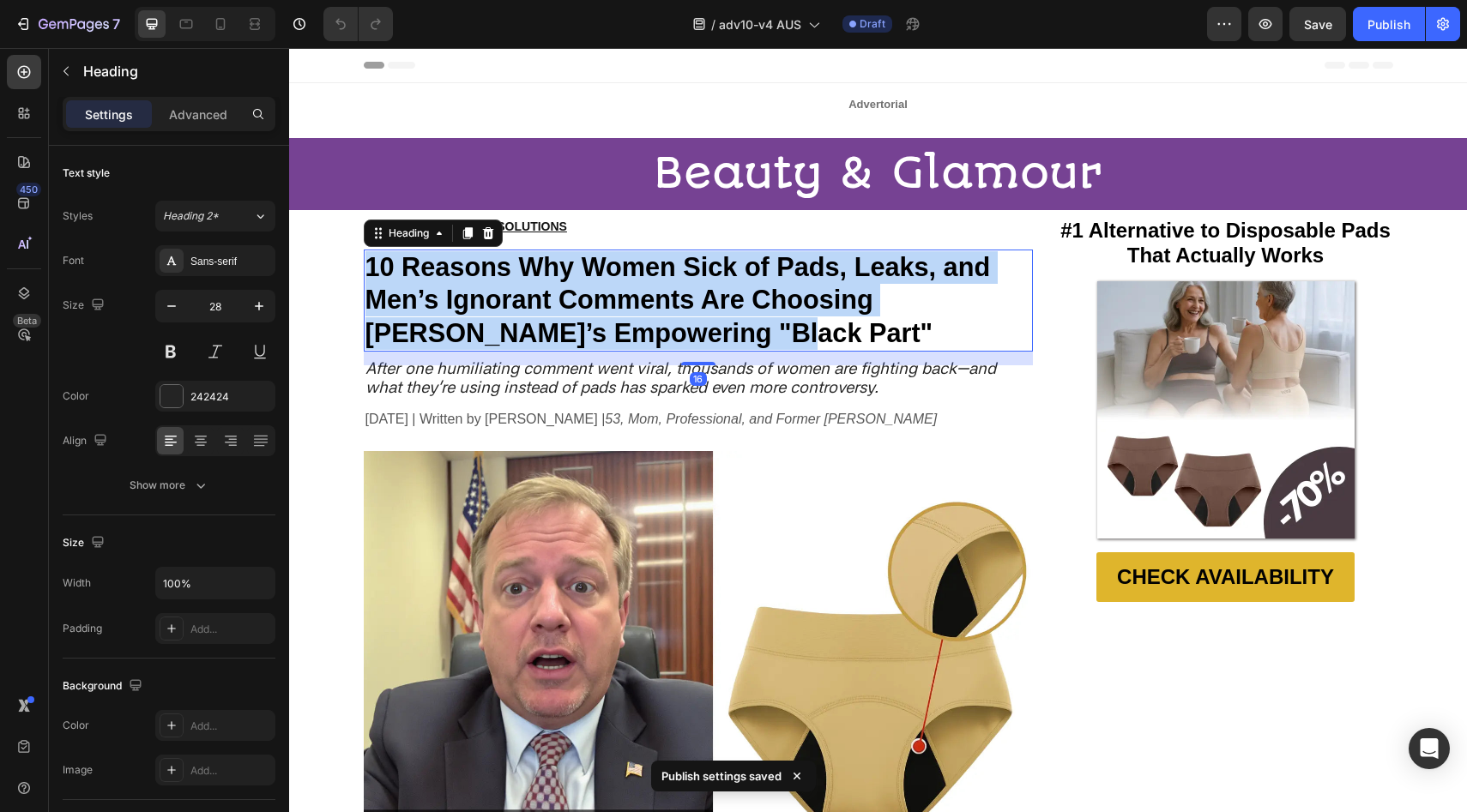
click at [554, 303] on strong "10 Reasons Why Women Sick of Pads, Leaks, and Men’s Ignorant Comments Are Choos…" at bounding box center [678, 299] width 625 height 95
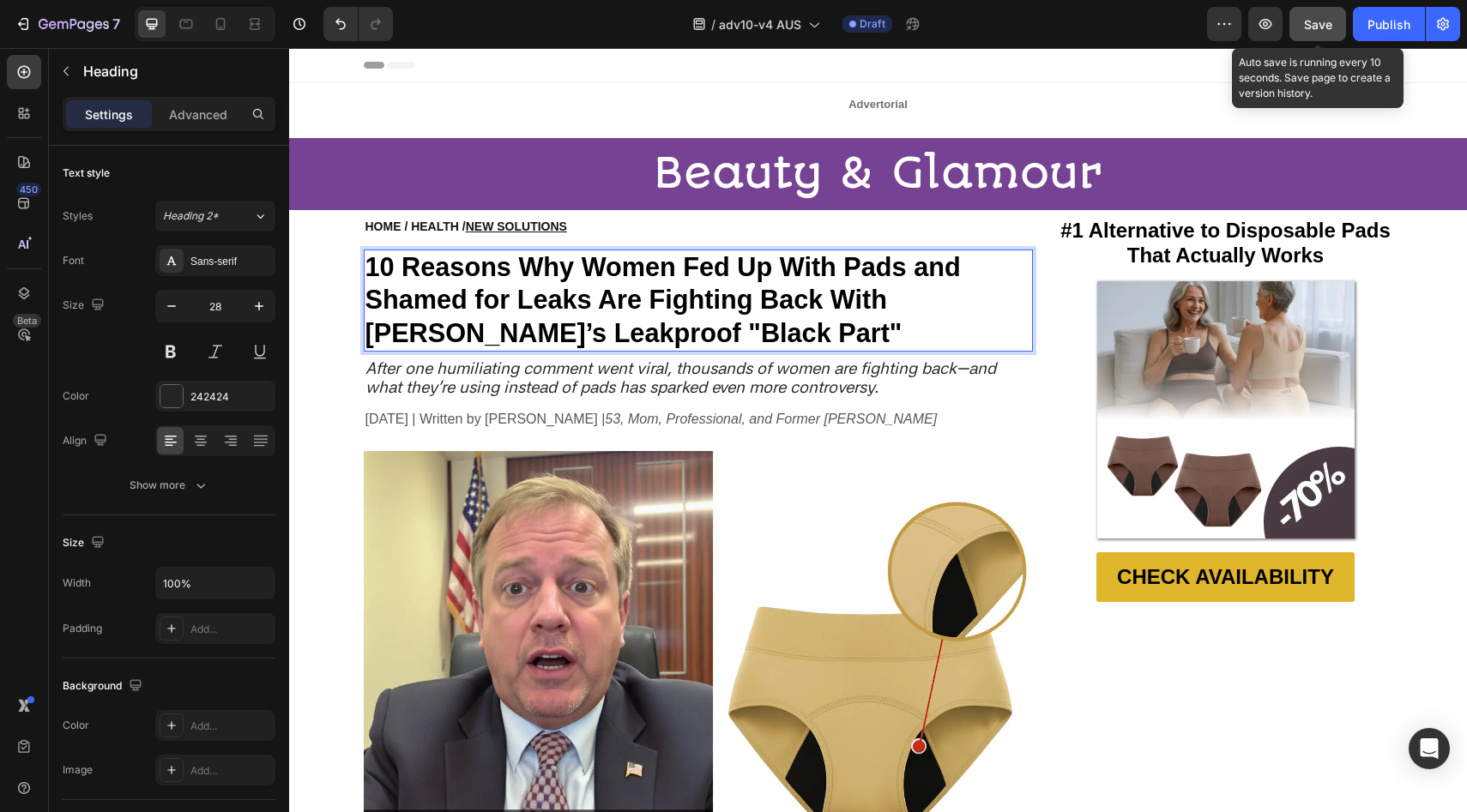
click at [1329, 21] on span "Save" at bounding box center [1318, 24] width 29 height 14
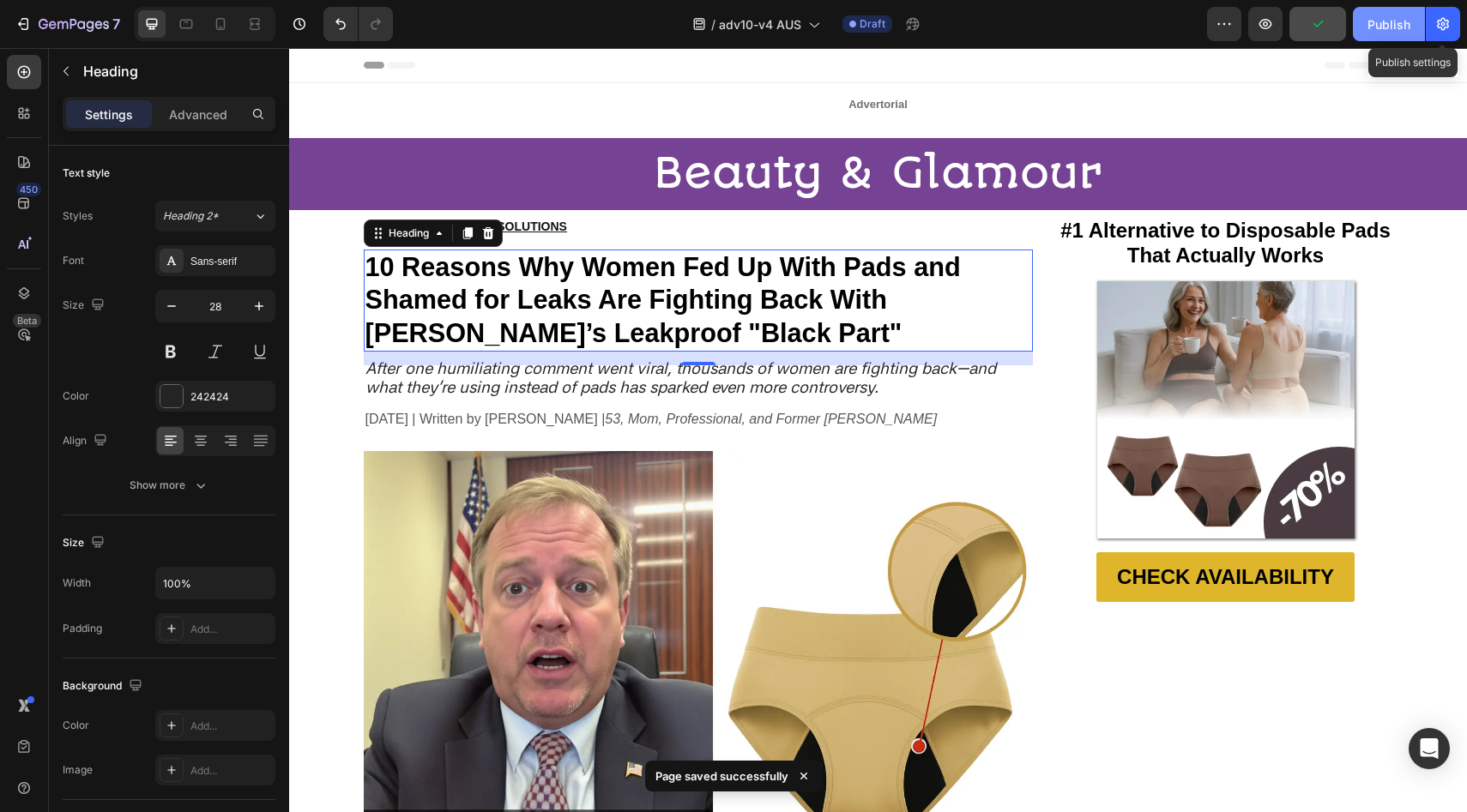
click at [1397, 23] on div "Publish" at bounding box center [1389, 24] width 43 height 18
click at [217, 26] on icon at bounding box center [220, 23] width 17 height 17
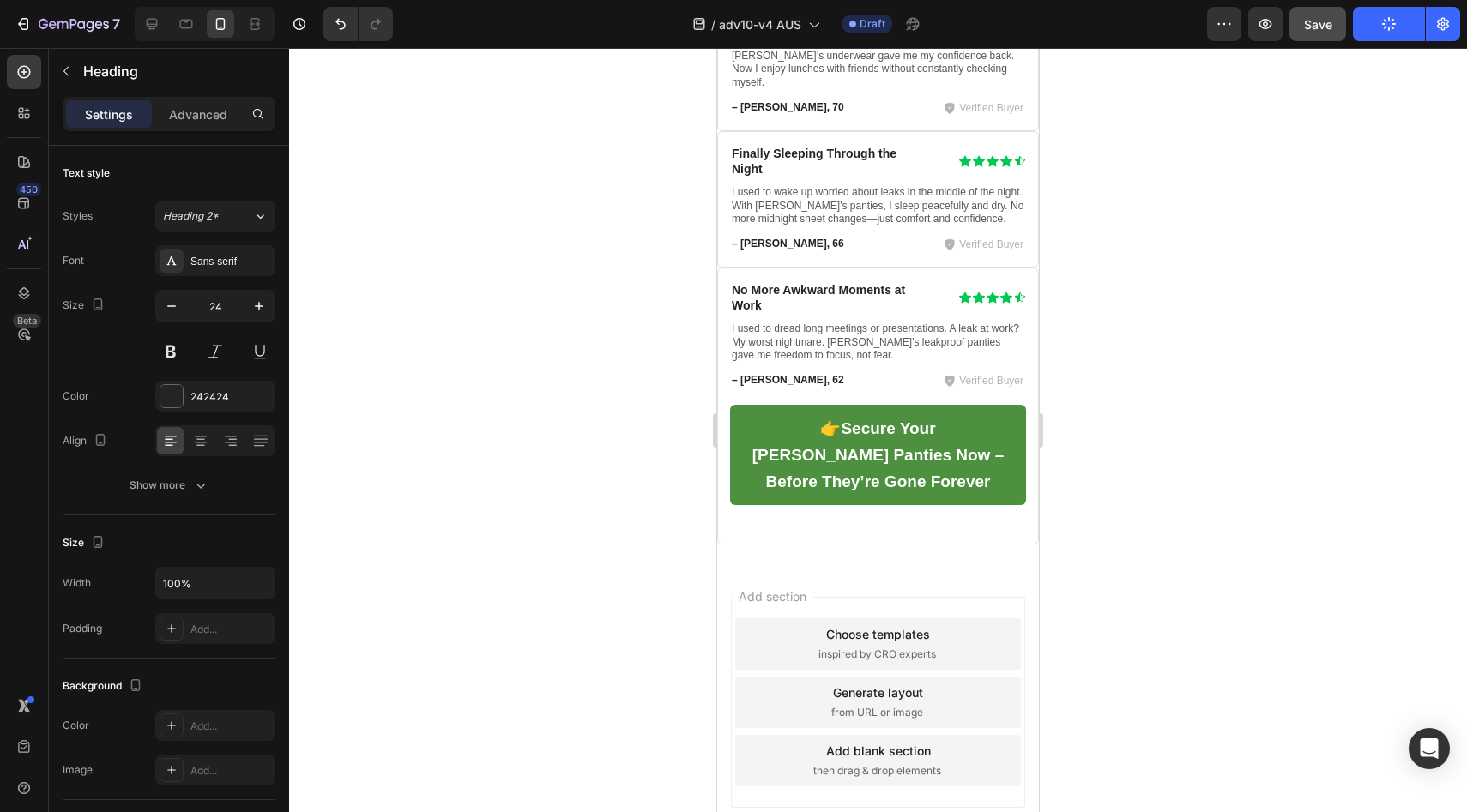
scroll to position [10796, 0]
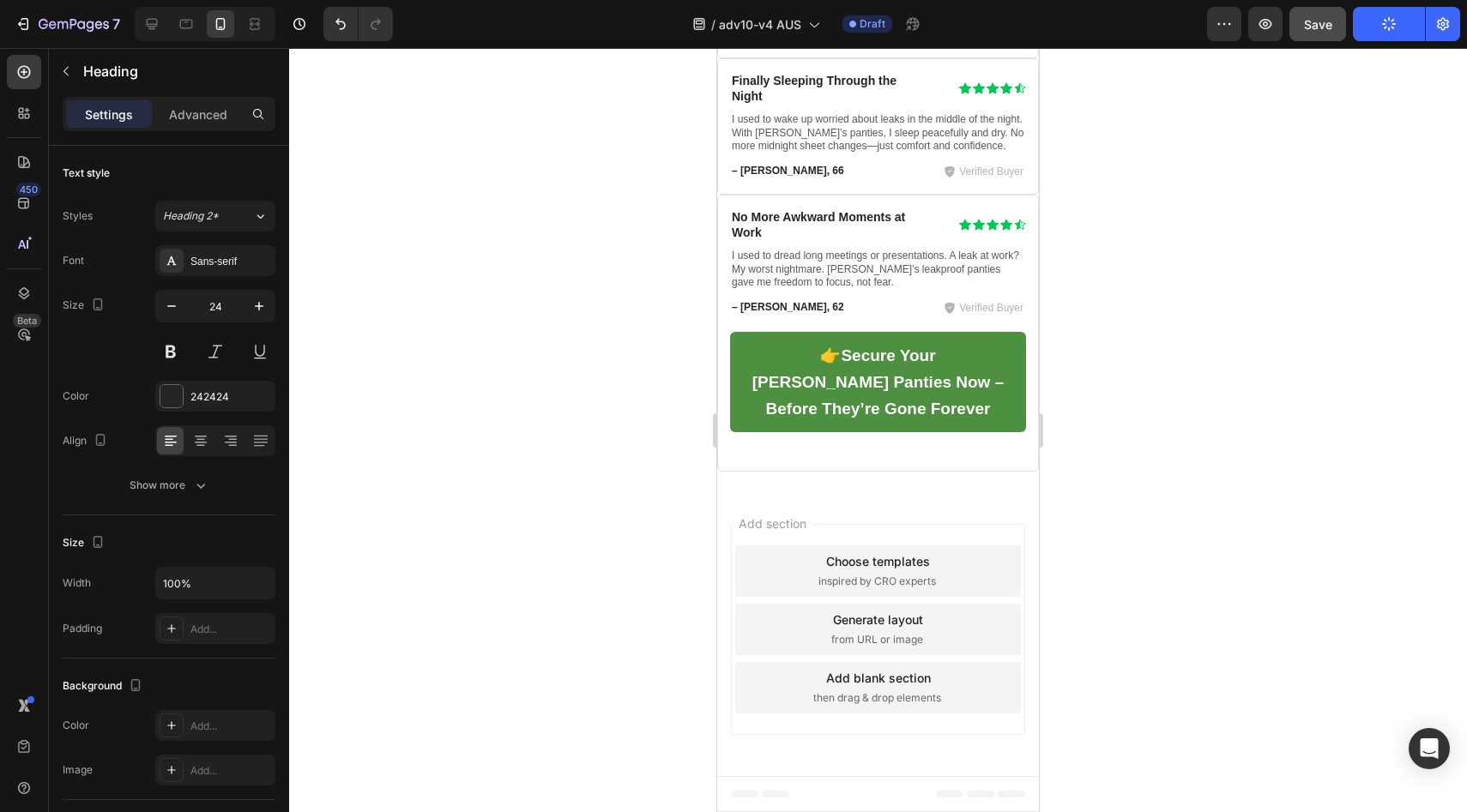
click at [168, 29] on div at bounding box center [205, 24] width 141 height 34
click at [160, 29] on icon at bounding box center [152, 23] width 17 height 17
type input "28"
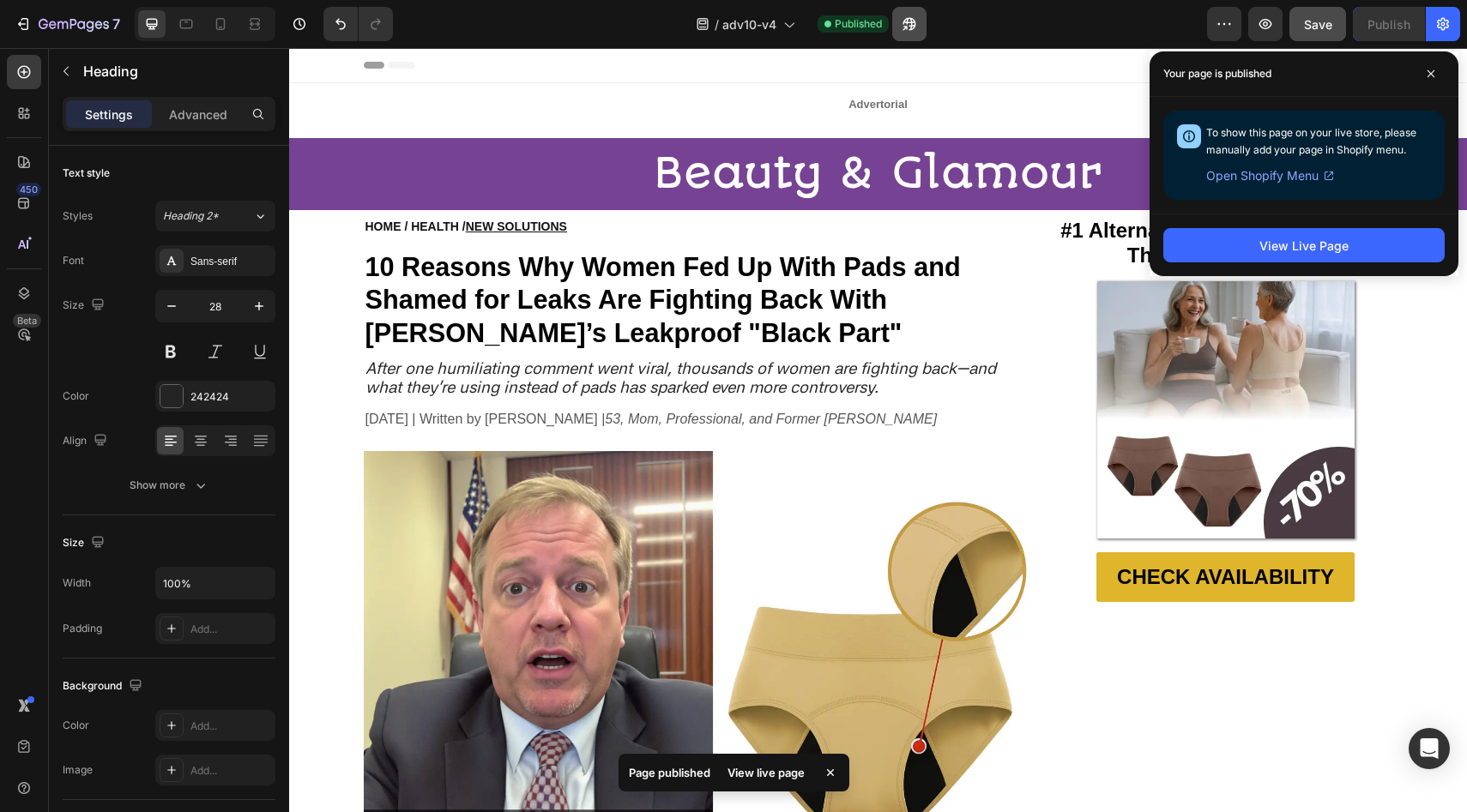
click at [905, 38] on button "button" at bounding box center [909, 24] width 34 height 34
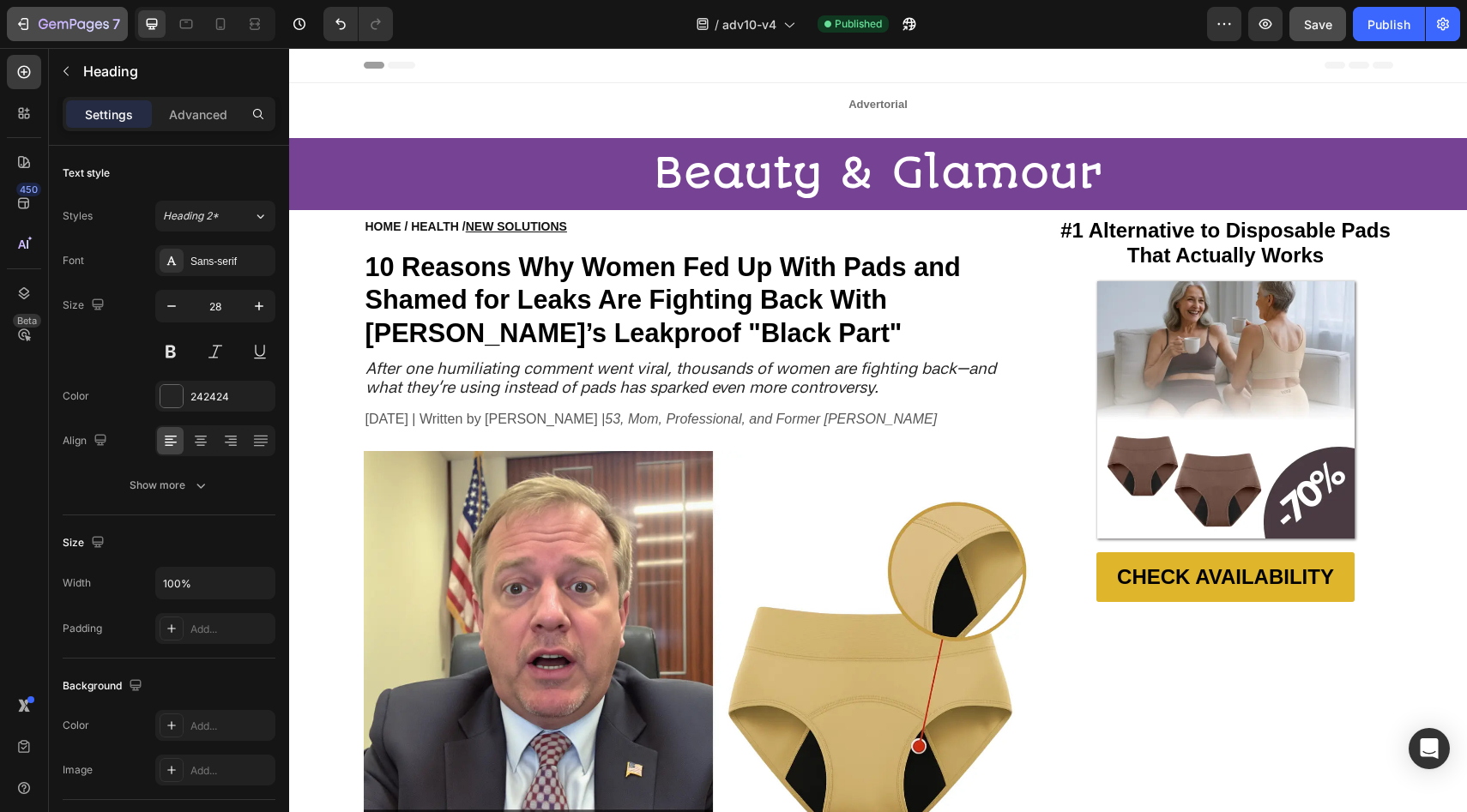
click at [84, 11] on button "7" at bounding box center [68, 24] width 121 height 34
